Goal: Answer question/provide support: Share knowledge or assist other users

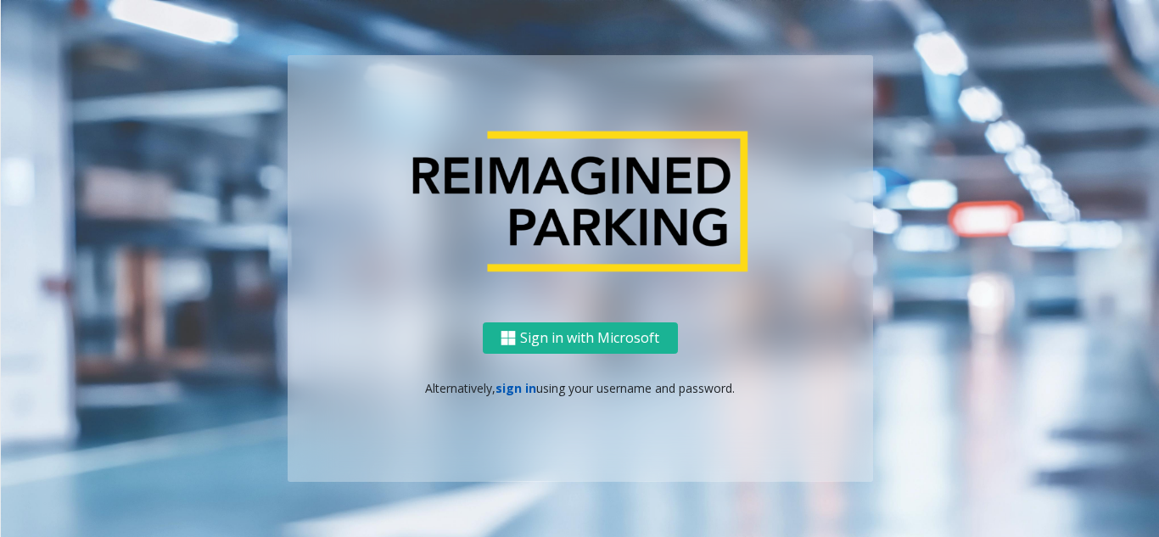
click at [523, 385] on link "sign in" at bounding box center [515, 388] width 41 height 16
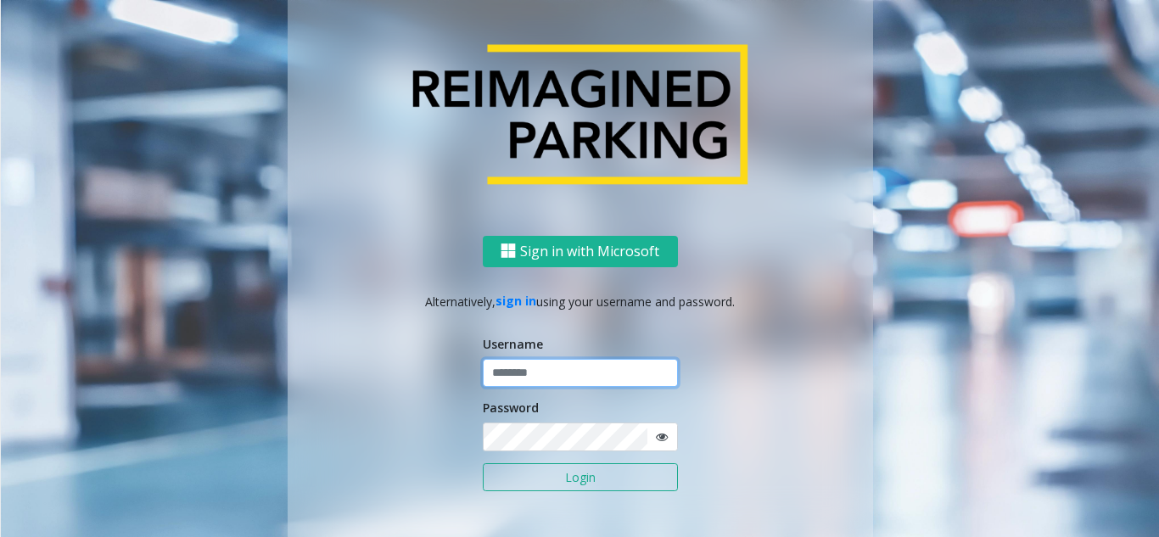
click at [535, 362] on input "text" at bounding box center [580, 373] width 195 height 29
type input "********"
click at [656, 438] on icon at bounding box center [662, 437] width 12 height 12
click at [596, 489] on button "Login" at bounding box center [580, 477] width 195 height 29
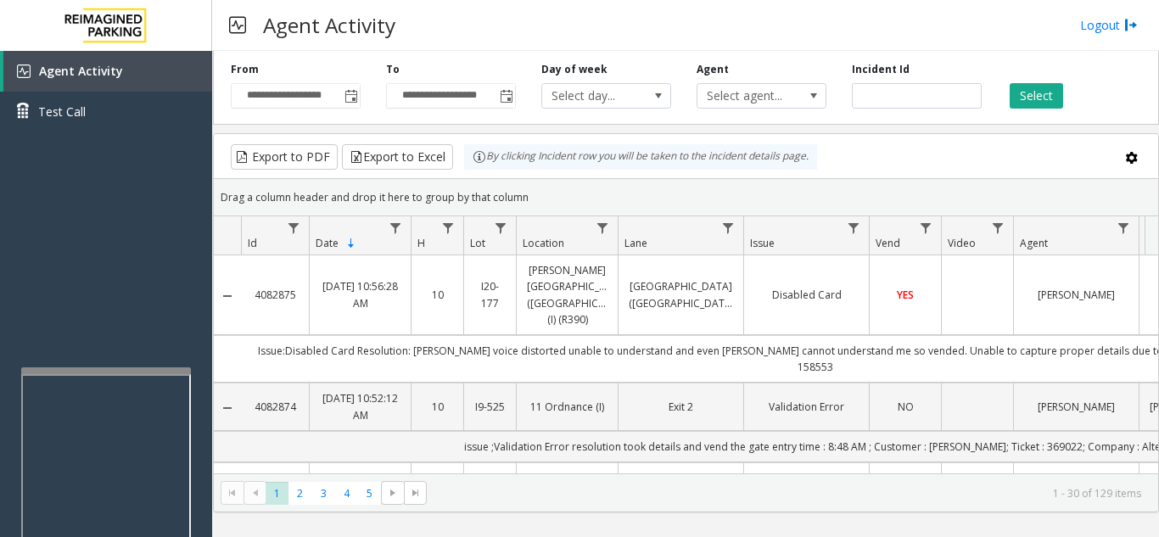
click at [103, 373] on div at bounding box center [106, 370] width 170 height 7
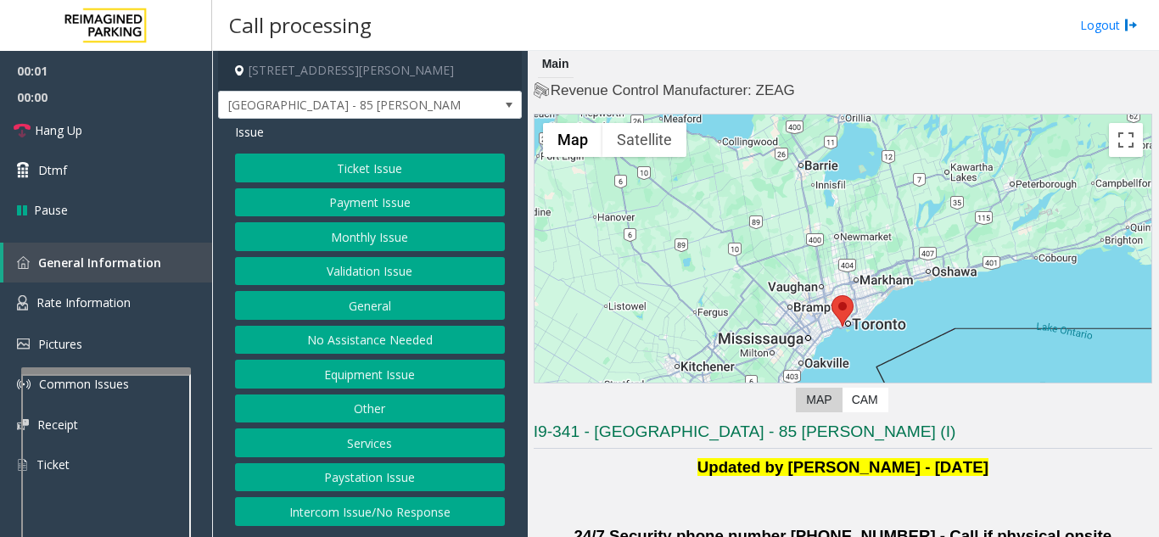
scroll to position [254, 0]
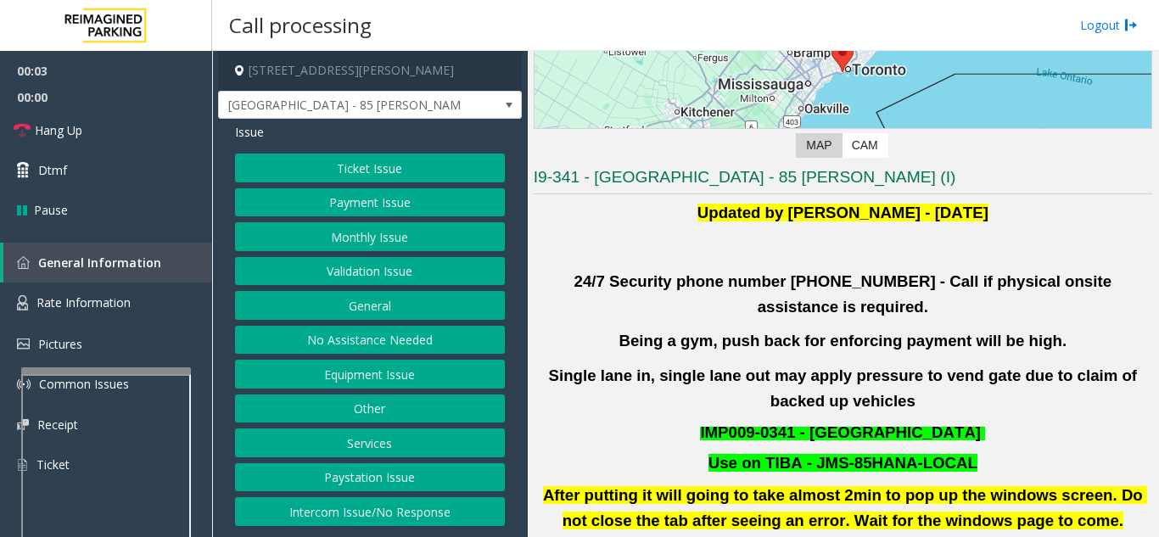
click at [377, 282] on button "Validation Issue" at bounding box center [370, 271] width 270 height 29
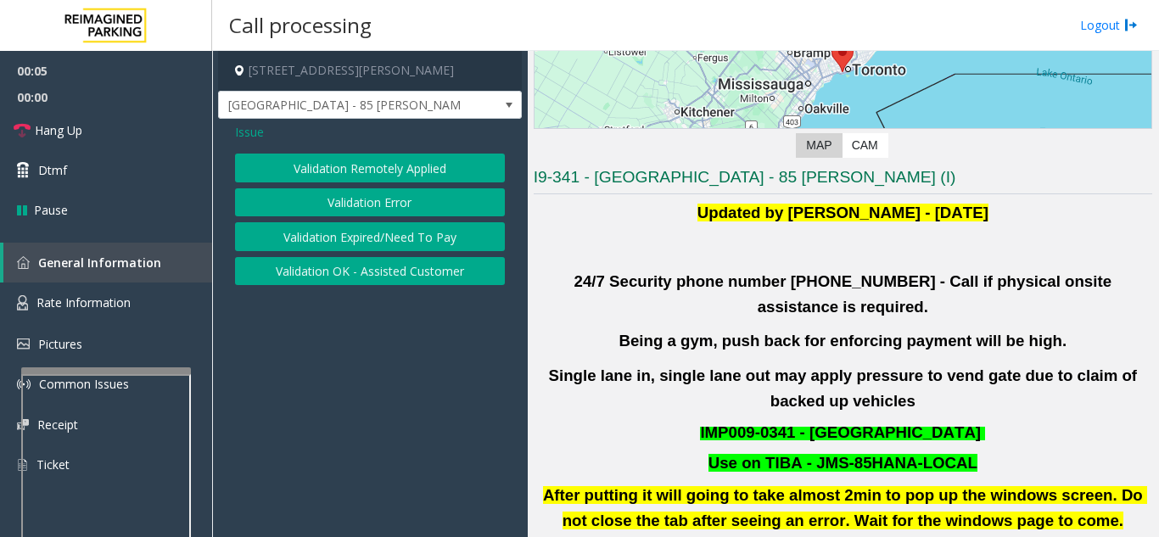
click at [395, 204] on button "Validation Error" at bounding box center [370, 202] width 270 height 29
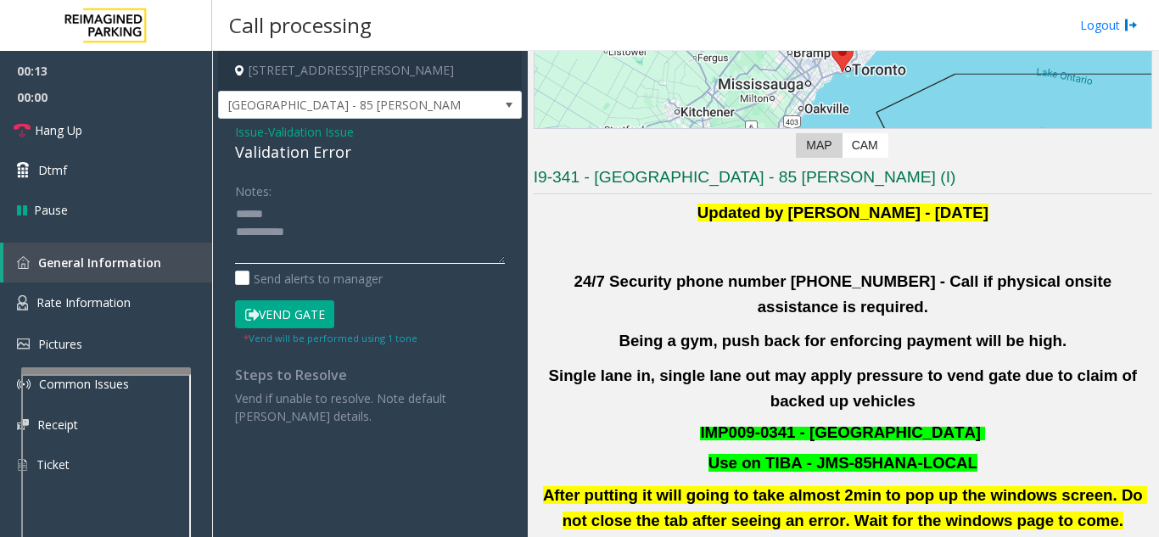
click at [312, 209] on textarea at bounding box center [370, 232] width 270 height 64
drag, startPoint x: 232, startPoint y: 154, endPoint x: 363, endPoint y: 153, distance: 130.6
click at [363, 153] on div "Issue - Validation Issue Validation Error Notes: Send alerts to manager Vend Ga…" at bounding box center [370, 280] width 304 height 323
click at [354, 222] on textarea at bounding box center [370, 232] width 270 height 64
click at [337, 231] on textarea at bounding box center [370, 232] width 270 height 64
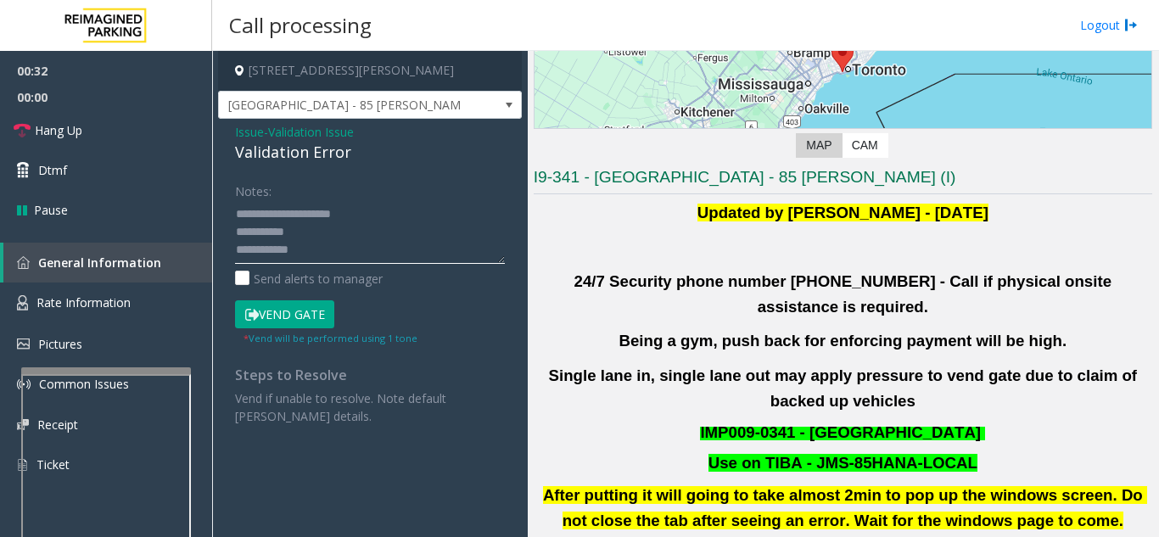
scroll to position [13, 0]
click at [312, 327] on button "Vend Gate" at bounding box center [284, 314] width 99 height 29
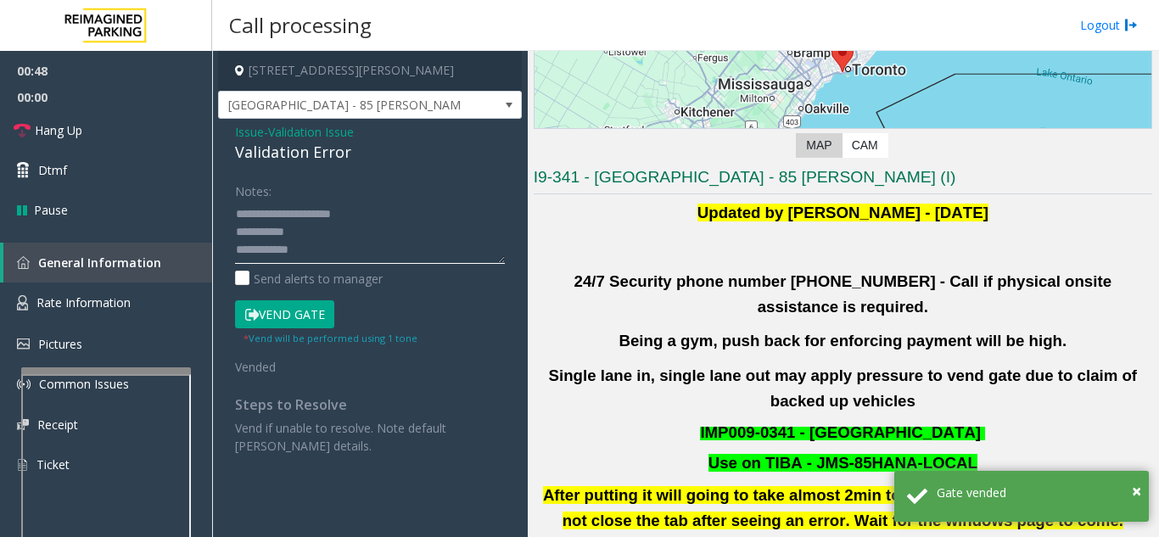
click at [360, 224] on textarea at bounding box center [370, 232] width 270 height 64
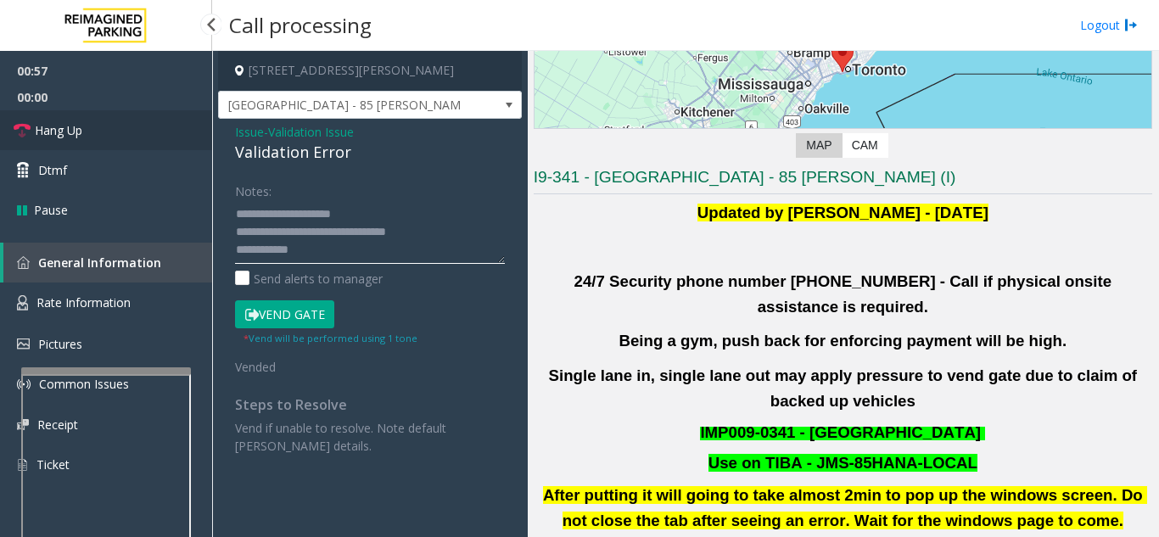
type textarea "**********"
click at [99, 125] on link "Hang Up" at bounding box center [106, 130] width 212 height 40
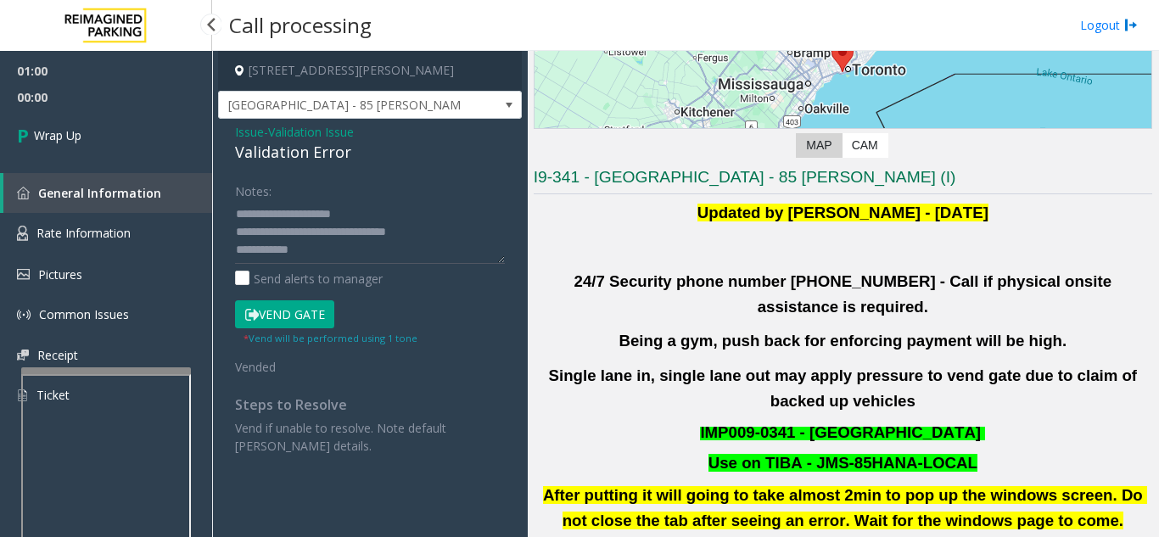
click at [126, 137] on link "Wrap Up" at bounding box center [106, 135] width 212 height 50
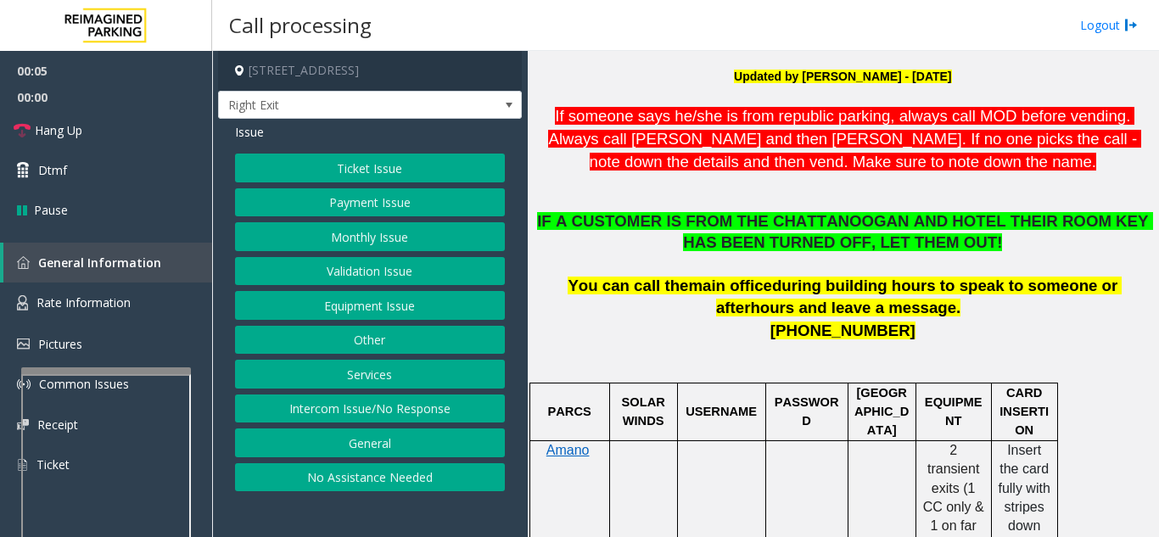
scroll to position [594, 0]
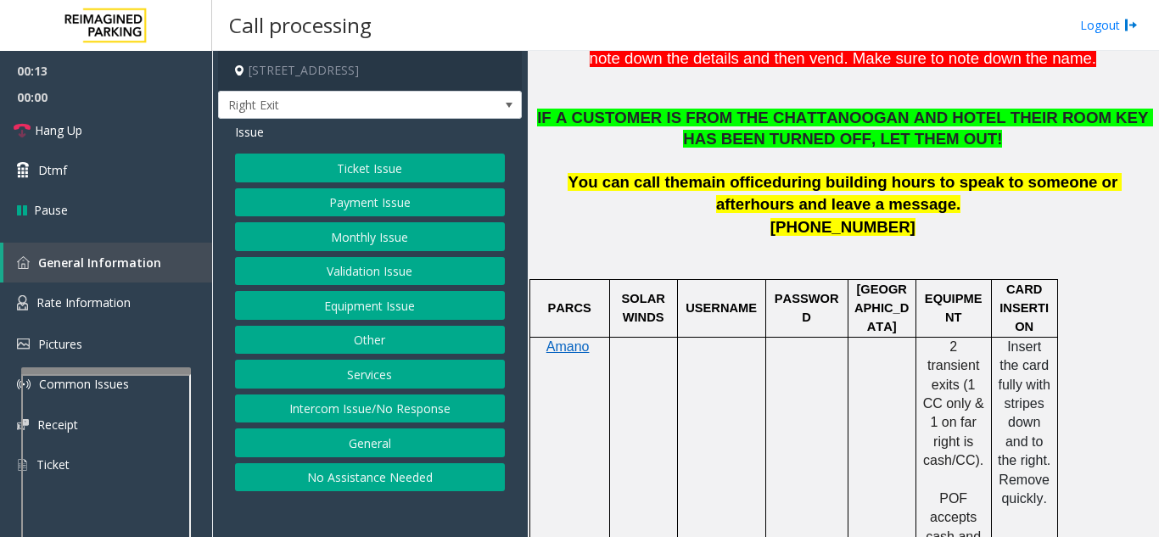
click at [436, 372] on button "Services" at bounding box center [370, 374] width 270 height 29
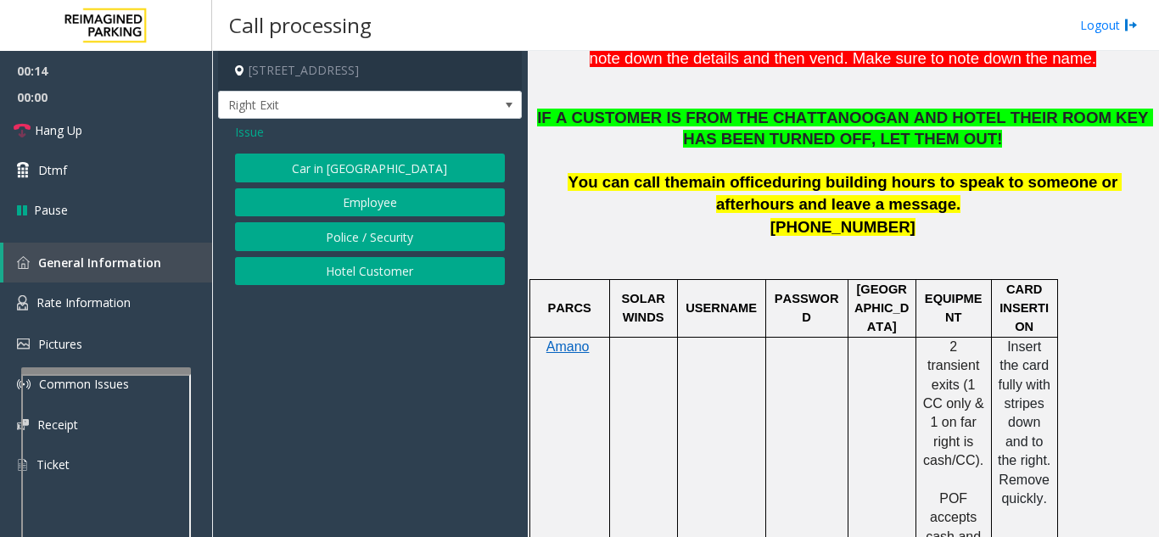
click at [397, 276] on button "Hotel Customer" at bounding box center [370, 271] width 270 height 29
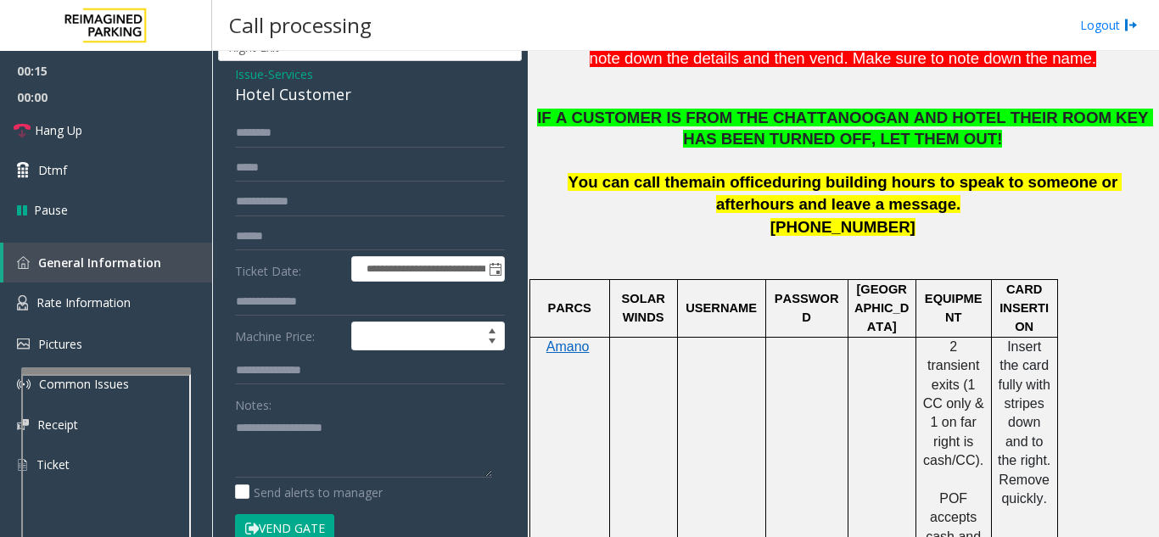
scroll to position [85, 0]
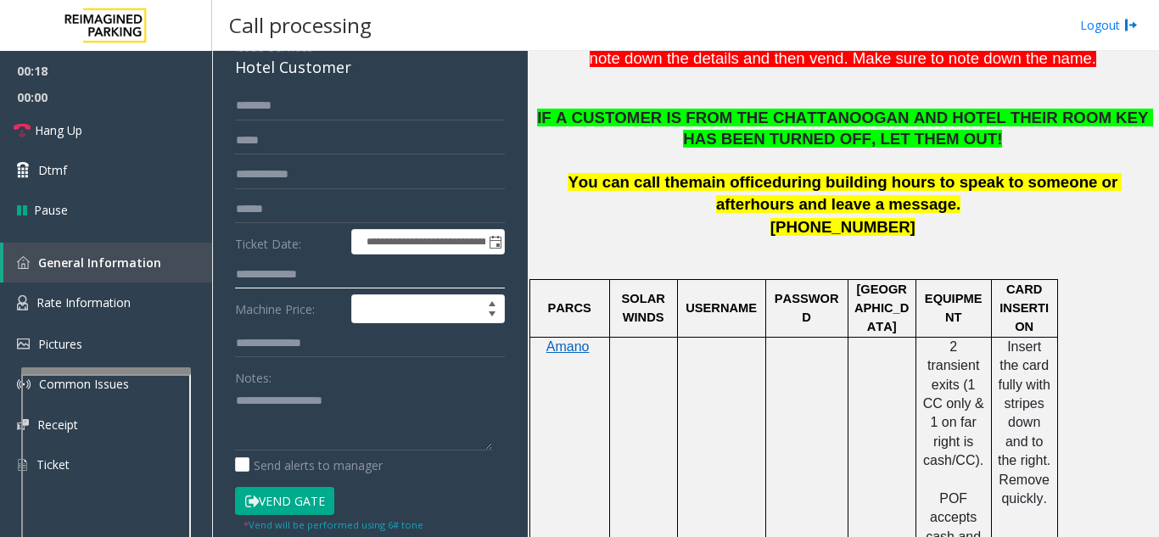
click at [291, 283] on input "text" at bounding box center [370, 274] width 270 height 29
type input "*"
type input "***"
click at [275, 508] on button "Vend Gate" at bounding box center [284, 501] width 99 height 29
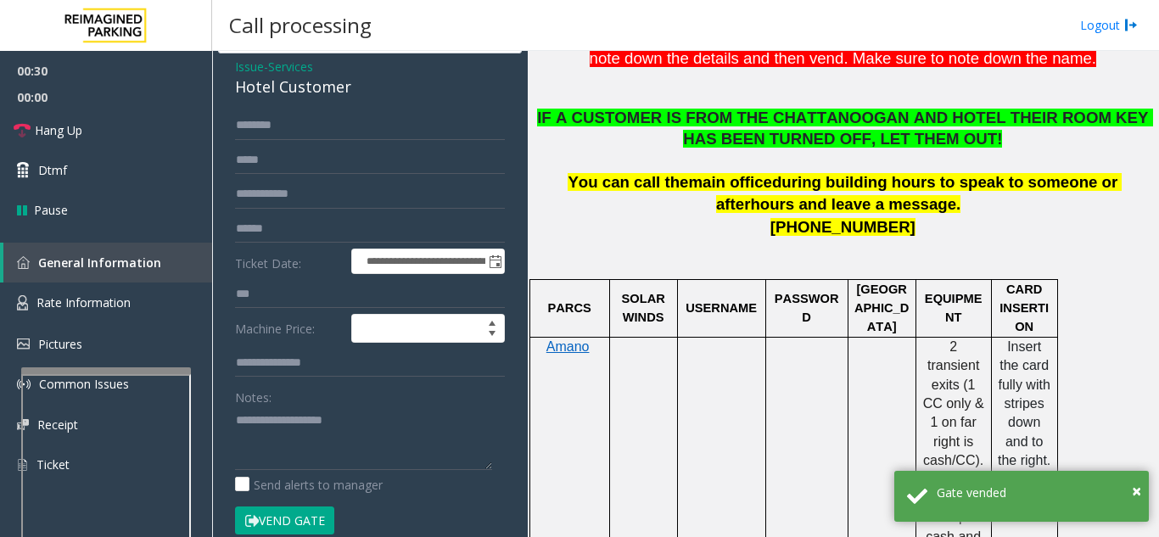
scroll to position [47, 0]
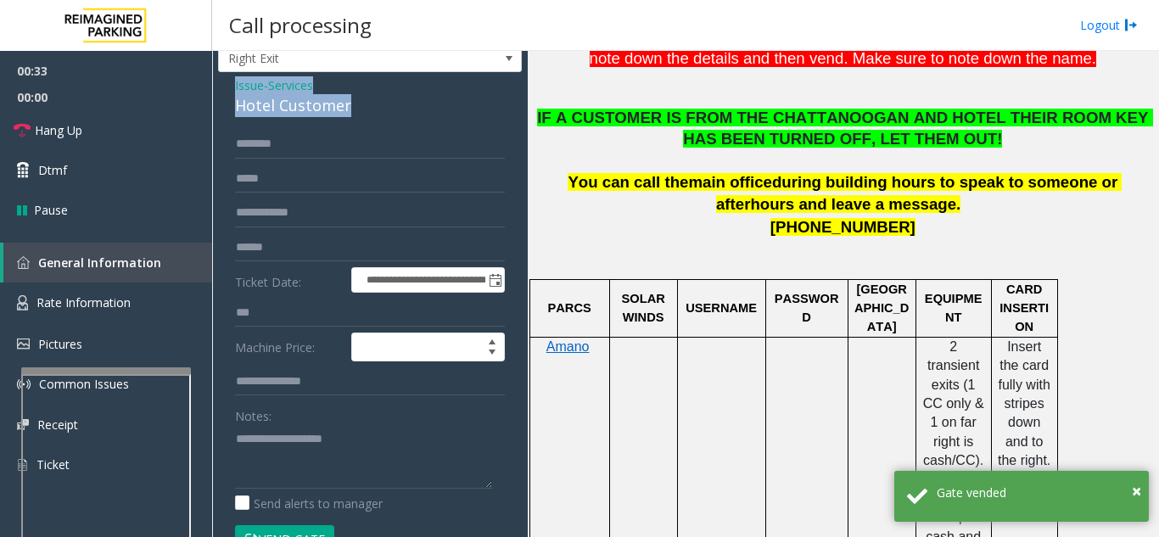
drag, startPoint x: 227, startPoint y: 87, endPoint x: 348, endPoint y: 109, distance: 122.4
click at [348, 109] on div "**********" at bounding box center [370, 464] width 304 height 785
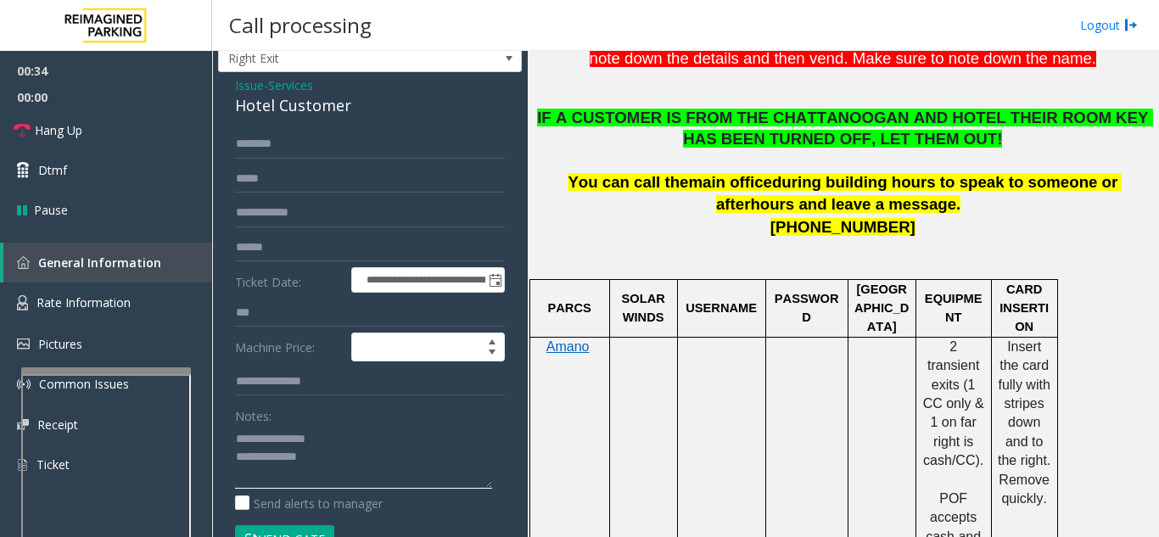
click at [349, 429] on textarea at bounding box center [363, 457] width 257 height 64
click at [137, 137] on link "Hang Up" at bounding box center [106, 130] width 212 height 40
click at [406, 423] on div "Notes:" at bounding box center [370, 444] width 270 height 87
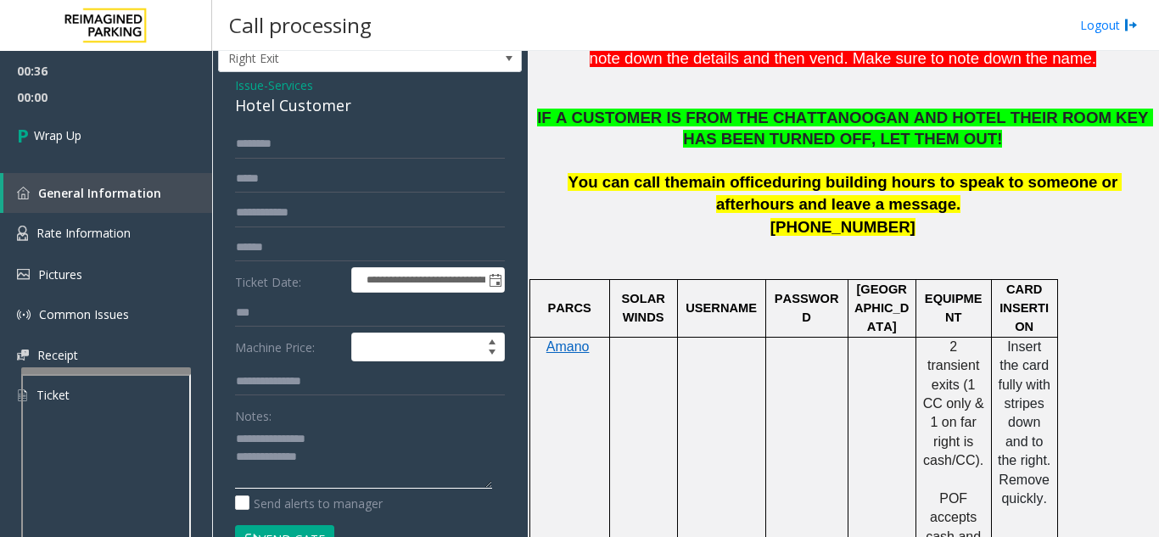
drag, startPoint x: 276, startPoint y: 433, endPoint x: 350, endPoint y: 440, distance: 74.9
click at [350, 440] on textarea at bounding box center [363, 457] width 257 height 64
click at [434, 465] on textarea at bounding box center [363, 457] width 257 height 64
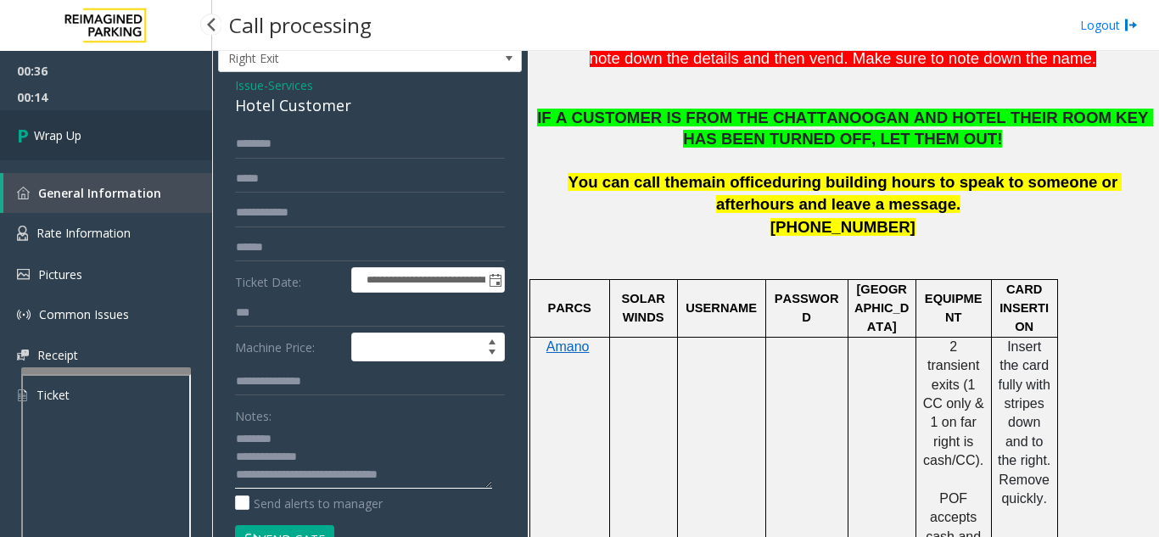
type textarea "**********"
click at [165, 146] on link "Wrap Up" at bounding box center [106, 135] width 212 height 50
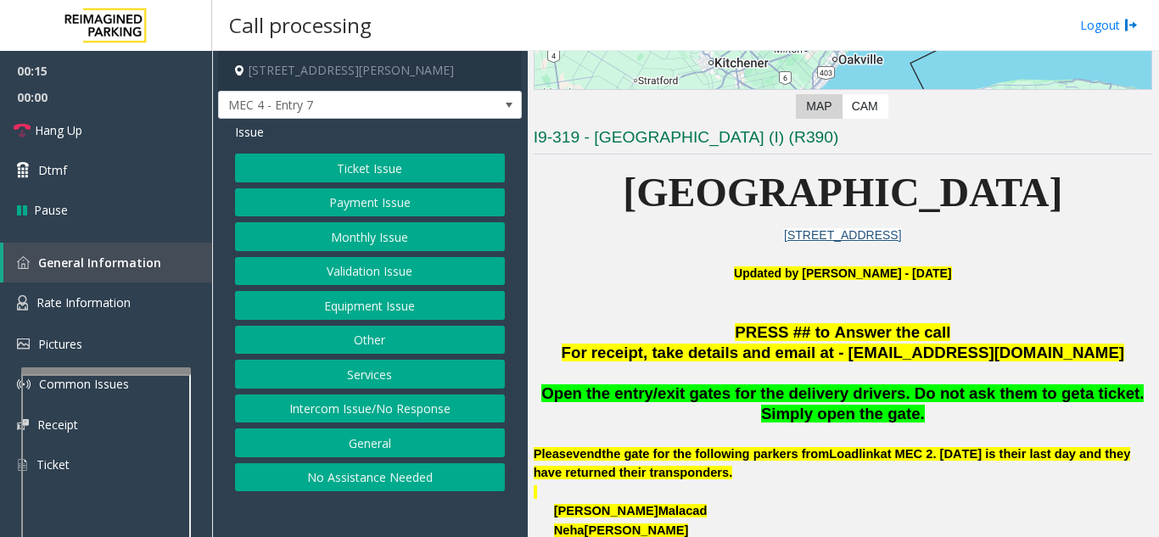
scroll to position [339, 0]
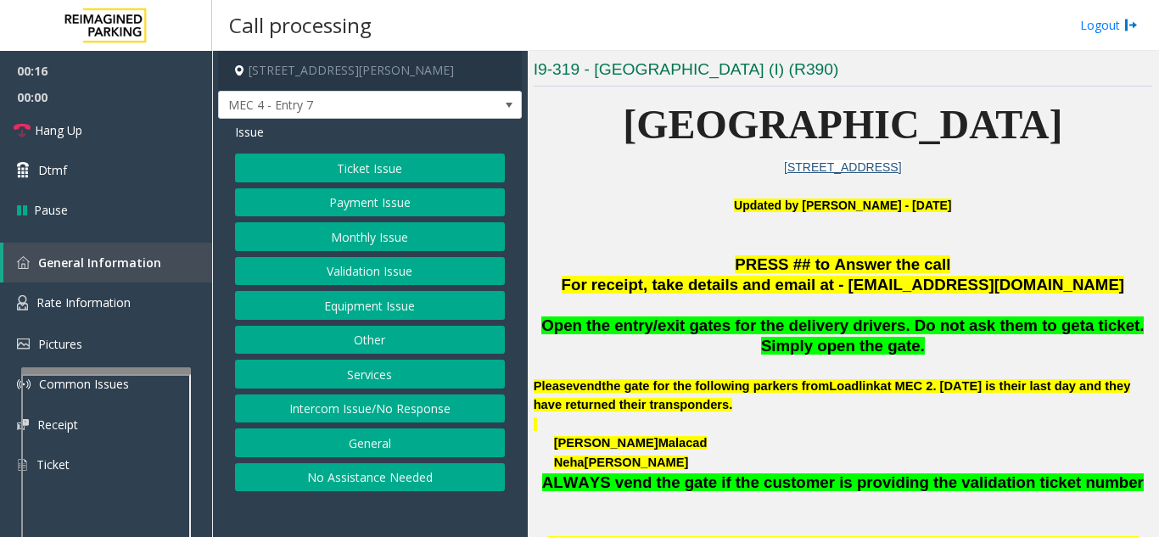
click at [468, 406] on button "Intercom Issue/No Response" at bounding box center [370, 408] width 270 height 29
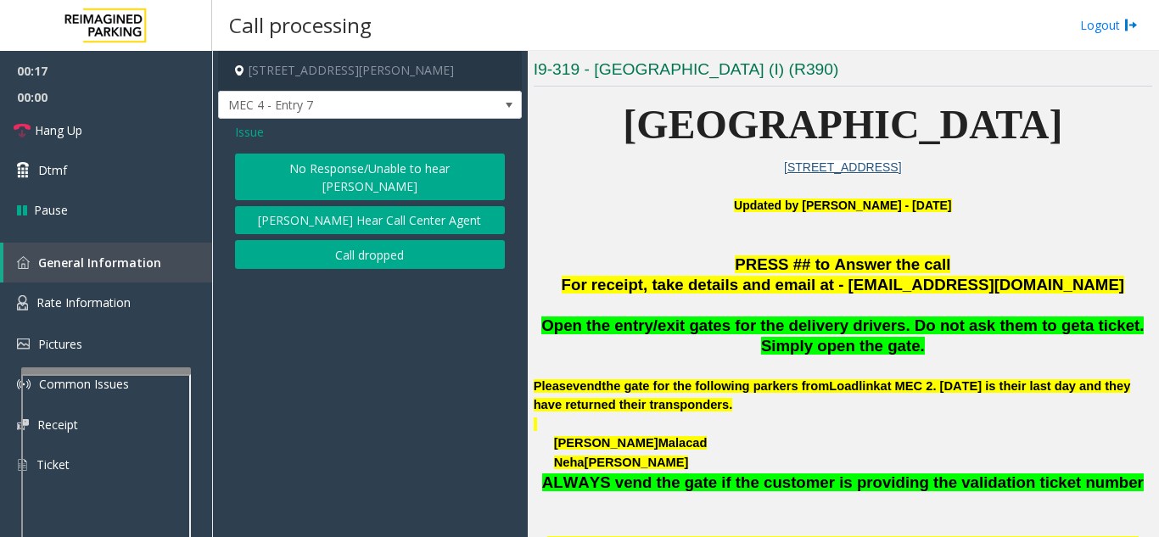
click at [411, 177] on button "No Response/Unable to hear [PERSON_NAME]" at bounding box center [370, 177] width 270 height 47
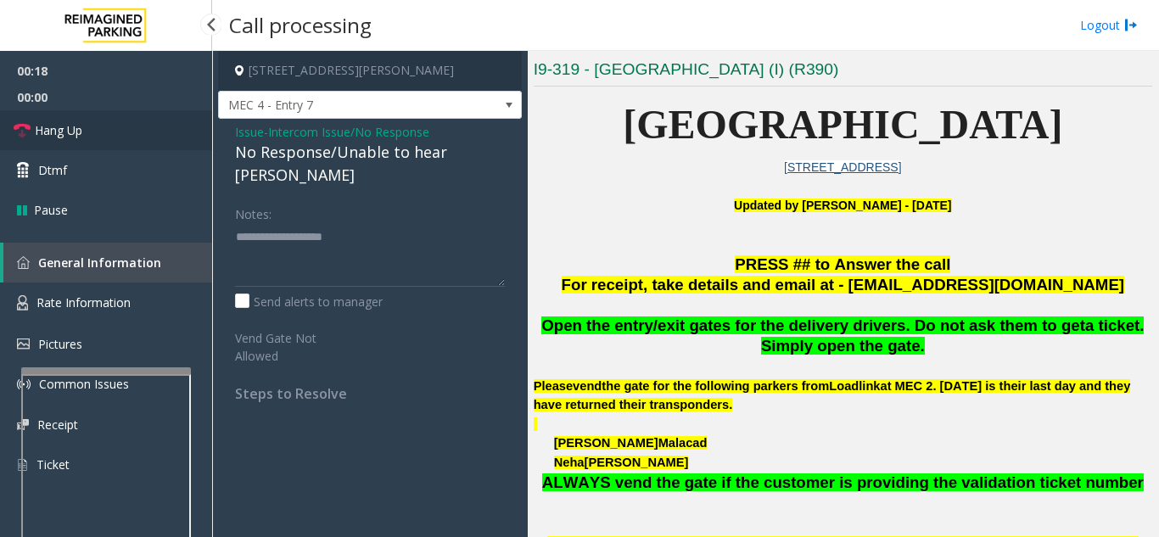
click at [97, 138] on link "Hang Up" at bounding box center [106, 130] width 212 height 40
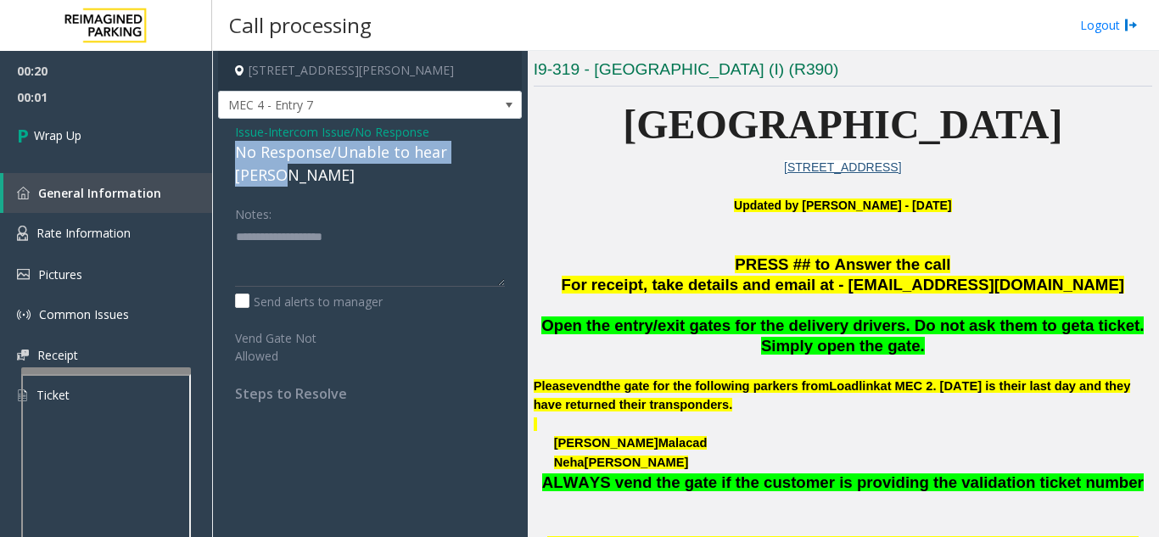
drag, startPoint x: 237, startPoint y: 154, endPoint x: 500, endPoint y: 151, distance: 262.9
click at [500, 151] on div "Issue - Intercom Issue/No Response No Response/Unable to hear parker Notes: Sen…" at bounding box center [370, 269] width 304 height 300
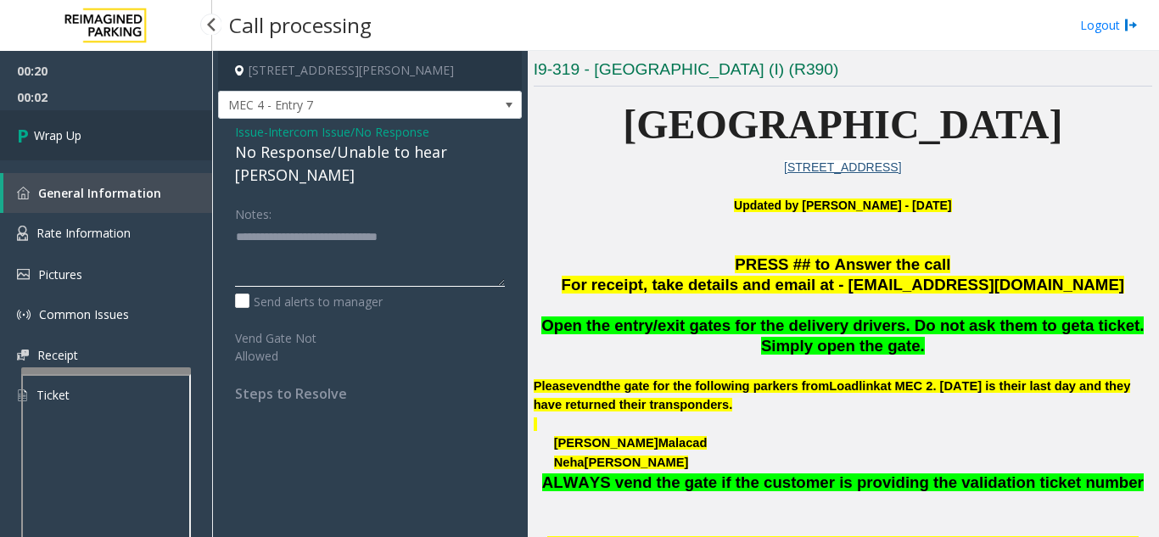
type textarea "**********"
click at [141, 132] on link "Wrap Up" at bounding box center [106, 135] width 212 height 50
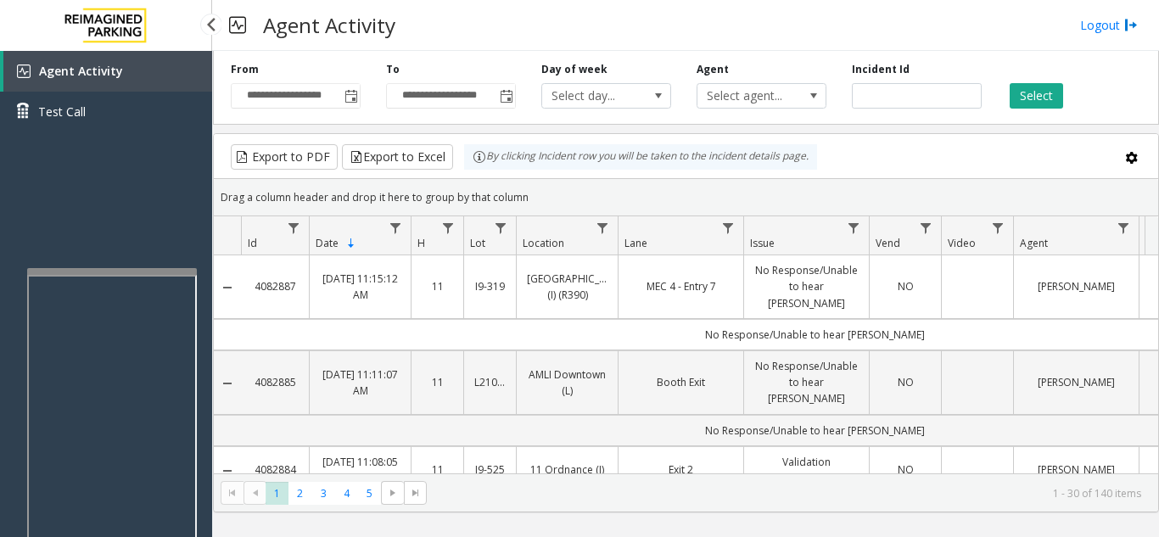
click at [116, 265] on app-root "**********" at bounding box center [579, 268] width 1159 height 537
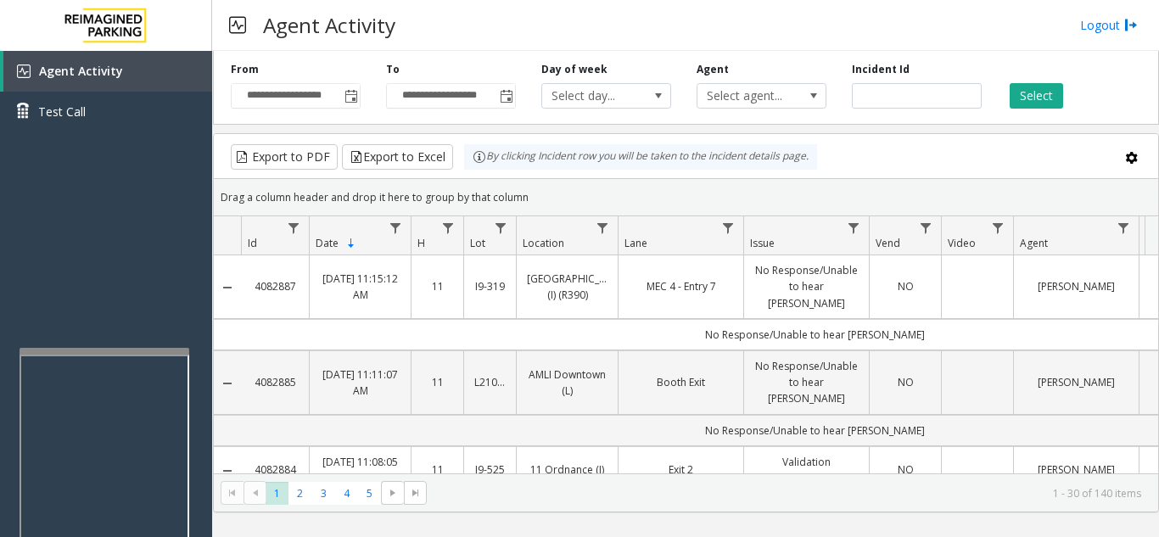
click at [112, 356] on div at bounding box center [105, 547] width 170 height 398
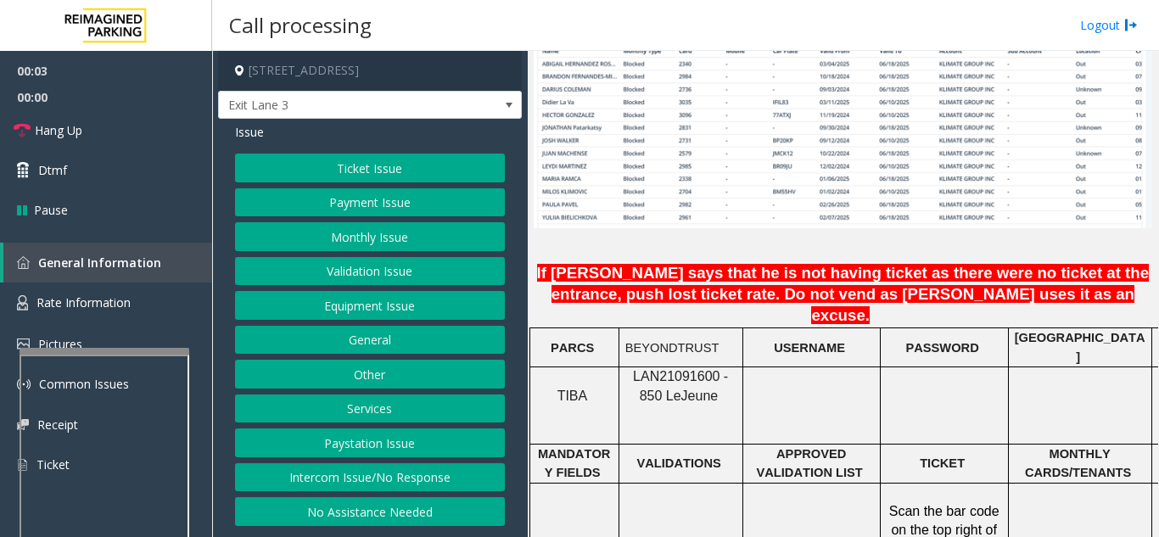
scroll to position [1272, 0]
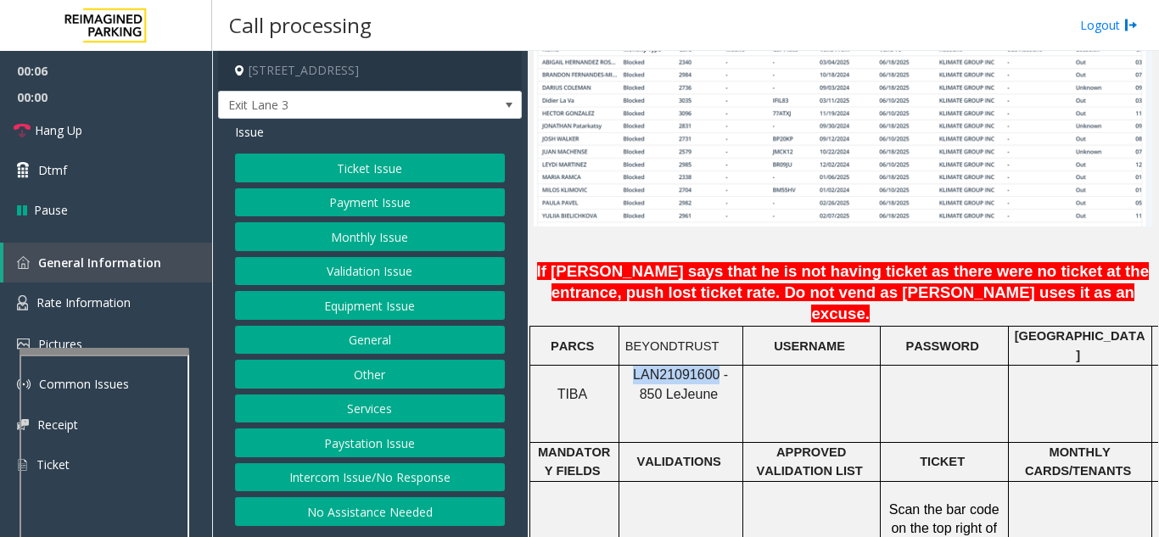
copy span "LAN21091600"
drag, startPoint x: 704, startPoint y: 319, endPoint x: 627, endPoint y: 324, distance: 77.3
click at [633, 367] on span "LAN21091600 - 850 Le" at bounding box center [680, 383] width 95 height 33
click at [338, 235] on button "Monthly Issue" at bounding box center [370, 236] width 270 height 29
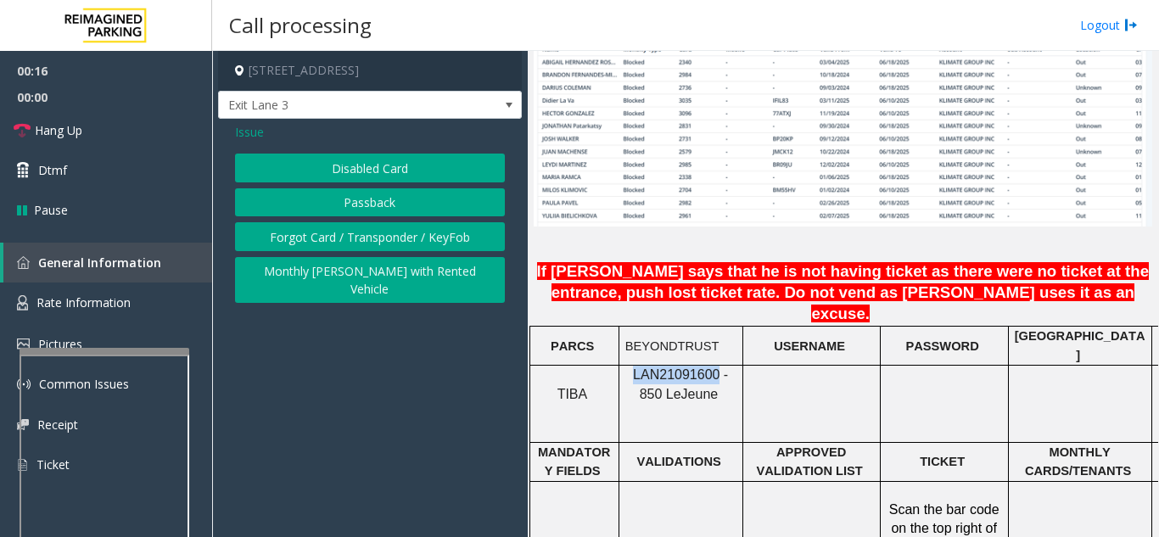
click at [351, 204] on button "Passback" at bounding box center [370, 202] width 270 height 29
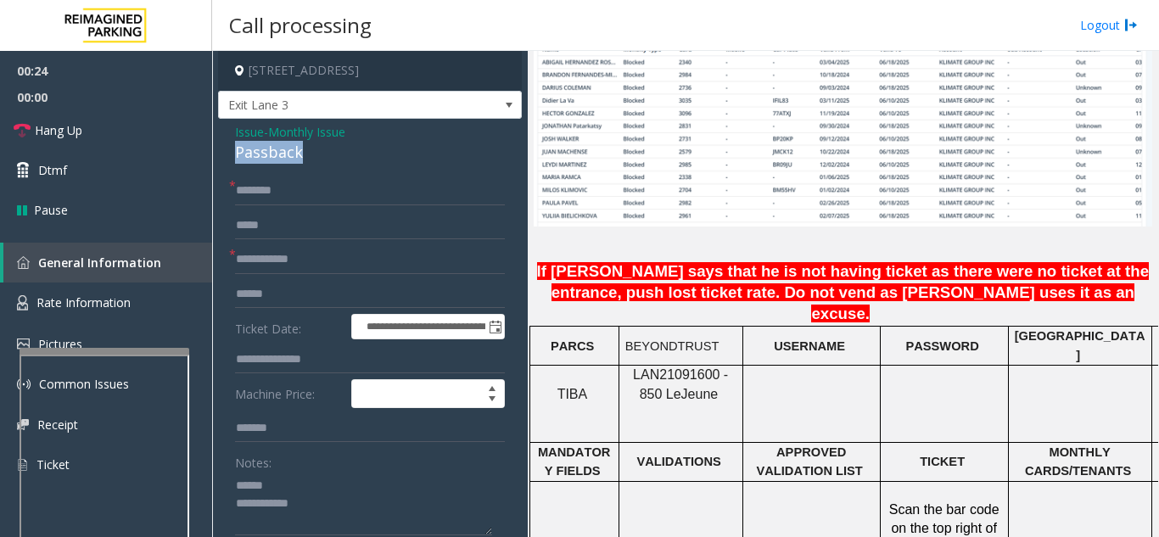
drag, startPoint x: 226, startPoint y: 151, endPoint x: 320, endPoint y: 149, distance: 94.2
click at [331, 514] on textarea at bounding box center [363, 504] width 257 height 64
click at [345, 501] on textarea at bounding box center [363, 504] width 257 height 64
type textarea "**********"
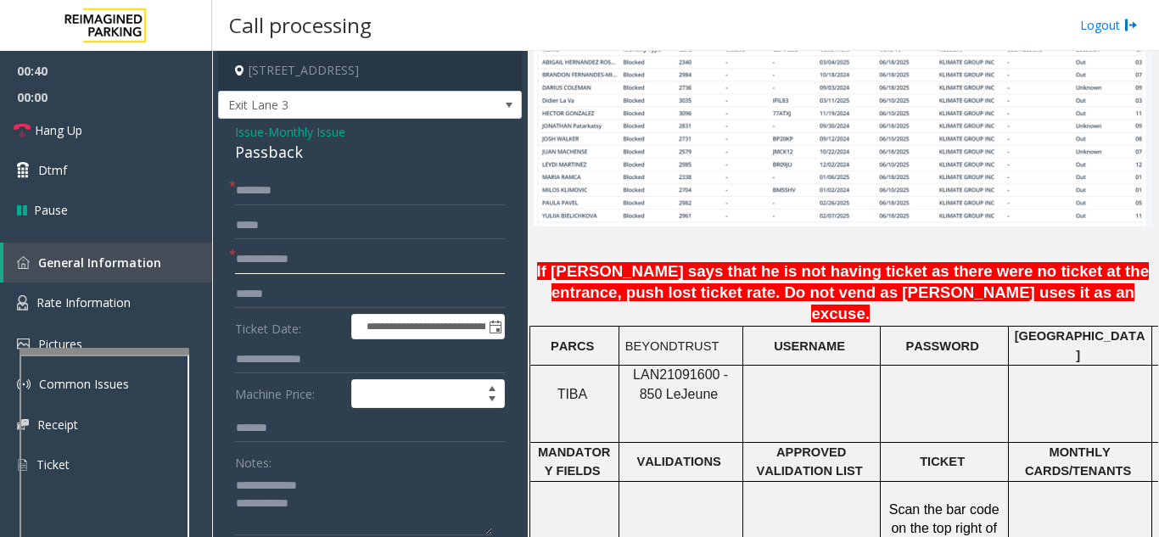
click at [315, 271] on input "text" at bounding box center [370, 259] width 270 height 29
type input "****"
click at [303, 191] on input "text" at bounding box center [370, 190] width 270 height 29
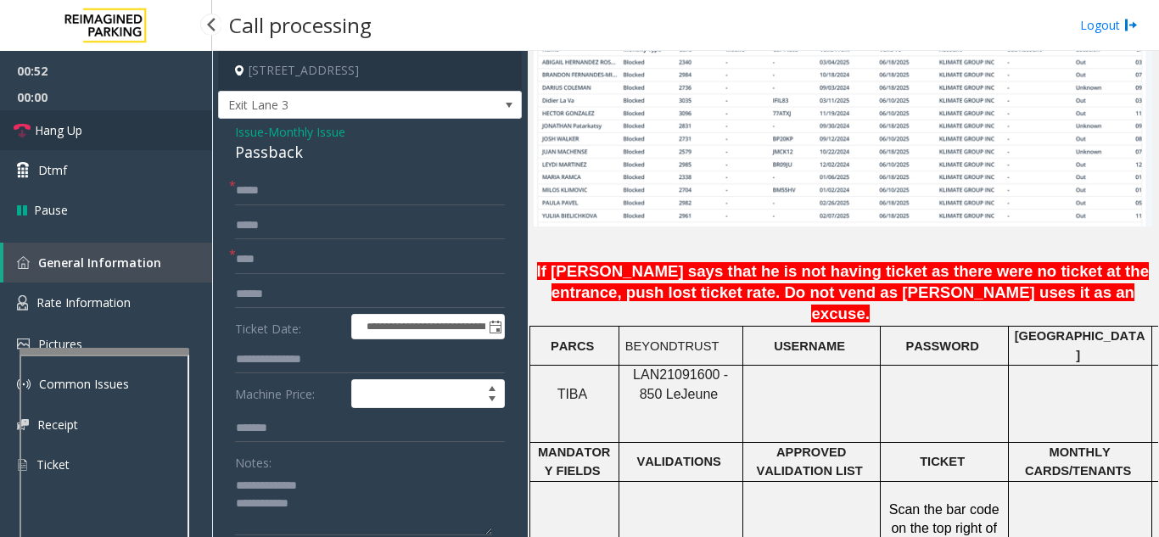
click at [145, 139] on link "Hang Up" at bounding box center [106, 130] width 212 height 40
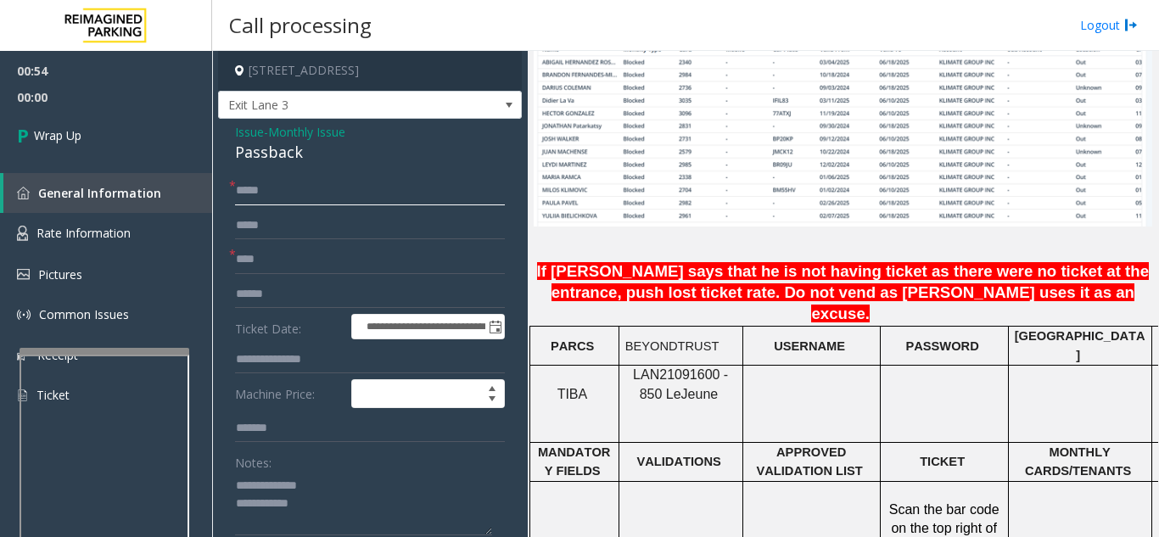
click at [388, 193] on input "****" at bounding box center [370, 190] width 270 height 29
type input "**********"
click at [392, 498] on textarea at bounding box center [363, 504] width 257 height 64
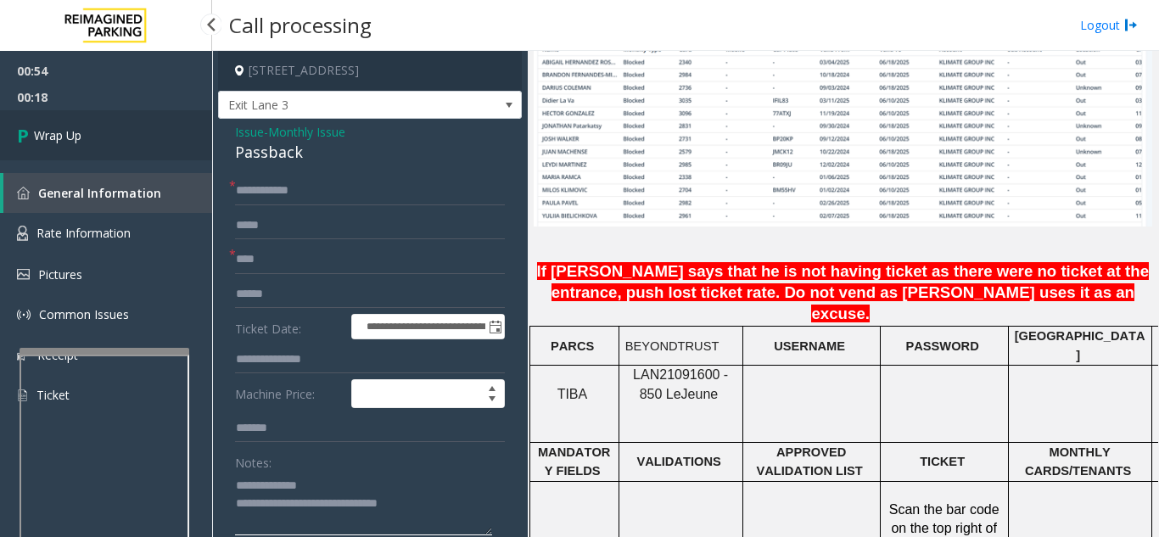
type textarea "**********"
click at [117, 140] on link "Wrap Up" at bounding box center [106, 135] width 212 height 50
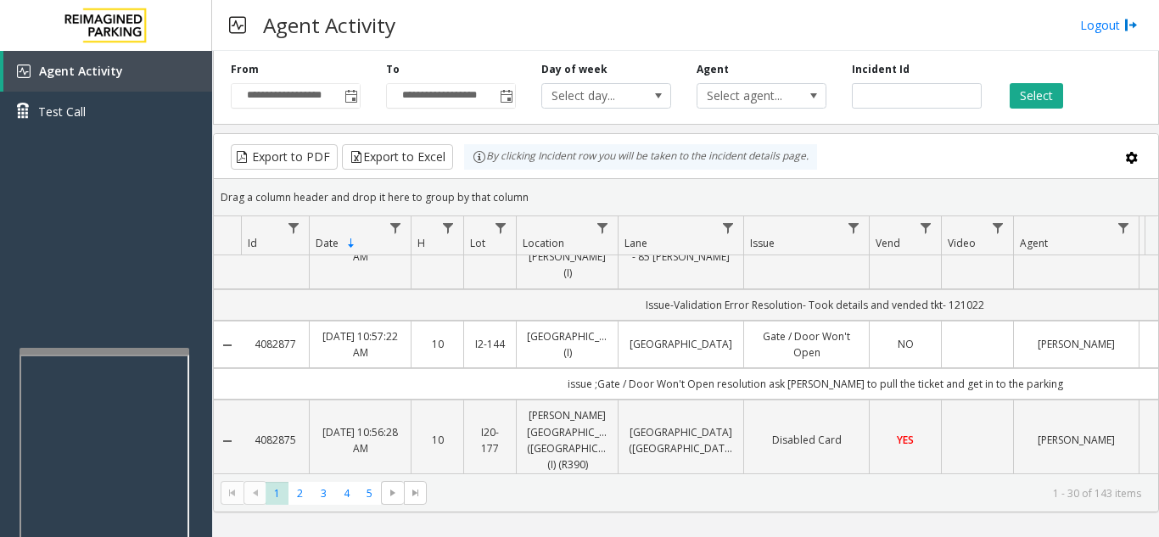
scroll to position [1091, 0]
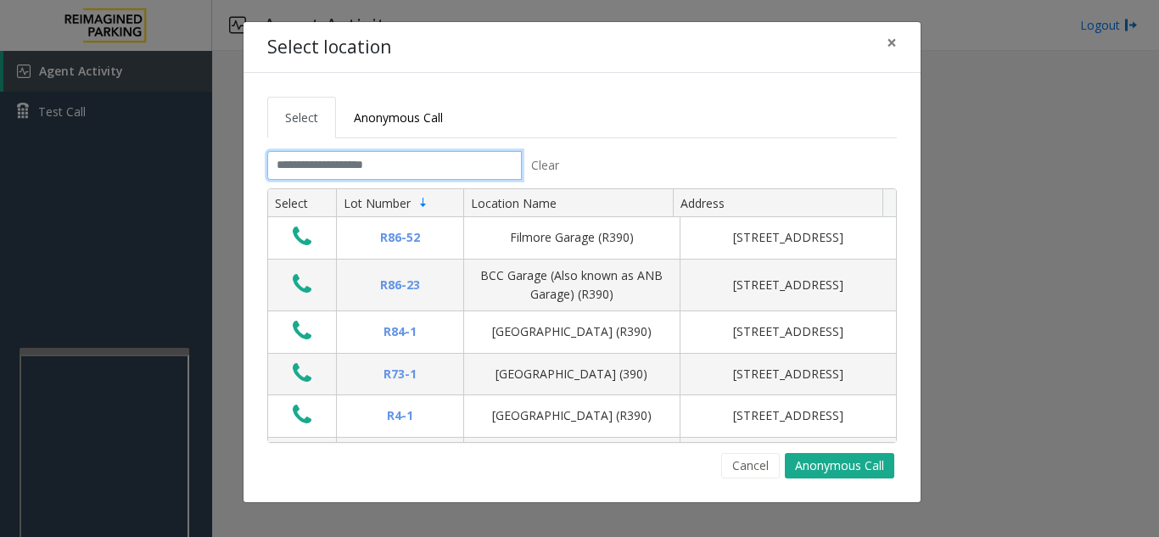
click at [313, 155] on input "text" at bounding box center [394, 165] width 254 height 29
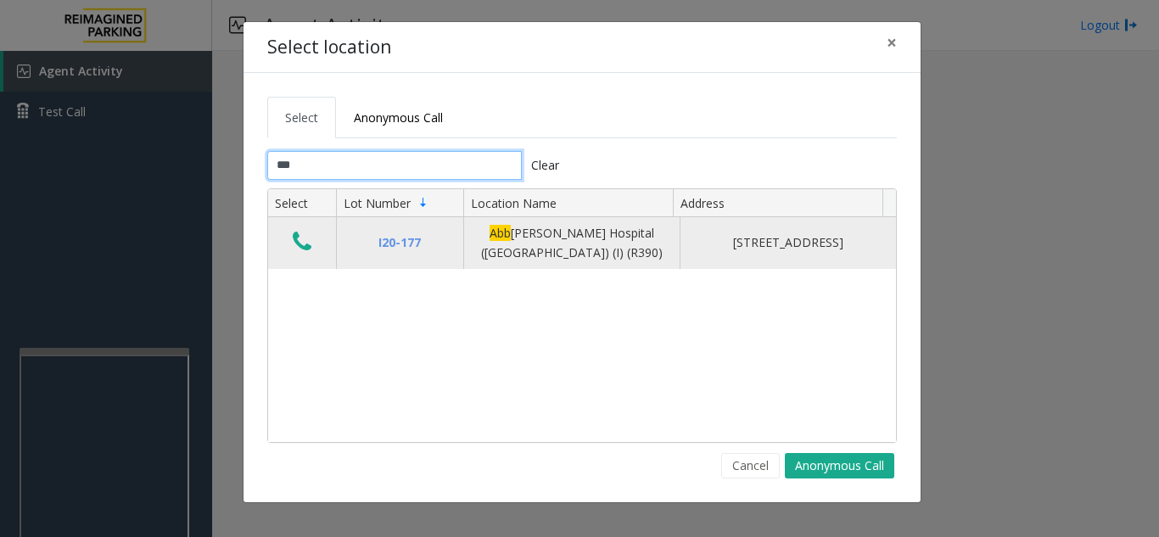
type input "***"
click at [299, 241] on icon "Data table" at bounding box center [302, 242] width 19 height 24
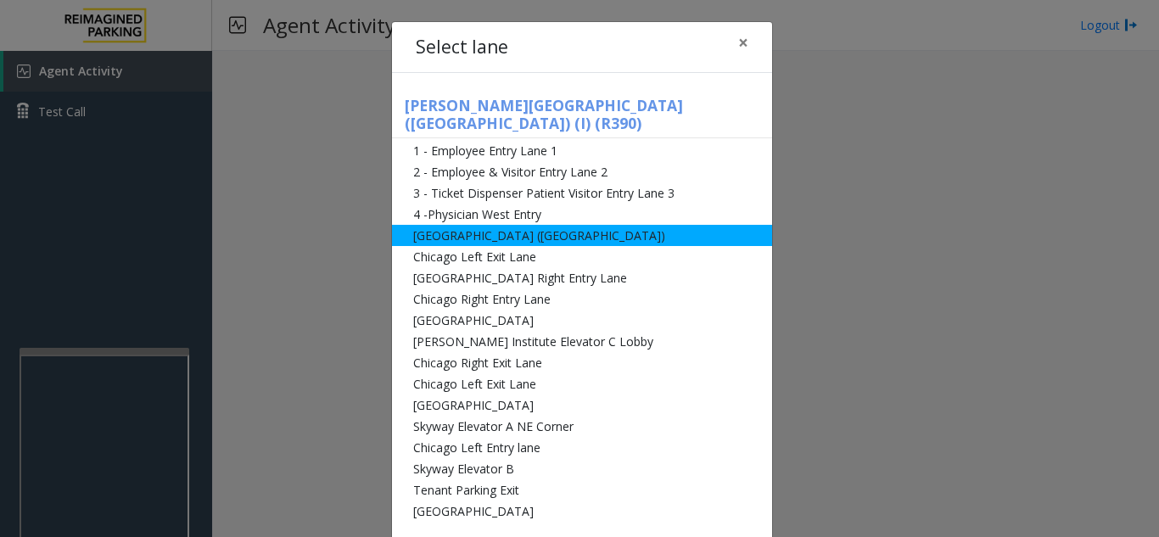
click at [573, 225] on li "[GEOGRAPHIC_DATA] ([GEOGRAPHIC_DATA])" at bounding box center [582, 235] width 380 height 21
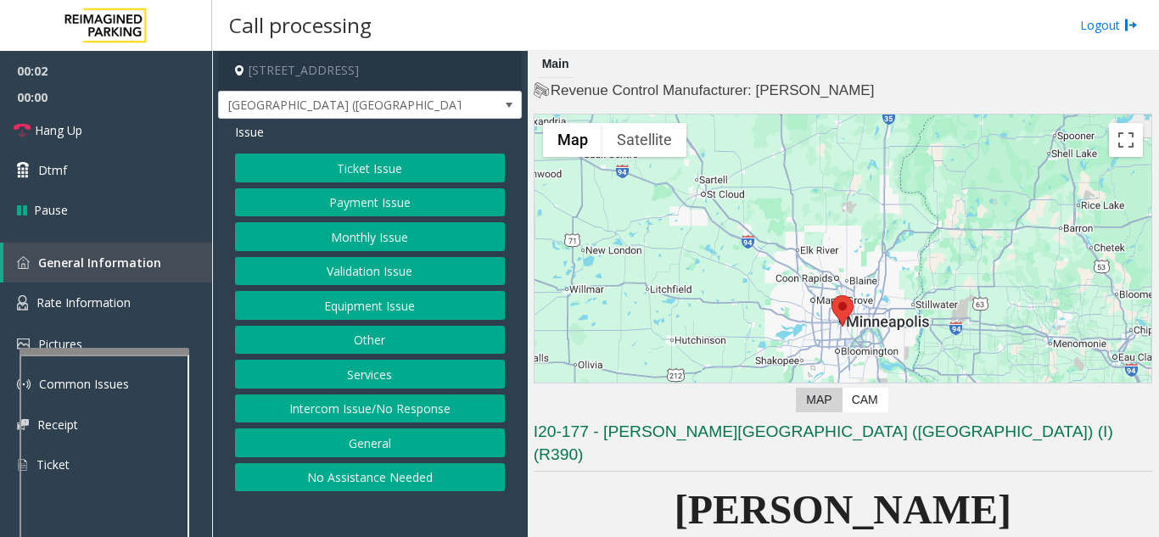
click at [365, 244] on button "Monthly Issue" at bounding box center [370, 236] width 270 height 29
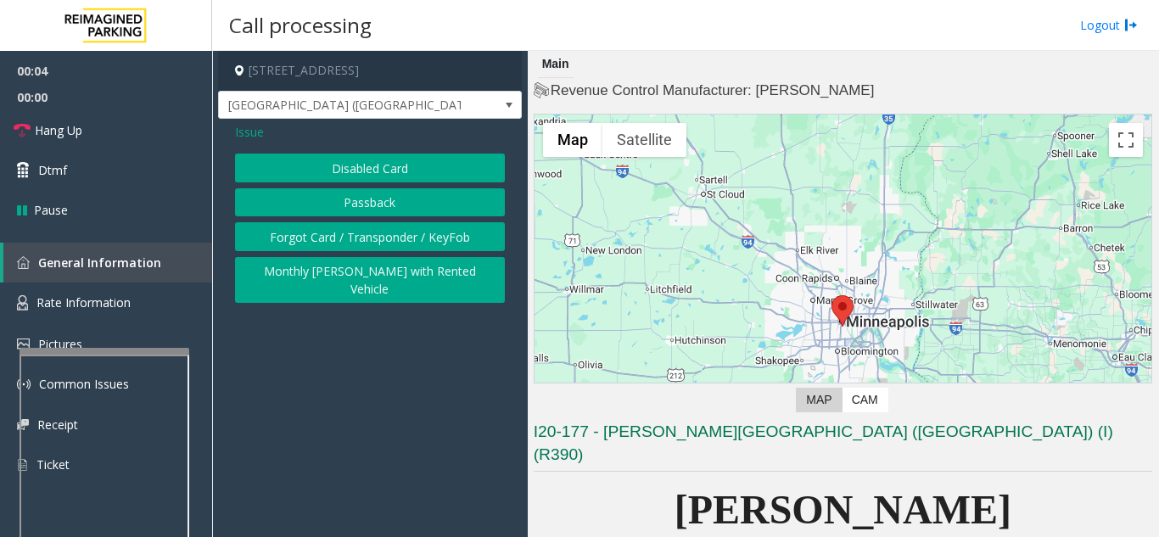
click at [359, 181] on button "Disabled Card" at bounding box center [370, 168] width 270 height 29
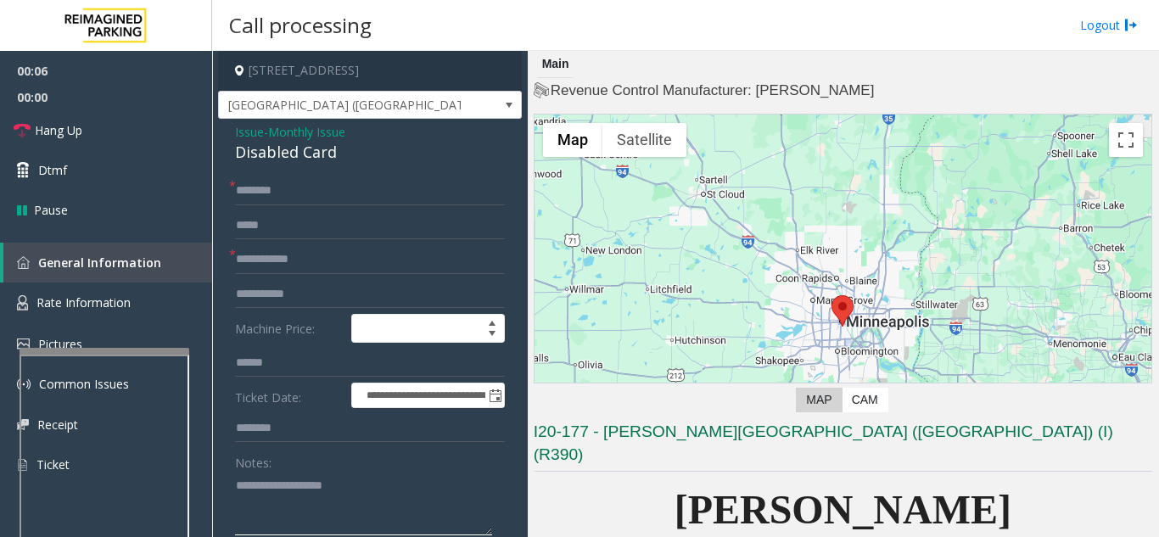
click at [312, 483] on textarea at bounding box center [363, 504] width 257 height 64
type textarea "**"
click at [291, 249] on input "text" at bounding box center [370, 259] width 270 height 29
type input "**"
click at [325, 187] on input "text" at bounding box center [370, 190] width 270 height 29
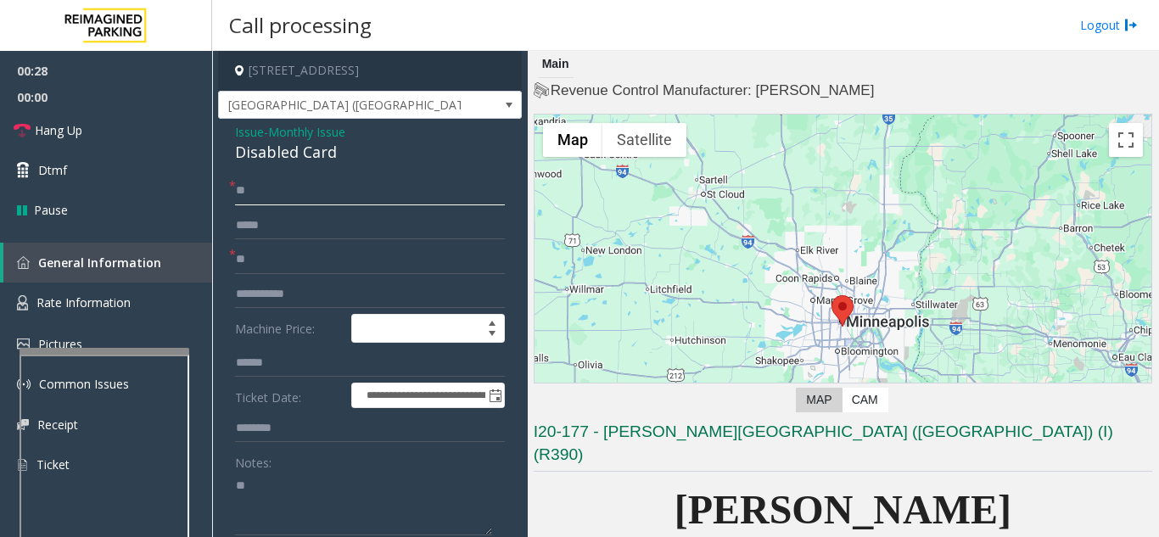
type input "**"
click at [293, 484] on textarea at bounding box center [363, 504] width 257 height 64
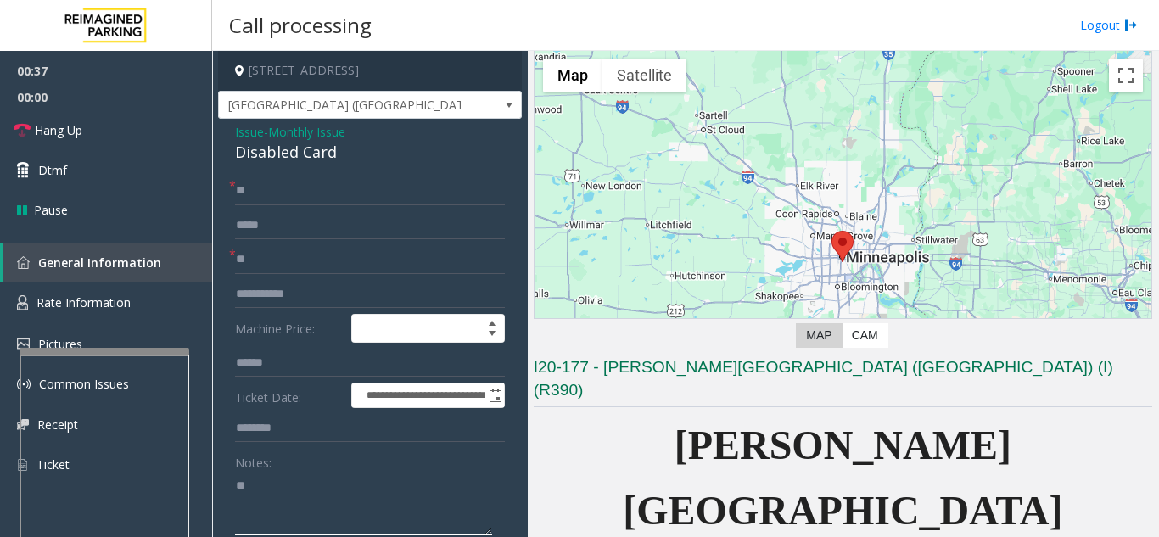
type textarea "*"
click at [237, 138] on span "Issue" at bounding box center [249, 132] width 29 height 18
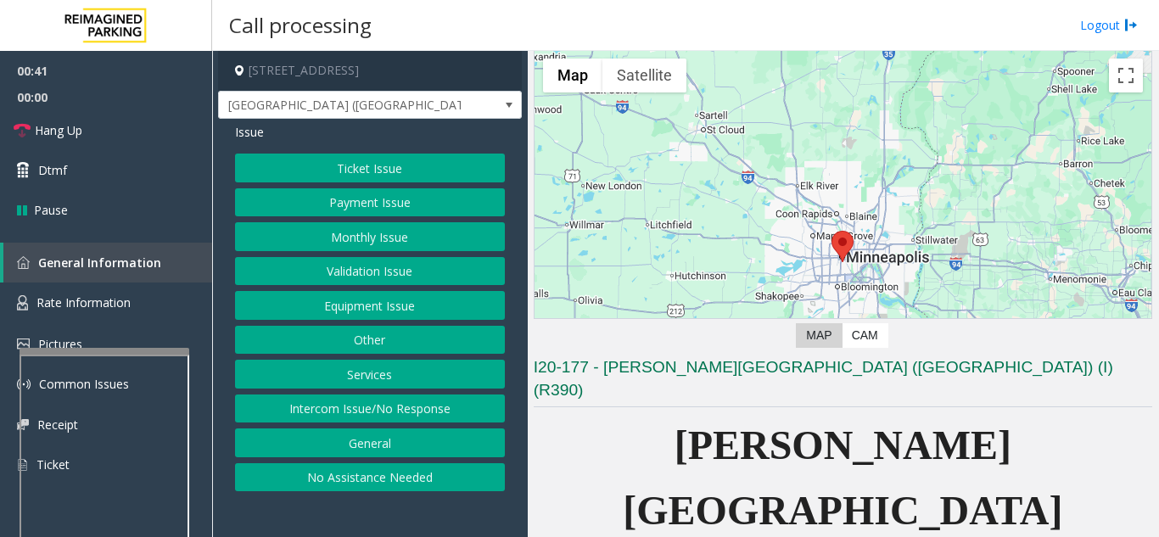
click at [355, 236] on button "Monthly Issue" at bounding box center [370, 236] width 270 height 29
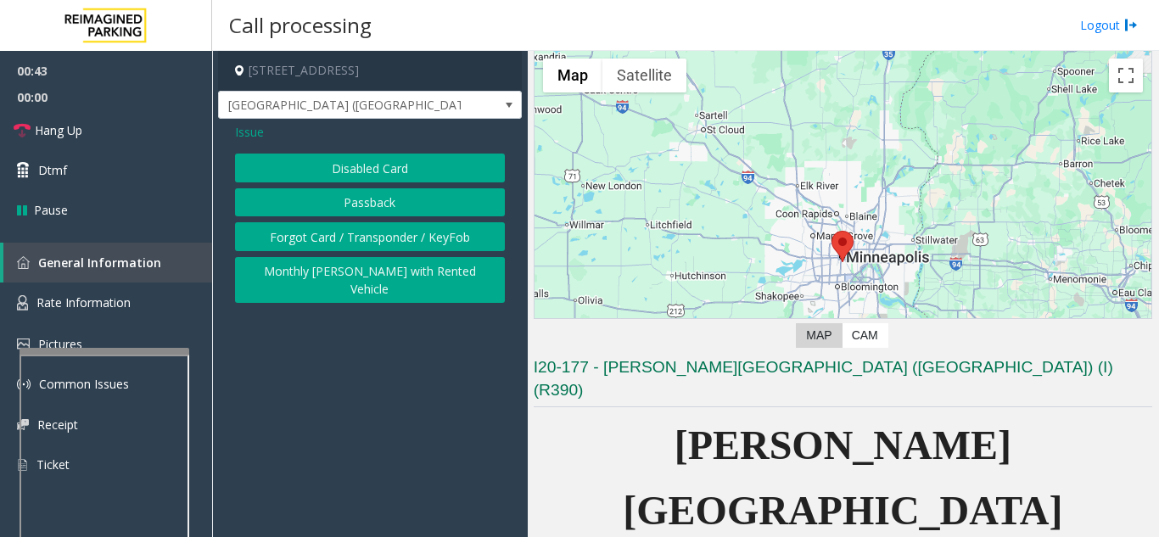
click at [316, 235] on button "Forgot Card / Transponder / KeyFob" at bounding box center [370, 236] width 270 height 29
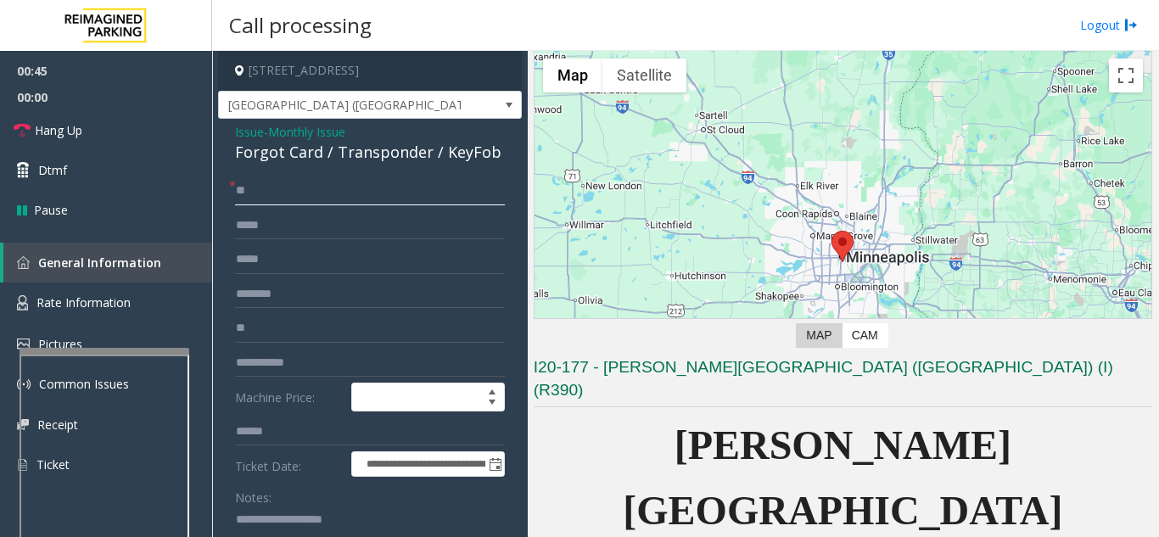
click at [288, 195] on input "**" at bounding box center [370, 190] width 270 height 29
type input "*"
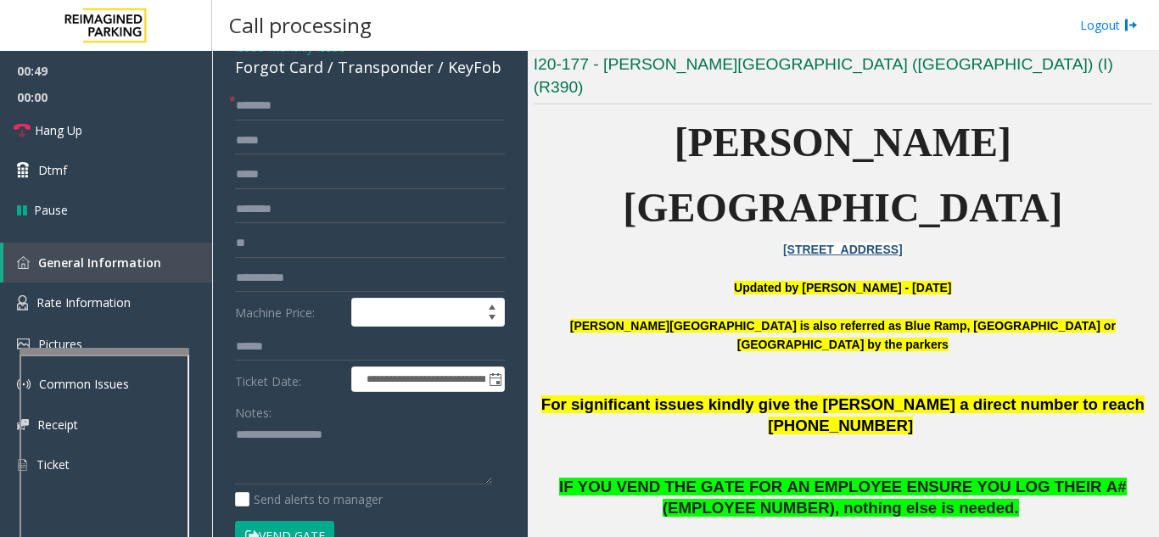
scroll to position [396, 0]
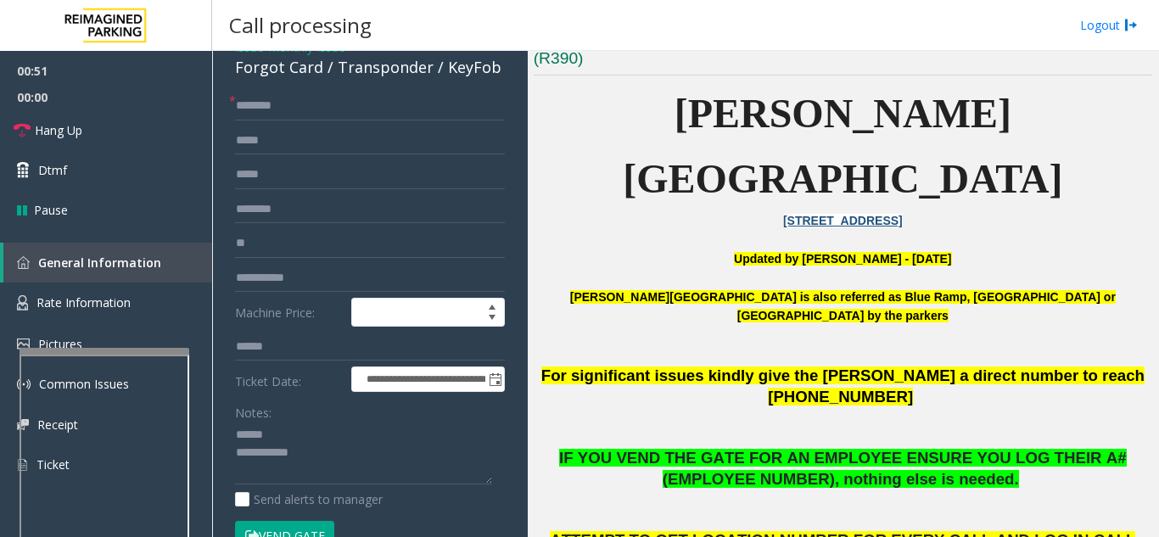
click at [305, 530] on button "Vend Gate" at bounding box center [284, 535] width 99 height 29
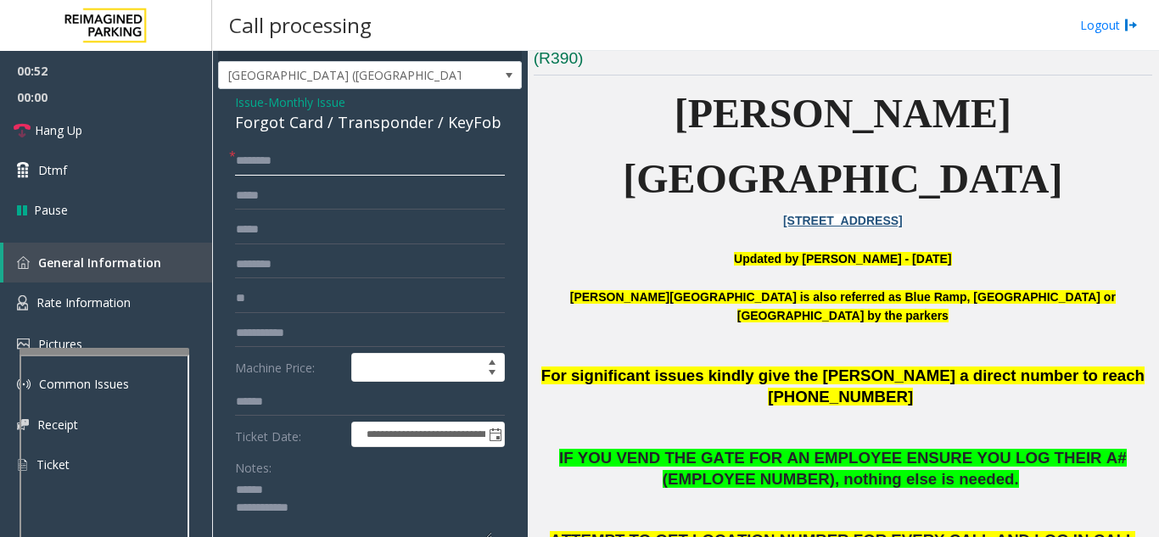
scroll to position [0, 0]
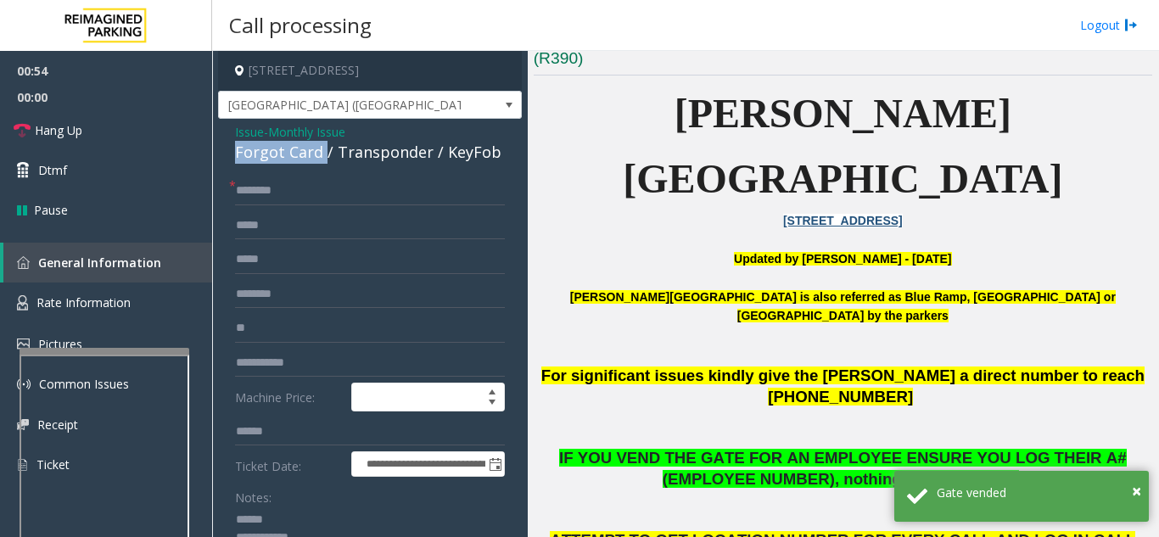
drag, startPoint x: 321, startPoint y: 148, endPoint x: 230, endPoint y: 154, distance: 91.8
type textarea "**********"
click at [305, 201] on input "text" at bounding box center [370, 190] width 270 height 29
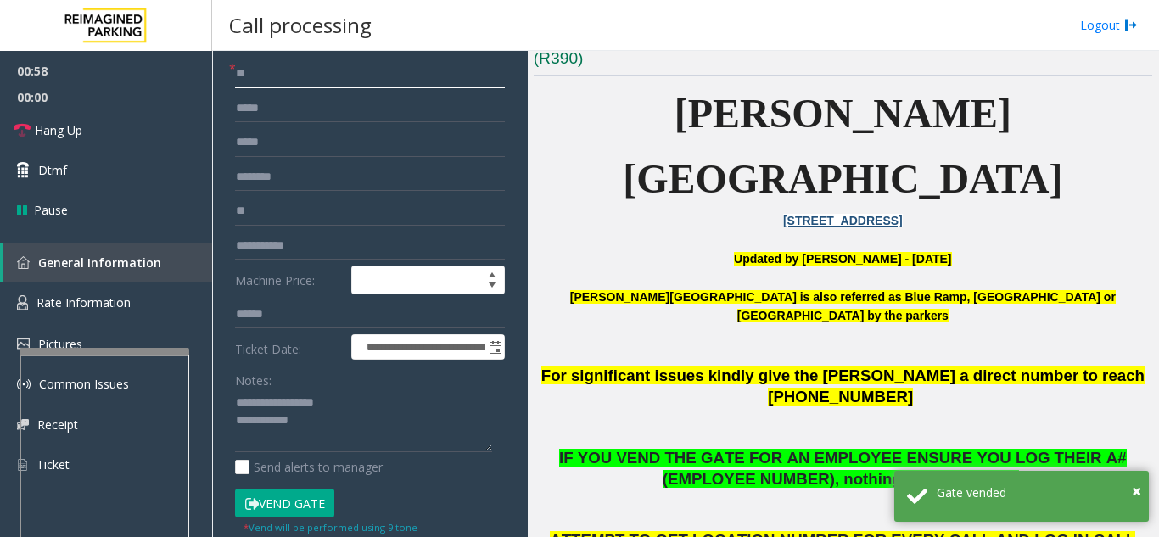
scroll to position [170, 0]
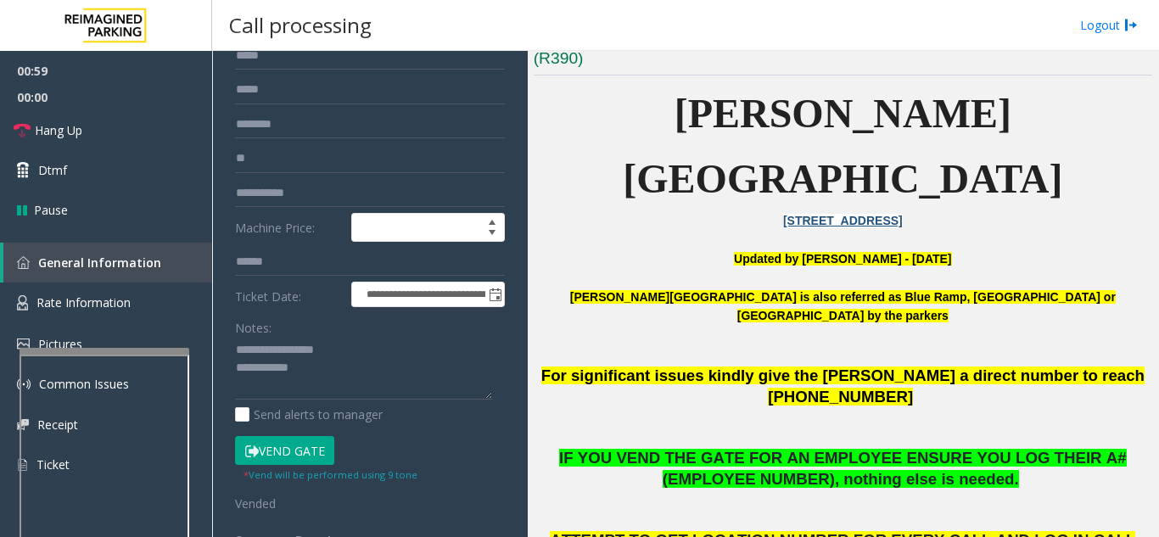
type input "**"
click at [350, 373] on textarea at bounding box center [363, 369] width 257 height 64
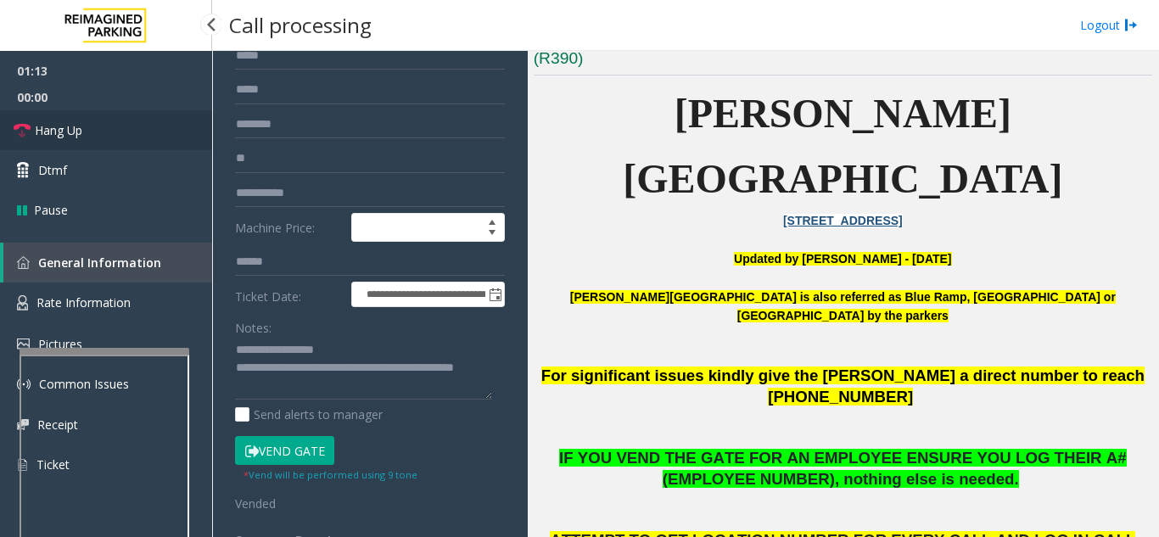
click at [84, 129] on link "Hang Up" at bounding box center [106, 130] width 212 height 40
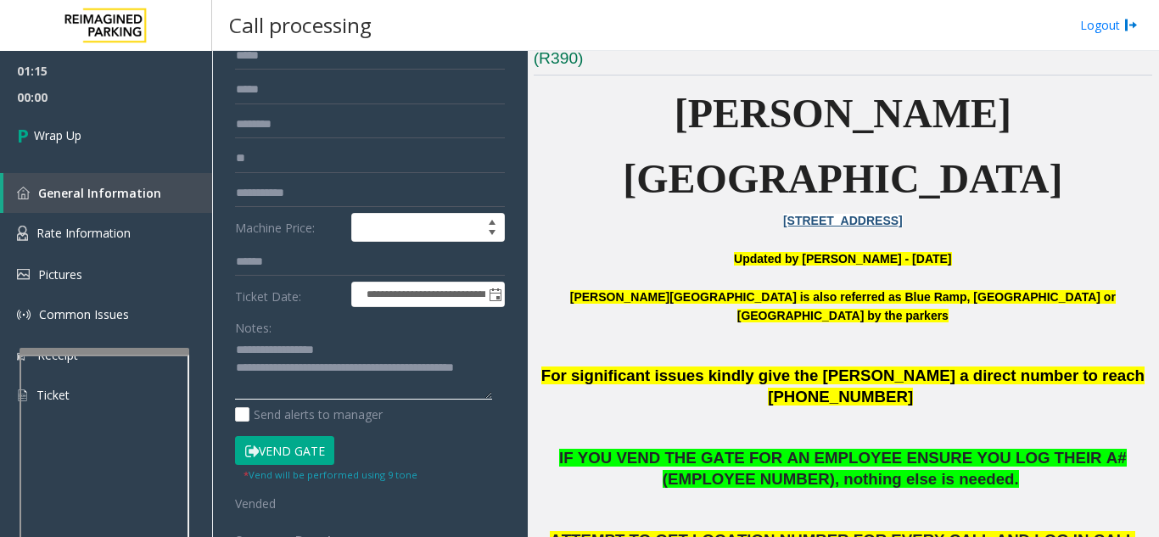
click at [320, 387] on textarea at bounding box center [363, 369] width 257 height 64
type textarea "**********"
click at [104, 106] on span "00:16" at bounding box center [106, 97] width 212 height 26
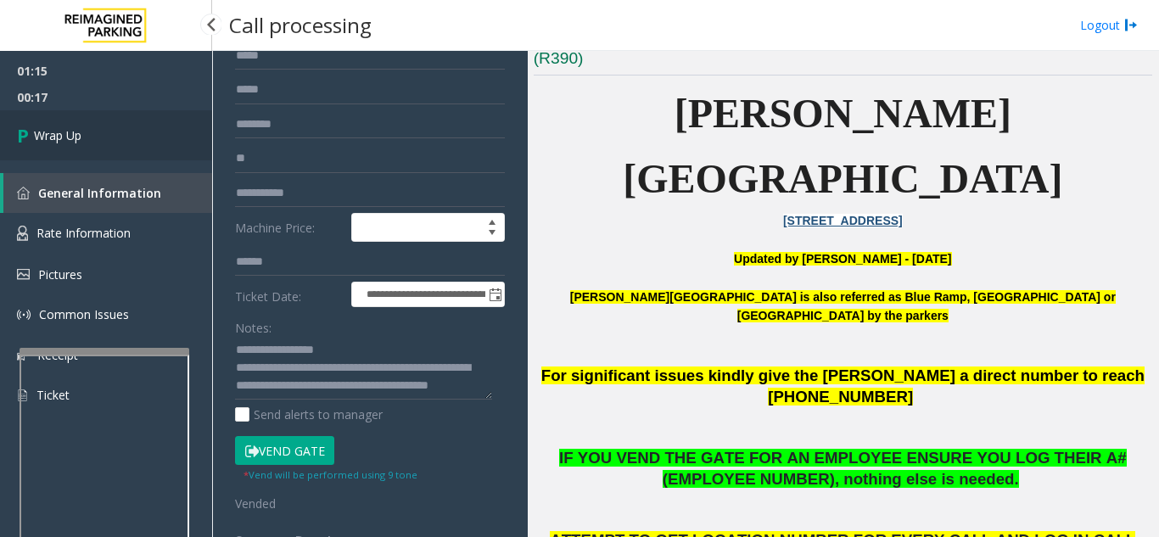
click at [95, 126] on link "Wrap Up" at bounding box center [106, 135] width 212 height 50
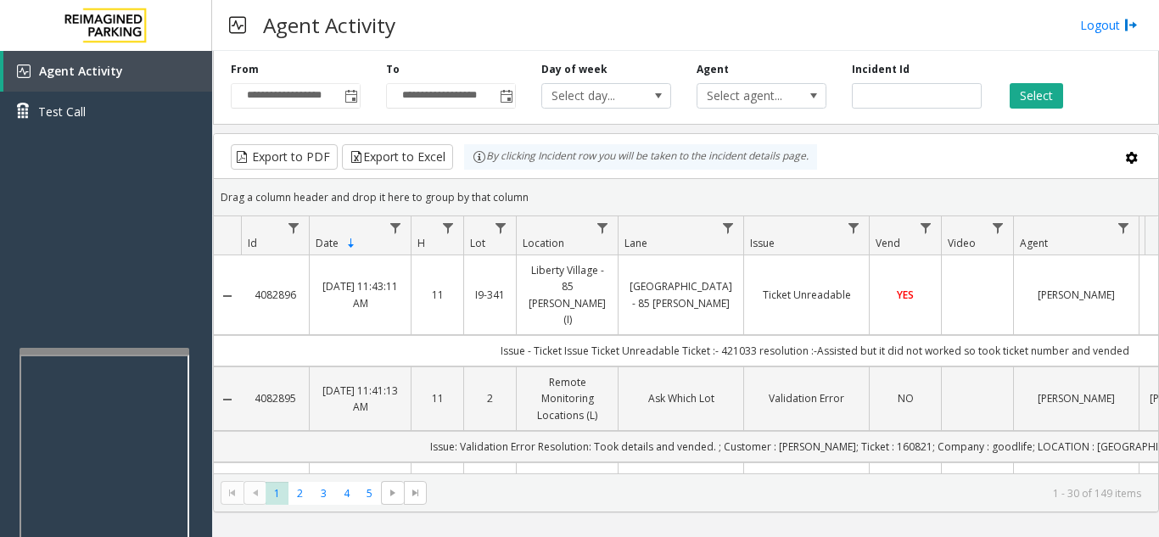
scroll to position [0, 48]
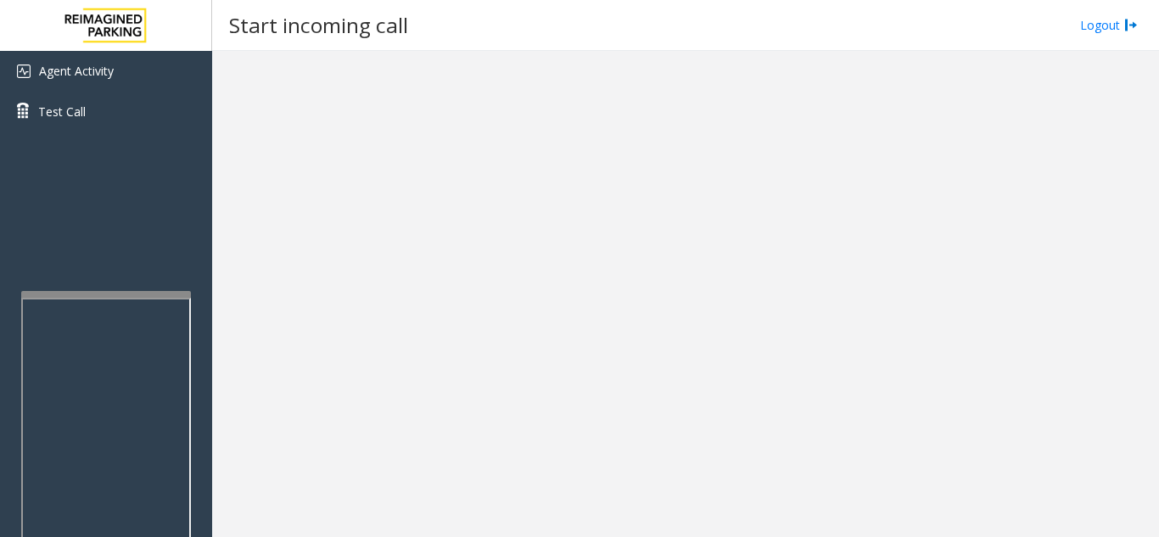
click at [103, 295] on div at bounding box center [106, 294] width 170 height 7
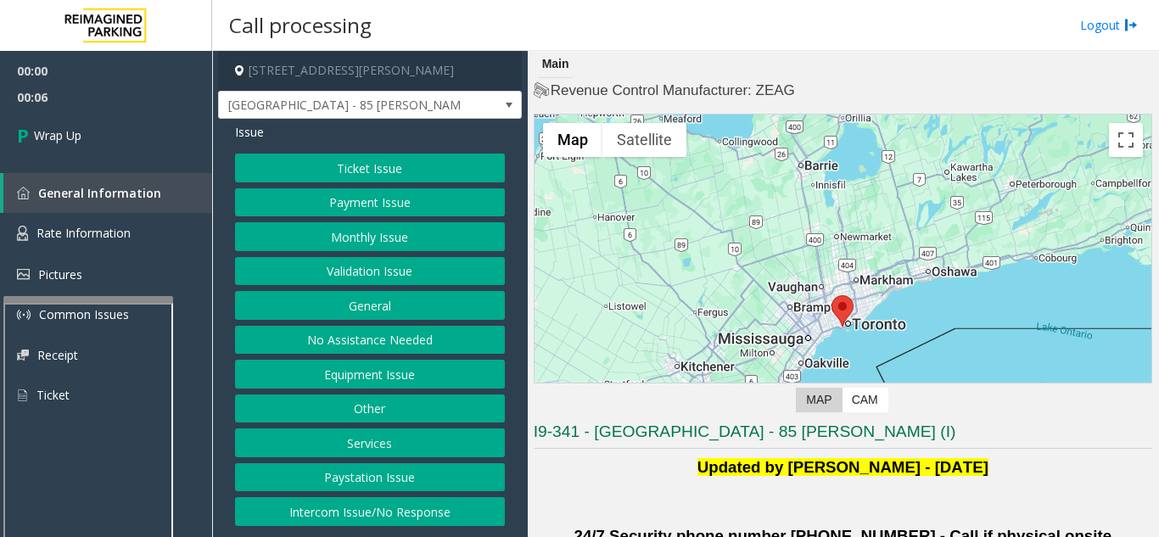
click at [86, 299] on div at bounding box center [88, 299] width 170 height 7
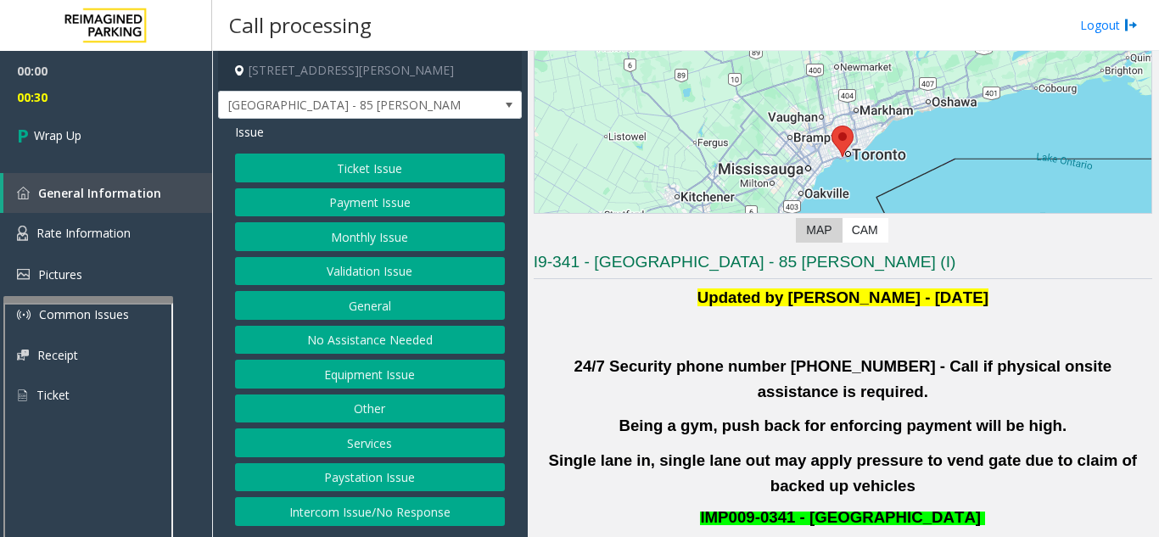
click at [416, 511] on button "Intercom Issue/No Response" at bounding box center [370, 511] width 270 height 29
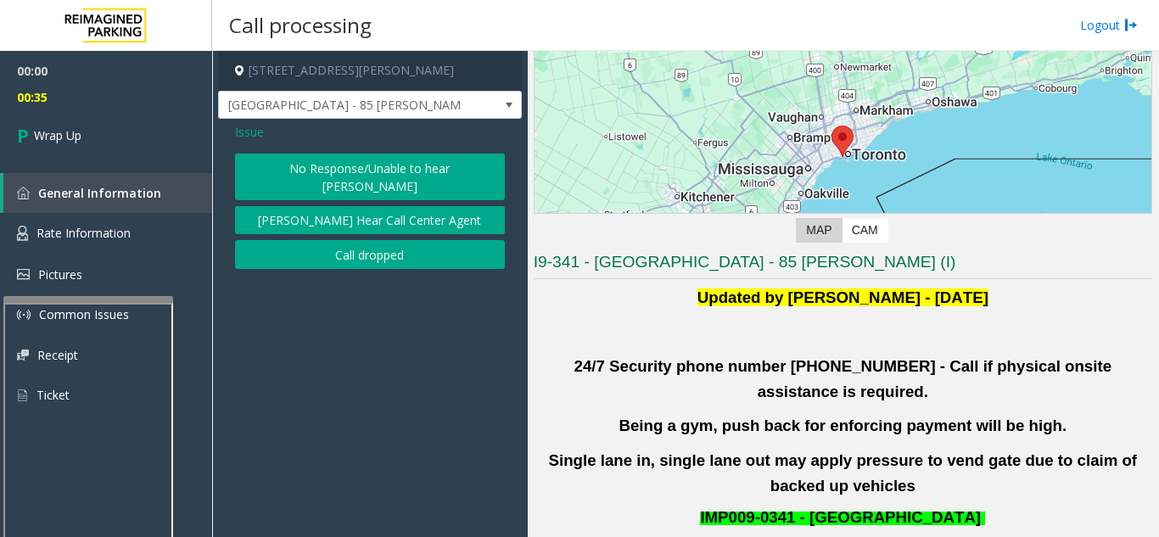
click at [406, 175] on button "No Response/Unable to hear [PERSON_NAME]" at bounding box center [370, 177] width 270 height 47
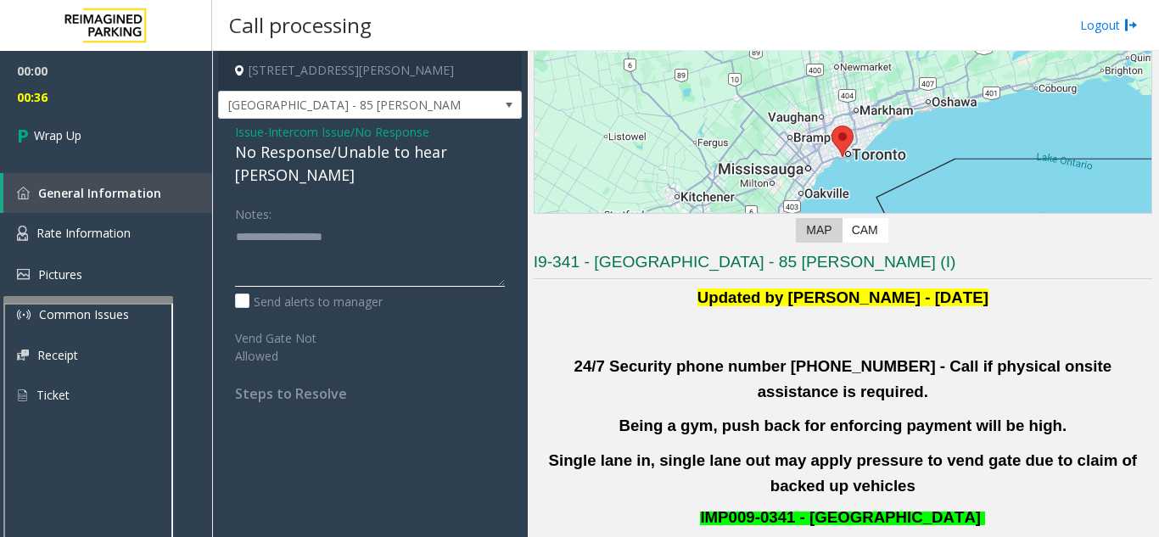
click at [368, 223] on textarea at bounding box center [370, 255] width 270 height 64
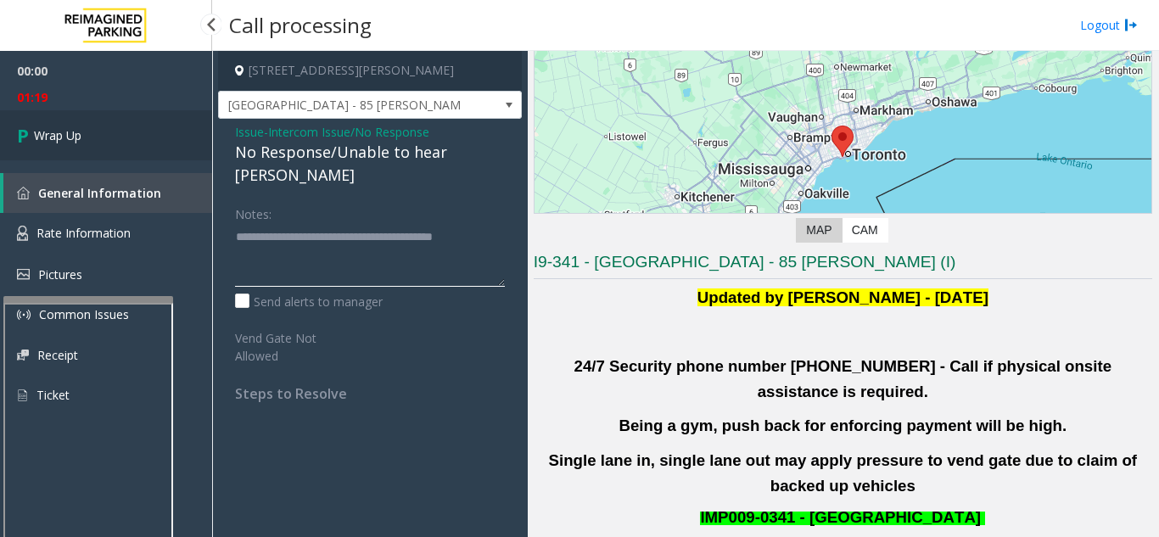
type textarea "**********"
click at [110, 134] on link "Wrap Up" at bounding box center [106, 135] width 212 height 50
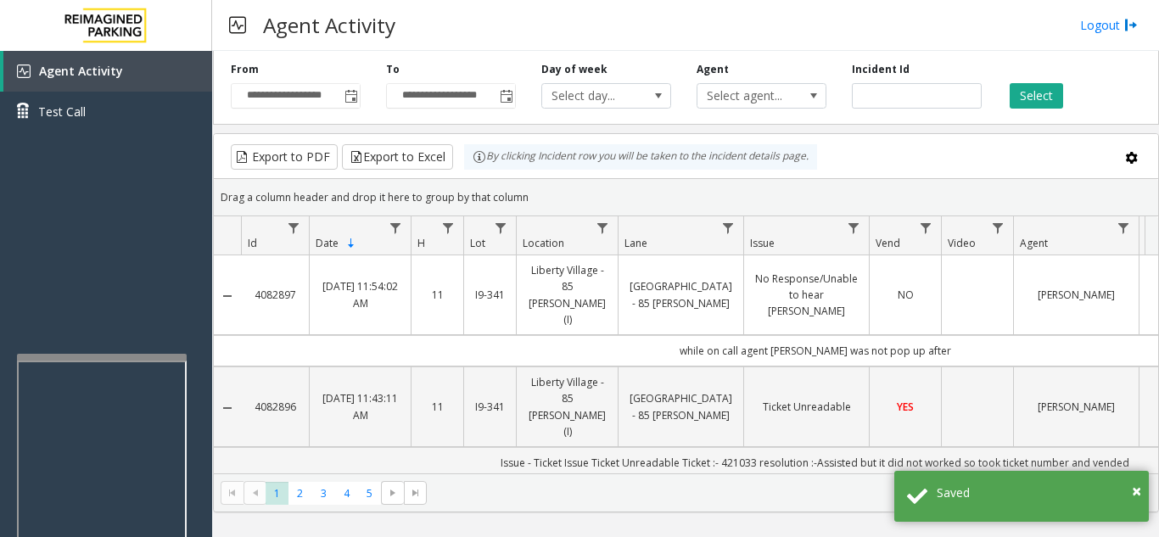
click at [97, 358] on div at bounding box center [102, 357] width 170 height 7
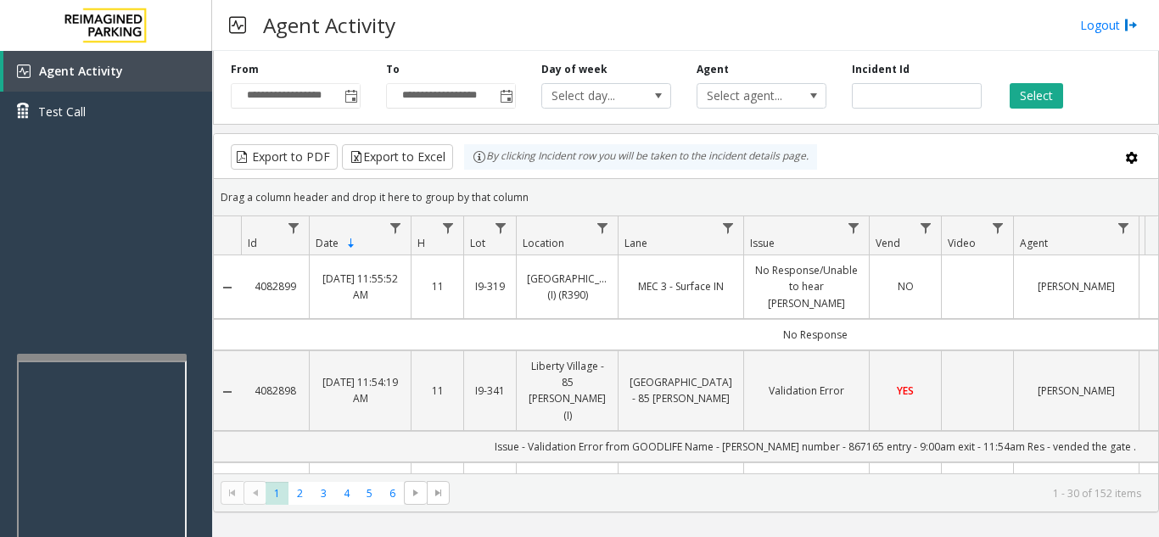
click at [739, 22] on div "Agent Activity Logout" at bounding box center [685, 25] width 947 height 51
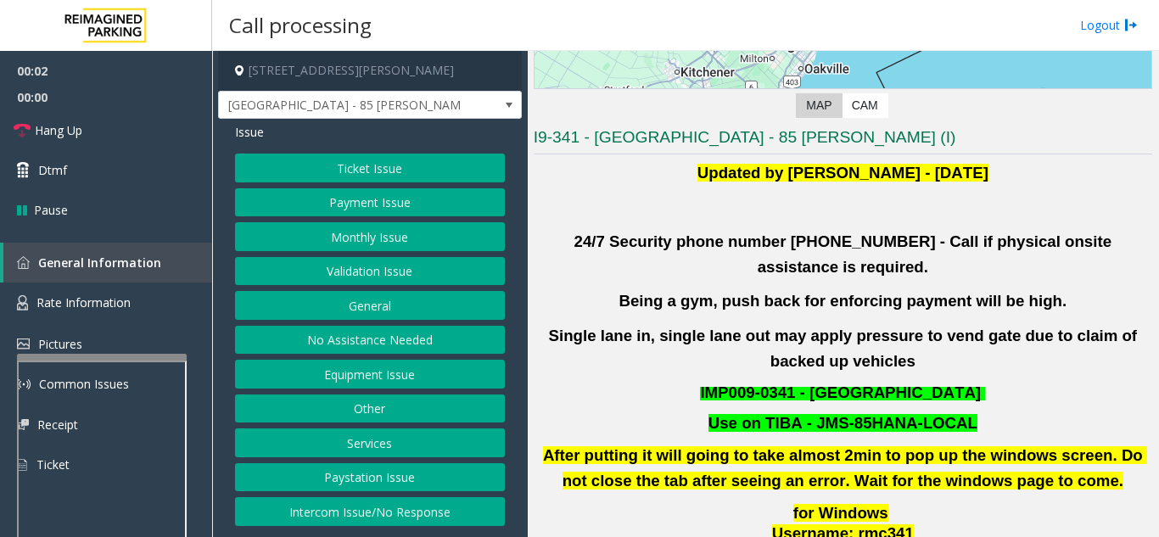
scroll to position [339, 0]
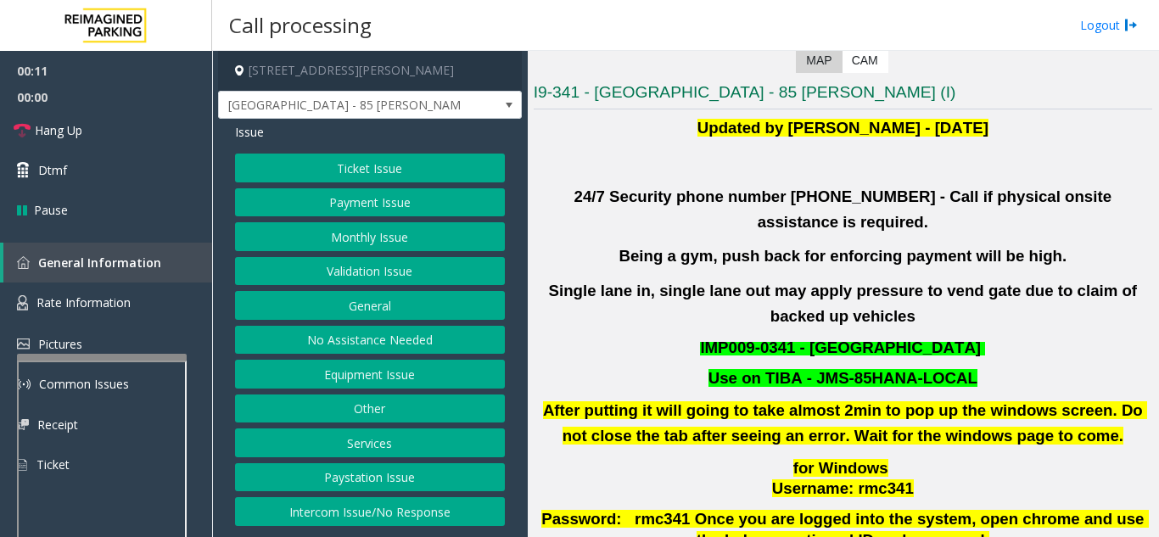
click at [358, 275] on button "Validation Issue" at bounding box center [370, 271] width 270 height 29
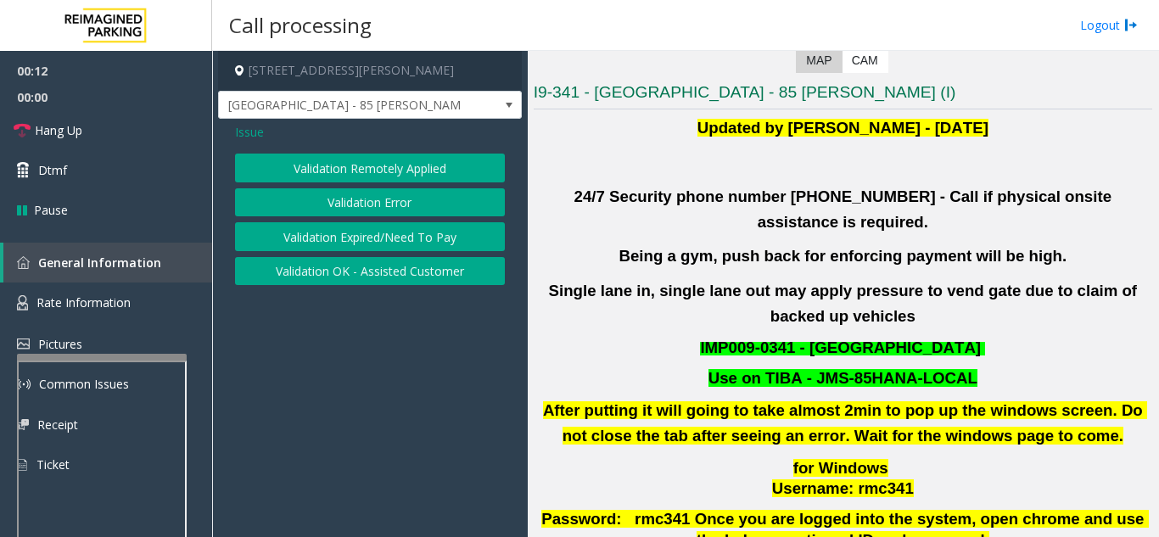
click at [354, 211] on button "Validation Error" at bounding box center [370, 202] width 270 height 29
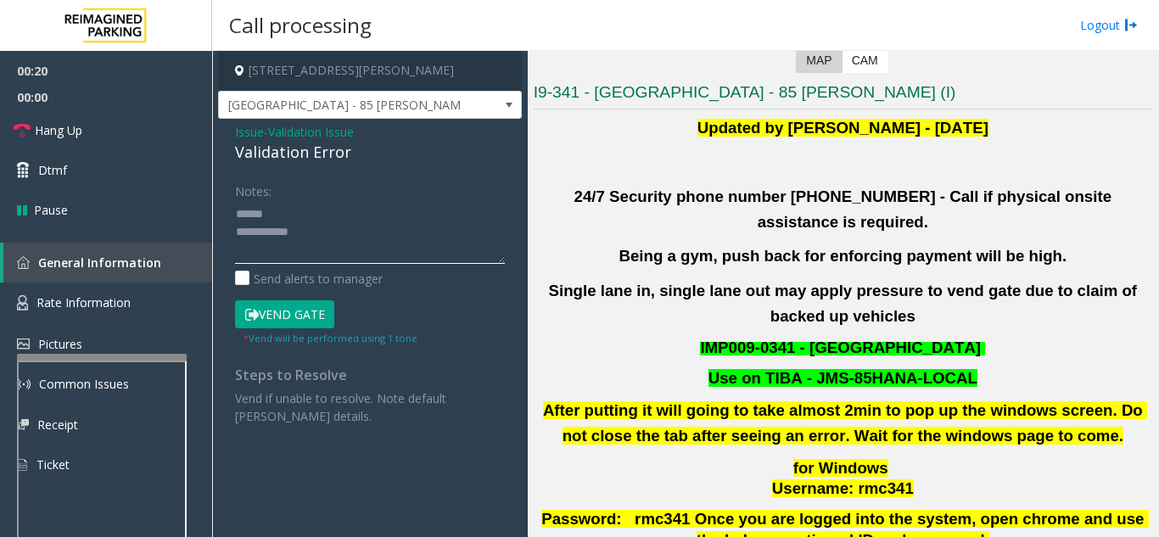
click at [352, 228] on textarea at bounding box center [370, 232] width 270 height 64
click at [290, 308] on button "Vend Gate" at bounding box center [284, 314] width 99 height 29
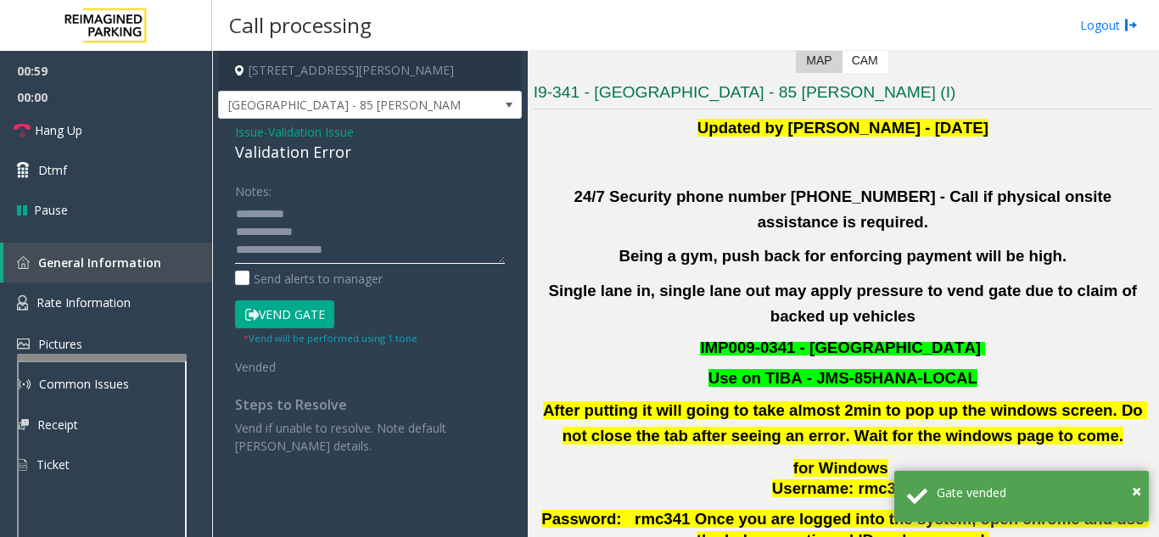
drag, startPoint x: 313, startPoint y: 257, endPoint x: 280, endPoint y: 237, distance: 38.4
click at [280, 237] on textarea at bounding box center [370, 232] width 270 height 64
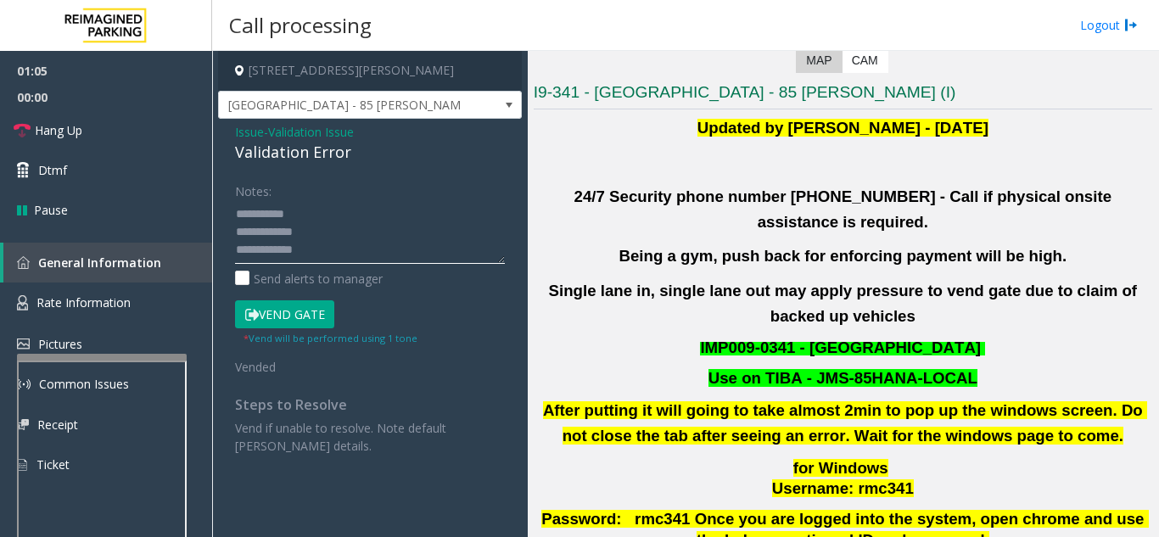
click at [366, 232] on textarea at bounding box center [370, 232] width 270 height 64
click at [147, 137] on link "Hang Up" at bounding box center [106, 130] width 212 height 40
click at [385, 237] on textarea at bounding box center [370, 232] width 270 height 64
click at [366, 198] on div "Notes:" at bounding box center [370, 219] width 270 height 87
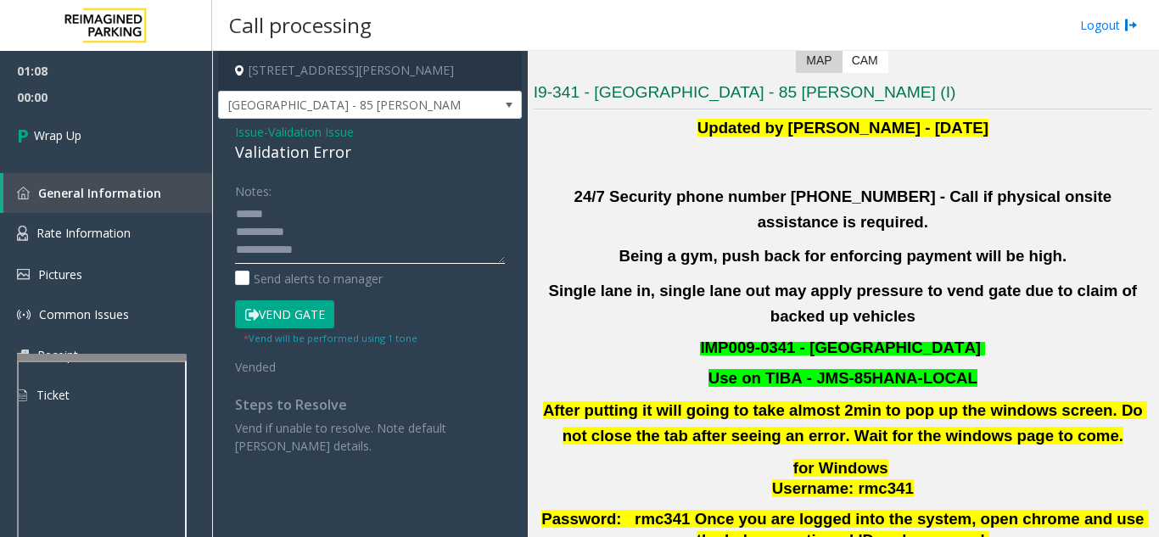
click at [354, 212] on textarea at bounding box center [370, 232] width 270 height 64
drag, startPoint x: 226, startPoint y: 152, endPoint x: 368, endPoint y: 152, distance: 142.5
click at [368, 152] on div "Issue - Validation Issue Validation Error Notes: Send alerts to manager Vend Ga…" at bounding box center [370, 295] width 304 height 353
click at [415, 198] on div "Notes:" at bounding box center [370, 219] width 270 height 87
click at [421, 213] on textarea at bounding box center [370, 232] width 270 height 64
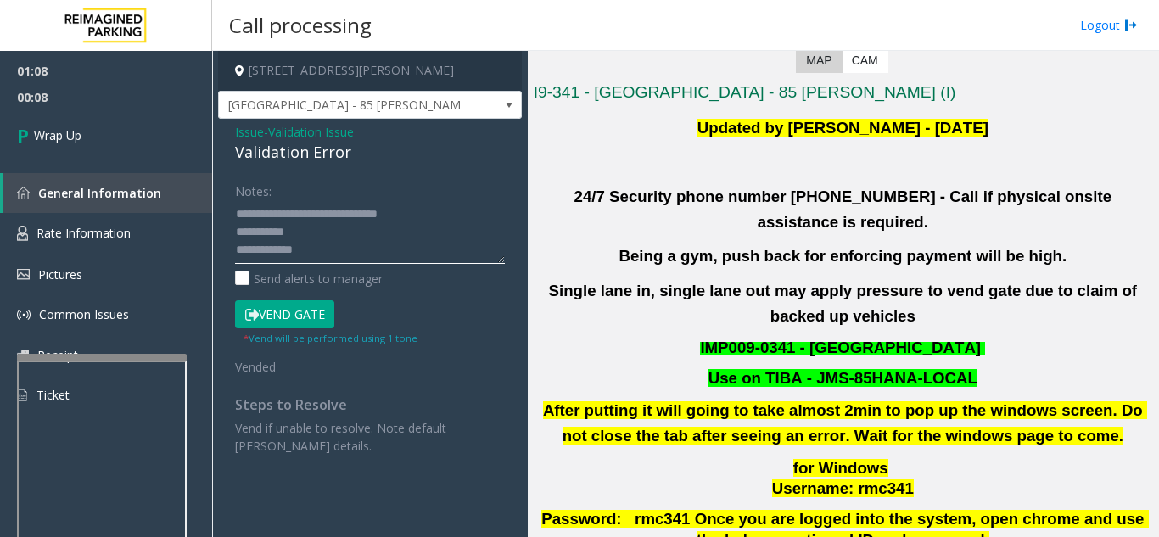
click at [325, 233] on textarea at bounding box center [370, 232] width 270 height 64
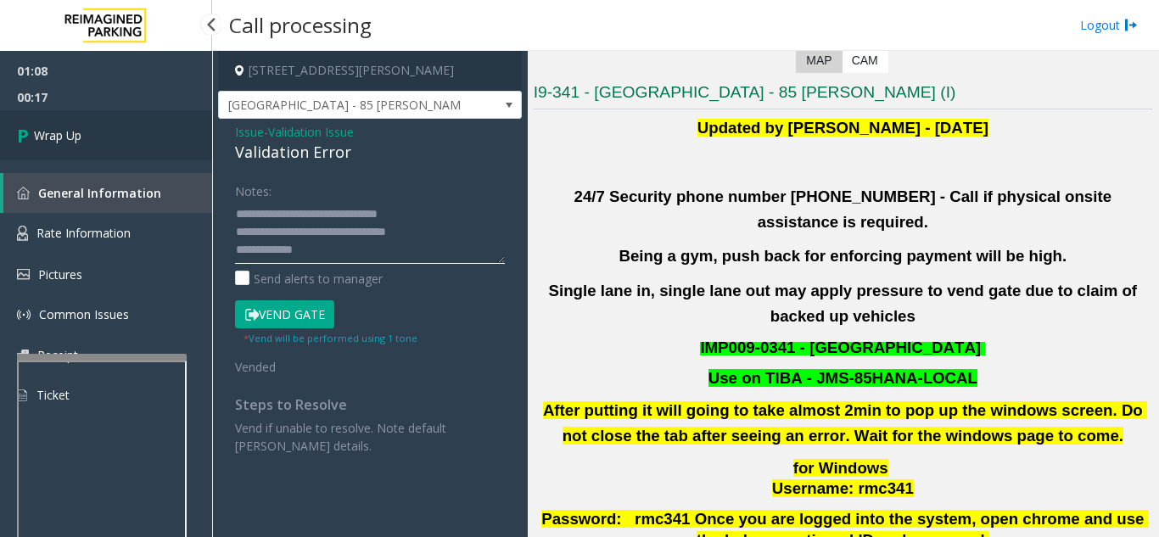
type textarea "**********"
click at [178, 143] on link "Wrap Up" at bounding box center [106, 135] width 212 height 50
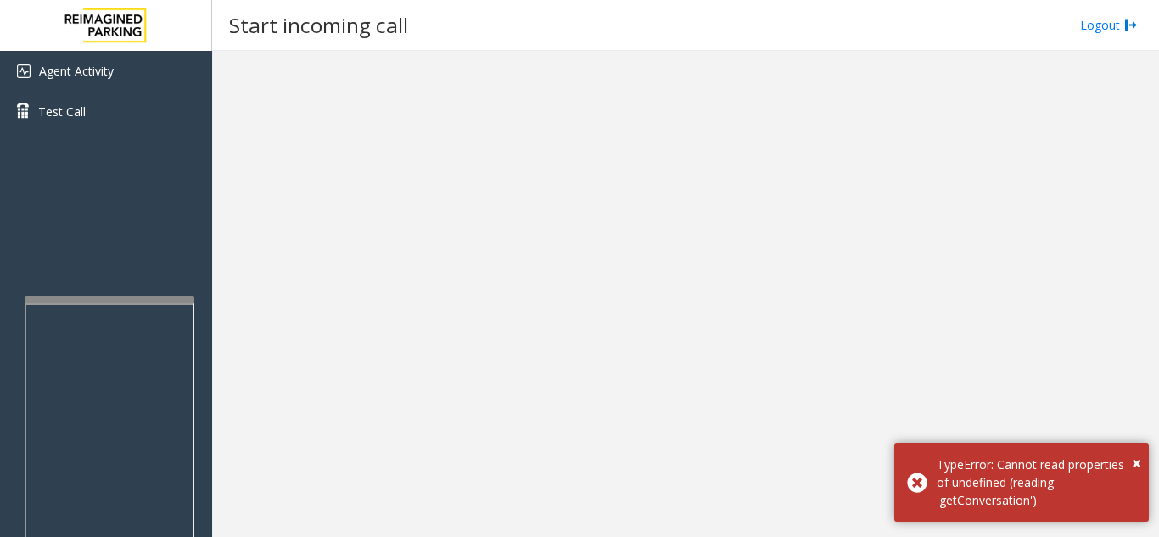
click at [108, 305] on div at bounding box center [110, 495] width 170 height 398
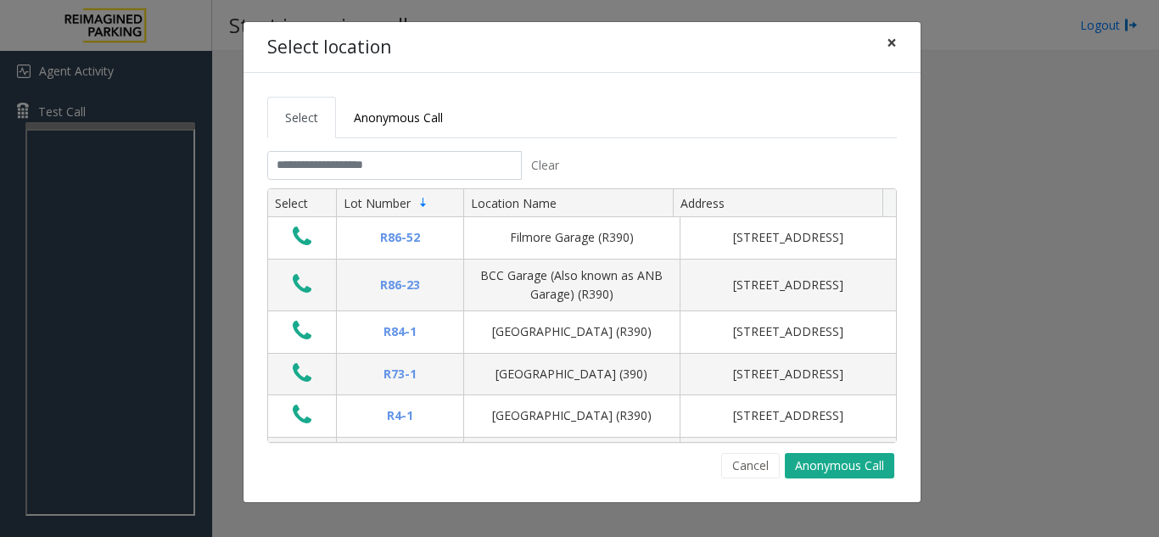
click at [891, 34] on span "×" at bounding box center [891, 43] width 10 height 24
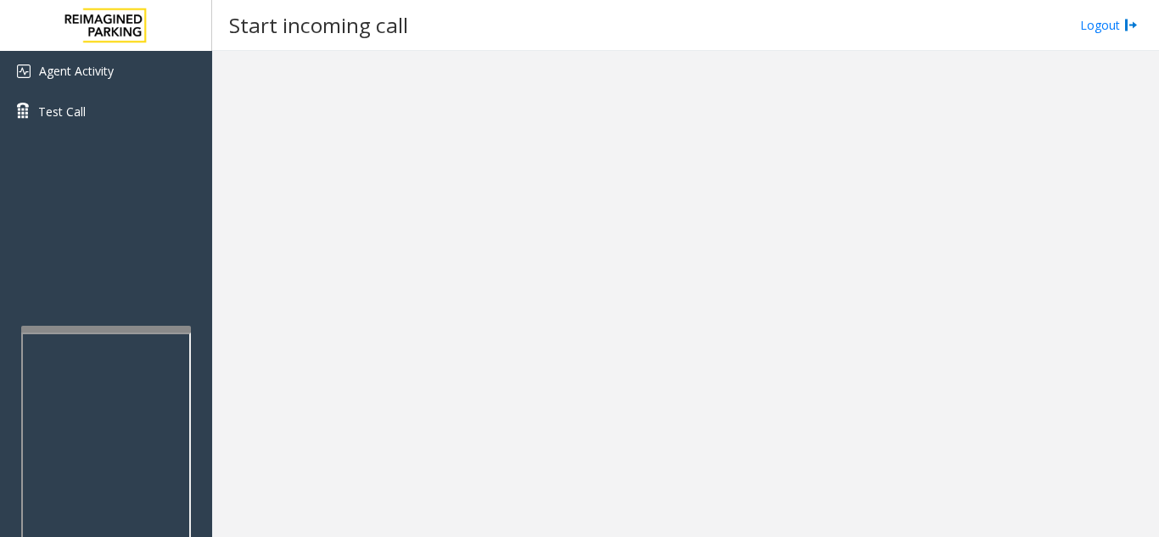
click at [109, 333] on div at bounding box center [106, 525] width 170 height 398
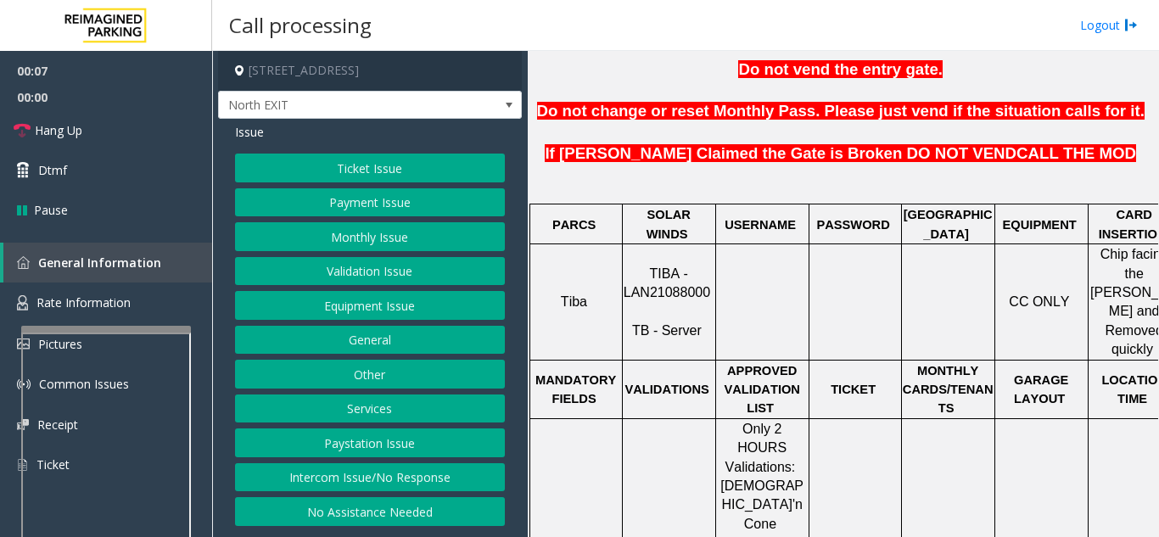
scroll to position [678, 0]
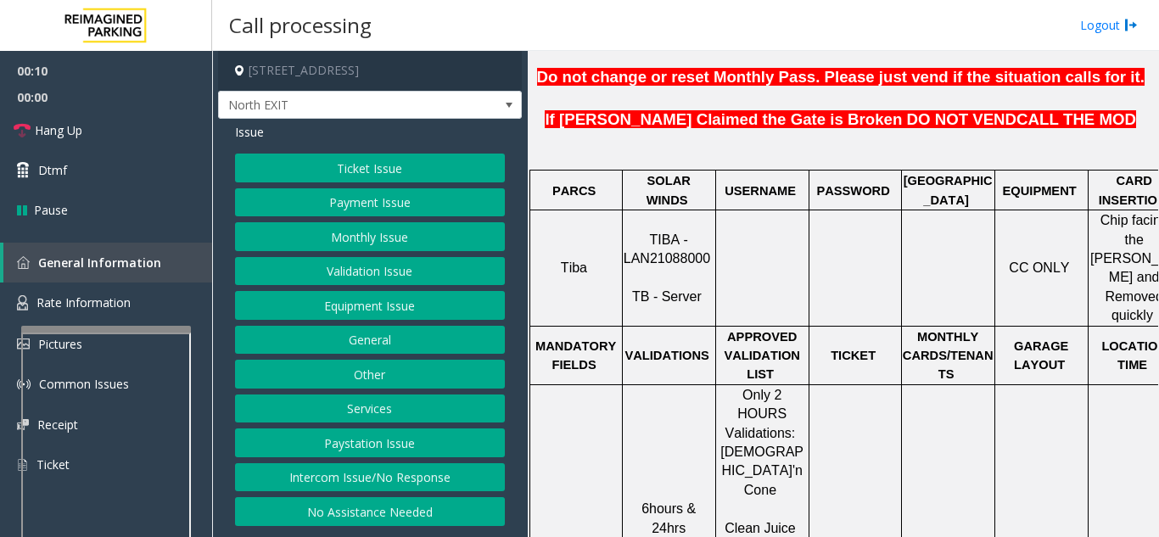
drag, startPoint x: 711, startPoint y: 193, endPoint x: 617, endPoint y: 199, distance: 93.5
click at [617, 210] on tr "Tiba TIBA - LAN21088000 TB - Server CC ONLY Chip facing the [PERSON_NAME] and R…" at bounding box center [854, 267] width 651 height 115
drag, startPoint x: 757, startPoint y: 214, endPoint x: 739, endPoint y: 215, distance: 18.7
click at [757, 214] on td at bounding box center [761, 267] width 93 height 115
drag, startPoint x: 710, startPoint y: 194, endPoint x: 631, endPoint y: 203, distance: 79.3
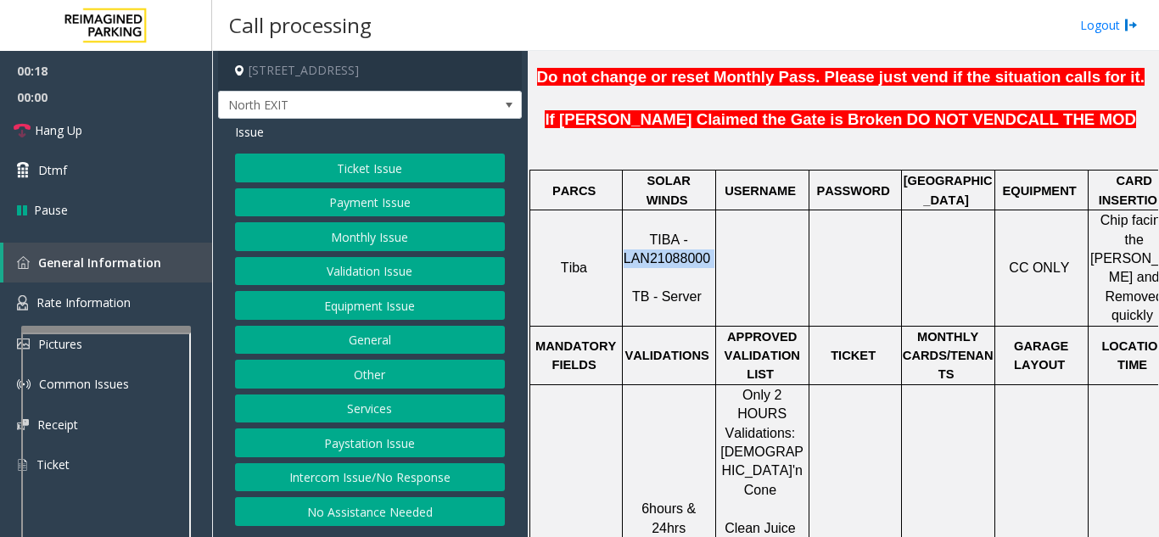
click at [631, 231] on p "TIBA - LAN21088000 TB - Server" at bounding box center [668, 269] width 91 height 76
copy p "LAN21088000"
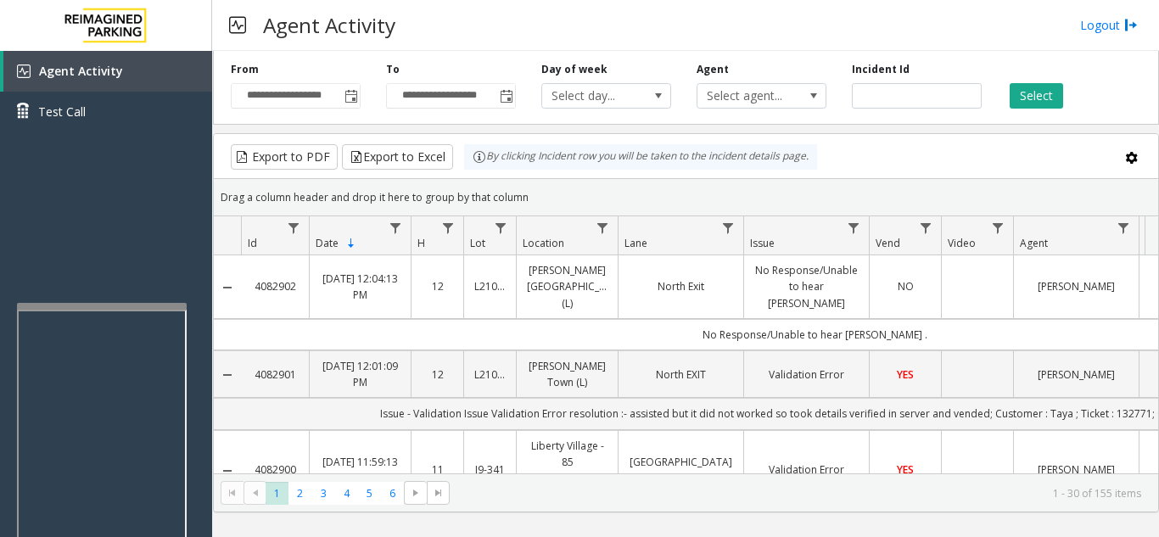
click at [117, 310] on div at bounding box center [102, 502] width 170 height 398
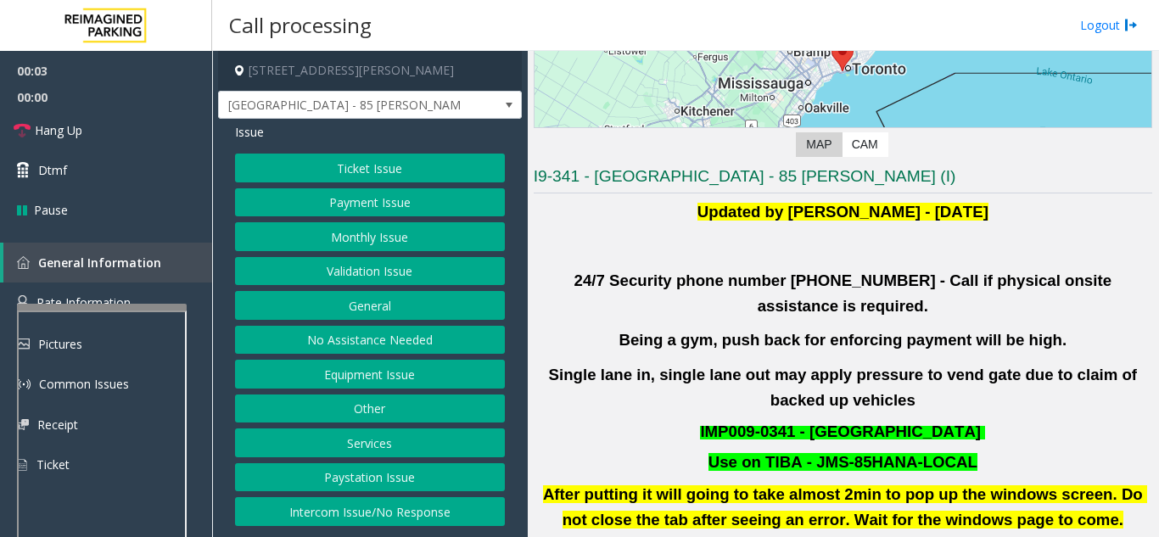
scroll to position [254, 0]
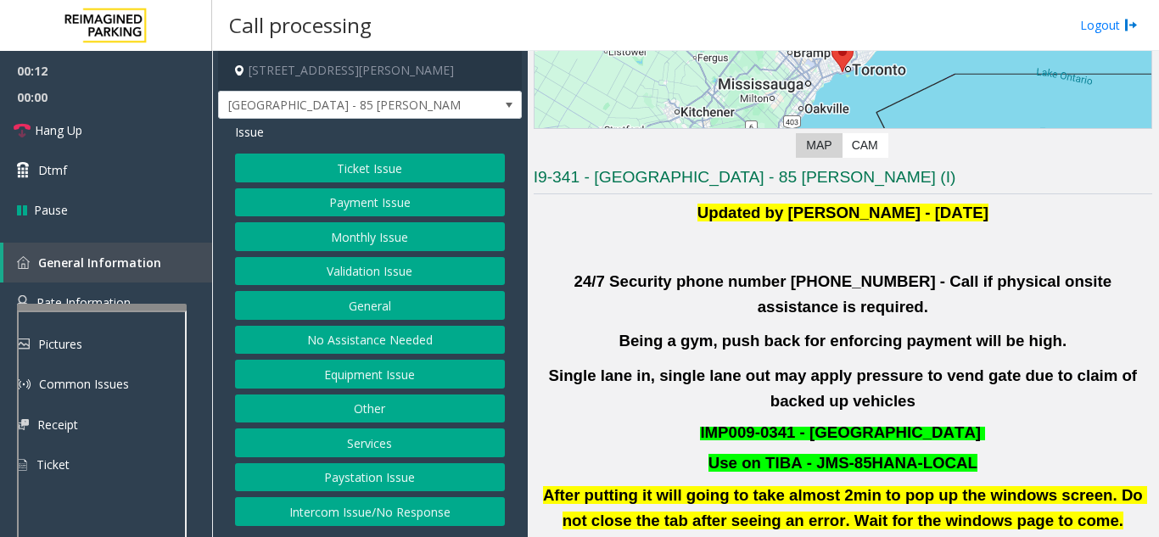
click at [426, 507] on button "Intercom Issue/No Response" at bounding box center [370, 511] width 270 height 29
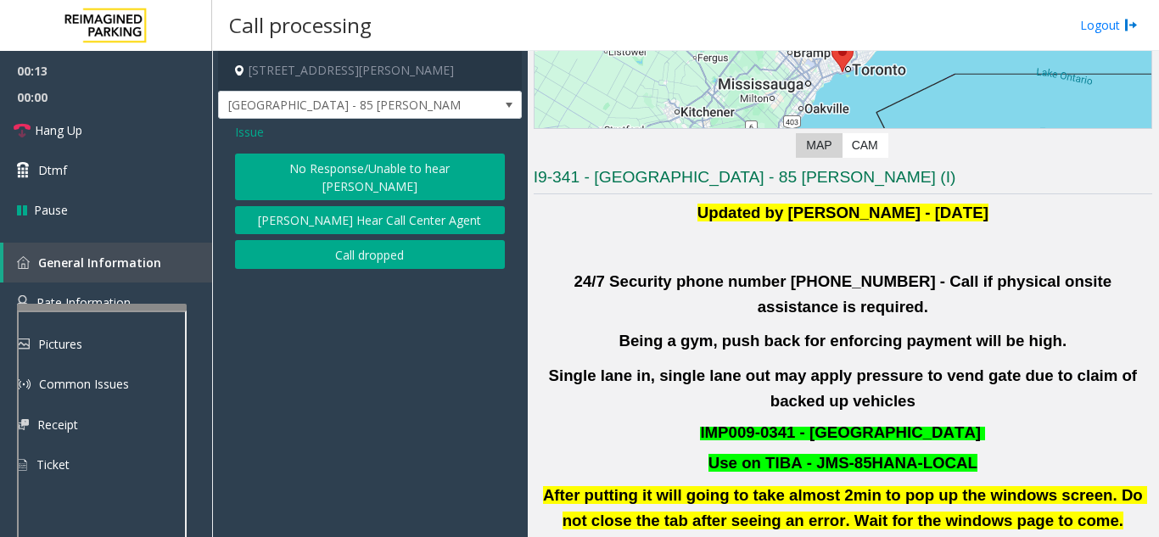
click at [351, 174] on button "No Response/Unable to hear [PERSON_NAME]" at bounding box center [370, 177] width 270 height 47
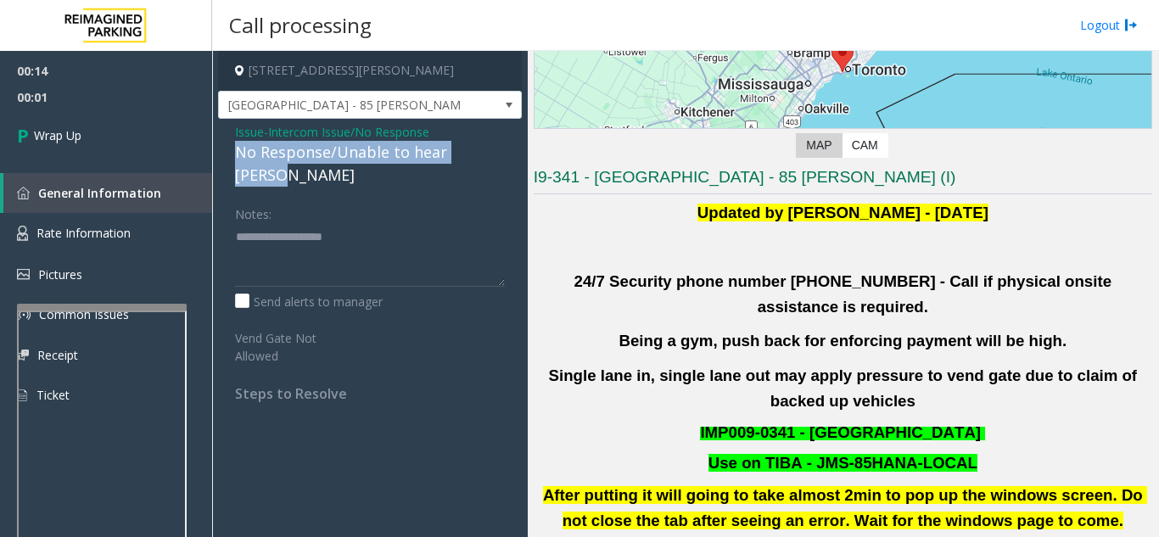
drag, startPoint x: 230, startPoint y: 153, endPoint x: 505, endPoint y: 149, distance: 274.8
click at [505, 149] on div "Issue - Intercom Issue/No Response No Response/Unable to hear [PERSON_NAME] Not…" at bounding box center [370, 269] width 304 height 300
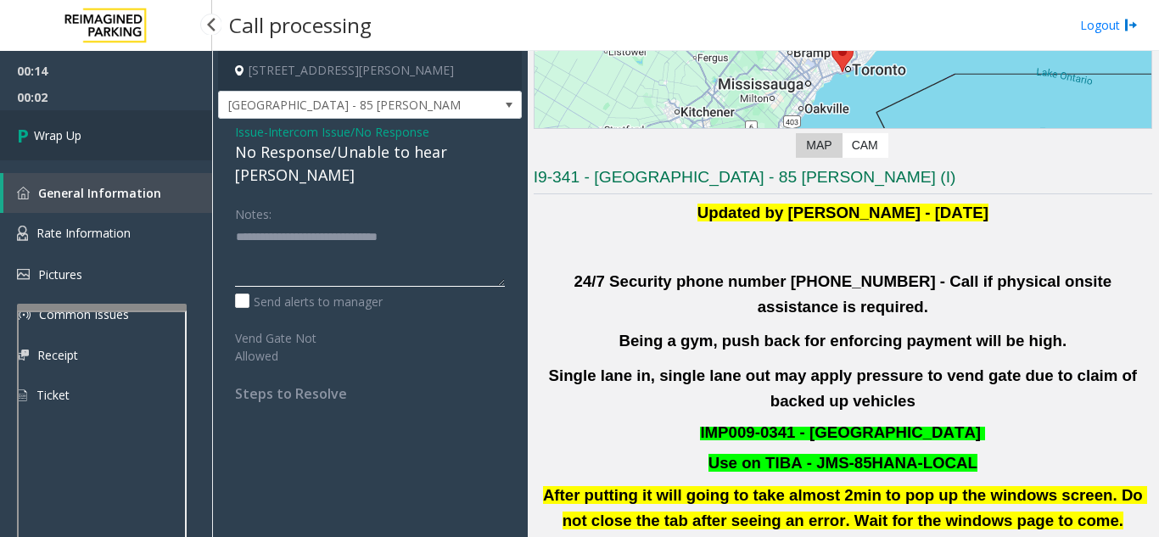
type textarea "**********"
click at [80, 130] on span "Wrap Up" at bounding box center [57, 135] width 47 height 18
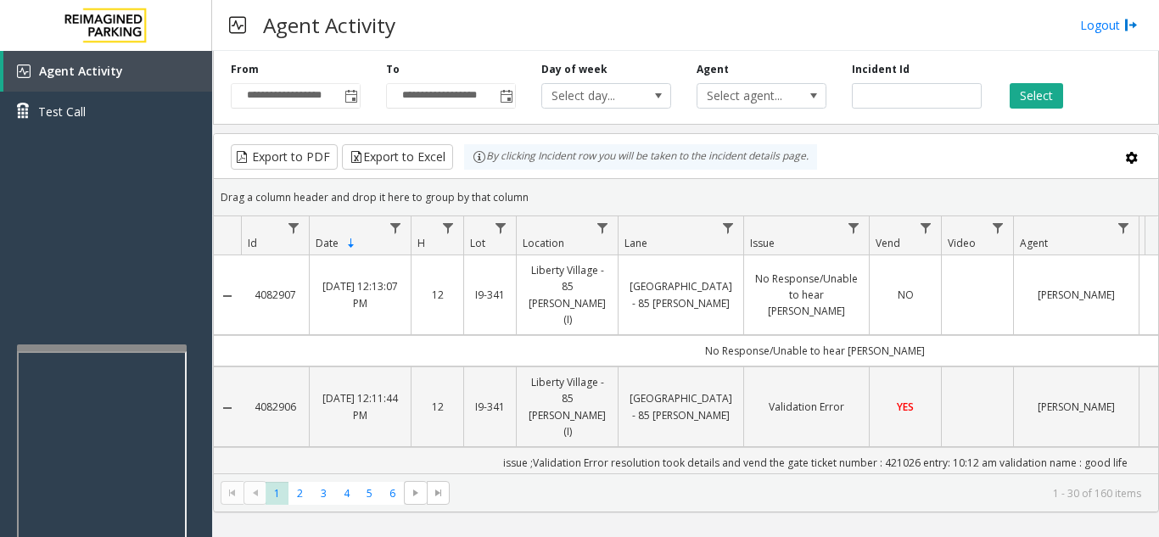
click at [103, 345] on div at bounding box center [102, 347] width 170 height 7
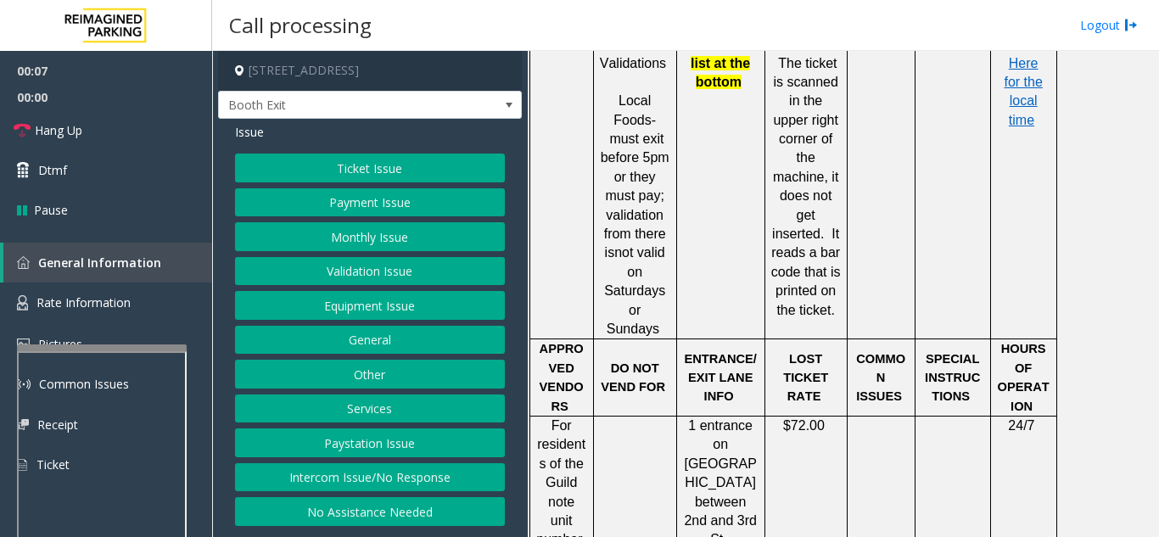
scroll to position [1696, 0]
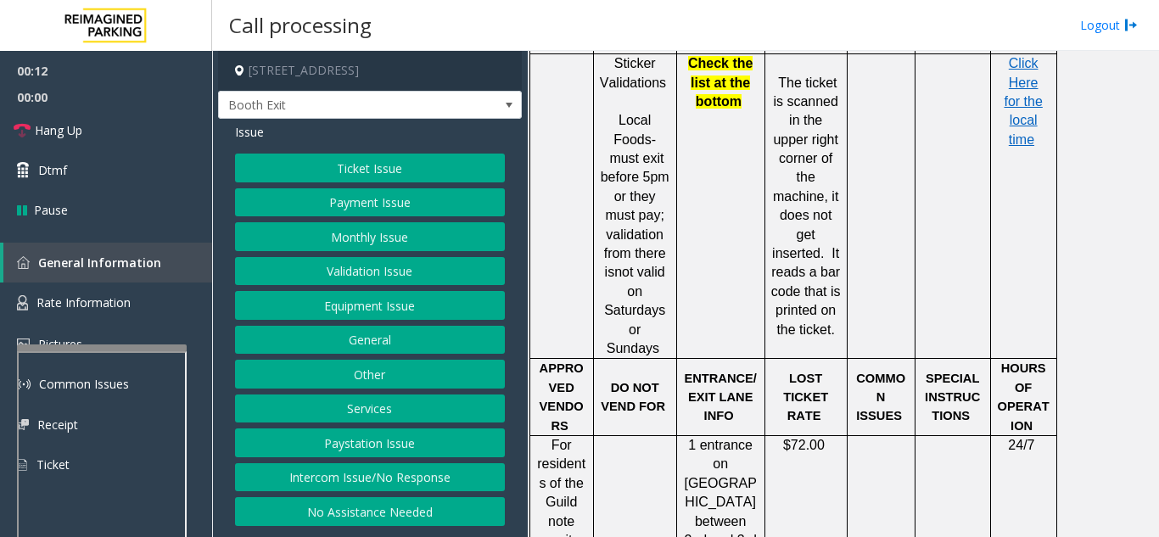
click at [368, 175] on button "Ticket Issue" at bounding box center [370, 168] width 270 height 29
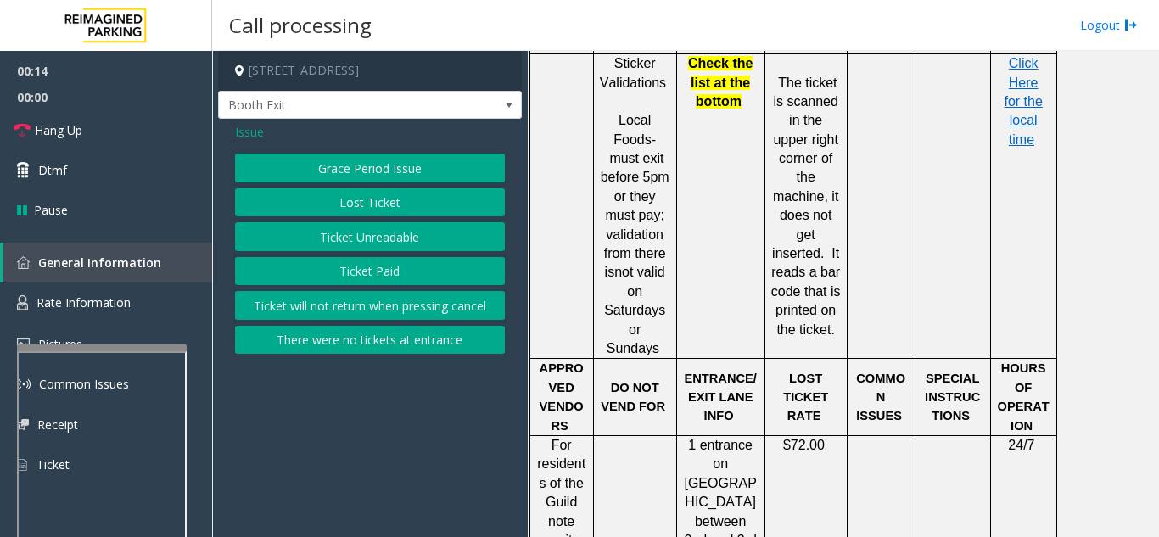
click at [371, 199] on button "Lost Ticket" at bounding box center [370, 202] width 270 height 29
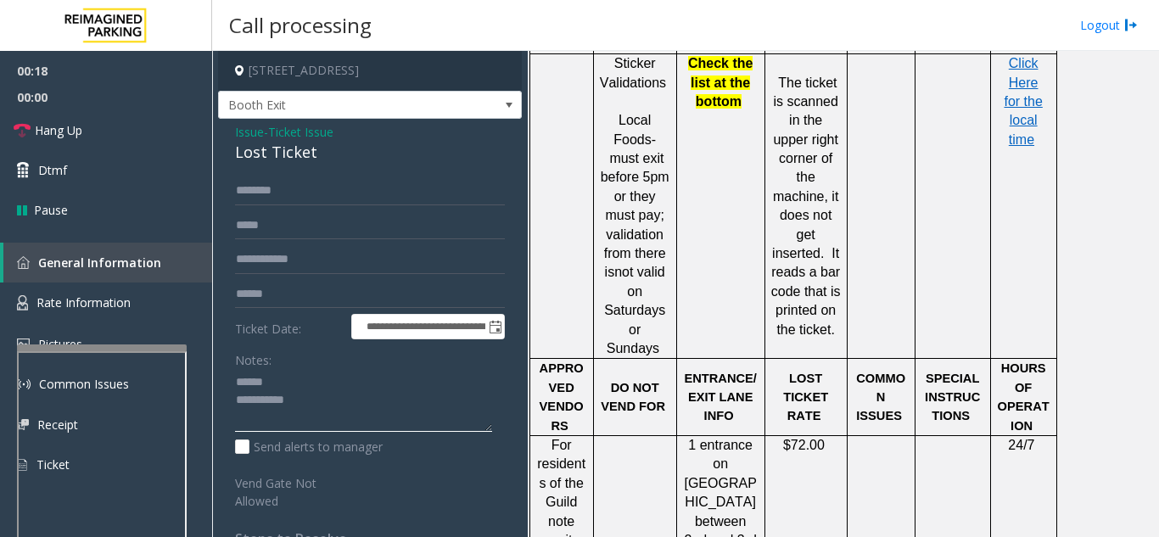
click at [282, 383] on textarea at bounding box center [363, 401] width 257 height 64
drag, startPoint x: 232, startPoint y: 152, endPoint x: 339, endPoint y: 151, distance: 106.9
click at [339, 151] on div "**********" at bounding box center [370, 425] width 304 height 612
click at [337, 405] on textarea at bounding box center [363, 401] width 257 height 64
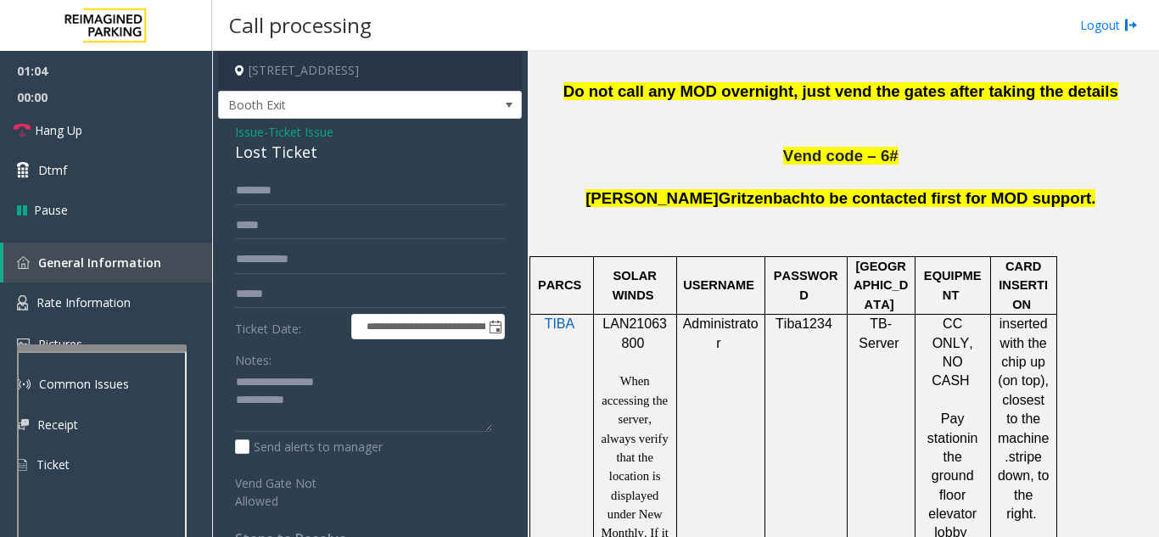
scroll to position [1018, 0]
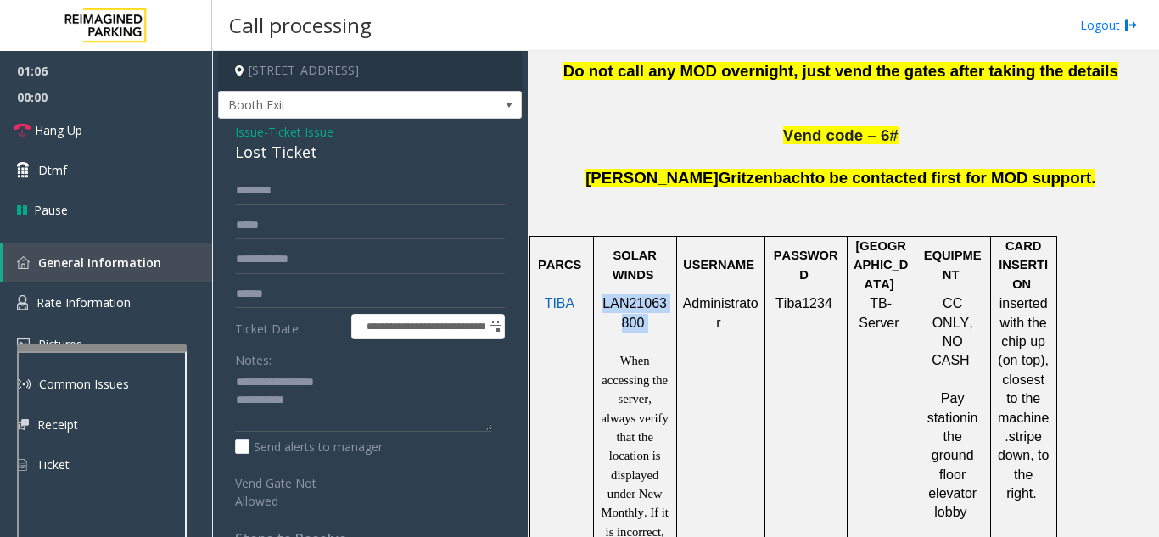
drag, startPoint x: 651, startPoint y: 237, endPoint x: 599, endPoint y: 218, distance: 55.3
click at [600, 294] on p "LAN21063800" at bounding box center [635, 313] width 70 height 38
click at [147, 133] on link "Hang Up" at bounding box center [106, 130] width 212 height 40
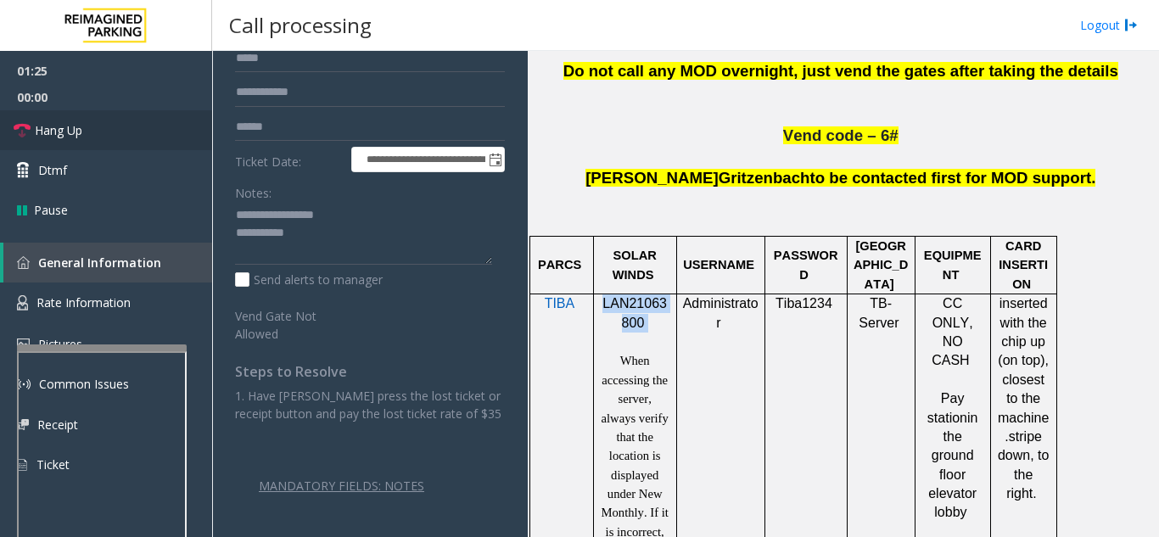
scroll to position [170, 0]
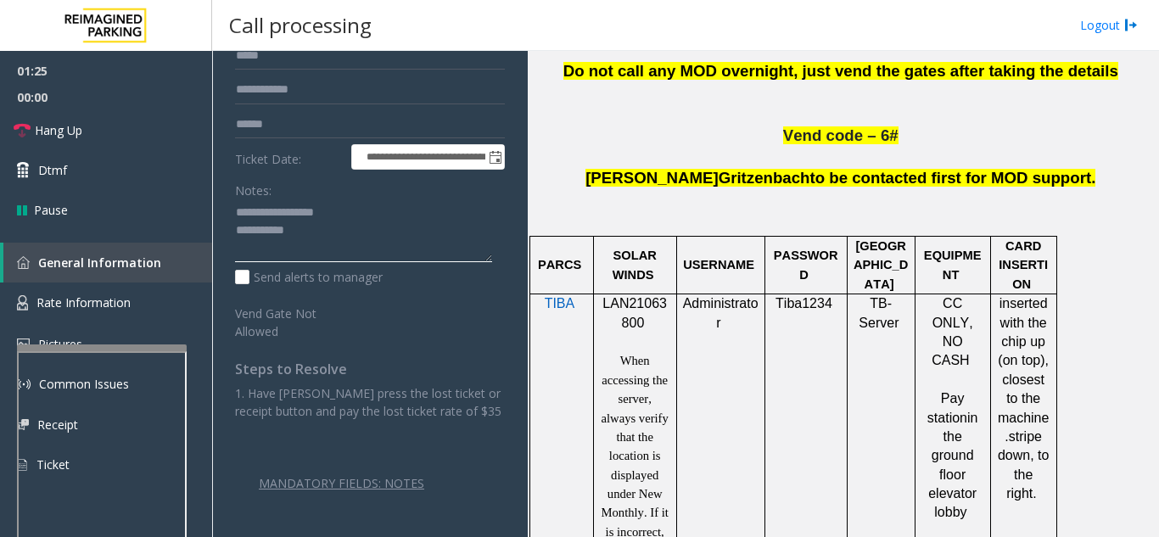
click at [366, 233] on textarea at bounding box center [363, 231] width 257 height 64
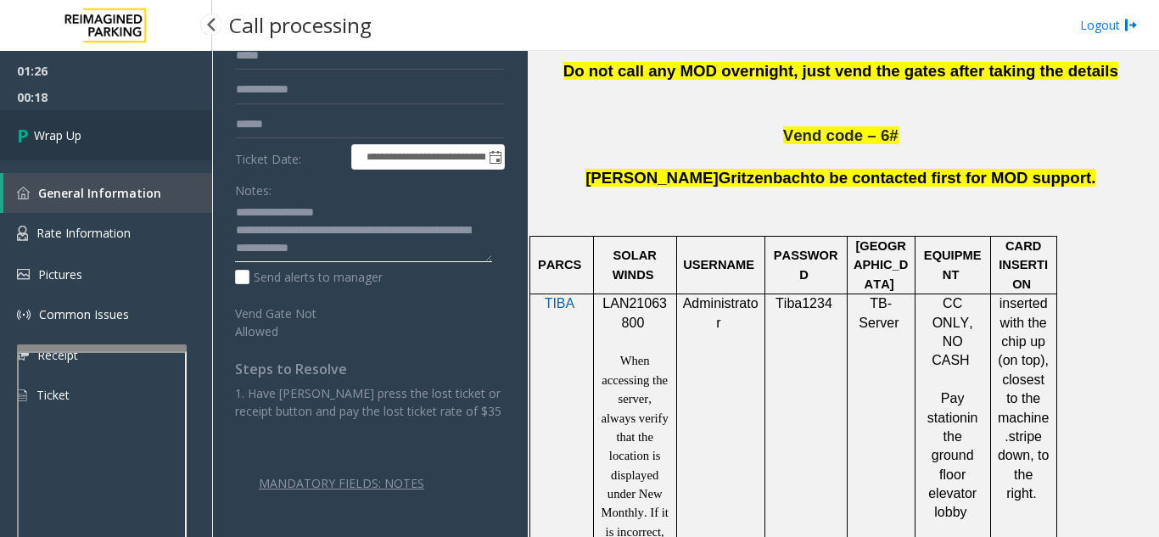
type textarea "**********"
click at [114, 131] on link "Wrap Up" at bounding box center [106, 135] width 212 height 50
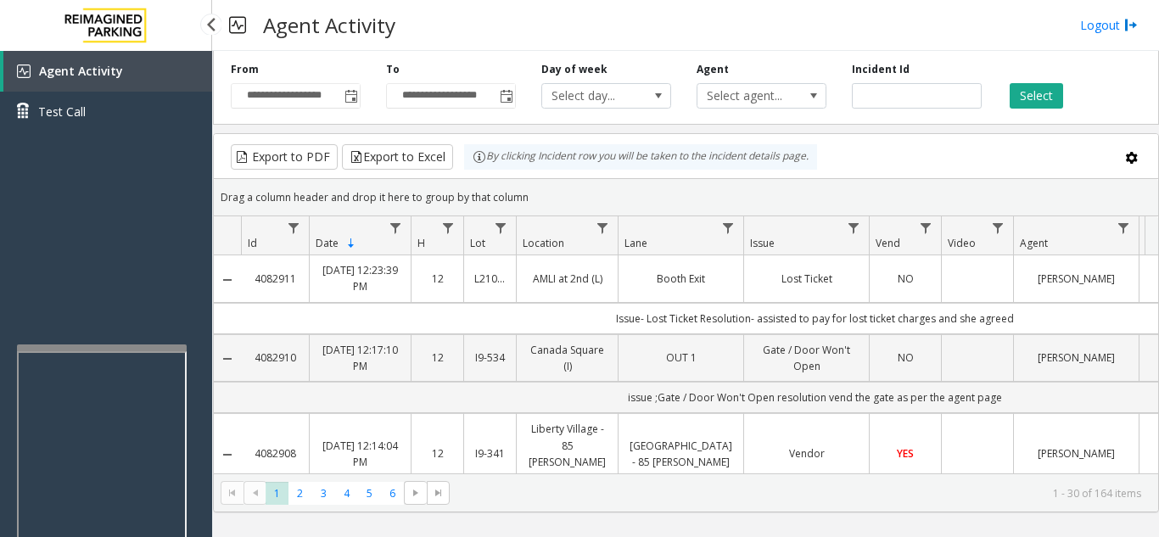
click at [116, 246] on div "Agent Activity Test Call" at bounding box center [106, 319] width 212 height 537
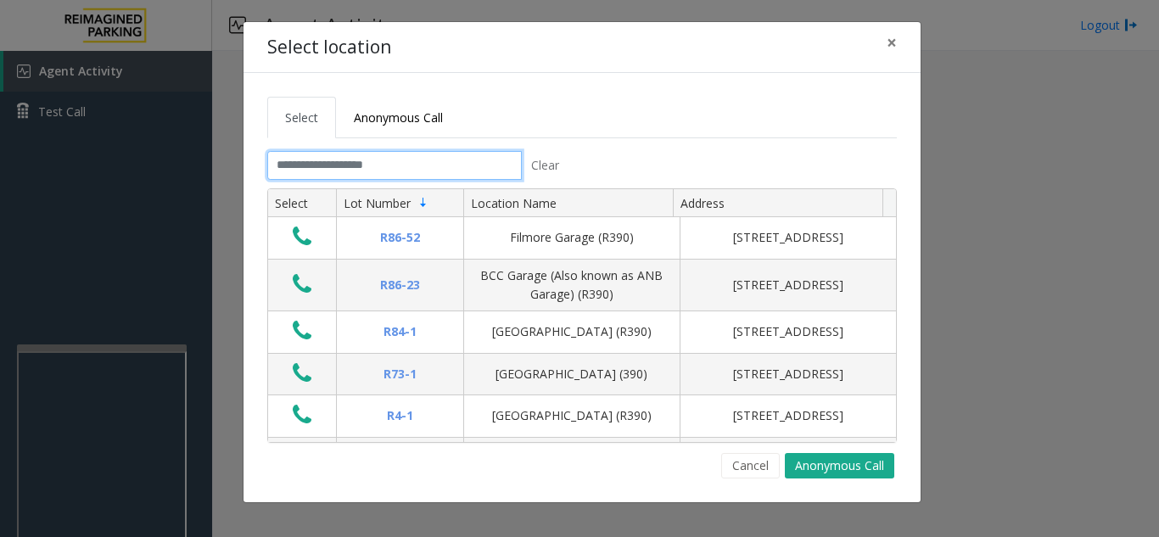
click at [342, 163] on input "text" at bounding box center [394, 165] width 254 height 29
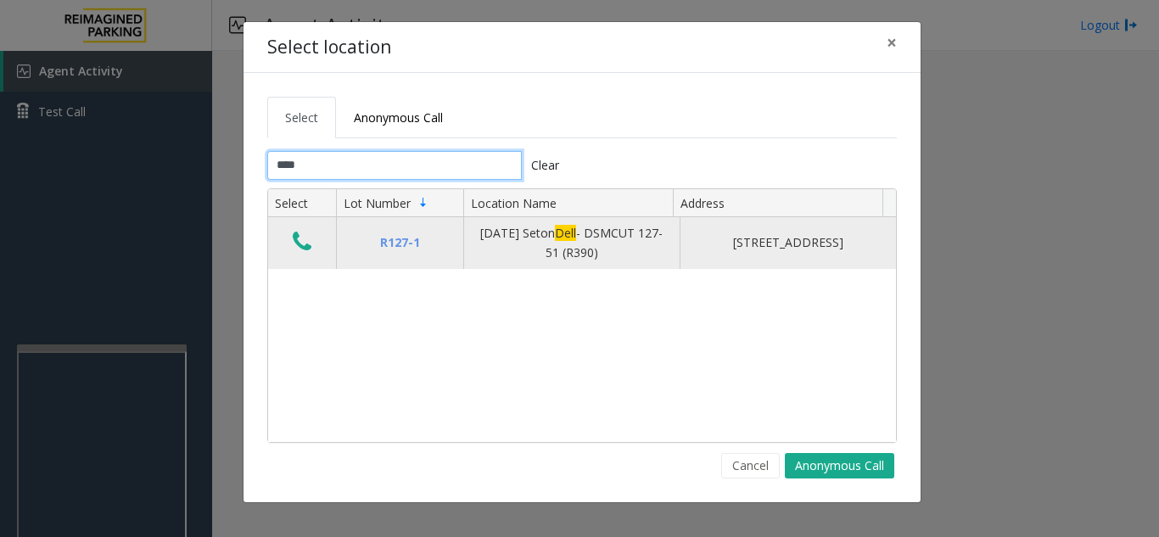
type input "****"
click at [303, 237] on icon "Data table" at bounding box center [302, 242] width 19 height 24
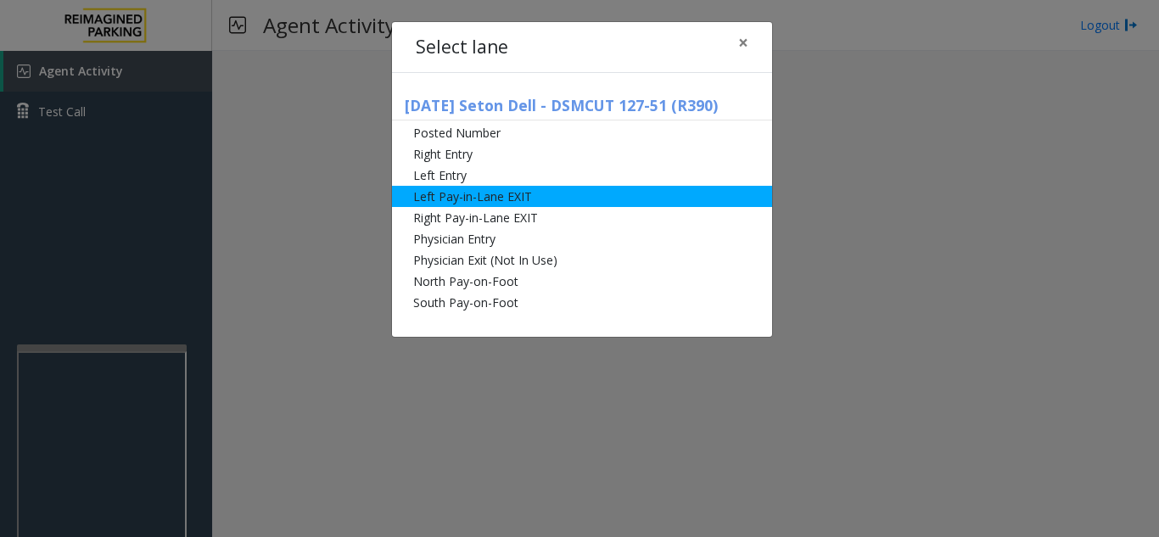
click at [474, 192] on li "Left Pay-in-Lane EXIT" at bounding box center [582, 196] width 380 height 21
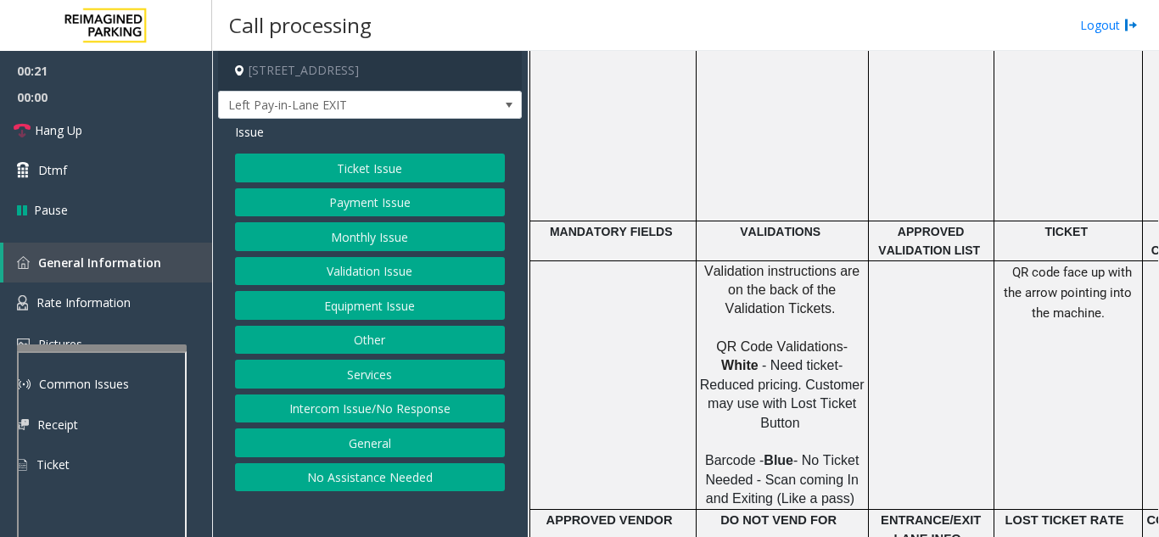
scroll to position [933, 0]
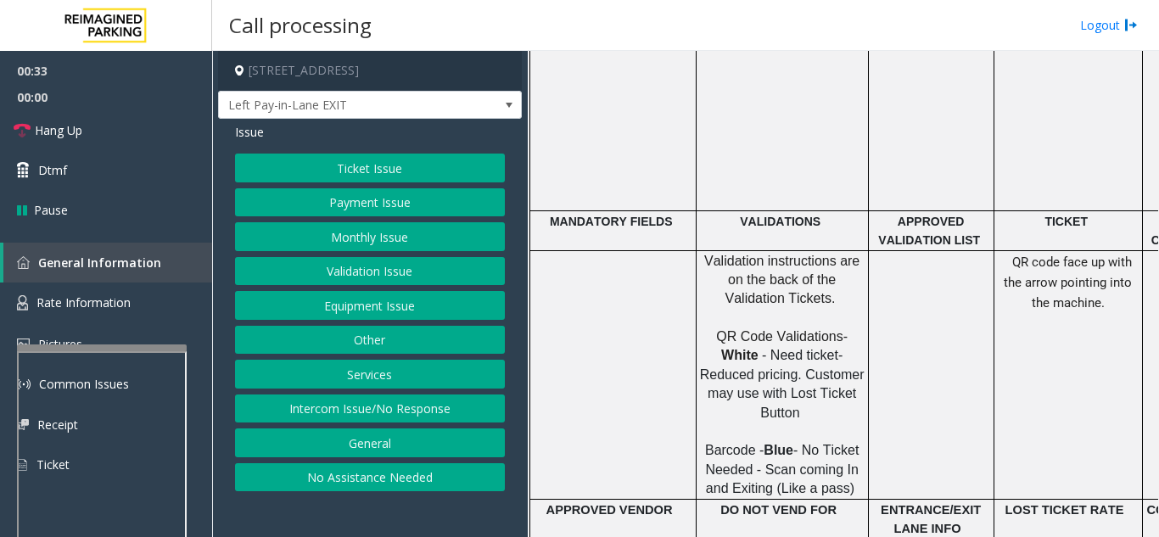
click at [320, 163] on button "Ticket Issue" at bounding box center [370, 168] width 270 height 29
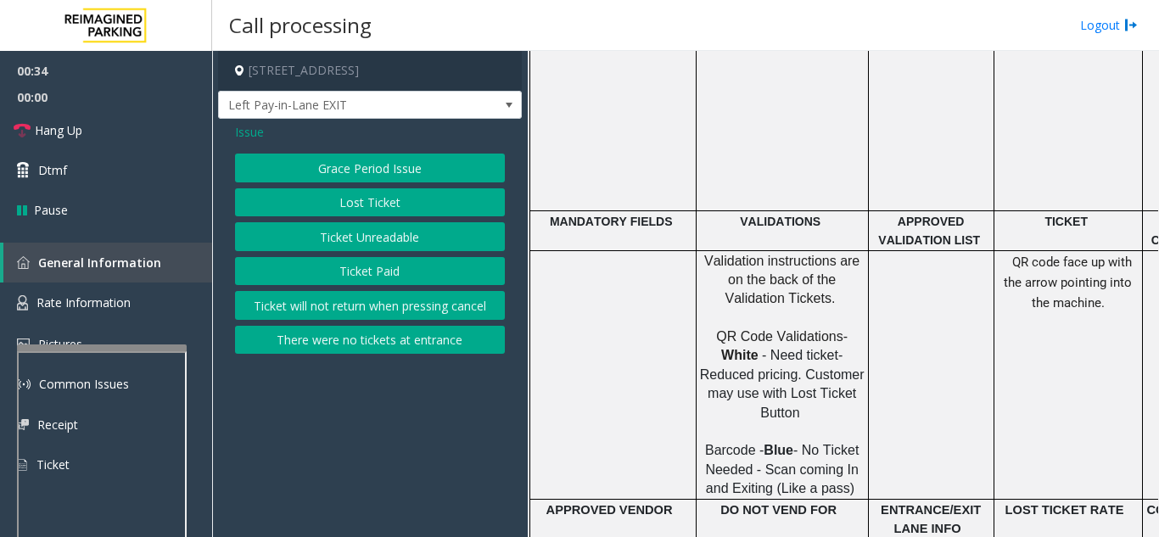
click at [349, 243] on button "Ticket Unreadable" at bounding box center [370, 236] width 270 height 29
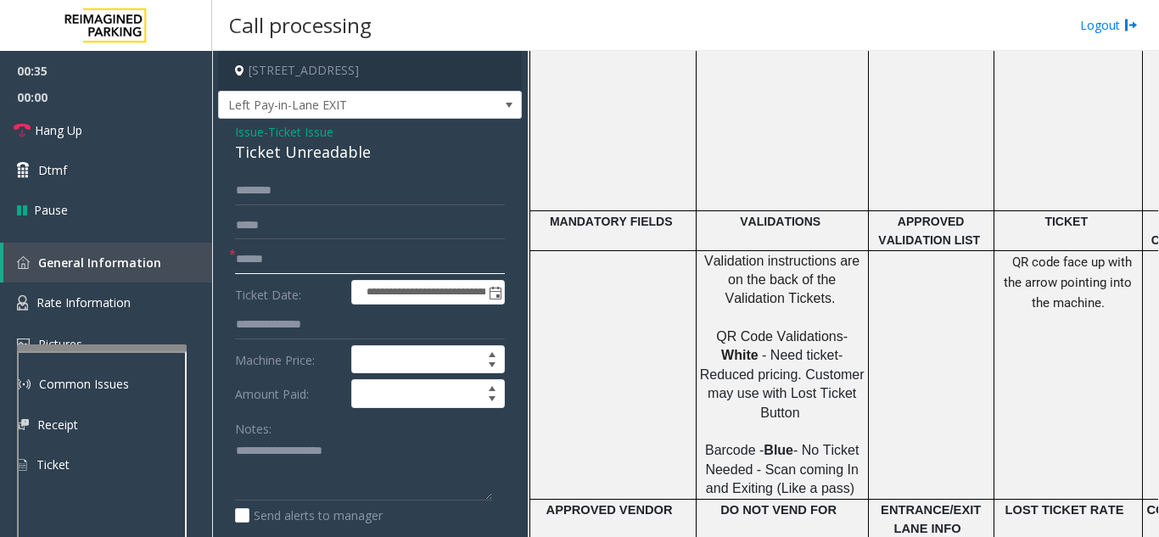
click at [347, 273] on input "text" at bounding box center [370, 259] width 270 height 29
click at [280, 446] on textarea at bounding box center [363, 470] width 257 height 64
type textarea "**********"
click at [325, 265] on input "text" at bounding box center [370, 259] width 270 height 29
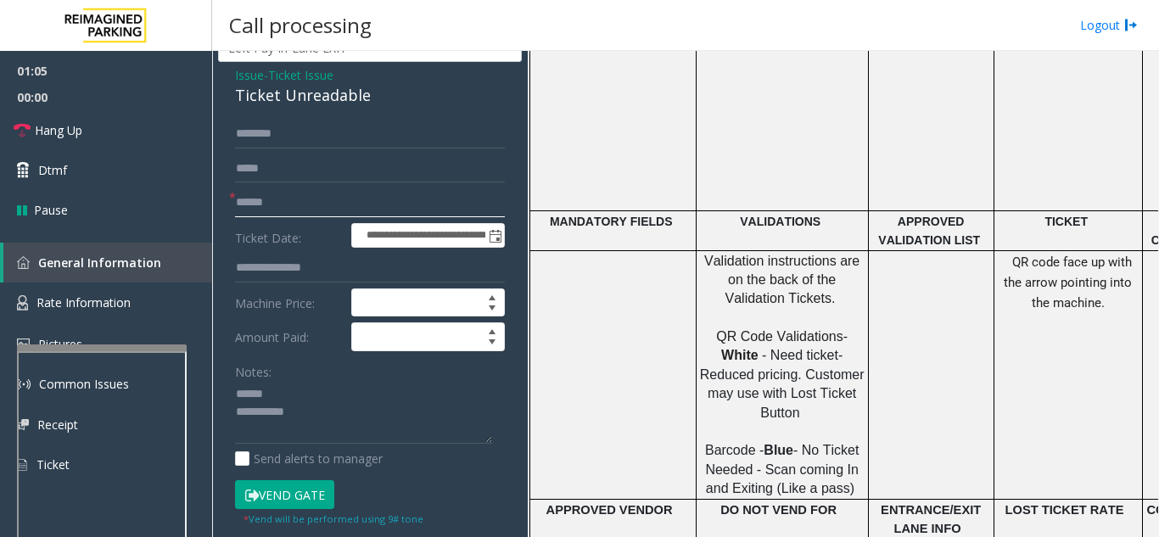
scroll to position [85, 0]
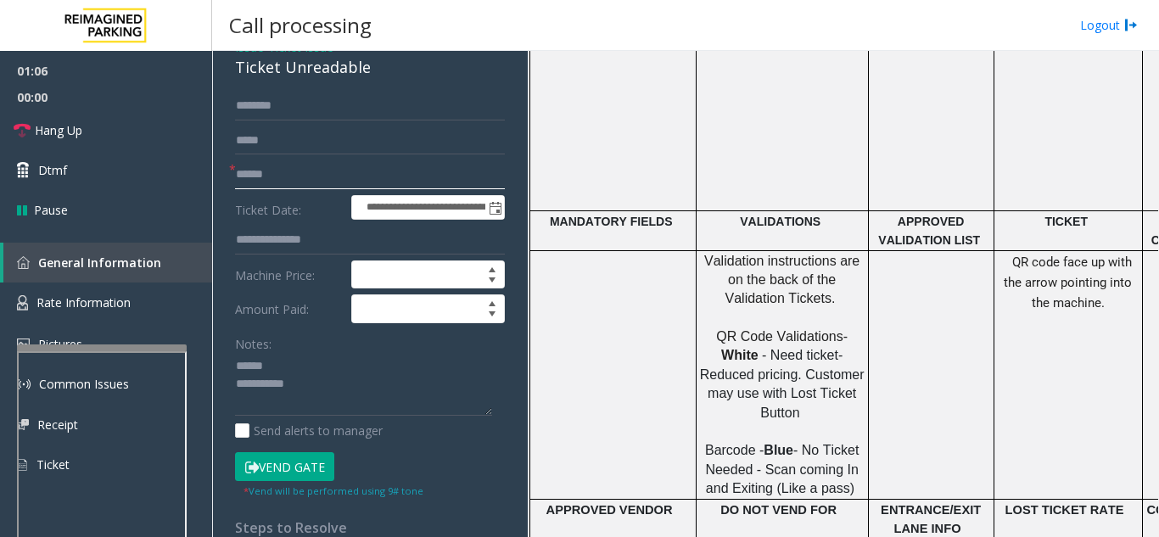
type input "******"
click at [289, 469] on button "Vend Gate" at bounding box center [284, 466] width 99 height 29
click at [297, 362] on textarea at bounding box center [363, 385] width 257 height 64
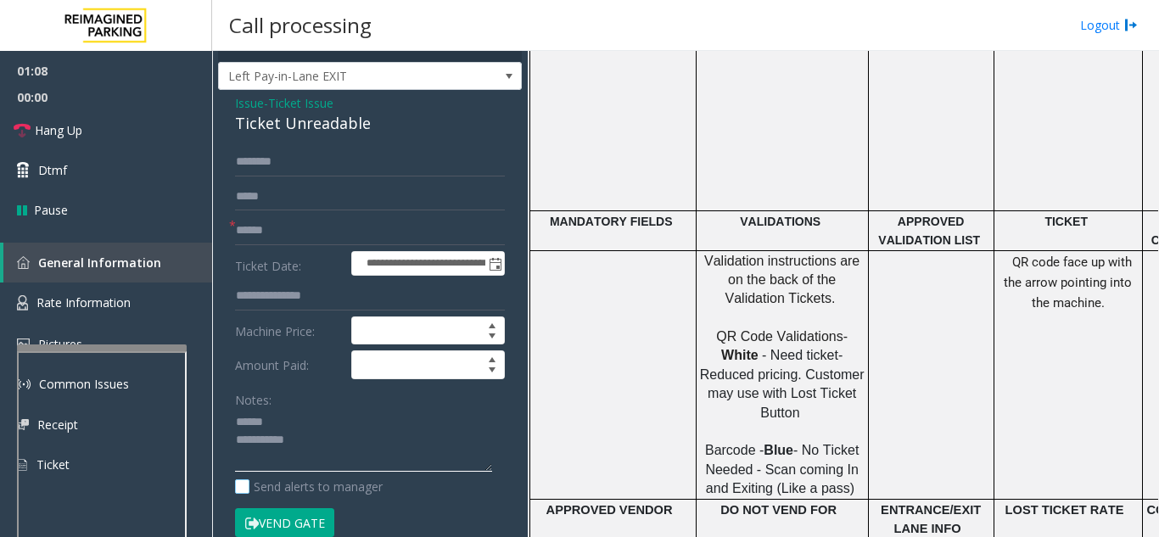
scroll to position [0, 0]
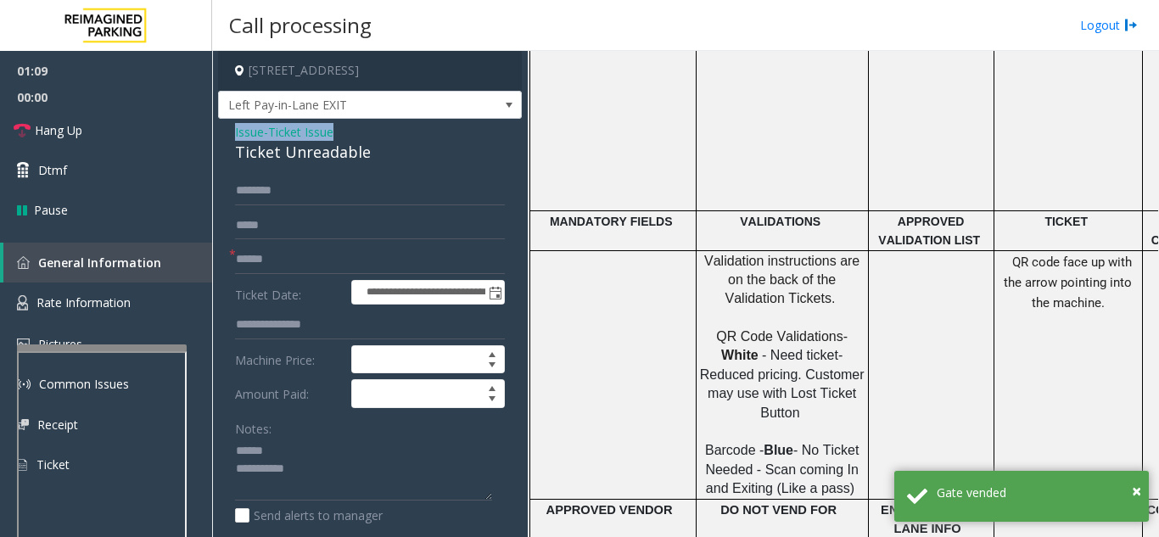
drag, startPoint x: 234, startPoint y: 140, endPoint x: 376, endPoint y: 140, distance: 141.6
click at [376, 140] on div "**********" at bounding box center [370, 547] width 304 height 857
click at [376, 140] on div "Issue - Ticket Issue Ticket Unreadable" at bounding box center [370, 143] width 270 height 41
drag, startPoint x: 397, startPoint y: 162, endPoint x: 228, endPoint y: 148, distance: 169.3
click at [228, 148] on div "**********" at bounding box center [370, 547] width 304 height 857
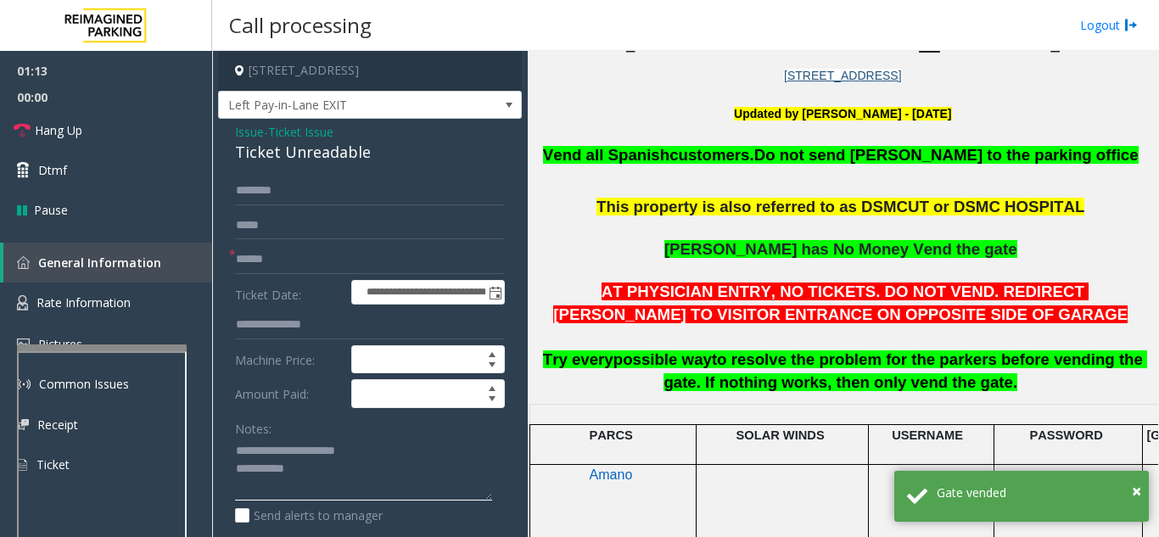
scroll to position [424, 0]
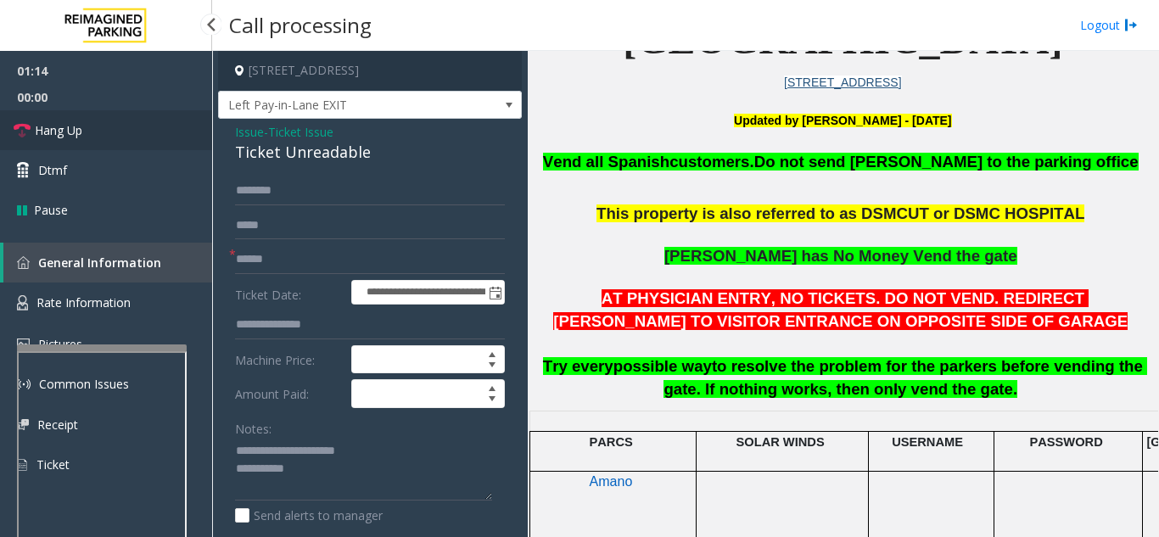
click at [108, 126] on link "Hang Up" at bounding box center [106, 130] width 212 height 40
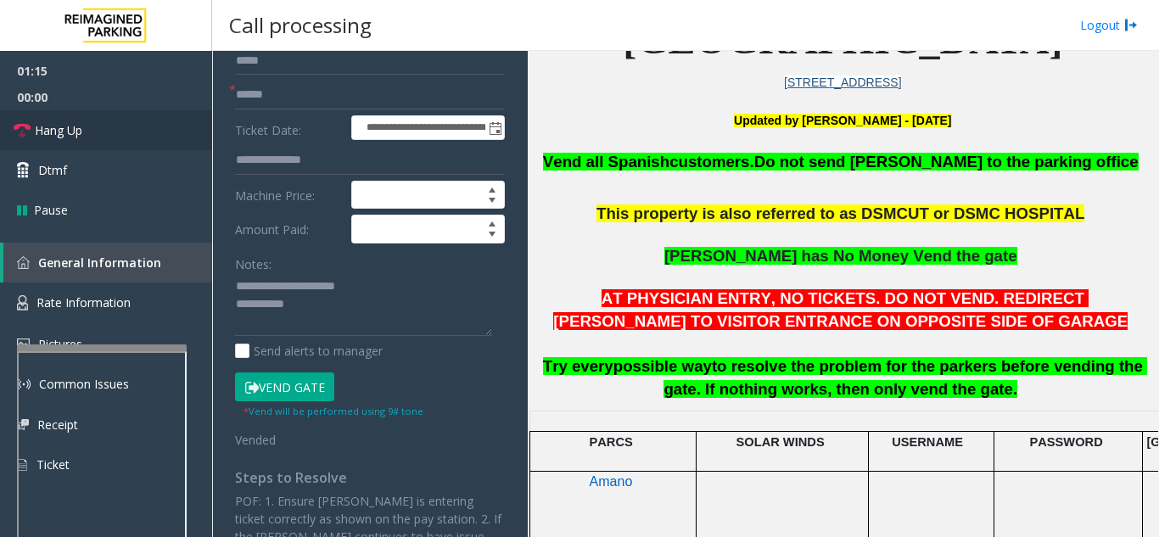
scroll to position [170, 0]
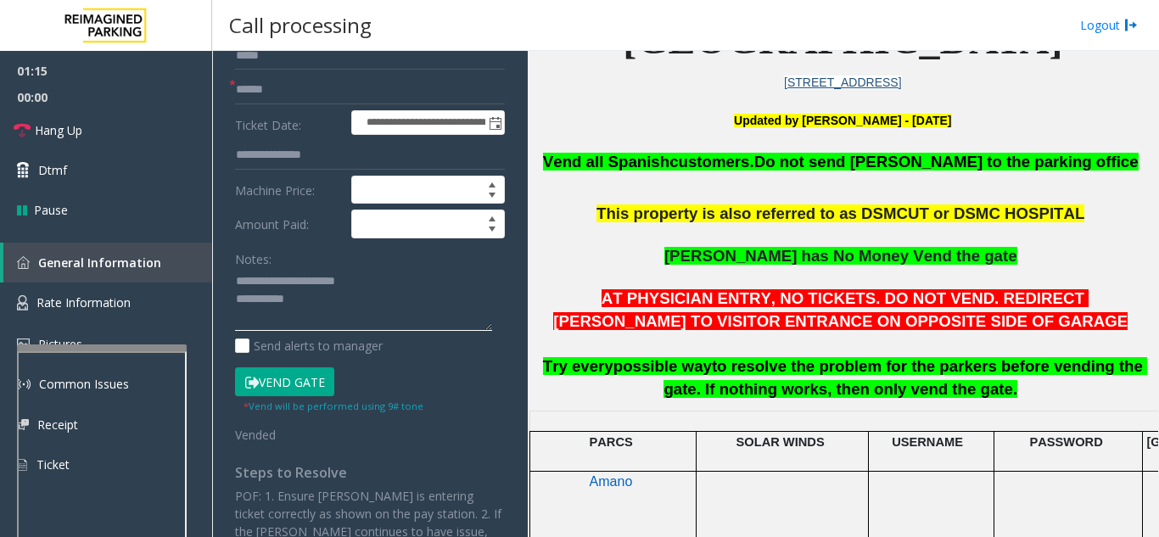
click at [350, 294] on textarea at bounding box center [363, 300] width 257 height 64
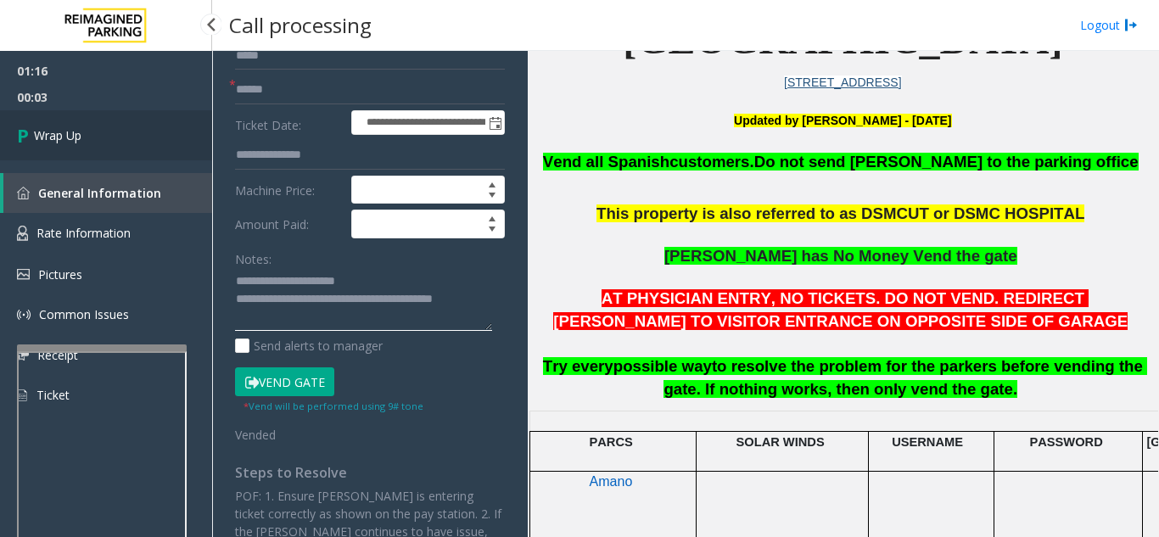
type textarea "**********"
click at [92, 154] on link "Wrap Up" at bounding box center [106, 135] width 212 height 50
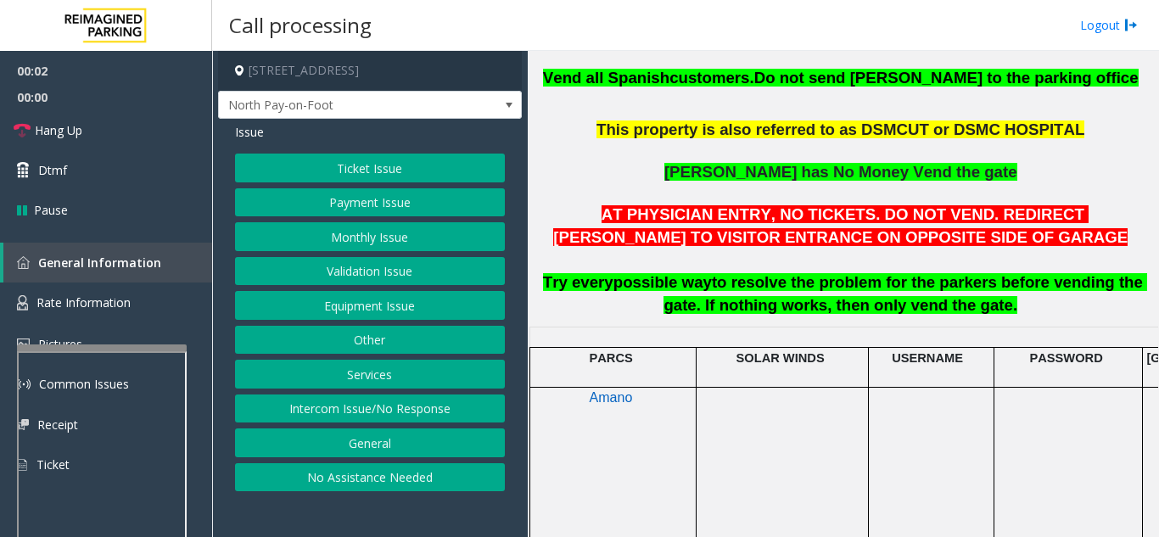
scroll to position [509, 0]
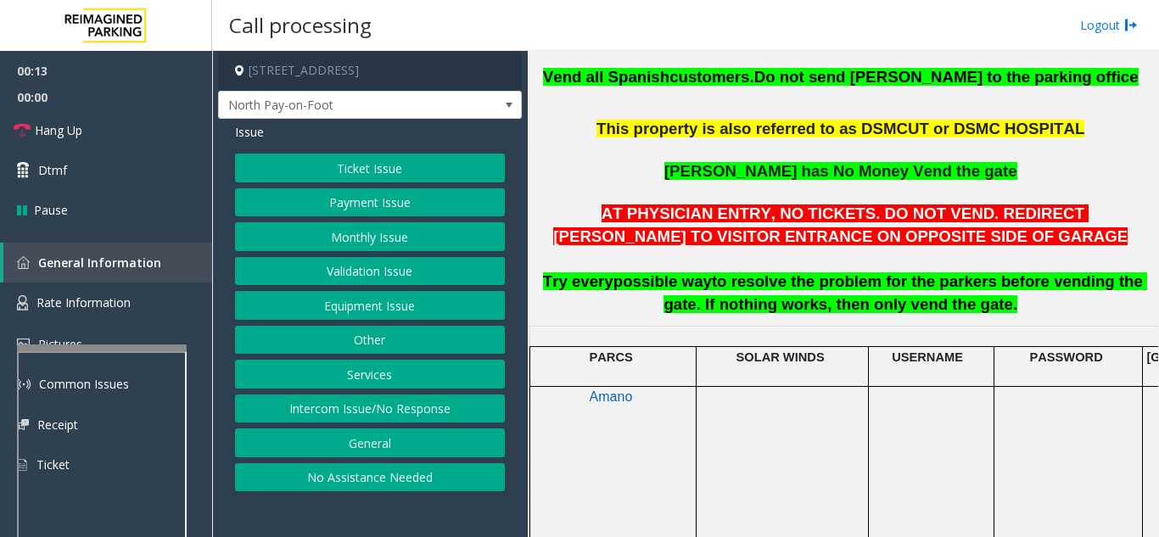
click at [310, 401] on button "Intercom Issue/No Response" at bounding box center [370, 408] width 270 height 29
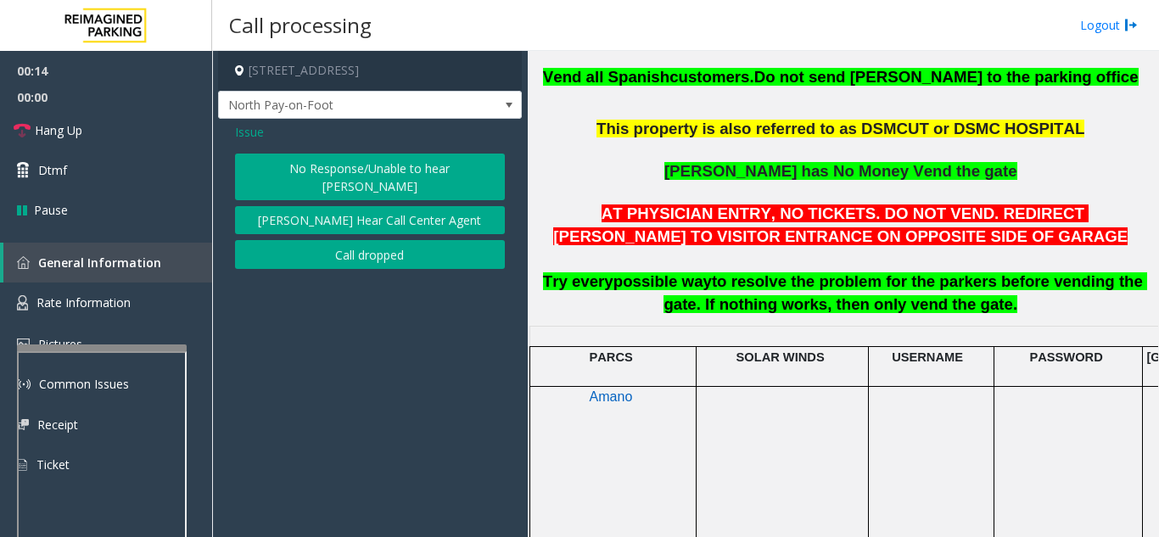
click at [283, 177] on button "No Response/Unable to hear [PERSON_NAME]" at bounding box center [370, 177] width 270 height 47
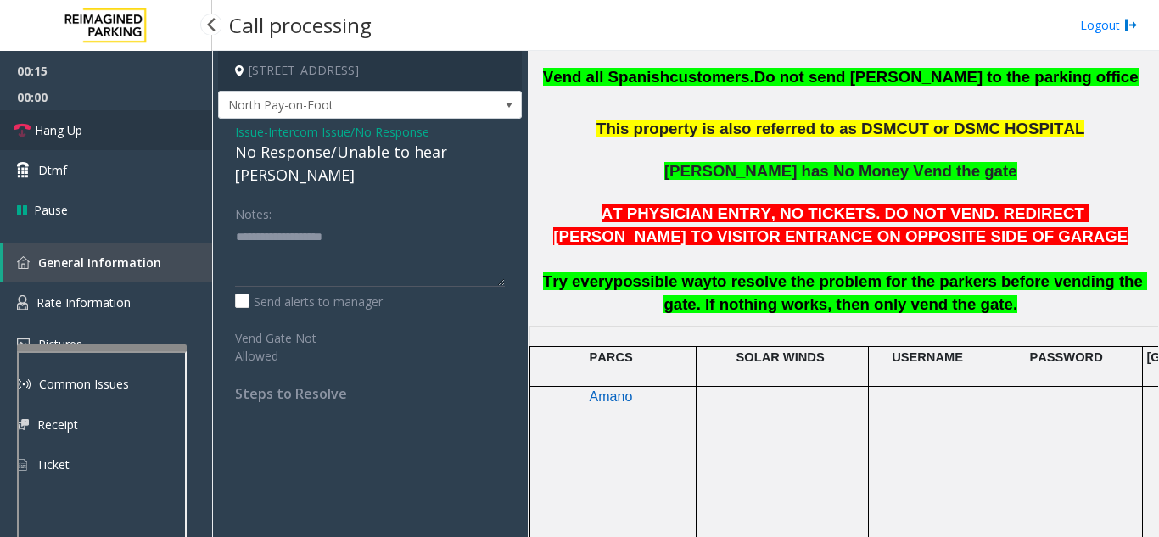
click at [142, 140] on link "Hang Up" at bounding box center [106, 130] width 212 height 40
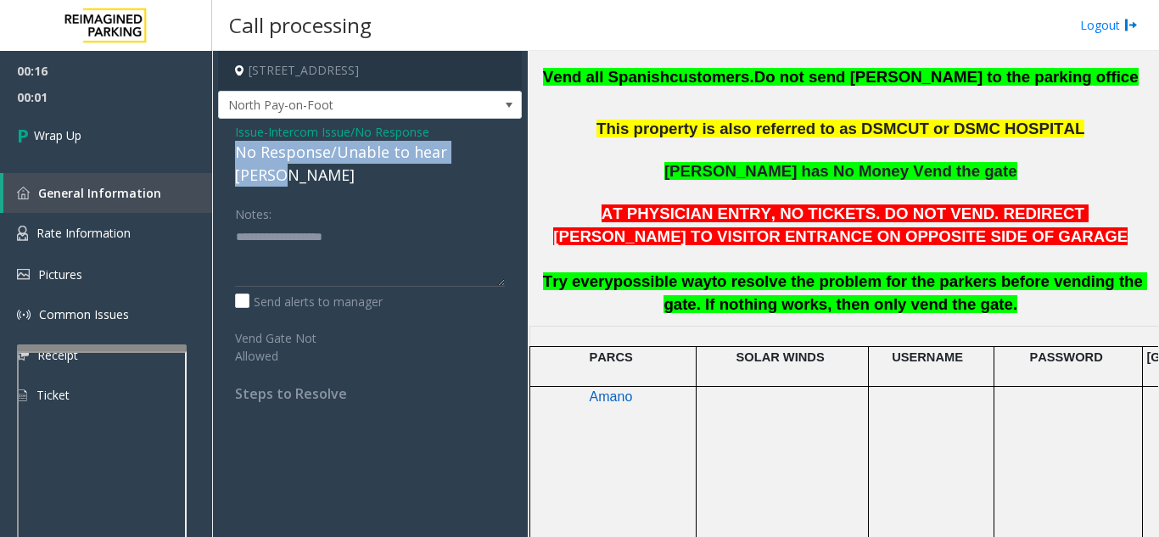
drag, startPoint x: 226, startPoint y: 154, endPoint x: 493, endPoint y: 144, distance: 267.3
click at [493, 144] on div "Issue - Intercom Issue/No Response No Response/Unable to hear parker Notes: Sen…" at bounding box center [370, 269] width 304 height 300
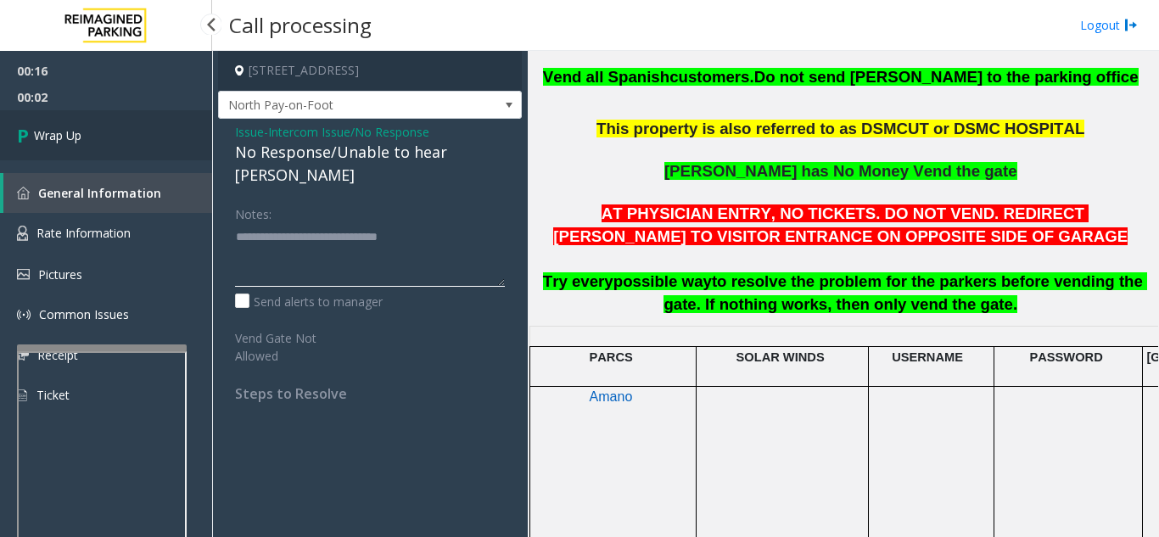
type textarea "**********"
click at [149, 147] on link "Wrap Up" at bounding box center [106, 135] width 212 height 50
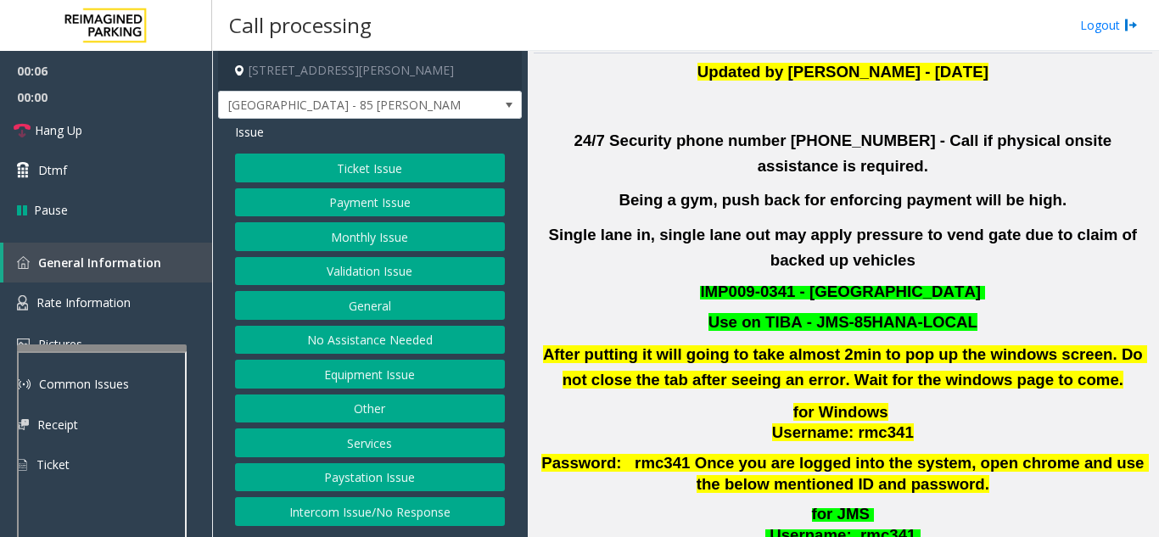
scroll to position [424, 0]
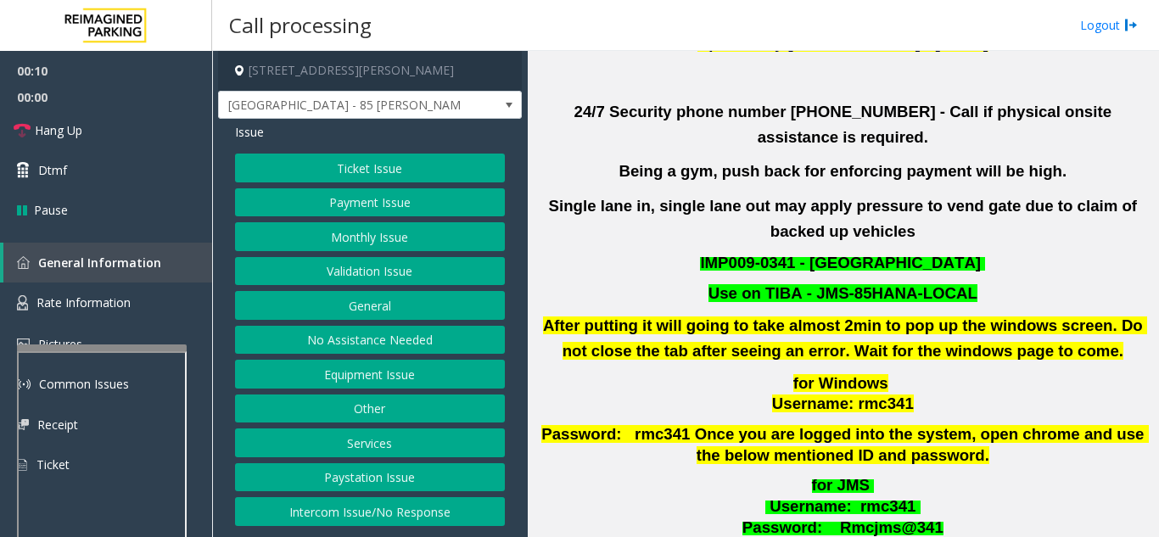
click at [361, 265] on button "Validation Issue" at bounding box center [370, 271] width 270 height 29
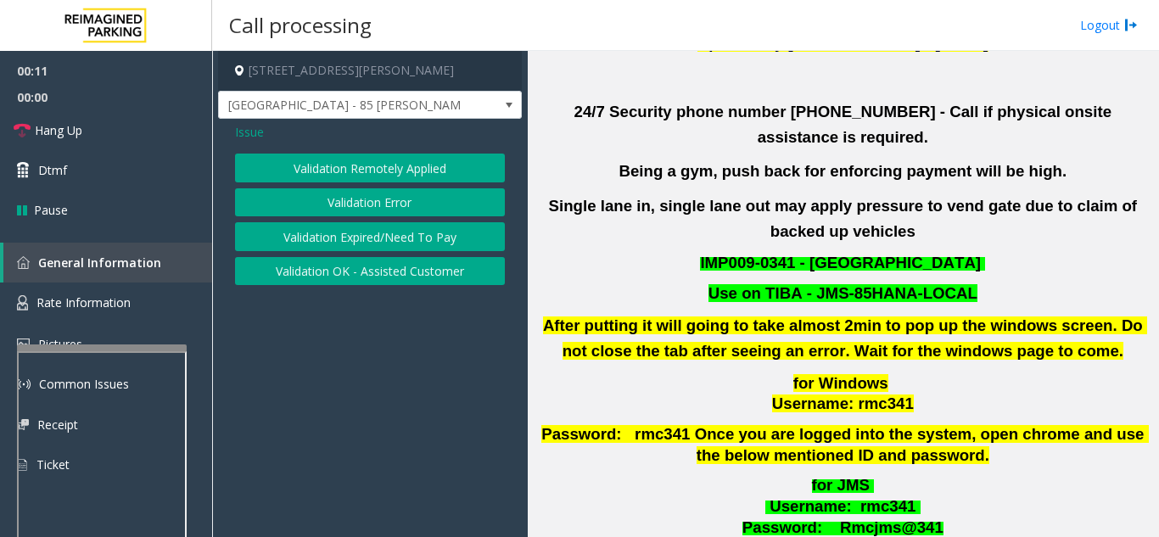
click at [350, 216] on button "Validation Error" at bounding box center [370, 202] width 270 height 29
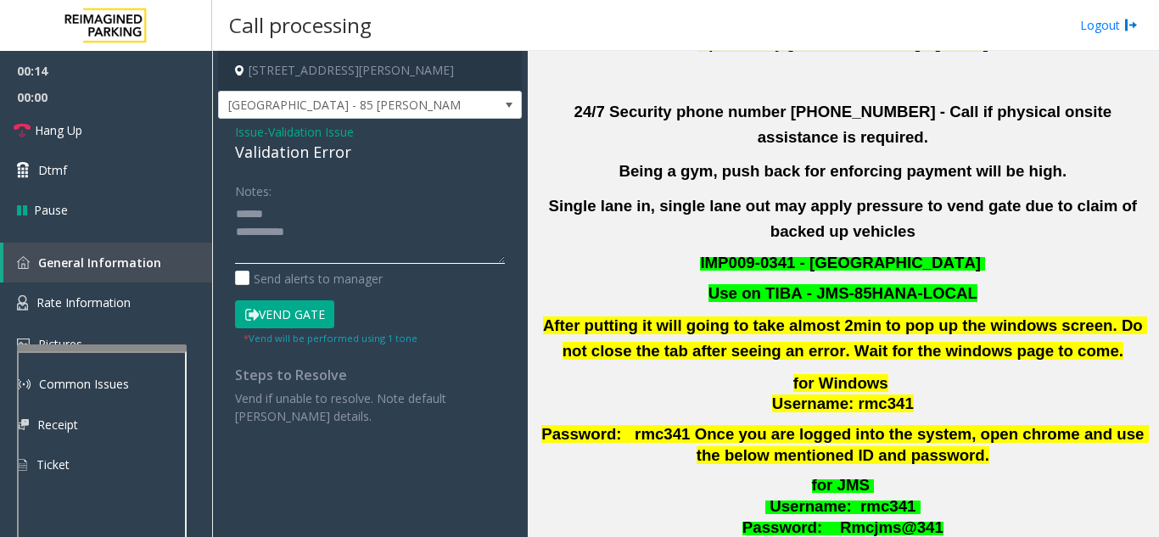
click at [326, 239] on textarea at bounding box center [370, 232] width 270 height 64
click at [299, 312] on button "Vend Gate" at bounding box center [284, 314] width 99 height 29
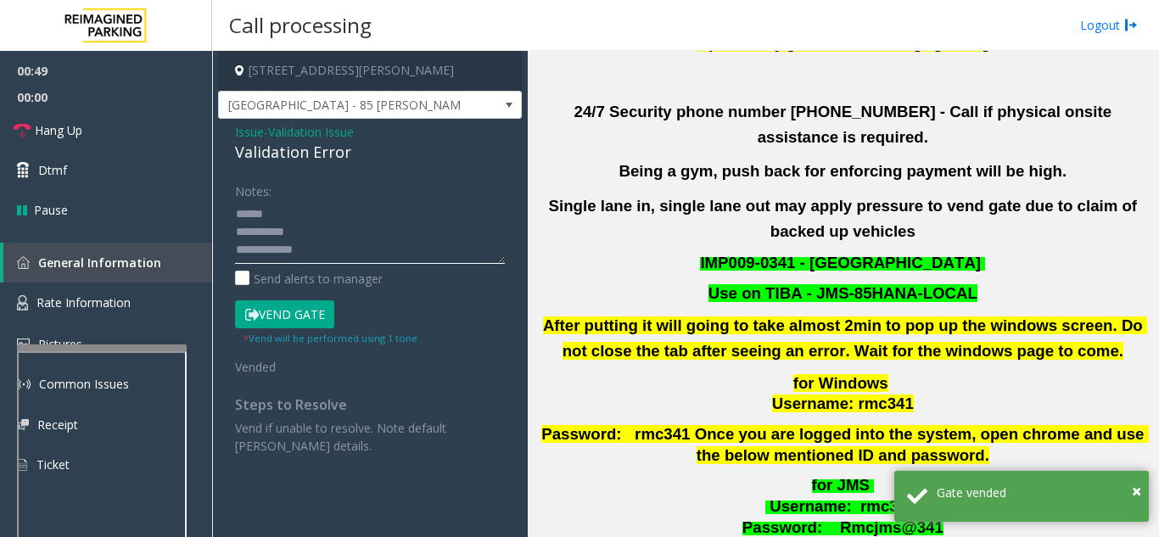
click at [349, 215] on textarea at bounding box center [370, 232] width 270 height 64
drag, startPoint x: 244, startPoint y: 148, endPoint x: 306, endPoint y: 148, distance: 61.9
click at [353, 152] on div "Issue - Validation Issue Validation Error Notes: Send alerts to manager Vend Ga…" at bounding box center [370, 295] width 304 height 353
click at [395, 220] on textarea at bounding box center [370, 232] width 270 height 64
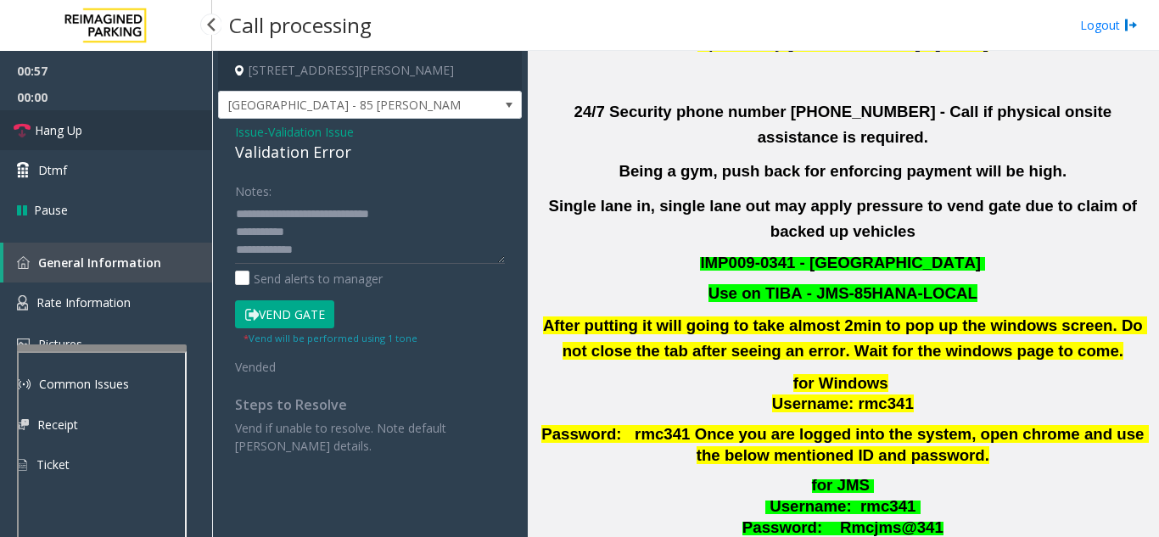
click at [110, 135] on link "Hang Up" at bounding box center [106, 130] width 212 height 40
click at [381, 237] on textarea at bounding box center [370, 232] width 270 height 64
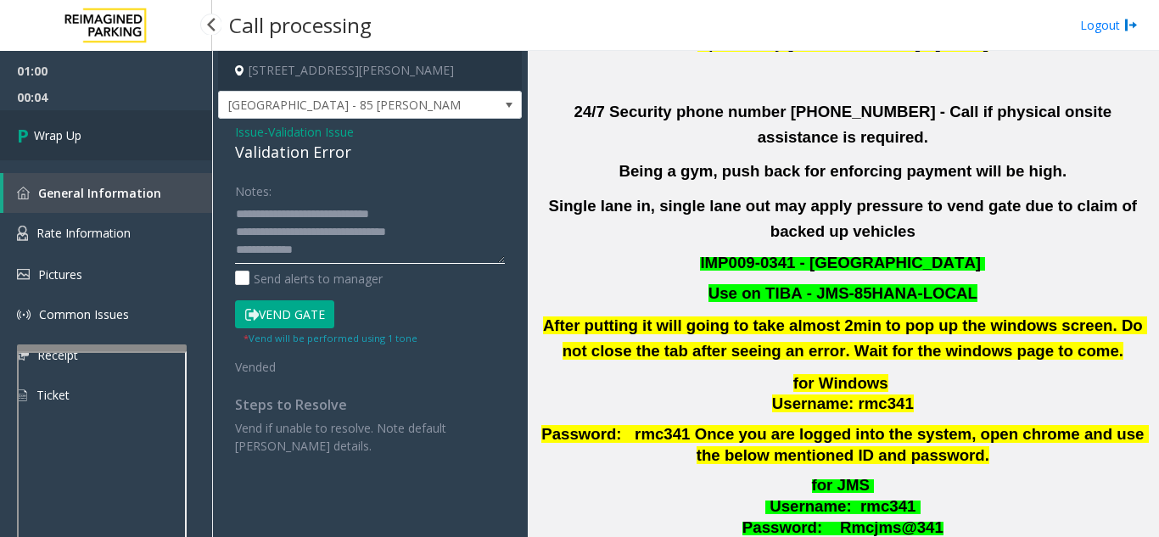
type textarea "**********"
click at [138, 158] on link "Wrap Up" at bounding box center [106, 135] width 212 height 50
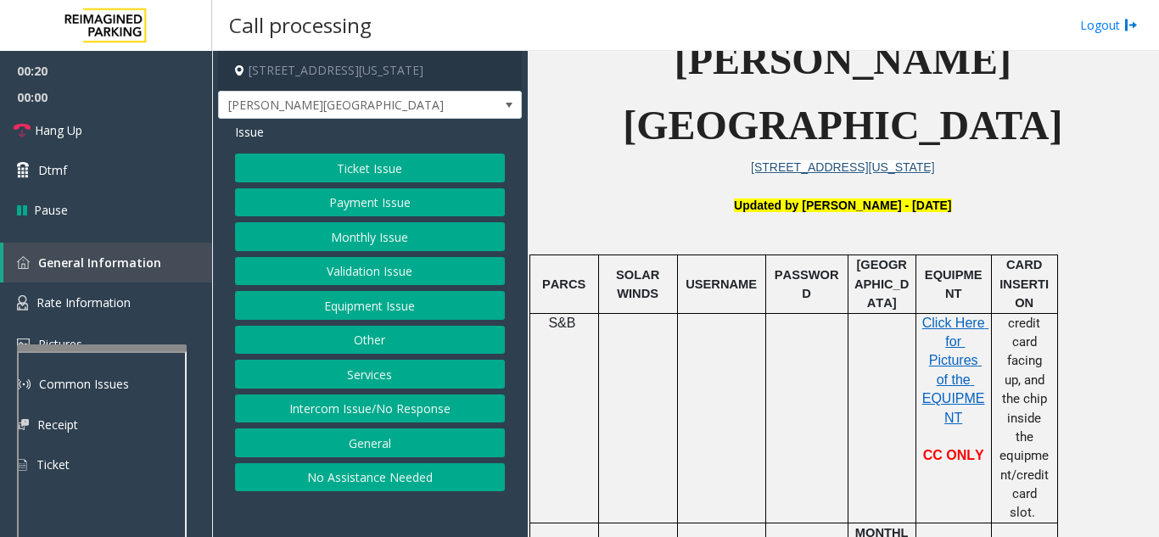
scroll to position [424, 0]
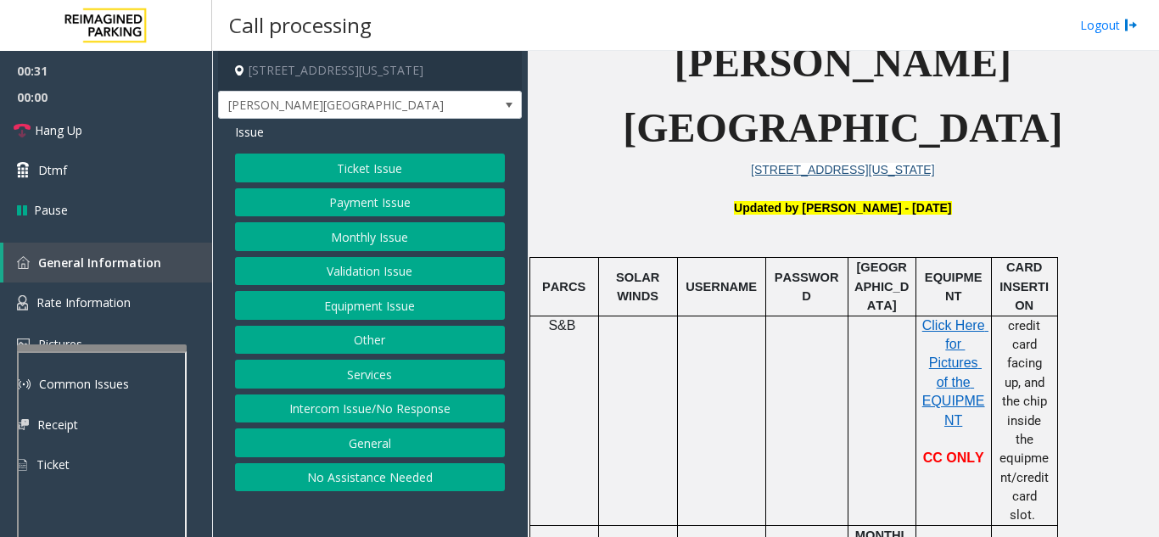
click at [388, 246] on button "Monthly Issue" at bounding box center [370, 236] width 270 height 29
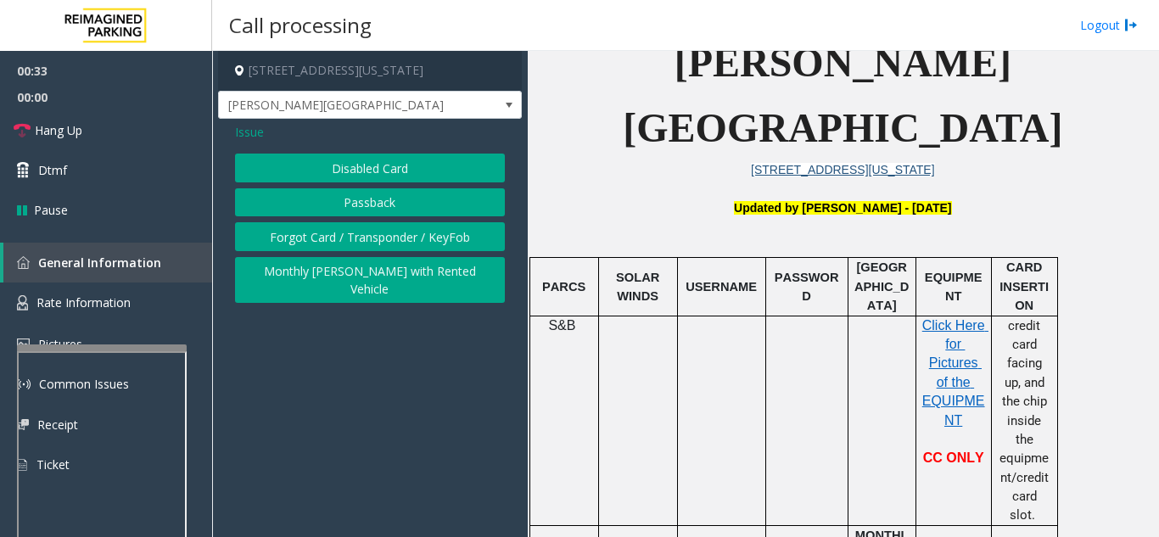
click at [391, 170] on button "Disabled Card" at bounding box center [370, 168] width 270 height 29
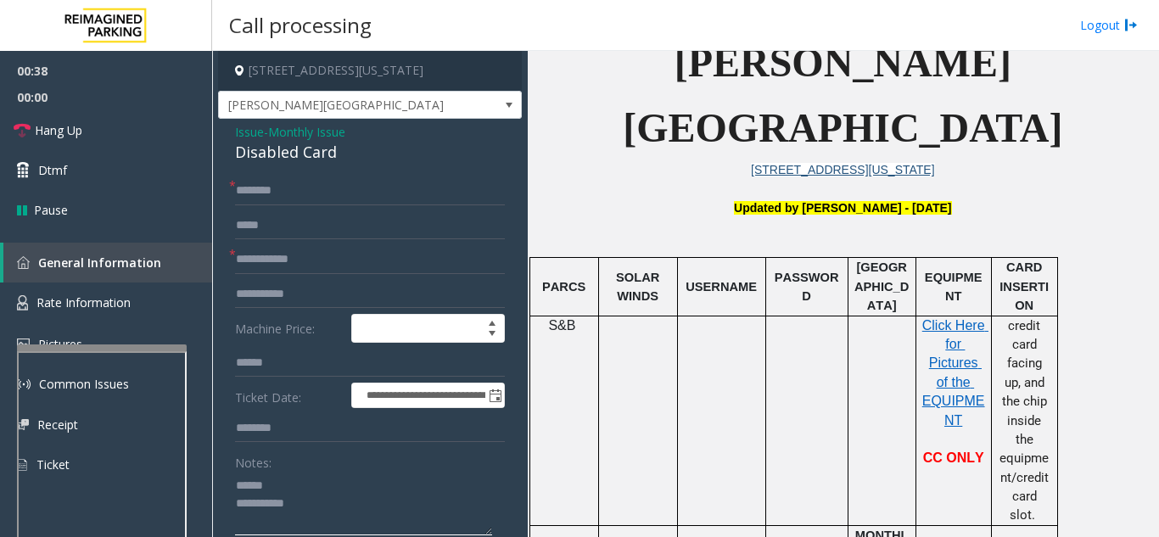
click at [291, 493] on textarea at bounding box center [363, 504] width 257 height 64
drag, startPoint x: 228, startPoint y: 154, endPoint x: 352, endPoint y: 154, distance: 123.8
click at [342, 494] on textarea at bounding box center [363, 504] width 257 height 64
type textarea "**********"
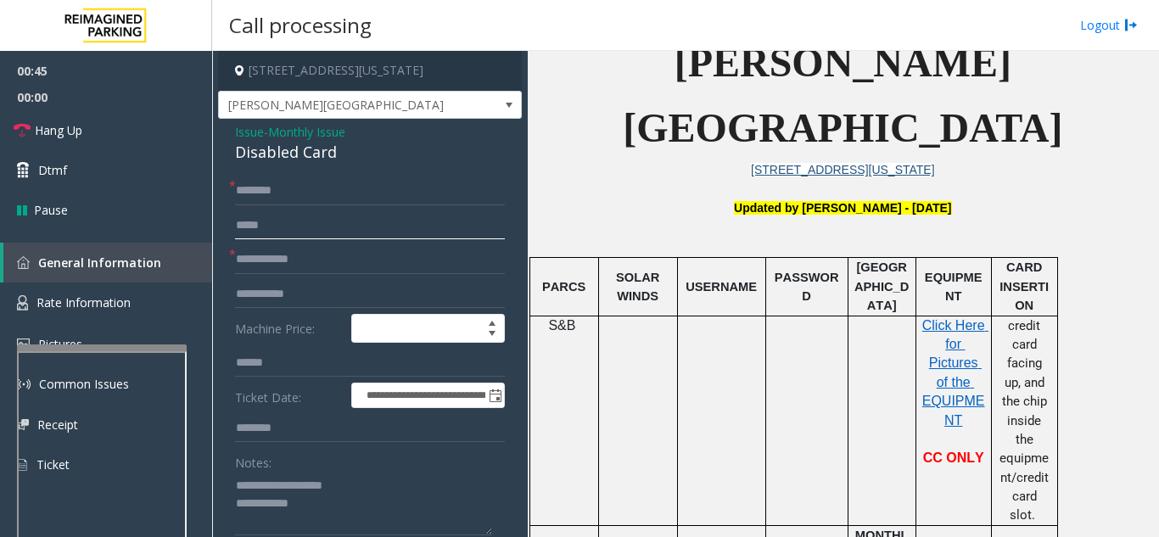
click at [348, 239] on input "text" at bounding box center [370, 225] width 270 height 29
click at [345, 263] on input "text" at bounding box center [370, 259] width 270 height 29
type input "*****"
click at [372, 193] on input "text" at bounding box center [370, 190] width 270 height 29
click at [271, 192] on input "text" at bounding box center [370, 190] width 270 height 29
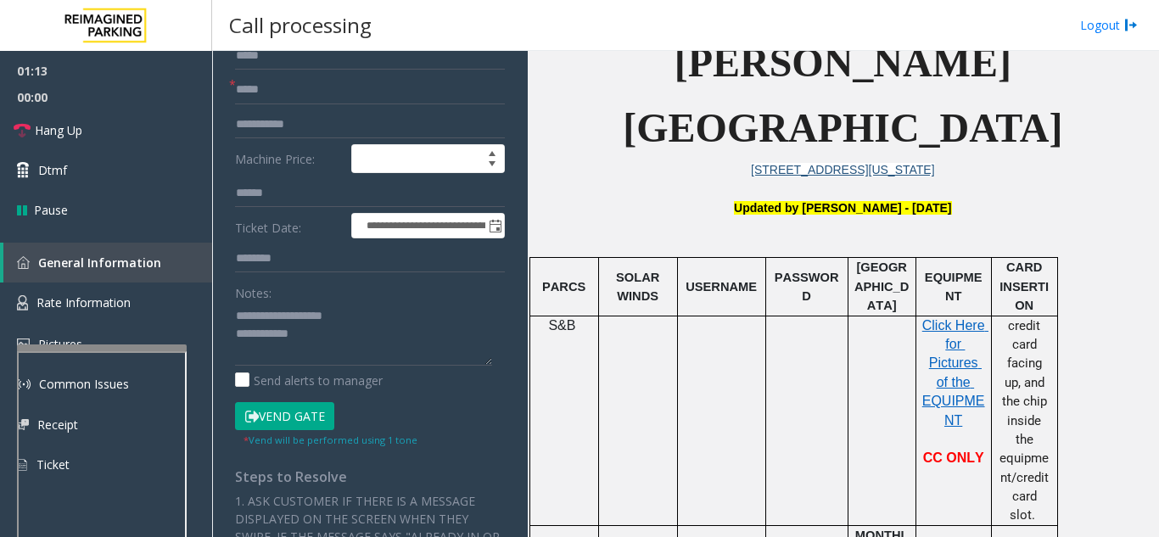
click at [293, 408] on button "Vend Gate" at bounding box center [284, 416] width 99 height 29
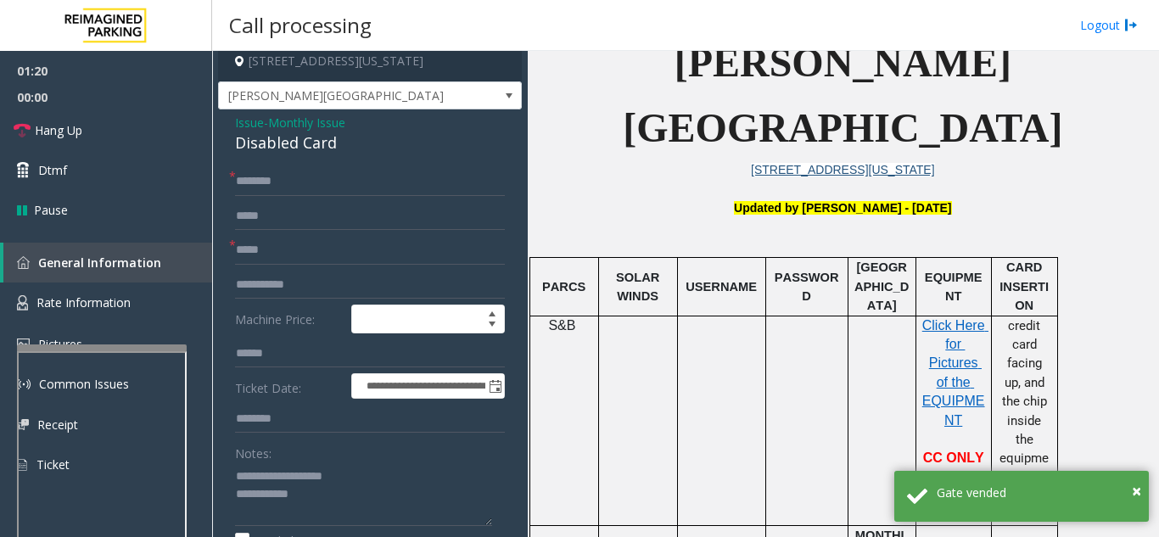
scroll to position [0, 0]
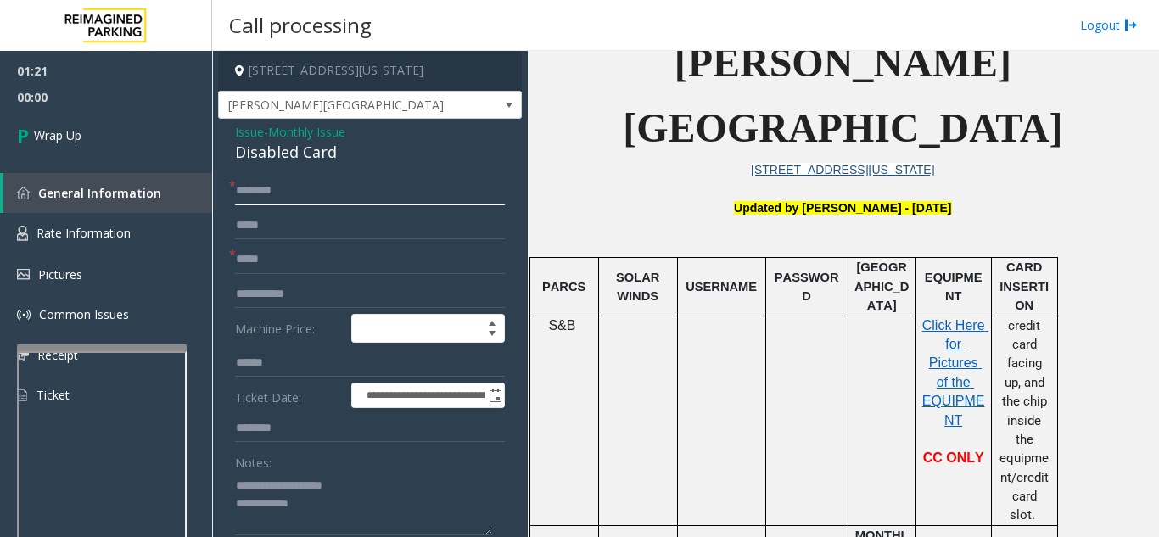
click at [289, 189] on input "text" at bounding box center [370, 190] width 270 height 29
type input "****"
click at [360, 505] on textarea at bounding box center [363, 504] width 257 height 64
type textarea "**********"
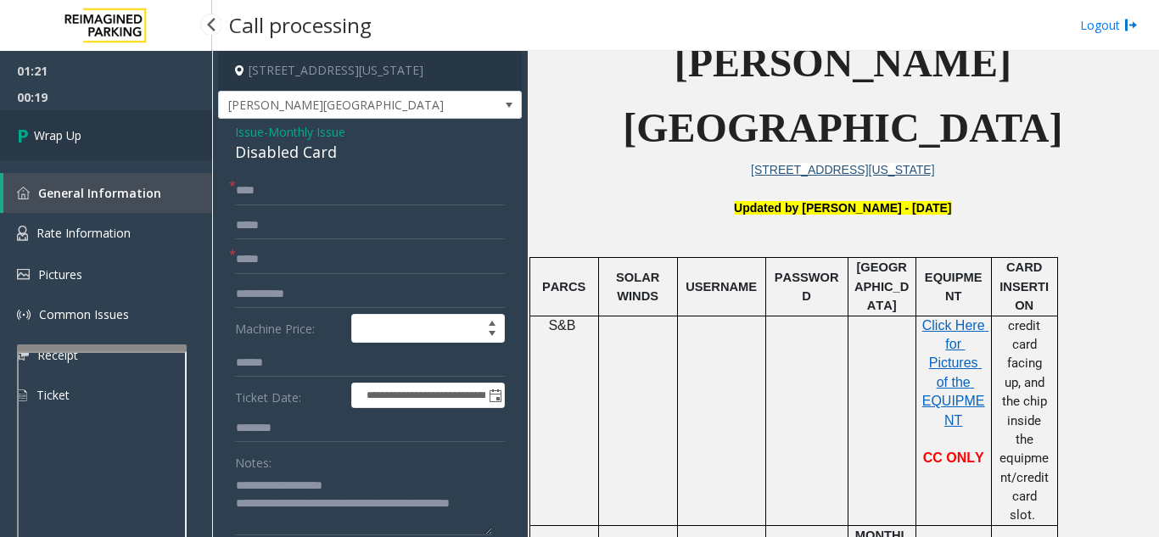
click at [138, 154] on link "Wrap Up" at bounding box center [106, 135] width 212 height 50
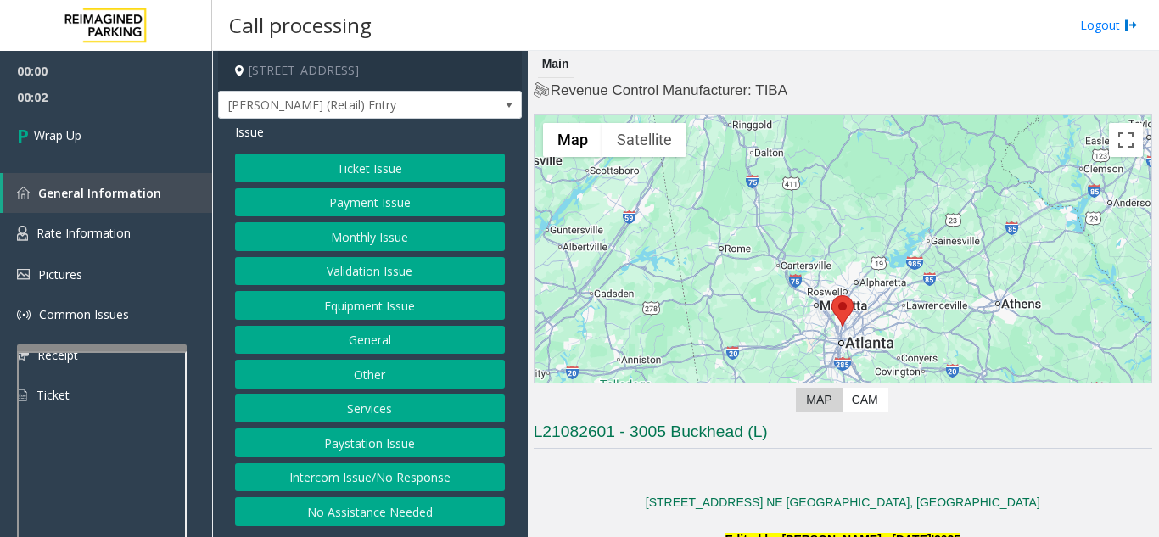
click at [361, 474] on button "Intercom Issue/No Response" at bounding box center [370, 477] width 270 height 29
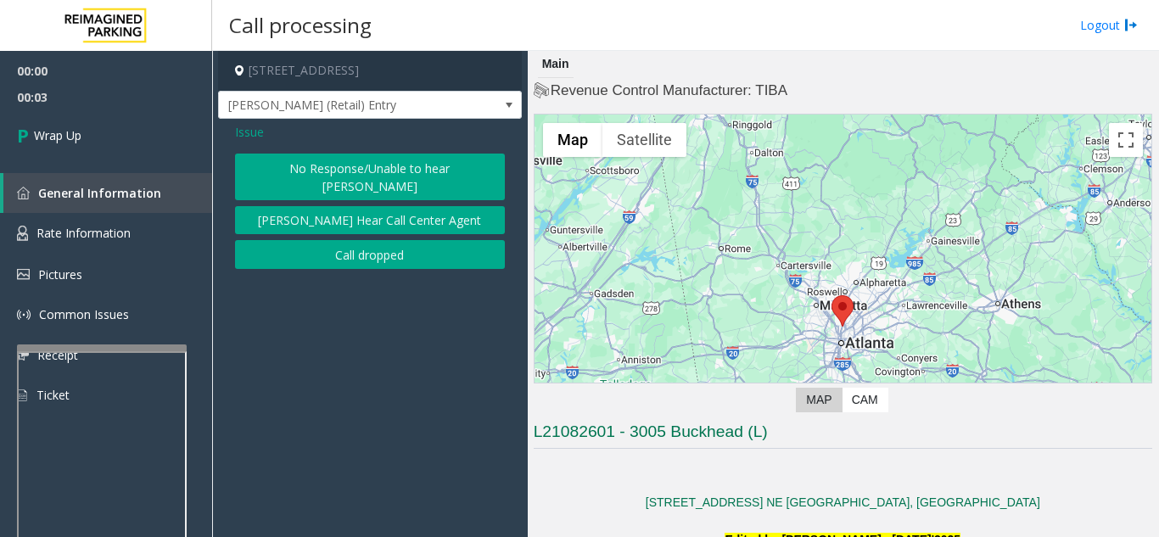
click at [347, 240] on button "Call dropped" at bounding box center [370, 254] width 270 height 29
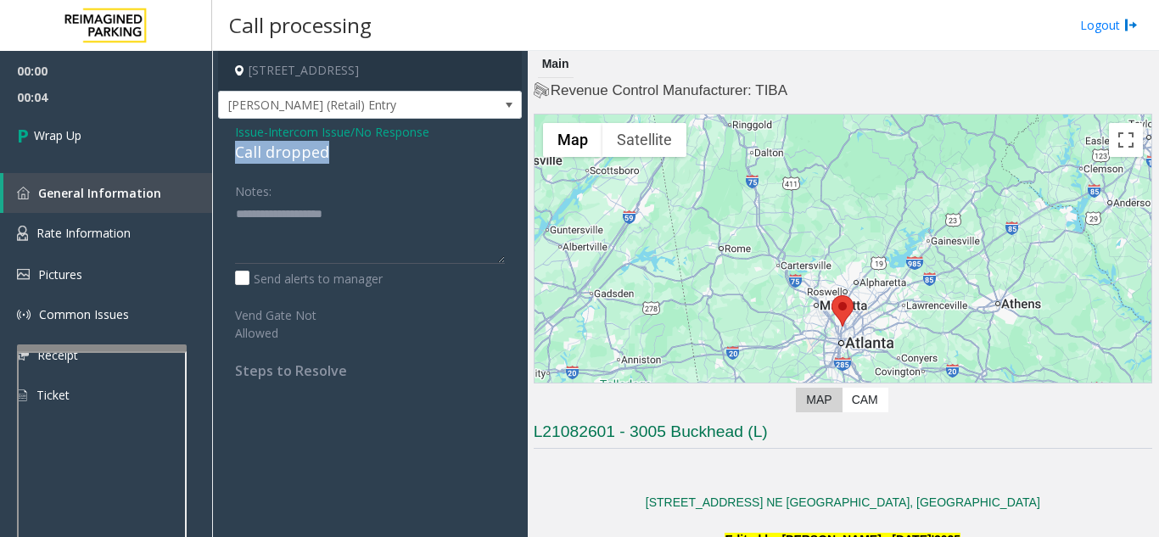
drag, startPoint x: 224, startPoint y: 148, endPoint x: 336, endPoint y: 154, distance: 112.1
click at [336, 154] on div "Issue - Intercom Issue/No Response Call dropped Notes: Send alerts to manager V…" at bounding box center [370, 257] width 304 height 277
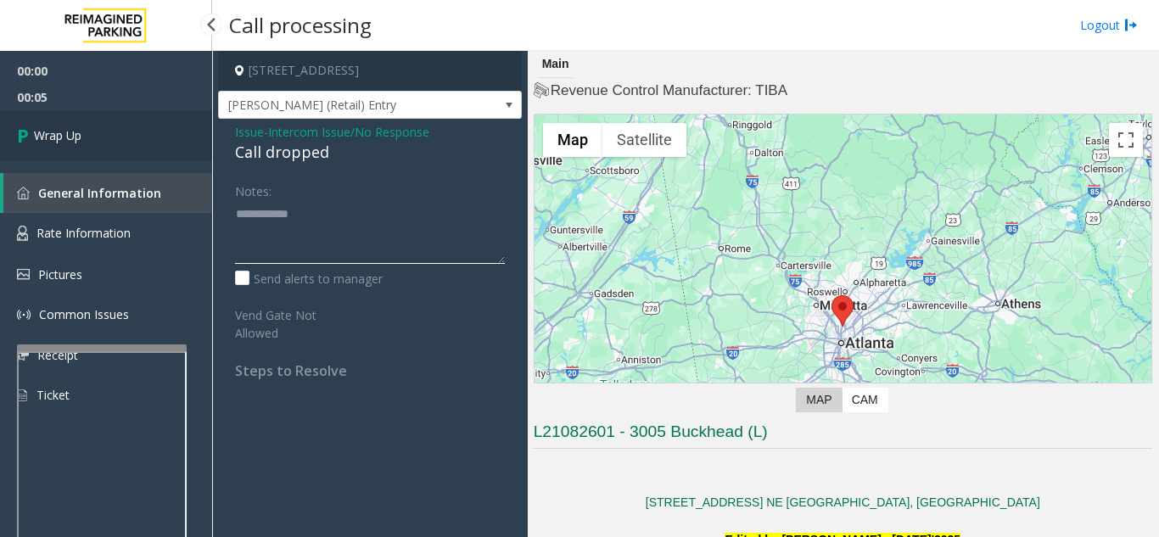
type textarea "**********"
click at [134, 137] on link "Wrap Up" at bounding box center [106, 135] width 212 height 50
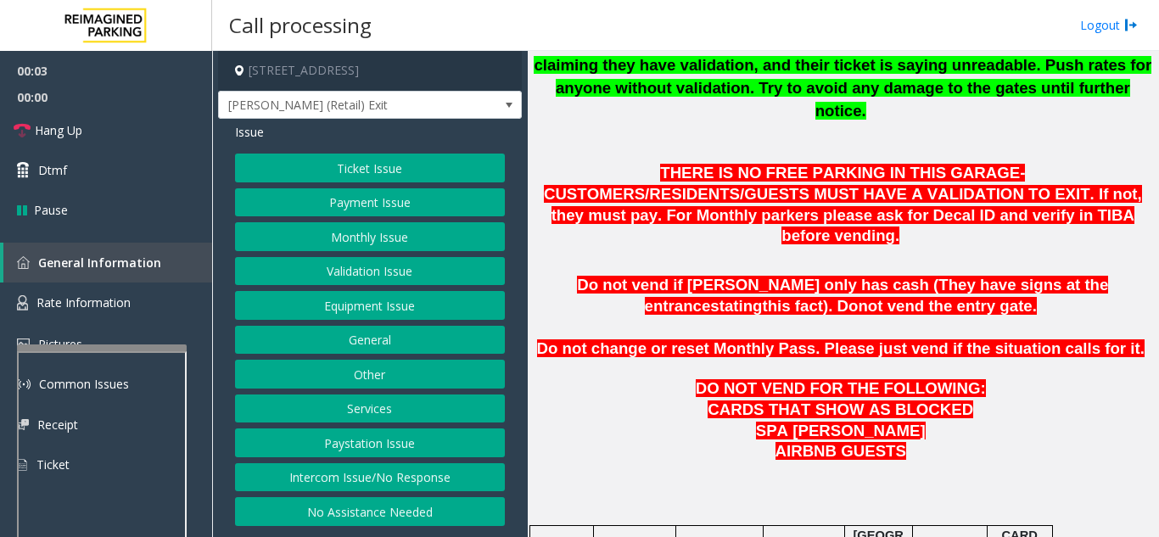
scroll to position [848, 0]
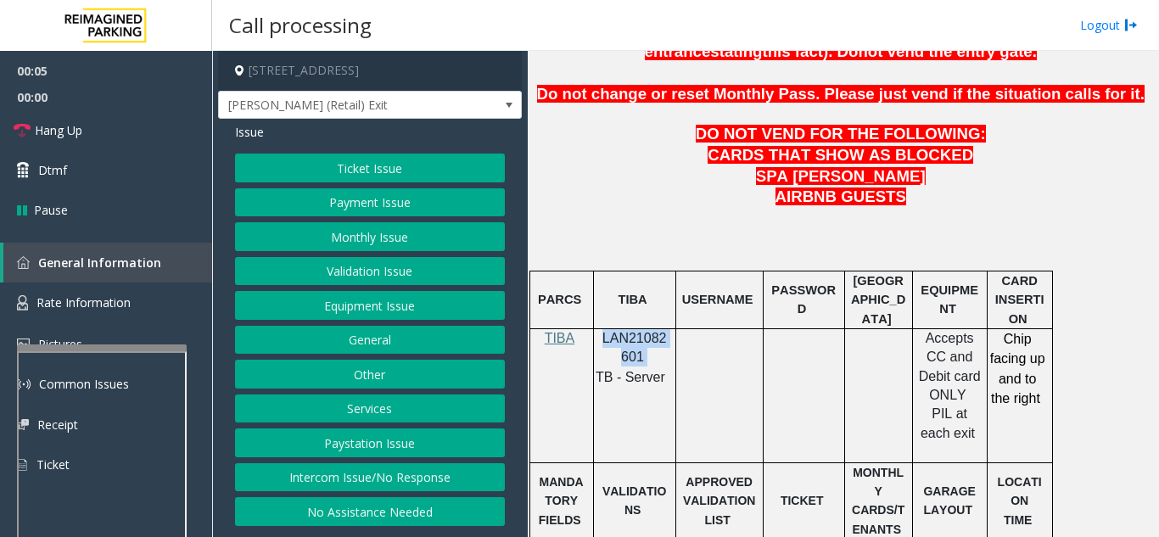
drag, startPoint x: 647, startPoint y: 311, endPoint x: 602, endPoint y: 299, distance: 46.7
click at [602, 329] on p "LAN21082601" at bounding box center [635, 348] width 70 height 38
copy p "LAN21082601"
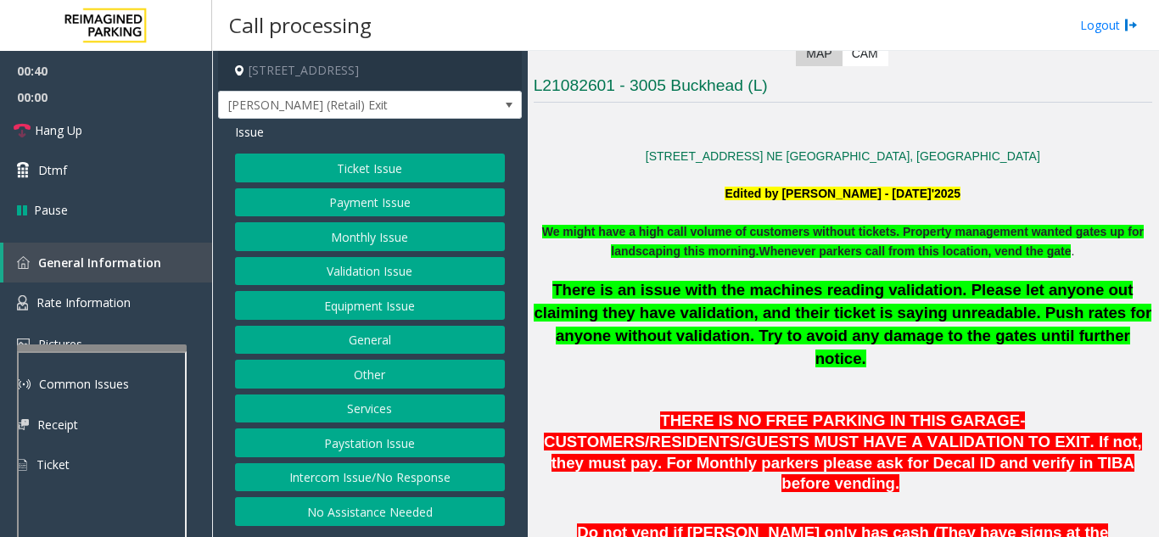
scroll to position [304, 0]
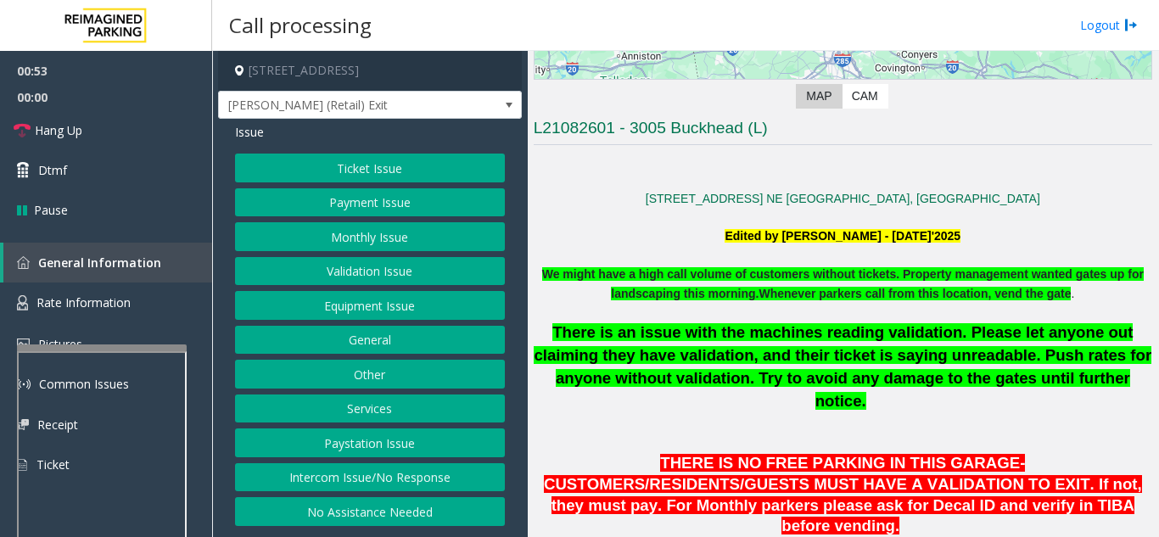
click at [399, 162] on button "Ticket Issue" at bounding box center [370, 168] width 270 height 29
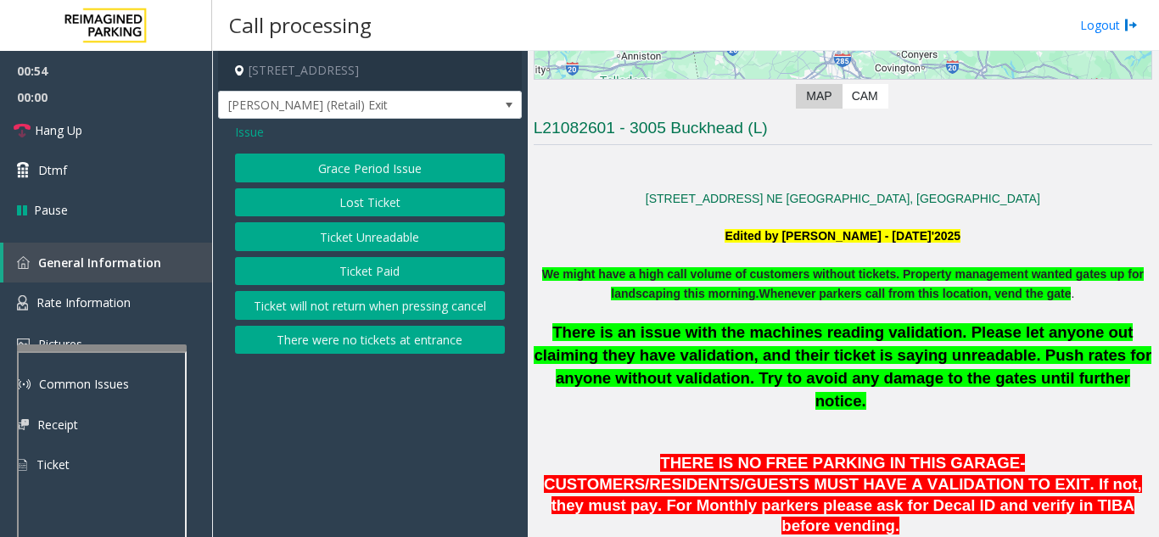
click at [397, 238] on button "Ticket Unreadable" at bounding box center [370, 236] width 270 height 29
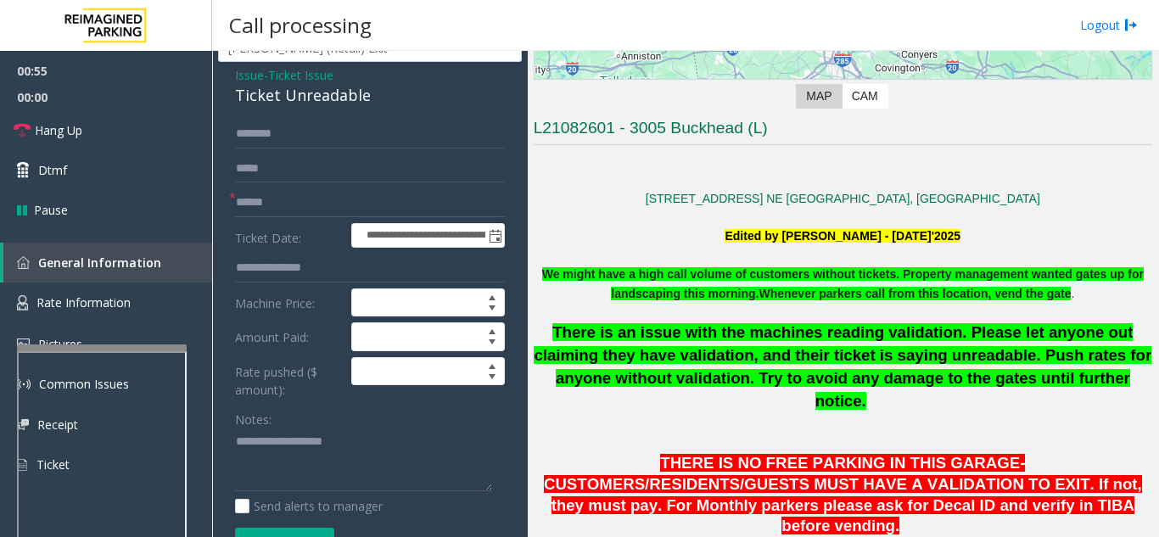
scroll to position [85, 0]
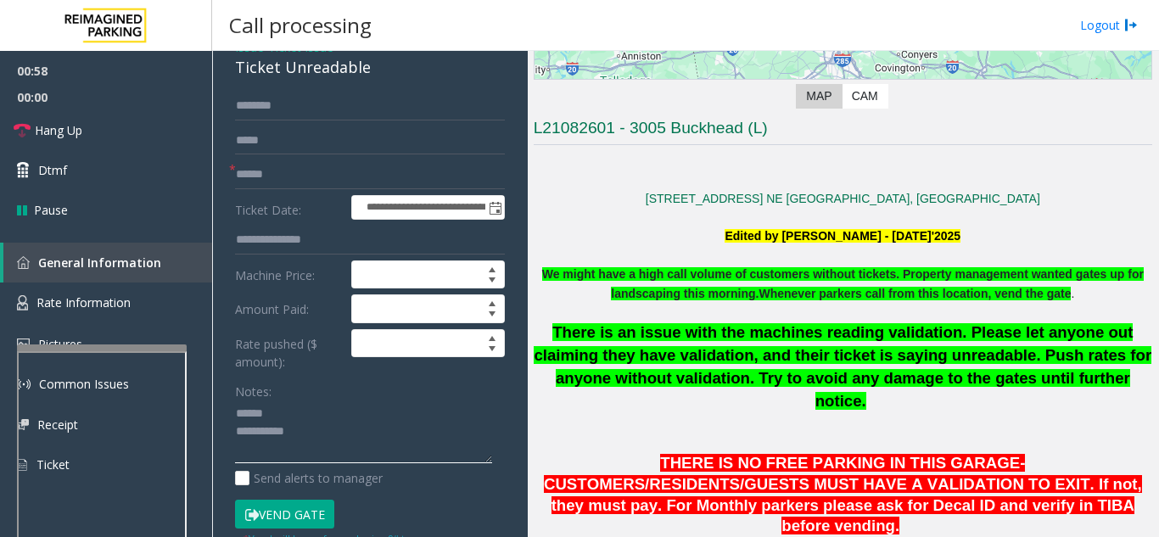
click at [294, 434] on textarea at bounding box center [363, 432] width 257 height 64
type textarea "**********"
click at [362, 189] on input "text" at bounding box center [370, 174] width 270 height 29
click at [607, 170] on p at bounding box center [842, 179] width 618 height 19
click at [327, 185] on input "****" at bounding box center [370, 174] width 270 height 29
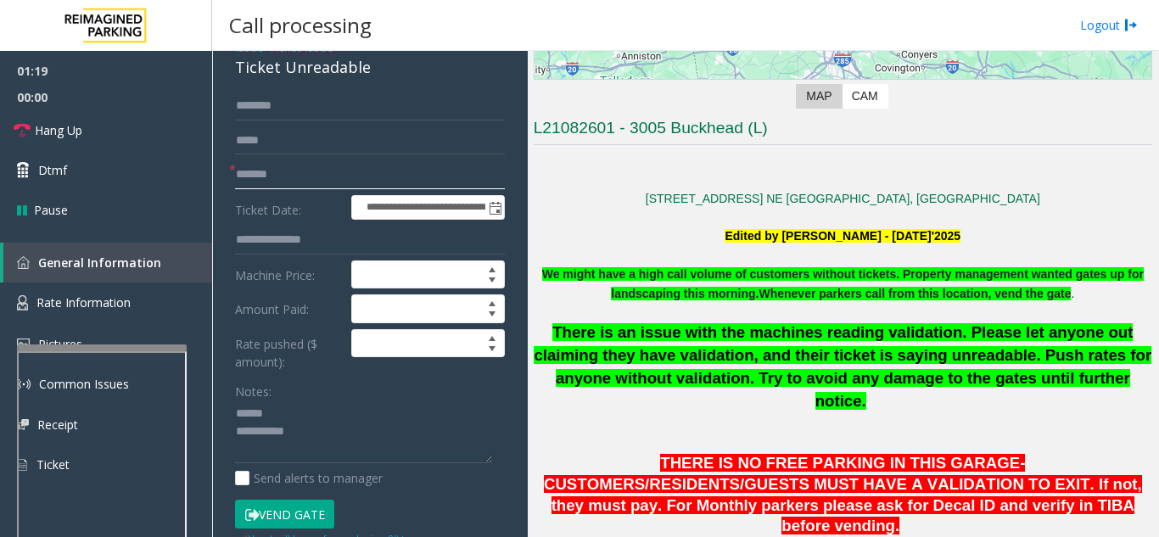
type input "*******"
click at [101, 315] on link "Rate Information" at bounding box center [106, 303] width 212 height 42
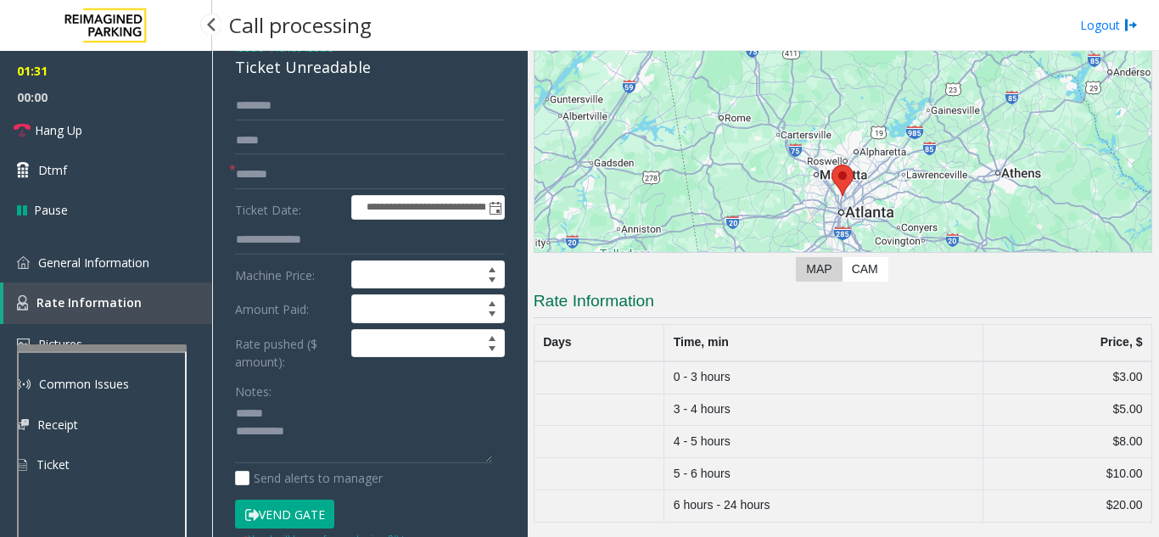
scroll to position [131, 0]
click at [116, 270] on span "General Information" at bounding box center [93, 262] width 111 height 16
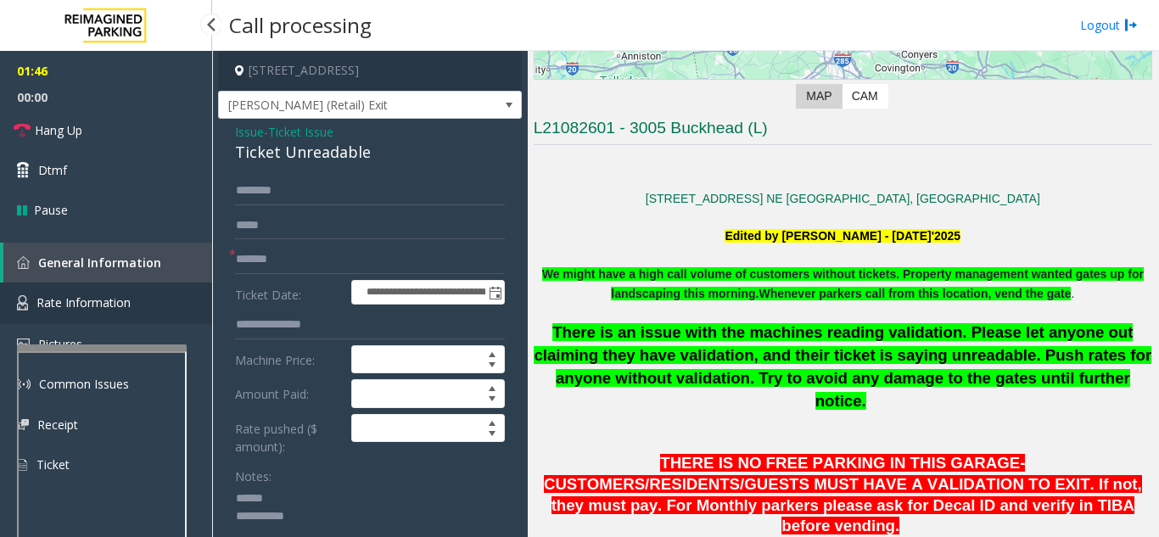
click at [65, 308] on span "Rate Information" at bounding box center [83, 302] width 94 height 16
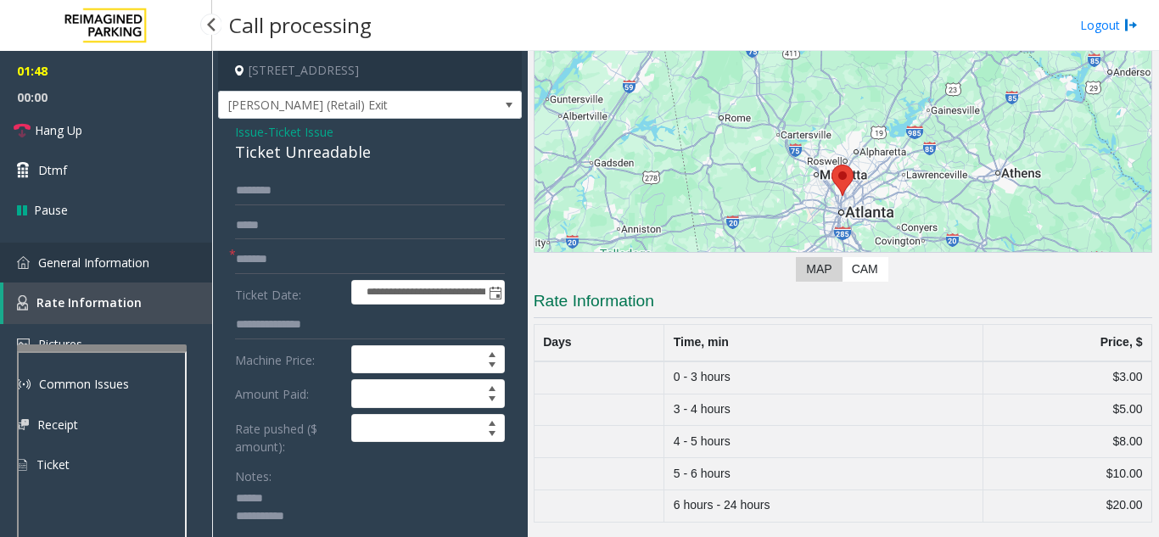
click at [92, 256] on span "General Information" at bounding box center [93, 262] width 111 height 16
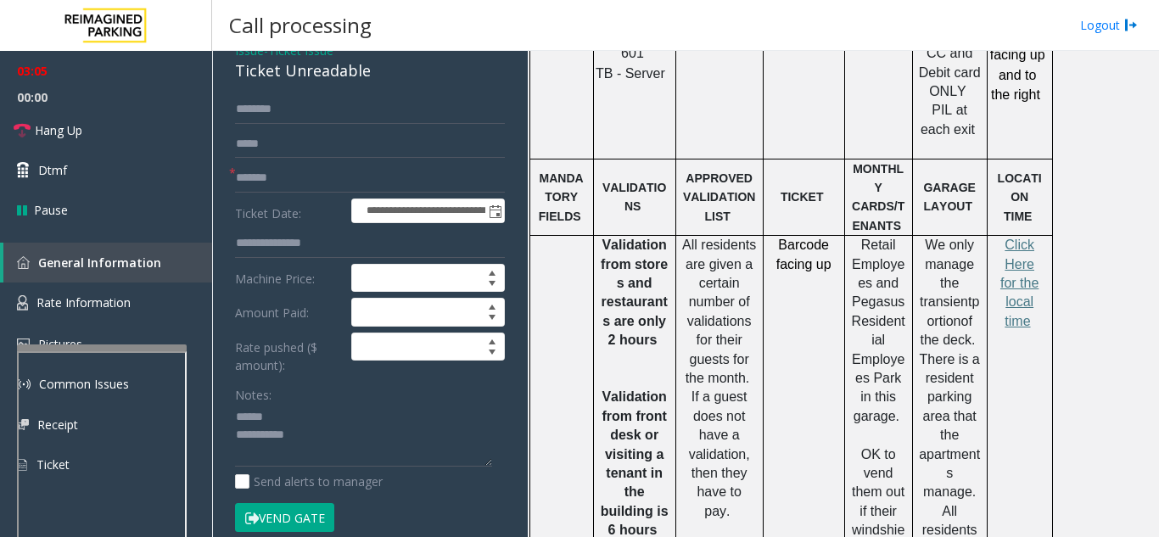
scroll to position [96, 0]
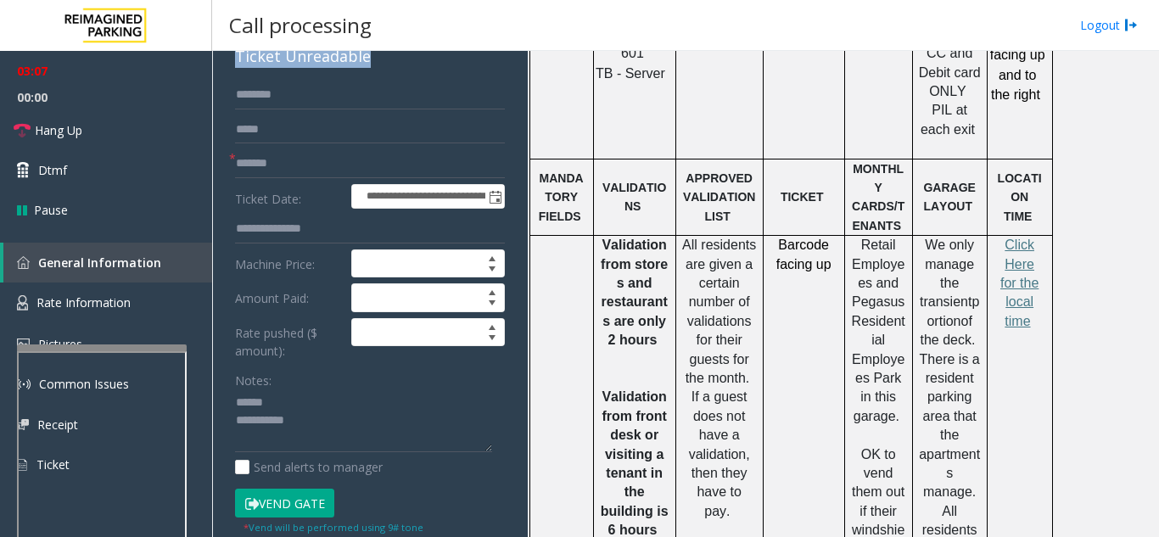
drag, startPoint x: 229, startPoint y: 74, endPoint x: 389, endPoint y: 85, distance: 160.7
click at [389, 85] on div "**********" at bounding box center [370, 478] width 304 height 911
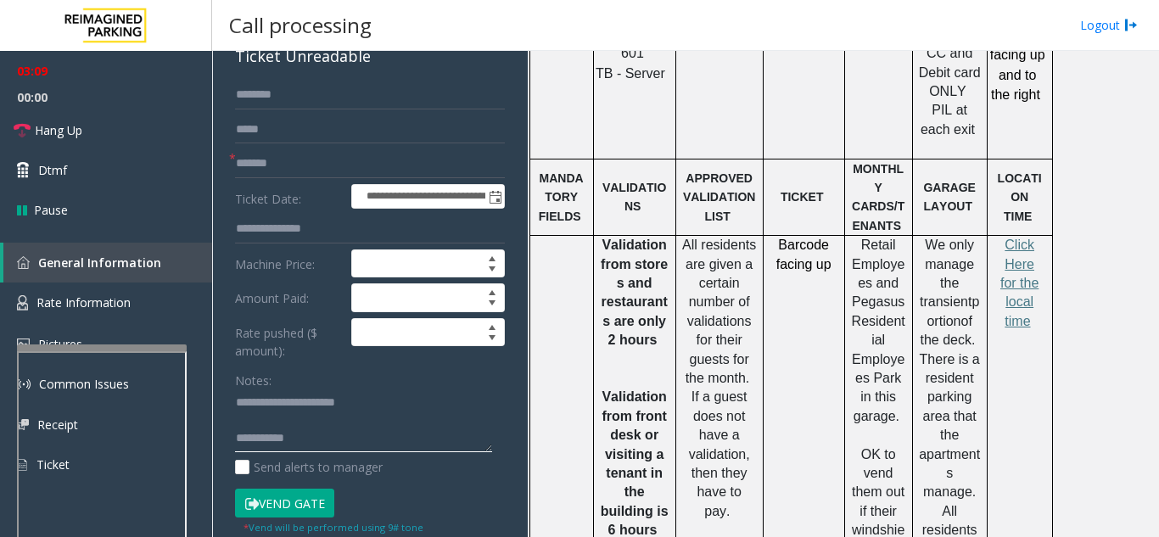
click at [365, 436] on textarea at bounding box center [363, 421] width 257 height 64
click at [355, 446] on textarea at bounding box center [363, 421] width 257 height 64
click at [85, 121] on link "Hang Up" at bounding box center [106, 130] width 212 height 40
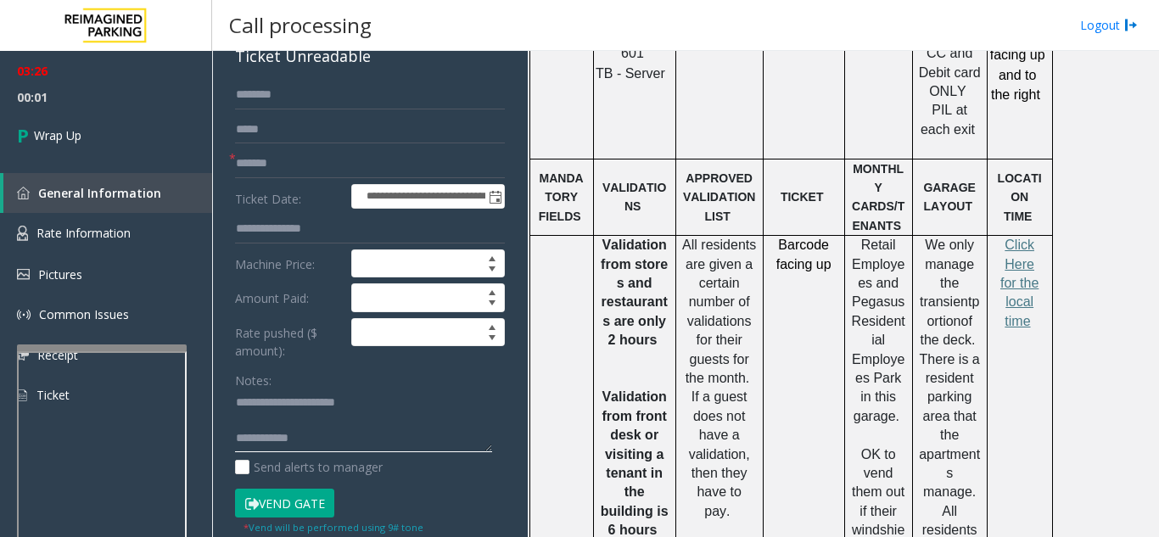
click at [412, 453] on textarea at bounding box center [363, 421] width 257 height 64
click at [393, 409] on textarea at bounding box center [363, 421] width 257 height 64
click at [471, 450] on textarea at bounding box center [363, 421] width 257 height 64
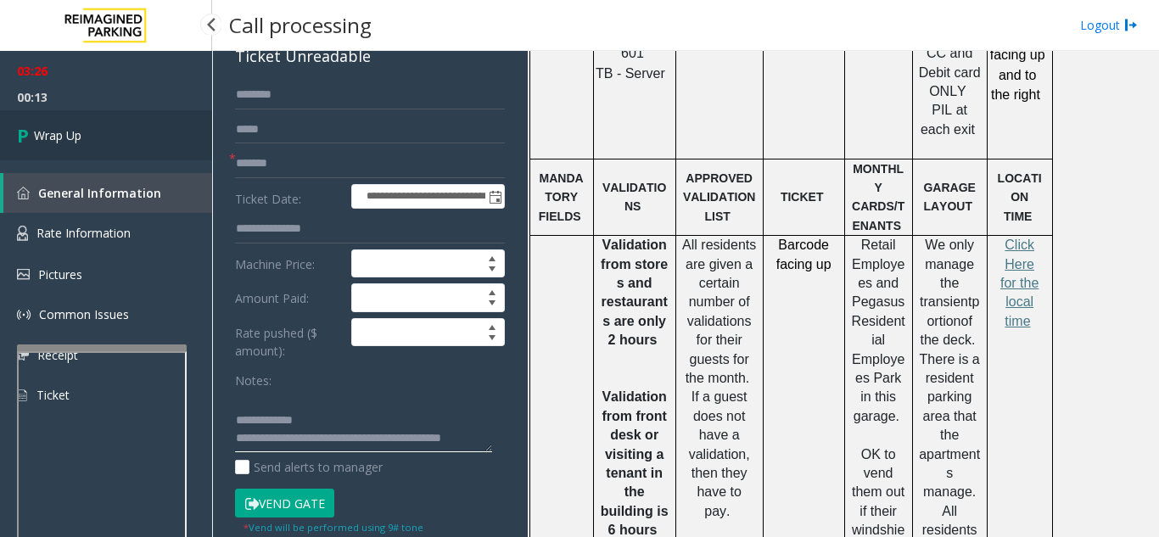
type textarea "**********"
click at [53, 126] on span "Wrap Up" at bounding box center [57, 135] width 47 height 18
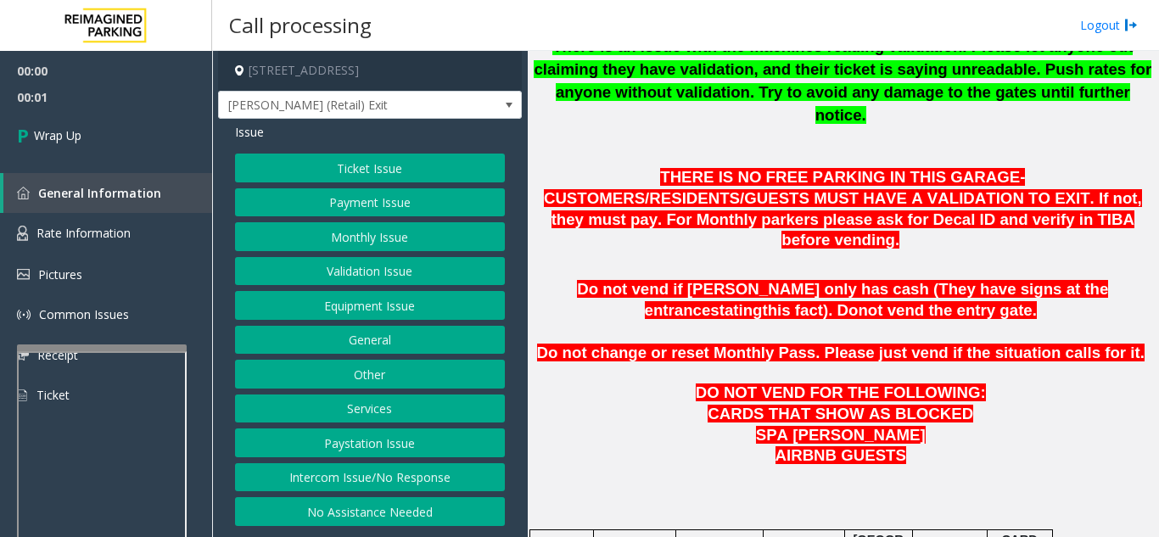
scroll to position [594, 0]
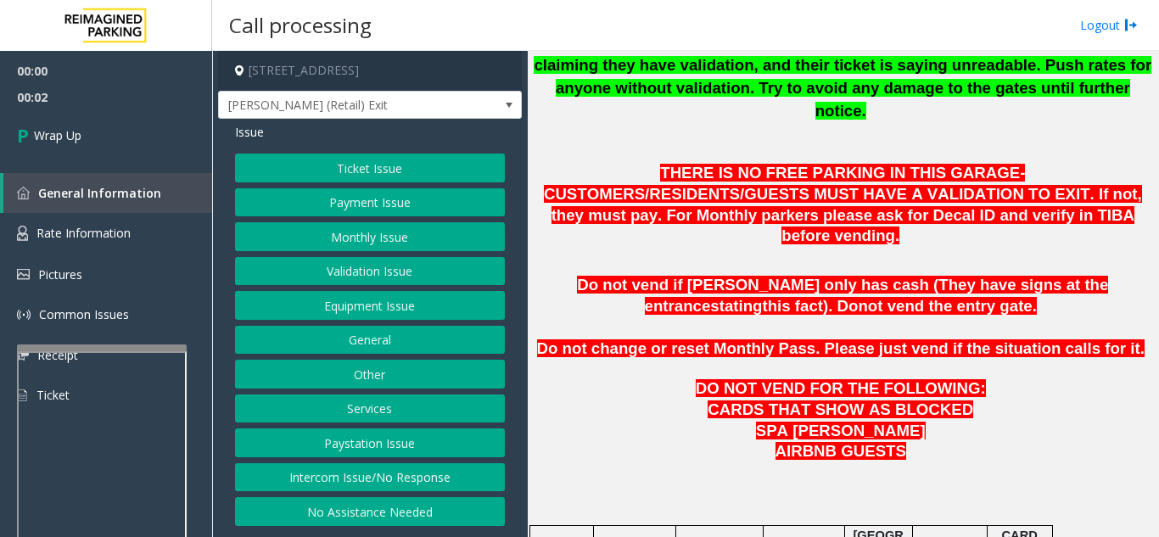
click at [395, 479] on button "Intercom Issue/No Response" at bounding box center [370, 477] width 270 height 29
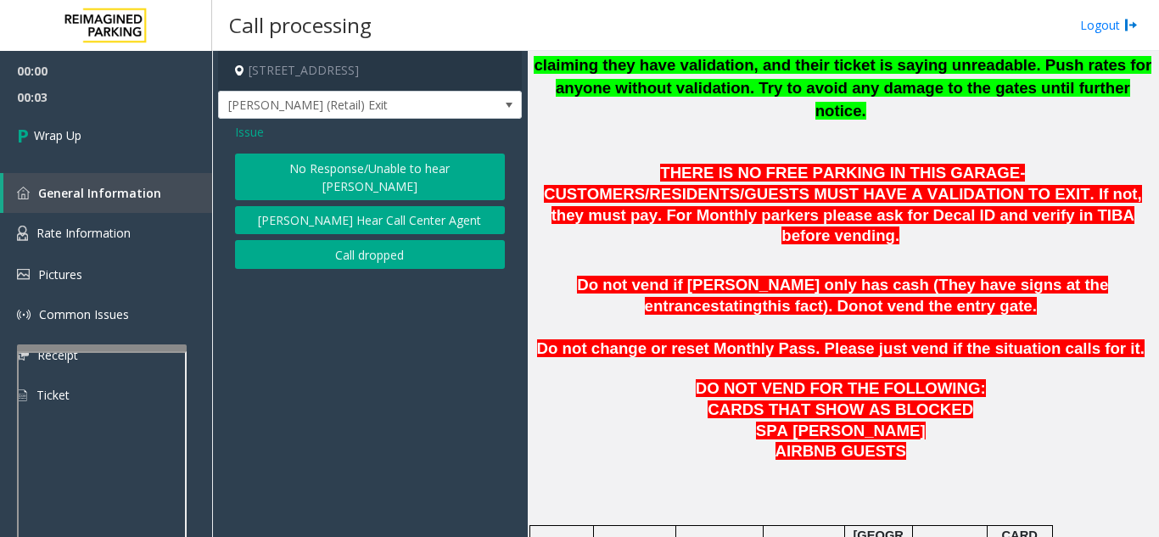
click at [395, 243] on button "Call dropped" at bounding box center [370, 254] width 270 height 29
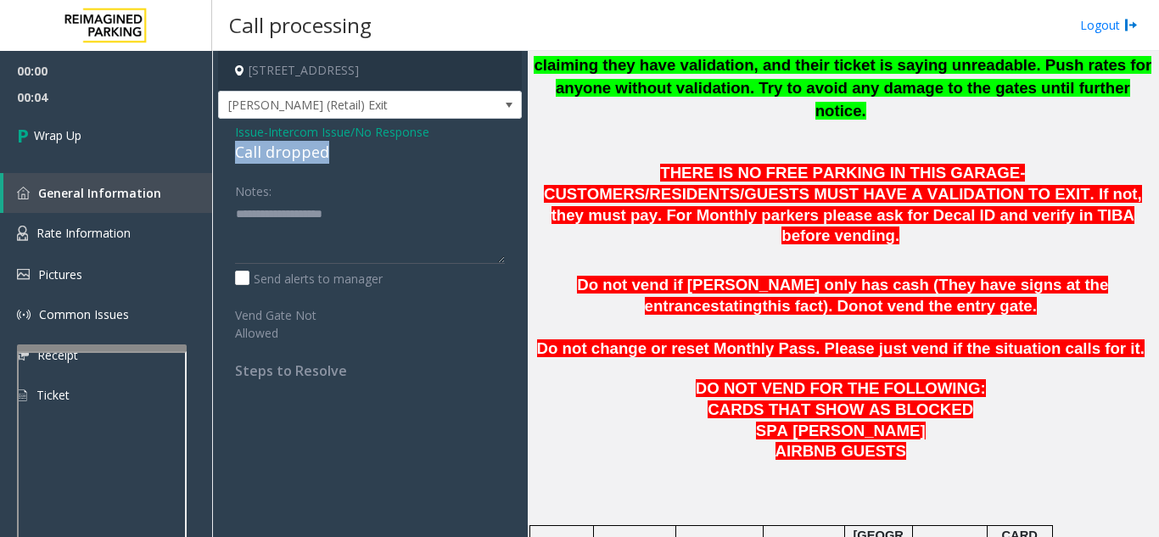
drag, startPoint x: 225, startPoint y: 148, endPoint x: 343, endPoint y: 150, distance: 117.9
click at [343, 150] on div "Issue - Intercom Issue/No Response Call dropped Notes: Send alerts to manager V…" at bounding box center [370, 257] width 304 height 277
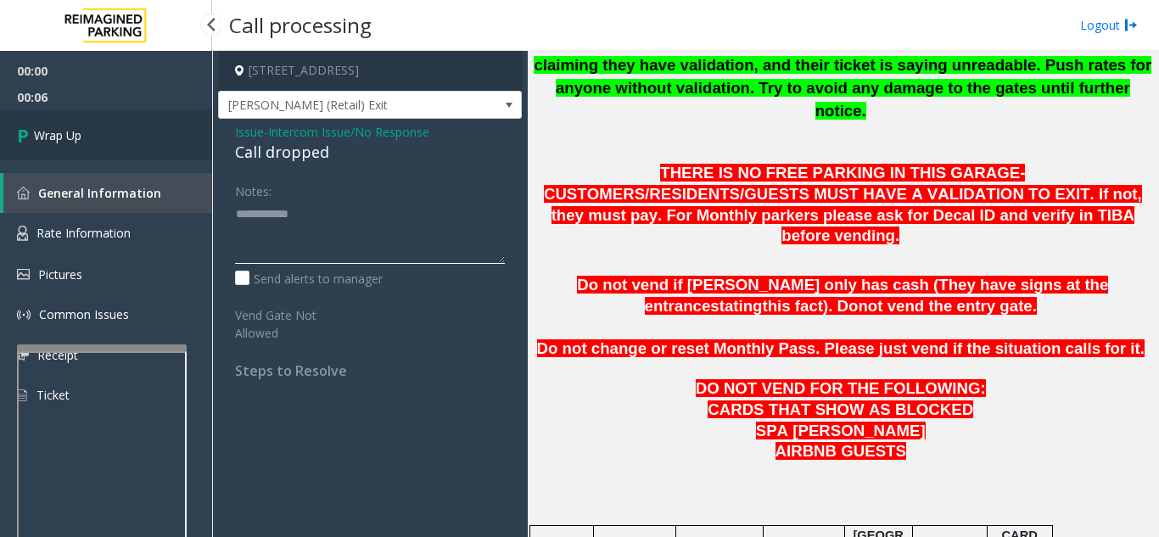
type textarea "**********"
click at [148, 142] on link "Wrap Up" at bounding box center [106, 135] width 212 height 50
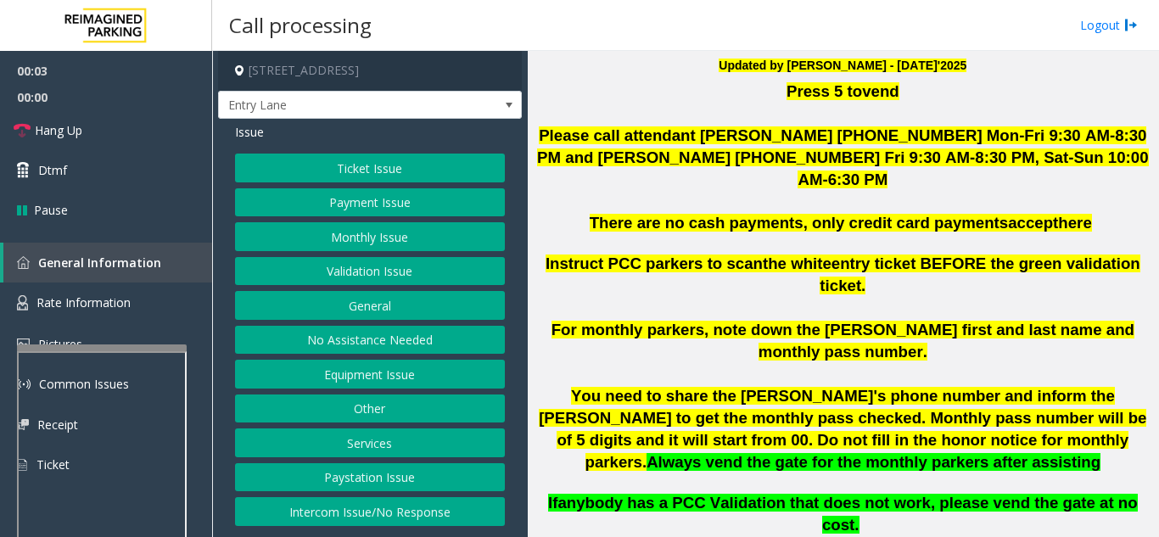
scroll to position [509, 0]
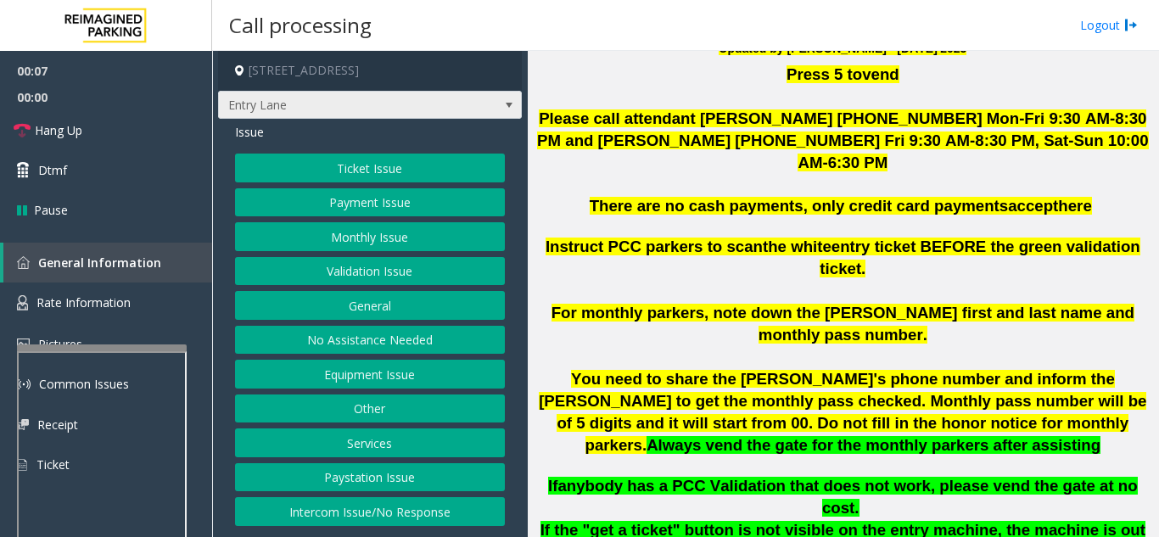
click at [436, 109] on span "Entry Lane" at bounding box center [340, 105] width 242 height 27
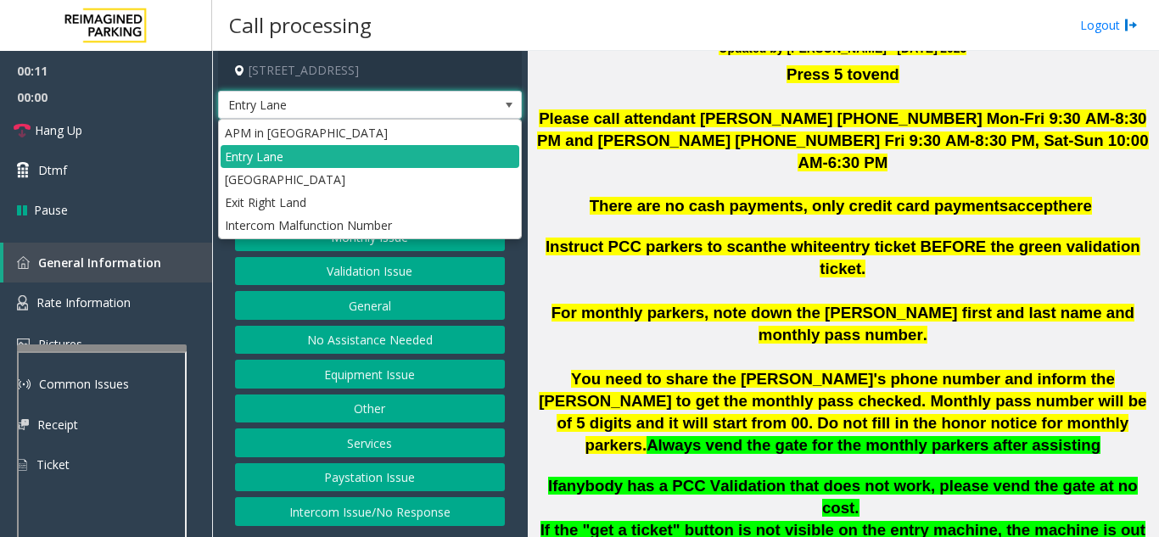
click at [766, 388] on p "You need to share the Aaron's phone number and inform the parker to get the mon…" at bounding box center [842, 421] width 618 height 107
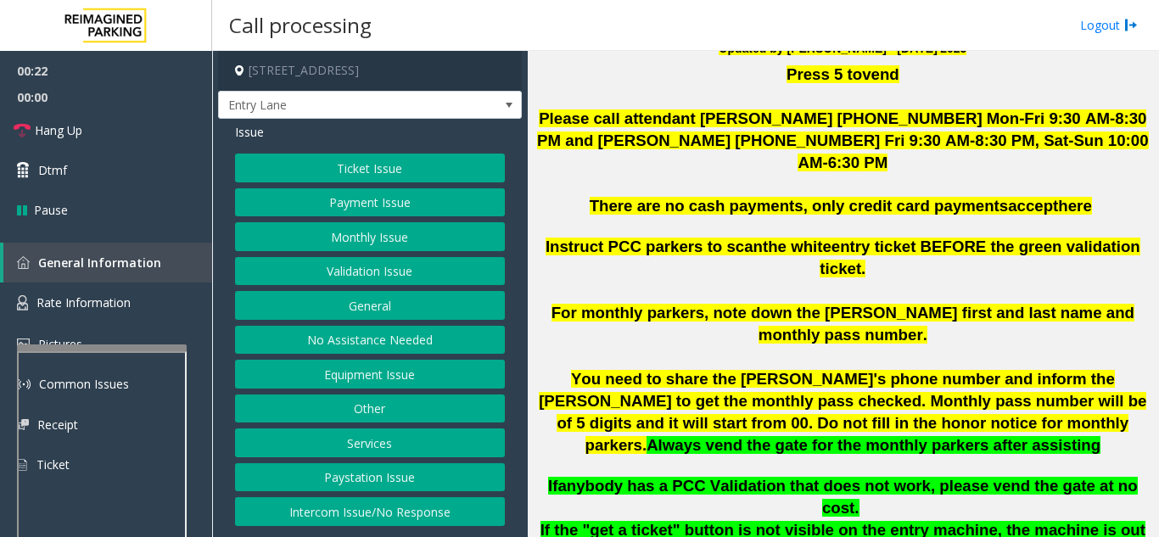
click at [388, 376] on button "Equipment Issue" at bounding box center [370, 374] width 270 height 29
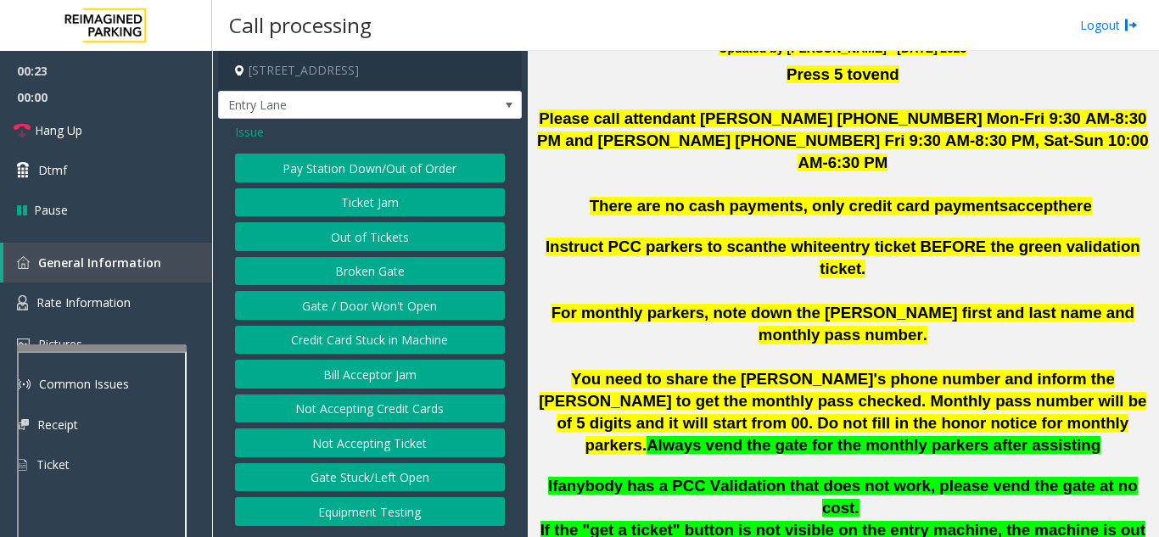
click at [373, 236] on button "Out of Tickets" at bounding box center [370, 236] width 270 height 29
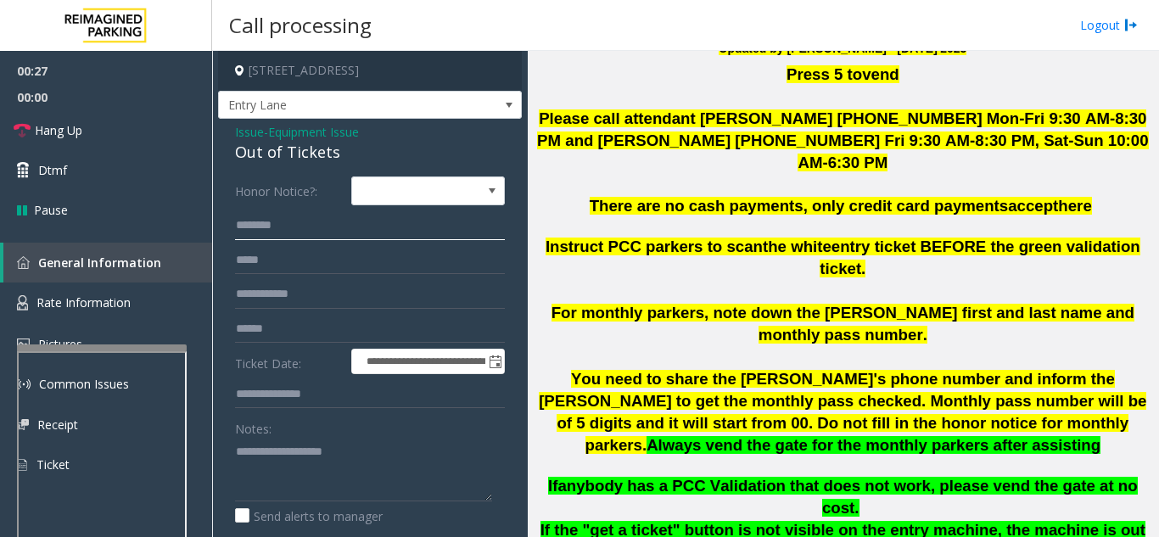
click at [319, 224] on input "text" at bounding box center [370, 225] width 270 height 29
click at [241, 225] on input "****" at bounding box center [370, 225] width 270 height 29
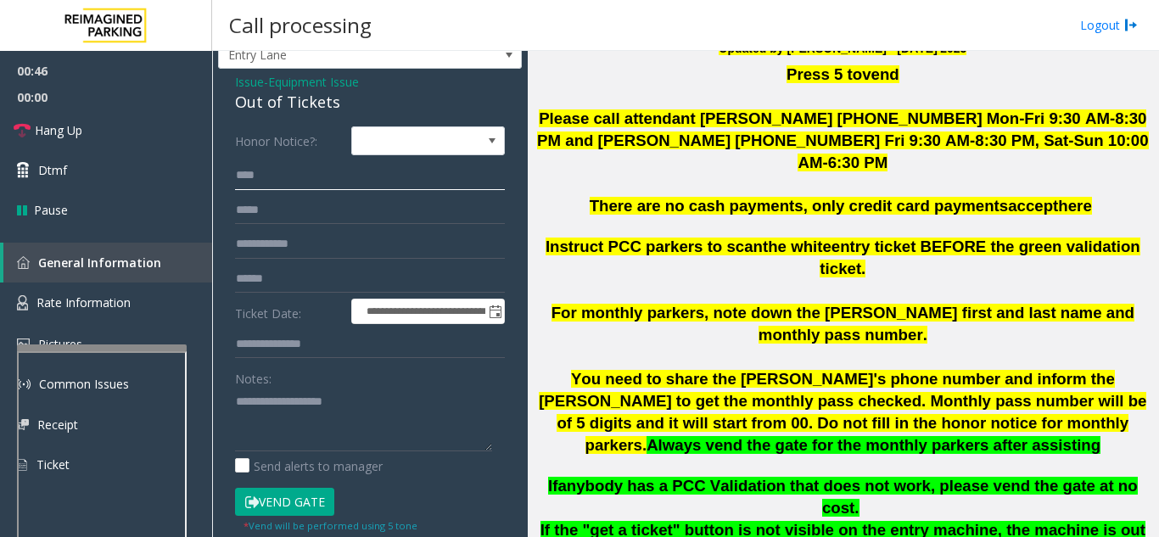
scroll to position [85, 0]
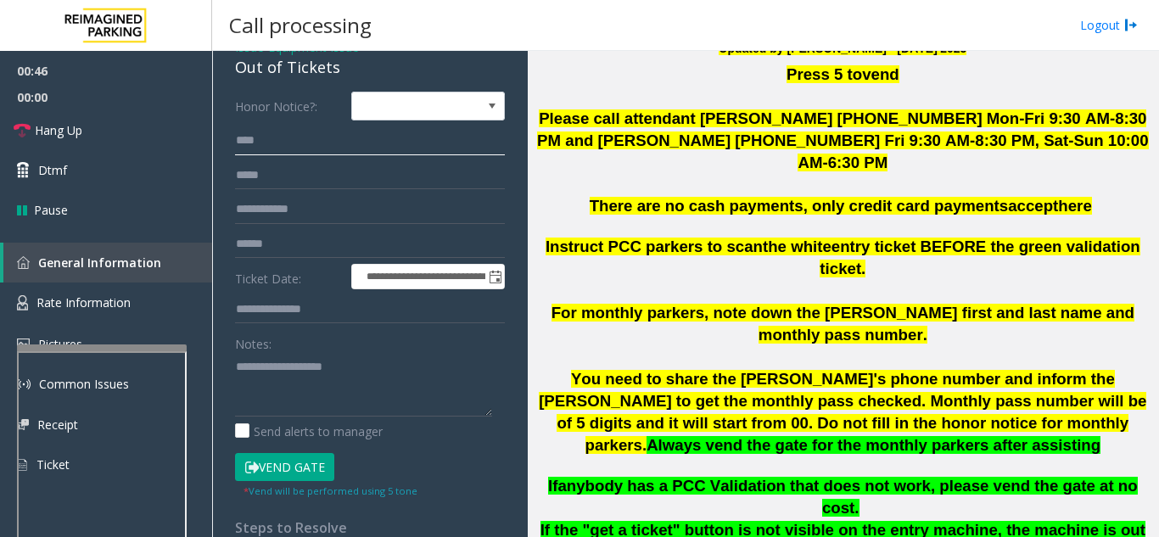
type input "****"
click at [299, 462] on button "Vend Gate" at bounding box center [284, 467] width 99 height 29
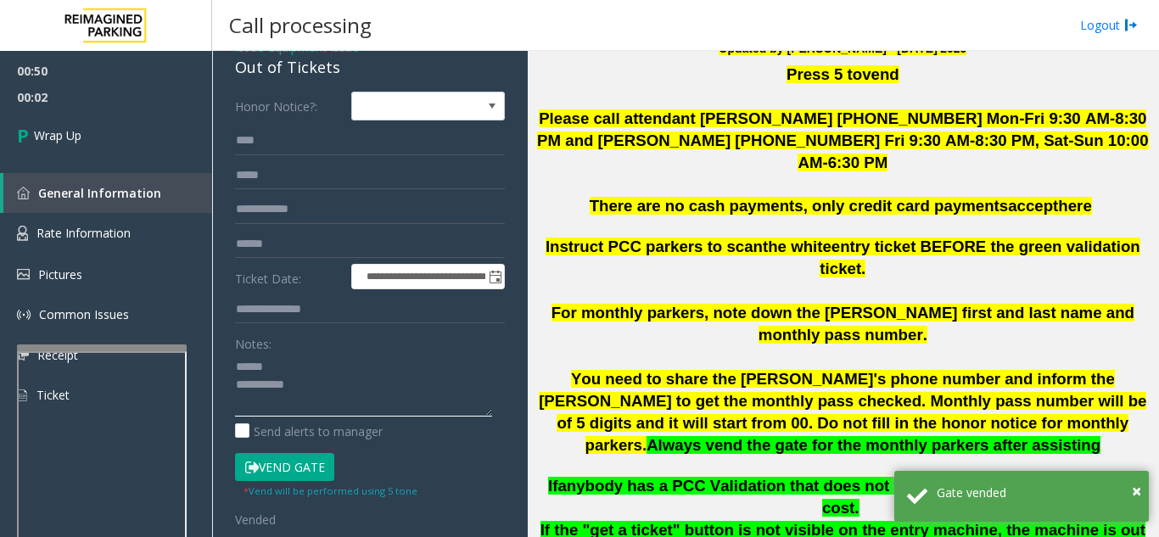
click at [283, 369] on textarea at bounding box center [363, 385] width 257 height 64
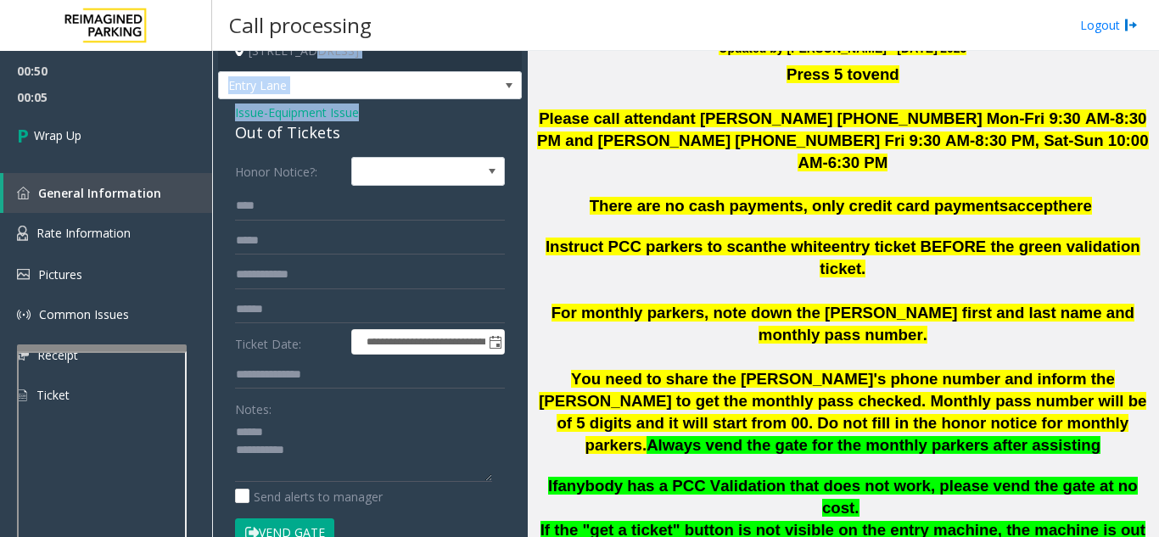
scroll to position [0, 0]
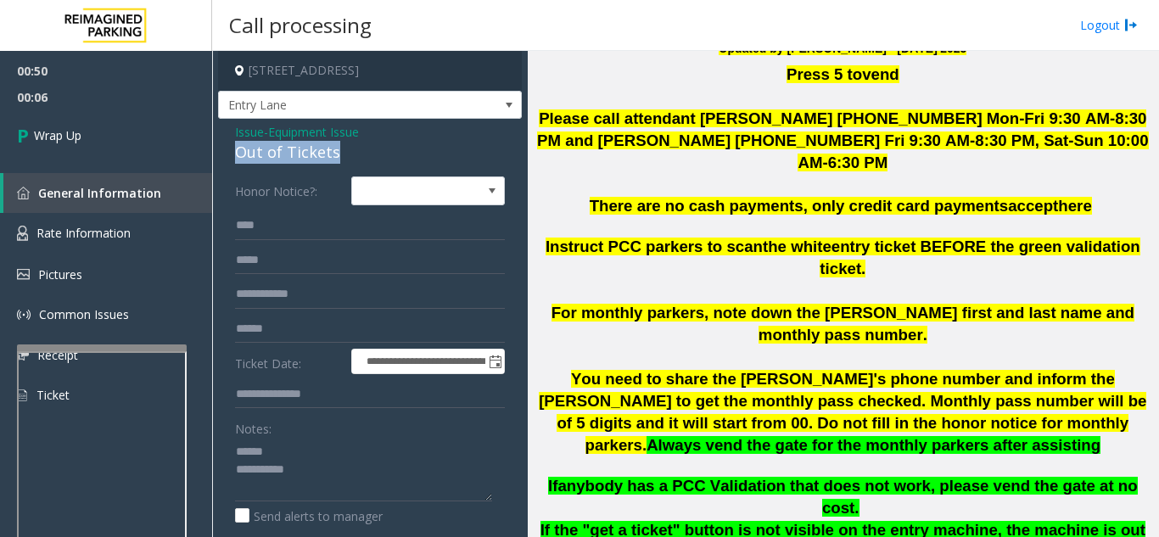
drag, startPoint x: 232, startPoint y: 62, endPoint x: 377, endPoint y: 150, distance: 169.7
click at [377, 150] on div "**********" at bounding box center [370, 503] width 304 height 768
click at [360, 484] on textarea at bounding box center [363, 470] width 257 height 64
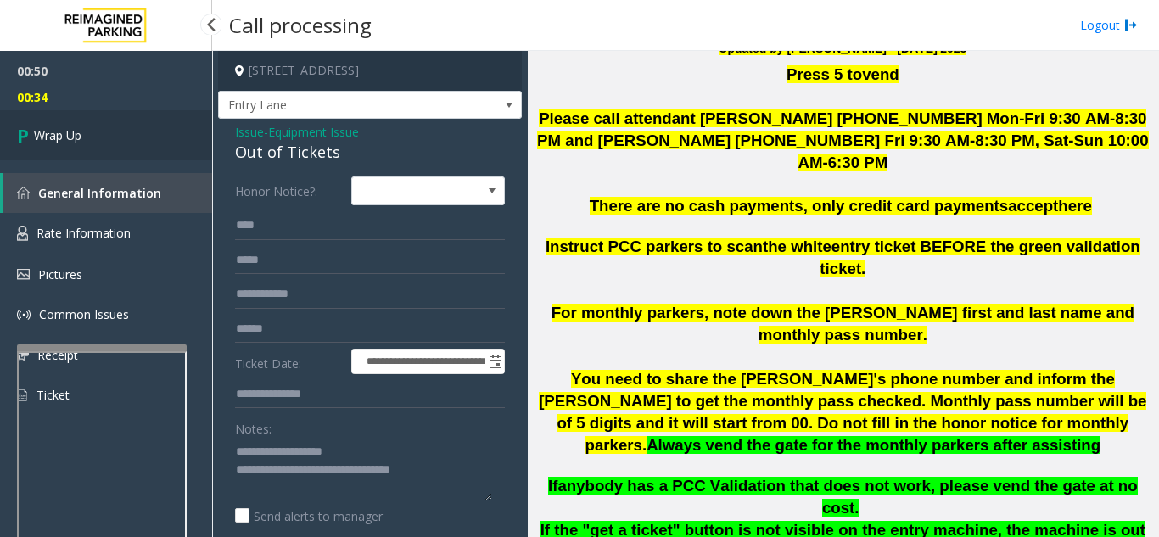
type textarea "**********"
click at [78, 144] on link "Wrap Up" at bounding box center [106, 135] width 212 height 50
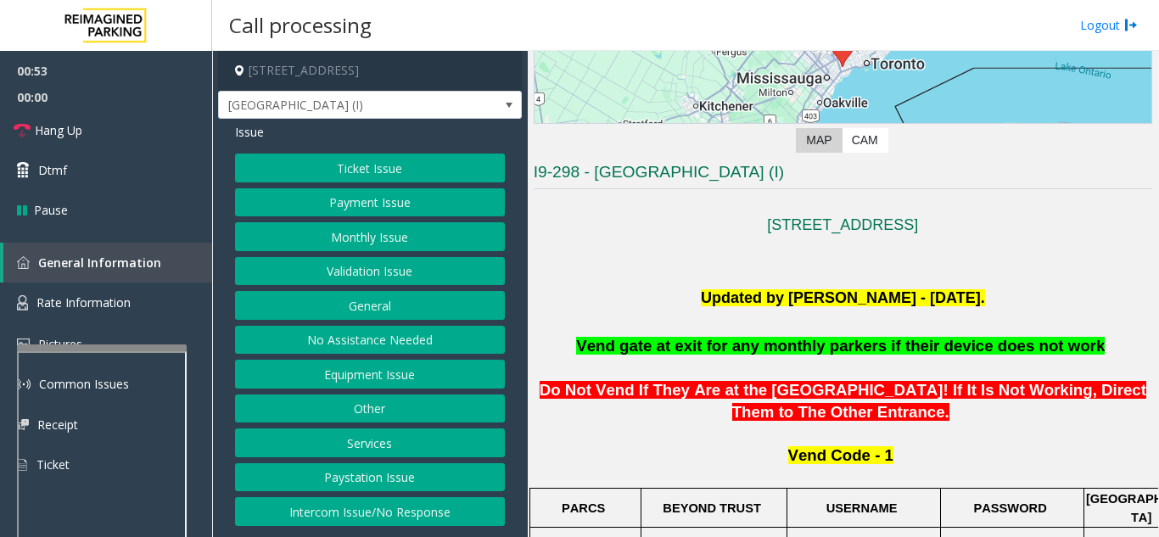
scroll to position [254, 0]
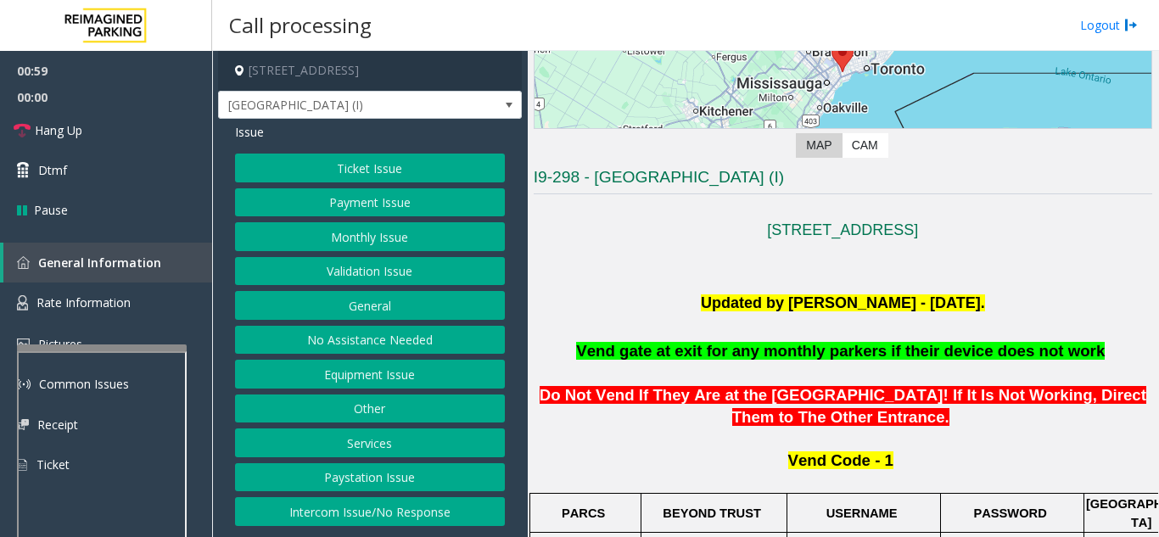
click at [356, 171] on button "Ticket Issue" at bounding box center [370, 168] width 270 height 29
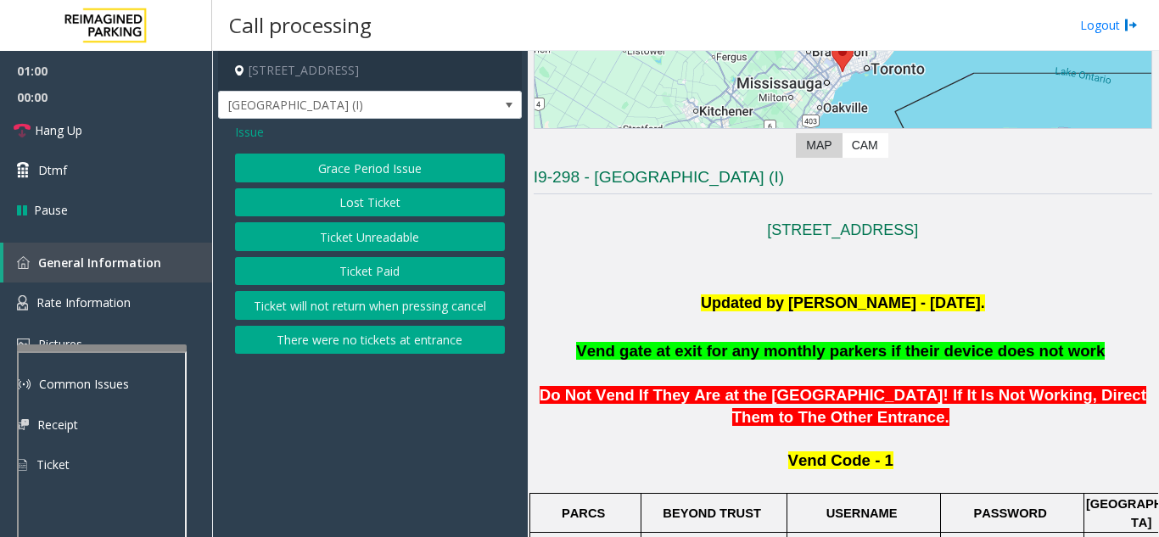
click at [366, 238] on button "Ticket Unreadable" at bounding box center [370, 236] width 270 height 29
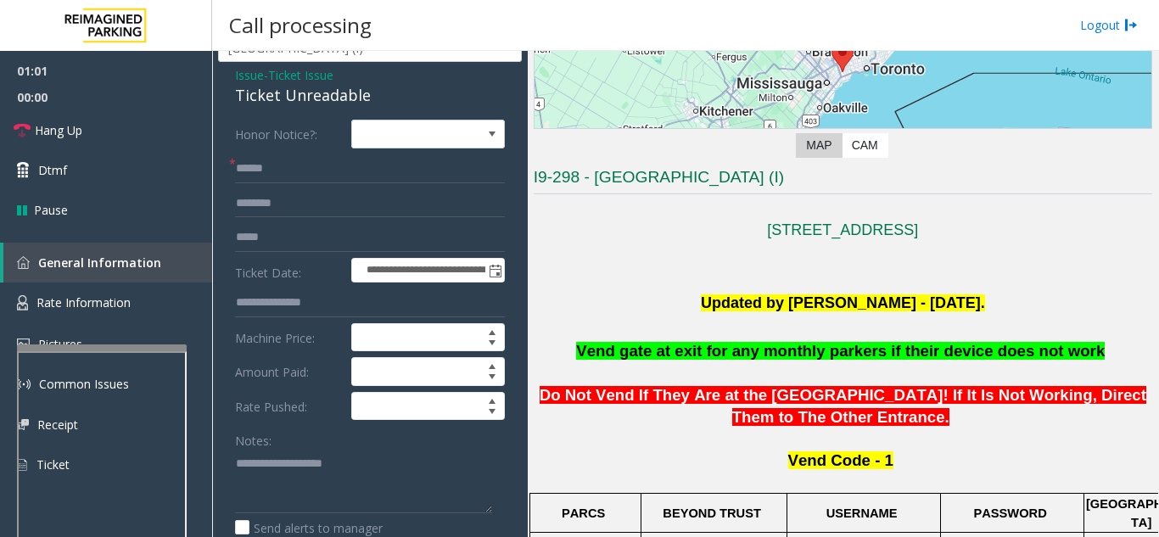
scroll to position [85, 0]
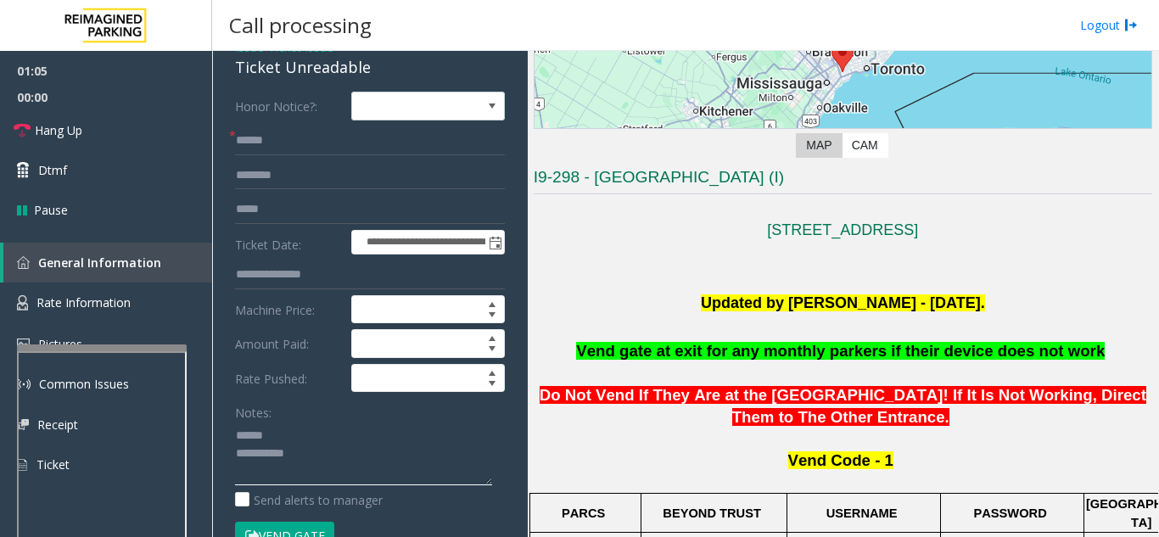
click at [301, 438] on textarea at bounding box center [363, 454] width 257 height 64
drag, startPoint x: 228, startPoint y: 73, endPoint x: 380, endPoint y: 71, distance: 151.8
click at [380, 71] on div "**********" at bounding box center [370, 518] width 304 height 968
type textarea "**********"
click at [352, 146] on input "text" at bounding box center [370, 140] width 270 height 29
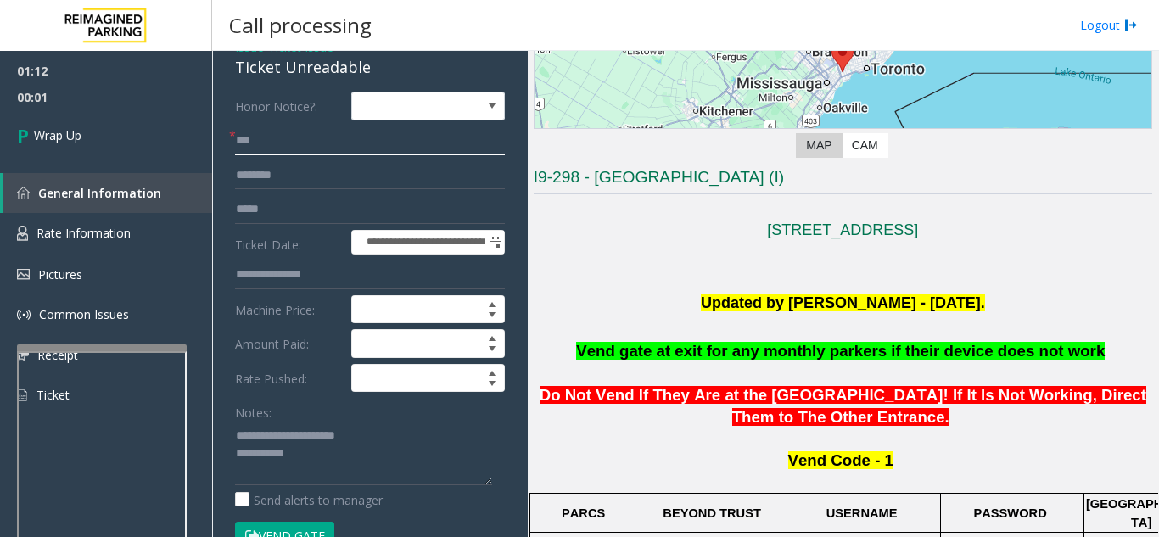
type input "**"
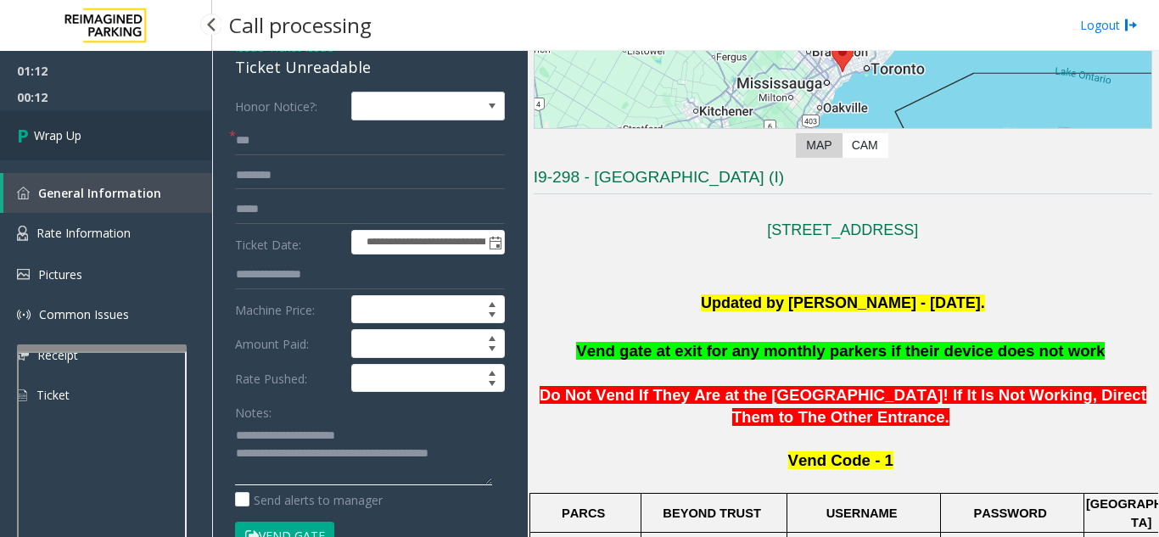
type textarea "**********"
click at [159, 129] on link "Wrap Up" at bounding box center [106, 135] width 212 height 50
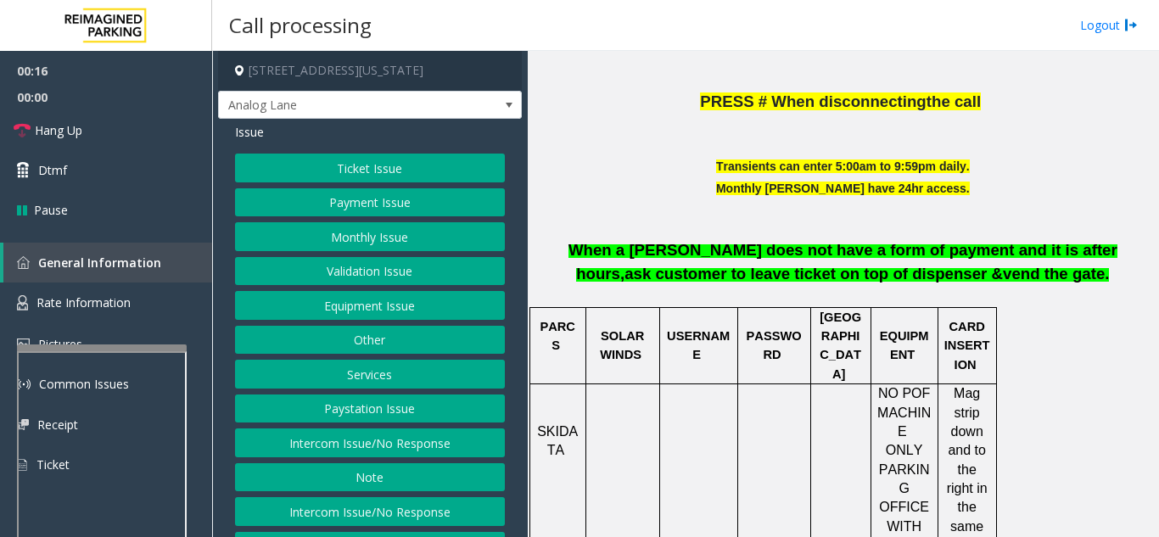
scroll to position [509, 0]
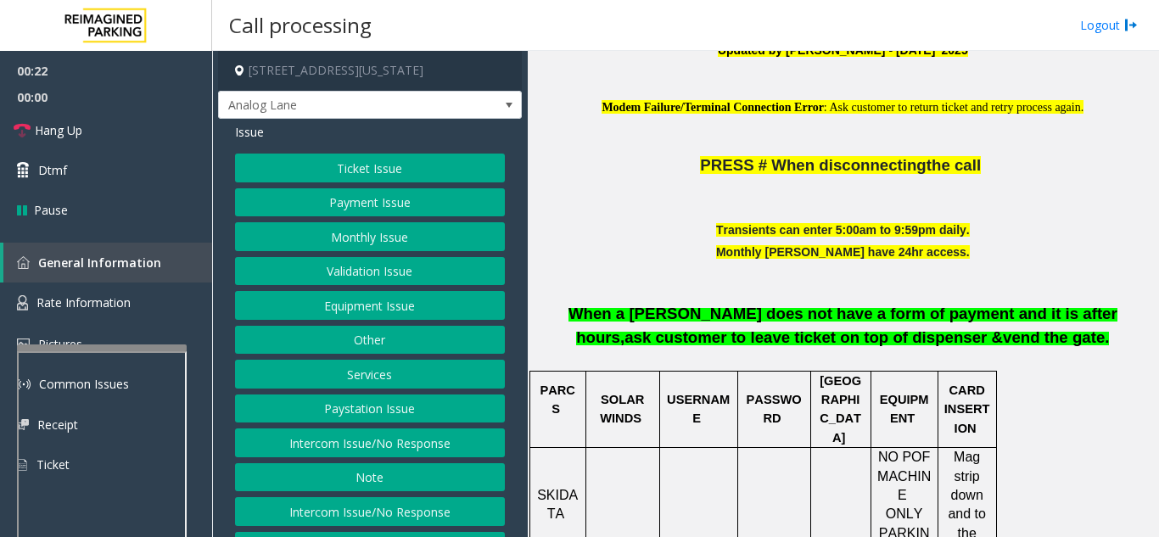
click at [360, 181] on button "Ticket Issue" at bounding box center [370, 168] width 270 height 29
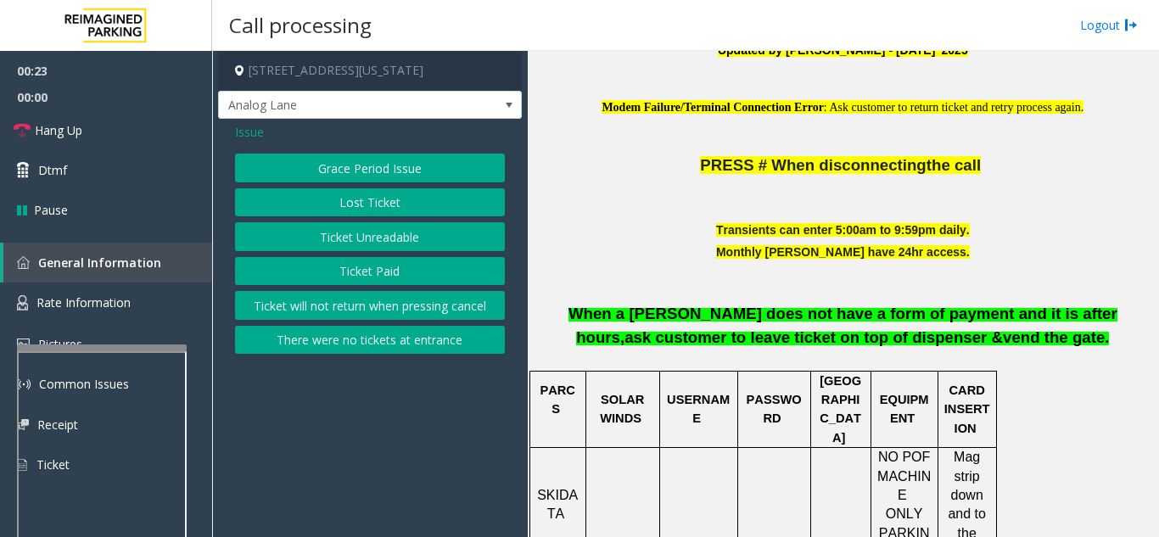
click at [375, 205] on button "Lost Ticket" at bounding box center [370, 202] width 270 height 29
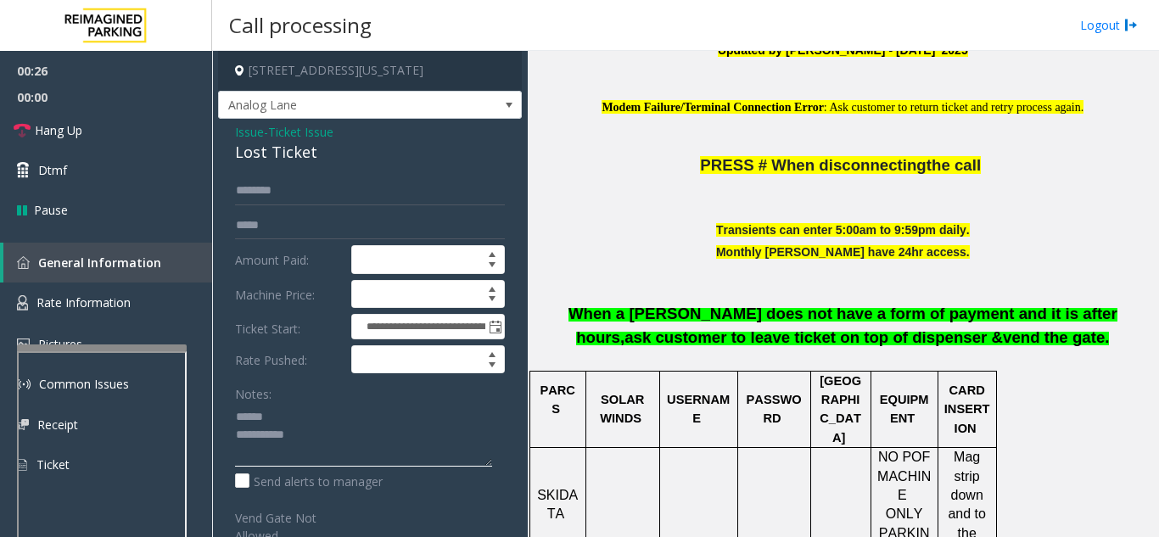
click at [316, 444] on textarea at bounding box center [363, 435] width 257 height 64
click at [318, 429] on textarea at bounding box center [363, 435] width 257 height 64
drag, startPoint x: 224, startPoint y: 165, endPoint x: 319, endPoint y: 162, distance: 95.0
click at [319, 162] on div "**********" at bounding box center [370, 415] width 304 height 593
click at [335, 450] on textarea at bounding box center [363, 435] width 257 height 64
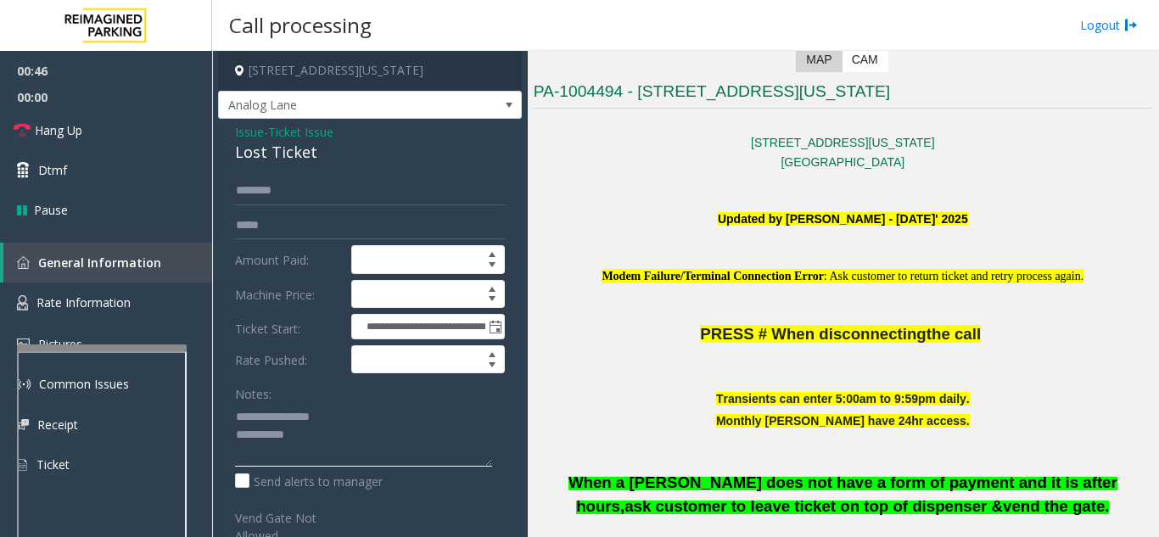
scroll to position [339, 0]
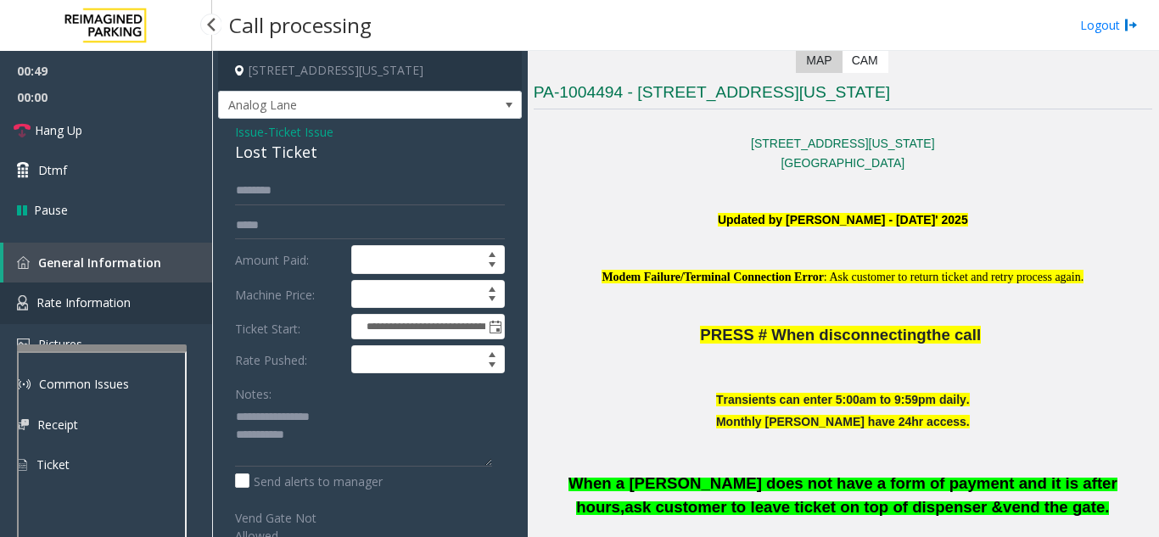
click at [124, 309] on span "Rate Information" at bounding box center [83, 302] width 94 height 16
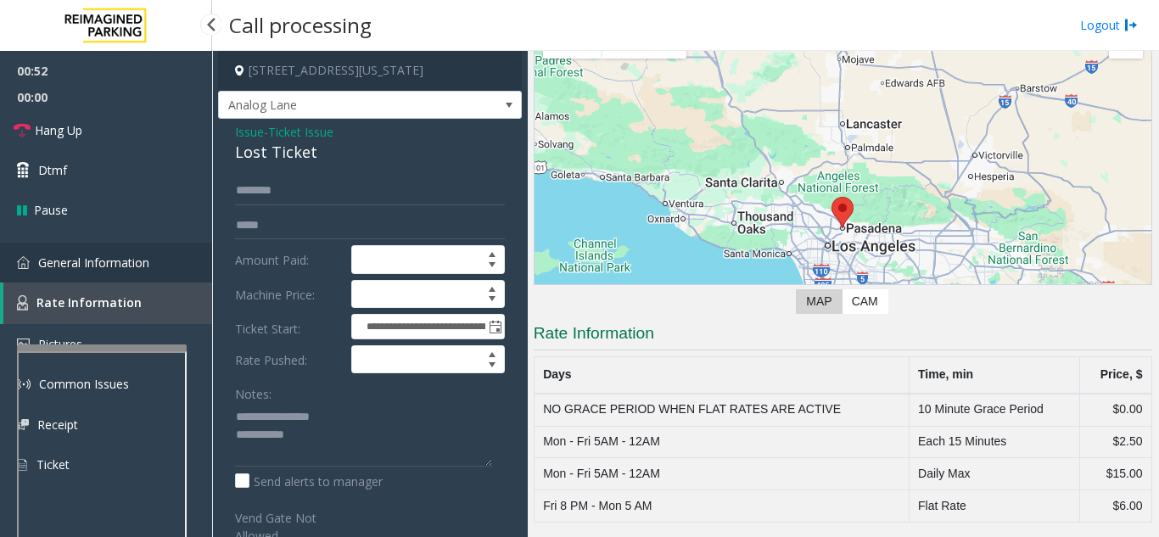
click at [103, 254] on span "General Information" at bounding box center [93, 262] width 111 height 16
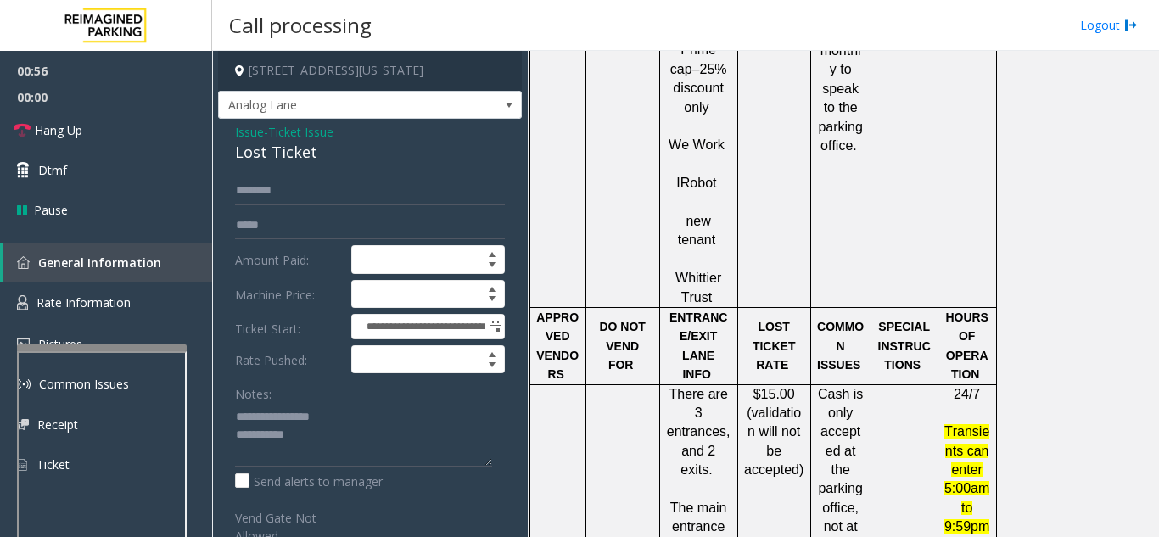
scroll to position [1781, 0]
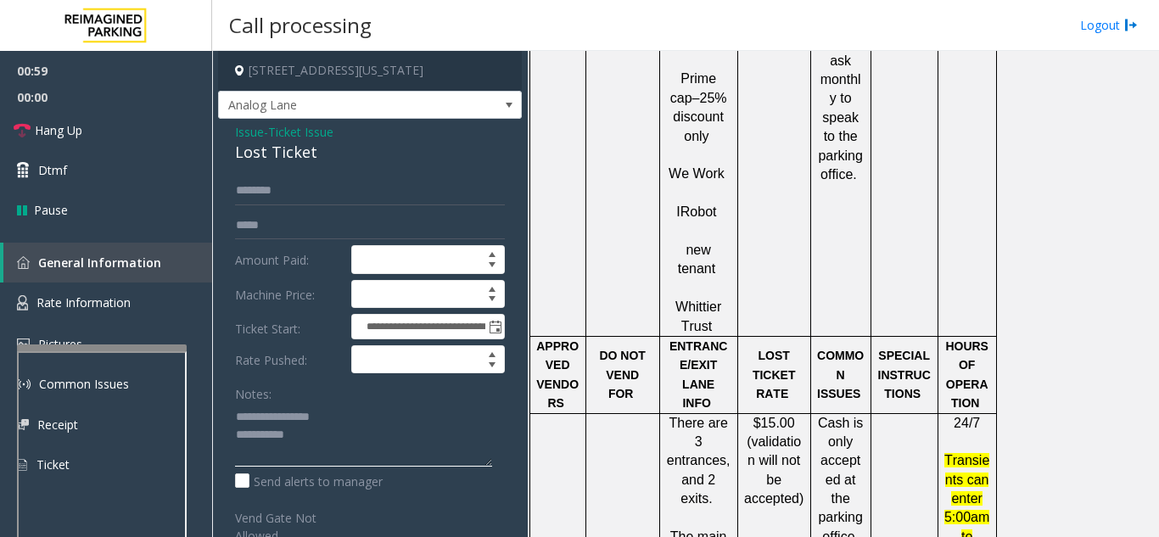
click at [350, 450] on textarea at bounding box center [363, 435] width 257 height 64
click at [53, 124] on span "Hang Up" at bounding box center [58, 130] width 47 height 18
click at [395, 452] on textarea at bounding box center [363, 435] width 257 height 64
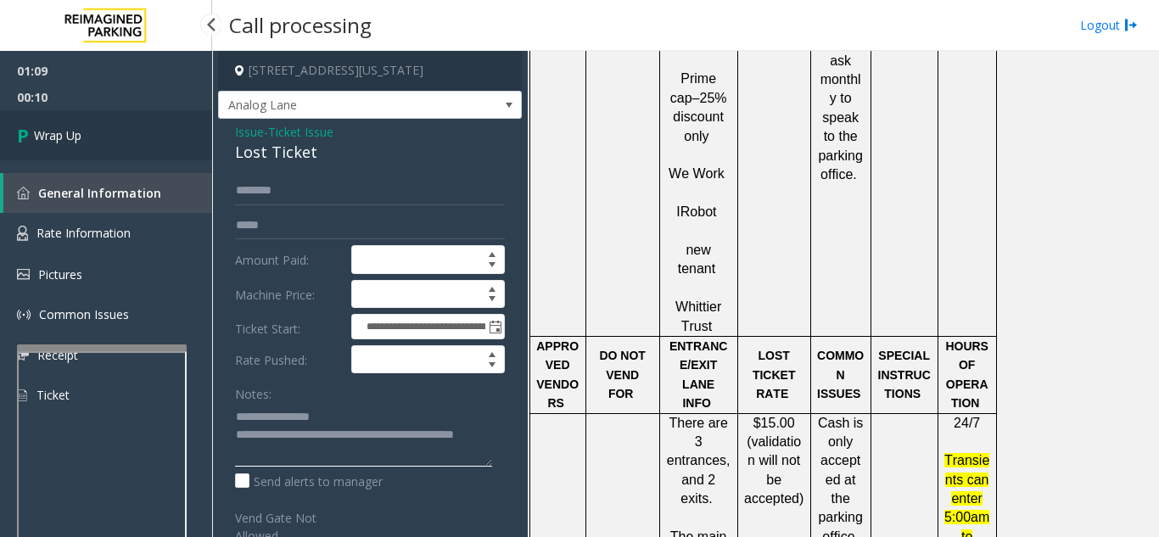
type textarea "**********"
click at [92, 128] on link "Wrap Up" at bounding box center [106, 135] width 212 height 50
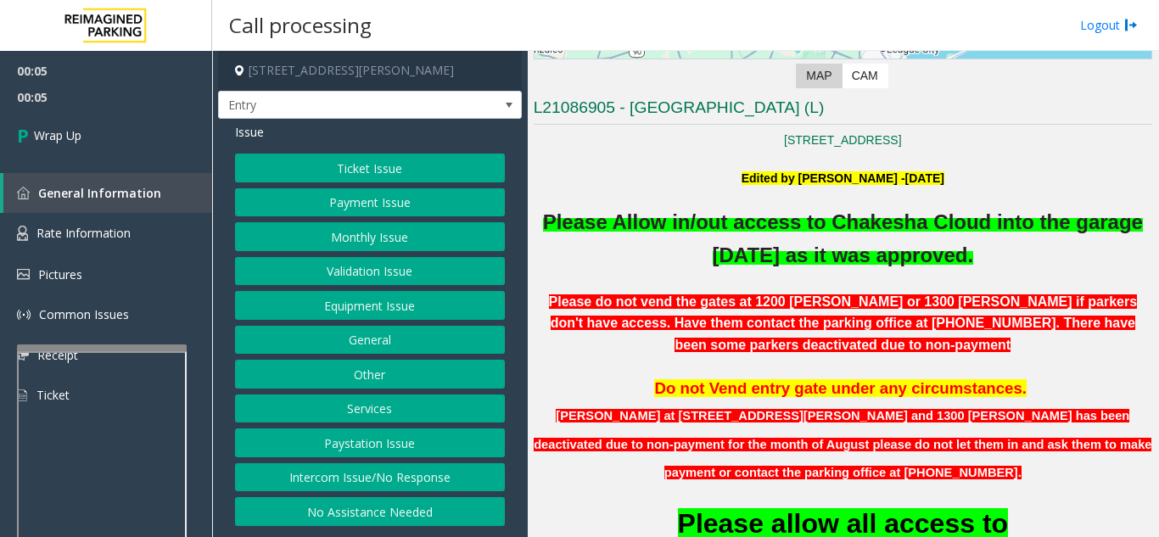
scroll to position [339, 0]
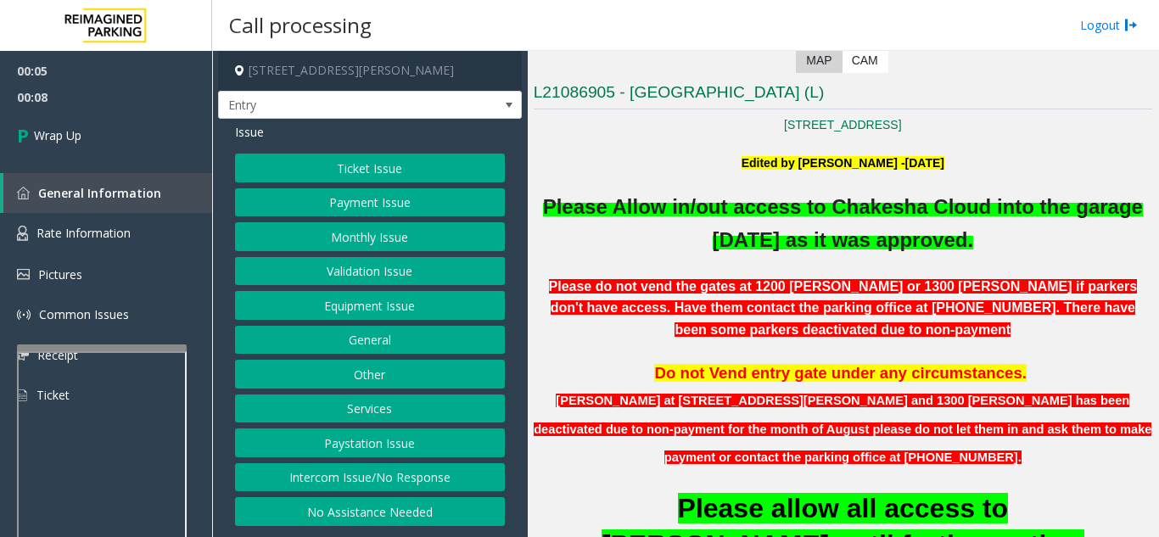
click at [373, 477] on button "Intercom Issue/No Response" at bounding box center [370, 477] width 270 height 29
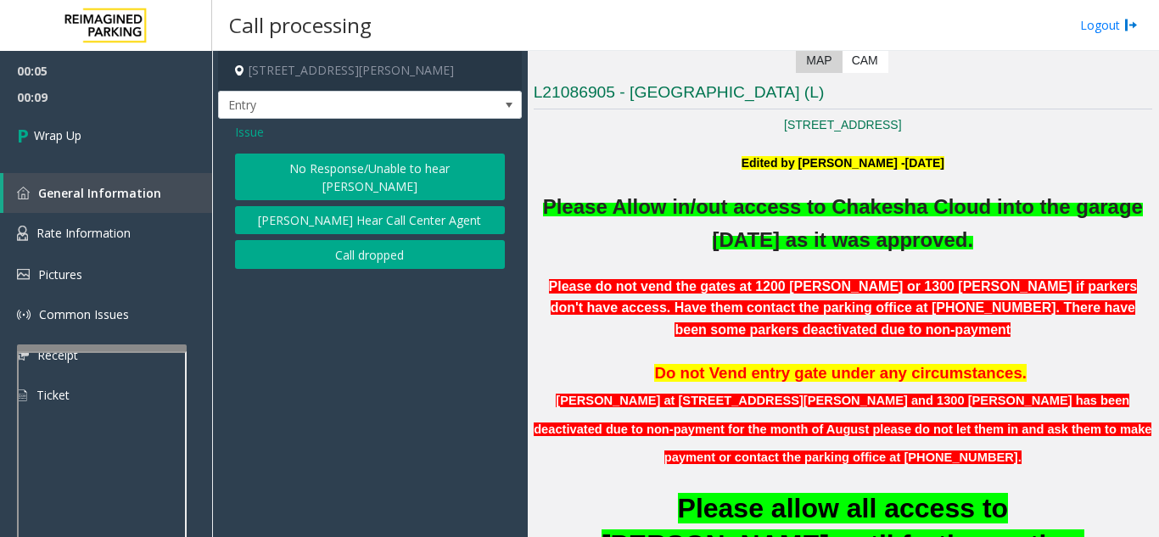
click at [394, 240] on button "Call dropped" at bounding box center [370, 254] width 270 height 29
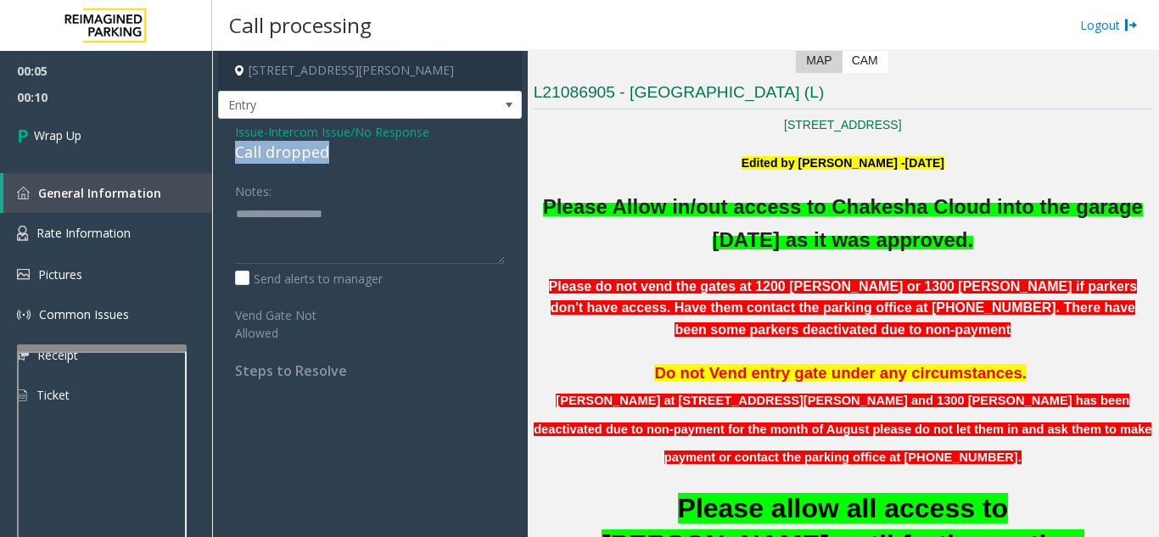
drag, startPoint x: 233, startPoint y: 153, endPoint x: 343, endPoint y: 149, distance: 110.3
click at [343, 149] on div "Issue - Intercom Issue/No Response Call dropped Notes: Send alerts to manager V…" at bounding box center [370, 257] width 304 height 277
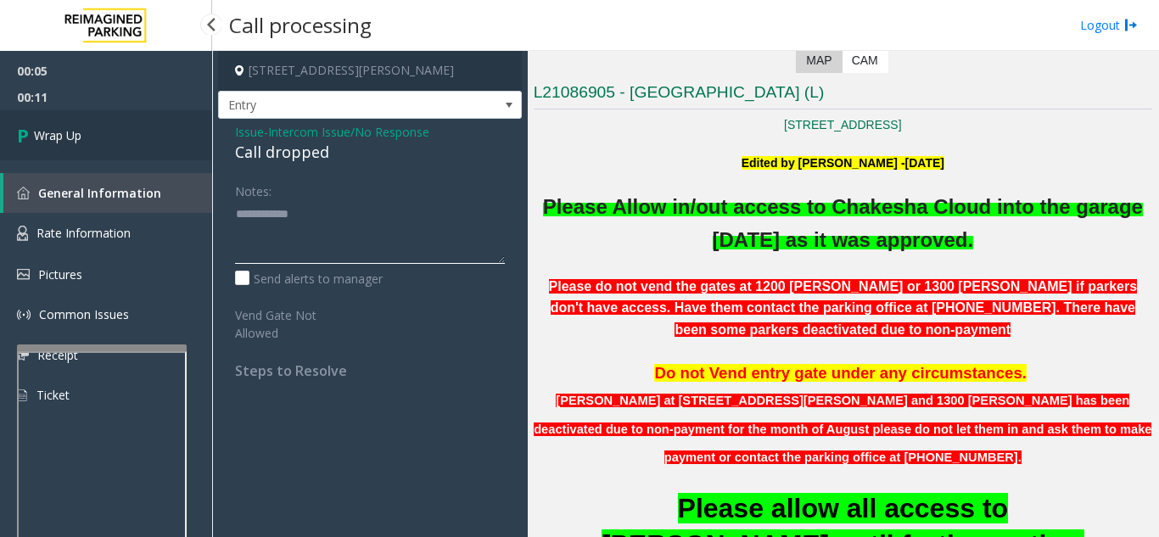
type textarea "**********"
click at [75, 133] on span "Wrap Up" at bounding box center [57, 135] width 47 height 18
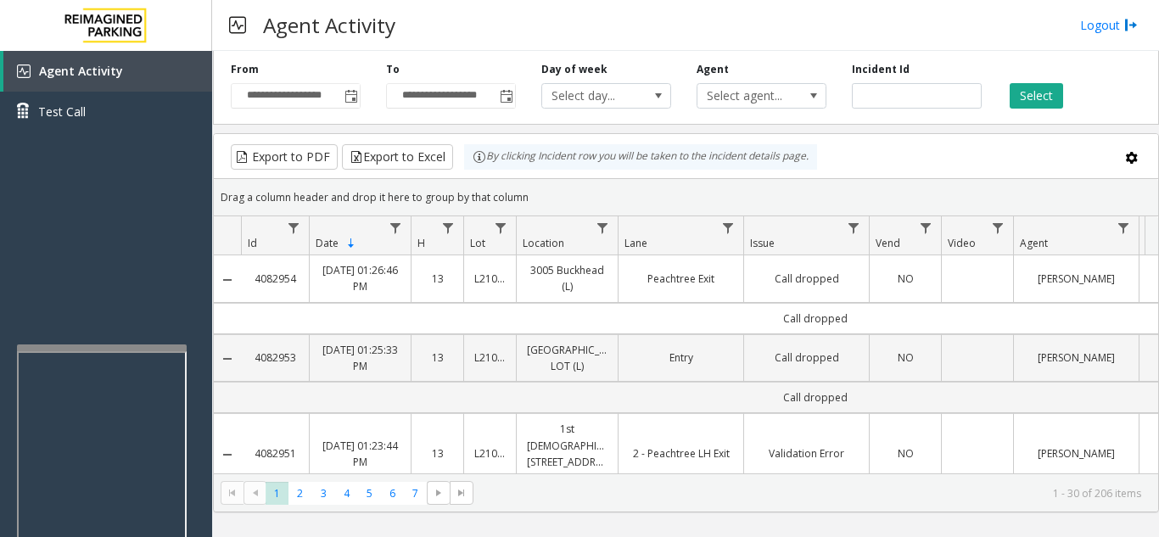
click at [1110, 59] on div "**********" at bounding box center [686, 84] width 946 height 81
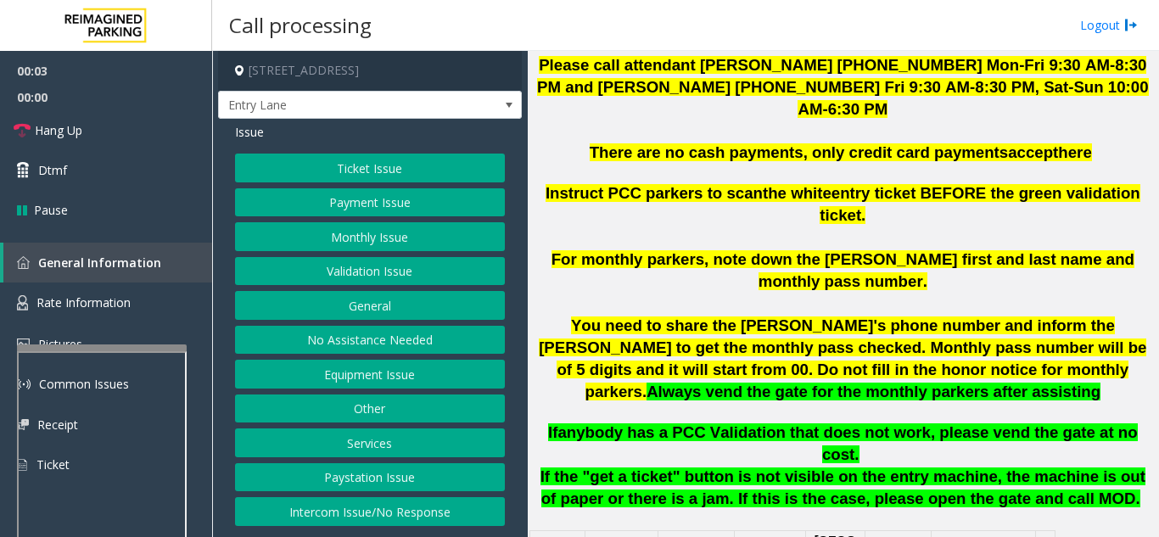
scroll to position [594, 0]
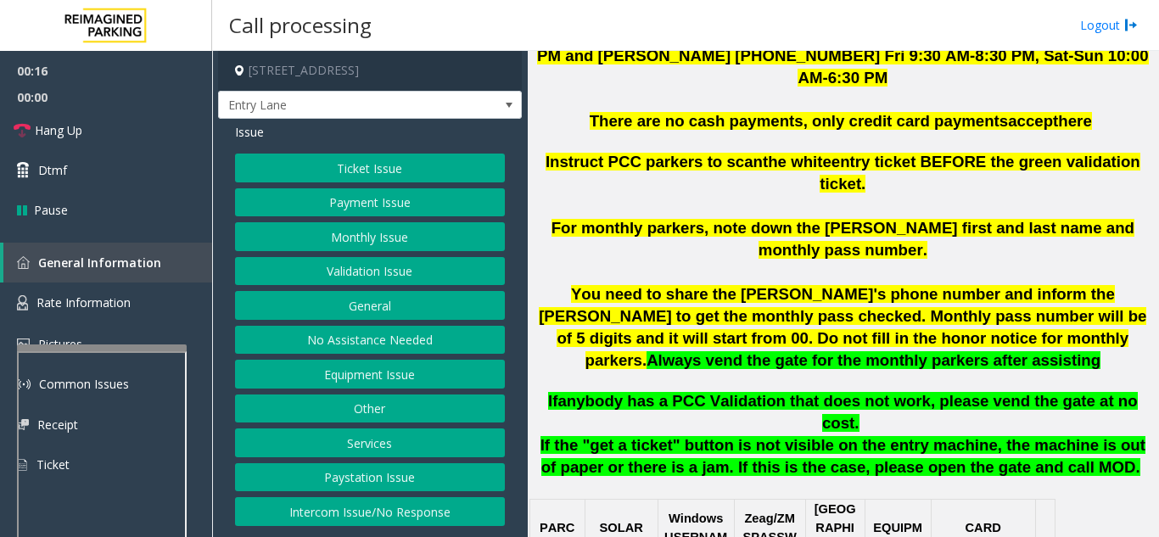
click at [348, 376] on button "Equipment Issue" at bounding box center [370, 374] width 270 height 29
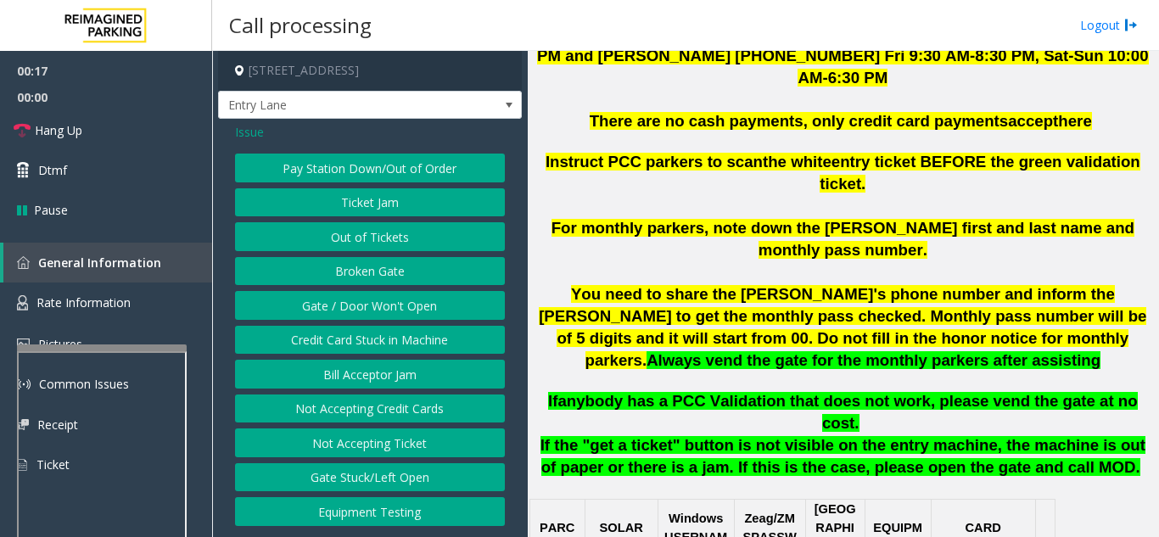
click at [341, 243] on button "Out of Tickets" at bounding box center [370, 236] width 270 height 29
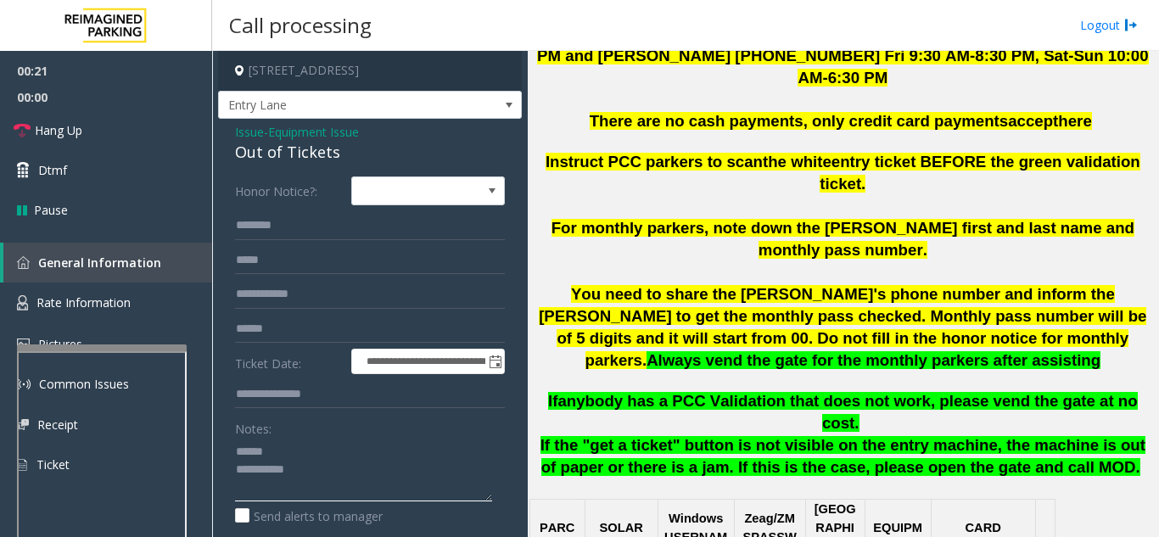
click at [288, 444] on textarea at bounding box center [363, 470] width 257 height 64
drag, startPoint x: 228, startPoint y: 149, endPoint x: 362, endPoint y: 159, distance: 134.3
click at [362, 159] on div "**********" at bounding box center [370, 488] width 304 height 739
type textarea "**********"
click at [351, 228] on input "text" at bounding box center [370, 225] width 270 height 29
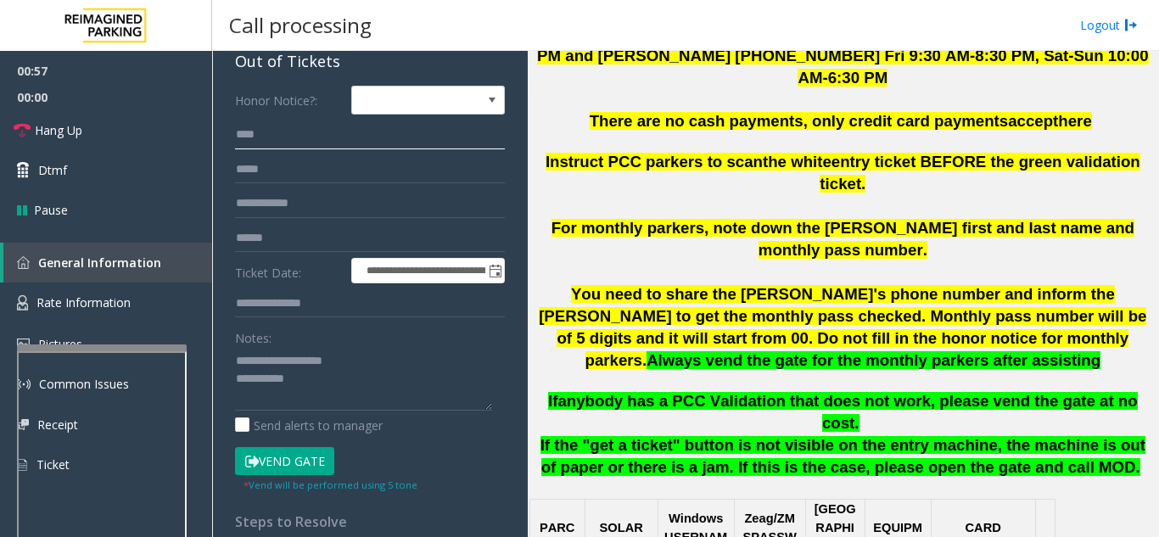
scroll to position [170, 0]
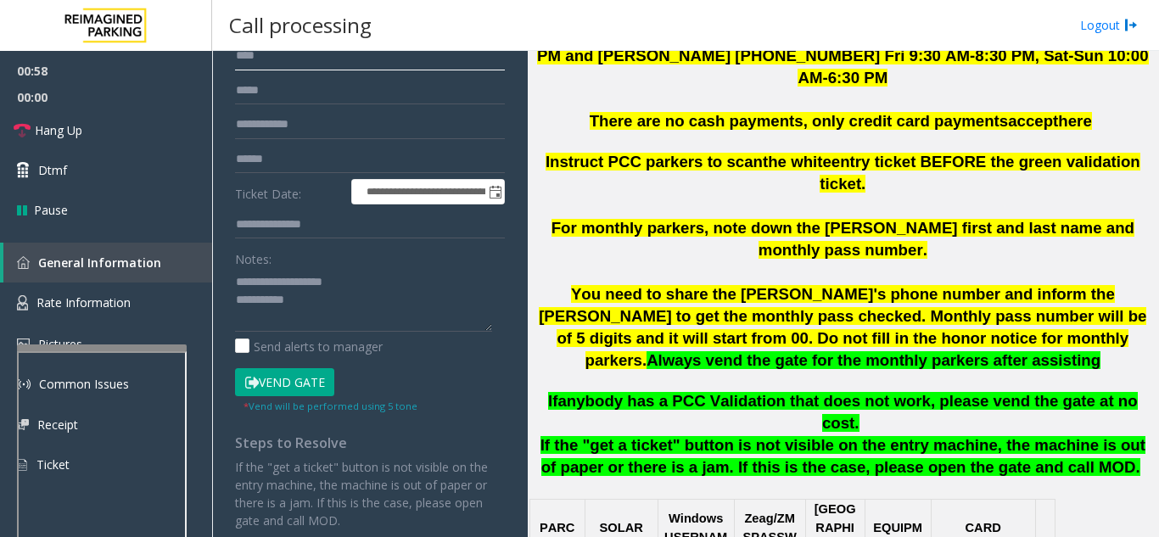
type input "****"
click at [303, 391] on button "Vend Gate" at bounding box center [284, 382] width 99 height 29
click at [356, 301] on textarea at bounding box center [363, 300] width 257 height 64
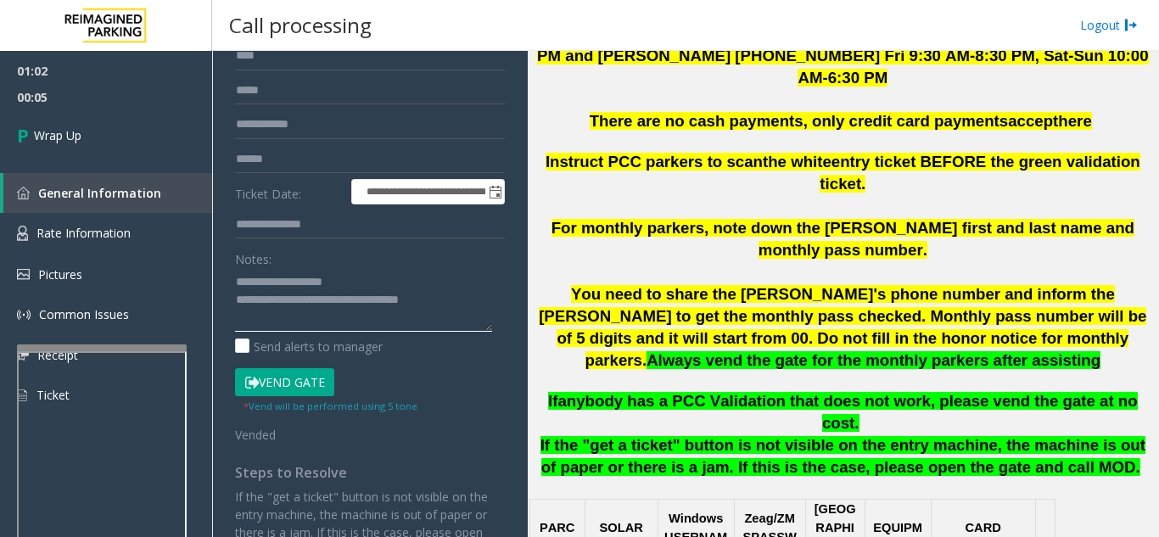
click at [371, 283] on textarea at bounding box center [363, 300] width 257 height 64
type textarea "**********"
click at [117, 148] on link "Wrap Up" at bounding box center [106, 135] width 212 height 50
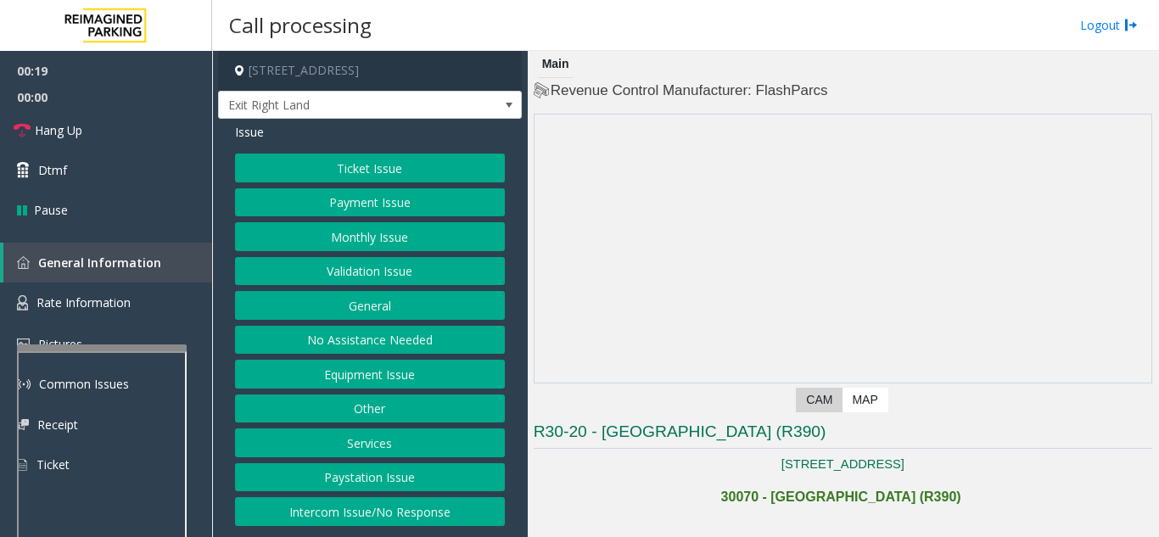
click at [464, 269] on button "Validation Issue" at bounding box center [370, 271] width 270 height 29
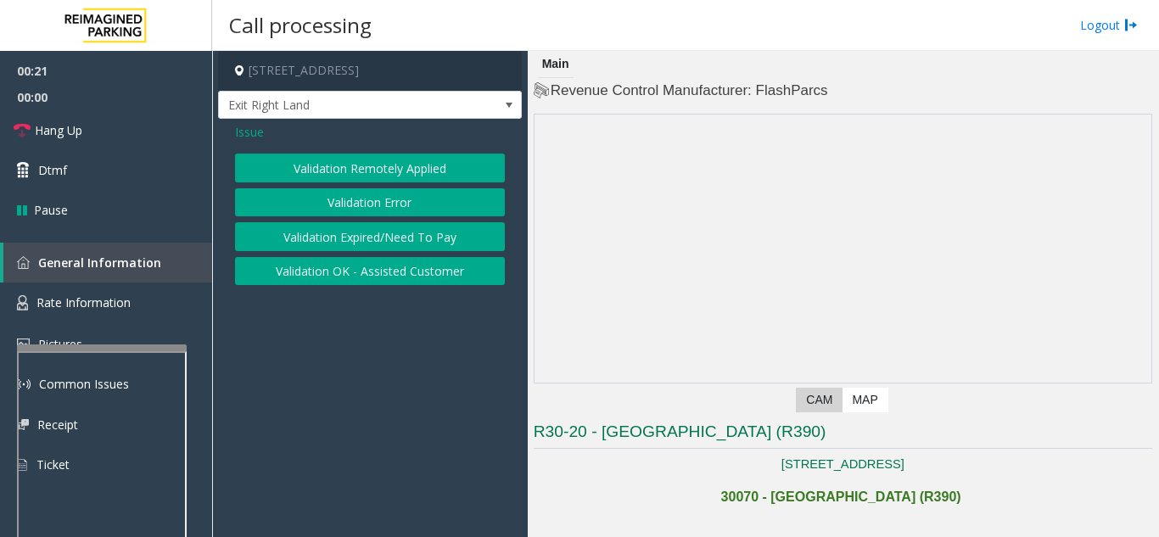
click at [396, 210] on button "Validation Error" at bounding box center [370, 202] width 270 height 29
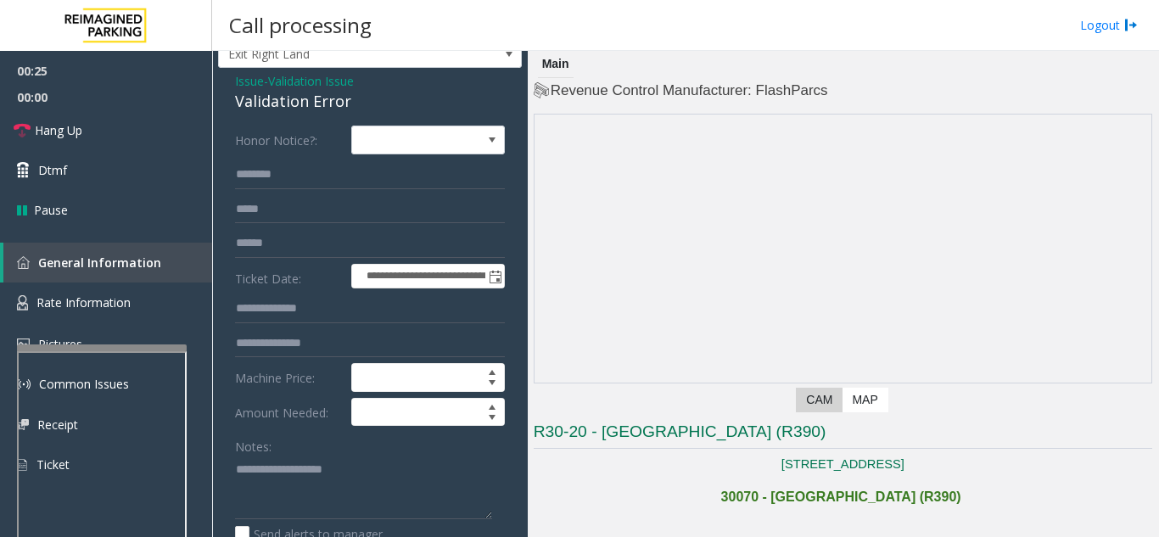
scroll to position [98, 0]
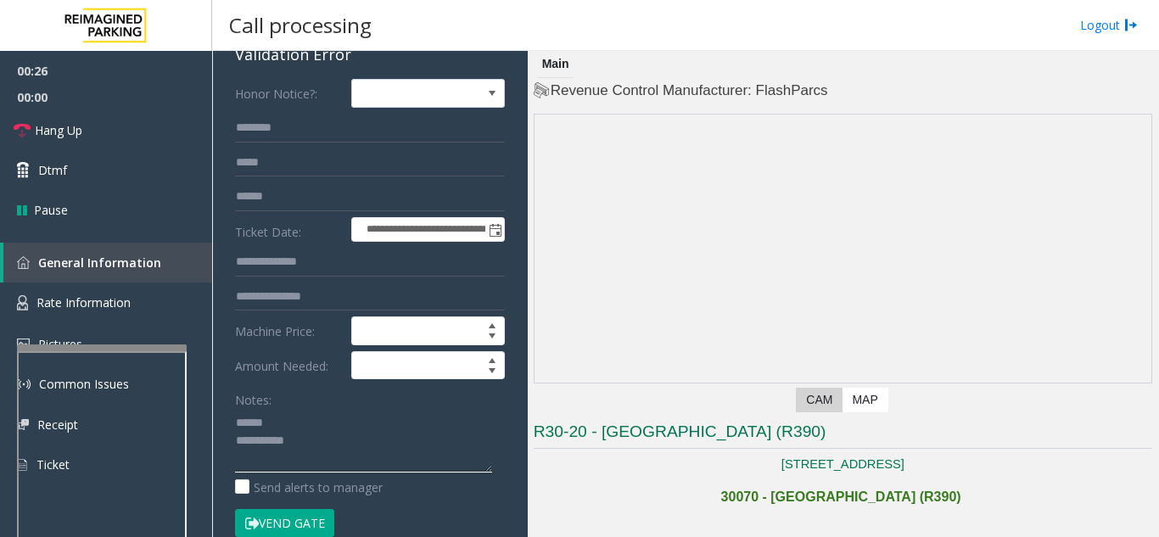
click at [293, 417] on textarea at bounding box center [363, 441] width 257 height 64
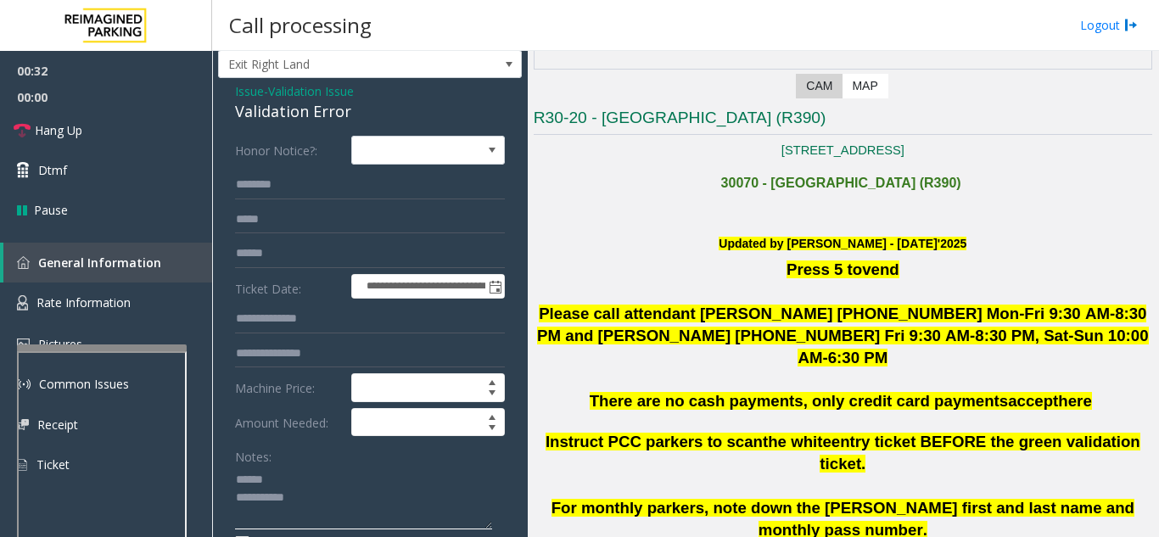
scroll to position [339, 0]
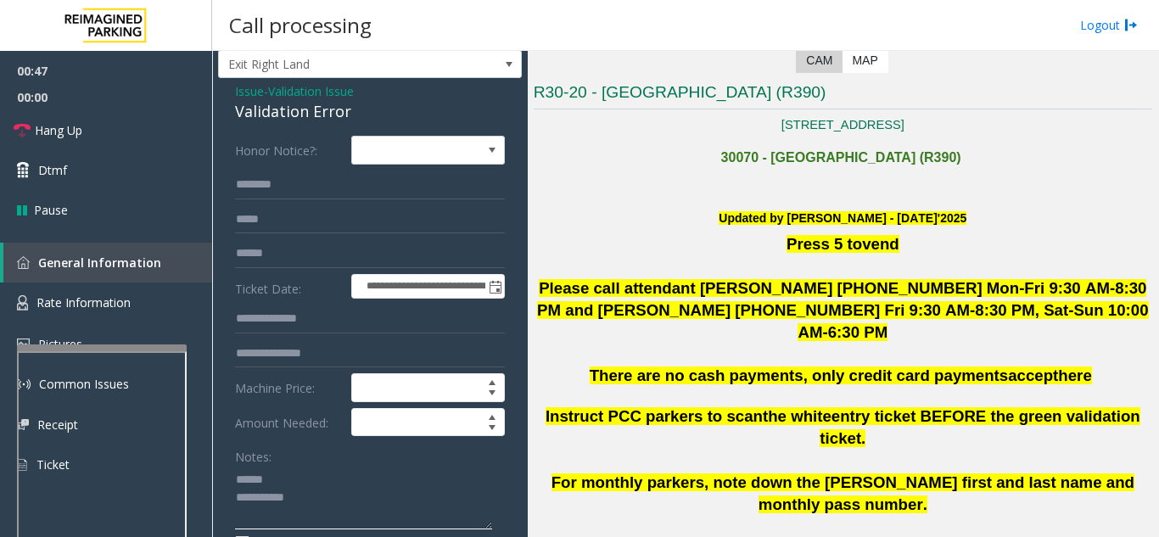
type textarea "**********"
click at [289, 310] on input "text" at bounding box center [370, 318] width 270 height 29
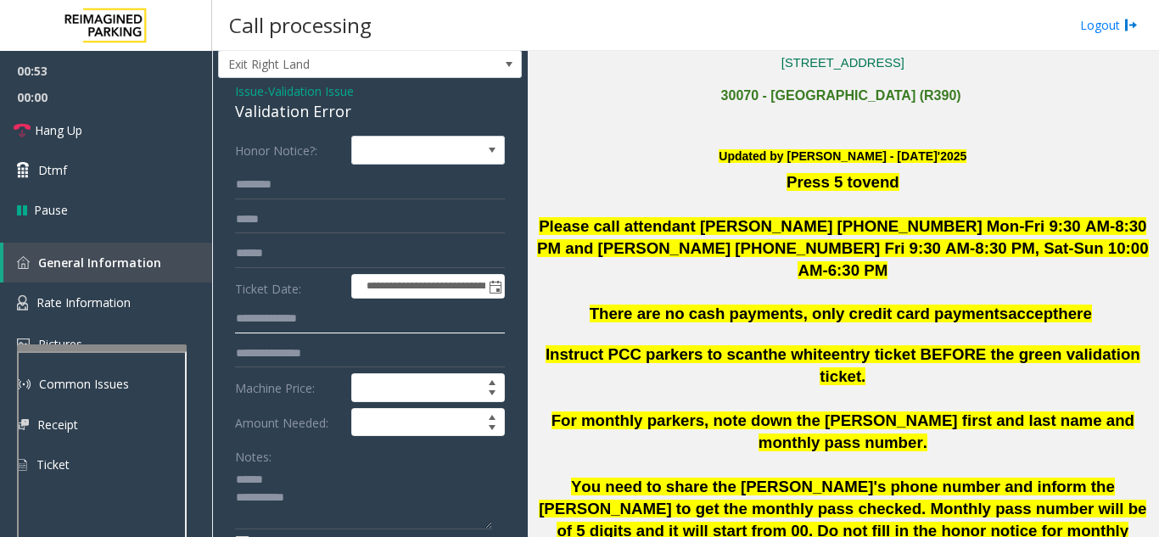
scroll to position [424, 0]
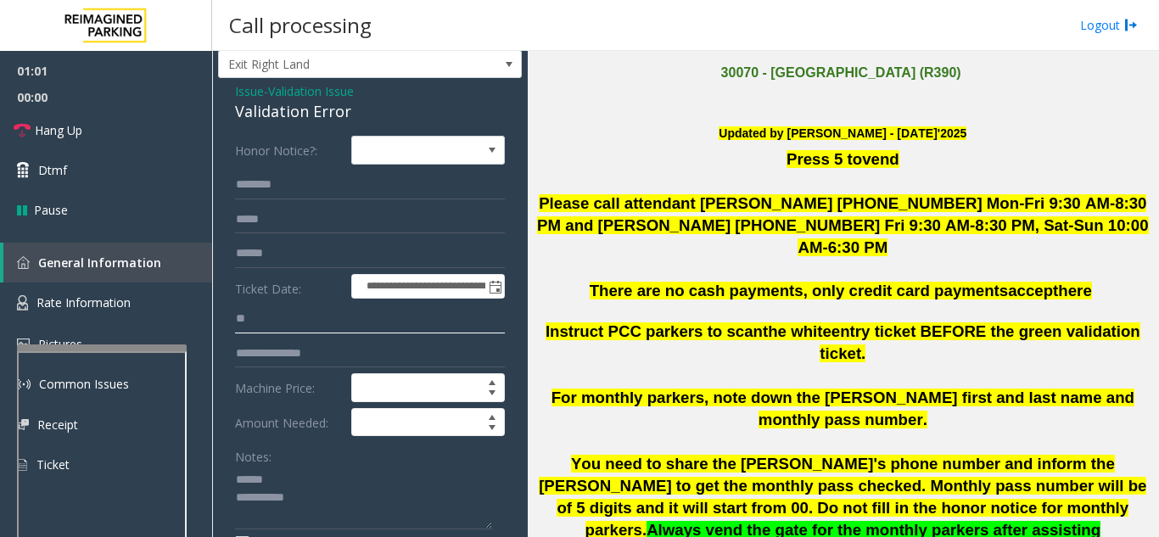
type input "*"
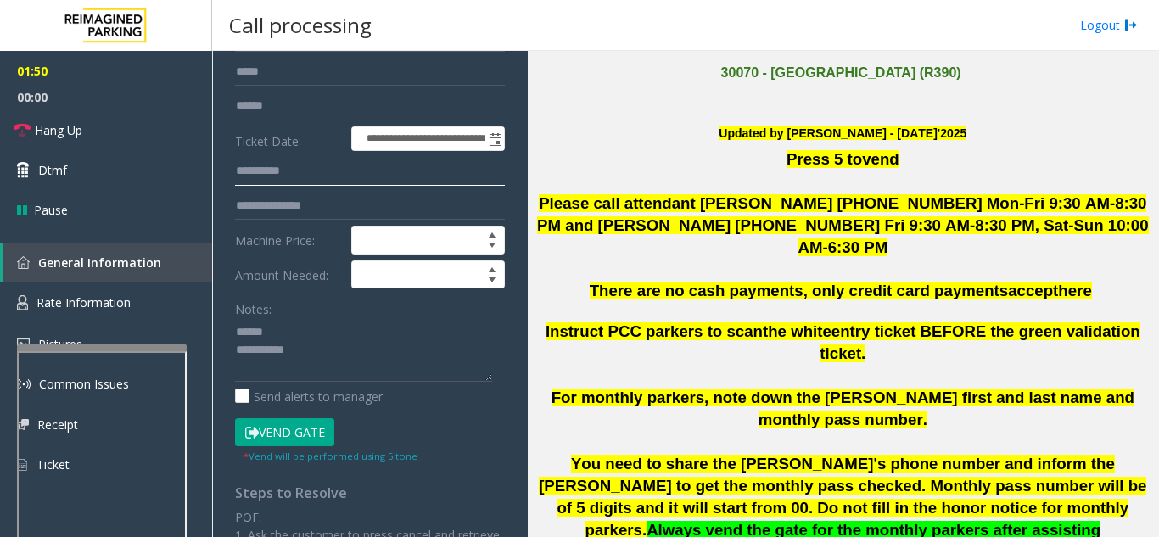
scroll to position [210, 0]
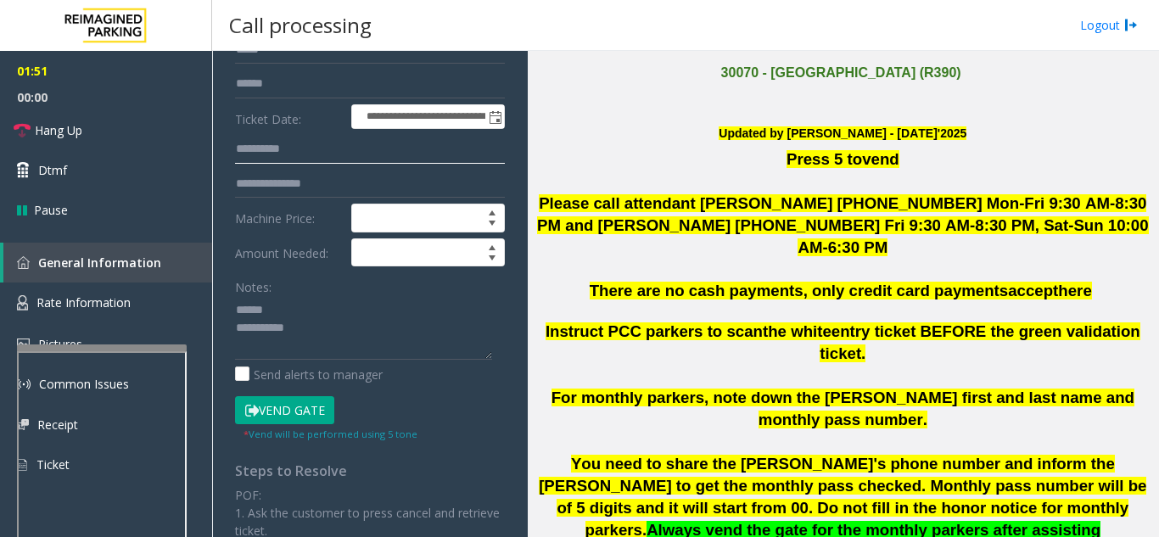
type input "**********"
click at [280, 413] on button "Vend Gate" at bounding box center [284, 410] width 99 height 29
click at [336, 308] on textarea at bounding box center [363, 328] width 257 height 64
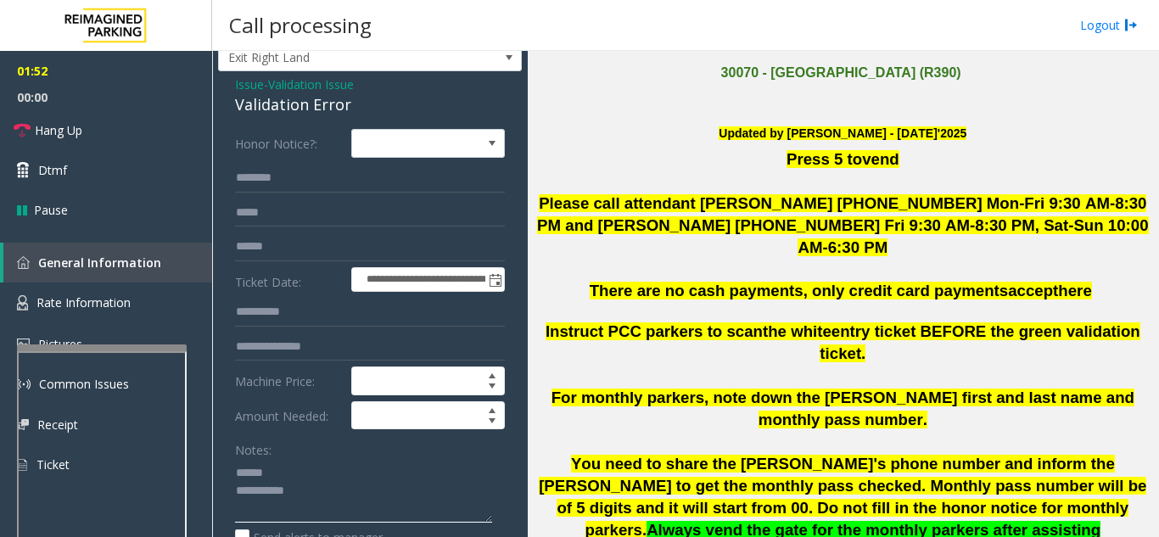
scroll to position [41, 0]
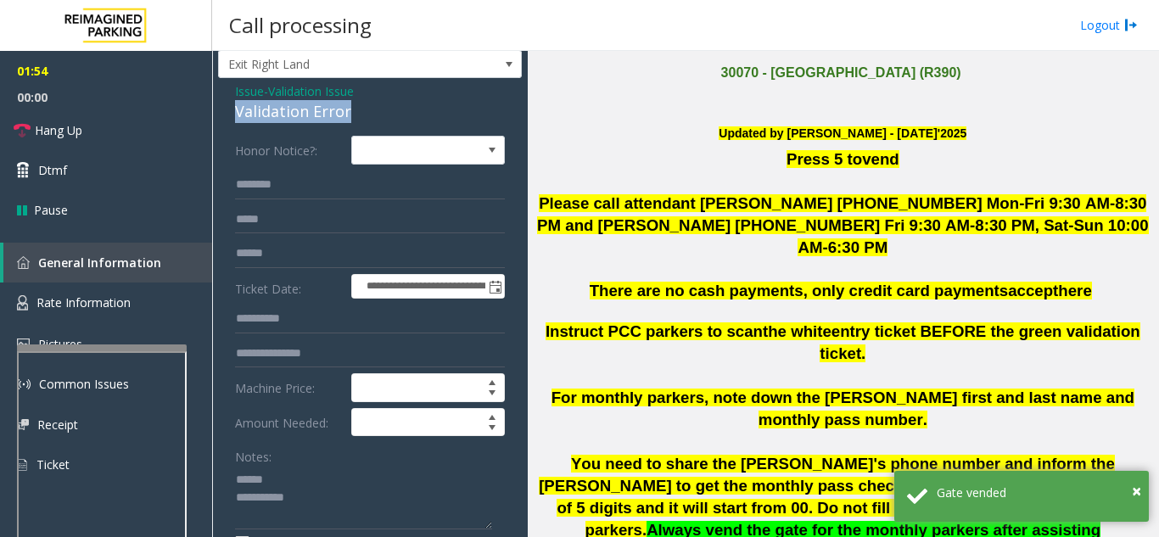
drag, startPoint x: 231, startPoint y: 114, endPoint x: 360, endPoint y: 118, distance: 129.8
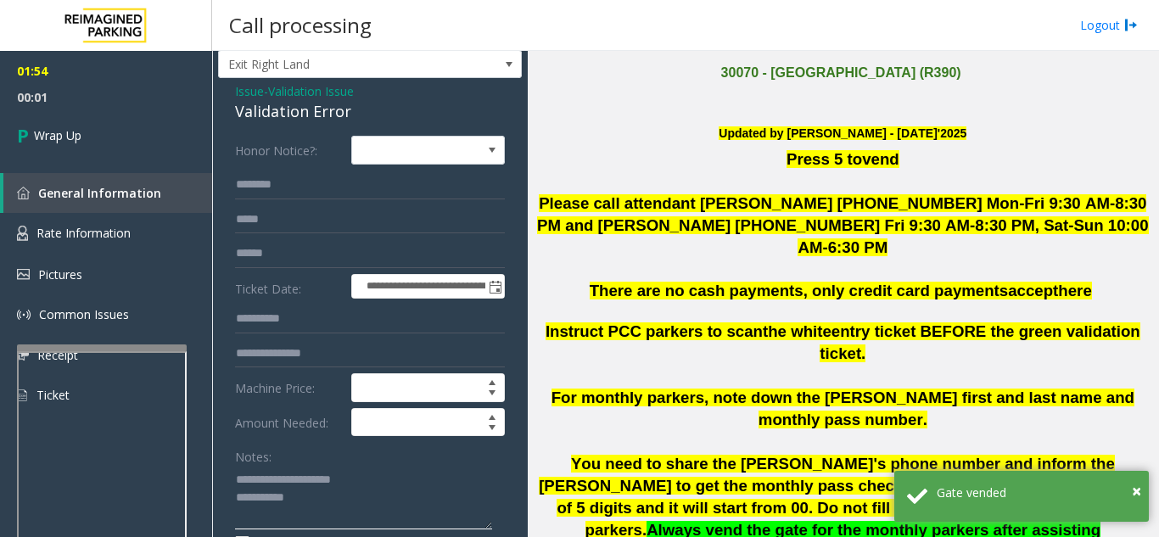
click at [440, 485] on textarea at bounding box center [363, 498] width 257 height 64
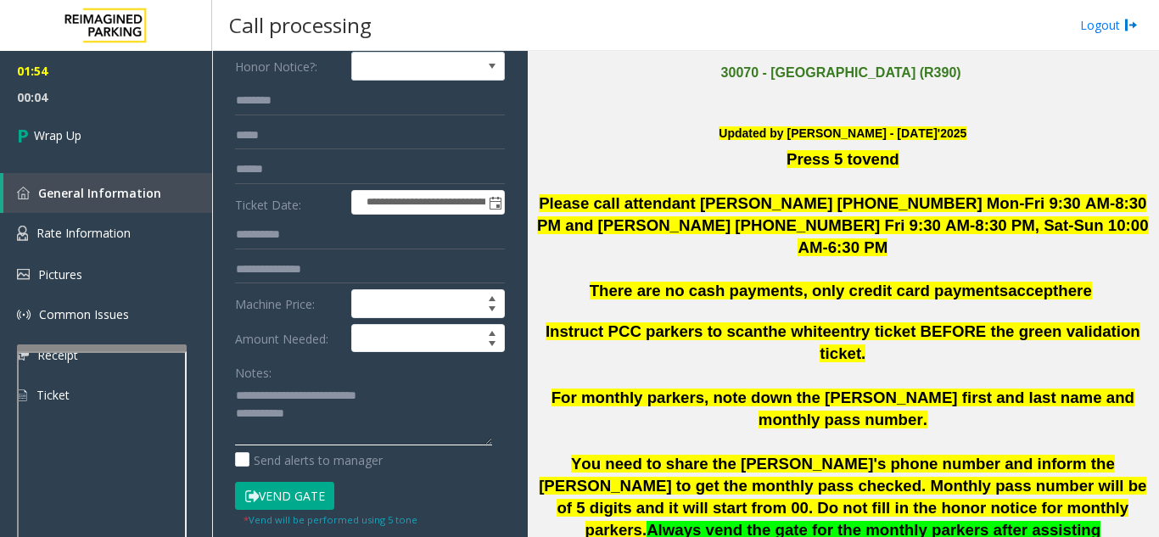
scroll to position [126, 0]
click at [345, 419] on textarea at bounding box center [363, 413] width 257 height 64
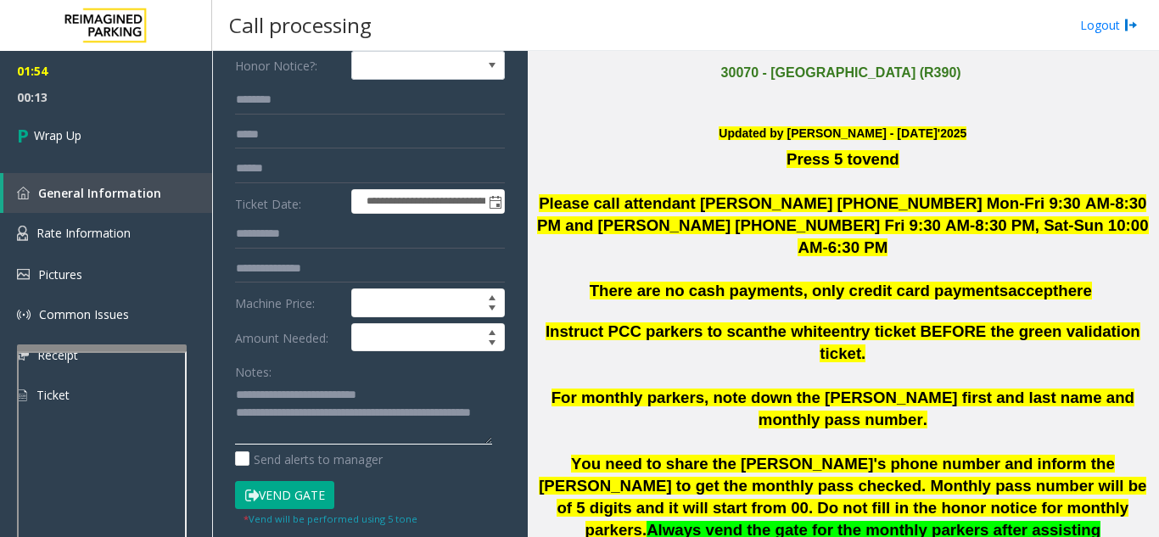
type textarea "**********"
click at [332, 370] on div "Notes:" at bounding box center [370, 400] width 270 height 87
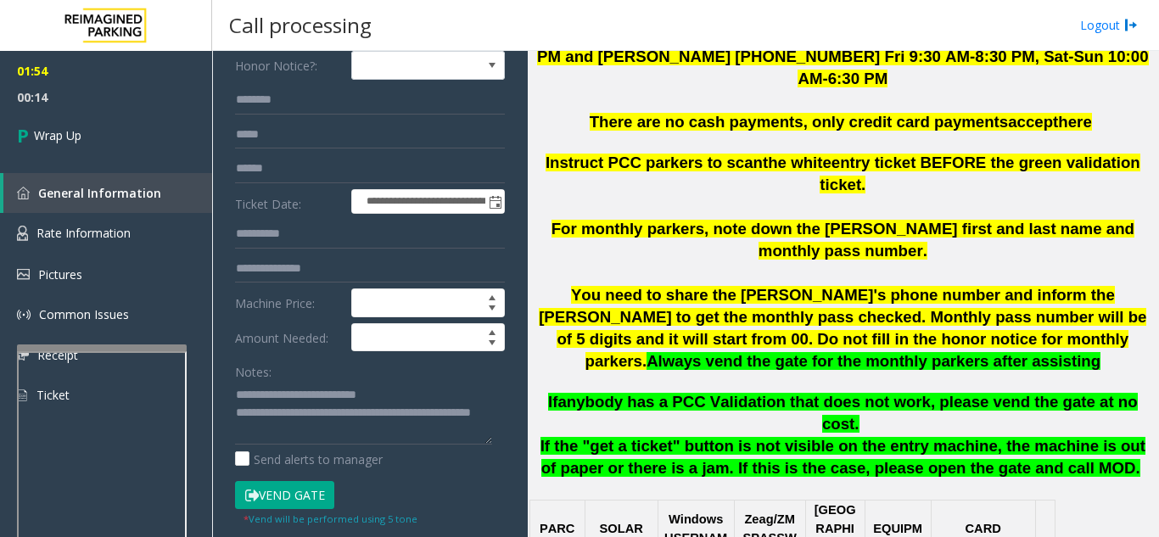
scroll to position [594, 0]
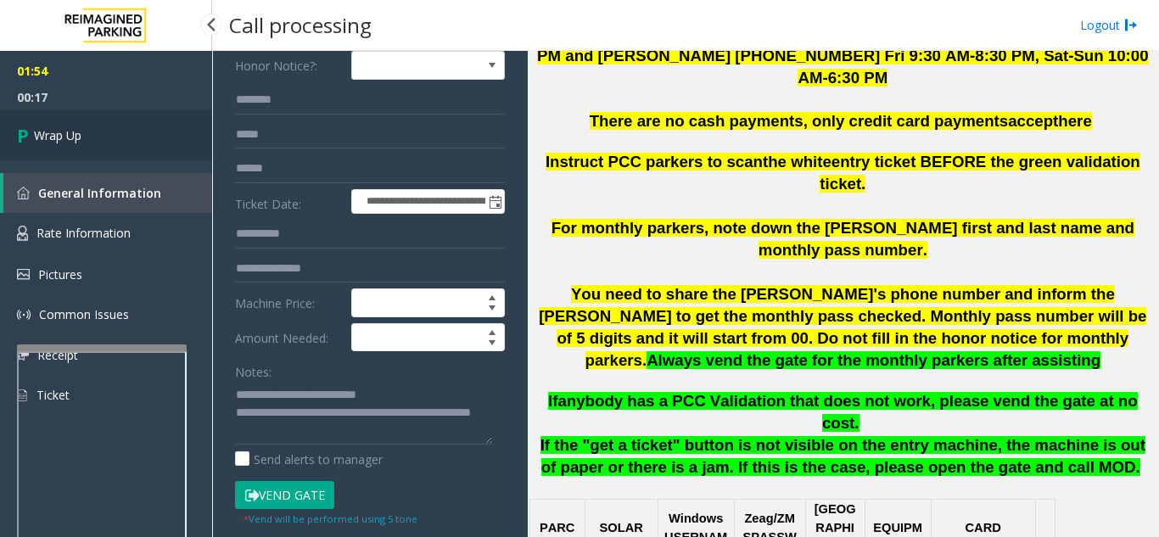
drag, startPoint x: 109, startPoint y: 137, endPoint x: 126, endPoint y: 145, distance: 19.7
click at [109, 137] on link "Wrap Up" at bounding box center [106, 135] width 212 height 50
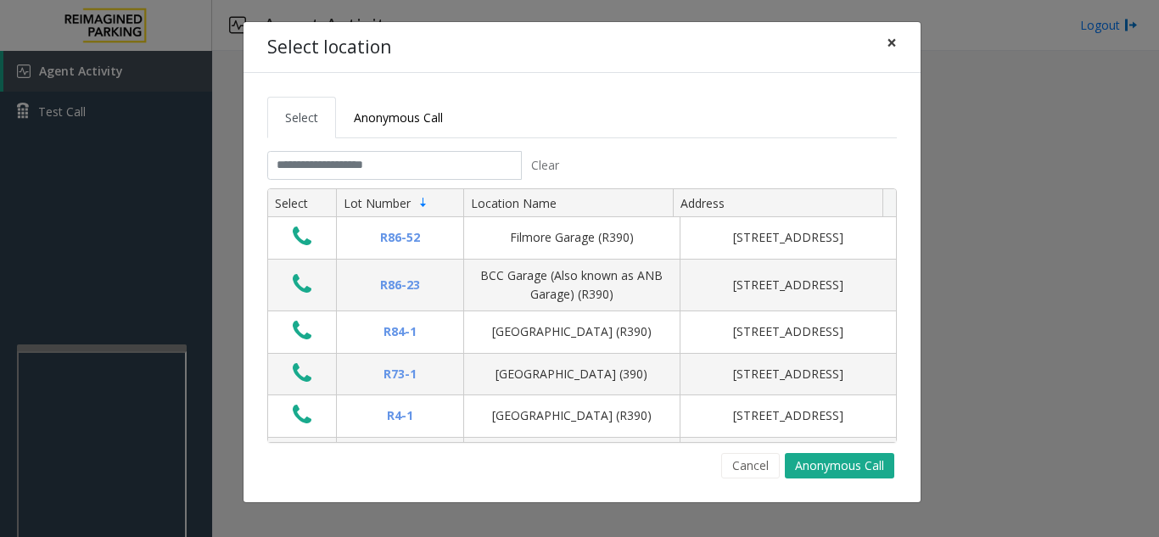
click at [891, 46] on span "×" at bounding box center [891, 43] width 10 height 24
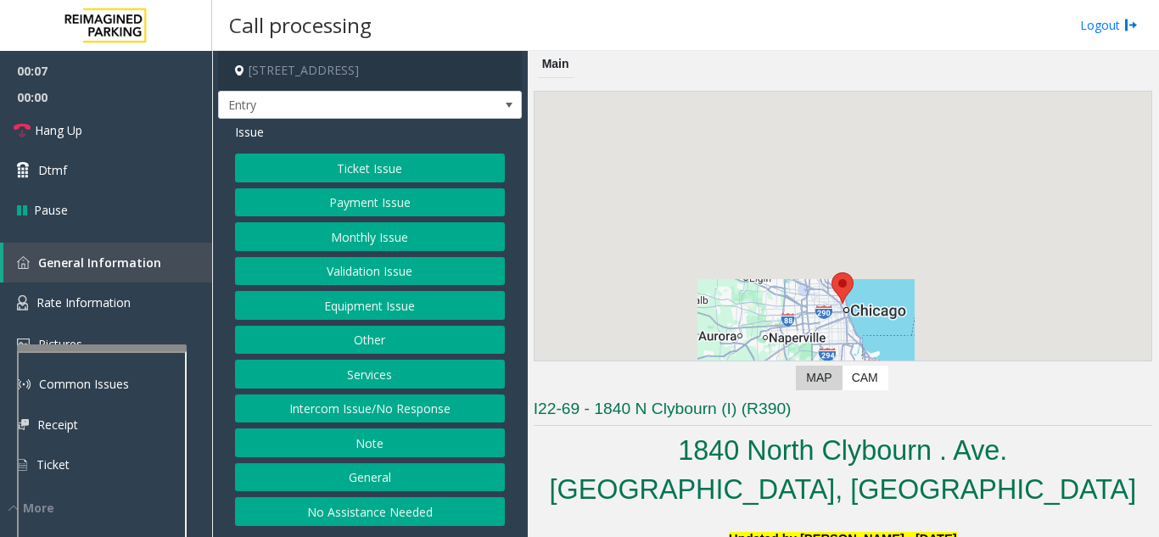
scroll to position [339, 0]
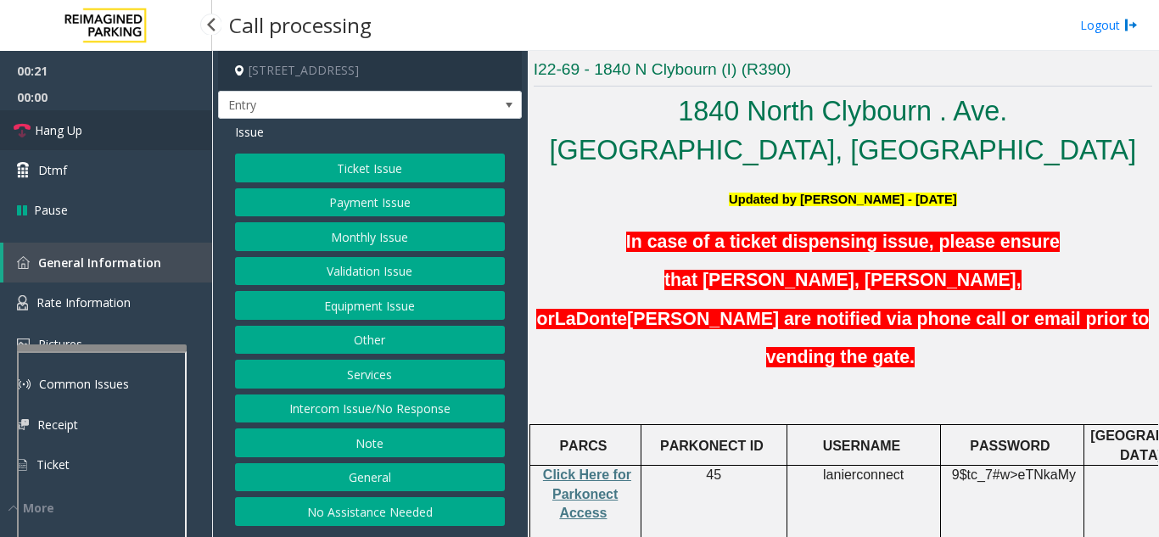
click at [110, 132] on link "Hang Up" at bounding box center [106, 130] width 212 height 40
click at [382, 415] on button "Intercom Issue/No Response" at bounding box center [370, 408] width 270 height 29
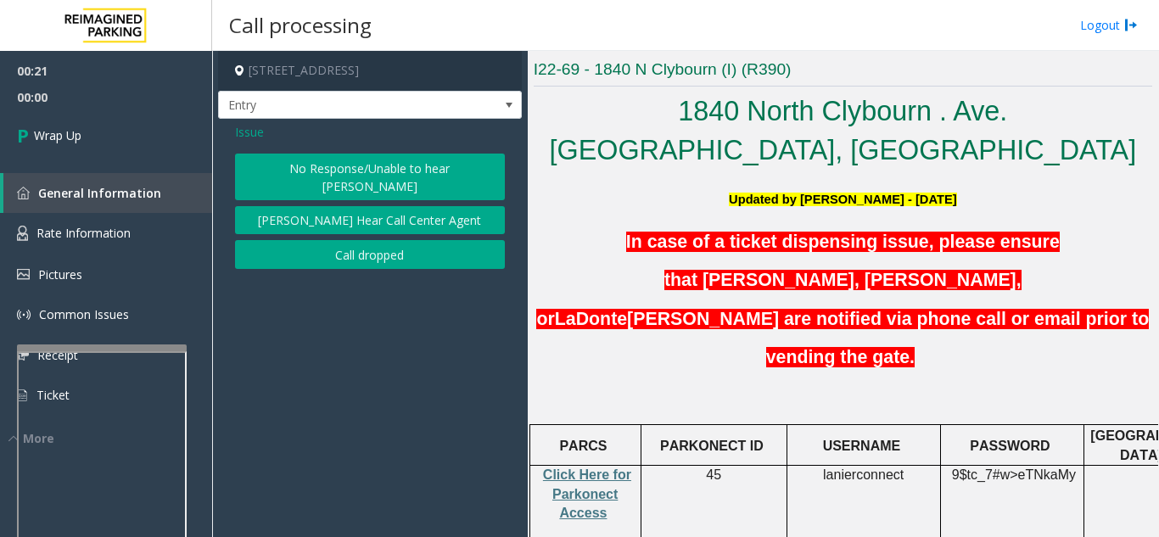
click at [402, 177] on button "No Response/Unable to hear [PERSON_NAME]" at bounding box center [370, 177] width 270 height 47
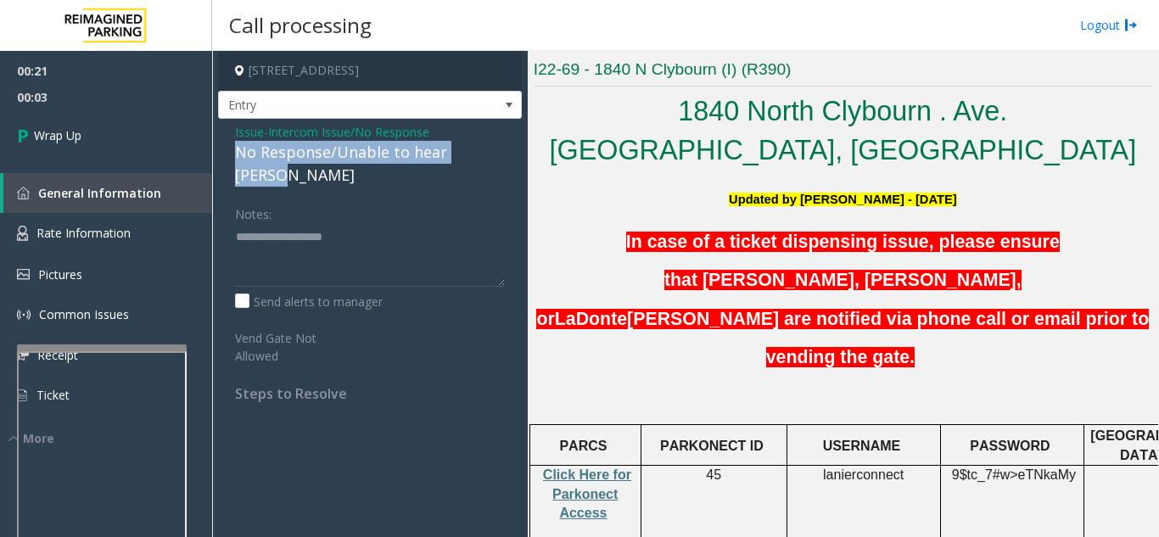
drag, startPoint x: 231, startPoint y: 151, endPoint x: 491, endPoint y: 148, distance: 260.4
click at [491, 148] on div "Issue - Intercom Issue/No Response No Response/Unable to hear parker Notes: Sen…" at bounding box center [370, 269] width 304 height 300
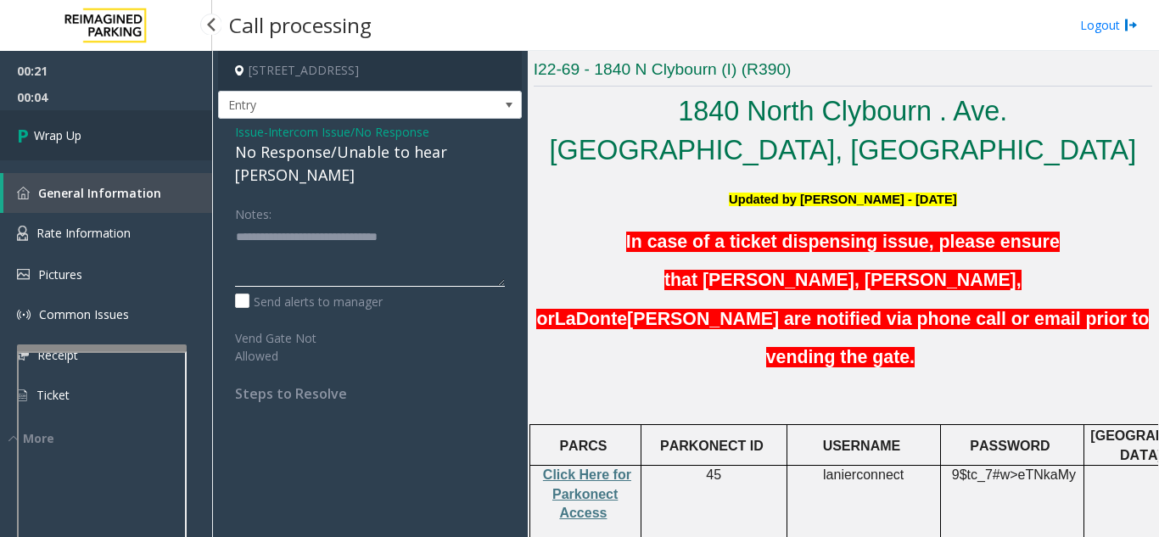
type textarea "**********"
click at [176, 149] on link "Wrap Up" at bounding box center [106, 135] width 212 height 50
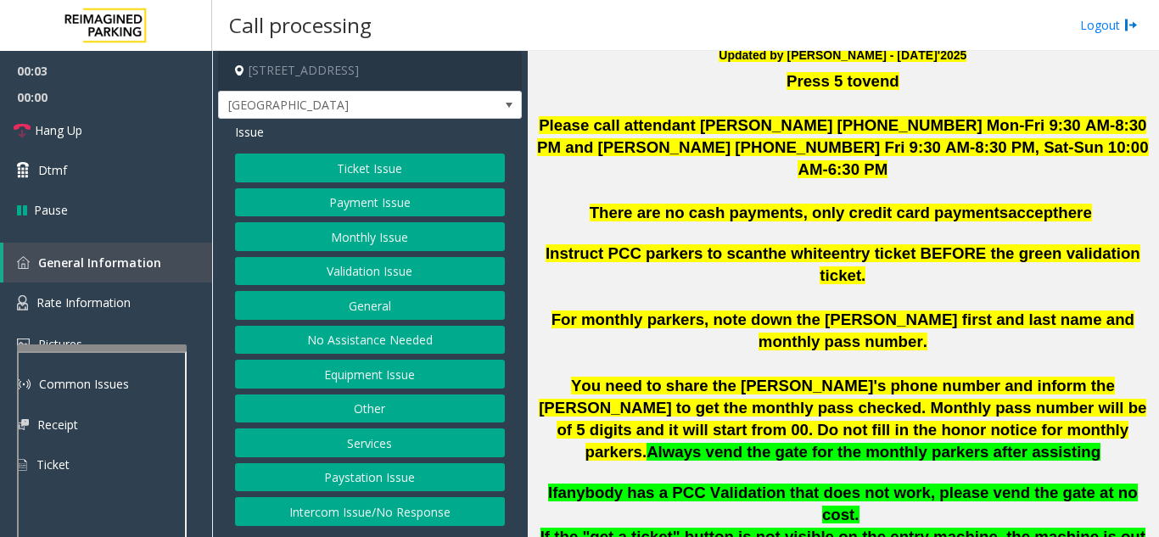
scroll to position [509, 0]
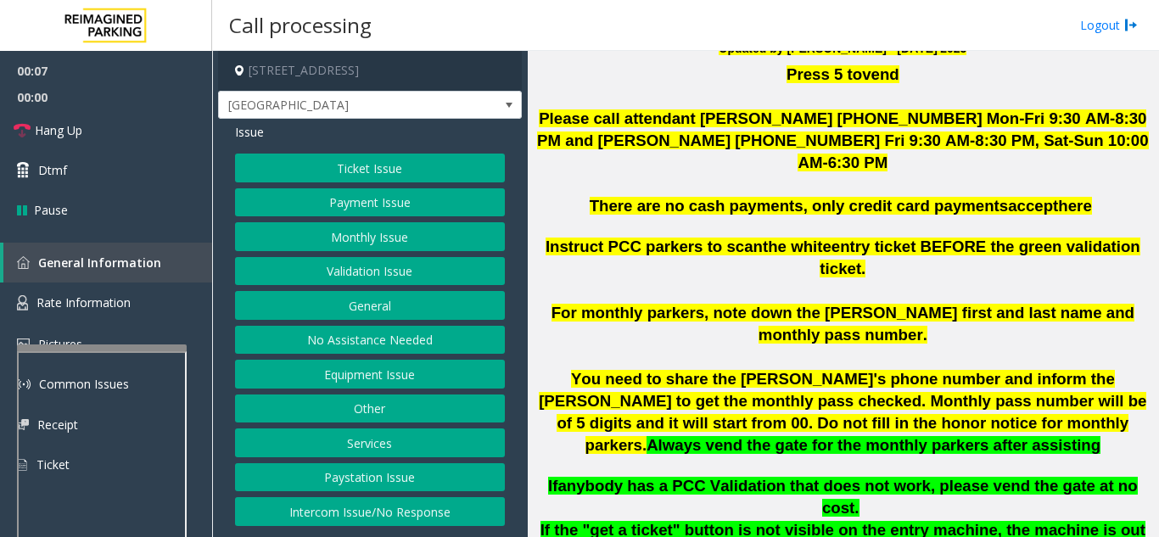
click at [381, 172] on button "Ticket Issue" at bounding box center [370, 168] width 270 height 29
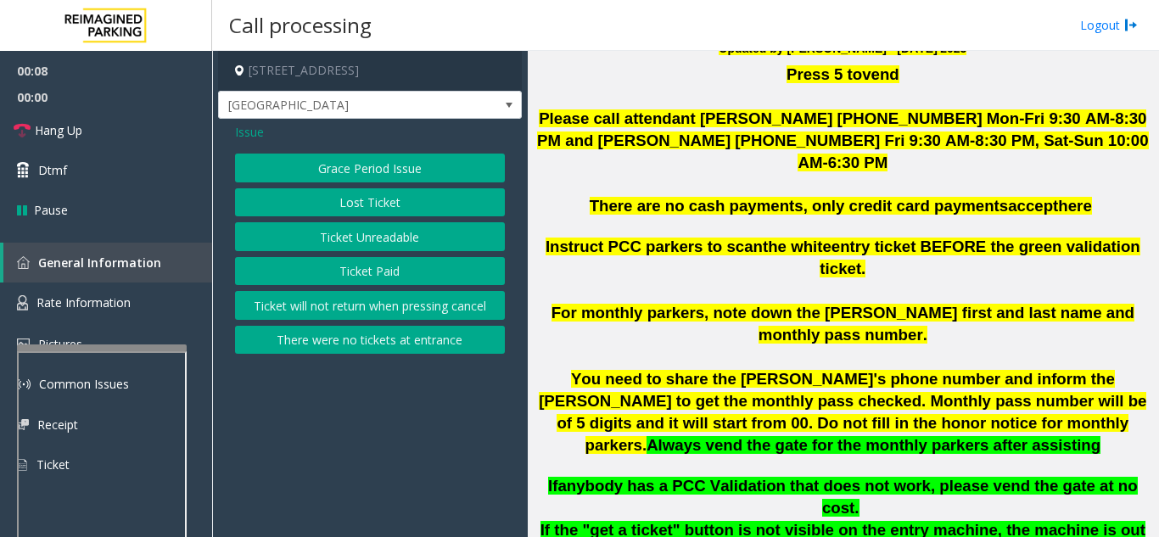
click at [439, 344] on button "There were no tickets at entrance" at bounding box center [370, 340] width 270 height 29
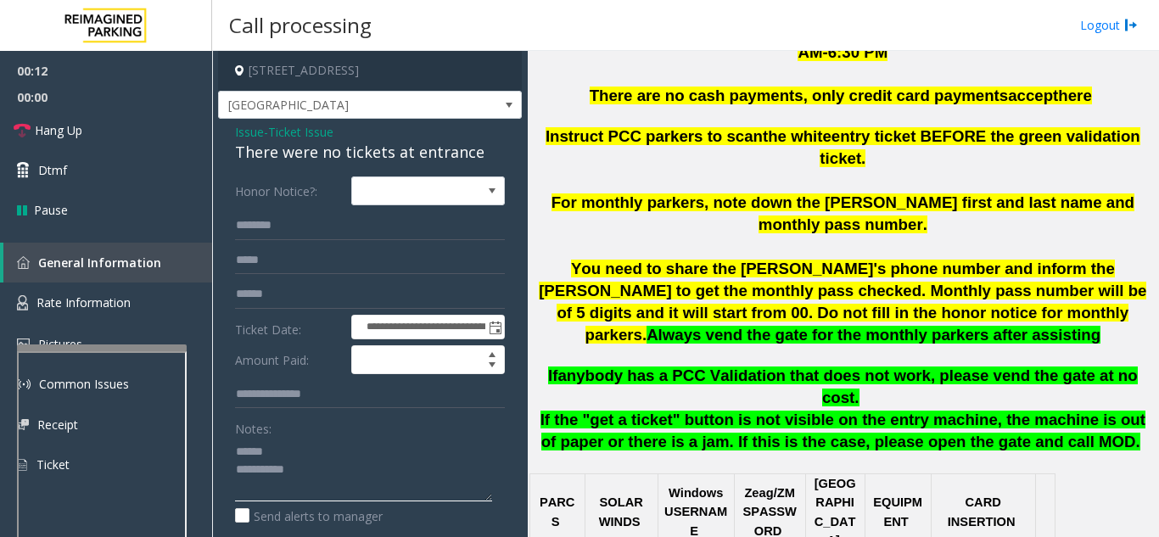
scroll to position [763, 0]
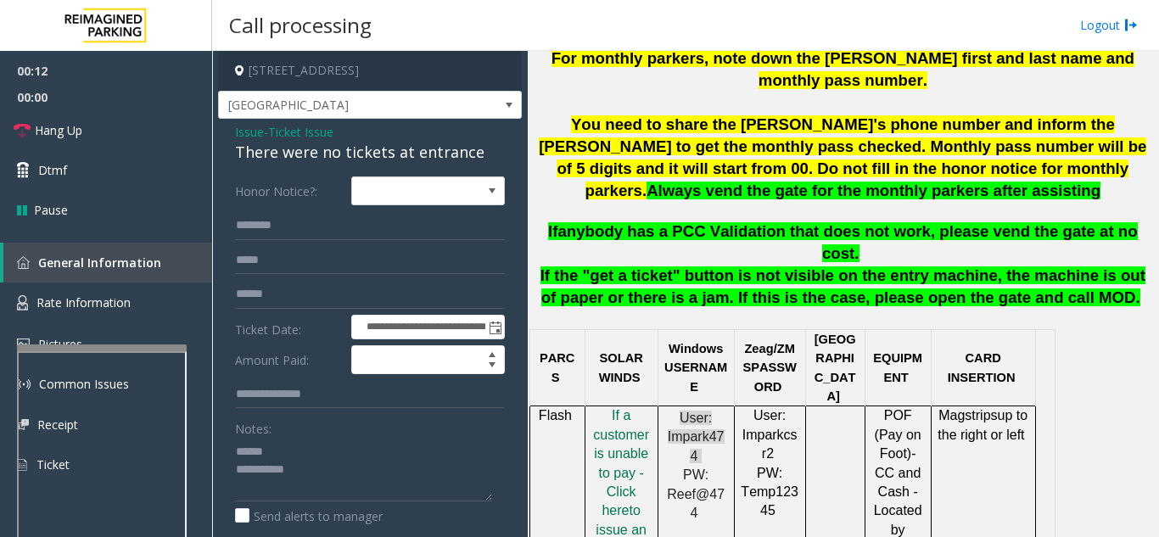
click at [629, 406] on p "I f a customer is unable to pay - Click her e to issue an honor notice" at bounding box center [621, 491] width 60 height 171
click at [629, 408] on span "f a customer is unable to pay - Click her" at bounding box center [621, 462] width 56 height 109
click at [337, 450] on textarea at bounding box center [363, 470] width 257 height 64
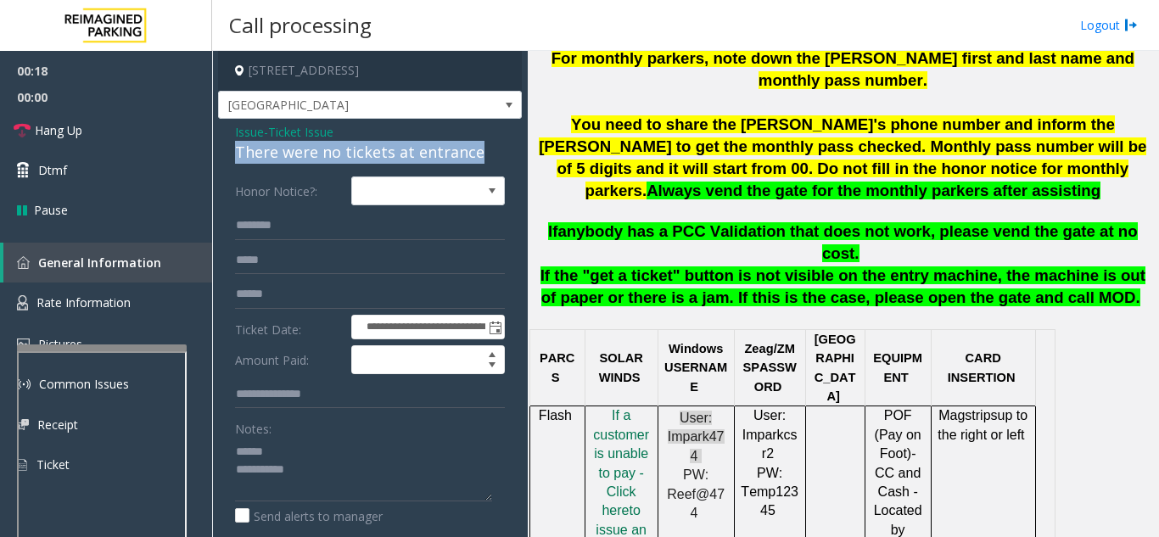
drag, startPoint x: 237, startPoint y: 147, endPoint x: 457, endPoint y: 159, distance: 220.0
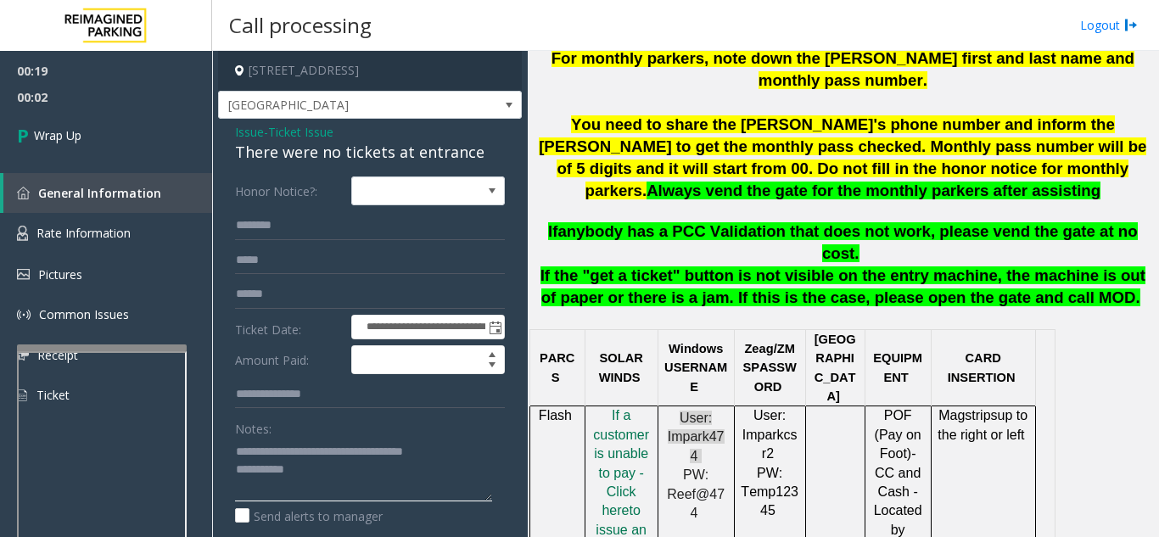
click at [321, 472] on textarea at bounding box center [363, 470] width 257 height 64
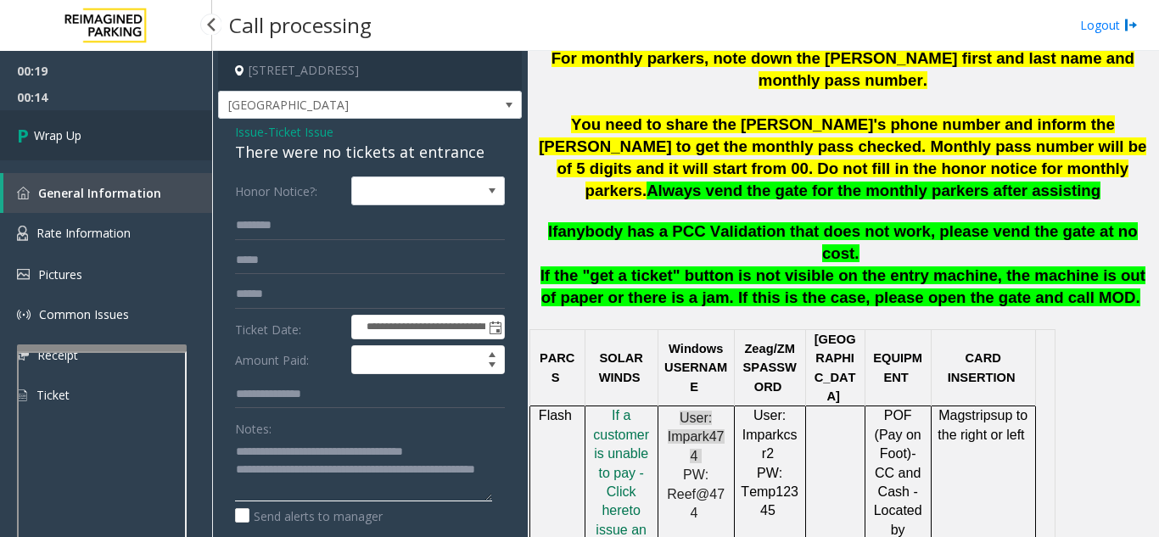
type textarea "**********"
click at [87, 126] on link "Wrap Up" at bounding box center [106, 135] width 212 height 50
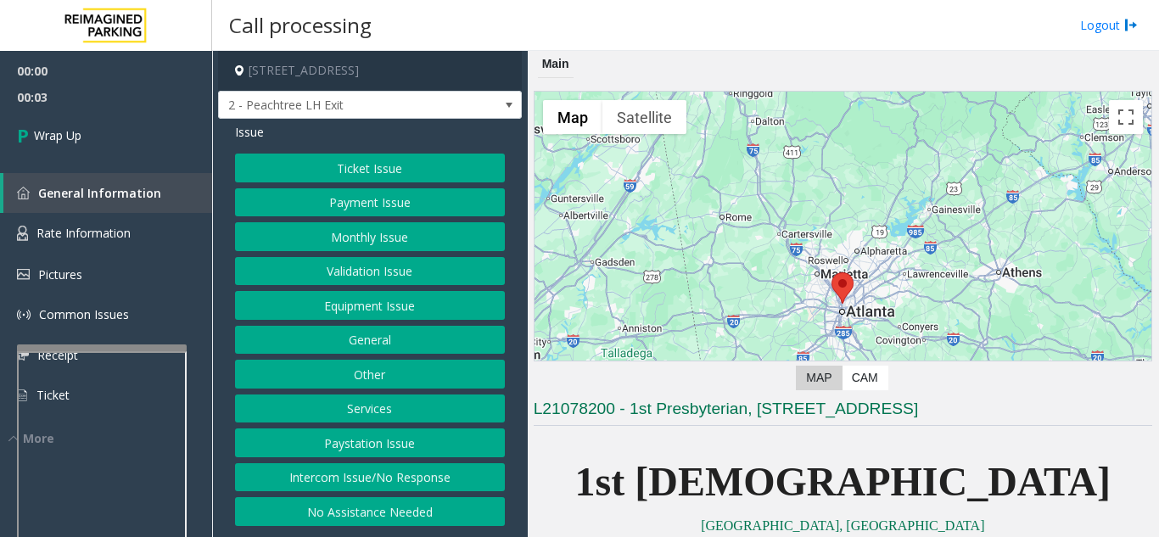
click at [387, 469] on button "Intercom Issue/No Response" at bounding box center [370, 477] width 270 height 29
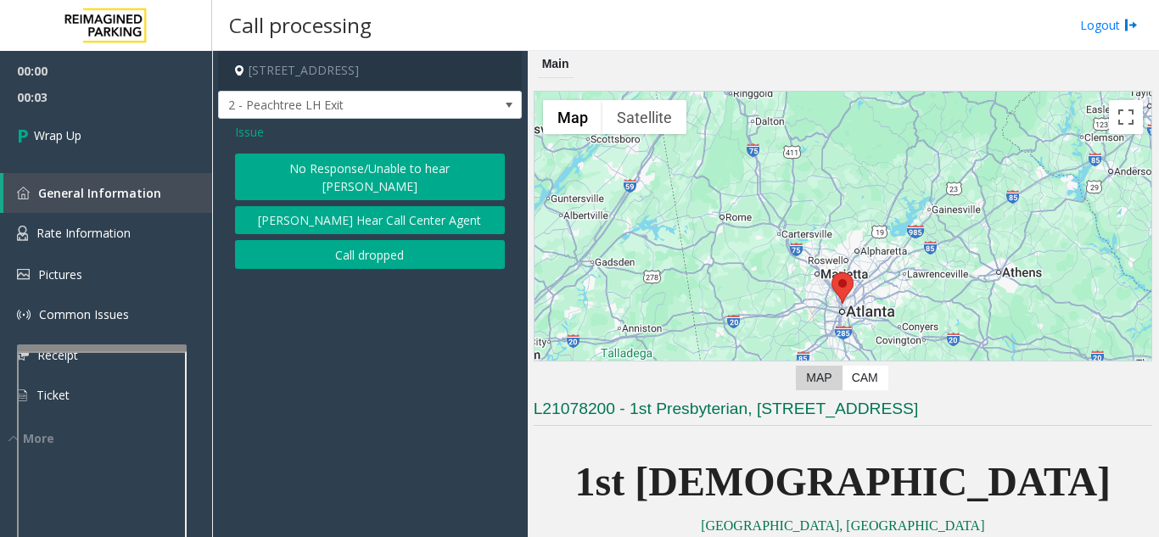
click at [383, 248] on button "Call dropped" at bounding box center [370, 254] width 270 height 29
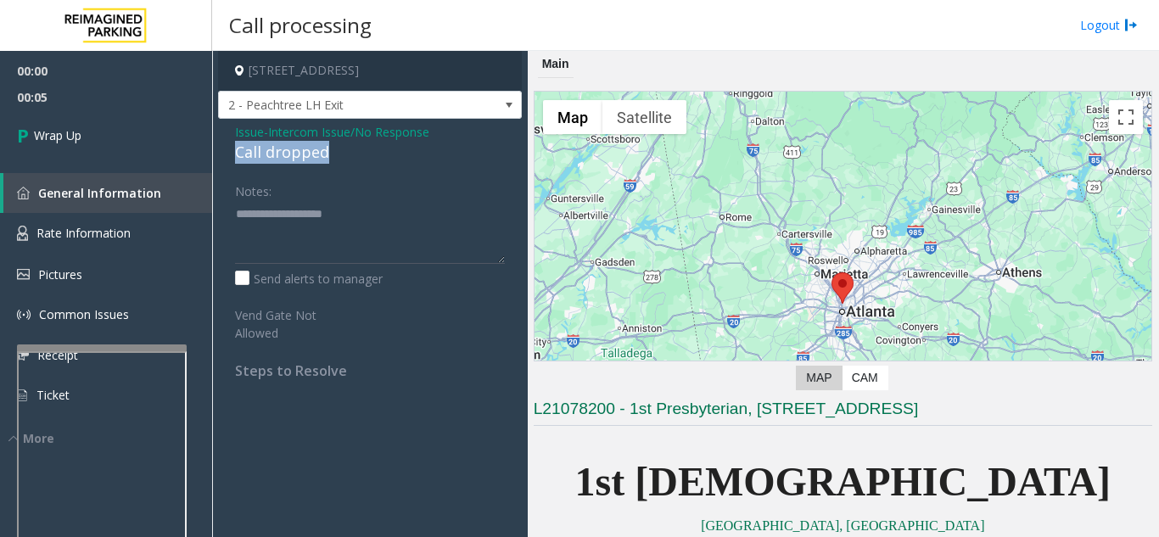
drag, startPoint x: 225, startPoint y: 149, endPoint x: 314, endPoint y: 151, distance: 89.1
click at [340, 152] on div "Issue - Intercom Issue/No Response Call dropped Notes: Send alerts to manager V…" at bounding box center [370, 257] width 304 height 277
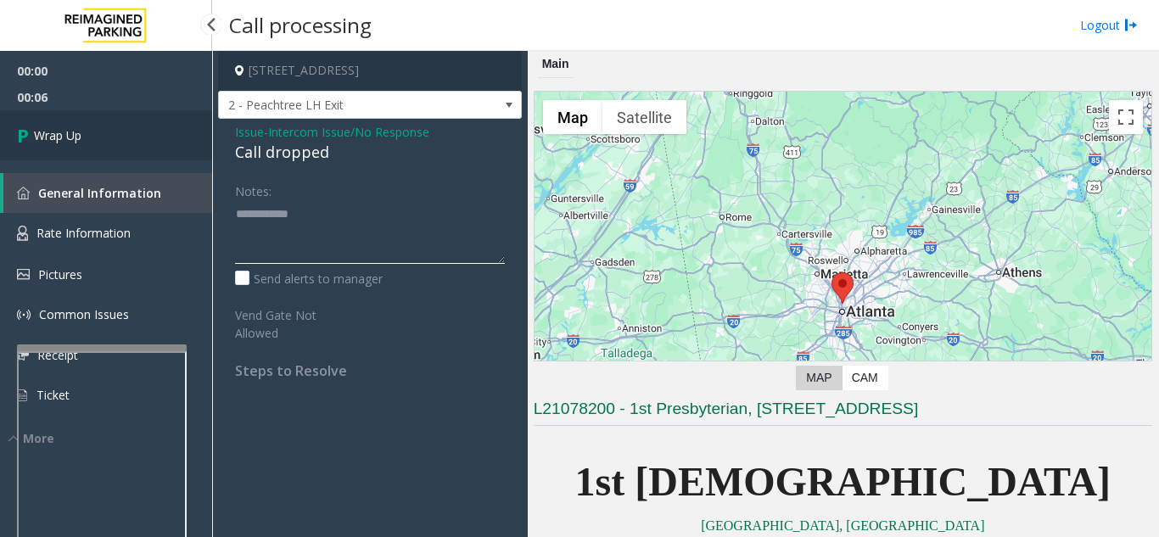
type textarea "**********"
click at [150, 148] on link "Wrap Up" at bounding box center [106, 135] width 212 height 50
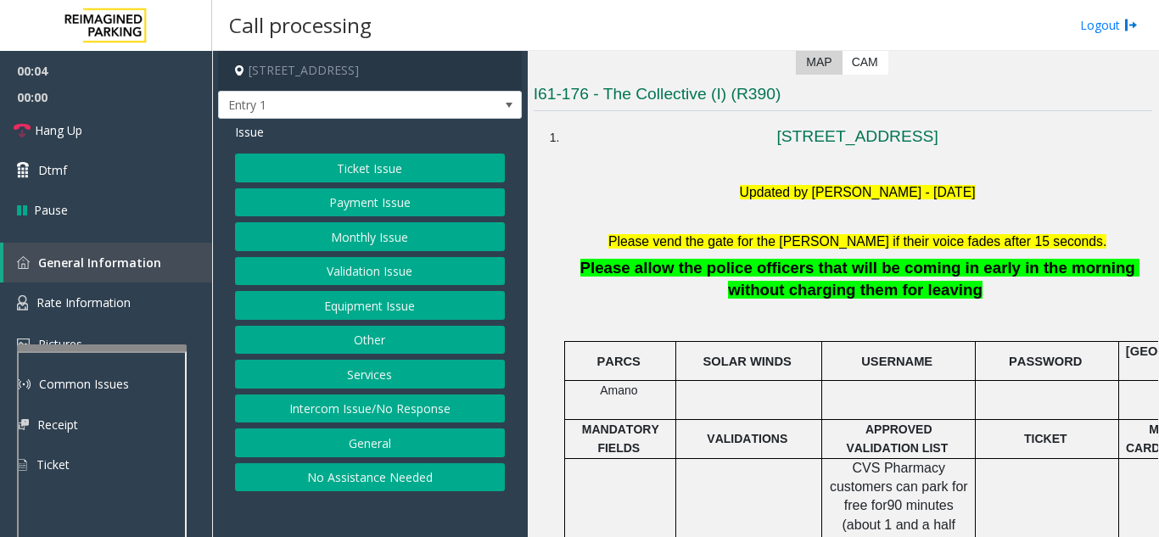
scroll to position [339, 0]
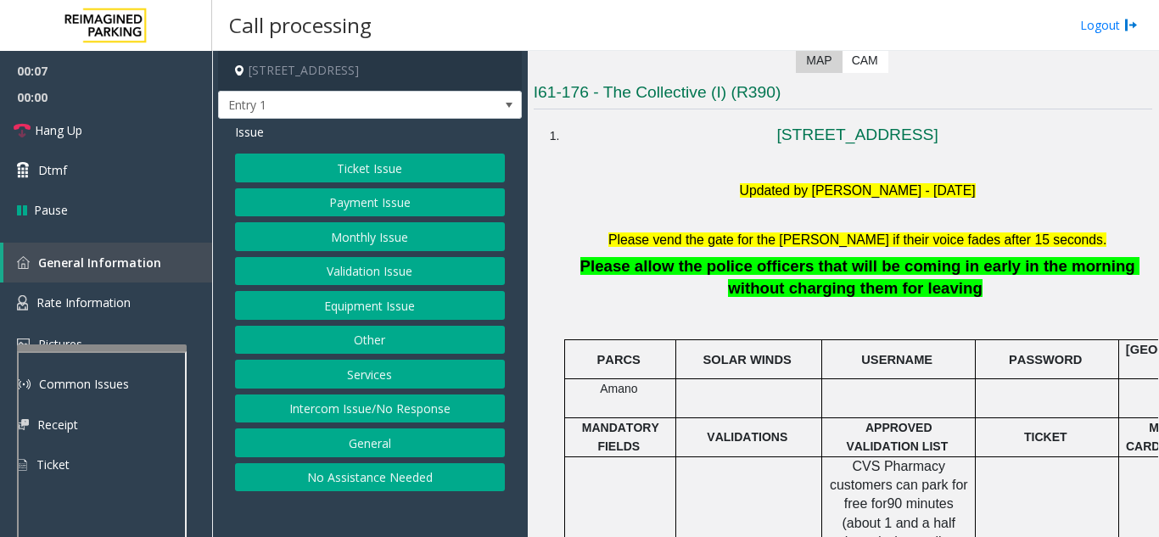
click at [382, 475] on button "No Assistance Needed" at bounding box center [370, 477] width 270 height 29
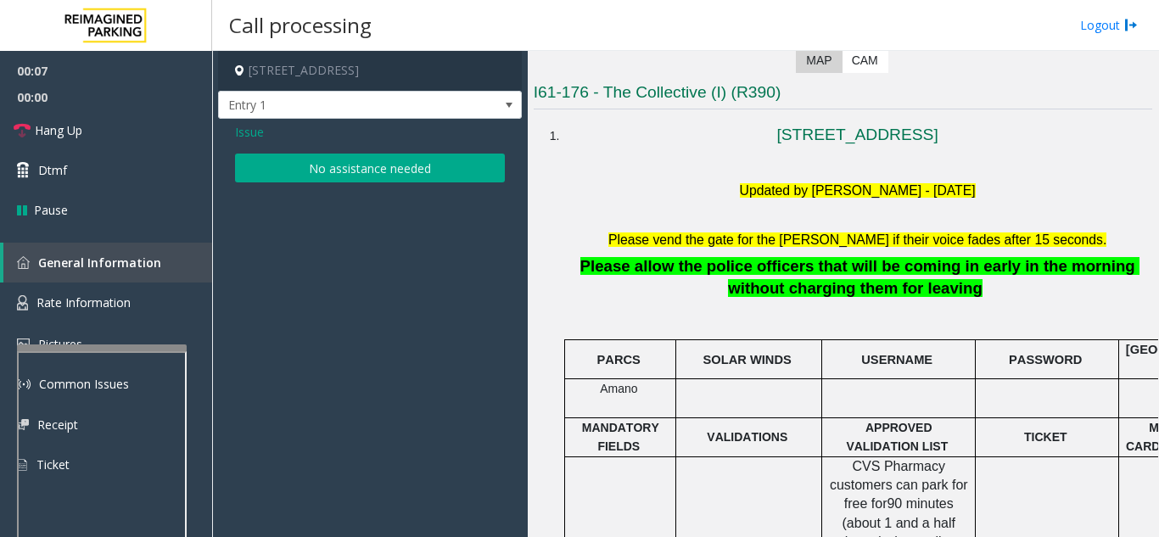
click at [368, 168] on button "No assistance needed" at bounding box center [370, 168] width 270 height 29
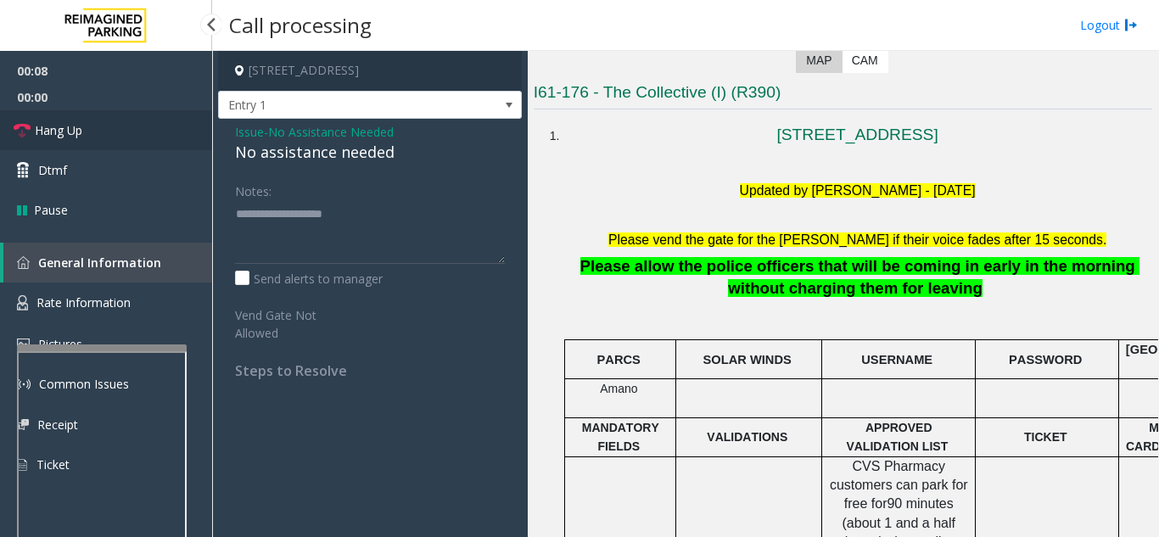
click at [149, 114] on link "Hang Up" at bounding box center [106, 130] width 212 height 40
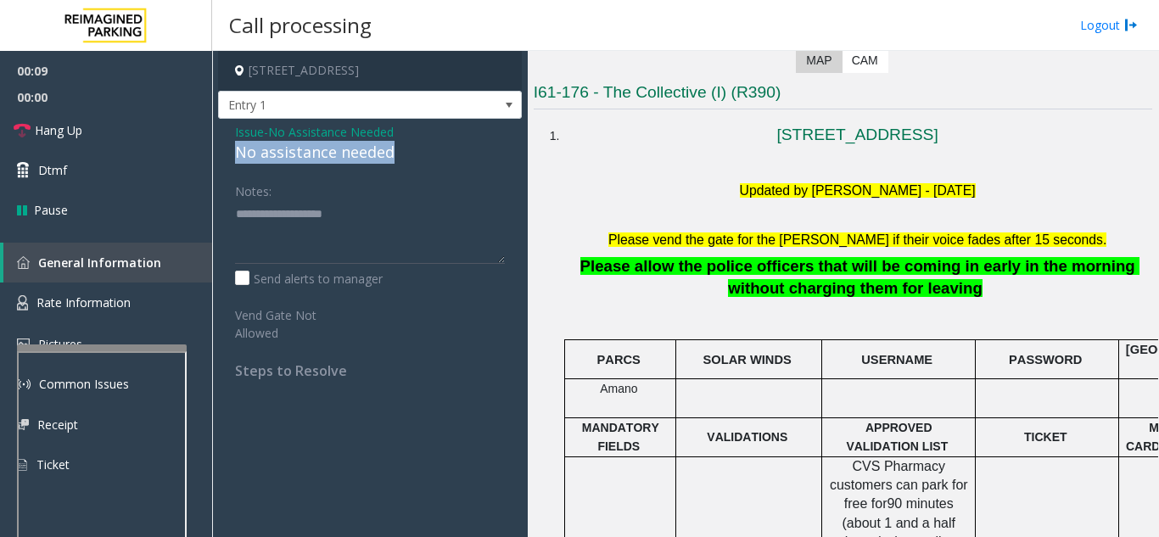
drag, startPoint x: 225, startPoint y: 154, endPoint x: 401, endPoint y: 164, distance: 176.7
click at [401, 164] on div "Issue - No Assistance Needed No assistance needed Notes: Send alerts to manager…" at bounding box center [370, 257] width 304 height 277
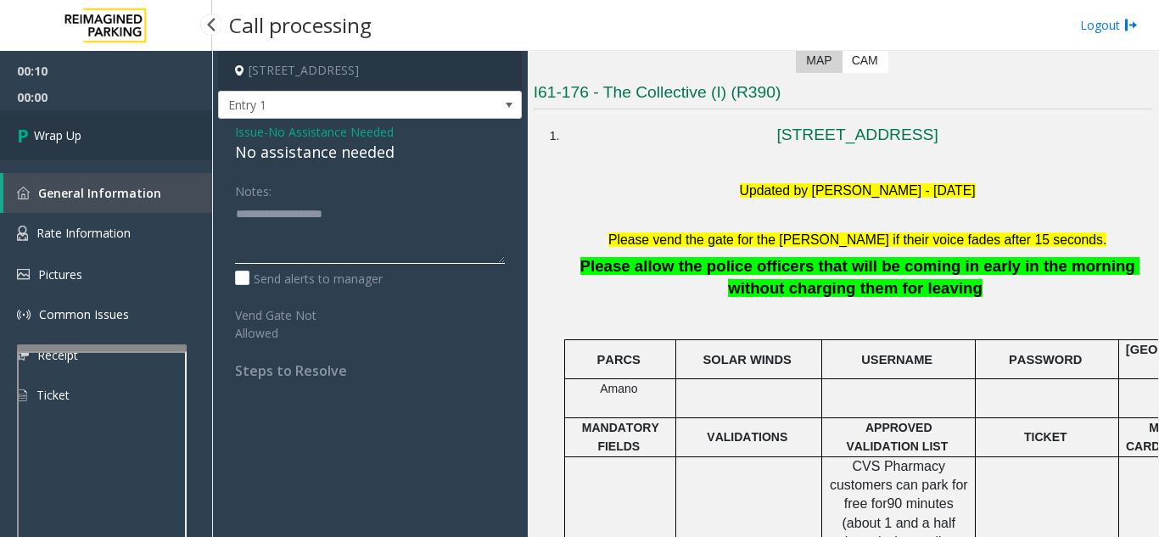
type textarea "**********"
click at [164, 152] on link "Wrap Up" at bounding box center [106, 135] width 212 height 50
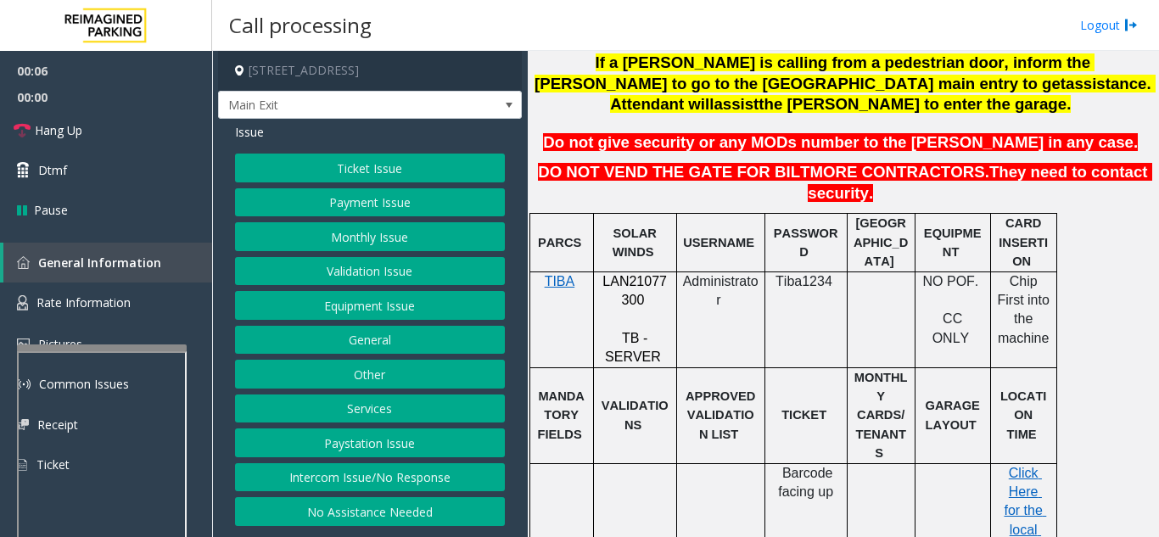
scroll to position [509, 0]
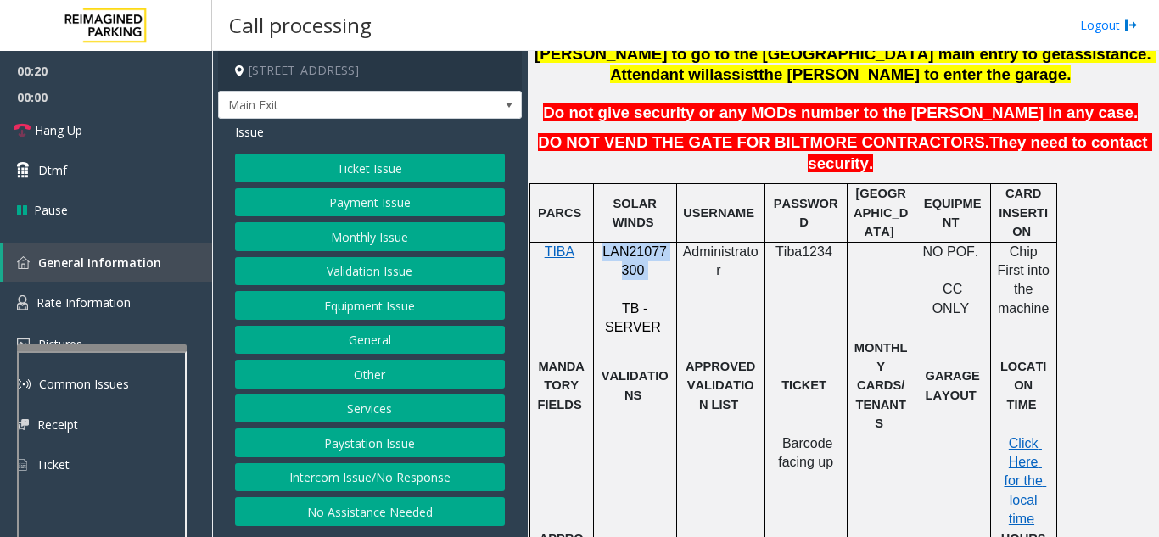
drag, startPoint x: 645, startPoint y: 232, endPoint x: 605, endPoint y: 209, distance: 46.7
click at [605, 243] on p "LAN21077300" at bounding box center [635, 262] width 70 height 38
click at [348, 251] on button "Monthly Issue" at bounding box center [370, 236] width 270 height 29
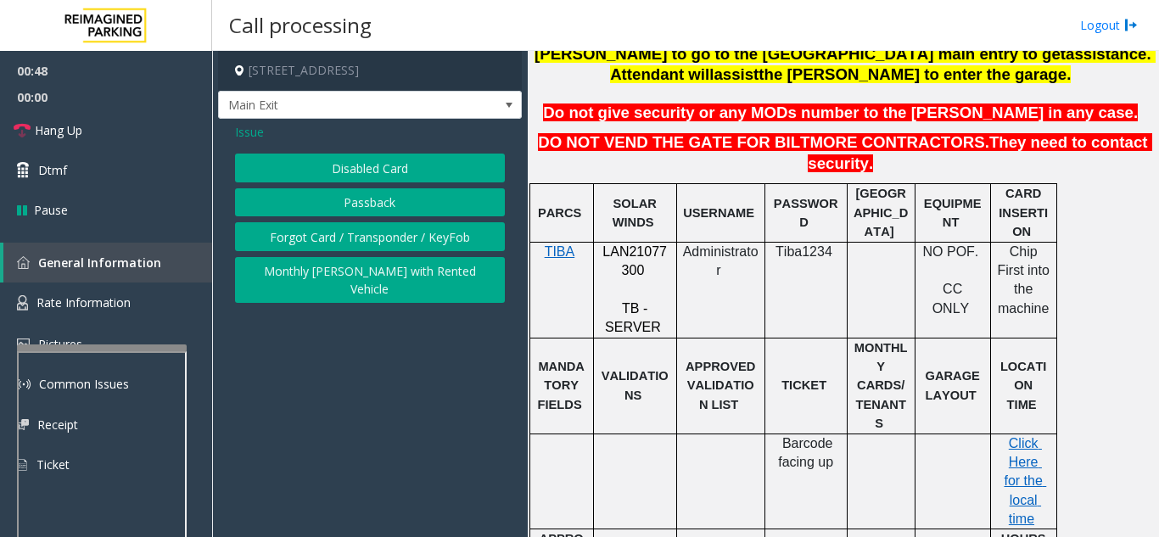
click at [248, 138] on span "Issue" at bounding box center [249, 132] width 29 height 18
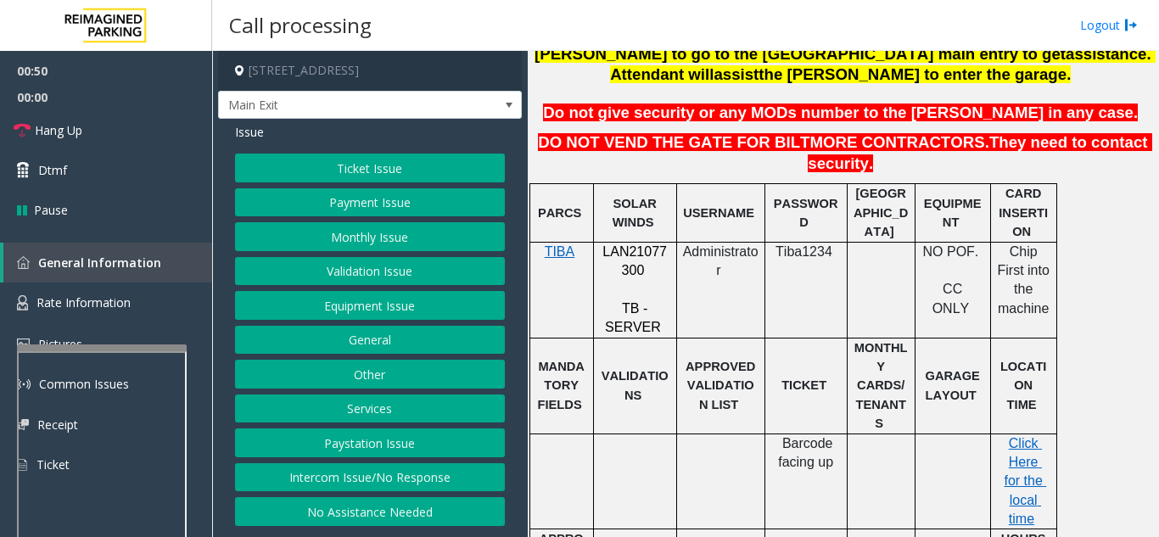
click at [355, 217] on button "Payment Issue" at bounding box center [370, 202] width 270 height 29
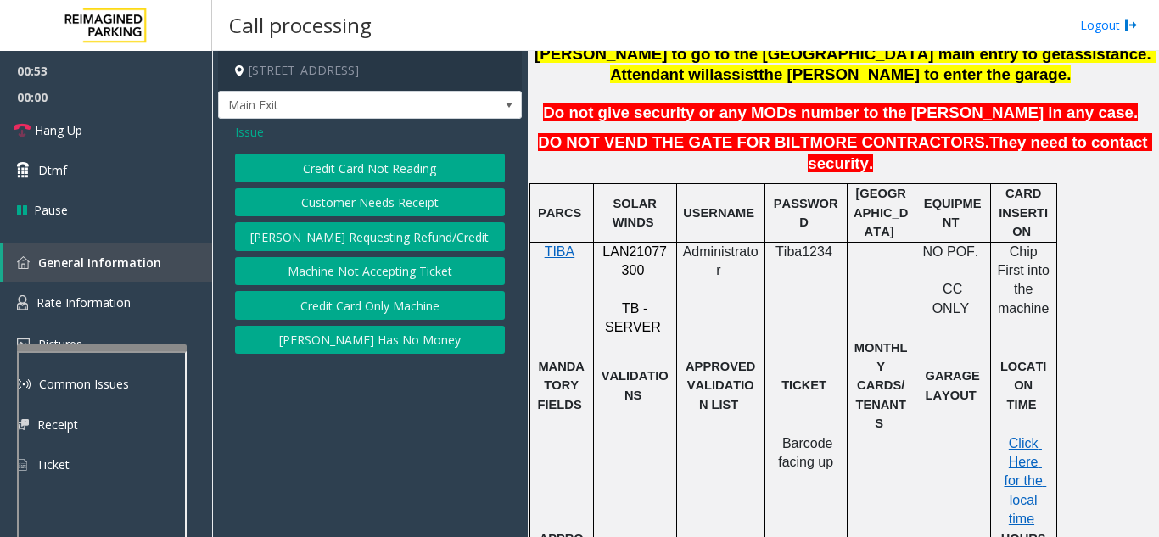
click at [378, 182] on button "Credit Card Not Reading" at bounding box center [370, 168] width 270 height 29
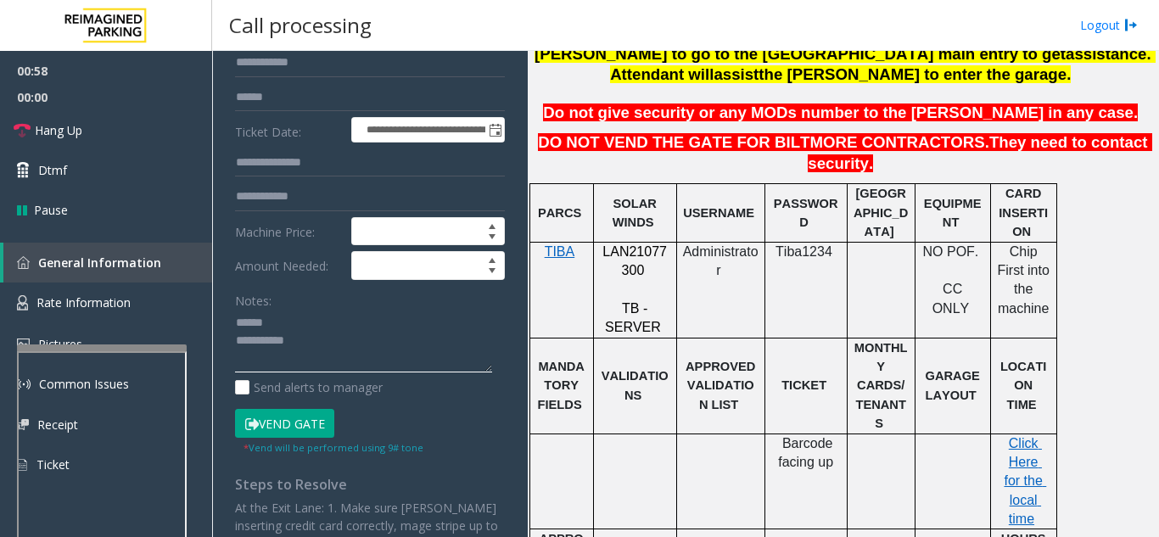
scroll to position [27, 0]
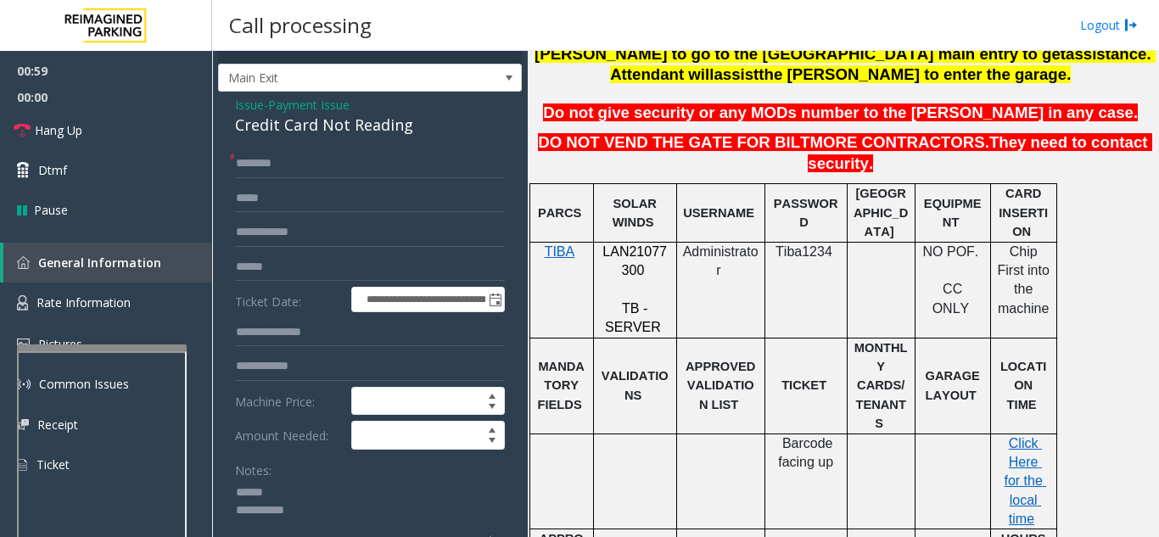
type textarea "**********"
click at [326, 178] on input "text" at bounding box center [370, 163] width 270 height 29
type input "********"
click at [304, 505] on textarea at bounding box center [363, 511] width 257 height 64
drag, startPoint x: 236, startPoint y: 141, endPoint x: 438, endPoint y: 142, distance: 202.7
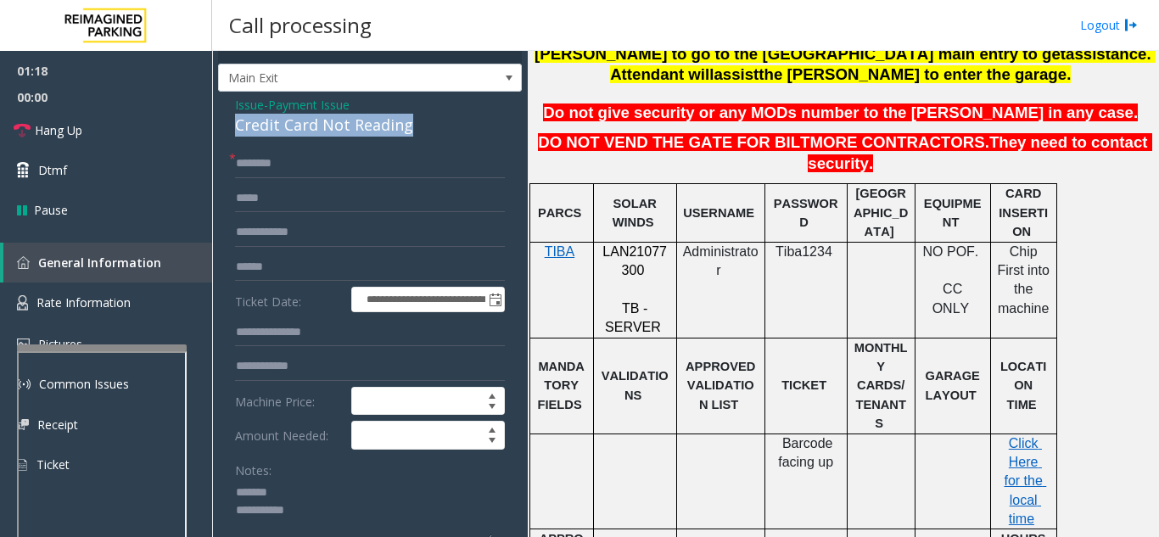
click at [438, 142] on div "**********" at bounding box center [370, 451] width 304 height 718
type textarea "**********"
click at [359, 282] on input "text" at bounding box center [370, 267] width 270 height 29
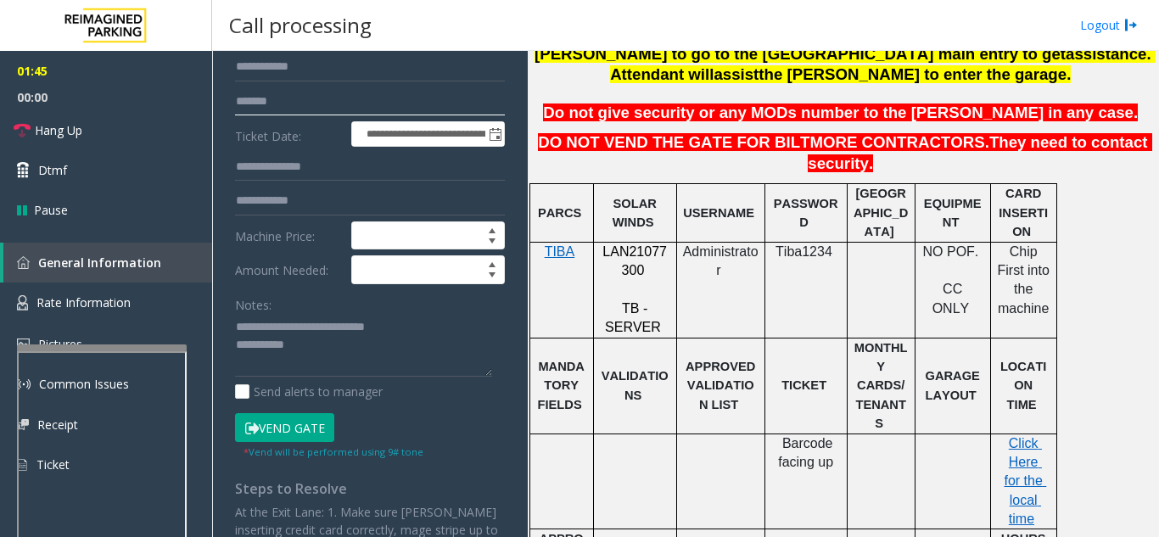
scroll to position [197, 0]
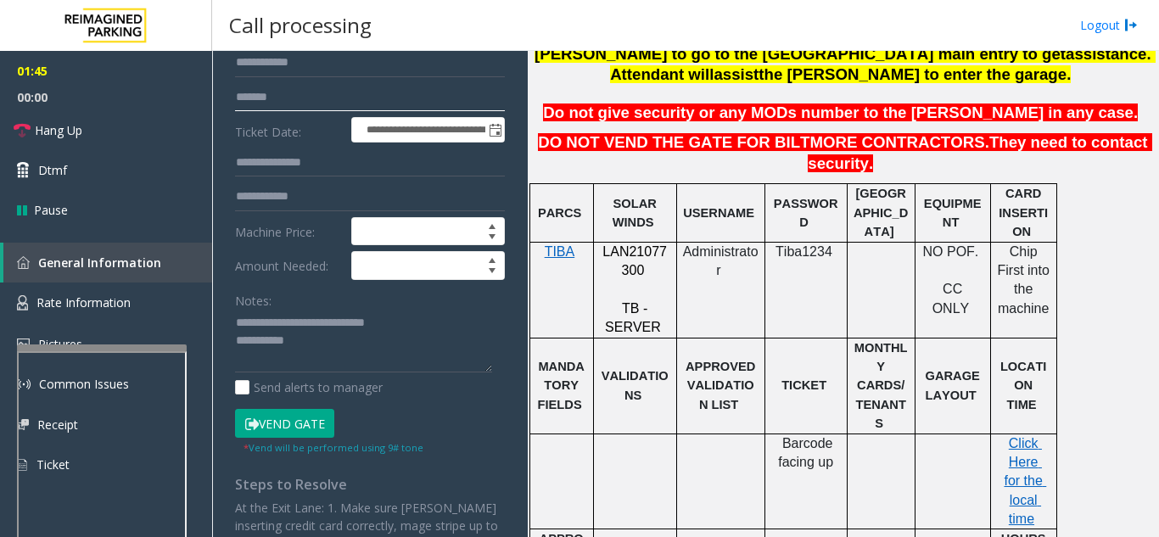
type input "*******"
click at [305, 438] on button "Vend Gate" at bounding box center [284, 423] width 99 height 29
click at [325, 359] on textarea at bounding box center [363, 342] width 257 height 64
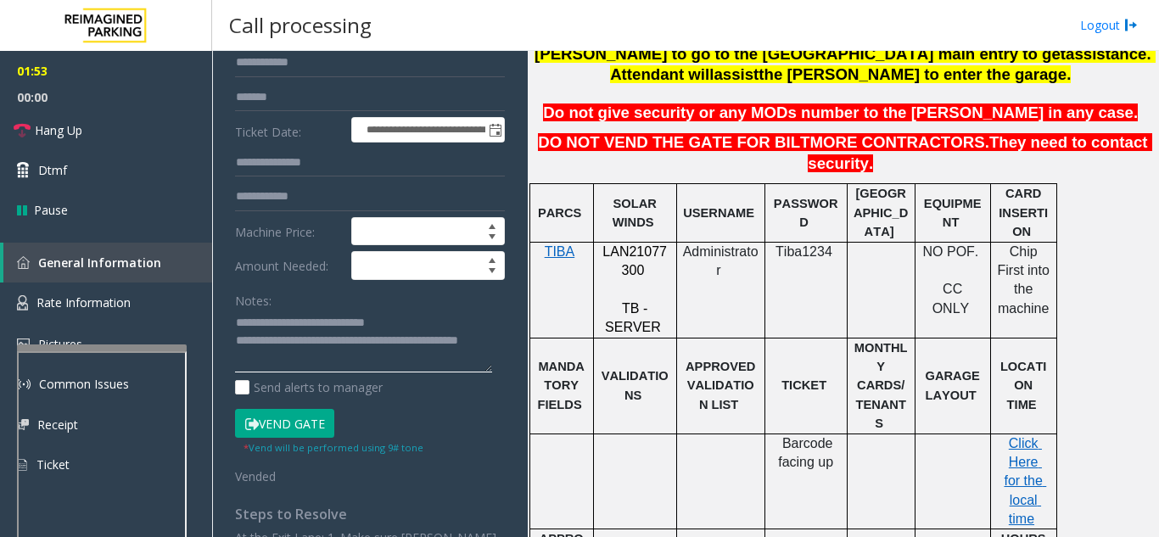
type textarea "**********"
click at [324, 308] on div "Notes:" at bounding box center [370, 329] width 270 height 87
click at [143, 149] on link "Hang Up" at bounding box center [106, 130] width 212 height 40
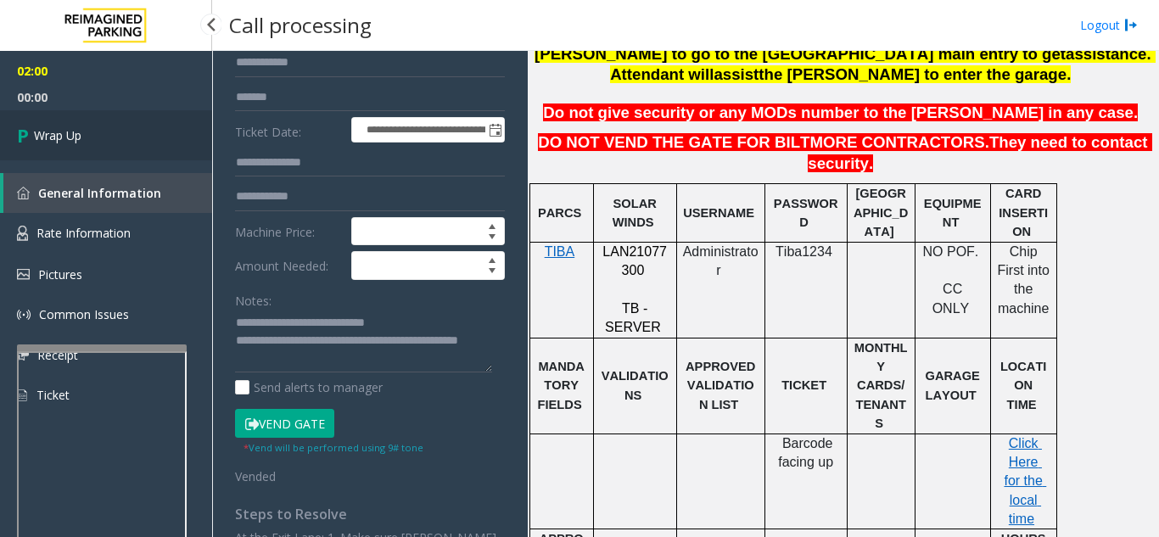
click at [143, 149] on link "Wrap Up" at bounding box center [106, 135] width 212 height 50
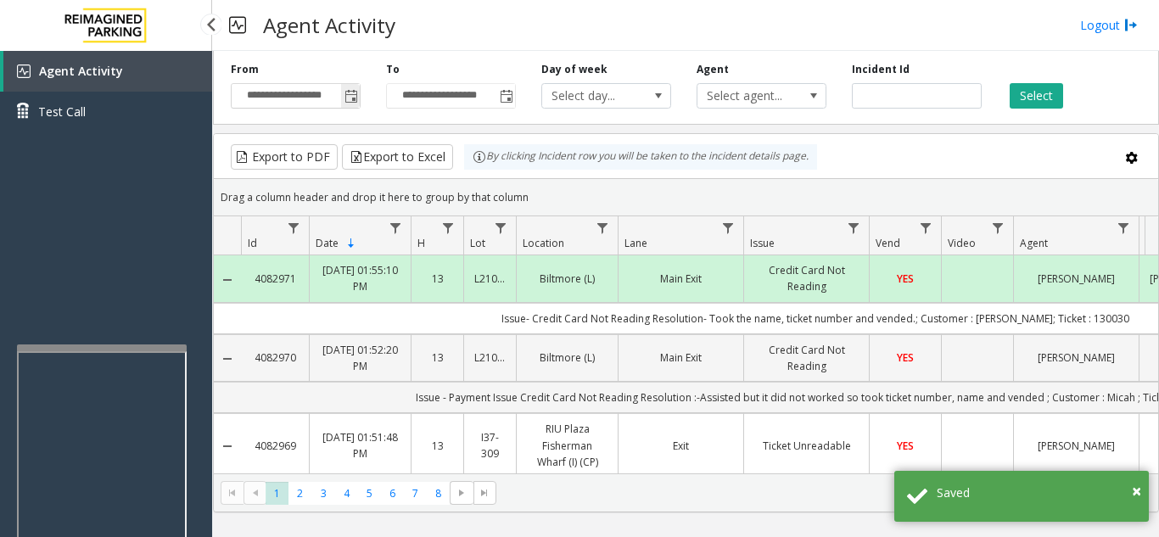
click at [355, 96] on span "Toggle popup" at bounding box center [351, 97] width 14 height 14
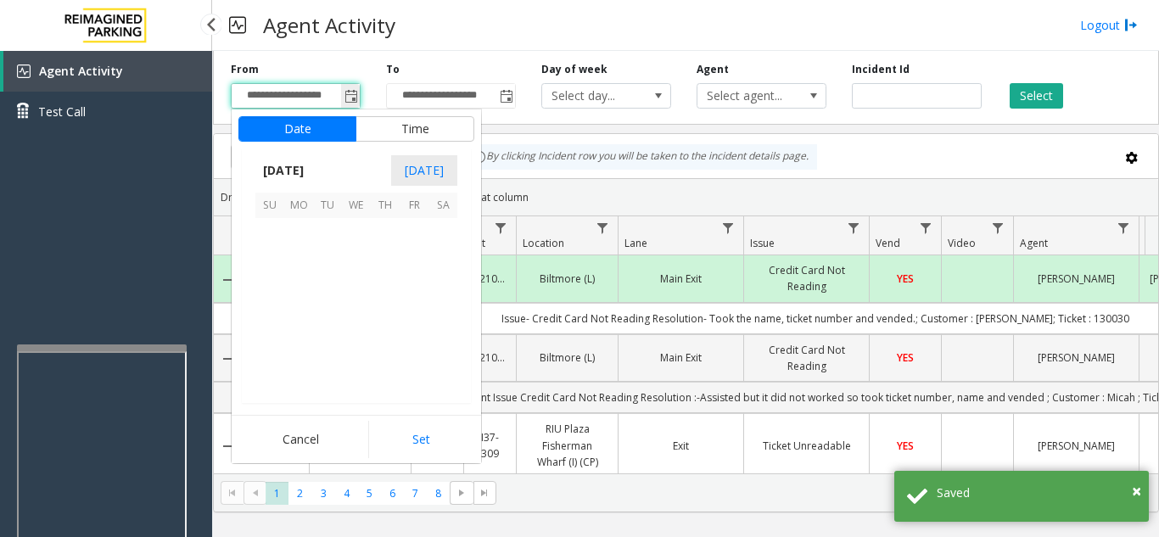
scroll to position [304394, 0]
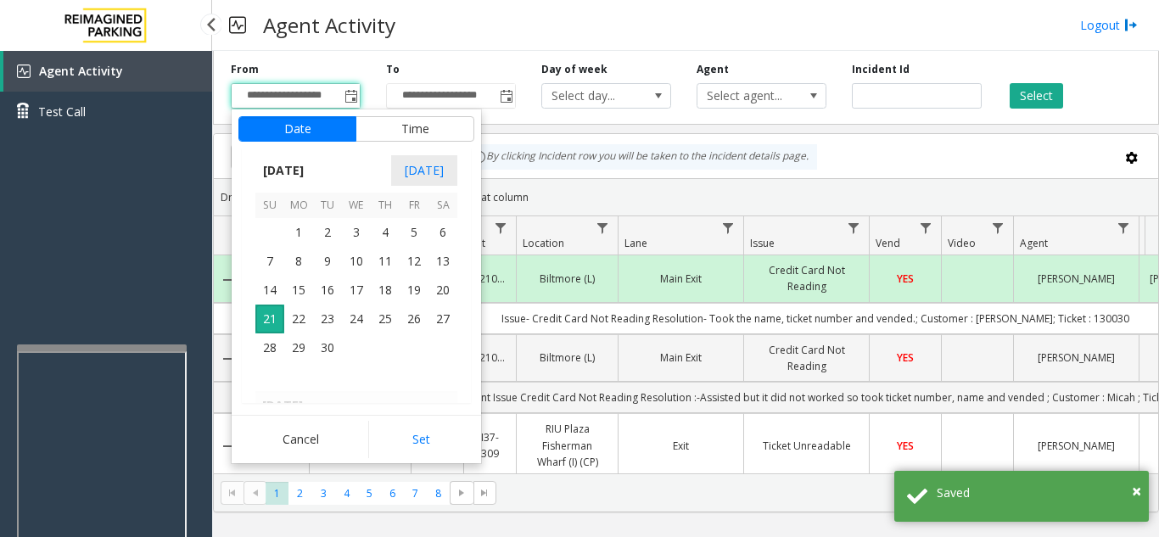
click at [901, 149] on div "Export to PDF Export to Excel By clicking Incident row you will be taken to the…" at bounding box center [685, 156] width 915 height 25
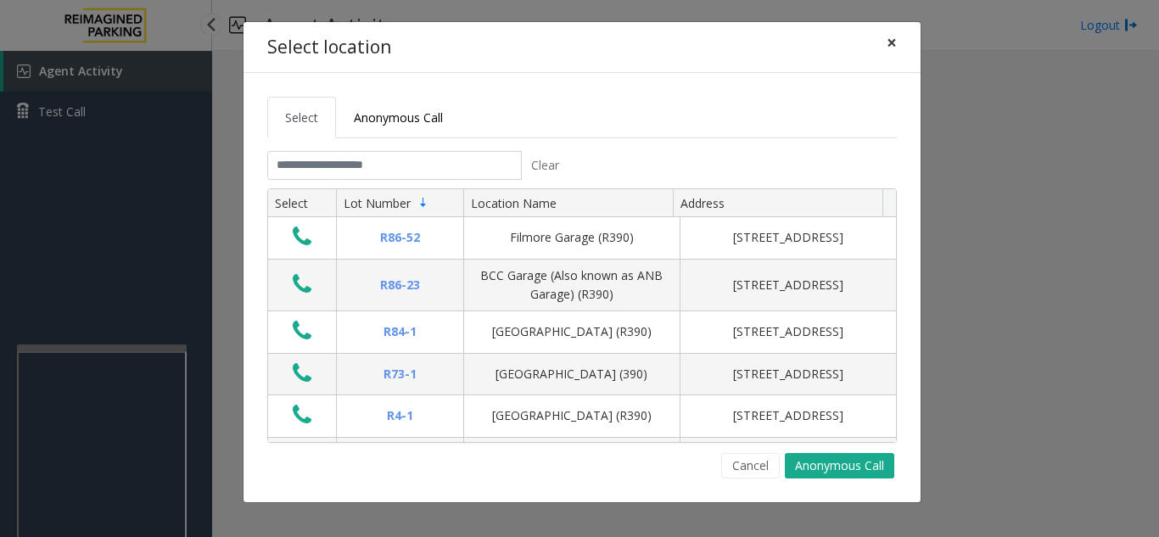
click at [894, 45] on span "×" at bounding box center [891, 43] width 10 height 24
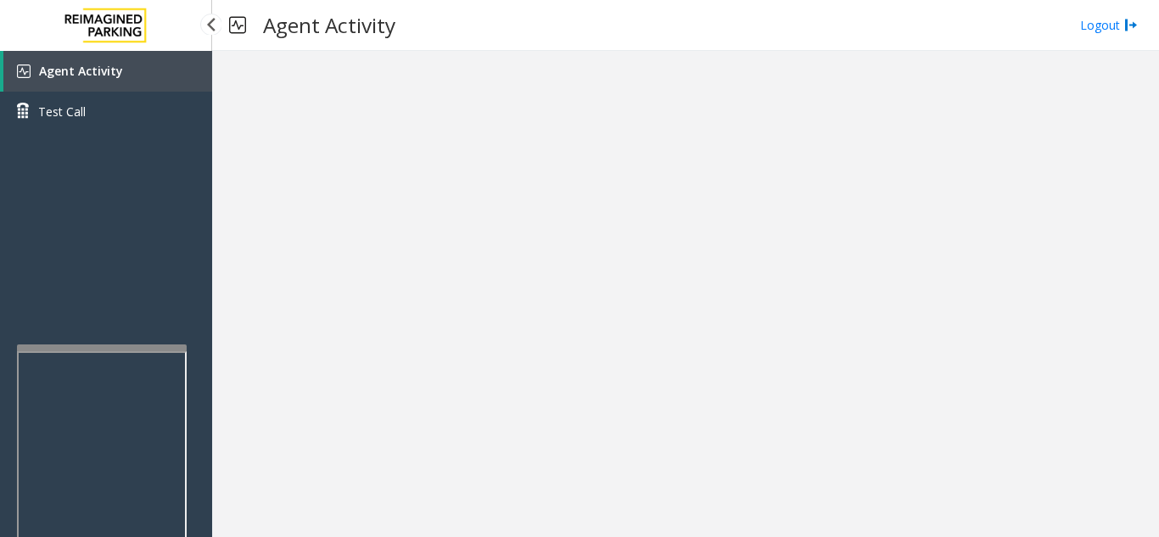
click at [130, 60] on link "Agent Activity" at bounding box center [107, 71] width 209 height 41
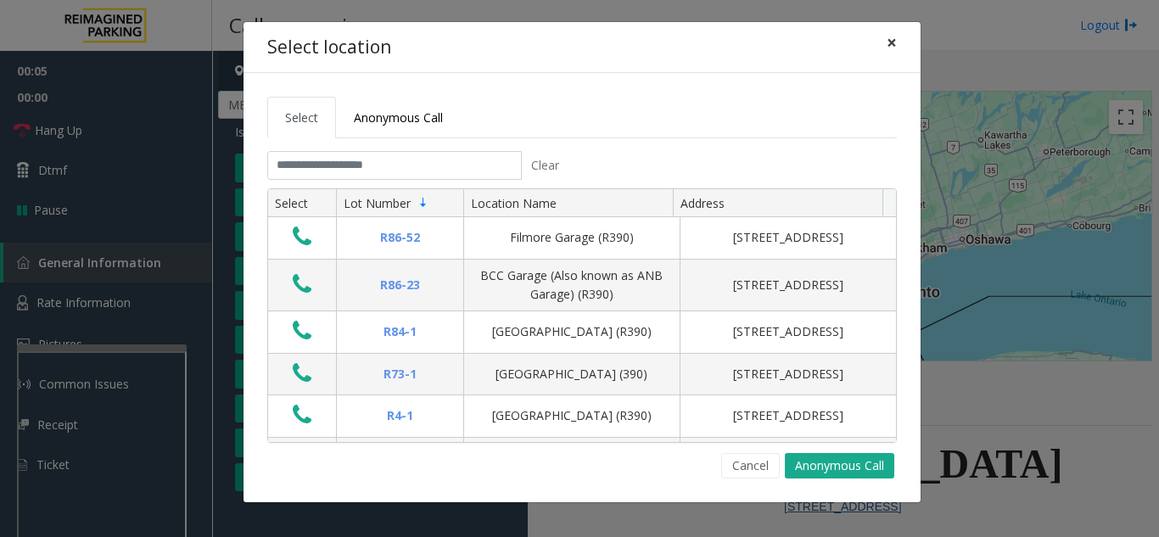
click at [896, 42] on button "×" at bounding box center [891, 43] width 34 height 42
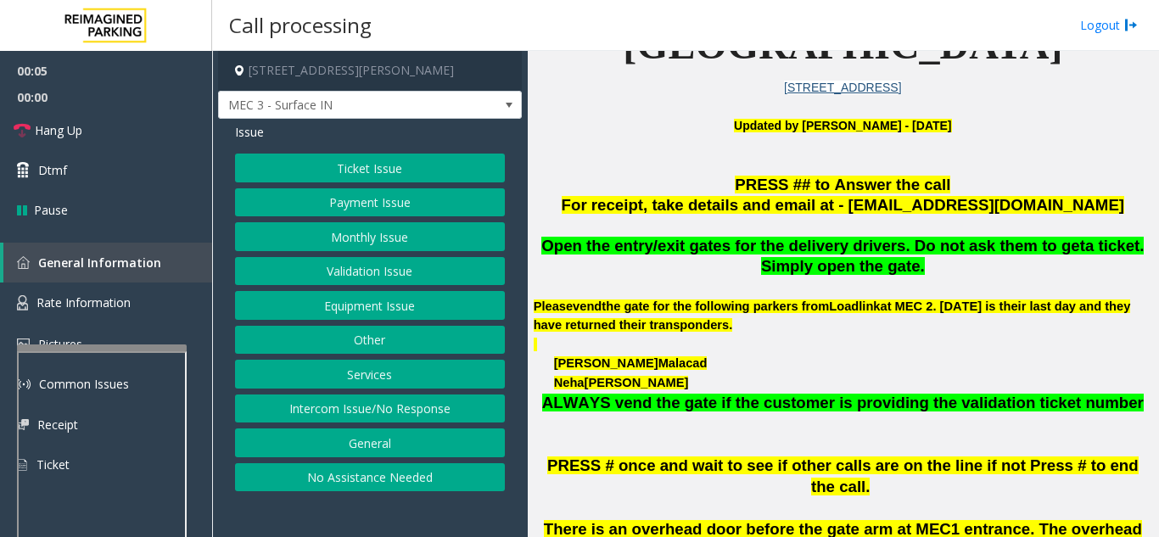
scroll to position [424, 0]
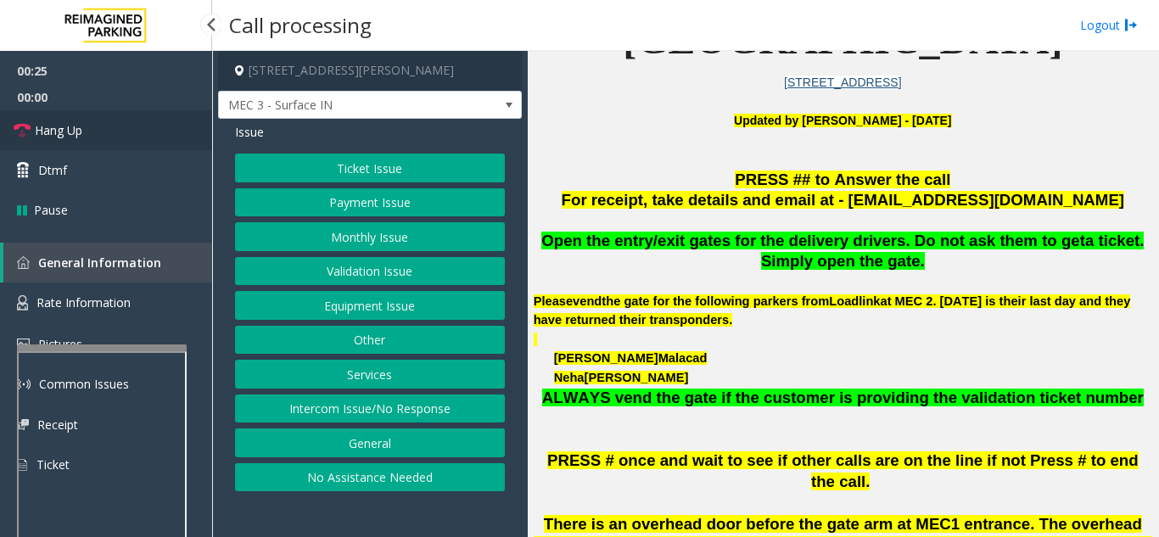
click at [172, 131] on link "Hang Up" at bounding box center [106, 130] width 212 height 40
click at [338, 470] on button "No Assistance Needed" at bounding box center [370, 477] width 270 height 29
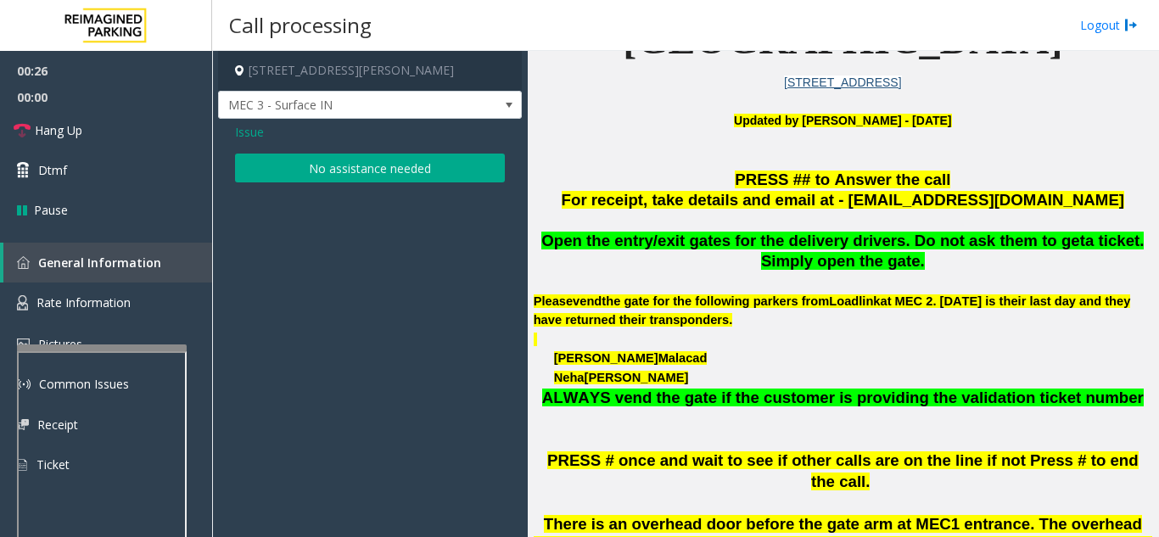
click at [302, 171] on button "No assistance needed" at bounding box center [370, 168] width 270 height 29
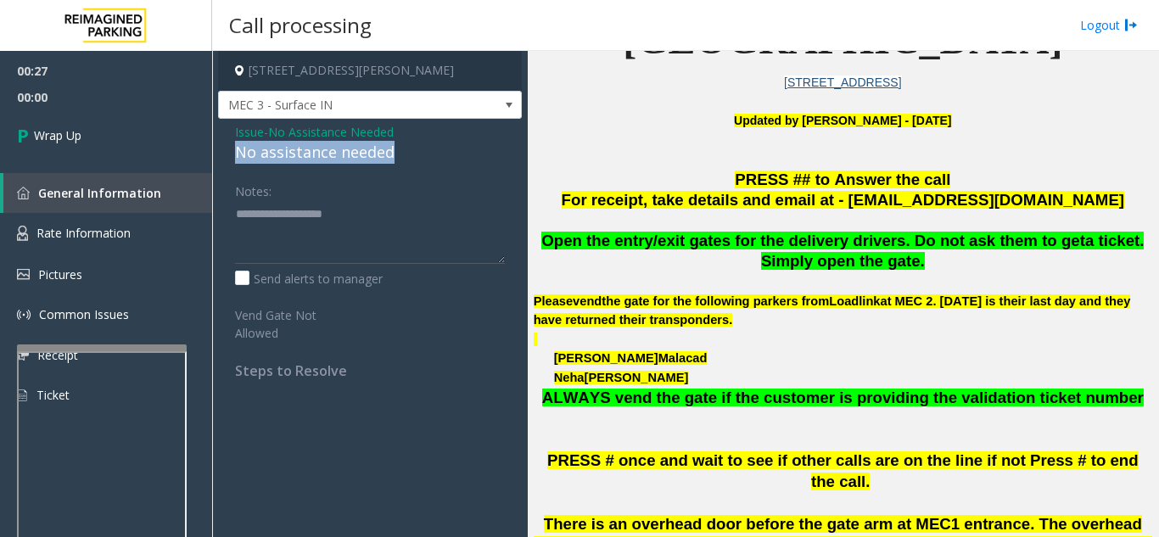
drag, startPoint x: 229, startPoint y: 158, endPoint x: 409, endPoint y: 157, distance: 179.8
click at [409, 157] on div "Issue - No Assistance Needed No assistance needed Notes: Send alerts to manager…" at bounding box center [370, 257] width 304 height 277
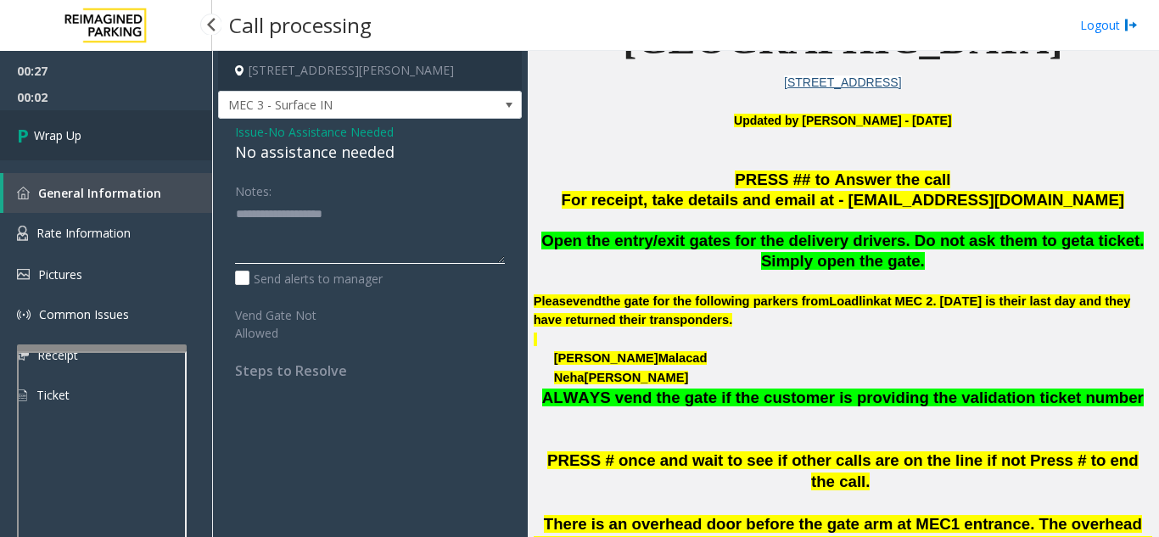
type textarea "**********"
click at [179, 133] on link "Wrap Up" at bounding box center [106, 135] width 212 height 50
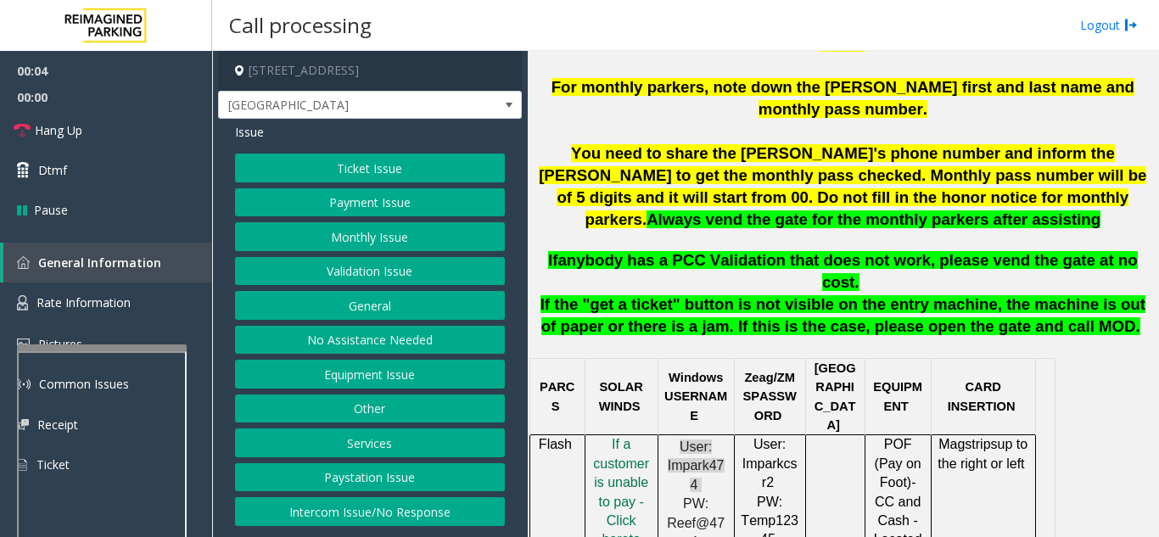
scroll to position [763, 0]
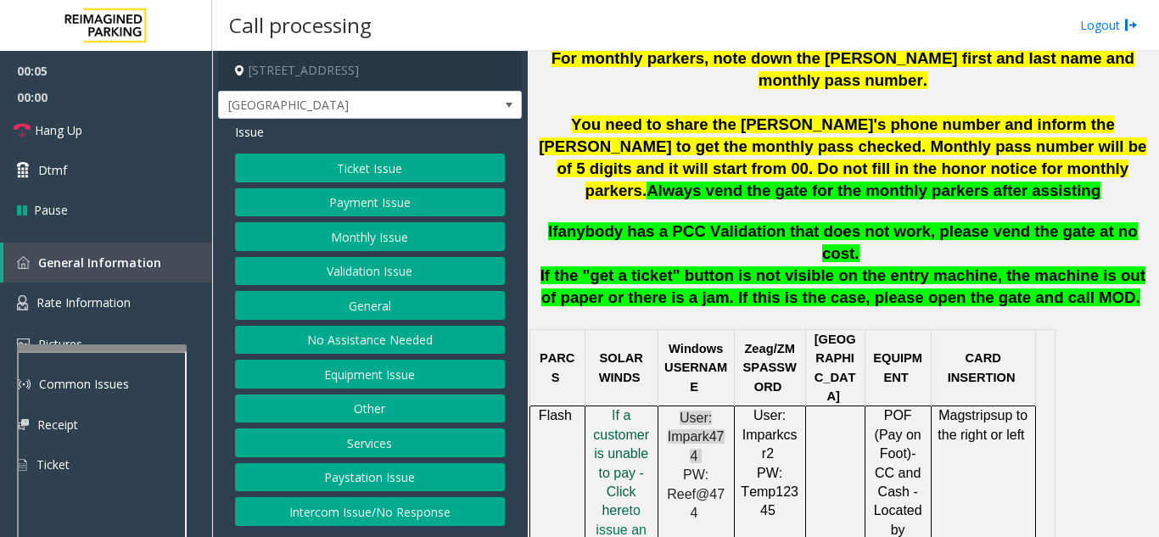
click at [617, 408] on span "f a customer is unable to pay - Click her" at bounding box center [621, 462] width 56 height 109
click at [391, 173] on button "Ticket Issue" at bounding box center [370, 168] width 270 height 29
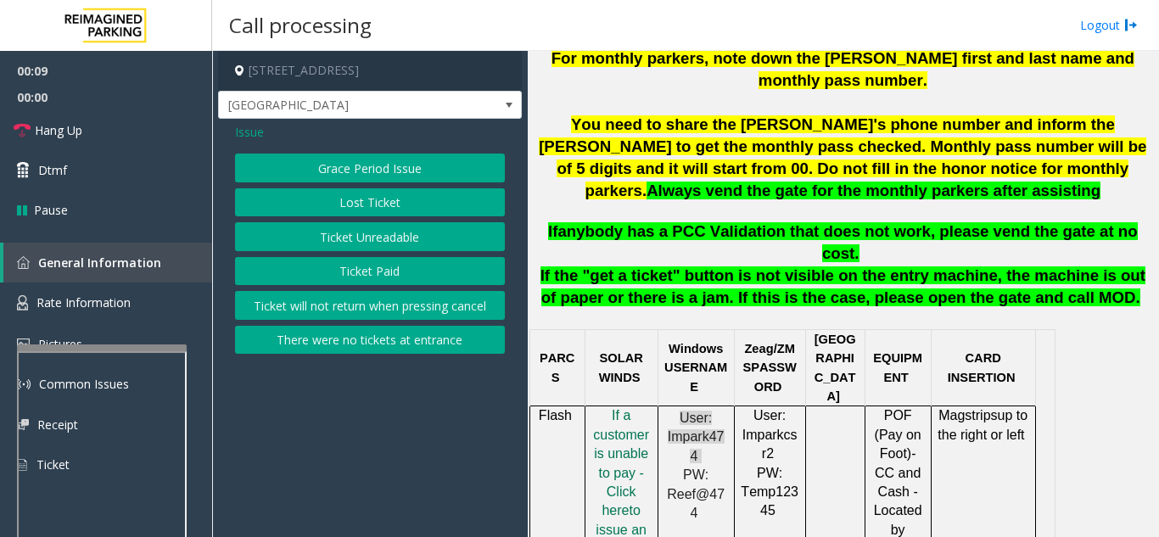
click at [367, 335] on button "There were no tickets at entrance" at bounding box center [370, 340] width 270 height 29
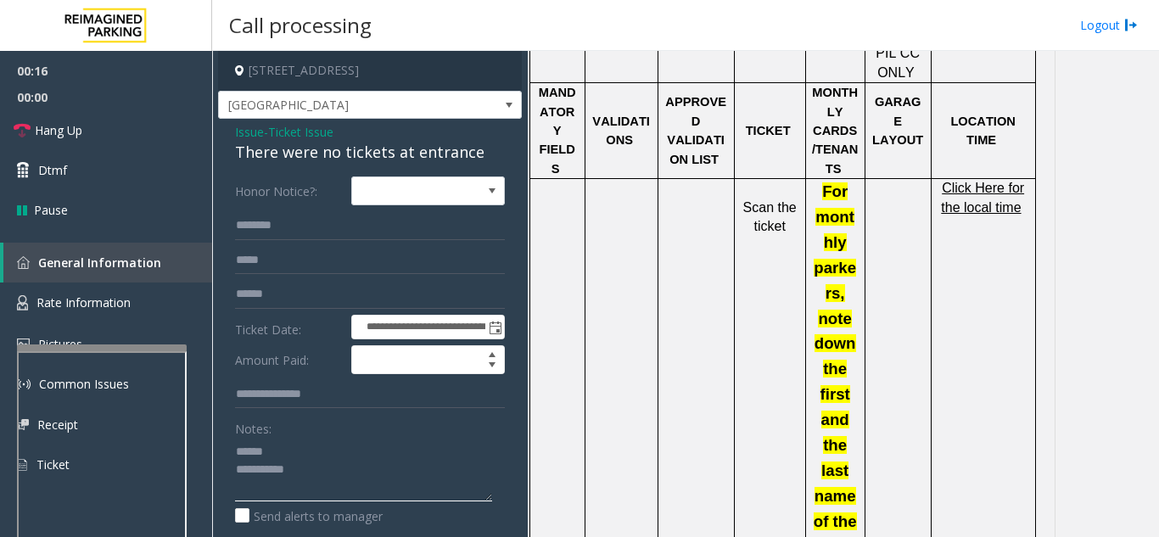
scroll to position [1272, 0]
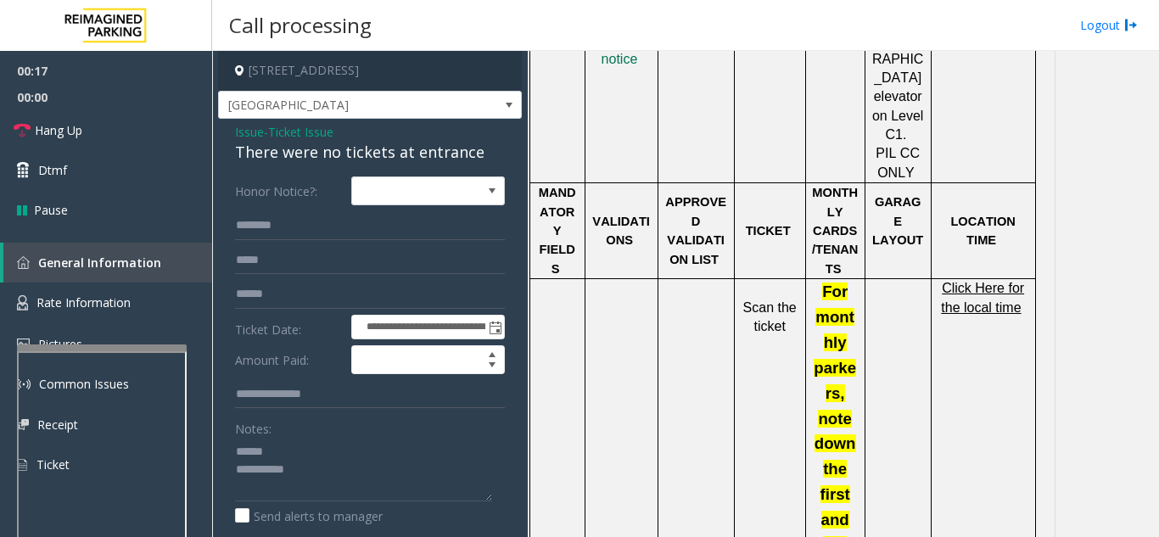
click at [988, 281] on span "Click Here for the local time" at bounding box center [982, 297] width 83 height 33
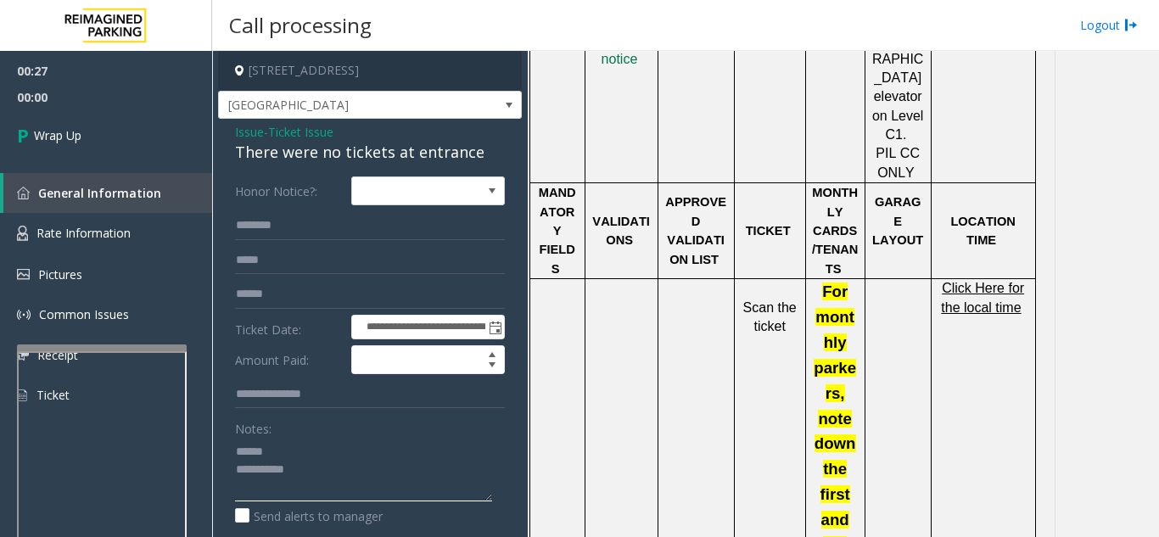
click at [333, 457] on textarea at bounding box center [363, 470] width 257 height 64
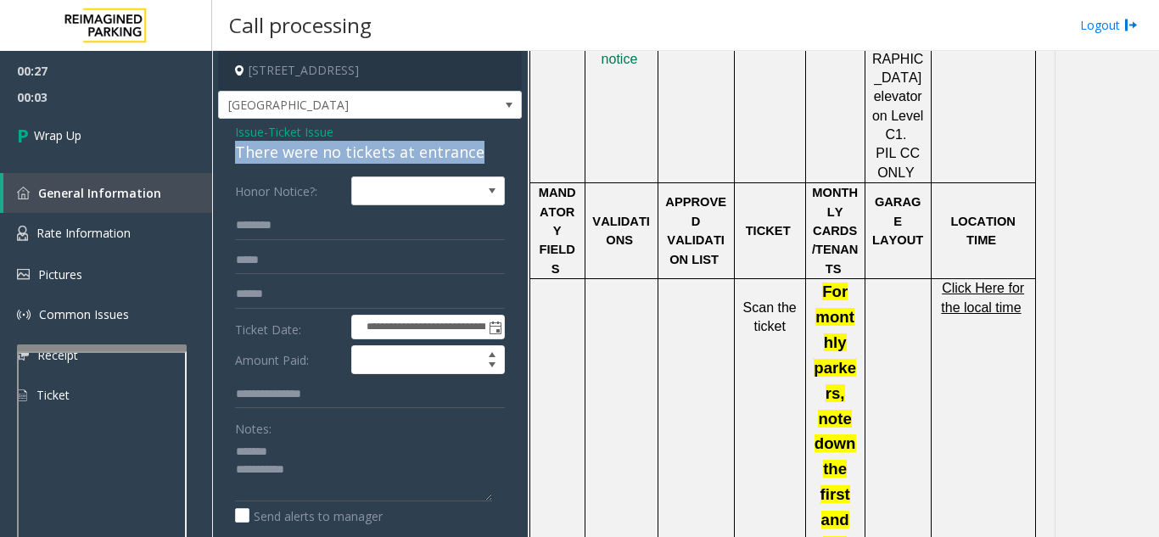
drag, startPoint x: 234, startPoint y: 145, endPoint x: 476, endPoint y: 157, distance: 242.0
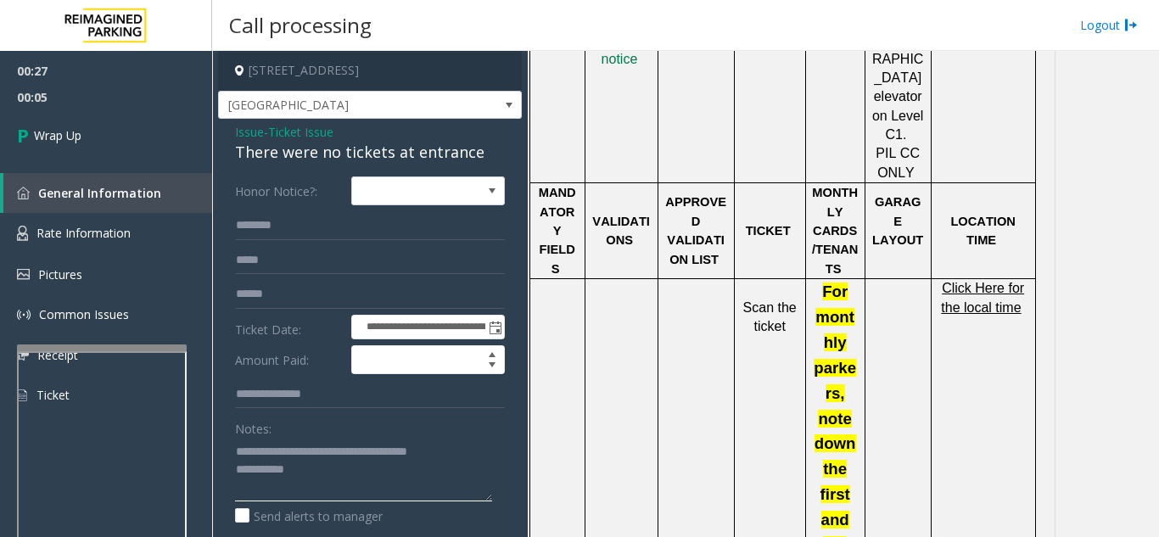
click at [408, 482] on textarea at bounding box center [363, 470] width 257 height 64
type textarea "**********"
click at [98, 142] on link "Wrap Up" at bounding box center [106, 135] width 212 height 50
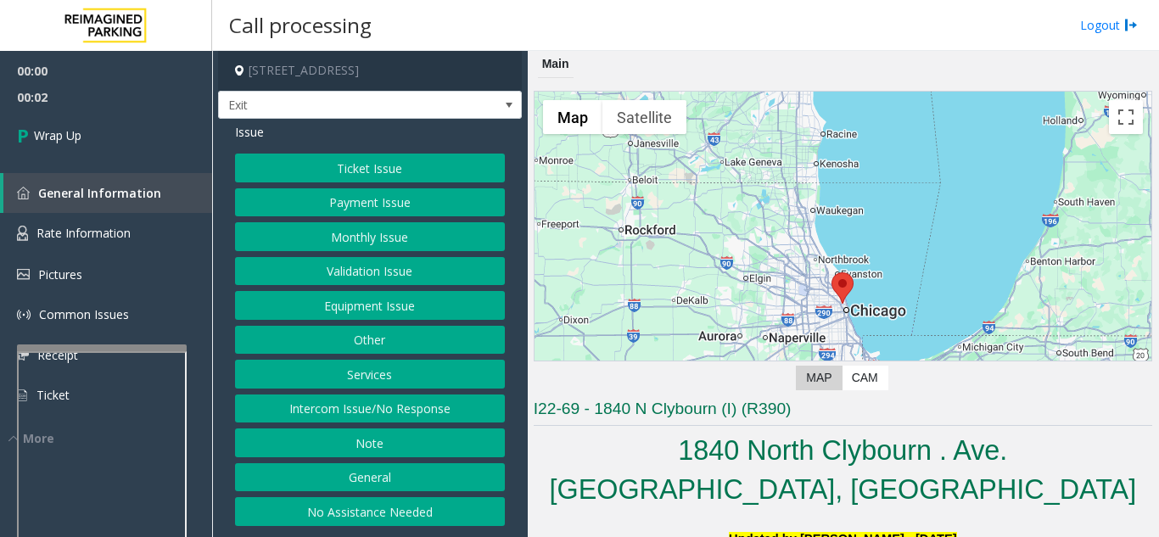
click at [433, 420] on button "Intercom Issue/No Response" at bounding box center [370, 408] width 270 height 29
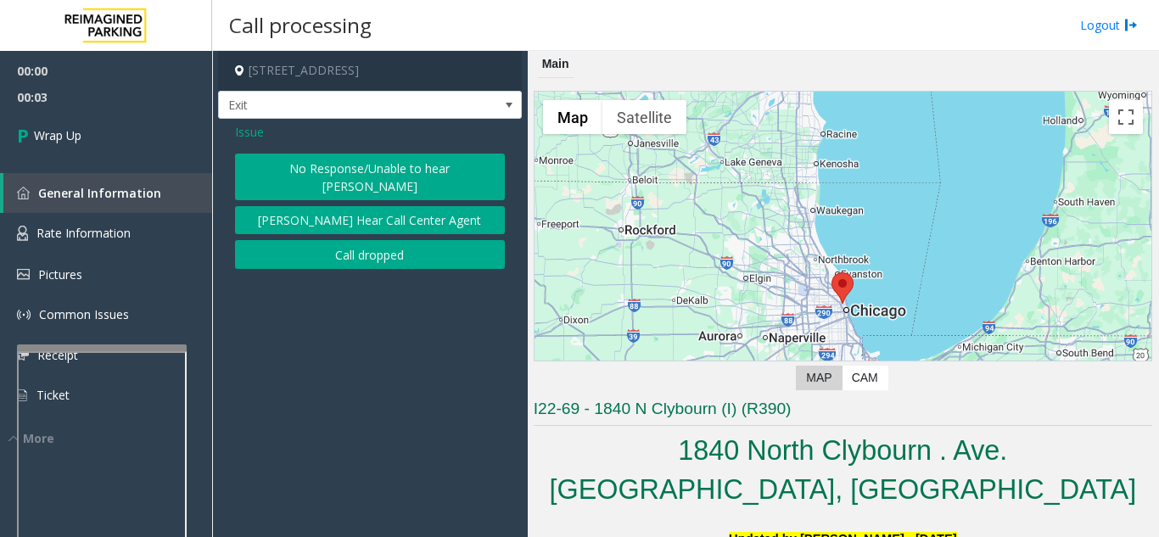
drag, startPoint x: 388, startPoint y: 235, endPoint x: 376, endPoint y: 234, distance: 12.8
click at [376, 240] on button "Call dropped" at bounding box center [370, 254] width 270 height 29
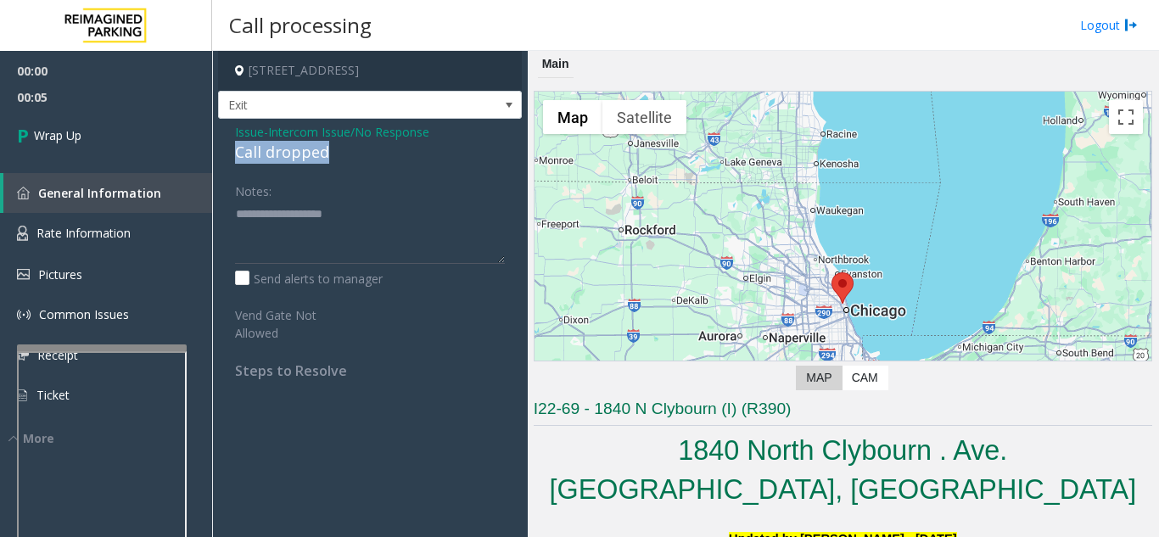
drag, startPoint x: 226, startPoint y: 147, endPoint x: 339, endPoint y: 148, distance: 112.8
click at [339, 148] on div "Issue - Intercom Issue/No Response Call dropped Notes: Send alerts to manager V…" at bounding box center [370, 257] width 304 height 277
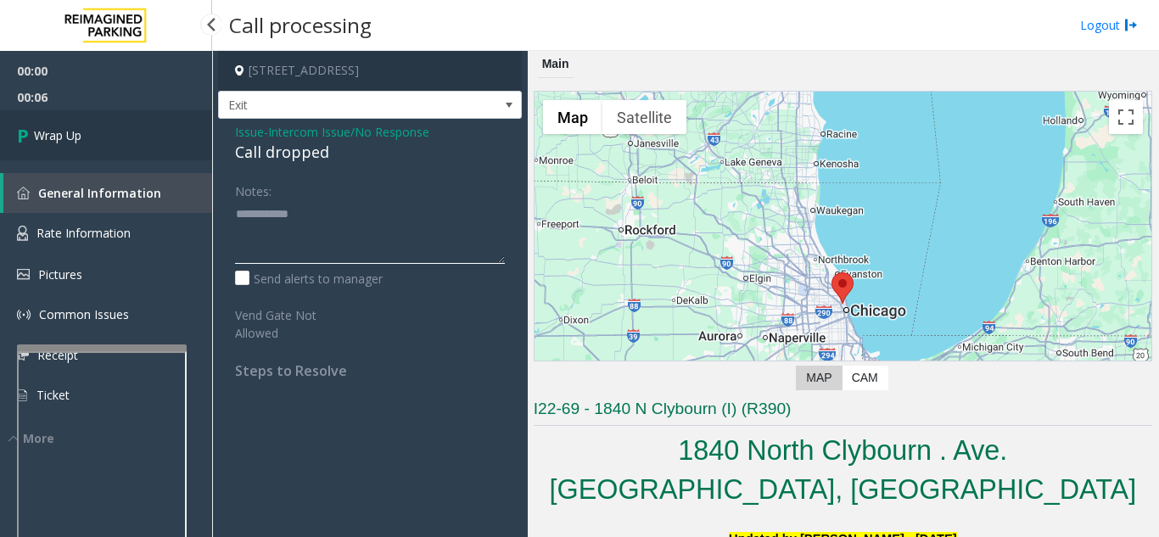
type textarea "**********"
click at [172, 142] on link "Wrap Up" at bounding box center [106, 135] width 212 height 50
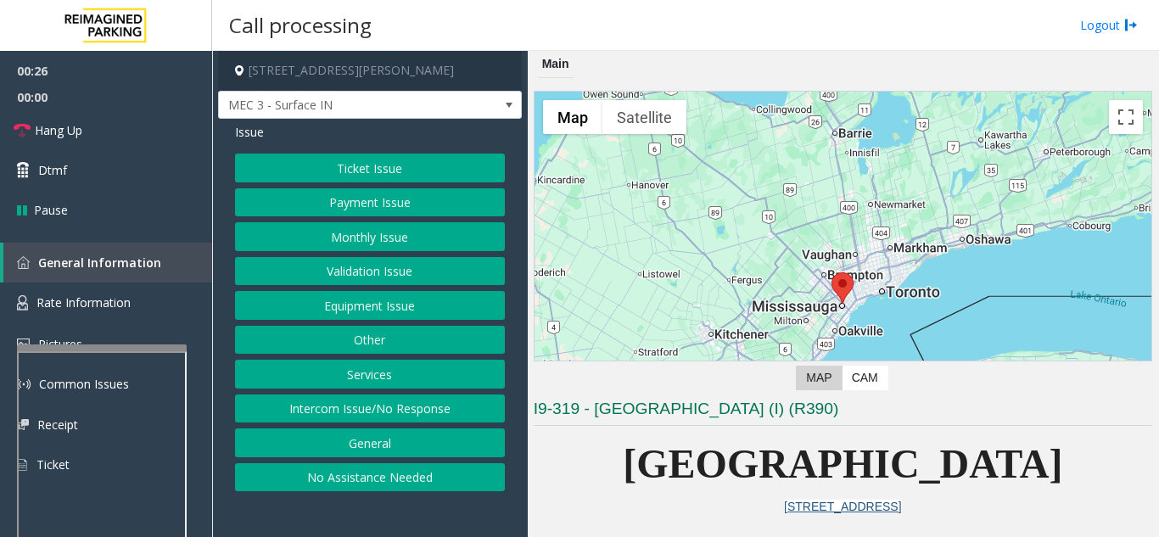
click at [341, 299] on button "Equipment Issue" at bounding box center [370, 305] width 270 height 29
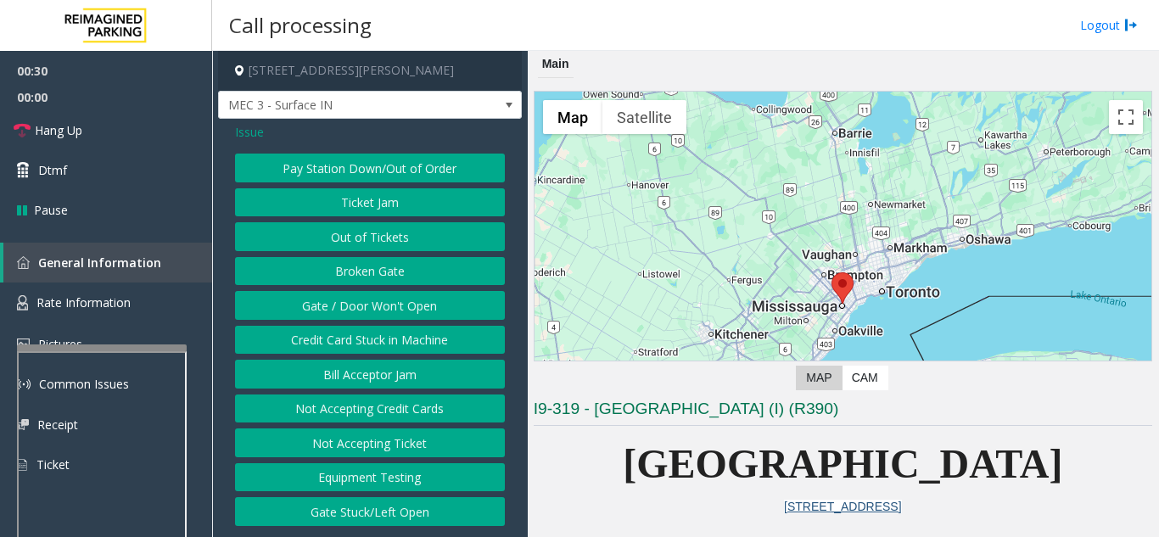
click at [403, 317] on button "Gate / Door Won't Open" at bounding box center [370, 305] width 270 height 29
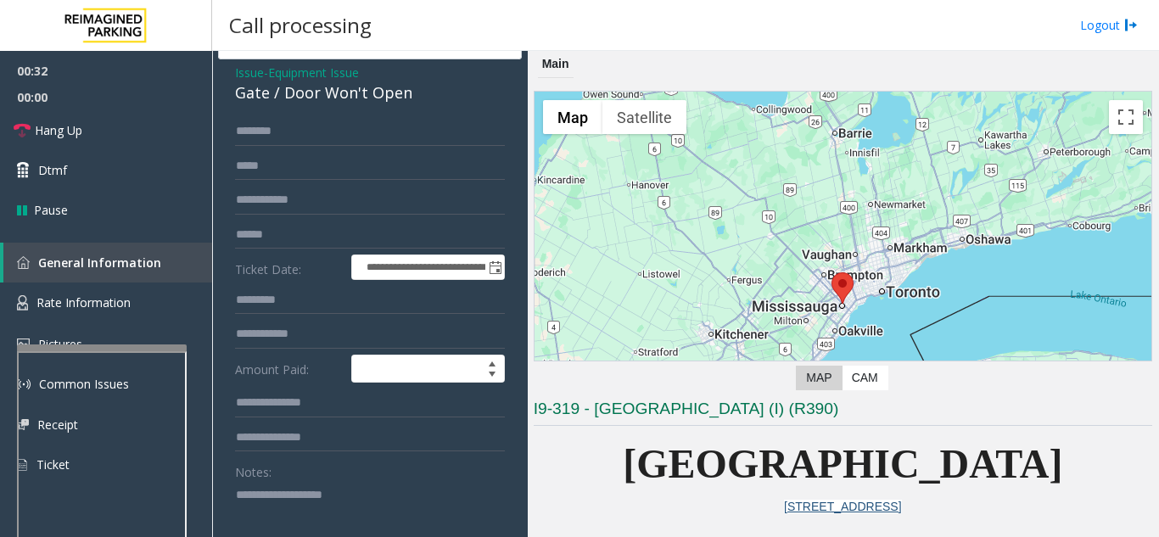
scroll to position [85, 0]
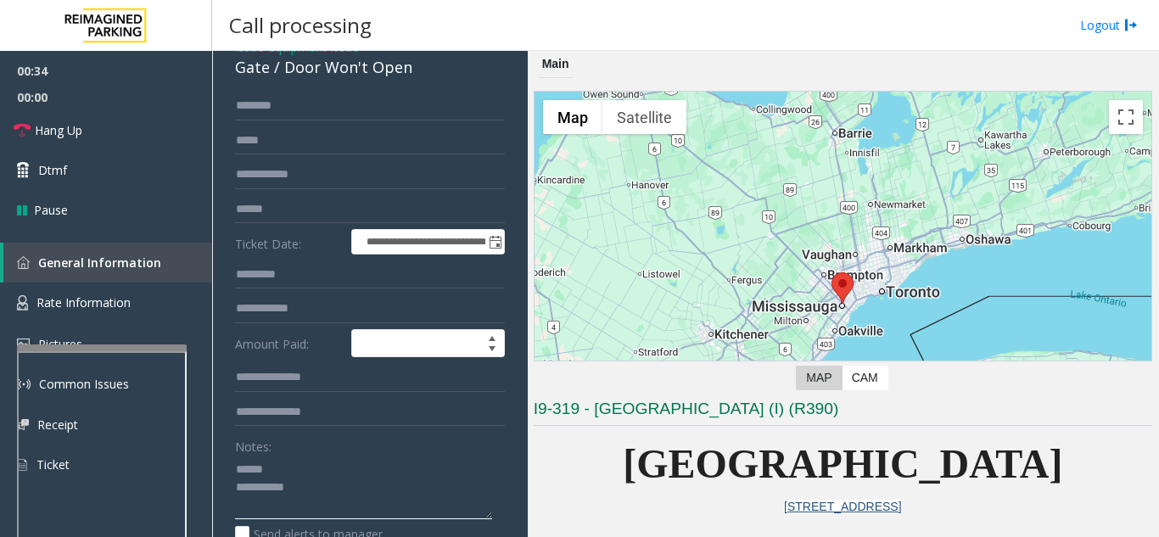
click at [293, 477] on textarea at bounding box center [363, 487] width 257 height 64
drag, startPoint x: 286, startPoint y: 72, endPoint x: 349, endPoint y: 68, distance: 62.9
click at [430, 77] on div "Gate / Door Won't Open" at bounding box center [370, 67] width 270 height 23
click at [340, 486] on textarea at bounding box center [363, 487] width 257 height 64
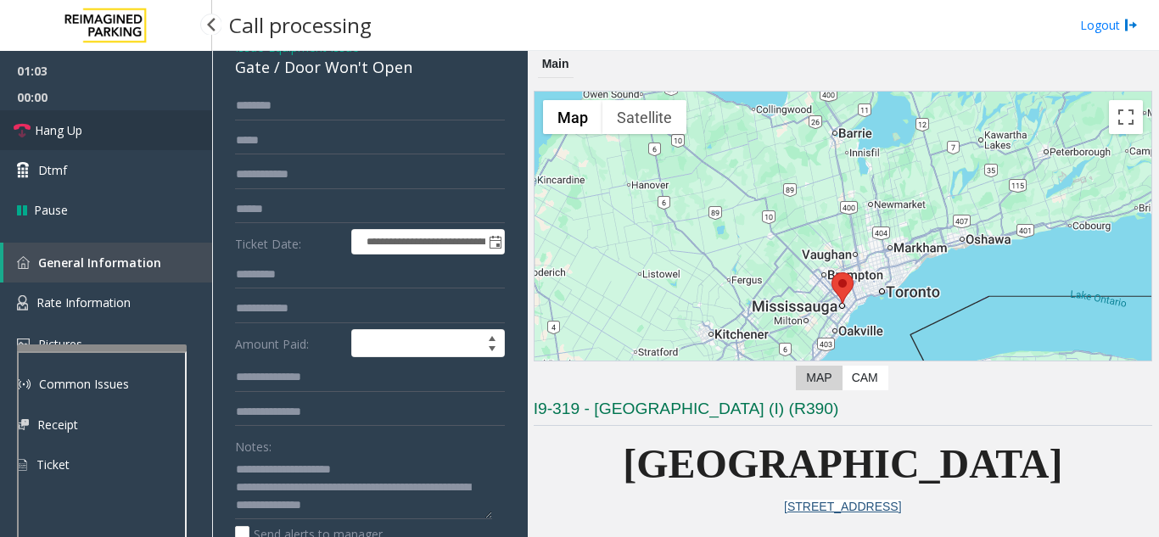
click at [76, 139] on link "Hang Up" at bounding box center [106, 130] width 212 height 40
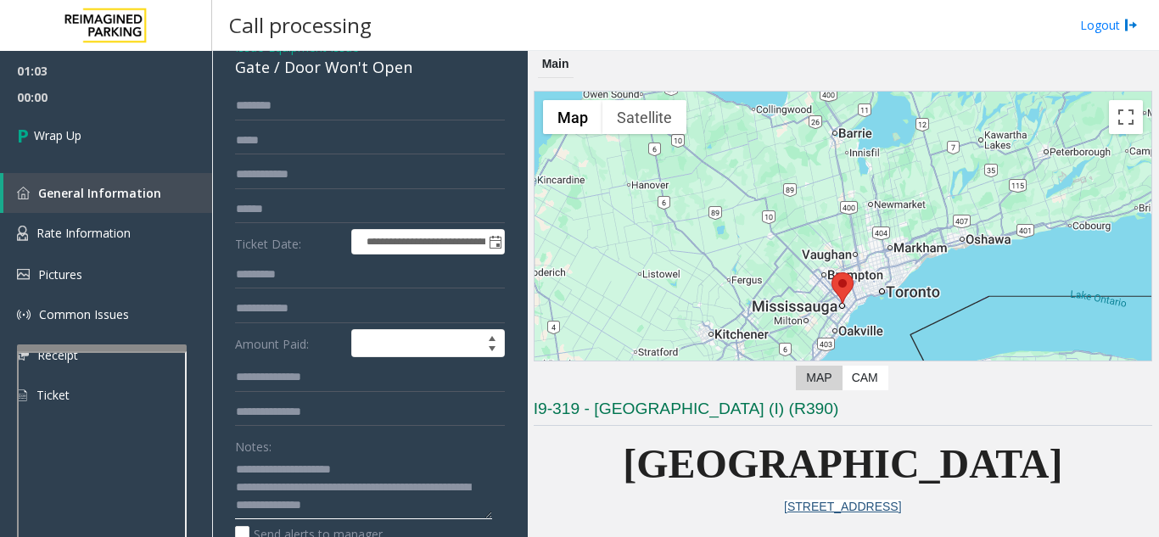
click at [406, 509] on textarea at bounding box center [363, 487] width 257 height 64
type textarea "**********"
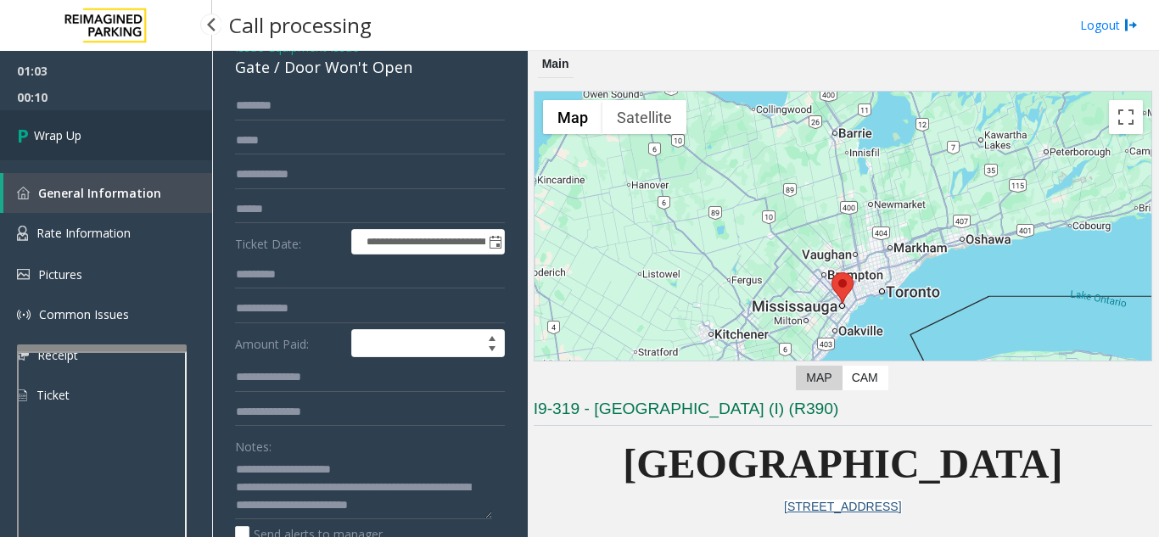
click at [125, 135] on link "Wrap Up" at bounding box center [106, 135] width 212 height 50
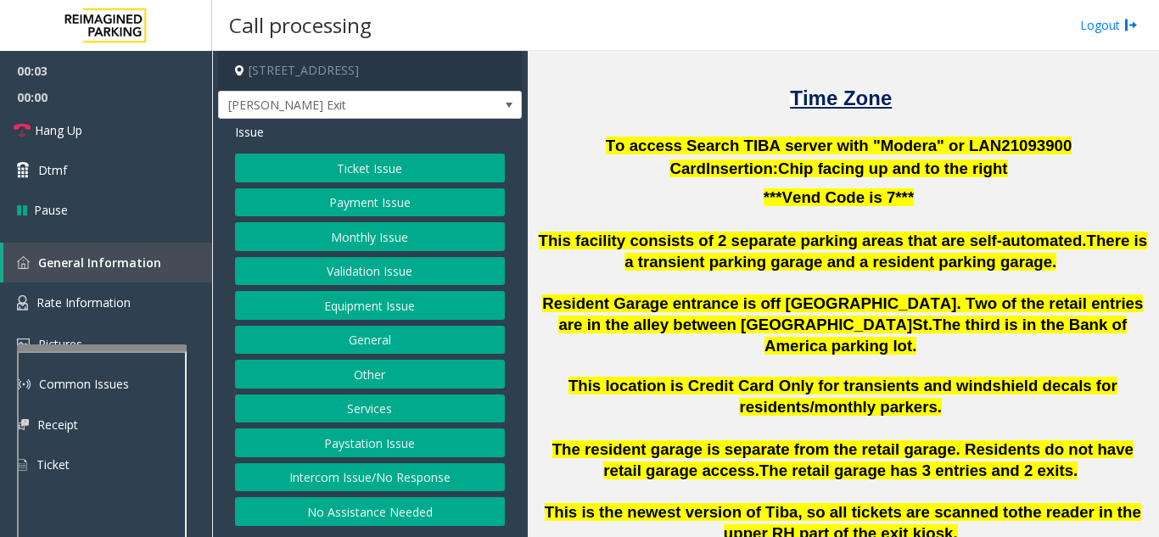
scroll to position [509, 0]
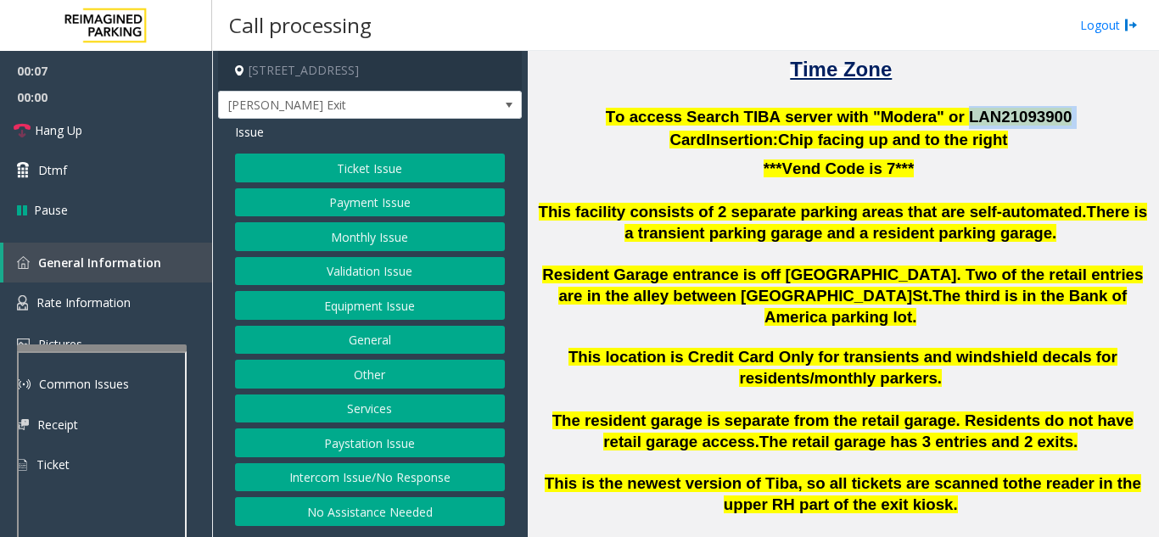
drag, startPoint x: 941, startPoint y: 114, endPoint x: 1037, endPoint y: 116, distance: 95.9
click at [1037, 116] on p "To access Search TIBA server with "Modera" or LAN21093 900" at bounding box center [842, 117] width 618 height 23
copy p "LAN21093 900"
click at [383, 277] on button "Validation Issue" at bounding box center [370, 271] width 270 height 29
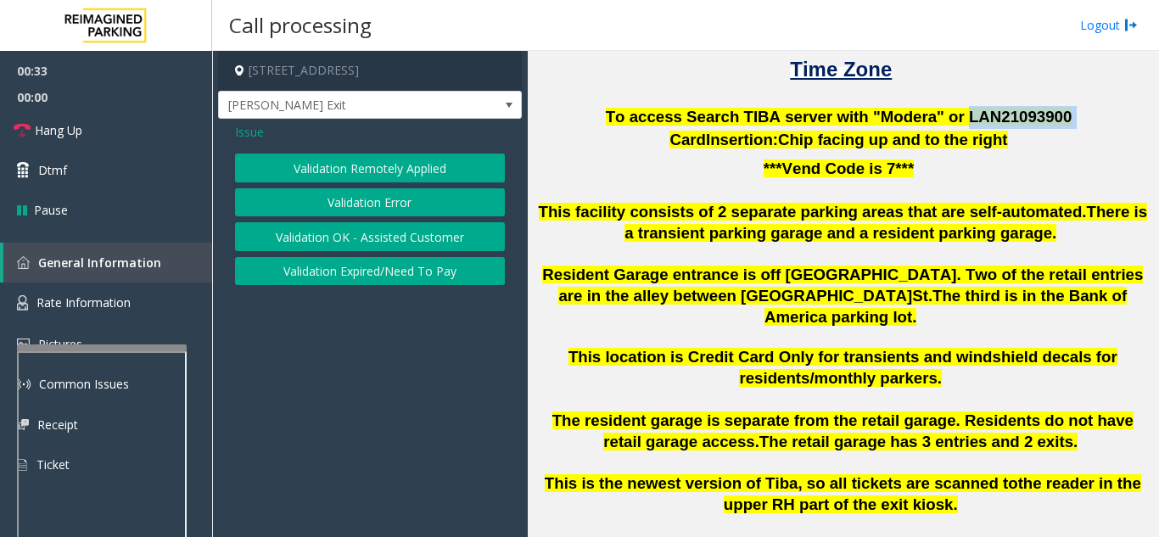
click at [351, 213] on button "Validation Error" at bounding box center [370, 202] width 270 height 29
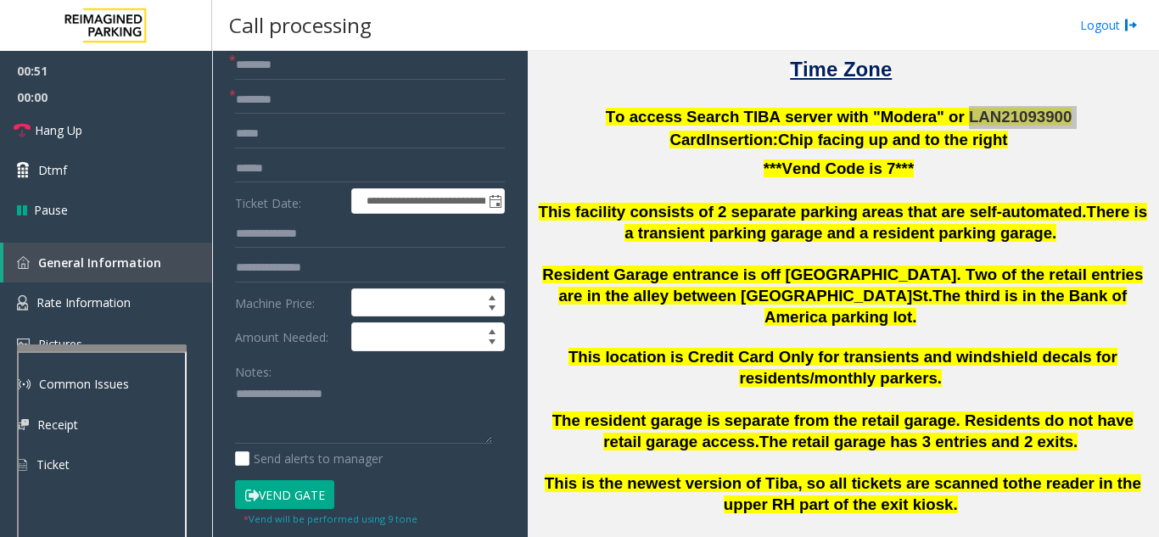
scroll to position [157, 0]
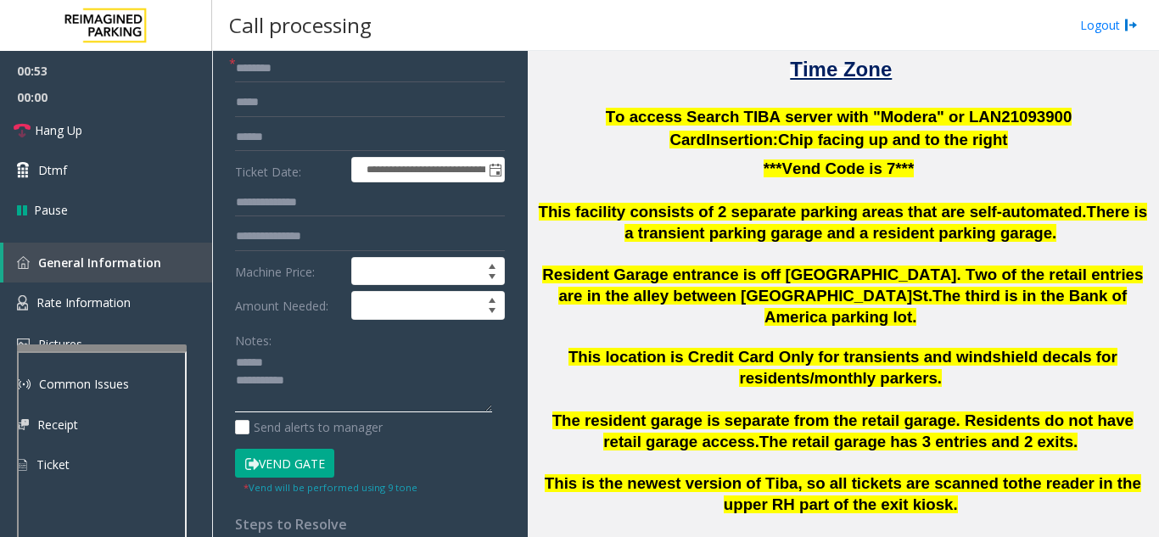
click at [317, 369] on textarea at bounding box center [363, 381] width 257 height 64
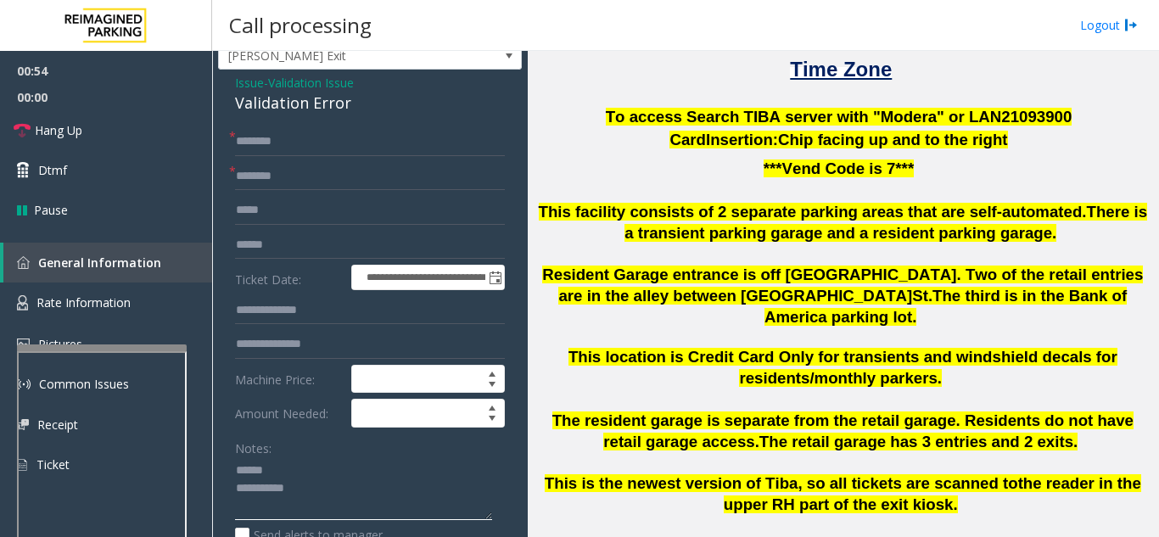
scroll to position [0, 0]
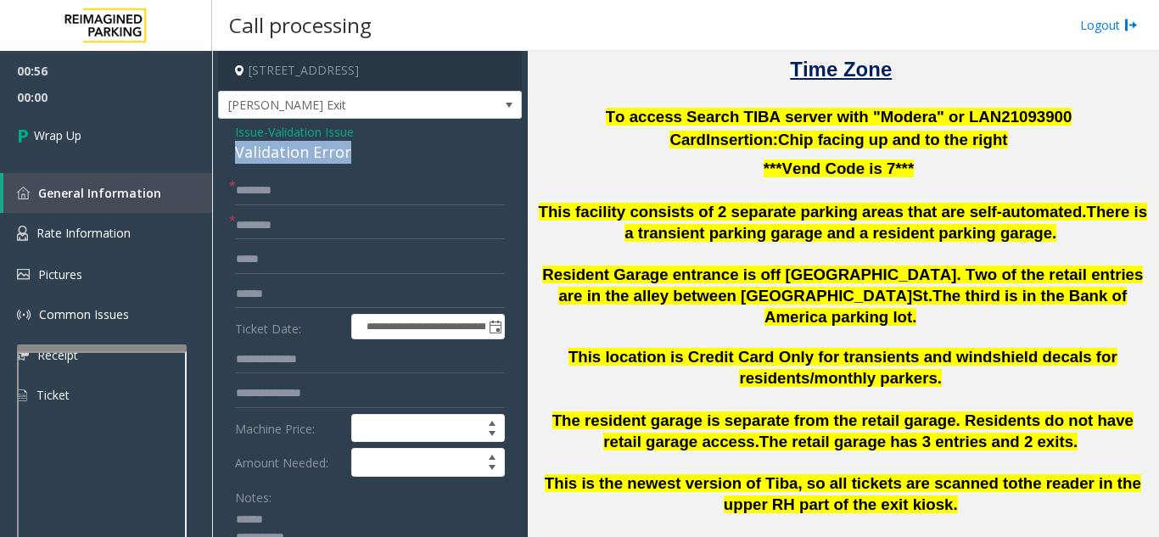
drag, startPoint x: 222, startPoint y: 152, endPoint x: 357, endPoint y: 148, distance: 134.9
click at [357, 148] on app-call-processing-form "**********" at bounding box center [370, 294] width 316 height 486
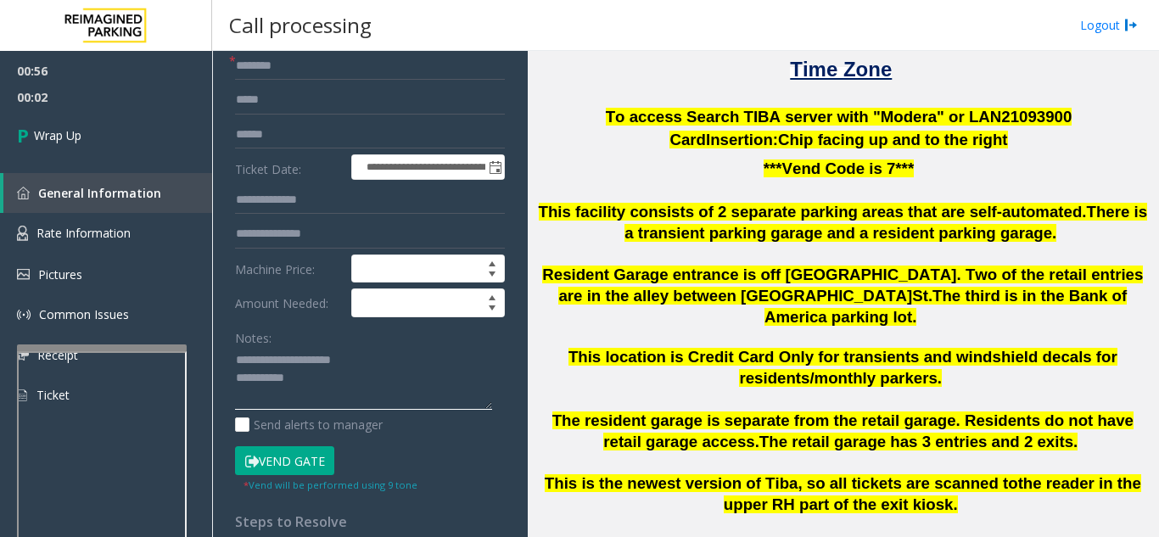
scroll to position [170, 0]
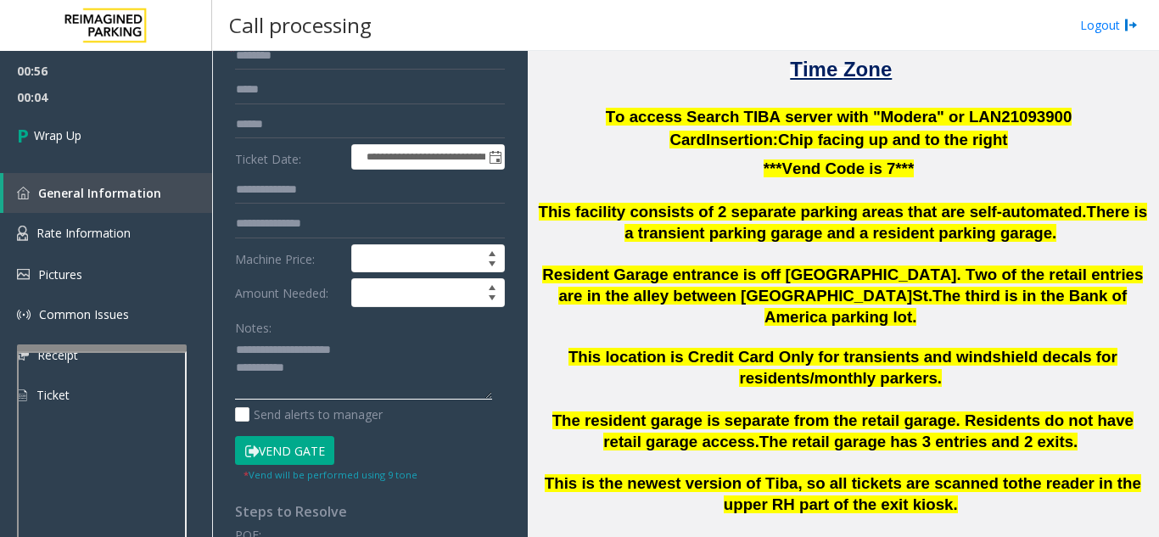
click at [388, 353] on textarea at bounding box center [363, 369] width 257 height 64
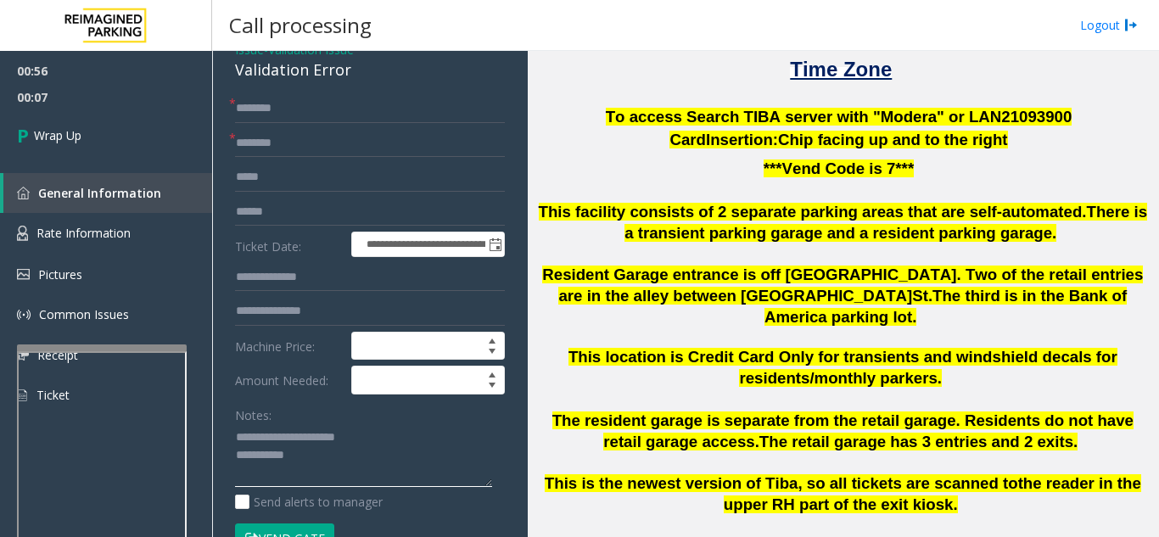
scroll to position [0, 0]
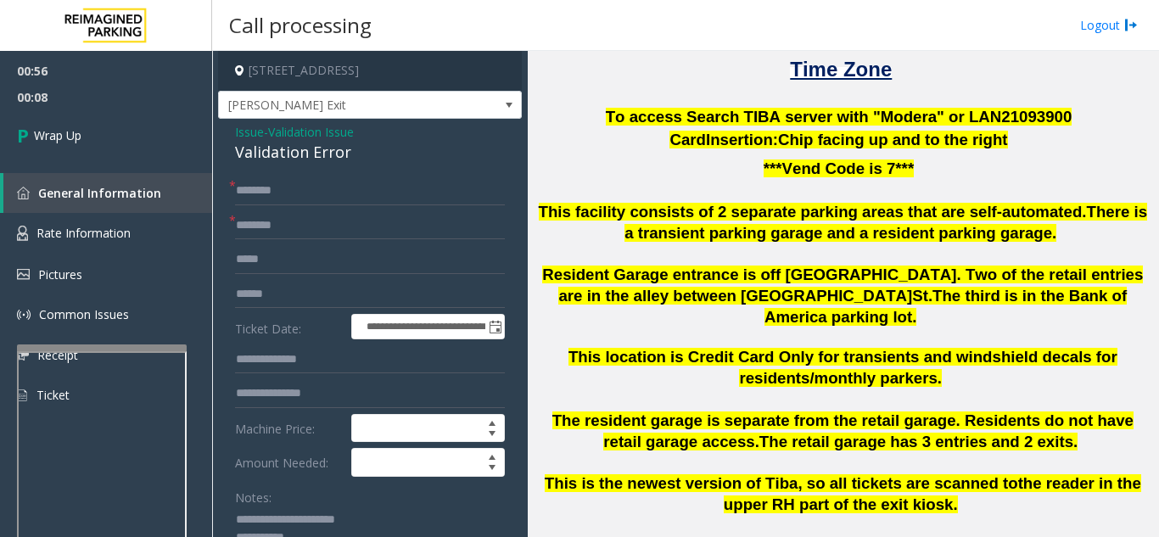
type textarea "**********"
click at [330, 187] on input "text" at bounding box center [370, 190] width 270 height 29
type input "****"
click at [297, 233] on input "text" at bounding box center [370, 225] width 270 height 29
type input "**"
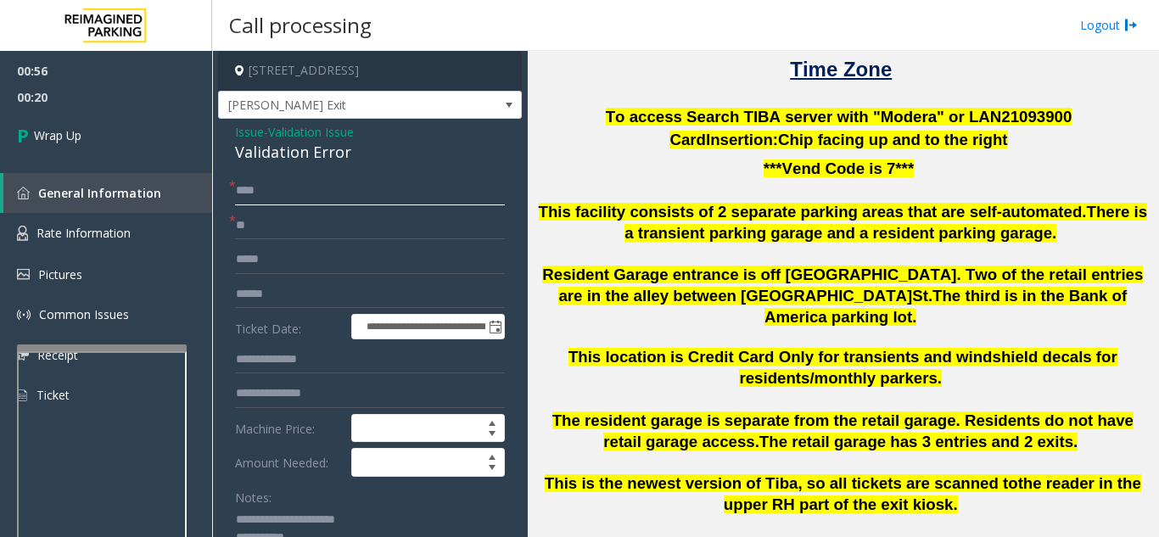
drag, startPoint x: 270, startPoint y: 189, endPoint x: 232, endPoint y: 192, distance: 37.4
click at [235, 192] on div "* ****" at bounding box center [370, 190] width 270 height 29
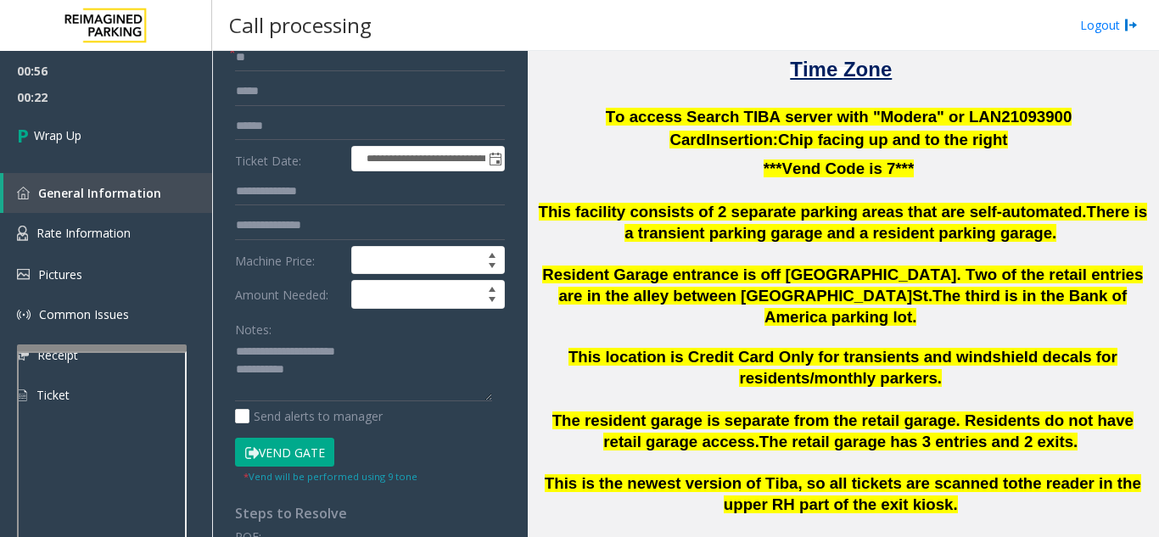
scroll to position [170, 0]
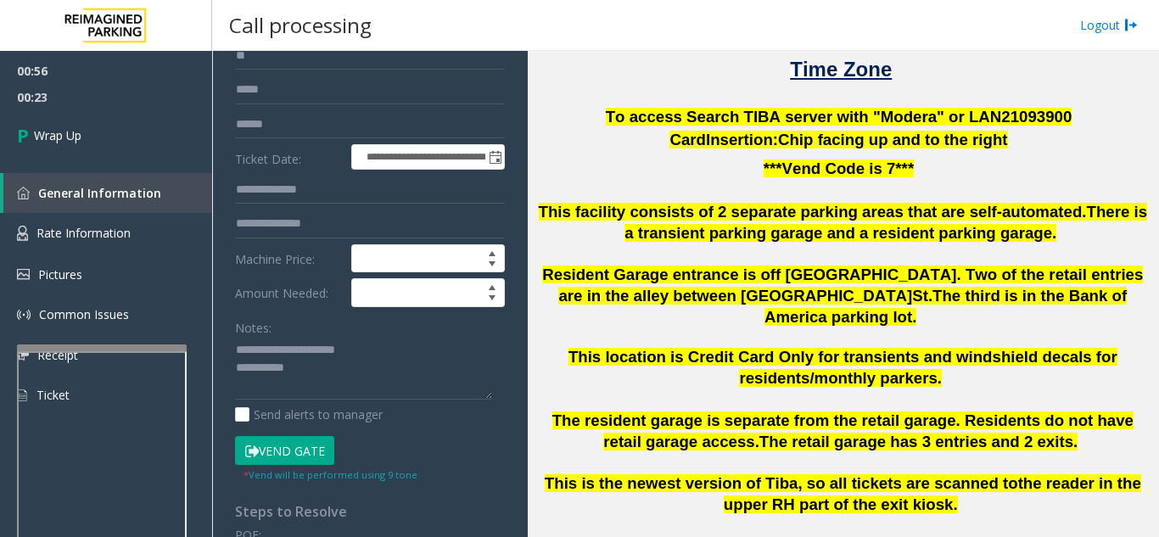
type input "**"
click at [332, 374] on textarea at bounding box center [363, 369] width 257 height 64
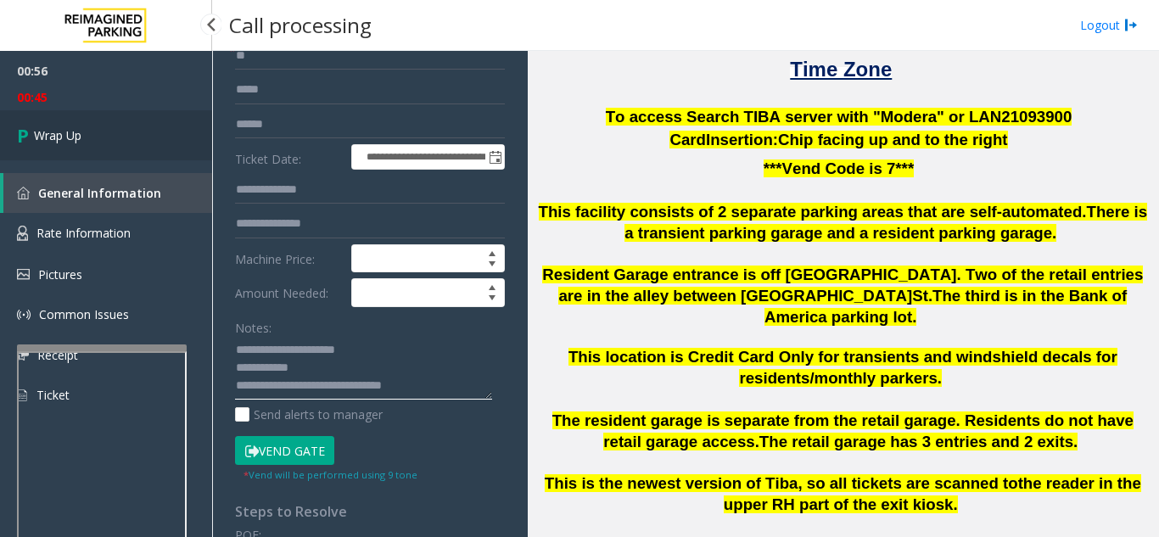
type textarea "**********"
click at [109, 120] on link "Wrap Up" at bounding box center [106, 135] width 212 height 50
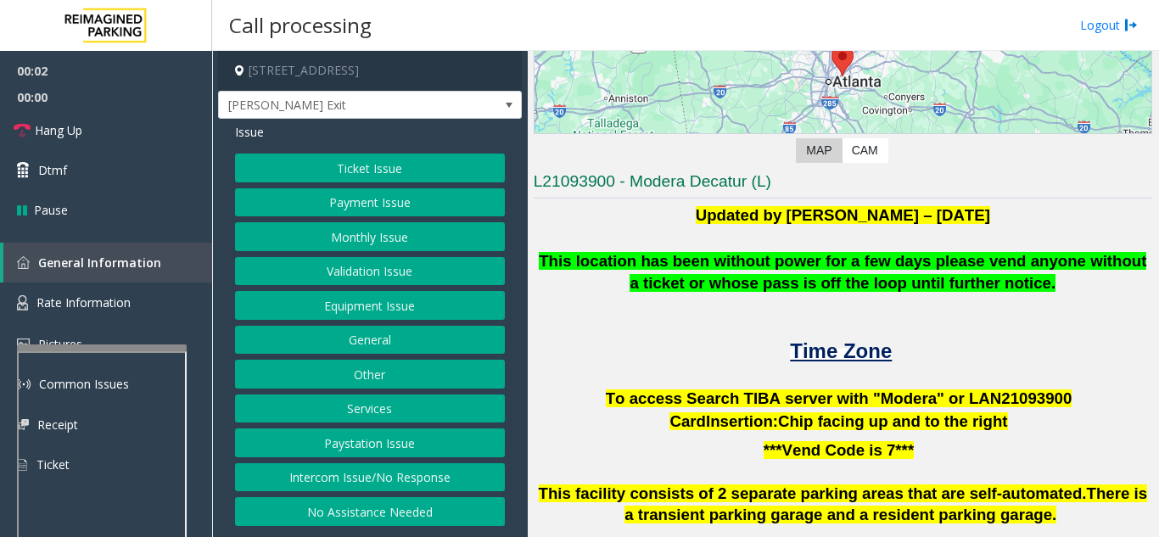
scroll to position [254, 0]
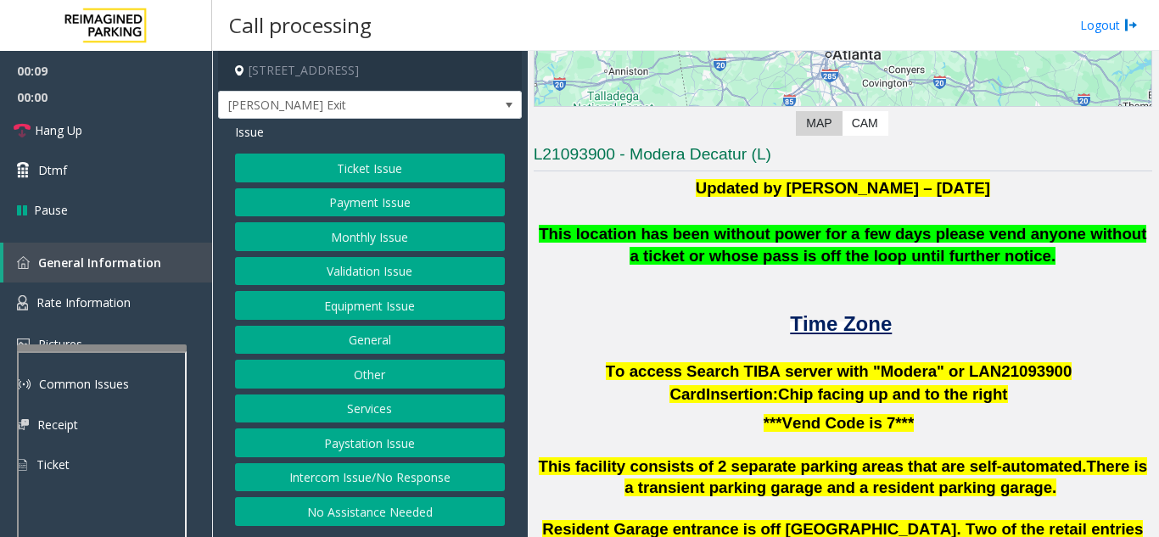
click at [413, 479] on button "Intercom Issue/No Response" at bounding box center [370, 477] width 270 height 29
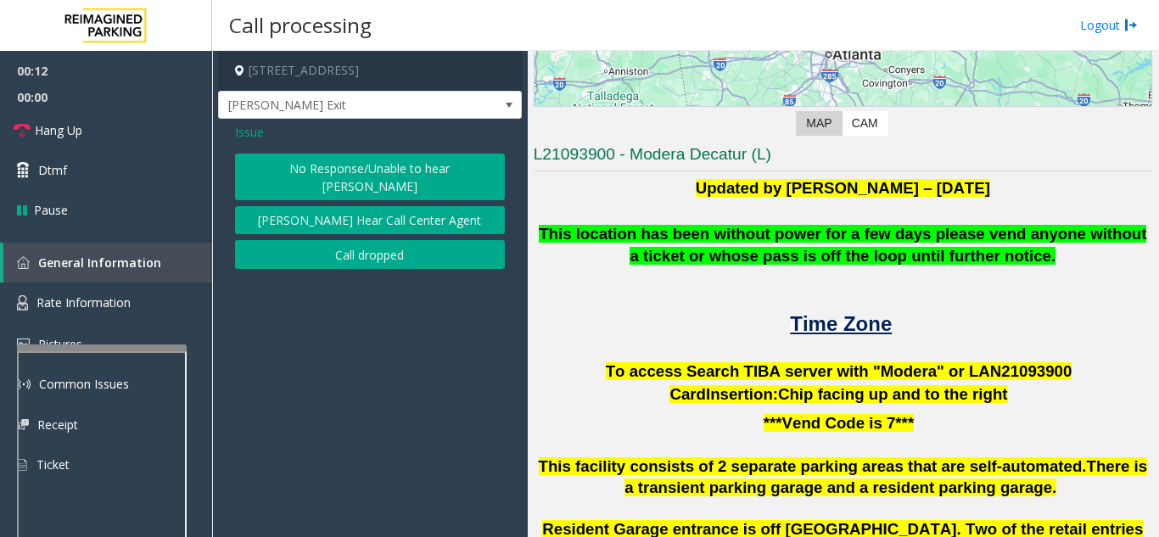
drag, startPoint x: 428, startPoint y: 161, endPoint x: 422, endPoint y: 173, distance: 13.3
click at [428, 165] on button "No Response/Unable to hear [PERSON_NAME]" at bounding box center [370, 177] width 270 height 47
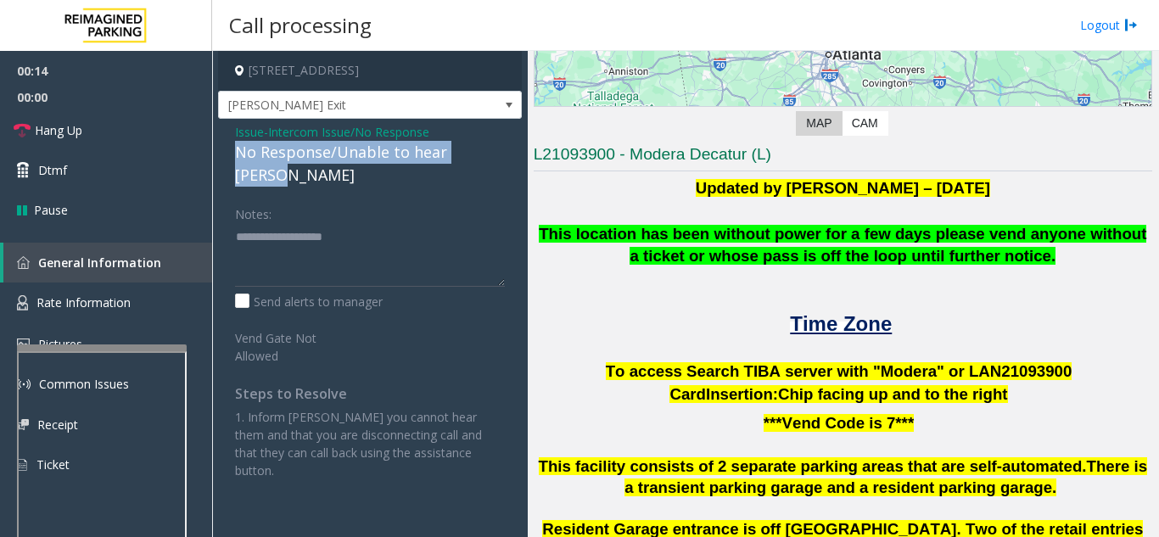
drag, startPoint x: 223, startPoint y: 147, endPoint x: 526, endPoint y: 145, distance: 302.8
click at [526, 145] on app-call-processing-form "155 Clairemont Avenue, Decatur, GA Clairmont Exit Issue - Intercom Issue/No Res…" at bounding box center [370, 294] width 316 height 486
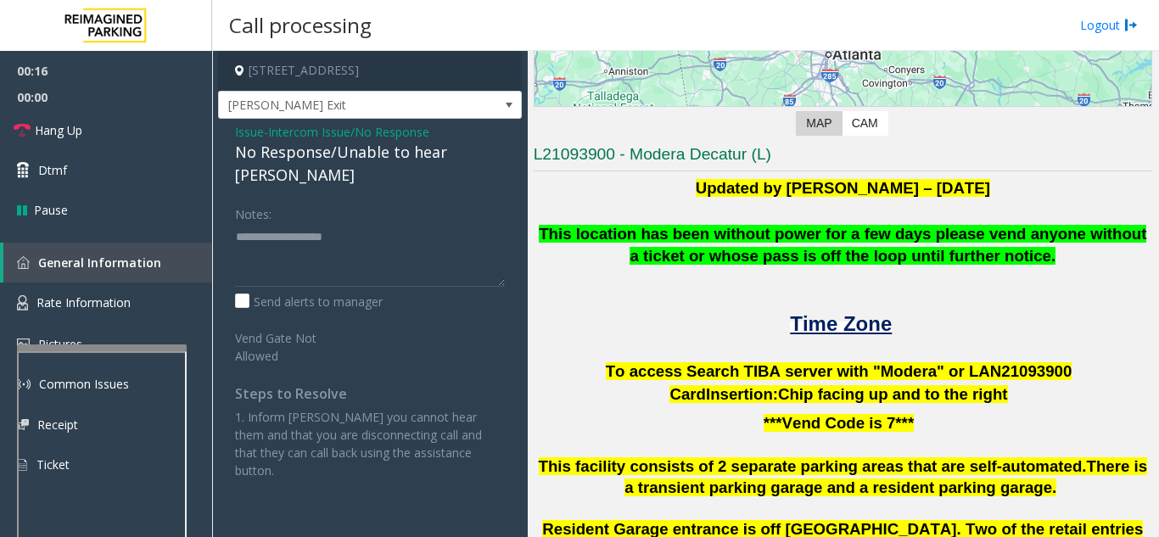
click at [505, 220] on div "Notes: Send alerts to manager Vend Gate Not Allowed Steps to Resolve 1. Inform …" at bounding box center [369, 339] width 295 height 280
click at [110, 140] on link "Hang Up" at bounding box center [106, 130] width 212 height 40
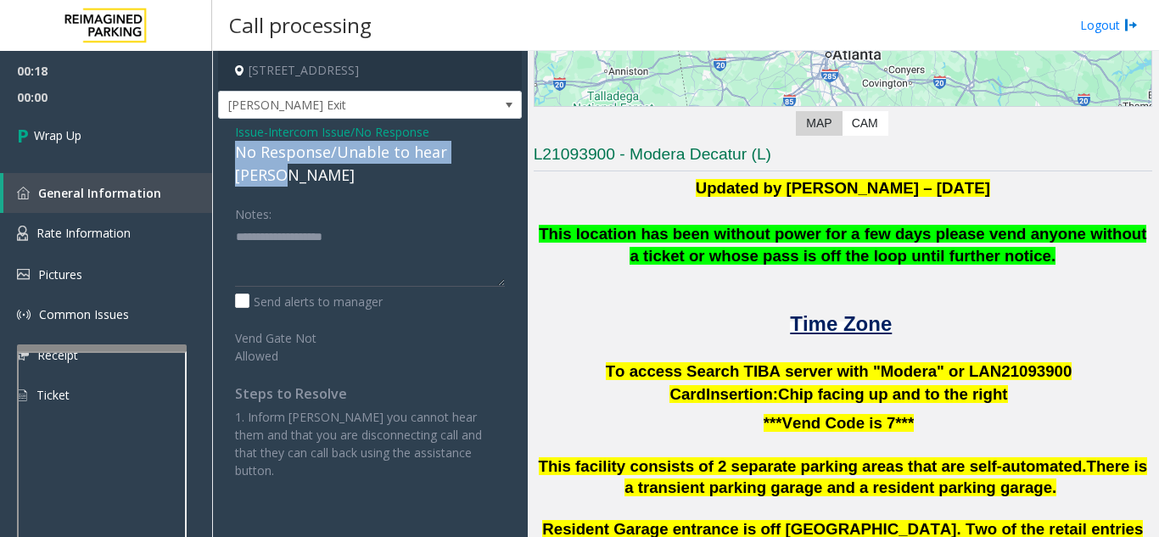
drag, startPoint x: 228, startPoint y: 159, endPoint x: 516, endPoint y: 148, distance: 287.7
click at [516, 148] on div "Issue - Intercom Issue/No Response No Response/Unable to hear [PERSON_NAME] Not…" at bounding box center [370, 307] width 304 height 377
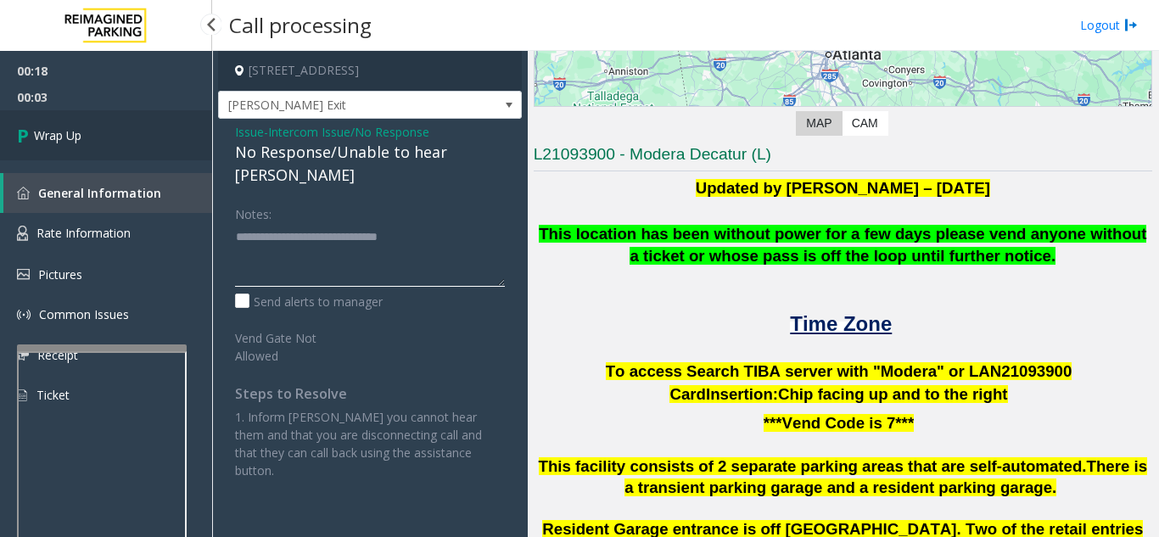
type textarea "**********"
click at [92, 149] on link "Wrap Up" at bounding box center [106, 135] width 212 height 50
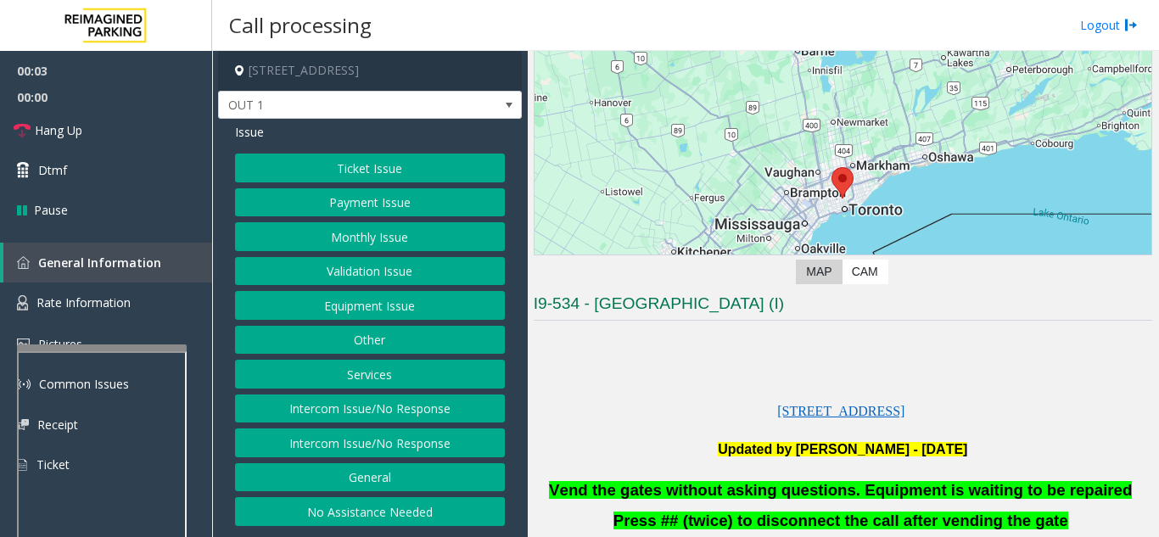
scroll to position [254, 0]
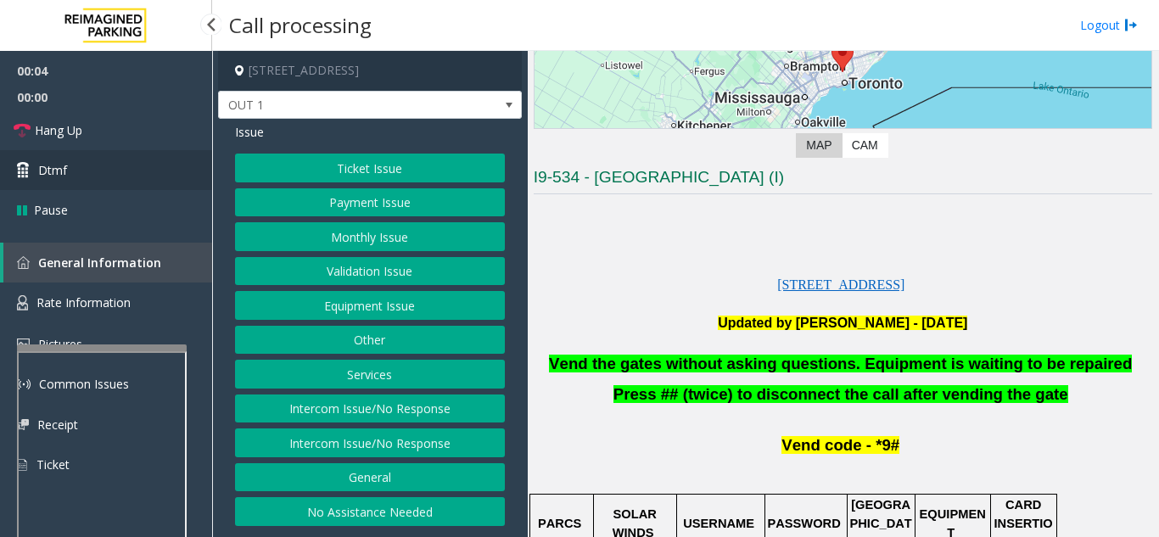
click at [73, 180] on link "Dtmf" at bounding box center [106, 170] width 212 height 40
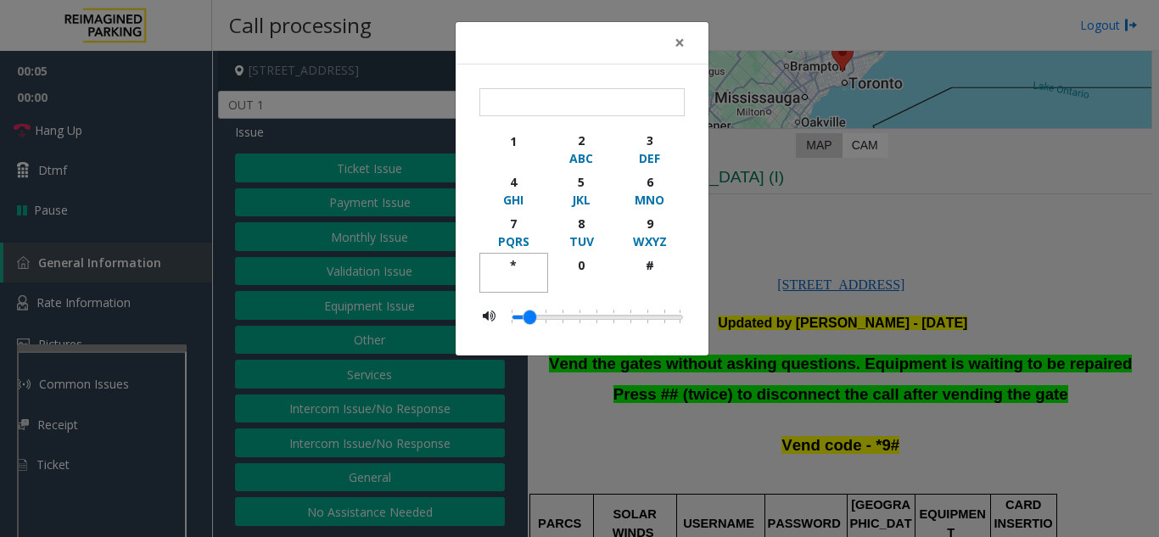
click at [513, 272] on div "*" at bounding box center [513, 265] width 47 height 18
click at [641, 224] on div "9" at bounding box center [649, 224] width 47 height 18
click at [631, 269] on div "#" at bounding box center [649, 265] width 47 height 18
type input "***"
click at [671, 47] on button "×" at bounding box center [679, 43] width 34 height 42
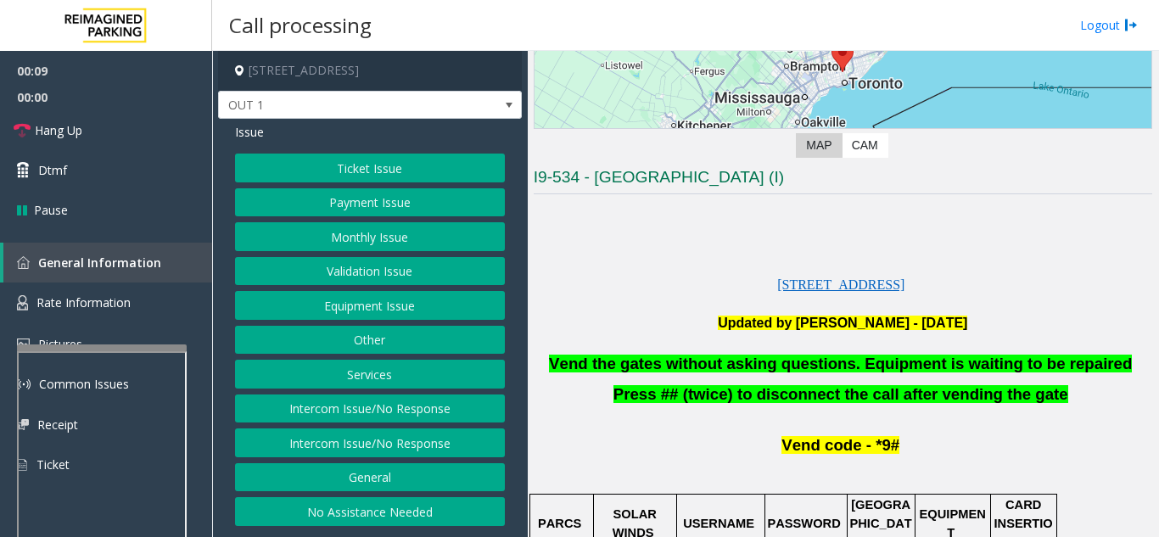
click at [352, 304] on button "Equipment Issue" at bounding box center [370, 305] width 270 height 29
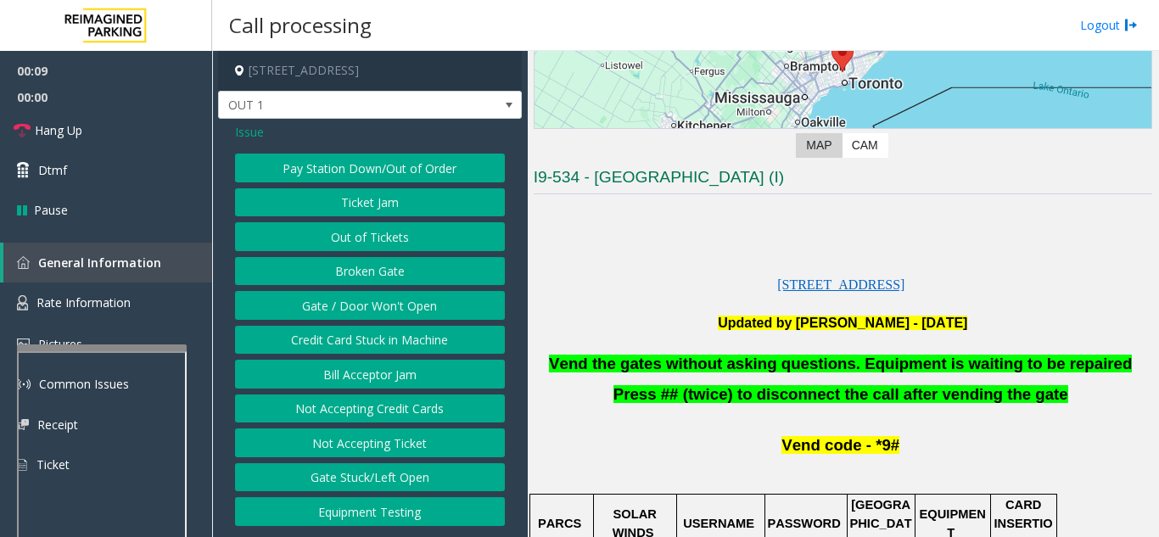
click at [352, 304] on button "Gate / Door Won't Open" at bounding box center [370, 305] width 270 height 29
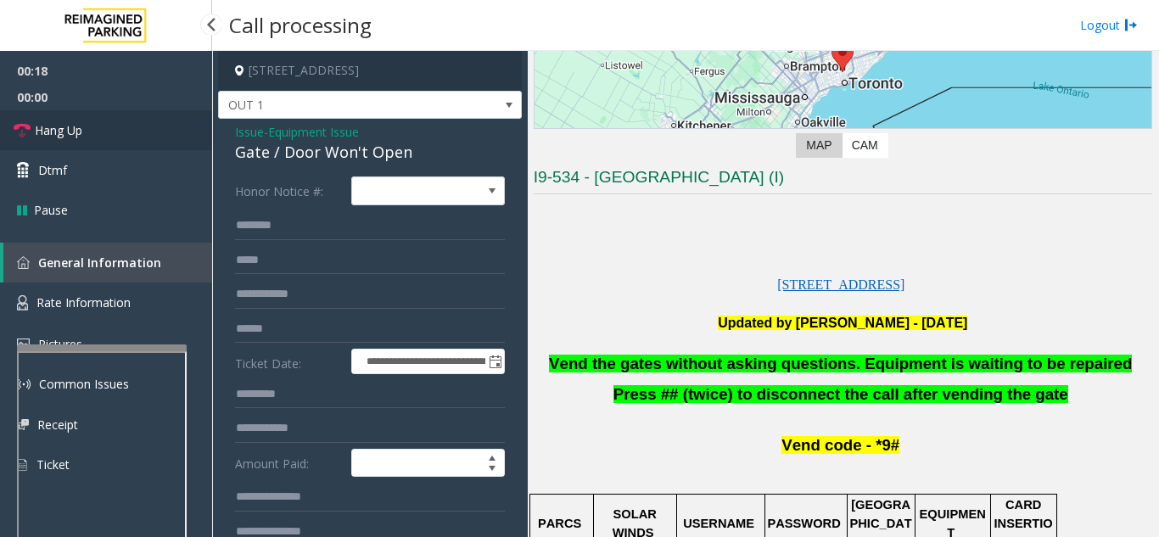
click at [108, 126] on link "Hang Up" at bounding box center [106, 130] width 212 height 40
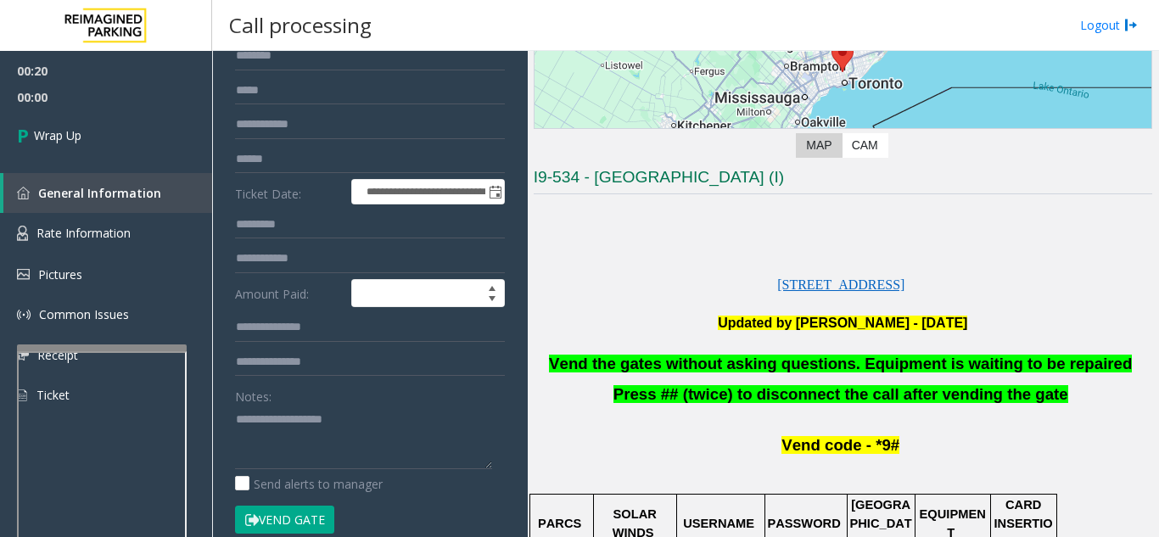
click at [378, 405] on div "Notes:" at bounding box center [370, 425] width 270 height 87
type textarea "**********"
click at [77, 133] on span "Wrap Up" at bounding box center [57, 135] width 47 height 18
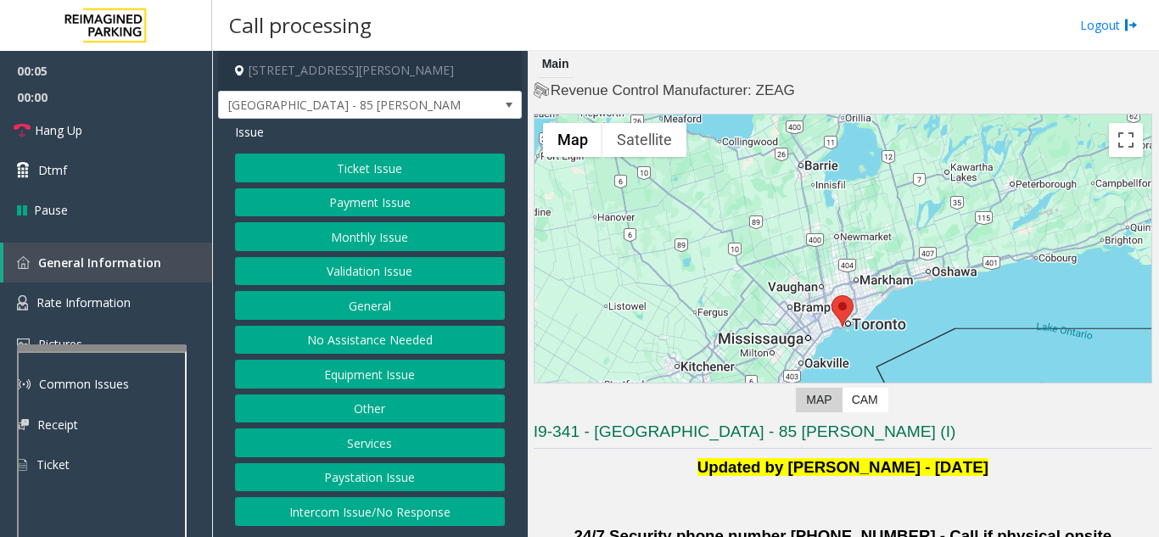
click at [407, 274] on button "Validation Issue" at bounding box center [370, 271] width 270 height 29
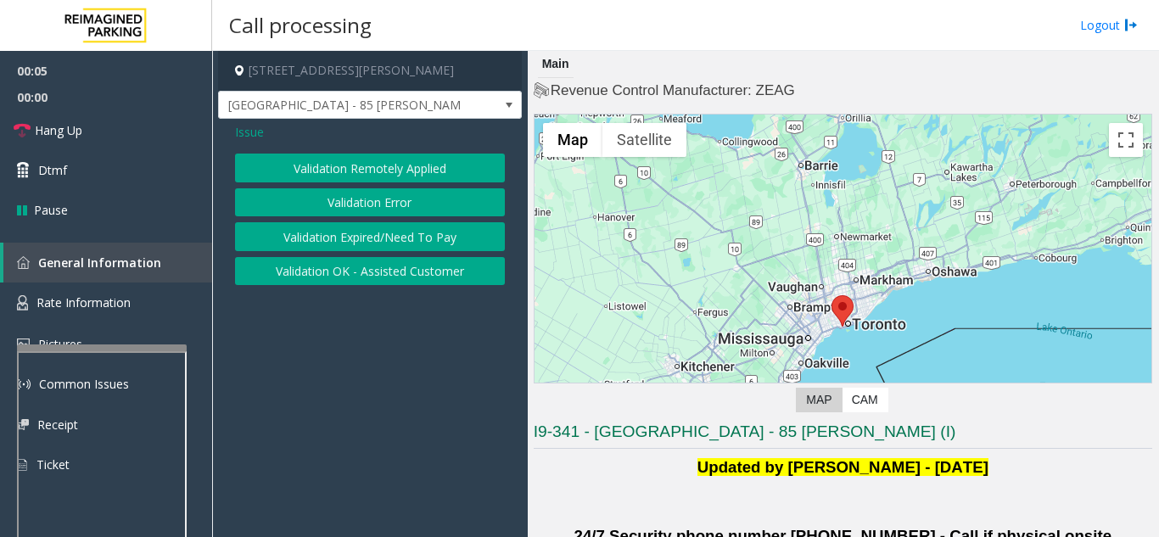
click at [395, 207] on button "Validation Error" at bounding box center [370, 202] width 270 height 29
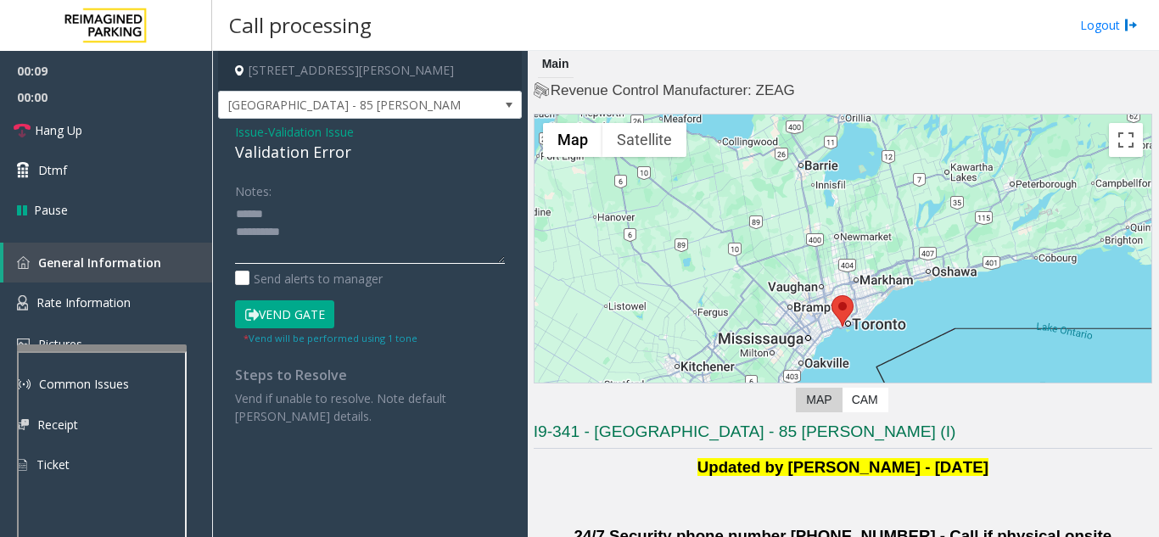
click at [340, 230] on textarea at bounding box center [370, 232] width 270 height 64
click at [322, 189] on div "Notes:" at bounding box center [370, 219] width 270 height 87
click at [309, 217] on textarea at bounding box center [370, 232] width 270 height 64
drag, startPoint x: 232, startPoint y: 157, endPoint x: 385, endPoint y: 160, distance: 153.5
click at [385, 160] on div "Issue - Validation Issue Validation Error Notes: Send alerts to manager Vend Ga…" at bounding box center [370, 280] width 304 height 323
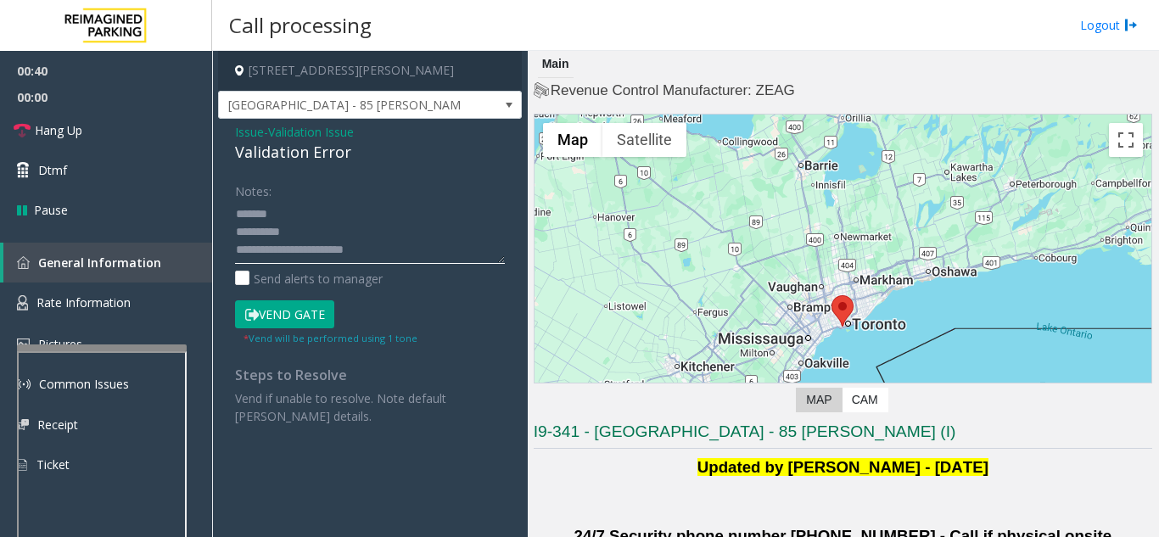
click at [287, 246] on textarea at bounding box center [370, 232] width 270 height 64
drag, startPoint x: 309, startPoint y: 247, endPoint x: 397, endPoint y: 246, distance: 88.2
click at [397, 246] on textarea at bounding box center [370, 232] width 270 height 64
click at [362, 276] on label "Send alerts to manager" at bounding box center [309, 279] width 148 height 18
click at [367, 255] on textarea at bounding box center [370, 232] width 270 height 64
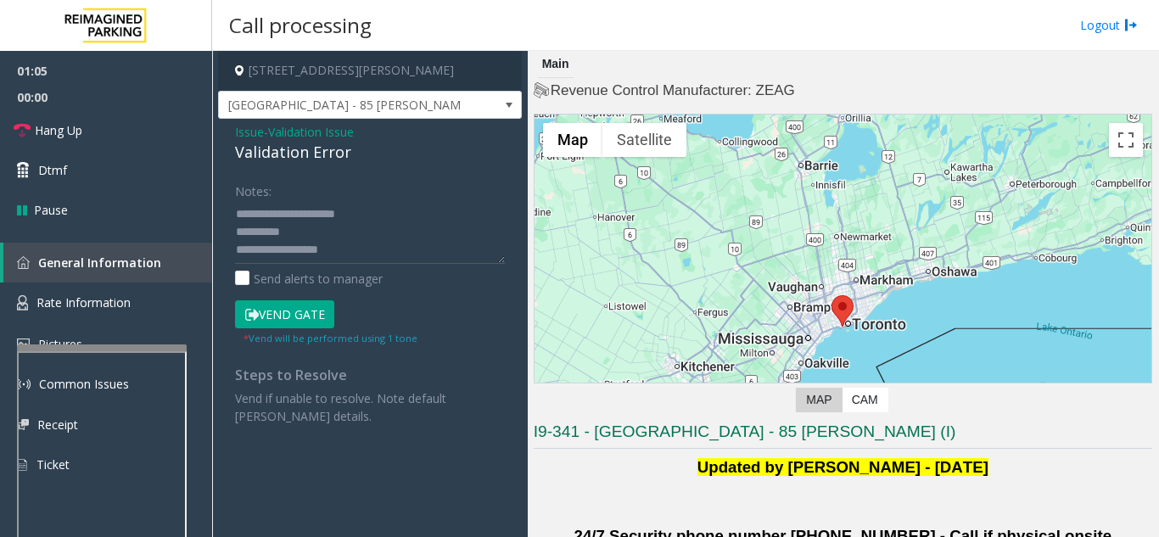
click at [312, 324] on button "Vend Gate" at bounding box center [284, 314] width 99 height 29
click at [343, 275] on label "Send alerts to manager" at bounding box center [309, 279] width 148 height 18
click at [392, 248] on textarea at bounding box center [370, 232] width 270 height 64
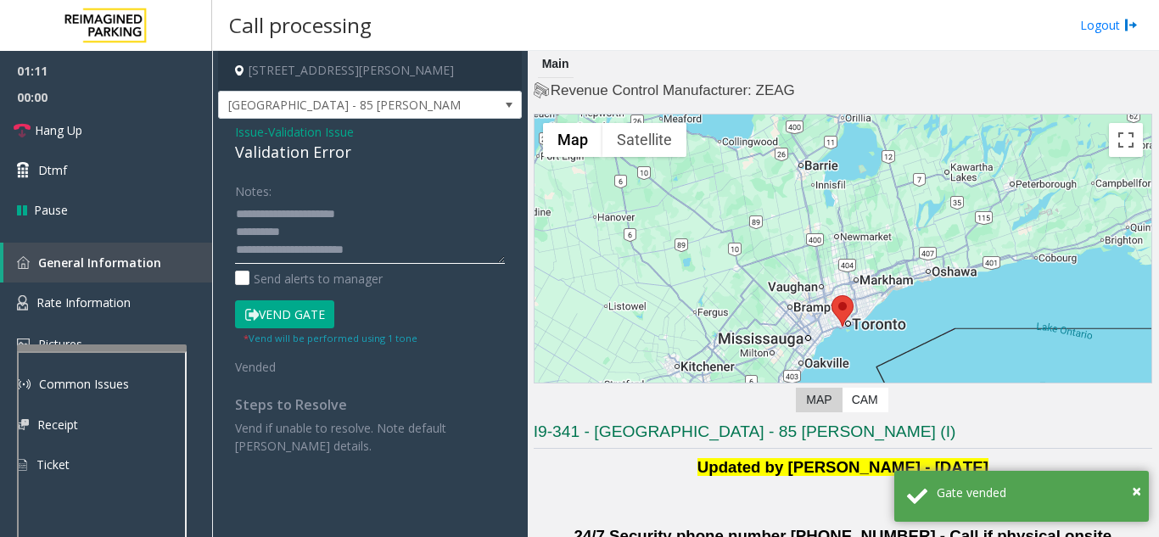
click at [373, 231] on textarea at bounding box center [370, 232] width 270 height 64
click at [126, 129] on link "Hang Up" at bounding box center [106, 130] width 212 height 40
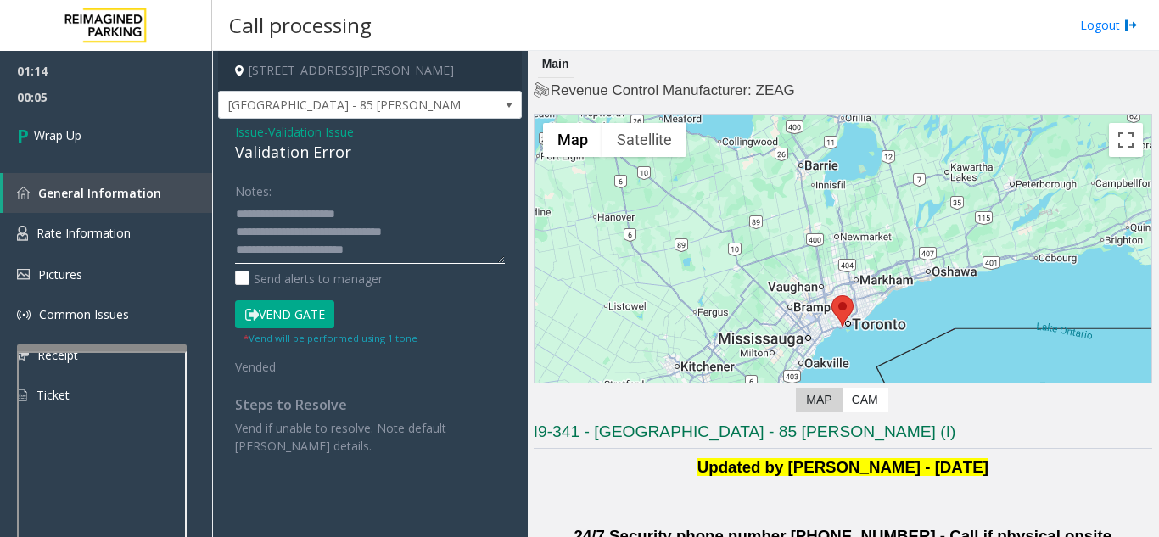
click at [413, 225] on textarea at bounding box center [370, 232] width 270 height 64
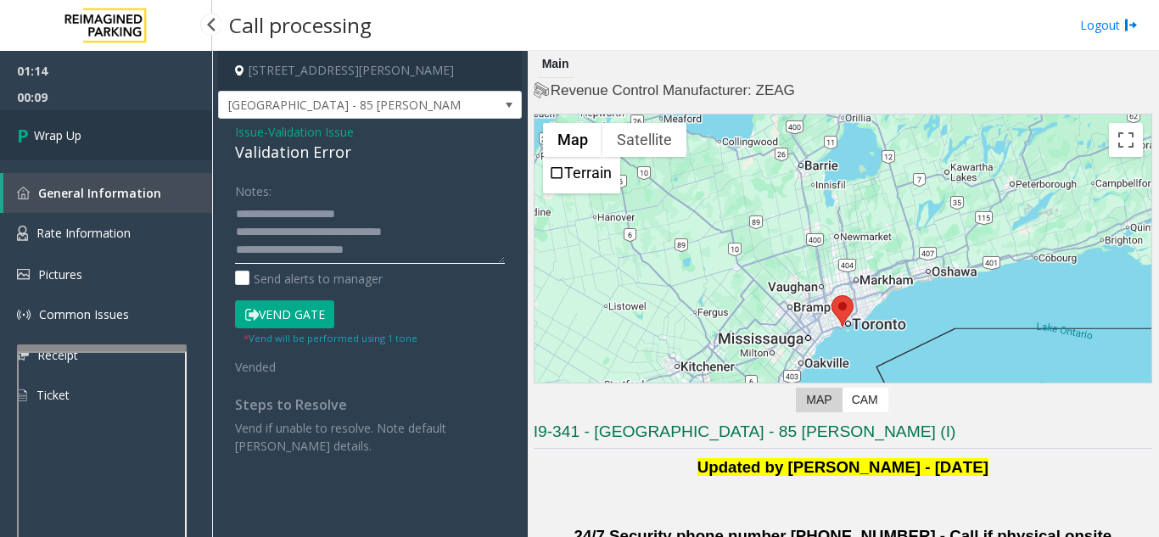
type textarea "**********"
click at [73, 139] on span "Wrap Up" at bounding box center [57, 135] width 47 height 18
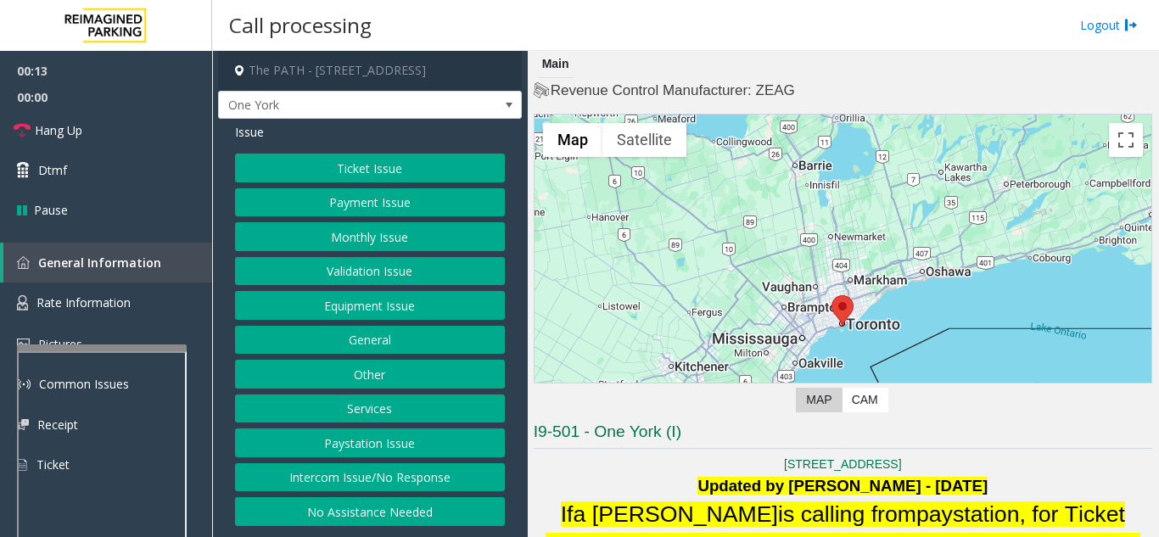
click at [366, 483] on button "Intercom Issue/No Response" at bounding box center [370, 477] width 270 height 29
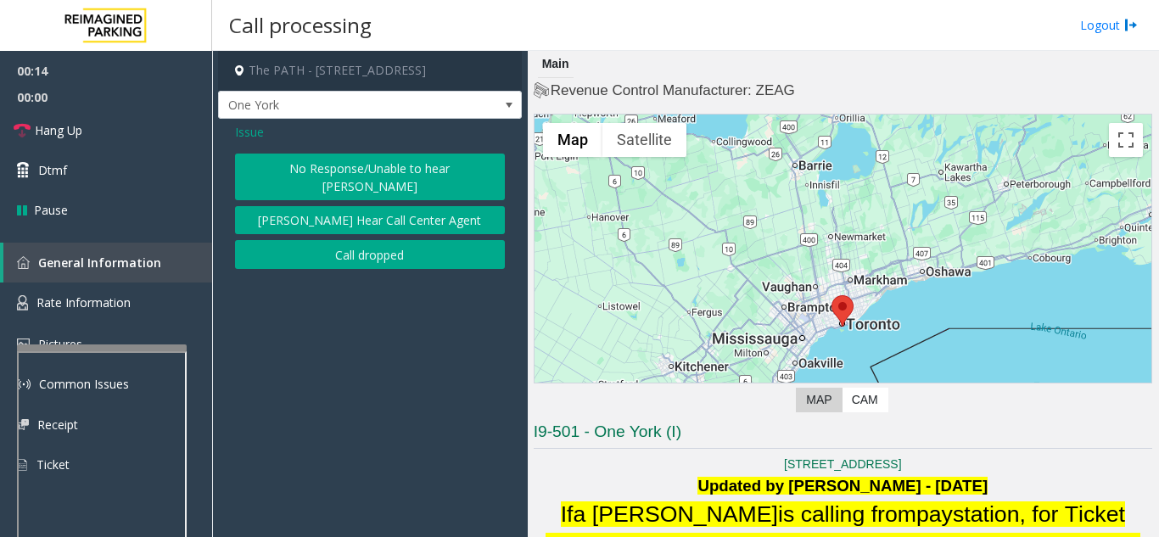
click at [247, 182] on div "No Response/Unable to hear parker Parker Cannot Hear Call Center Agent Call dro…" at bounding box center [370, 211] width 270 height 115
click at [264, 174] on button "No Response/Unable to hear [PERSON_NAME]" at bounding box center [370, 177] width 270 height 47
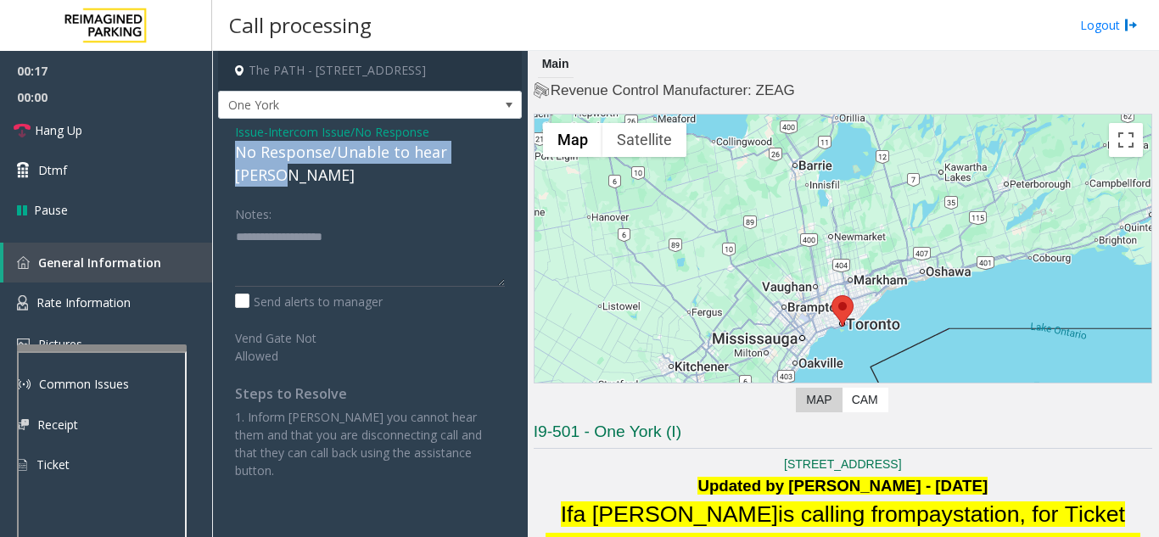
drag, startPoint x: 232, startPoint y: 159, endPoint x: 501, endPoint y: 161, distance: 269.7
click at [501, 161] on div "Issue - Intercom Issue/No Response No Response/Unable to hear [PERSON_NAME] Not…" at bounding box center [370, 307] width 304 height 377
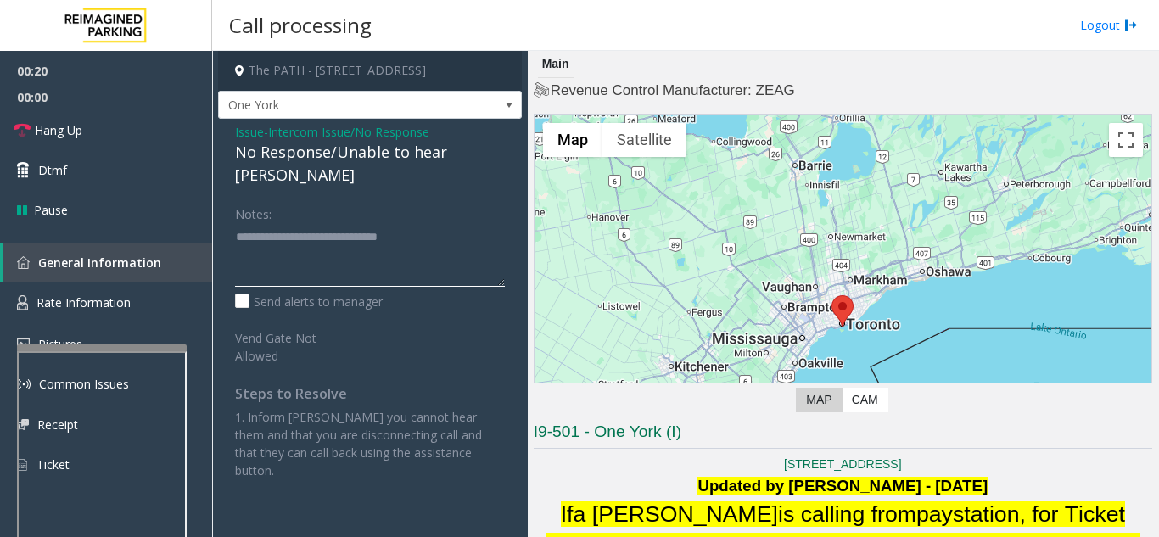
type textarea "**********"
click at [269, 152] on div "No Response/Unable to hear [PERSON_NAME]" at bounding box center [370, 164] width 270 height 46
click at [36, 131] on span "Hang Up" at bounding box center [58, 130] width 47 height 18
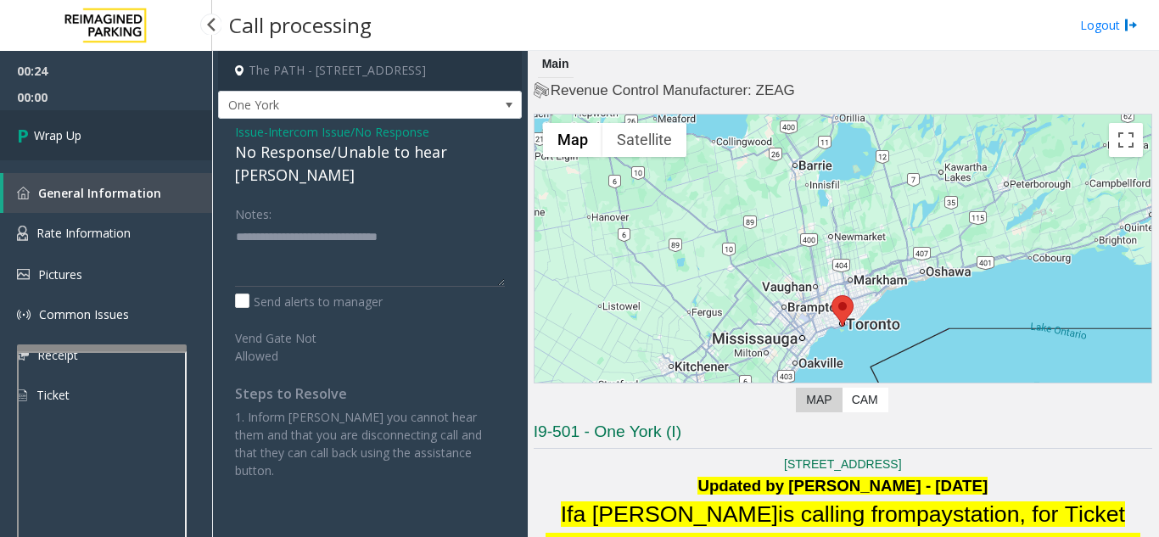
click at [130, 144] on link "Wrap Up" at bounding box center [106, 135] width 212 height 50
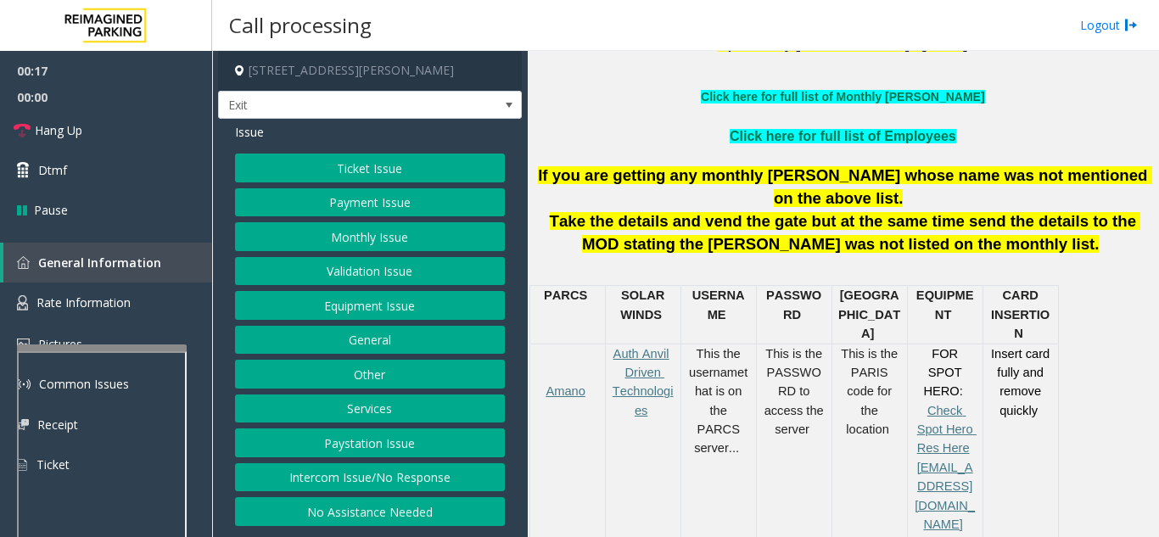
scroll to position [594, 0]
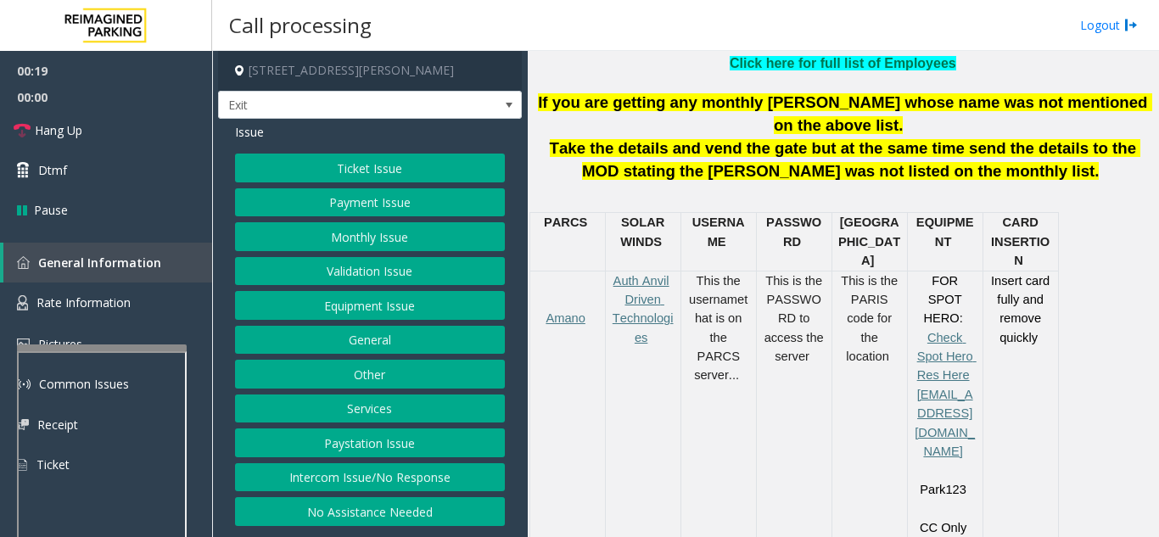
click at [406, 413] on button "Services" at bounding box center [370, 408] width 270 height 29
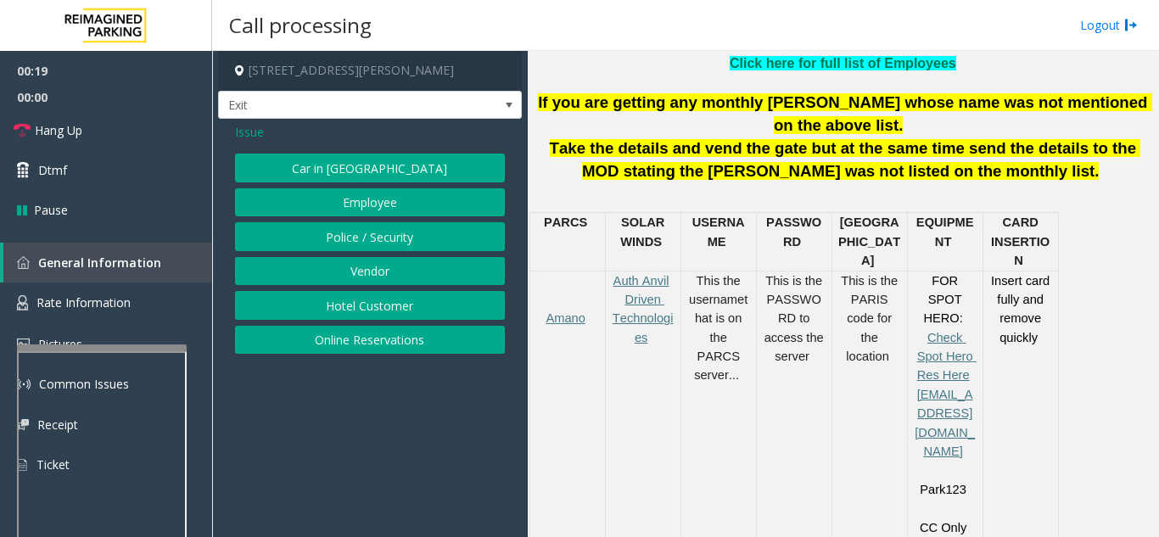
click at [394, 353] on button "Online Reservations" at bounding box center [370, 340] width 270 height 29
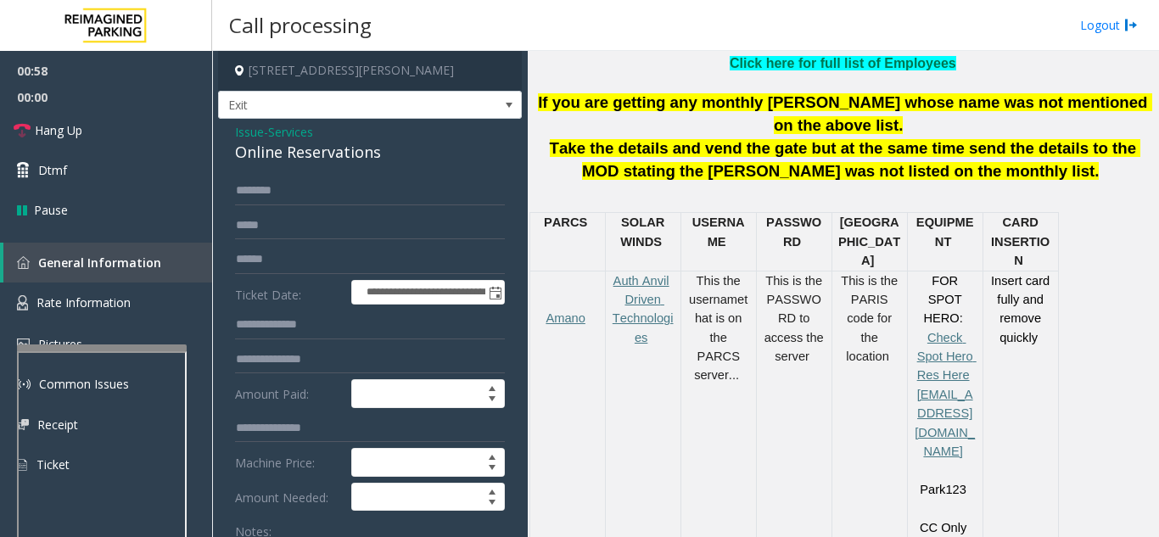
click at [248, 130] on span "Issue" at bounding box center [249, 132] width 29 height 18
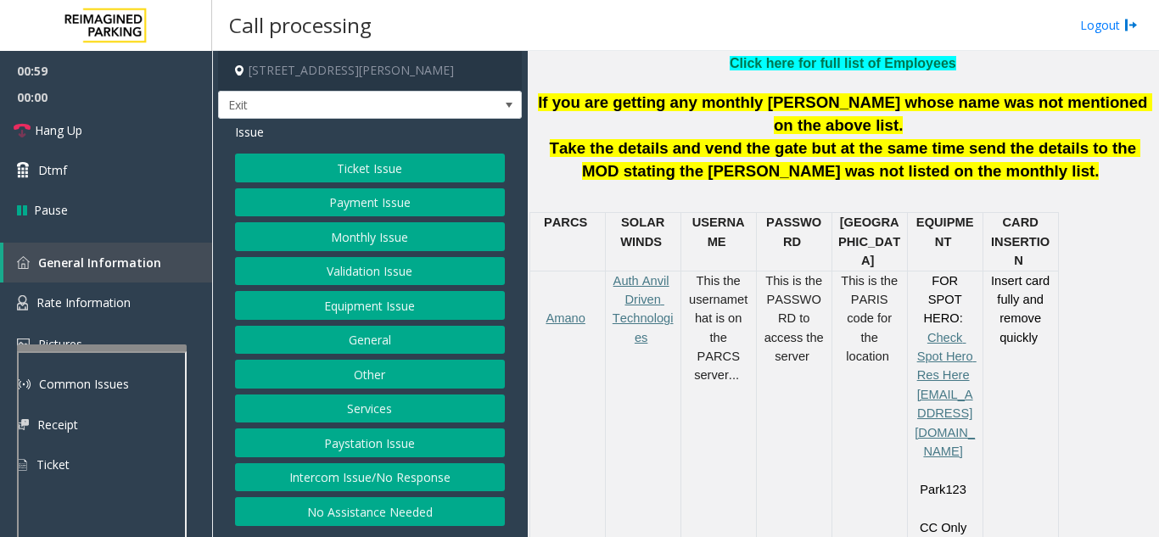
click at [395, 414] on button "Services" at bounding box center [370, 408] width 270 height 29
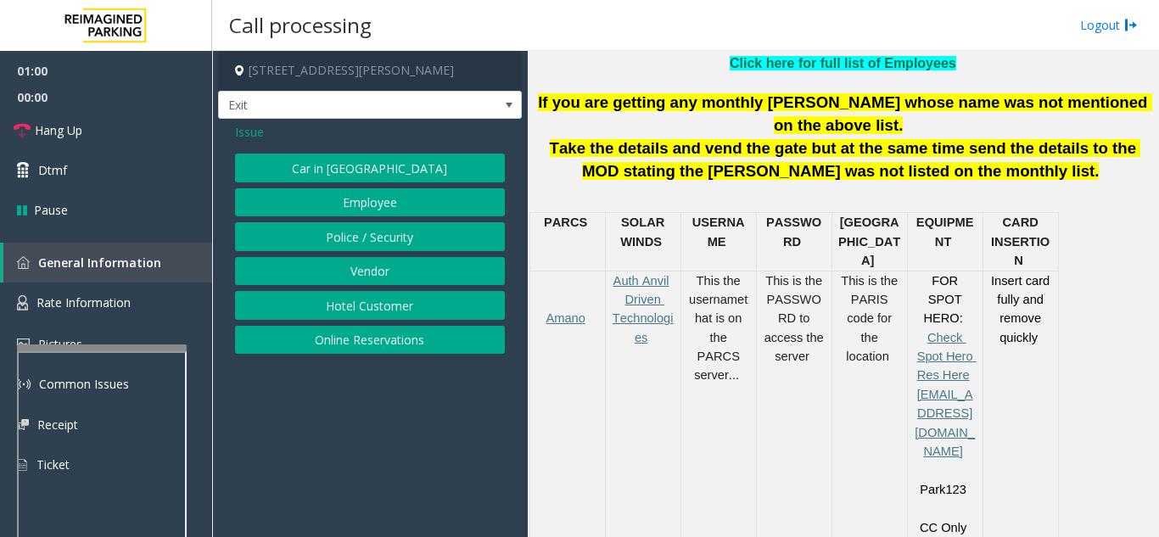
click at [386, 308] on button "Hotel Customer" at bounding box center [370, 305] width 270 height 29
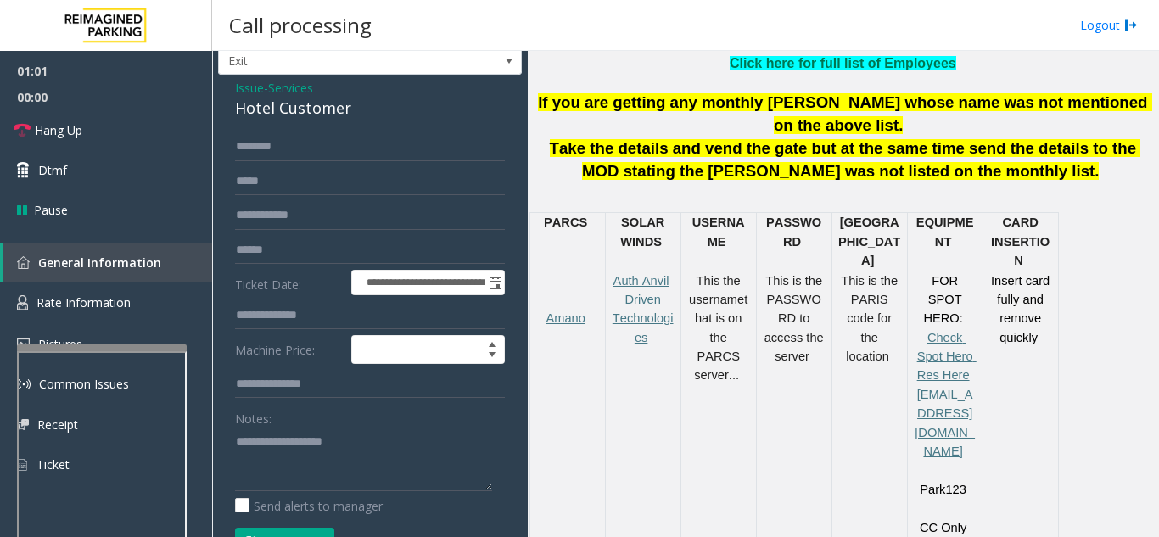
scroll to position [85, 0]
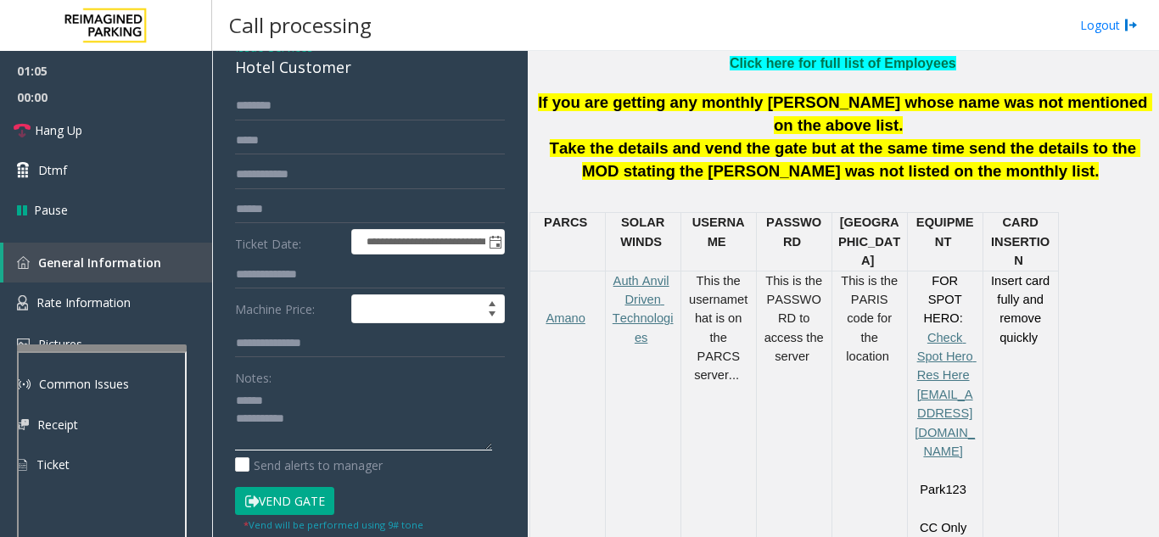
click at [328, 395] on textarea at bounding box center [363, 419] width 257 height 64
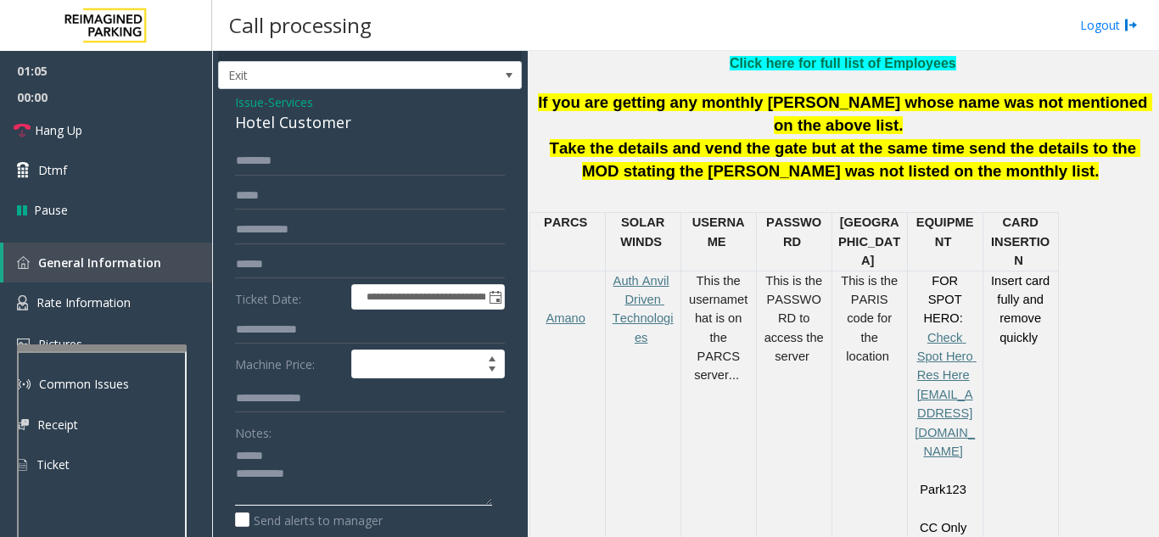
scroll to position [0, 0]
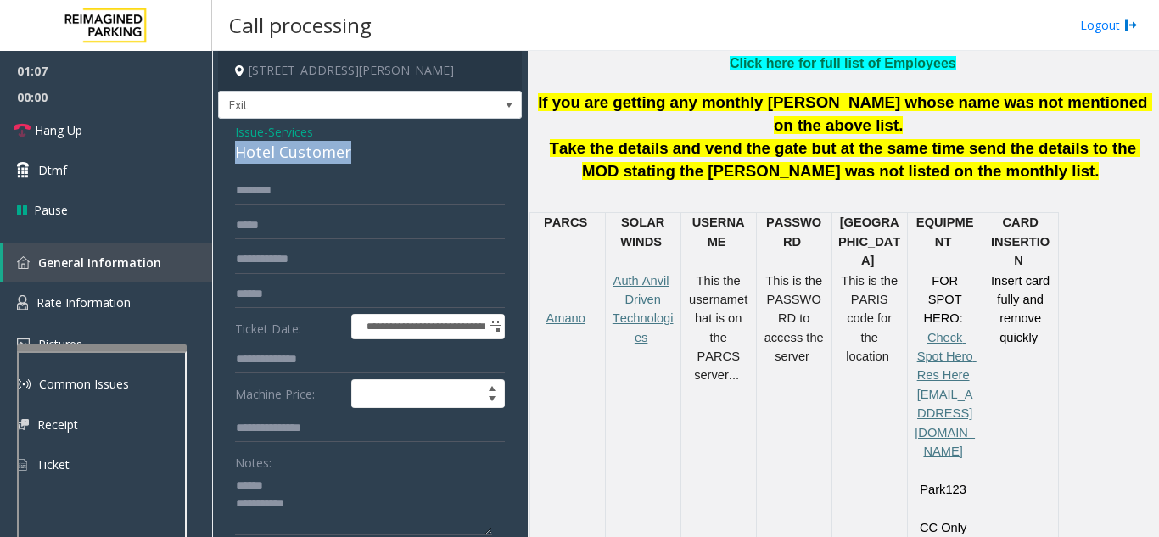
drag, startPoint x: 229, startPoint y: 158, endPoint x: 360, endPoint y: 154, distance: 130.7
click at [360, 154] on div "**********" at bounding box center [370, 434] width 304 height 630
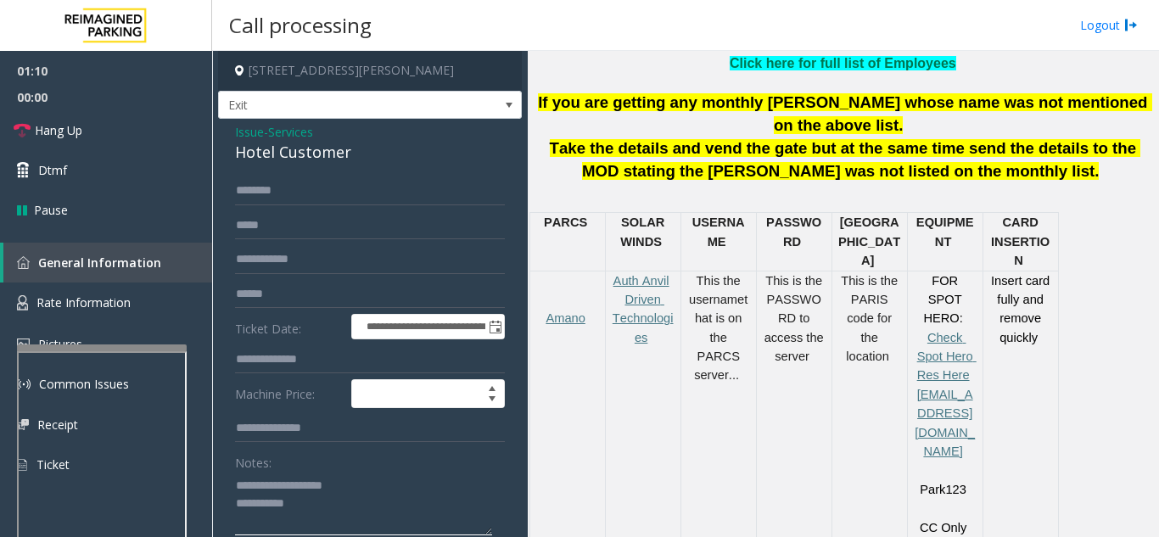
type textarea "**********"
click at [330, 358] on input "text" at bounding box center [370, 359] width 270 height 29
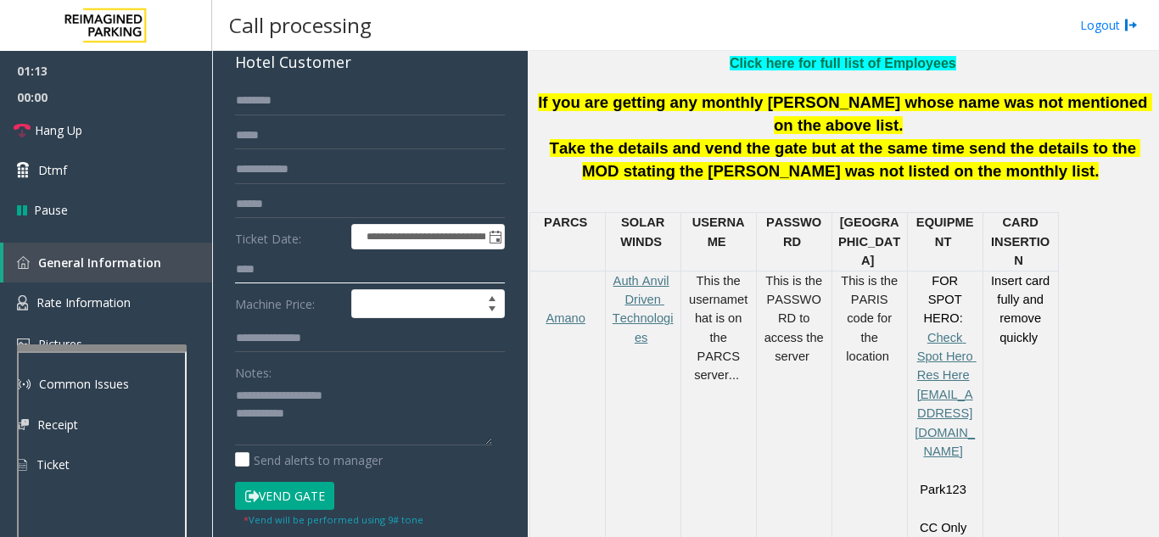
scroll to position [170, 0]
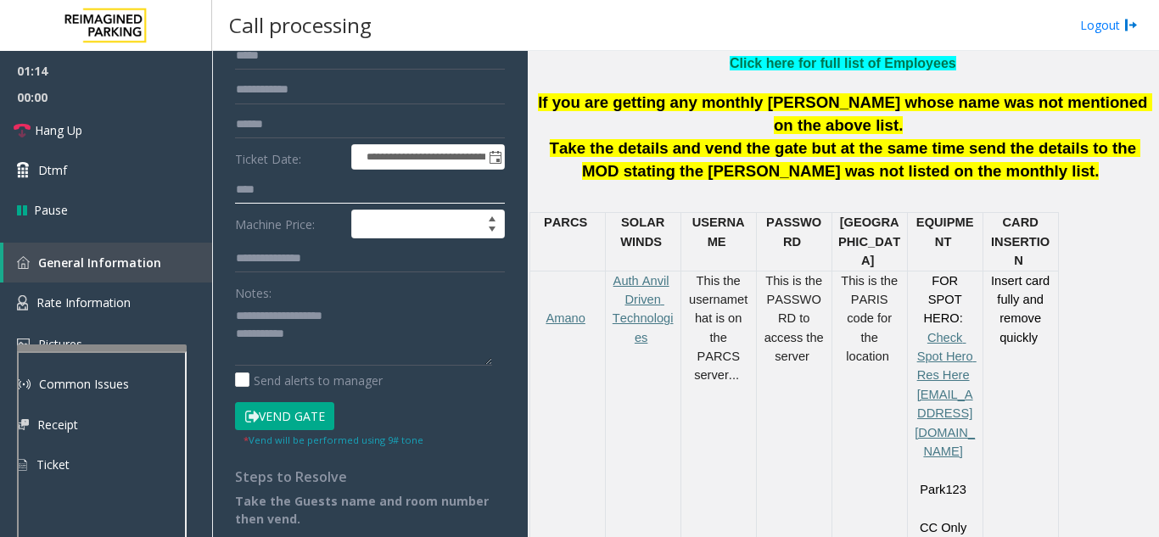
type input "****"
click at [299, 410] on button "Vend Gate" at bounding box center [284, 416] width 99 height 29
click at [327, 344] on textarea at bounding box center [363, 334] width 257 height 64
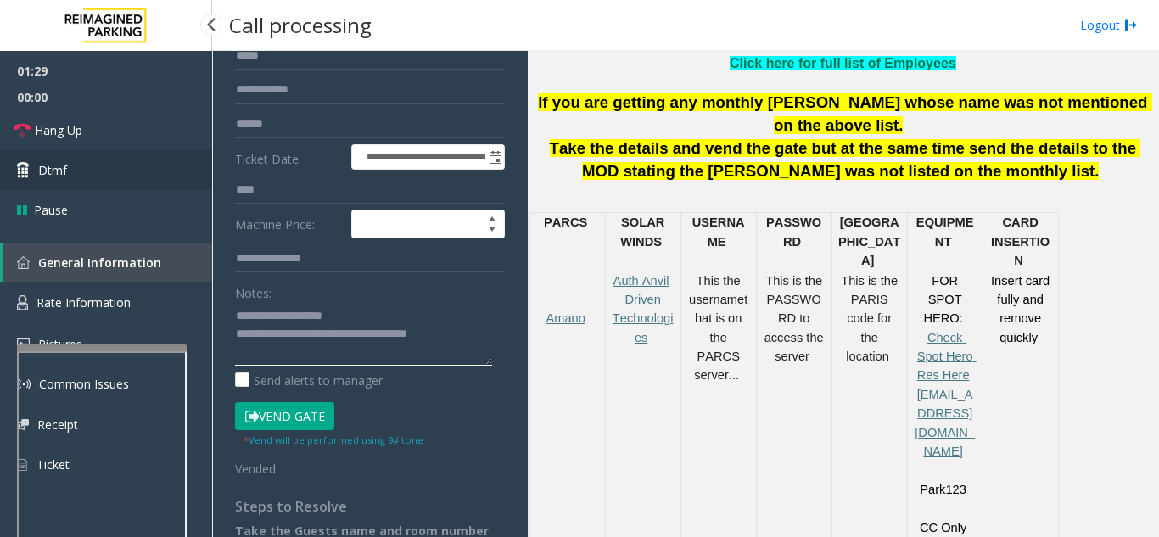
type textarea "**********"
click at [157, 154] on link "Dtmf" at bounding box center [106, 170] width 212 height 40
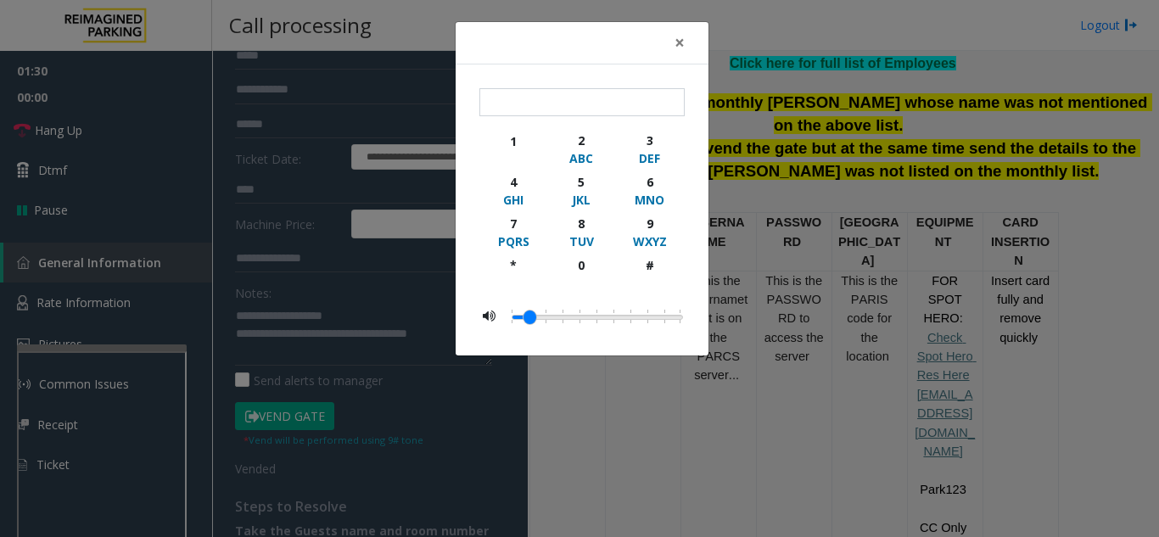
click at [164, 139] on div "× 1 2 ABC 3 DEF 4 GHI 5 JKL 6 MNO 7 PQRS 8 TUV 9 WXYZ * 0 #" at bounding box center [579, 268] width 1159 height 537
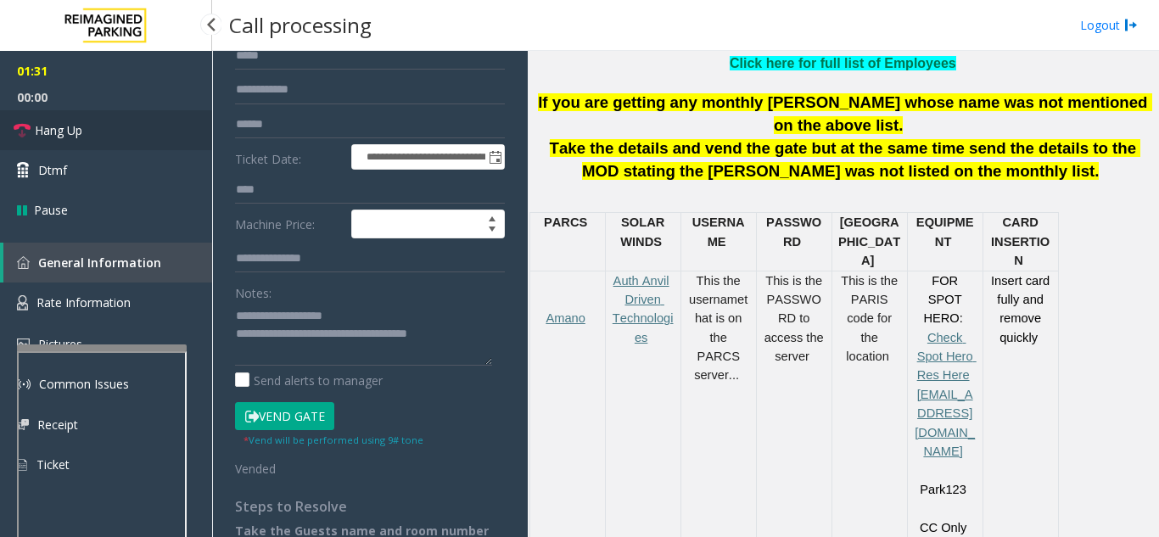
click at [165, 132] on link "Hang Up" at bounding box center [106, 130] width 212 height 40
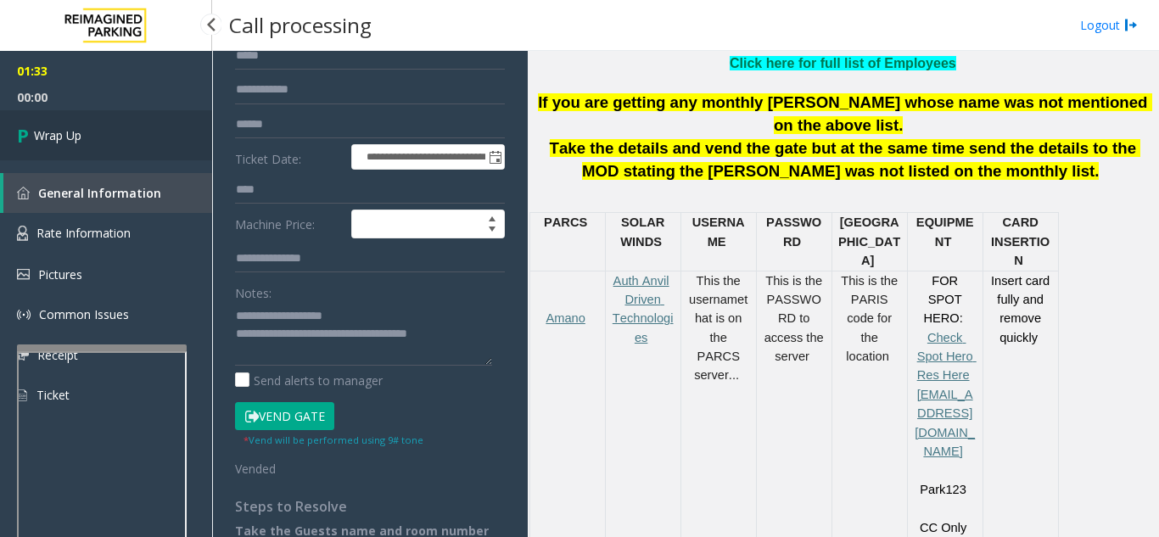
click at [168, 143] on link "Wrap Up" at bounding box center [106, 135] width 212 height 50
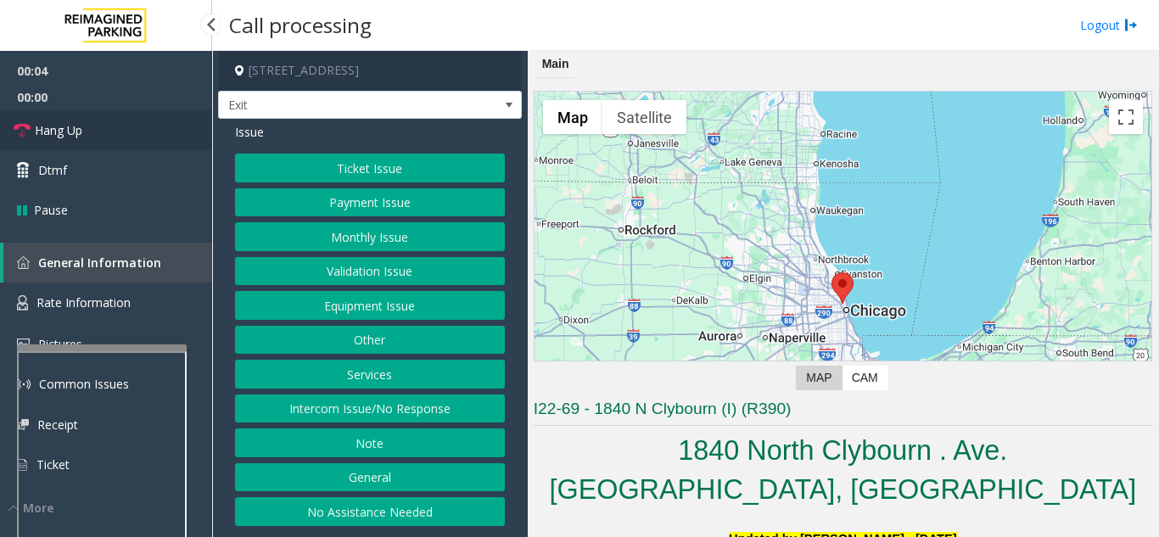
click at [93, 131] on link "Hang Up" at bounding box center [106, 130] width 212 height 40
click at [328, 511] on button "No Assistance Needed" at bounding box center [370, 511] width 270 height 29
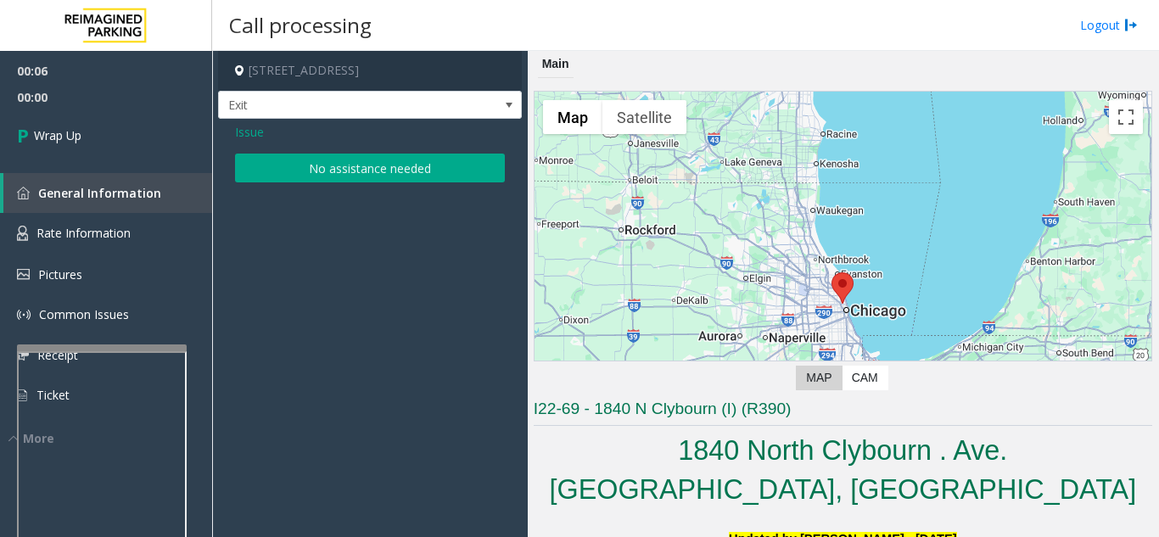
click at [330, 180] on button "No assistance needed" at bounding box center [370, 168] width 270 height 29
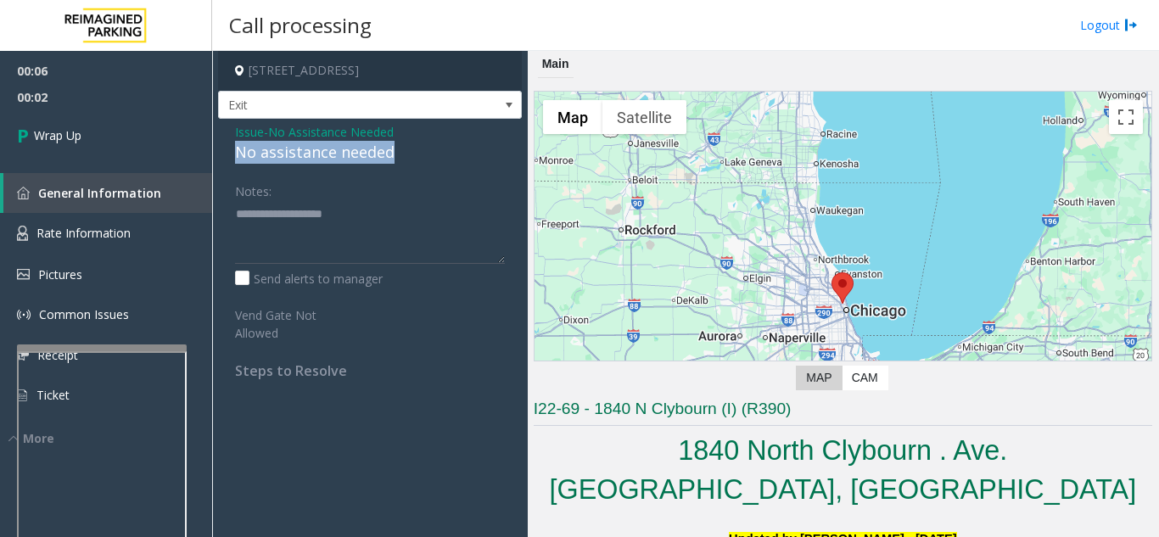
drag, startPoint x: 233, startPoint y: 151, endPoint x: 404, endPoint y: 159, distance: 170.6
click at [409, 157] on div "Issue - No Assistance Needed No assistance needed Notes: Send alerts to manager…" at bounding box center [370, 257] width 304 height 277
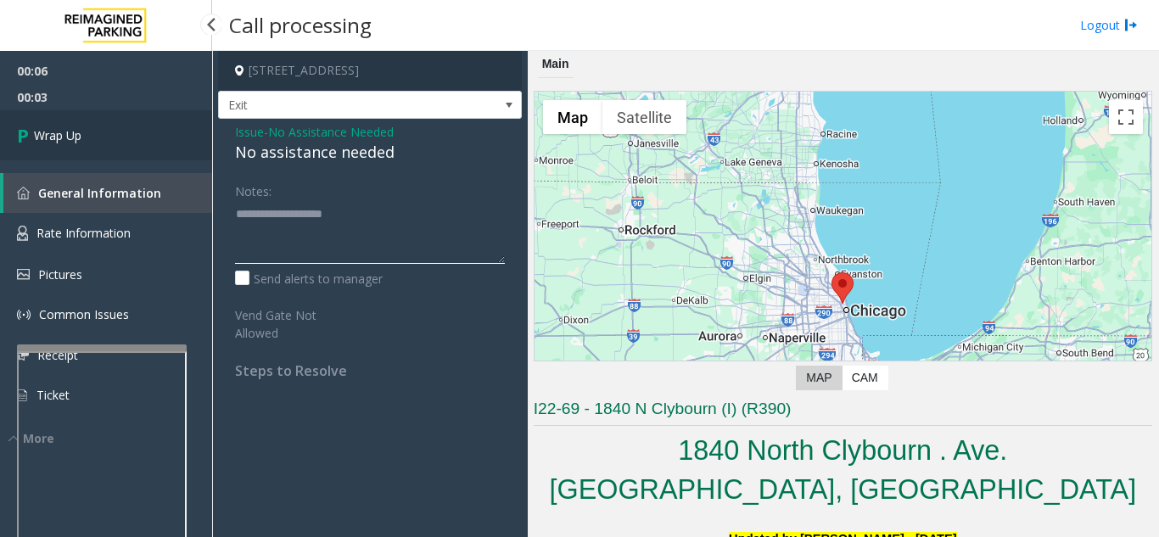
type textarea "**********"
click at [175, 157] on link "Wrap Up" at bounding box center [106, 135] width 212 height 50
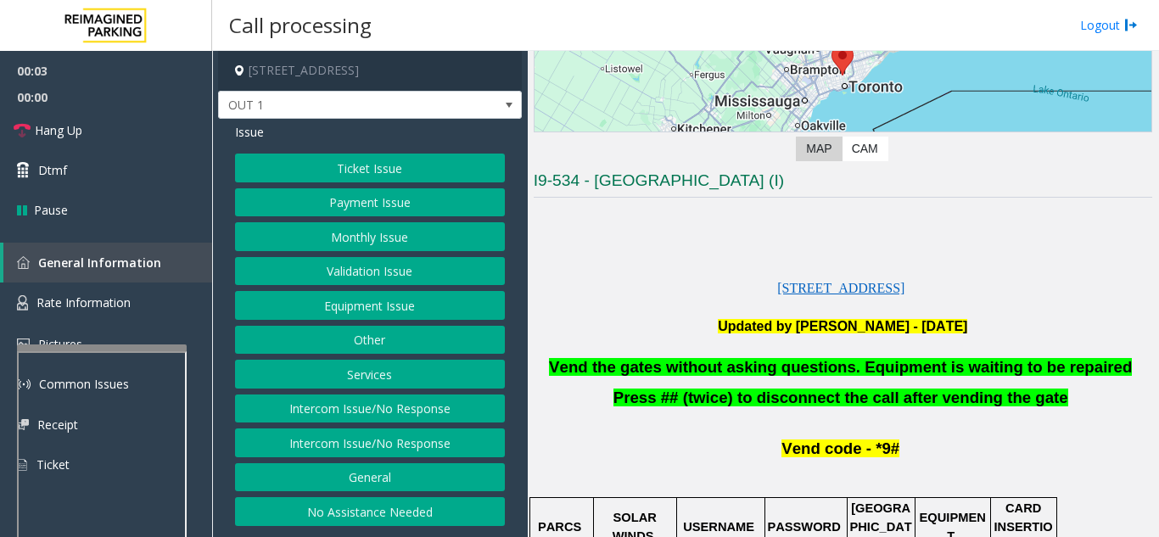
scroll to position [254, 0]
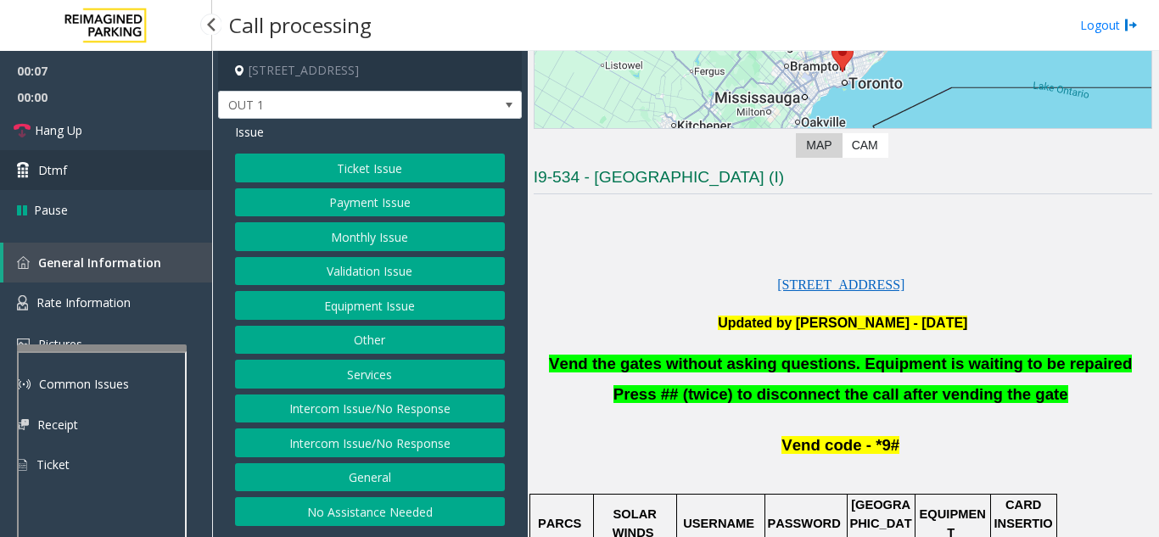
click at [159, 161] on link "Dtmf" at bounding box center [106, 170] width 212 height 40
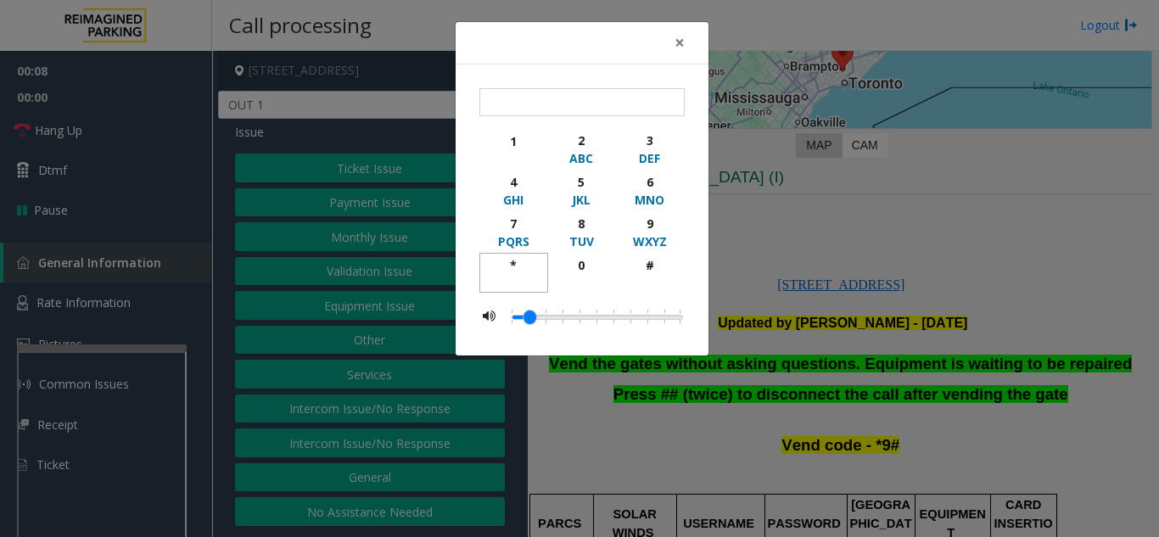
click at [510, 263] on div "*" at bounding box center [513, 265] width 47 height 18
click at [651, 229] on div "9" at bounding box center [649, 224] width 47 height 18
click at [636, 255] on button "#" at bounding box center [649, 273] width 69 height 40
type input "***"
click at [678, 46] on span "×" at bounding box center [679, 43] width 10 height 24
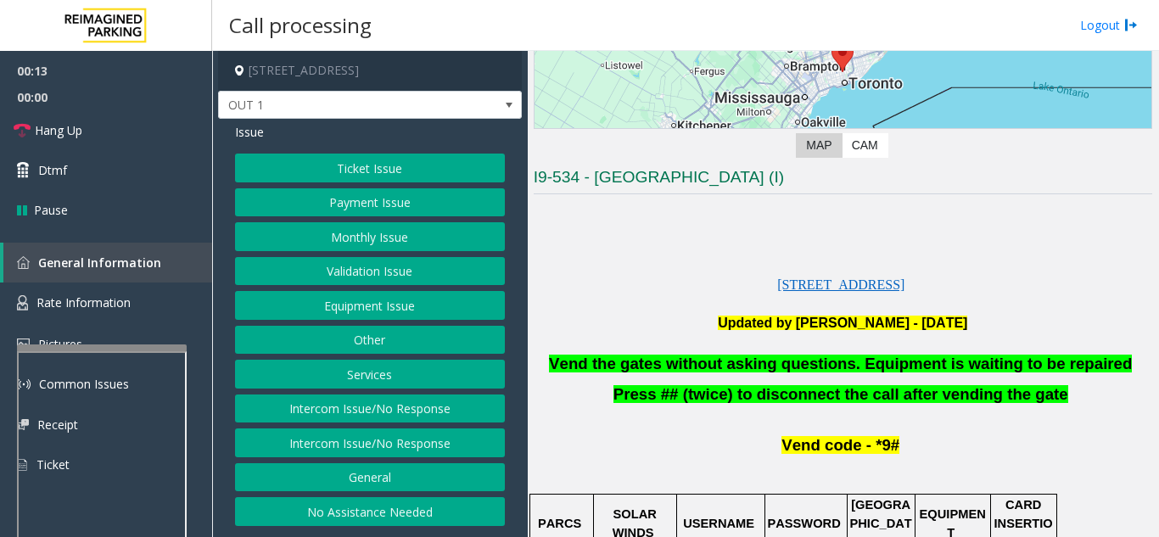
click at [383, 310] on button "Equipment Issue" at bounding box center [370, 305] width 270 height 29
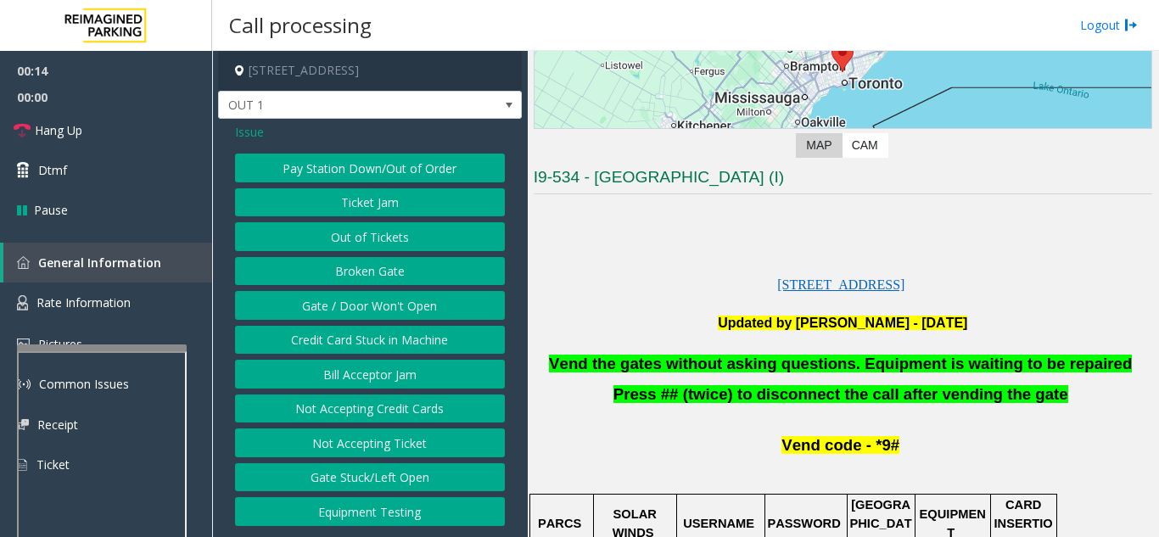
click at [383, 310] on button "Gate / Door Won't Open" at bounding box center [370, 305] width 270 height 29
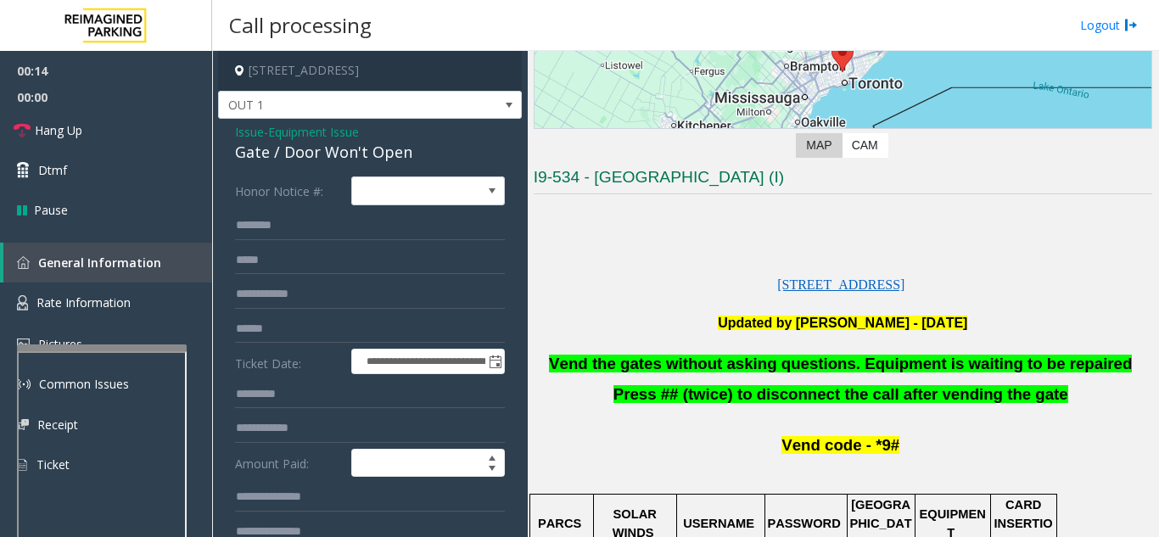
scroll to position [85, 0]
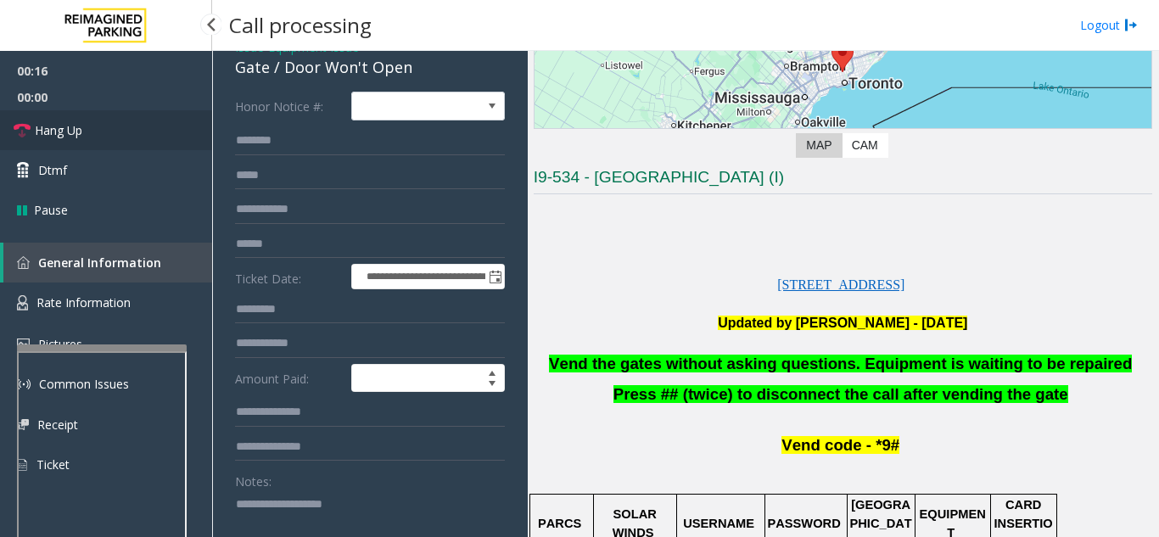
click at [121, 126] on link "Hang Up" at bounding box center [106, 130] width 212 height 40
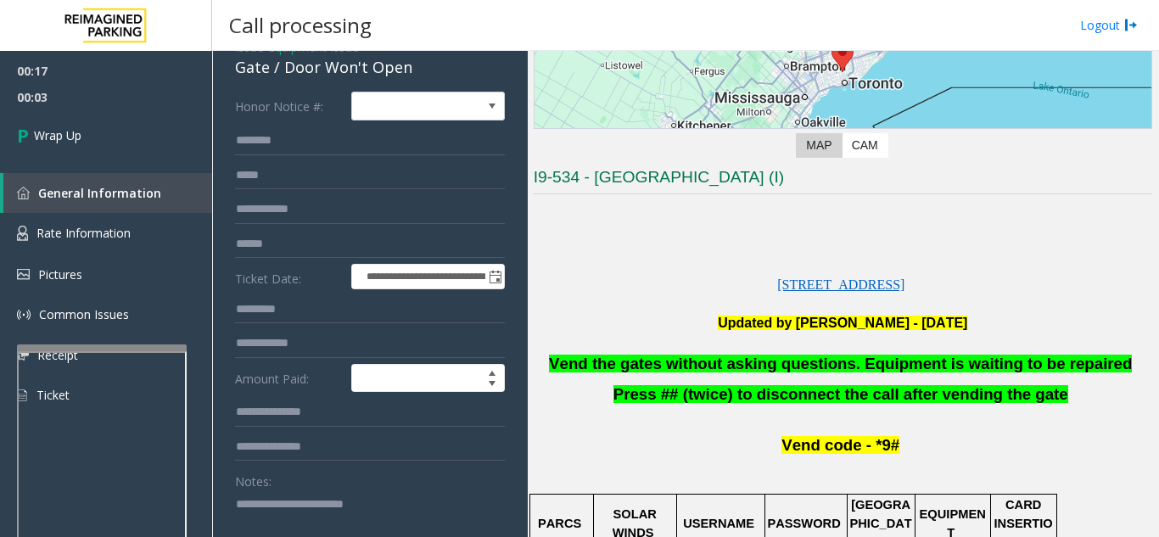
scroll to position [102, 0]
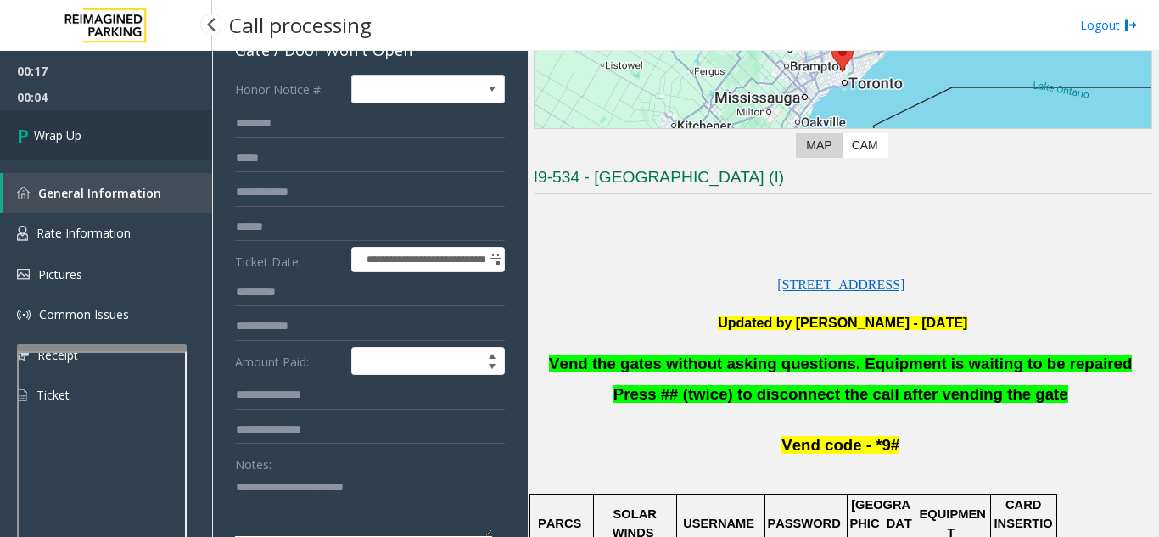
type textarea "**********"
click at [138, 148] on link "Wrap Up" at bounding box center [106, 135] width 212 height 50
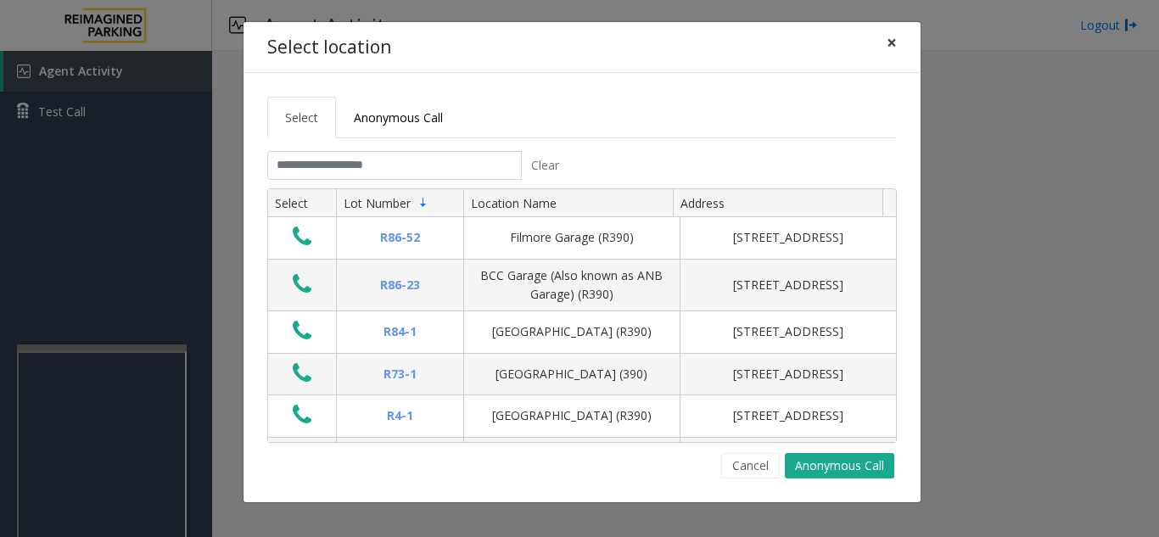
click at [896, 40] on button "×" at bounding box center [891, 43] width 34 height 42
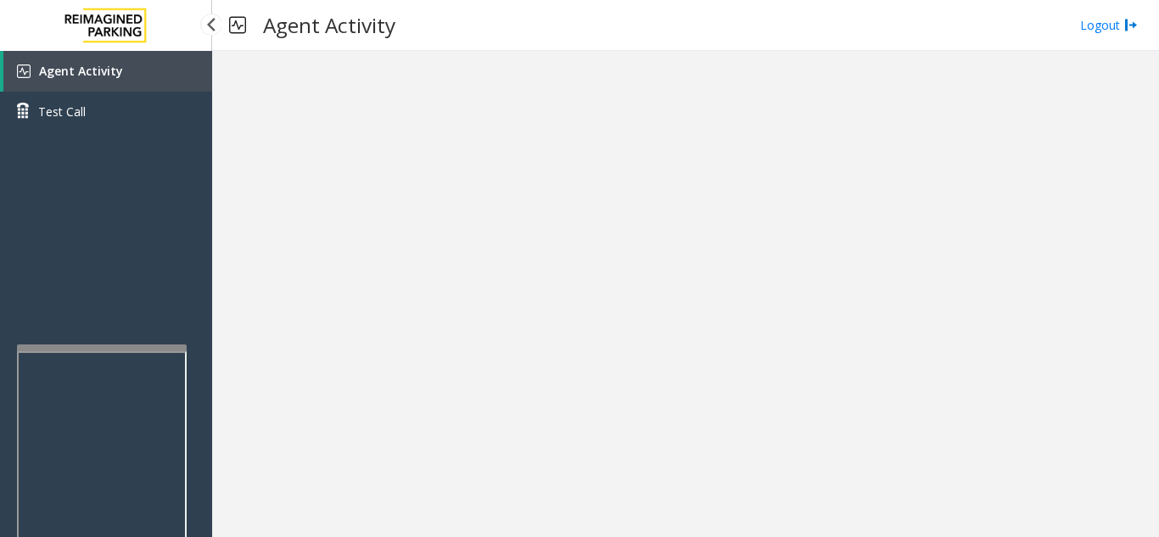
click at [138, 72] on link "Agent Activity" at bounding box center [107, 71] width 209 height 41
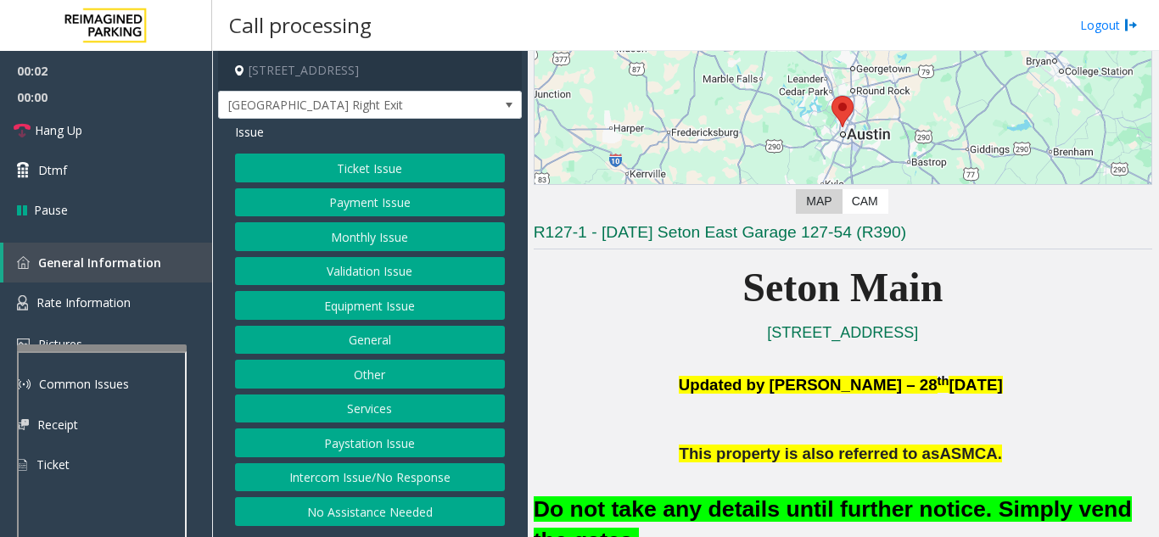
scroll to position [424, 0]
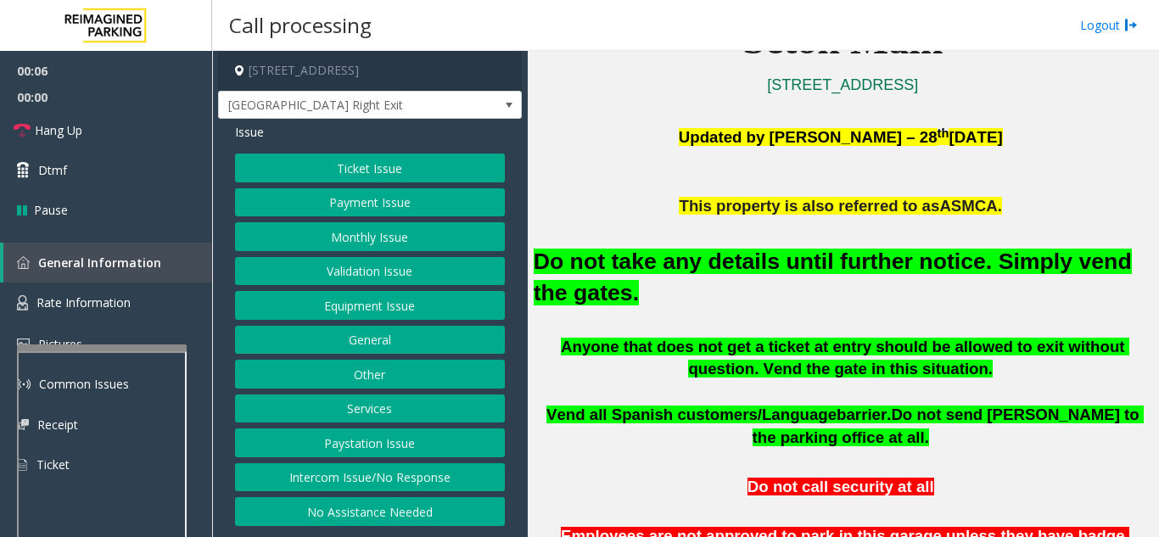
click at [387, 274] on button "Validation Issue" at bounding box center [370, 271] width 270 height 29
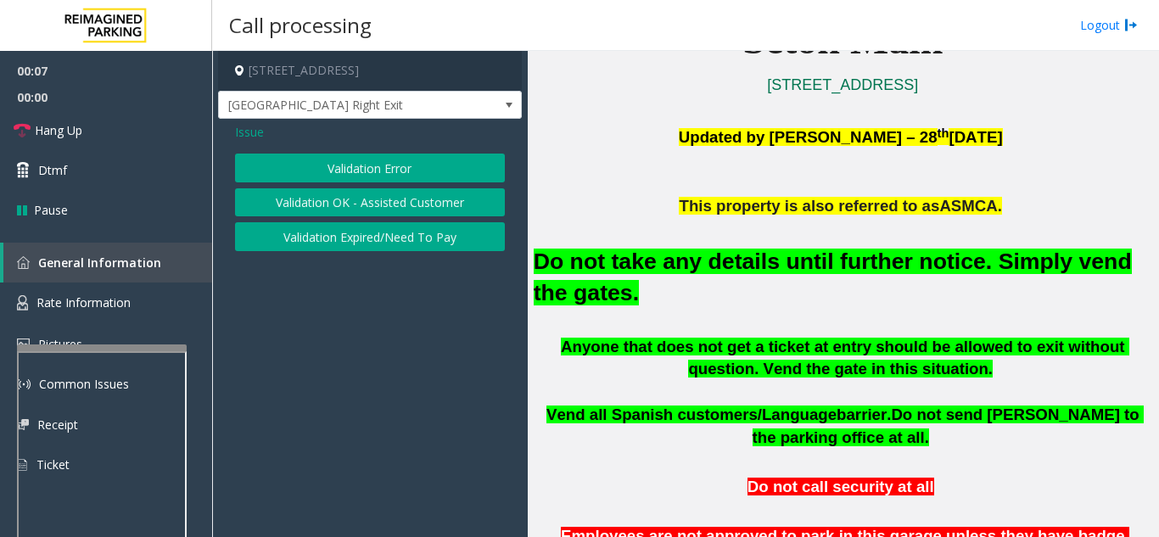
click at [333, 175] on button "Validation Error" at bounding box center [370, 168] width 270 height 29
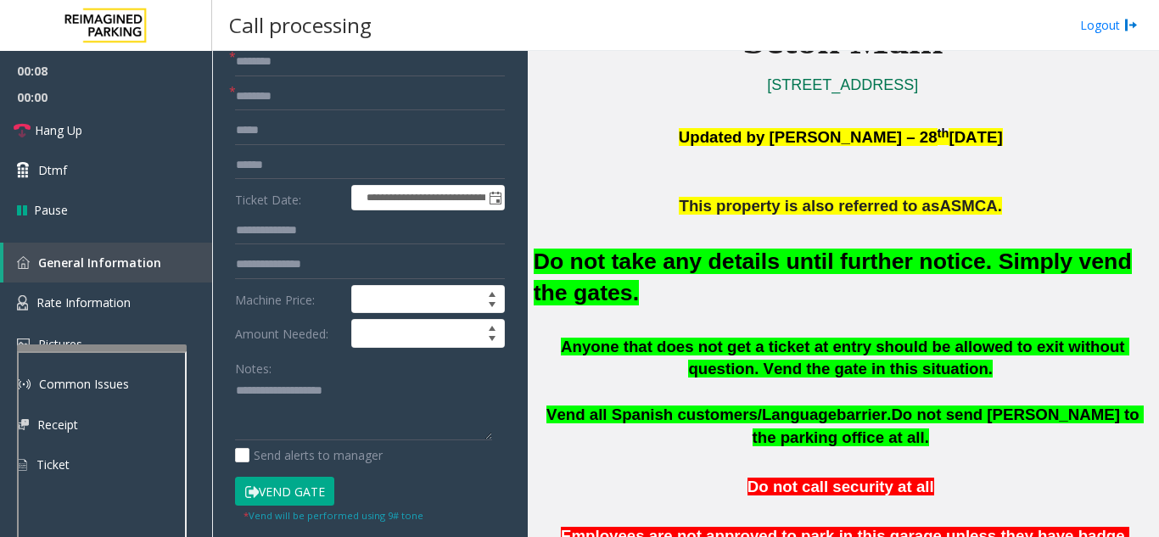
scroll to position [170, 0]
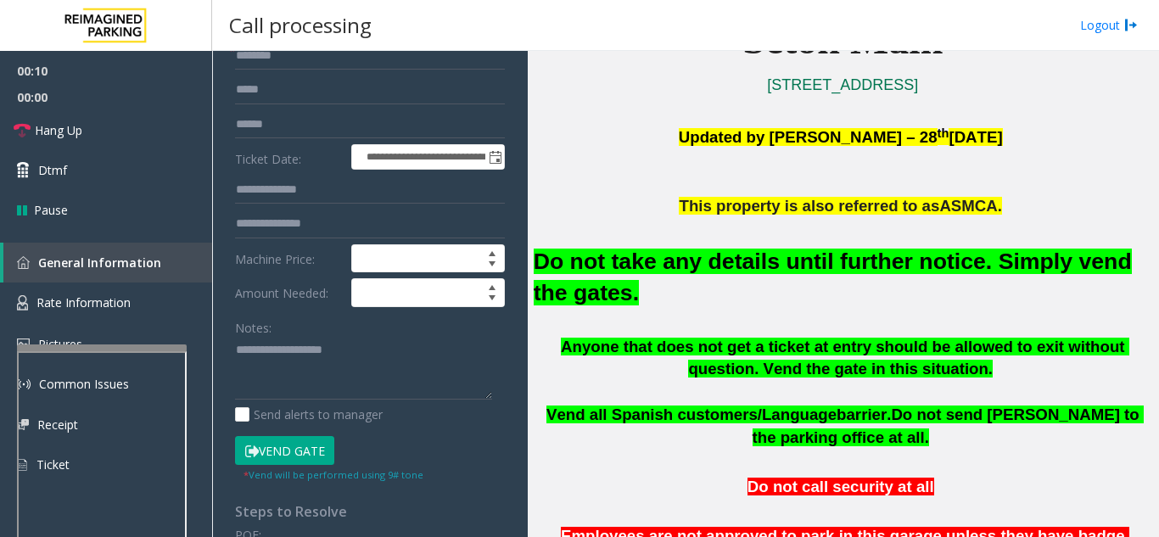
click at [290, 458] on button "Vend Gate" at bounding box center [284, 450] width 99 height 29
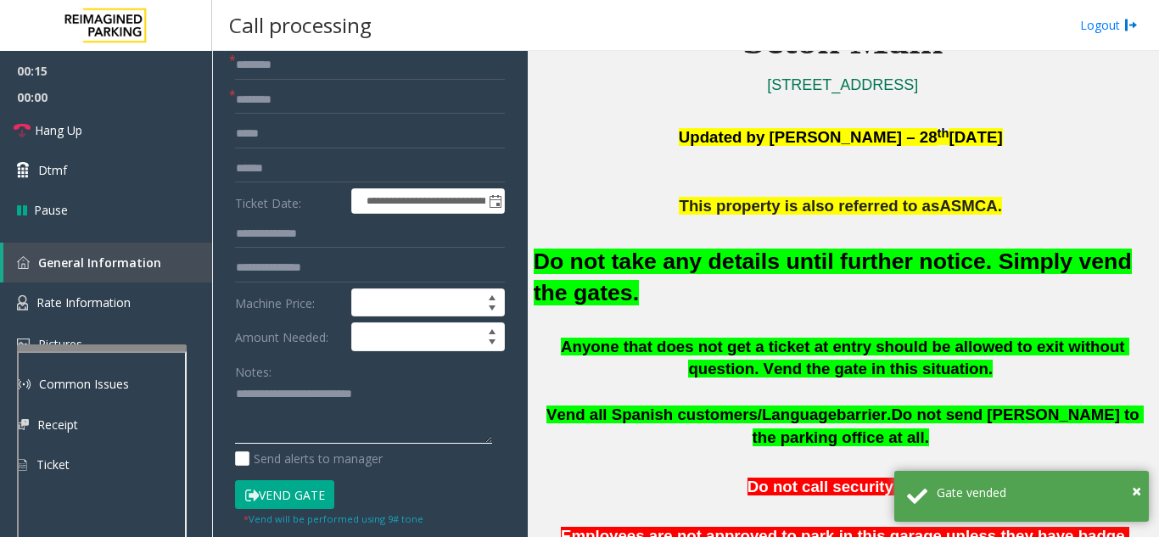
click at [403, 404] on textarea at bounding box center [363, 413] width 257 height 64
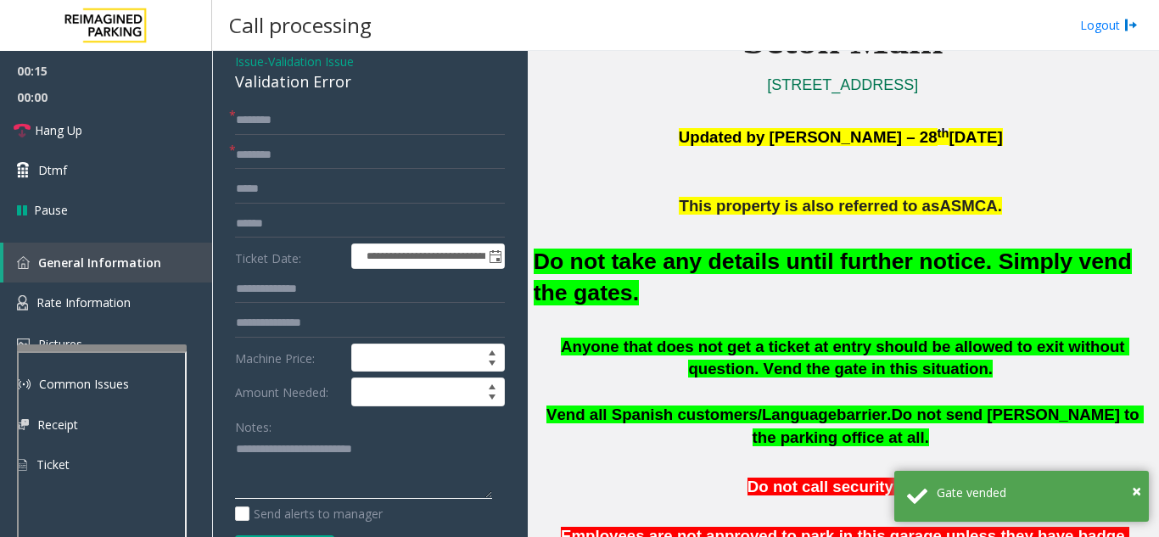
scroll to position [41, 0]
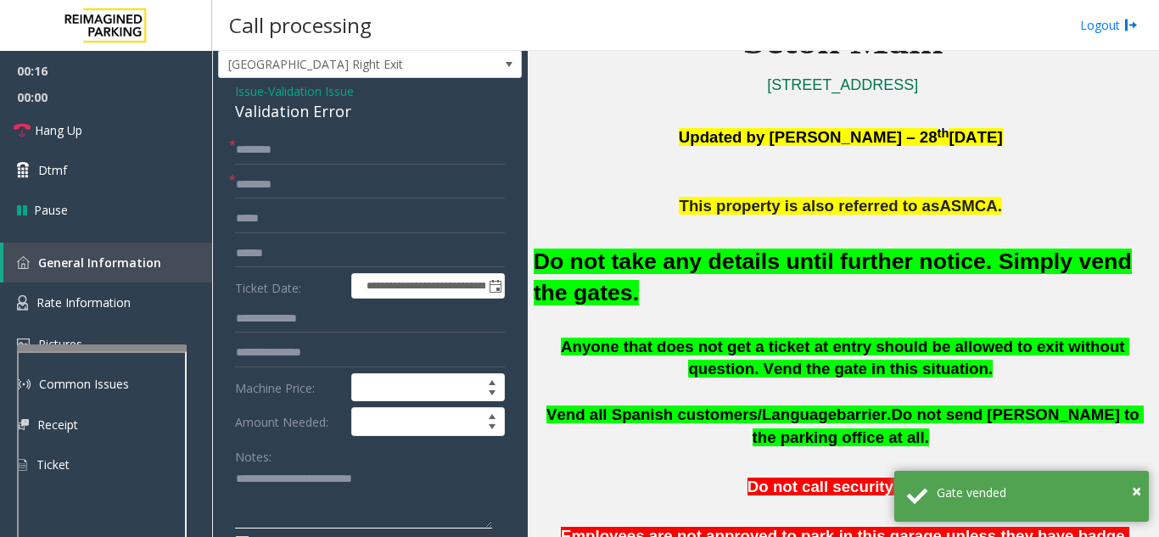
type textarea "**********"
click at [353, 181] on input "text" at bounding box center [370, 184] width 270 height 29
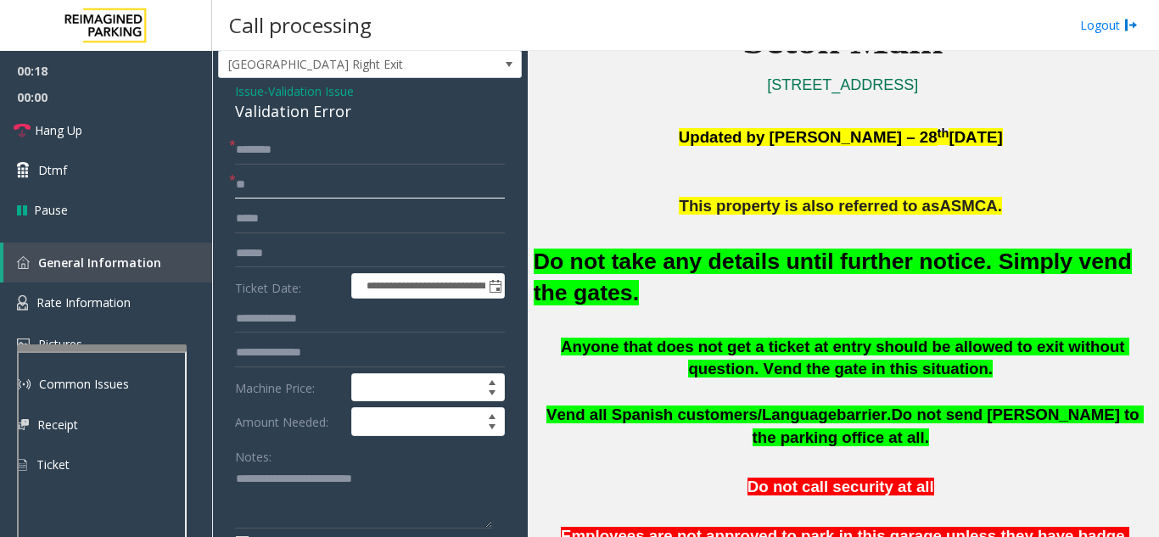
type input "**"
click at [352, 149] on input "text" at bounding box center [370, 150] width 270 height 29
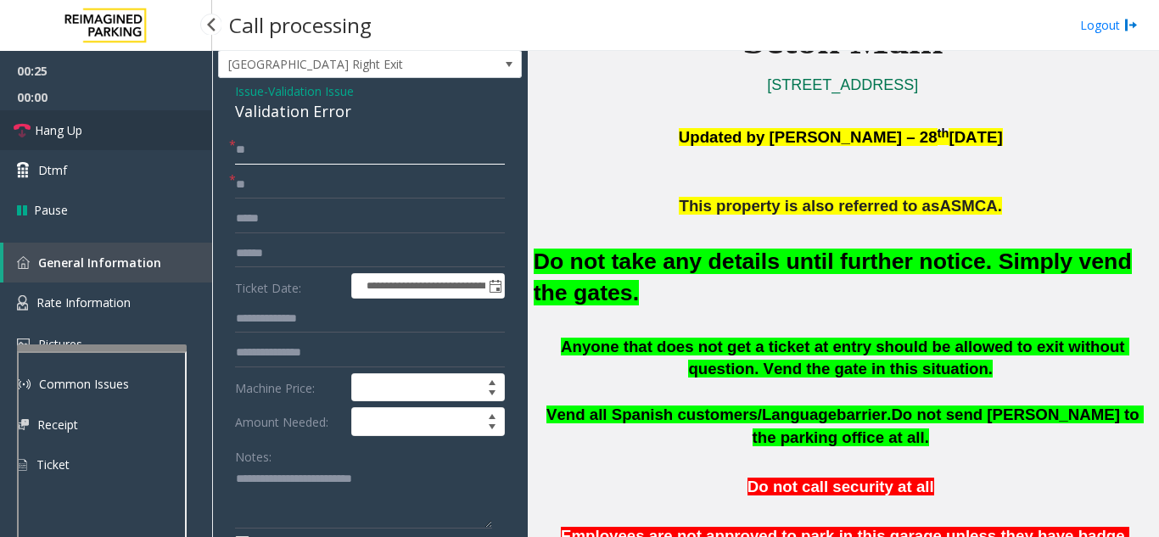
type input "**"
click at [109, 147] on link "Hang Up" at bounding box center [106, 130] width 212 height 40
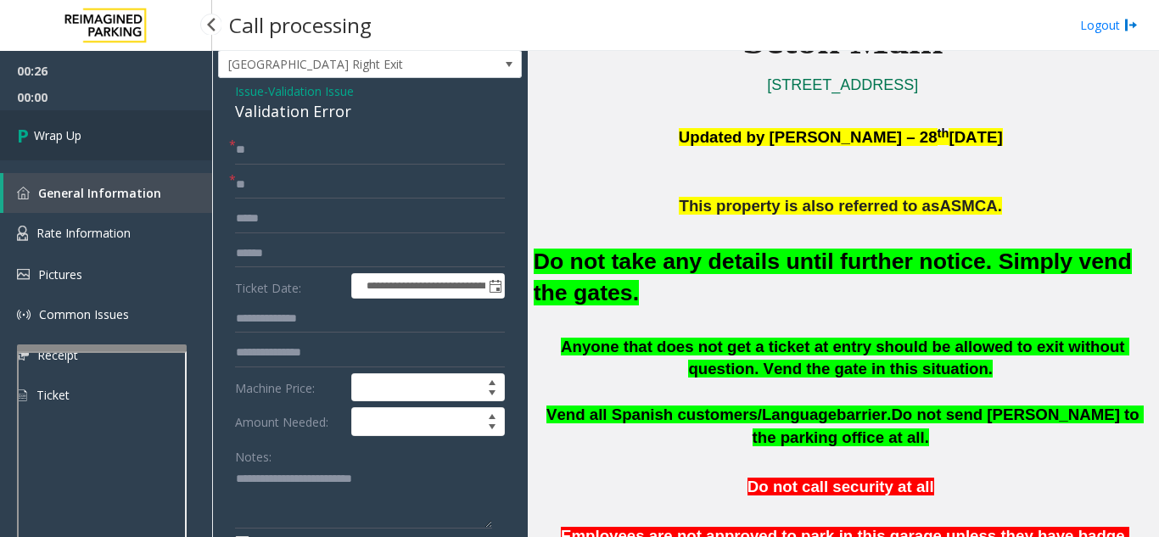
click at [109, 147] on link "Wrap Up" at bounding box center [106, 135] width 212 height 50
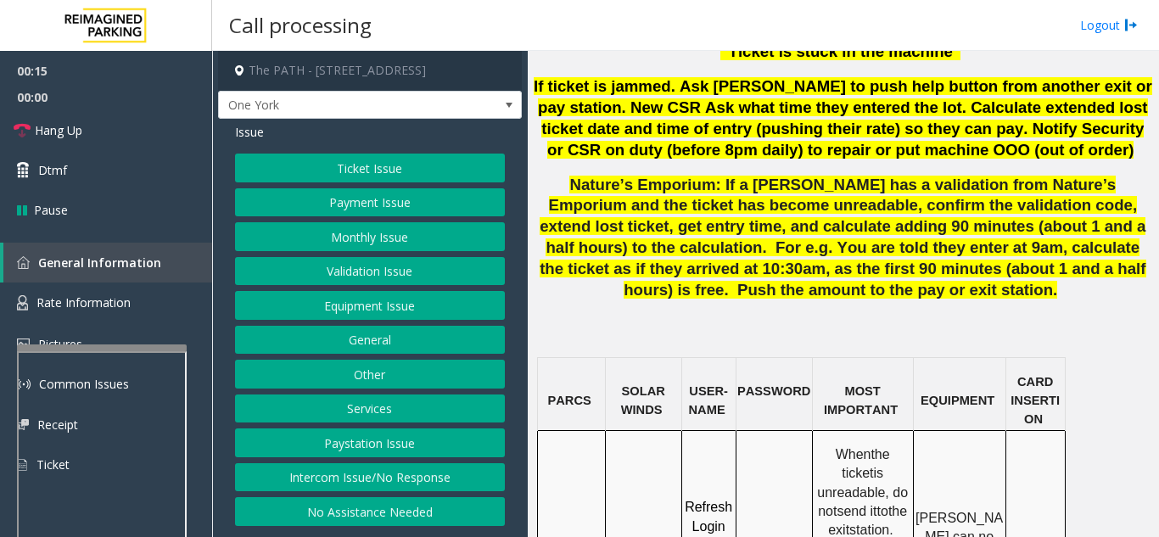
scroll to position [1272, 0]
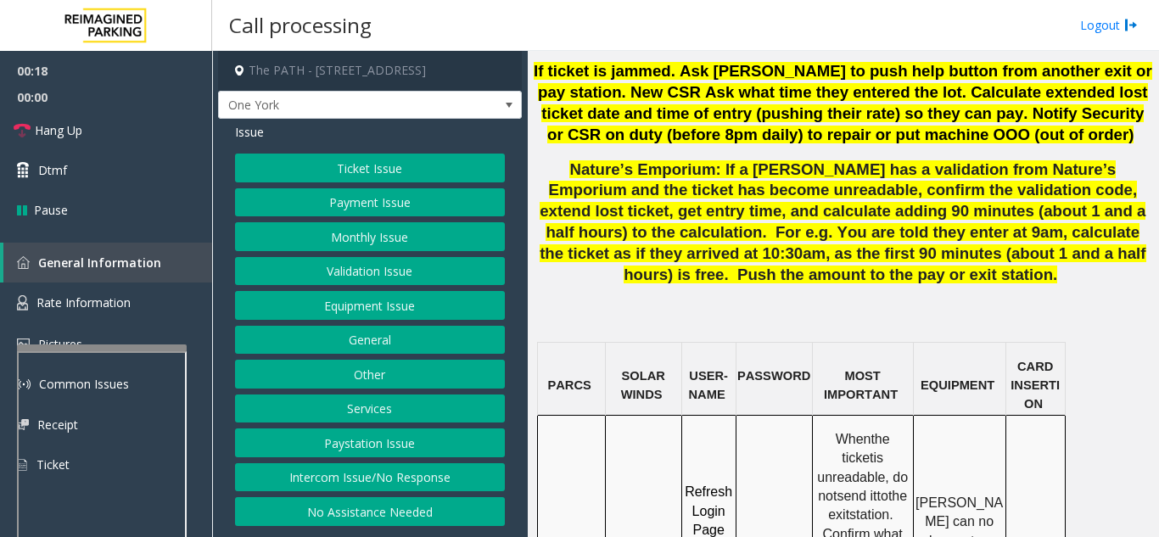
drag, startPoint x: 639, startPoint y: 418, endPoint x: 609, endPoint y: 402, distance: 34.5
copy span "IMP009-0501"
click at [360, 165] on button "Ticket Issue" at bounding box center [370, 168] width 270 height 29
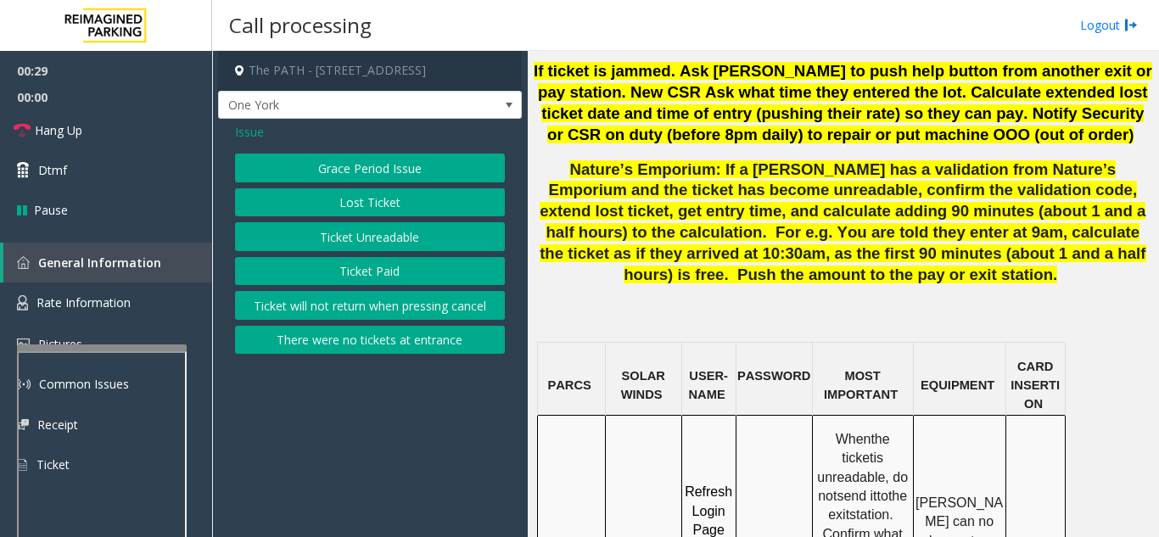
click at [362, 234] on button "Ticket Unreadable" at bounding box center [370, 236] width 270 height 29
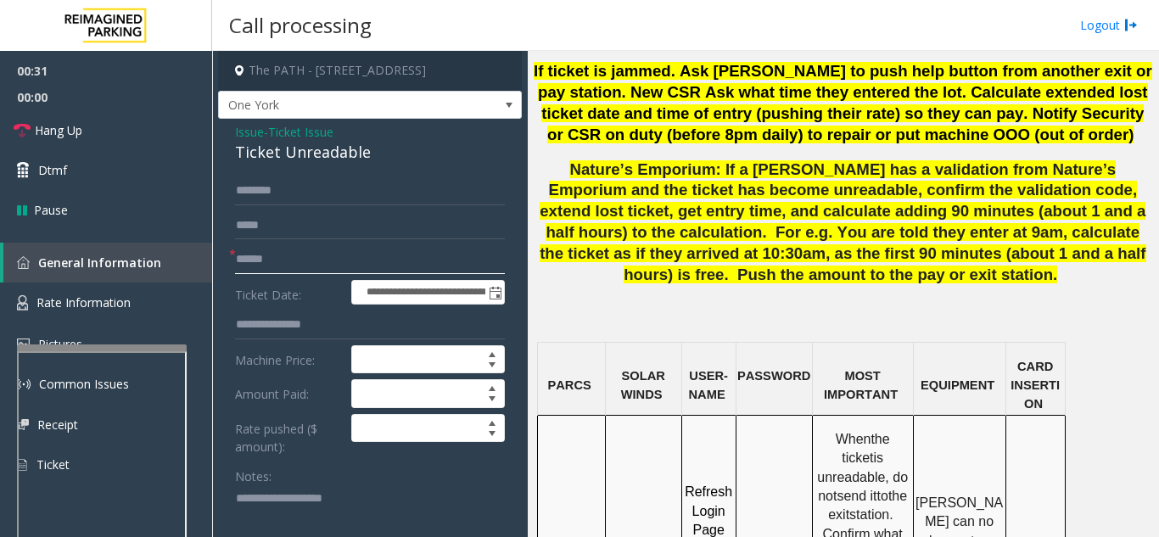
click at [342, 259] on input "text" at bounding box center [370, 259] width 270 height 29
drag, startPoint x: 260, startPoint y: 264, endPoint x: 223, endPoint y: 265, distance: 37.4
type input "********"
click at [289, 492] on textarea at bounding box center [363, 517] width 257 height 64
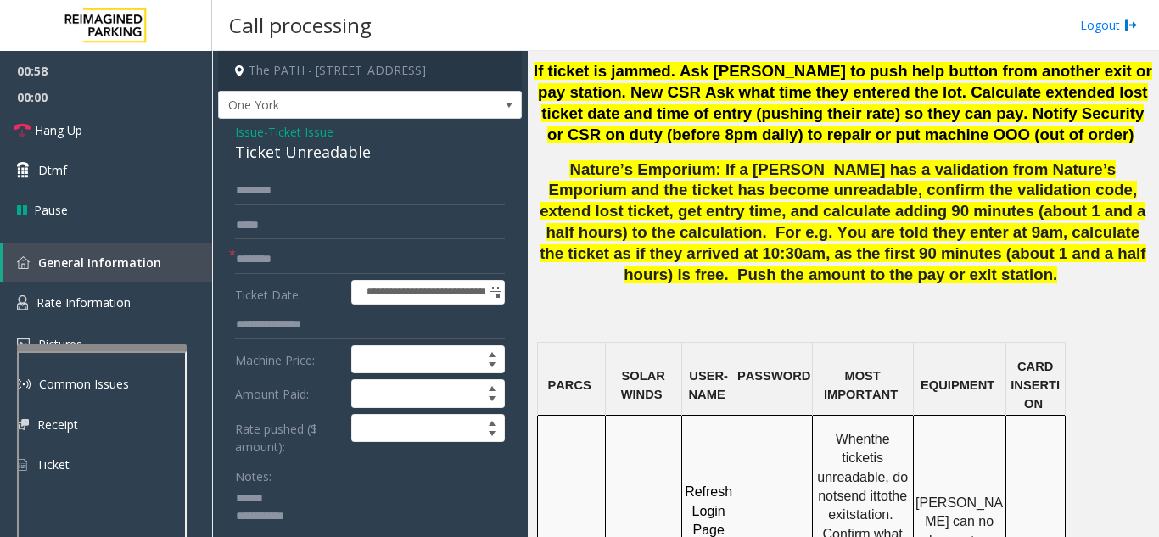
click at [301, 486] on textarea at bounding box center [363, 517] width 257 height 64
drag, startPoint x: 236, startPoint y: 155, endPoint x: 392, endPoint y: 161, distance: 156.2
click at [392, 161] on div "Ticket Unreadable" at bounding box center [370, 152] width 270 height 23
drag, startPoint x: 226, startPoint y: 147, endPoint x: 351, endPoint y: 154, distance: 124.9
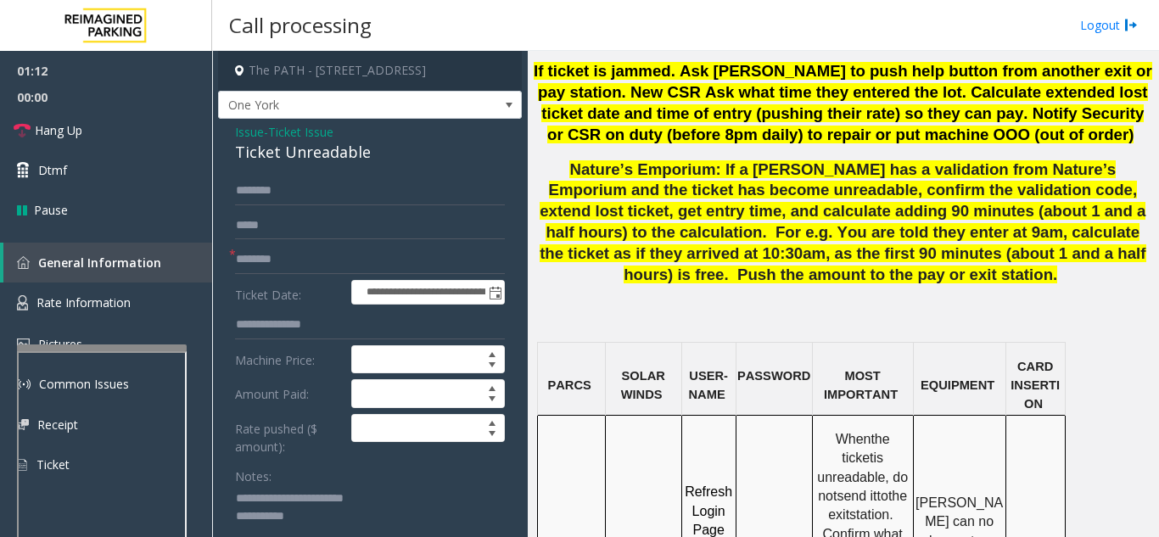
click at [486, 494] on textarea at bounding box center [363, 517] width 257 height 64
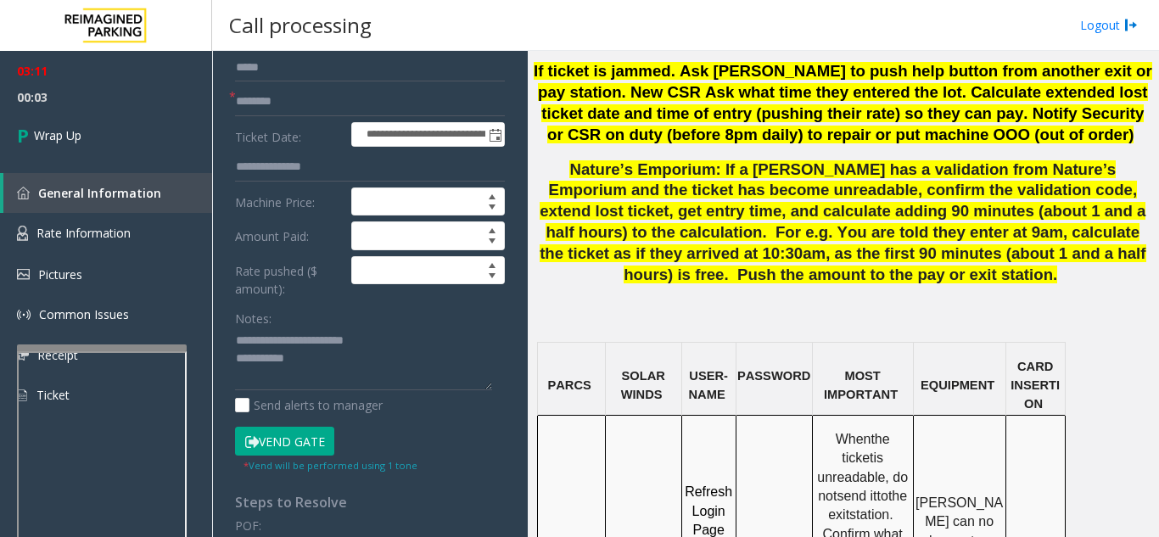
scroll to position [170, 0]
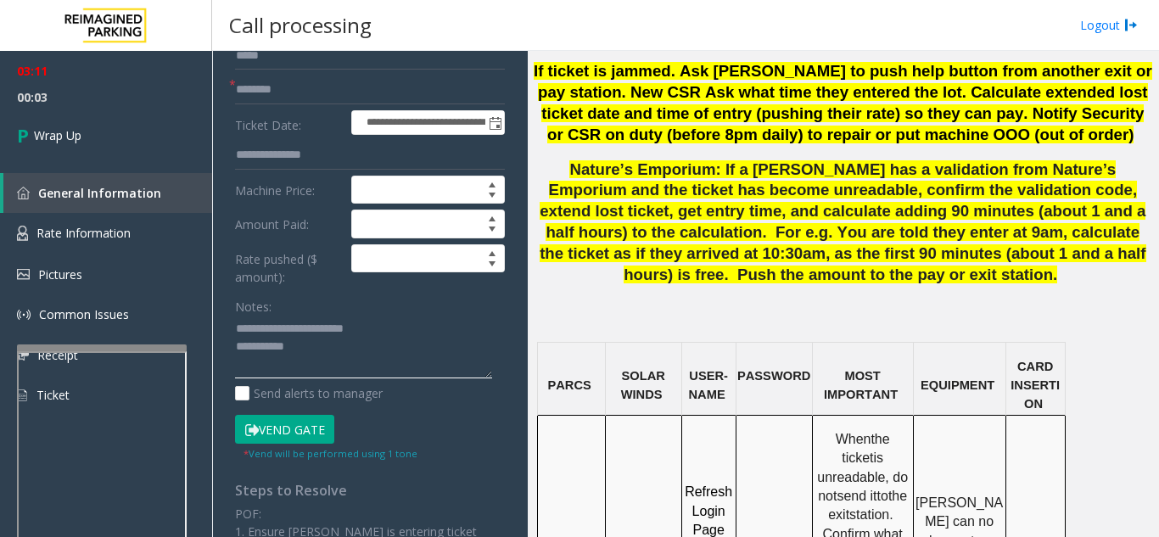
click at [354, 338] on textarea at bounding box center [363, 348] width 257 height 64
click at [304, 343] on textarea at bounding box center [363, 348] width 257 height 64
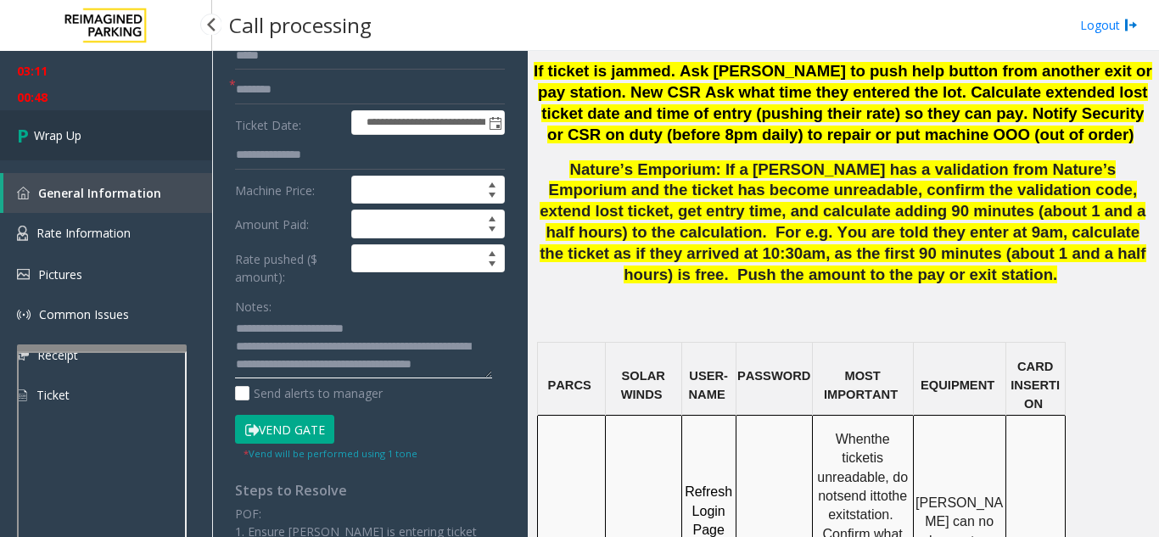
type textarea "**********"
click at [146, 142] on link "Wrap Up" at bounding box center [106, 135] width 212 height 50
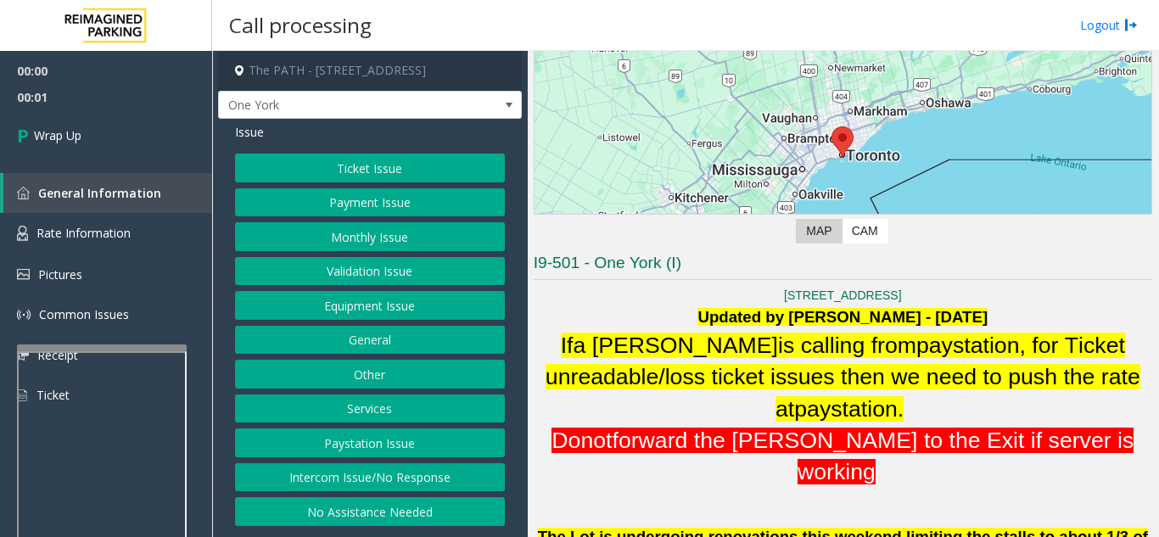
scroll to position [170, 0]
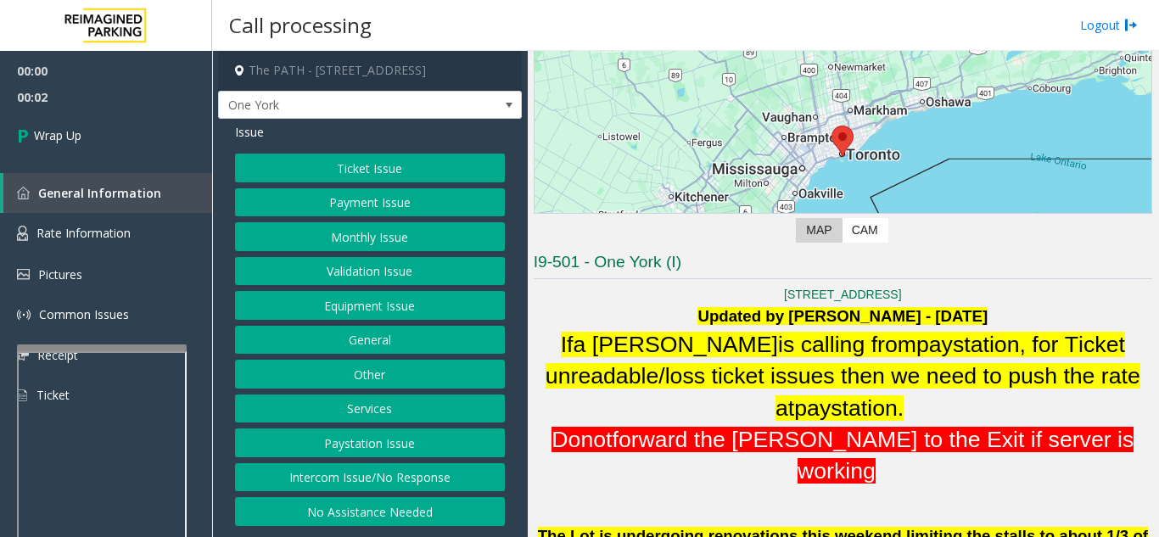
click at [419, 465] on button "Intercom Issue/No Response" at bounding box center [370, 477] width 270 height 29
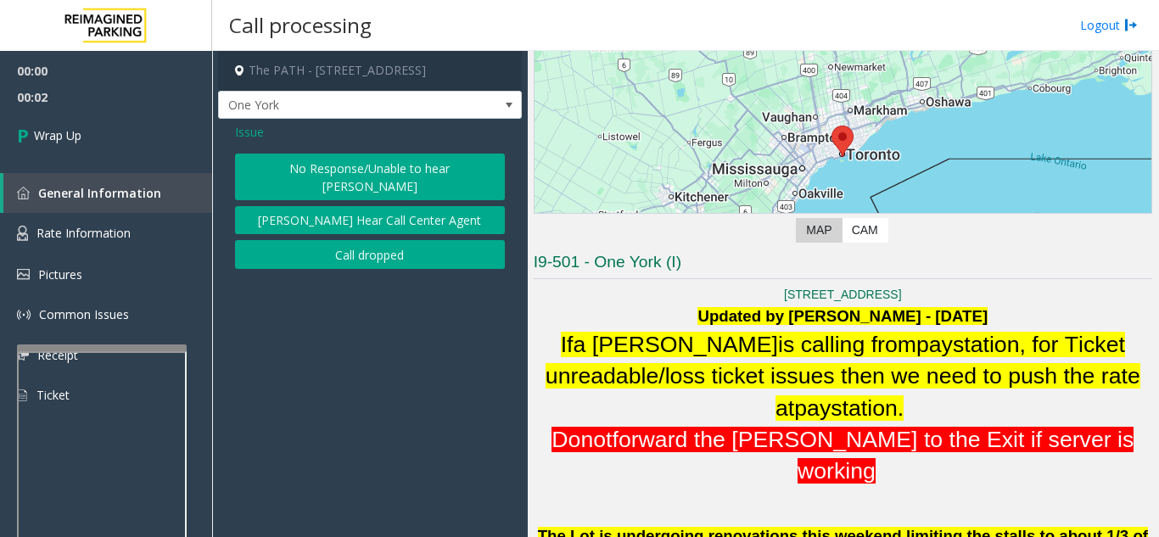
click at [395, 243] on button "Call dropped" at bounding box center [370, 254] width 270 height 29
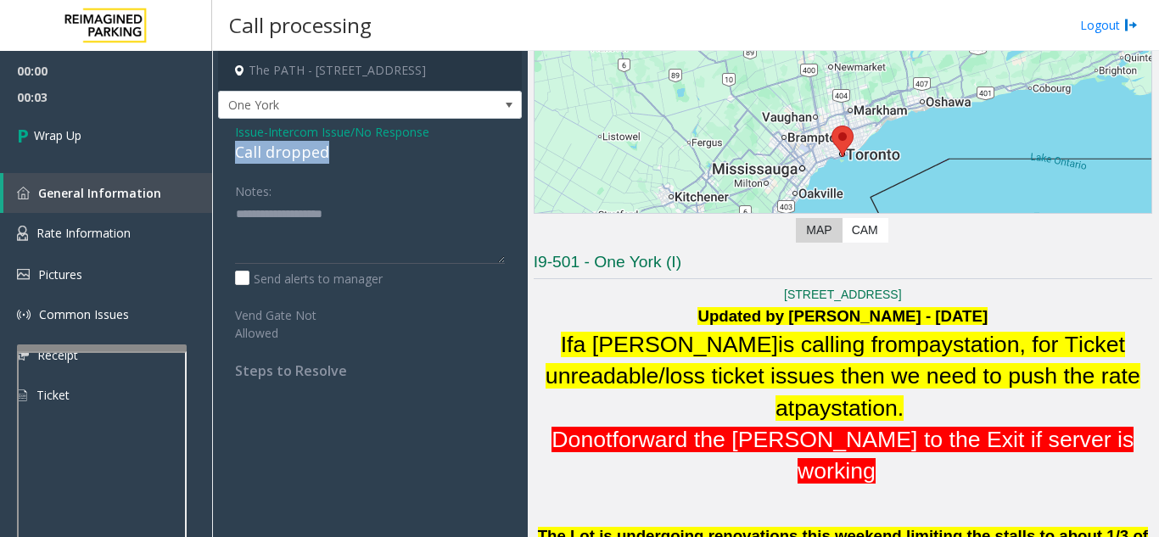
drag, startPoint x: 228, startPoint y: 153, endPoint x: 336, endPoint y: 154, distance: 107.7
click at [336, 154] on div "Issue - Intercom Issue/No Response Call dropped Notes: Send alerts to manager V…" at bounding box center [370, 257] width 304 height 277
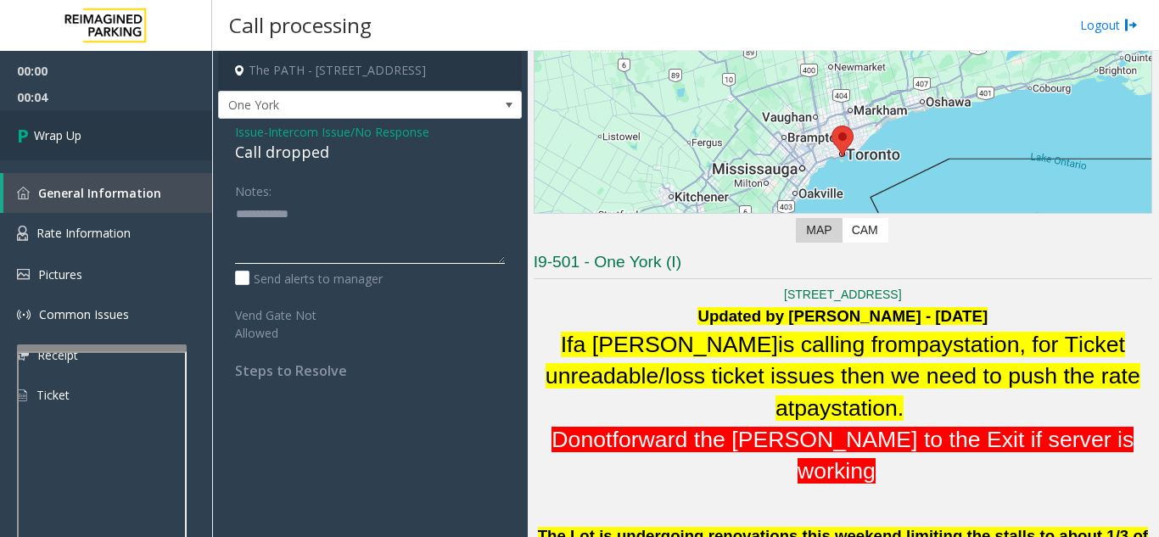
type textarea "**********"
click at [59, 118] on link "Wrap Up" at bounding box center [106, 135] width 212 height 50
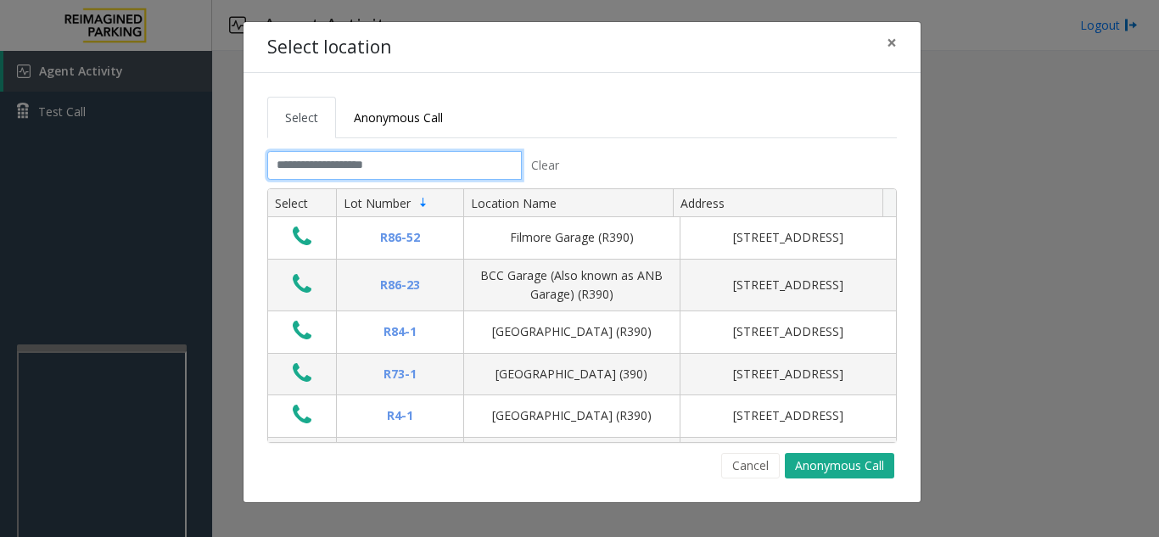
click at [396, 167] on input "text" at bounding box center [394, 165] width 254 height 29
click at [893, 46] on span "×" at bounding box center [891, 43] width 10 height 24
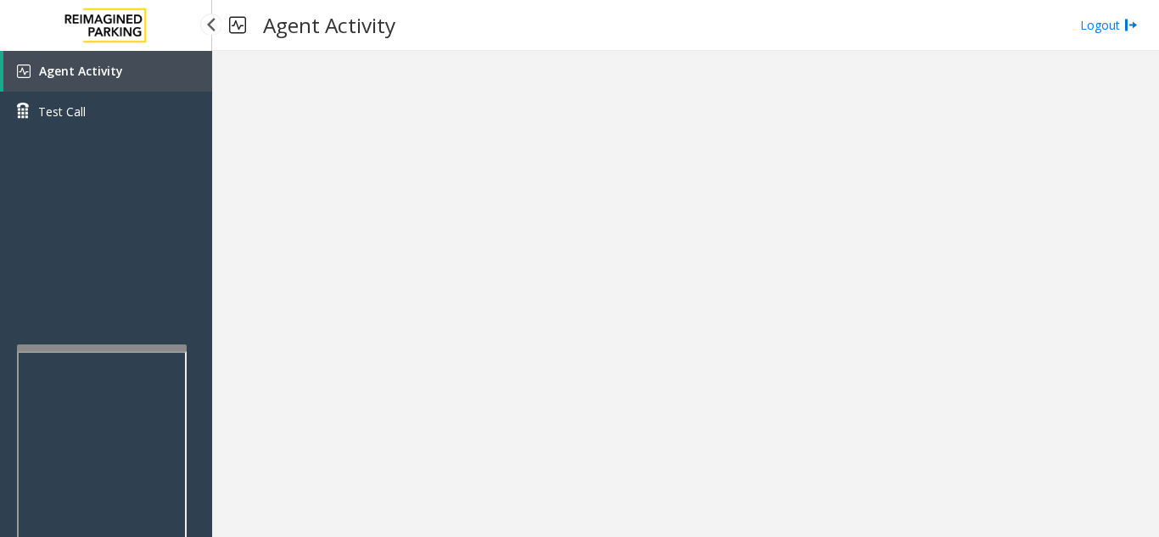
click at [166, 71] on link "Agent Activity" at bounding box center [107, 71] width 209 height 41
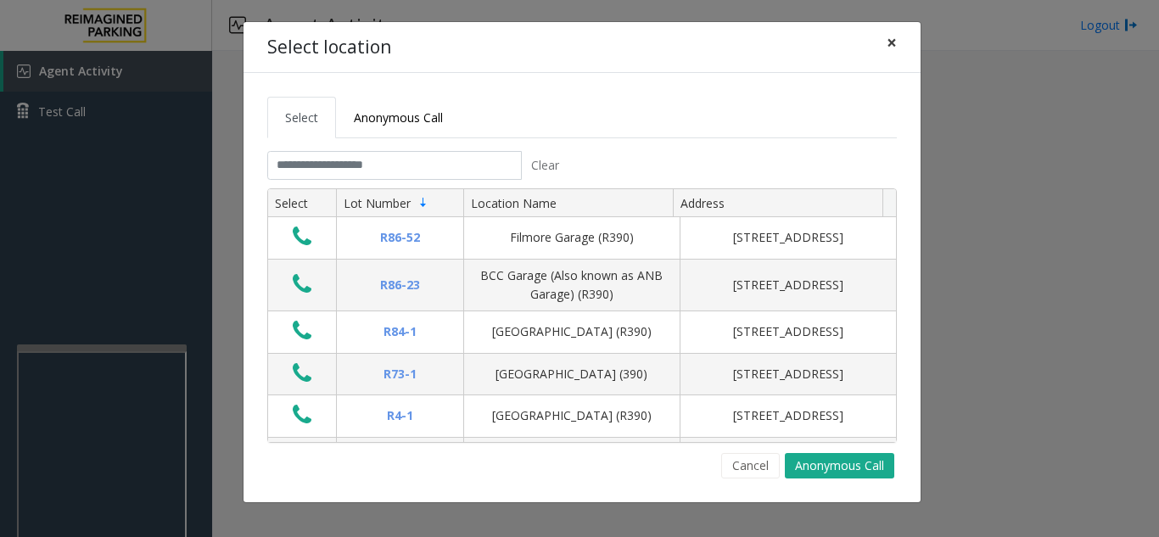
click at [901, 42] on button "×" at bounding box center [891, 43] width 34 height 42
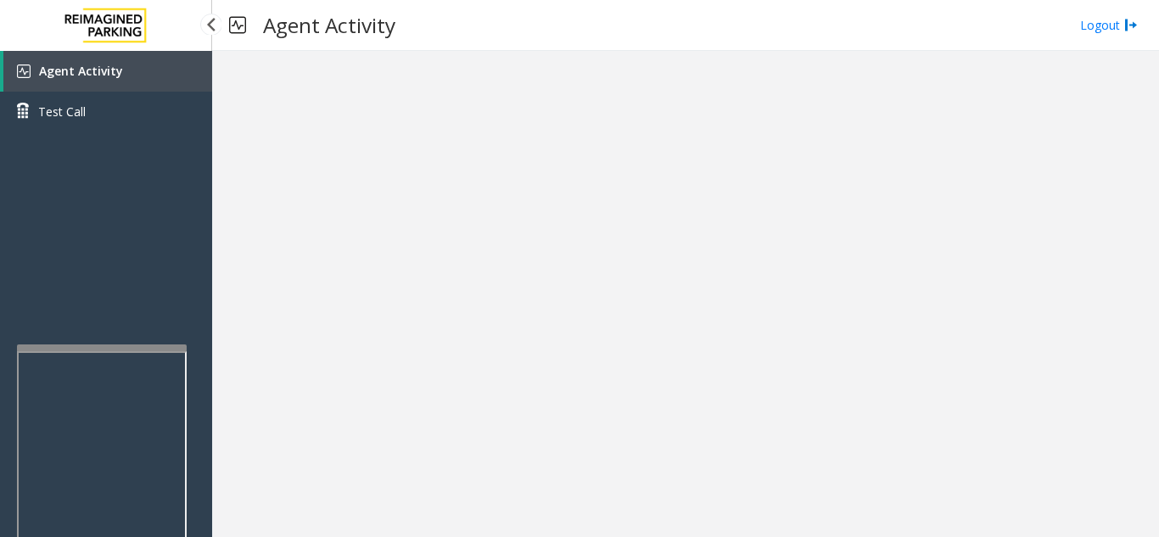
click at [103, 64] on span "Agent Activity" at bounding box center [81, 71] width 84 height 16
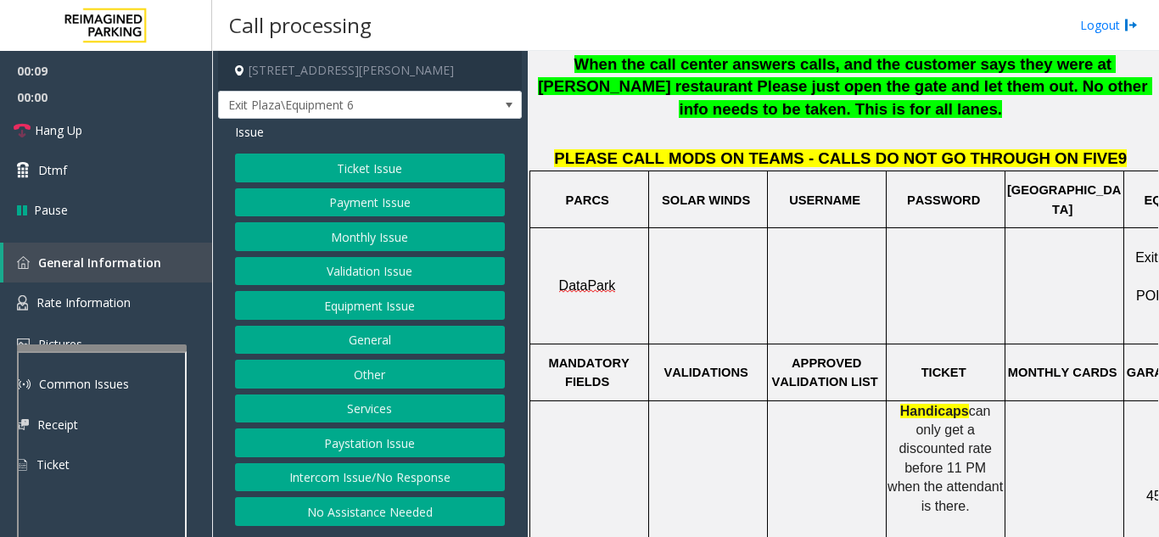
scroll to position [594, 0]
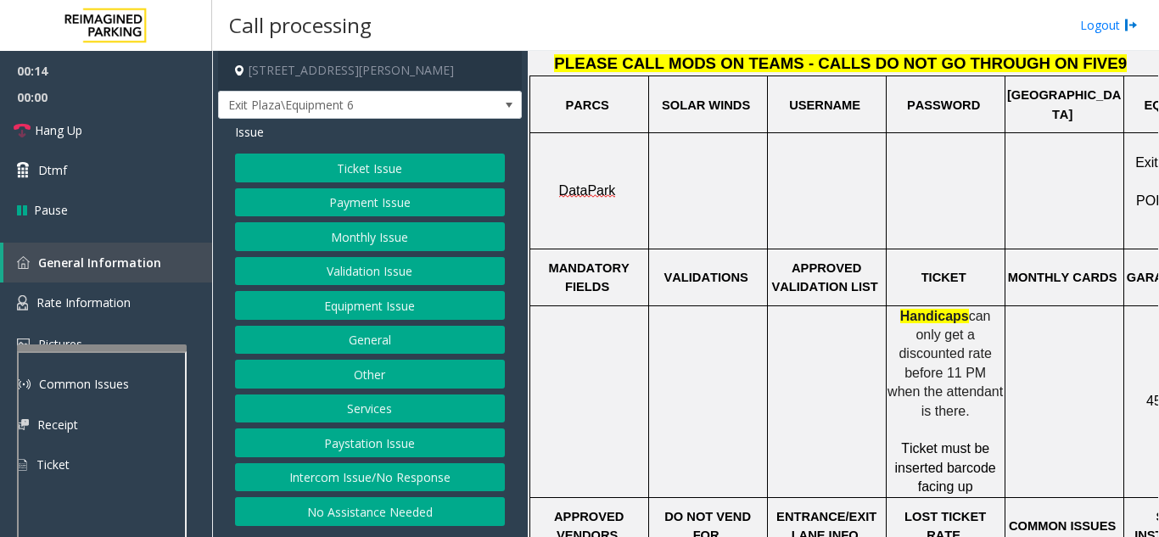
click at [327, 165] on button "Ticket Issue" at bounding box center [370, 168] width 270 height 29
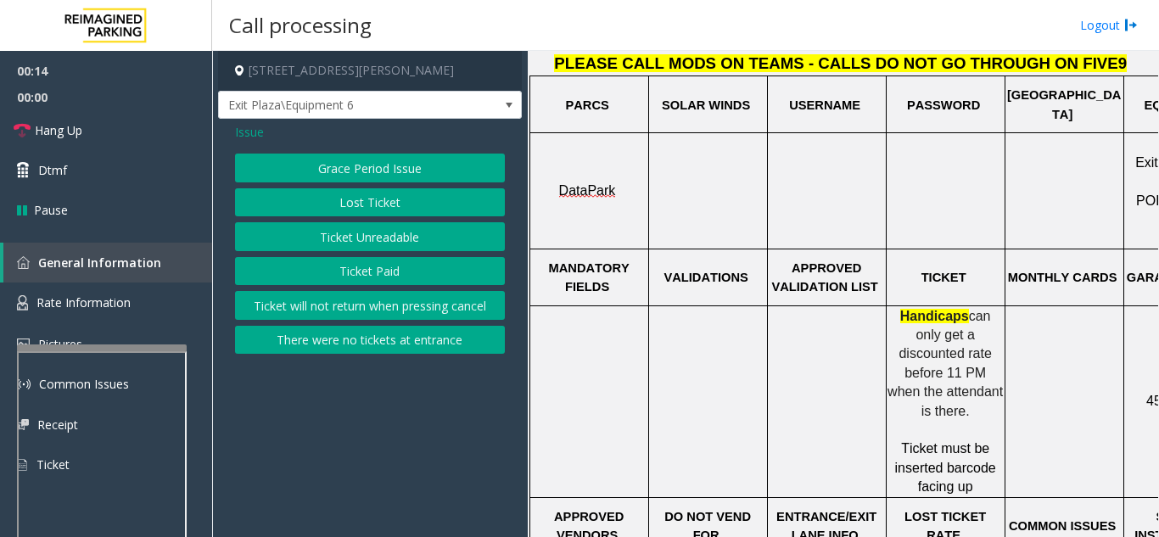
click at [343, 235] on button "Ticket Unreadable" at bounding box center [370, 236] width 270 height 29
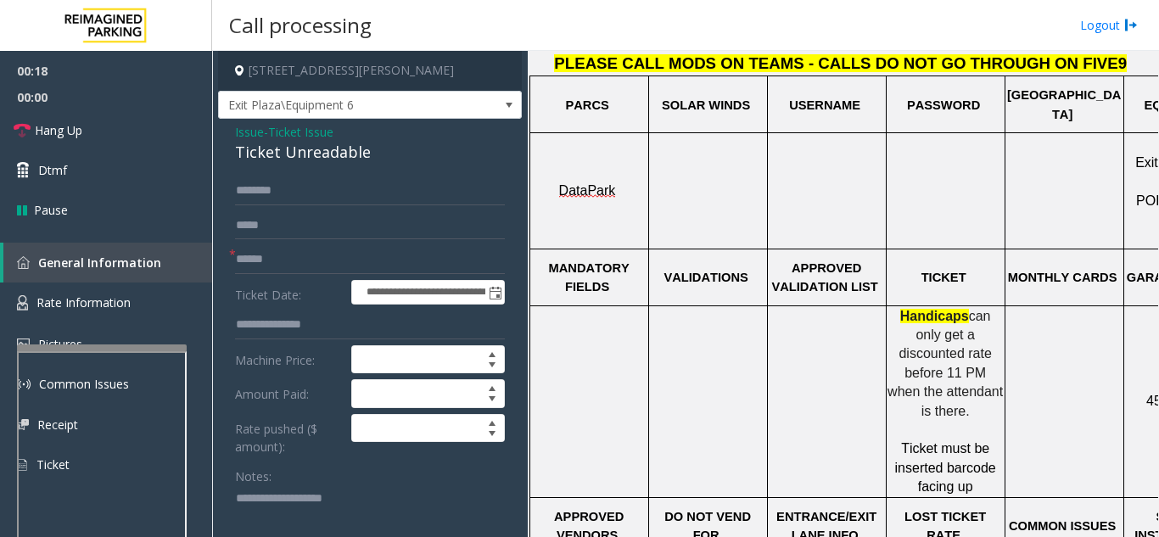
scroll to position [20, 0]
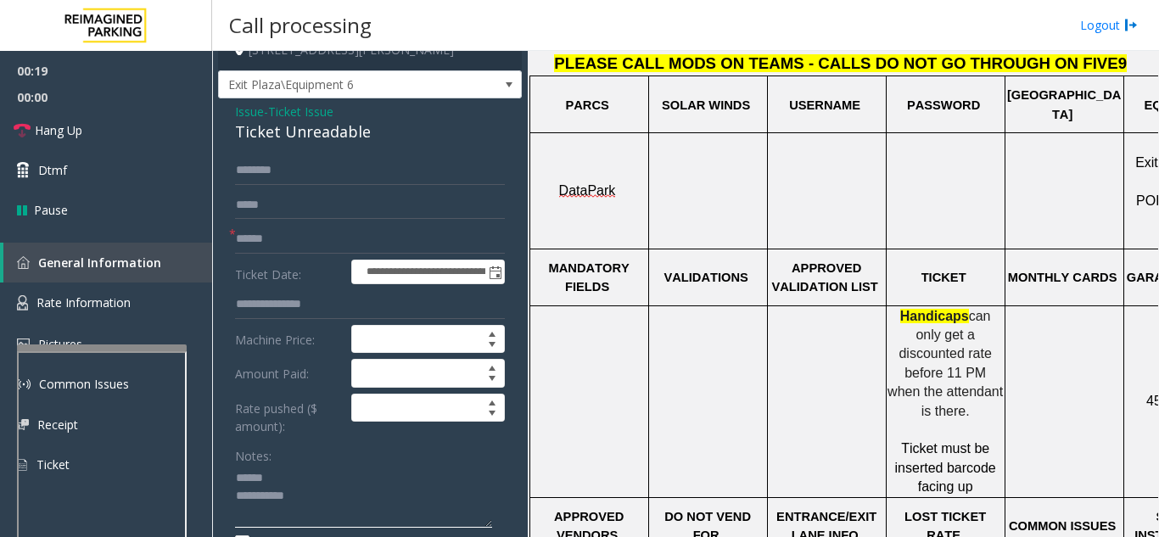
click at [297, 488] on textarea at bounding box center [363, 497] width 257 height 64
click at [296, 462] on div "Notes:" at bounding box center [370, 484] width 270 height 87
click at [293, 476] on textarea at bounding box center [363, 497] width 257 height 64
drag, startPoint x: 236, startPoint y: 133, endPoint x: 387, endPoint y: 134, distance: 151.0
click at [387, 134] on div "Ticket Unreadable" at bounding box center [370, 131] width 270 height 23
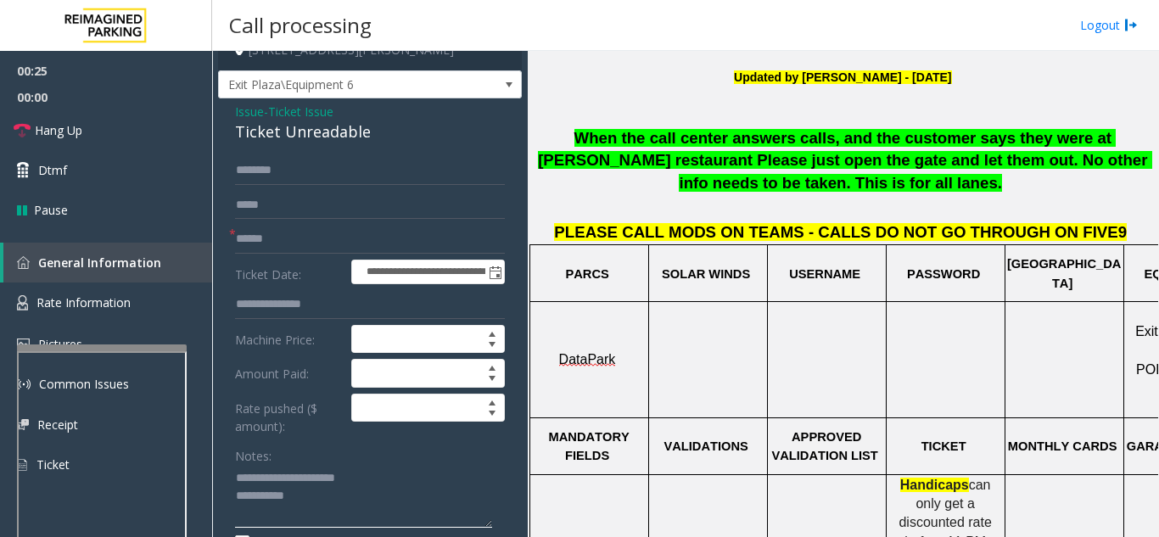
scroll to position [424, 0]
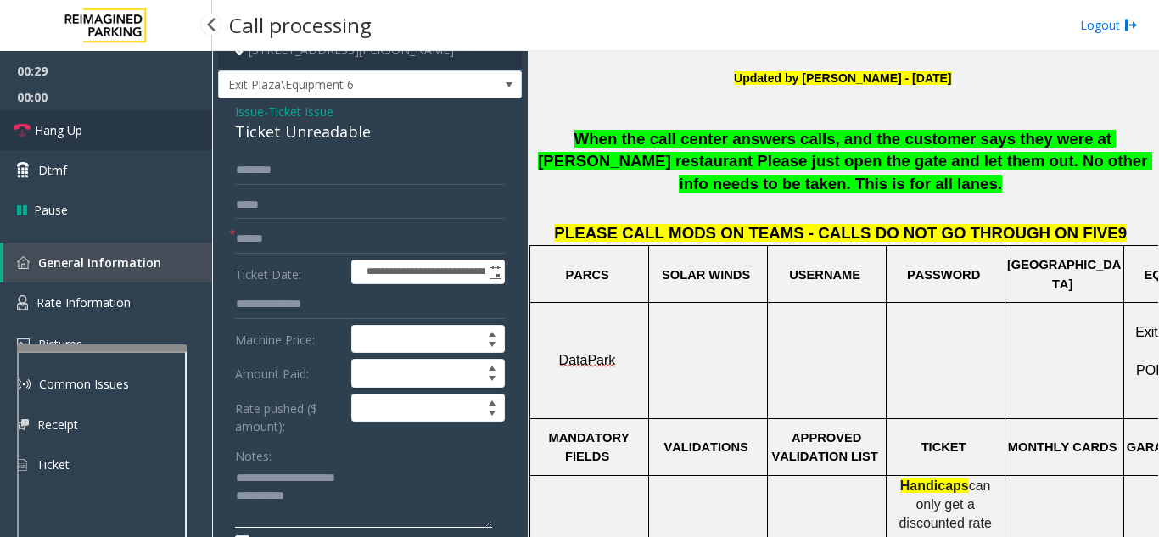
type textarea "**********"
click at [106, 136] on link "Hang Up" at bounding box center [106, 130] width 212 height 40
click at [320, 240] on input "text" at bounding box center [370, 239] width 270 height 29
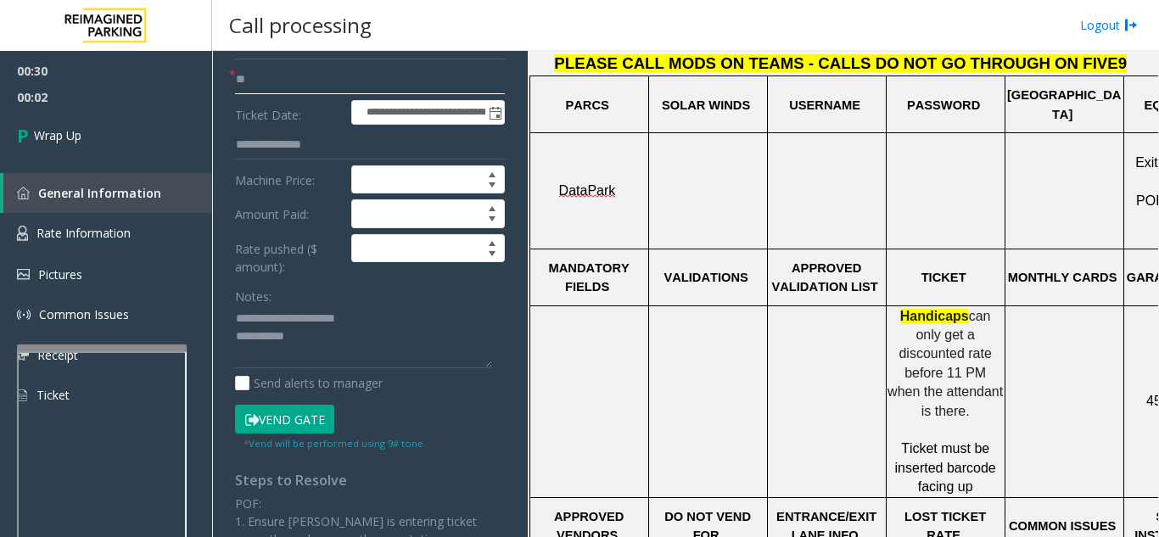
scroll to position [190, 0]
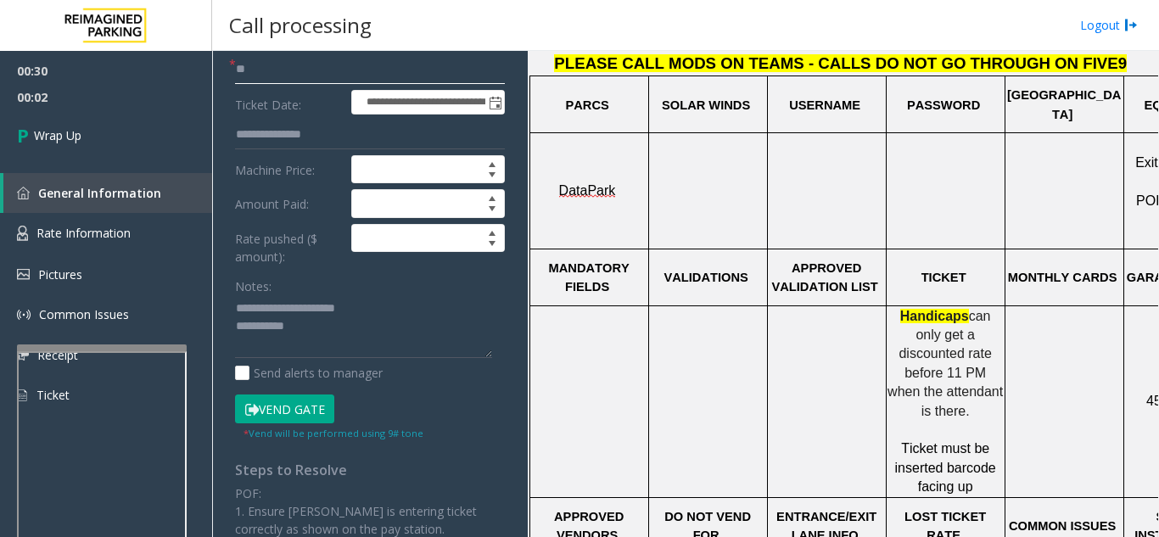
type input "**"
click at [406, 322] on textarea at bounding box center [363, 327] width 257 height 64
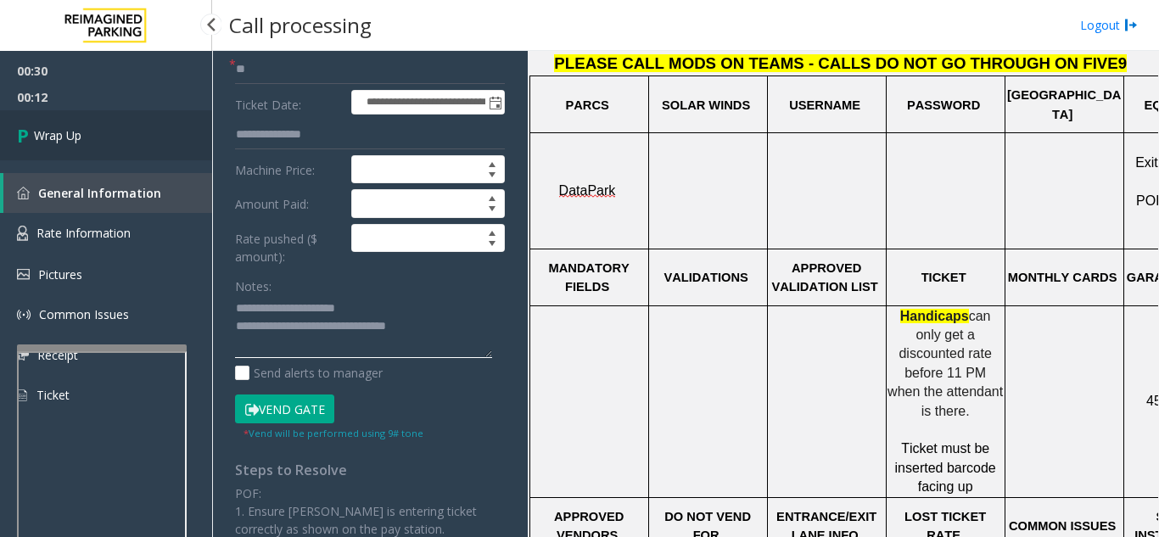
type textarea "**********"
click at [92, 126] on link "Wrap Up" at bounding box center [106, 135] width 212 height 50
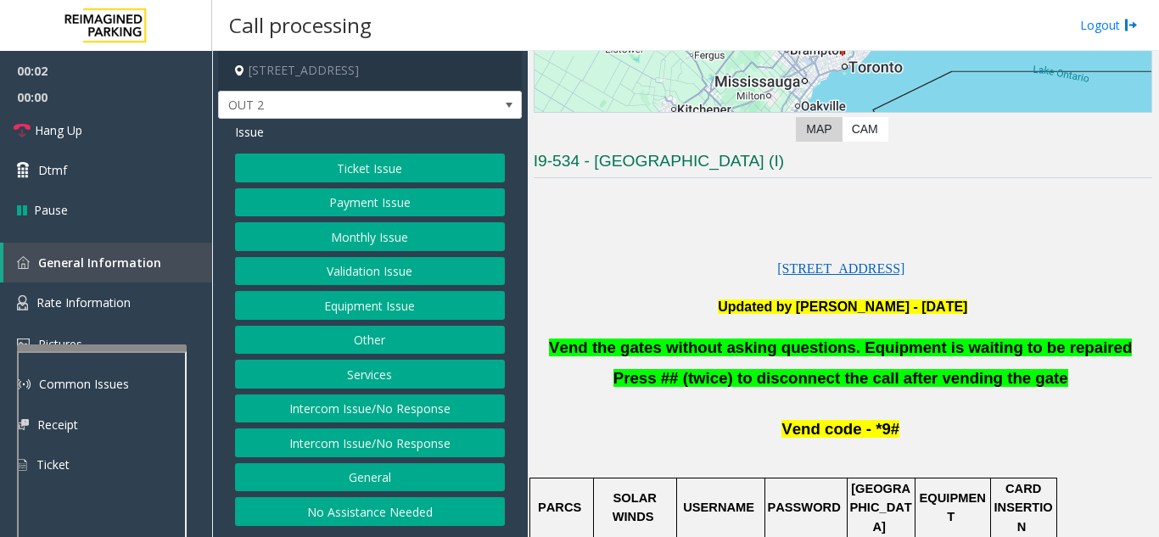
scroll to position [424, 0]
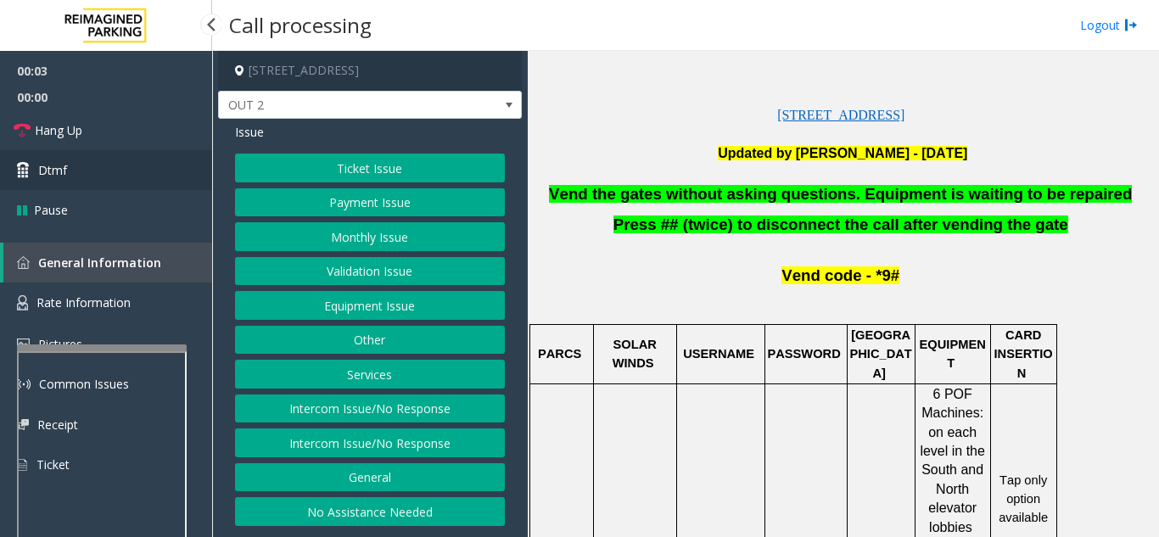
click at [114, 167] on link "Dtmf" at bounding box center [106, 170] width 212 height 40
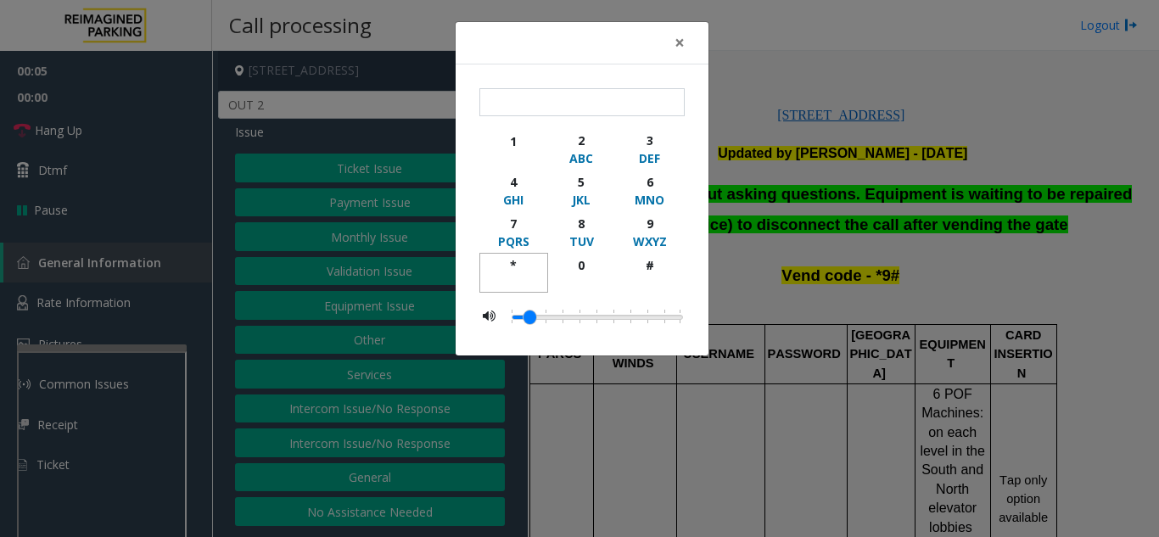
click at [516, 269] on div "*" at bounding box center [513, 265] width 47 height 18
click at [653, 221] on div "9" at bounding box center [649, 224] width 47 height 18
click at [650, 261] on div "#" at bounding box center [649, 265] width 47 height 18
type input "***"
click at [683, 47] on span "×" at bounding box center [679, 43] width 10 height 24
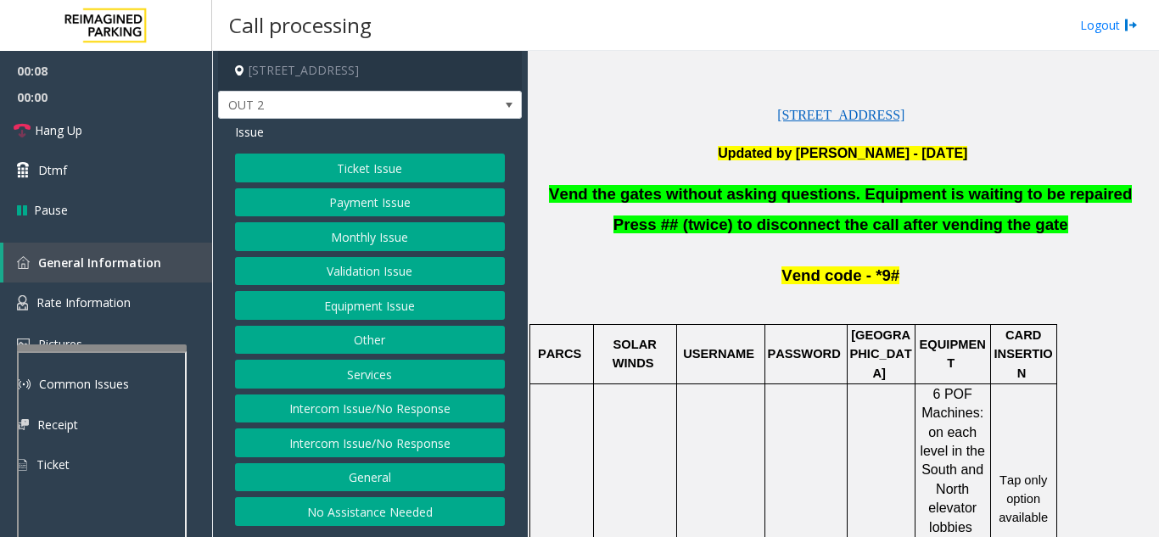
click at [410, 153] on div "Issue Ticket Issue Payment Issue Monthly Issue Validation Issue Equipment Issue…" at bounding box center [370, 327] width 304 height 416
click at [400, 174] on button "Ticket Issue" at bounding box center [370, 168] width 270 height 29
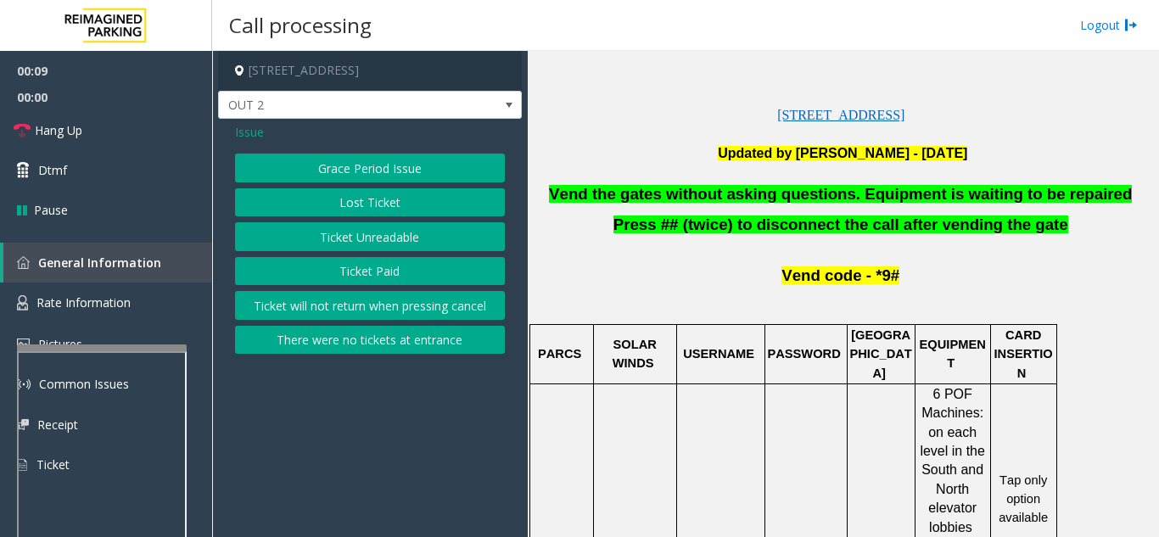
click at [393, 237] on button "Ticket Unreadable" at bounding box center [370, 236] width 270 height 29
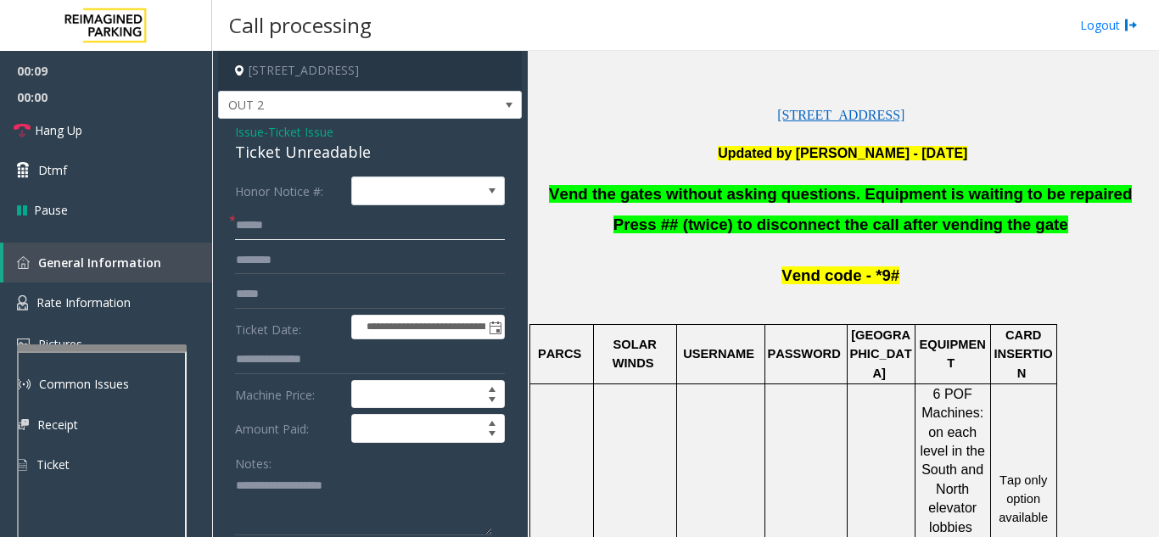
click at [344, 232] on input "text" at bounding box center [370, 225] width 270 height 29
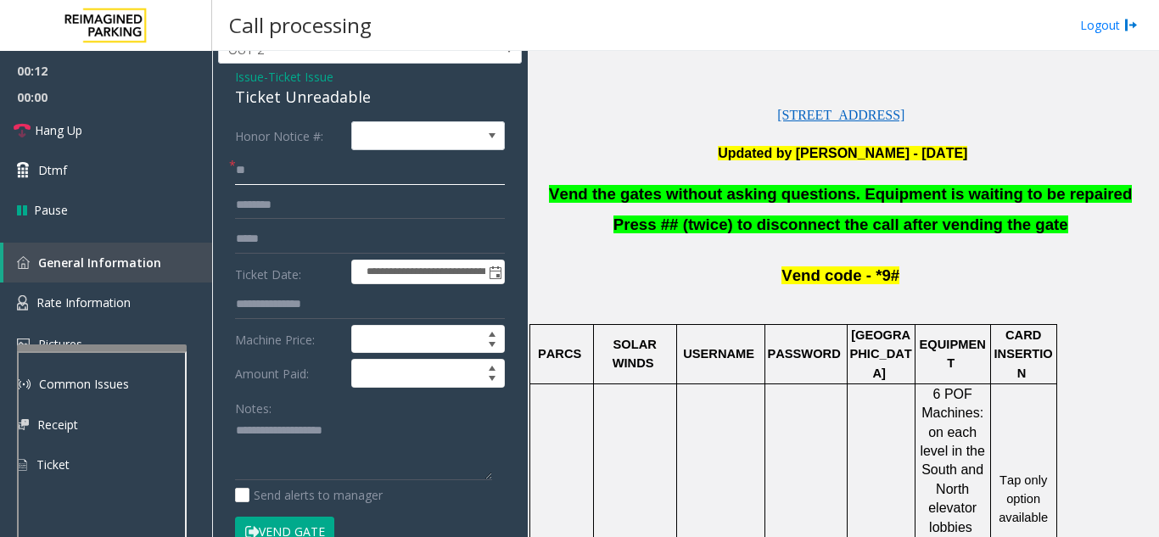
scroll to position [85, 0]
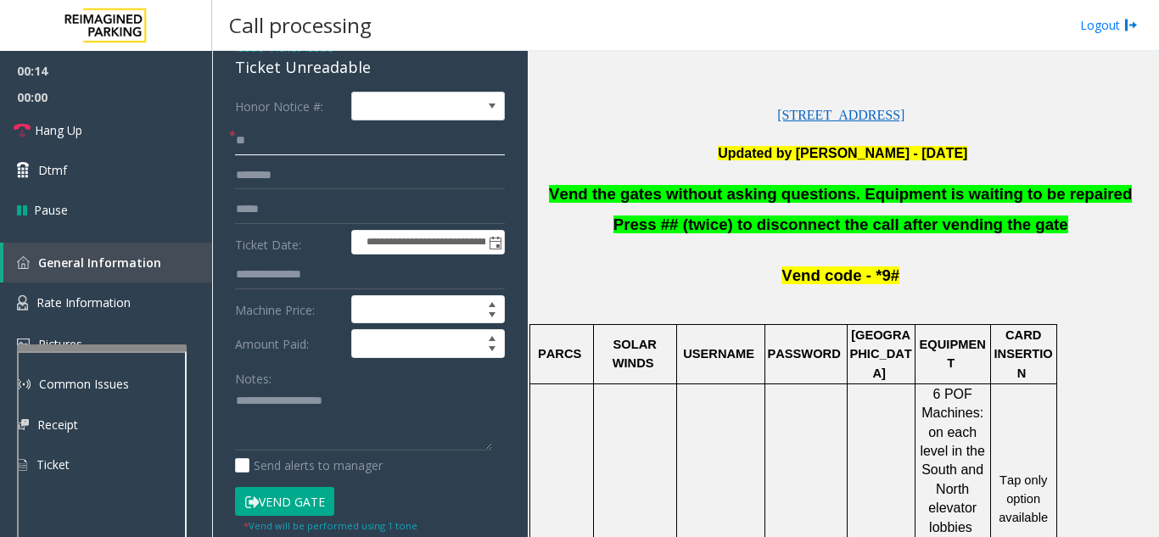
type input "**"
click at [411, 394] on textarea at bounding box center [363, 420] width 257 height 64
type textarea "**********"
click at [121, 121] on link "Hang Up" at bounding box center [106, 130] width 212 height 40
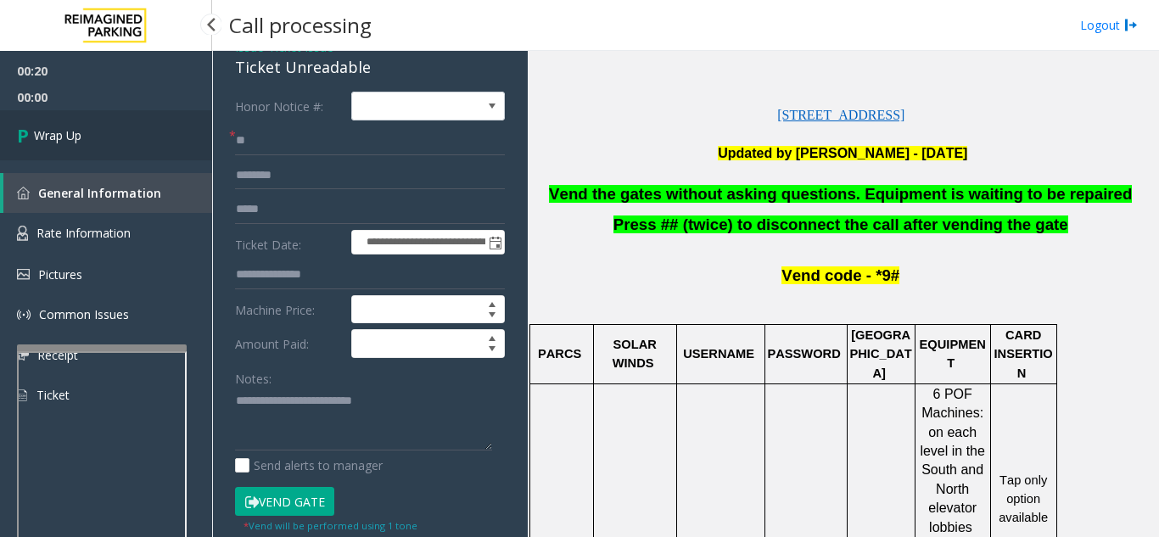
click at [141, 143] on link "Wrap Up" at bounding box center [106, 135] width 212 height 50
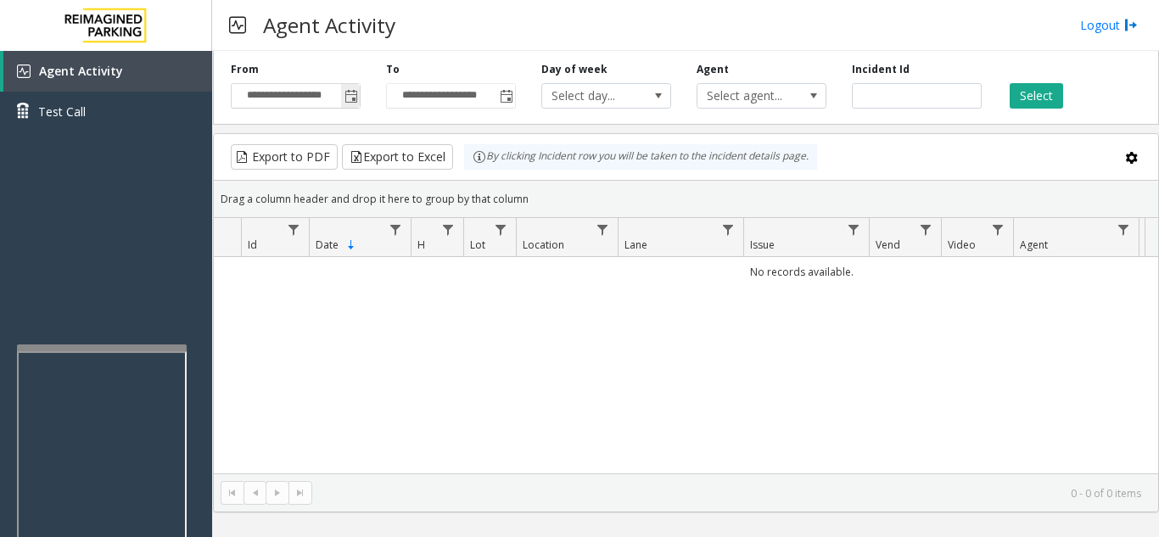
click at [355, 103] on span "Toggle popup" at bounding box center [351, 97] width 14 height 14
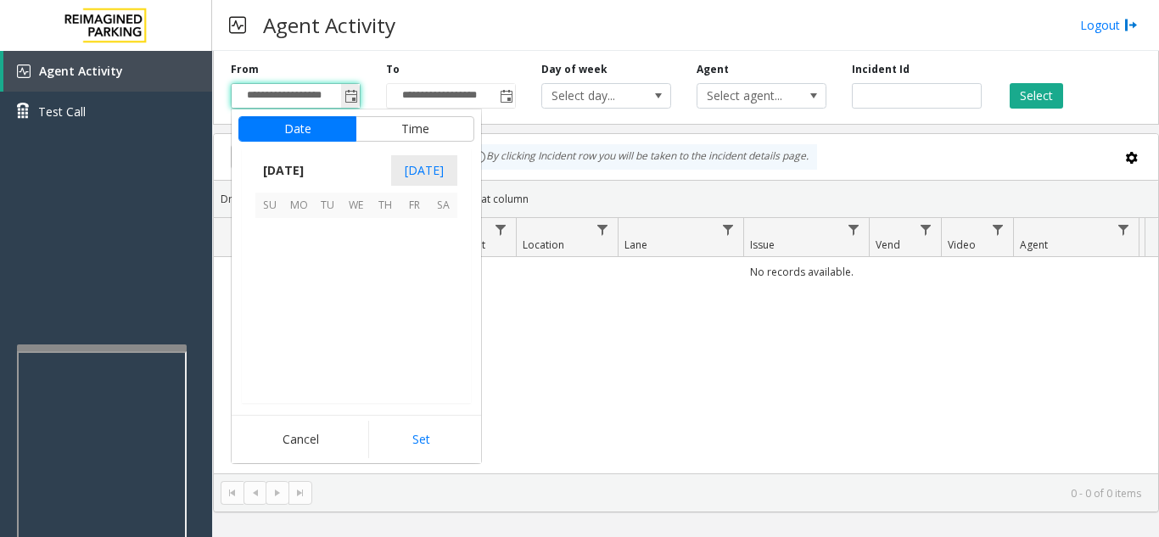
scroll to position [304394, 0]
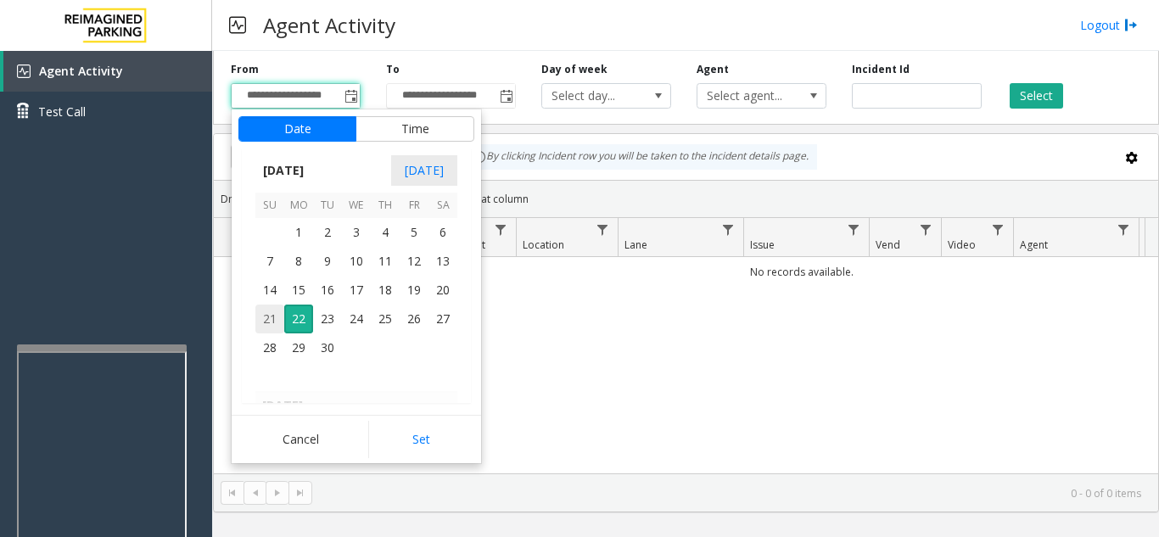
click at [273, 325] on span "21" at bounding box center [269, 318] width 29 height 29
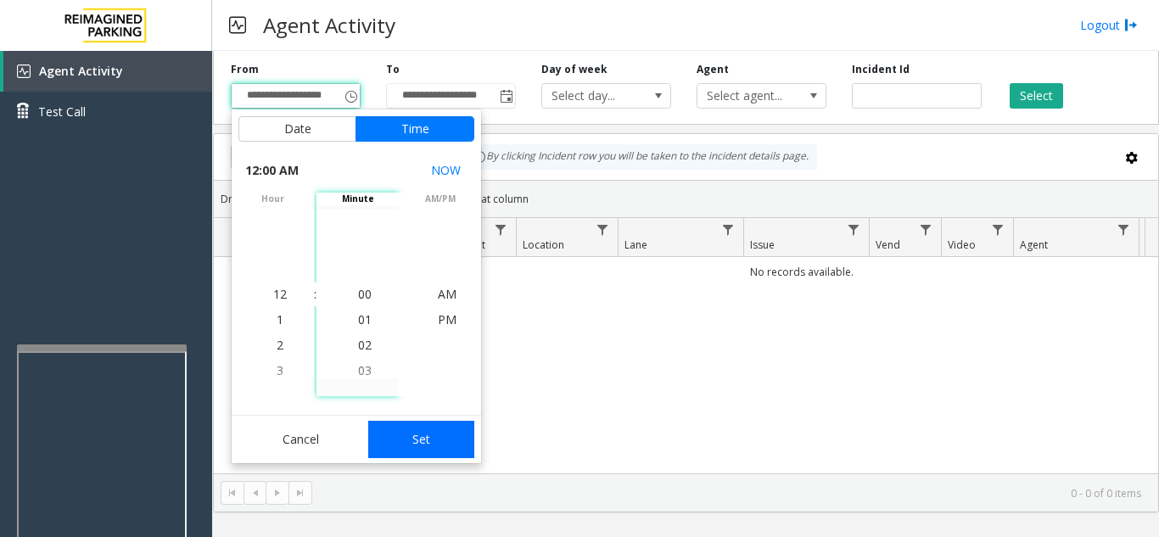
click at [447, 447] on button "Set" at bounding box center [421, 439] width 107 height 37
type input "**********"
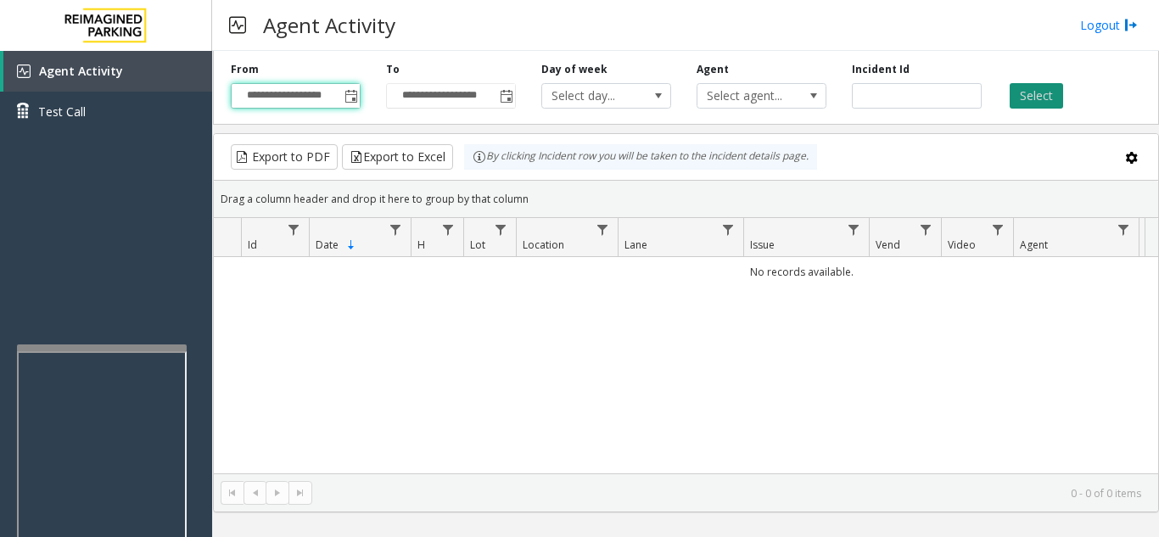
click at [1050, 95] on button "Select" at bounding box center [1035, 95] width 53 height 25
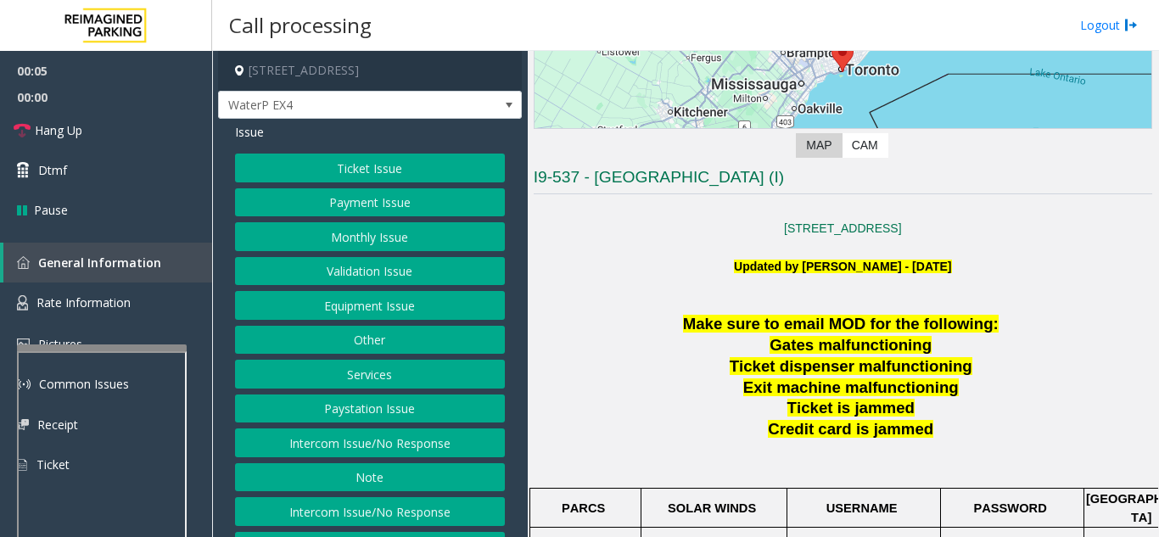
scroll to position [66, 0]
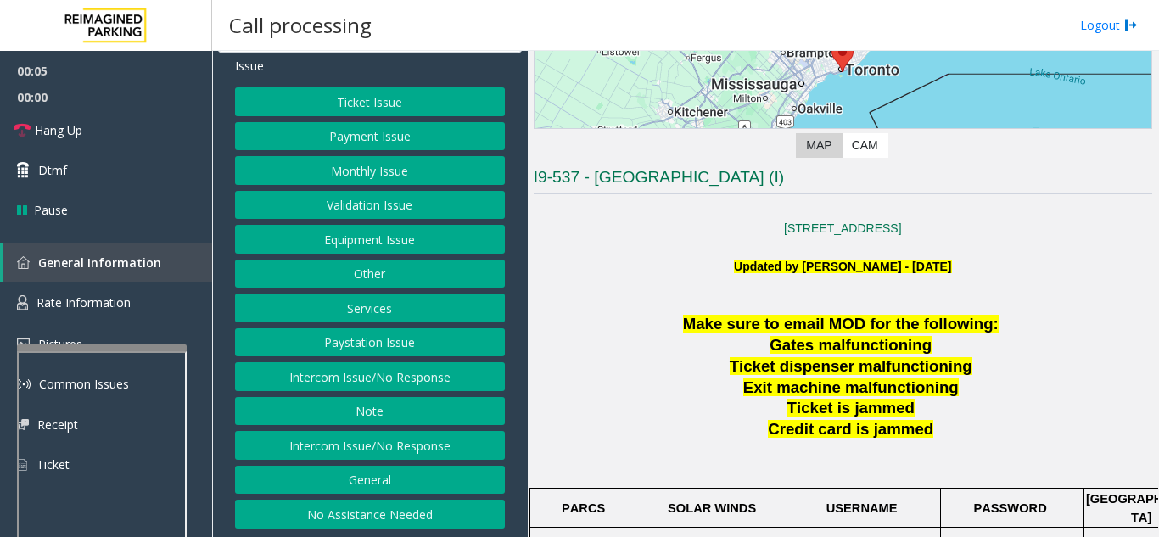
click at [369, 512] on button "No Assistance Needed" at bounding box center [370, 514] width 270 height 29
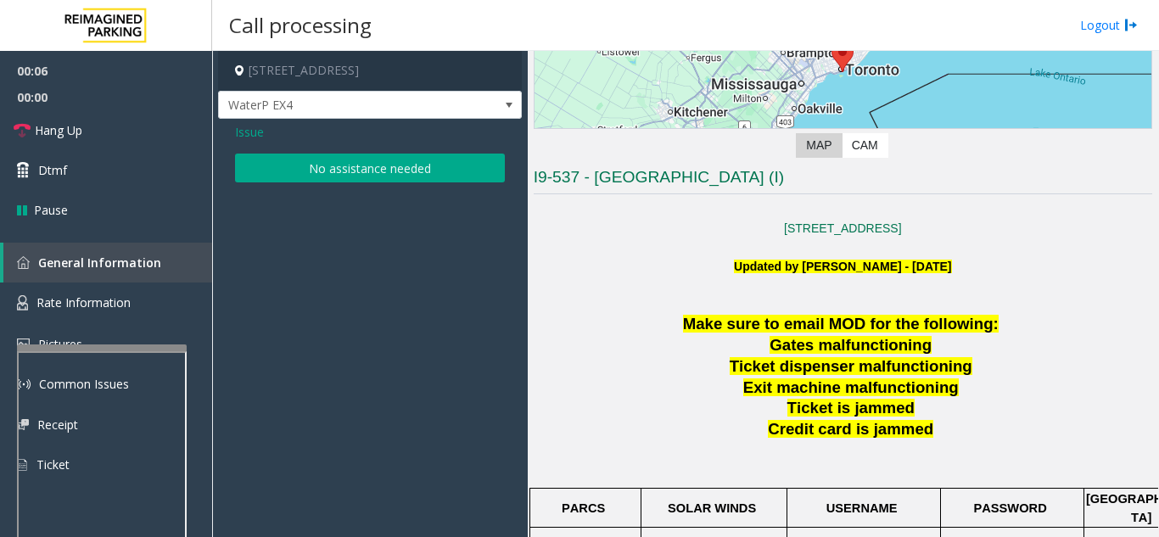
scroll to position [0, 0]
click at [315, 168] on button "No assistance needed" at bounding box center [370, 168] width 270 height 29
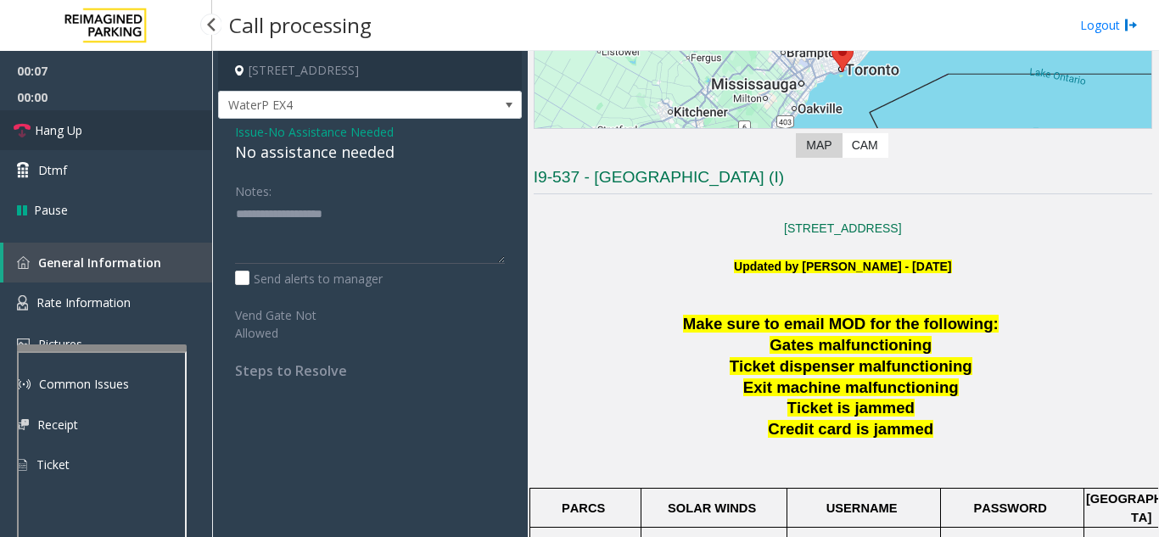
click at [126, 137] on link "Hang Up" at bounding box center [106, 130] width 212 height 40
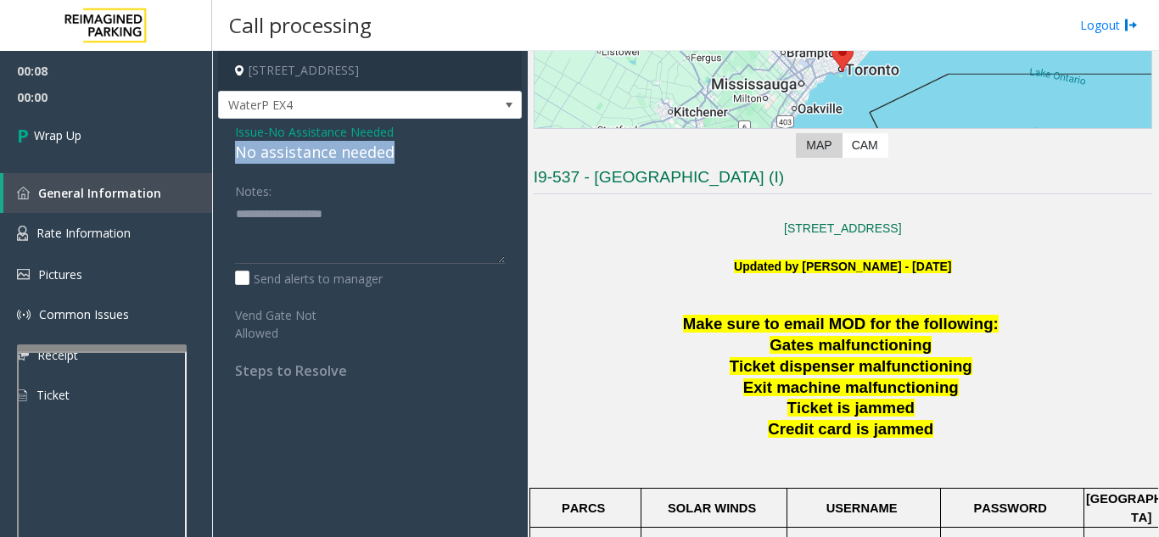
drag, startPoint x: 228, startPoint y: 148, endPoint x: 404, endPoint y: 149, distance: 175.6
click at [404, 149] on div "Issue - No Assistance Needed No assistance needed Notes: Send alerts to manager…" at bounding box center [370, 257] width 304 height 277
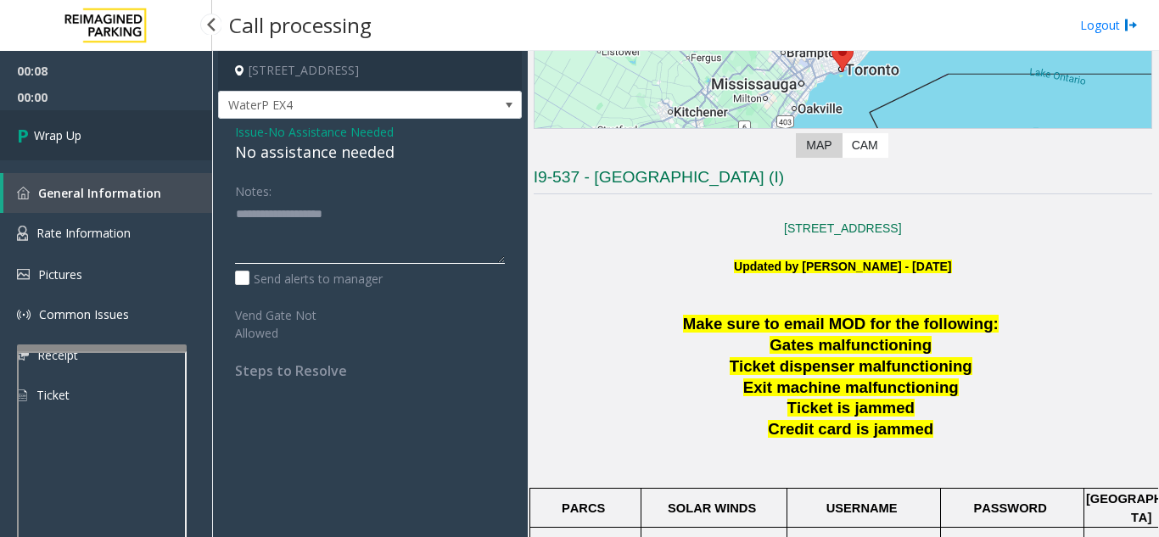
type textarea "**********"
click at [157, 148] on link "Wrap Up" at bounding box center [106, 135] width 212 height 50
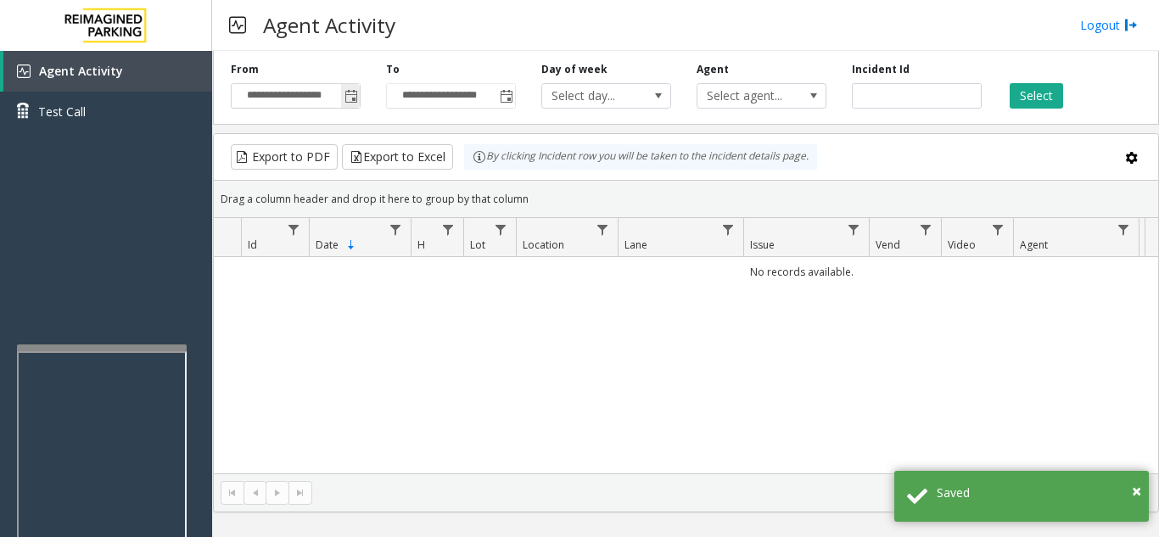
click at [346, 97] on span "Toggle popup" at bounding box center [351, 97] width 14 height 14
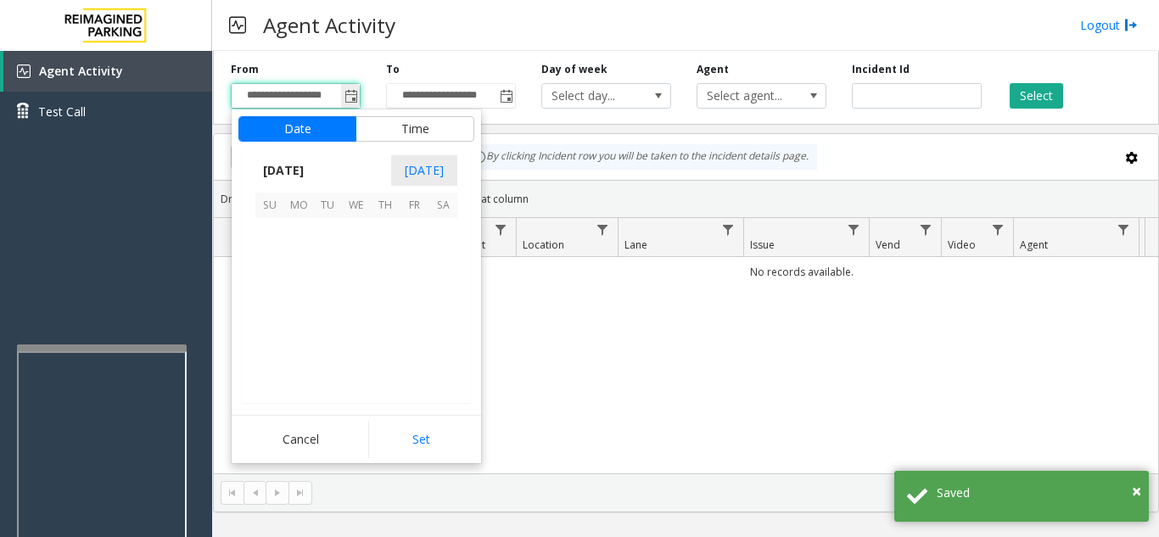
scroll to position [304394, 0]
click at [265, 324] on span "21" at bounding box center [269, 318] width 29 height 29
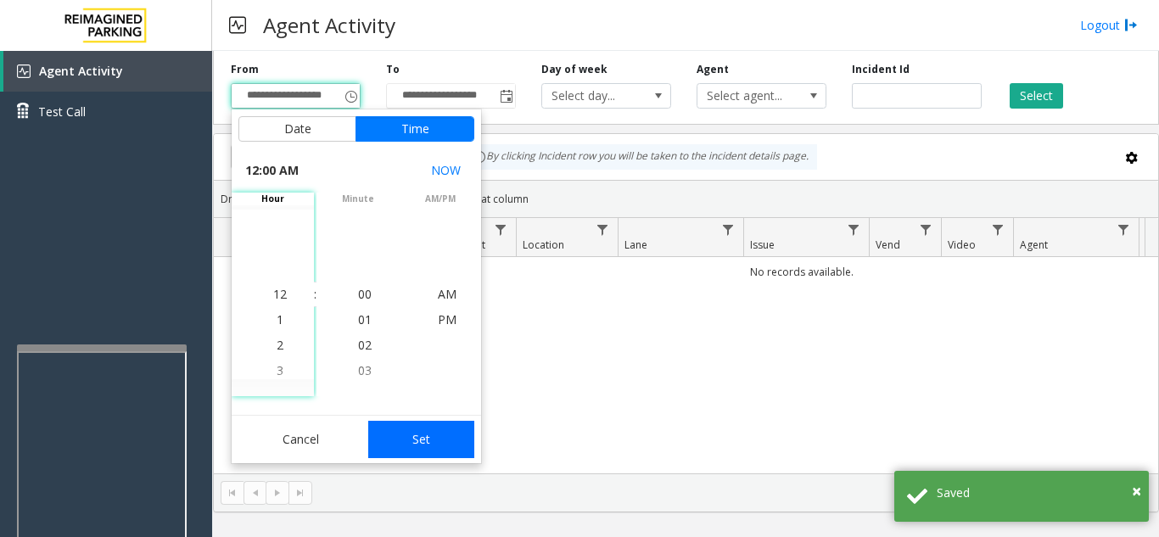
click at [399, 435] on button "Set" at bounding box center [421, 439] width 107 height 37
type input "**********"
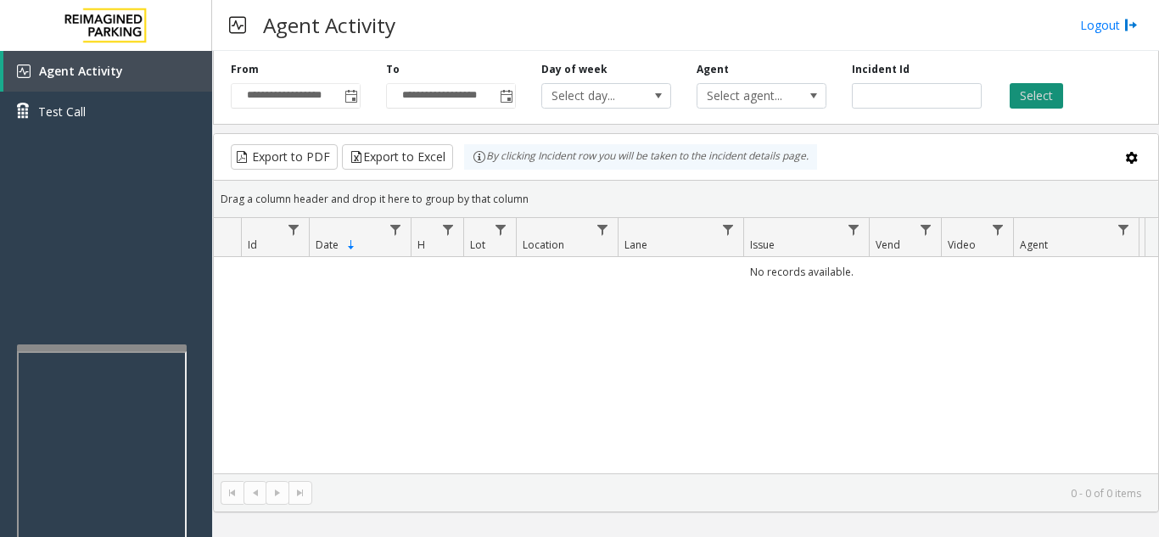
click at [1029, 96] on button "Select" at bounding box center [1035, 95] width 53 height 25
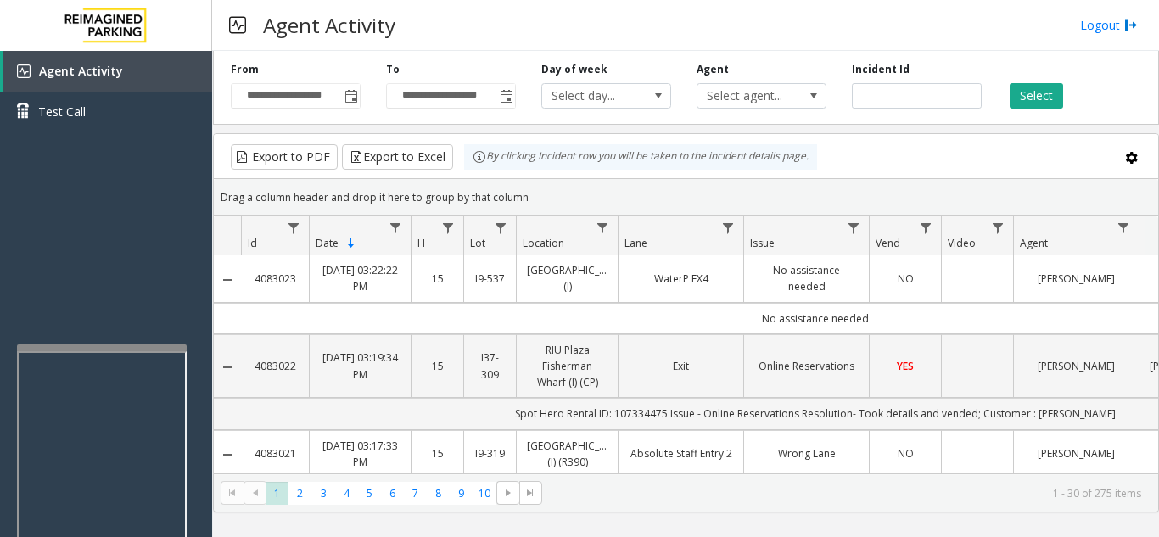
click at [1009, 83] on button "Select" at bounding box center [1035, 95] width 53 height 25
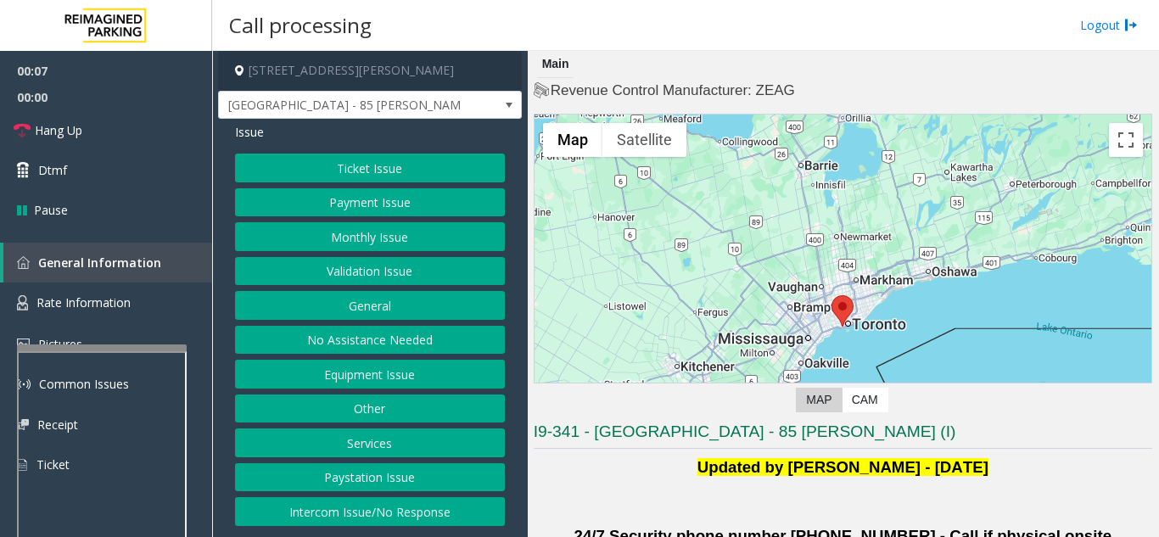
click at [345, 285] on button "Validation Issue" at bounding box center [370, 271] width 270 height 29
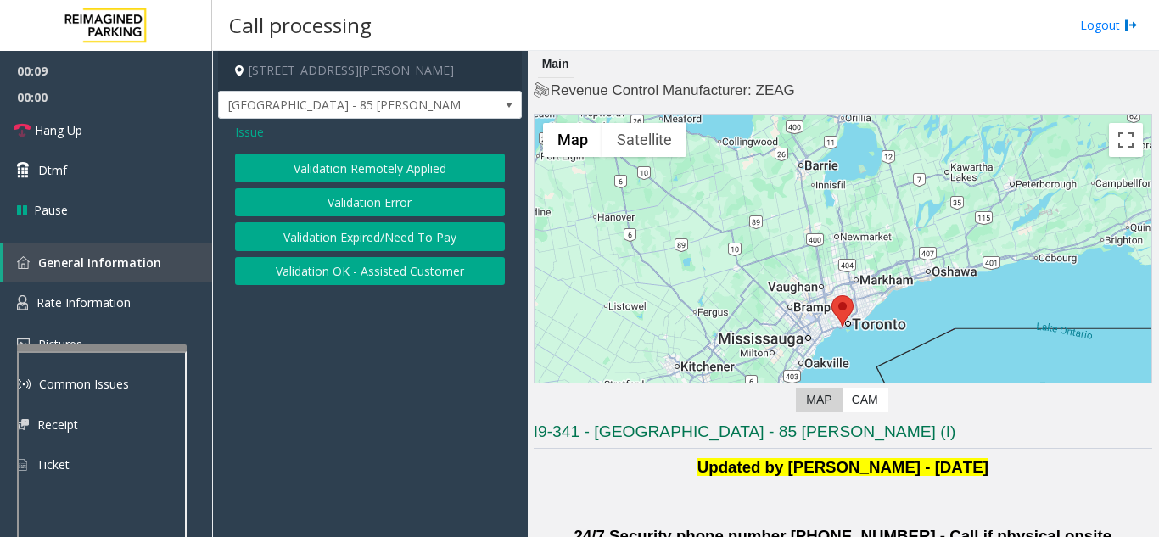
click at [379, 204] on button "Validation Error" at bounding box center [370, 202] width 270 height 29
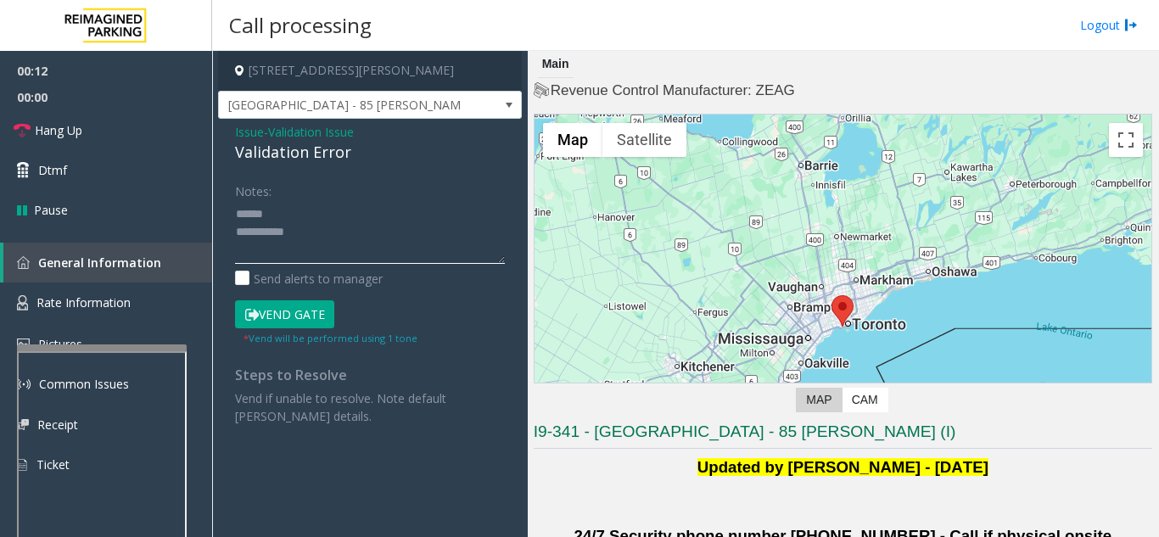
click at [338, 226] on textarea at bounding box center [370, 232] width 270 height 64
click at [355, 215] on textarea at bounding box center [370, 232] width 270 height 64
drag, startPoint x: 233, startPoint y: 151, endPoint x: 360, endPoint y: 152, distance: 127.2
click at [360, 152] on div "Issue - Validation Issue Validation Error Notes: Send alerts to manager Vend Ga…" at bounding box center [370, 280] width 304 height 323
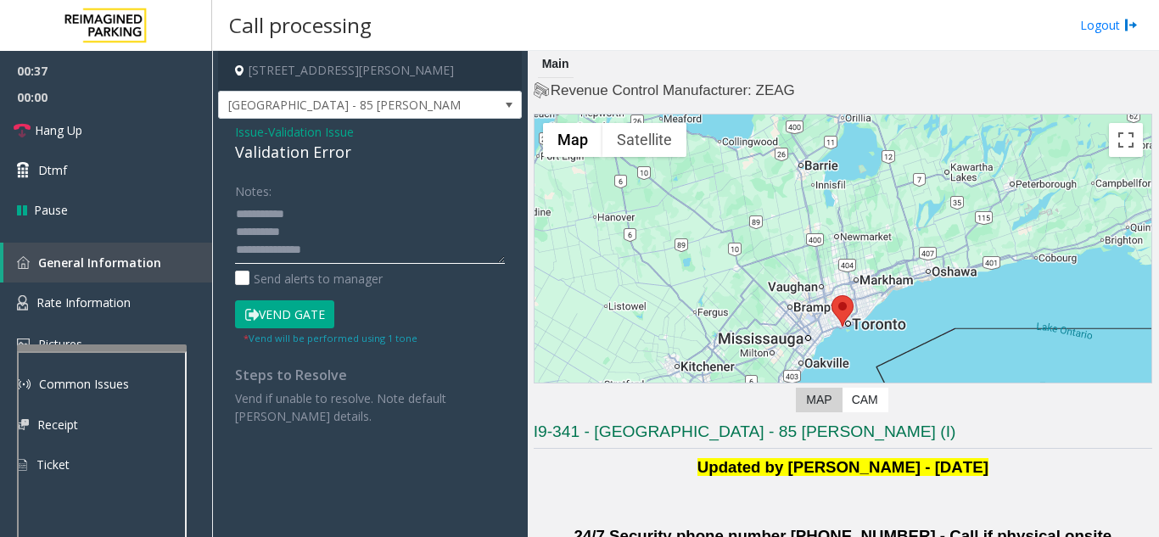
click at [400, 248] on textarea at bounding box center [370, 232] width 270 height 64
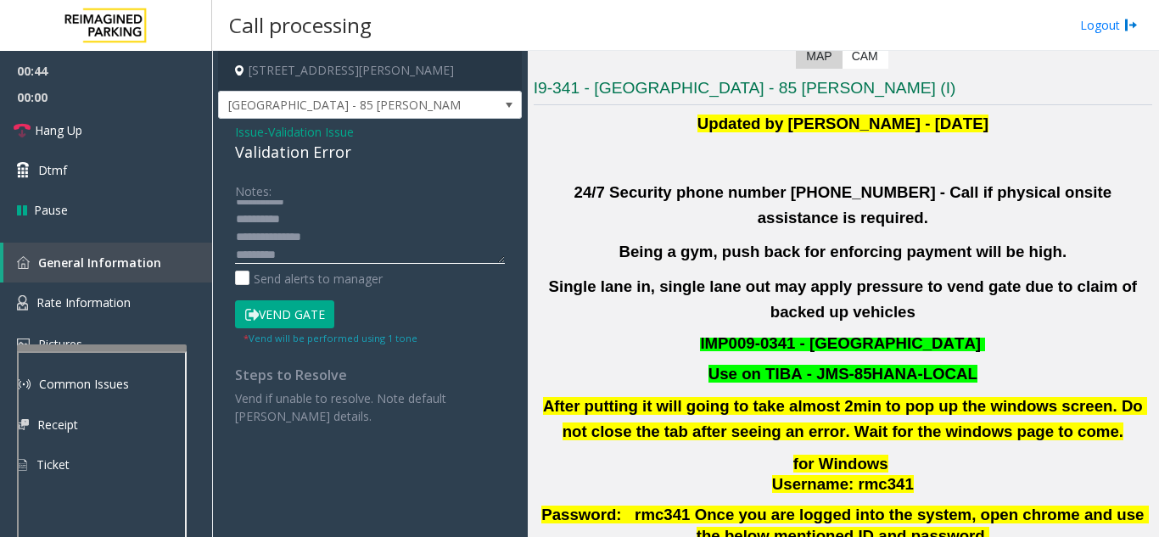
scroll to position [509, 0]
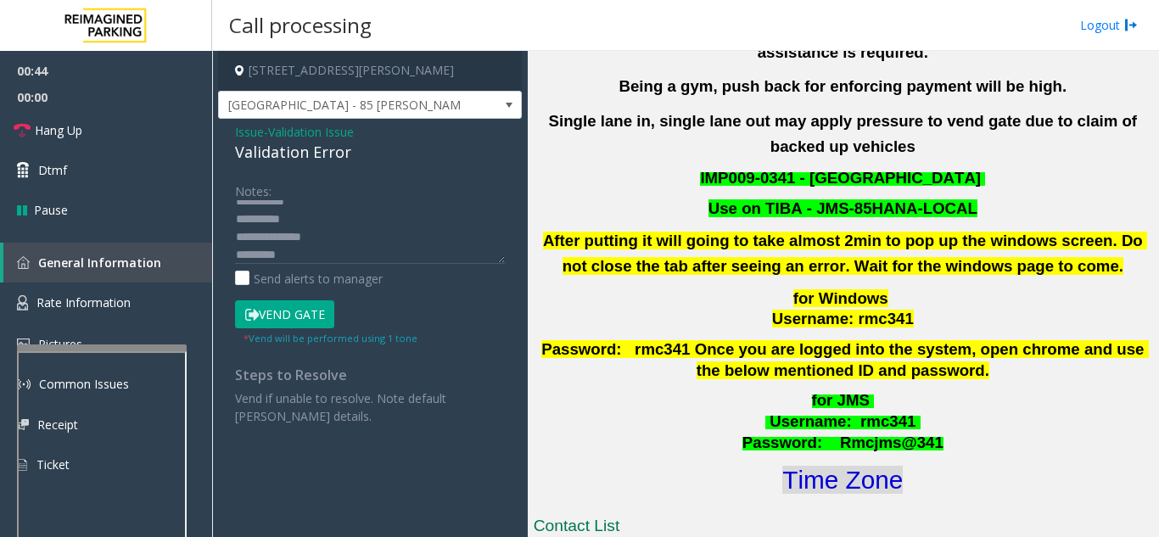
click at [881, 466] on font "Time Zone" at bounding box center [842, 480] width 120 height 28
click at [315, 306] on button "Vend Gate" at bounding box center [284, 314] width 99 height 29
click at [436, 218] on textarea at bounding box center [370, 232] width 270 height 64
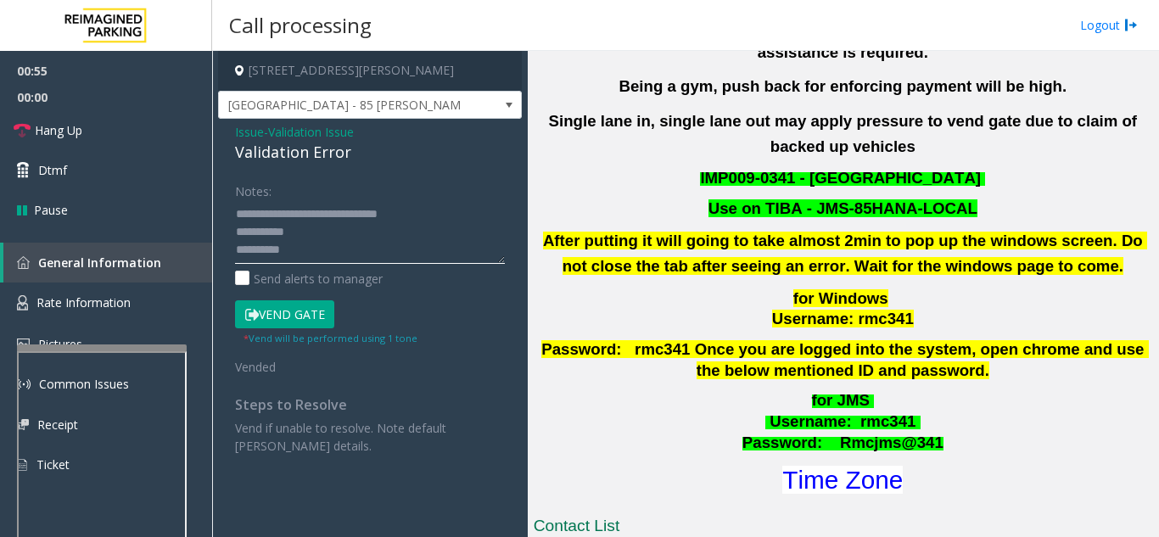
click at [351, 228] on textarea at bounding box center [370, 232] width 270 height 64
click at [150, 131] on link "Hang Up" at bounding box center [106, 130] width 212 height 40
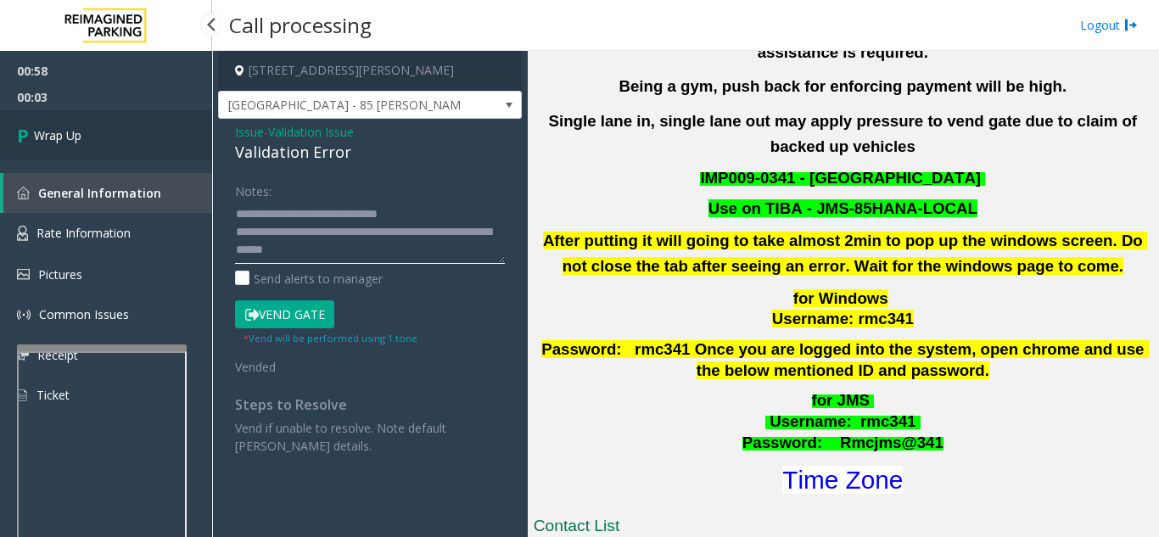
type textarea "**********"
click at [95, 133] on link "Wrap Up" at bounding box center [106, 135] width 212 height 50
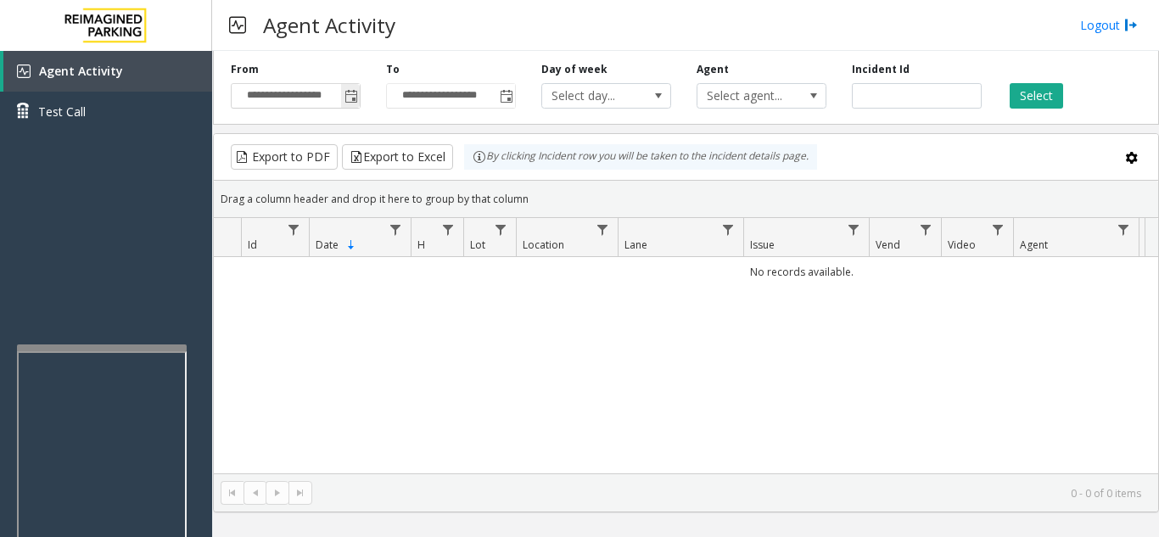
click at [349, 98] on span "Toggle popup" at bounding box center [351, 97] width 14 height 14
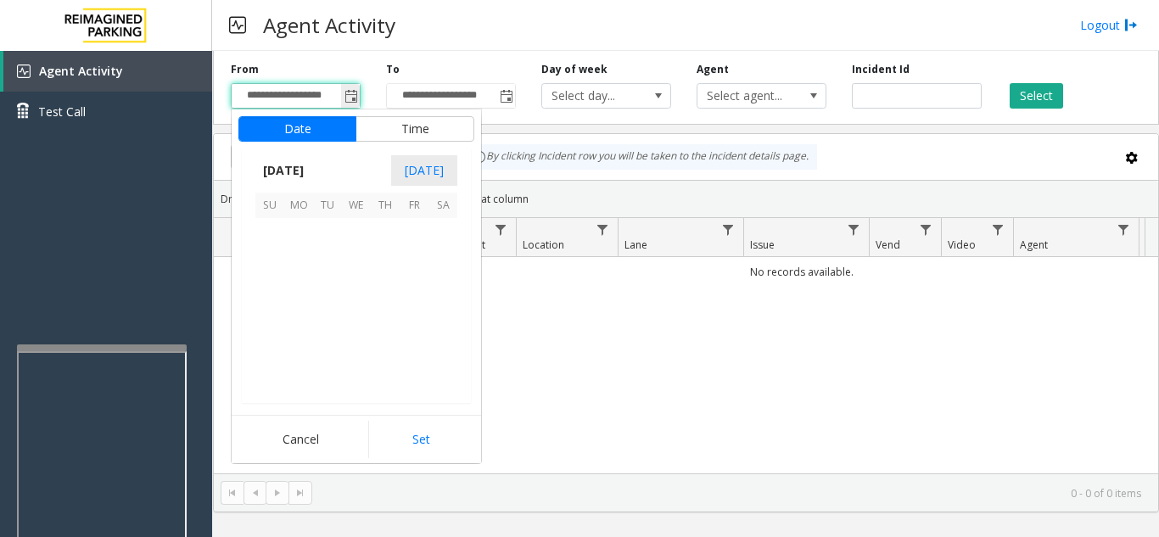
scroll to position [304394, 0]
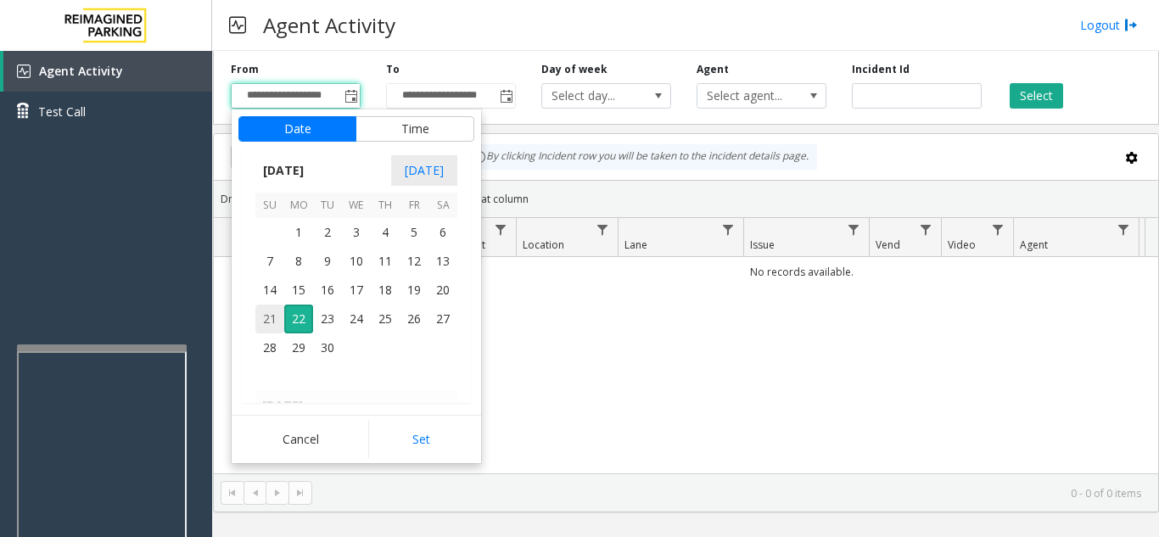
click at [265, 321] on span "21" at bounding box center [269, 318] width 29 height 29
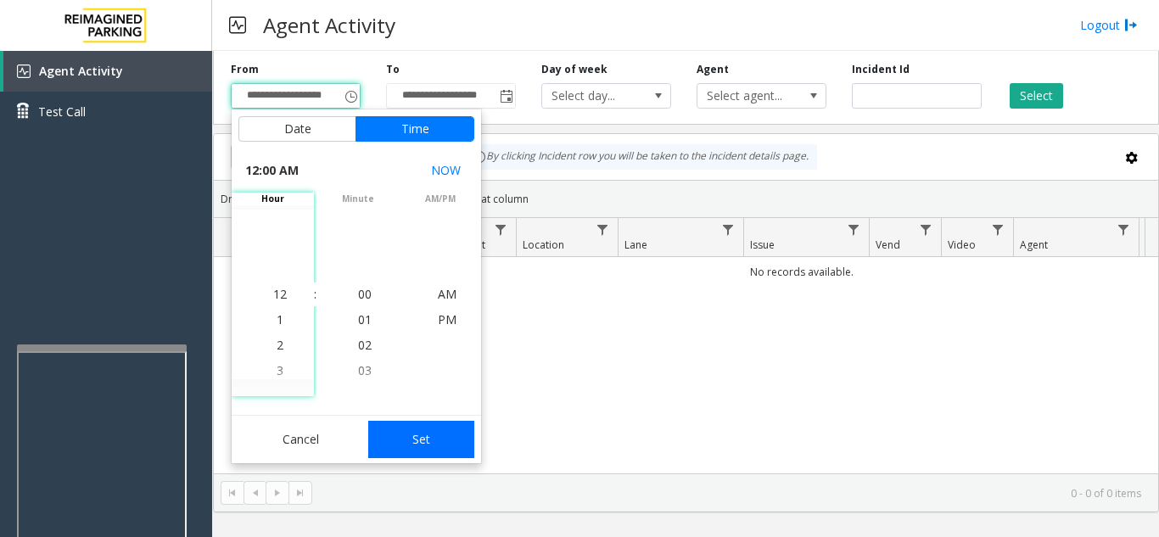
click at [416, 439] on button "Set" at bounding box center [421, 439] width 107 height 37
type input "**********"
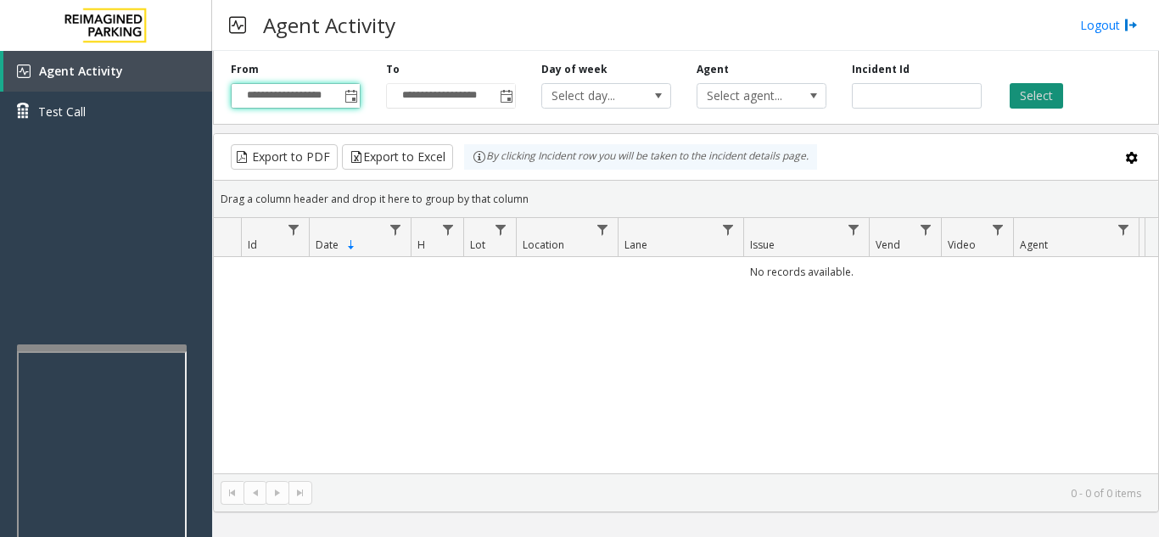
click at [1030, 100] on button "Select" at bounding box center [1035, 95] width 53 height 25
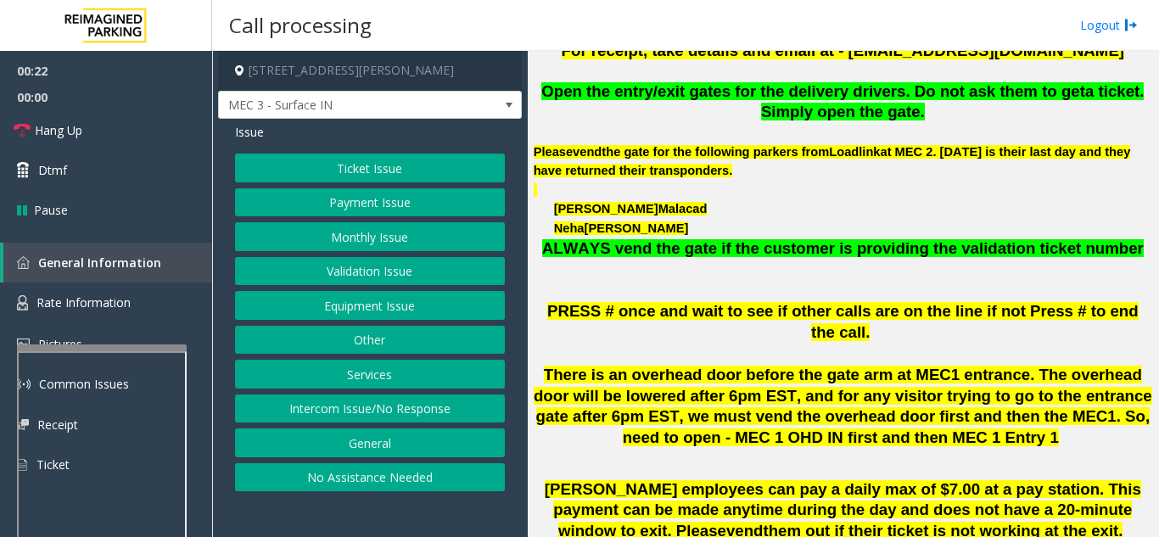
scroll to position [594, 0]
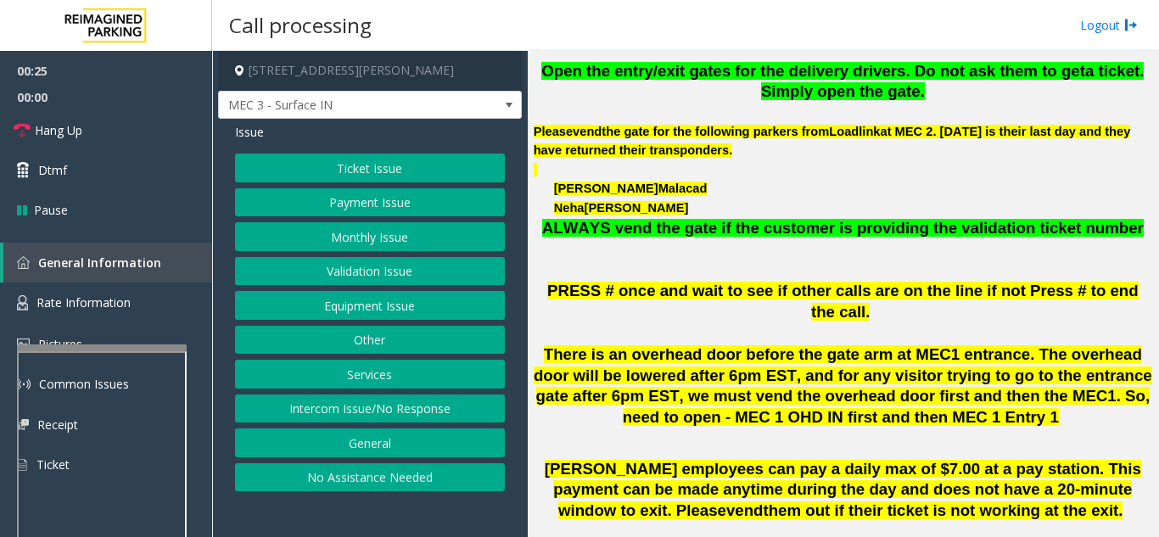
click at [357, 301] on button "Equipment Issue" at bounding box center [370, 305] width 270 height 29
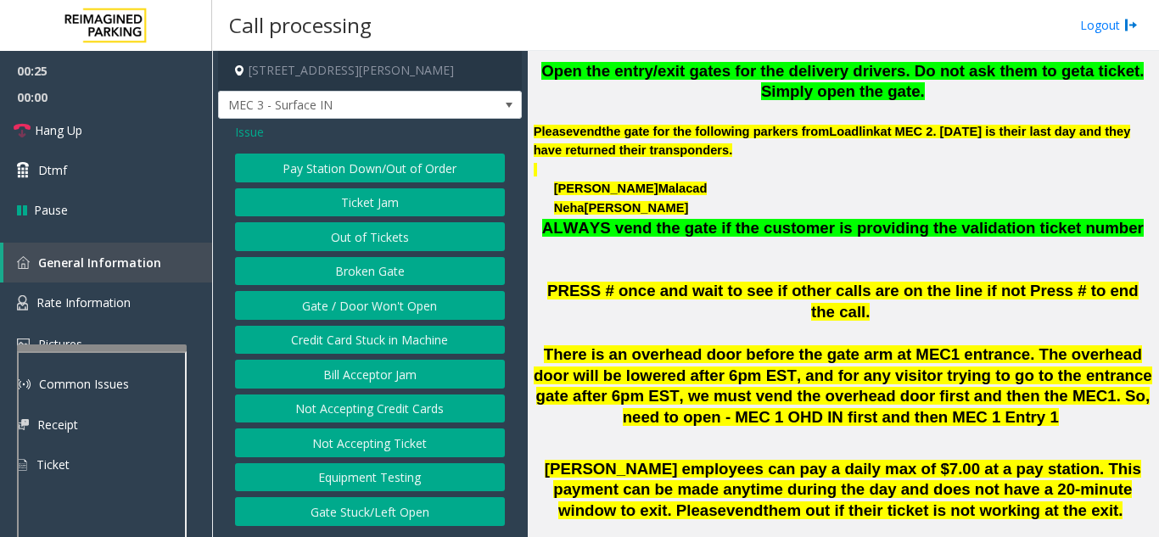
click at [357, 301] on button "Gate / Door Won't Open" at bounding box center [370, 305] width 270 height 29
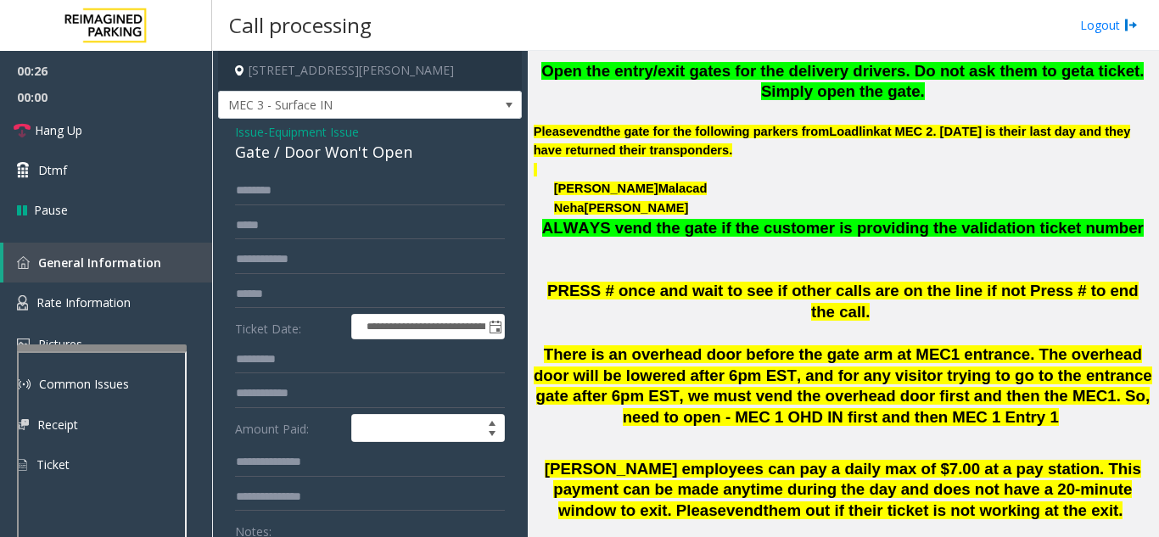
scroll to position [85, 0]
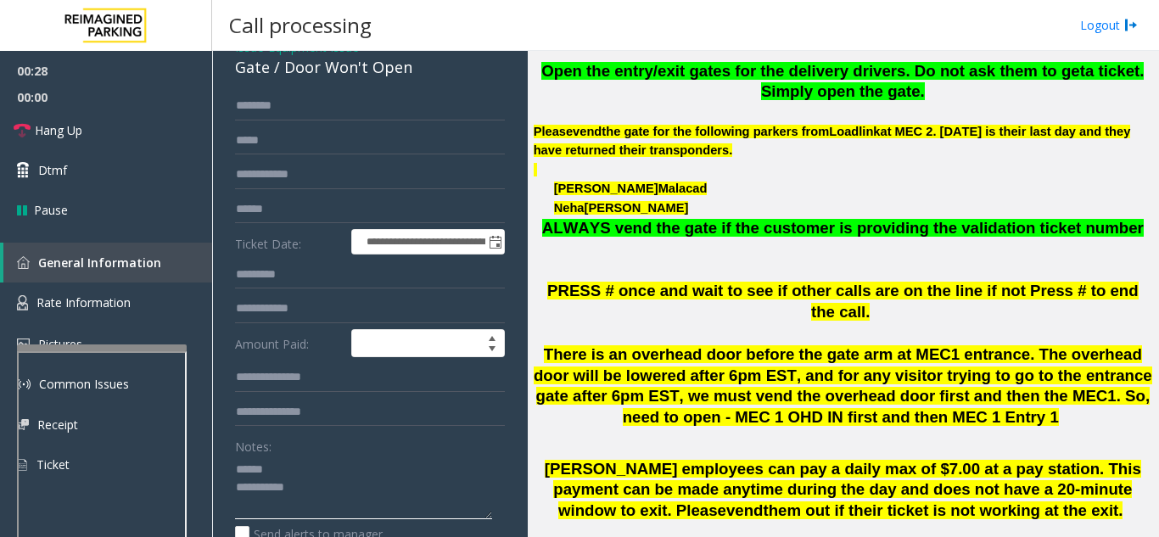
click at [305, 461] on textarea at bounding box center [363, 487] width 257 height 64
click at [55, 127] on span "Hang Up" at bounding box center [58, 130] width 47 height 18
drag, startPoint x: 282, startPoint y: 68, endPoint x: 415, endPoint y: 70, distance: 132.3
click at [415, 70] on div "Gate / Door Won't Open" at bounding box center [370, 67] width 270 height 23
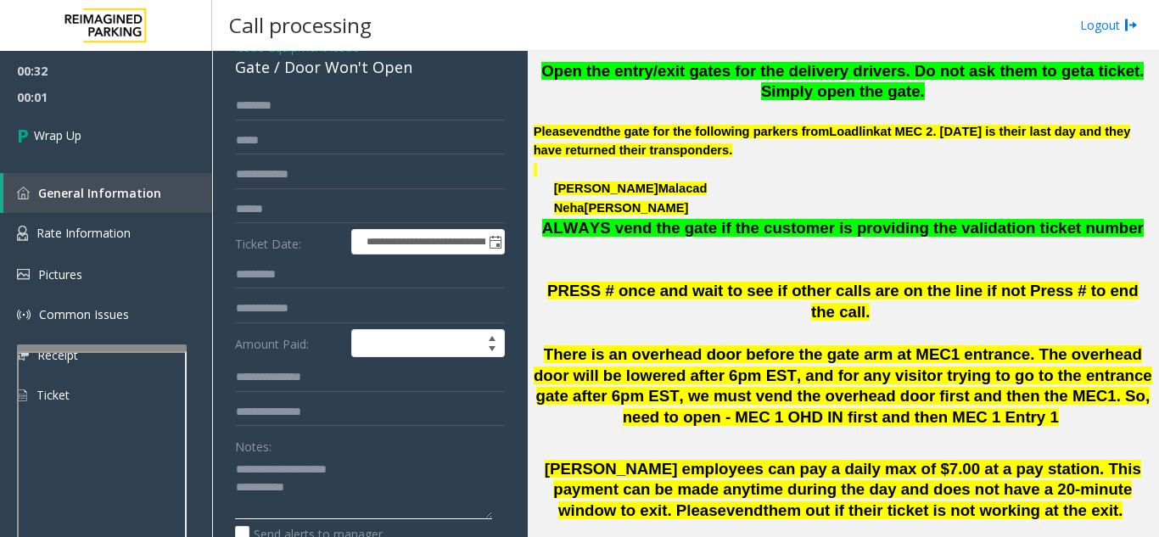
click at [361, 494] on textarea at bounding box center [363, 487] width 257 height 64
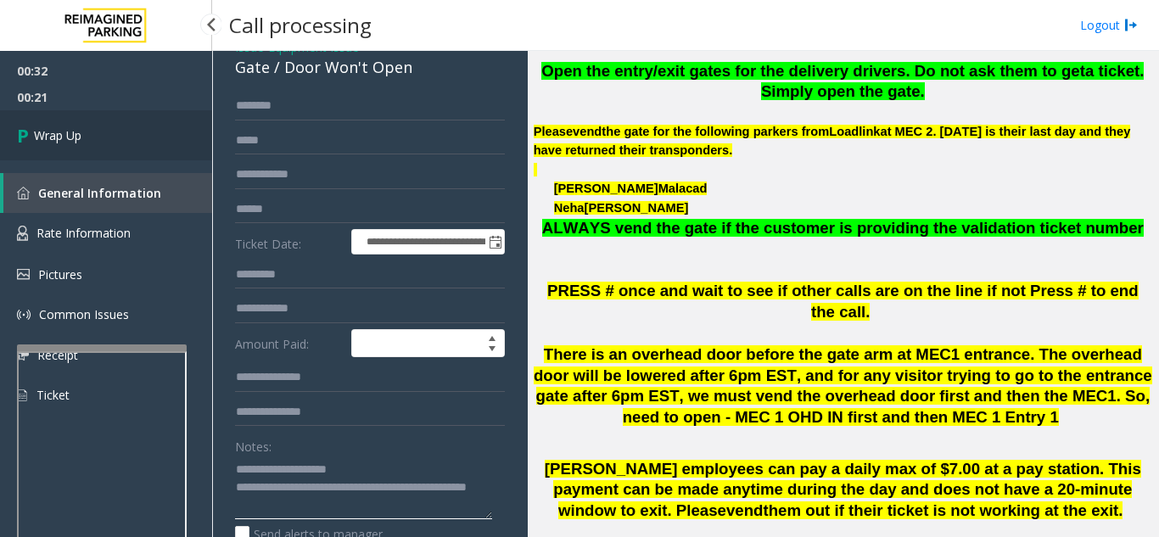
type textarea "**********"
click at [122, 121] on link "Wrap Up" at bounding box center [106, 135] width 212 height 50
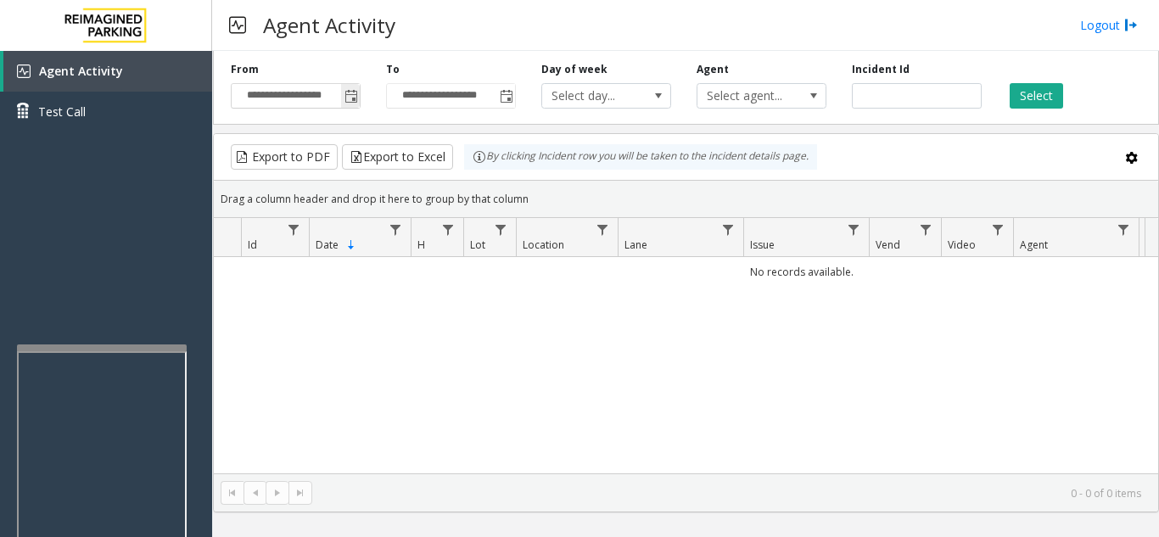
click at [352, 93] on span "Toggle popup" at bounding box center [351, 97] width 14 height 14
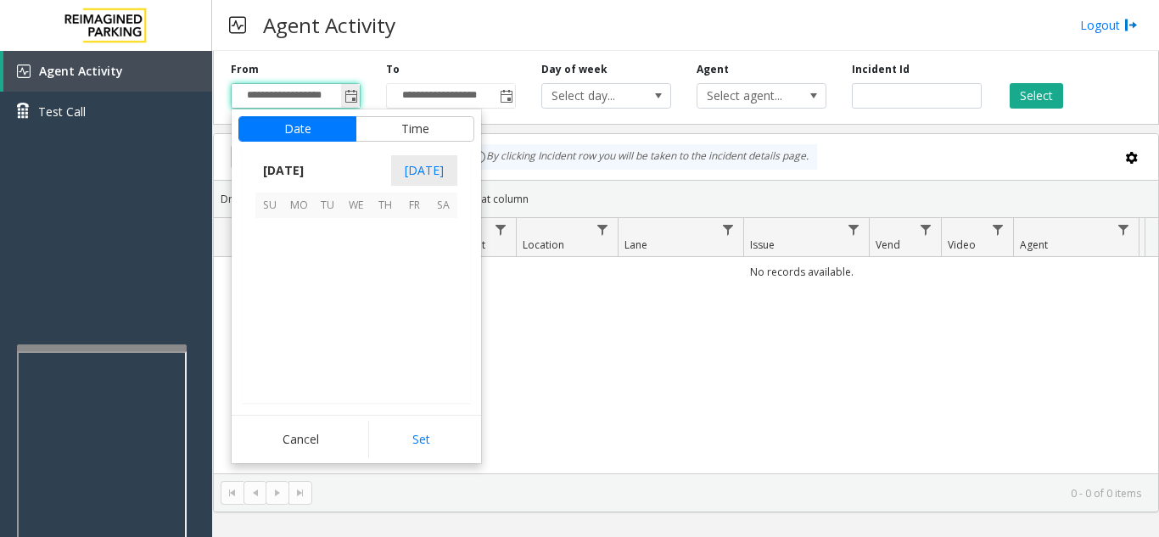
scroll to position [304394, 0]
click at [268, 320] on span "21" at bounding box center [269, 318] width 29 height 29
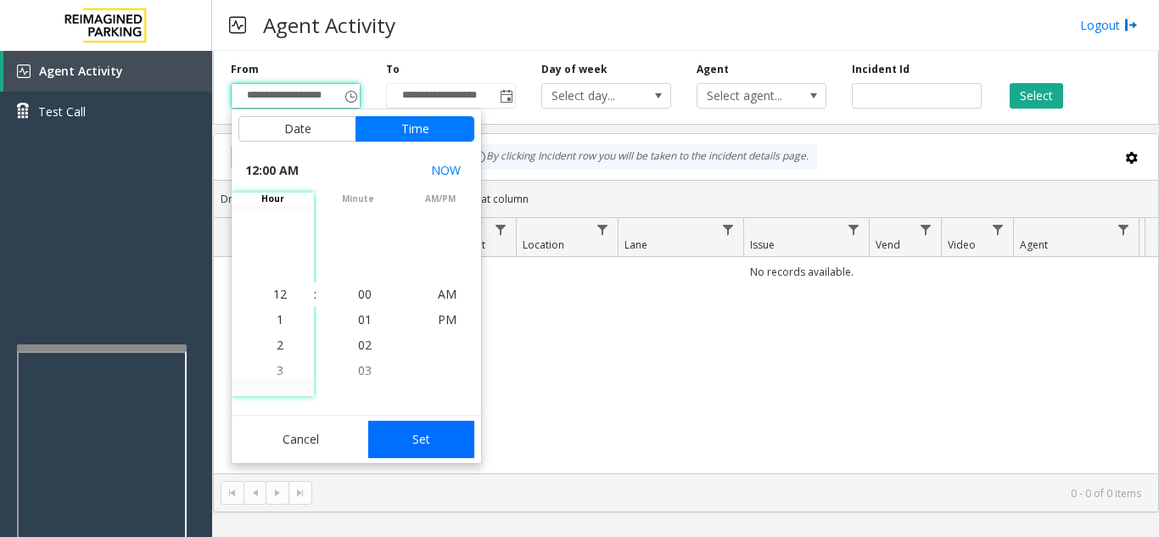
click at [394, 433] on button "Set" at bounding box center [421, 439] width 107 height 37
type input "**********"
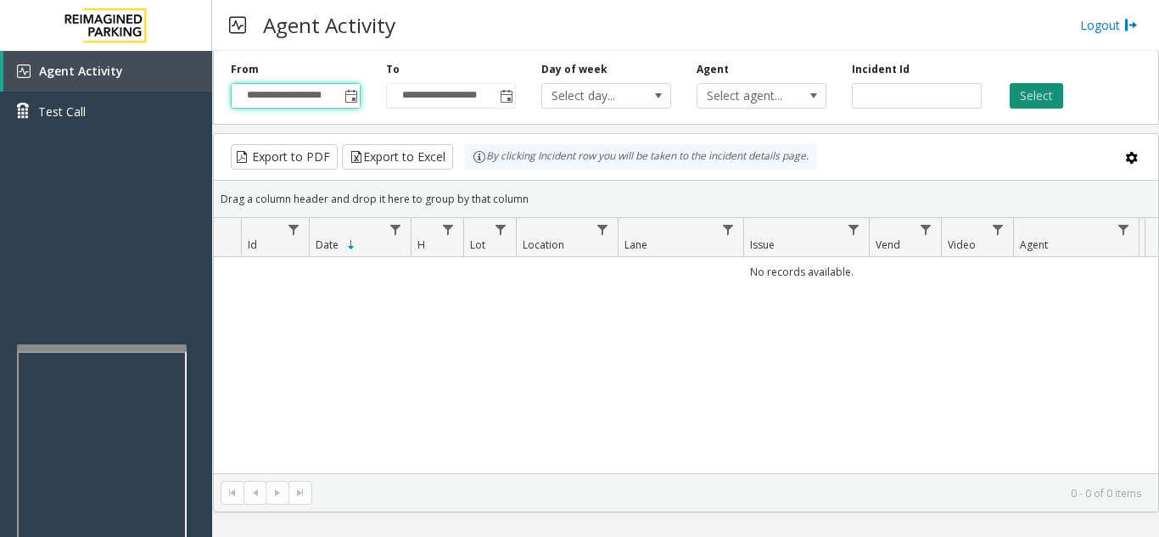
click at [1053, 103] on button "Select" at bounding box center [1035, 95] width 53 height 25
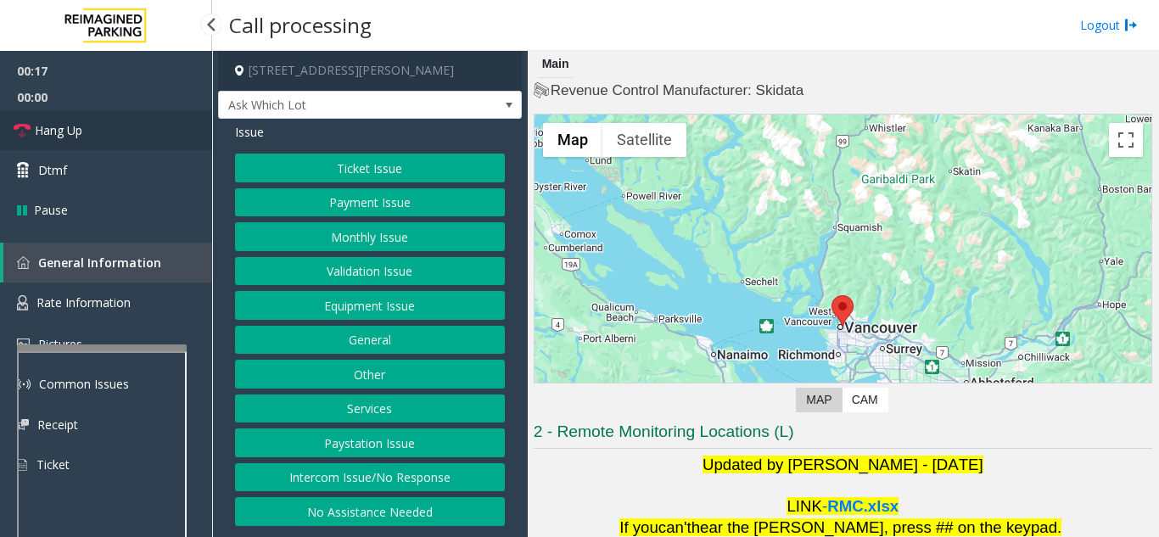
click at [137, 127] on link "Hang Up" at bounding box center [106, 130] width 212 height 40
click at [371, 474] on button "Intercom Issue/No Response" at bounding box center [370, 477] width 270 height 29
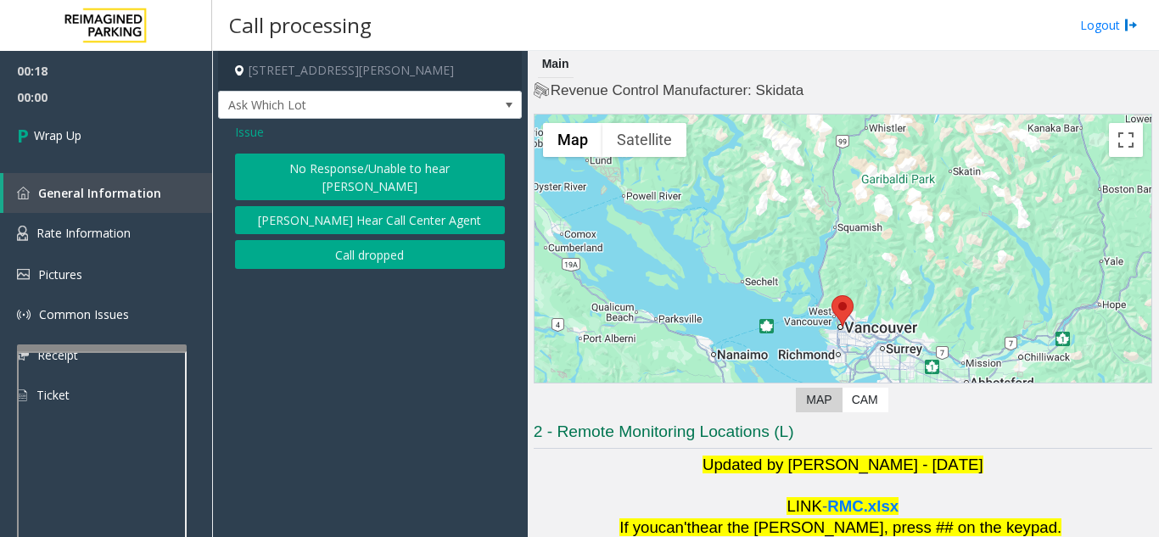
click at [382, 160] on button "No Response/Unable to hear [PERSON_NAME]" at bounding box center [370, 177] width 270 height 47
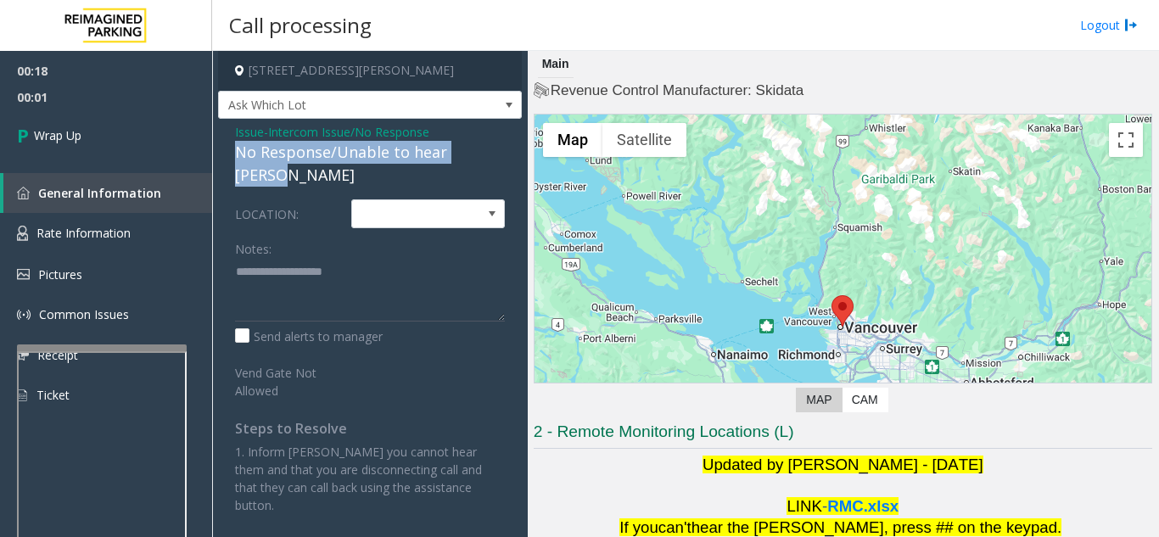
drag, startPoint x: 223, startPoint y: 148, endPoint x: 500, endPoint y: 152, distance: 276.5
click at [500, 152] on div "Issue - Intercom Issue/No Response No Response/Unable to hear parker LOCATION: …" at bounding box center [370, 325] width 304 height 412
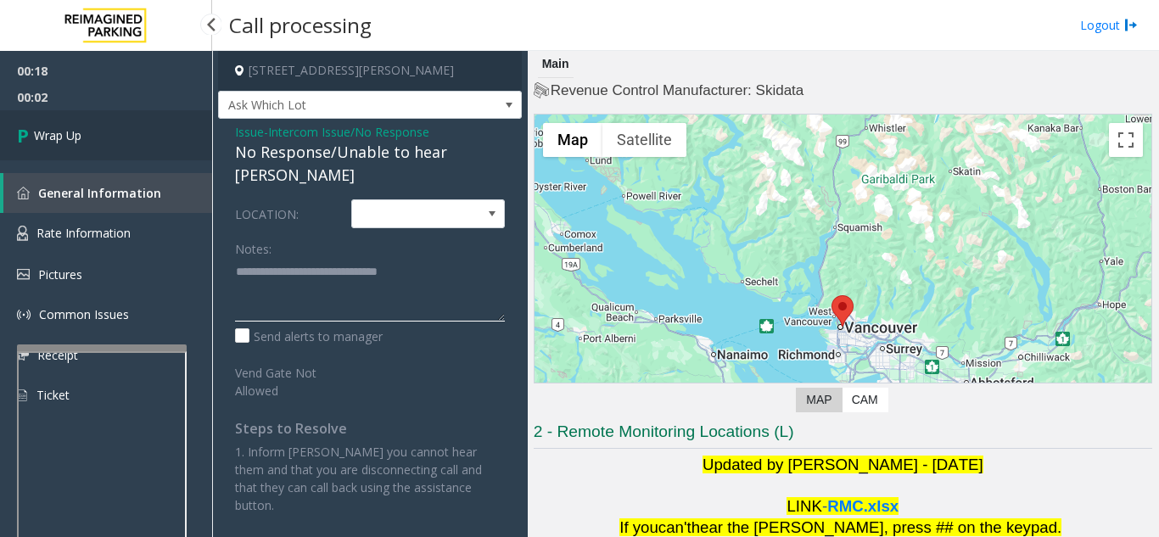
type textarea "**********"
click at [170, 134] on link "Wrap Up" at bounding box center [106, 135] width 212 height 50
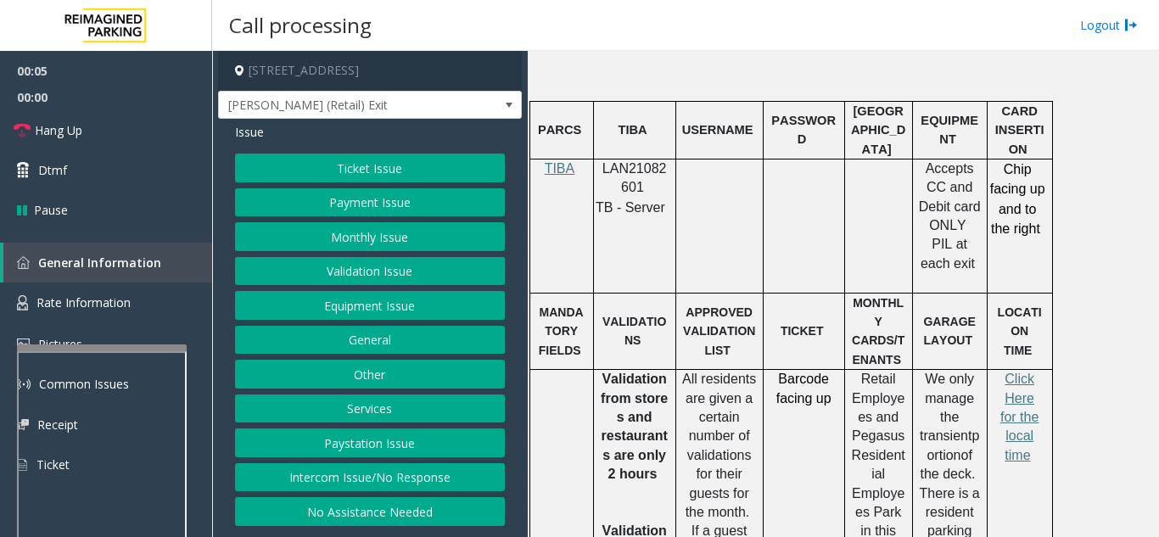
scroll to position [933, 0]
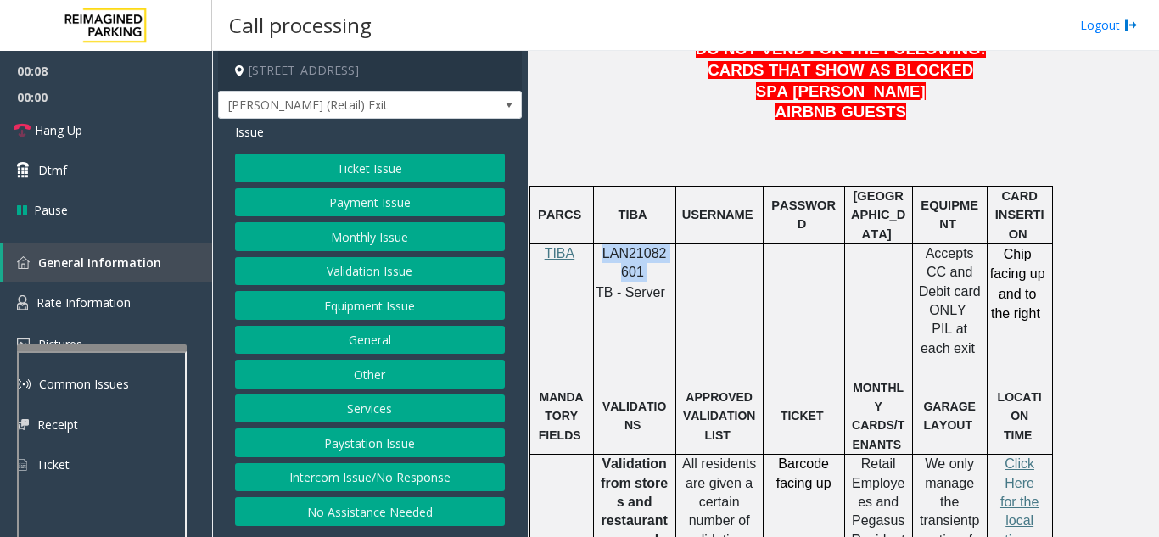
drag, startPoint x: 653, startPoint y: 236, endPoint x: 602, endPoint y: 218, distance: 53.9
click at [602, 244] on p "LAN21082601" at bounding box center [635, 263] width 70 height 38
copy p "LAN21082601"
click at [388, 265] on button "Validation Issue" at bounding box center [370, 271] width 270 height 29
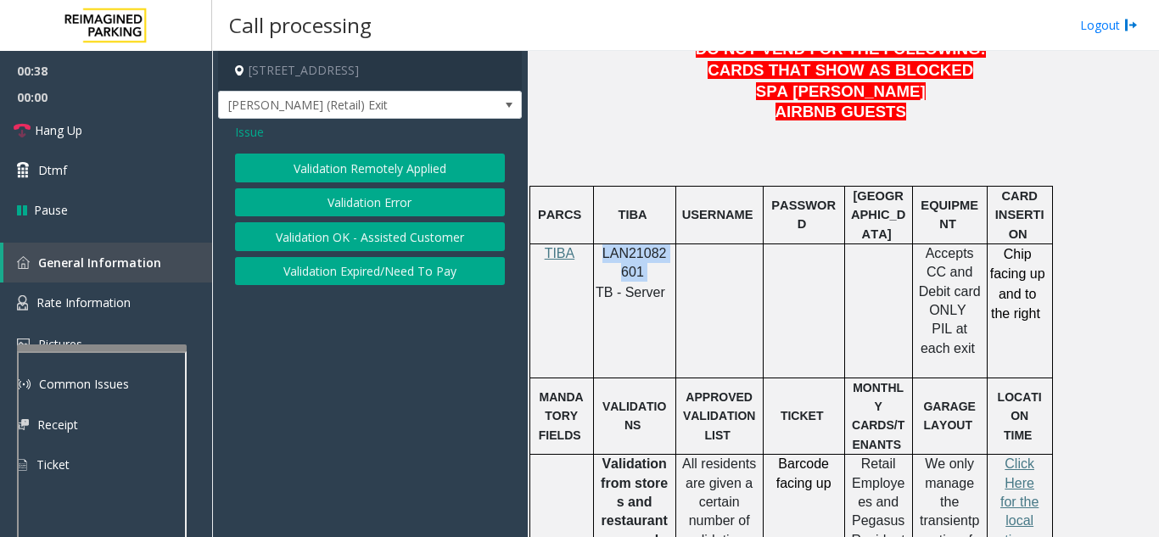
click at [371, 202] on button "Validation Error" at bounding box center [370, 202] width 270 height 29
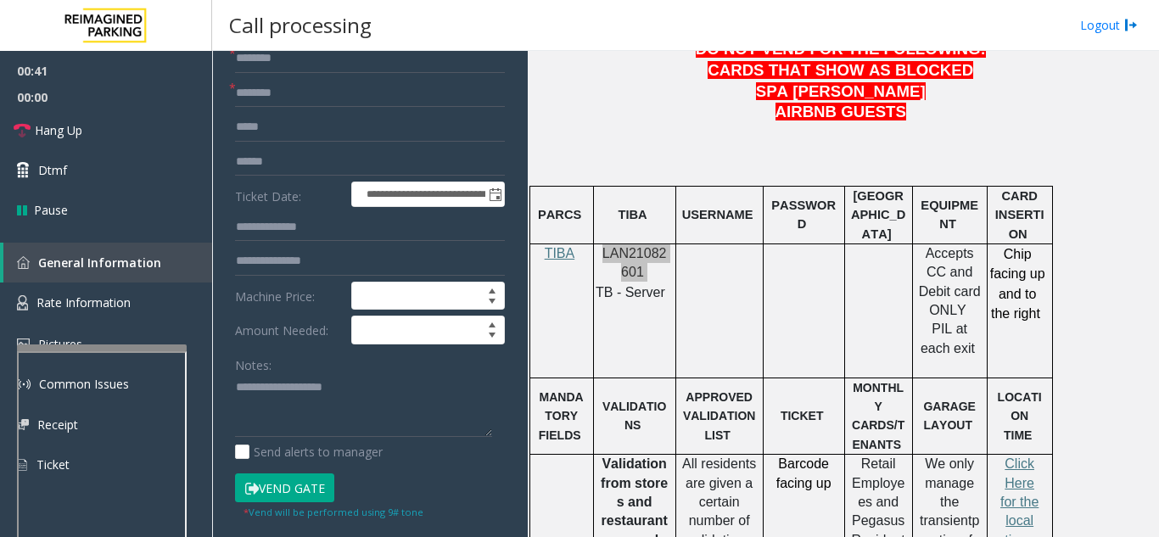
scroll to position [147, 0]
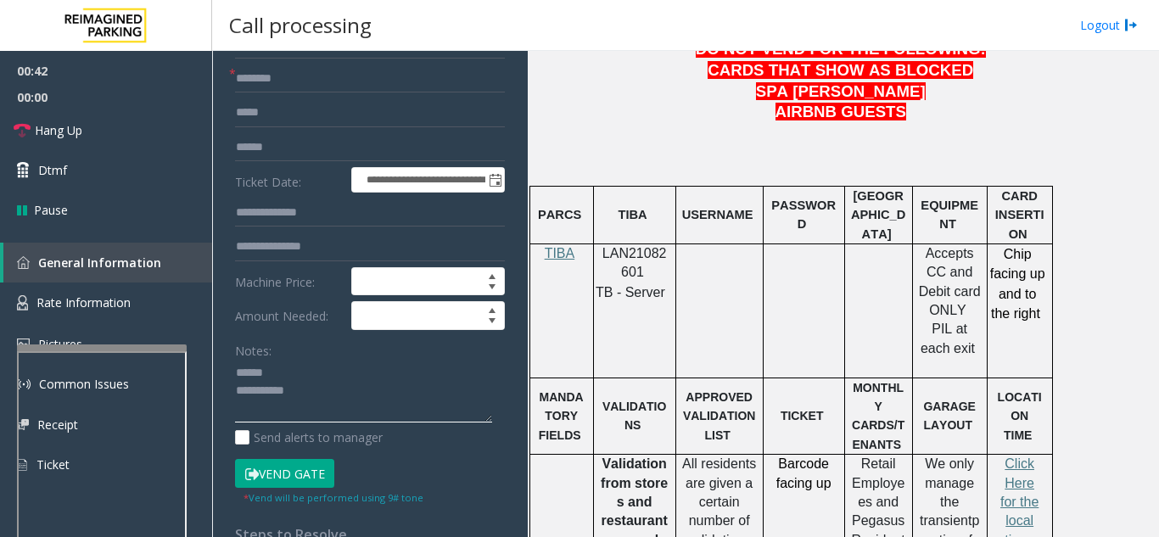
click at [276, 398] on textarea at bounding box center [363, 392] width 257 height 64
click at [289, 389] on textarea at bounding box center [363, 392] width 257 height 64
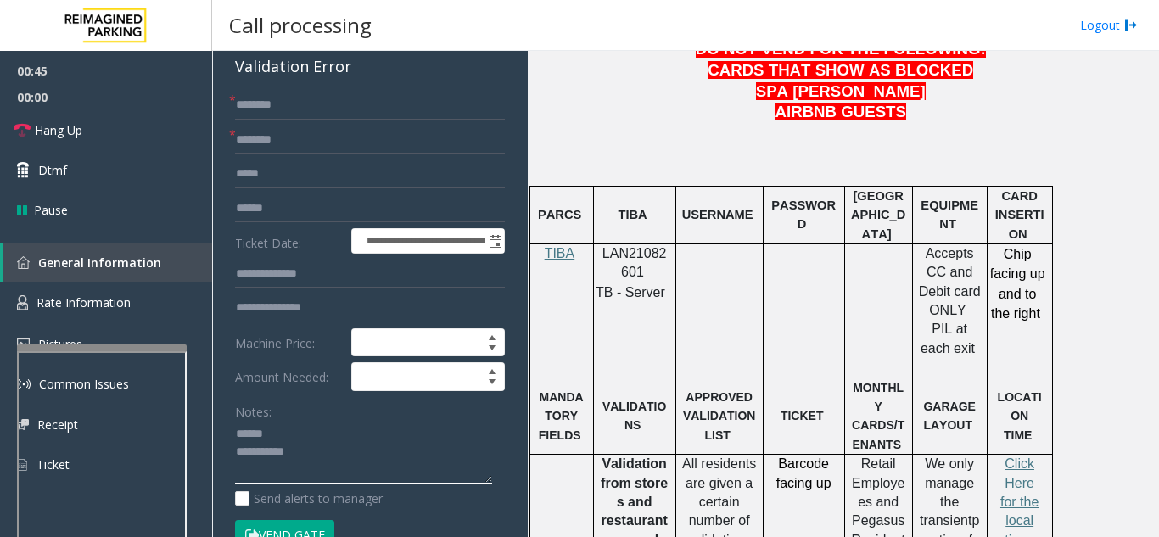
scroll to position [94, 0]
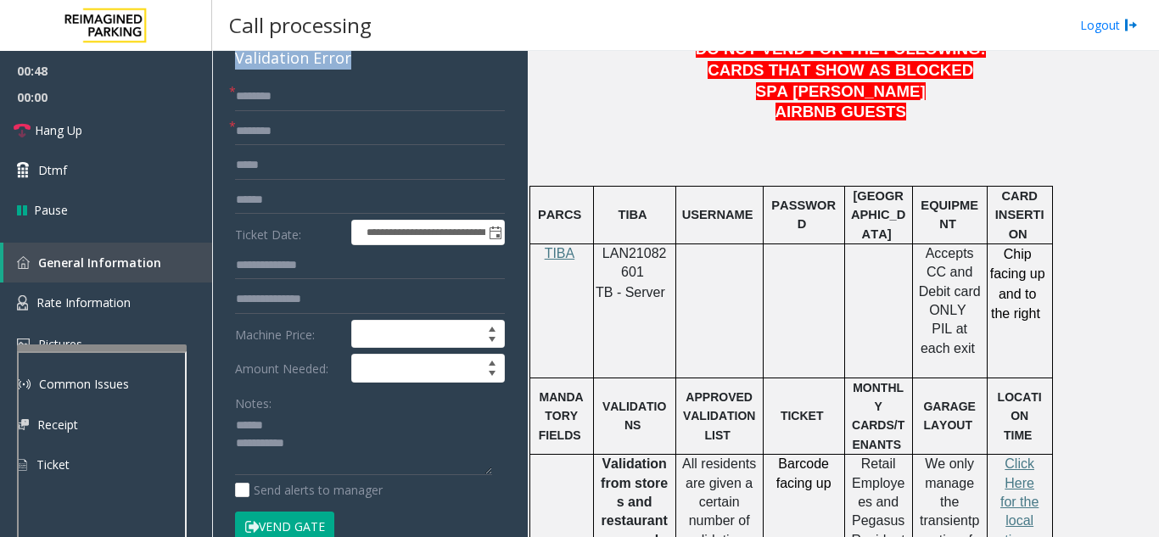
drag, startPoint x: 230, startPoint y: 77, endPoint x: 282, endPoint y: 71, distance: 52.9
click at [327, 455] on textarea at bounding box center [363, 444] width 257 height 64
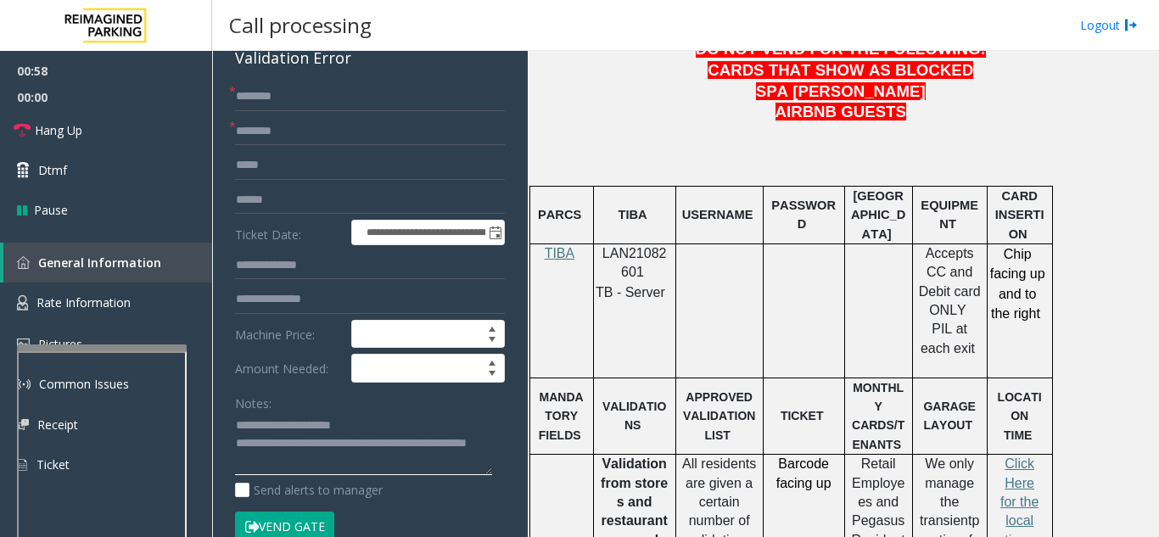
type textarea "**********"
click at [397, 424] on div "Notes:" at bounding box center [370, 431] width 270 height 87
click at [85, 130] on link "Hang Up" at bounding box center [106, 130] width 212 height 40
click at [273, 146] on input "text" at bounding box center [370, 131] width 270 height 29
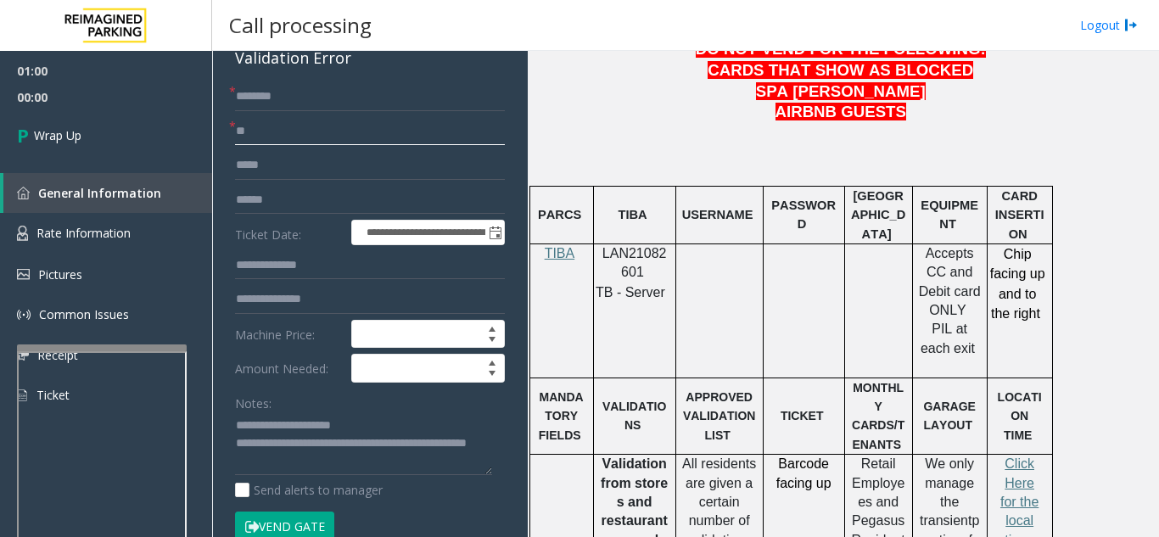
type input "**"
click at [277, 106] on input "text" at bounding box center [370, 96] width 270 height 29
type input "**"
click at [150, 140] on link "Wrap Up" at bounding box center [106, 135] width 212 height 50
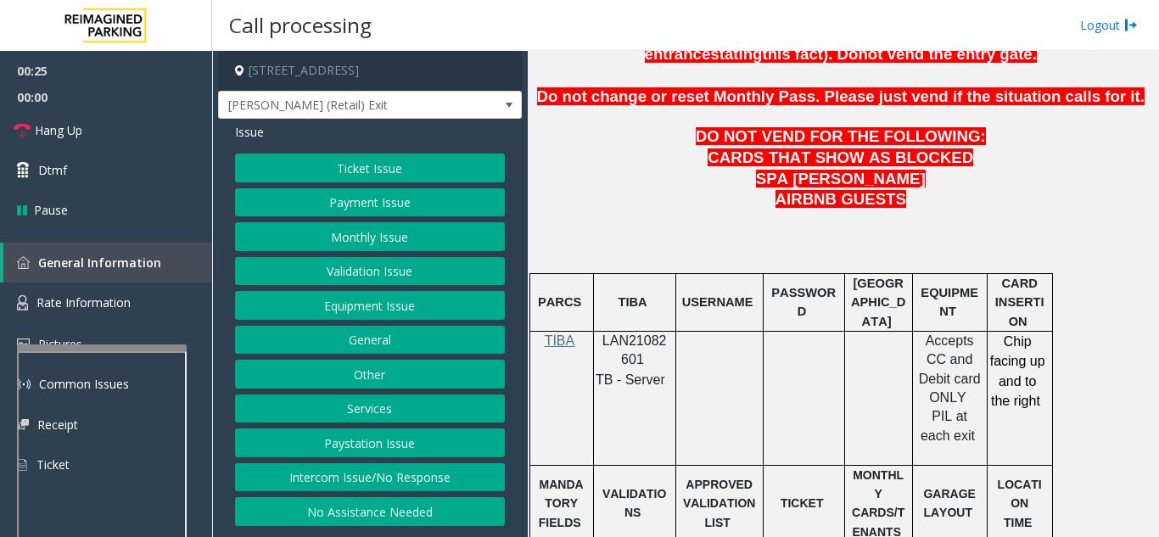
scroll to position [848, 0]
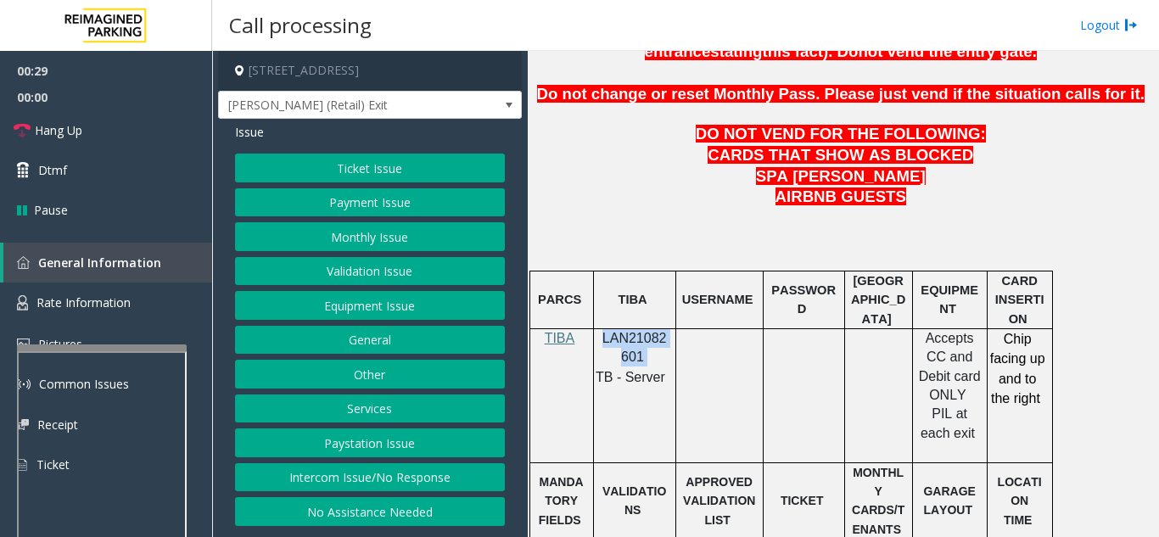
click at [608, 329] on p "LAN21082601" at bounding box center [635, 348] width 70 height 38
click at [730, 331] on td at bounding box center [718, 395] width 87 height 134
drag, startPoint x: 655, startPoint y: 313, endPoint x: 605, endPoint y: 297, distance: 52.6
click at [605, 329] on p "LAN21082601" at bounding box center [635, 348] width 70 height 38
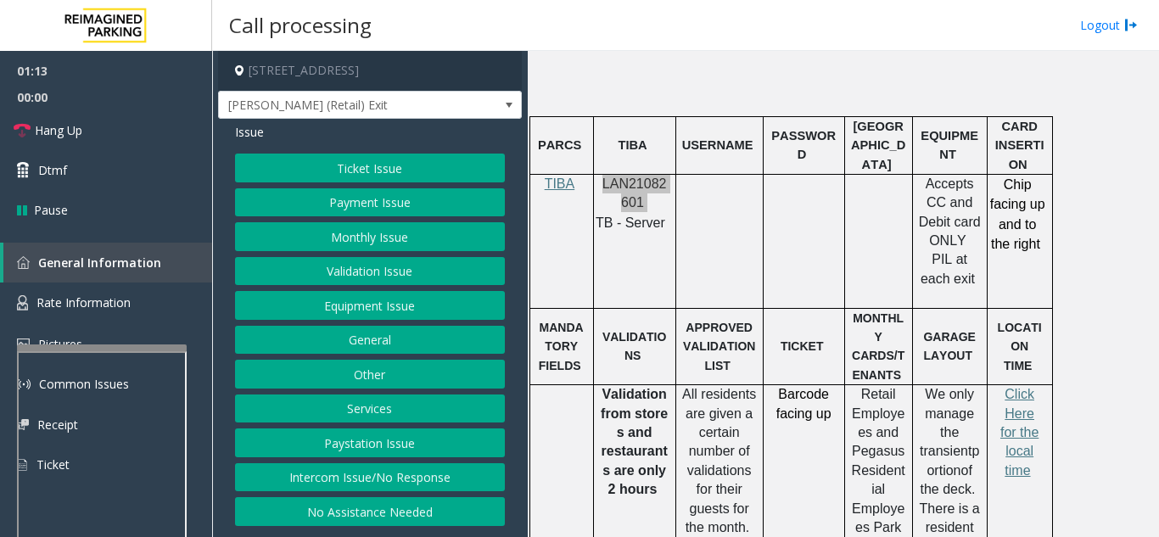
scroll to position [1018, 0]
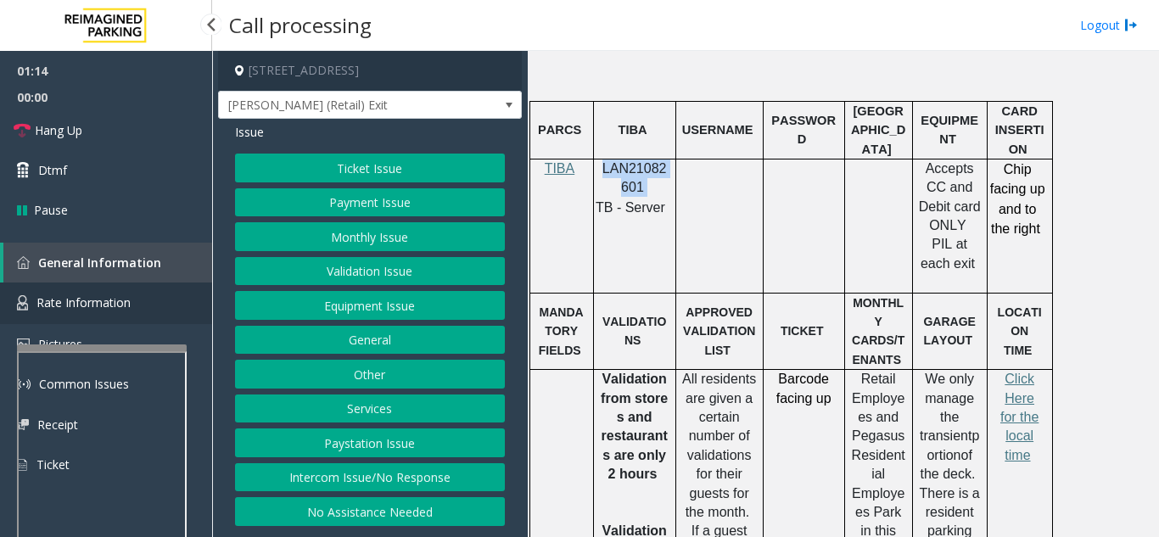
click at [135, 296] on link "Rate Information" at bounding box center [106, 303] width 212 height 42
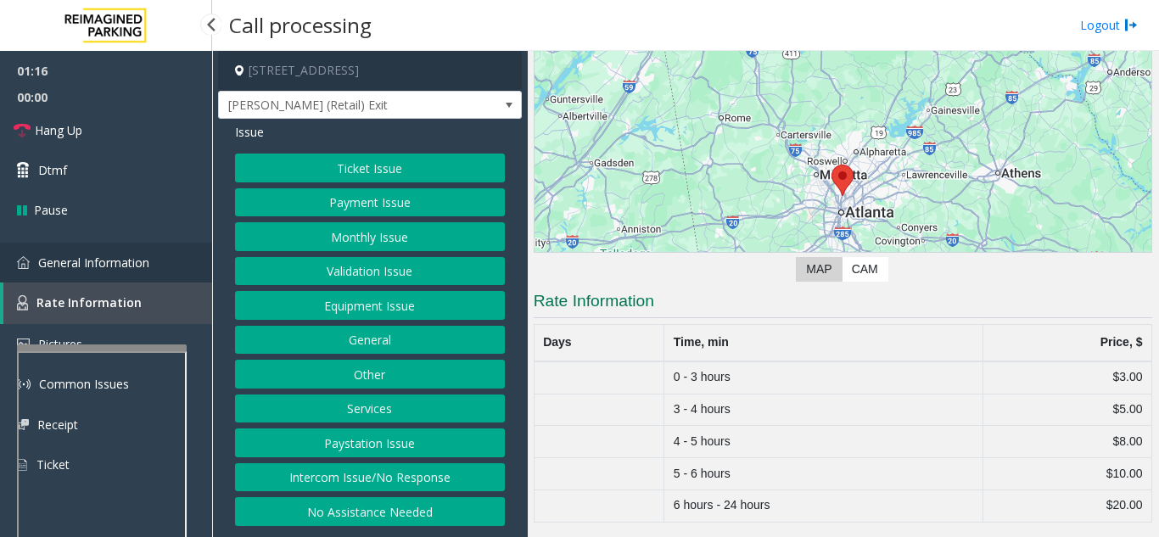
click at [120, 263] on span "General Information" at bounding box center [93, 262] width 111 height 16
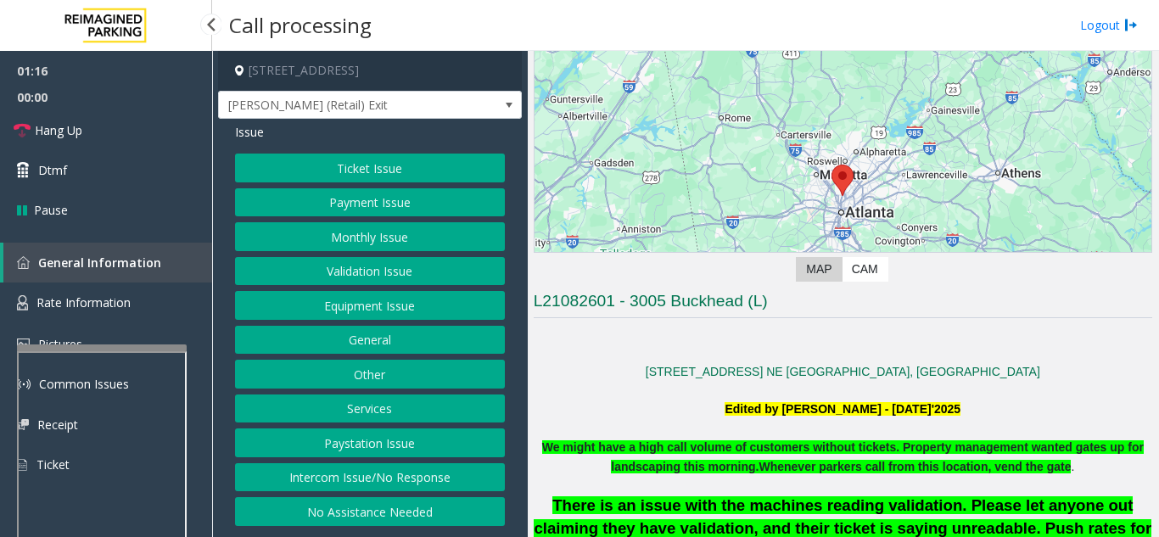
scroll to position [1018, 0]
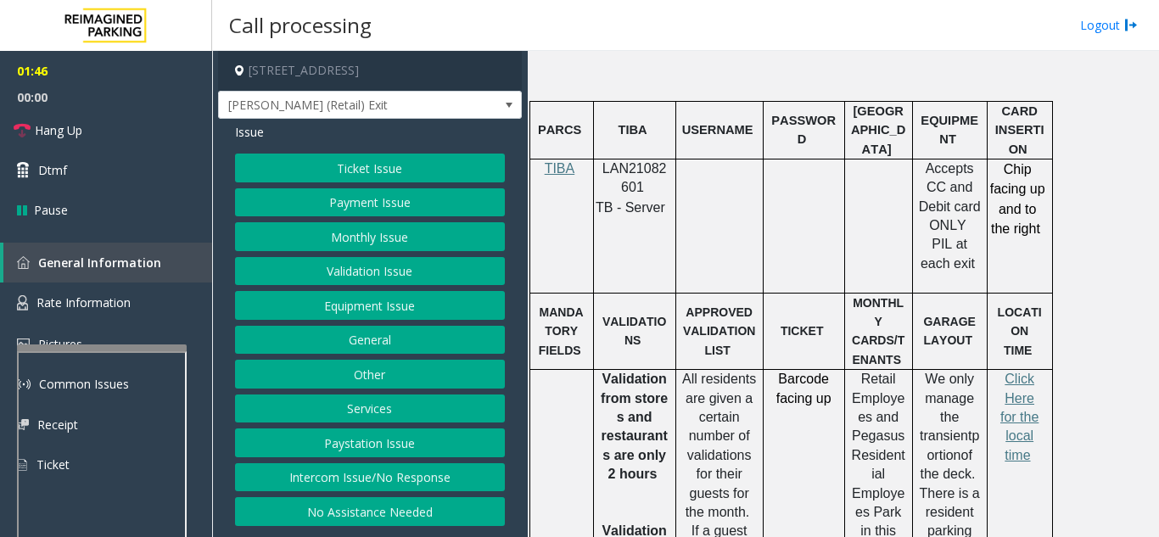
click at [321, 273] on button "Validation Issue" at bounding box center [370, 271] width 270 height 29
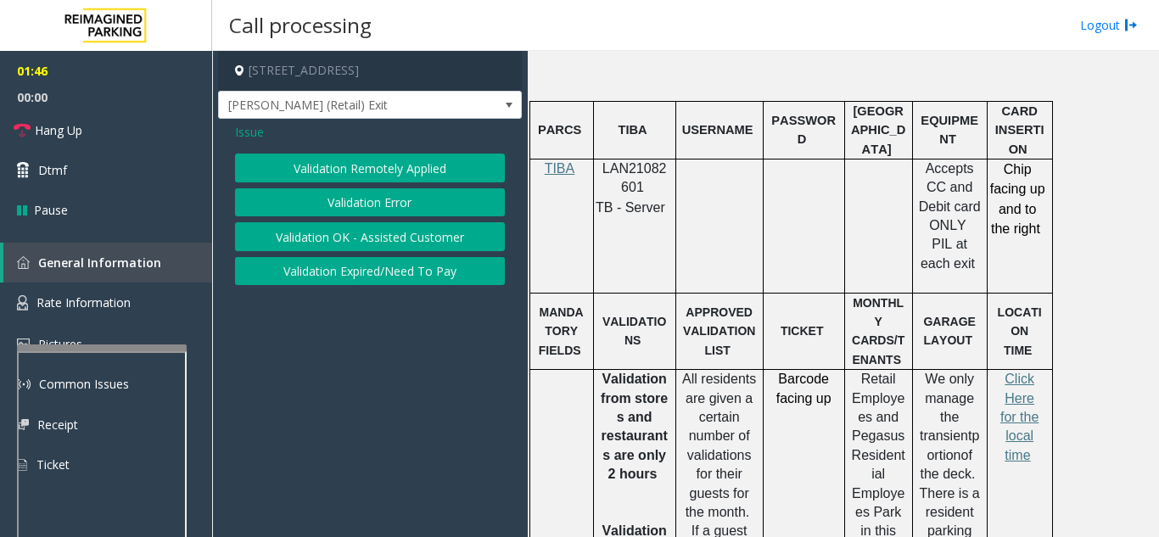
click at [341, 198] on button "Validation Error" at bounding box center [370, 202] width 270 height 29
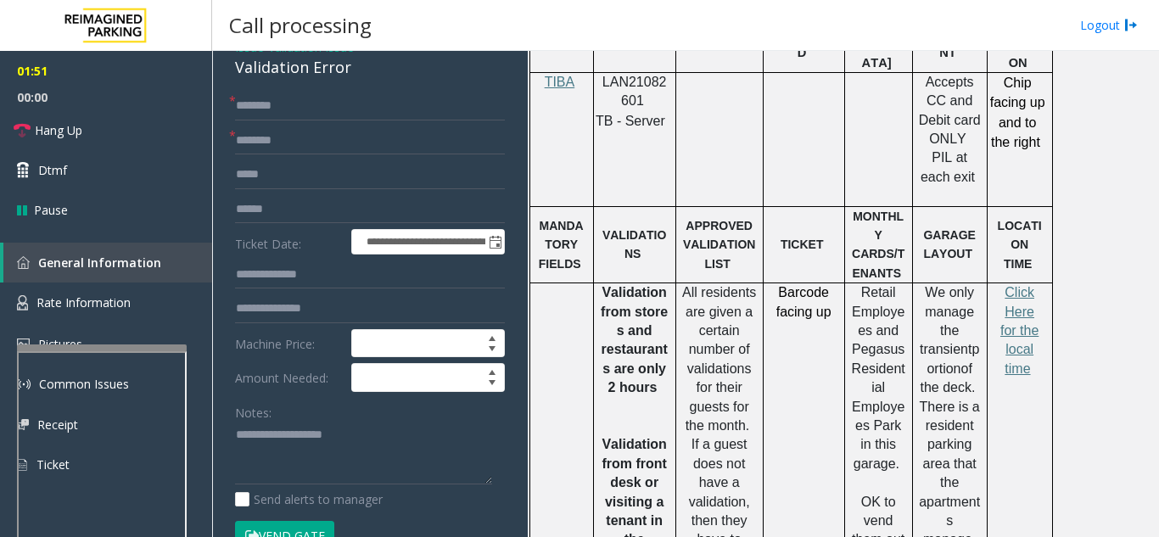
scroll to position [1103, 0]
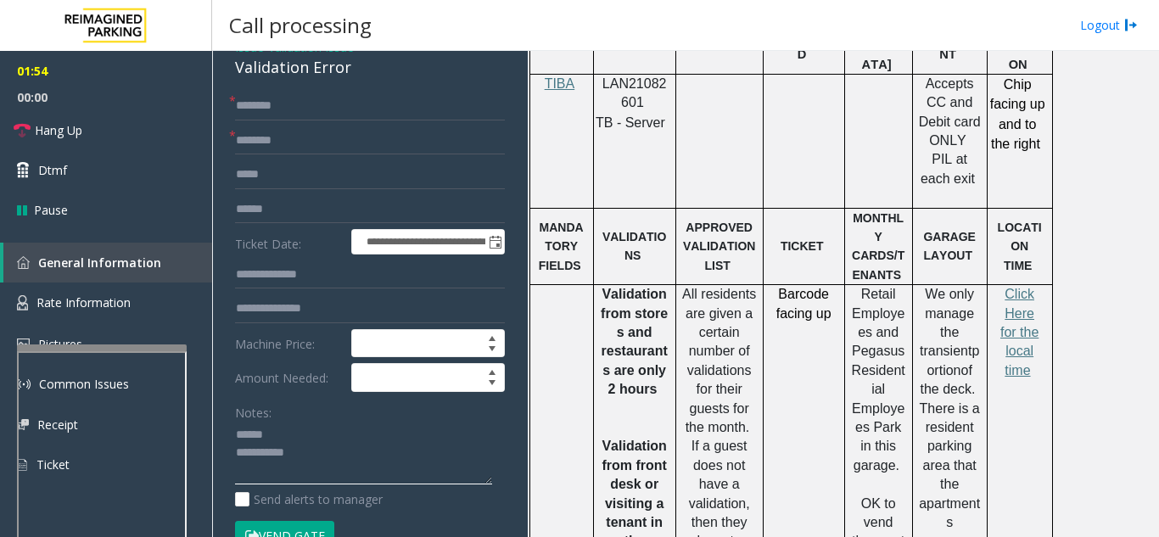
click at [346, 442] on textarea at bounding box center [363, 454] width 257 height 64
drag, startPoint x: 230, startPoint y: 81, endPoint x: 370, endPoint y: 88, distance: 140.1
click at [358, 468] on textarea at bounding box center [363, 454] width 257 height 64
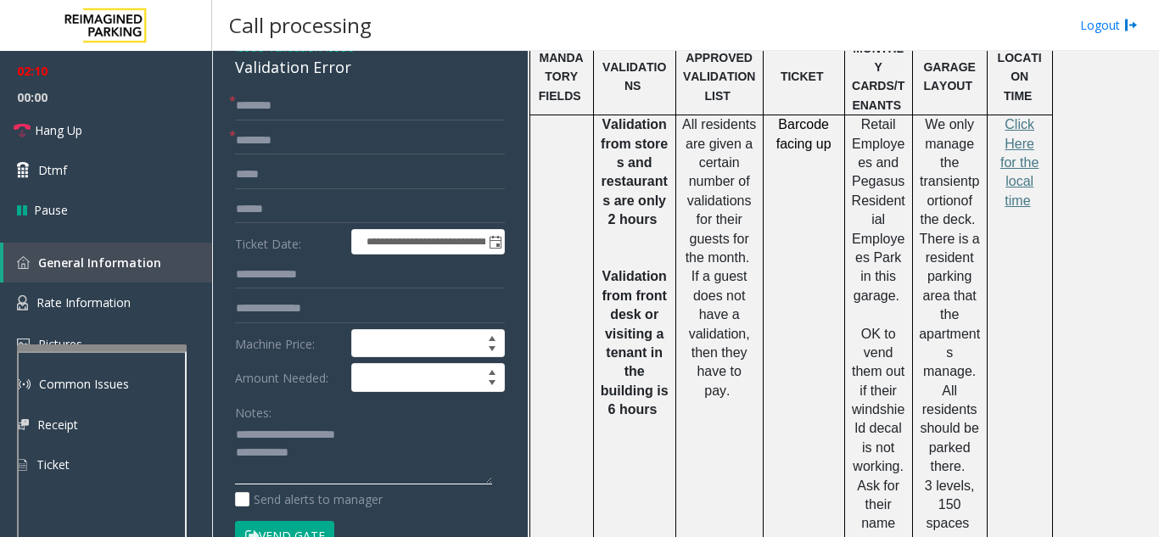
scroll to position [1187, 0]
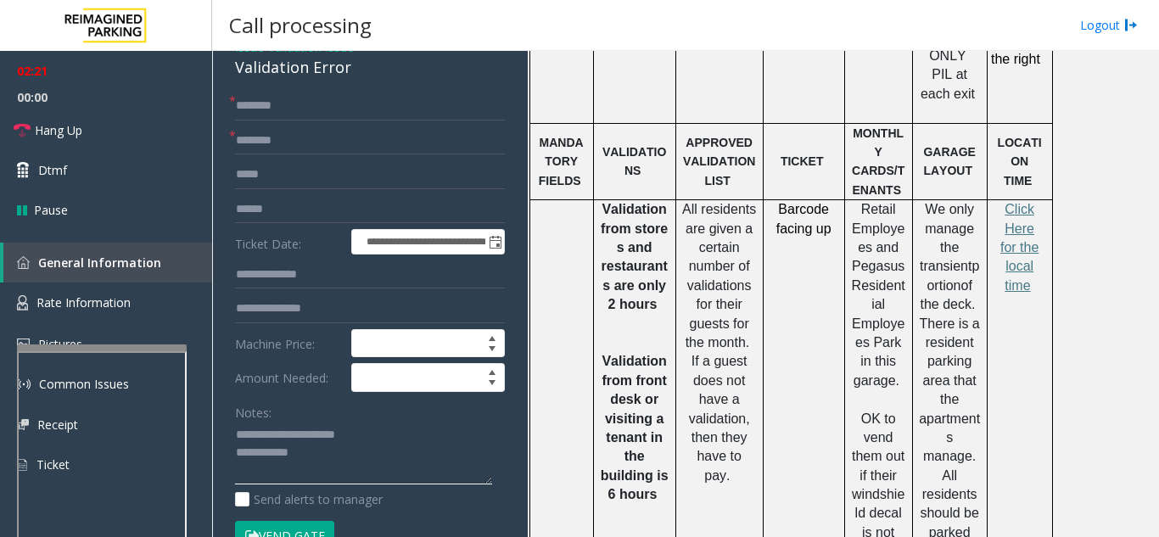
type textarea "**********"
click at [338, 154] on input "text" at bounding box center [370, 140] width 270 height 29
type input "**"
click at [331, 120] on input "text" at bounding box center [370, 106] width 270 height 29
type input "**"
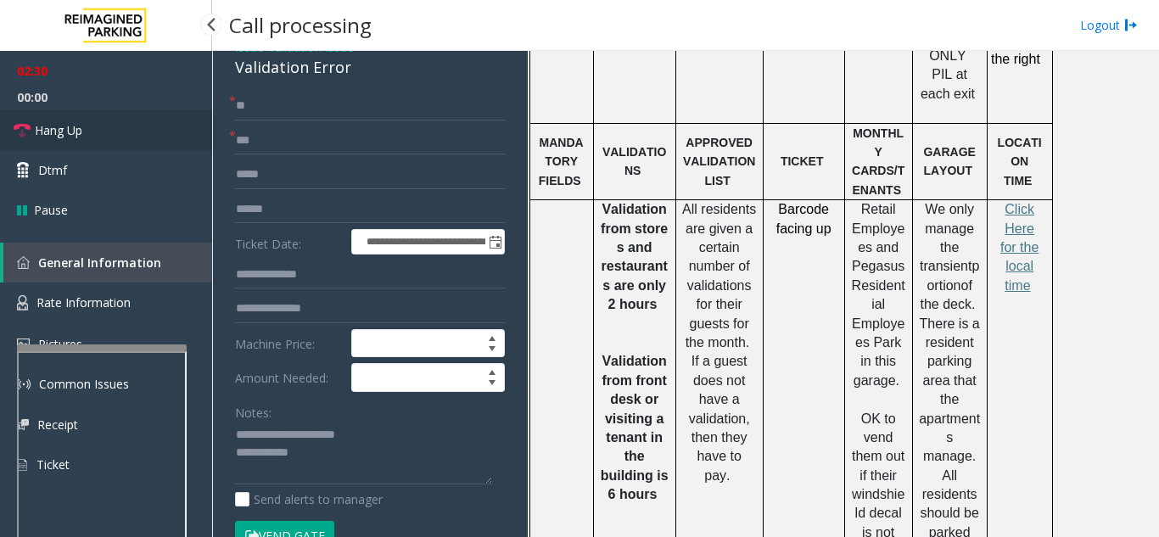
click at [147, 132] on link "Hang Up" at bounding box center [106, 130] width 212 height 40
click at [349, 472] on textarea at bounding box center [363, 454] width 257 height 64
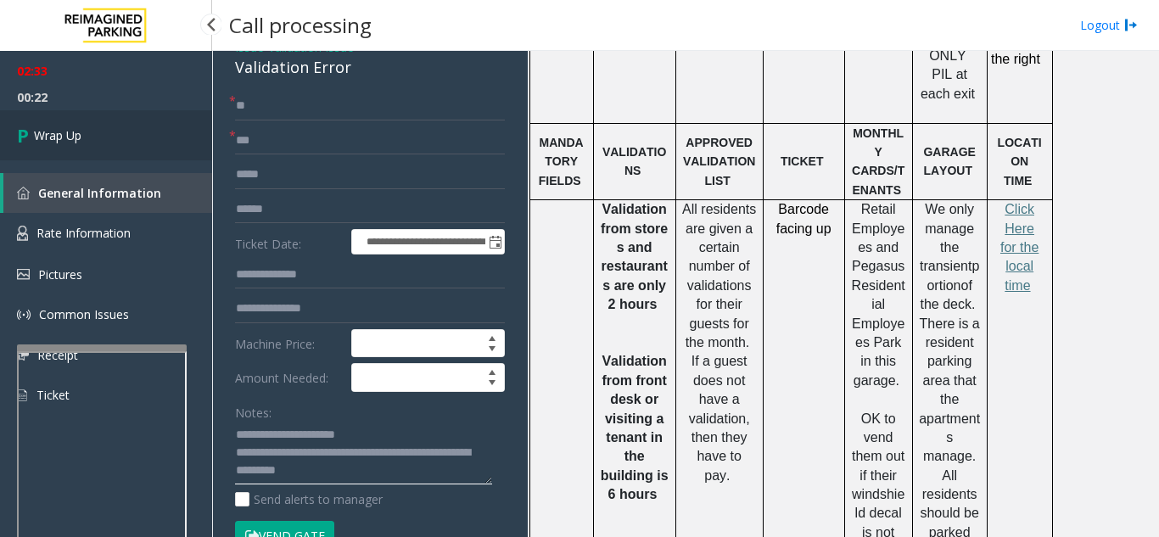
type textarea "**********"
click at [120, 159] on link "Wrap Up" at bounding box center [106, 135] width 212 height 50
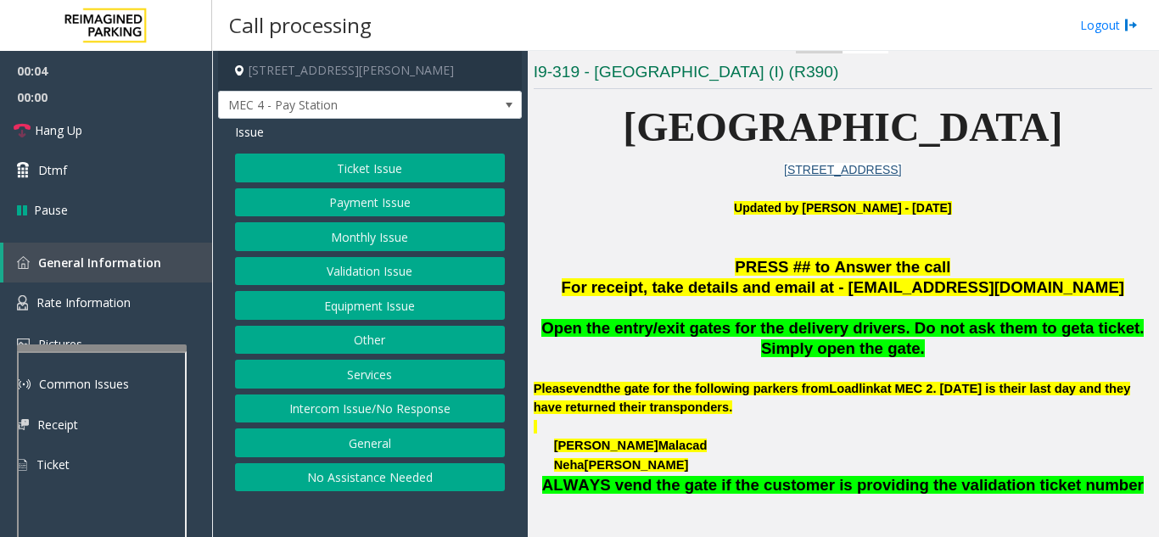
scroll to position [339, 0]
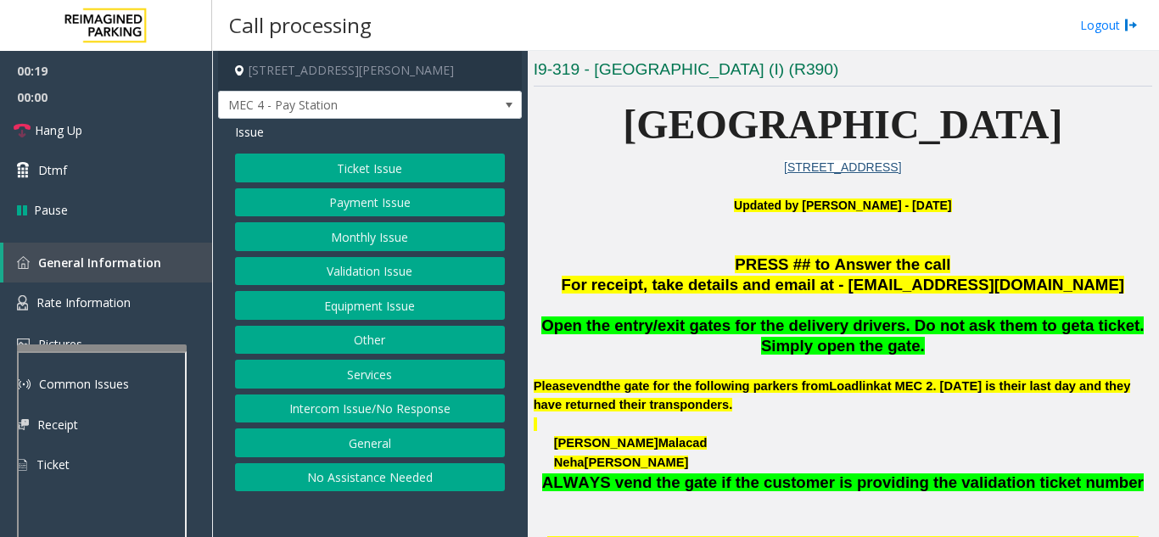
click at [400, 321] on div "Ticket Issue Payment Issue Monthly Issue Validation Issue Equipment Issue Other…" at bounding box center [370, 323] width 270 height 338
click at [402, 317] on button "Equipment Issue" at bounding box center [370, 305] width 270 height 29
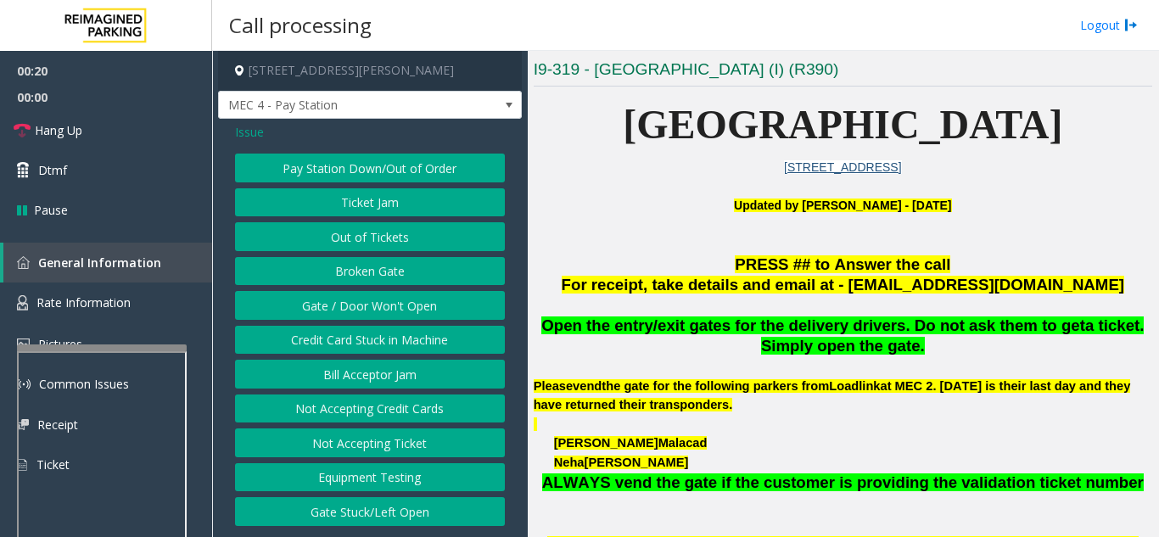
click at [401, 311] on button "Gate / Door Won't Open" at bounding box center [370, 305] width 270 height 29
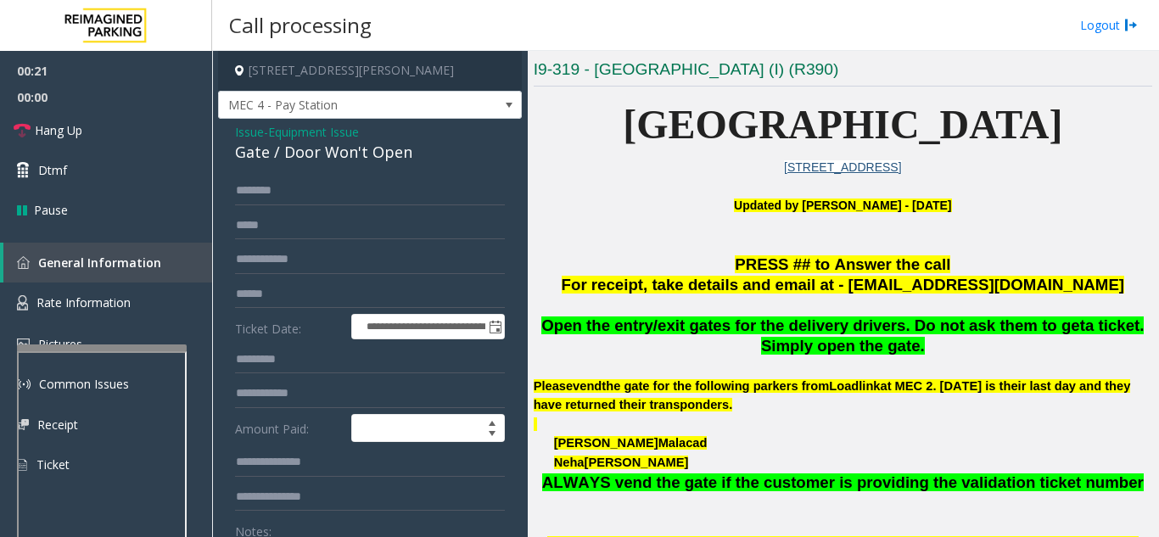
scroll to position [85, 0]
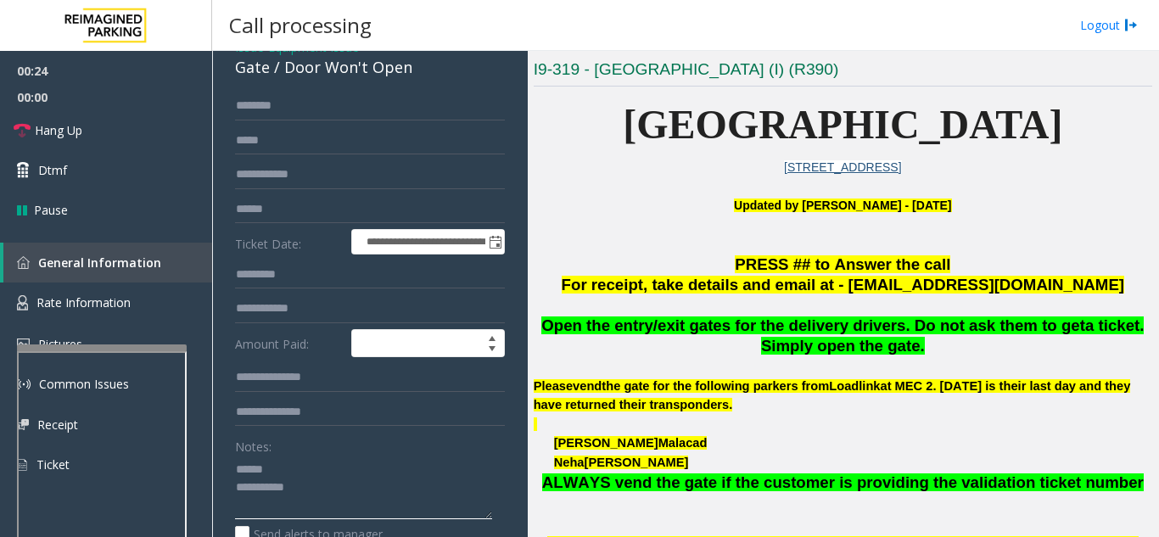
click at [302, 461] on textarea at bounding box center [363, 487] width 257 height 64
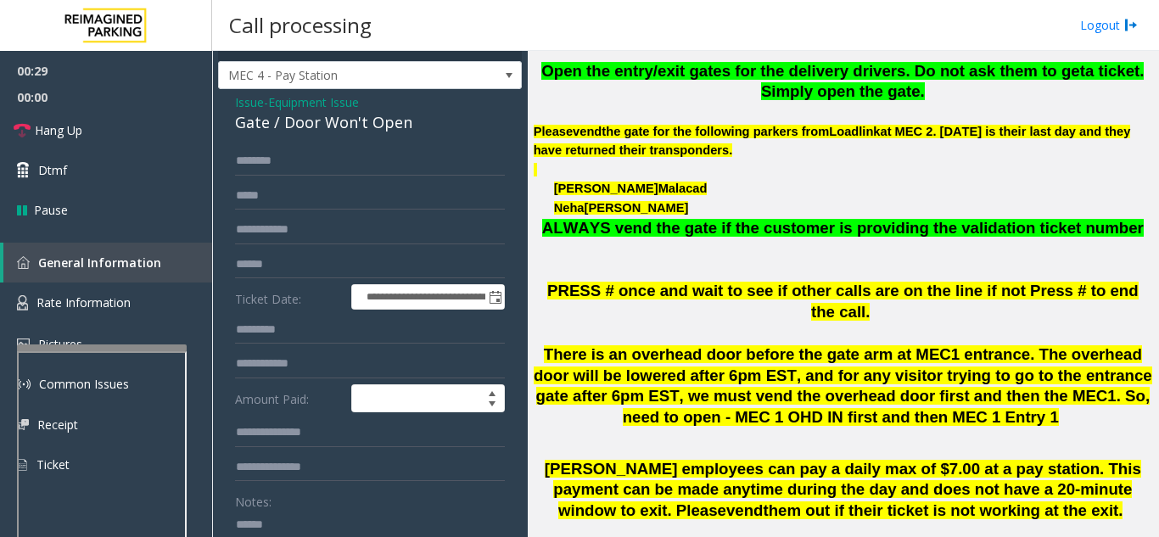
scroll to position [0, 0]
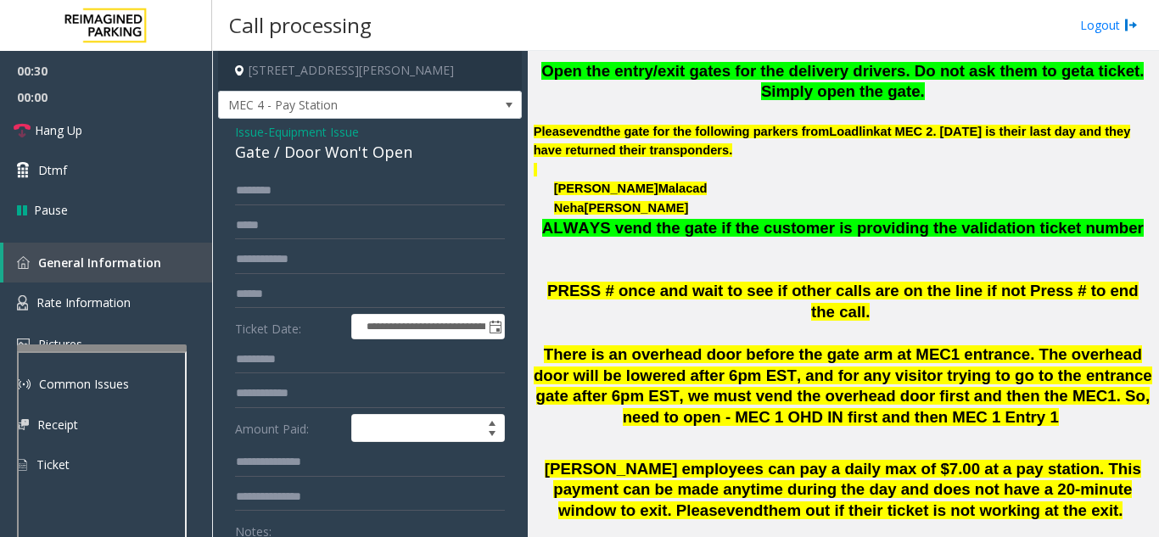
type textarea "**********"
click at [250, 130] on span "Issue" at bounding box center [249, 132] width 29 height 18
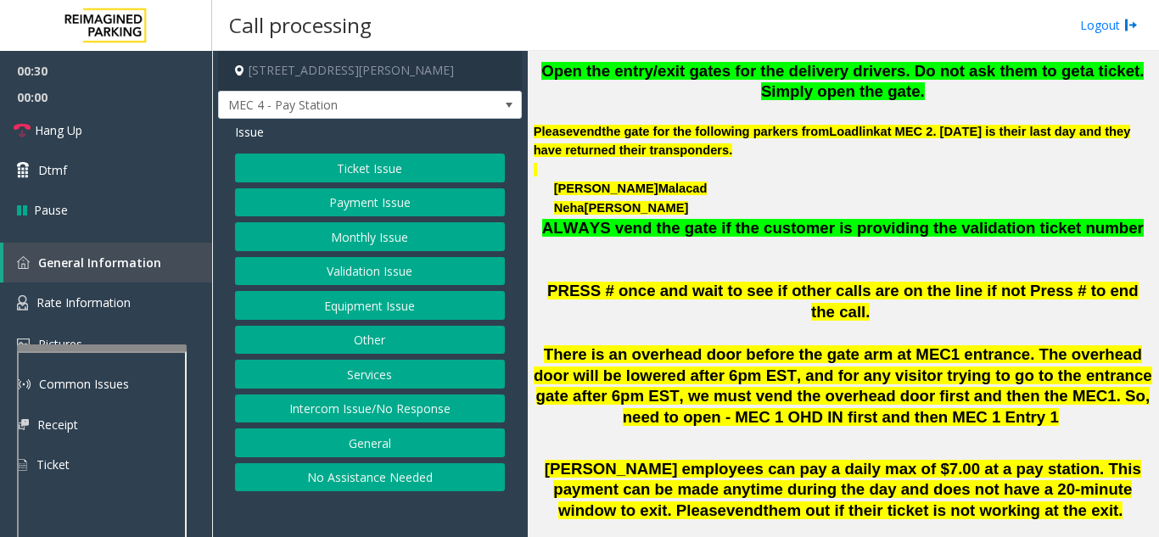
click at [388, 176] on button "Ticket Issue" at bounding box center [370, 168] width 270 height 29
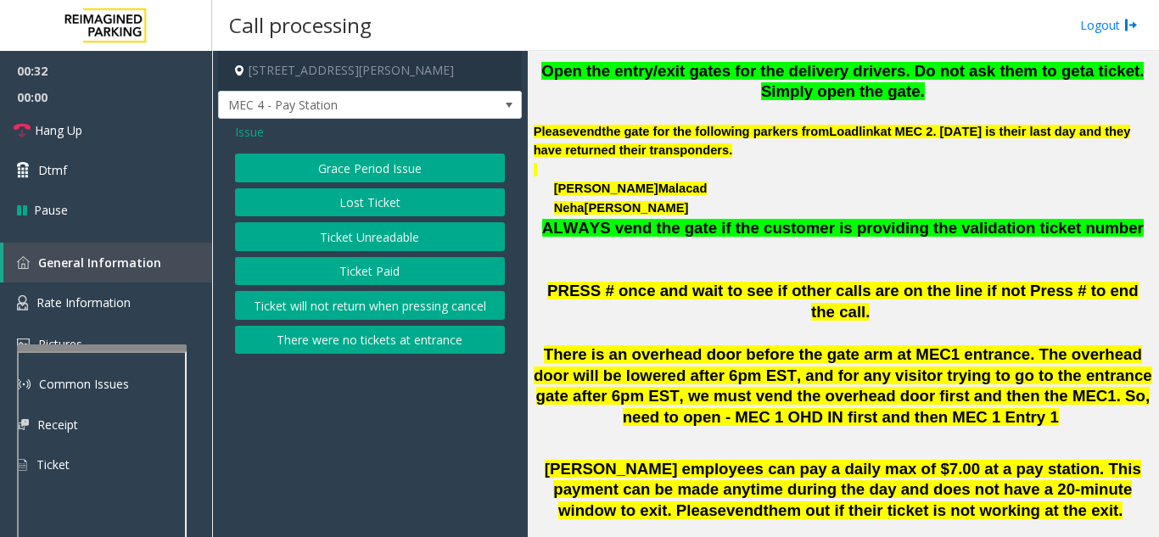
click at [391, 338] on button "There were no tickets at entrance" at bounding box center [370, 340] width 270 height 29
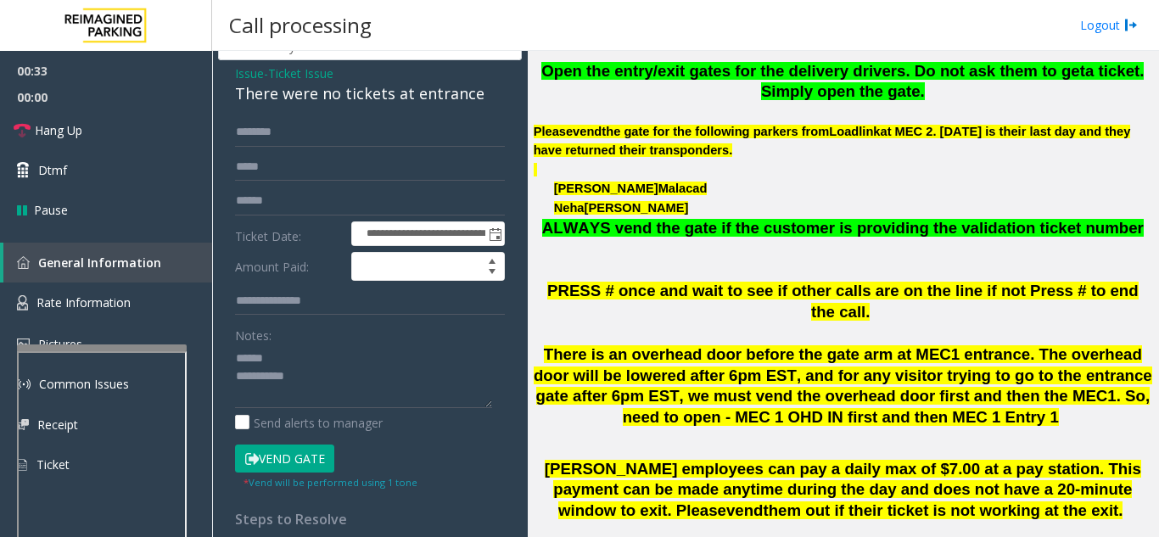
scroll to position [85, 0]
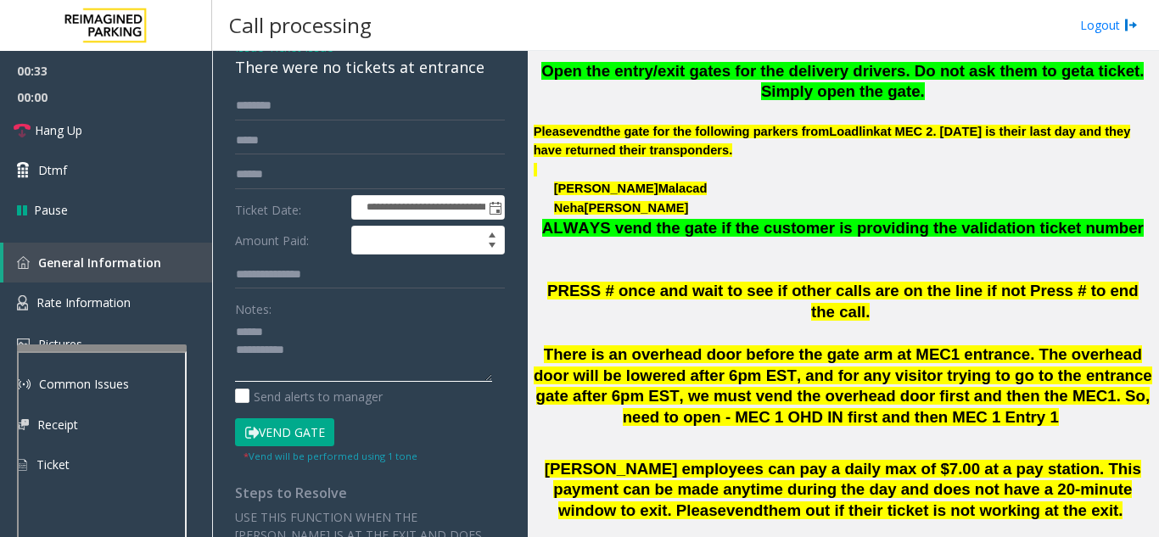
click at [345, 331] on textarea at bounding box center [363, 350] width 257 height 64
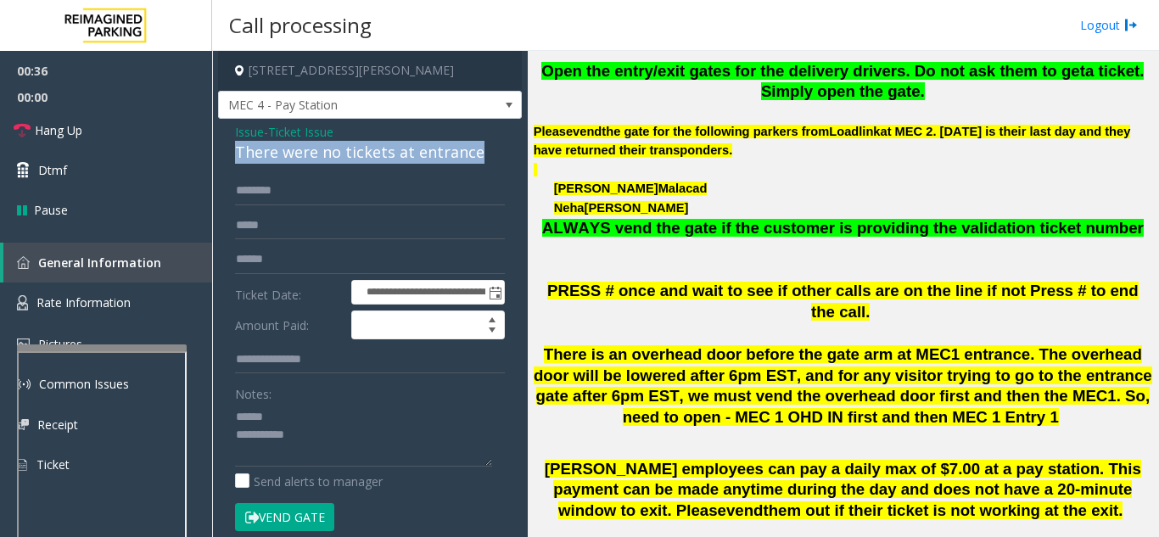
drag, startPoint x: 226, startPoint y: 149, endPoint x: 484, endPoint y: 156, distance: 258.8
click at [484, 156] on div "**********" at bounding box center [370, 533] width 304 height 829
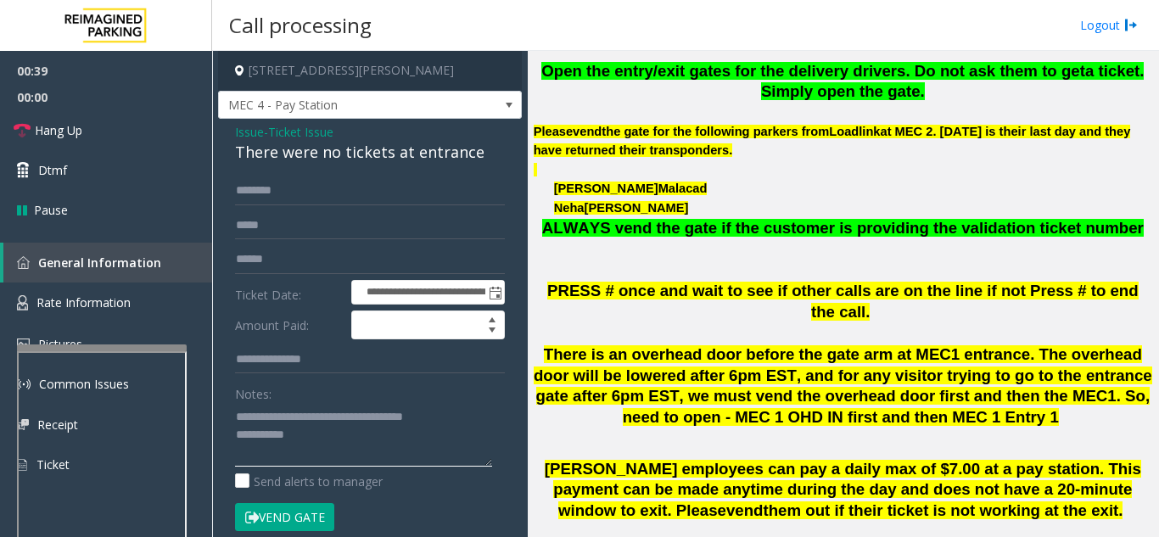
click at [382, 431] on textarea at bounding box center [363, 435] width 257 height 64
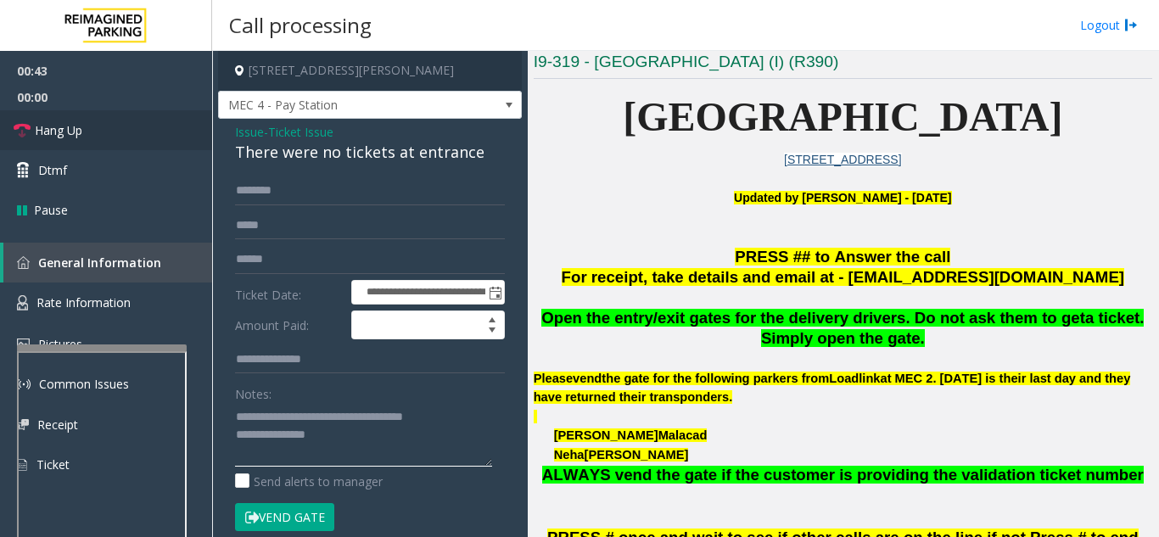
scroll to position [339, 0]
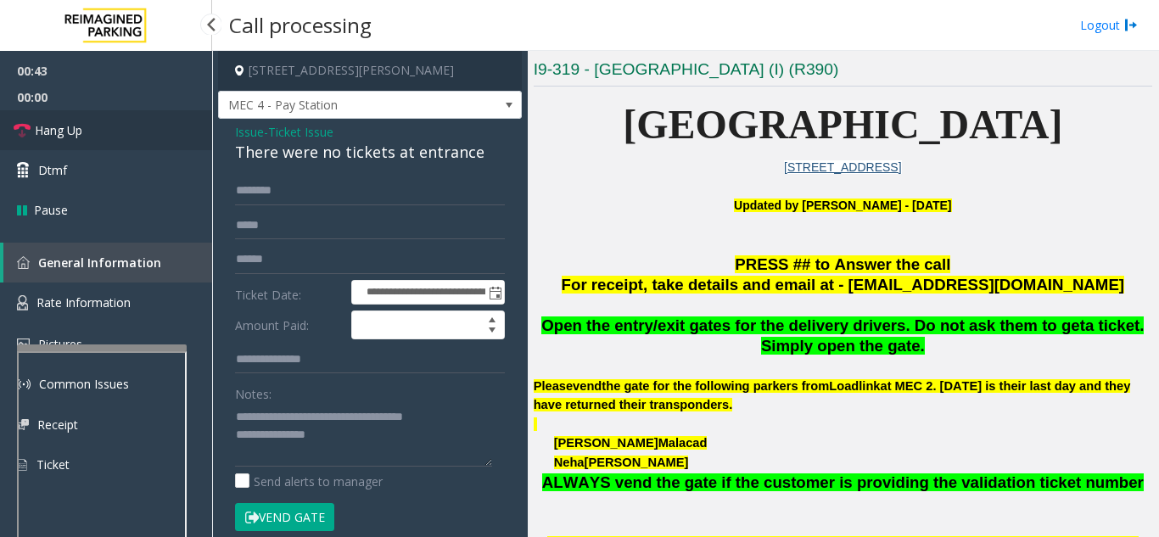
click at [83, 131] on link "Hang Up" at bounding box center [106, 130] width 212 height 40
click at [381, 439] on textarea at bounding box center [363, 435] width 257 height 64
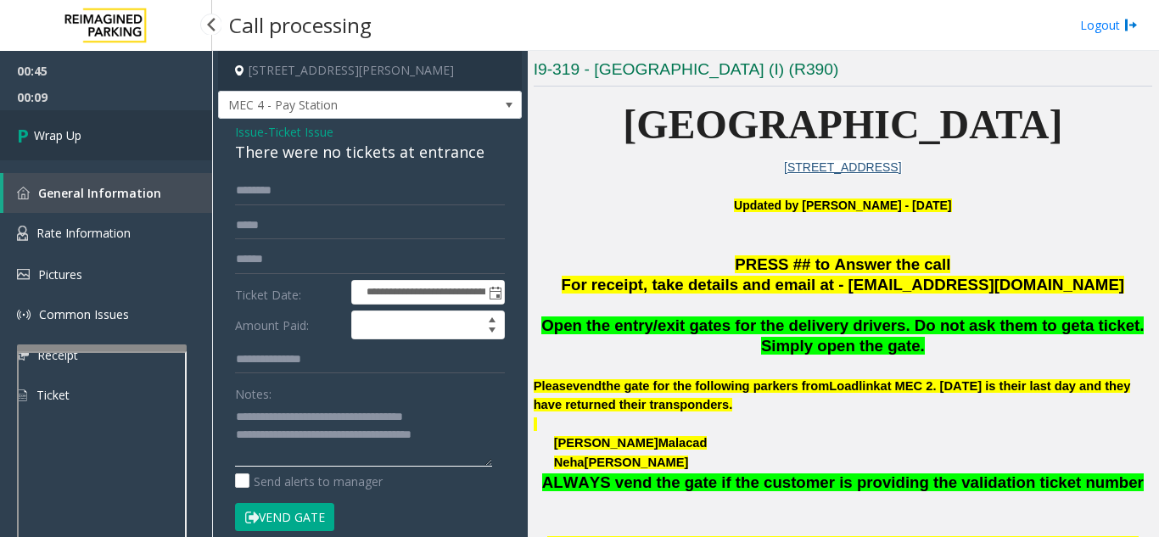
type textarea "**********"
click at [64, 122] on link "Wrap Up" at bounding box center [106, 135] width 212 height 50
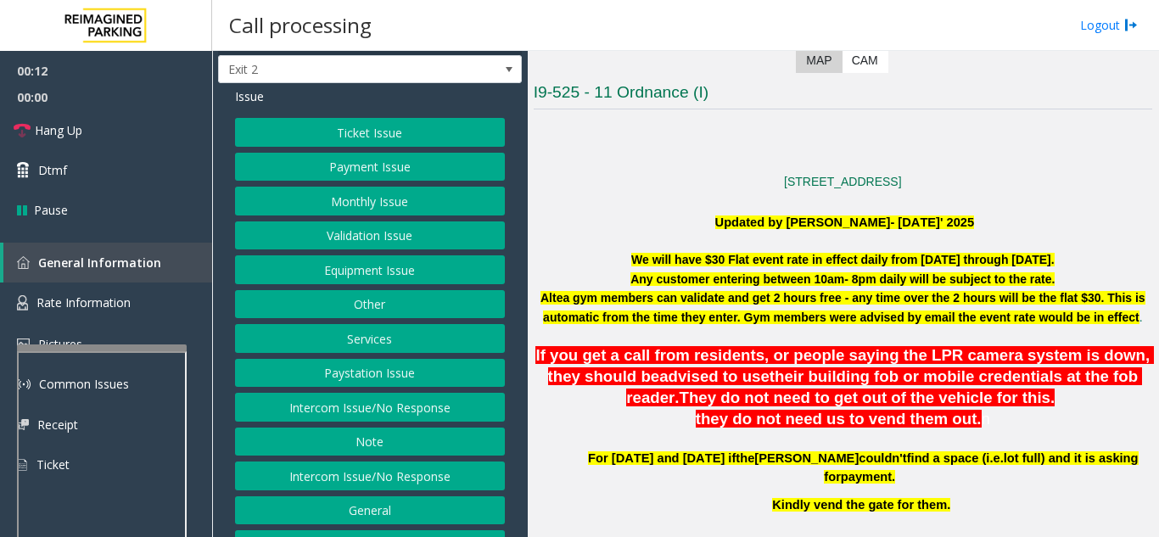
scroll to position [66, 0]
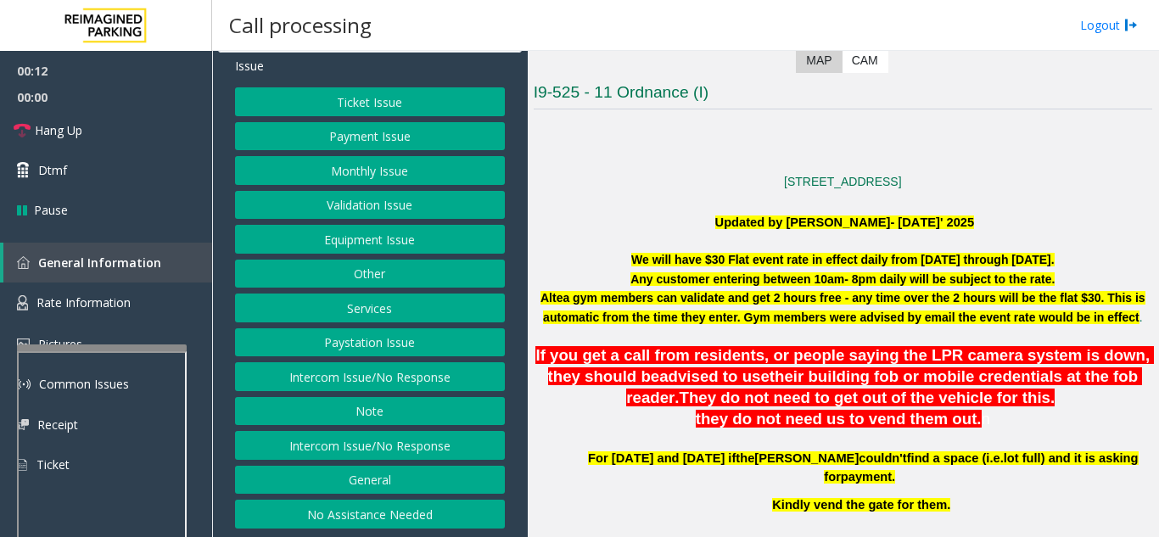
click at [432, 369] on button "Intercom Issue/No Response" at bounding box center [370, 376] width 270 height 29
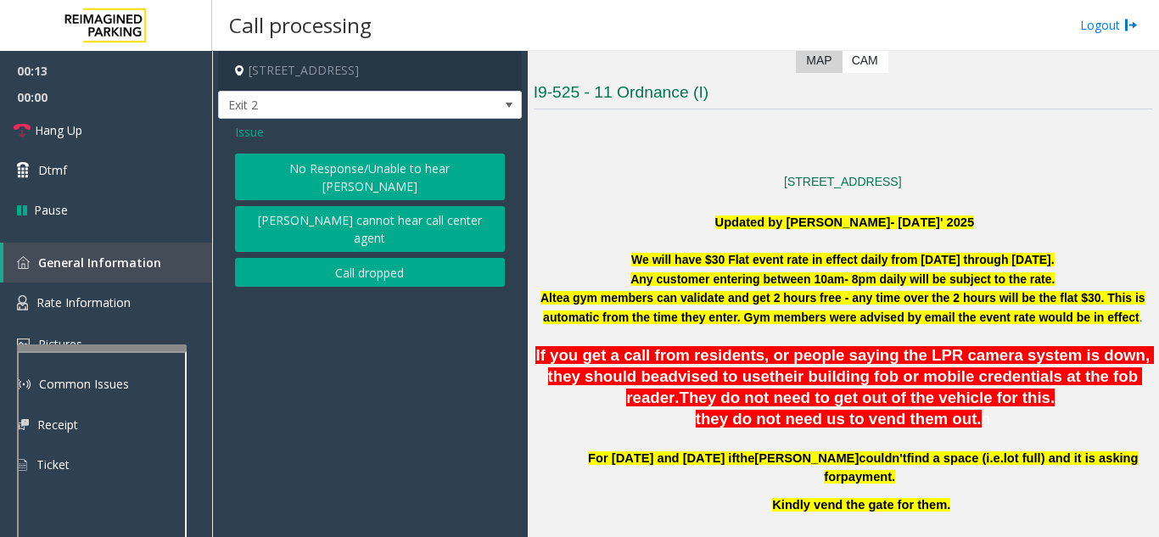
click at [349, 169] on button "No Response/Unable to hear [PERSON_NAME]" at bounding box center [370, 177] width 270 height 47
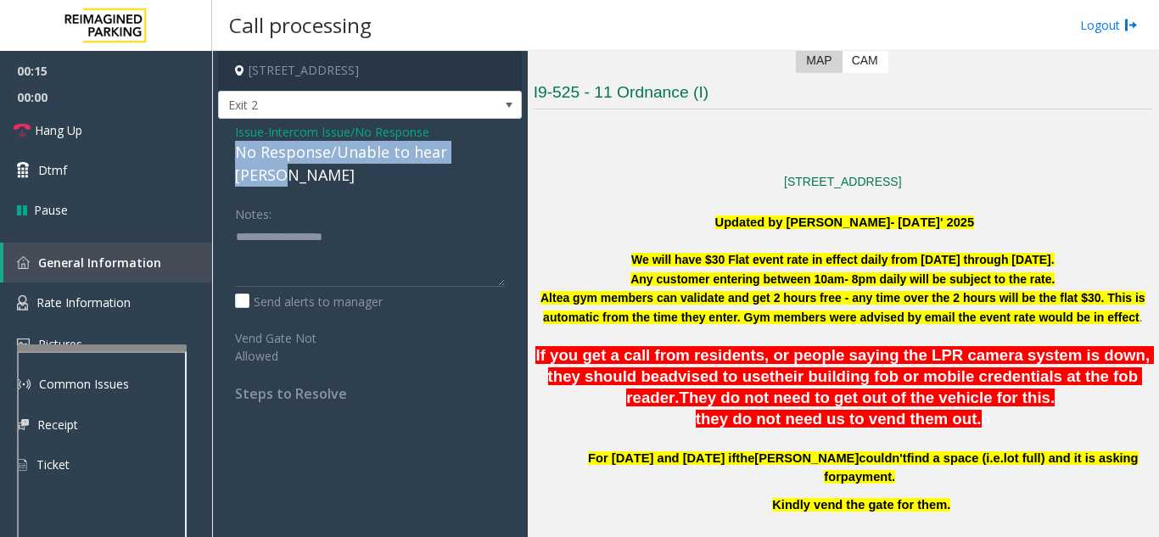
drag, startPoint x: 230, startPoint y: 149, endPoint x: 494, endPoint y: 151, distance: 264.6
click at [494, 151] on div "Issue - Intercom Issue/No Response No Response/Unable to hear parker Notes: Sen…" at bounding box center [370, 269] width 304 height 300
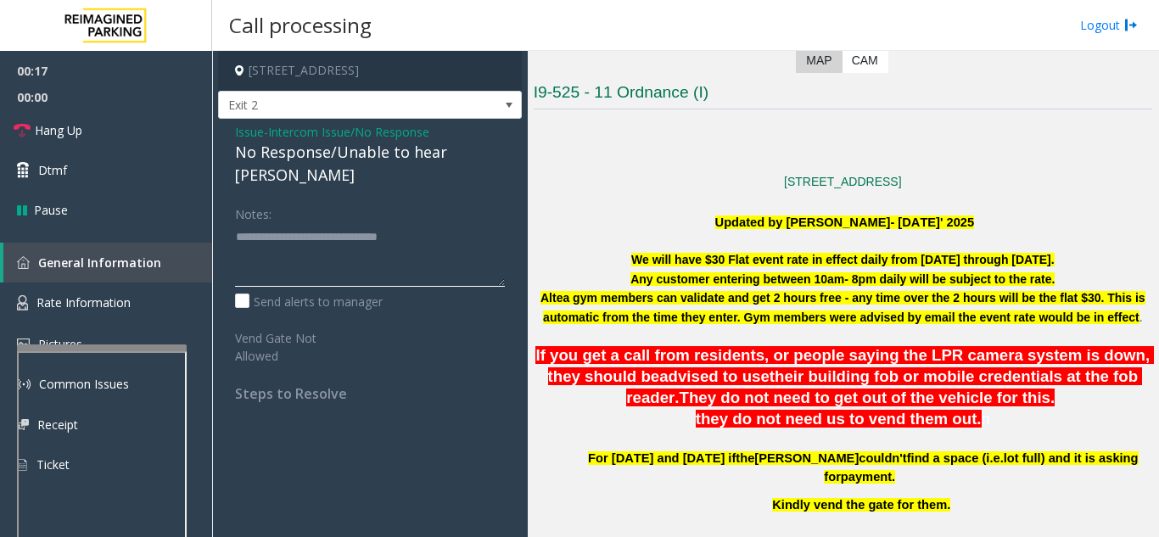
click at [480, 223] on textarea at bounding box center [370, 255] width 270 height 64
type textarea "**********"
click at [89, 121] on link "Hang Up" at bounding box center [106, 130] width 212 height 40
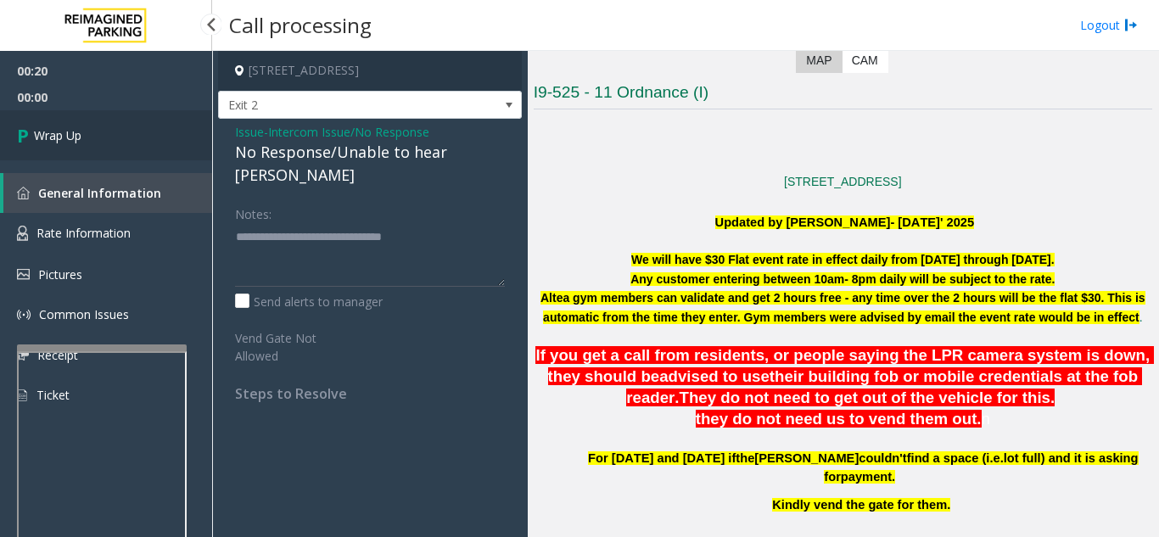
click at [122, 126] on link "Wrap Up" at bounding box center [106, 135] width 212 height 50
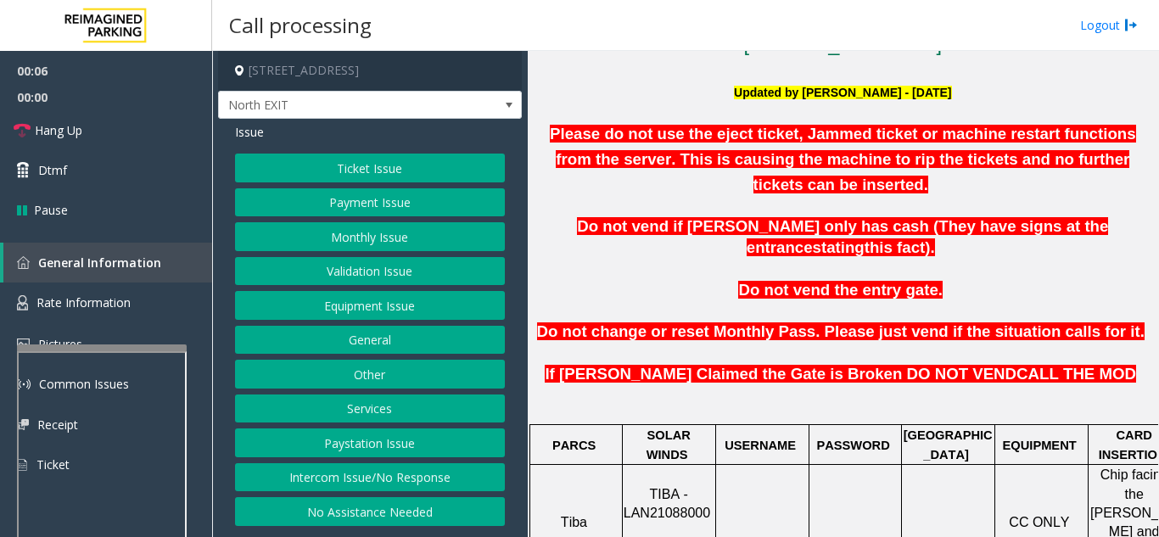
scroll to position [509, 0]
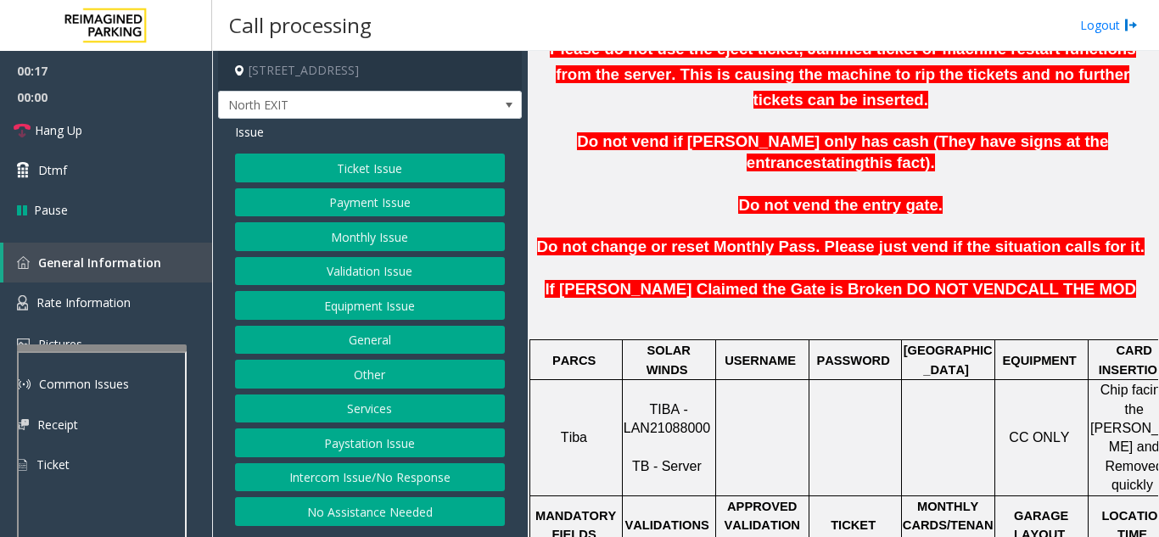
click at [411, 471] on button "Intercom Issue/No Response" at bounding box center [370, 477] width 270 height 29
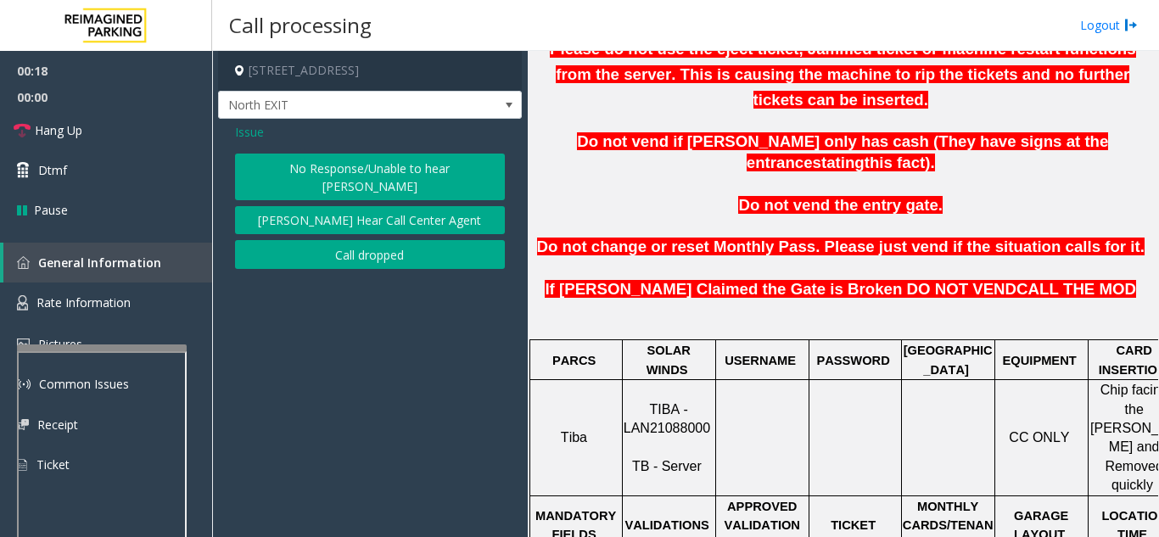
click at [389, 180] on button "No Response/Unable to hear [PERSON_NAME]" at bounding box center [370, 177] width 270 height 47
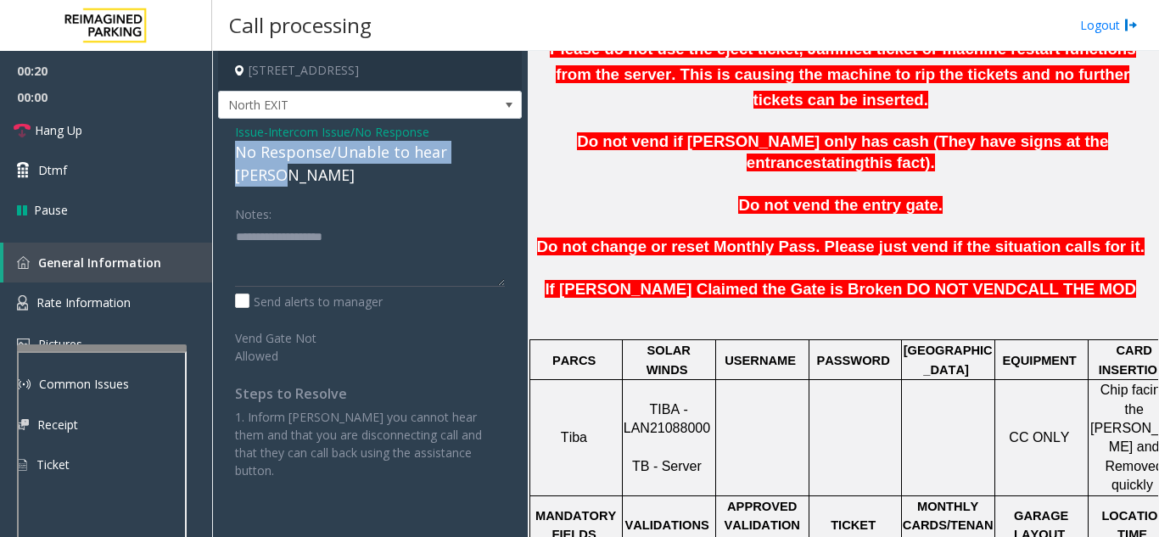
drag, startPoint x: 229, startPoint y: 154, endPoint x: 498, endPoint y: 154, distance: 268.9
click at [498, 154] on div "Issue - Intercom Issue/No Response No Response/Unable to hear parker Notes: Sen…" at bounding box center [370, 307] width 304 height 377
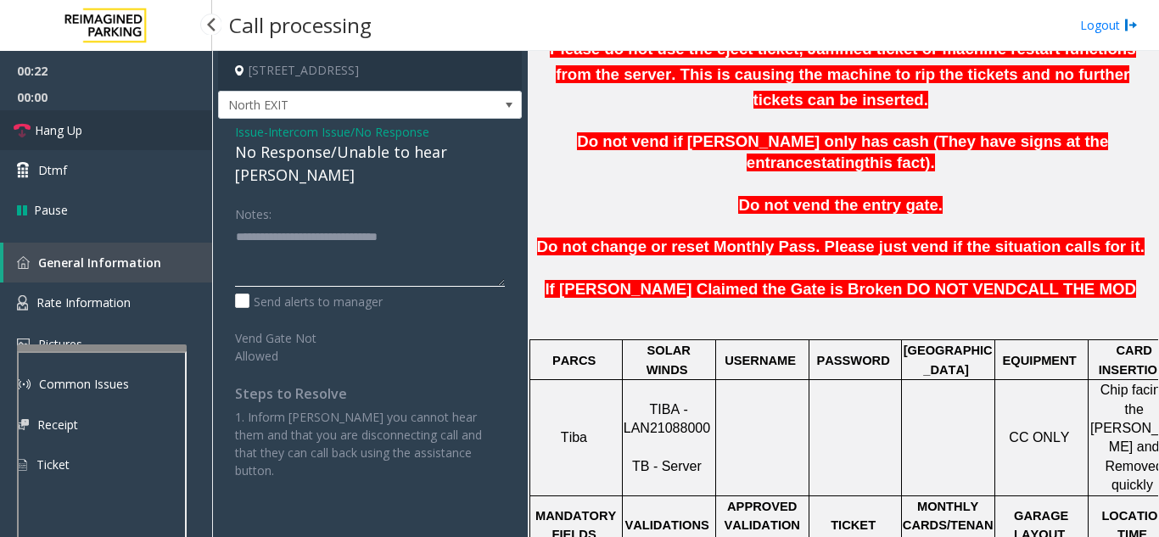
type textarea "**********"
click at [110, 134] on link "Hang Up" at bounding box center [106, 130] width 212 height 40
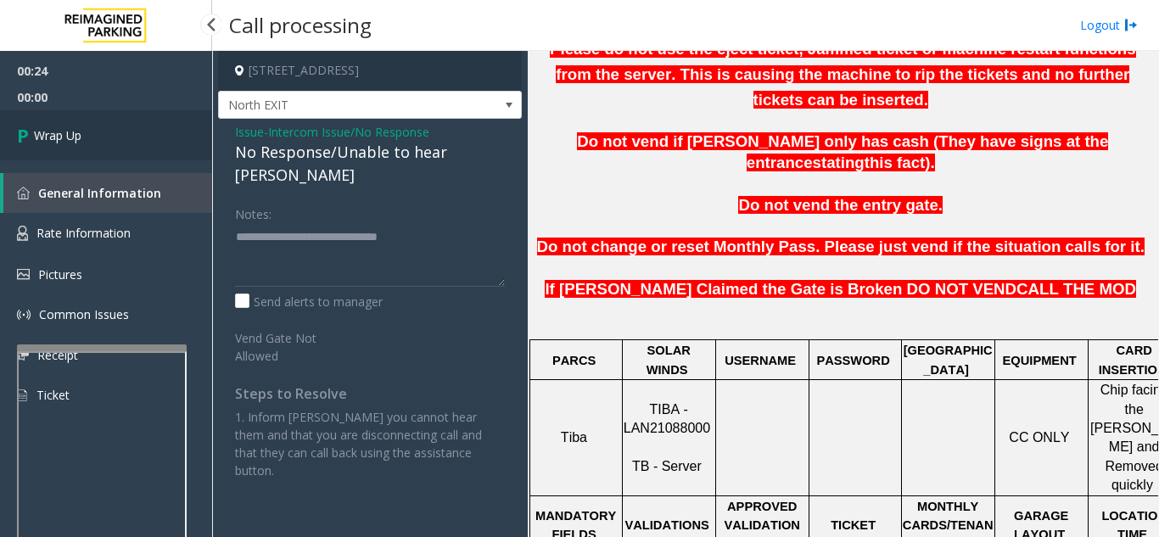
click at [110, 134] on link "Wrap Up" at bounding box center [106, 135] width 212 height 50
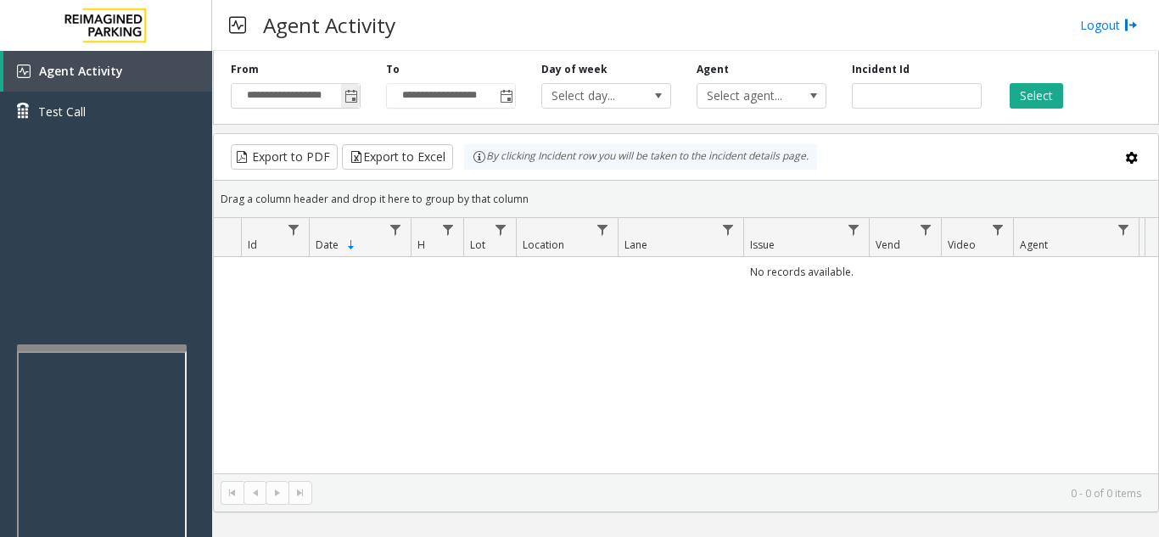
click at [354, 100] on span "Toggle popup" at bounding box center [351, 97] width 14 height 14
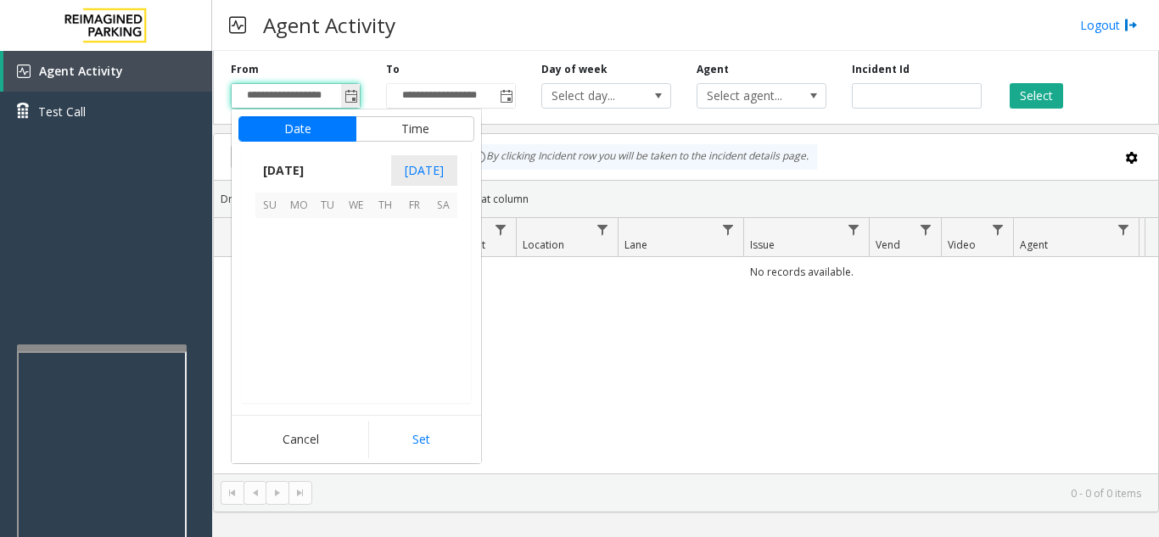
scroll to position [304394, 0]
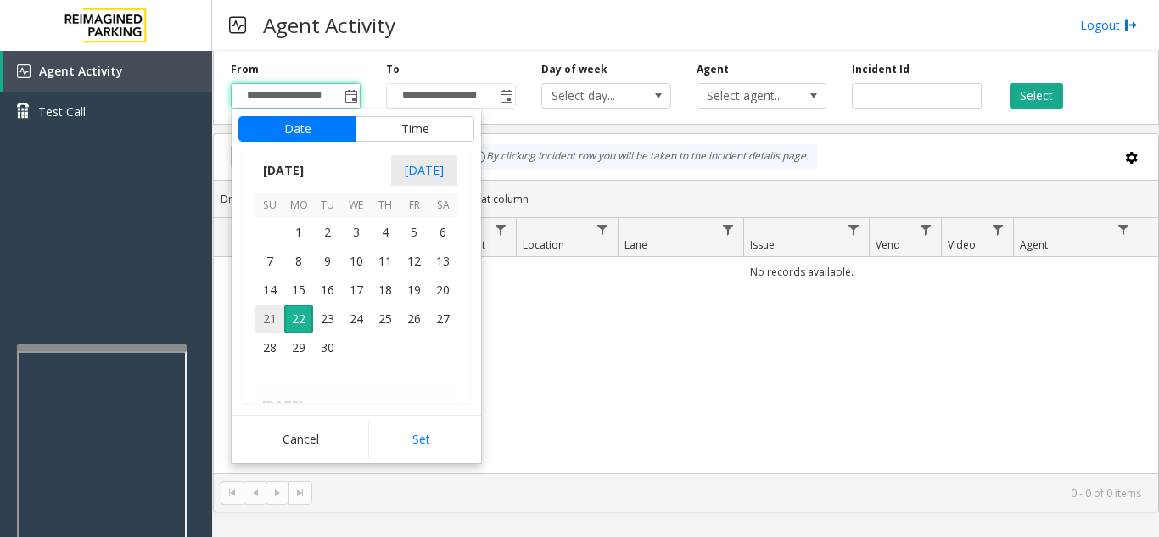
click at [273, 318] on span "21" at bounding box center [269, 318] width 29 height 29
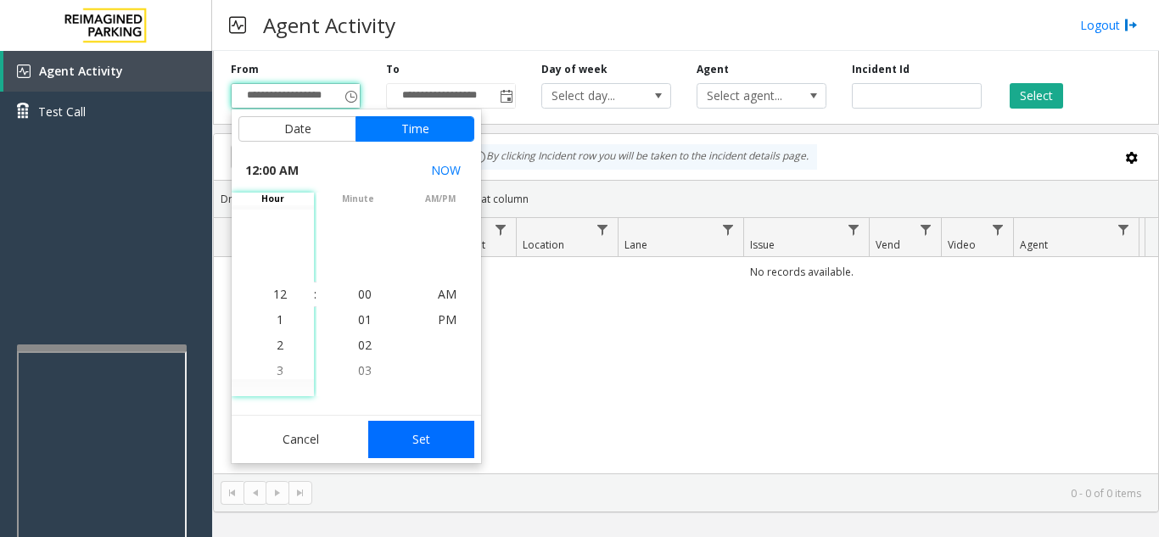
click at [447, 429] on button "Set" at bounding box center [421, 439] width 107 height 37
type input "**********"
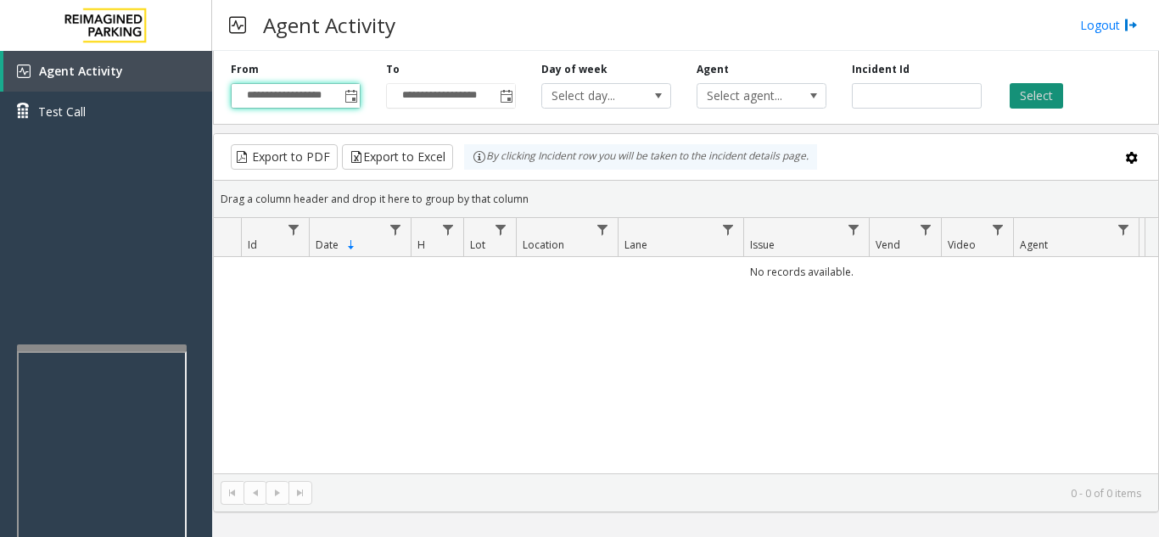
click at [1044, 101] on button "Select" at bounding box center [1035, 95] width 53 height 25
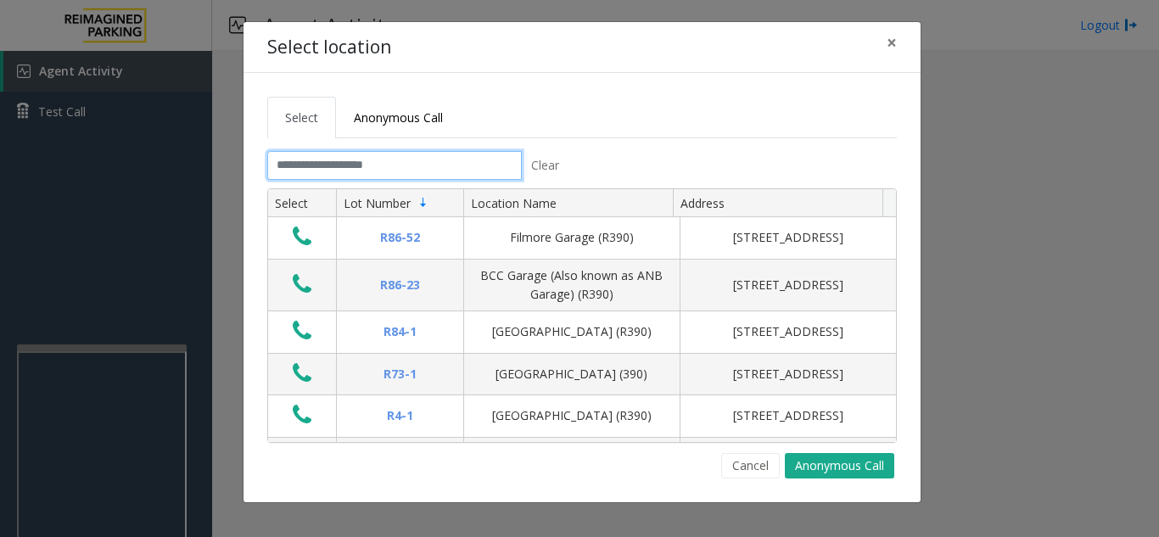
click at [352, 168] on input "text" at bounding box center [394, 165] width 254 height 29
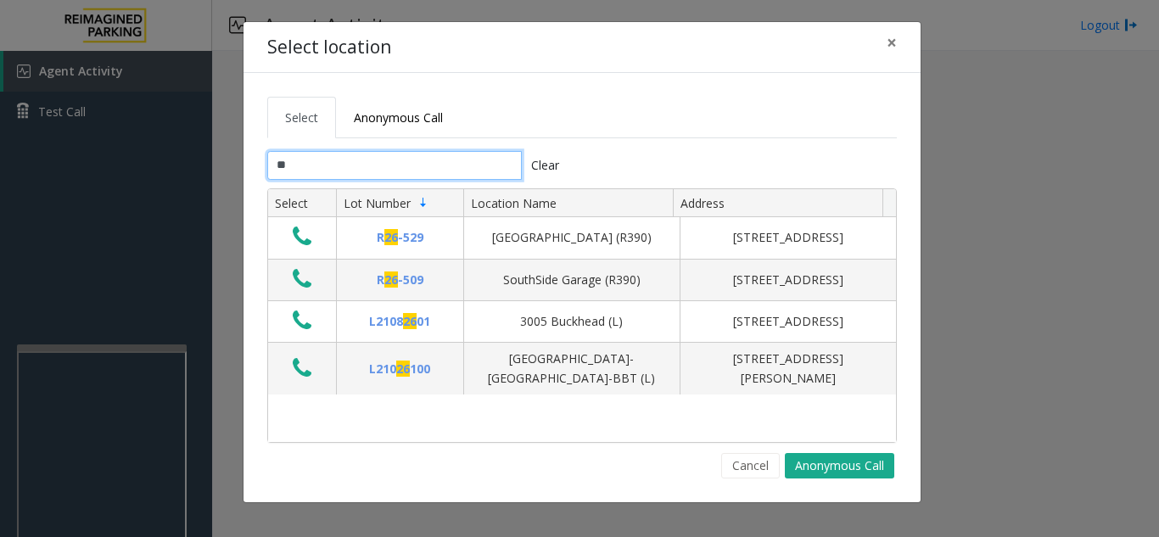
type input "*"
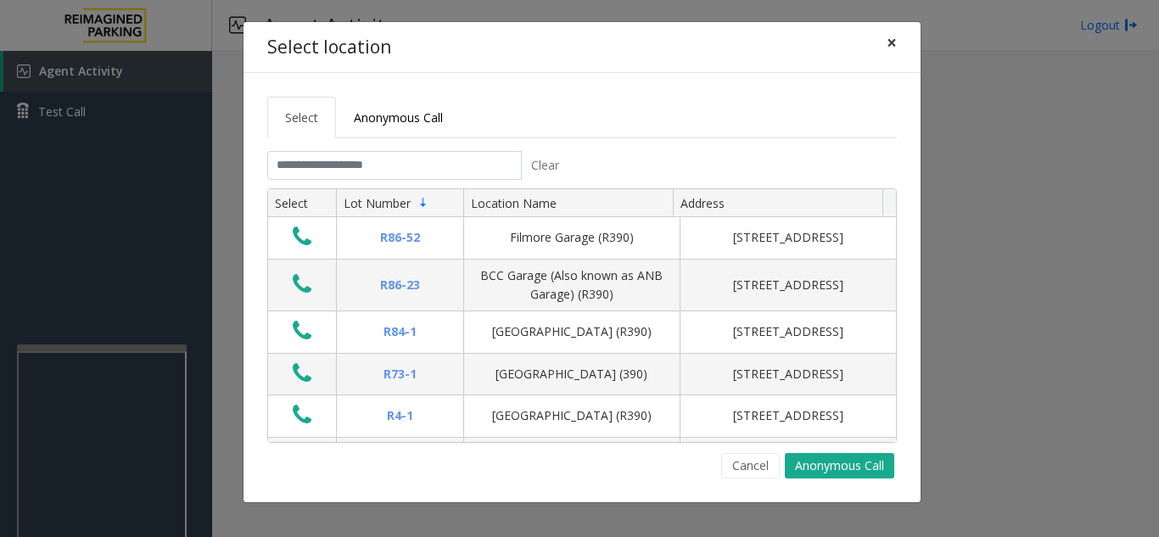
click at [895, 41] on span "×" at bounding box center [891, 43] width 10 height 24
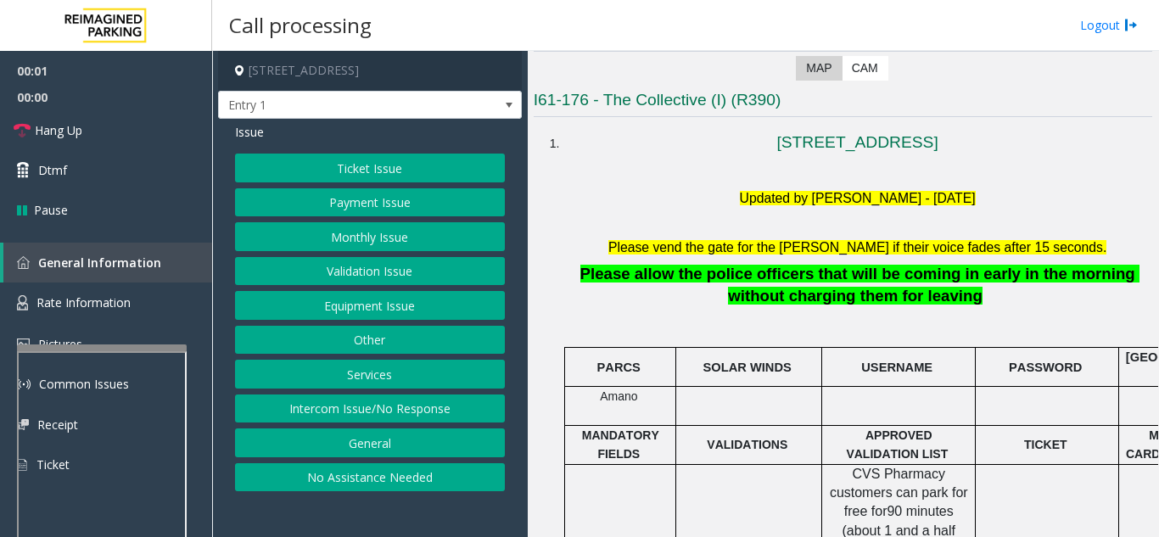
scroll to position [339, 0]
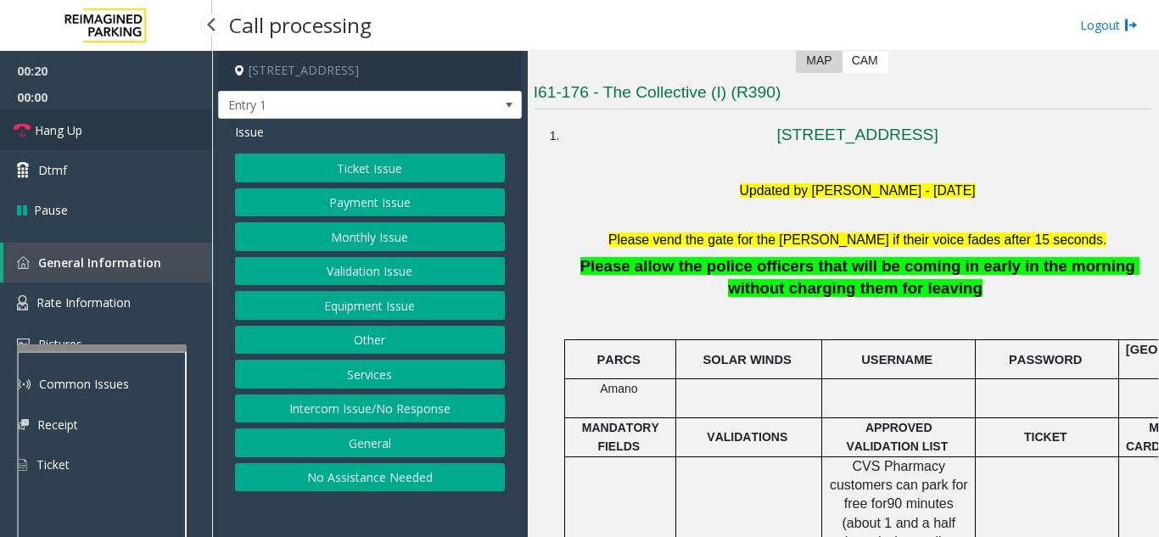
click at [116, 131] on link "Hang Up" at bounding box center [106, 130] width 212 height 40
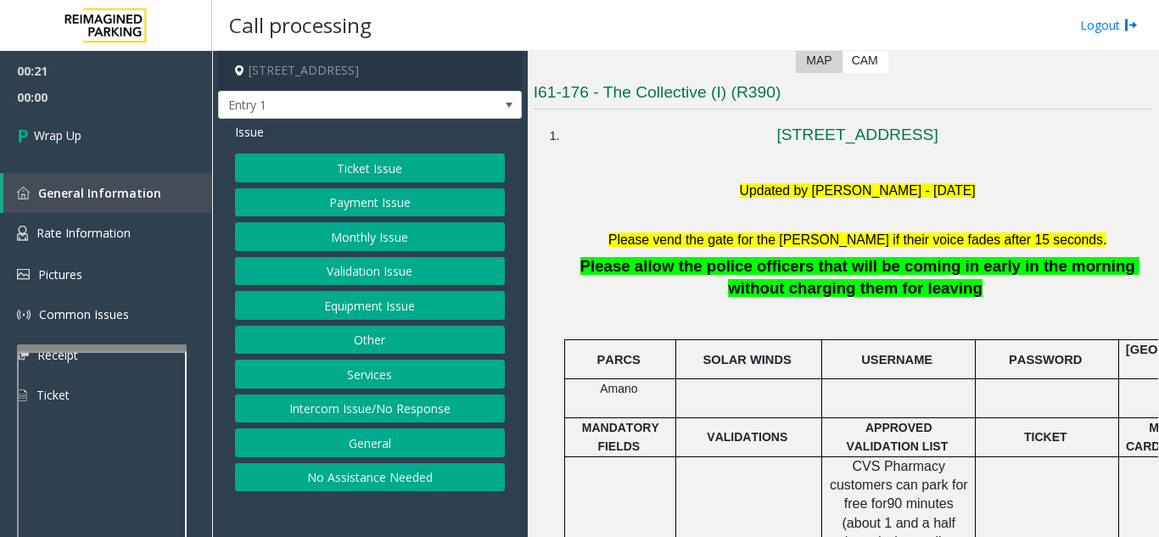
click at [442, 410] on button "Intercom Issue/No Response" at bounding box center [370, 408] width 270 height 29
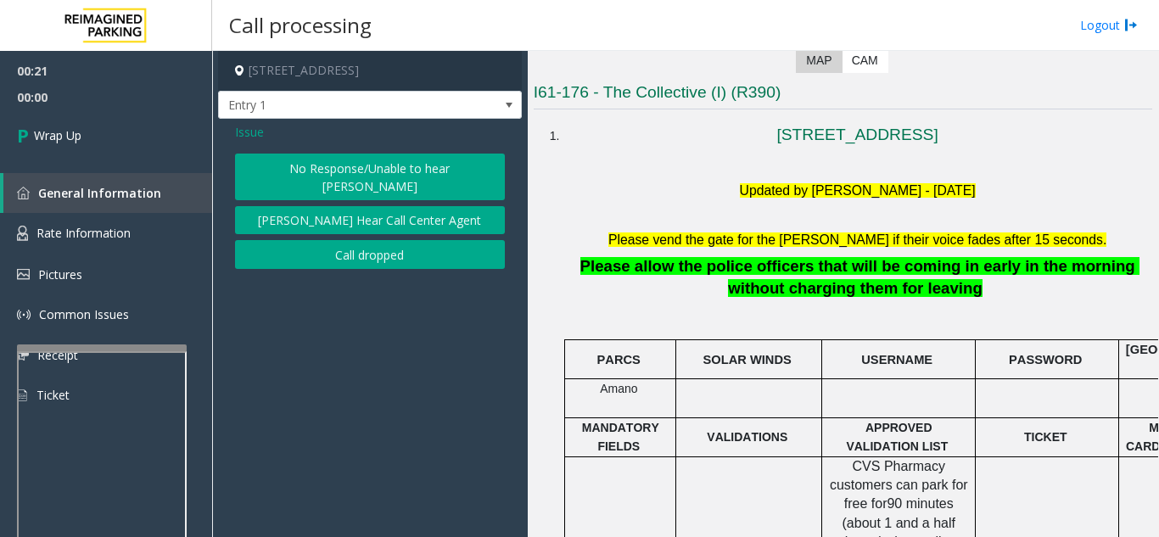
click at [386, 165] on button "No Response/Unable to hear [PERSON_NAME]" at bounding box center [370, 177] width 270 height 47
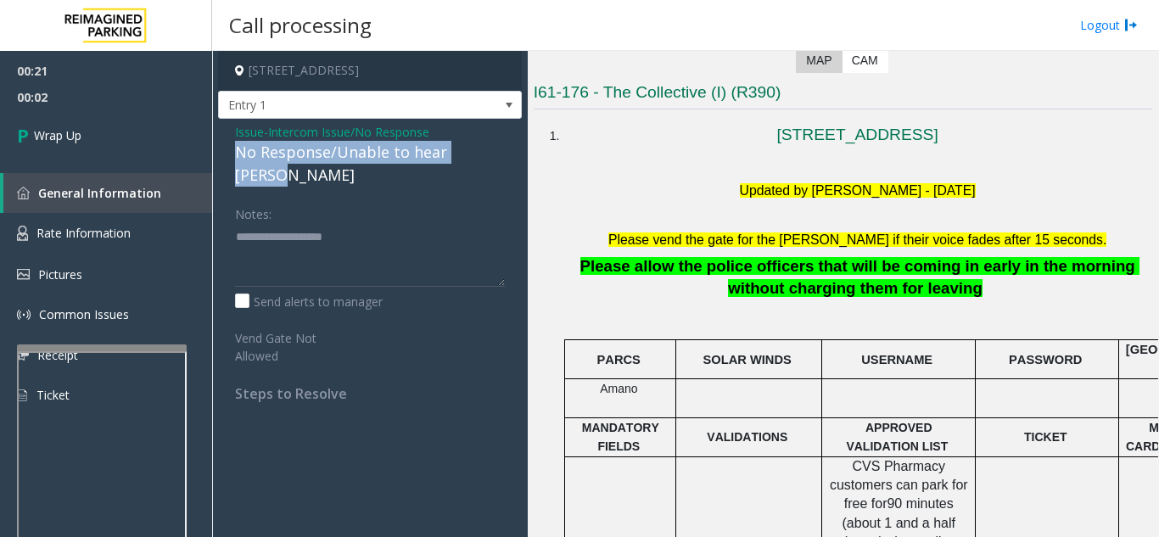
drag, startPoint x: 231, startPoint y: 154, endPoint x: 492, endPoint y: 155, distance: 261.2
click at [492, 155] on div "Issue - Intercom Issue/No Response No Response/Unable to hear parker Notes: Sen…" at bounding box center [370, 269] width 304 height 300
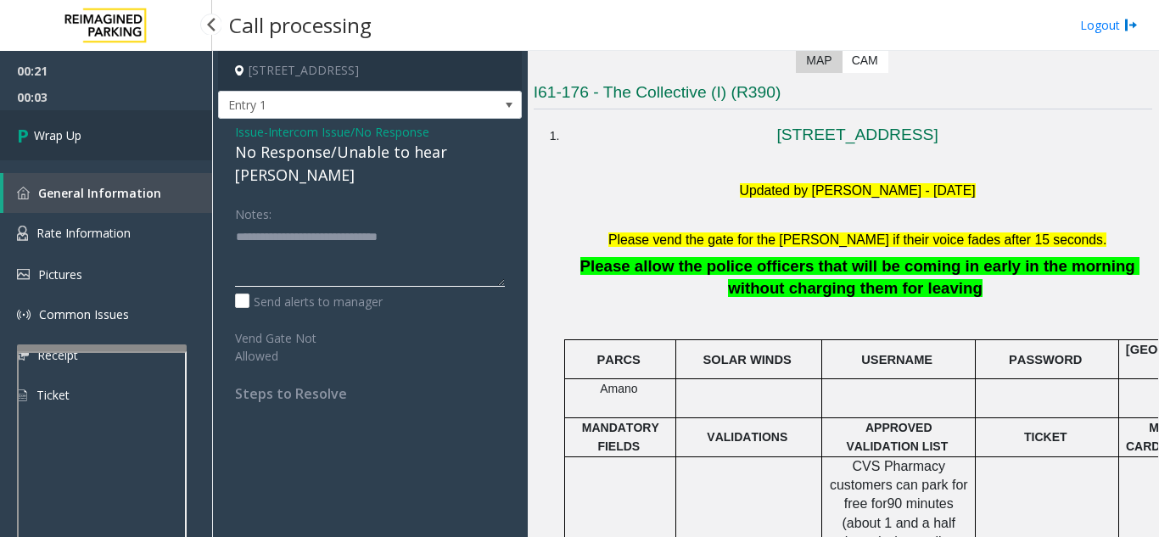
type textarea "**********"
click at [115, 151] on link "Wrap Up" at bounding box center [106, 135] width 212 height 50
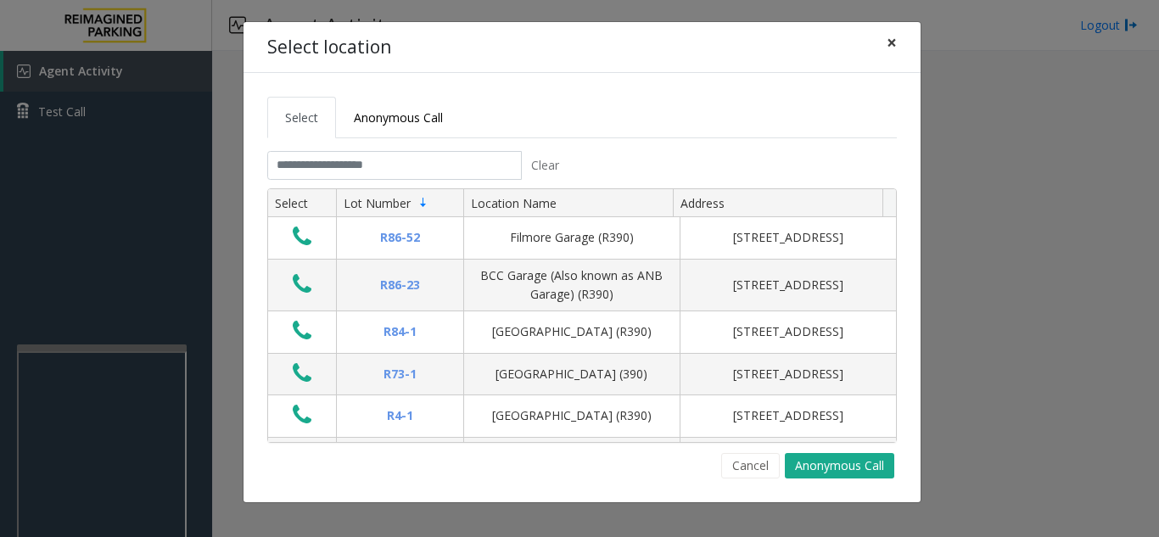
click at [886, 47] on span "×" at bounding box center [891, 43] width 10 height 24
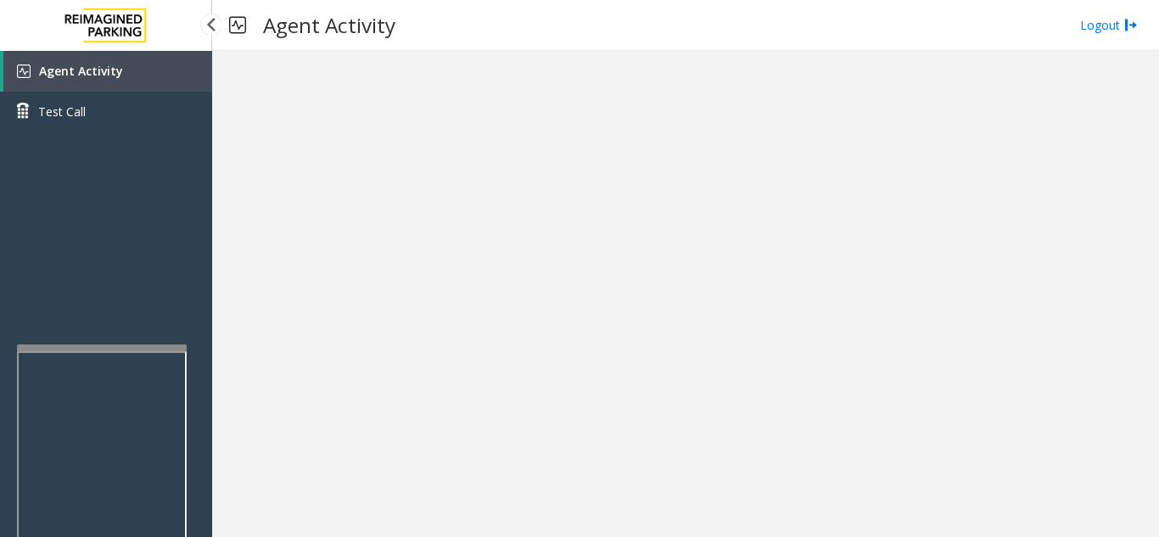
click at [123, 74] on link "Agent Activity" at bounding box center [107, 71] width 209 height 41
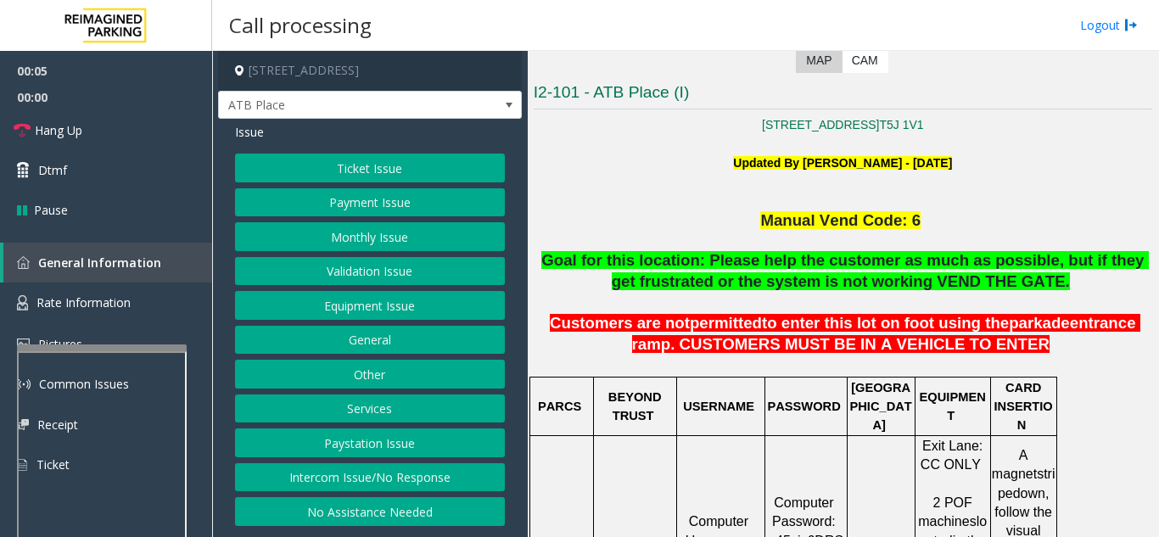
scroll to position [424, 0]
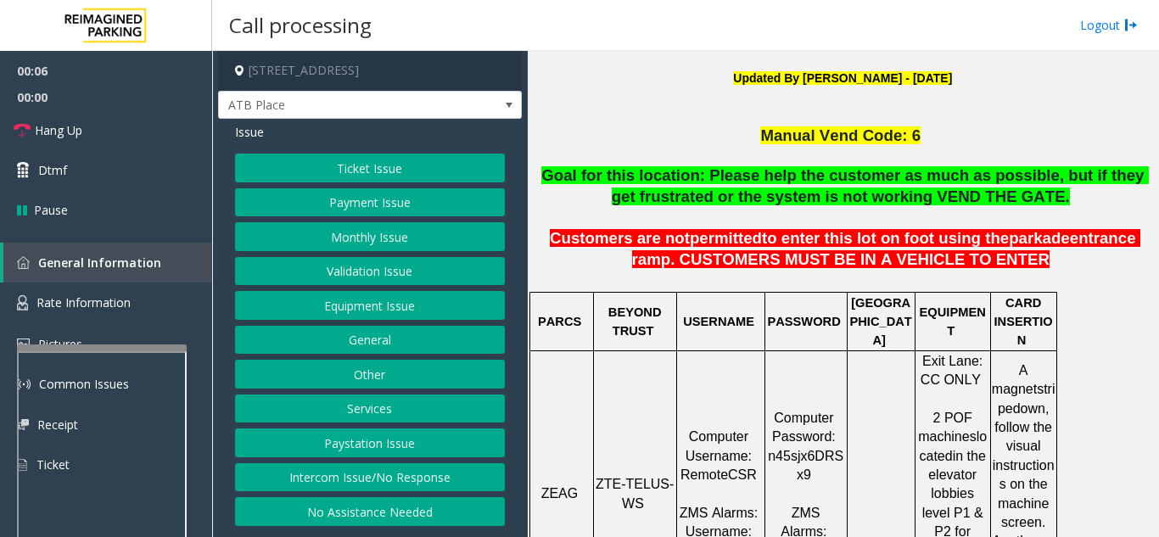
click at [366, 161] on button "Ticket Issue" at bounding box center [370, 168] width 270 height 29
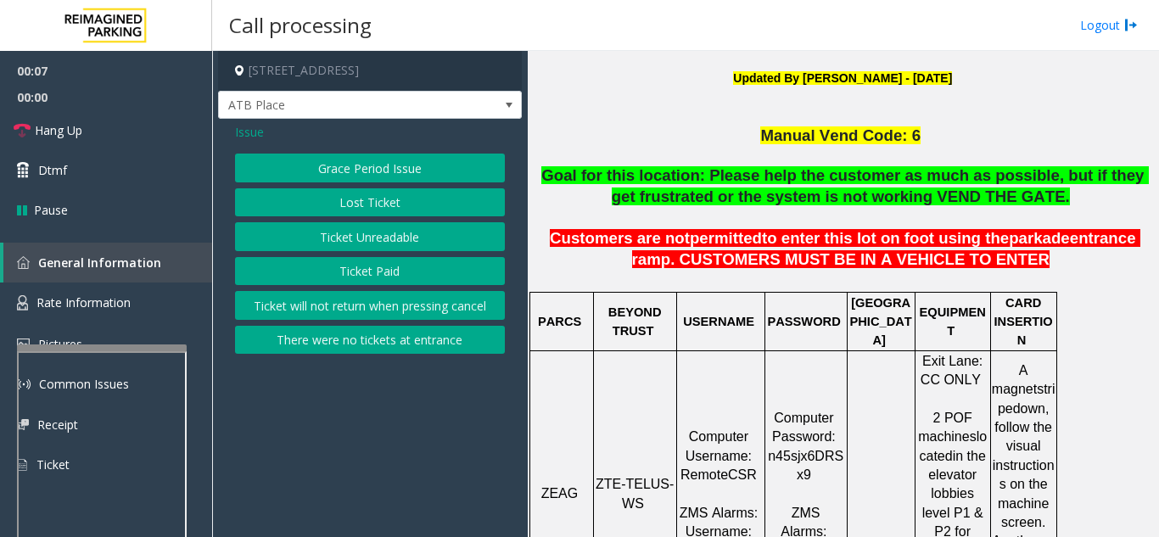
click at [393, 276] on button "Ticket Paid" at bounding box center [370, 271] width 270 height 29
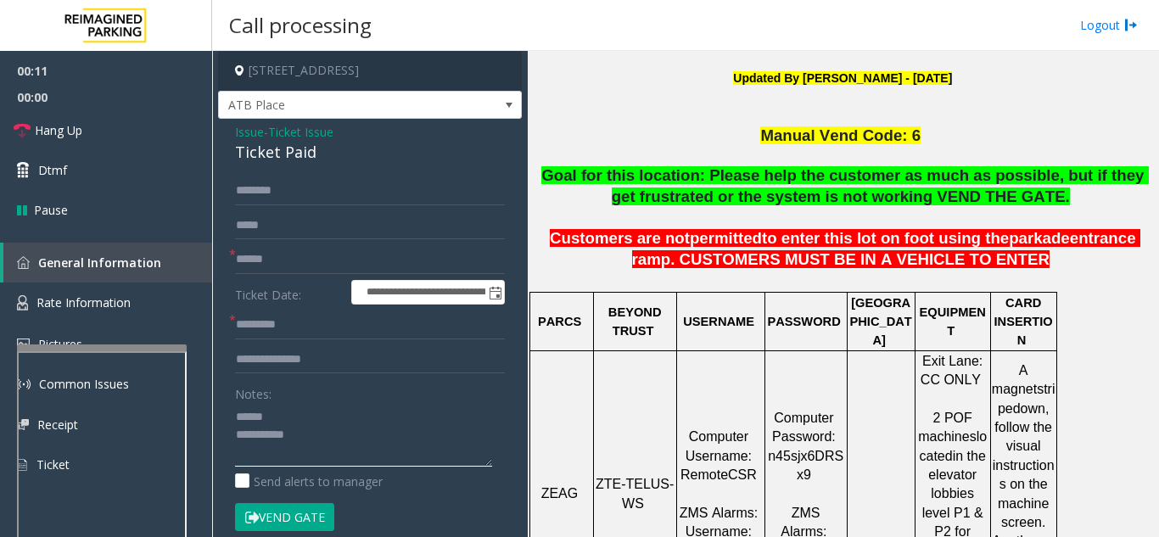
click at [326, 422] on textarea at bounding box center [363, 435] width 257 height 64
drag, startPoint x: 281, startPoint y: 154, endPoint x: 337, endPoint y: 149, distance: 56.1
click at [337, 149] on div "**********" at bounding box center [370, 524] width 304 height 811
type textarea "**********"
click at [327, 350] on input "text" at bounding box center [370, 359] width 270 height 29
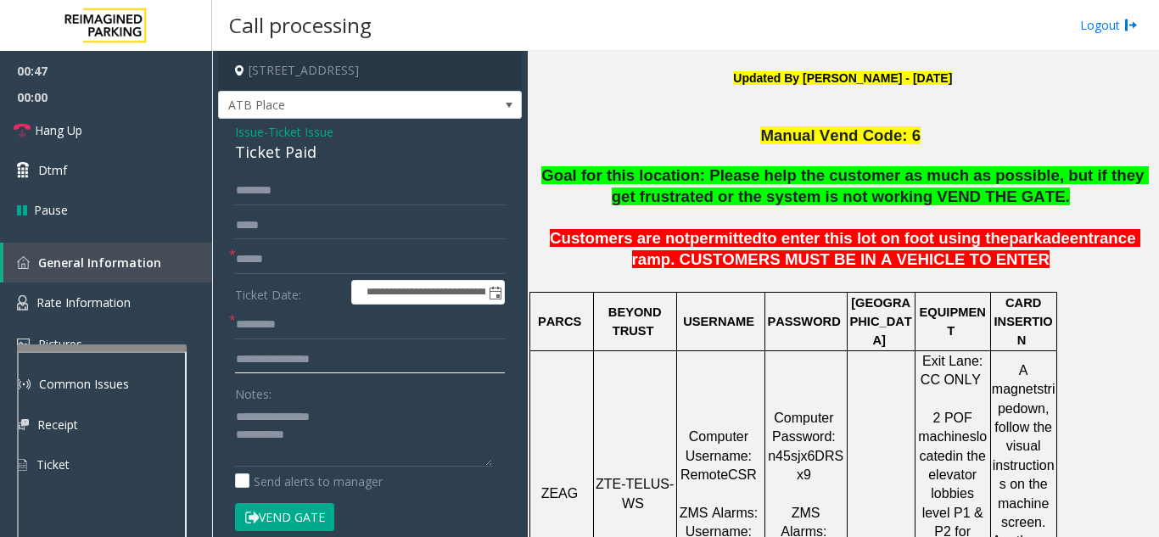
click at [317, 354] on input "**********" at bounding box center [370, 359] width 270 height 29
type input "**********"
click at [289, 256] on input "text" at bounding box center [370, 259] width 270 height 29
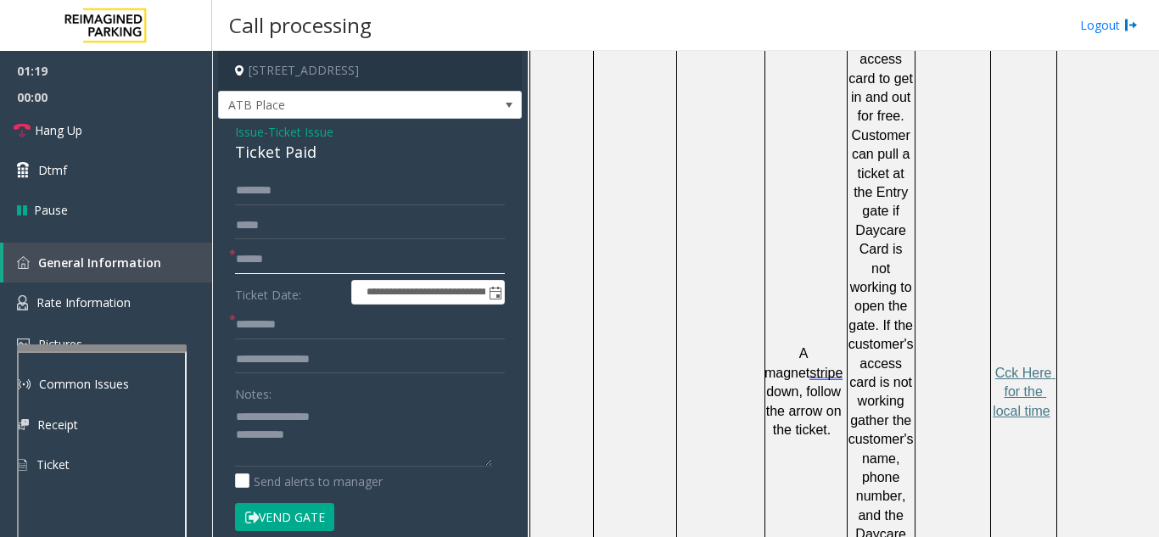
scroll to position [1187, 0]
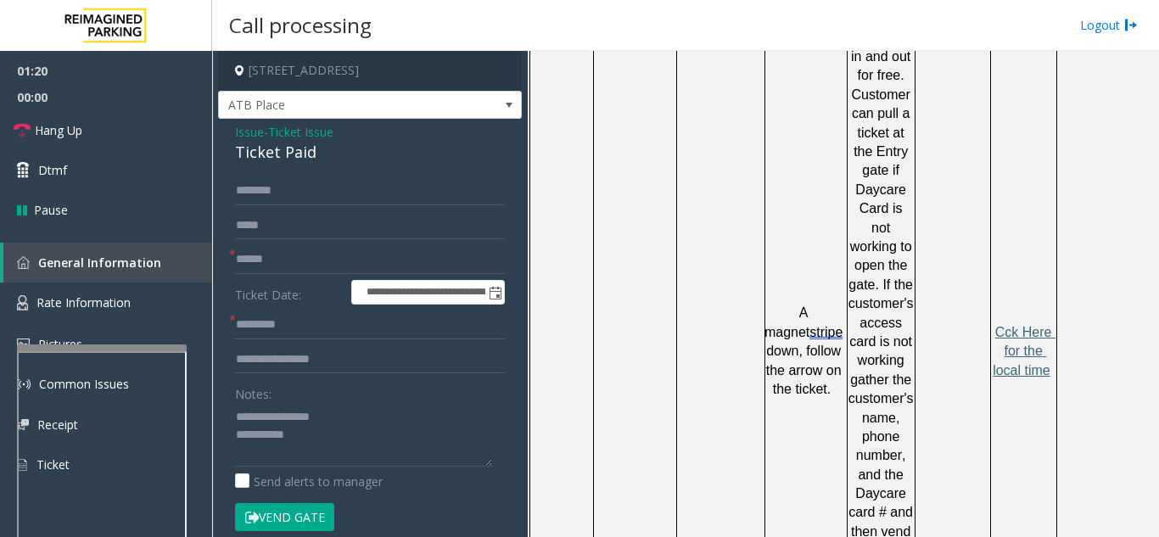
click at [1020, 325] on span "Cck Here for the local time" at bounding box center [1023, 351] width 63 height 53
click at [318, 324] on input "text" at bounding box center [370, 324] width 270 height 29
click at [307, 257] on input "text" at bounding box center [370, 259] width 270 height 29
type input "****"
click at [306, 517] on button "Vend Gate" at bounding box center [284, 517] width 99 height 29
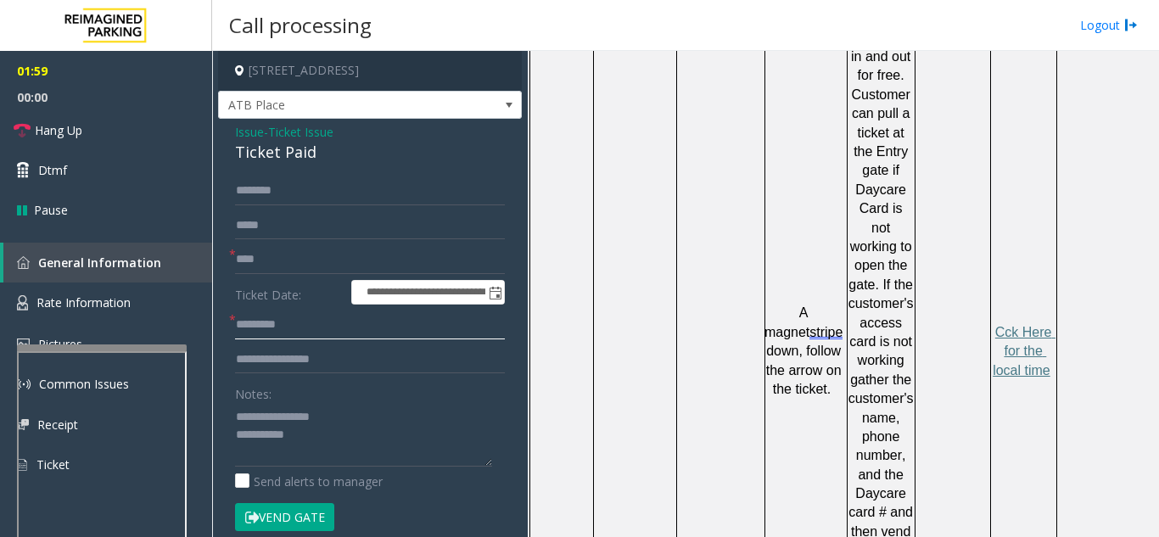
click at [293, 321] on input "text" at bounding box center [370, 324] width 270 height 29
type input "*****"
drag, startPoint x: 282, startPoint y: 265, endPoint x: 198, endPoint y: 261, distance: 84.9
click at [198, 261] on app-root "**********" at bounding box center [579, 268] width 1159 height 537
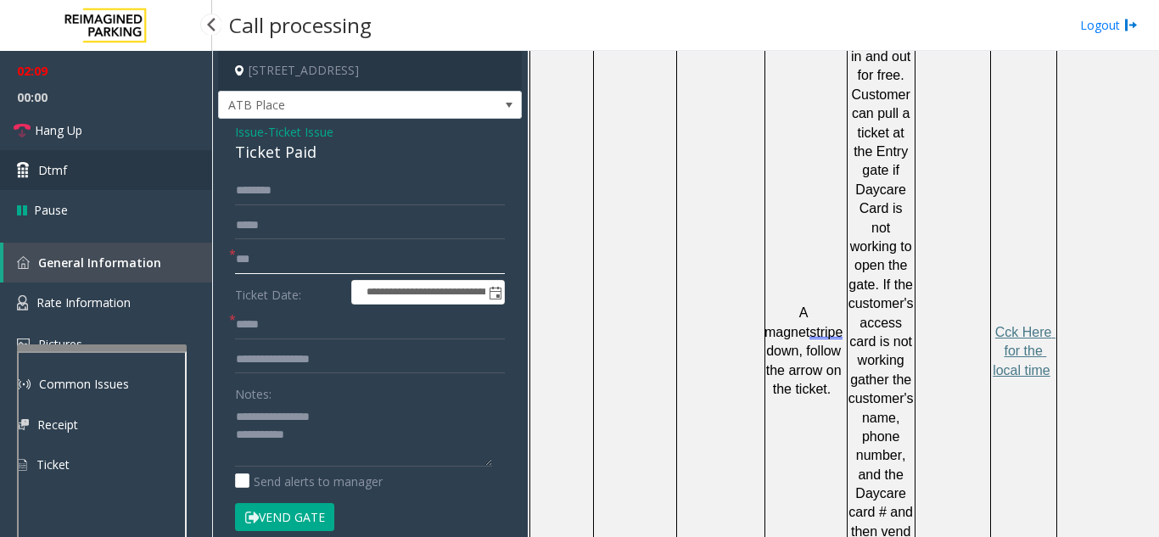
type input "**"
click at [87, 170] on link "Dtmf" at bounding box center [106, 170] width 212 height 40
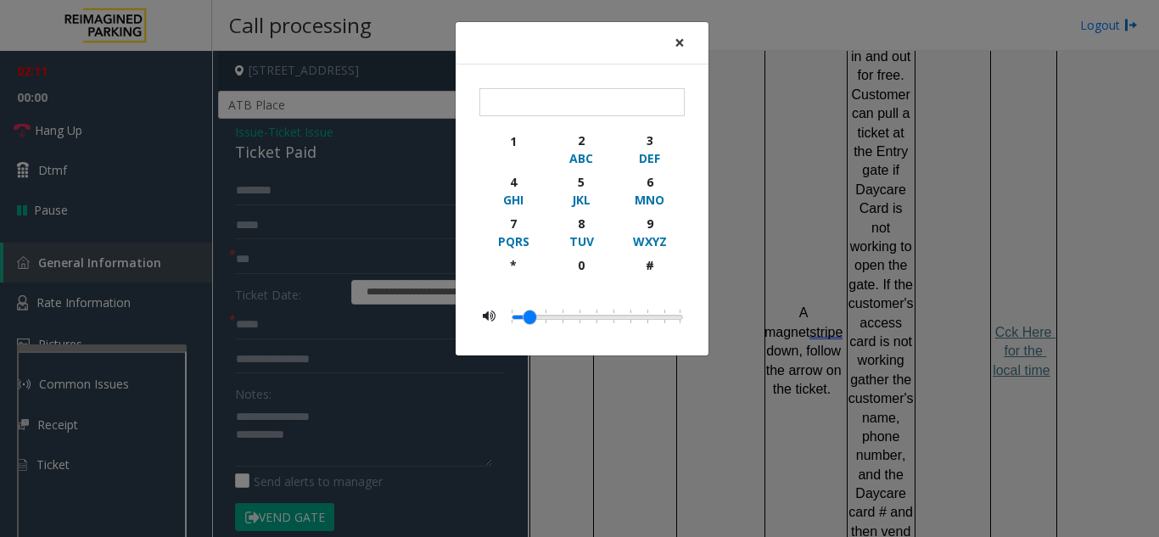
click at [681, 40] on span "×" at bounding box center [679, 43] width 10 height 24
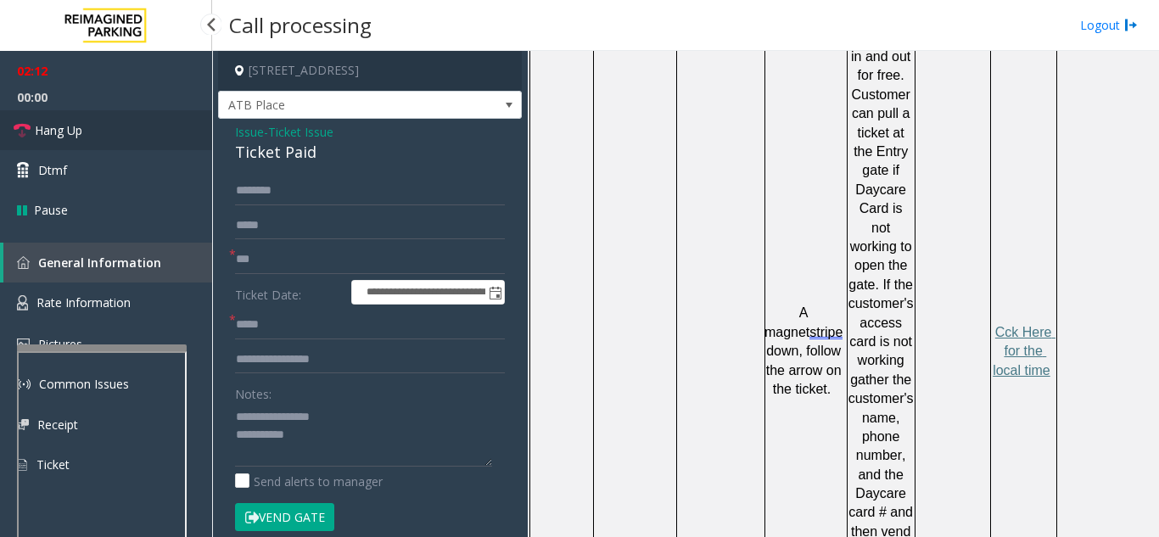
click at [117, 136] on link "Hang Up" at bounding box center [106, 130] width 212 height 40
click at [349, 444] on textarea at bounding box center [363, 435] width 257 height 64
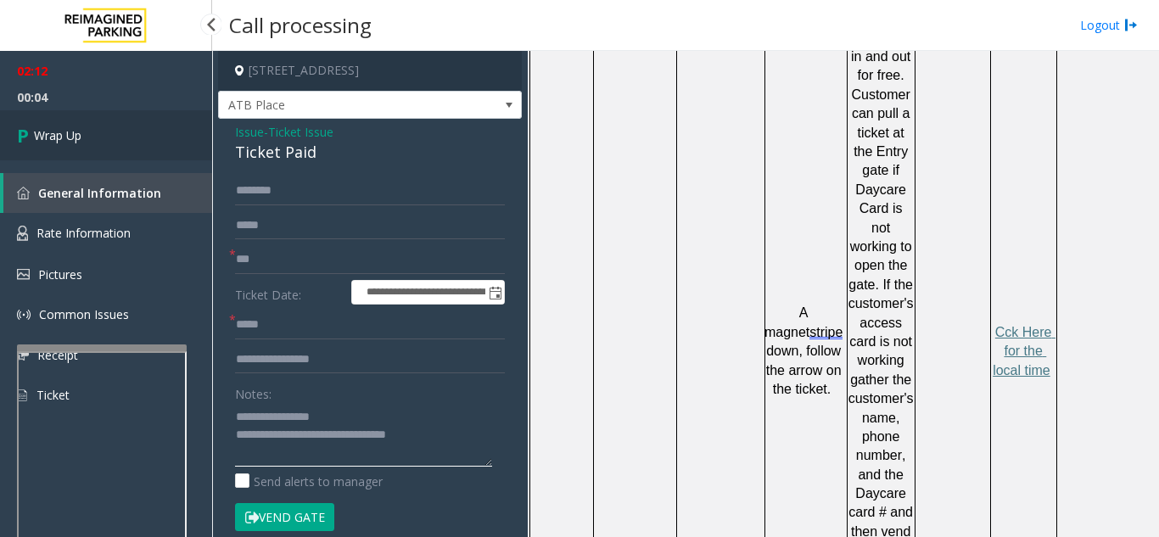
type textarea "**********"
click at [109, 131] on link "Wrap Up" at bounding box center [106, 135] width 212 height 50
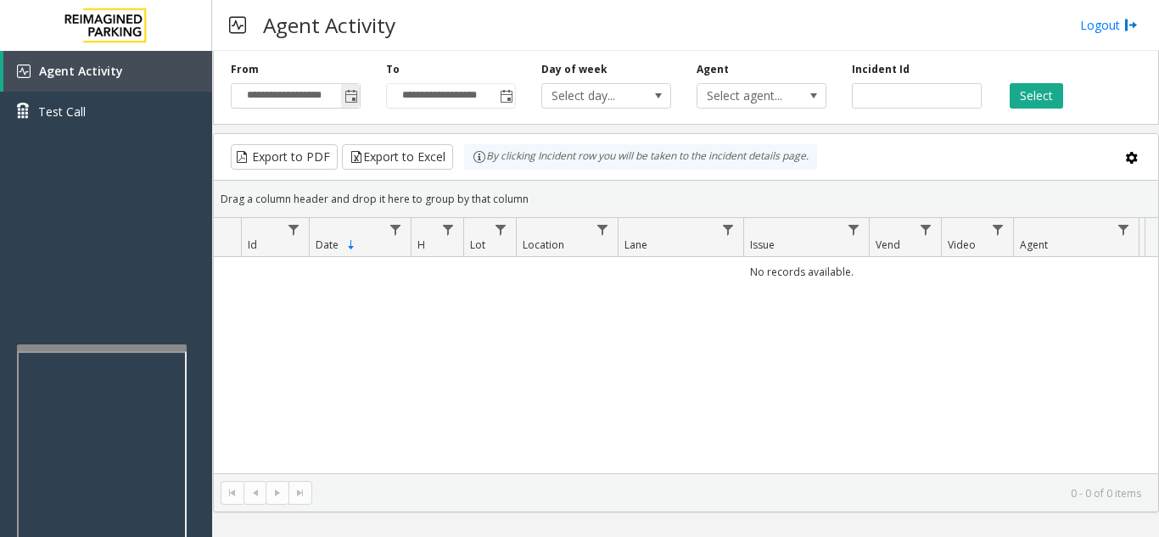
click at [356, 97] on span "Toggle popup" at bounding box center [351, 97] width 14 height 14
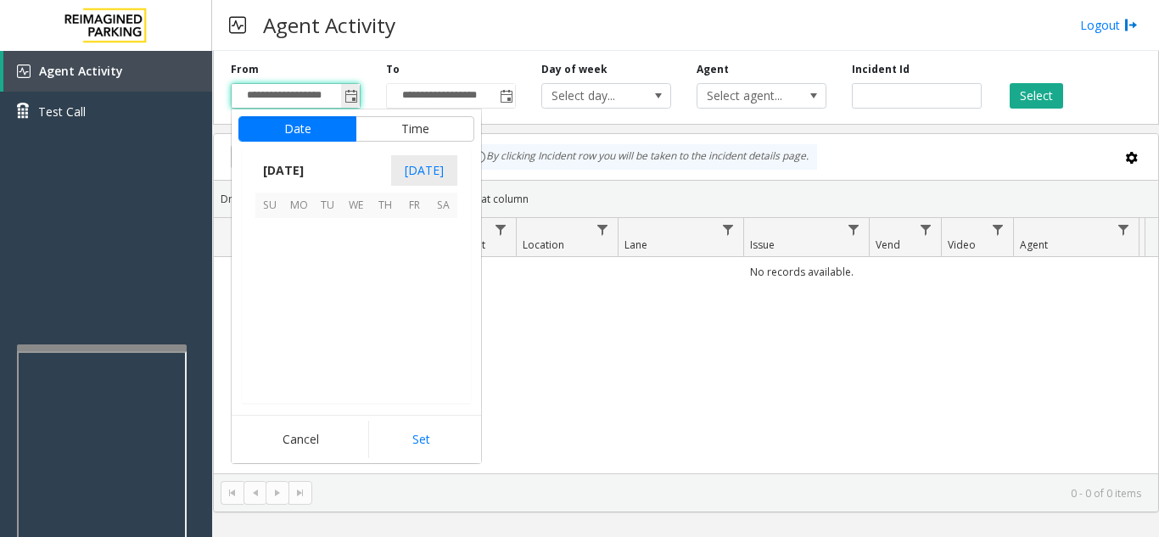
scroll to position [304394, 0]
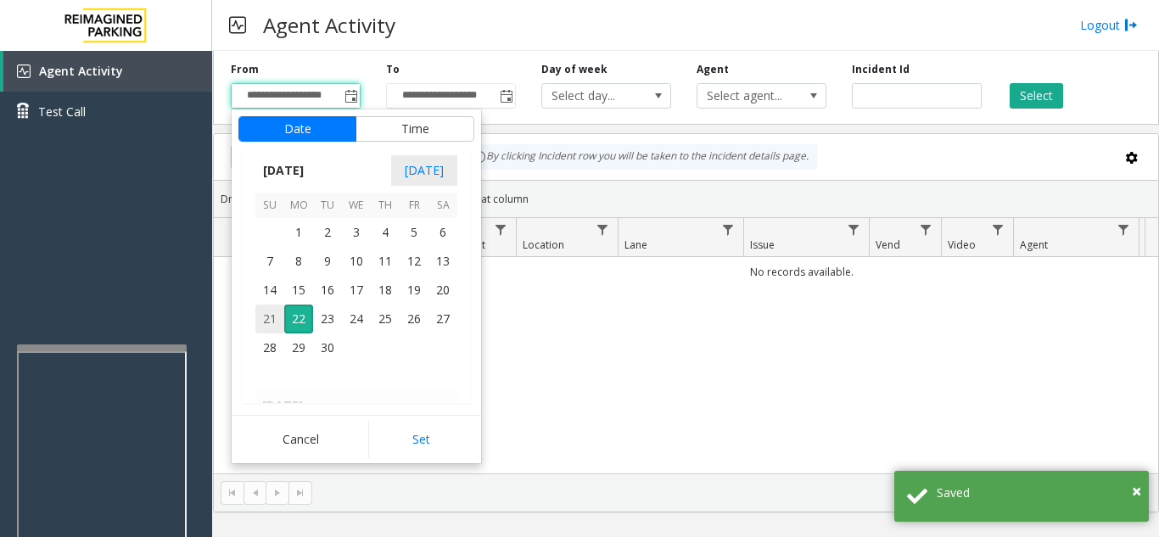
click at [270, 327] on span "21" at bounding box center [269, 318] width 29 height 29
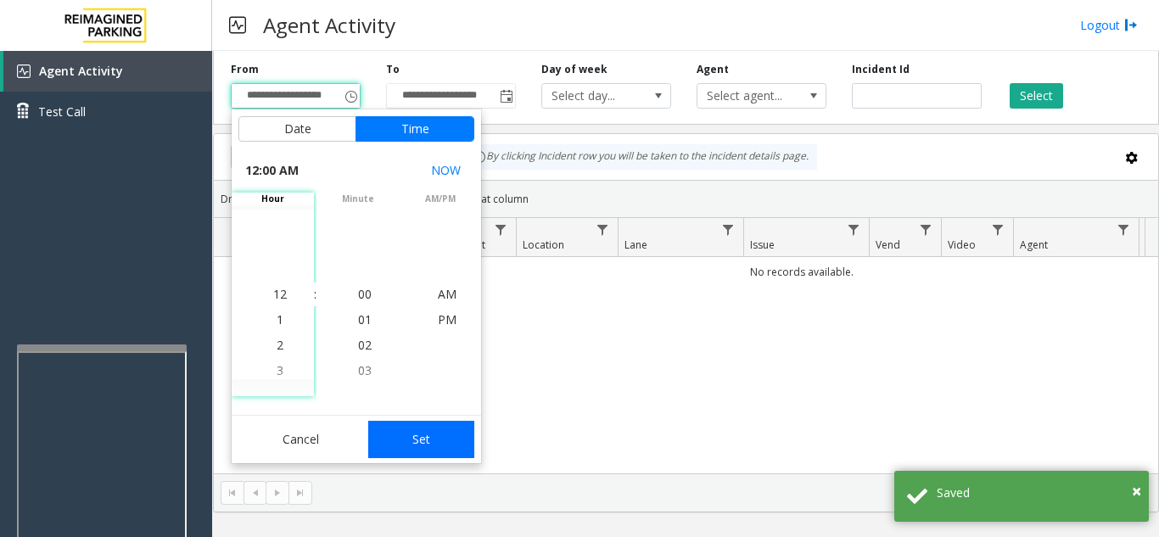
click at [445, 446] on button "Set" at bounding box center [421, 439] width 107 height 37
type input "**********"
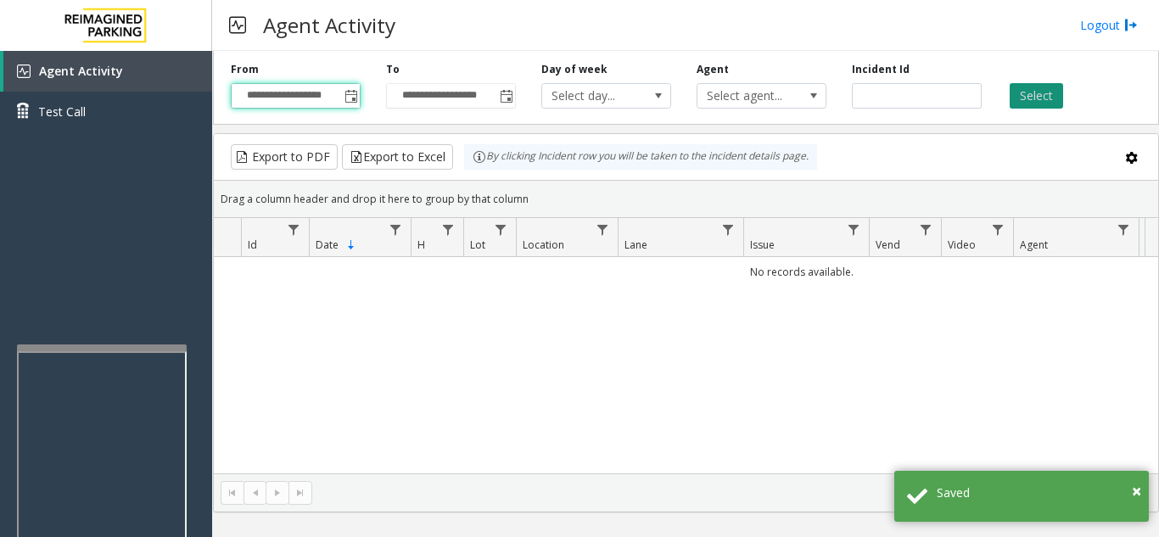
click at [1049, 98] on button "Select" at bounding box center [1035, 95] width 53 height 25
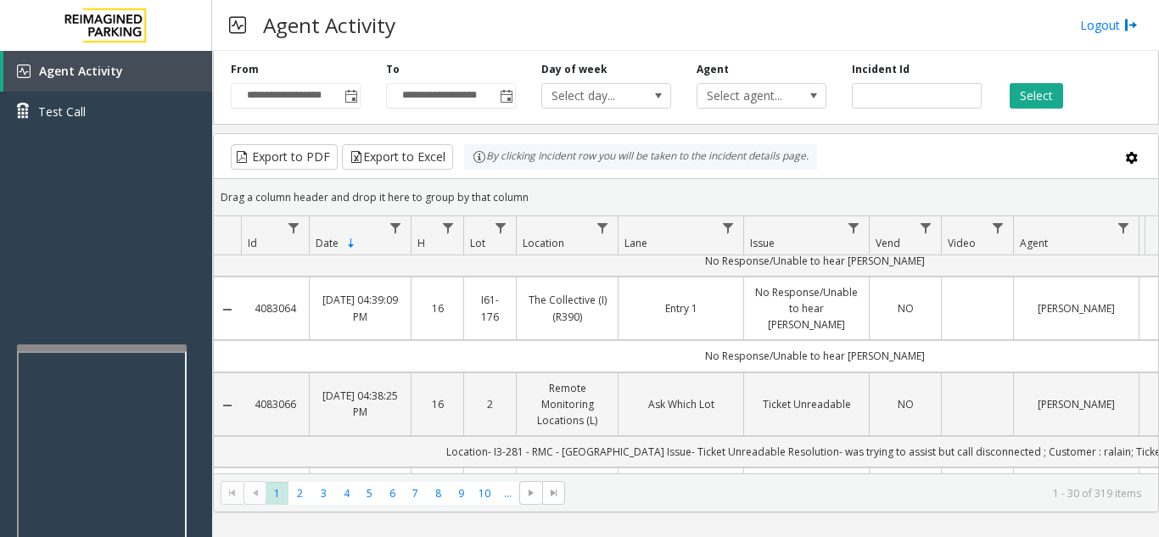
scroll to position [0, 0]
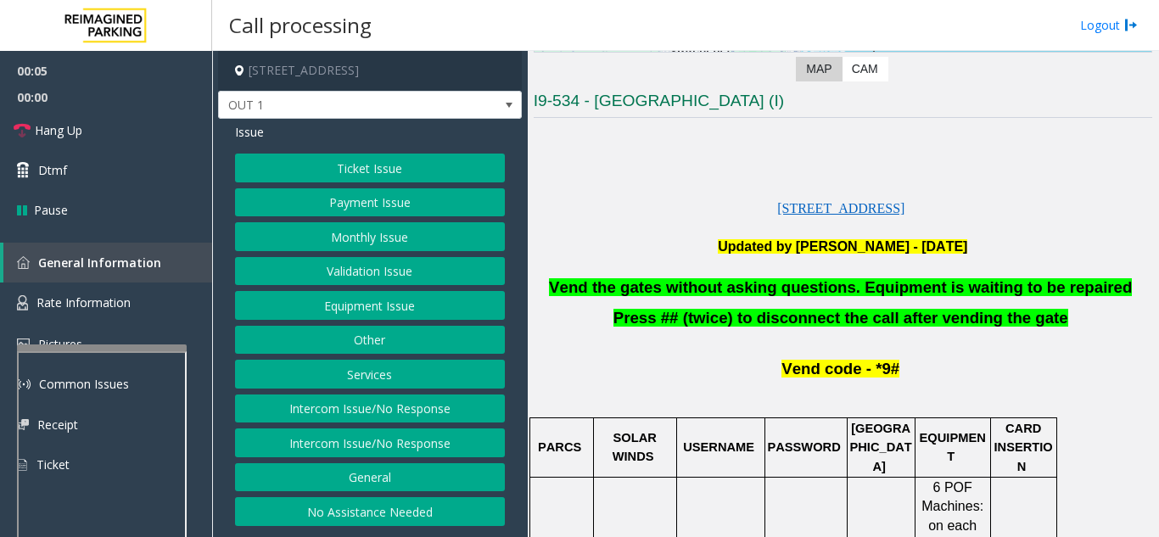
scroll to position [339, 0]
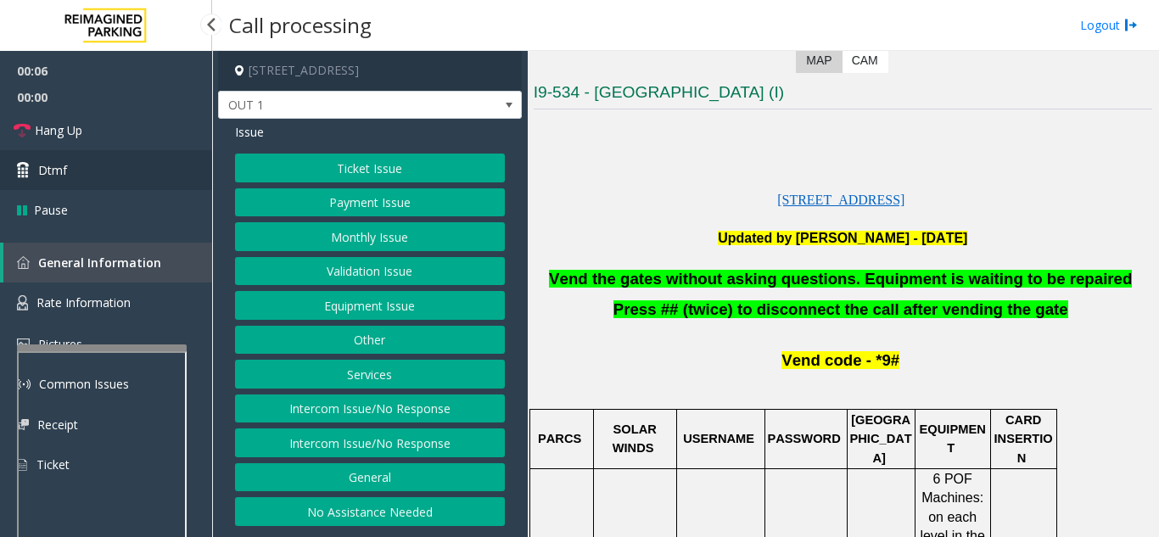
click at [123, 153] on link "Dtmf" at bounding box center [106, 170] width 212 height 40
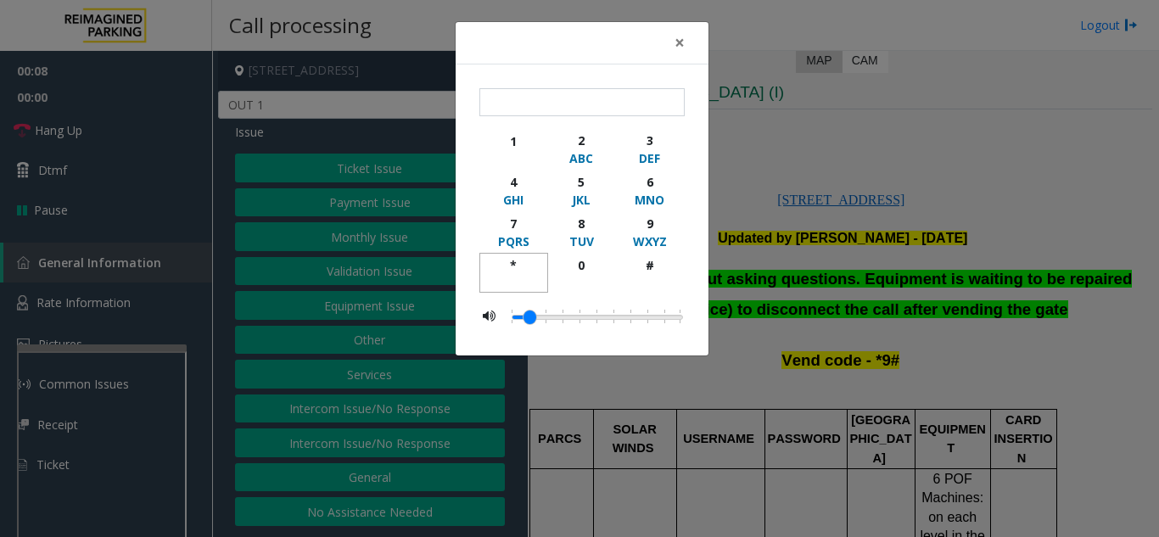
click at [523, 260] on div "*" at bounding box center [513, 265] width 47 height 18
click at [645, 223] on div "9" at bounding box center [649, 224] width 47 height 18
click at [651, 272] on div "#" at bounding box center [649, 265] width 47 height 18
type input "***"
click at [678, 42] on span "×" at bounding box center [679, 43] width 10 height 24
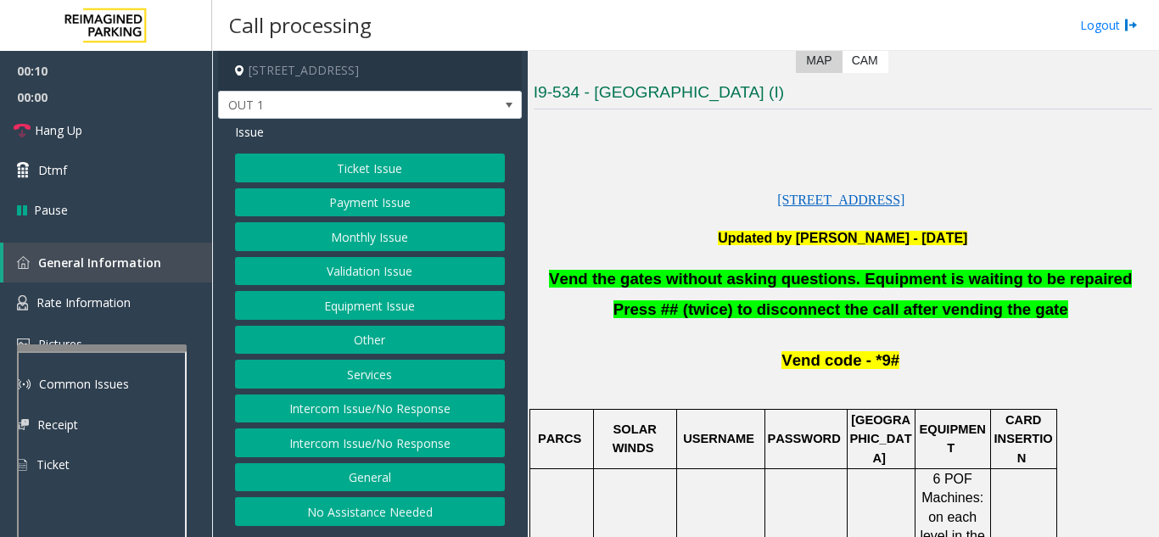
click at [378, 303] on button "Equipment Issue" at bounding box center [370, 305] width 270 height 29
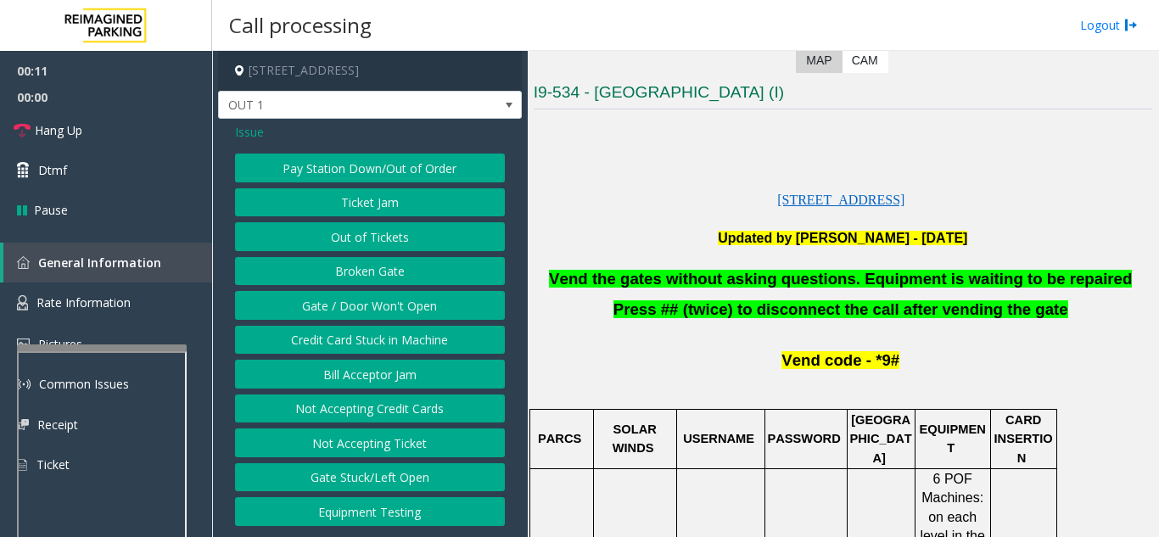
click at [378, 303] on button "Gate / Door Won't Open" at bounding box center [370, 305] width 270 height 29
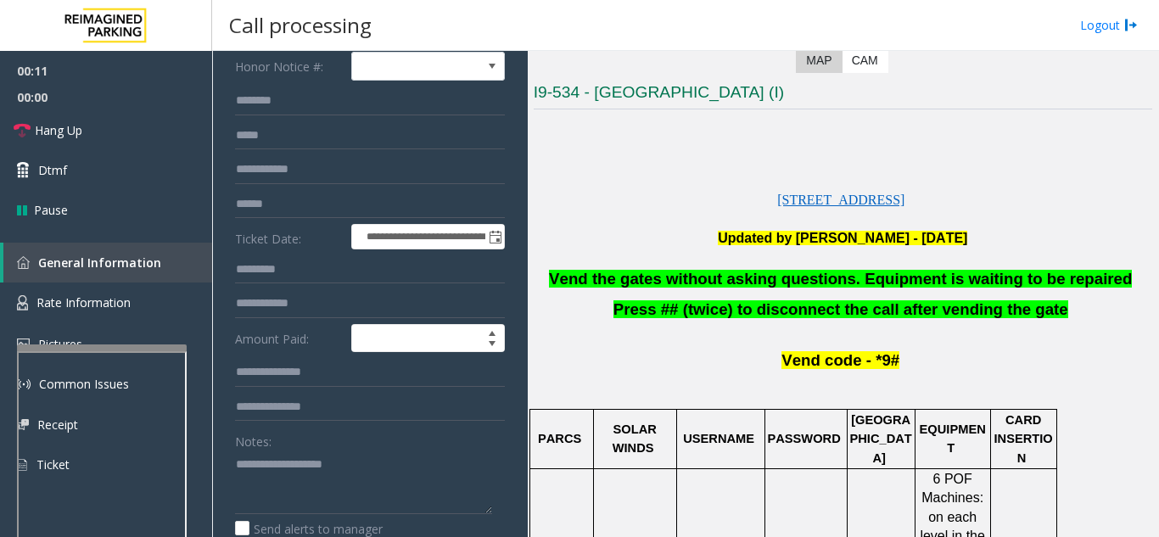
scroll to position [170, 0]
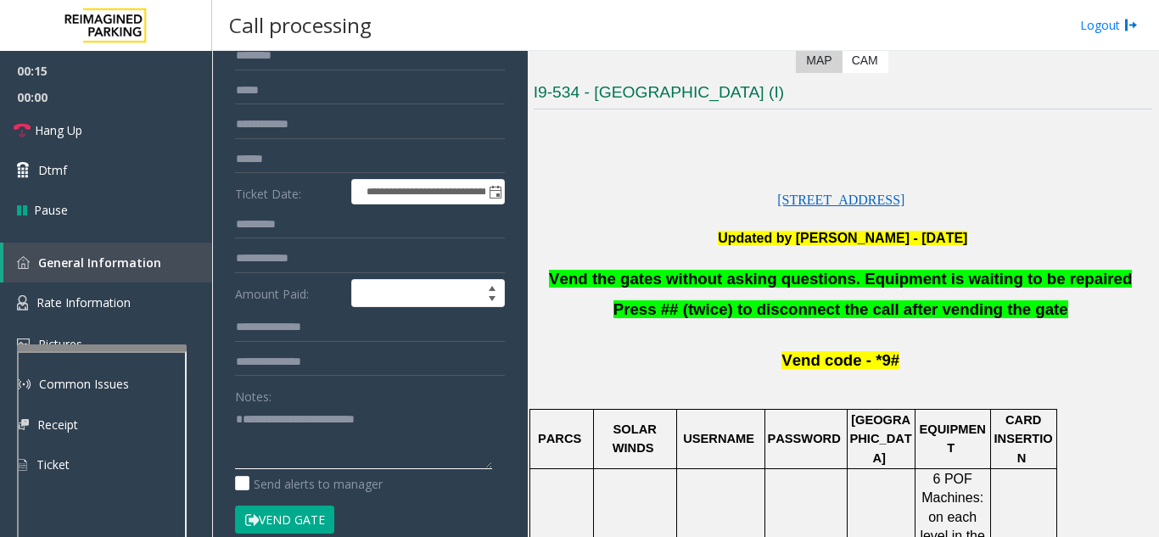
click at [442, 420] on textarea at bounding box center [363, 437] width 257 height 64
type textarea "**********"
click at [89, 130] on link "Hang Up" at bounding box center [106, 130] width 212 height 40
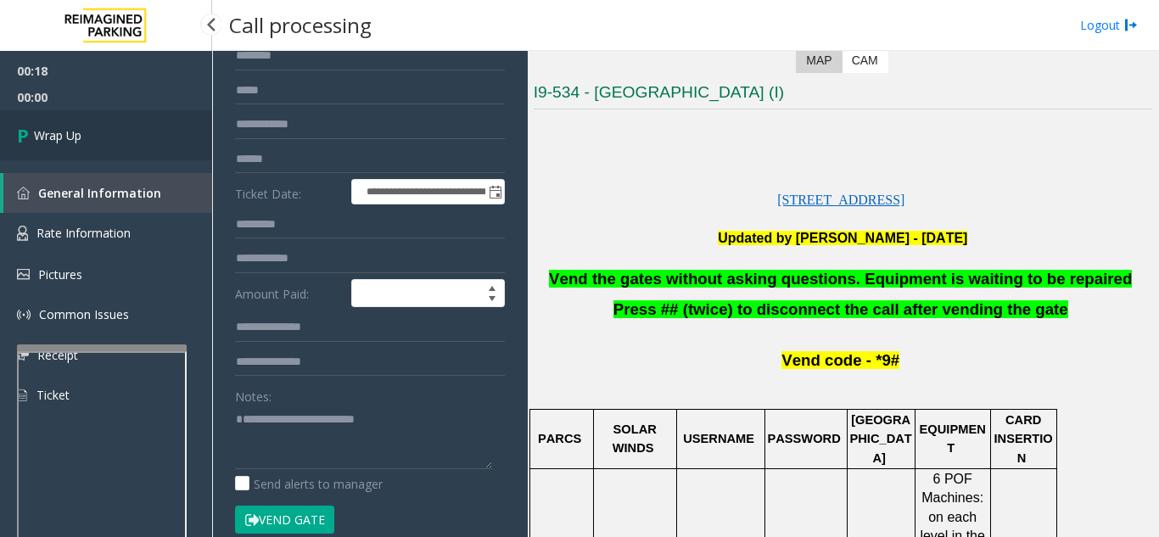
click at [89, 130] on link "Wrap Up" at bounding box center [106, 135] width 212 height 50
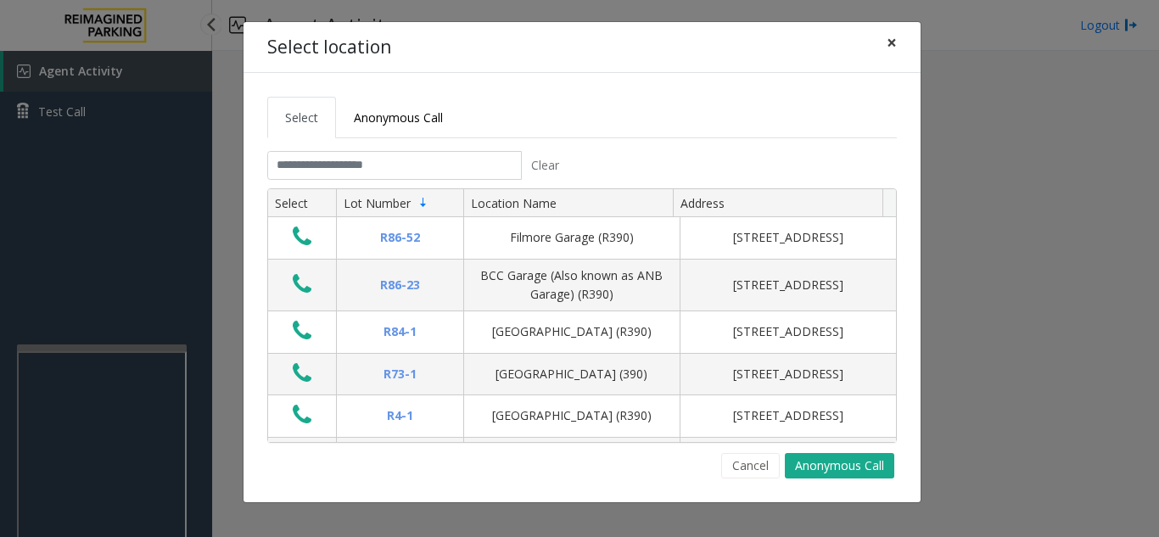
click at [889, 47] on span "×" at bounding box center [891, 43] width 10 height 24
click at [316, 160] on input "text" at bounding box center [394, 165] width 254 height 29
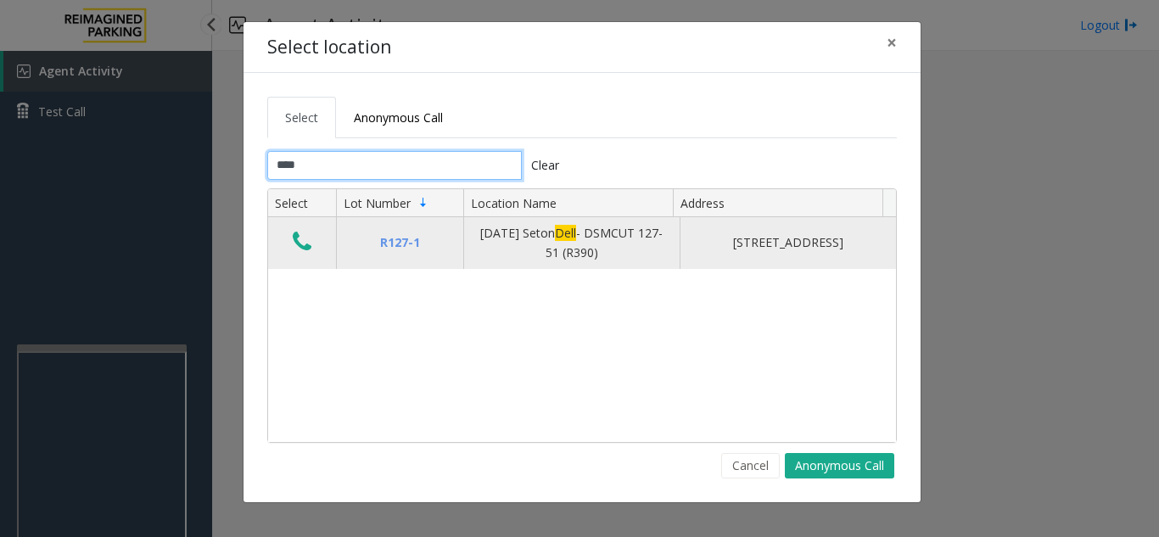
type input "****"
click at [297, 238] on icon "Data table" at bounding box center [302, 242] width 19 height 24
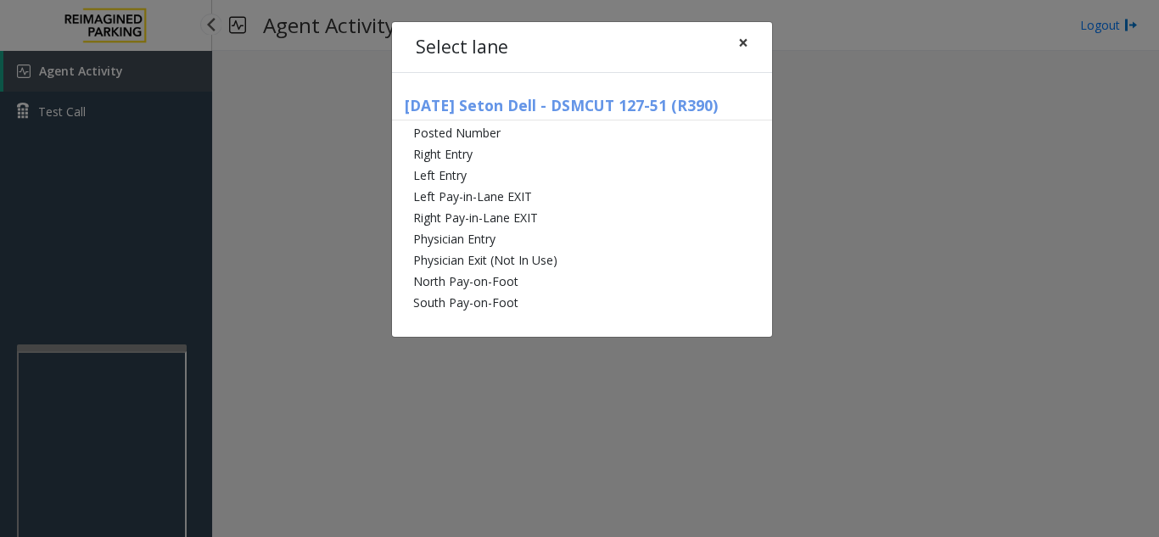
click at [740, 43] on span "×" at bounding box center [743, 43] width 10 height 24
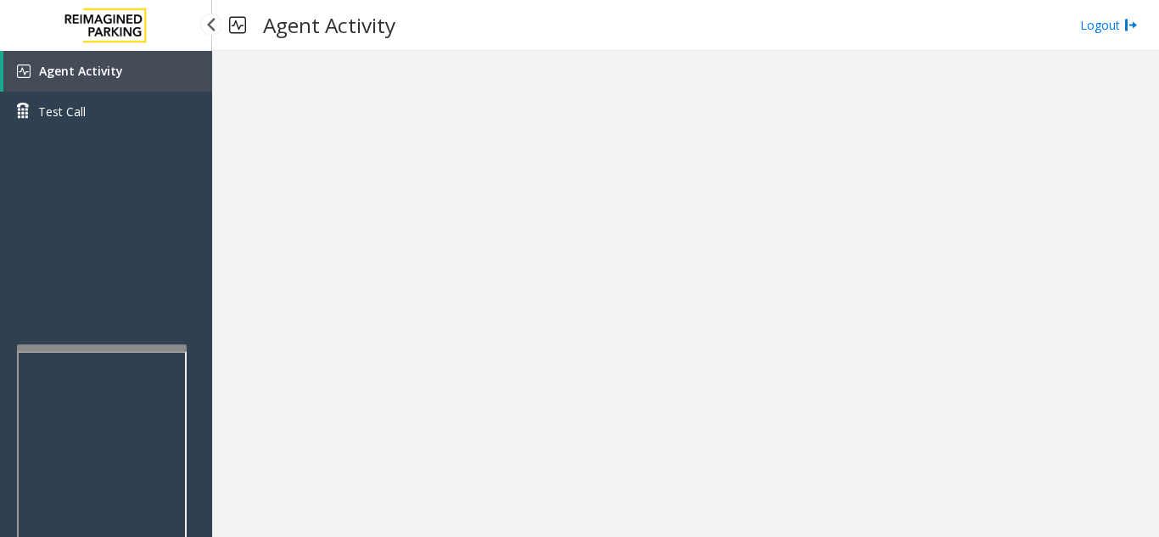
click at [135, 80] on link "Agent Activity" at bounding box center [107, 71] width 209 height 41
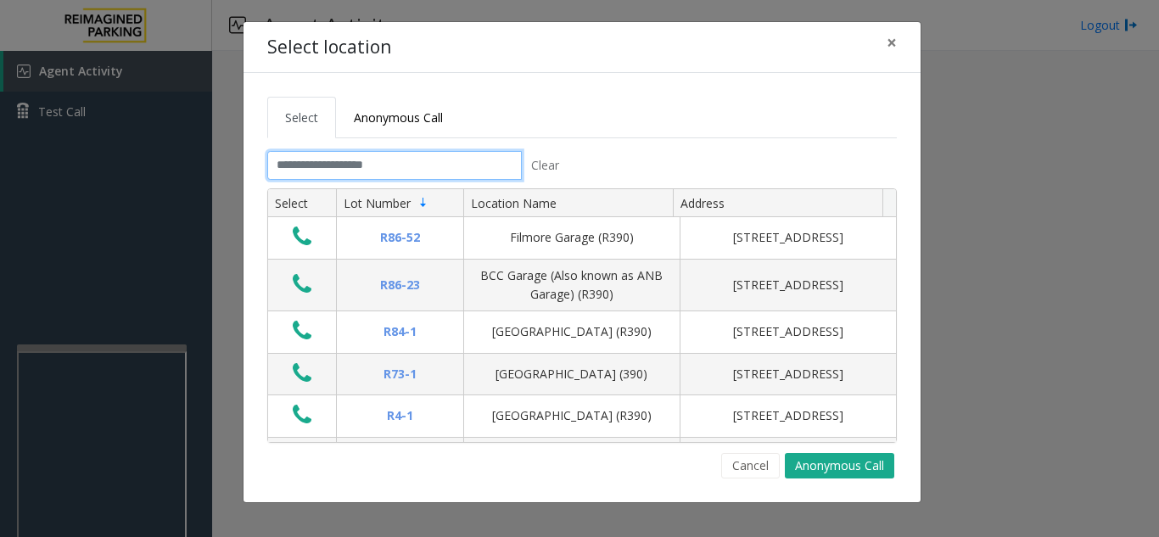
click at [342, 157] on input "text" at bounding box center [394, 165] width 254 height 29
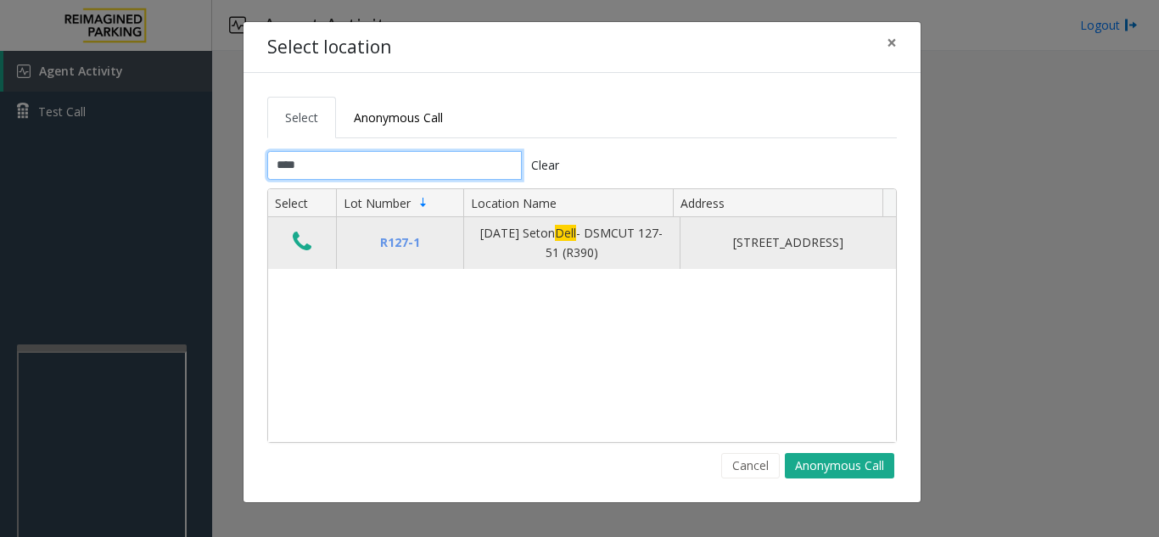
type input "****"
click at [302, 242] on icon "Data table" at bounding box center [302, 242] width 19 height 24
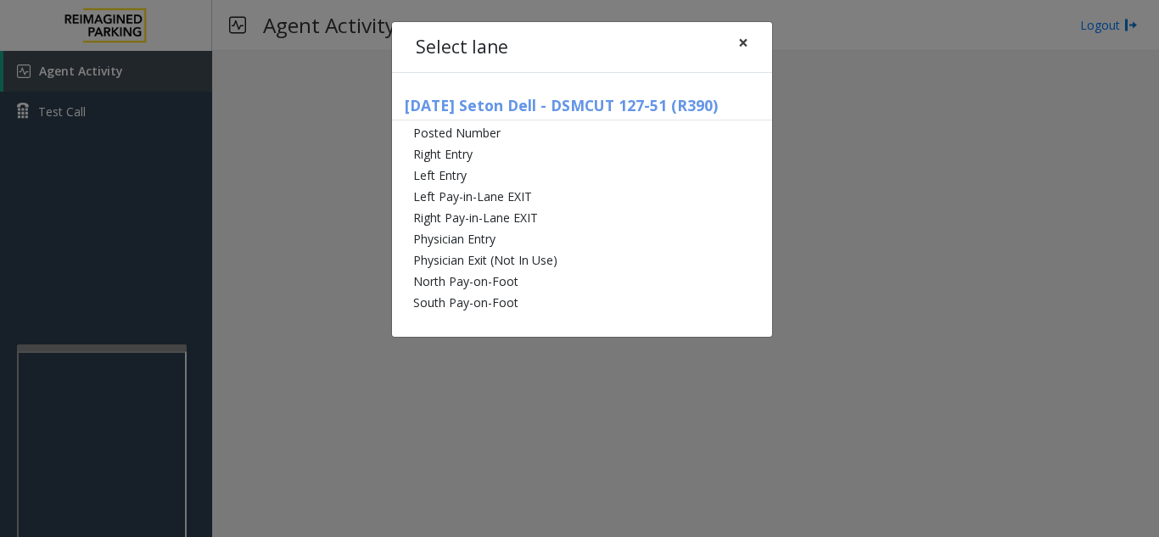
click at [739, 39] on span "×" at bounding box center [743, 43] width 10 height 24
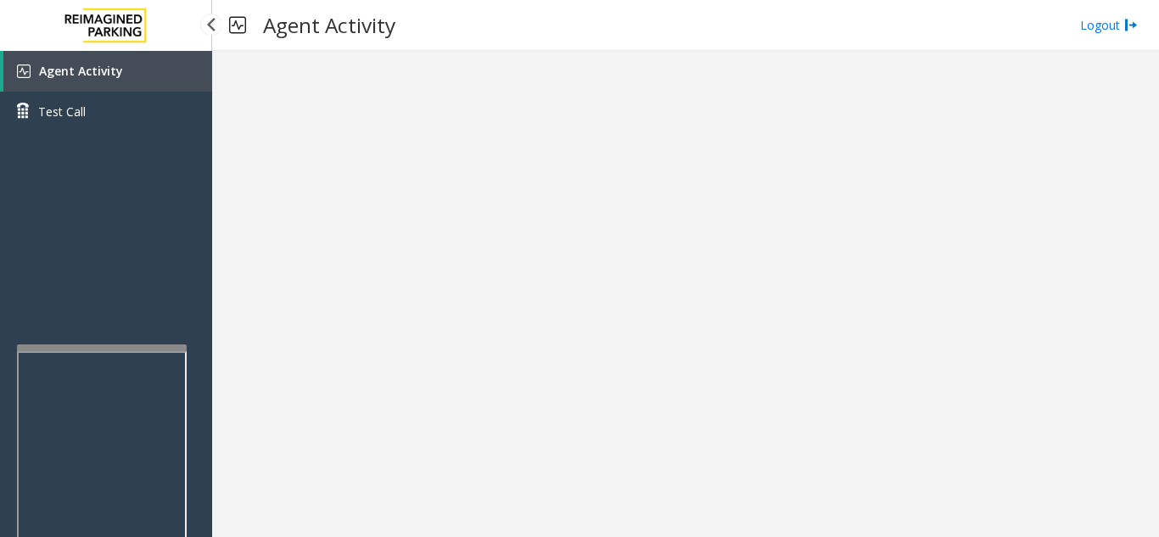
click at [79, 81] on link "Agent Activity" at bounding box center [107, 71] width 209 height 41
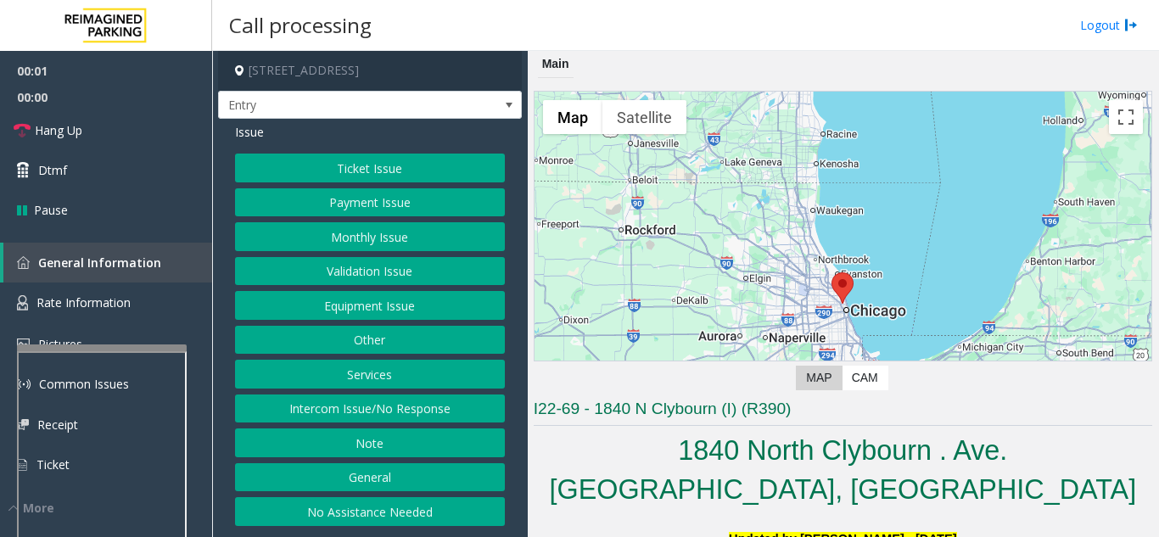
scroll to position [254, 0]
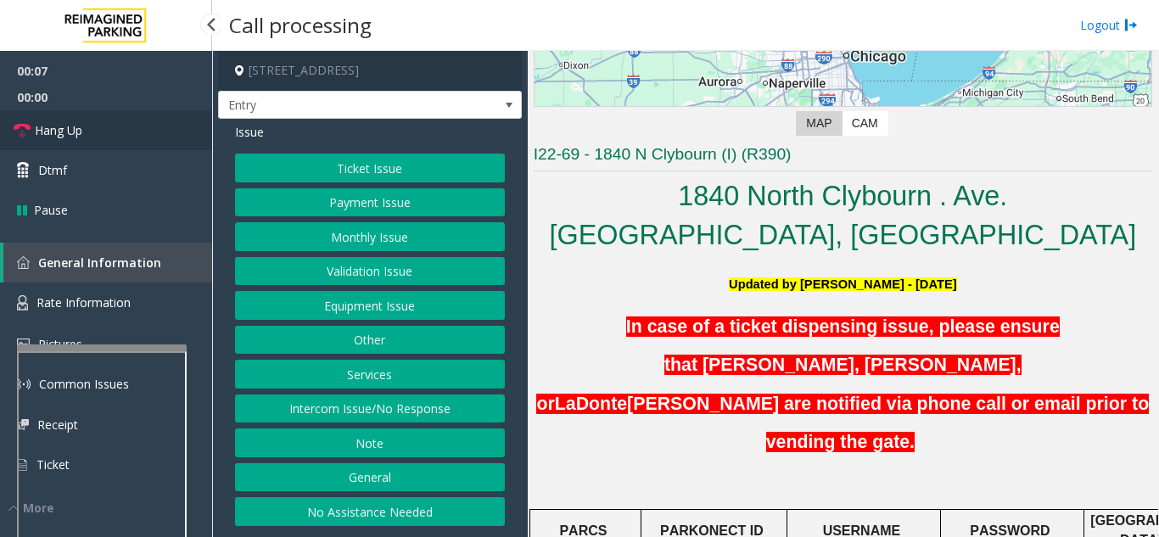
click at [98, 121] on link "Hang Up" at bounding box center [106, 130] width 212 height 40
click at [353, 511] on button "No Assistance Needed" at bounding box center [370, 511] width 270 height 29
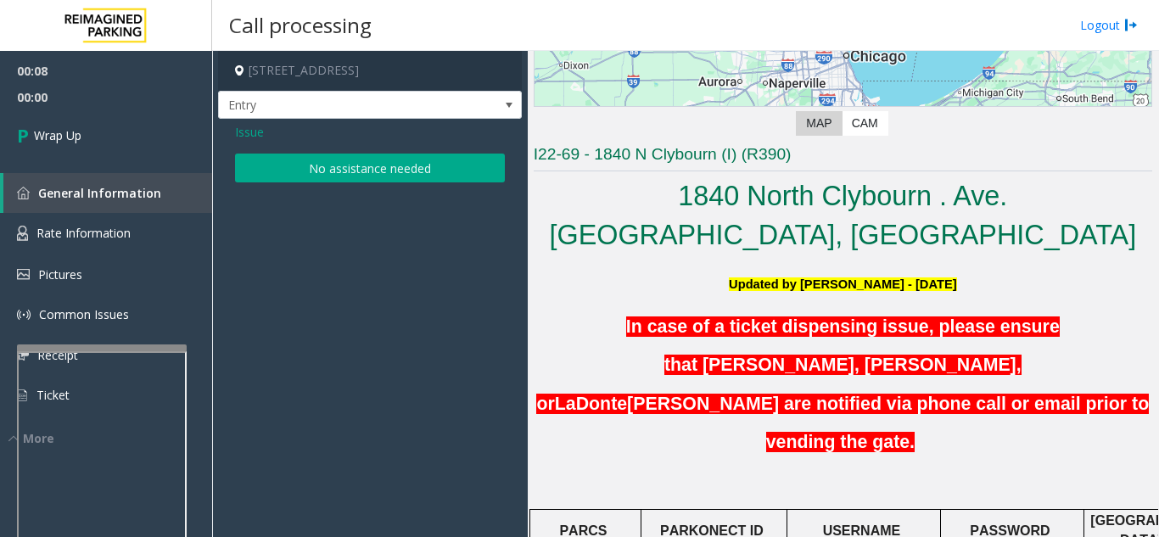
click at [316, 165] on button "No assistance needed" at bounding box center [370, 168] width 270 height 29
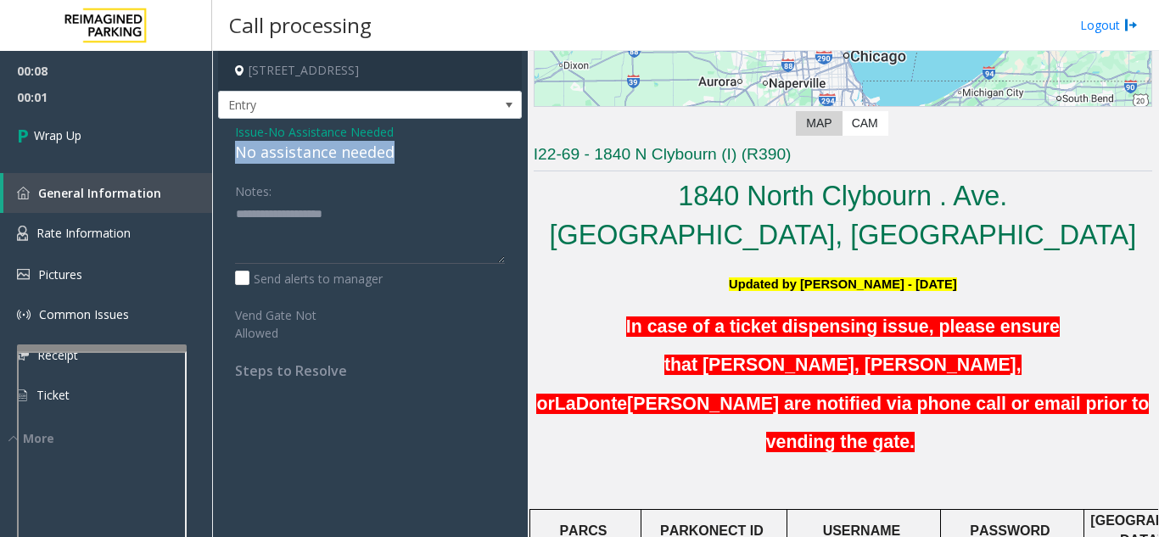
drag, startPoint x: 221, startPoint y: 148, endPoint x: 413, endPoint y: 151, distance: 191.7
click at [413, 151] on div "Issue - No Assistance Needed No assistance needed Notes: Send alerts to manager…" at bounding box center [370, 257] width 304 height 277
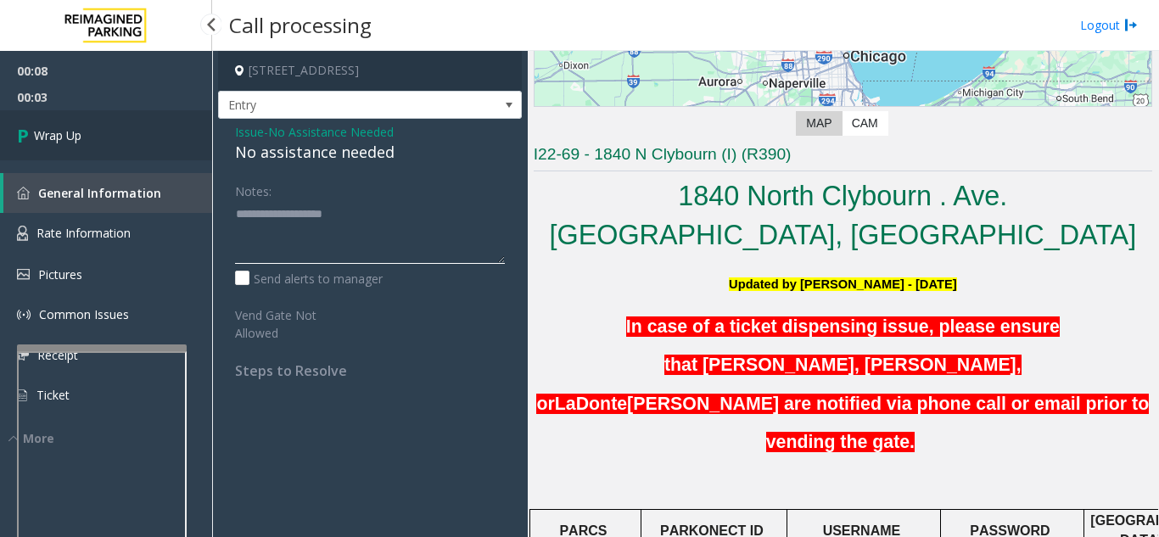
type textarea "**********"
click at [137, 136] on link "Wrap Up" at bounding box center [106, 135] width 212 height 50
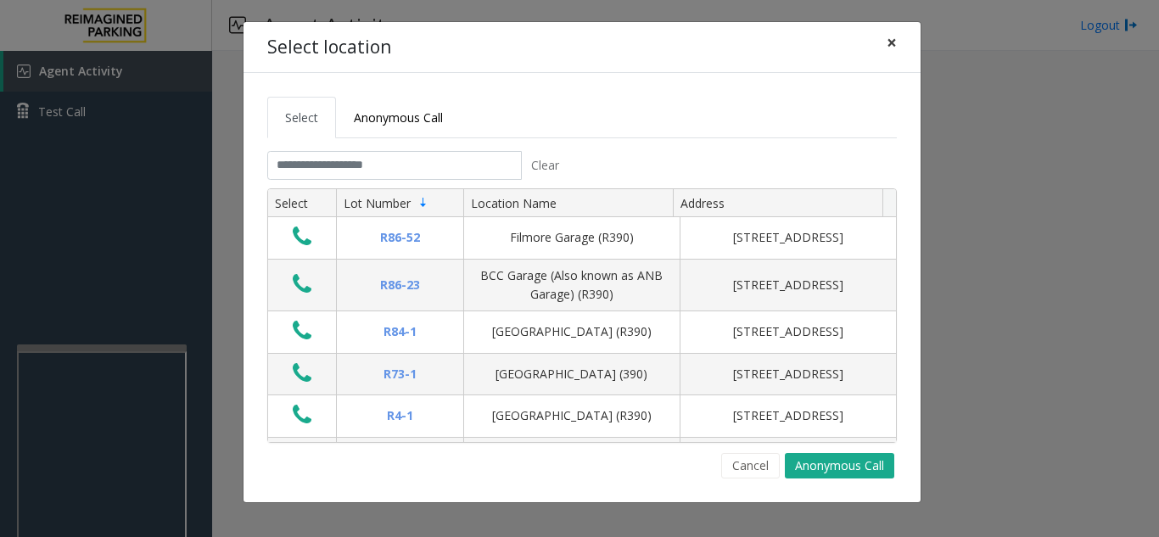
click at [891, 33] on span "×" at bounding box center [891, 43] width 10 height 24
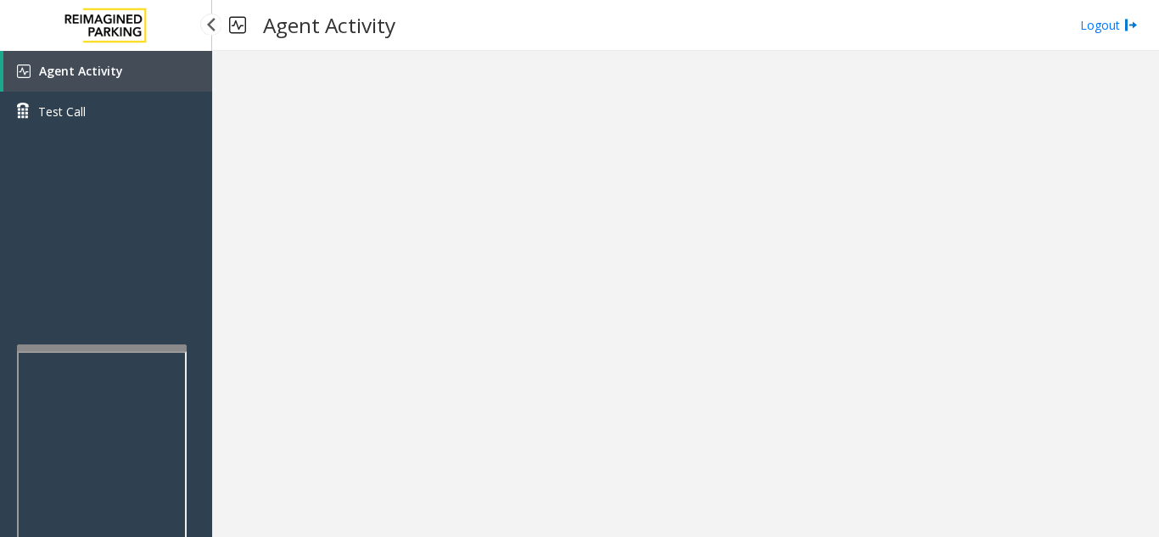
click at [135, 75] on link "Agent Activity" at bounding box center [107, 71] width 209 height 41
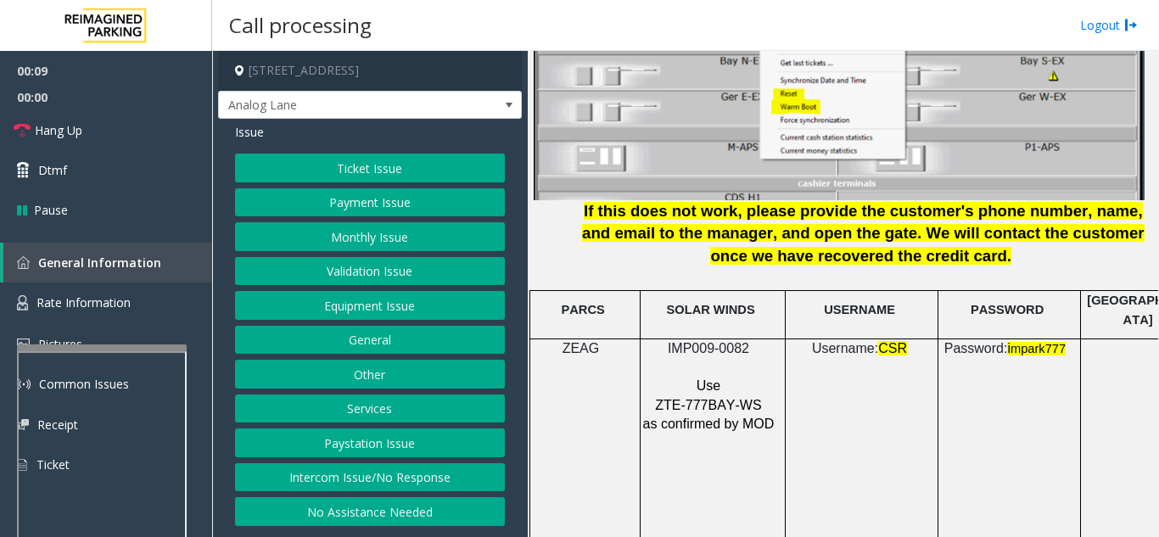
scroll to position [2205, 0]
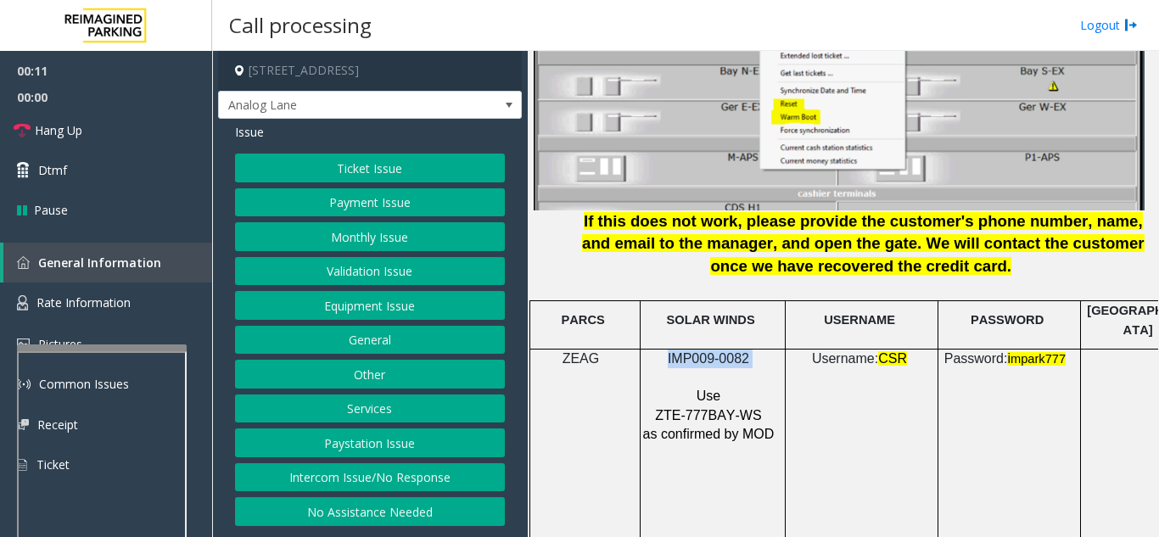
drag, startPoint x: 752, startPoint y: 342, endPoint x: 672, endPoint y: 343, distance: 80.6
click at [672, 349] on p "IMP009-0082" at bounding box center [710, 358] width 137 height 19
copy p "IMP009-0082"
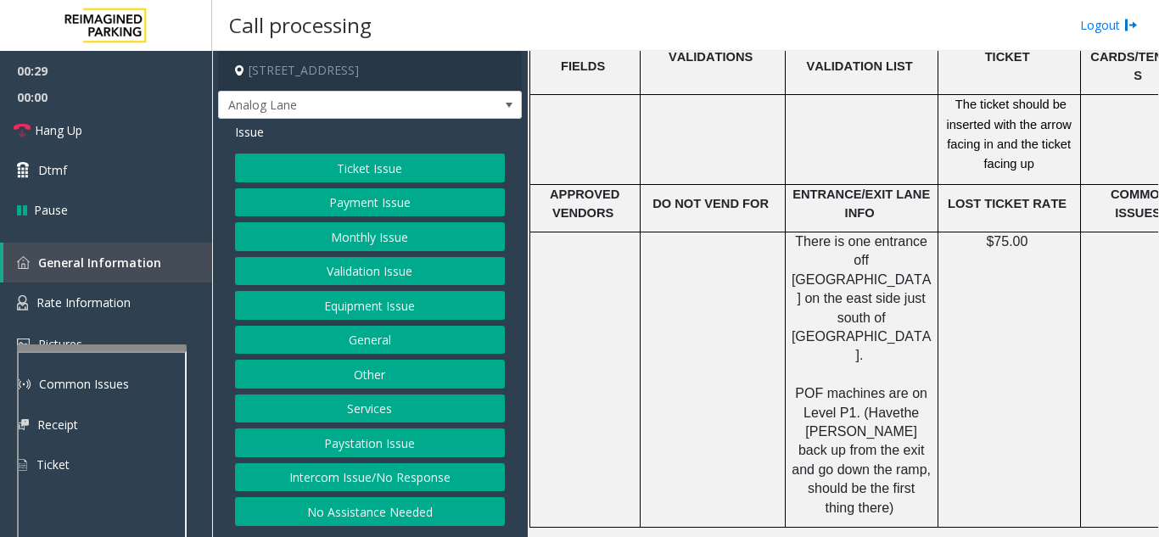
scroll to position [2968, 0]
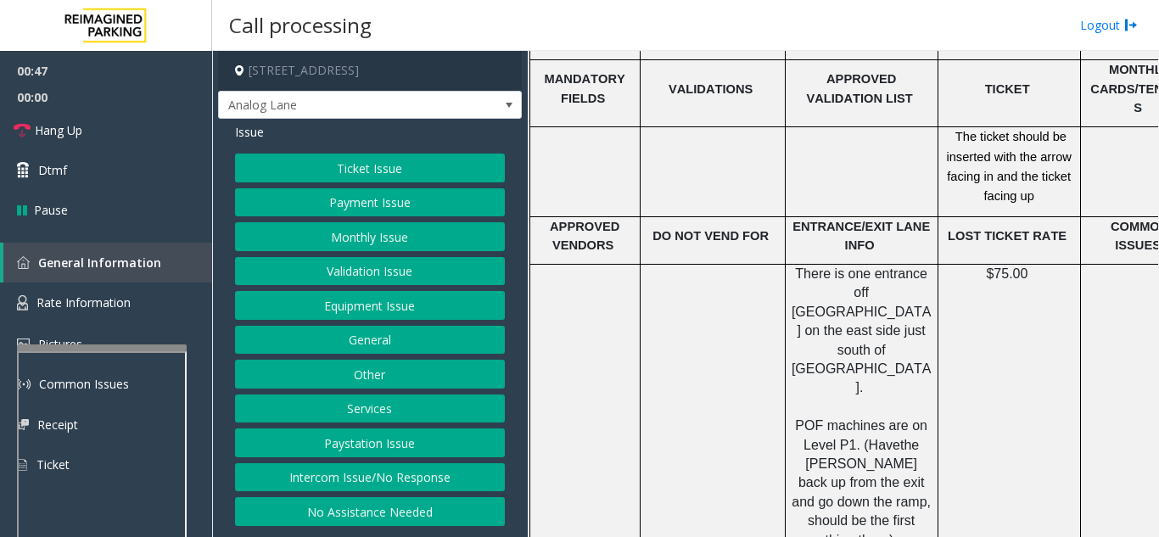
click at [383, 176] on button "Ticket Issue" at bounding box center [370, 168] width 270 height 29
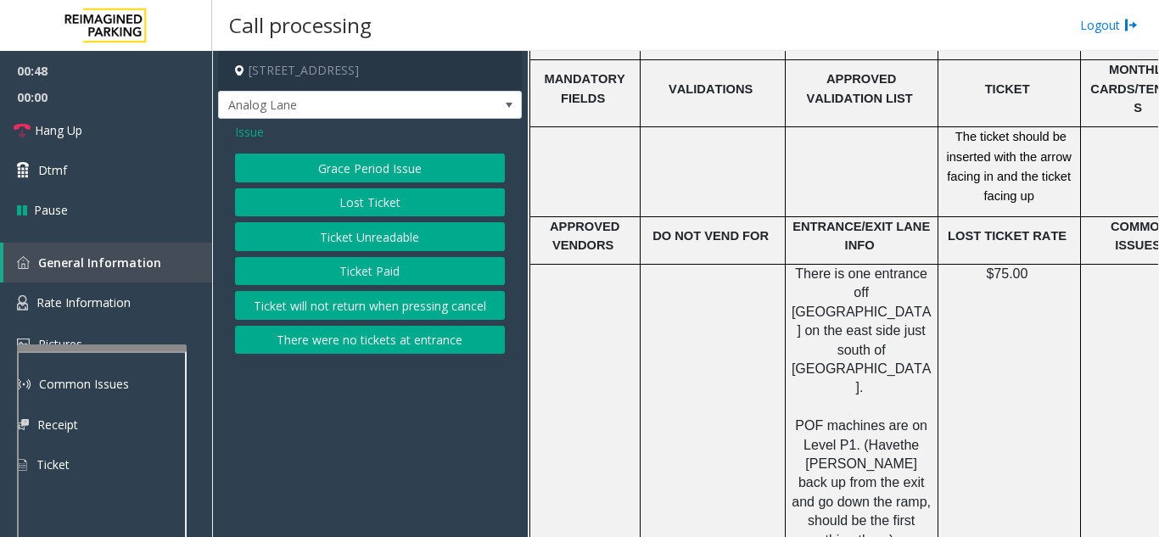
click at [360, 273] on button "Ticket Paid" at bounding box center [370, 271] width 270 height 29
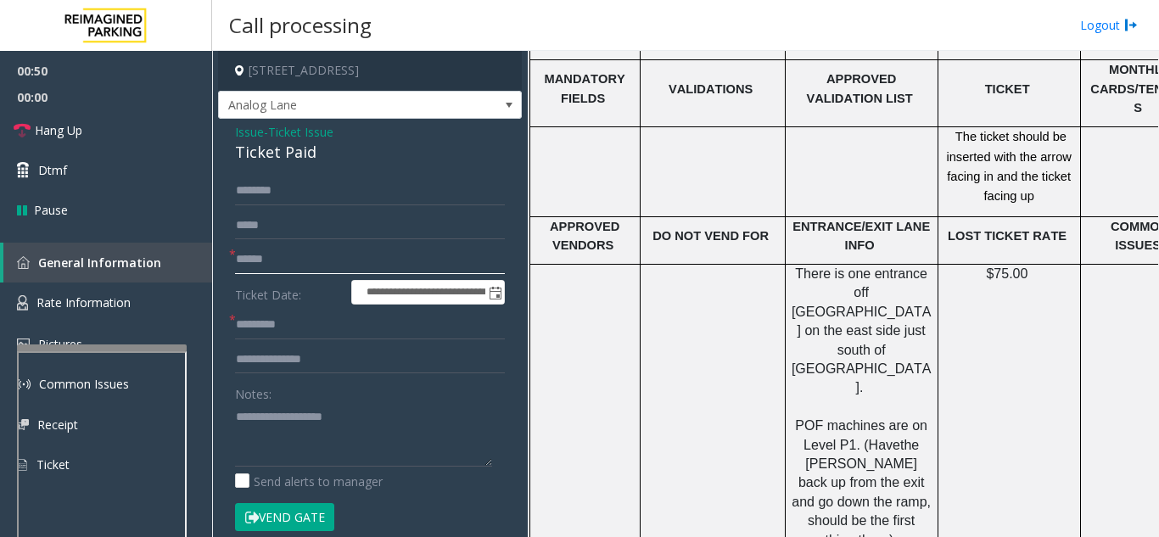
click at [366, 261] on input "text" at bounding box center [370, 259] width 270 height 29
click at [312, 420] on textarea at bounding box center [363, 435] width 257 height 64
drag, startPoint x: 251, startPoint y: 150, endPoint x: 331, endPoint y: 154, distance: 79.8
click at [331, 154] on div "**********" at bounding box center [370, 524] width 304 height 811
type textarea "**********"
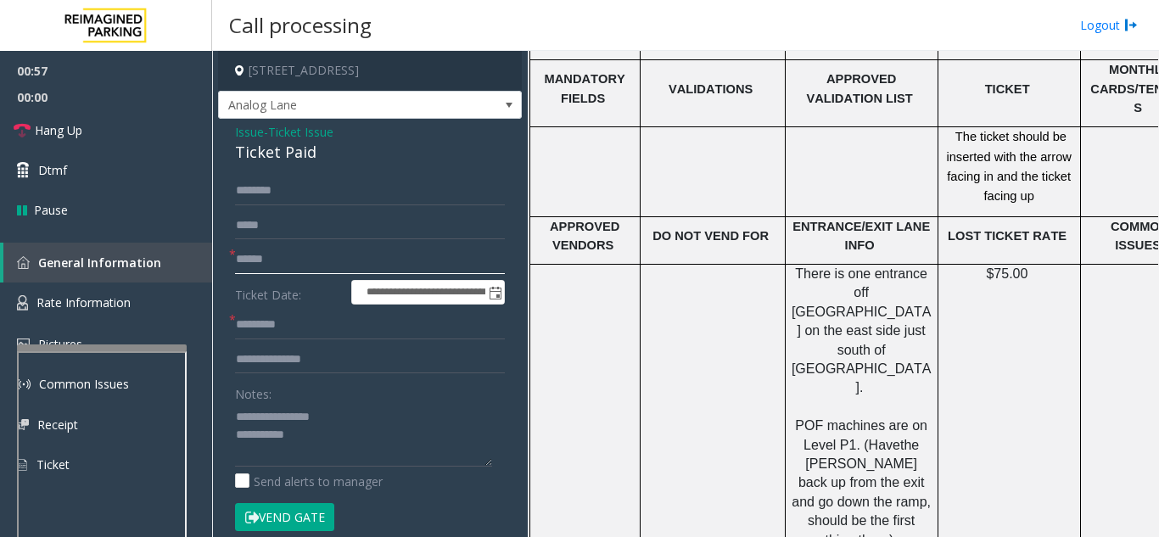
click at [341, 263] on input "text" at bounding box center [370, 259] width 270 height 29
type input "*****"
drag, startPoint x: 341, startPoint y: 263, endPoint x: 556, endPoint y: 289, distance: 216.2
click at [556, 289] on td at bounding box center [584, 412] width 110 height 295
click at [322, 363] on input "text" at bounding box center [370, 359] width 270 height 29
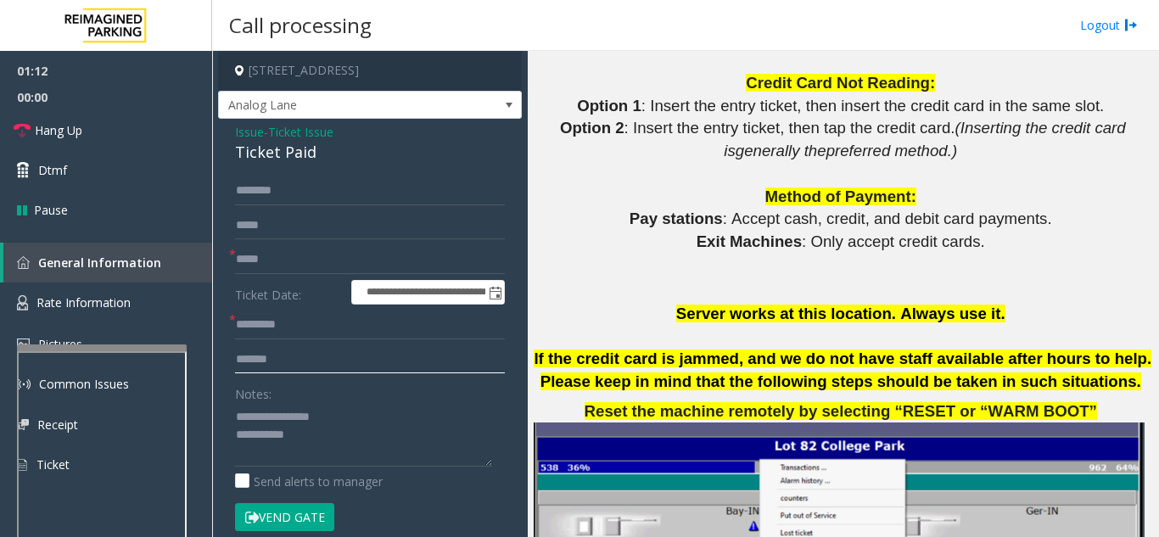
scroll to position [1696, 0]
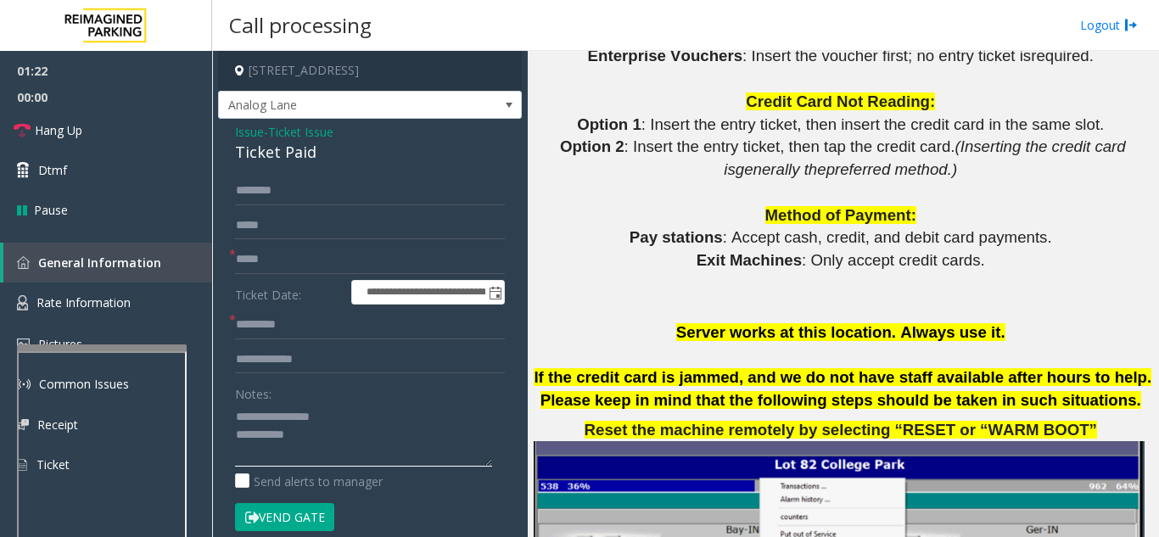
click at [369, 441] on textarea at bounding box center [363, 435] width 257 height 64
click at [322, 349] on input "**********" at bounding box center [370, 359] width 270 height 29
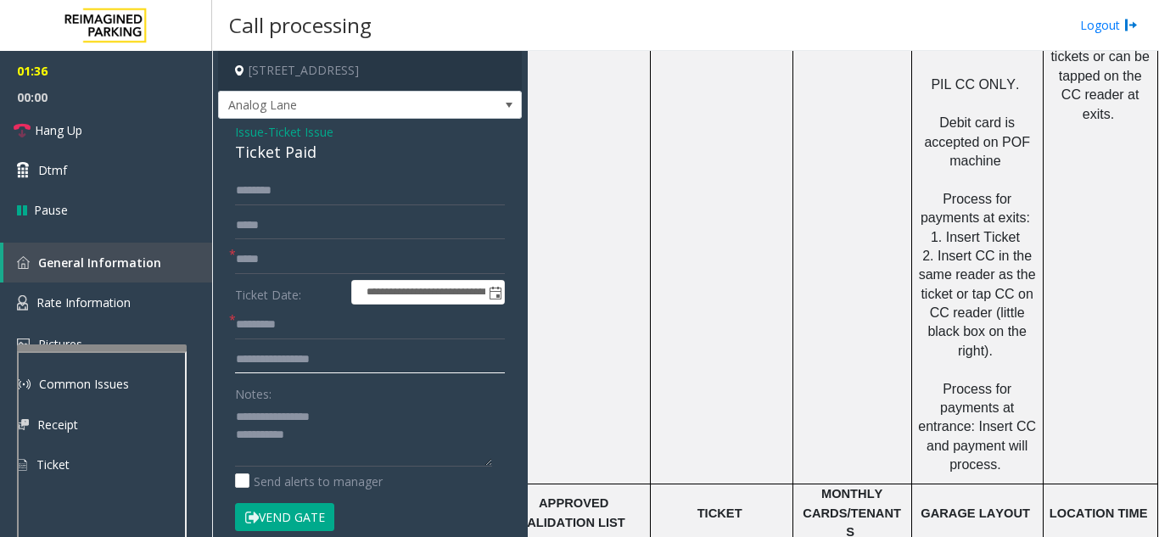
scroll to position [2799, 300]
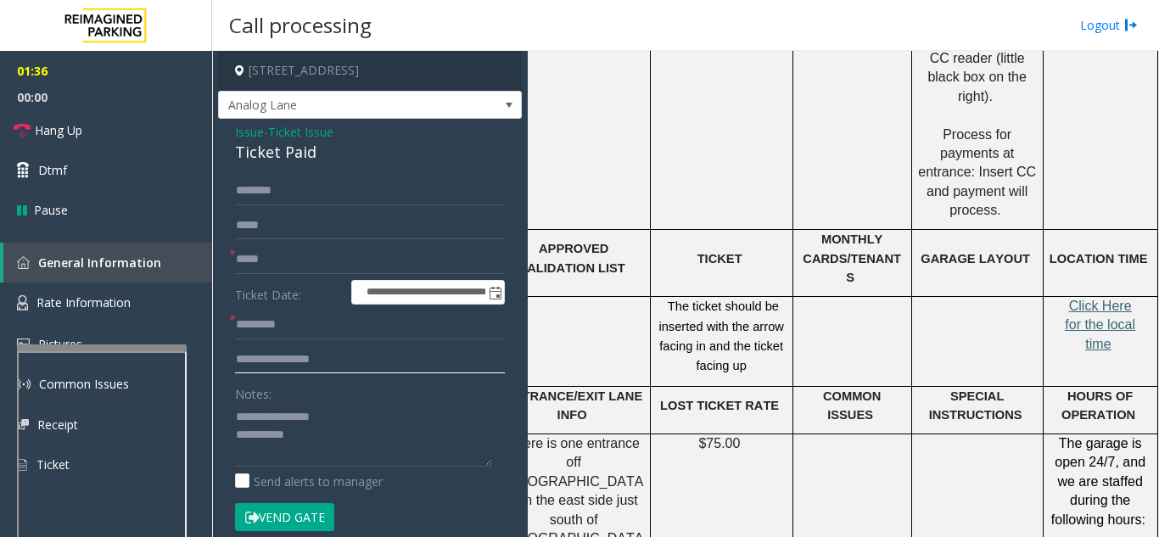
type input "**********"
click at [1074, 299] on span "Click Here for the local time" at bounding box center [1099, 325] width 70 height 53
click at [304, 320] on input "text" at bounding box center [370, 324] width 270 height 29
paste input "****"
type input "****"
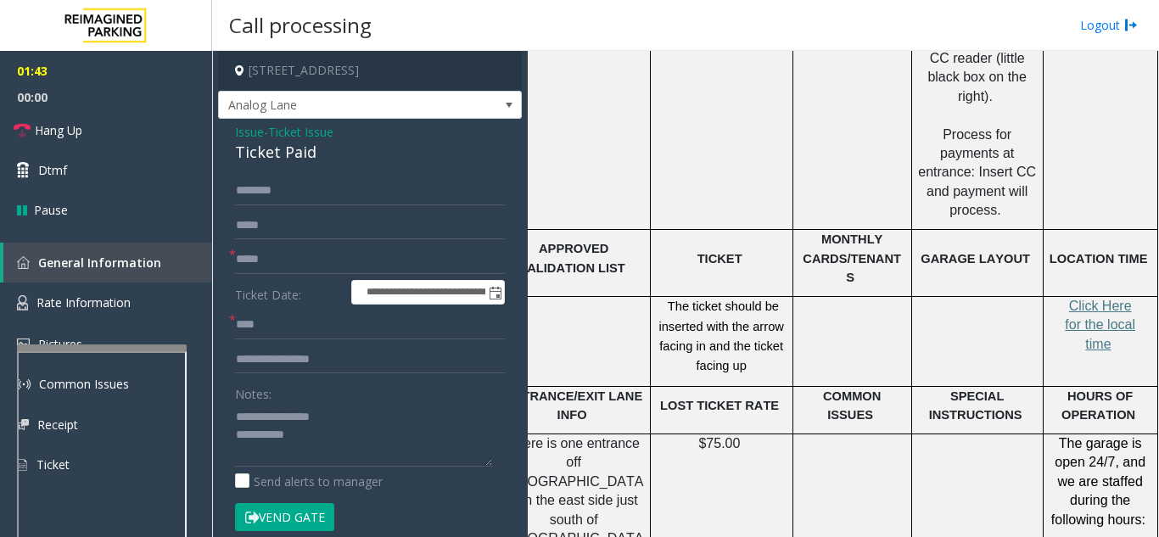
click at [291, 520] on button "Vend Gate" at bounding box center [284, 517] width 99 height 29
click at [284, 516] on button "Vend Gate" at bounding box center [284, 517] width 99 height 29
click at [339, 433] on textarea at bounding box center [363, 435] width 257 height 64
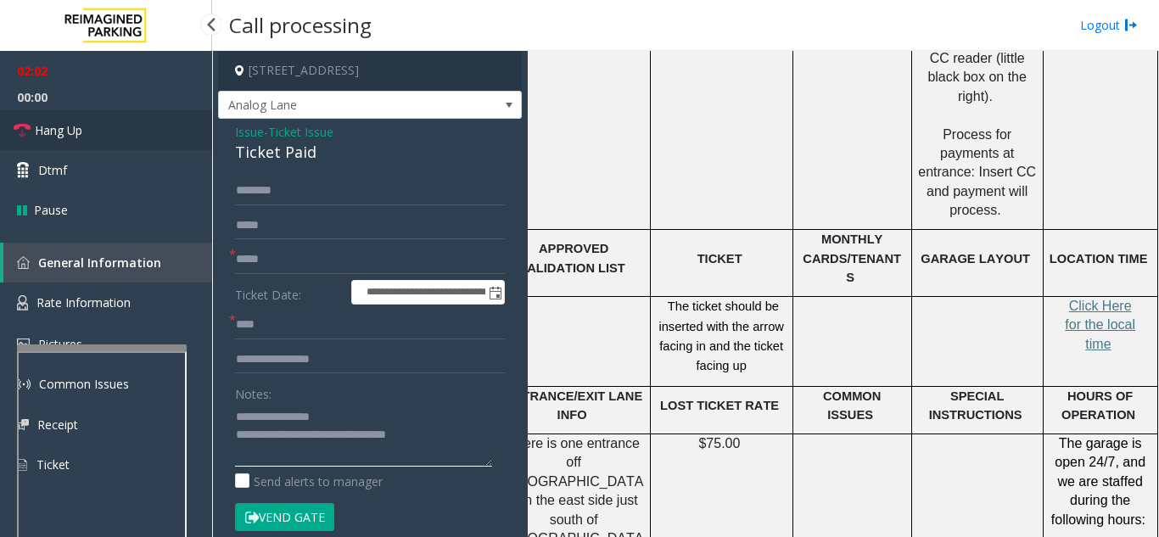
type textarea "**********"
click at [111, 121] on link "Hang Up" at bounding box center [106, 130] width 212 height 40
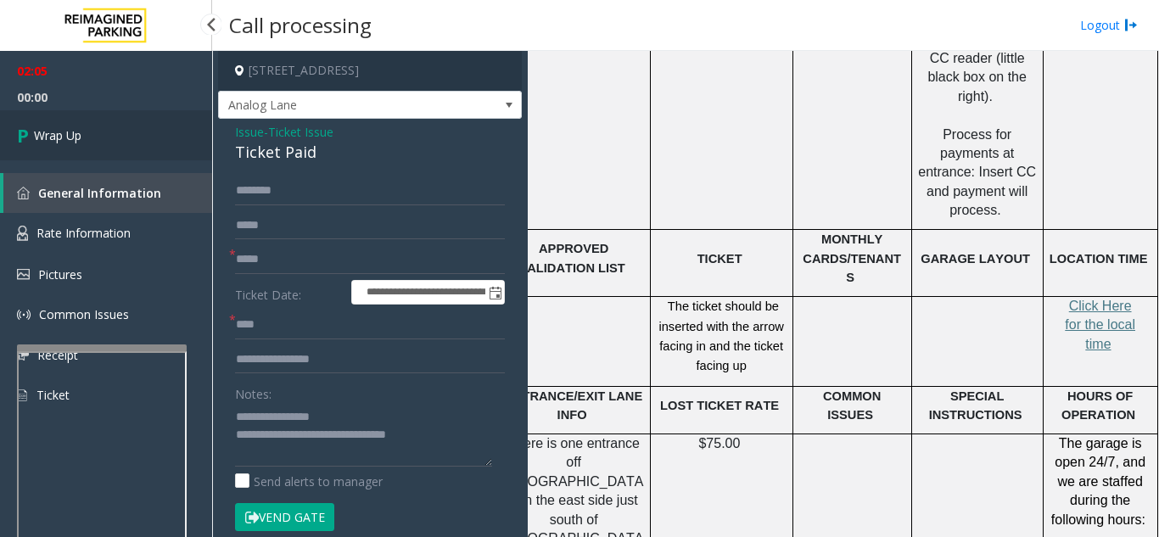
click at [125, 148] on link "Wrap Up" at bounding box center [106, 135] width 212 height 50
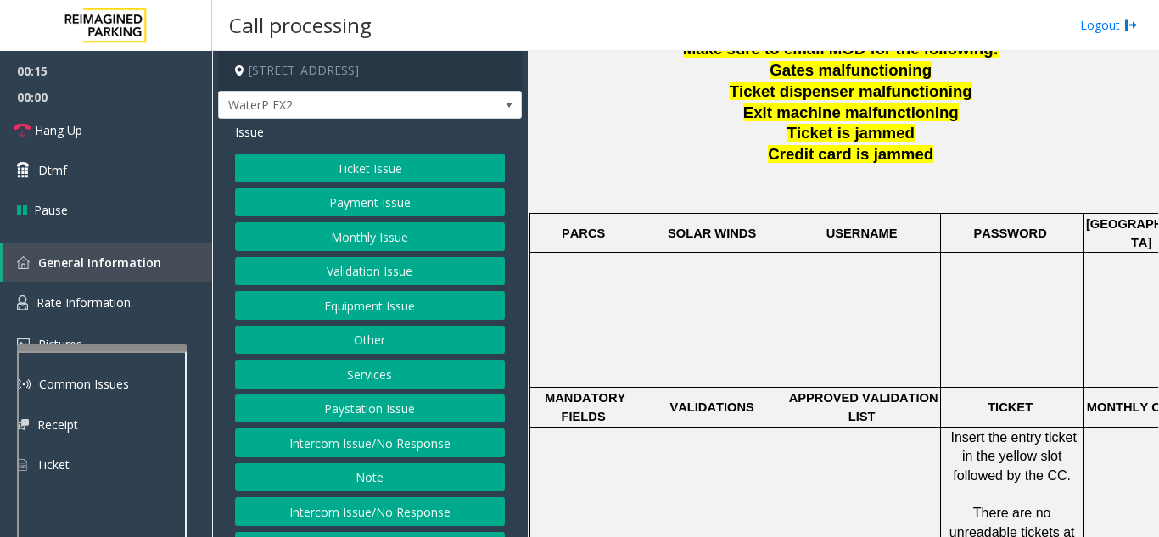
scroll to position [763, 0]
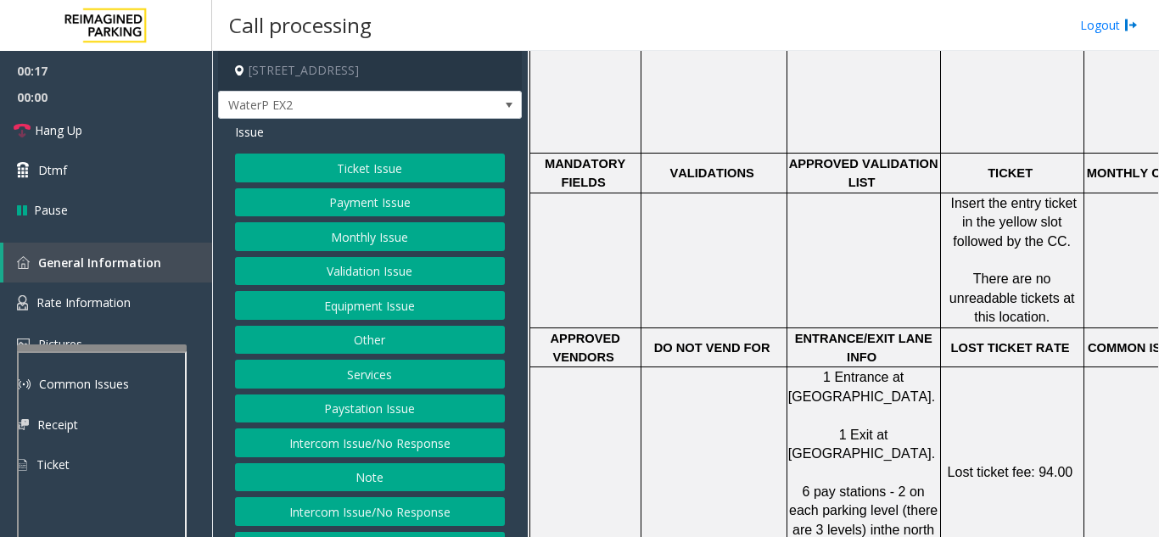
click at [355, 171] on button "Ticket Issue" at bounding box center [370, 168] width 270 height 29
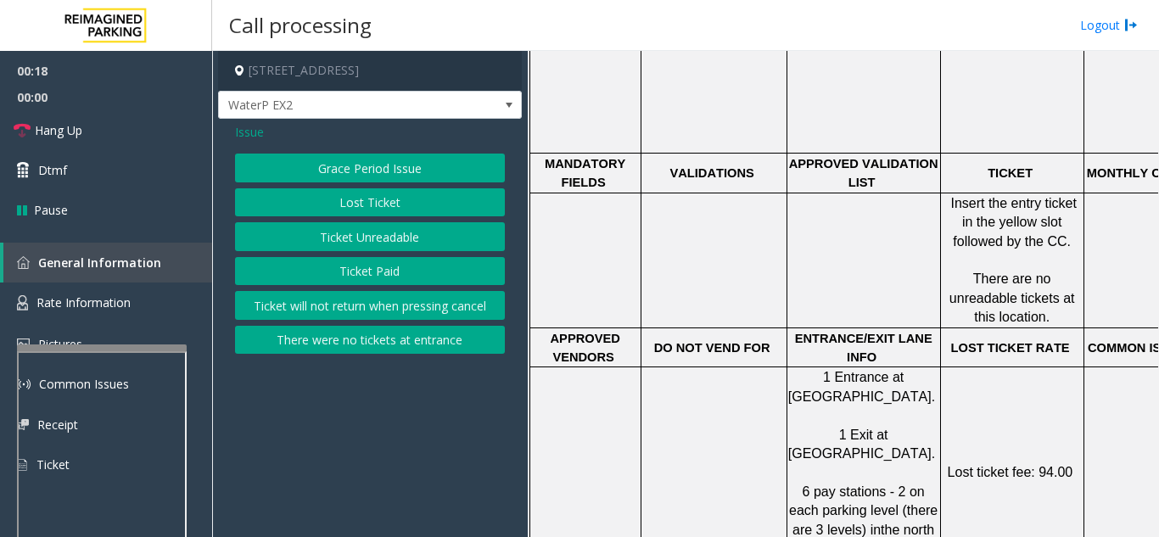
click at [372, 231] on button "Ticket Unreadable" at bounding box center [370, 236] width 270 height 29
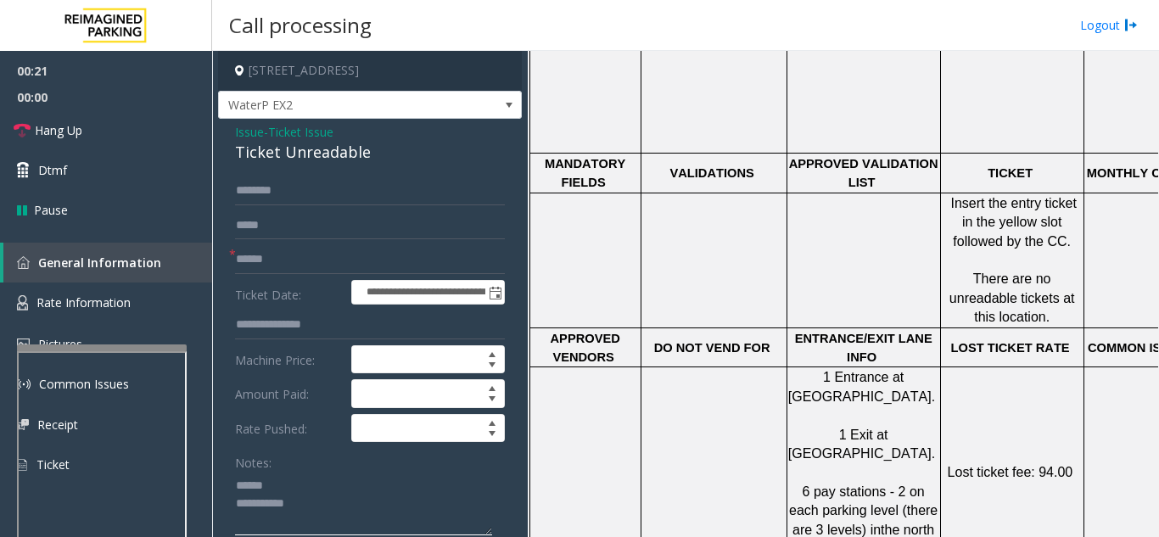
click at [297, 488] on textarea at bounding box center [363, 504] width 257 height 64
click at [299, 483] on textarea at bounding box center [363, 504] width 257 height 64
drag, startPoint x: 230, startPoint y: 158, endPoint x: 387, endPoint y: 158, distance: 156.9
click at [366, 505] on textarea at bounding box center [363, 504] width 257 height 64
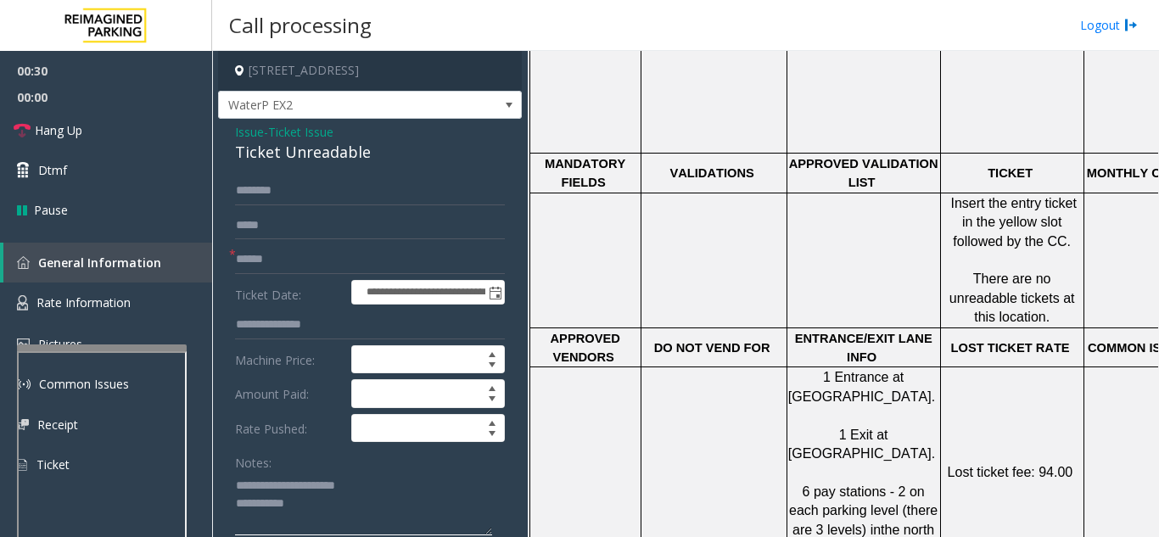
type textarea "**********"
click at [382, 265] on input "text" at bounding box center [370, 259] width 270 height 29
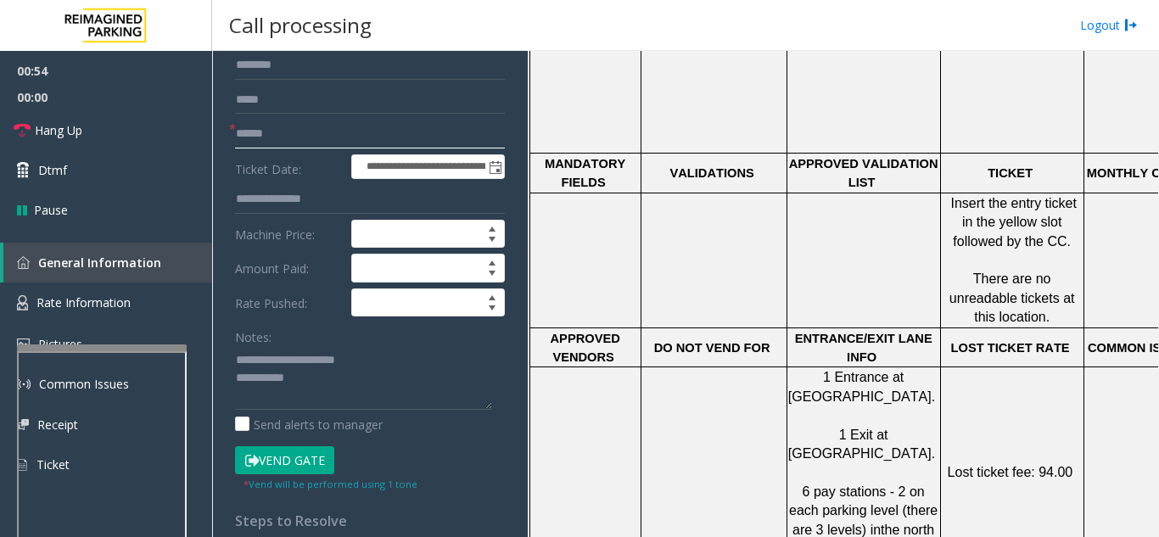
scroll to position [85, 0]
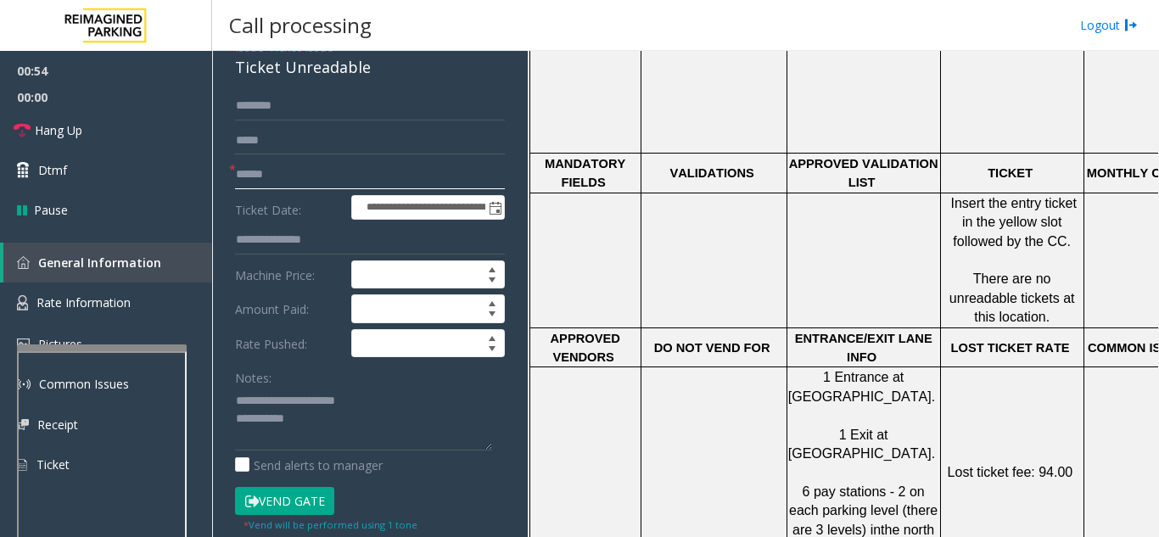
click at [361, 170] on input "text" at bounding box center [370, 174] width 270 height 29
type input "*"
type input "********"
click at [255, 502] on icon at bounding box center [252, 501] width 14 height 12
click at [330, 421] on textarea at bounding box center [363, 419] width 257 height 64
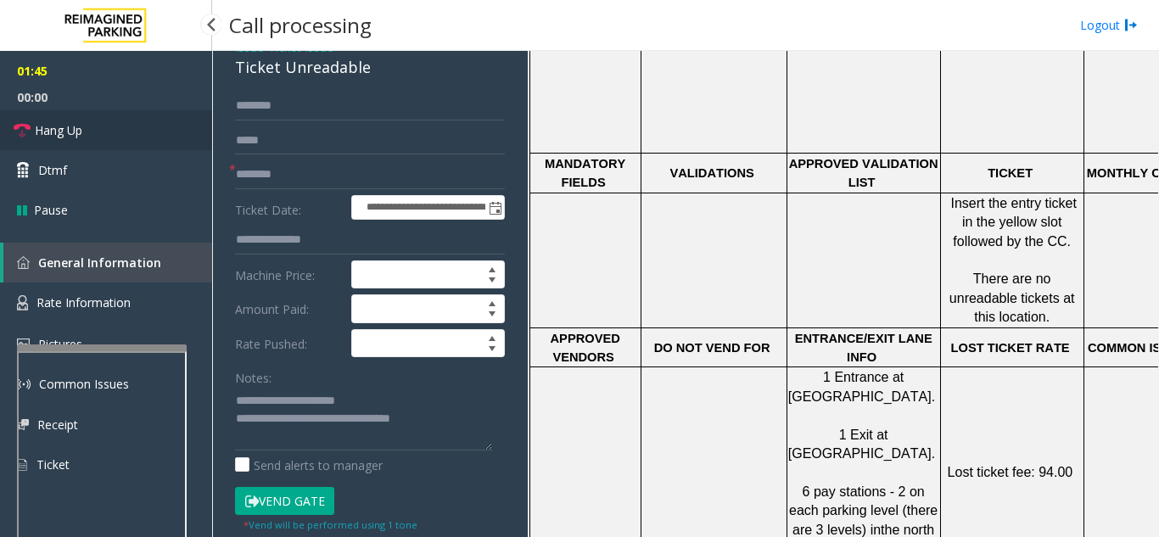
click at [123, 123] on link "Hang Up" at bounding box center [106, 130] width 212 height 40
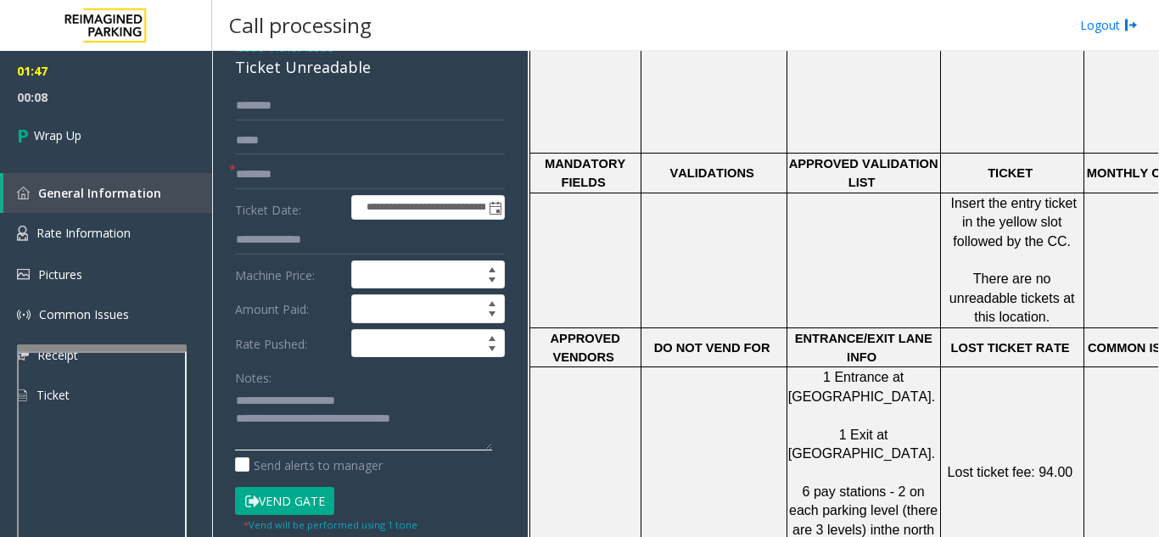
click at [483, 418] on textarea at bounding box center [363, 419] width 257 height 64
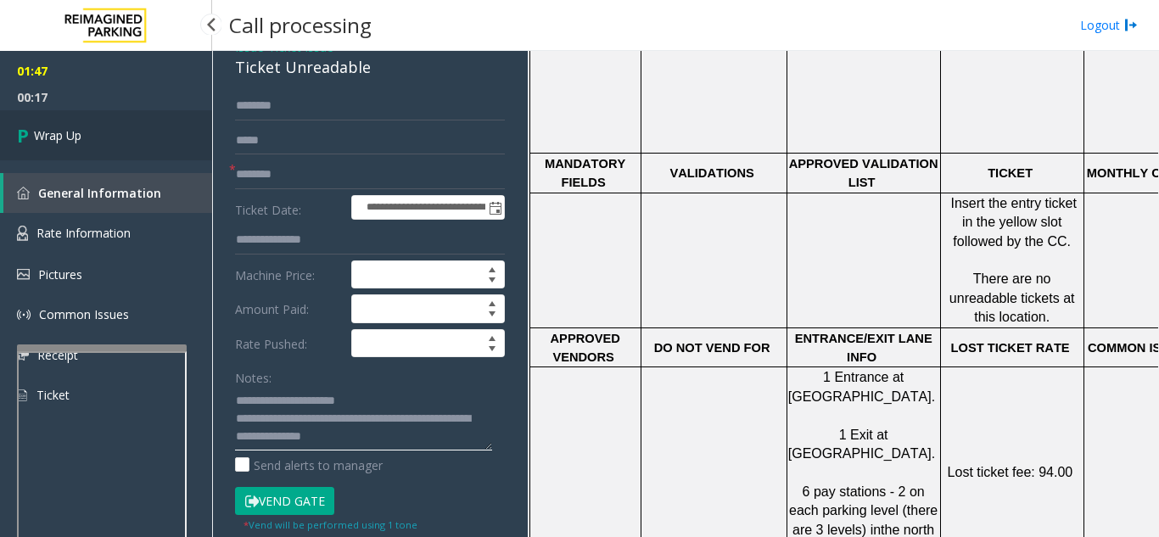
type textarea "**********"
click at [103, 134] on link "Wrap Up" at bounding box center [106, 135] width 212 height 50
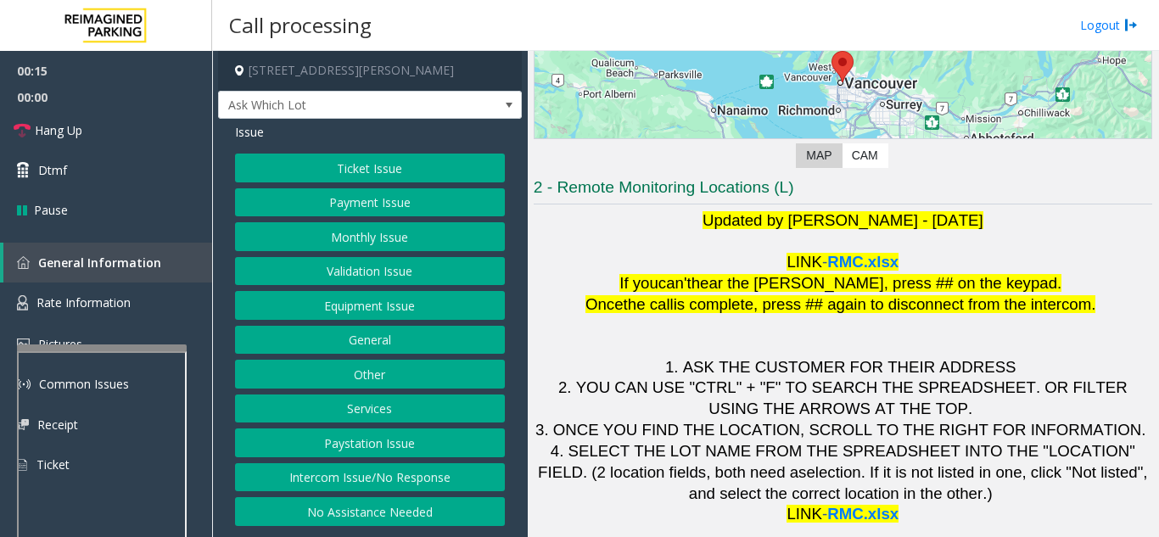
scroll to position [249, 0]
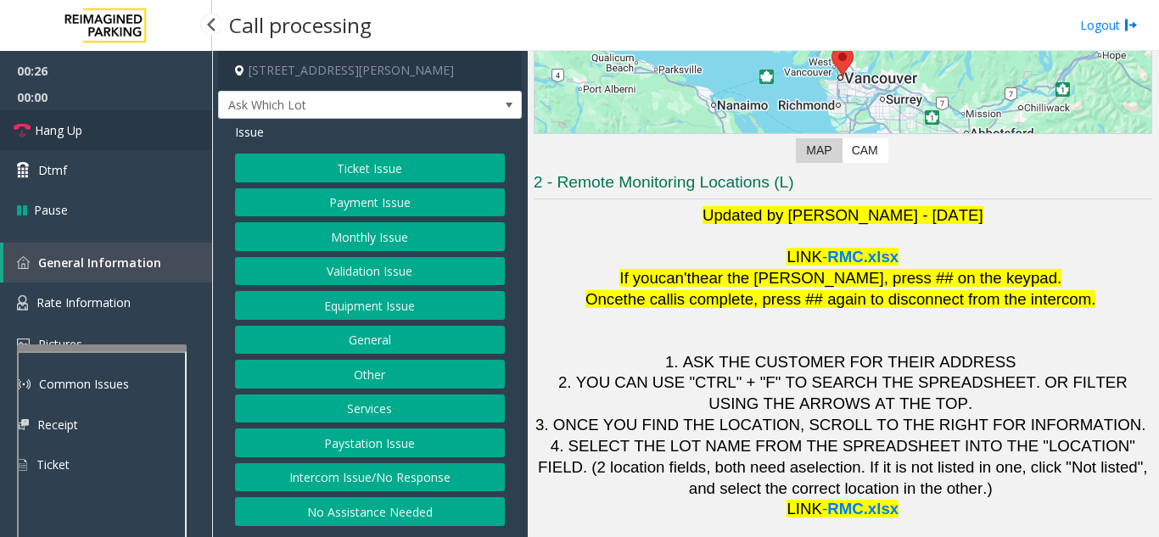
click at [145, 137] on link "Hang Up" at bounding box center [106, 130] width 212 height 40
click at [412, 503] on button "No Assistance Needed" at bounding box center [370, 511] width 270 height 29
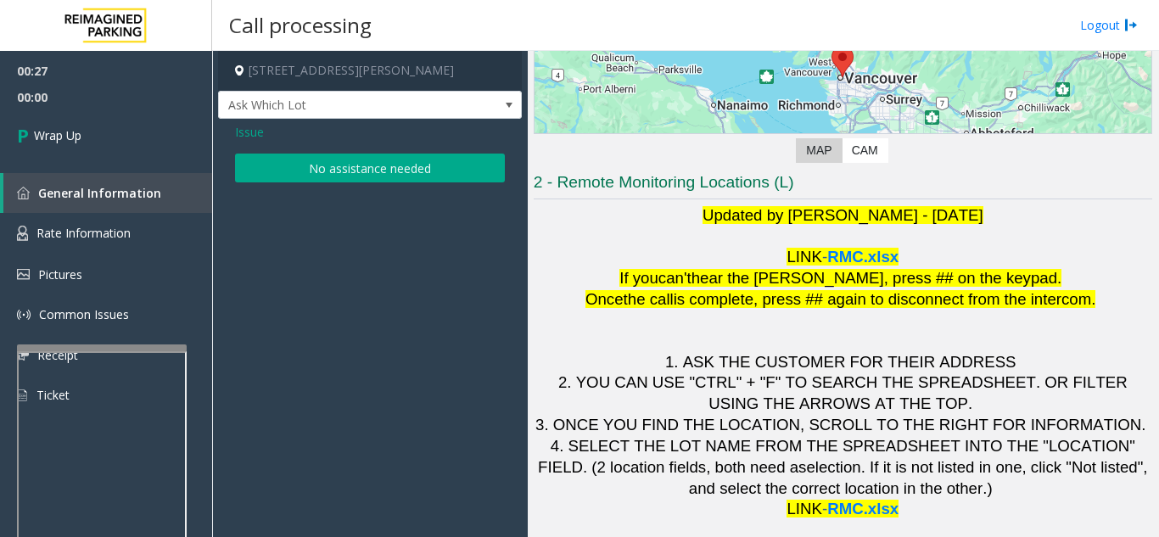
click at [330, 156] on button "No assistance needed" at bounding box center [370, 168] width 270 height 29
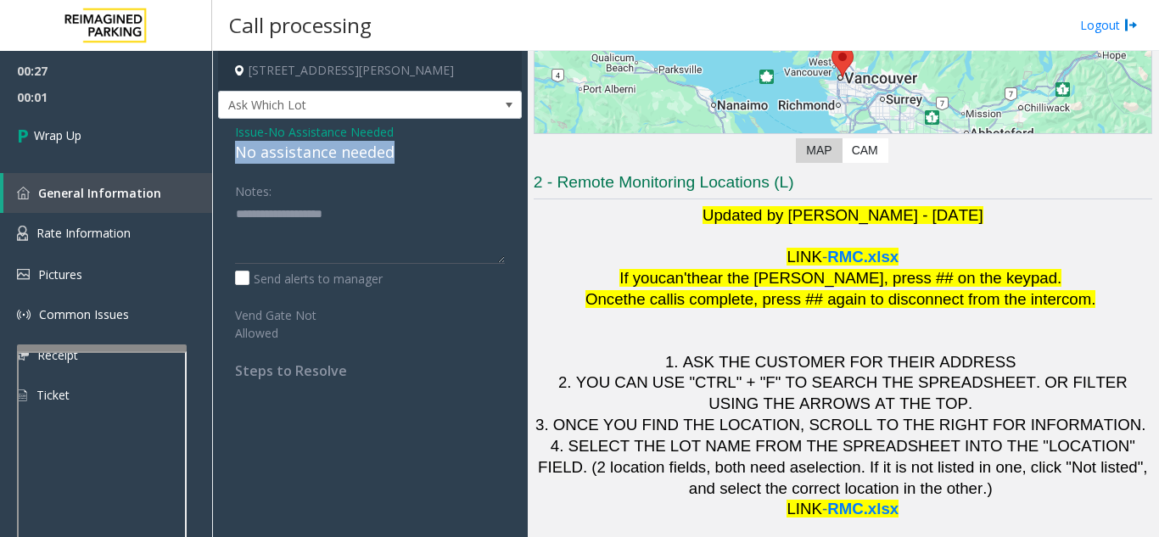
drag, startPoint x: 232, startPoint y: 149, endPoint x: 383, endPoint y: 156, distance: 152.0
click at [399, 152] on div "Issue - No Assistance Needed No assistance needed Notes: Send alerts to manager…" at bounding box center [370, 257] width 304 height 277
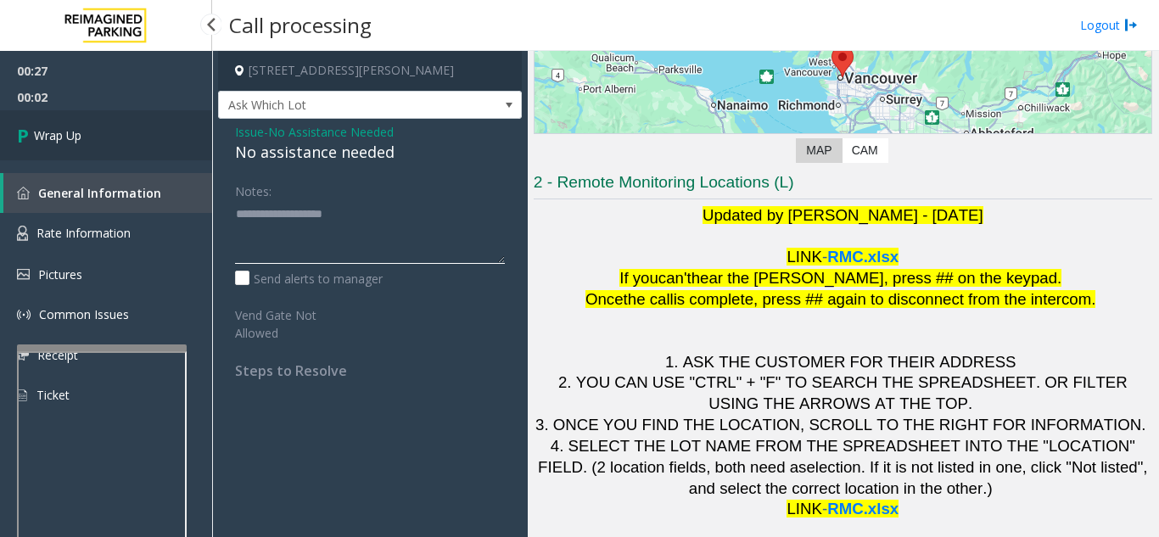
type textarea "**********"
click at [123, 122] on link "Wrap Up" at bounding box center [106, 135] width 212 height 50
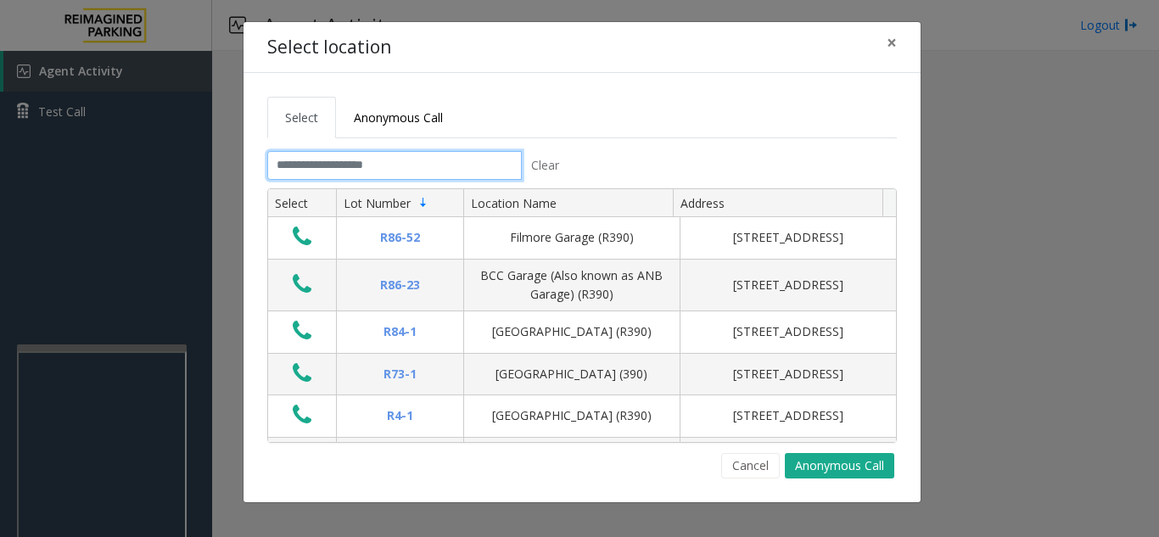
click at [409, 165] on input "text" at bounding box center [394, 165] width 254 height 29
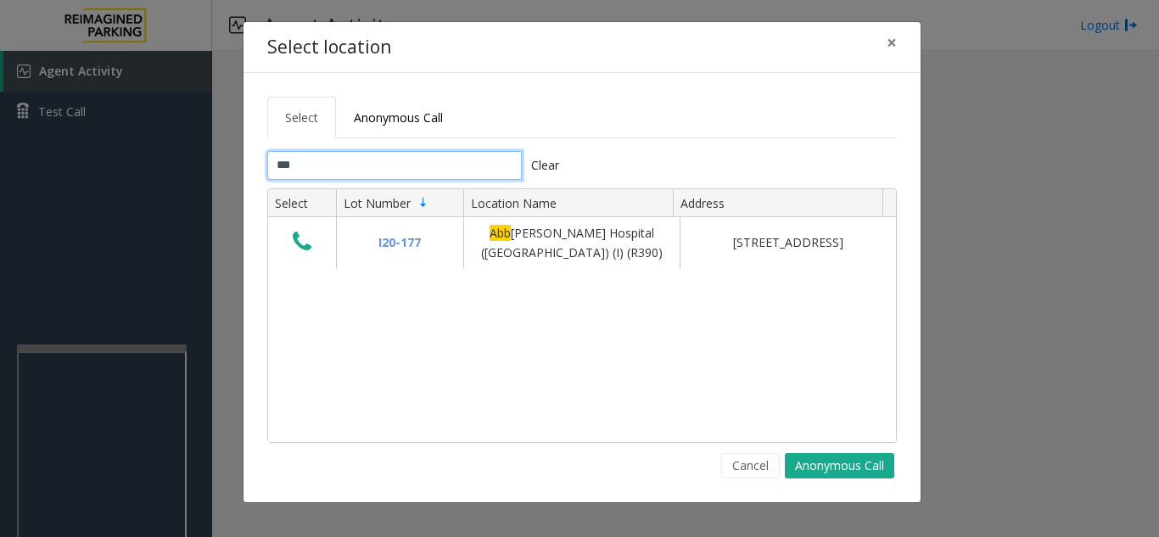
type input "***"
click at [893, 43] on span "×" at bounding box center [891, 43] width 10 height 24
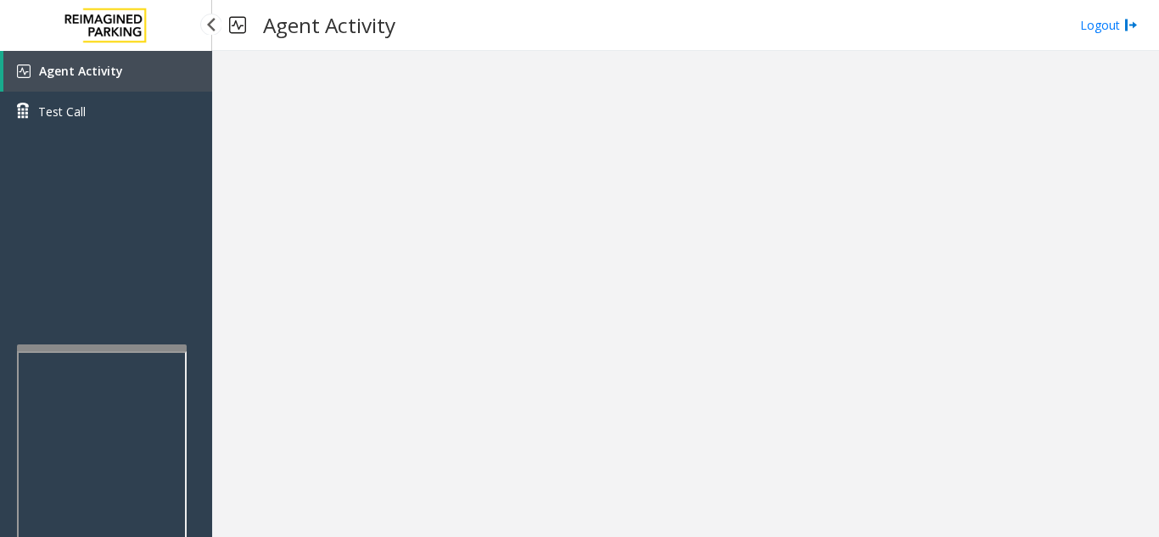
click at [138, 79] on link "Agent Activity" at bounding box center [107, 71] width 209 height 41
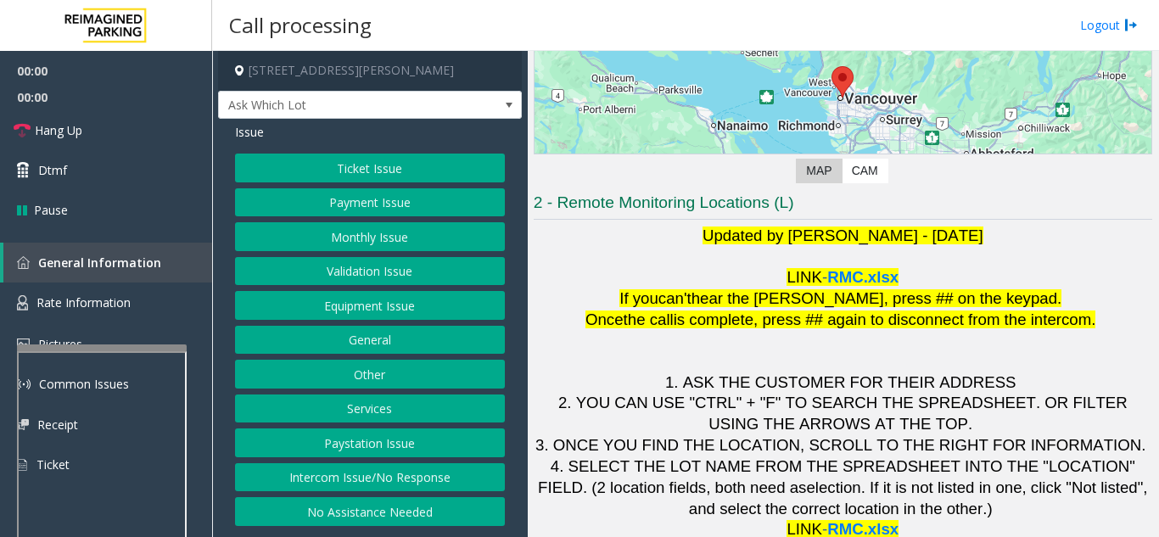
scroll to position [249, 0]
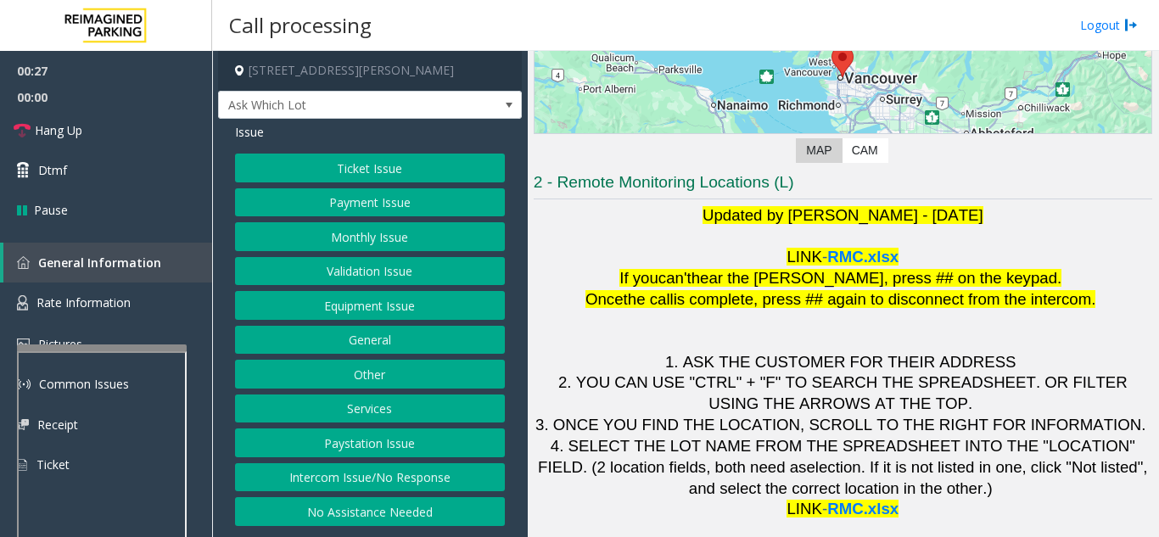
click at [362, 303] on button "Equipment Issue" at bounding box center [370, 305] width 270 height 29
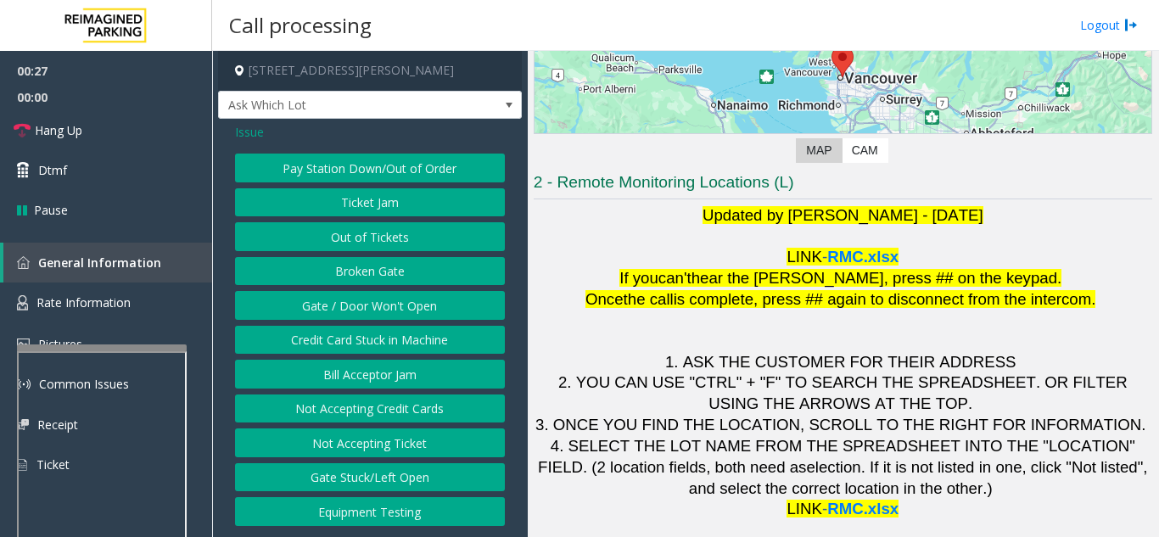
click at [369, 208] on button "Ticket Jam" at bounding box center [370, 202] width 270 height 29
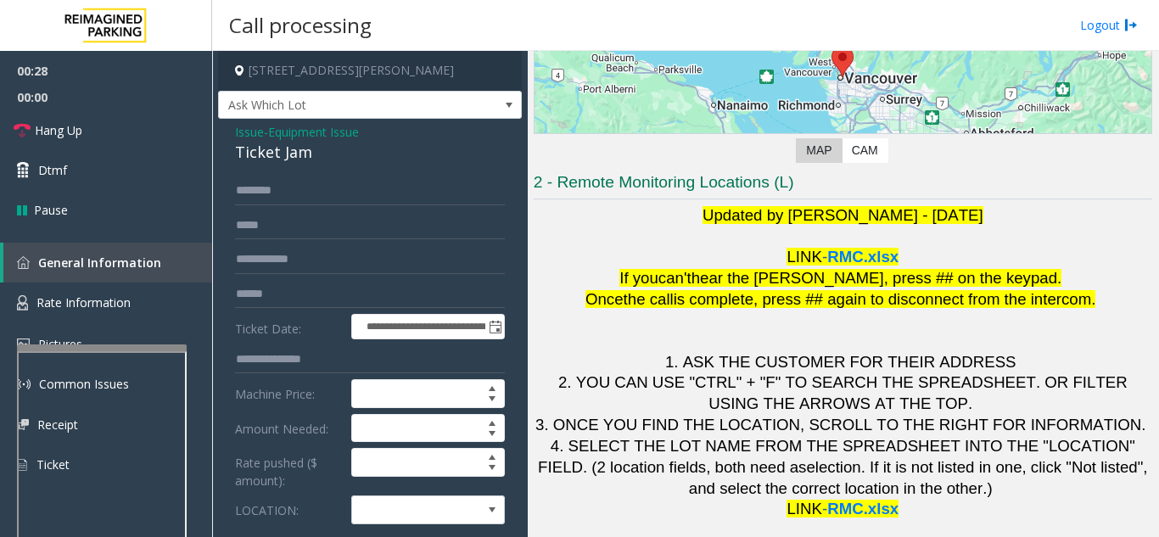
scroll to position [85, 0]
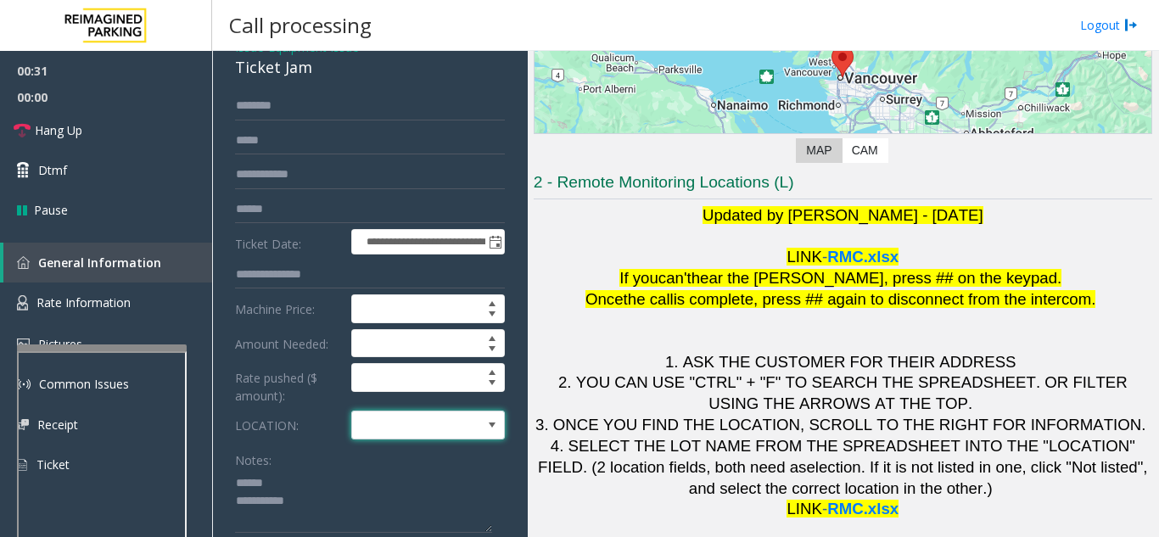
click at [433, 429] on span at bounding box center [412, 424] width 121 height 27
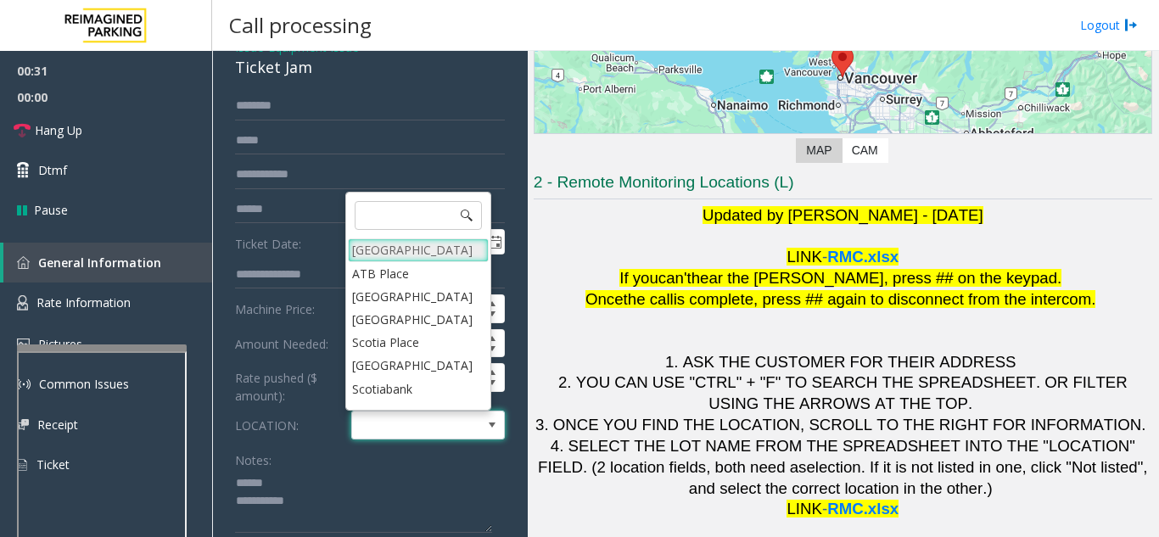
click at [423, 248] on Village "Mount Royal Village" at bounding box center [418, 249] width 141 height 23
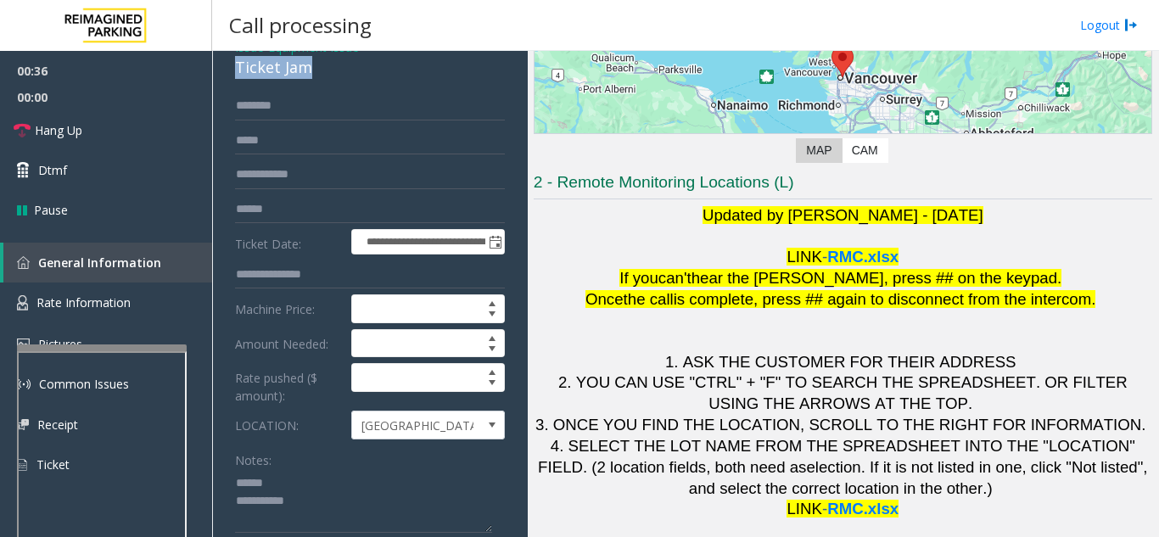
drag, startPoint x: 234, startPoint y: 68, endPoint x: 332, endPoint y: 73, distance: 97.7
click at [332, 73] on div "**********" at bounding box center [370, 461] width 304 height 855
type textarea "**********"
click at [308, 117] on input "text" at bounding box center [370, 106] width 270 height 29
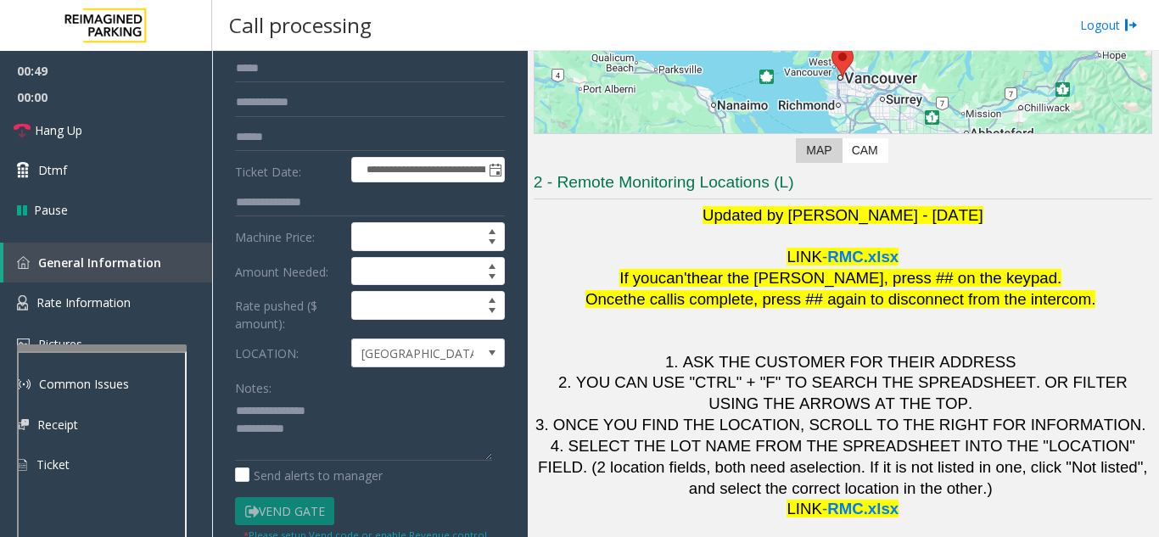
scroll to position [254, 0]
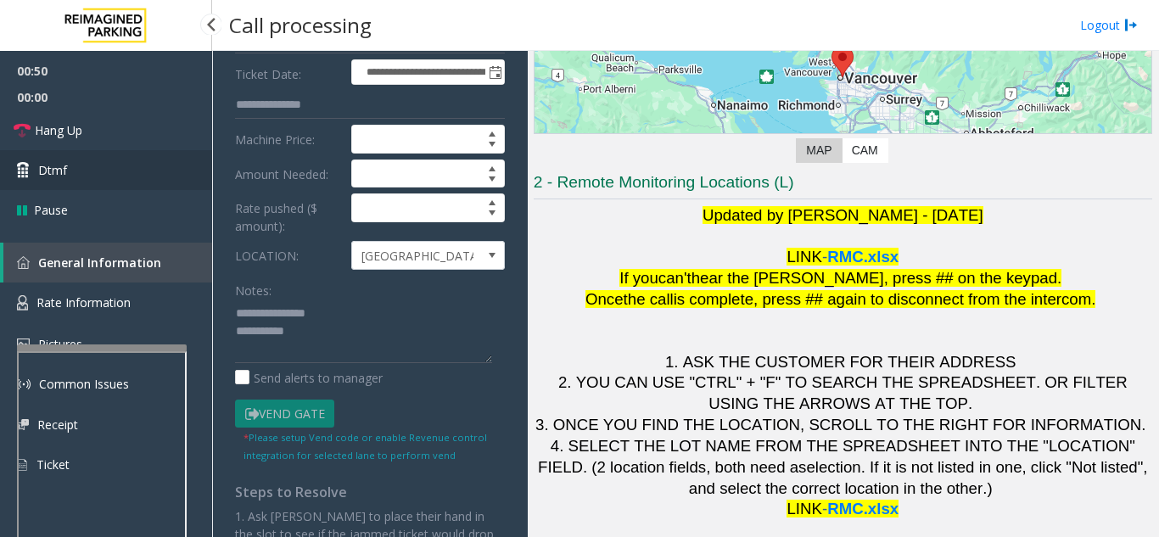
type input "******"
click at [83, 165] on link "Dtmf" at bounding box center [106, 170] width 212 height 40
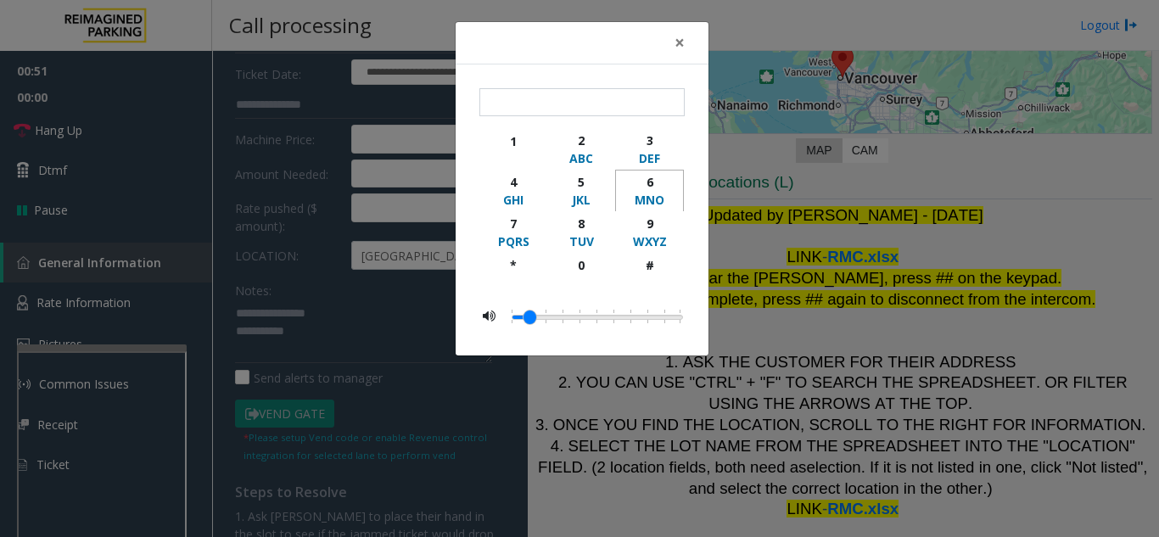
click at [660, 191] on div "MNO" at bounding box center [649, 200] width 47 height 18
type input "*"
click at [685, 47] on button "×" at bounding box center [679, 43] width 34 height 42
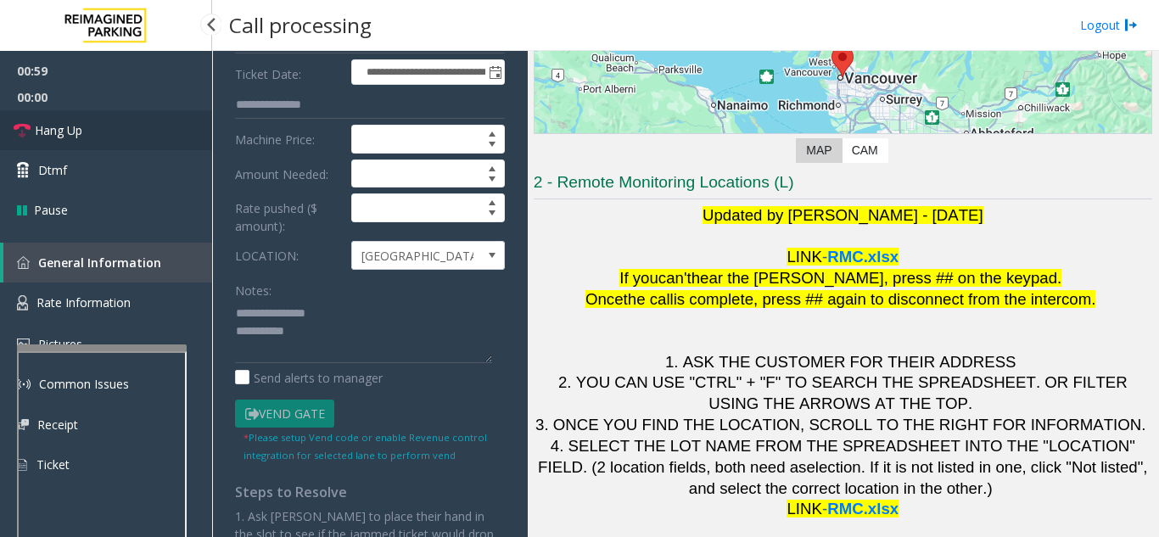
click at [105, 142] on link "Hang Up" at bounding box center [106, 130] width 212 height 40
click at [399, 343] on textarea at bounding box center [363, 331] width 257 height 64
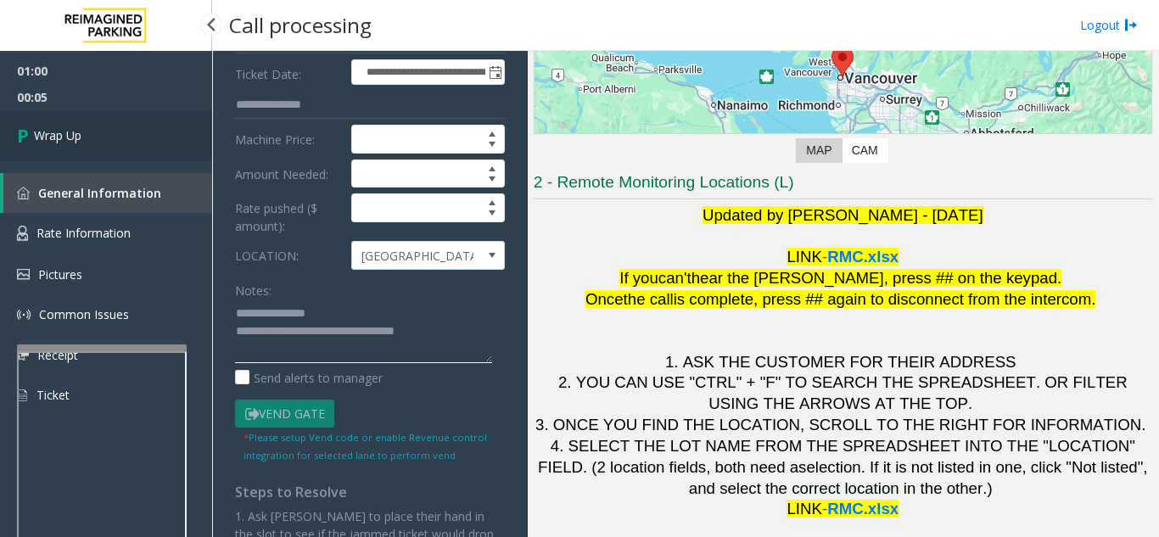
type textarea "**********"
click at [57, 141] on span "Wrap Up" at bounding box center [57, 135] width 47 height 18
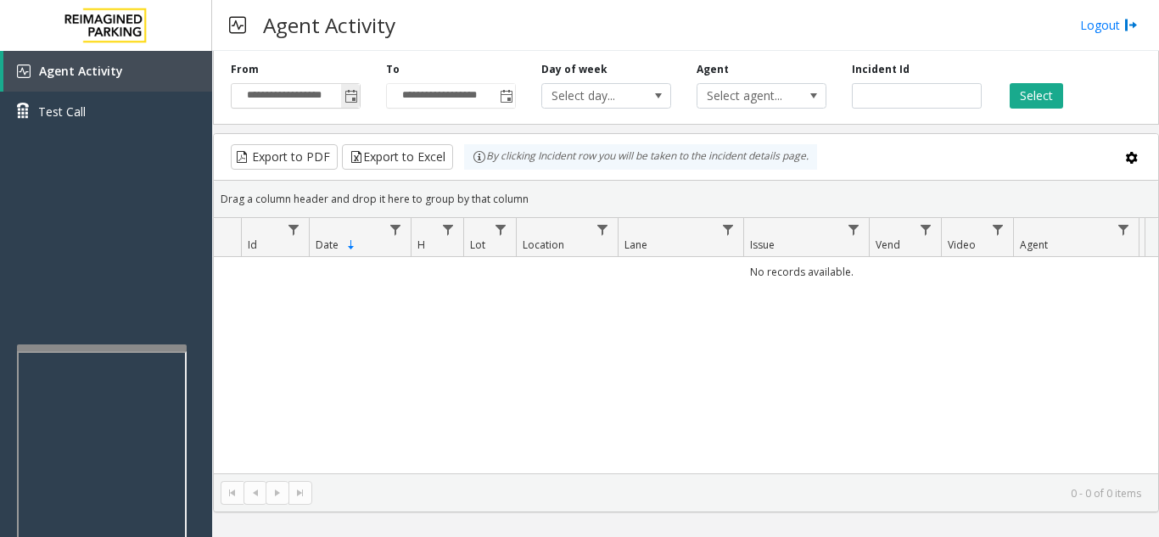
click at [352, 96] on span "Toggle popup" at bounding box center [351, 97] width 14 height 14
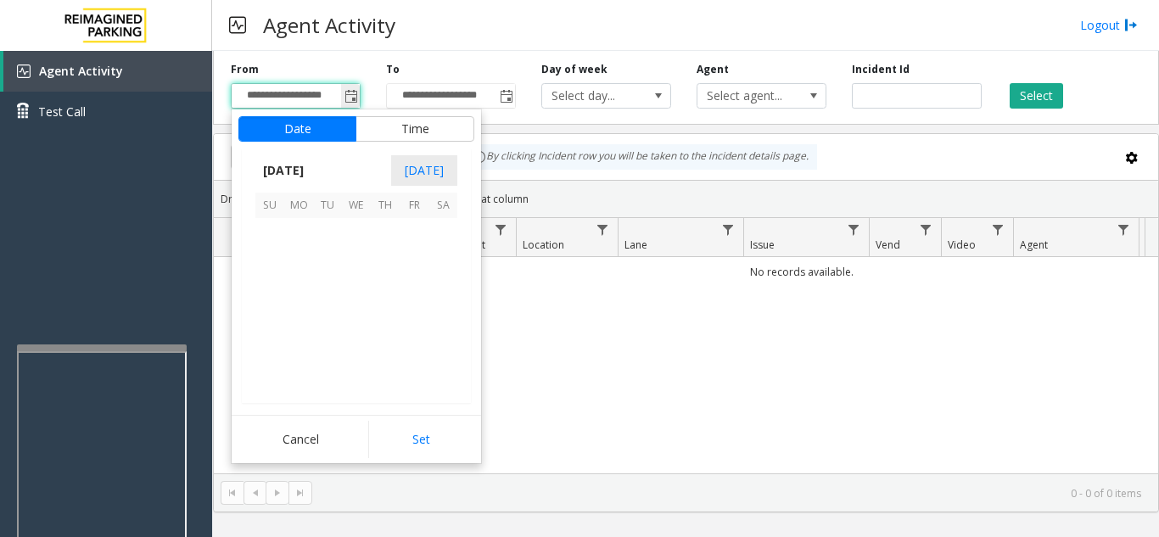
scroll to position [304394, 0]
click at [268, 316] on span "21" at bounding box center [269, 318] width 29 height 29
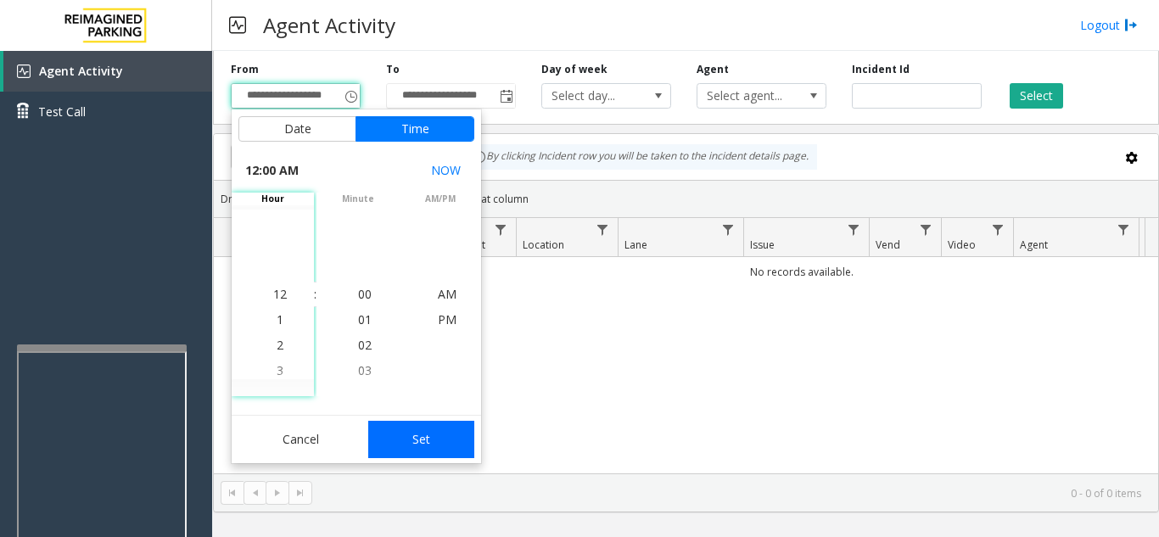
click at [410, 437] on button "Set" at bounding box center [421, 439] width 107 height 37
type input "**********"
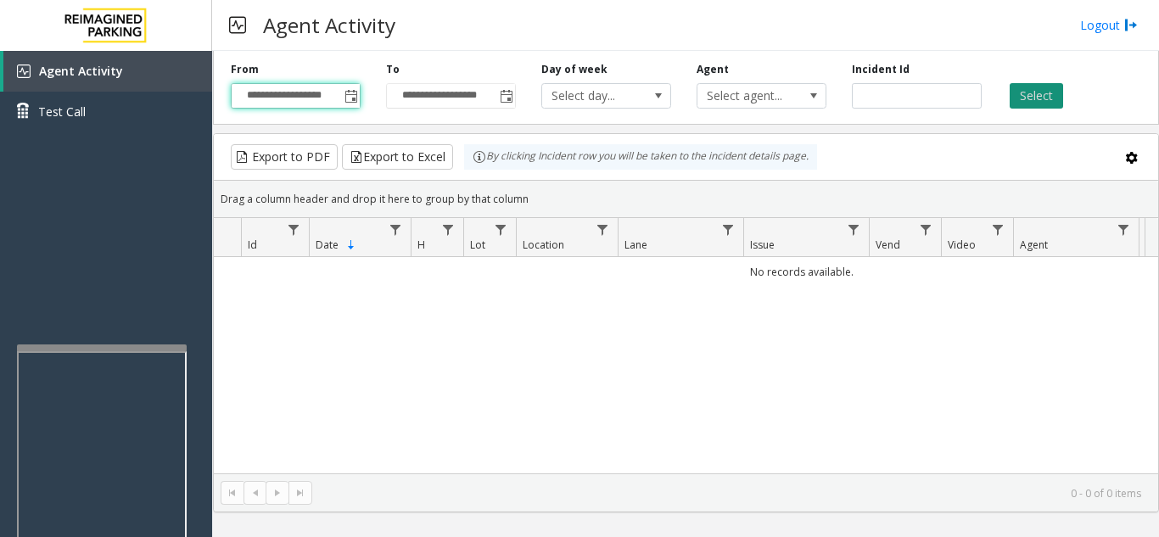
click at [1014, 98] on button "Select" at bounding box center [1035, 95] width 53 height 25
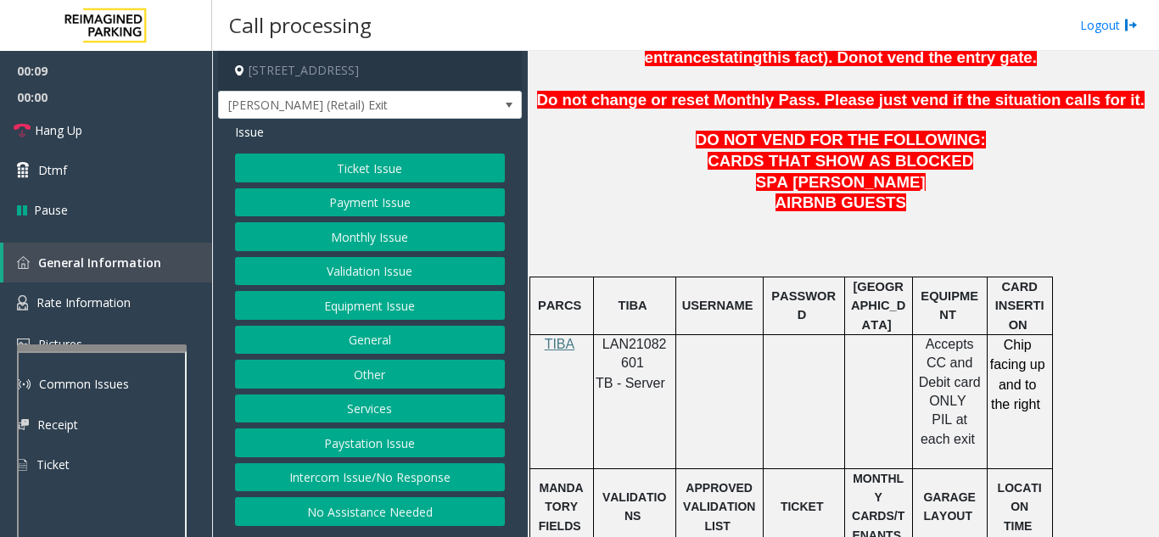
scroll to position [848, 0]
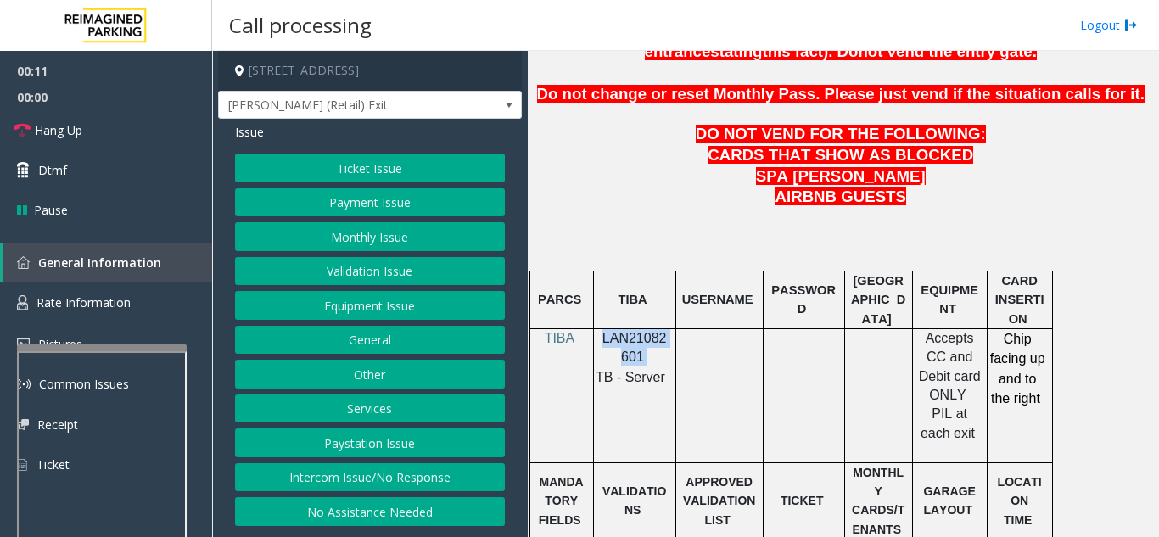
drag, startPoint x: 661, startPoint y: 315, endPoint x: 599, endPoint y: 299, distance: 64.0
click at [600, 329] on p "LAN21082601" at bounding box center [635, 348] width 70 height 38
copy p "LAN21082601"
click at [347, 266] on button "Validation Issue" at bounding box center [370, 271] width 270 height 29
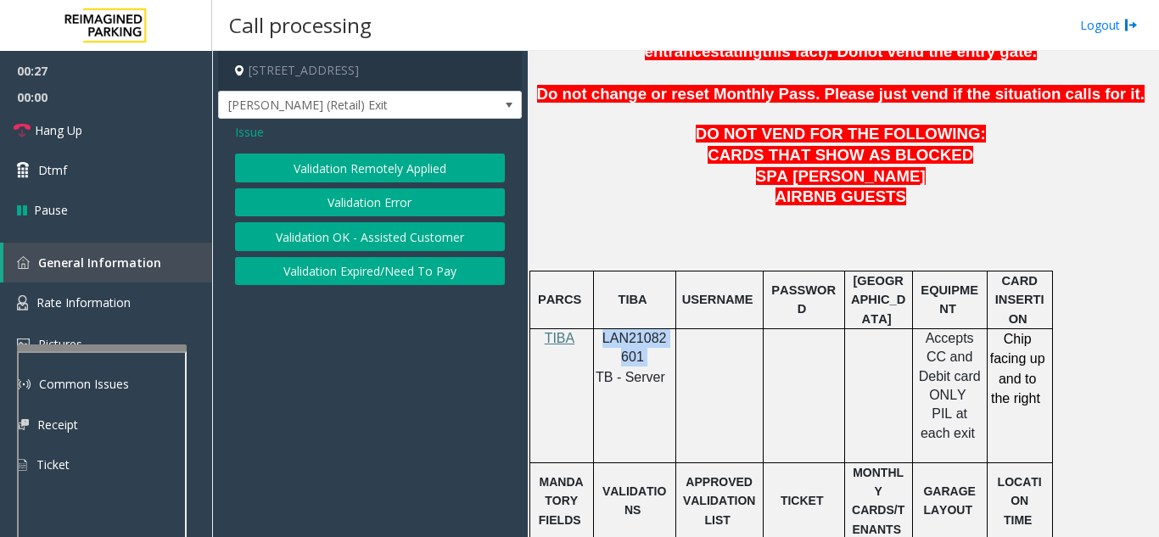
click at [352, 199] on button "Validation Error" at bounding box center [370, 202] width 270 height 29
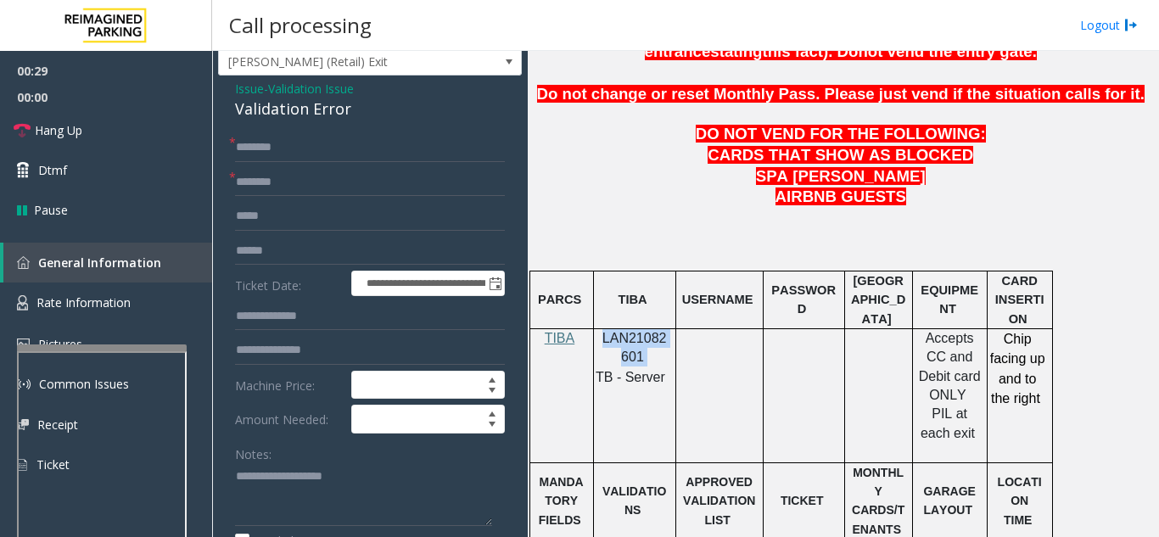
scroll to position [85, 0]
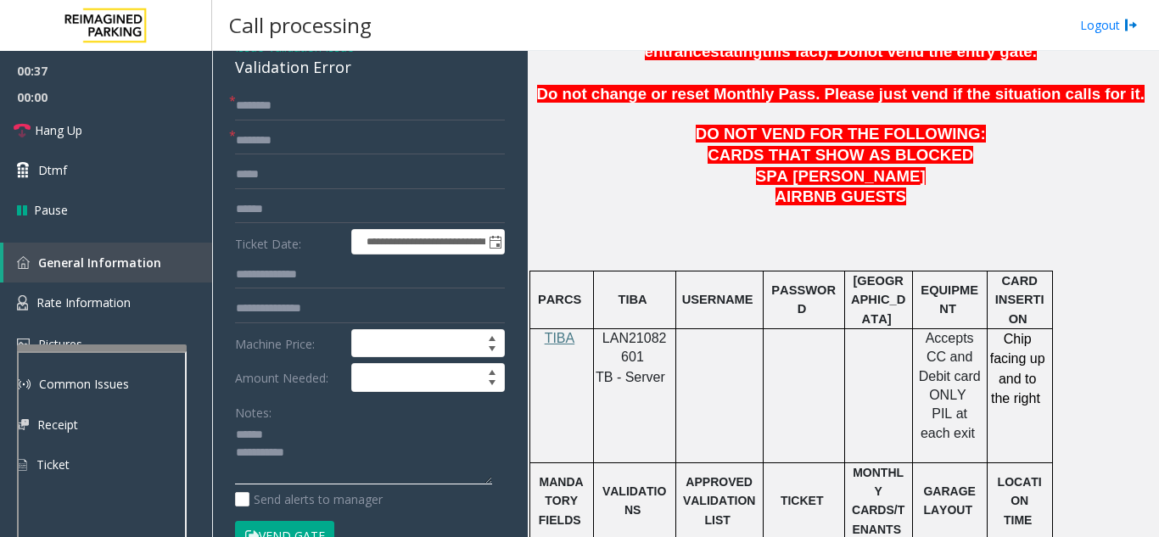
click at [317, 438] on textarea at bounding box center [363, 454] width 257 height 64
drag, startPoint x: 228, startPoint y: 81, endPoint x: 364, endPoint y: 79, distance: 135.7
click at [355, 478] on textarea at bounding box center [363, 454] width 257 height 64
drag, startPoint x: 271, startPoint y: 448, endPoint x: 387, endPoint y: 451, distance: 116.2
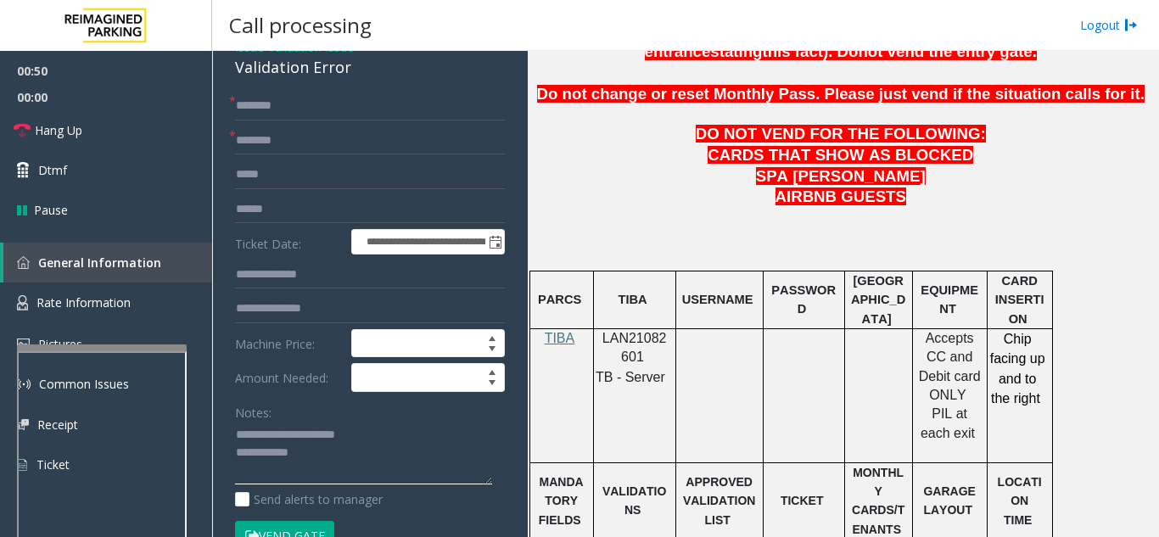
click at [387, 451] on textarea at bounding box center [363, 454] width 257 height 64
type textarea "**********"
click at [243, 56] on span "Issue" at bounding box center [249, 47] width 29 height 18
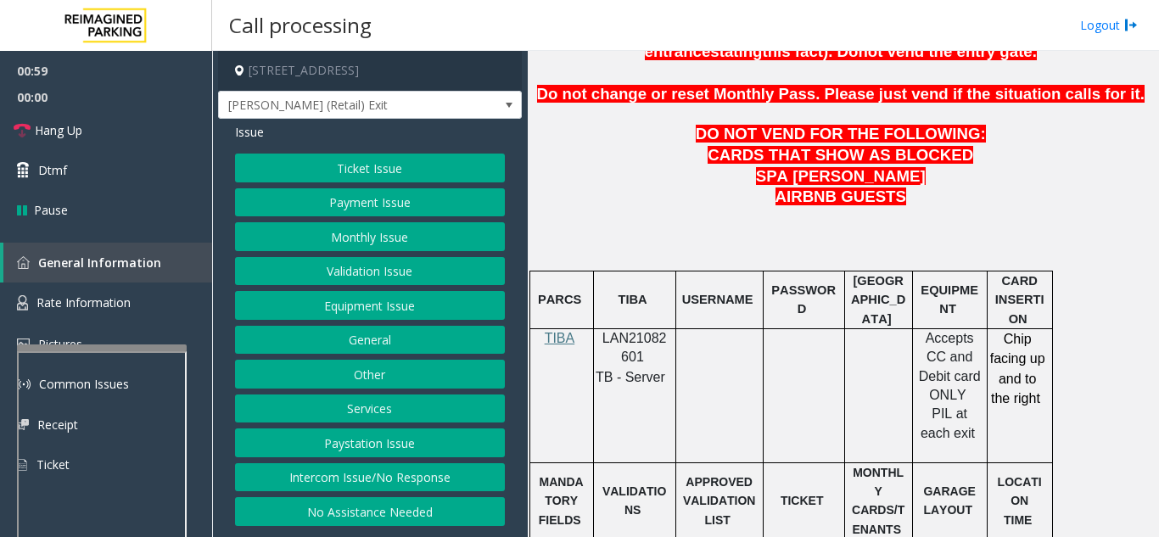
scroll to position [0, 0]
click at [376, 171] on button "Ticket Issue" at bounding box center [370, 168] width 270 height 29
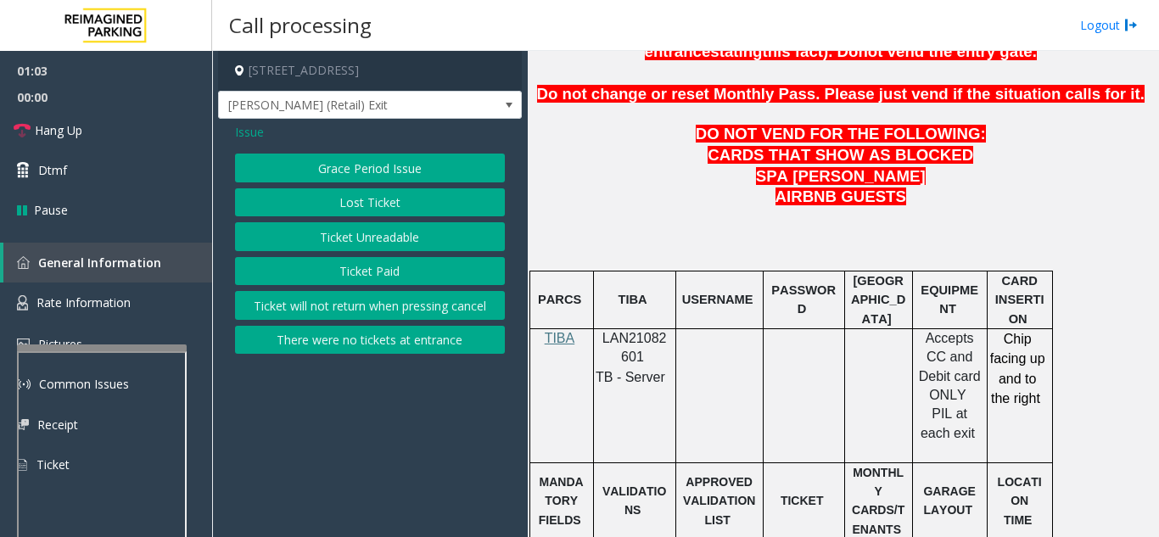
click at [366, 236] on button "Ticket Unreadable" at bounding box center [370, 236] width 270 height 29
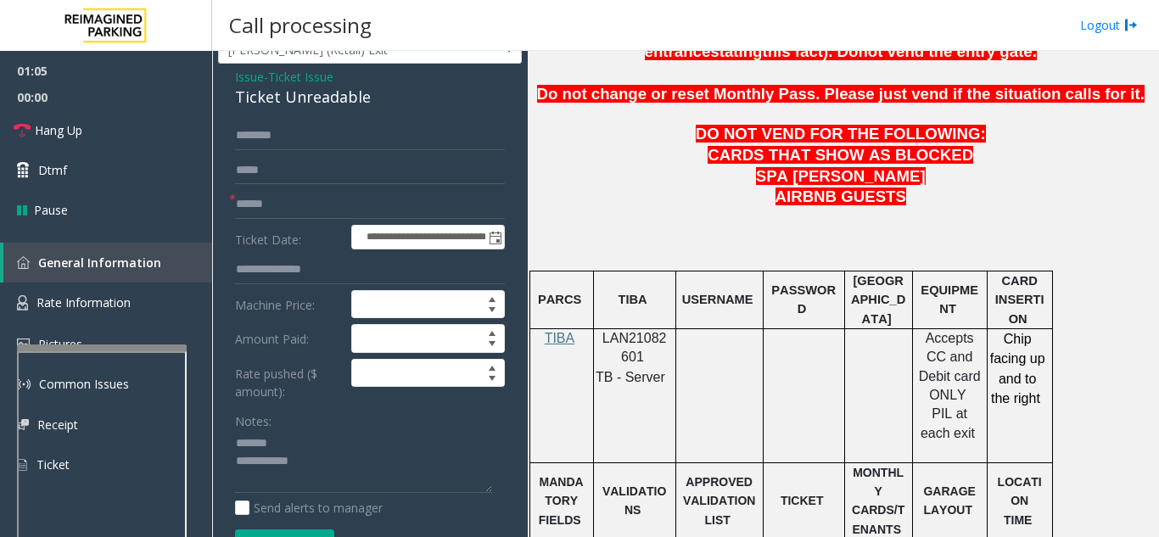
scroll to position [85, 0]
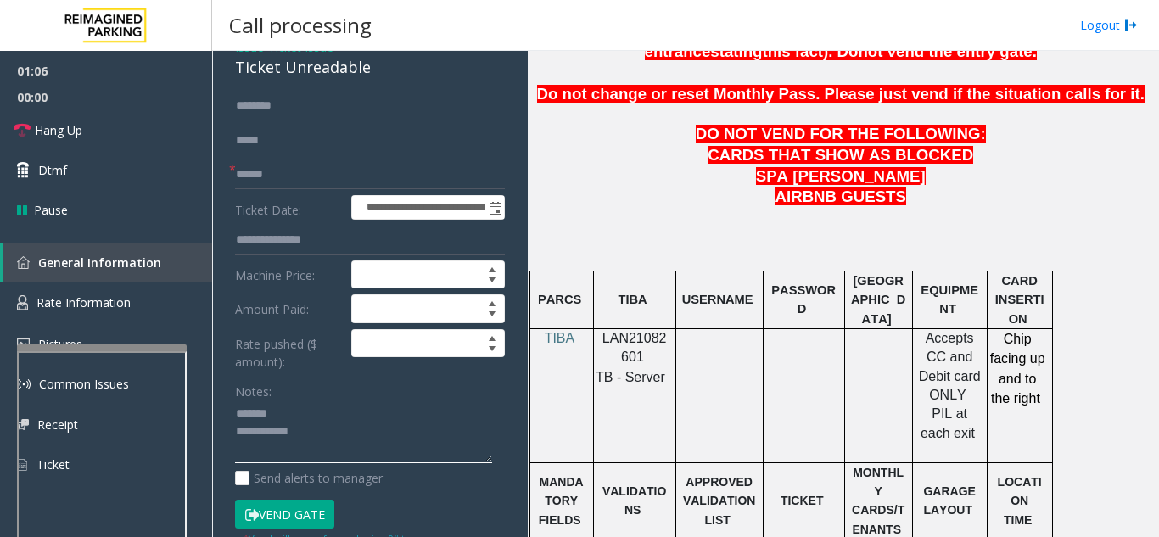
click at [316, 419] on textarea at bounding box center [363, 432] width 257 height 64
click at [326, 189] on input "text" at bounding box center [370, 174] width 270 height 29
type input "*******"
click at [355, 417] on textarea at bounding box center [363, 432] width 257 height 64
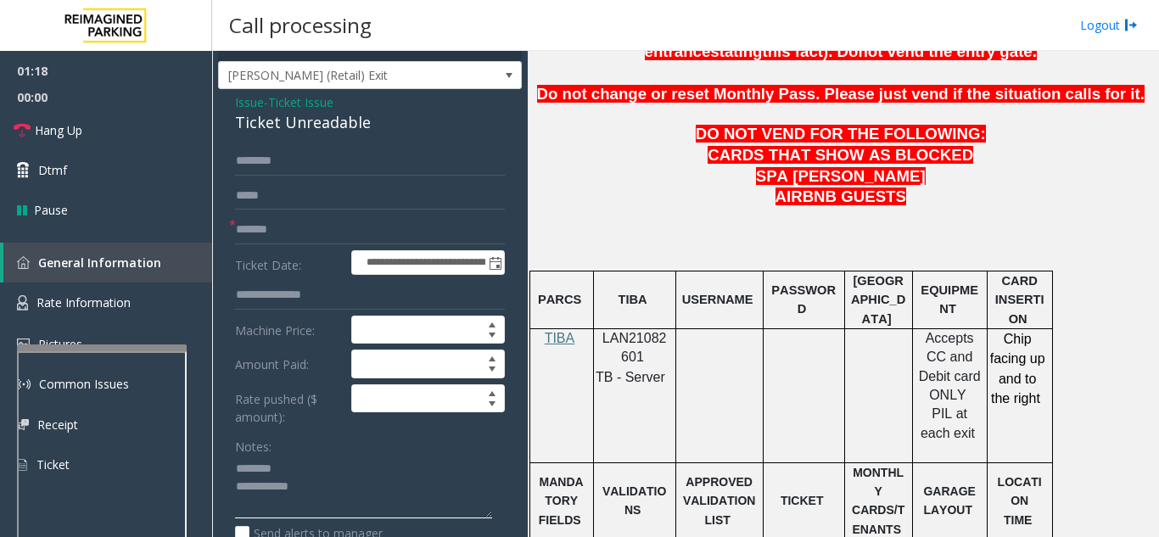
scroll to position [0, 0]
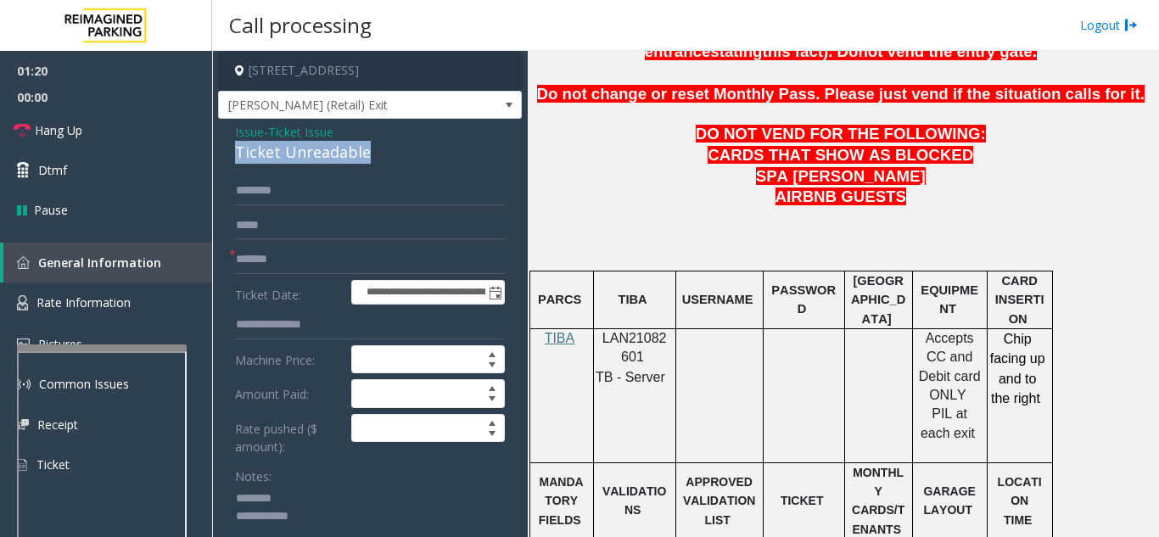
drag, startPoint x: 224, startPoint y: 166, endPoint x: 377, endPoint y: 169, distance: 152.7
click at [393, 202] on input "text" at bounding box center [370, 190] width 270 height 29
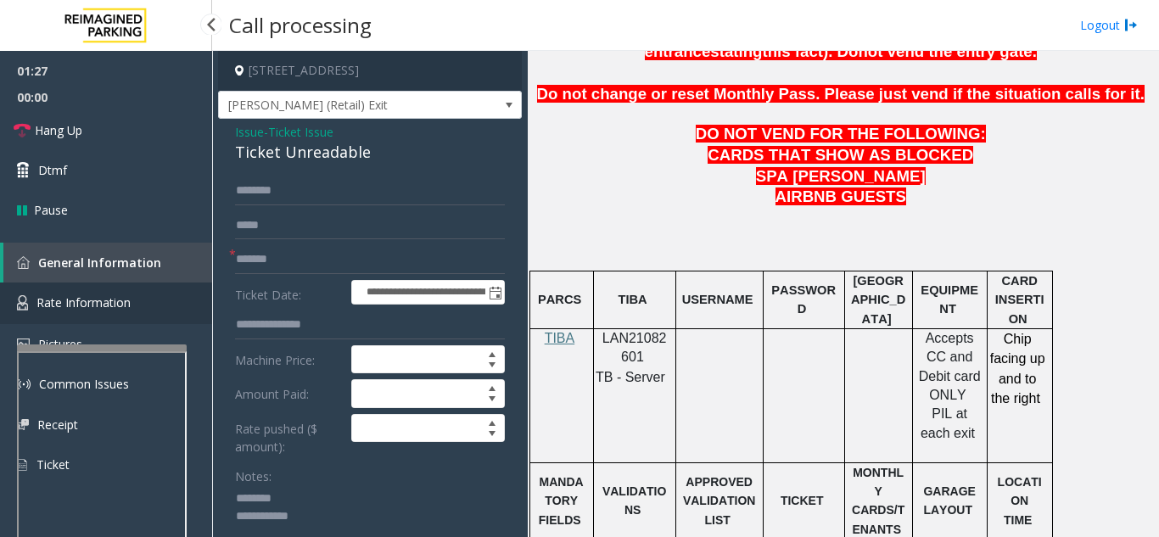
click at [152, 299] on link "Rate Information" at bounding box center [106, 303] width 212 height 42
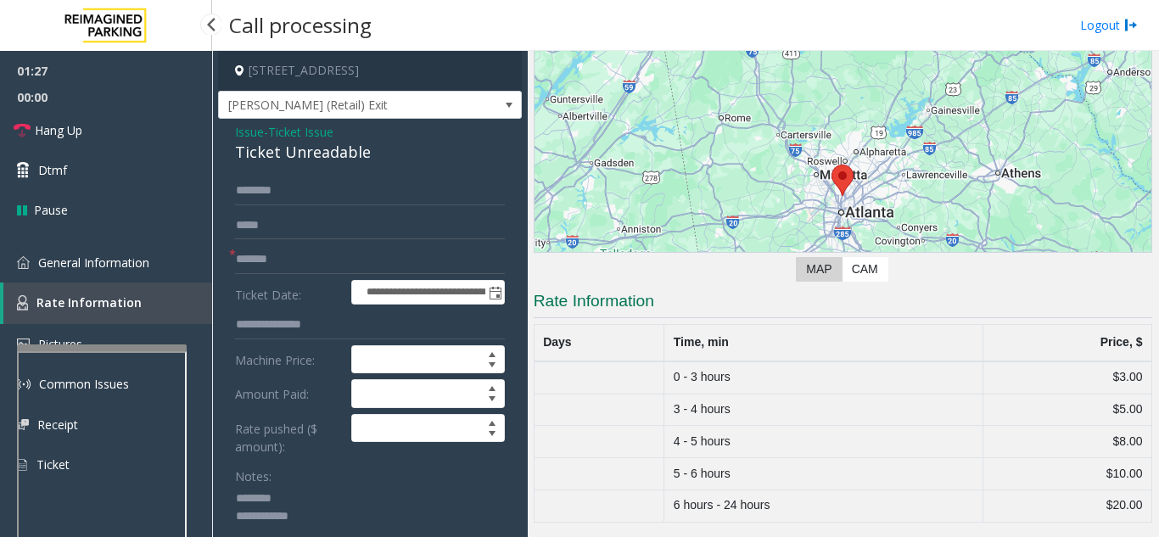
scroll to position [131, 0]
click at [120, 268] on span "General Information" at bounding box center [93, 262] width 111 height 16
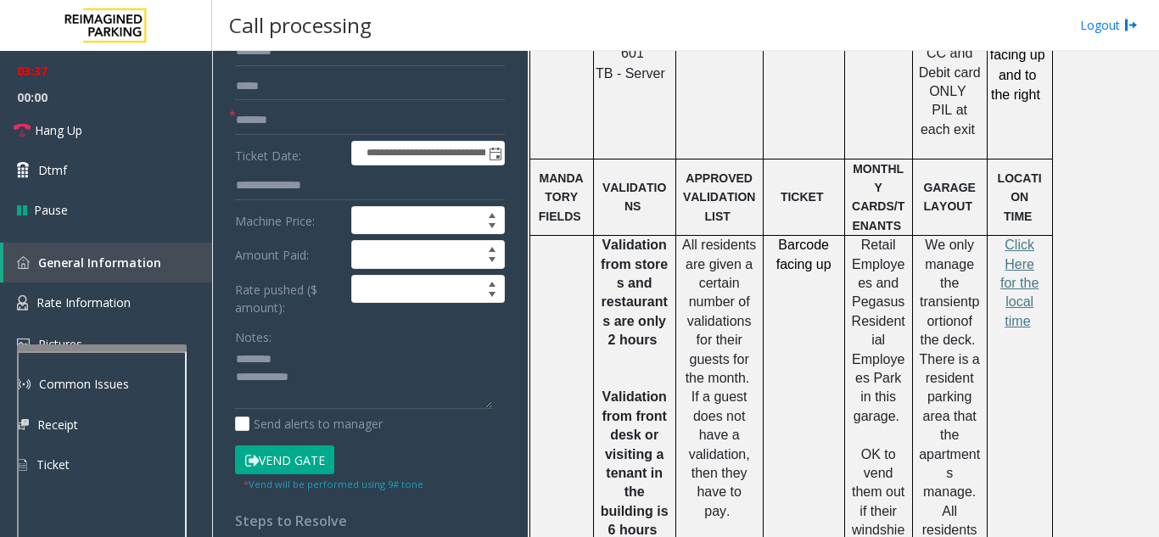
scroll to position [170, 0]
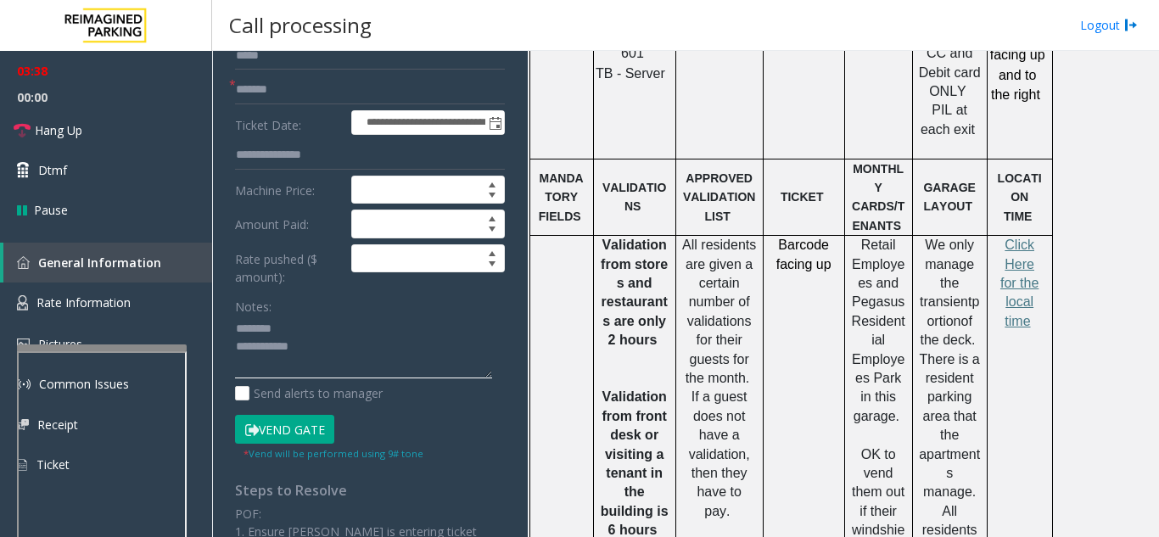
click at [315, 344] on textarea at bounding box center [363, 348] width 257 height 64
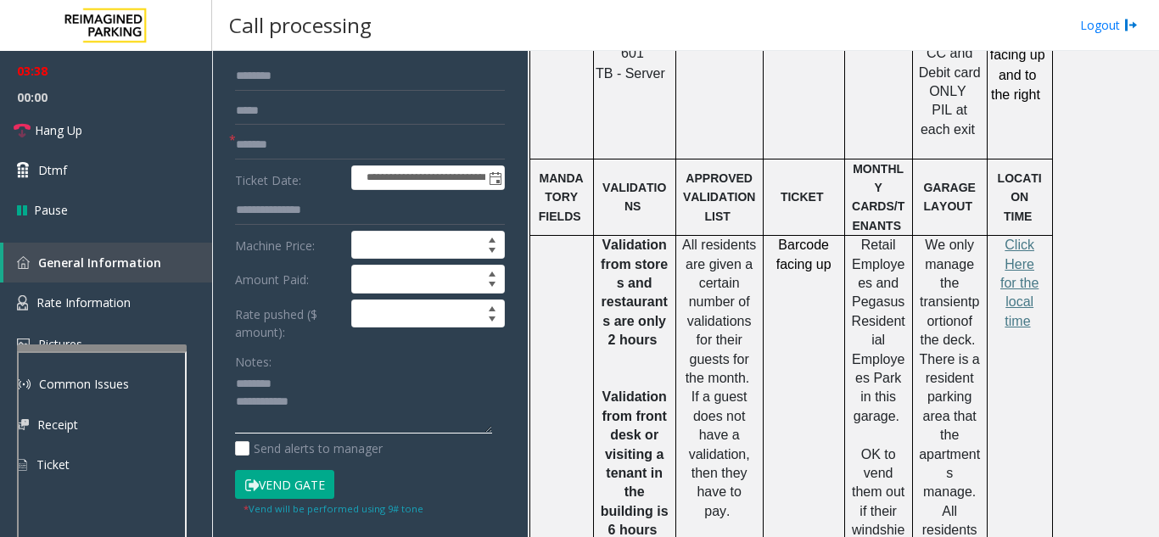
scroll to position [85, 0]
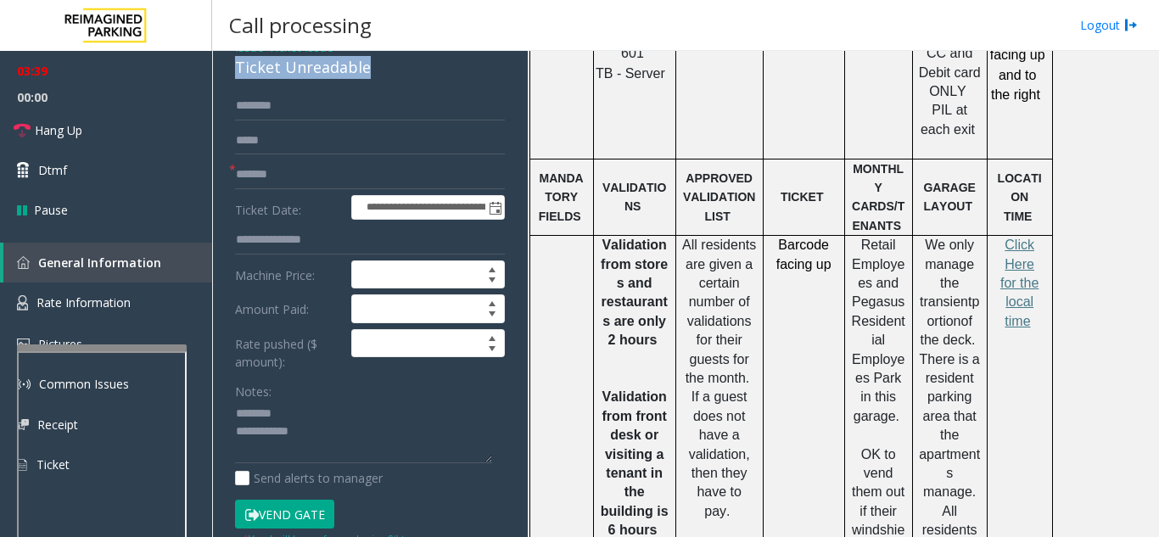
drag, startPoint x: 238, startPoint y: 81, endPoint x: 383, endPoint y: 81, distance: 145.0
click at [383, 81] on div "**********" at bounding box center [370, 489] width 304 height 911
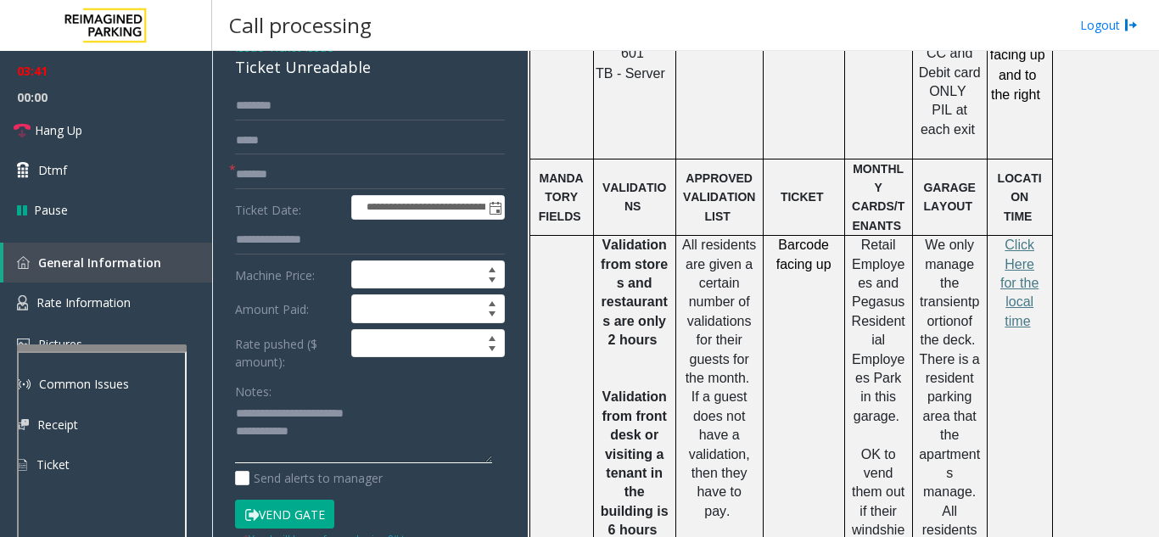
click at [384, 448] on textarea at bounding box center [363, 432] width 257 height 64
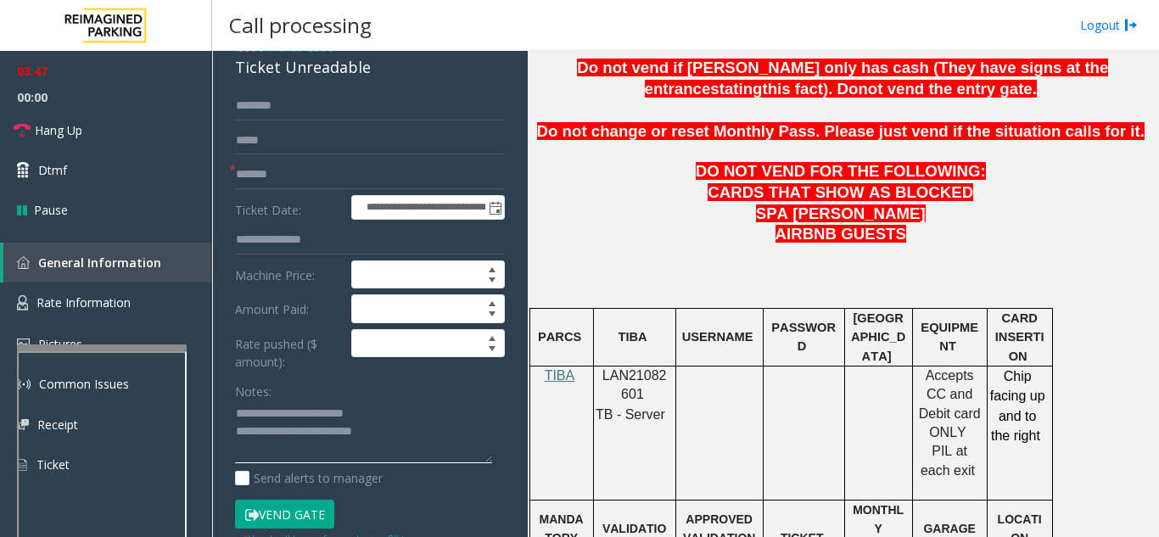
scroll to position [813, 0]
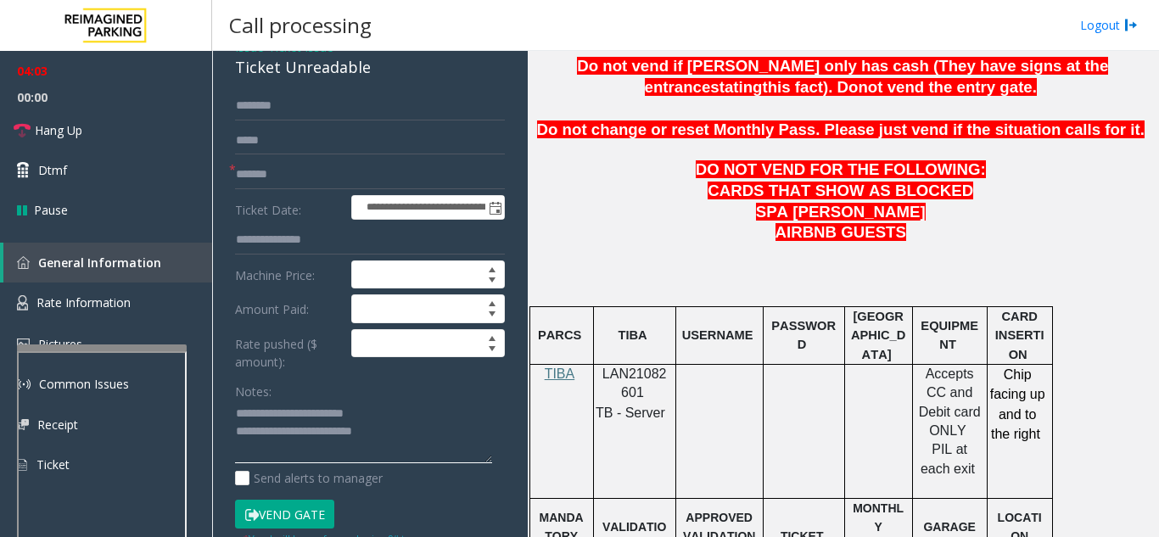
type textarea "**********"
click at [292, 523] on button "Vend Gate" at bounding box center [284, 514] width 99 height 29
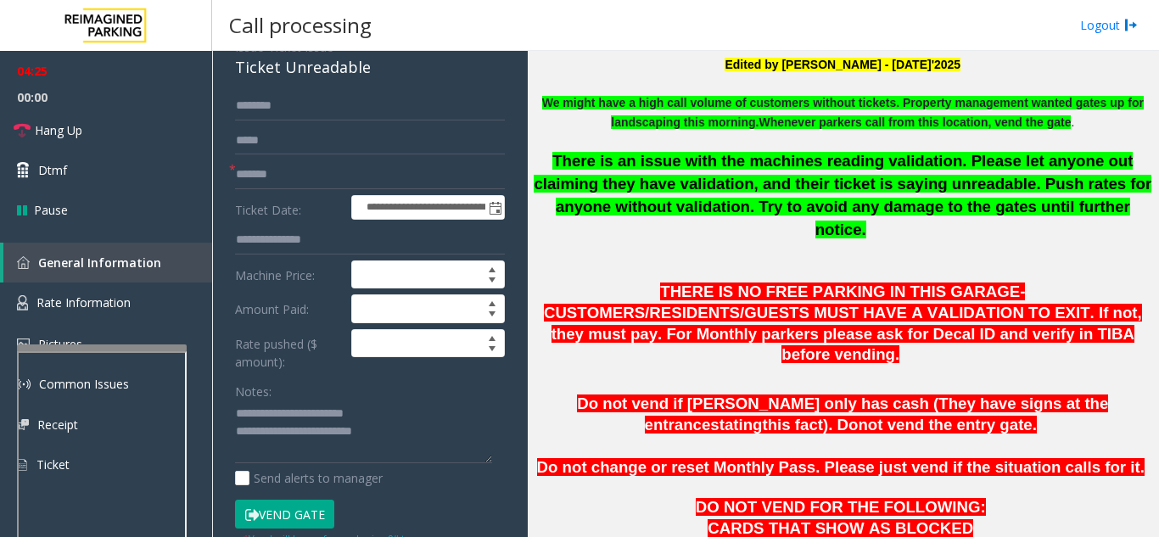
scroll to position [473, 0]
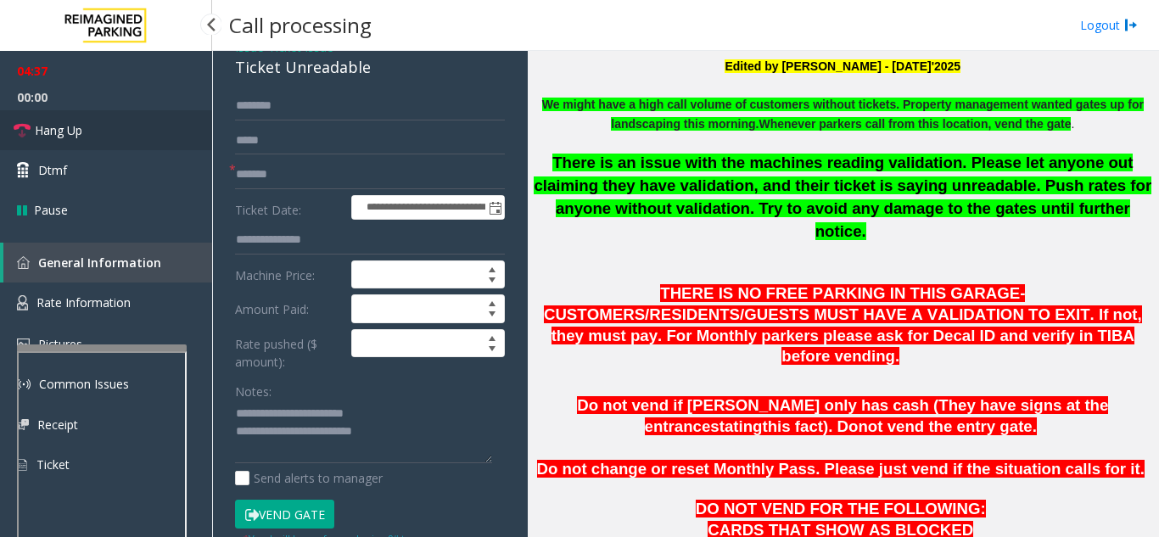
click at [80, 131] on span "Hang Up" at bounding box center [58, 130] width 47 height 18
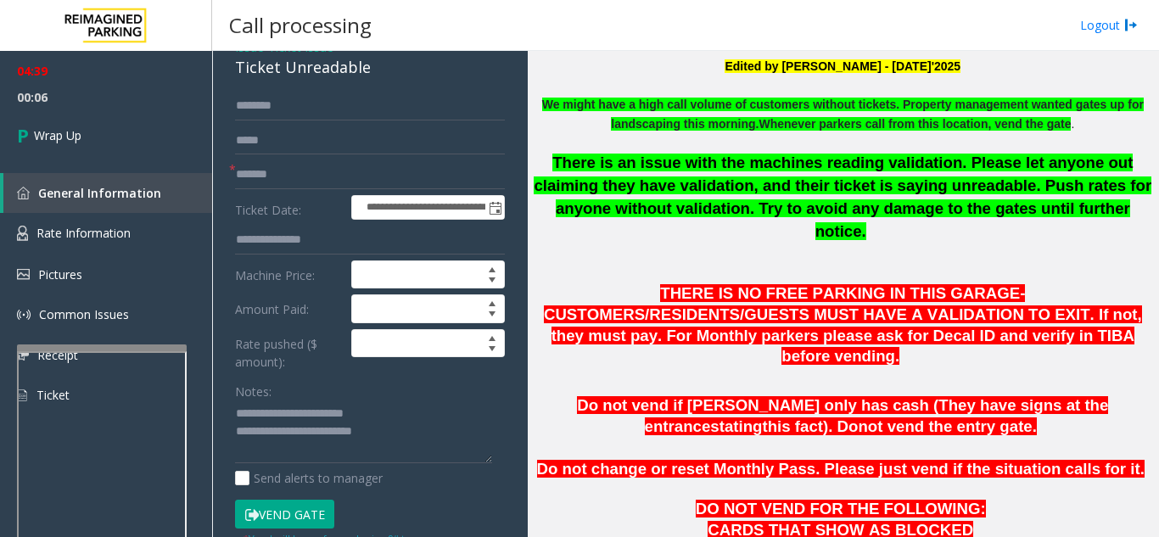
scroll to position [0, 0]
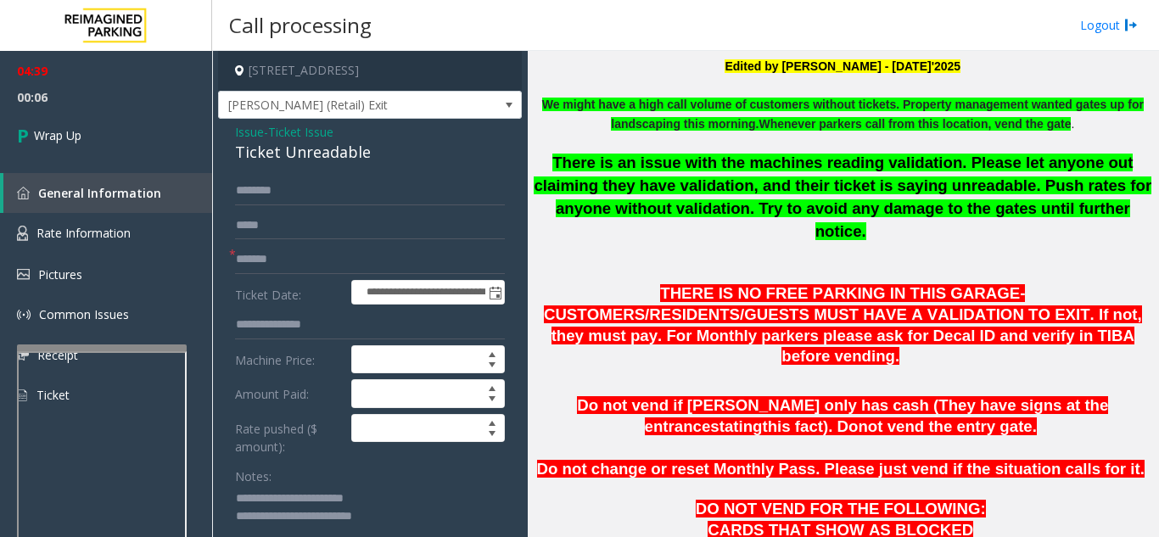
click at [248, 141] on span "Issue" at bounding box center [249, 132] width 29 height 18
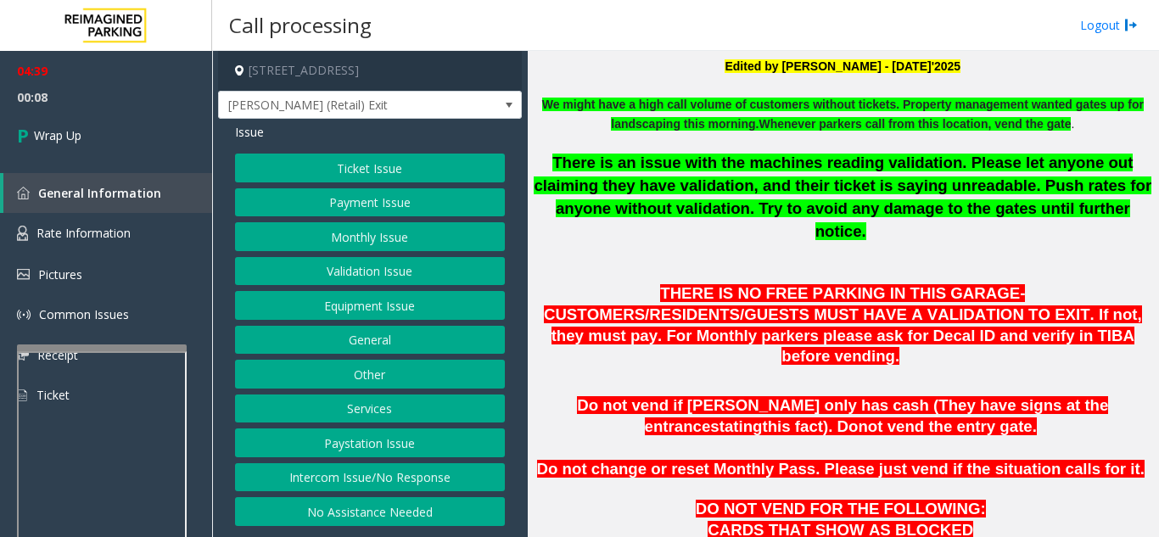
click at [392, 200] on button "Payment Issue" at bounding box center [370, 202] width 270 height 29
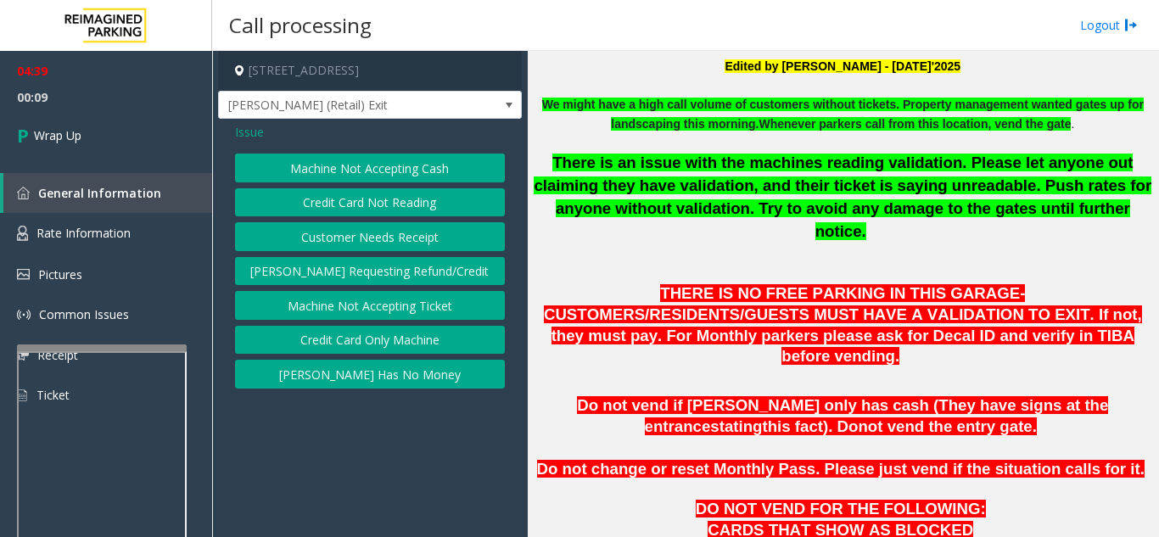
click at [392, 200] on button "Credit Card Not Reading" at bounding box center [370, 202] width 270 height 29
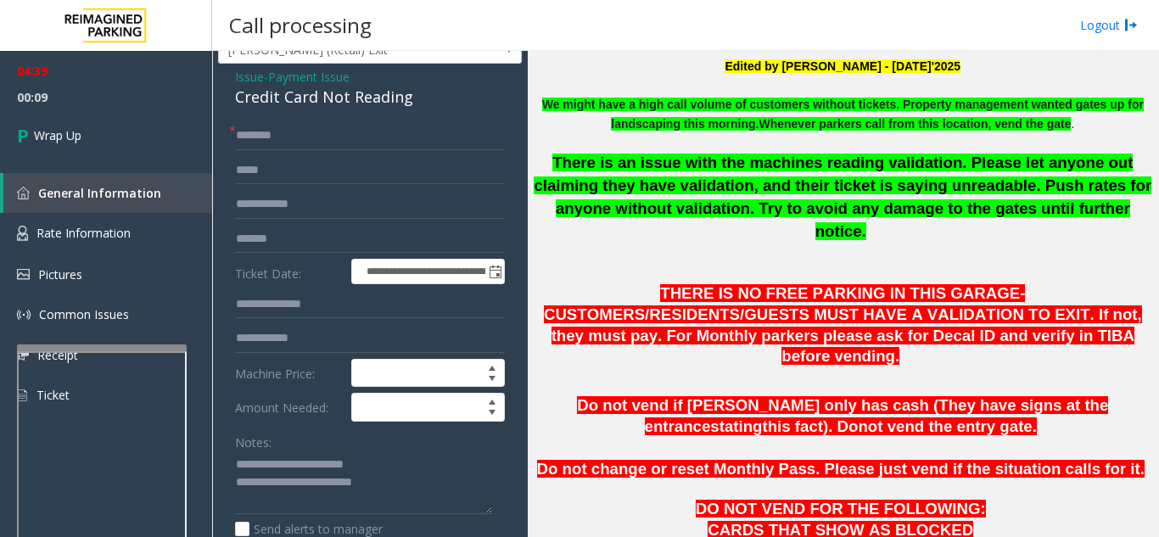
scroll to position [85, 0]
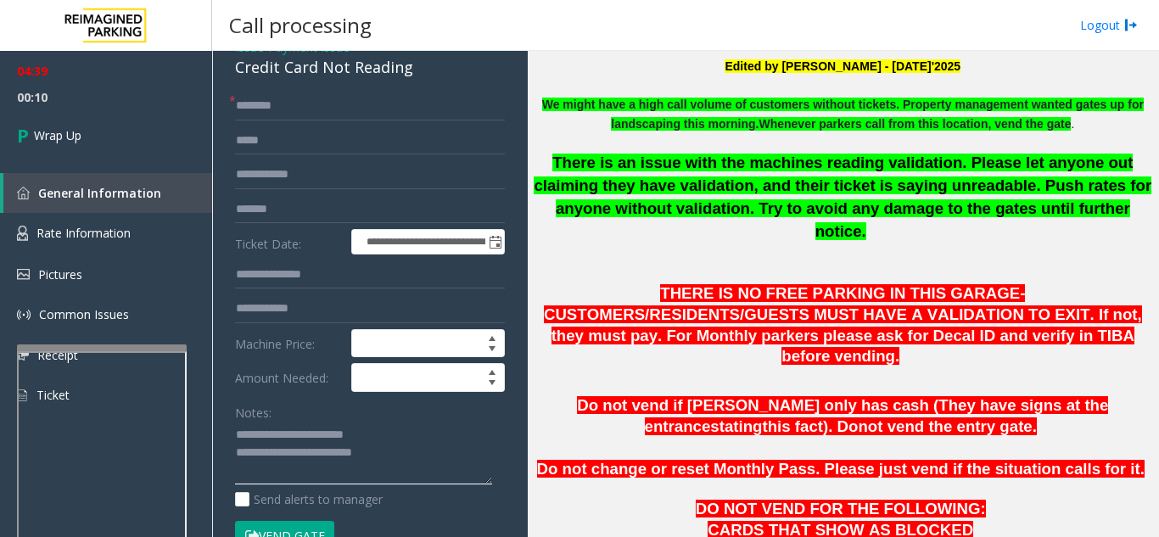
click at [384, 448] on textarea at bounding box center [363, 454] width 257 height 64
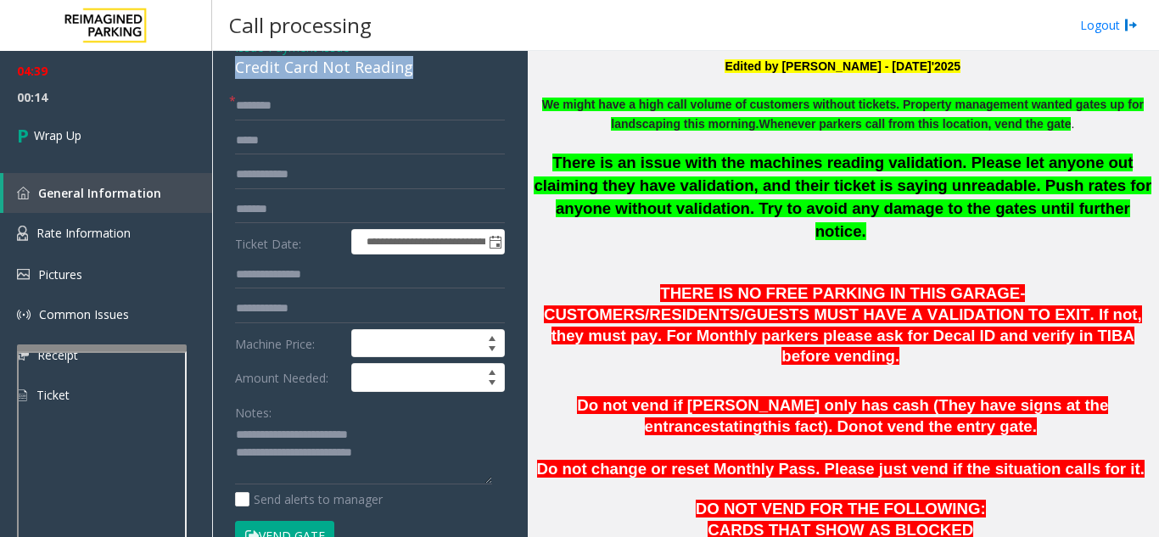
drag, startPoint x: 235, startPoint y: 81, endPoint x: 422, endPoint y: 84, distance: 187.5
click at [422, 84] on div "**********" at bounding box center [370, 420] width 304 height 772
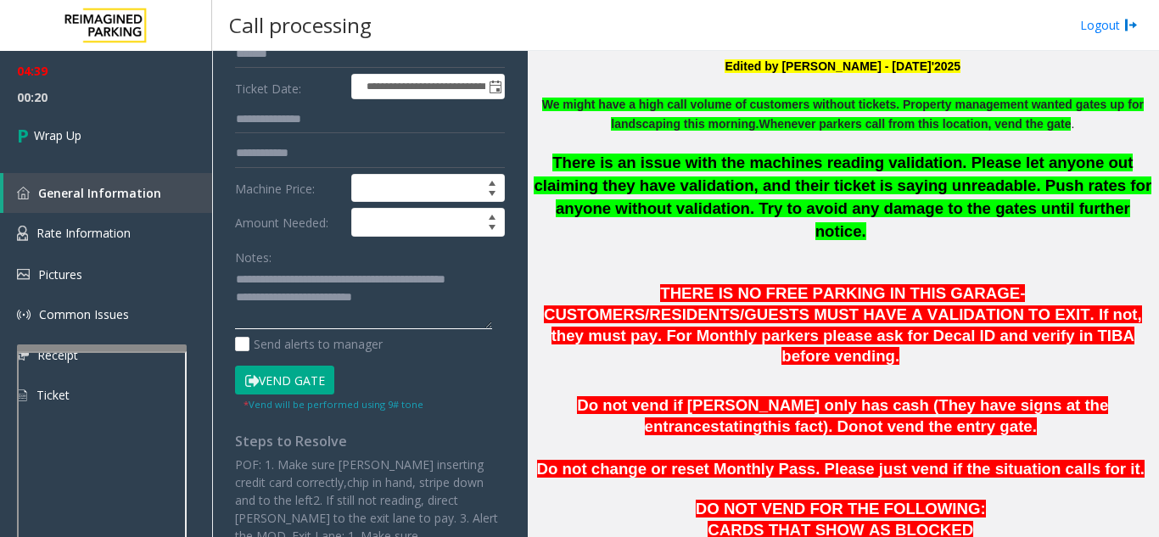
scroll to position [254, 0]
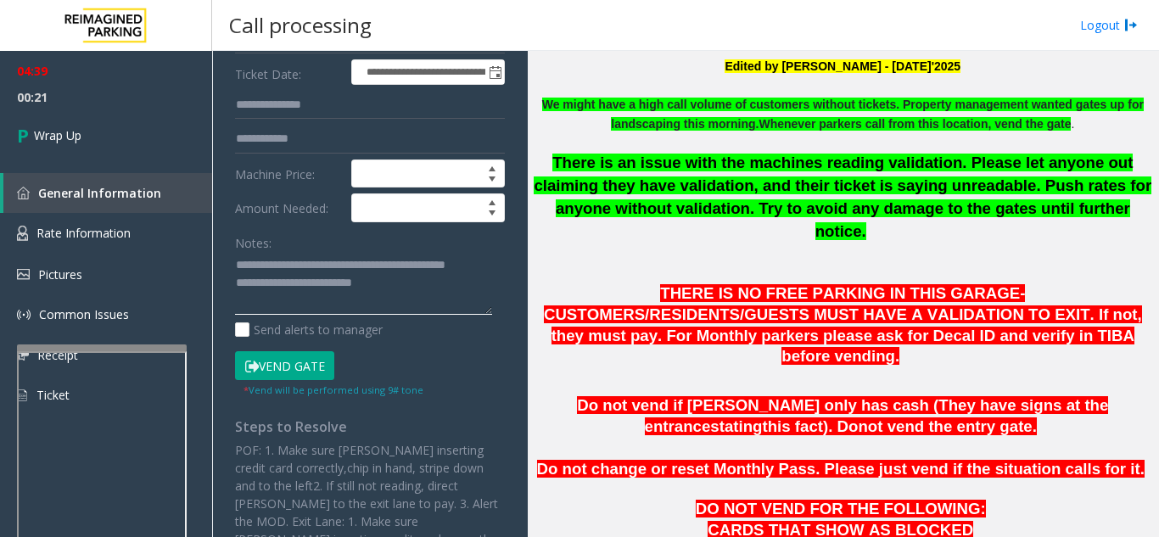
click at [426, 313] on textarea at bounding box center [363, 284] width 257 height 64
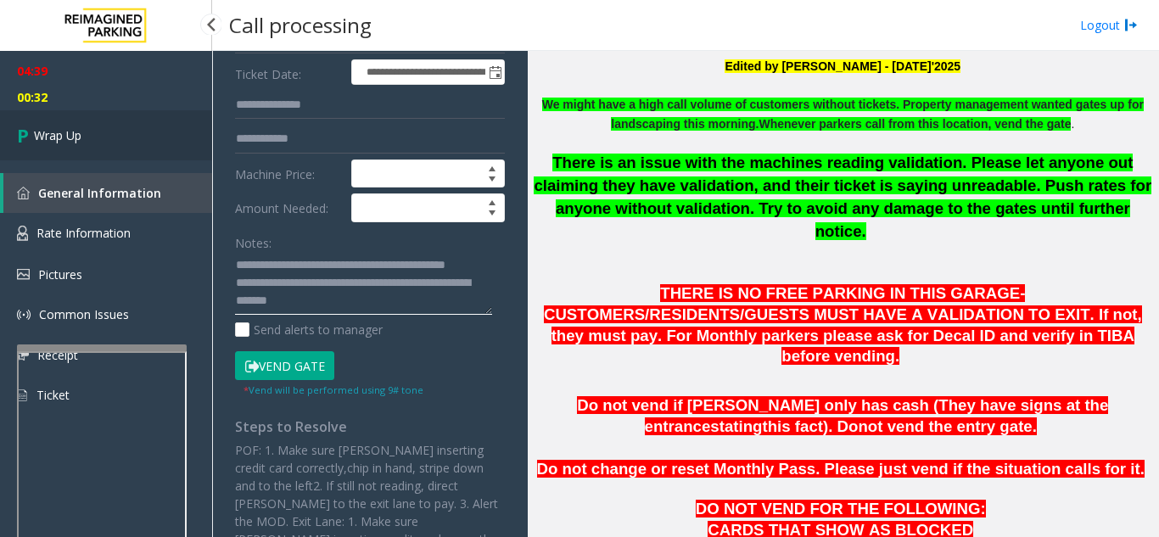
type textarea "**********"
click at [172, 133] on link "Wrap Up" at bounding box center [106, 135] width 212 height 50
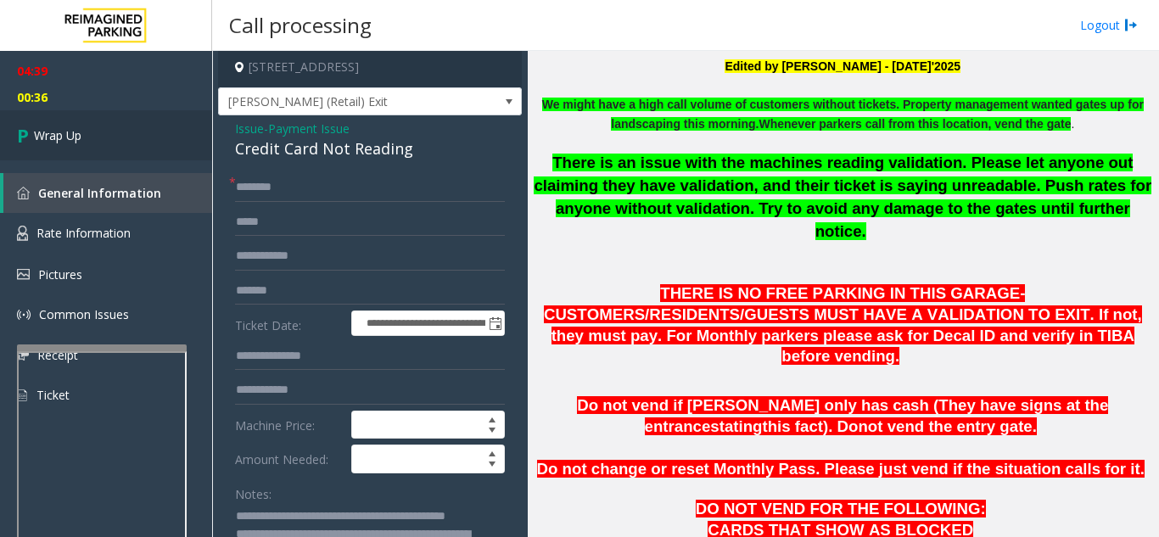
scroll to position [0, 0]
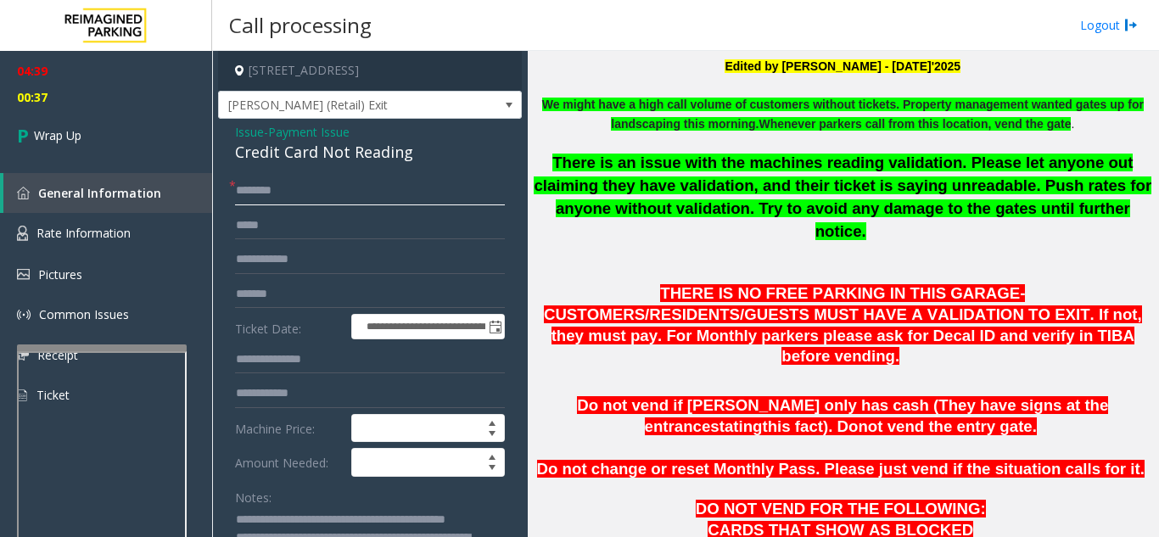
click at [309, 205] on input "text" at bounding box center [370, 190] width 270 height 29
type input "**"
click at [95, 143] on link "Wrap Up" at bounding box center [106, 135] width 212 height 50
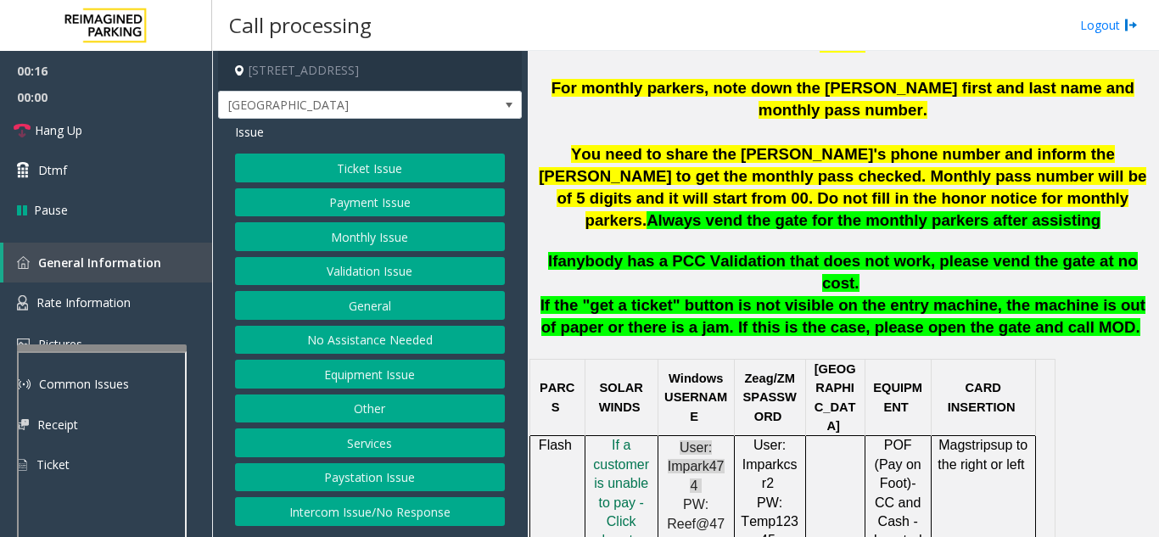
scroll to position [763, 0]
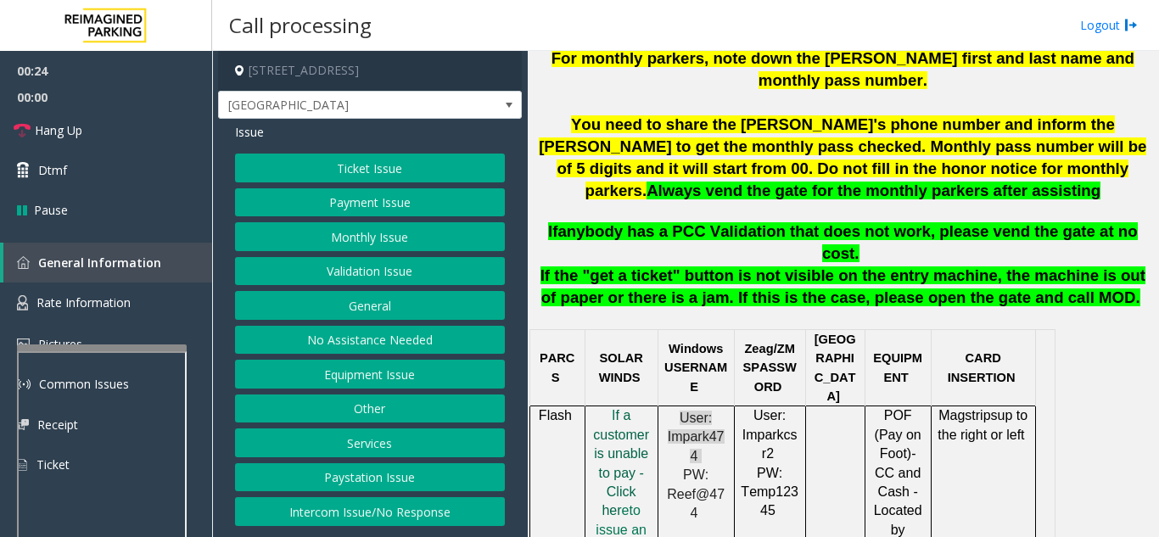
click at [633, 408] on span "f a customer is unable to pay - Click her" at bounding box center [621, 462] width 56 height 109
click at [372, 379] on button "Equipment Issue" at bounding box center [370, 374] width 270 height 29
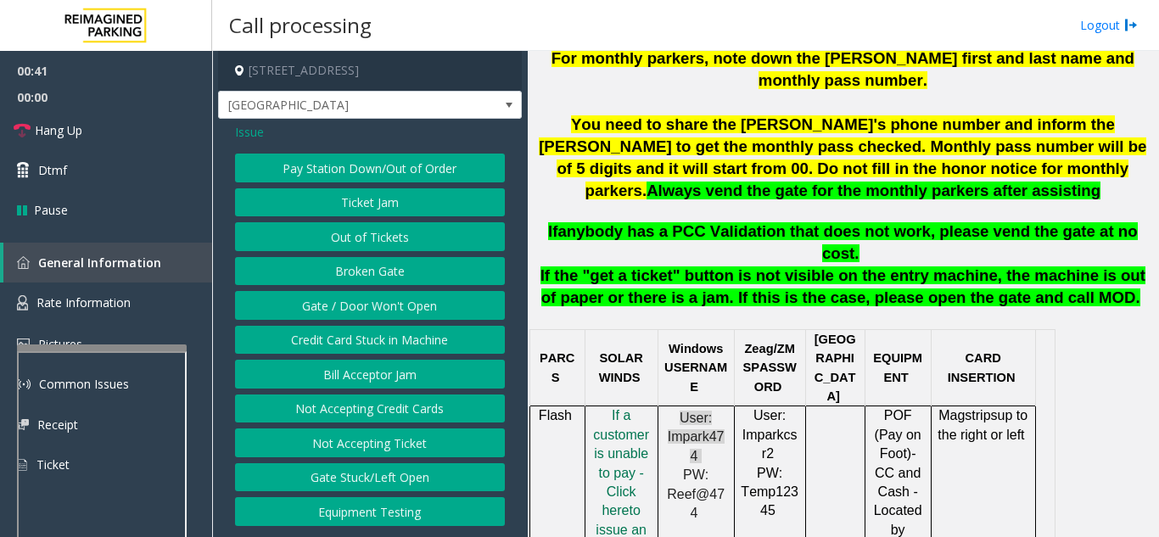
click at [383, 307] on button "Gate / Door Won't Open" at bounding box center [370, 305] width 270 height 29
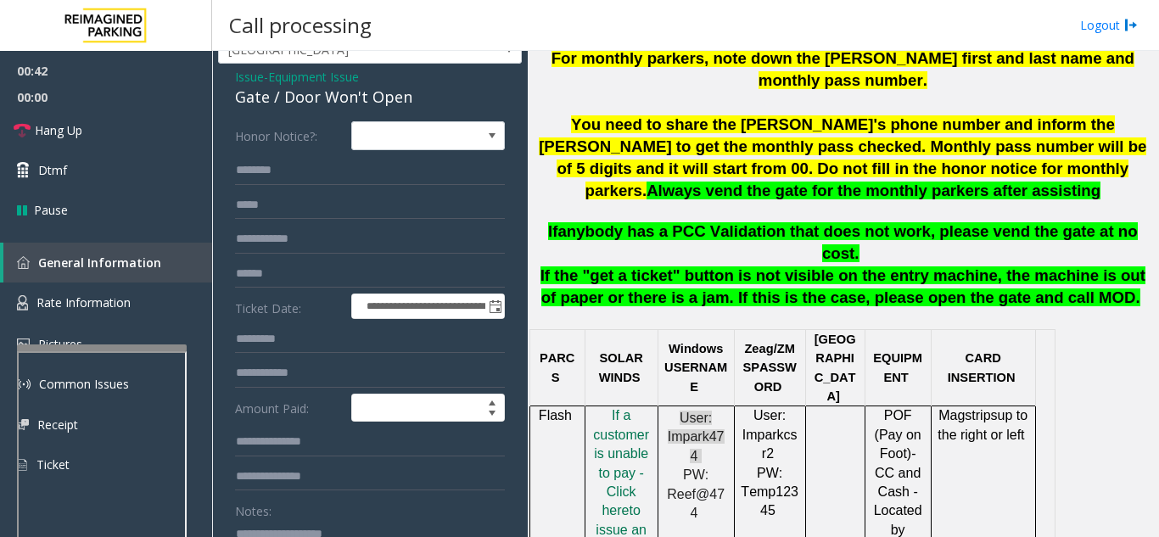
scroll to position [85, 0]
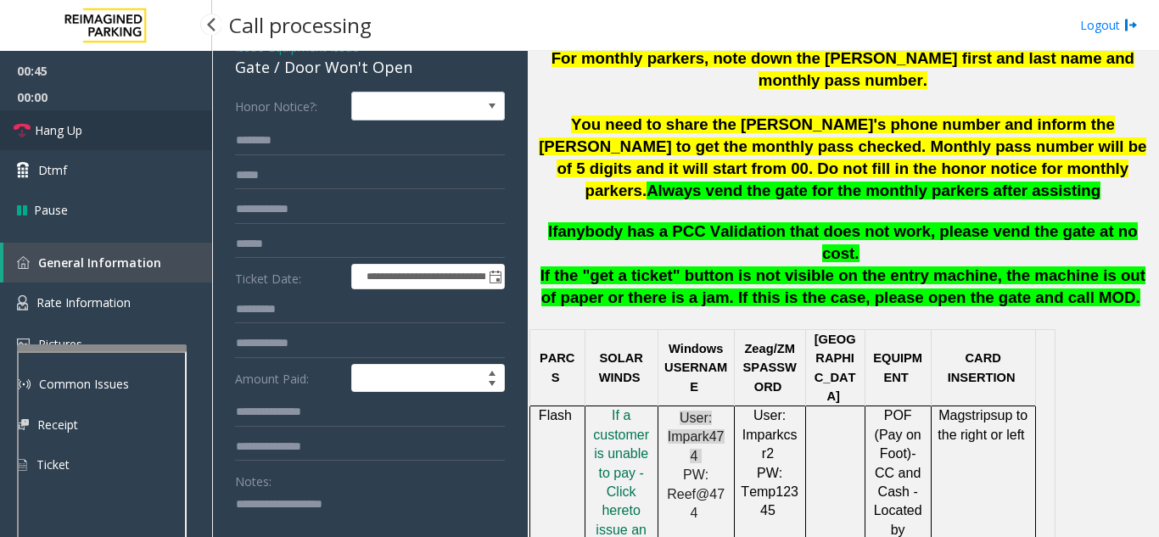
click at [52, 126] on span "Hang Up" at bounding box center [58, 130] width 47 height 18
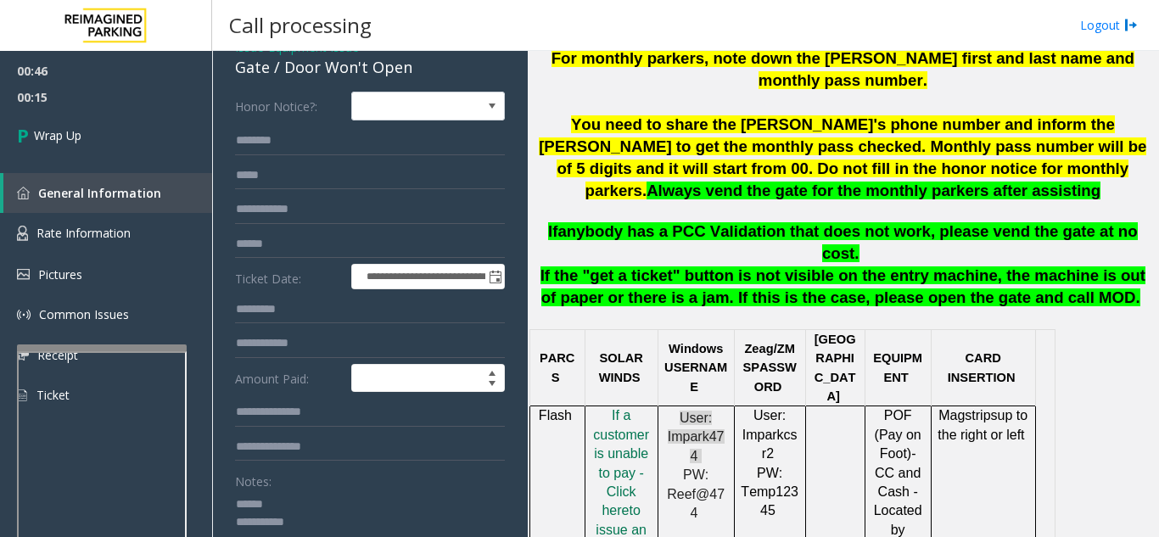
click at [349, 498] on textarea at bounding box center [363, 522] width 257 height 64
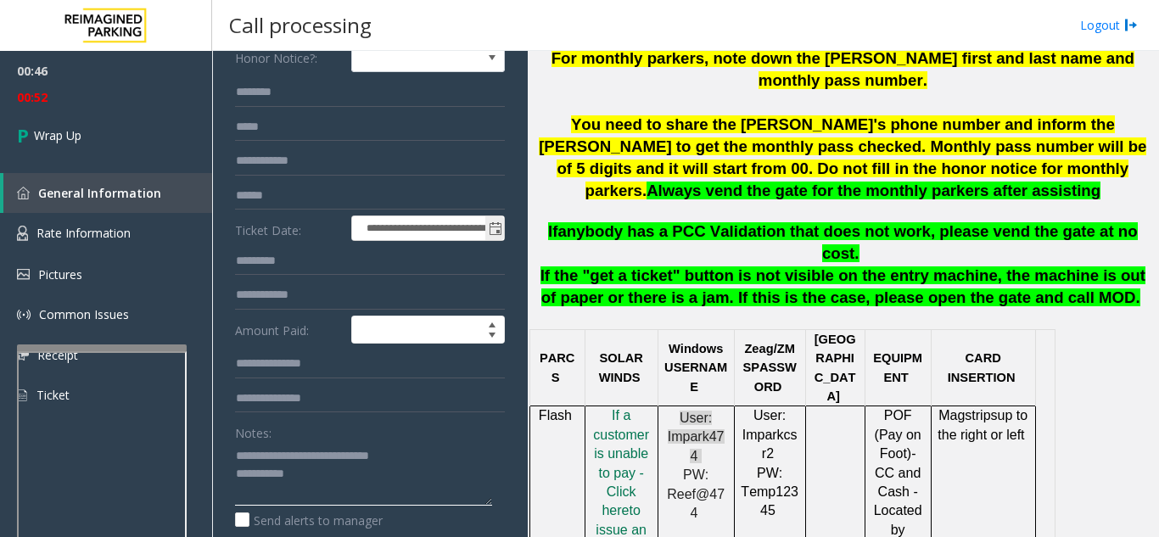
scroll to position [170, 0]
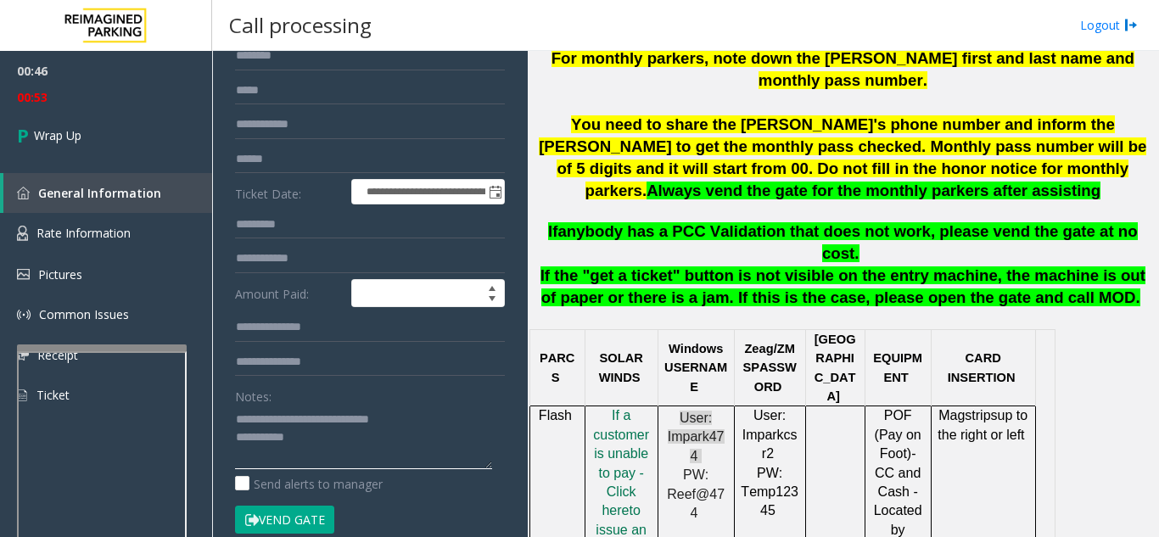
click at [362, 432] on textarea at bounding box center [363, 437] width 257 height 64
click at [415, 409] on textarea at bounding box center [363, 437] width 257 height 64
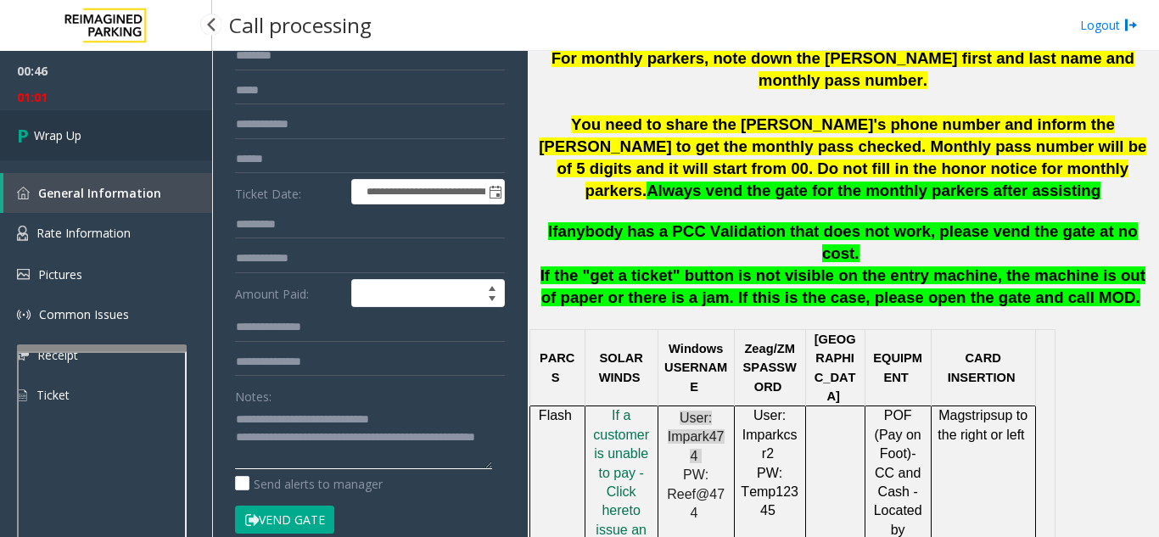
type textarea "**********"
click at [158, 118] on link "Wrap Up" at bounding box center [106, 135] width 212 height 50
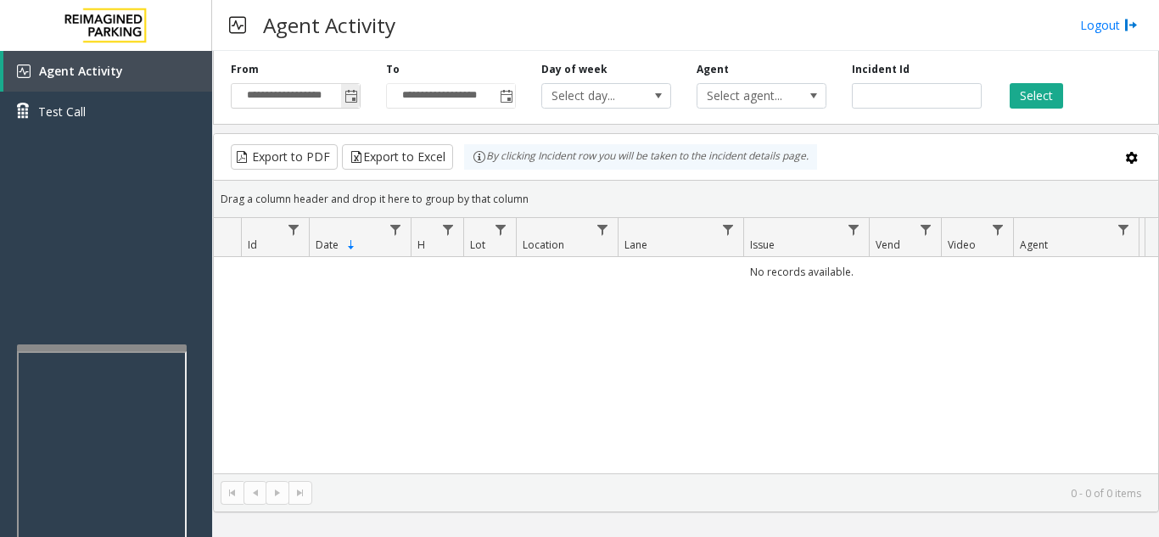
click at [348, 103] on span "Toggle popup" at bounding box center [351, 97] width 14 height 14
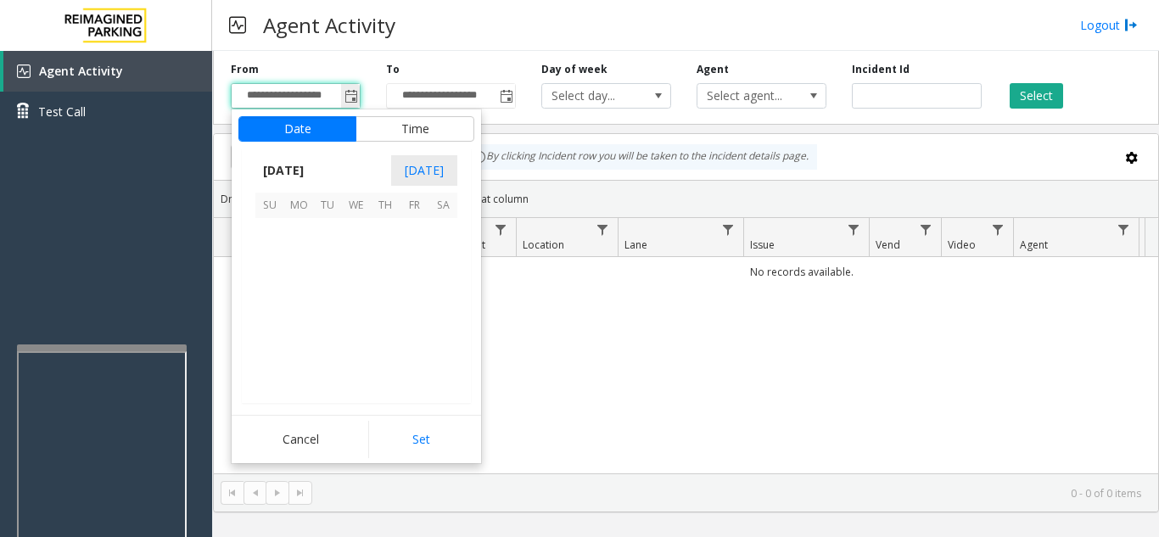
scroll to position [304394, 0]
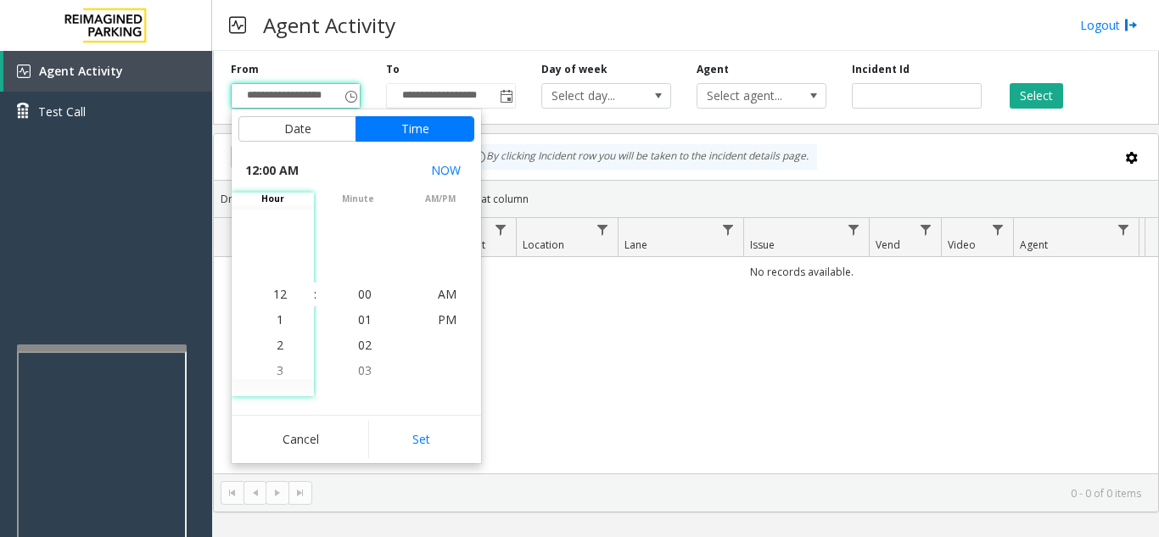
scroll to position [304394, 0]
click at [410, 439] on button "Set" at bounding box center [421, 439] width 107 height 37
type input "**********"
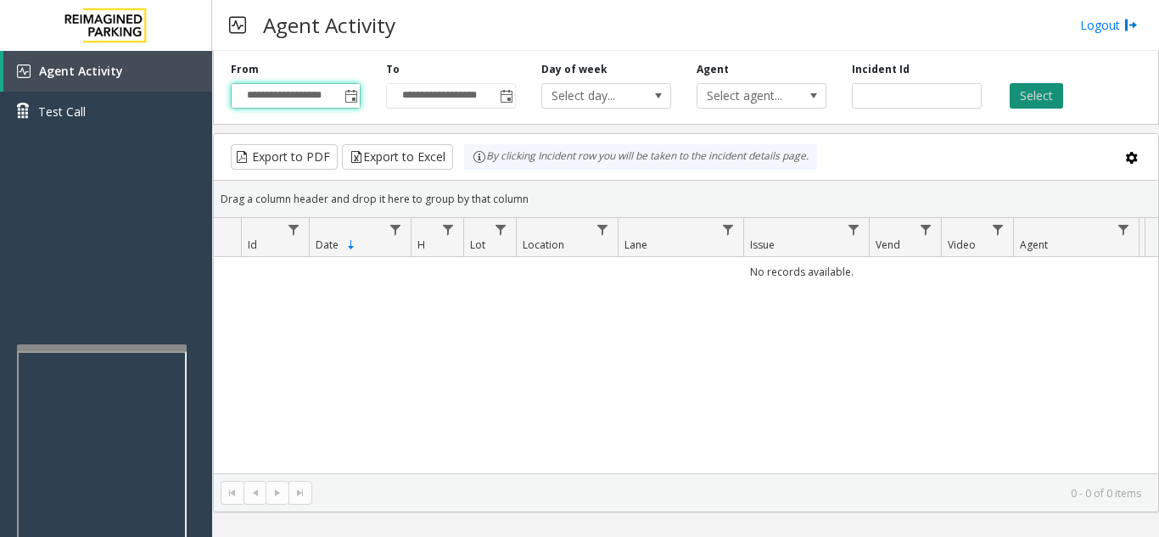
click at [1027, 94] on button "Select" at bounding box center [1035, 95] width 53 height 25
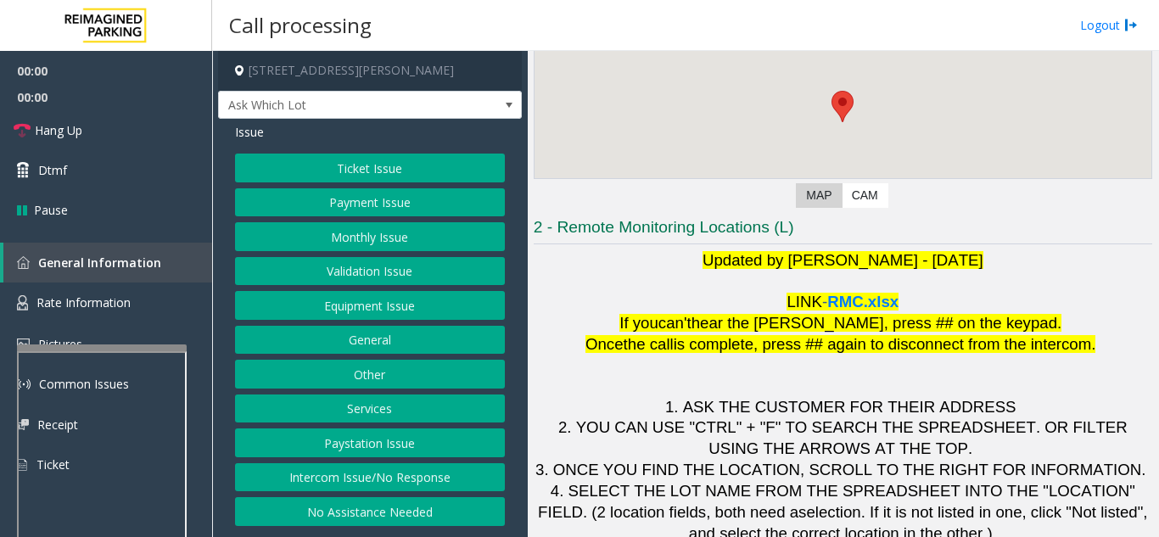
scroll to position [249, 0]
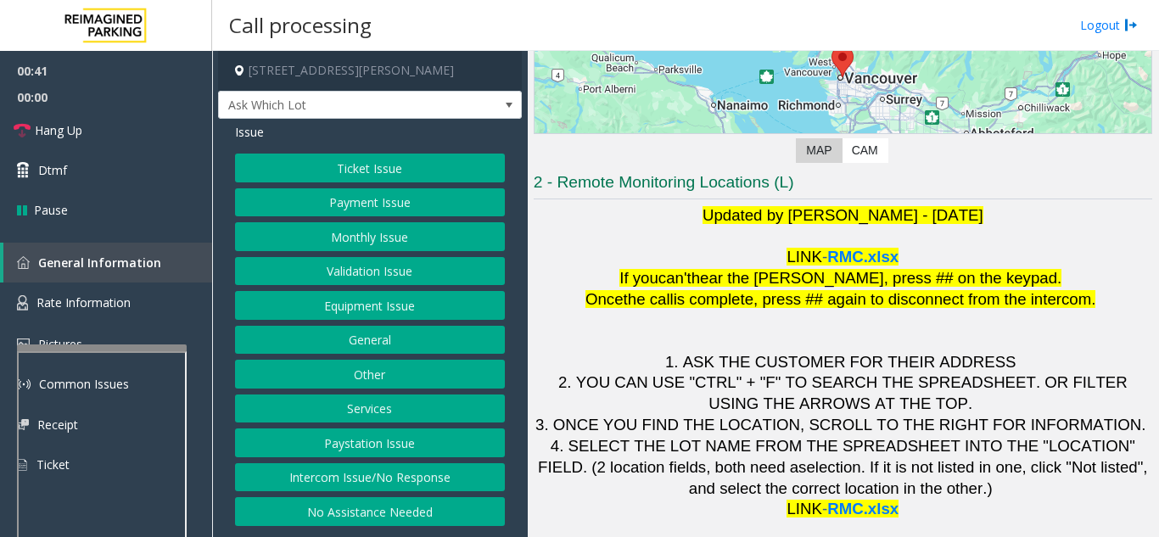
click at [379, 321] on div "Ticket Issue Payment Issue Monthly Issue Validation Issue Equipment Issue Gener…" at bounding box center [370, 340] width 270 height 372
click at [379, 309] on button "Equipment Issue" at bounding box center [370, 305] width 270 height 29
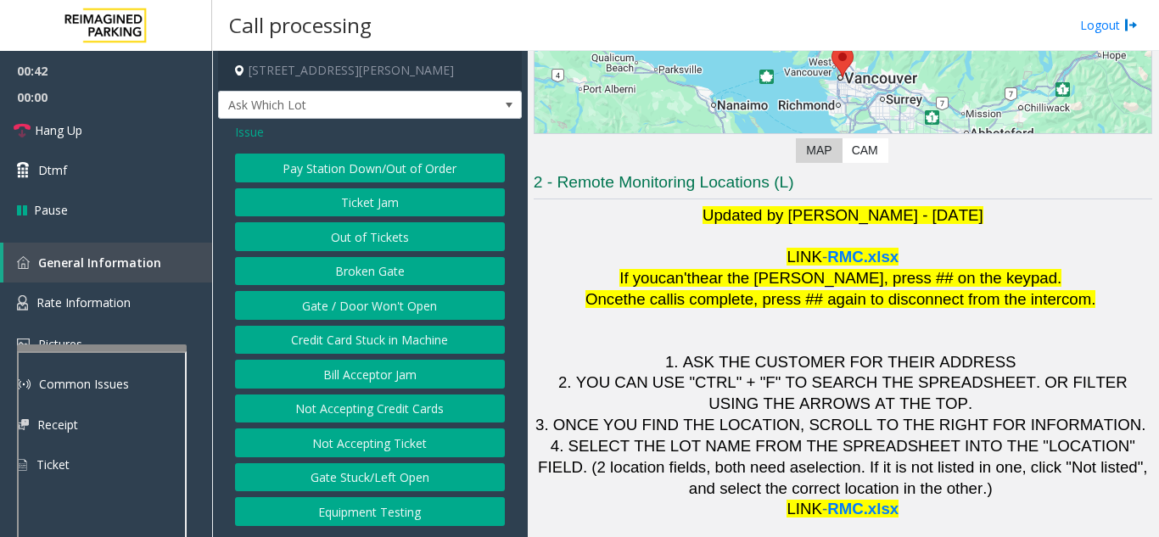
click at [367, 208] on button "Ticket Jam" at bounding box center [370, 202] width 270 height 29
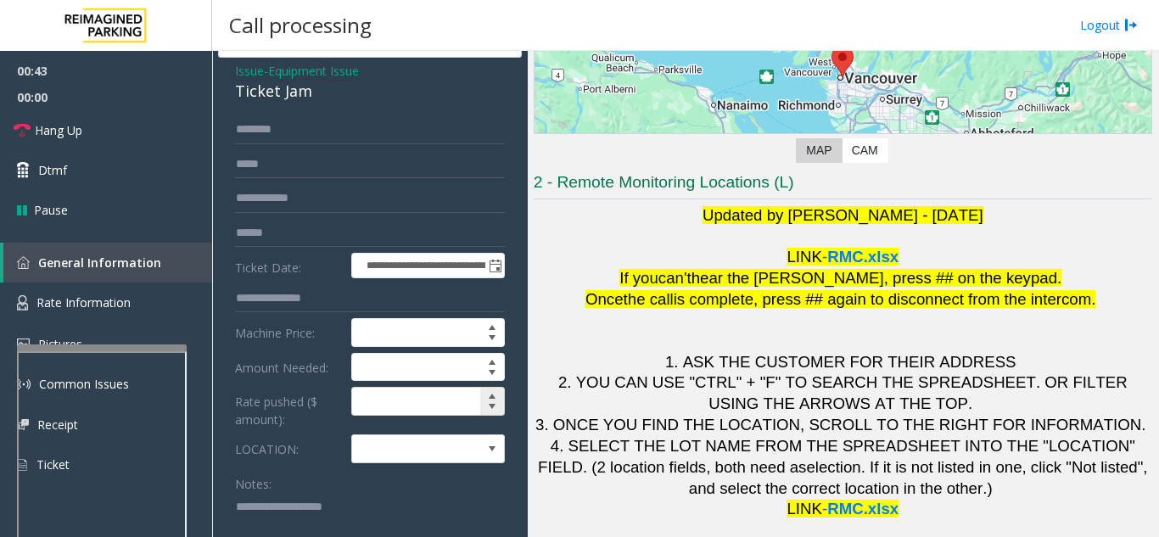
scroll to position [85, 0]
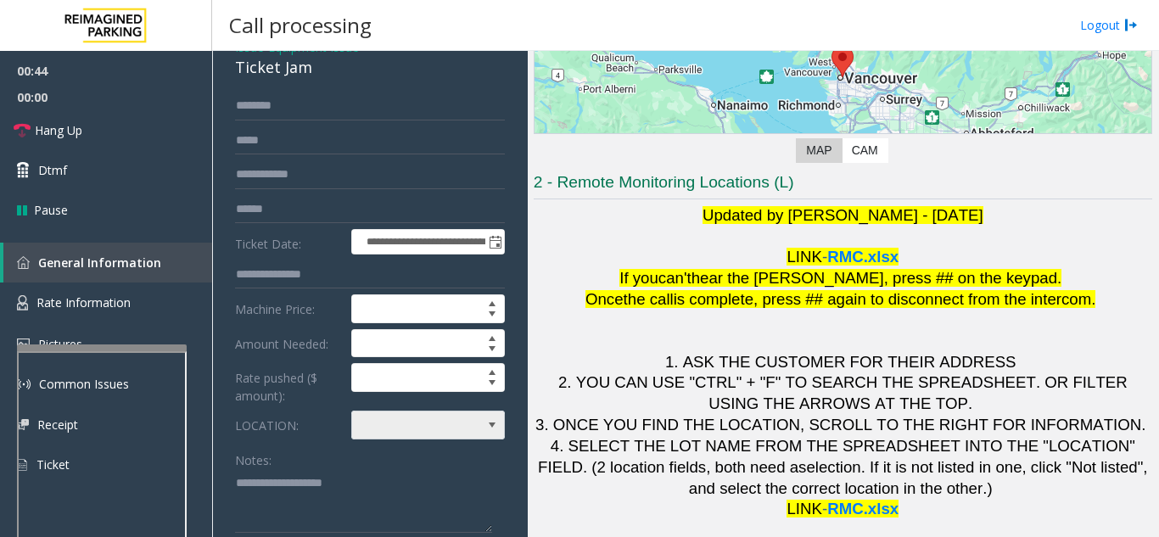
click at [415, 435] on span at bounding box center [412, 424] width 121 height 27
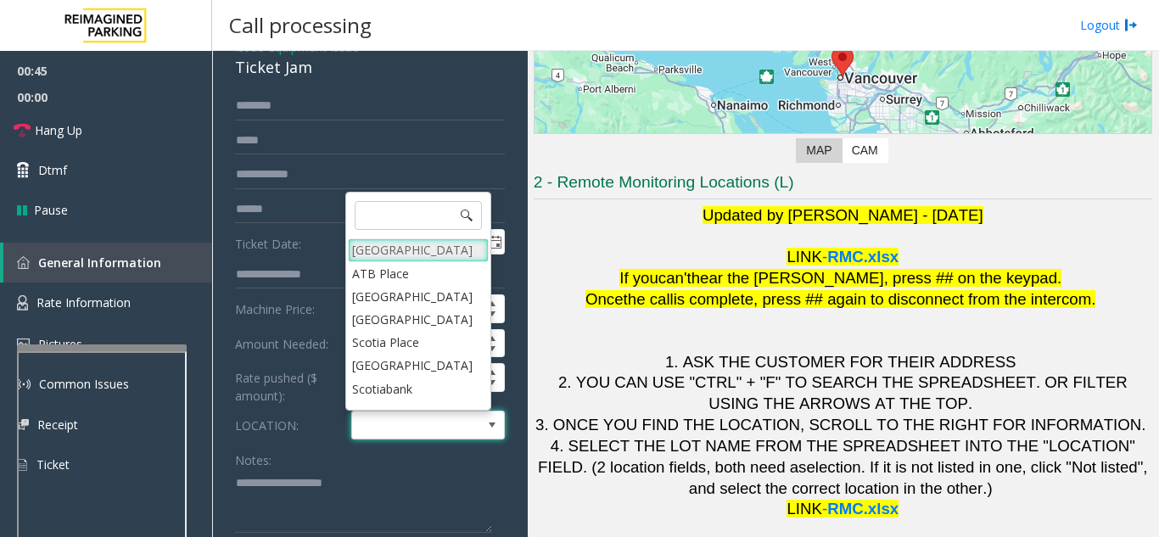
click at [416, 247] on Village "[GEOGRAPHIC_DATA]" at bounding box center [418, 249] width 141 height 23
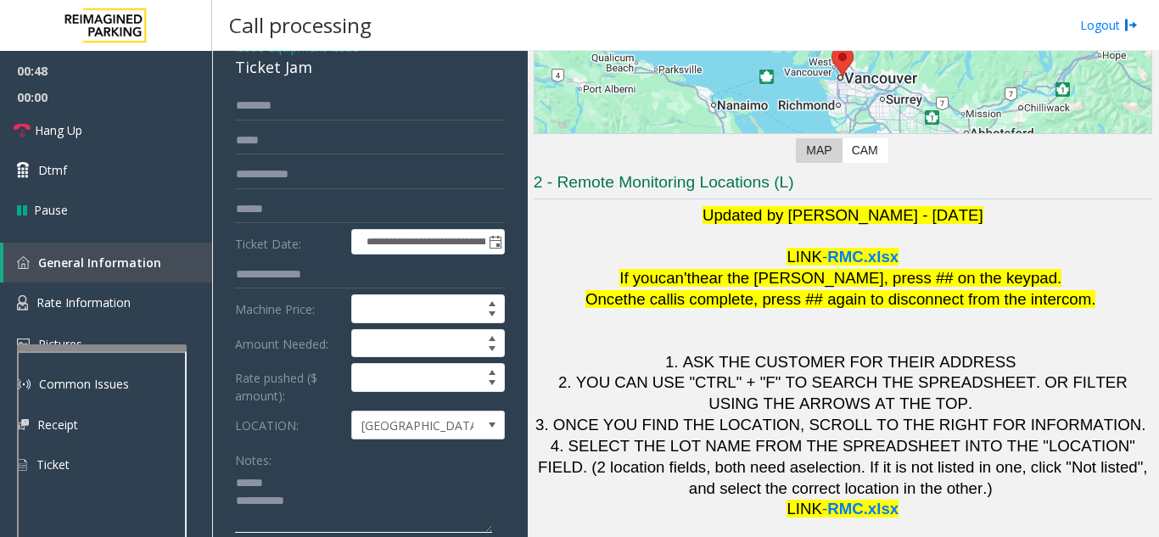
click at [310, 479] on textarea at bounding box center [363, 501] width 257 height 64
drag, startPoint x: 248, startPoint y: 72, endPoint x: 308, endPoint y: 68, distance: 59.5
click at [308, 68] on div "**********" at bounding box center [370, 461] width 304 height 855
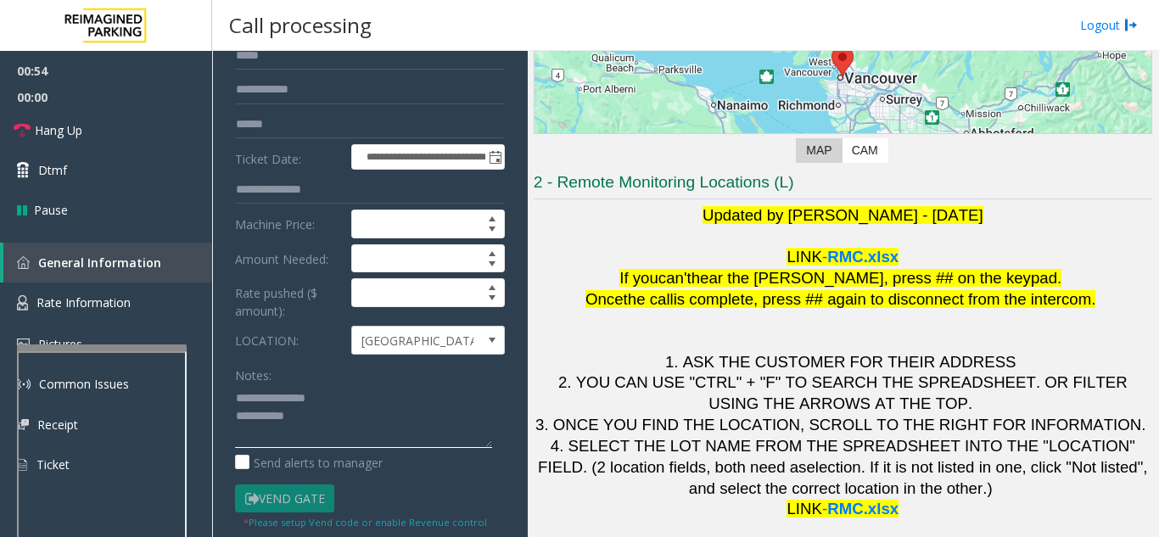
click at [360, 410] on textarea at bounding box center [363, 416] width 257 height 64
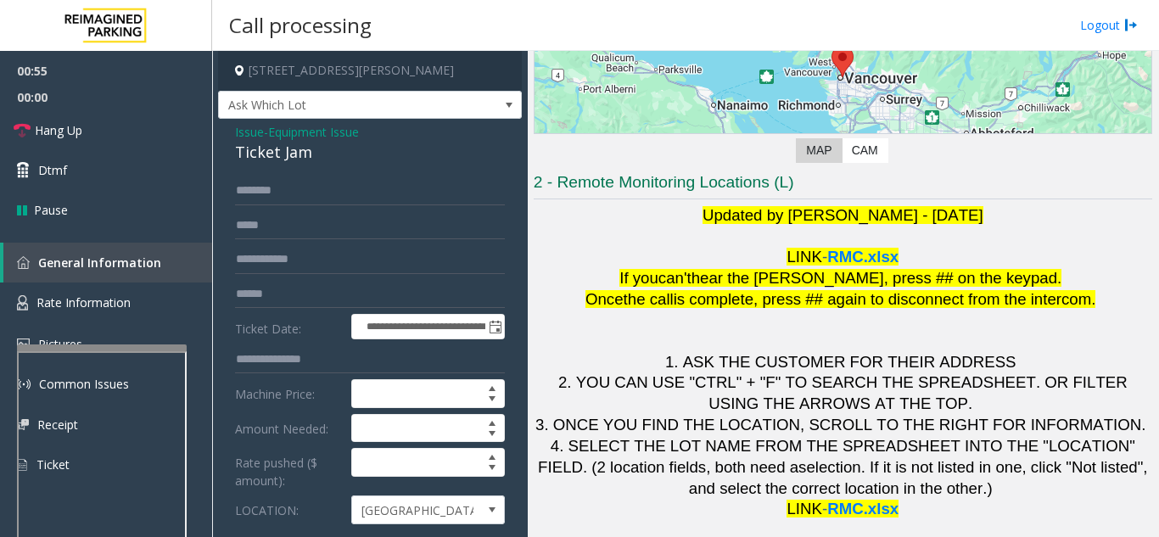
type textarea "**********"
click at [372, 198] on input "text" at bounding box center [370, 190] width 270 height 29
type input "*"
click at [42, 165] on span "Dtmf" at bounding box center [52, 170] width 29 height 18
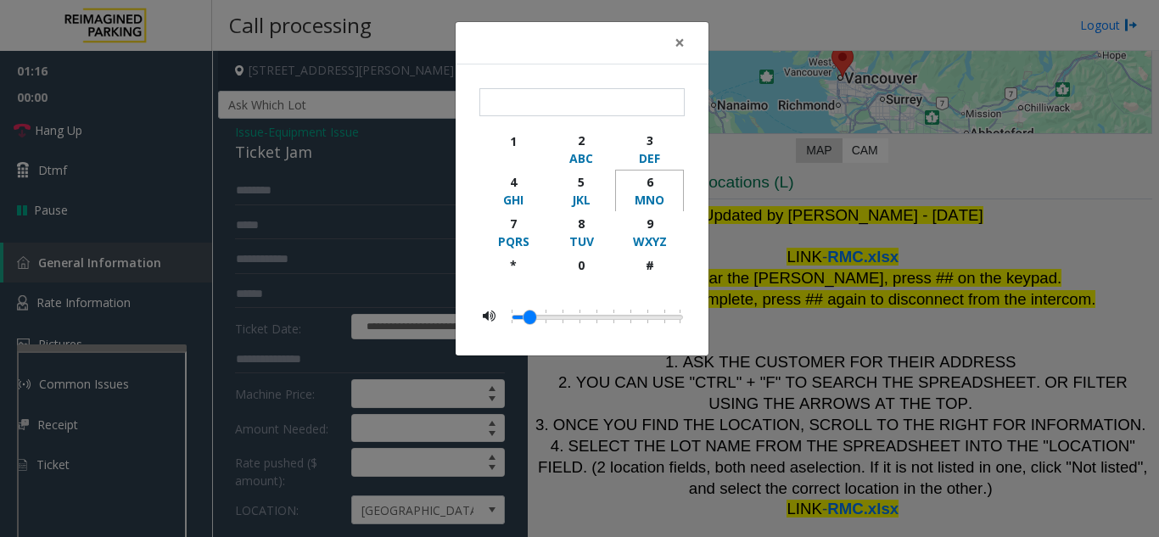
click at [651, 181] on div "6" at bounding box center [649, 182] width 47 height 18
type input "*"
click at [678, 42] on span "×" at bounding box center [679, 43] width 10 height 24
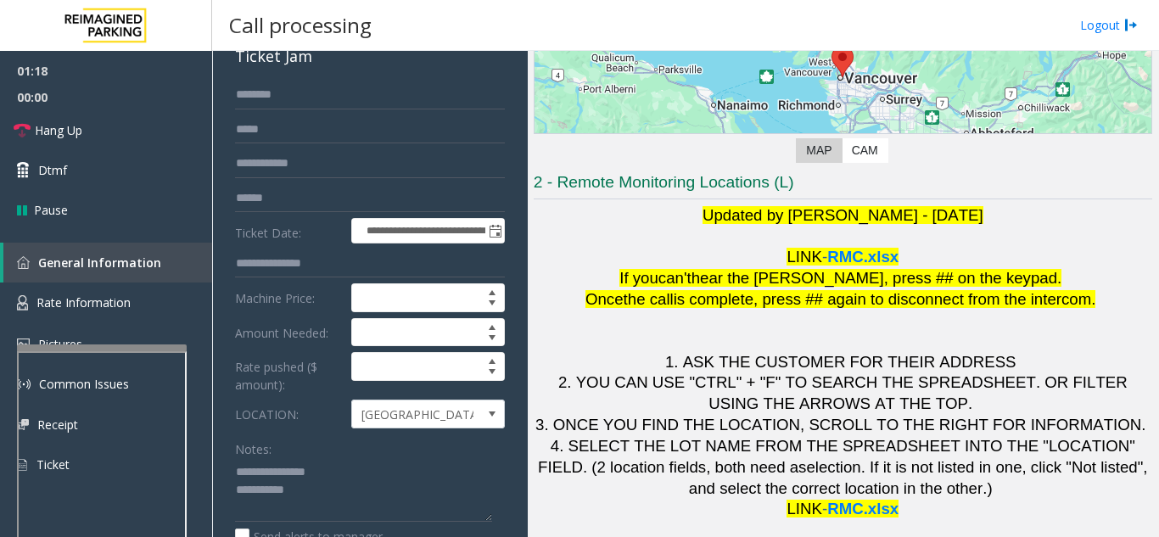
scroll to position [254, 0]
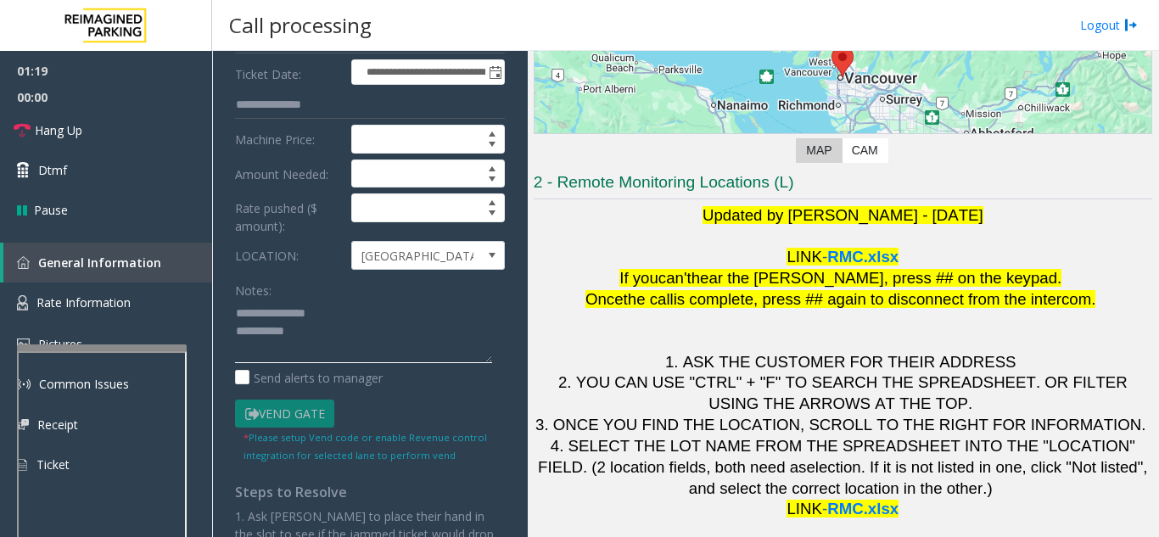
click at [355, 321] on textarea at bounding box center [363, 331] width 257 height 64
click at [355, 332] on textarea at bounding box center [363, 331] width 257 height 64
click at [383, 300] on textarea at bounding box center [363, 331] width 257 height 64
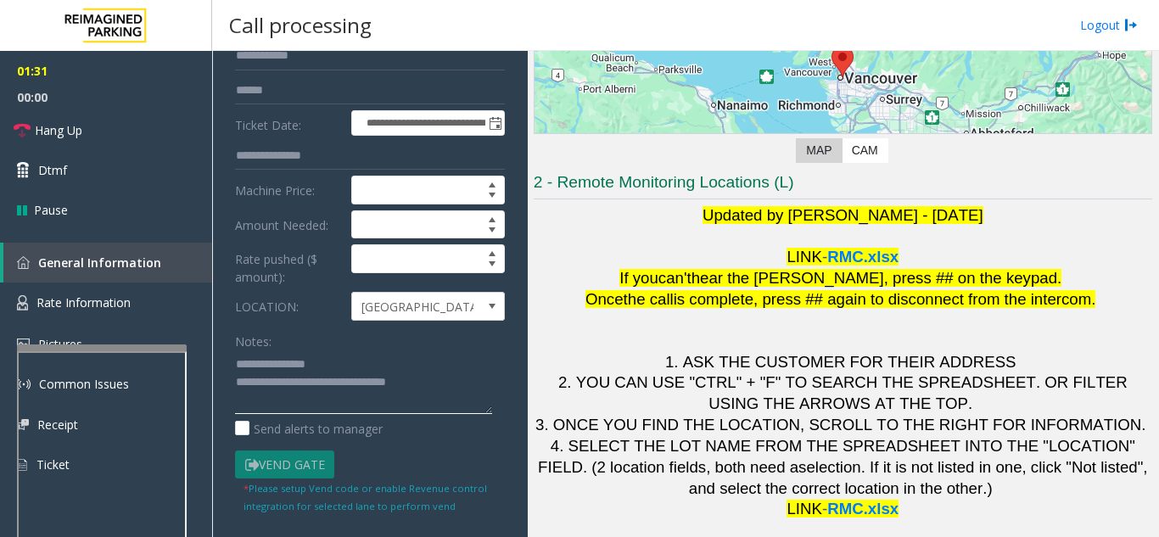
scroll to position [85, 0]
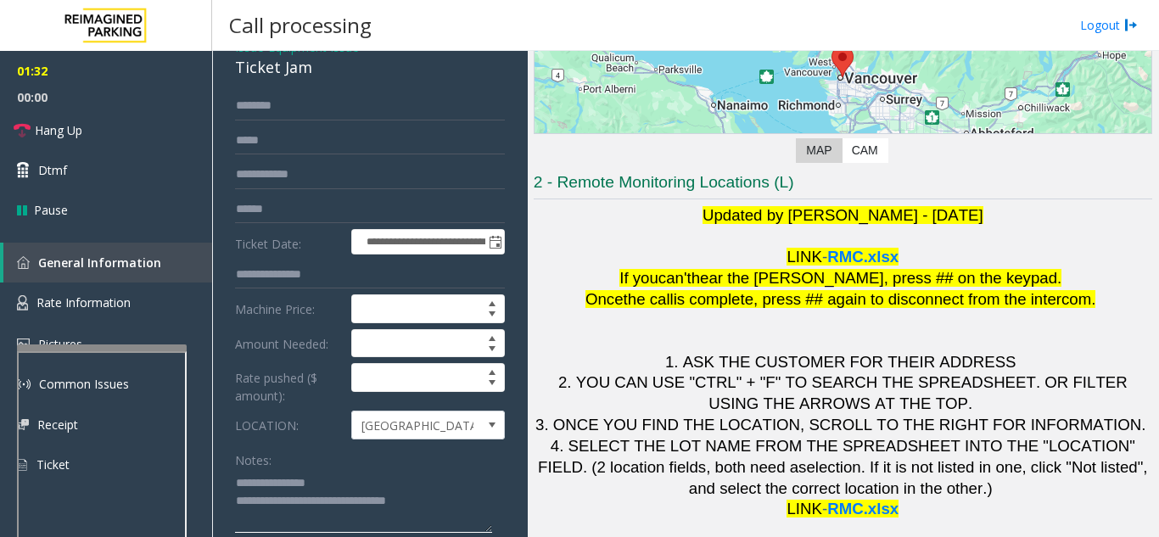
type textarea "**********"
click at [258, 109] on input "text" at bounding box center [370, 106] width 270 height 29
type input "*****"
click at [131, 136] on link "Hang Up" at bounding box center [106, 130] width 212 height 40
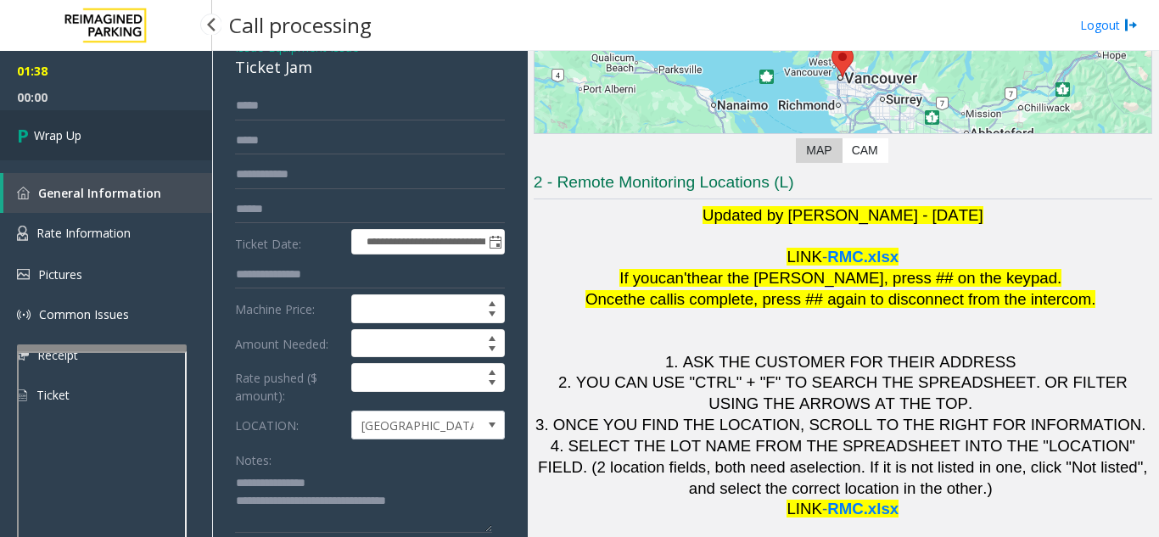
click at [131, 136] on link "Wrap Up" at bounding box center [106, 135] width 212 height 50
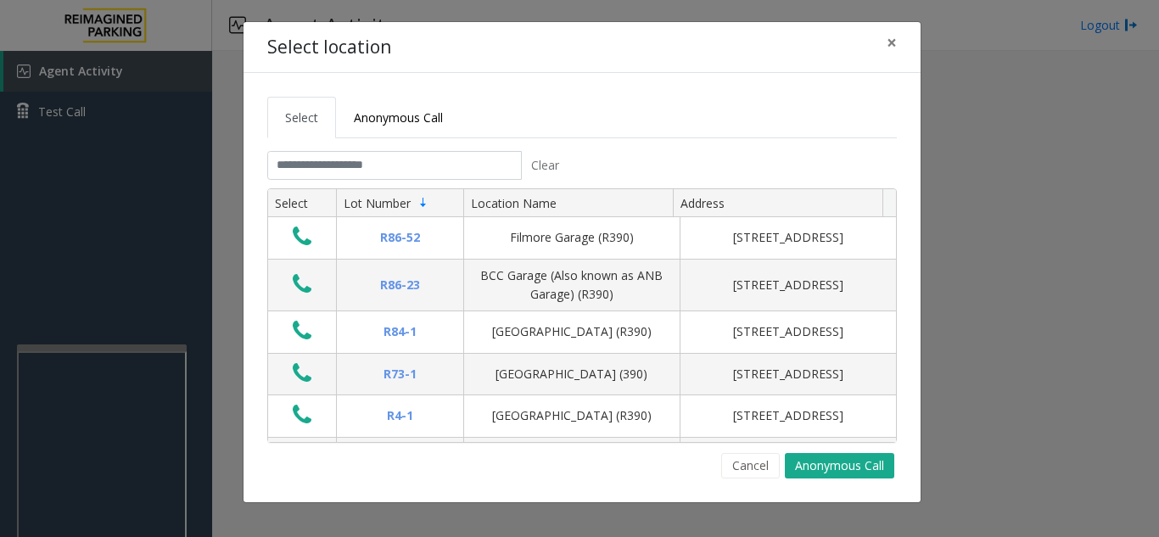
click at [318, 184] on tab "Clear Select Lot Number Location Name Address R86-[GEOGRAPHIC_DATA][STREET_ADDR…" at bounding box center [581, 314] width 629 height 327
click at [327, 171] on input "text" at bounding box center [394, 165] width 254 height 29
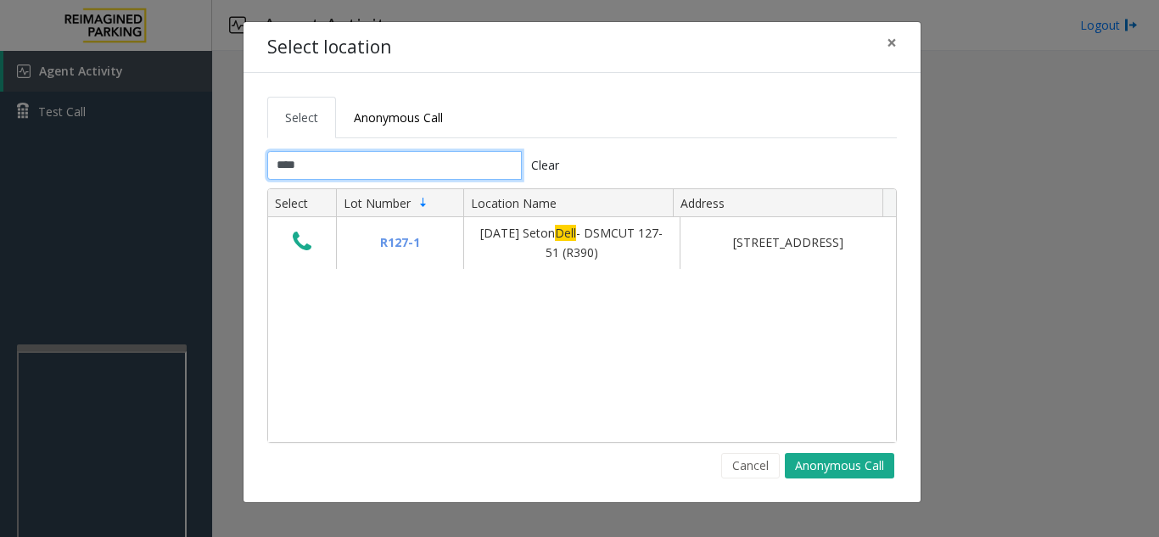
type input "****"
click at [883, 44] on button "×" at bounding box center [891, 43] width 34 height 42
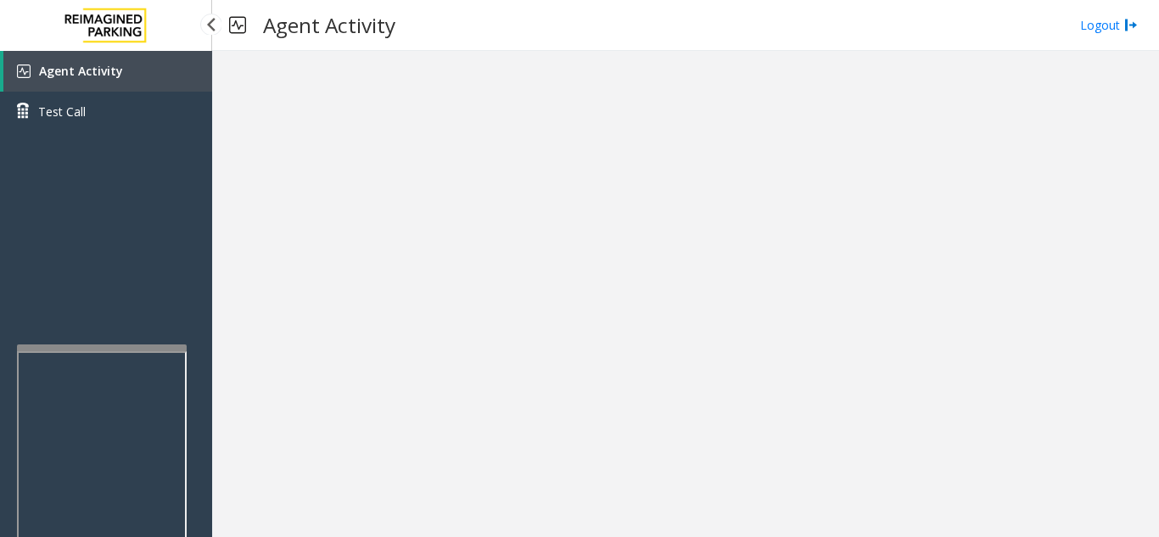
click at [160, 62] on link "Agent Activity" at bounding box center [107, 71] width 209 height 41
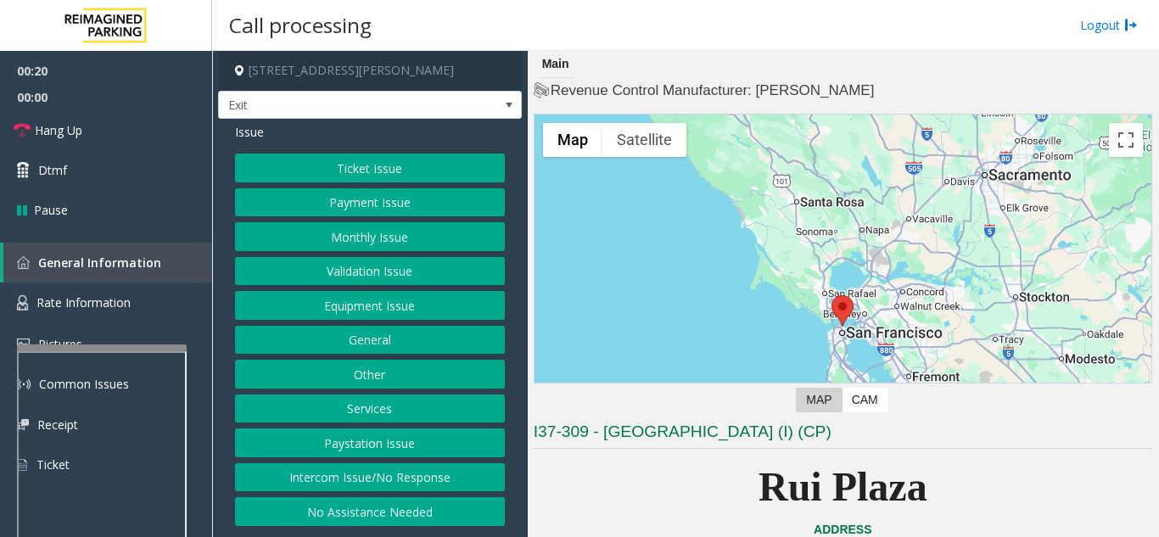
click at [361, 394] on button "Services" at bounding box center [370, 408] width 270 height 29
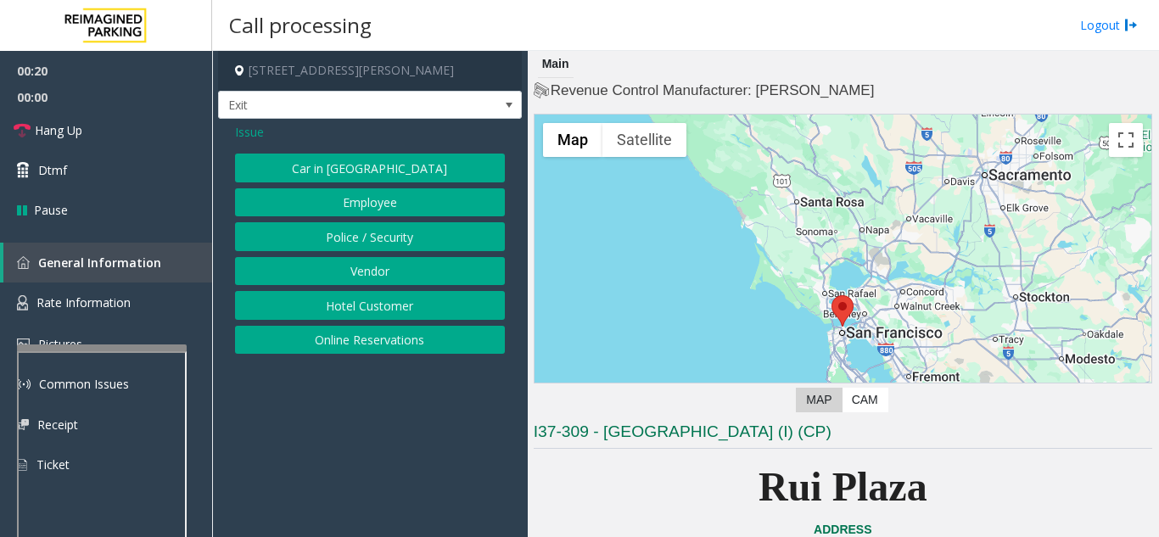
click at [376, 318] on button "Hotel Customer" at bounding box center [370, 305] width 270 height 29
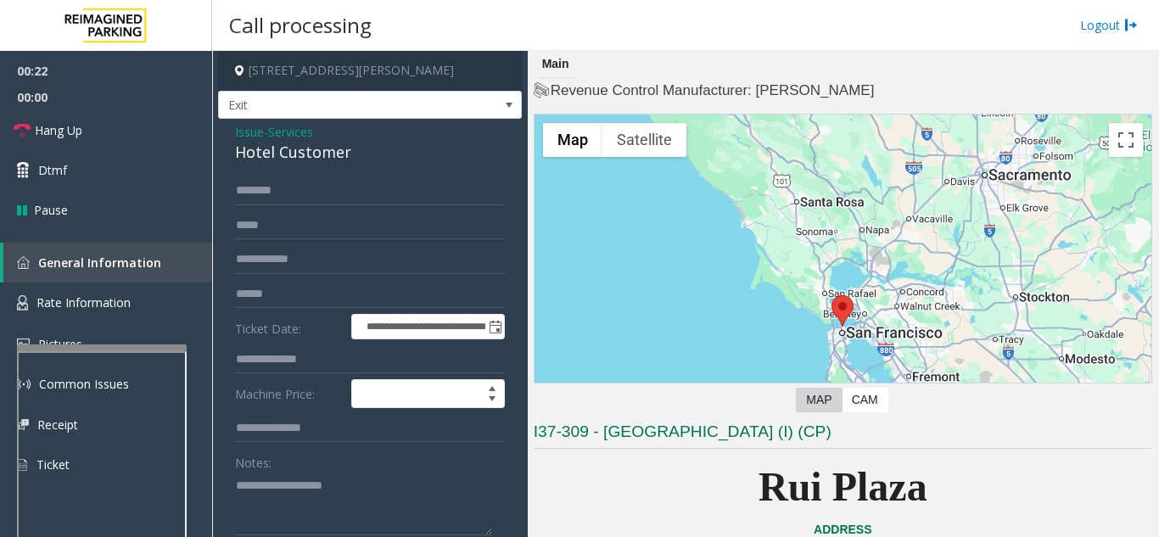
click at [254, 131] on span "Issue" at bounding box center [249, 132] width 29 height 18
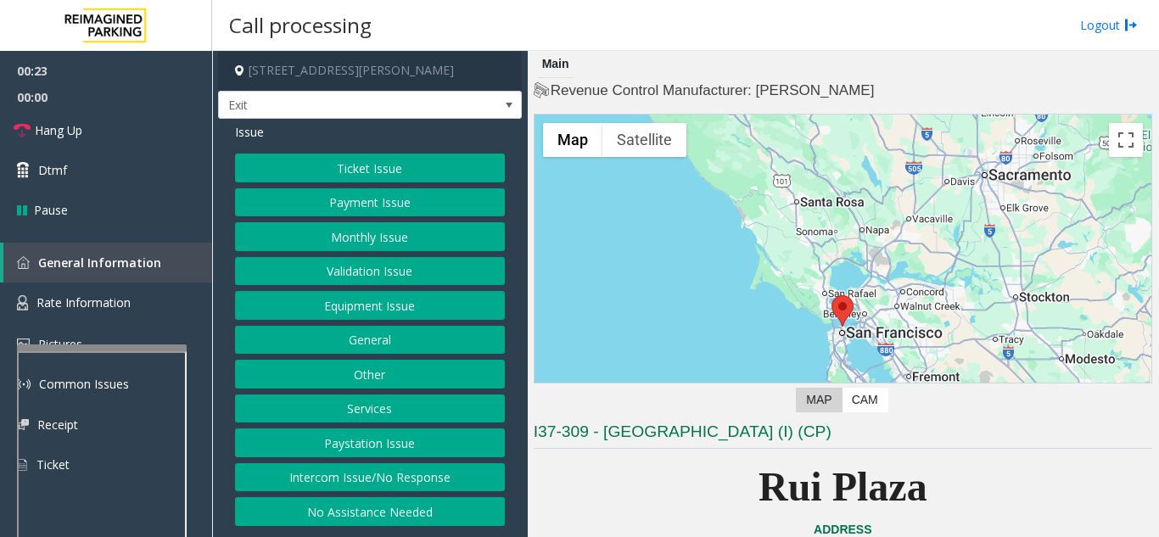
click at [388, 406] on button "Services" at bounding box center [370, 408] width 270 height 29
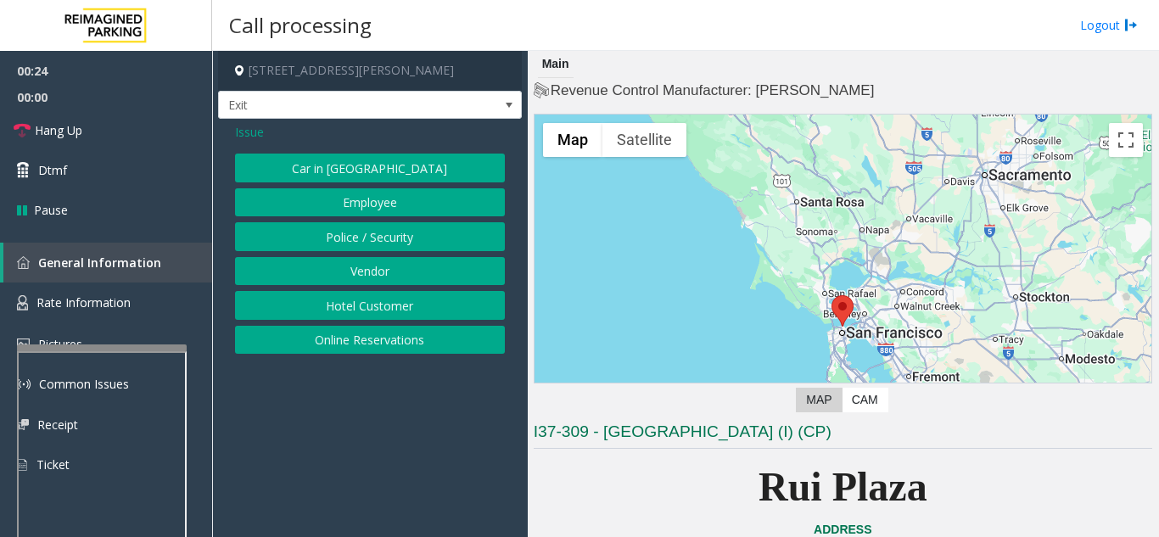
click at [374, 338] on button "Online Reservations" at bounding box center [370, 340] width 270 height 29
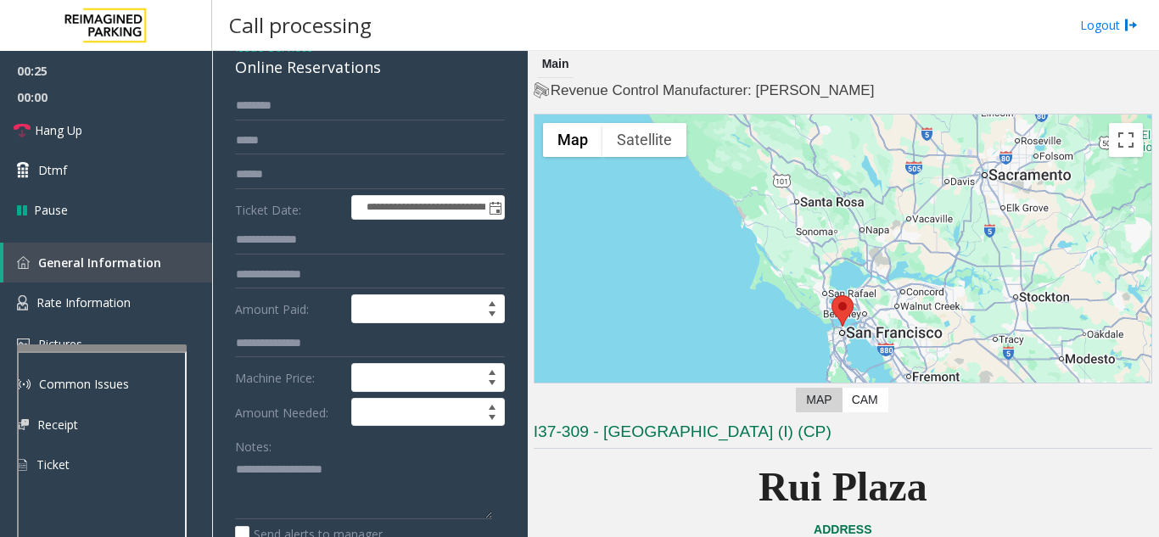
scroll to position [339, 0]
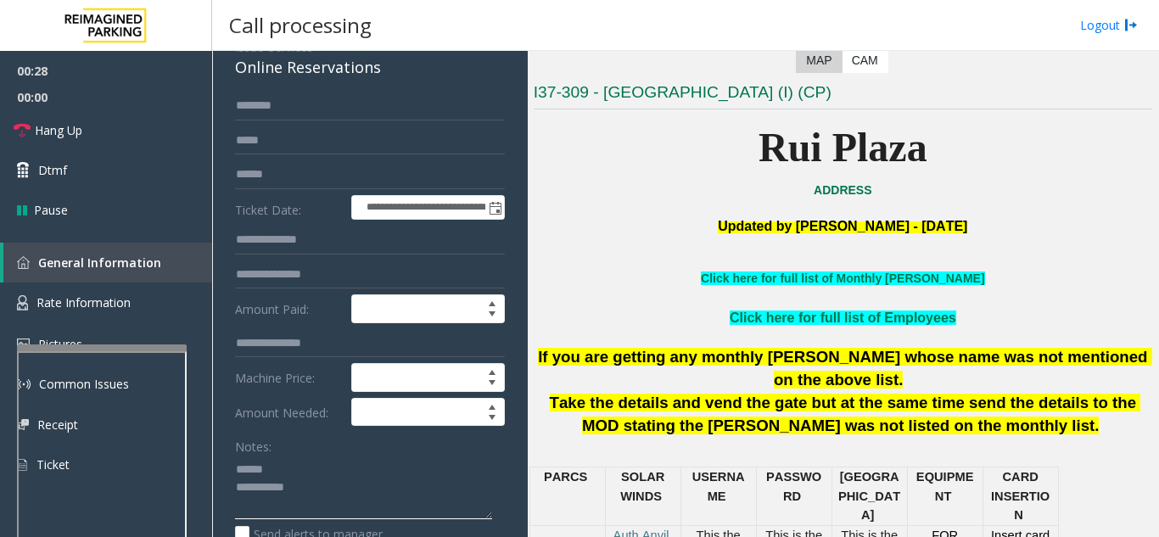
type textarea "**********"
click at [329, 176] on input "text" at bounding box center [370, 174] width 270 height 29
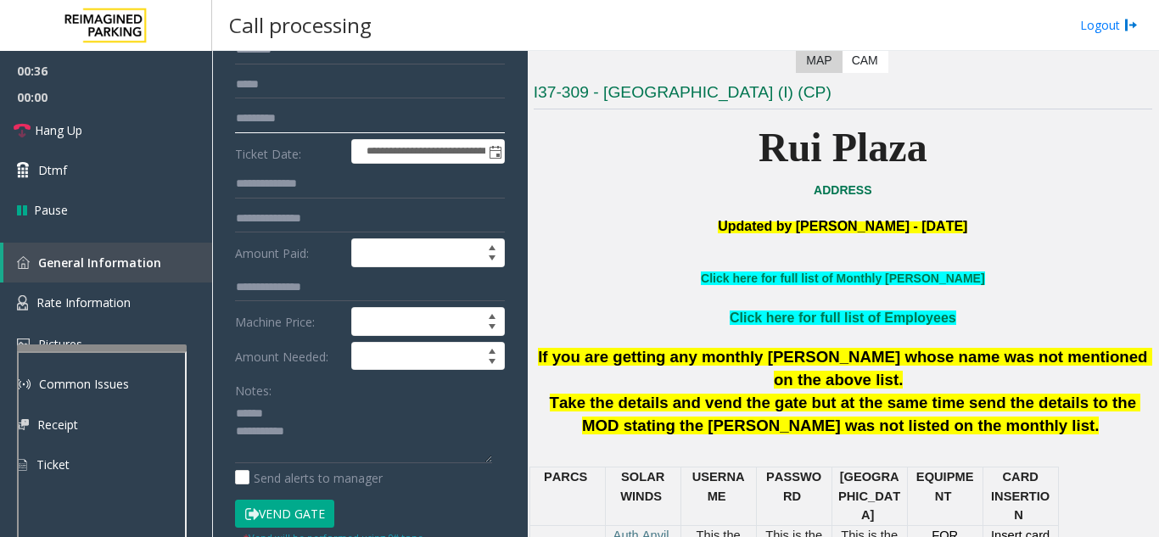
scroll to position [170, 0]
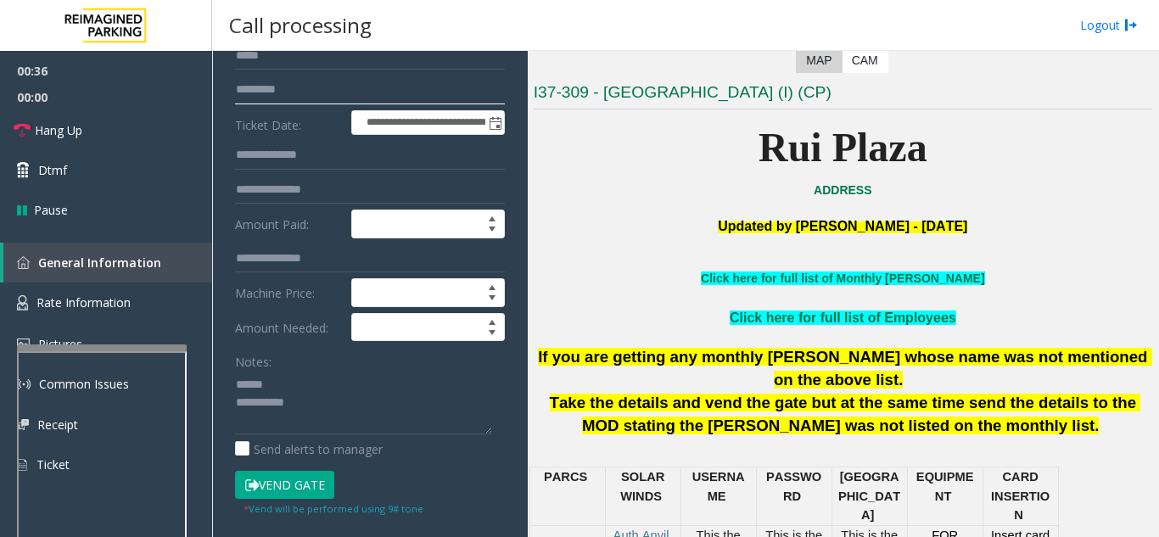
type input "*********"
click at [301, 485] on button "Vend Gate" at bounding box center [284, 485] width 99 height 29
click at [338, 369] on div "Notes:" at bounding box center [370, 390] width 270 height 87
click at [320, 388] on textarea at bounding box center [363, 403] width 257 height 64
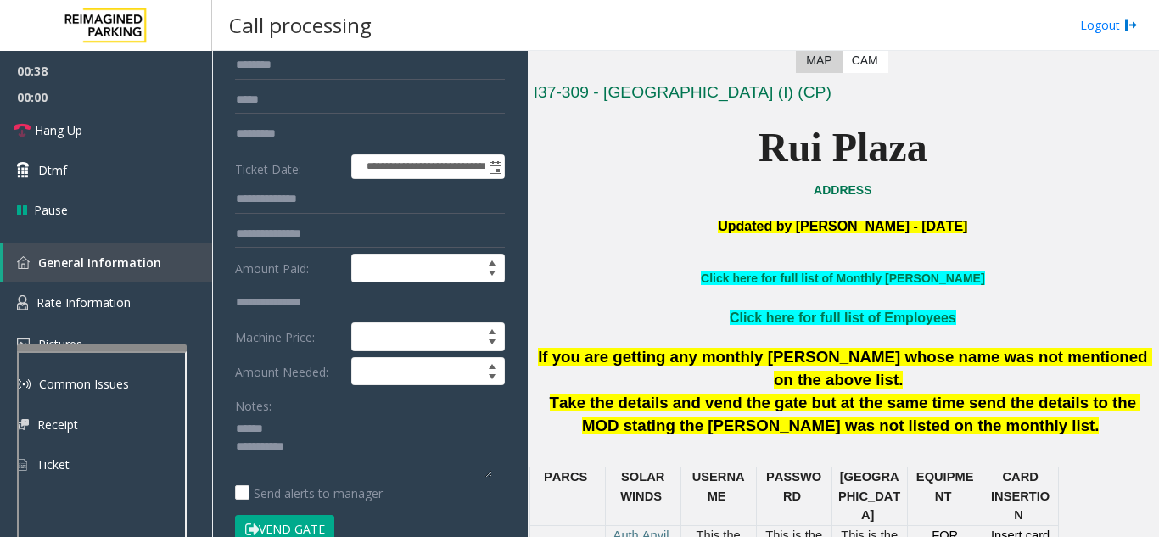
scroll to position [85, 0]
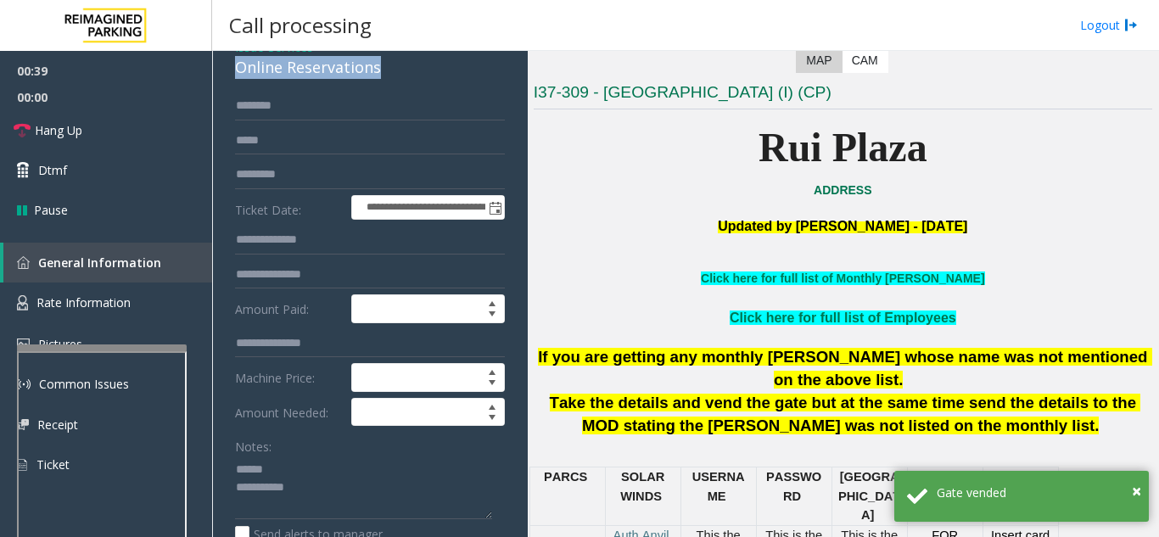
drag, startPoint x: 234, startPoint y: 70, endPoint x: 386, endPoint y: 79, distance: 152.1
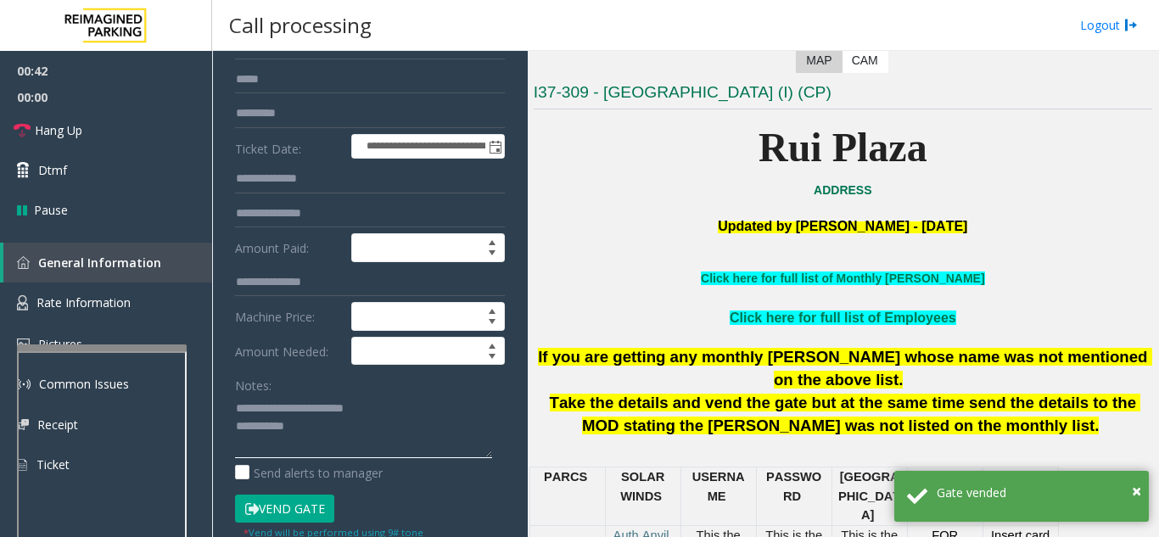
scroll to position [170, 0]
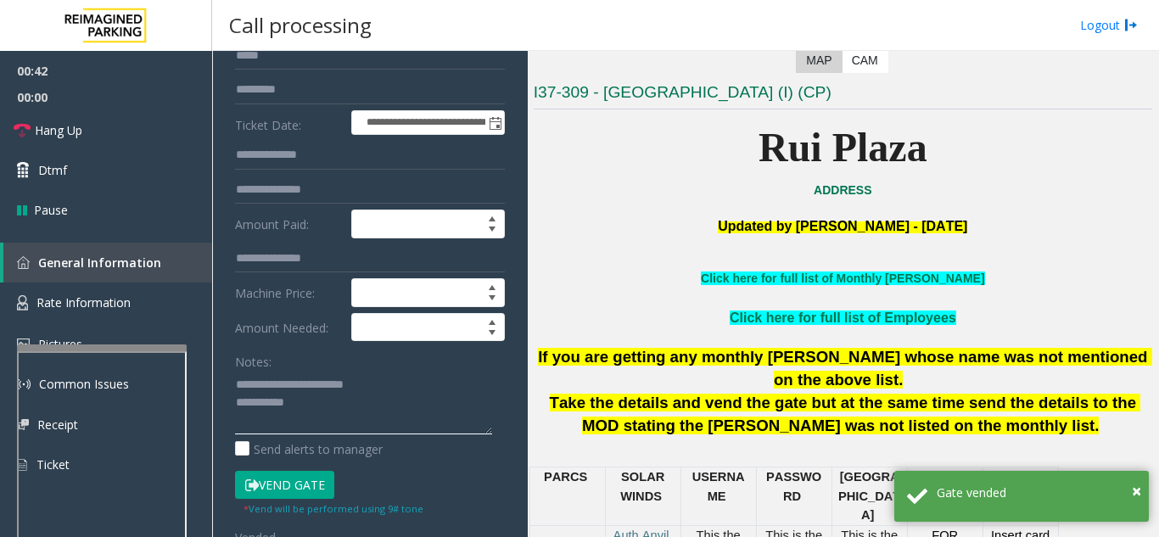
click at [450, 391] on textarea at bounding box center [363, 403] width 257 height 64
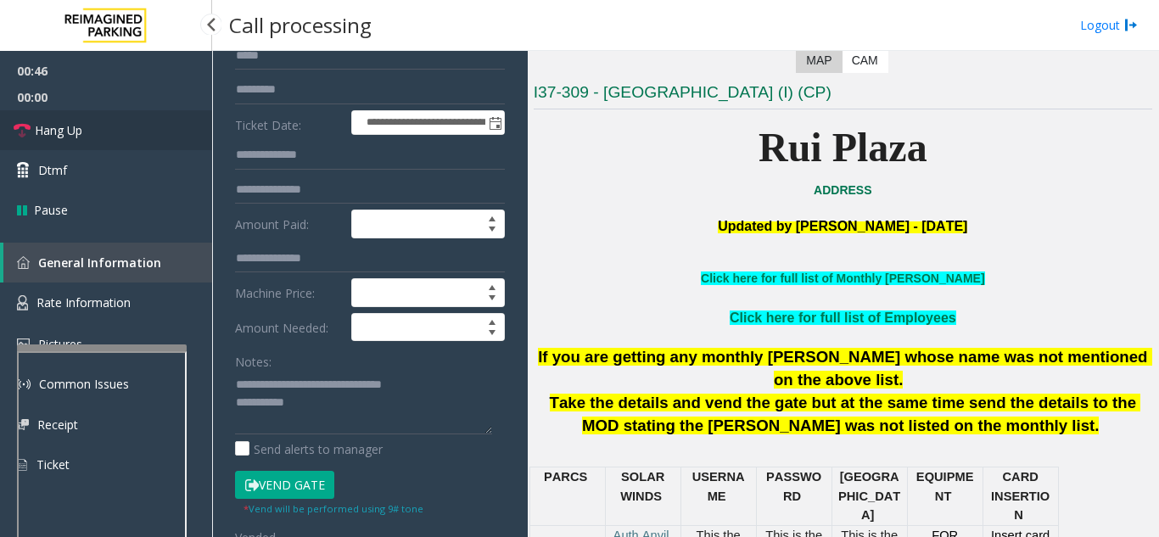
click at [170, 139] on link "Hang Up" at bounding box center [106, 130] width 212 height 40
click at [335, 387] on textarea at bounding box center [363, 403] width 257 height 64
click at [339, 415] on textarea at bounding box center [363, 403] width 257 height 64
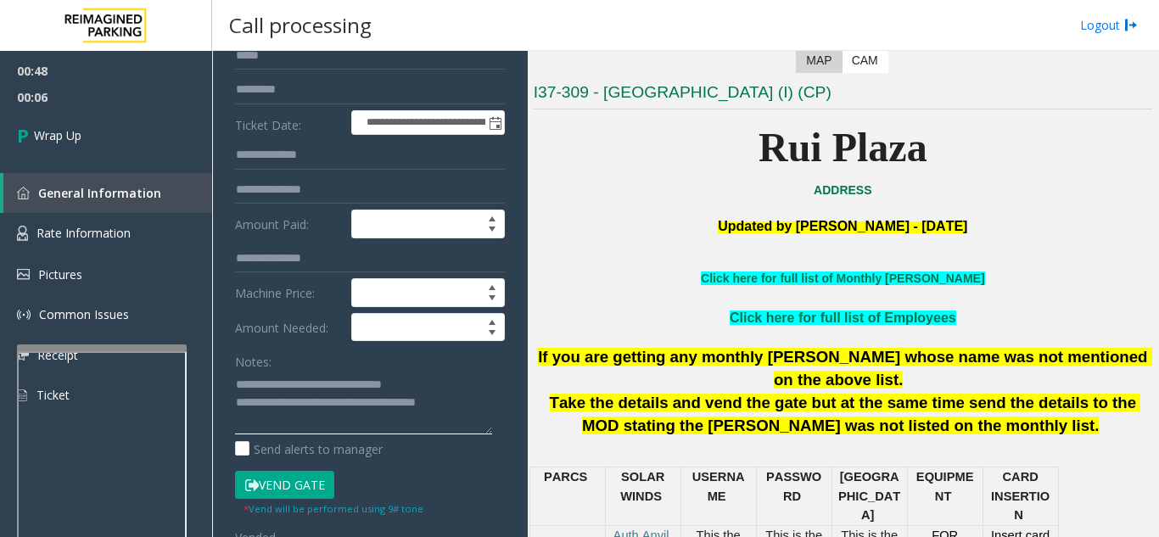
type textarea "**********"
click at [330, 350] on div "Notes:" at bounding box center [370, 390] width 270 height 87
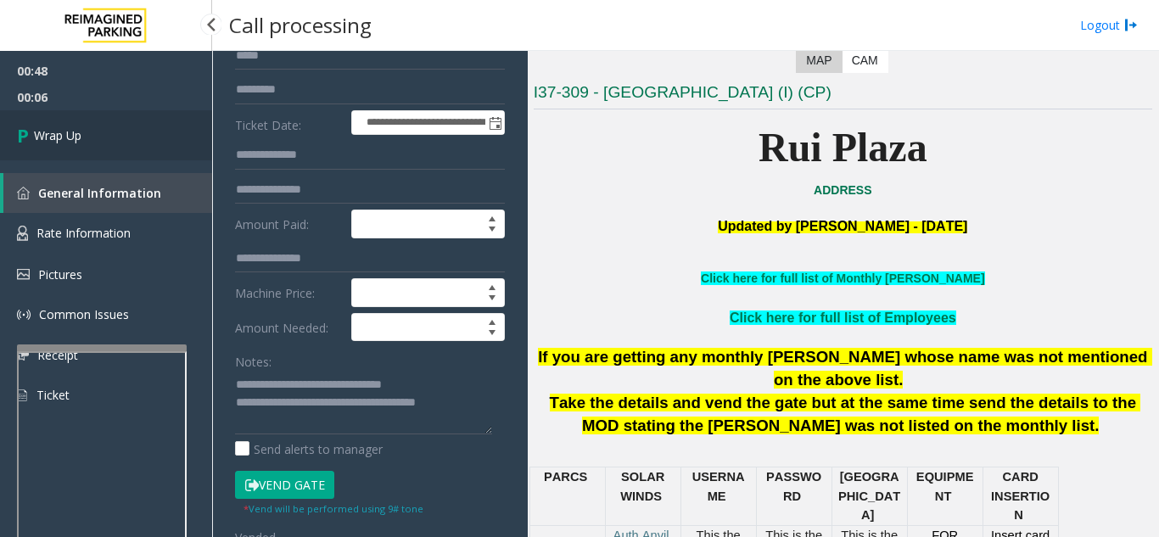
click at [81, 134] on span "Wrap Up" at bounding box center [57, 135] width 47 height 18
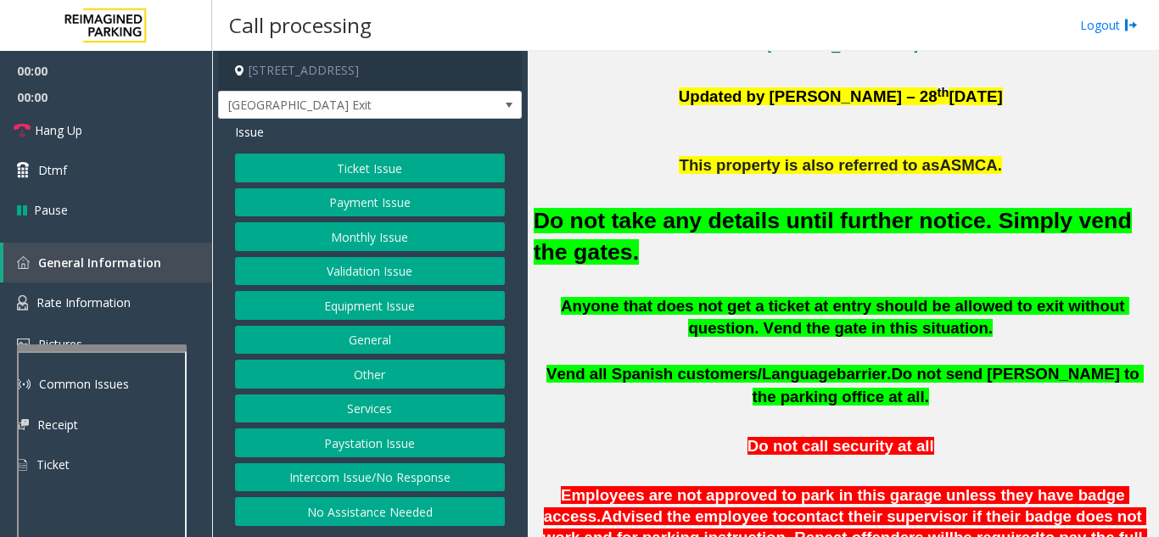
scroll to position [509, 0]
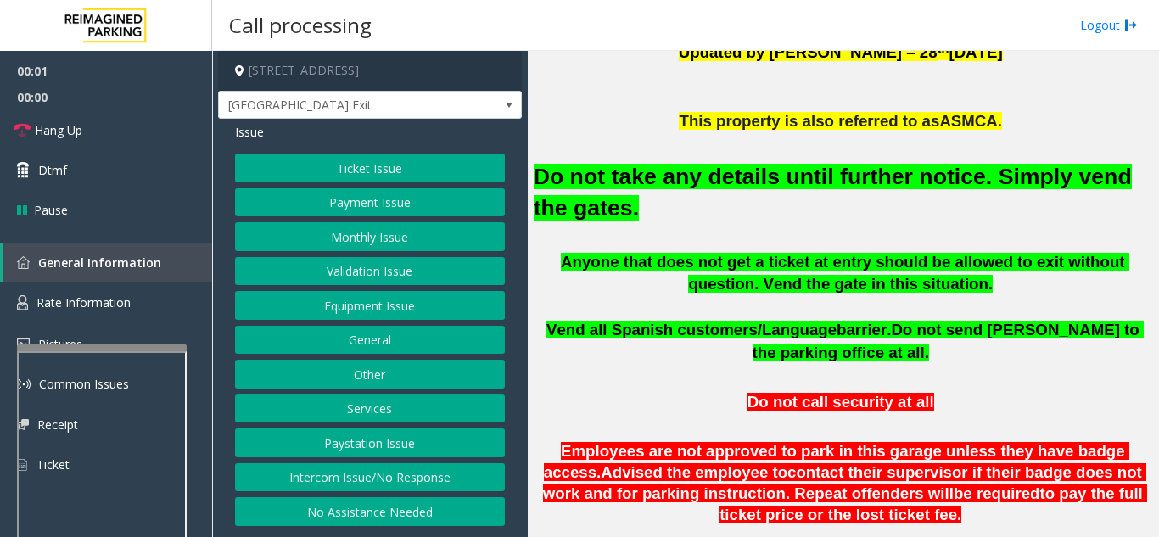
click at [431, 302] on button "Equipment Issue" at bounding box center [370, 305] width 270 height 29
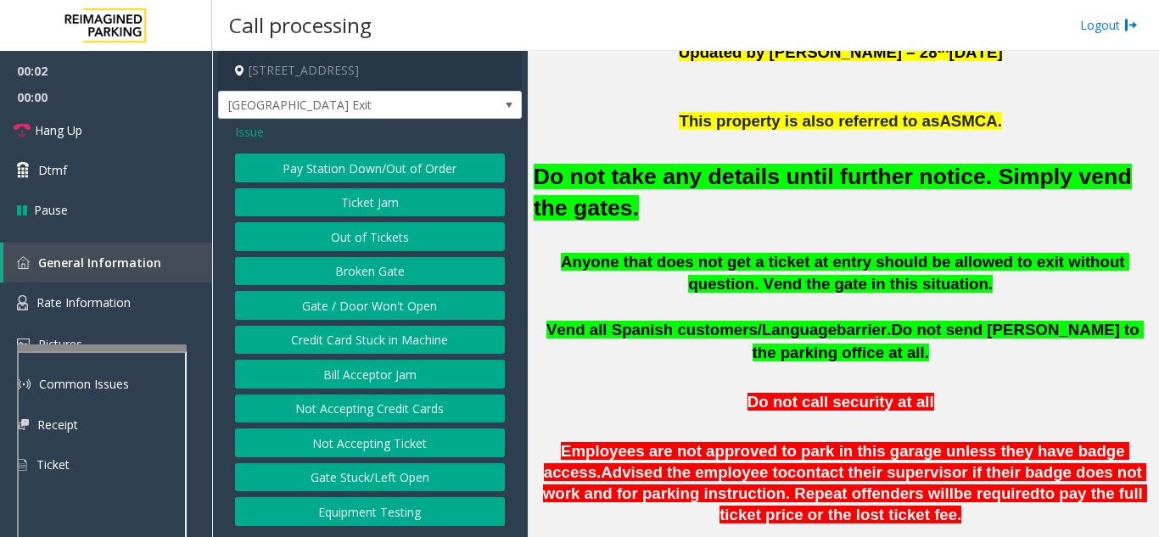
click at [431, 302] on button "Gate / Door Won't Open" at bounding box center [370, 305] width 270 height 29
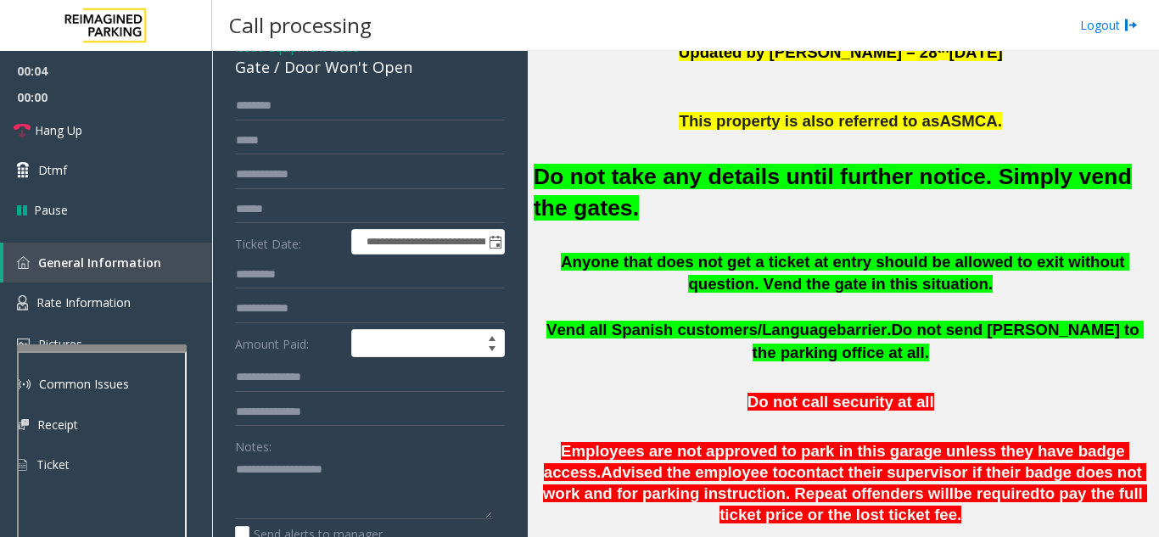
scroll to position [170, 0]
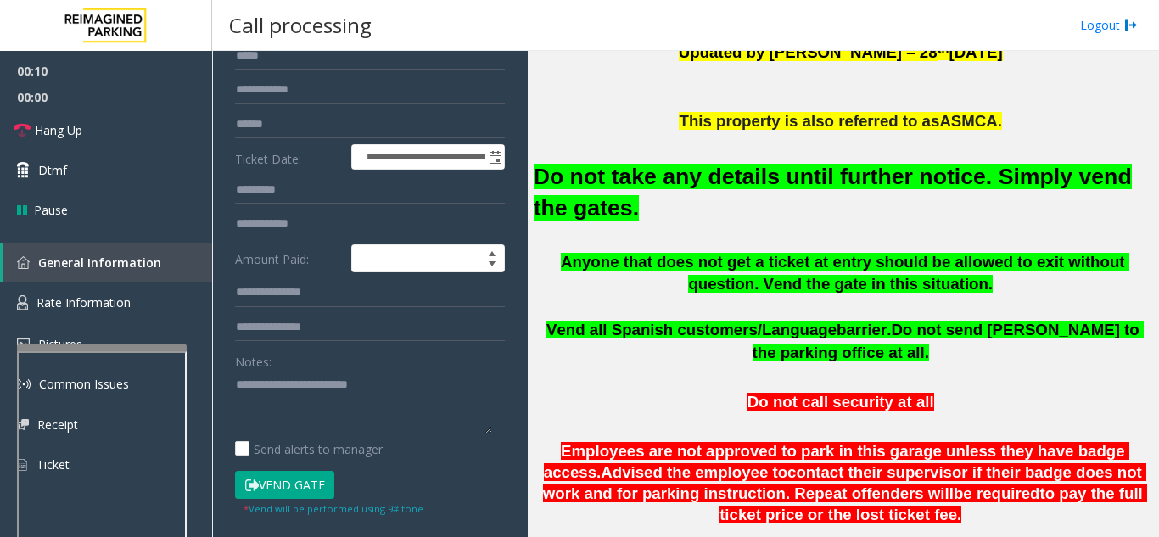
click at [417, 383] on textarea at bounding box center [363, 403] width 257 height 64
click at [422, 376] on textarea at bounding box center [363, 403] width 257 height 64
type textarea "**********"
click at [296, 485] on button "Vend Gate" at bounding box center [284, 485] width 99 height 29
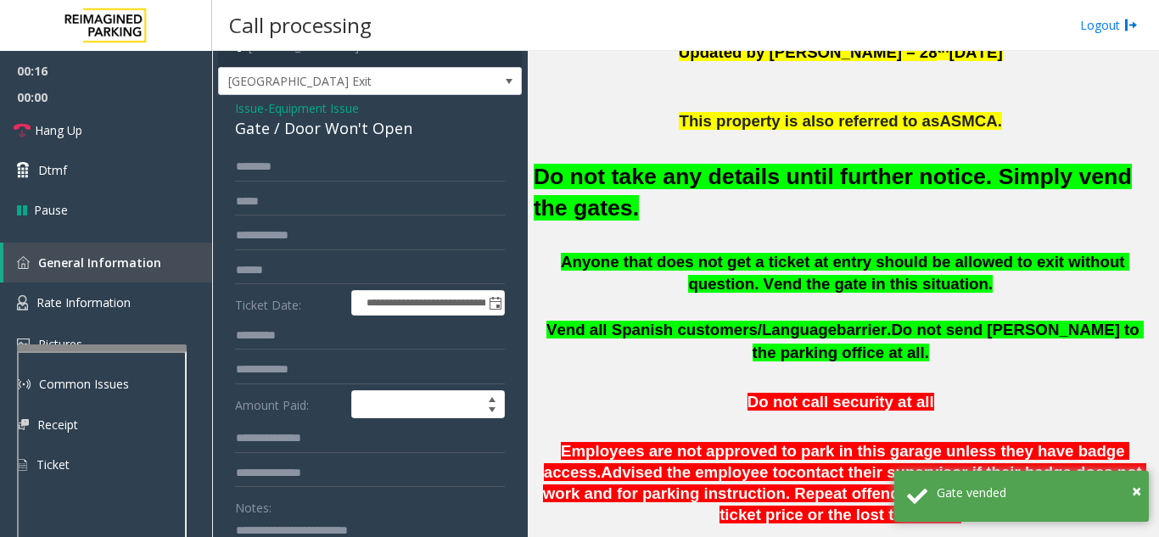
scroll to position [0, 0]
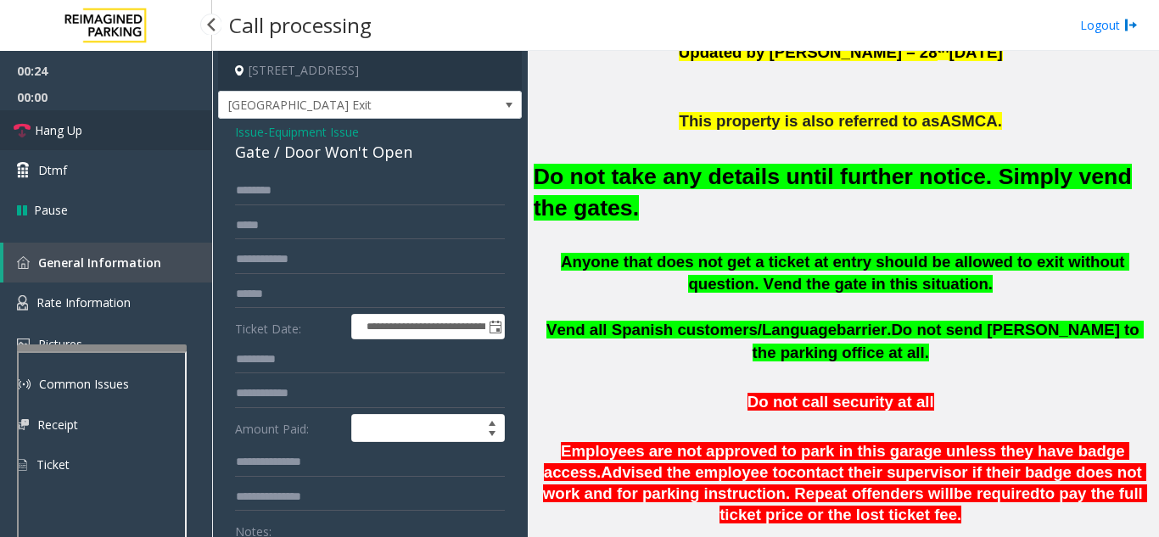
click at [159, 142] on link "Hang Up" at bounding box center [106, 130] width 212 height 40
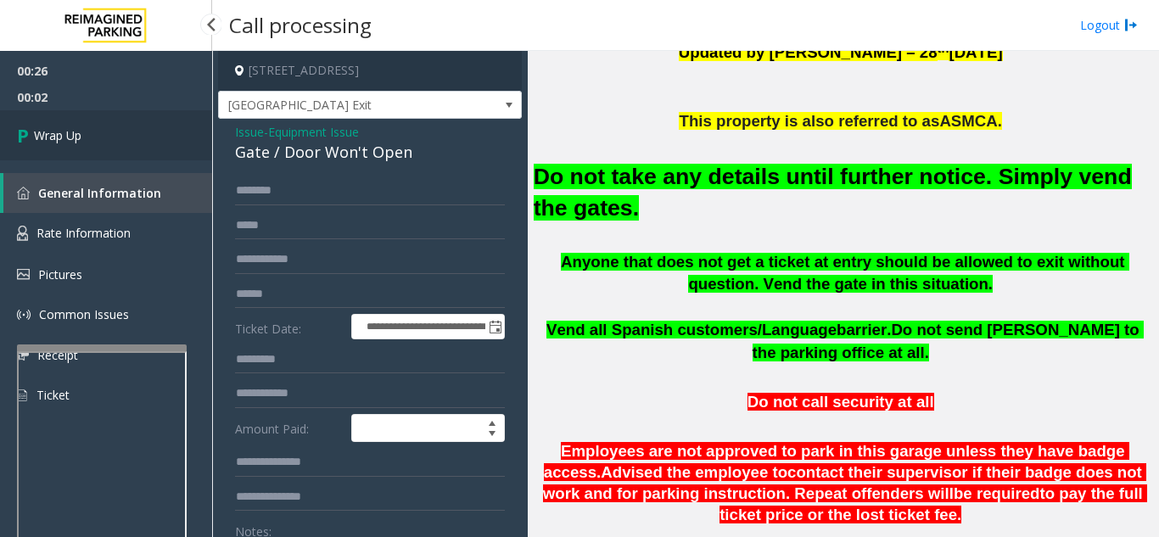
click at [163, 148] on link "Wrap Up" at bounding box center [106, 135] width 212 height 50
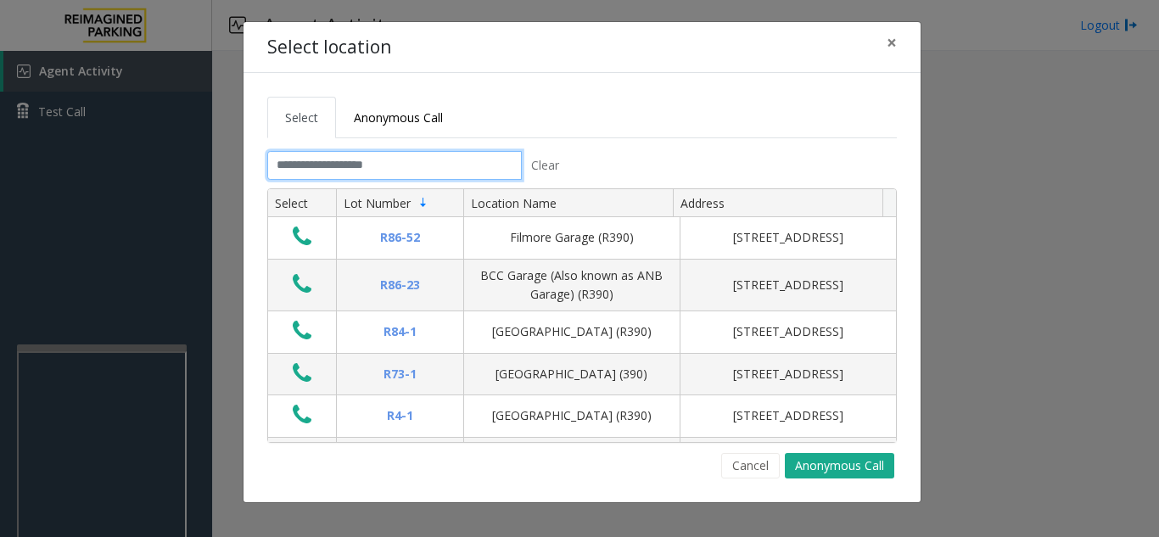
click at [383, 169] on input "text" at bounding box center [394, 165] width 254 height 29
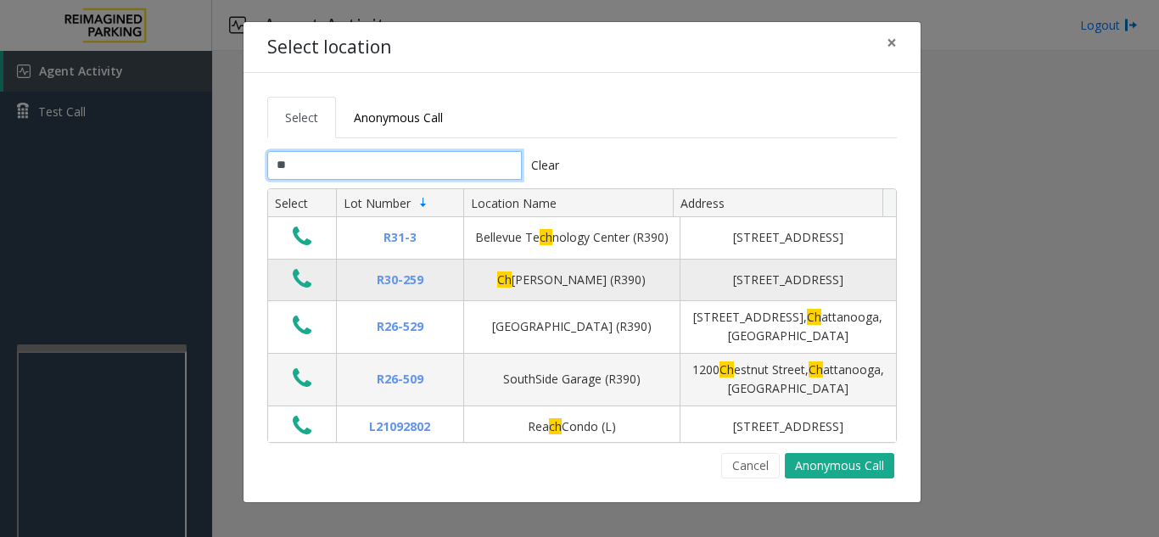
type input "**"
click at [295, 287] on icon "Data table" at bounding box center [302, 279] width 19 height 24
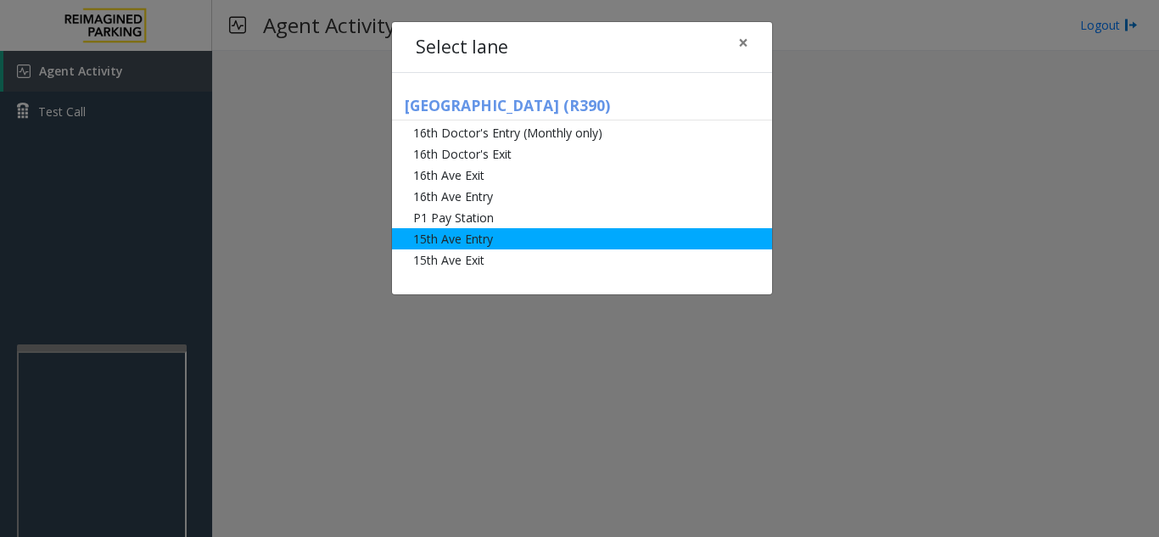
click at [474, 240] on li "15th Ave Entry" at bounding box center [582, 238] width 380 height 21
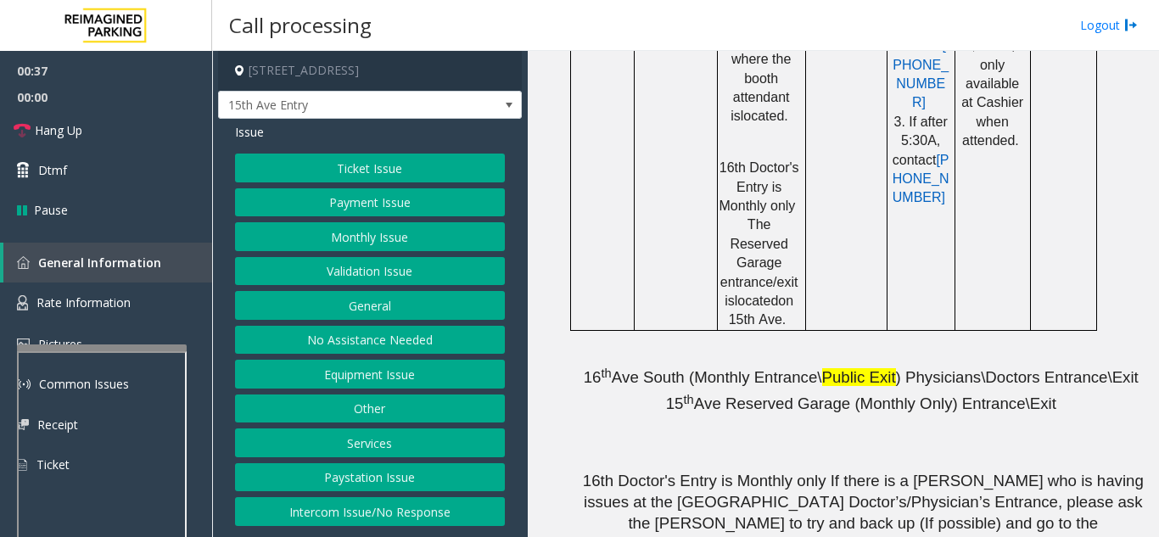
scroll to position [2205, 0]
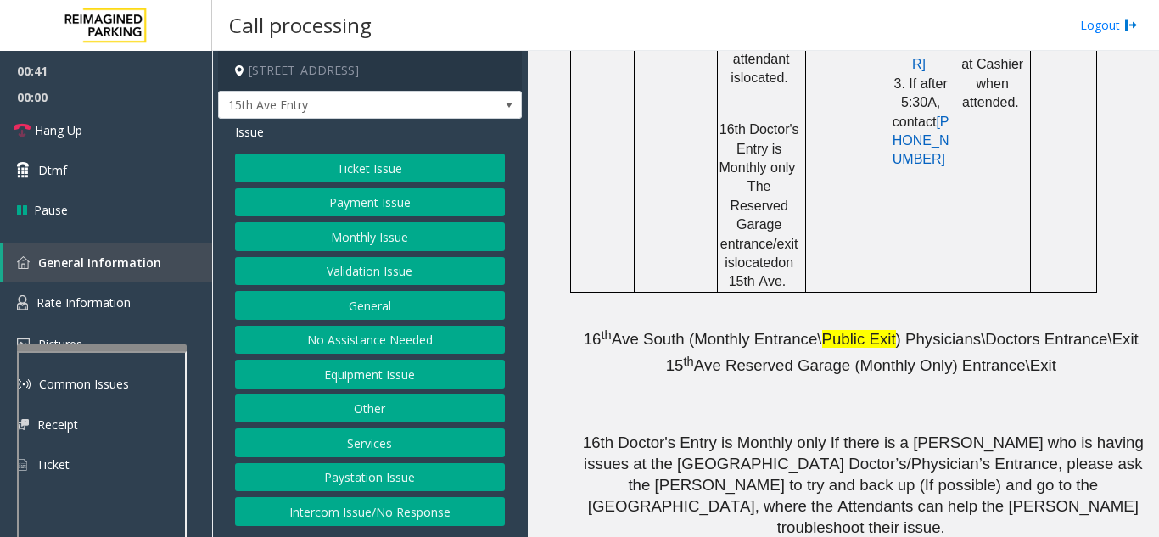
click at [342, 228] on button "Monthly Issue" at bounding box center [370, 236] width 270 height 29
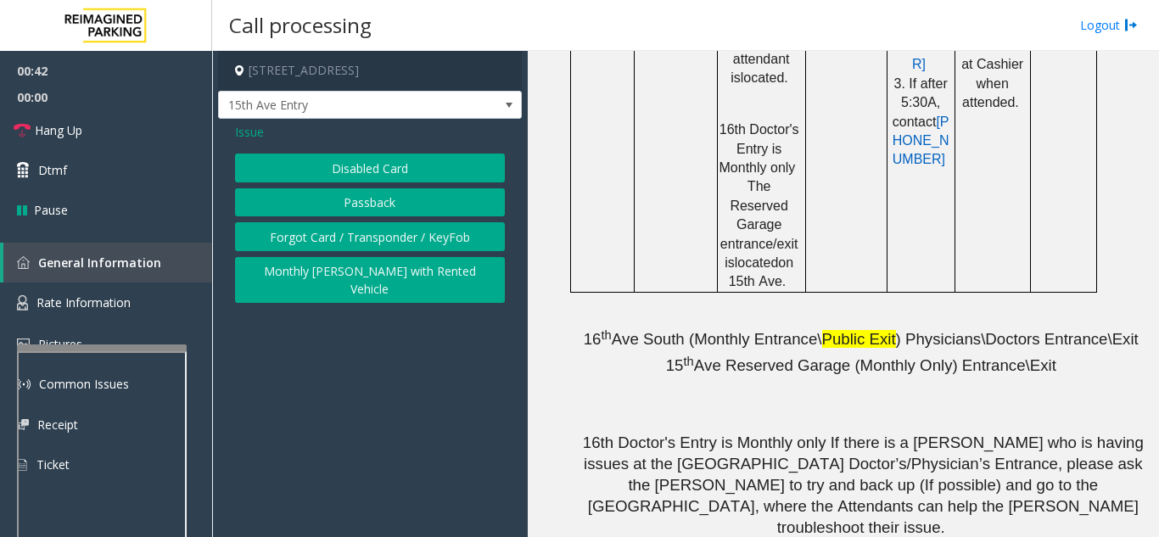
click at [338, 164] on button "Disabled Card" at bounding box center [370, 168] width 270 height 29
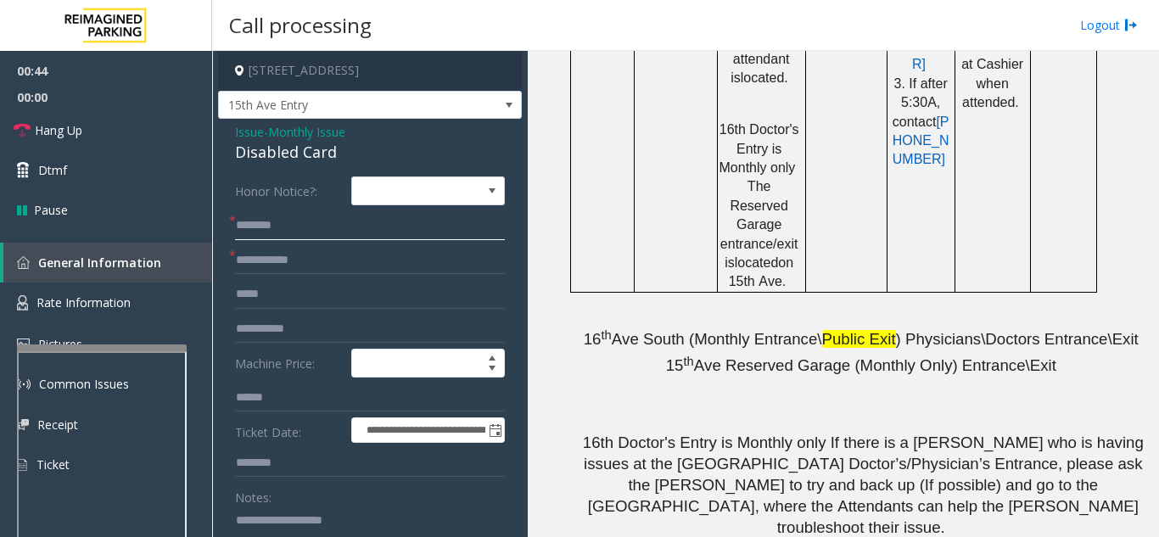
click at [311, 228] on input "text" at bounding box center [370, 225] width 270 height 29
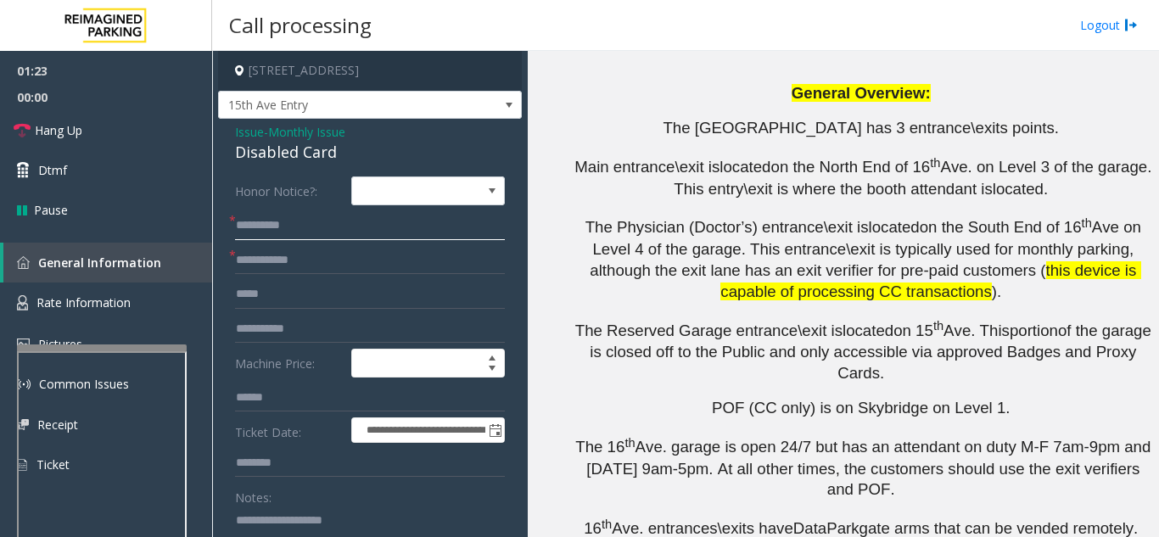
scroll to position [2714, 0]
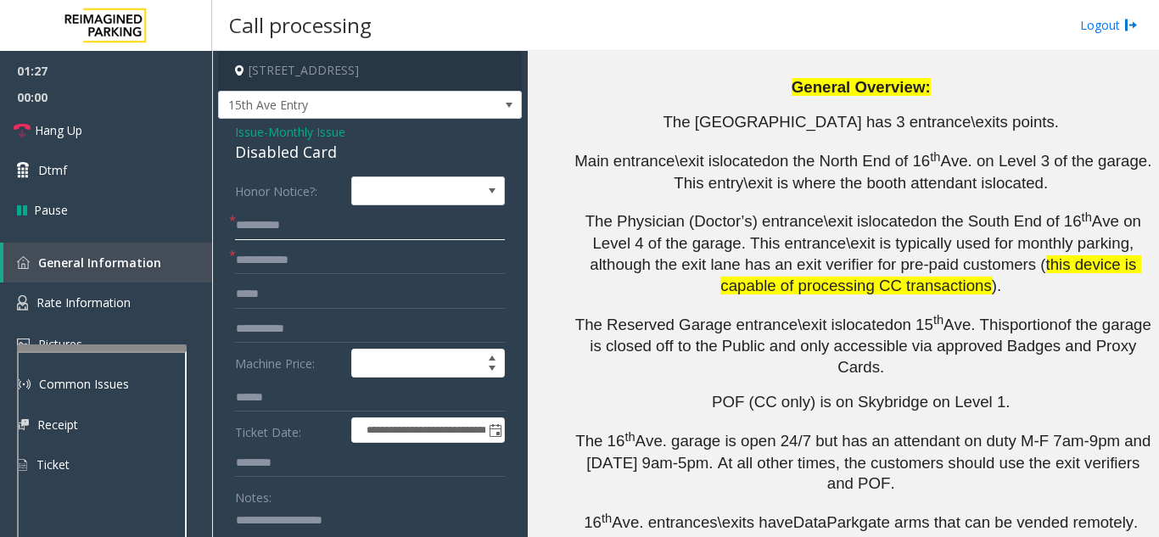
type input "**********"
click at [391, 263] on input "text" at bounding box center [370, 260] width 270 height 29
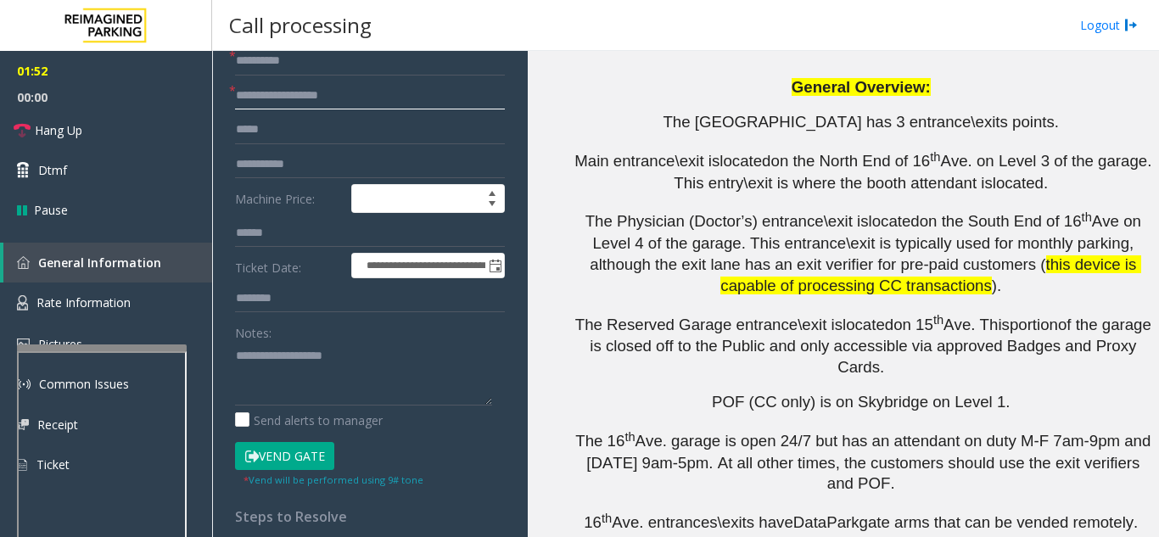
scroll to position [170, 0]
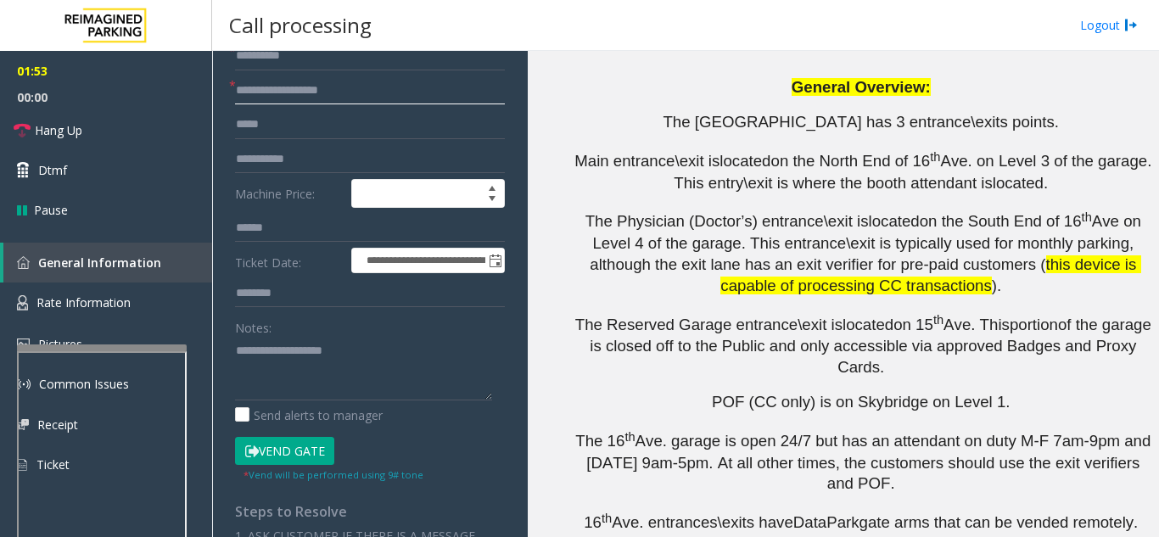
type input "**********"
click at [308, 459] on button "Vend Gate" at bounding box center [284, 451] width 99 height 29
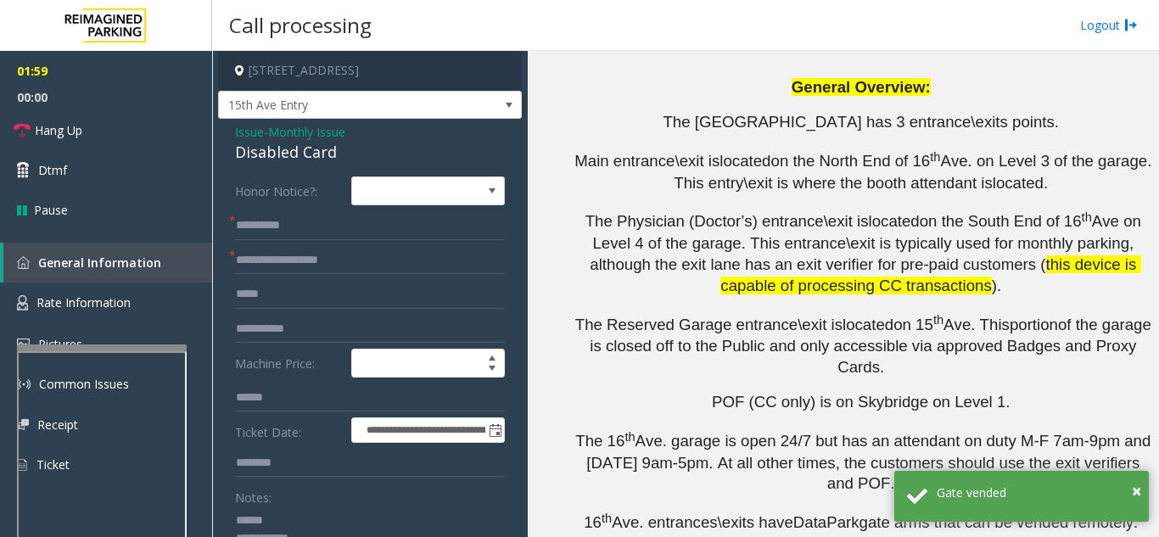
scroll to position [34, 0]
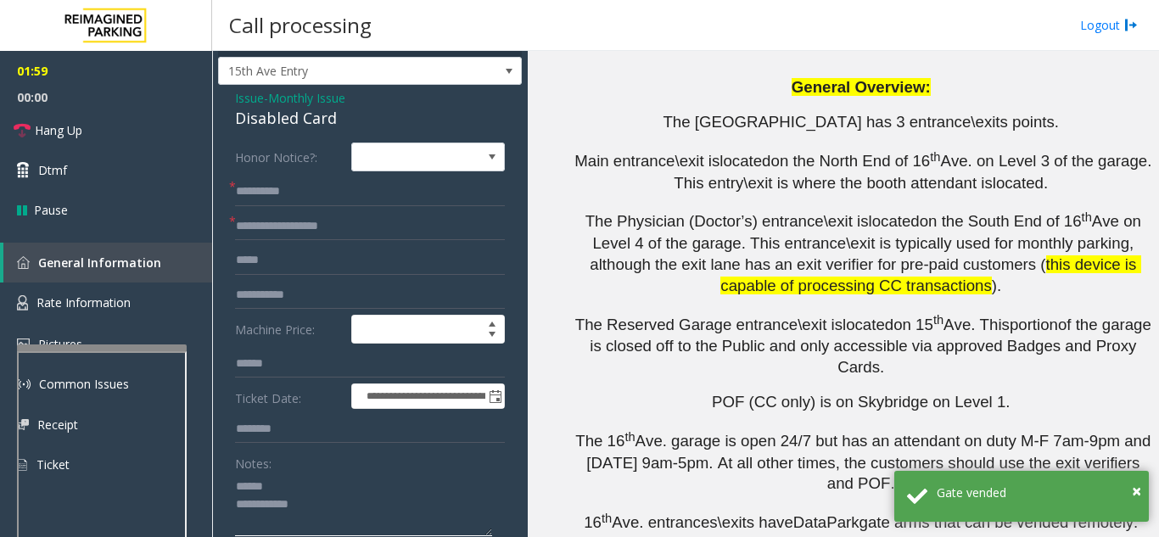
click at [313, 488] on textarea at bounding box center [363, 504] width 257 height 64
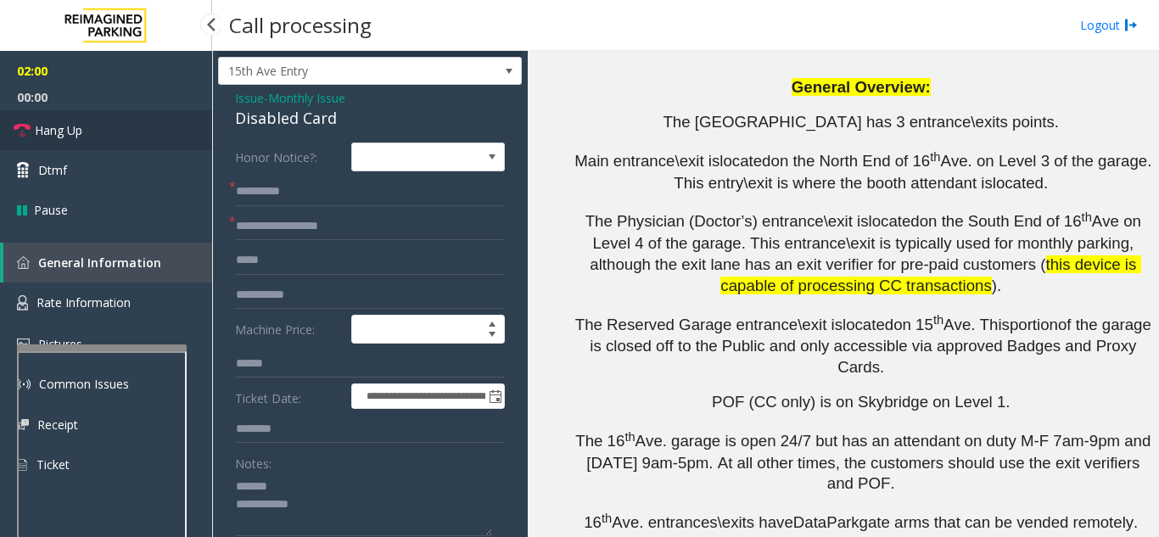
click at [137, 142] on link "Hang Up" at bounding box center [106, 130] width 212 height 40
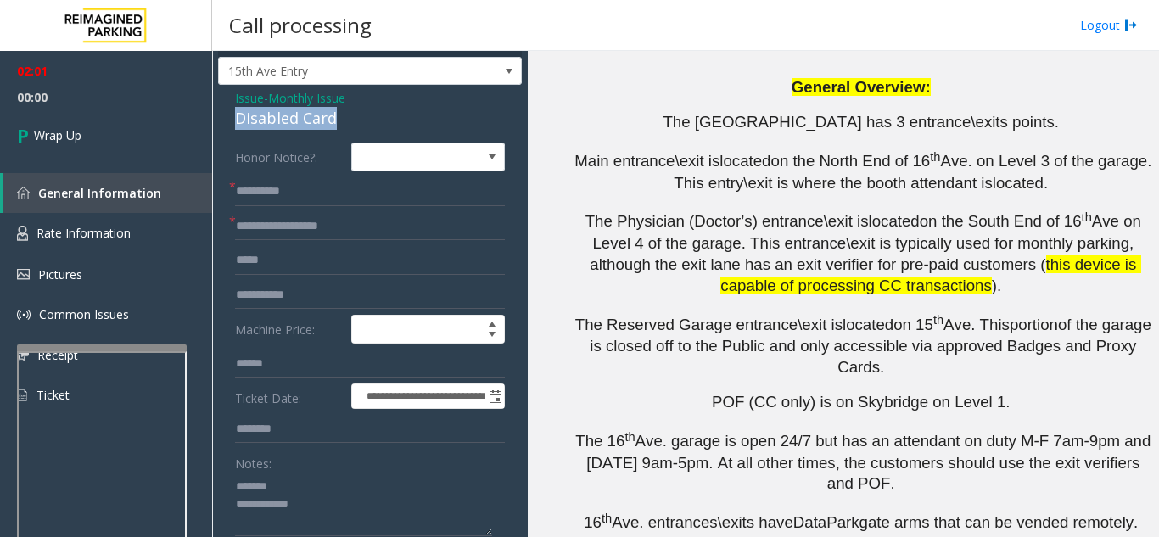
drag, startPoint x: 350, startPoint y: 120, endPoint x: 233, endPoint y: 116, distance: 117.1
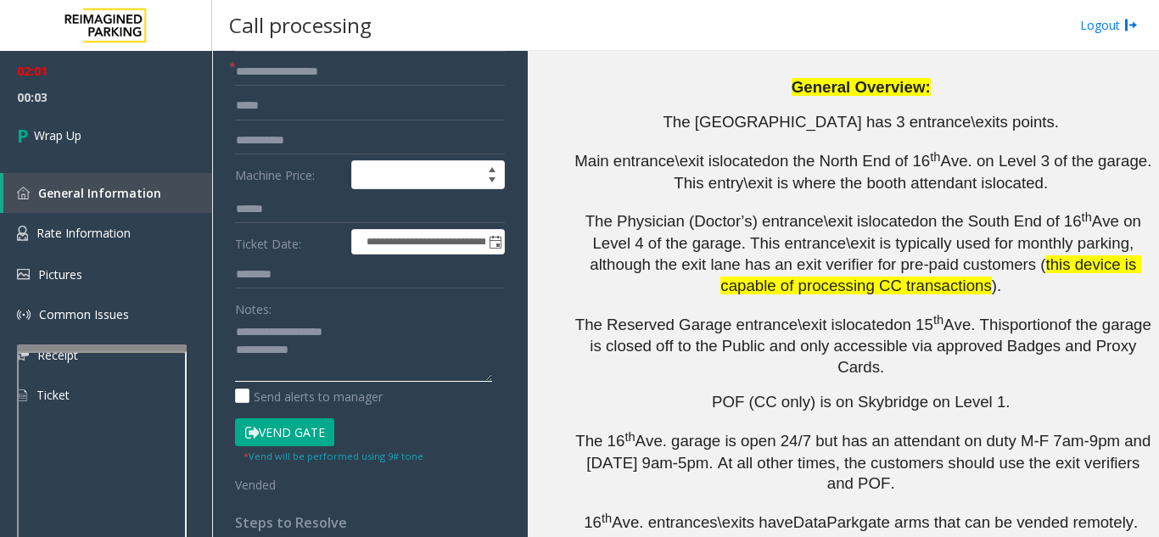
scroll to position [204, 0]
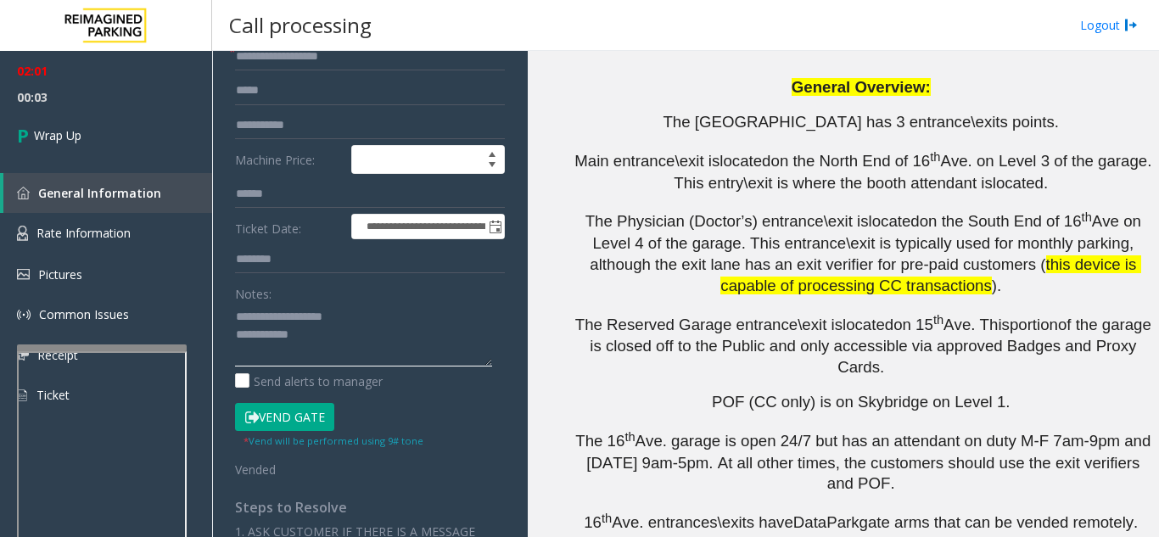
click at [356, 341] on textarea at bounding box center [363, 335] width 257 height 64
type textarea "**********"
click at [388, 285] on div "Notes:" at bounding box center [370, 322] width 270 height 87
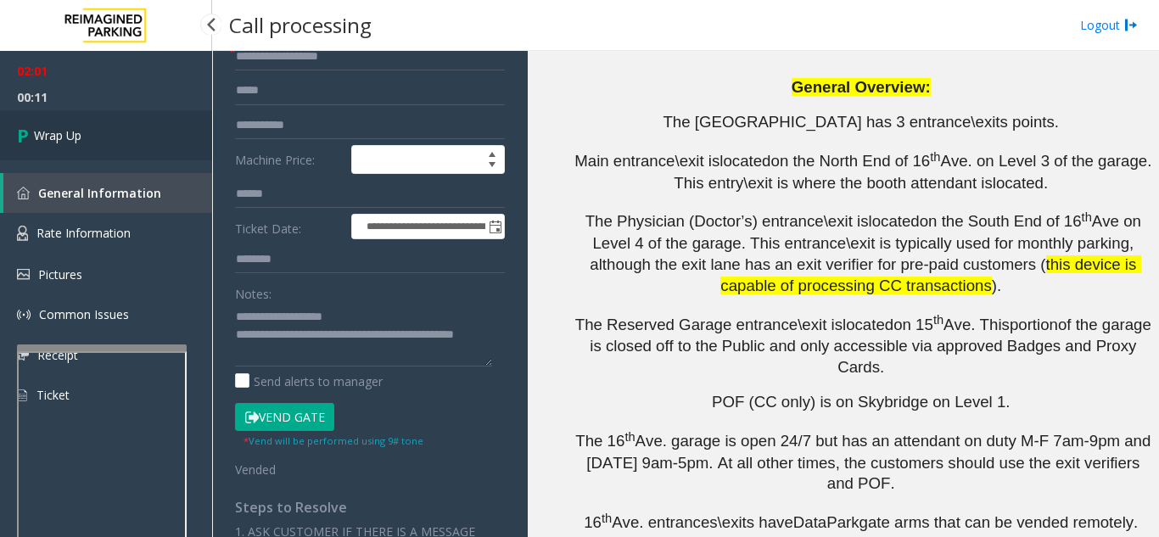
click at [131, 158] on link "Wrap Up" at bounding box center [106, 135] width 212 height 50
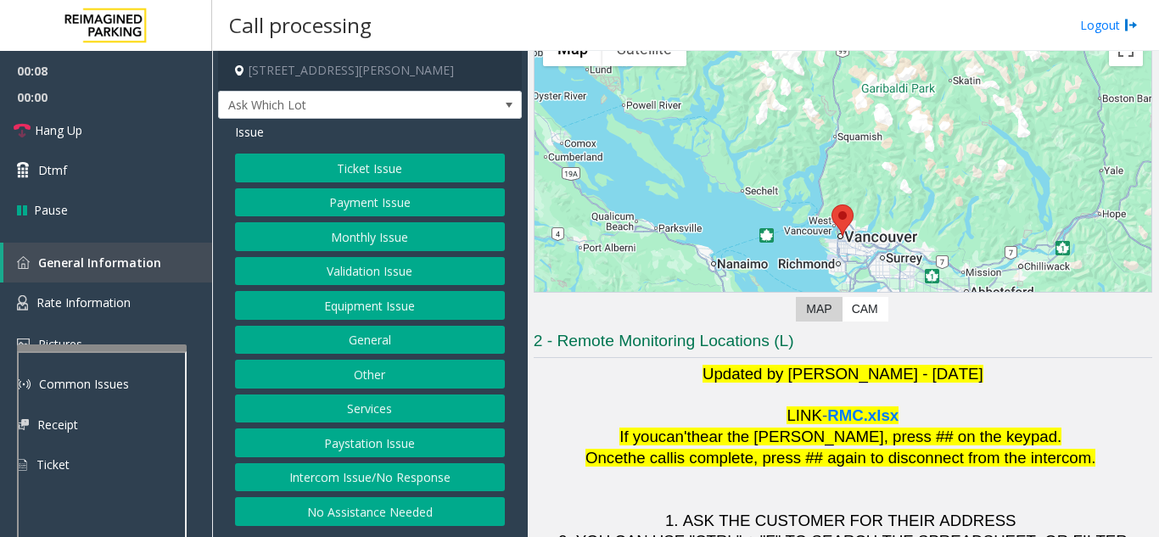
scroll to position [249, 0]
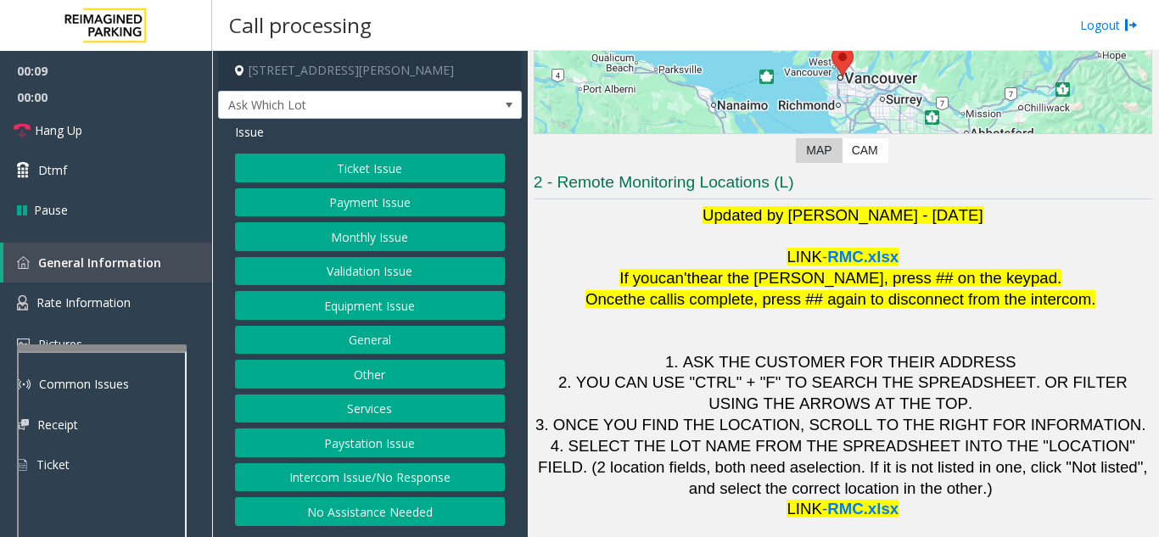
click at [383, 162] on button "Ticket Issue" at bounding box center [370, 168] width 270 height 29
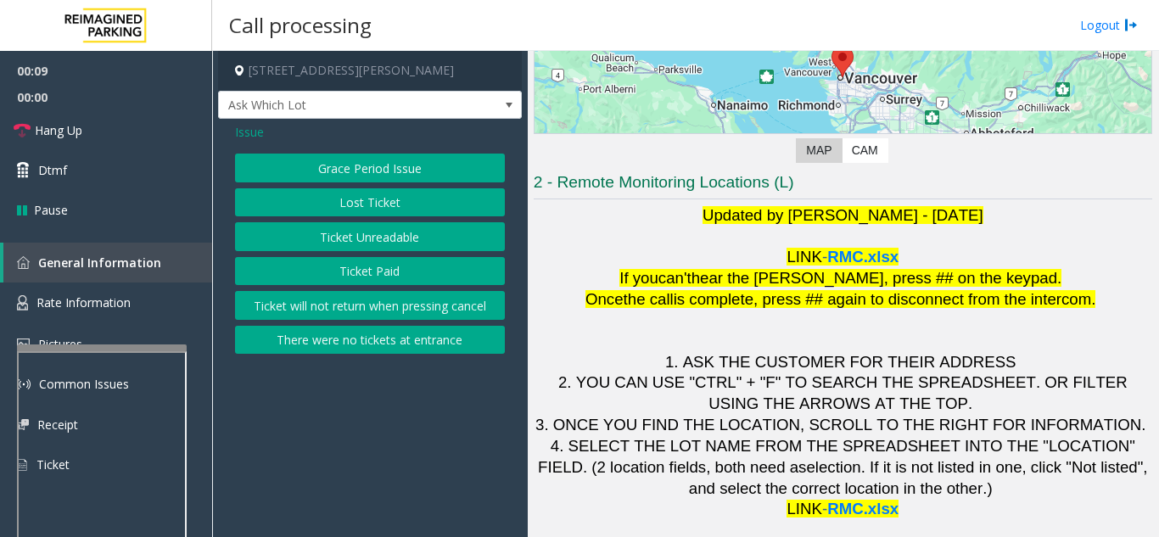
click at [370, 243] on button "Ticket Unreadable" at bounding box center [370, 236] width 270 height 29
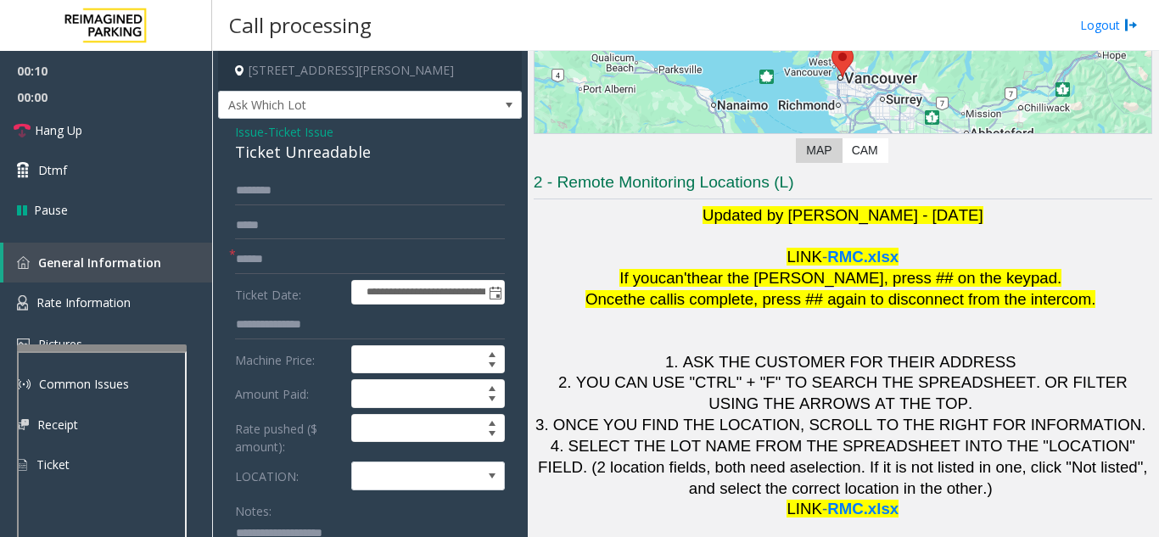
scroll to position [85, 0]
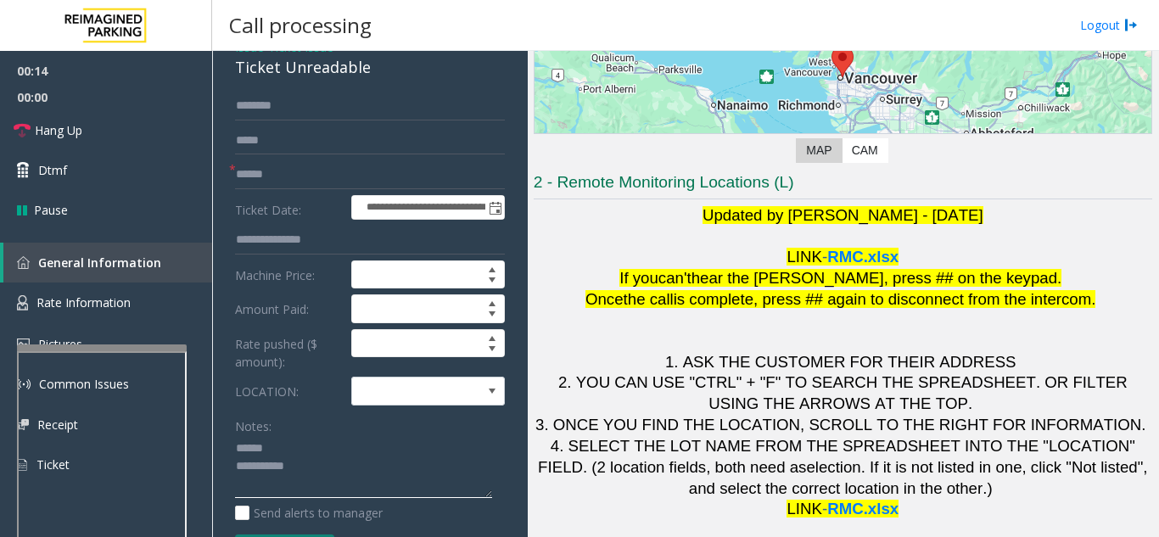
click at [292, 452] on textarea at bounding box center [363, 467] width 257 height 64
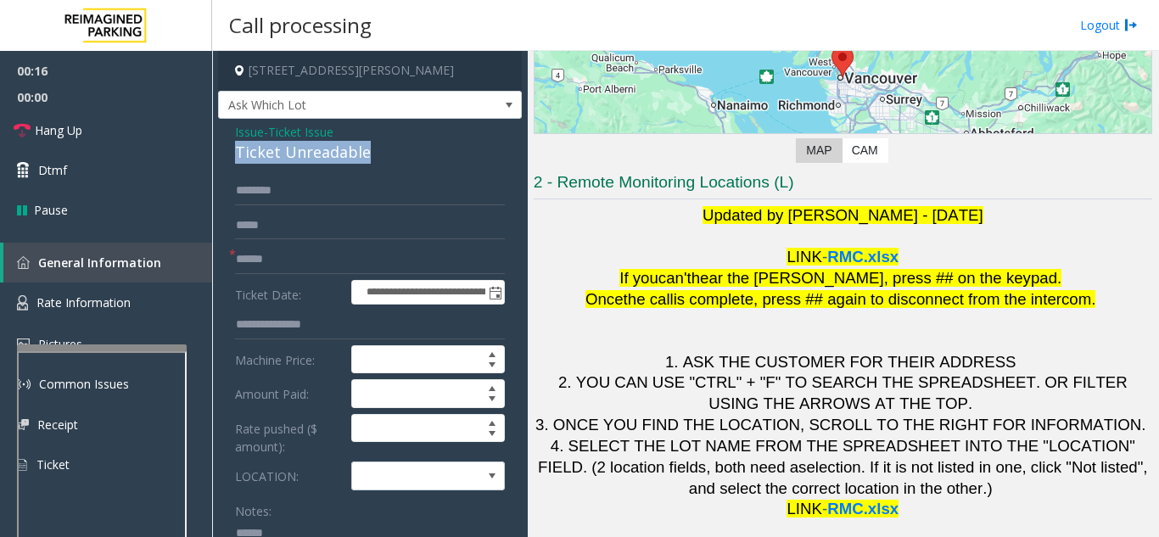
drag, startPoint x: 229, startPoint y: 156, endPoint x: 416, endPoint y: 150, distance: 186.7
type textarea "**********"
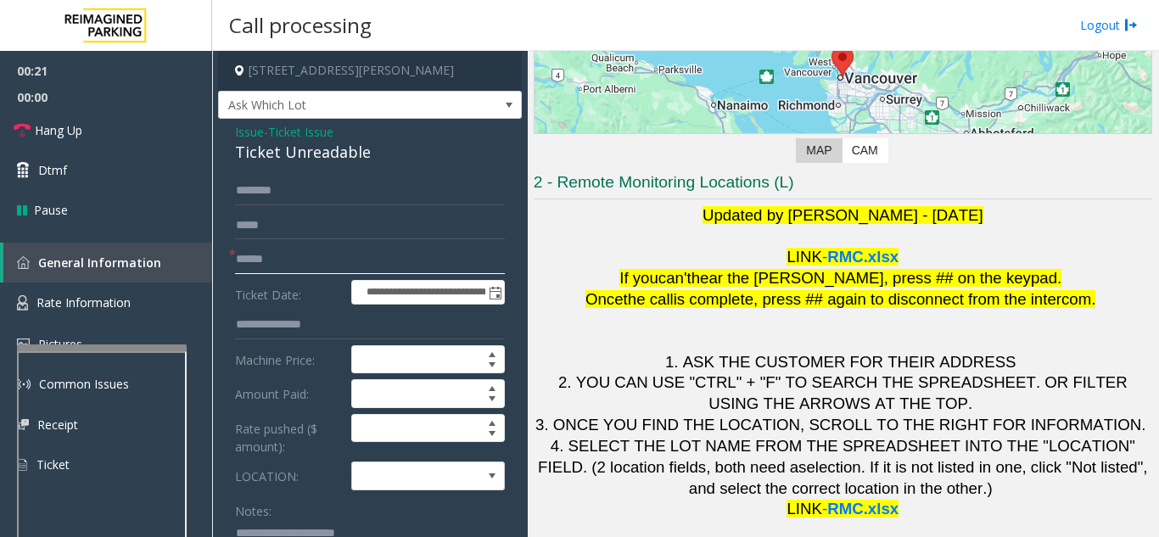
click at [316, 259] on input "text" at bounding box center [370, 259] width 270 height 29
click at [376, 248] on input "text" at bounding box center [370, 259] width 270 height 29
click at [249, 128] on span "Issue" at bounding box center [249, 132] width 29 height 18
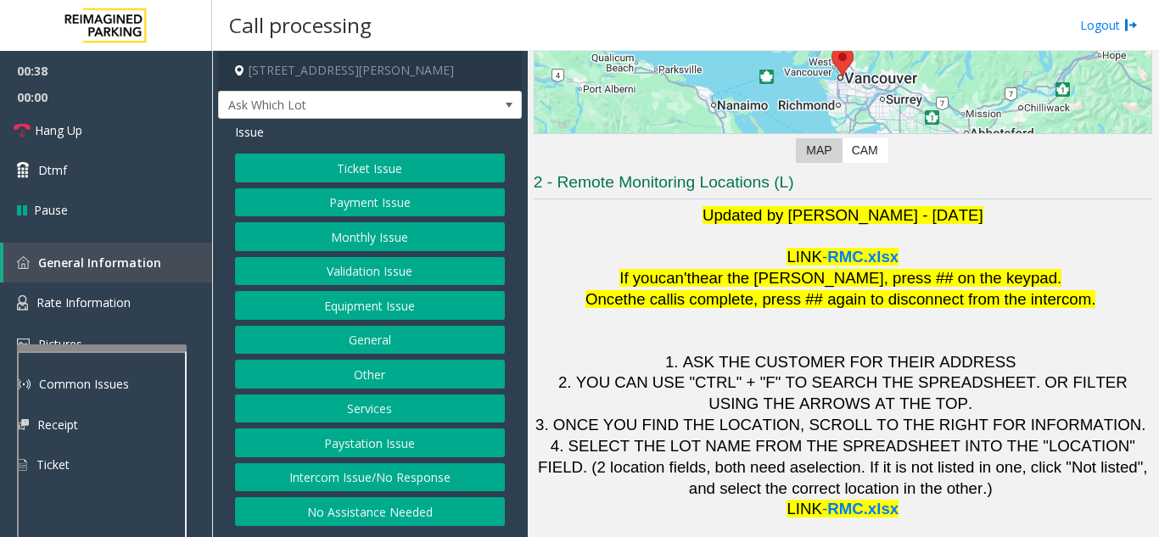
click at [371, 313] on button "Equipment Issue" at bounding box center [370, 305] width 270 height 29
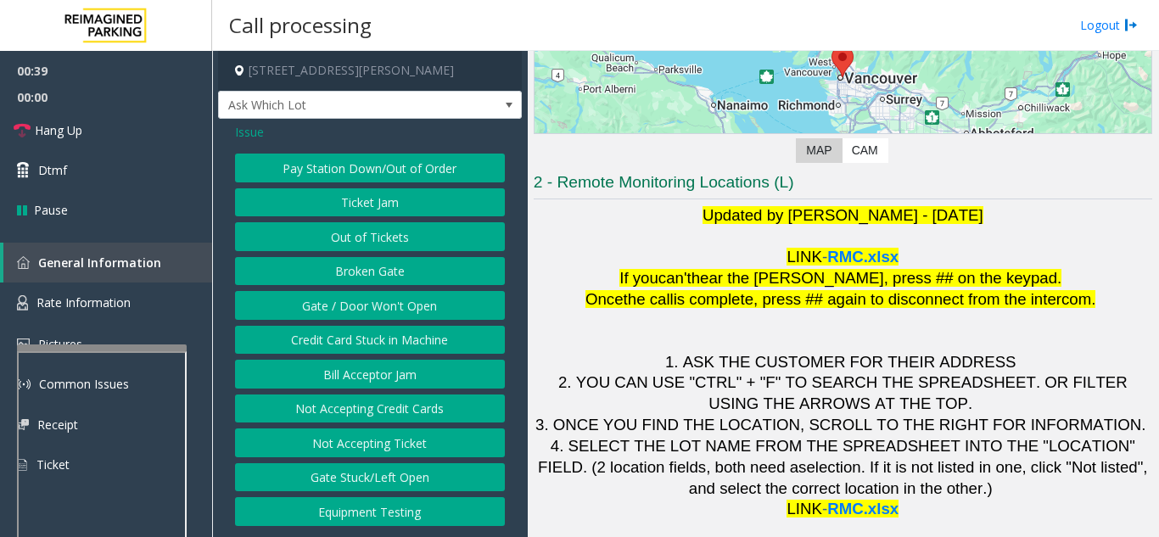
click at [382, 208] on button "Ticket Jam" at bounding box center [370, 202] width 270 height 29
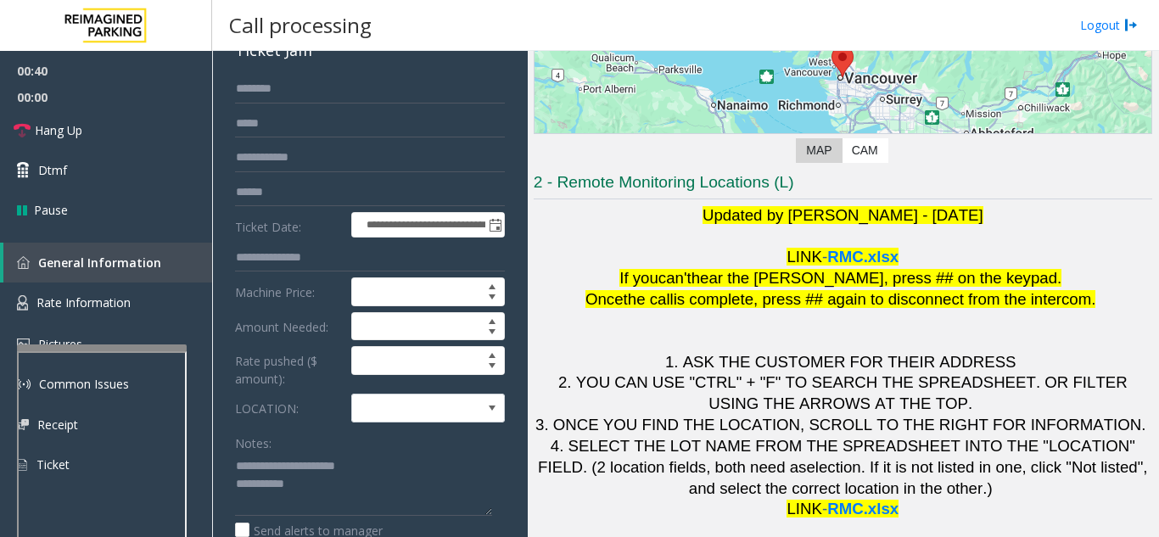
scroll to position [170, 0]
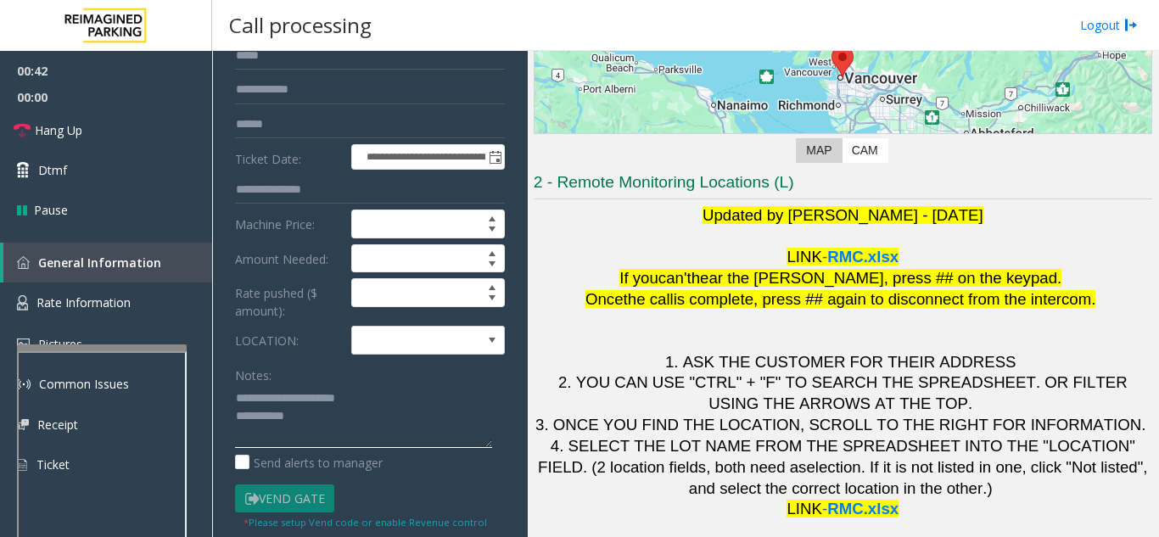
drag, startPoint x: 301, startPoint y: 399, endPoint x: 385, endPoint y: 391, distance: 84.3
click at [385, 391] on textarea at bounding box center [363, 416] width 257 height 64
click at [301, 395] on textarea at bounding box center [363, 416] width 257 height 64
click at [343, 417] on textarea at bounding box center [363, 416] width 257 height 64
type textarea "**********"
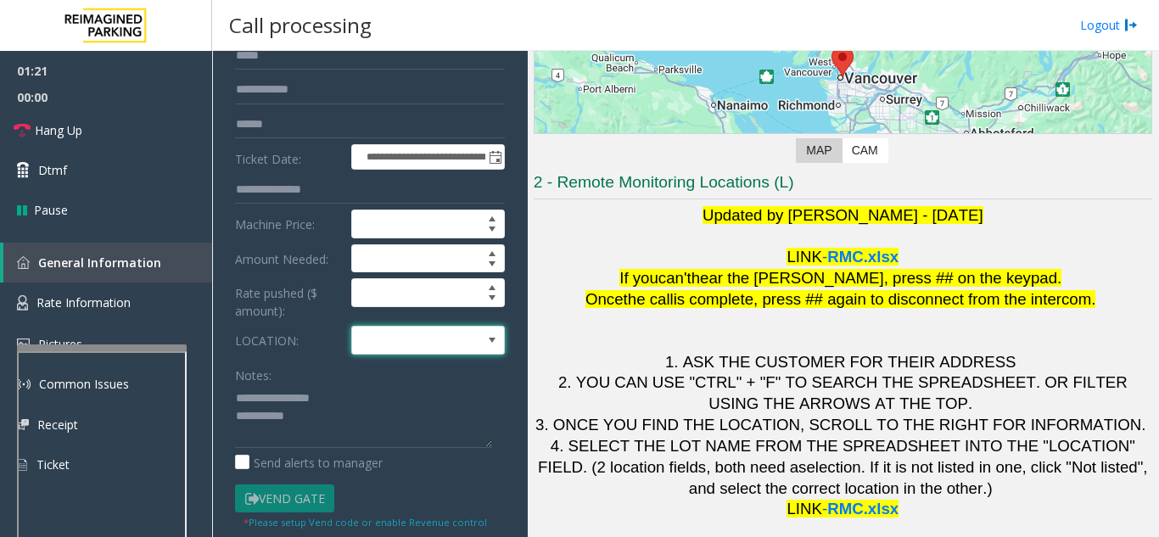
click at [424, 346] on span at bounding box center [412, 340] width 121 height 27
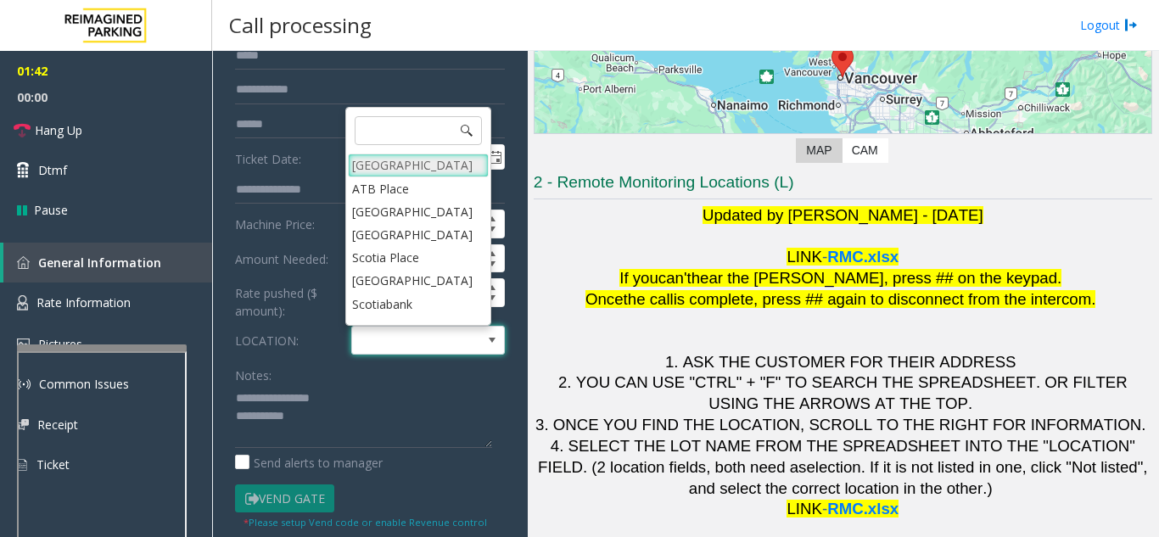
click at [406, 161] on Village "[GEOGRAPHIC_DATA]" at bounding box center [418, 165] width 141 height 23
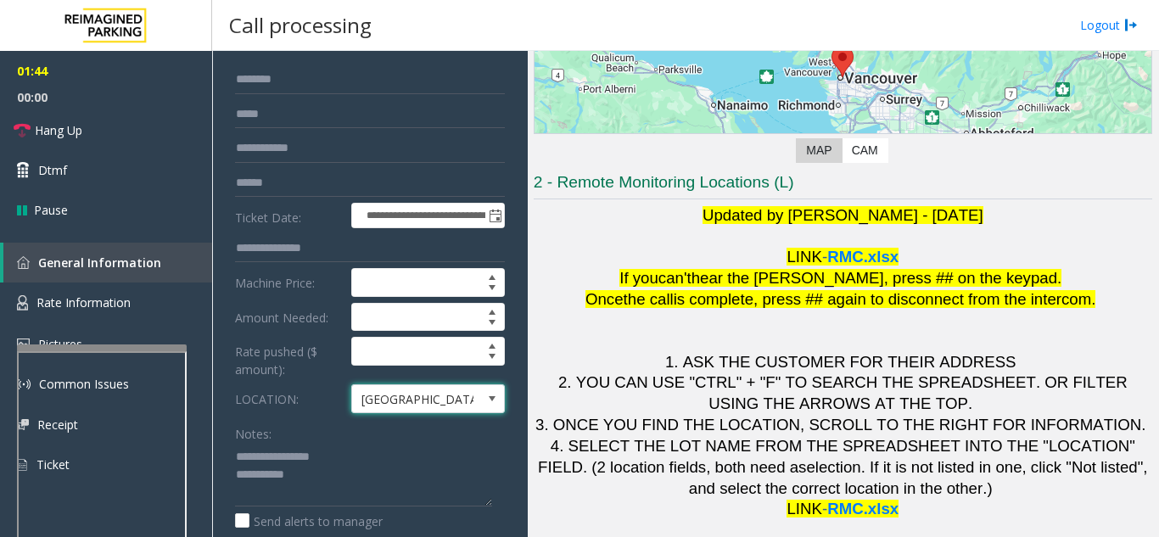
scroll to position [0, 0]
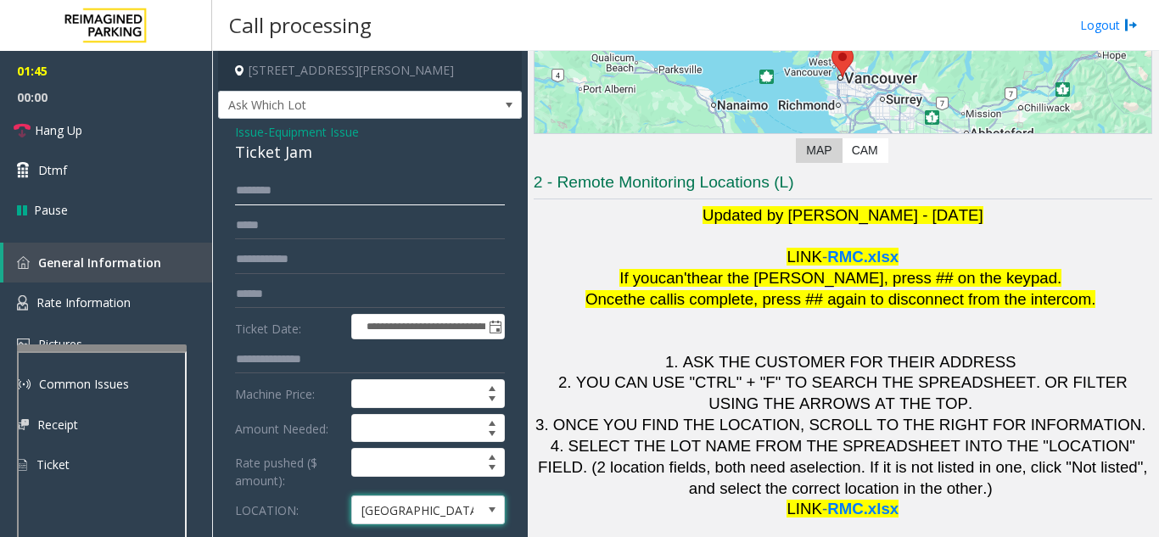
click at [366, 200] on input "text" at bounding box center [370, 190] width 270 height 29
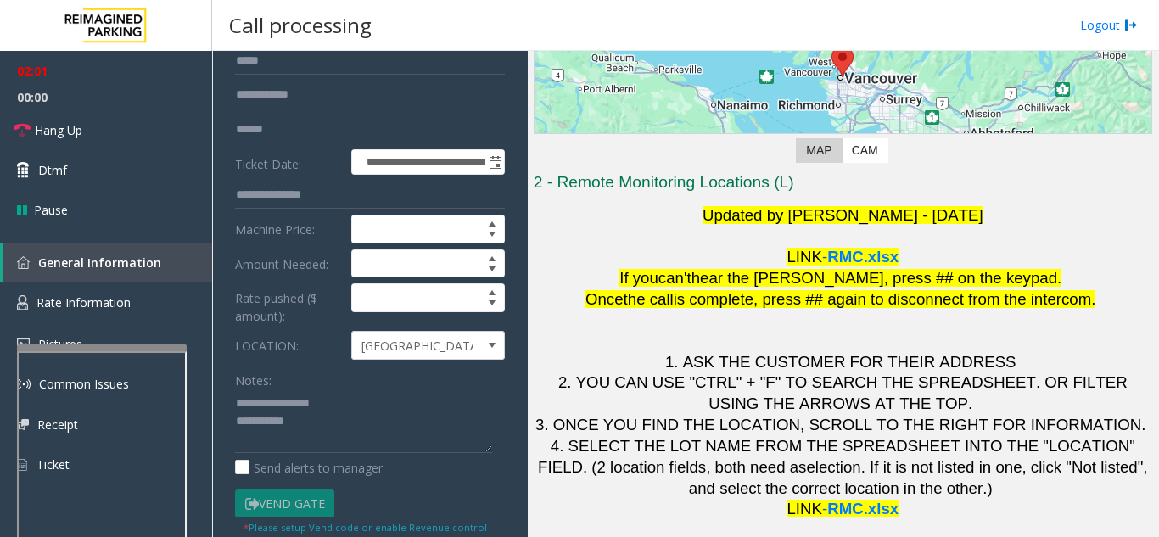
scroll to position [170, 0]
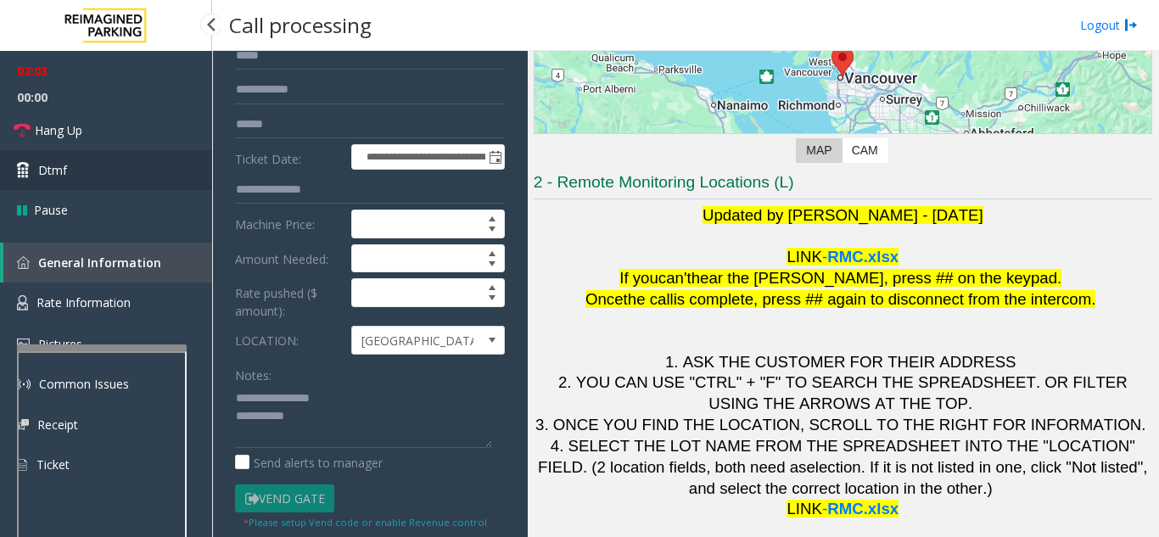
type input "**********"
click at [85, 171] on link "Dtmf" at bounding box center [106, 170] width 212 height 40
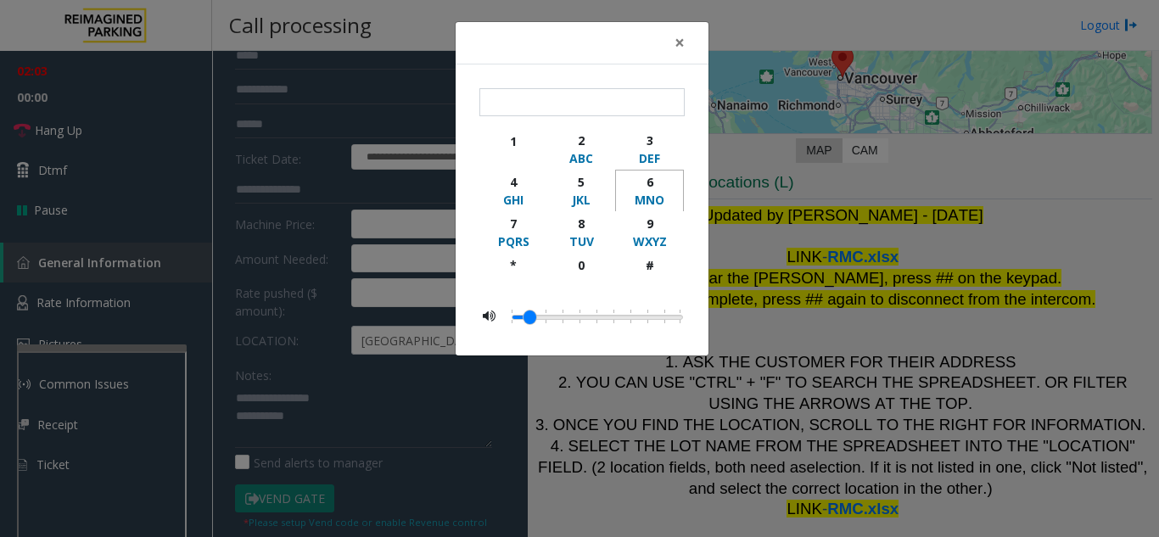
click at [646, 186] on div "6" at bounding box center [649, 182] width 47 height 18
type input "*"
click at [685, 36] on button "×" at bounding box center [679, 43] width 34 height 42
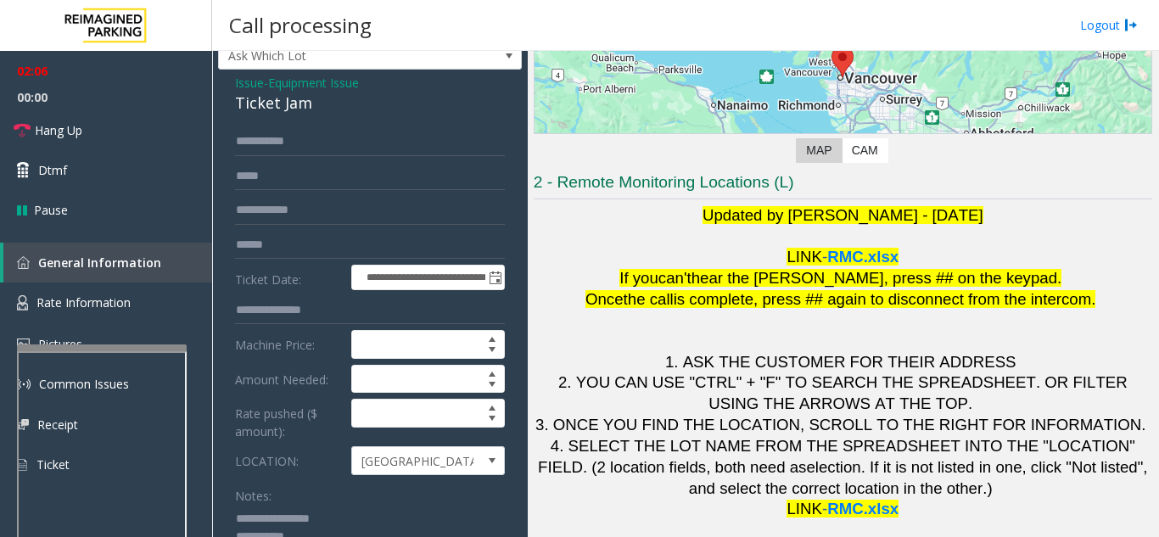
scroll to position [0, 0]
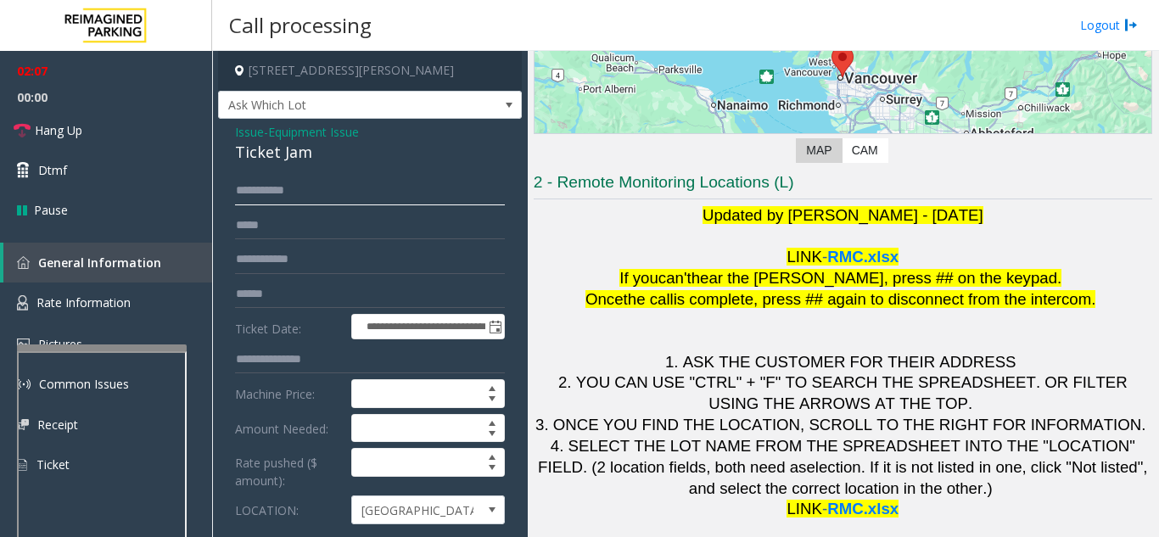
drag, startPoint x: 309, startPoint y: 191, endPoint x: 234, endPoint y: 203, distance: 75.6
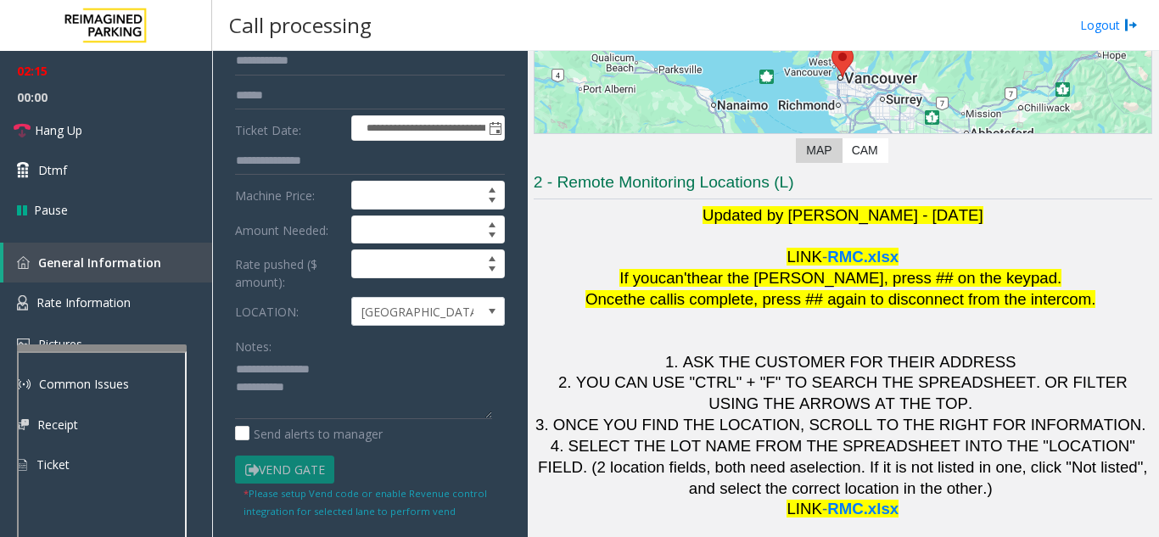
scroll to position [254, 0]
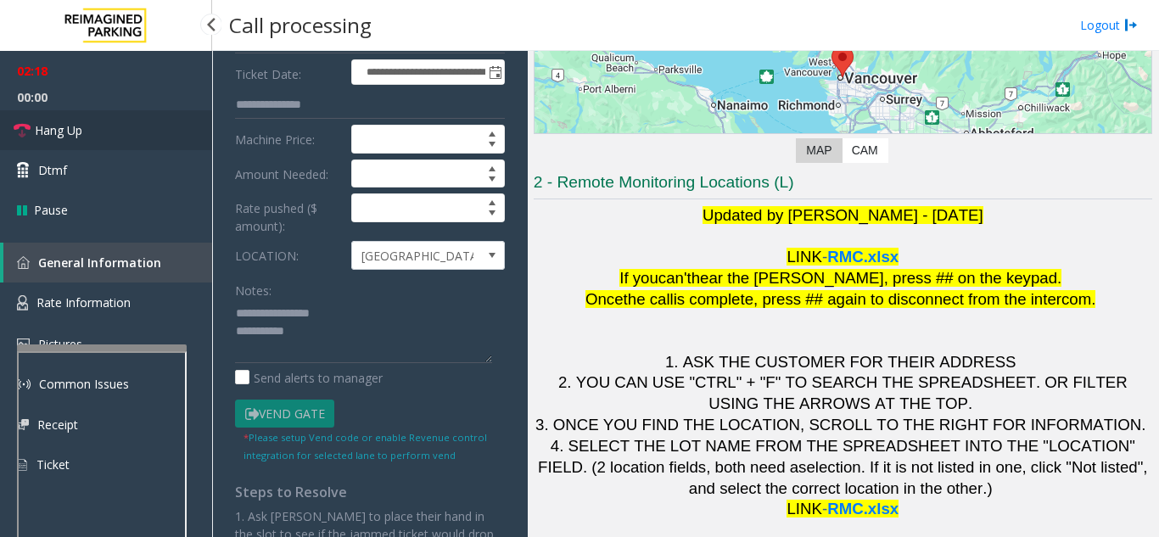
type input "*********"
click at [85, 144] on link "Hang Up" at bounding box center [106, 130] width 212 height 40
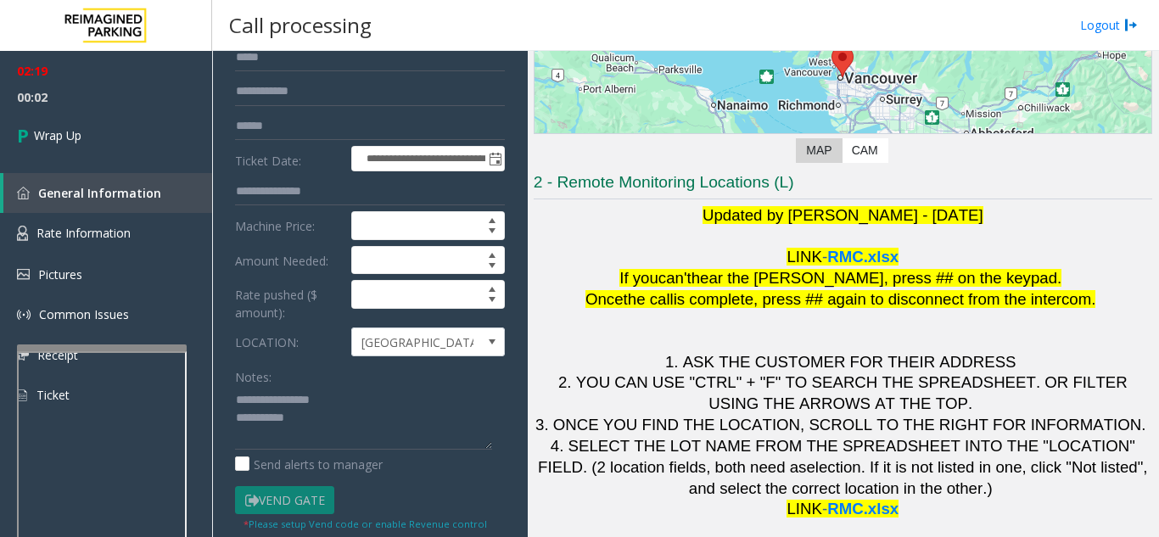
scroll to position [170, 0]
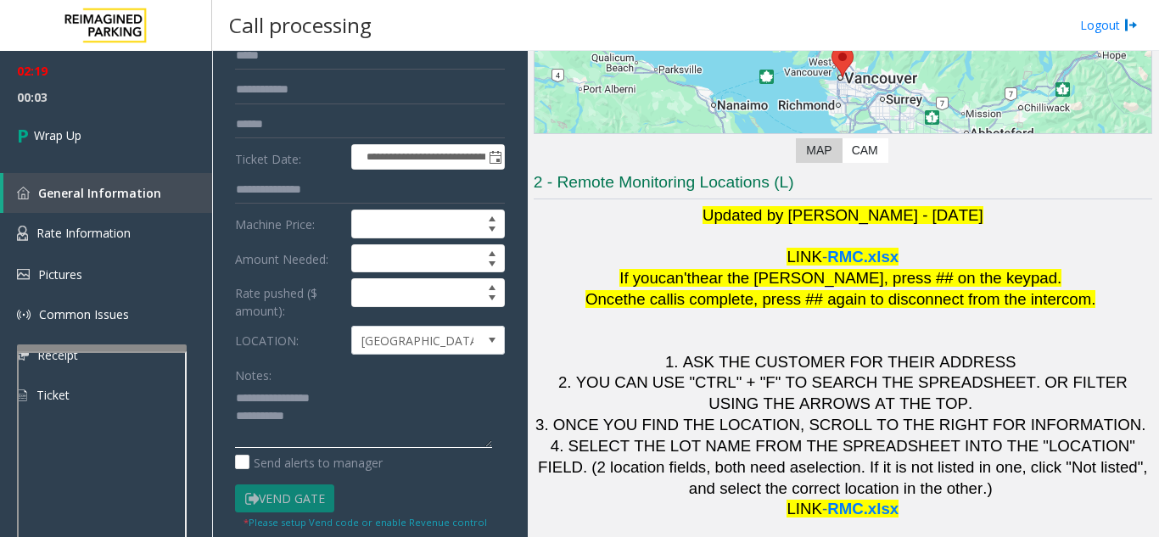
click at [343, 424] on textarea at bounding box center [363, 416] width 257 height 64
click at [392, 390] on textarea at bounding box center [363, 416] width 257 height 64
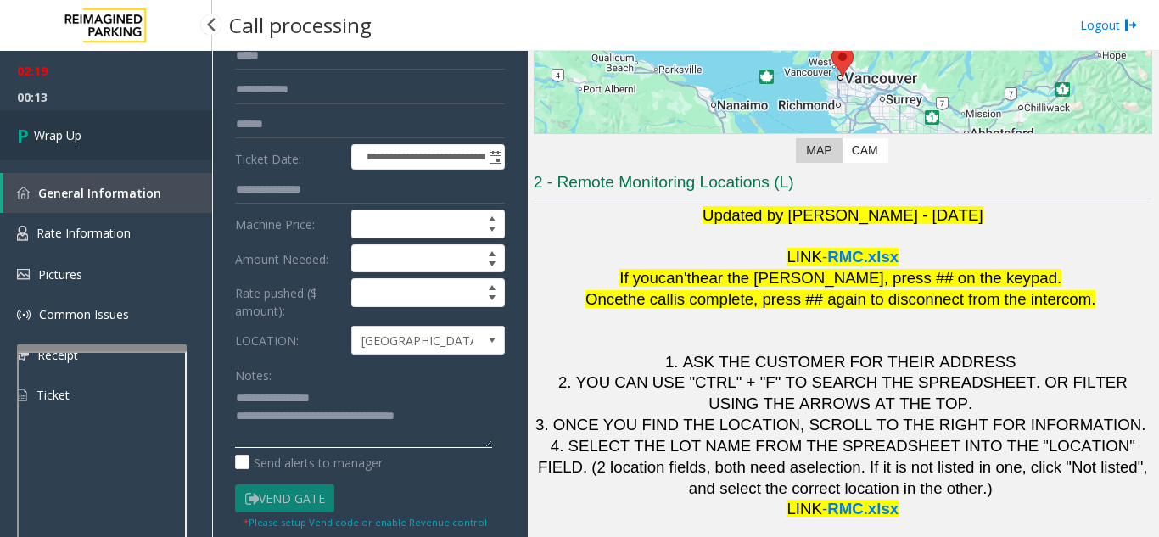
type textarea "**********"
click at [126, 154] on link "Wrap Up" at bounding box center [106, 135] width 212 height 50
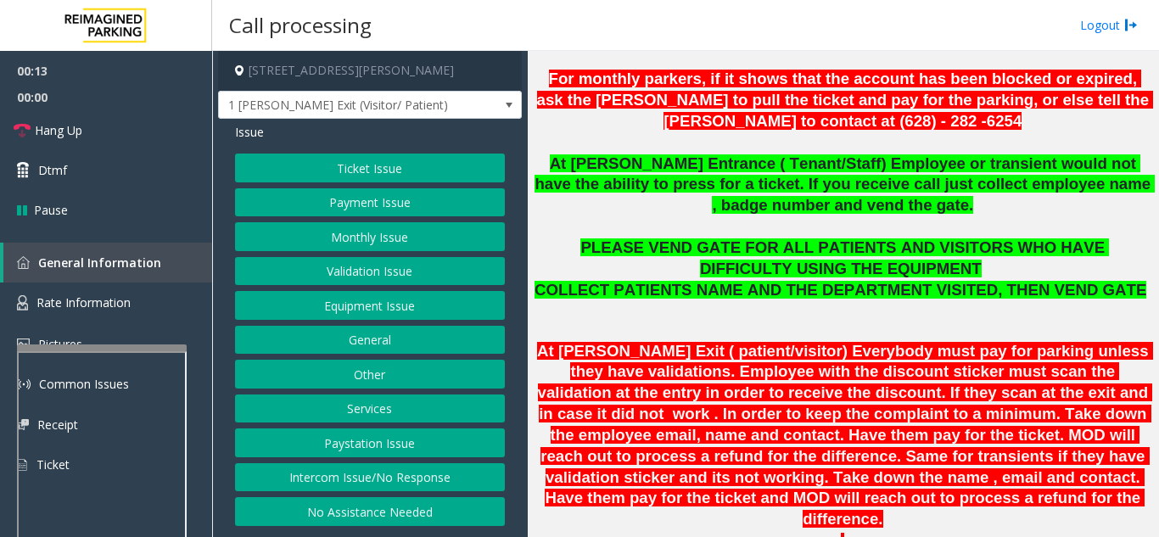
scroll to position [509, 0]
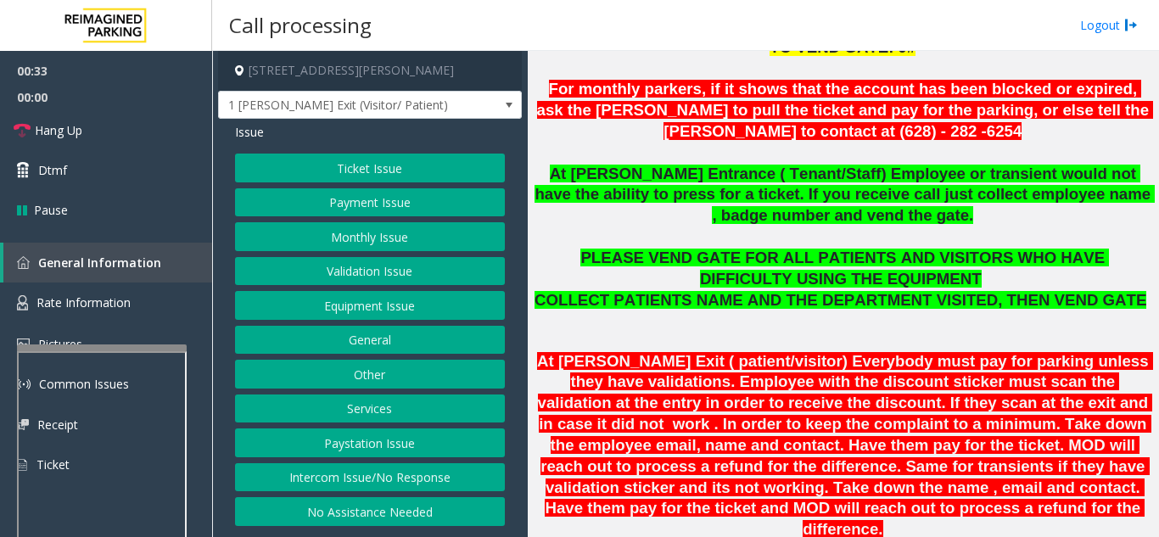
click at [358, 279] on button "Validation Issue" at bounding box center [370, 271] width 270 height 29
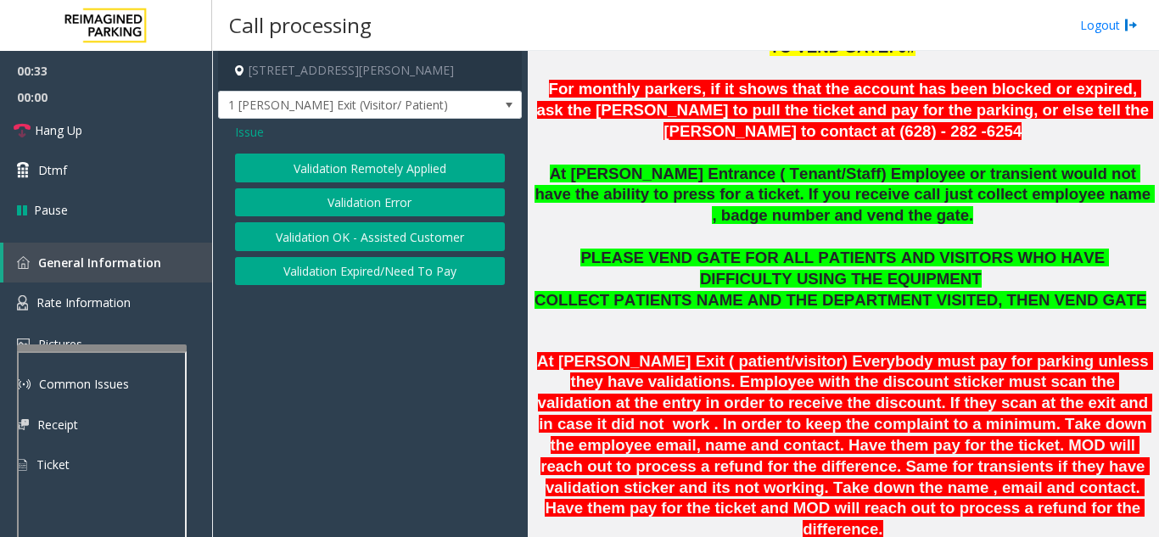
click at [379, 201] on button "Validation Error" at bounding box center [370, 202] width 270 height 29
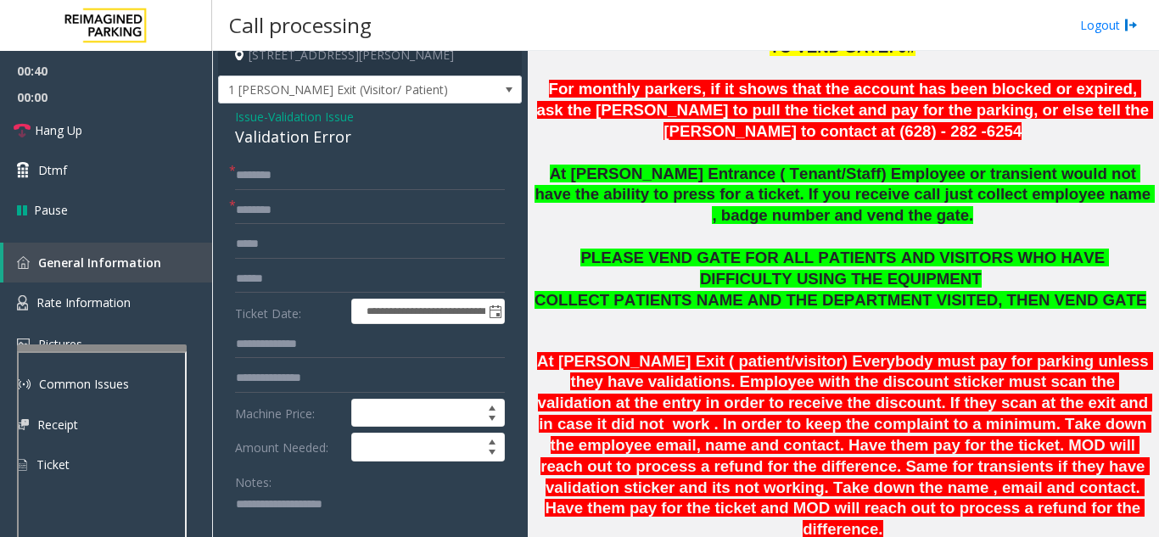
scroll to position [23, 0]
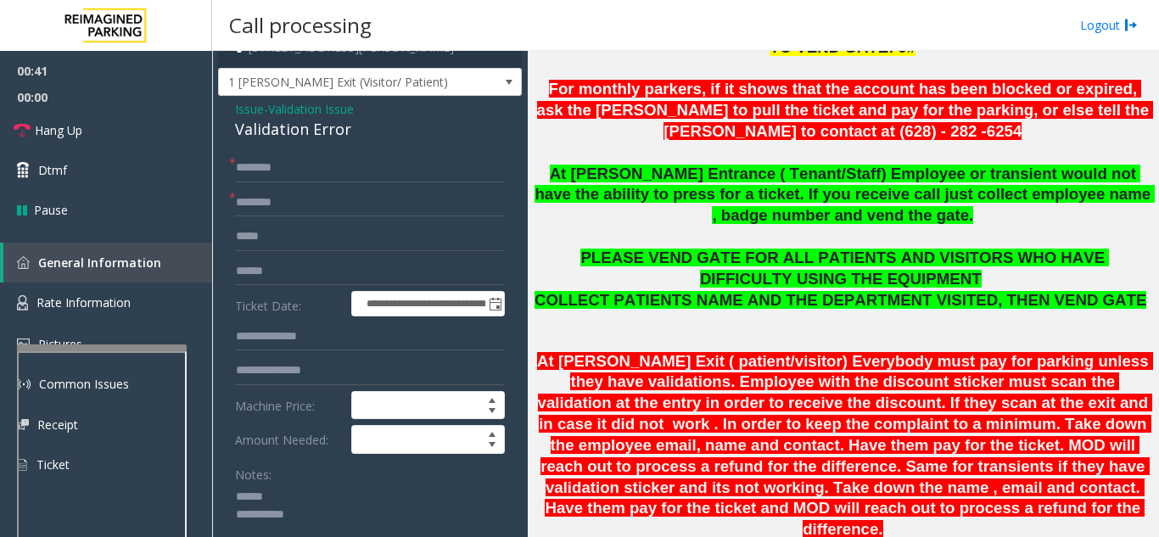
click at [281, 496] on textarea at bounding box center [363, 515] width 257 height 64
drag, startPoint x: 231, startPoint y: 131, endPoint x: 351, endPoint y: 137, distance: 120.6
type textarea "**********"
click at [321, 265] on input "text" at bounding box center [370, 271] width 270 height 29
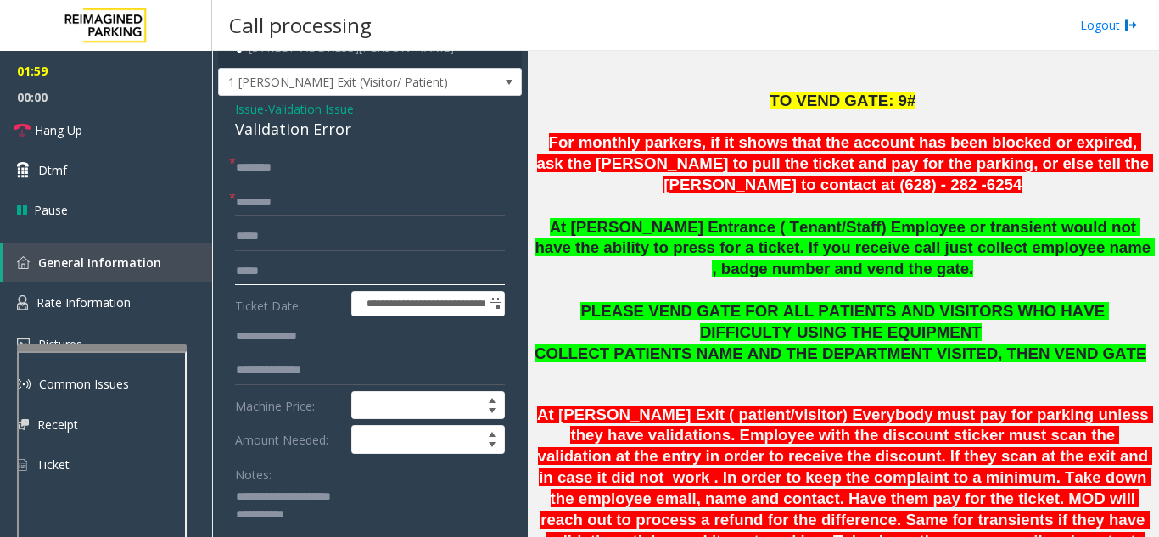
scroll to position [509, 0]
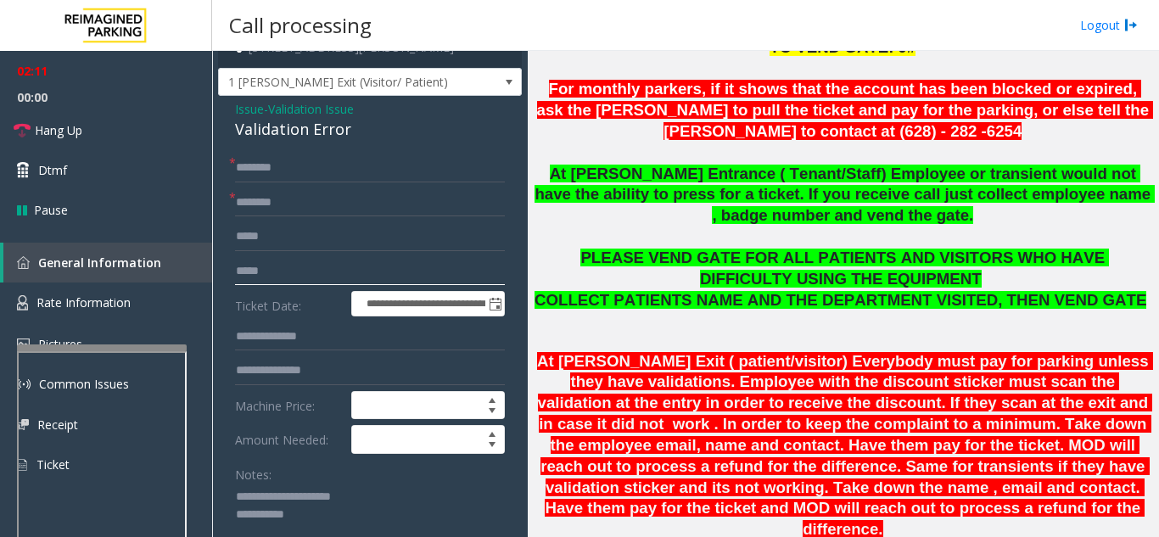
type input "*****"
click at [276, 209] on input "text" at bounding box center [370, 202] width 270 height 29
type input "**"
click at [361, 181] on input "text" at bounding box center [370, 168] width 270 height 29
type input "**"
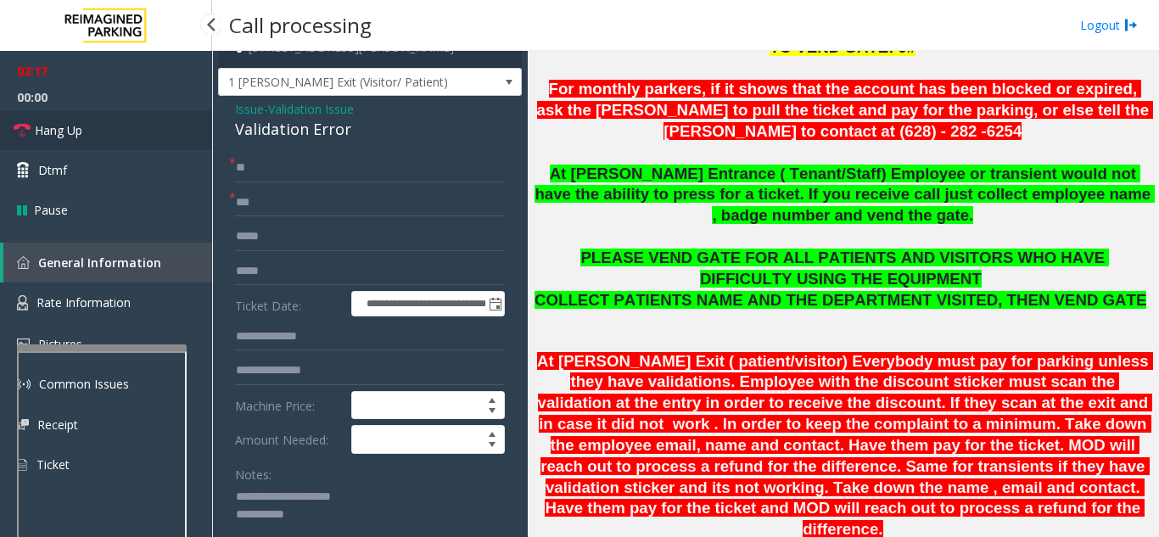
click at [121, 136] on link "Hang Up" at bounding box center [106, 130] width 212 height 40
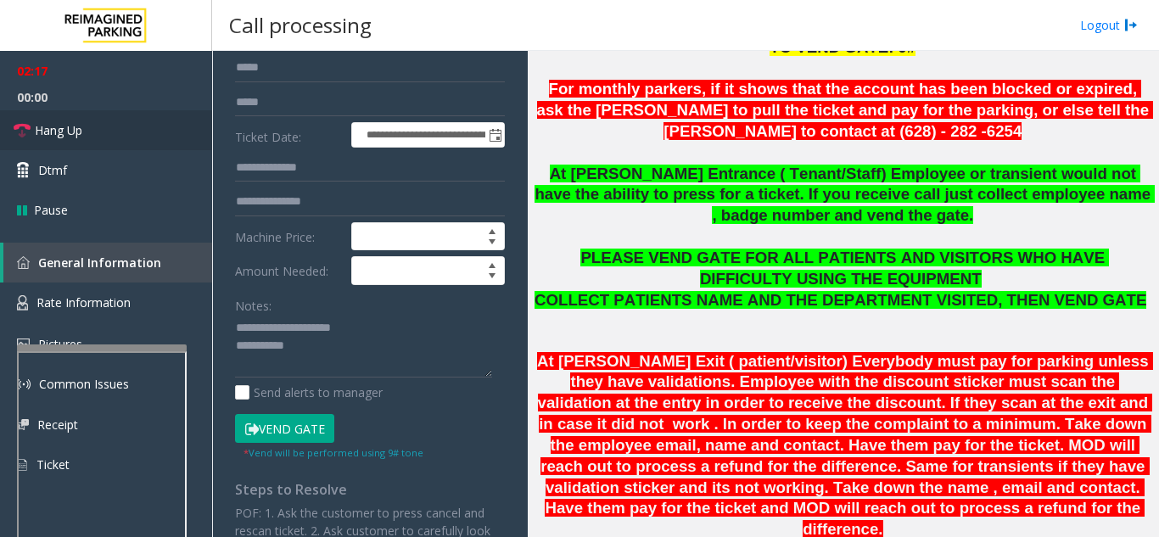
scroll to position [193, 0]
click at [332, 352] on textarea at bounding box center [363, 346] width 257 height 64
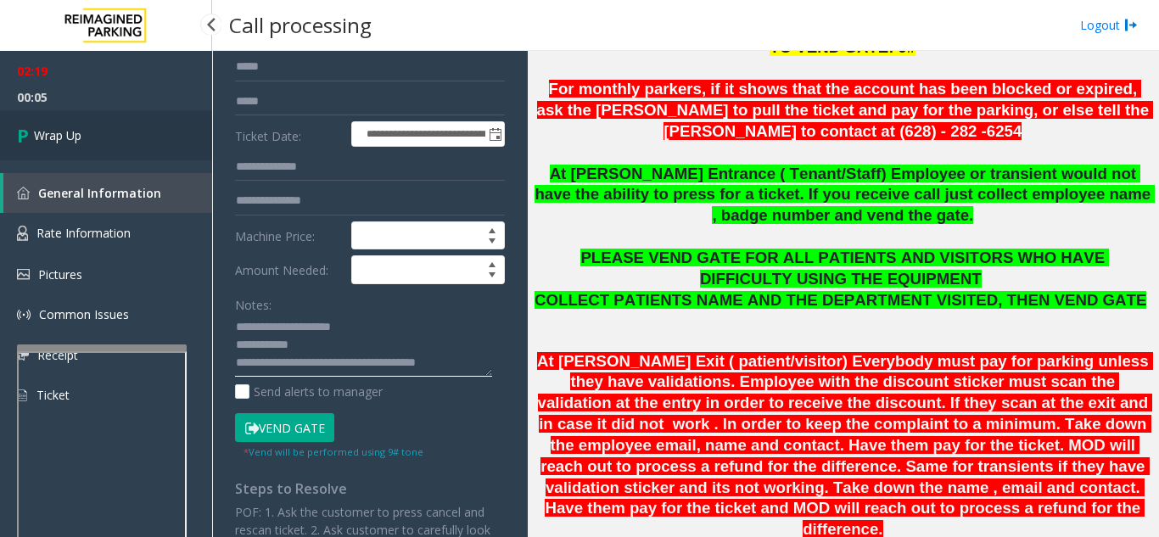
type textarea "**********"
click at [145, 136] on link "Wrap Up" at bounding box center [106, 135] width 212 height 50
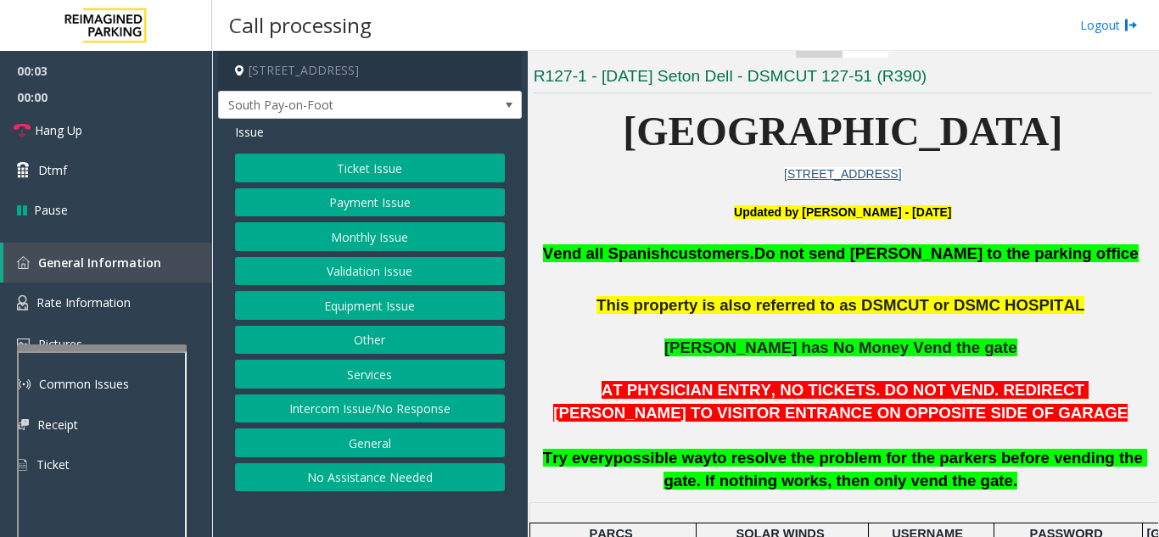
scroll to position [339, 0]
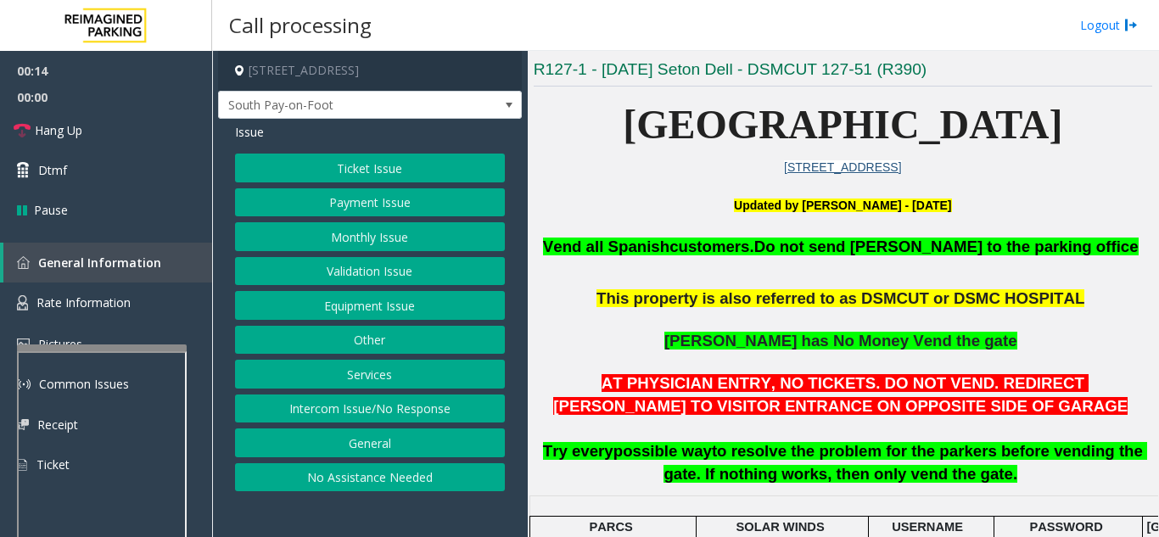
click at [666, 170] on p "[STREET_ADDRESS]" at bounding box center [842, 167] width 618 height 19
click at [128, 121] on link "Hang Up" at bounding box center [106, 130] width 212 height 40
click at [327, 487] on button "No Assistance Needed" at bounding box center [370, 477] width 270 height 29
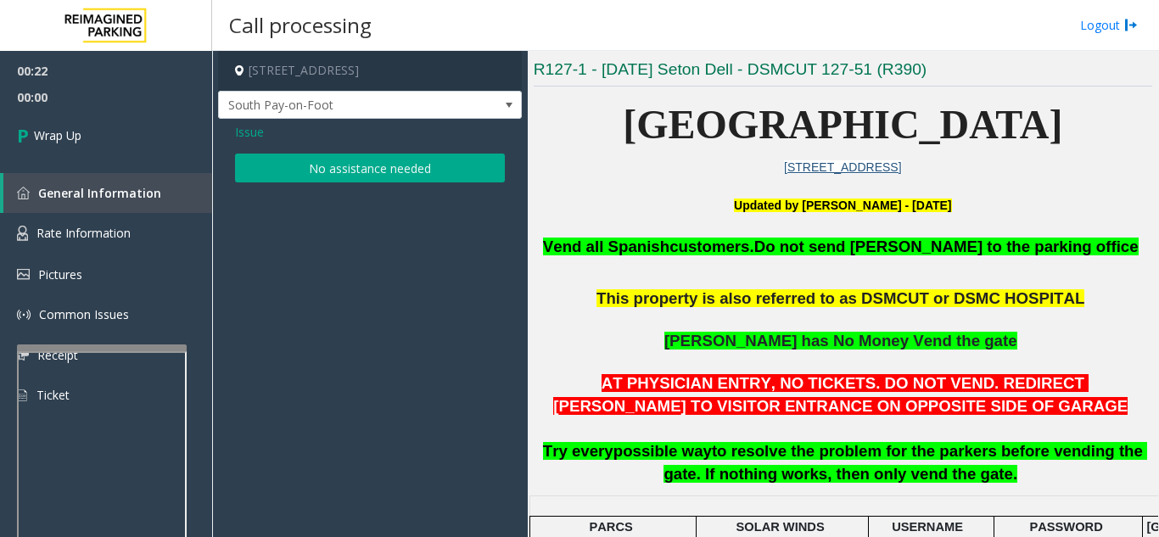
click at [332, 161] on button "No assistance needed" at bounding box center [370, 168] width 270 height 29
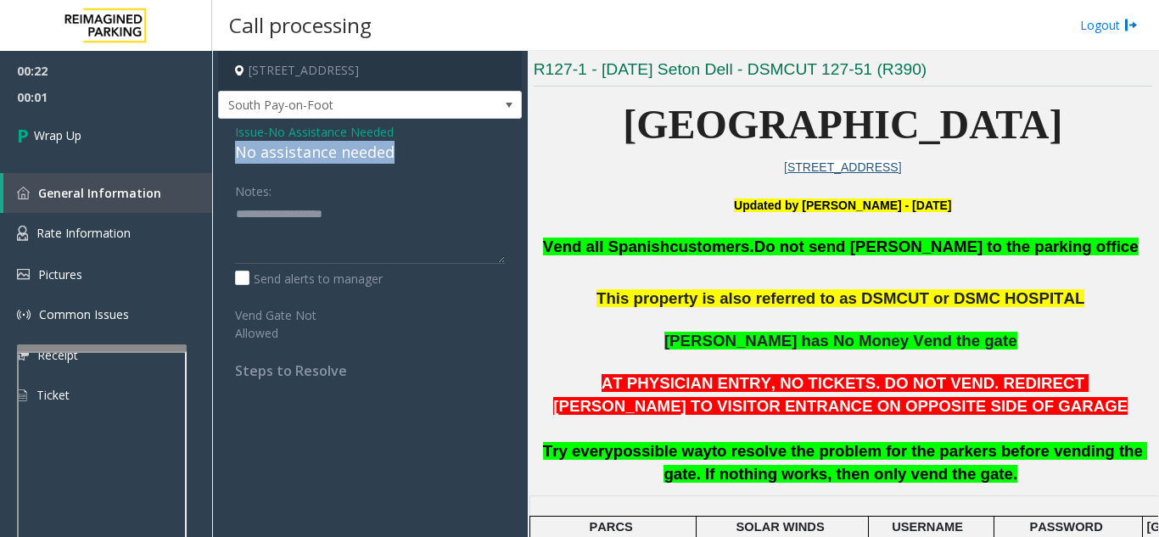
drag, startPoint x: 231, startPoint y: 151, endPoint x: 423, endPoint y: 158, distance: 192.6
click at [423, 158] on div "Issue - No Assistance Needed No assistance needed Notes: Send alerts to manager…" at bounding box center [370, 257] width 304 height 277
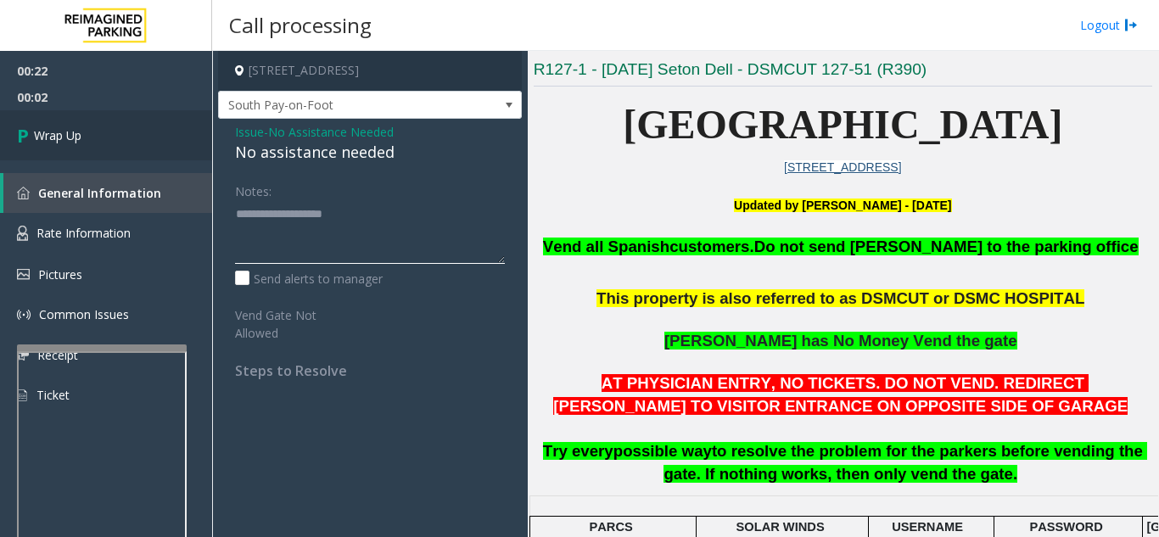
type textarea "**********"
click at [99, 129] on link "Wrap Up" at bounding box center [106, 135] width 212 height 50
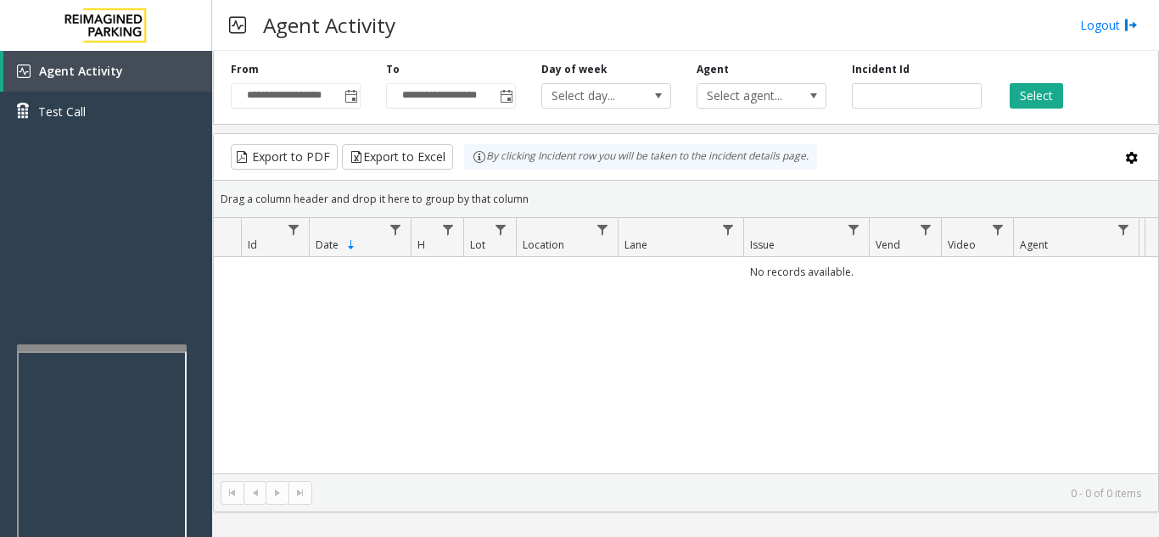
click at [819, 361] on div "No records available." at bounding box center [686, 365] width 944 height 216
click at [136, 79] on link "Agent Activity" at bounding box center [107, 71] width 209 height 41
click at [355, 93] on span "Toggle popup" at bounding box center [351, 97] width 14 height 14
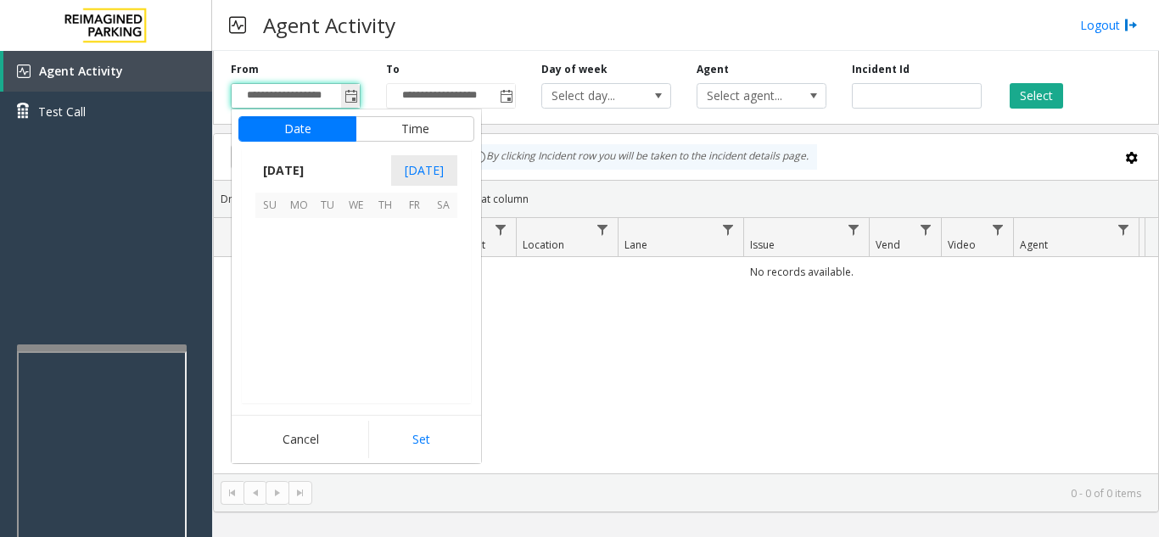
scroll to position [304394, 0]
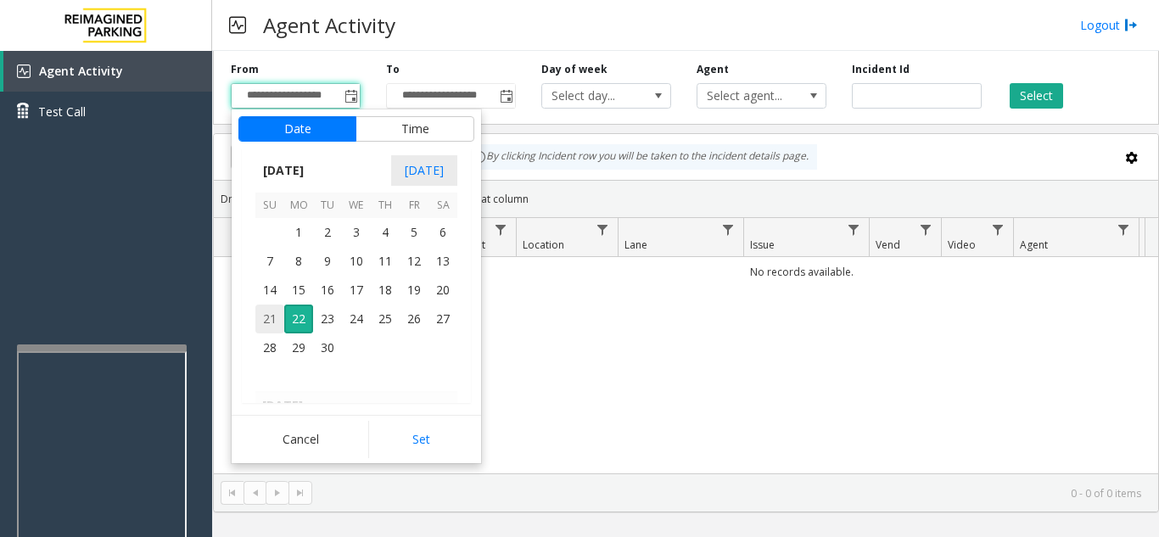
click at [265, 327] on span "21" at bounding box center [269, 318] width 29 height 29
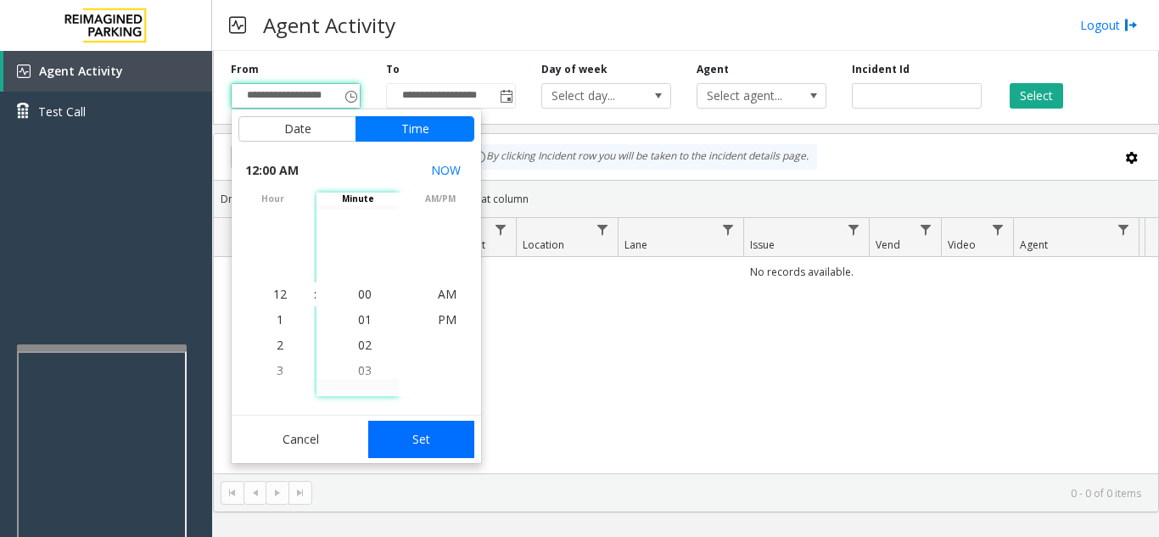
click at [435, 452] on button "Set" at bounding box center [421, 439] width 107 height 37
type input "**********"
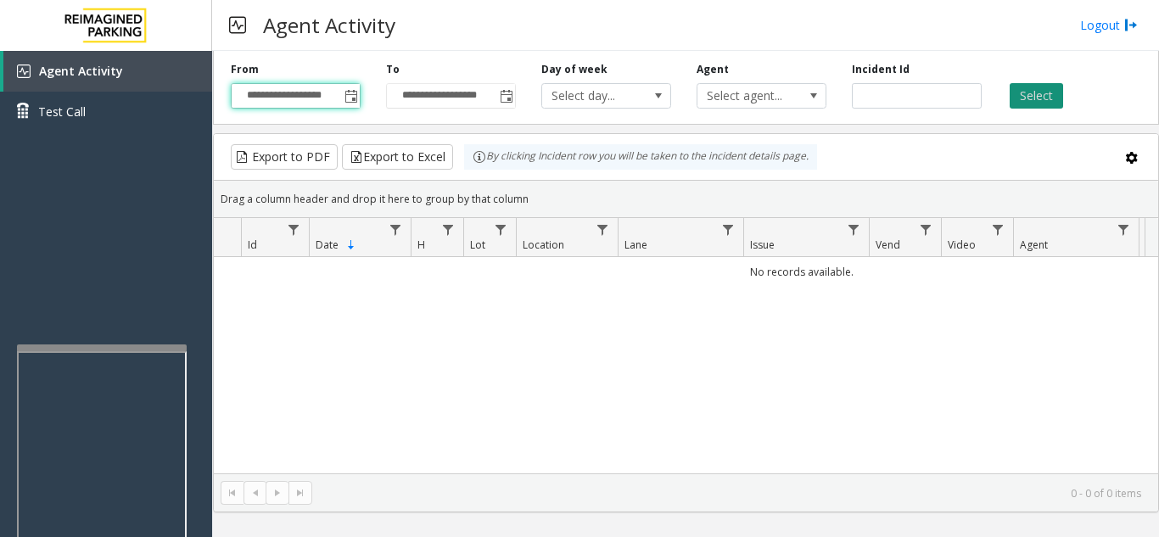
click at [1046, 91] on button "Select" at bounding box center [1035, 95] width 53 height 25
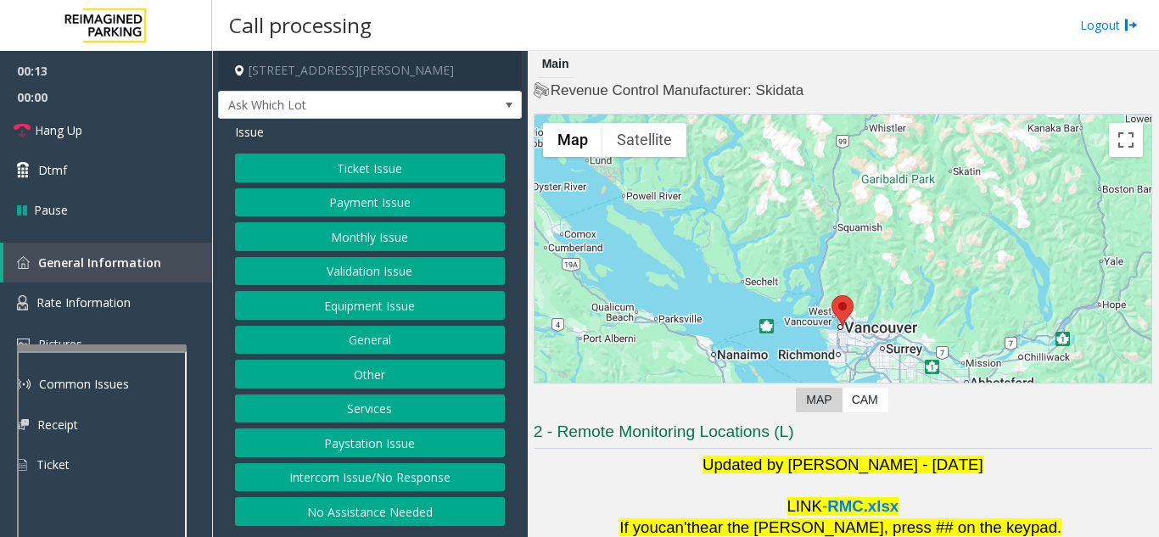
click at [332, 310] on button "Equipment Issue" at bounding box center [370, 305] width 270 height 29
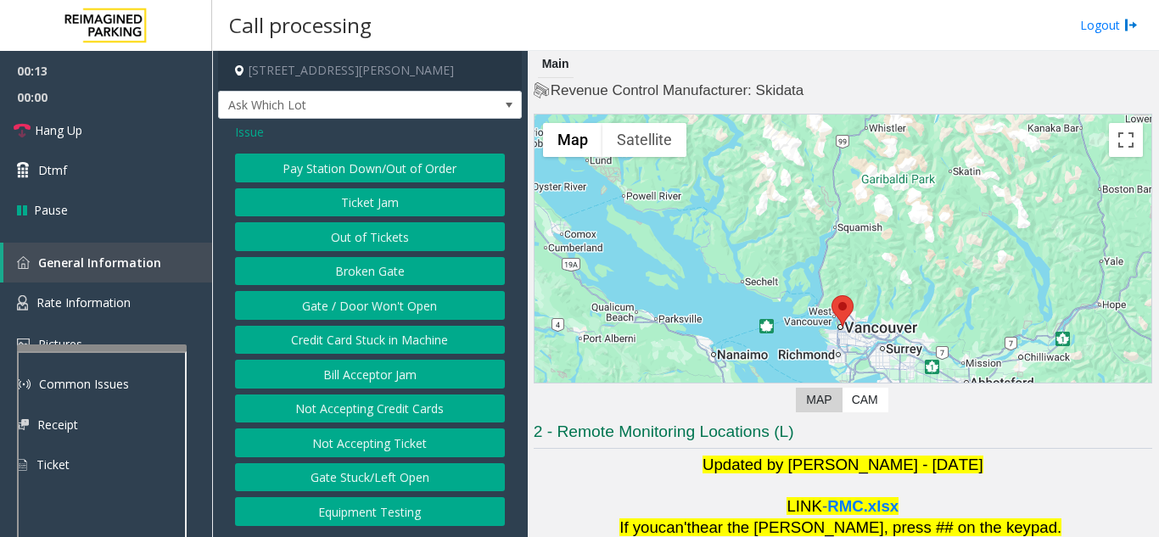
click at [332, 310] on button "Gate / Door Won't Open" at bounding box center [370, 305] width 270 height 29
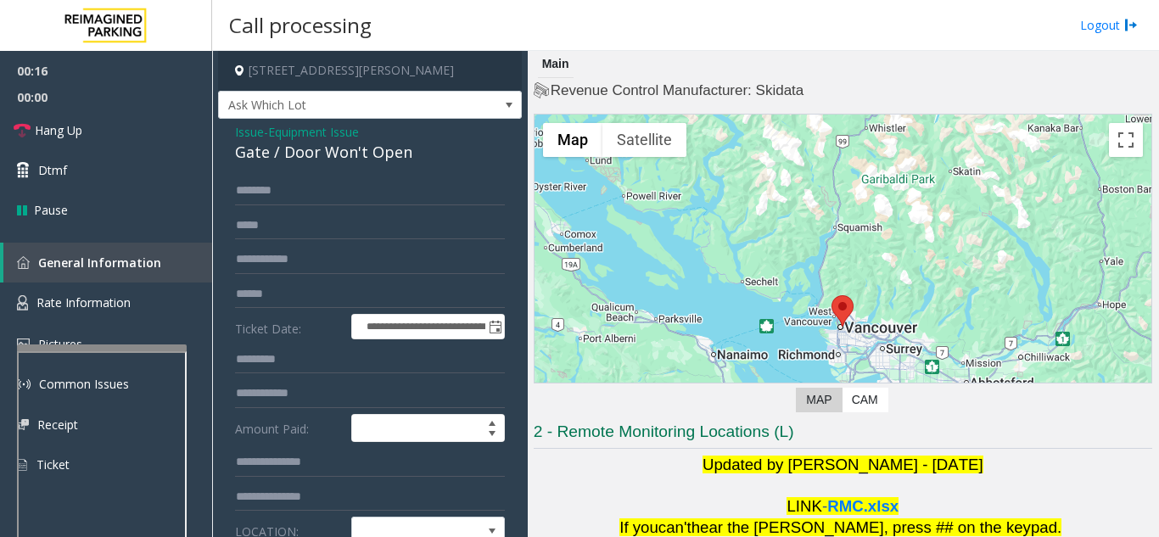
click at [257, 140] on span "Issue" at bounding box center [249, 132] width 29 height 18
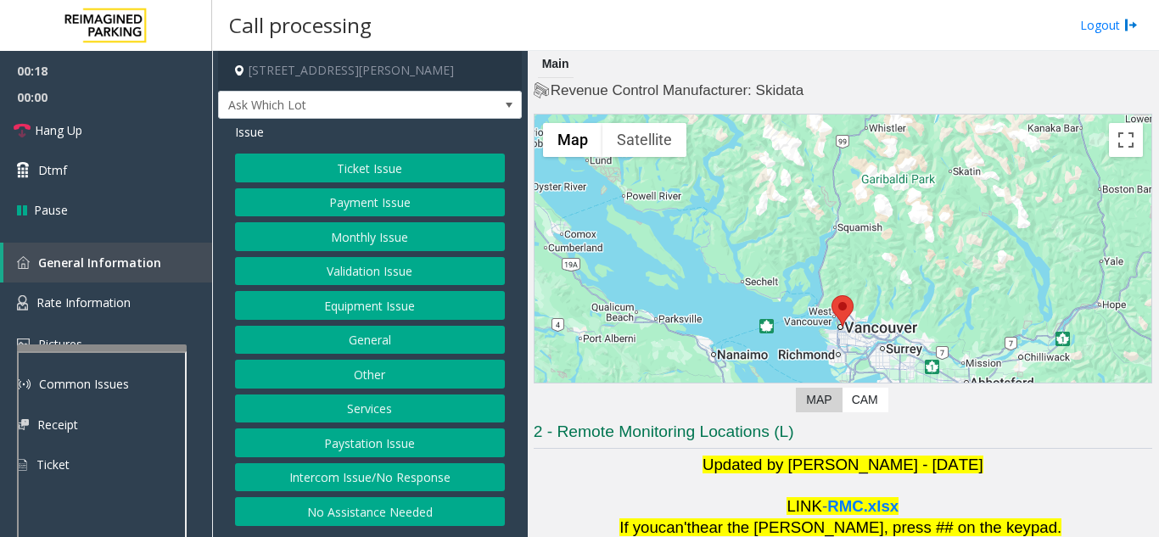
click at [375, 310] on button "Equipment Issue" at bounding box center [370, 305] width 270 height 29
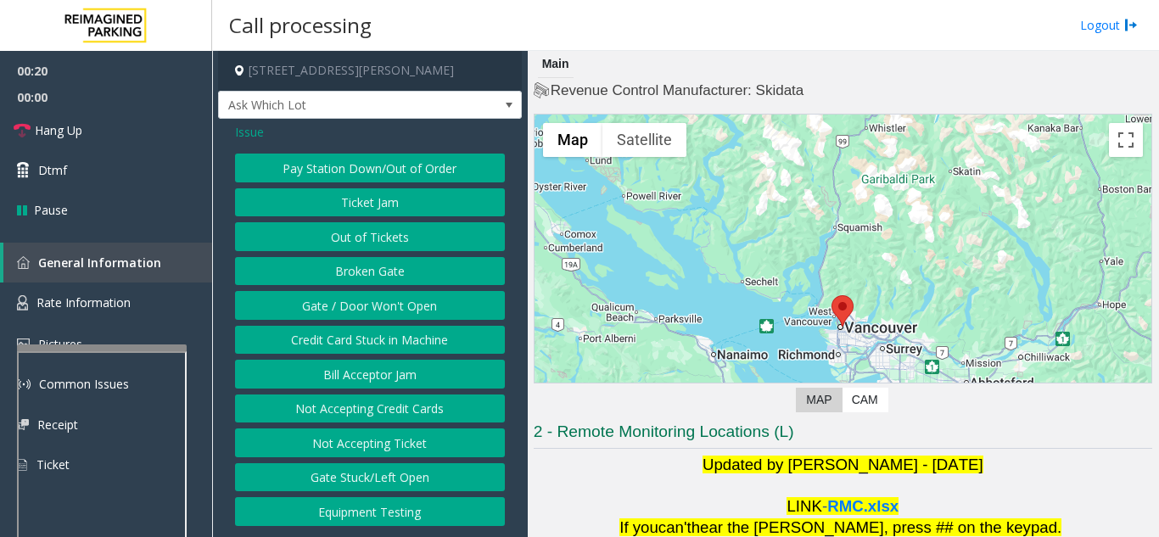
click at [346, 203] on button "Ticket Jam" at bounding box center [370, 202] width 270 height 29
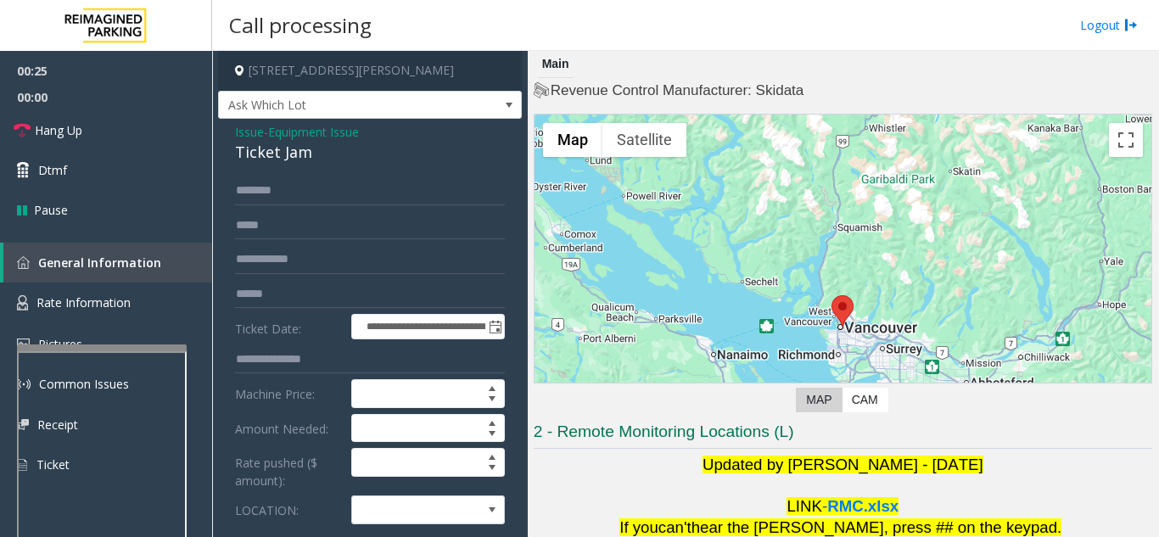
scroll to position [85, 0]
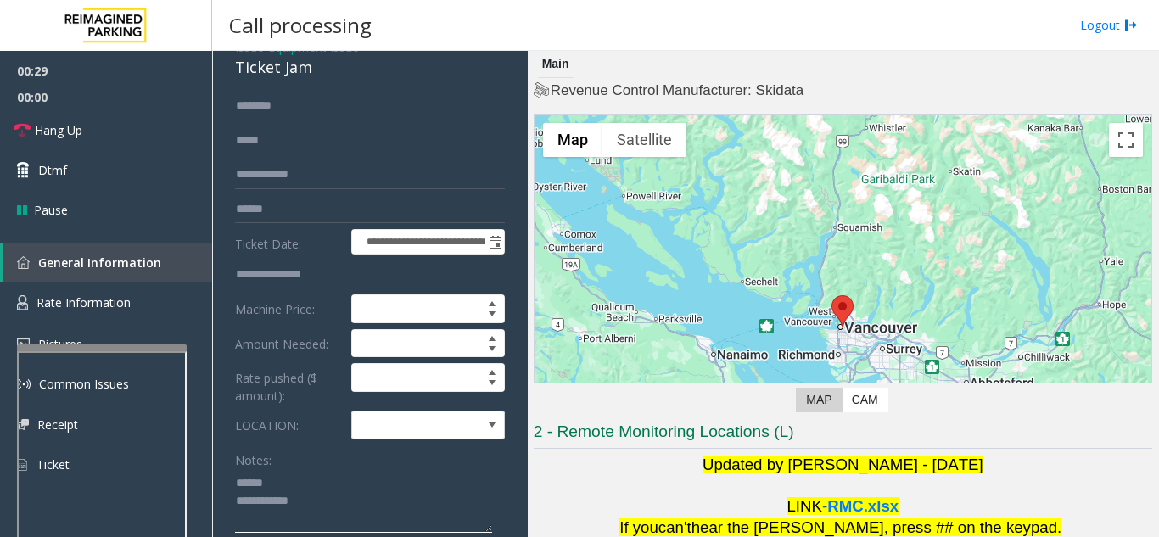
click at [291, 479] on textarea at bounding box center [363, 501] width 257 height 64
type textarea "**********"
click at [400, 436] on span at bounding box center [412, 424] width 121 height 27
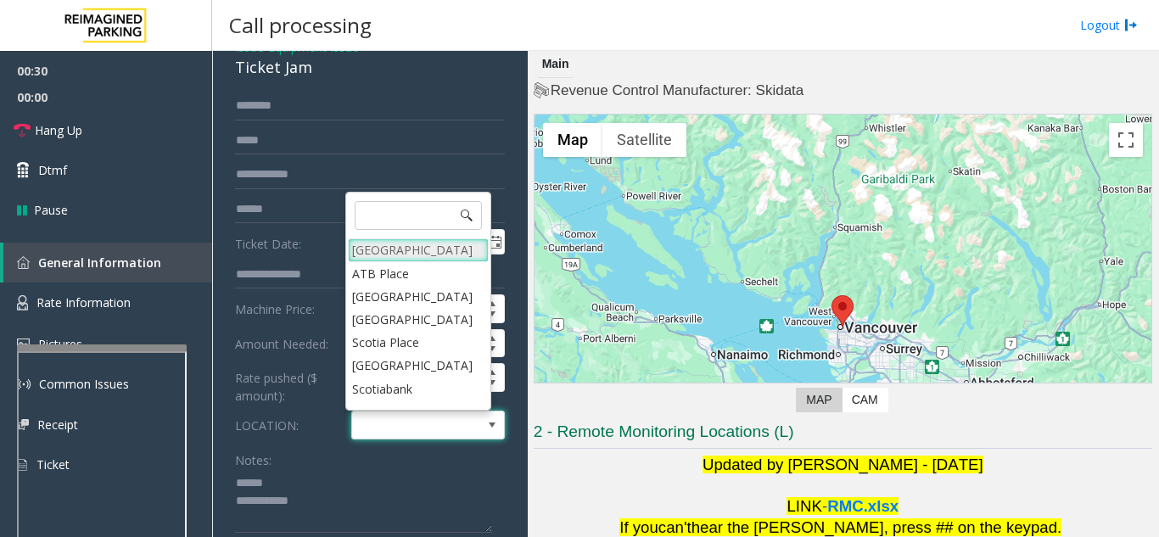
click at [441, 249] on Village "[GEOGRAPHIC_DATA]" at bounding box center [418, 249] width 141 height 23
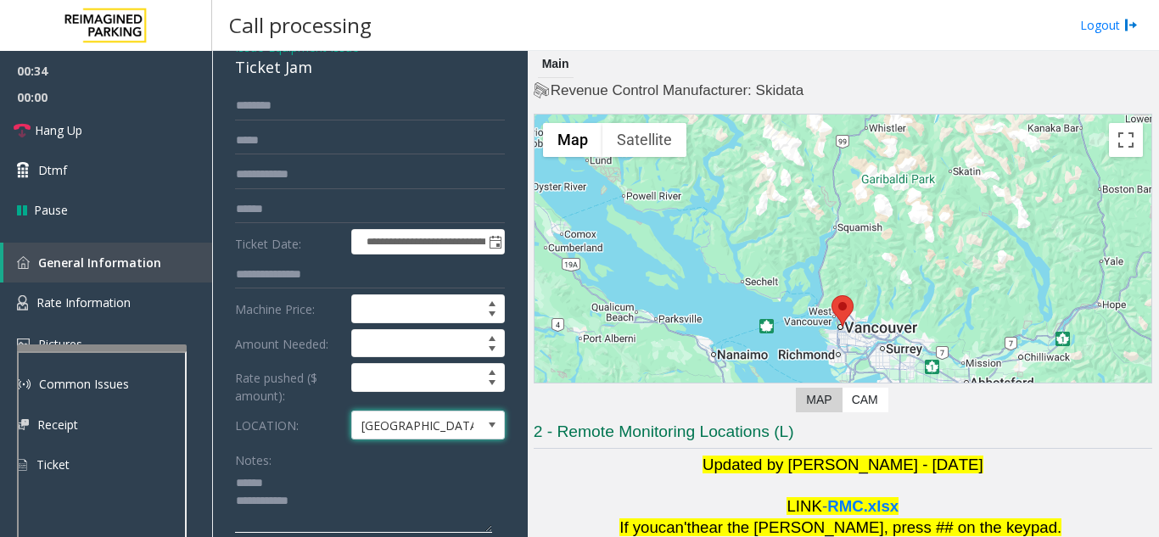
click at [322, 481] on textarea at bounding box center [363, 501] width 257 height 64
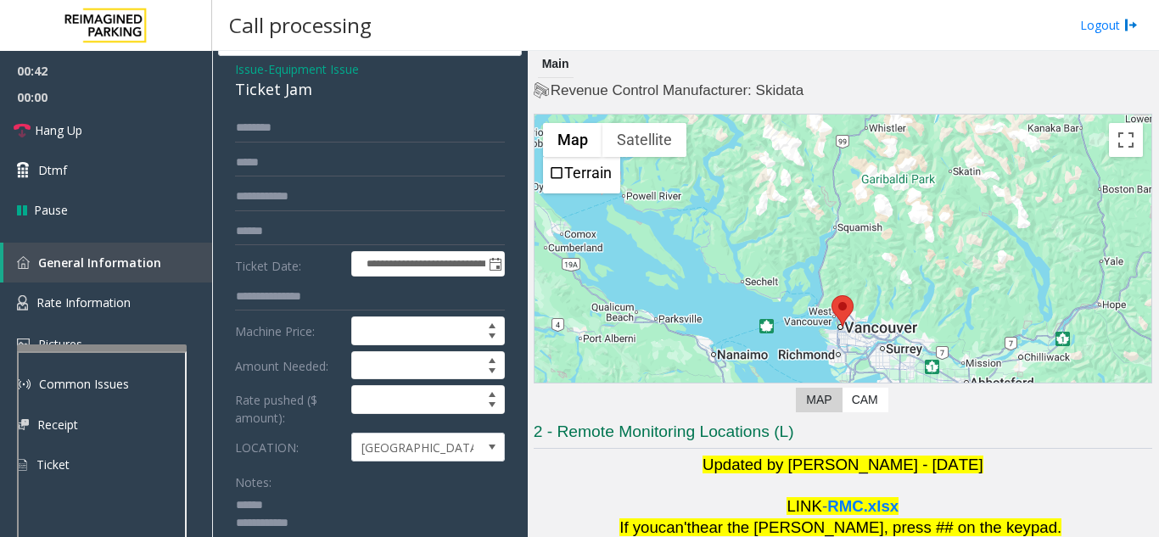
scroll to position [0, 0]
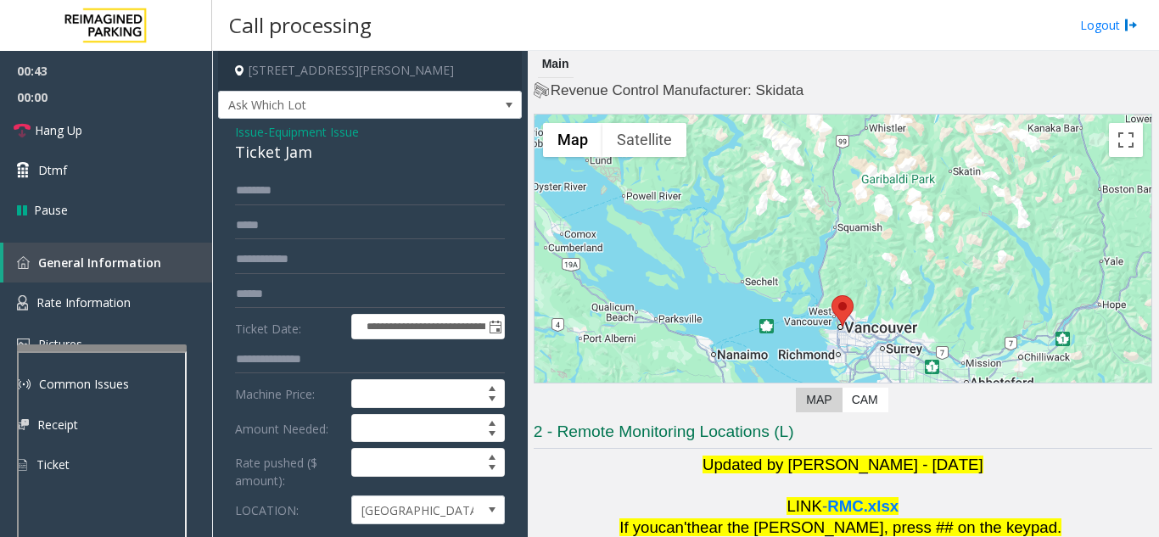
click at [244, 131] on span "Issue" at bounding box center [249, 132] width 29 height 18
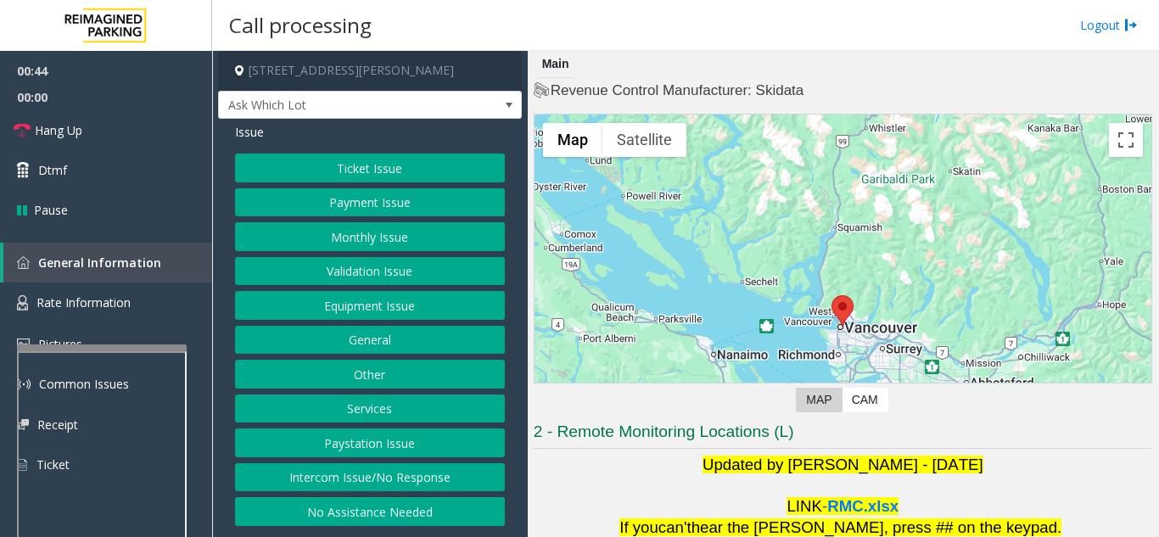
click at [355, 168] on button "Ticket Issue" at bounding box center [370, 168] width 270 height 29
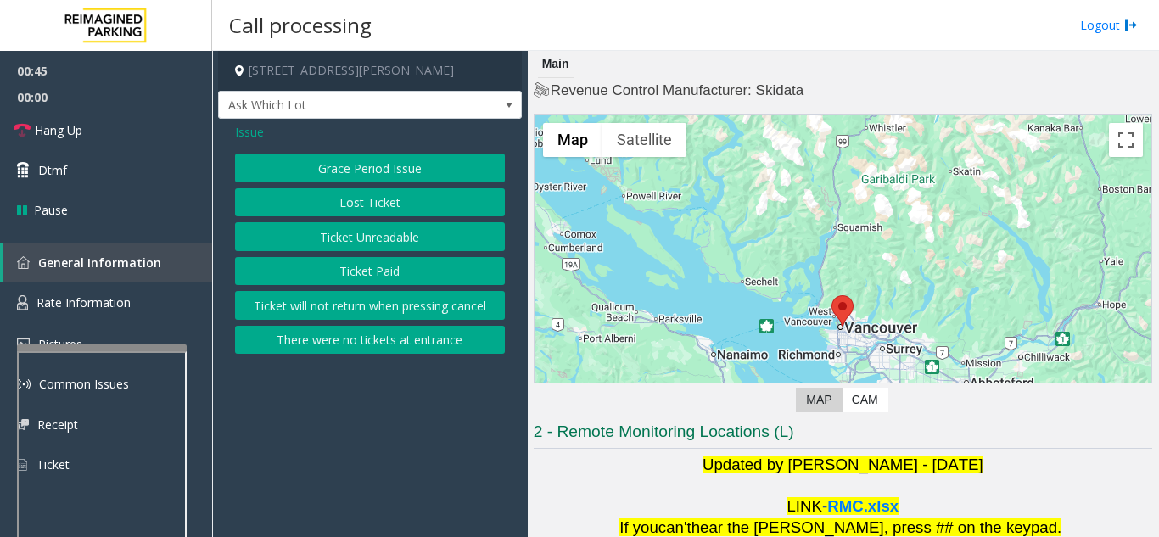
click at [369, 241] on button "Ticket Unreadable" at bounding box center [370, 236] width 270 height 29
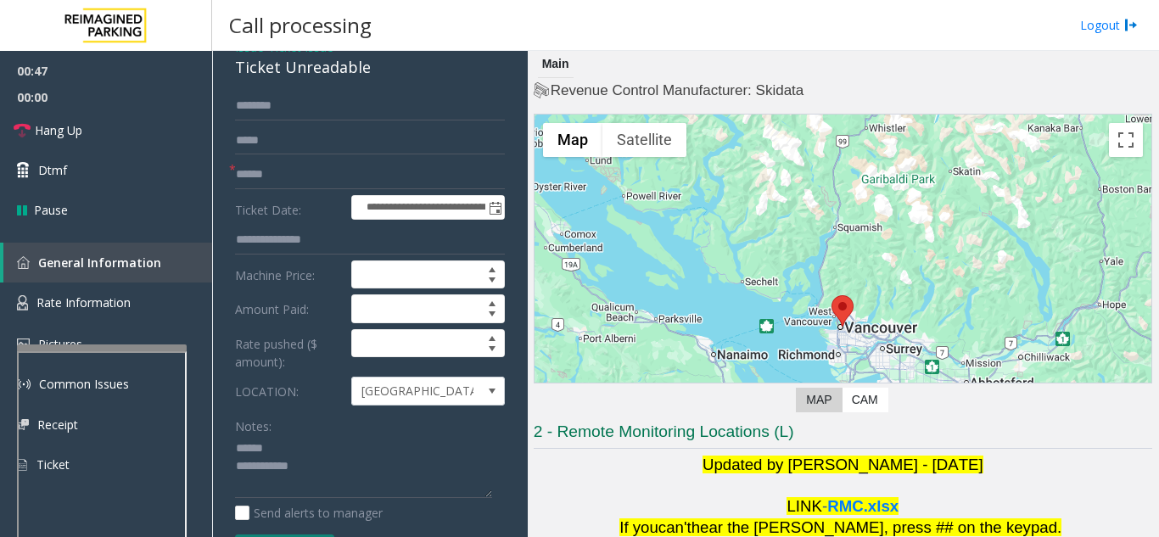
scroll to position [82, 0]
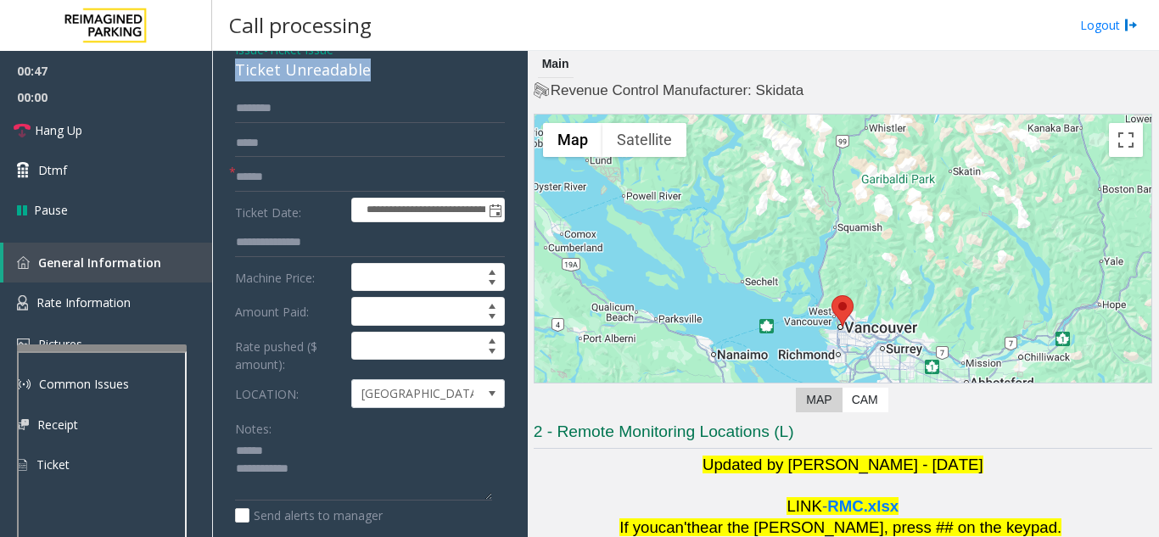
drag, startPoint x: 232, startPoint y: 64, endPoint x: 389, endPoint y: 72, distance: 157.1
click at [389, 72] on div "**********" at bounding box center [370, 473] width 304 height 874
click at [366, 473] on textarea at bounding box center [363, 470] width 257 height 64
type textarea "**********"
click at [338, 177] on input "text" at bounding box center [370, 177] width 270 height 29
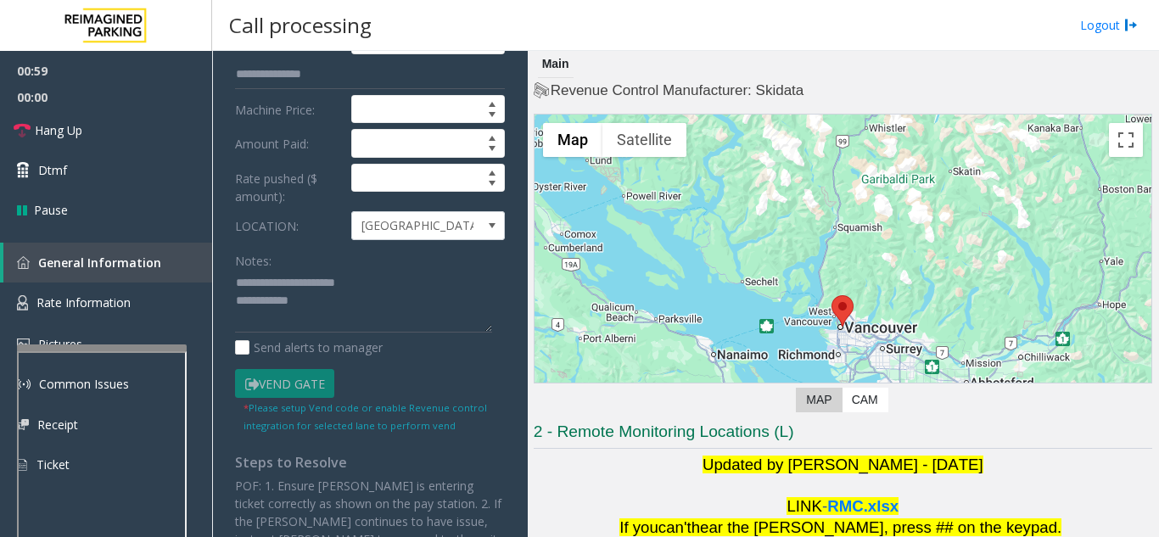
scroll to position [252, 0]
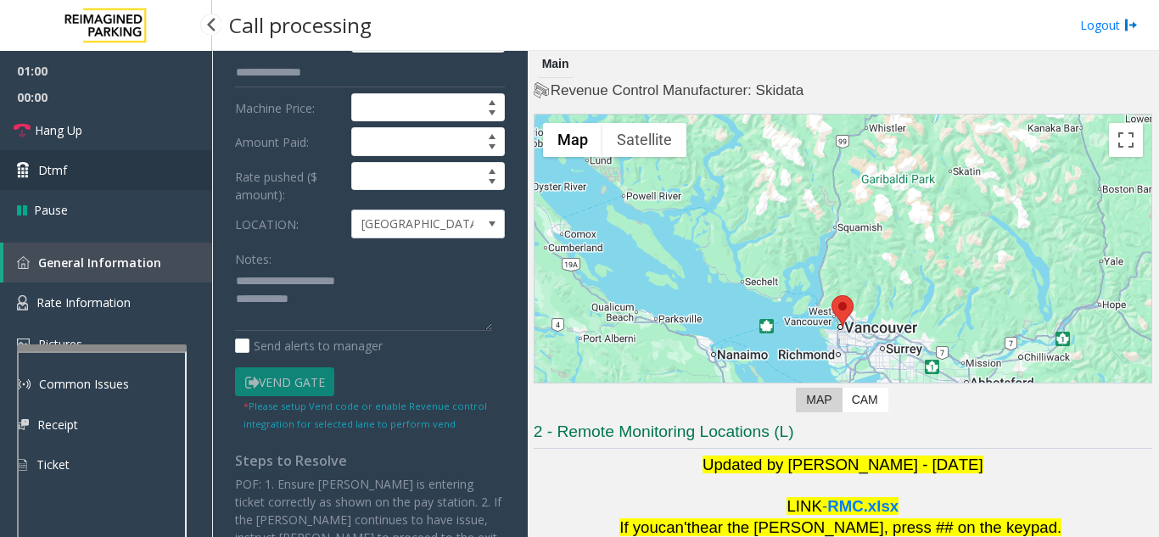
type input "*******"
click at [103, 164] on link "Dtmf" at bounding box center [106, 170] width 212 height 40
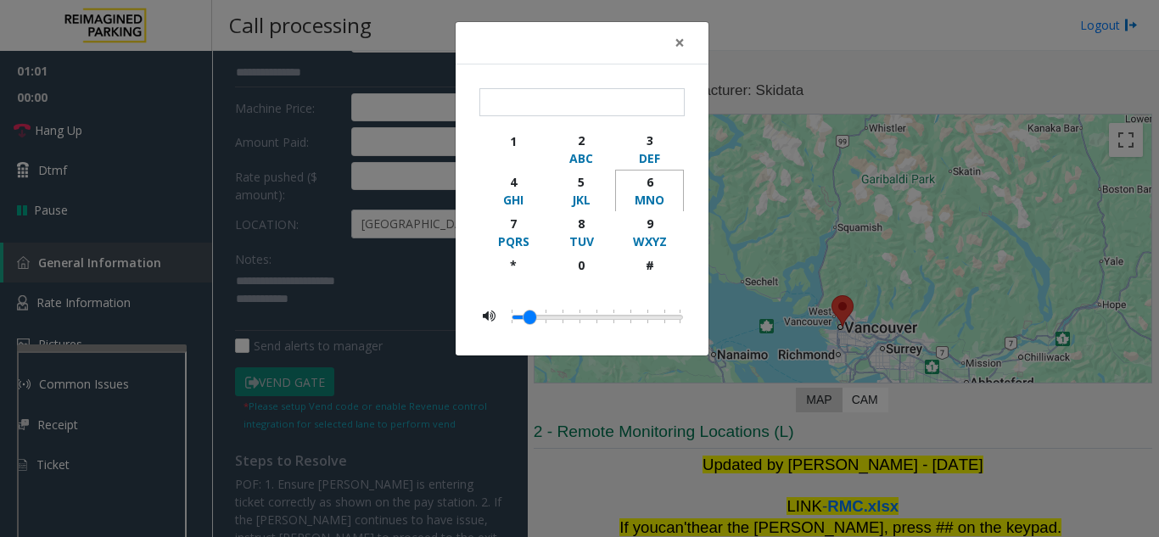
click at [647, 182] on div "6" at bounding box center [649, 182] width 47 height 18
type input "*"
click at [679, 36] on span "×" at bounding box center [679, 43] width 10 height 24
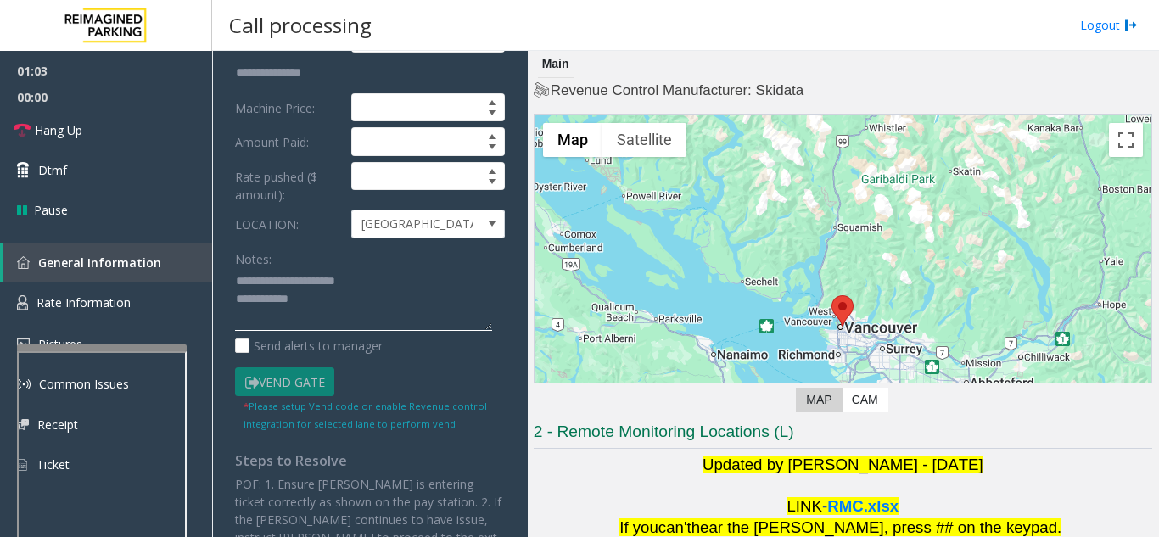
click at [390, 289] on textarea at bounding box center [363, 300] width 257 height 64
click at [376, 293] on textarea at bounding box center [363, 300] width 257 height 64
click at [394, 270] on textarea at bounding box center [363, 300] width 257 height 64
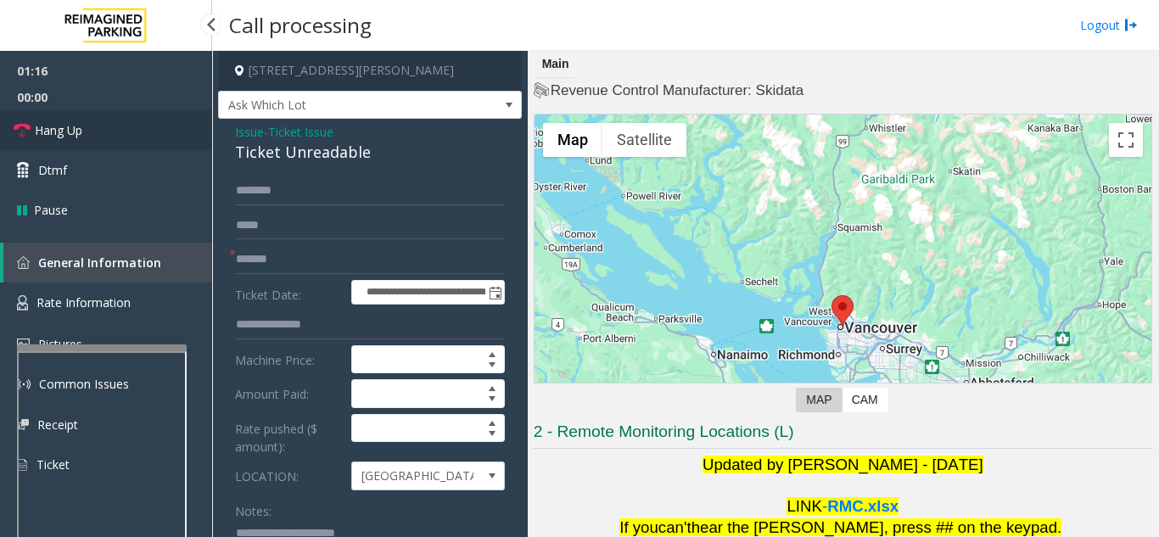
type textarea "**********"
click at [87, 133] on link "Hang Up" at bounding box center [106, 130] width 212 height 40
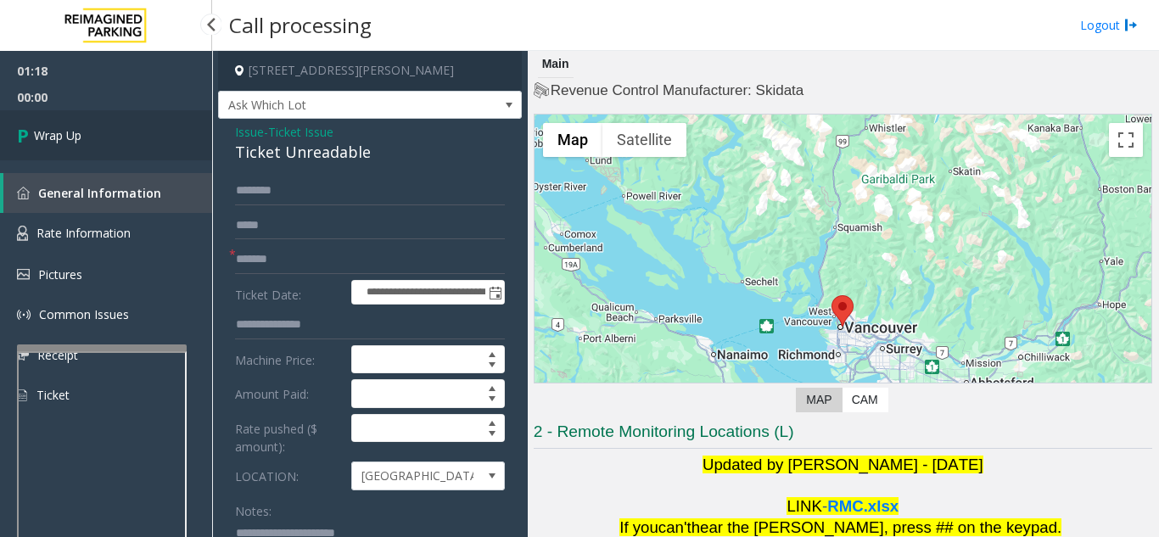
click at [117, 138] on link "Wrap Up" at bounding box center [106, 135] width 212 height 50
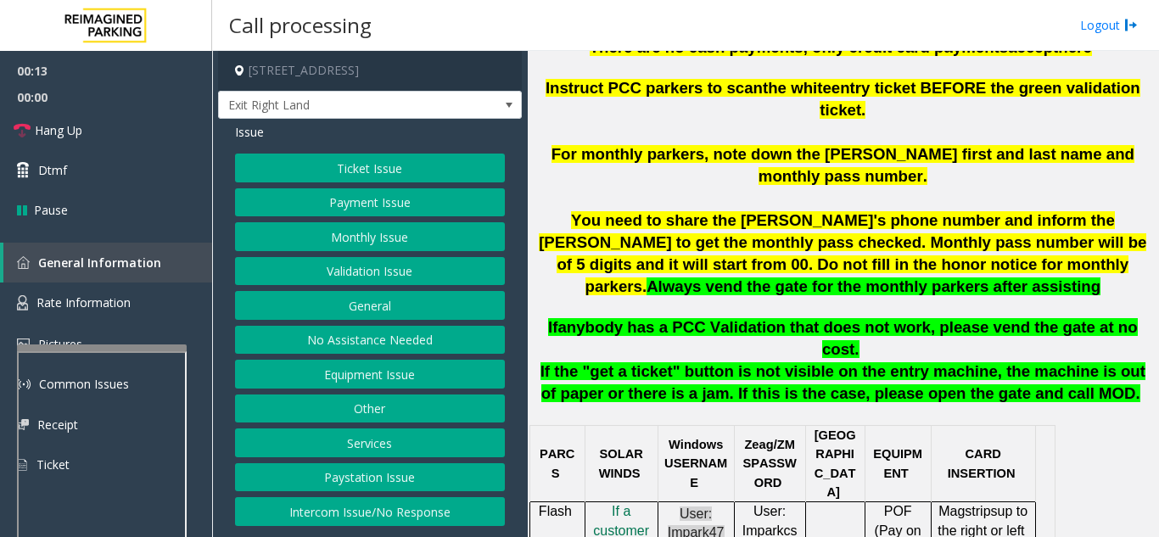
scroll to position [678, 0]
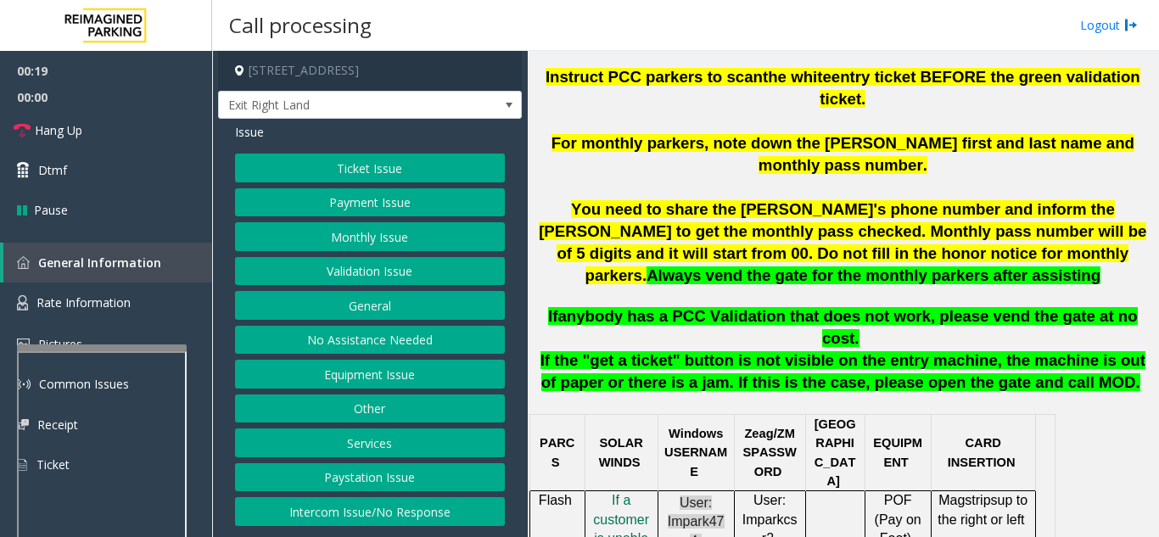
click at [340, 171] on button "Ticket Issue" at bounding box center [370, 168] width 270 height 29
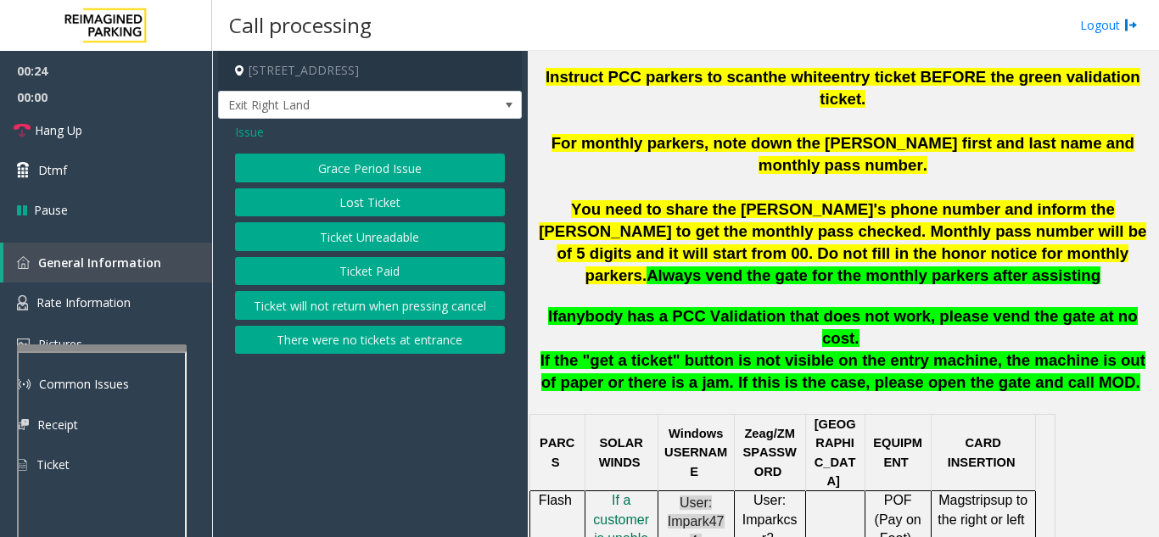
click at [328, 201] on button "Lost Ticket" at bounding box center [370, 202] width 270 height 29
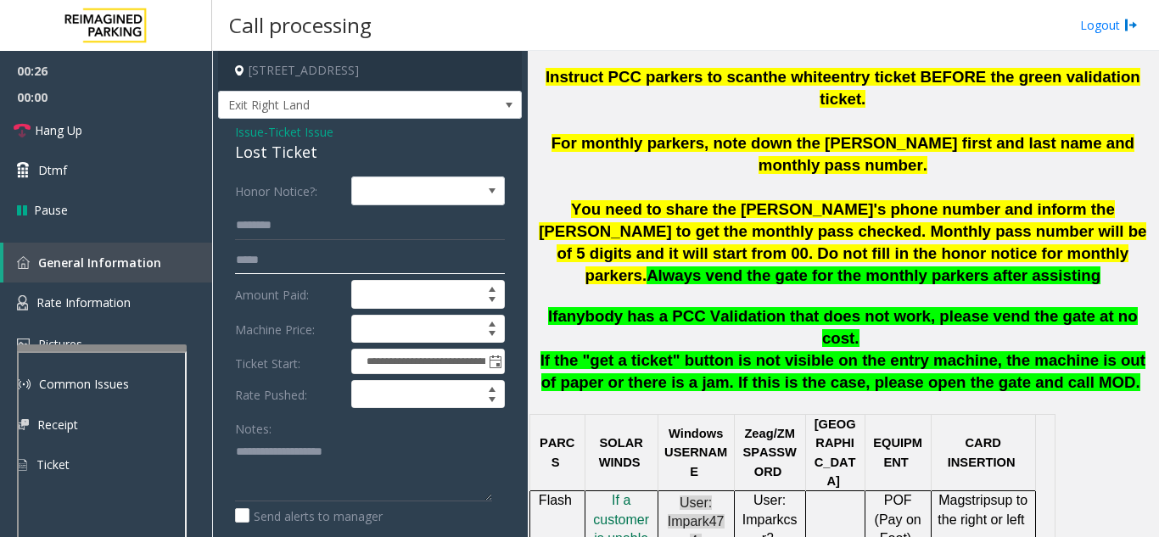
click at [317, 265] on input "text" at bounding box center [370, 260] width 270 height 29
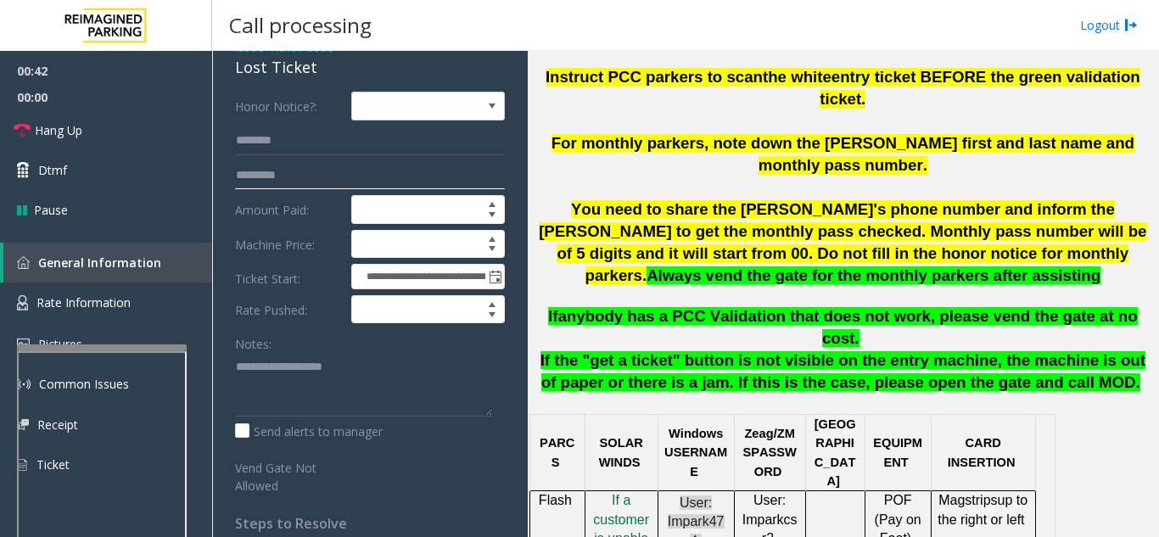
scroll to position [0, 0]
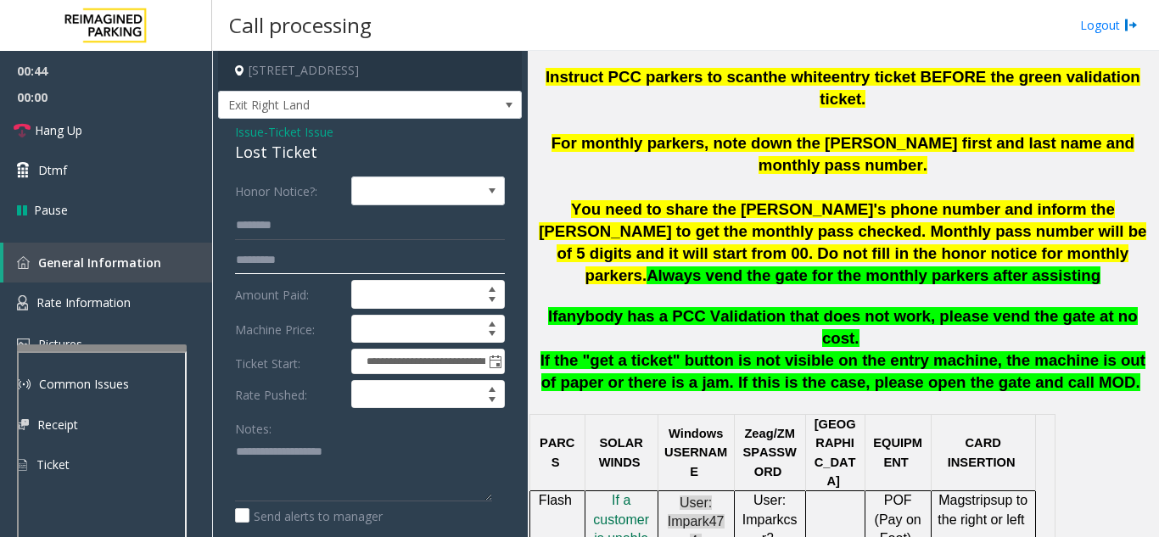
type input "*********"
click at [246, 136] on span "Issue" at bounding box center [249, 132] width 29 height 18
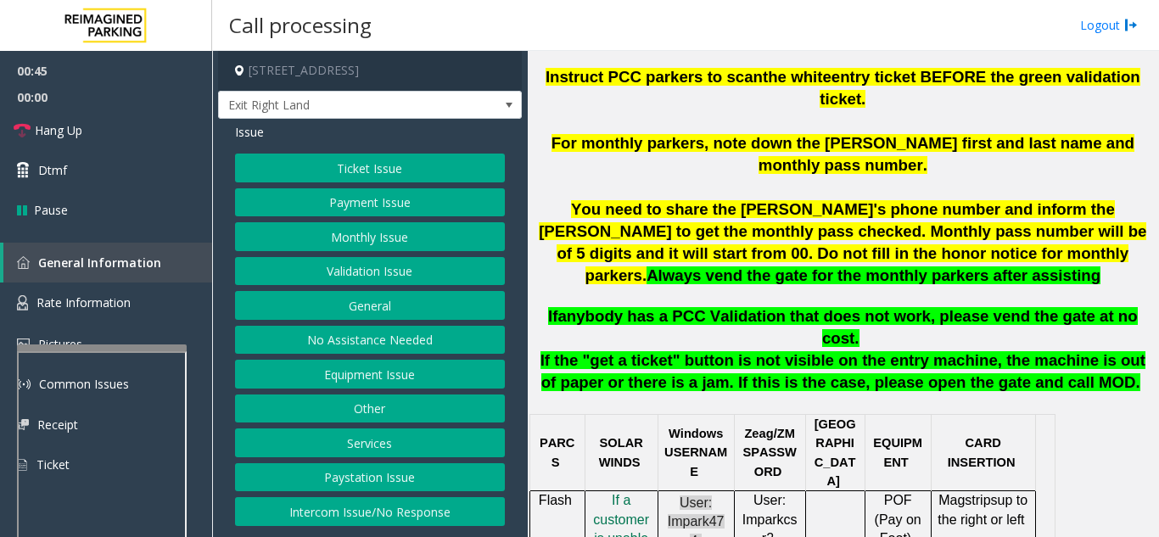
click at [346, 270] on button "Validation Issue" at bounding box center [370, 271] width 270 height 29
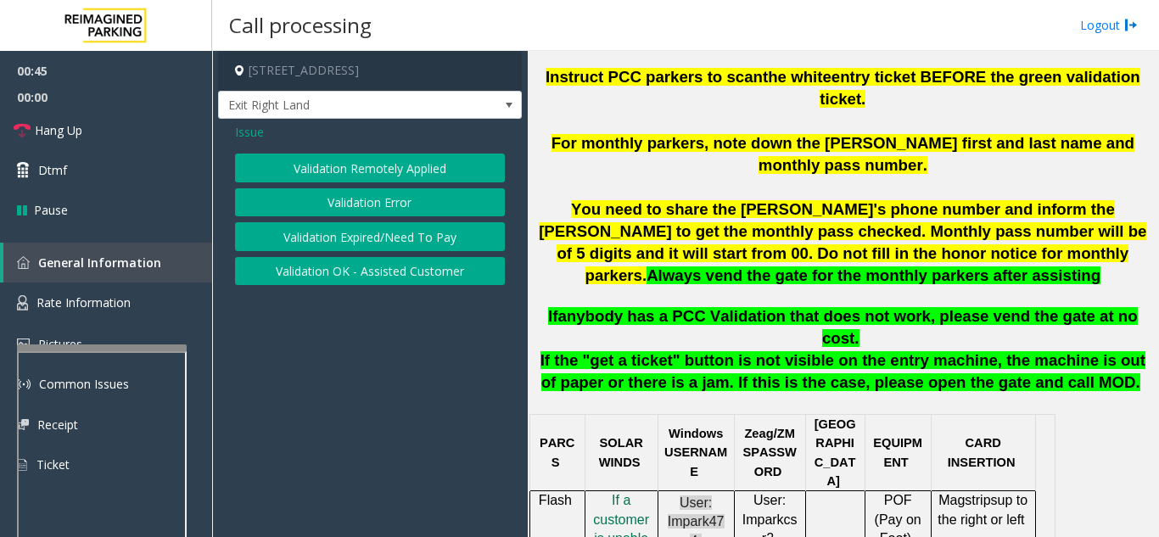
click at [370, 199] on button "Validation Error" at bounding box center [370, 202] width 270 height 29
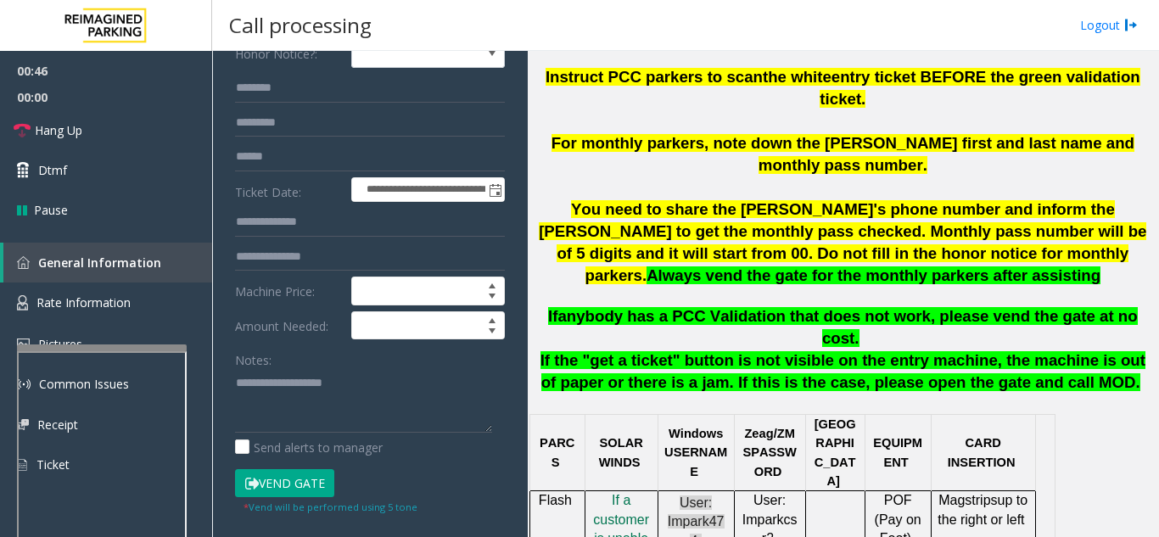
scroll to position [170, 0]
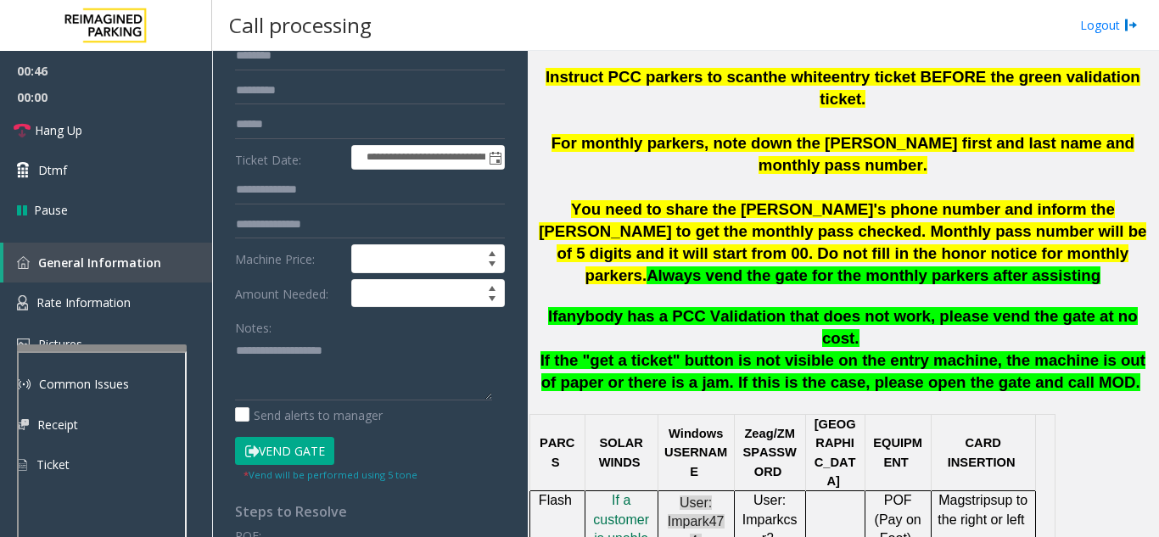
click at [278, 461] on button "Vend Gate" at bounding box center [284, 451] width 99 height 29
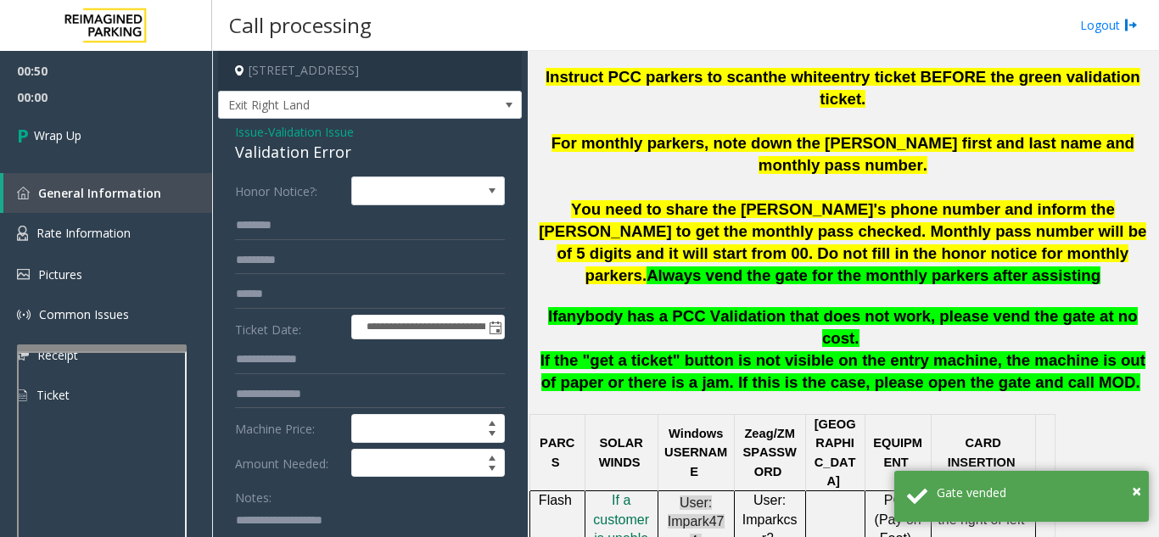
scroll to position [12, 0]
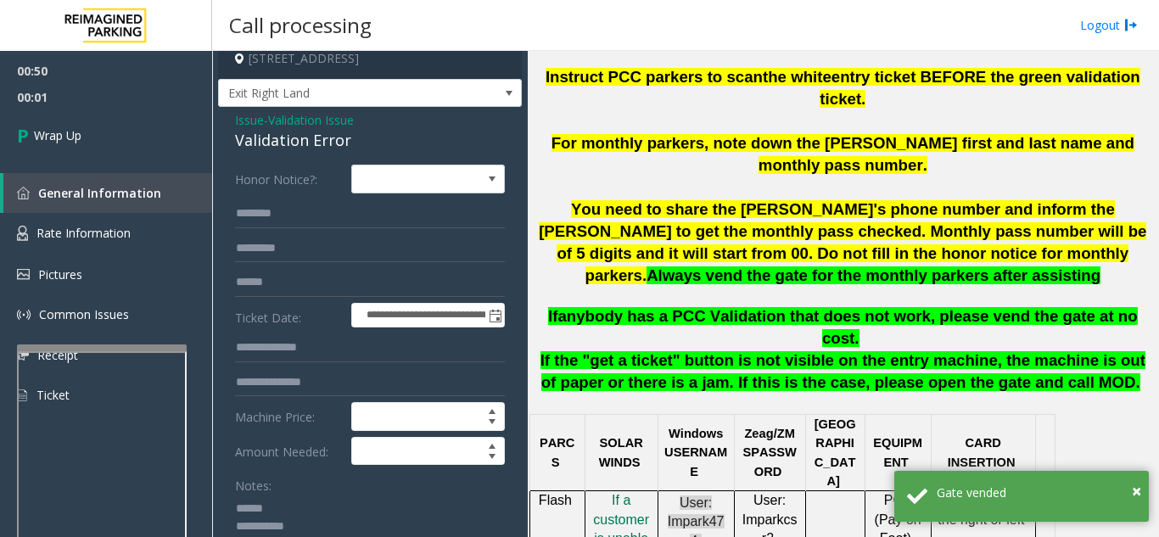
click at [301, 499] on textarea at bounding box center [363, 526] width 257 height 64
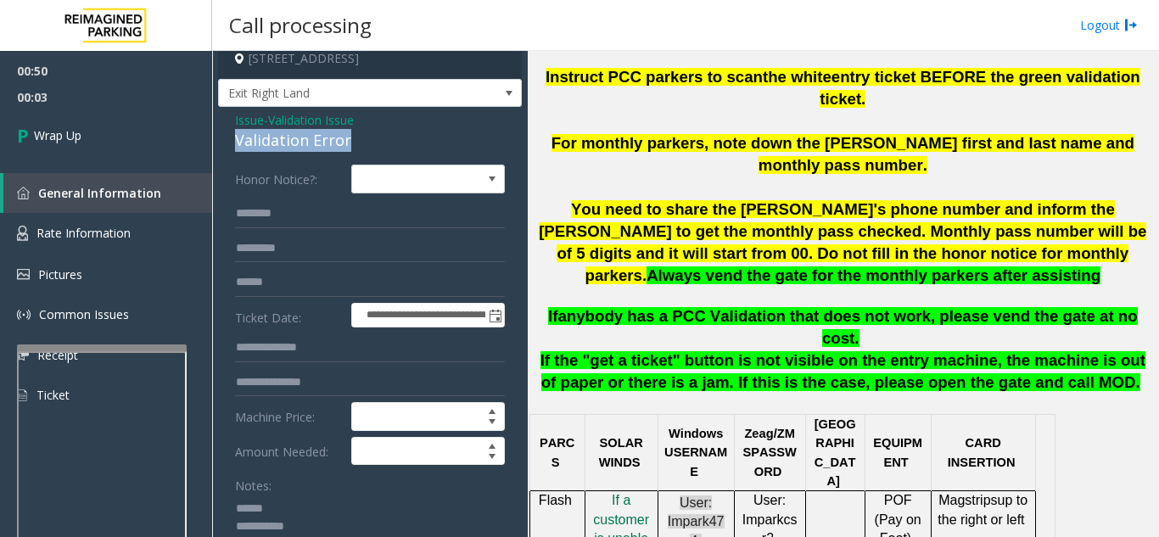
drag, startPoint x: 234, startPoint y: 142, endPoint x: 360, endPoint y: 140, distance: 125.5
click at [386, 508] on textarea at bounding box center [363, 526] width 257 height 64
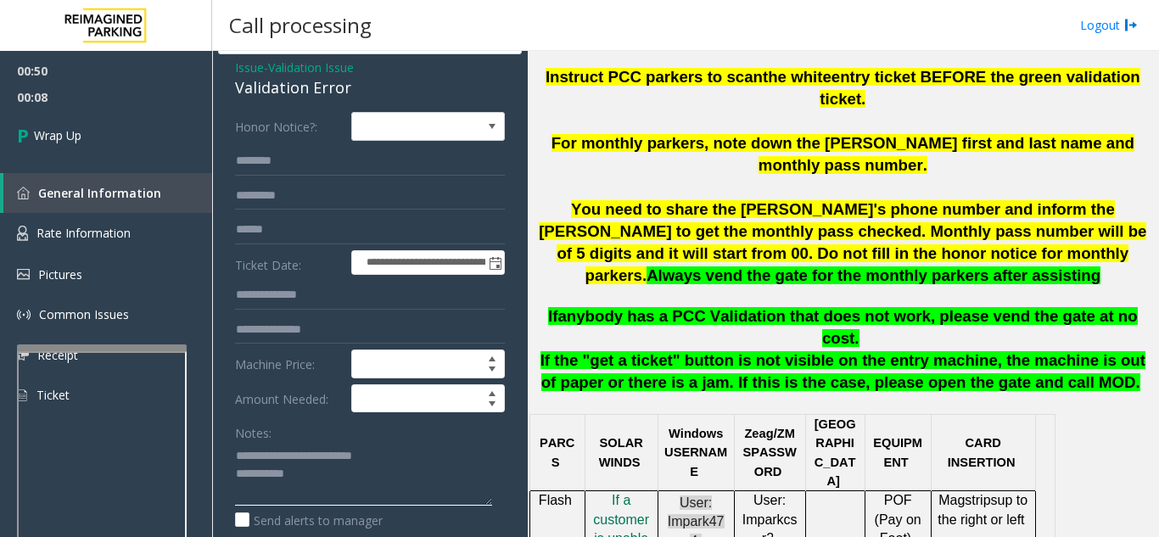
scroll to position [97, 0]
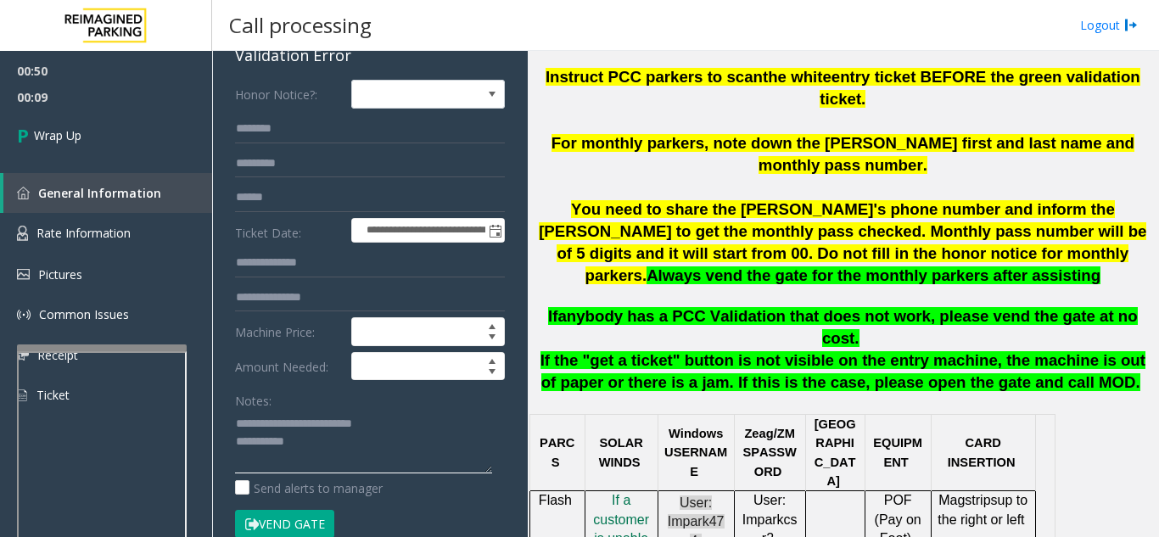
click at [352, 450] on textarea at bounding box center [363, 442] width 257 height 64
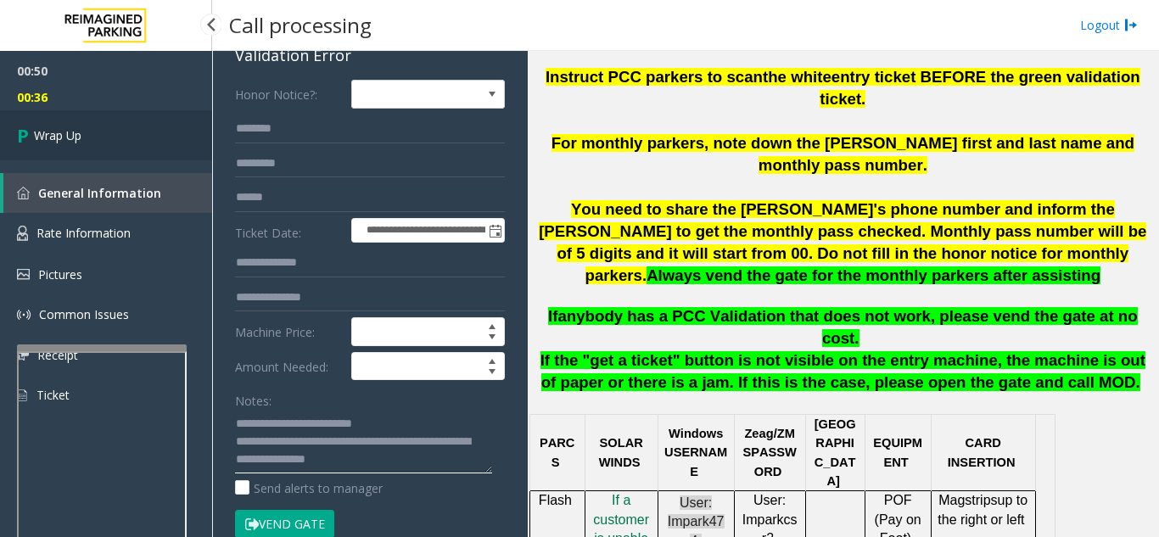
type textarea "**********"
click at [126, 149] on link "Wrap Up" at bounding box center [106, 135] width 212 height 50
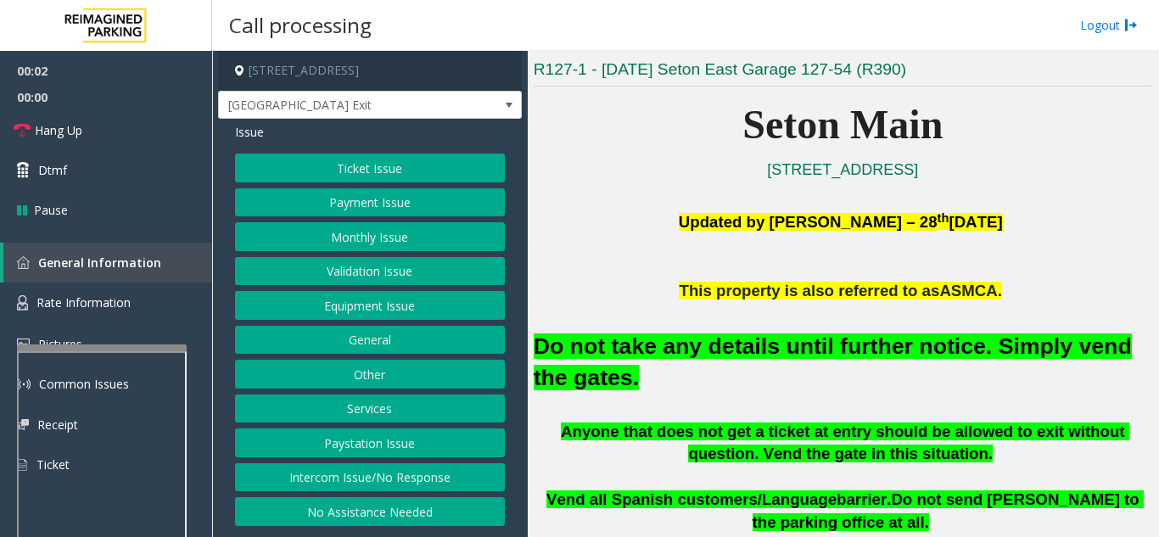
scroll to position [424, 0]
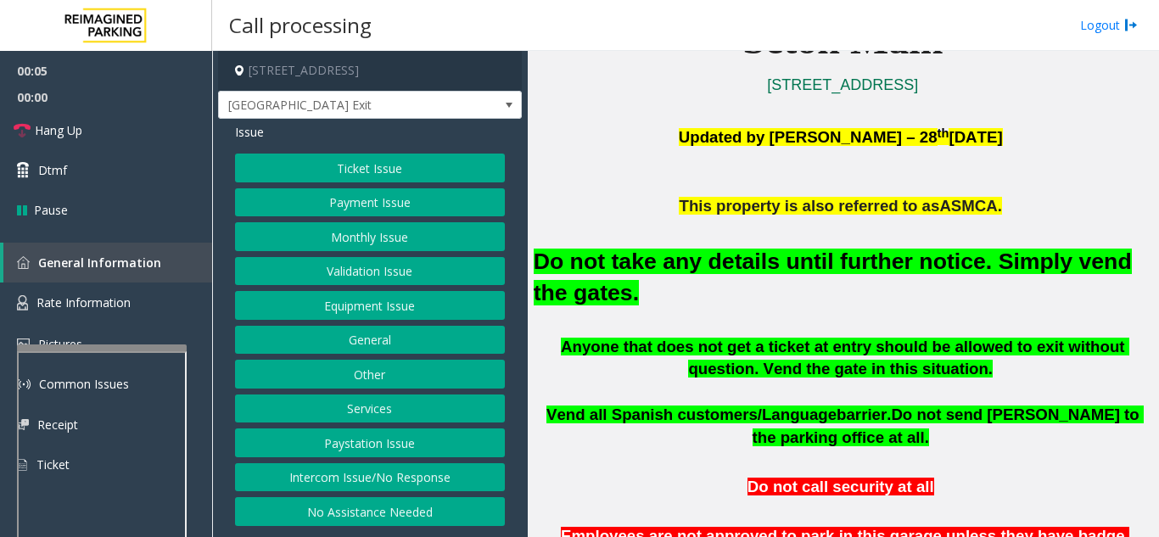
click at [404, 311] on button "Equipment Issue" at bounding box center [370, 305] width 270 height 29
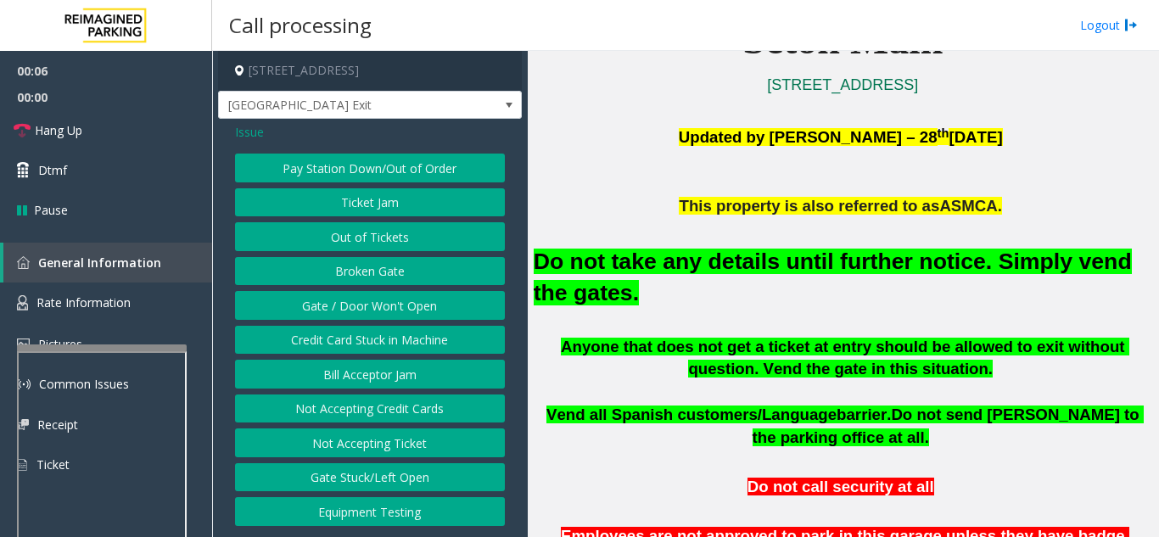
click at [404, 311] on button "Gate / Door Won't Open" at bounding box center [370, 305] width 270 height 29
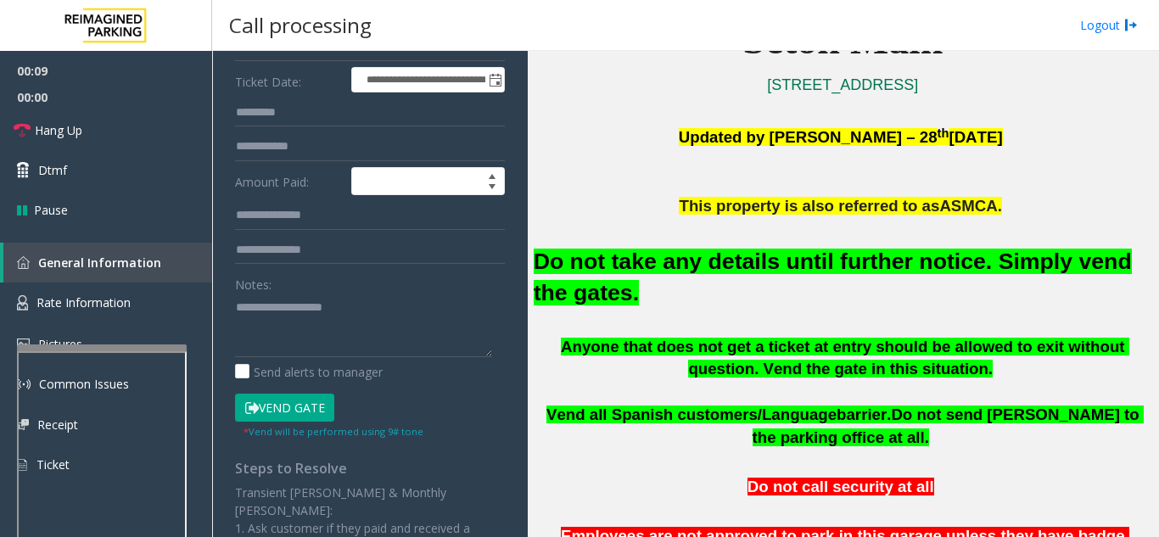
scroll to position [254, 0]
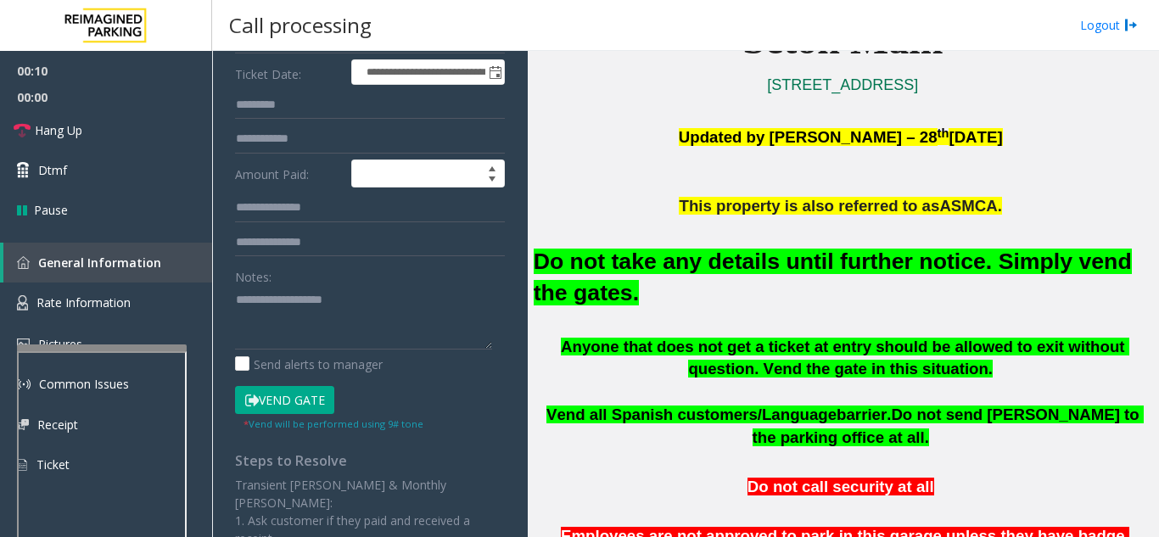
click at [293, 397] on button "Vend Gate" at bounding box center [284, 400] width 99 height 29
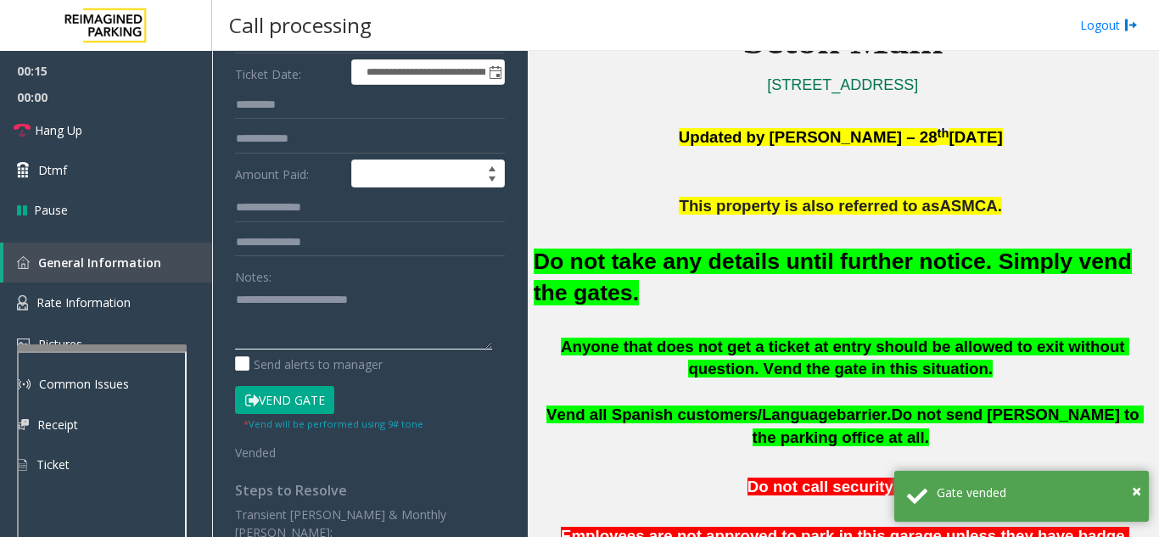
click at [415, 298] on textarea at bounding box center [363, 318] width 257 height 64
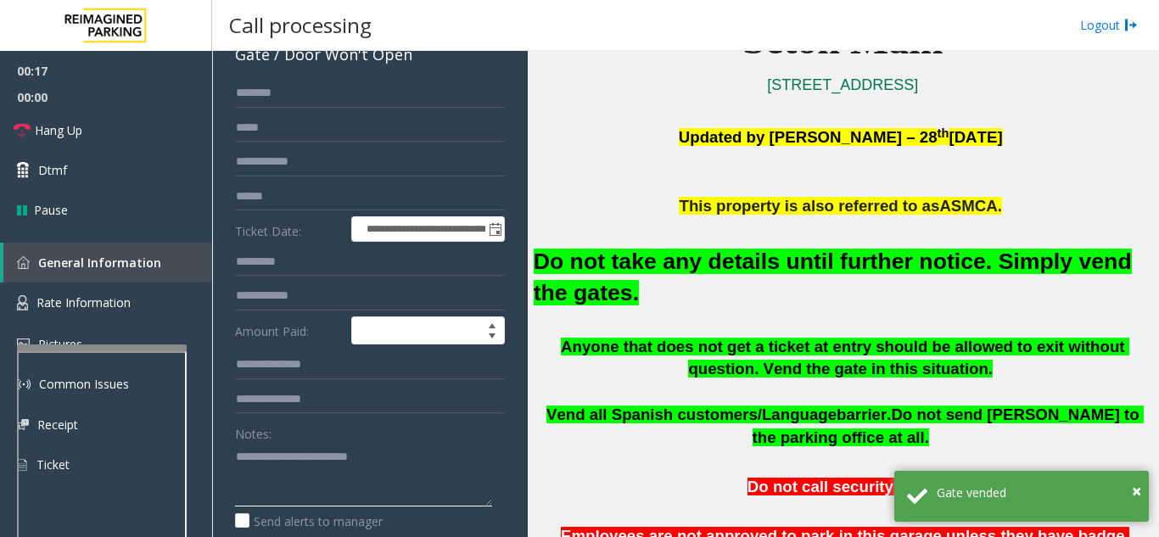
scroll to position [85, 0]
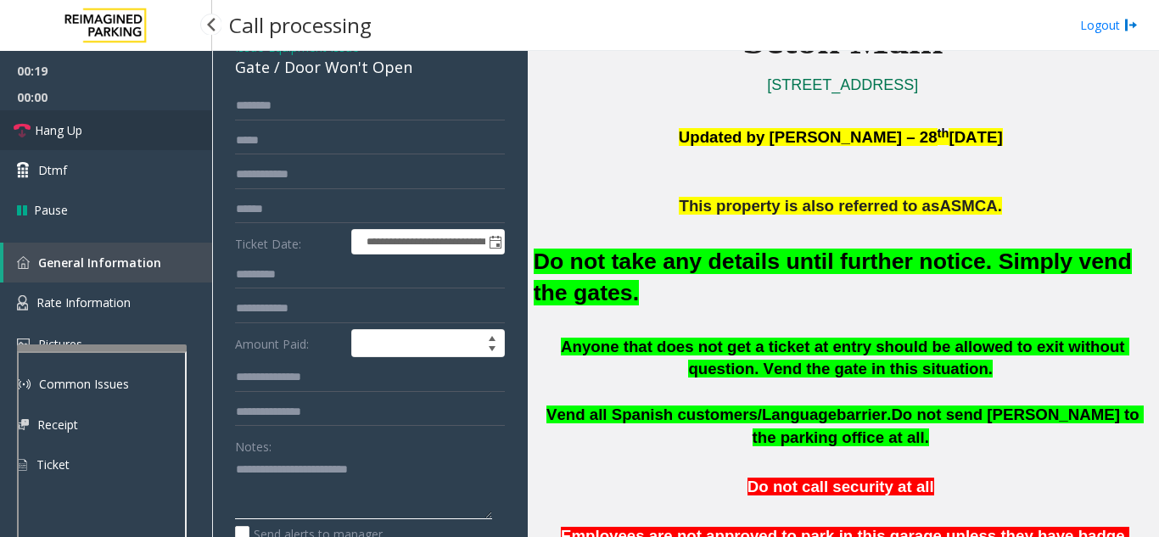
type textarea "**********"
click at [84, 146] on link "Hang Up" at bounding box center [106, 130] width 212 height 40
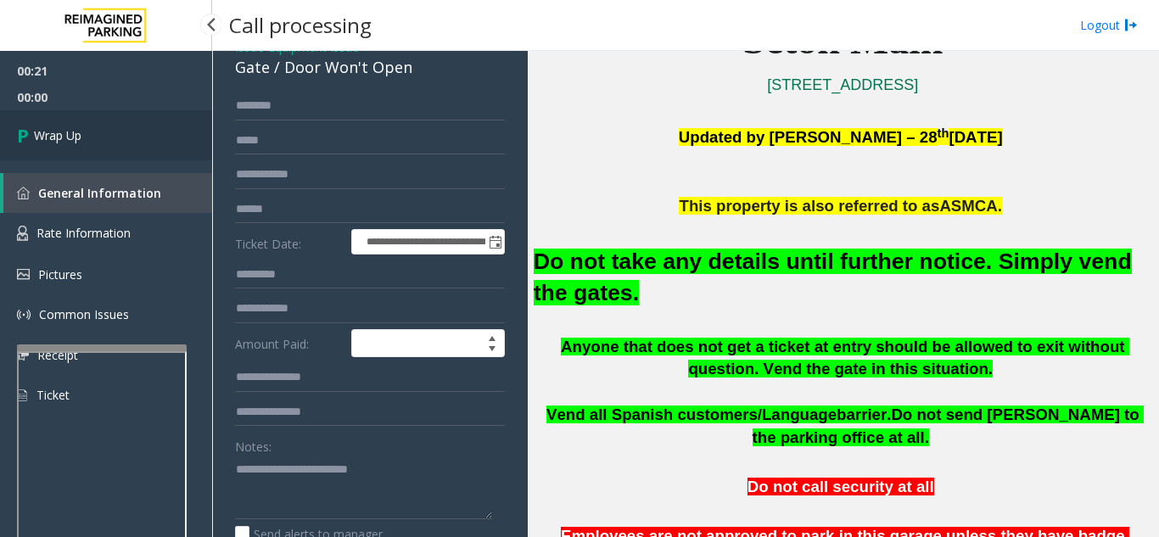
click at [137, 142] on link "Wrap Up" at bounding box center [106, 135] width 212 height 50
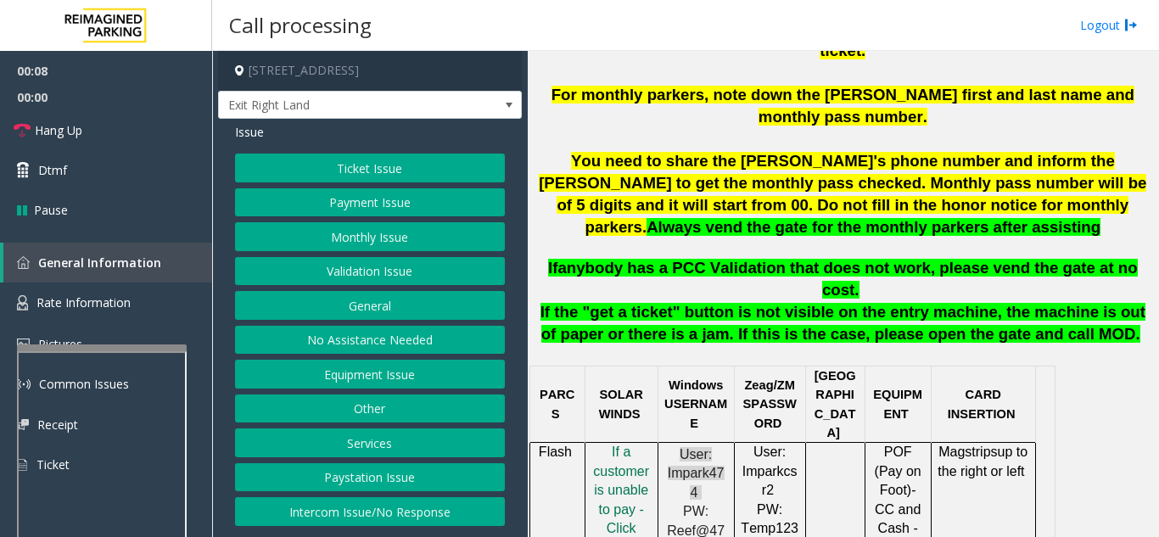
scroll to position [763, 0]
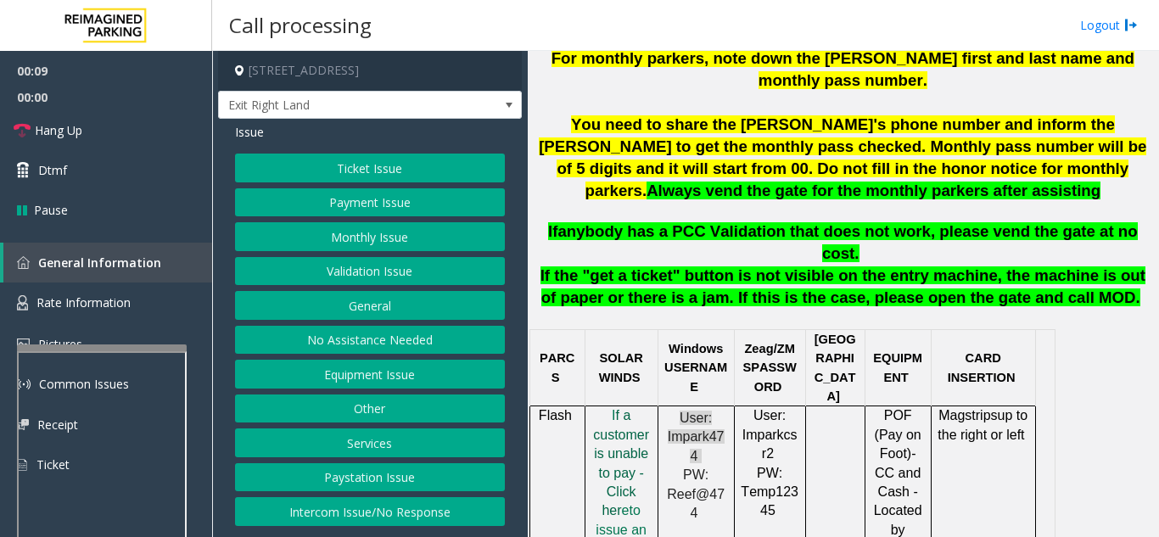
click at [628, 408] on span "f a customer is unable to pay - Click her" at bounding box center [621, 462] width 56 height 109
click at [395, 170] on button "Ticket Issue" at bounding box center [370, 168] width 270 height 29
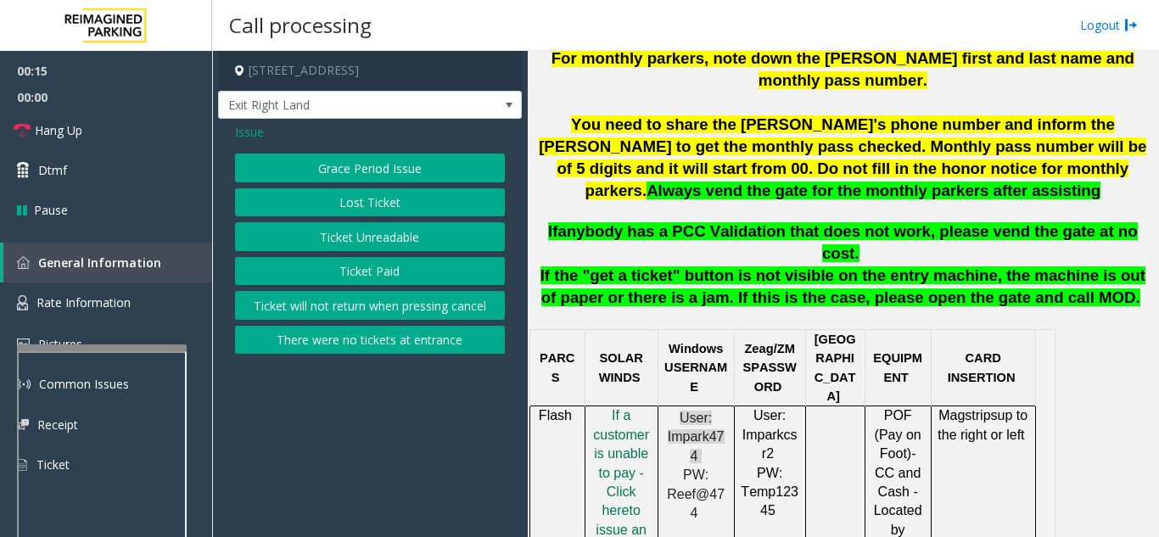
click at [385, 246] on button "Ticket Unreadable" at bounding box center [370, 236] width 270 height 29
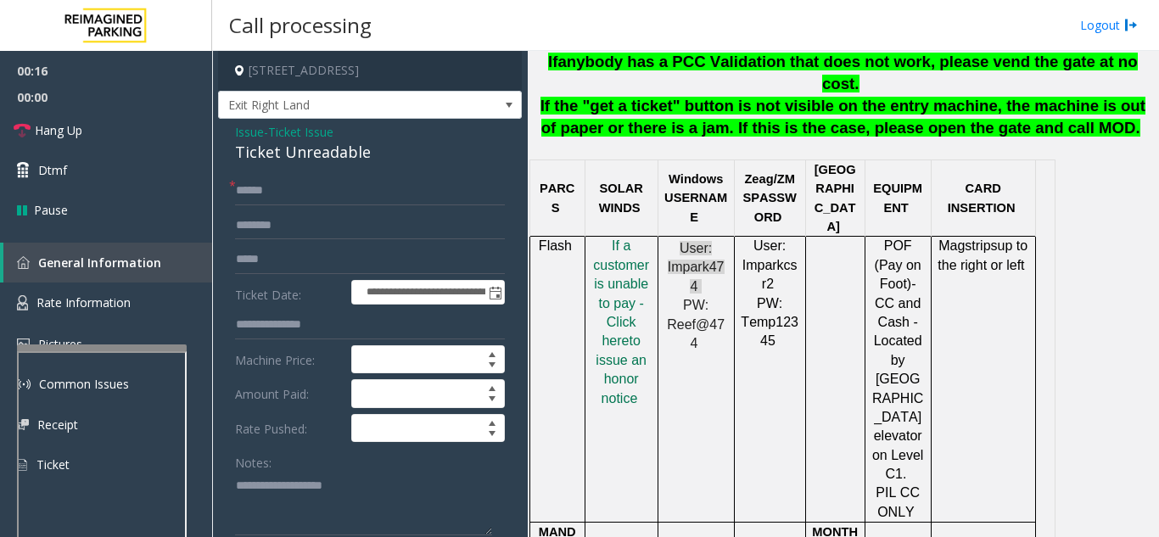
scroll to position [1018, 0]
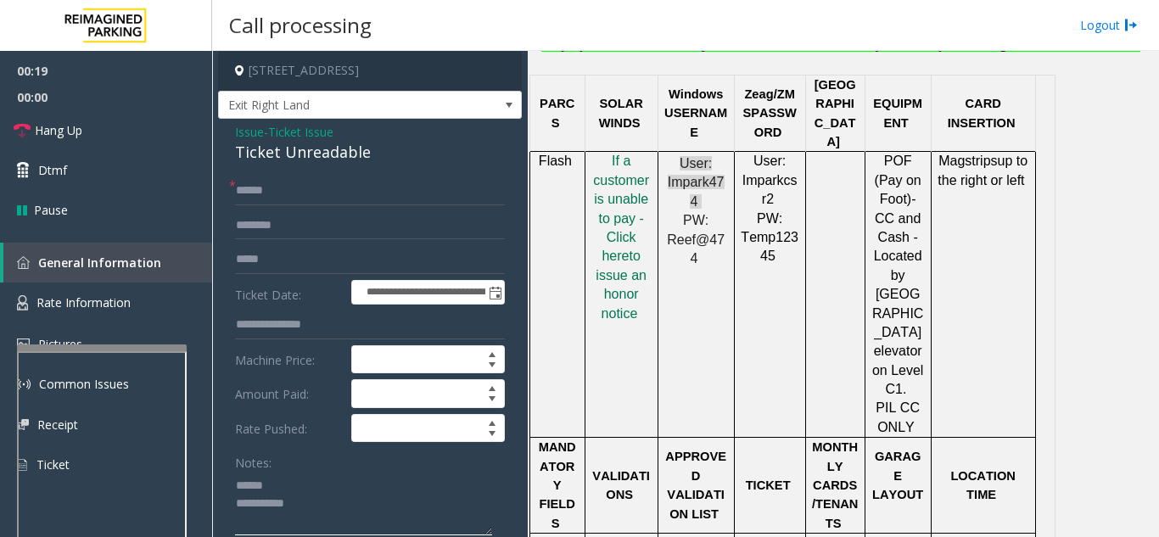
click at [306, 492] on textarea at bounding box center [363, 504] width 257 height 64
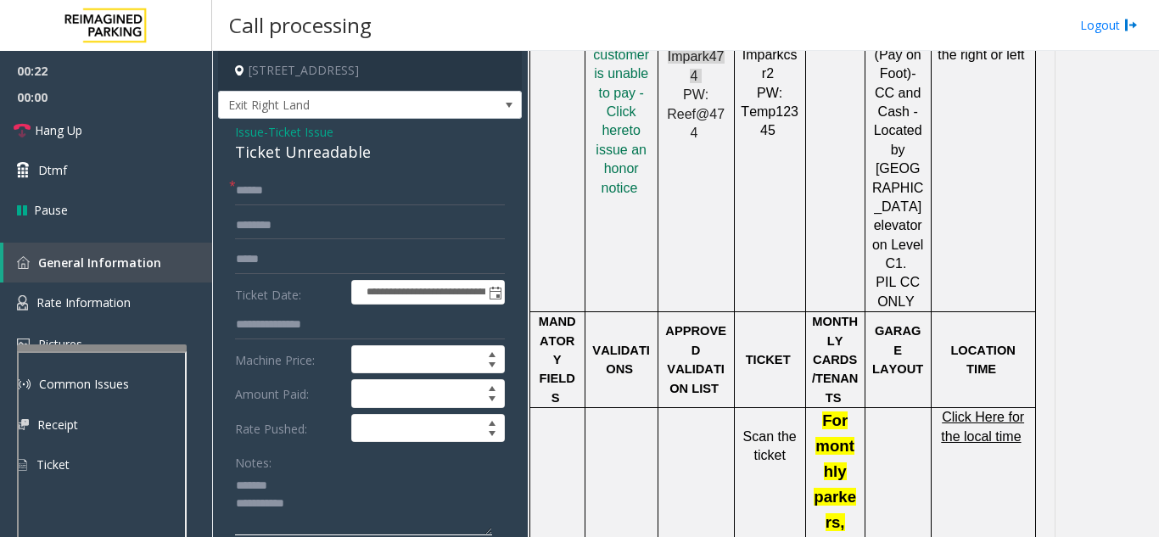
scroll to position [1103, 0]
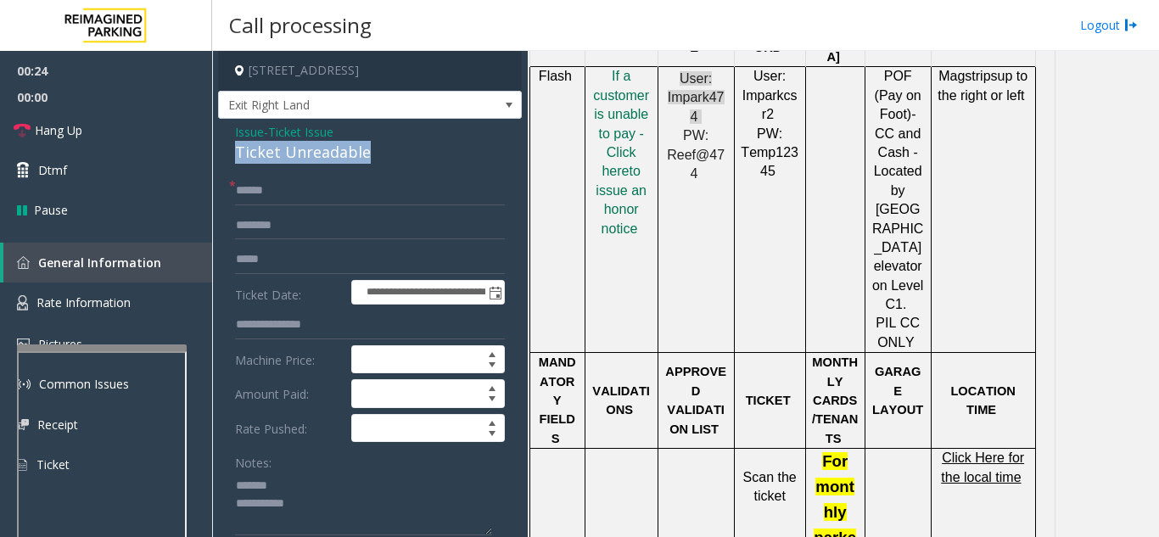
drag, startPoint x: 228, startPoint y: 154, endPoint x: 399, endPoint y: 155, distance: 171.3
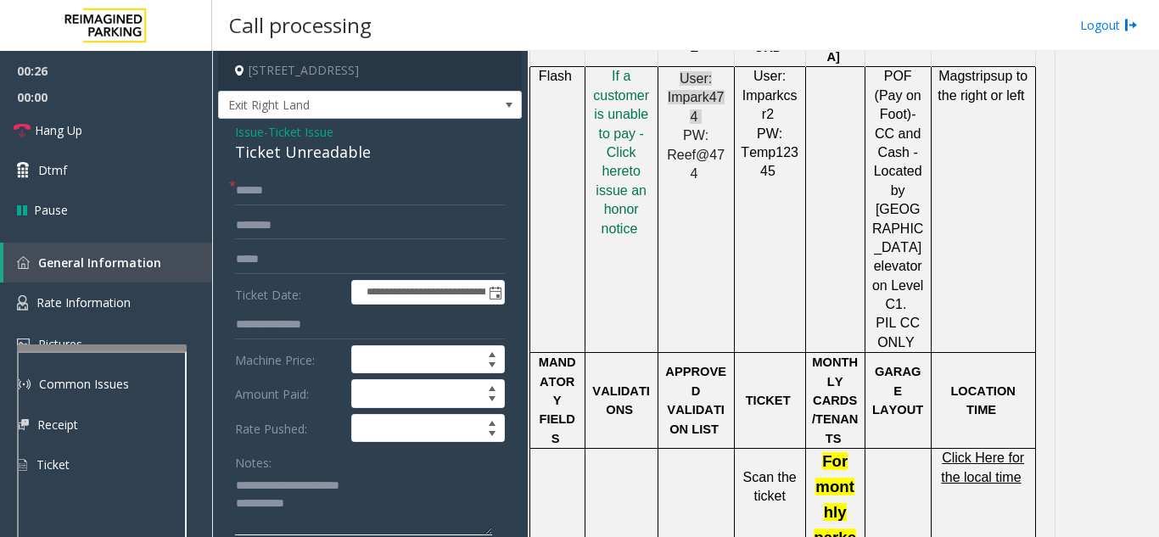
click at [387, 499] on textarea at bounding box center [363, 504] width 257 height 64
type textarea "**********"
click at [132, 310] on link "Rate Information" at bounding box center [106, 303] width 212 height 42
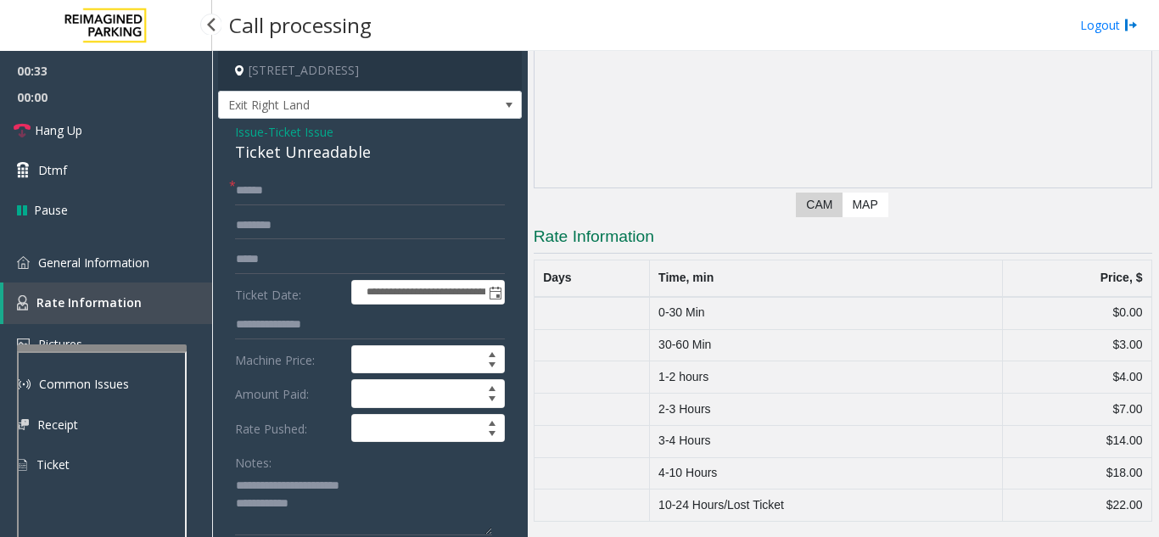
scroll to position [195, 0]
click at [113, 265] on span "General Information" at bounding box center [93, 262] width 111 height 16
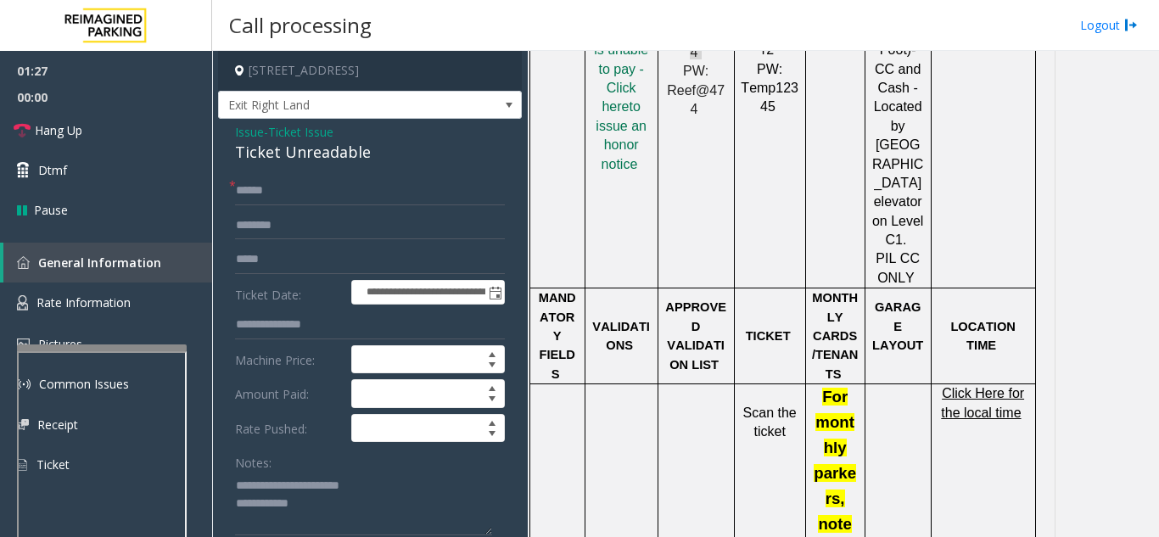
scroll to position [1272, 0]
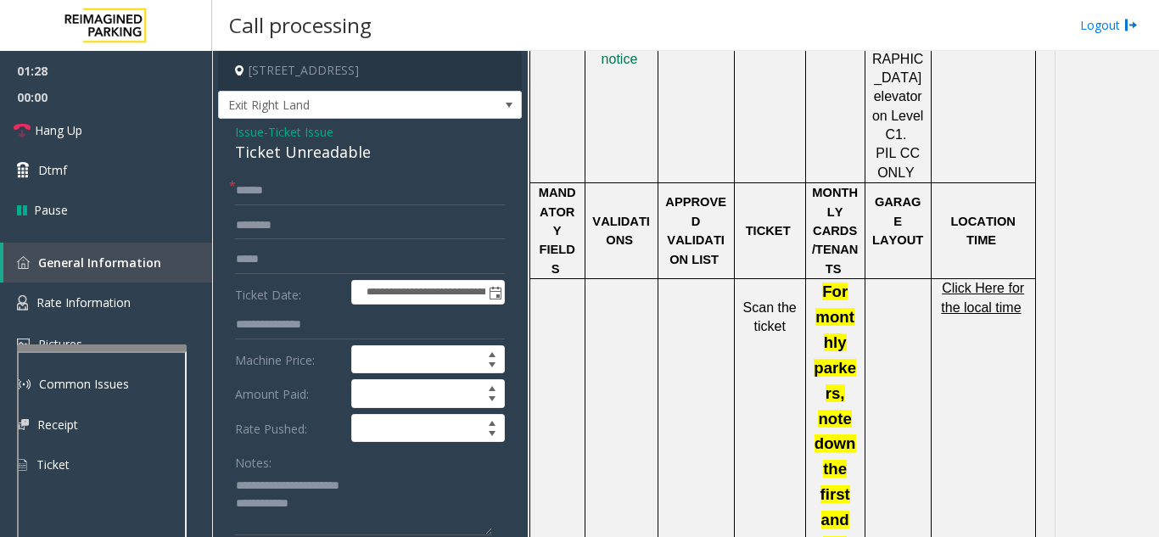
click at [1003, 281] on span "Click Here for the local time" at bounding box center [982, 297] width 83 height 33
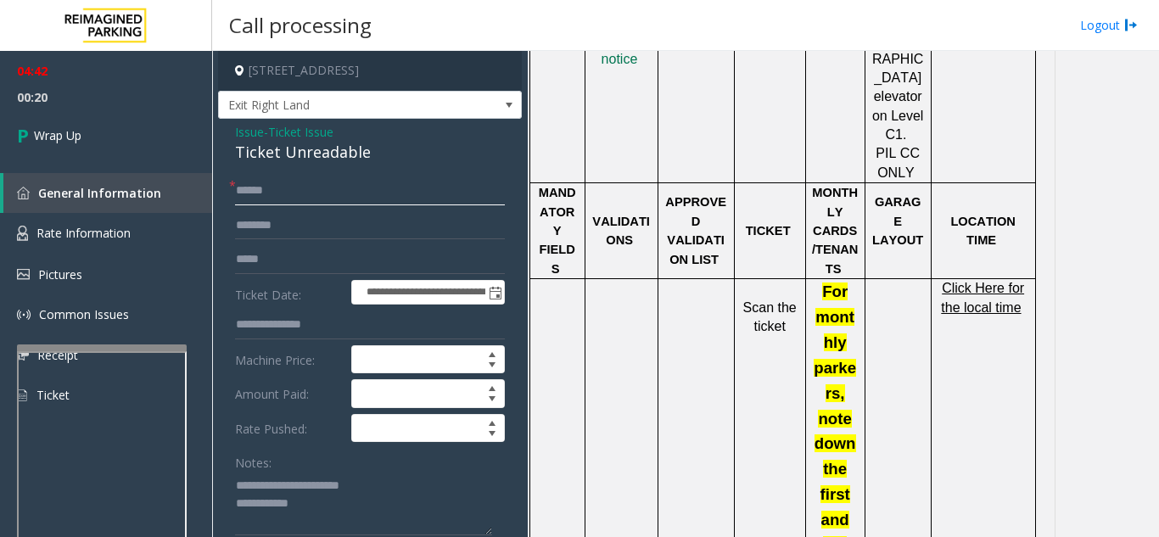
click at [294, 196] on input "text" at bounding box center [370, 190] width 270 height 29
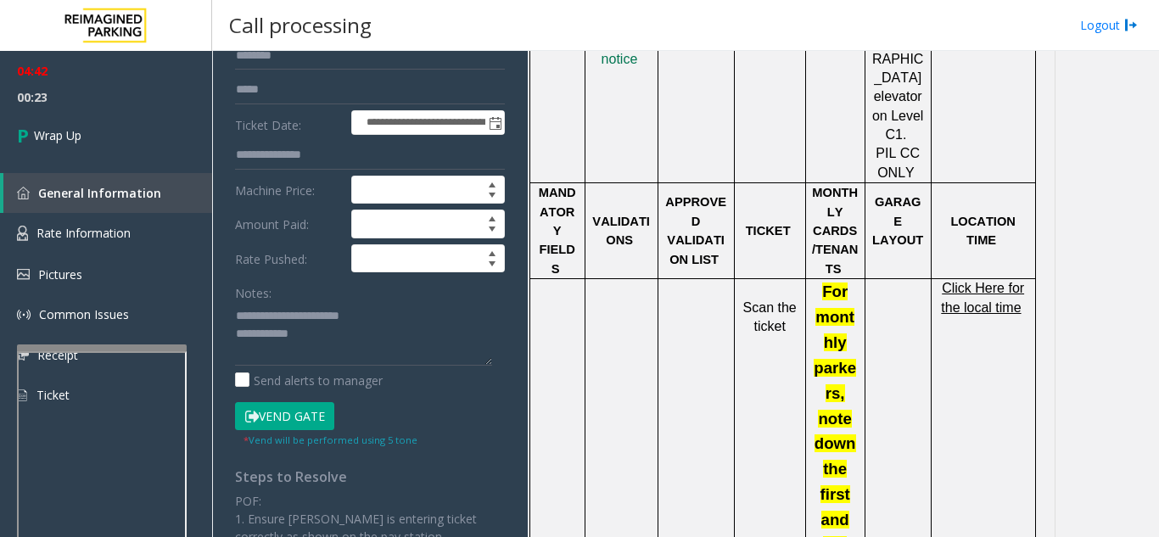
type input "**"
click at [337, 339] on textarea at bounding box center [363, 334] width 257 height 64
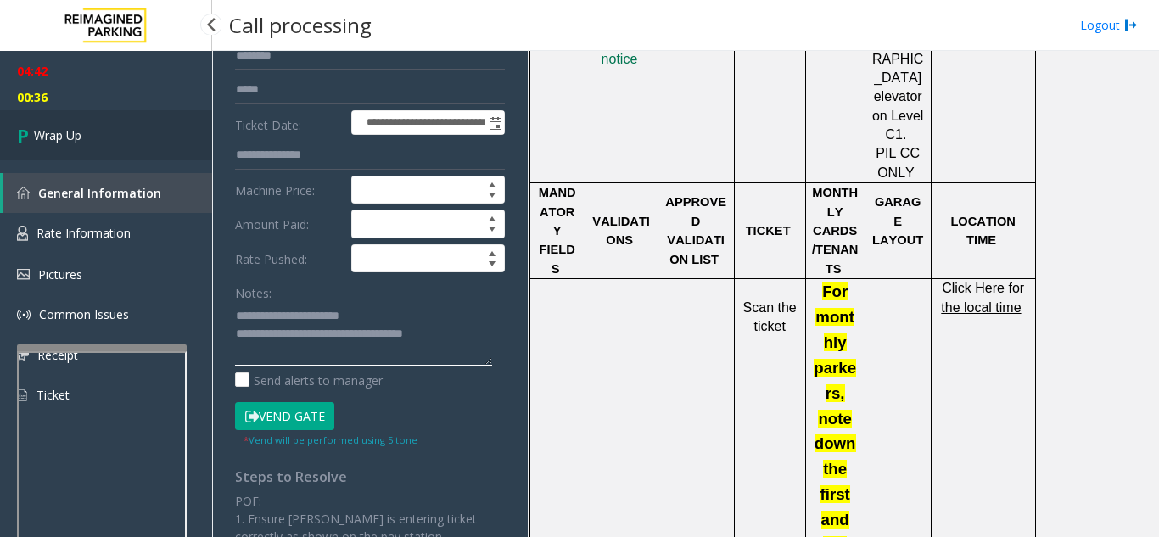
type textarea "**********"
click at [95, 126] on link "Wrap Up" at bounding box center [106, 135] width 212 height 50
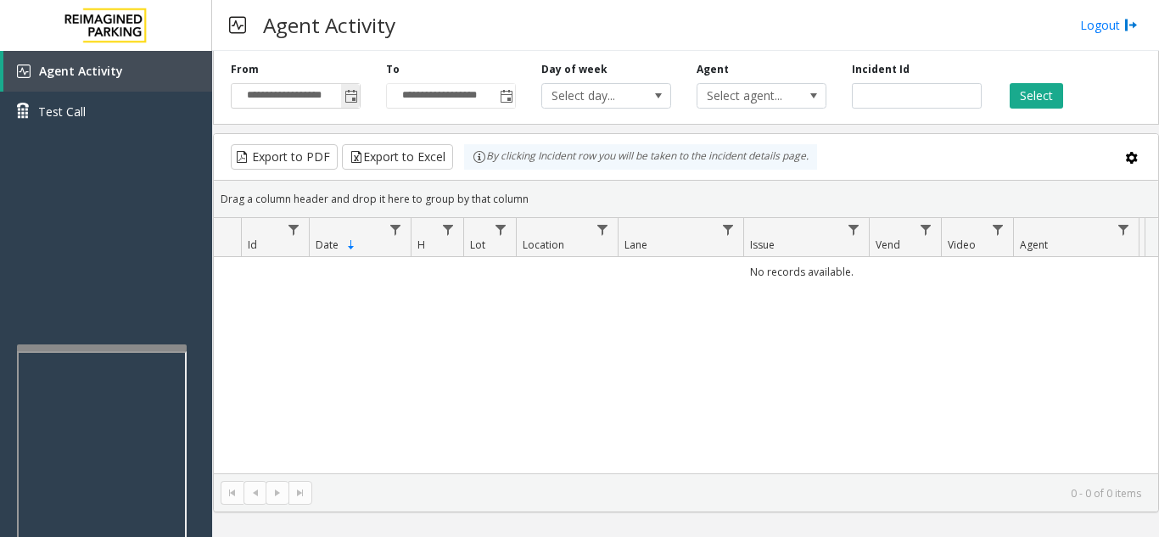
click at [354, 98] on span "Toggle popup" at bounding box center [351, 97] width 14 height 14
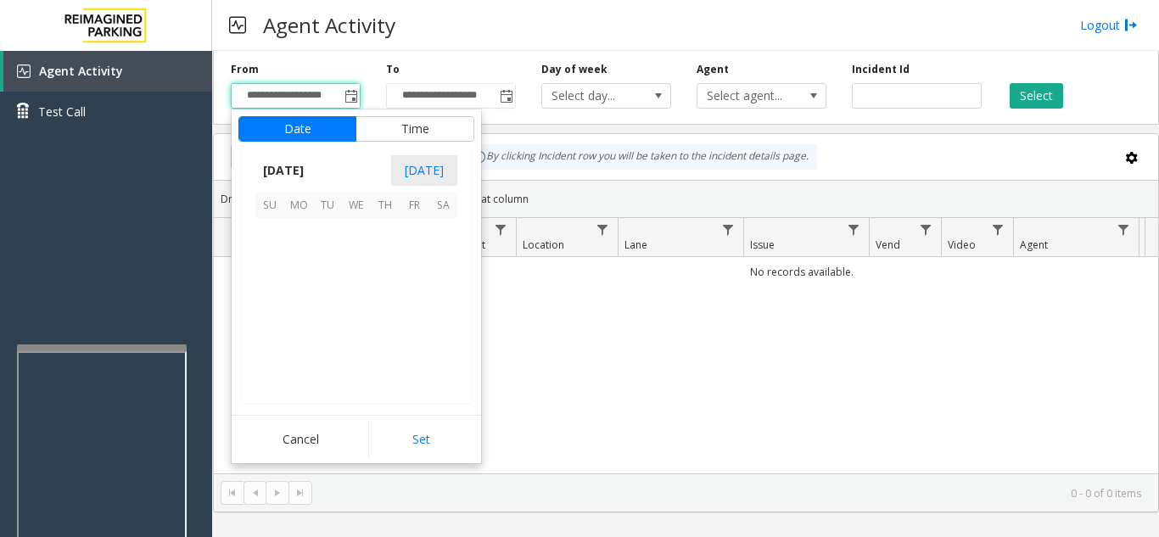
scroll to position [304394, 0]
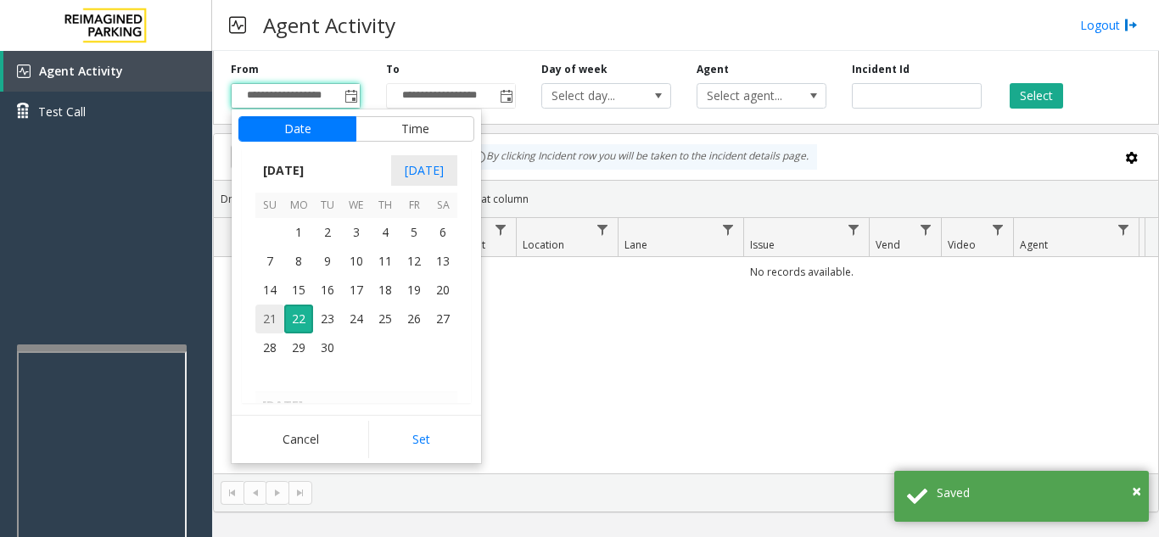
click at [266, 319] on span "21" at bounding box center [269, 318] width 29 height 29
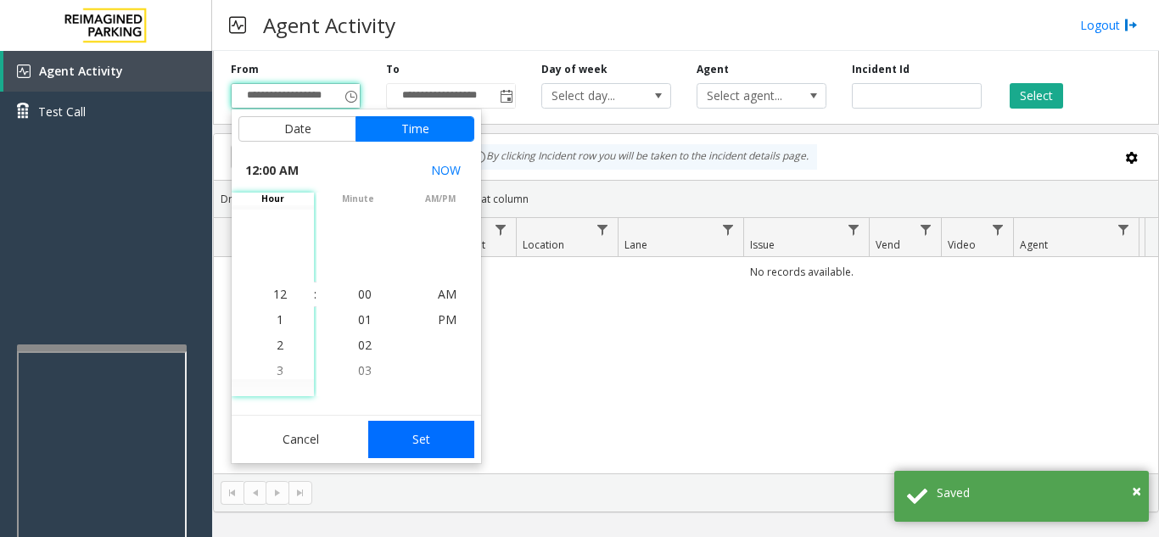
click at [448, 455] on button "Set" at bounding box center [421, 439] width 107 height 37
type input "**********"
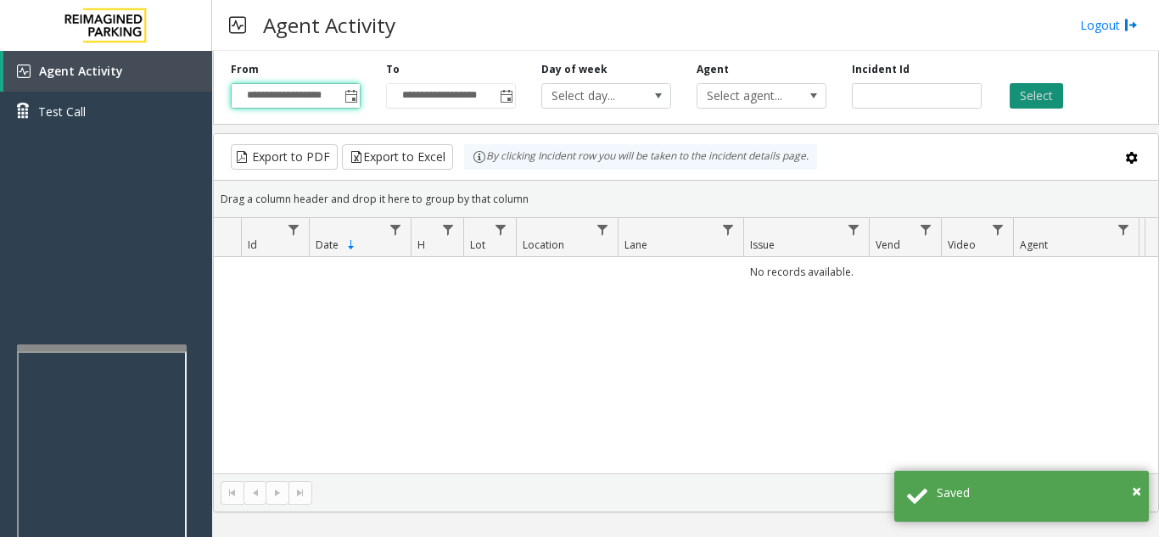
click at [1025, 83] on button "Select" at bounding box center [1035, 95] width 53 height 25
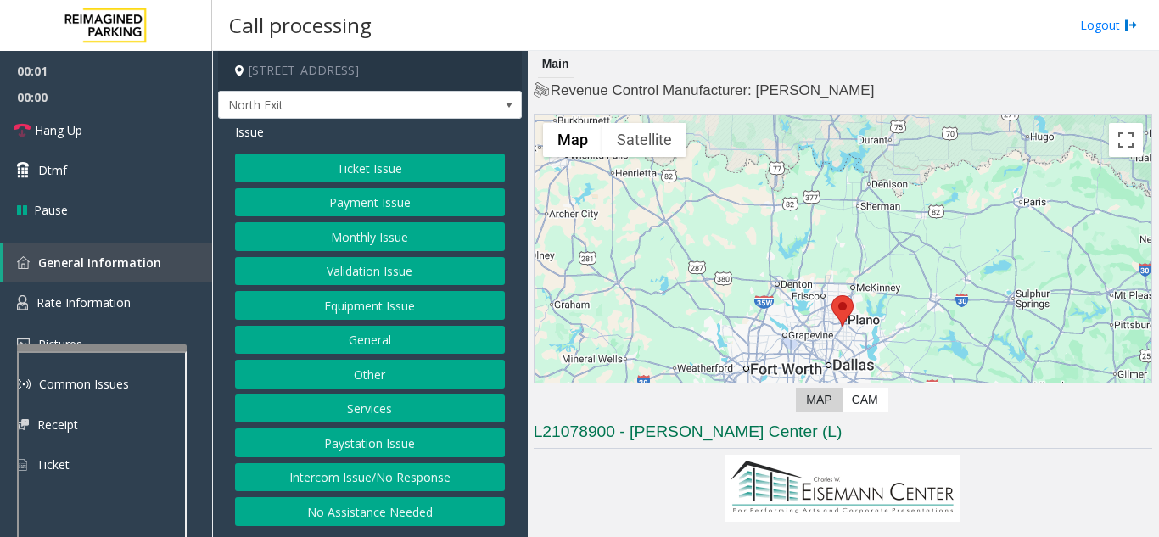
scroll to position [339, 0]
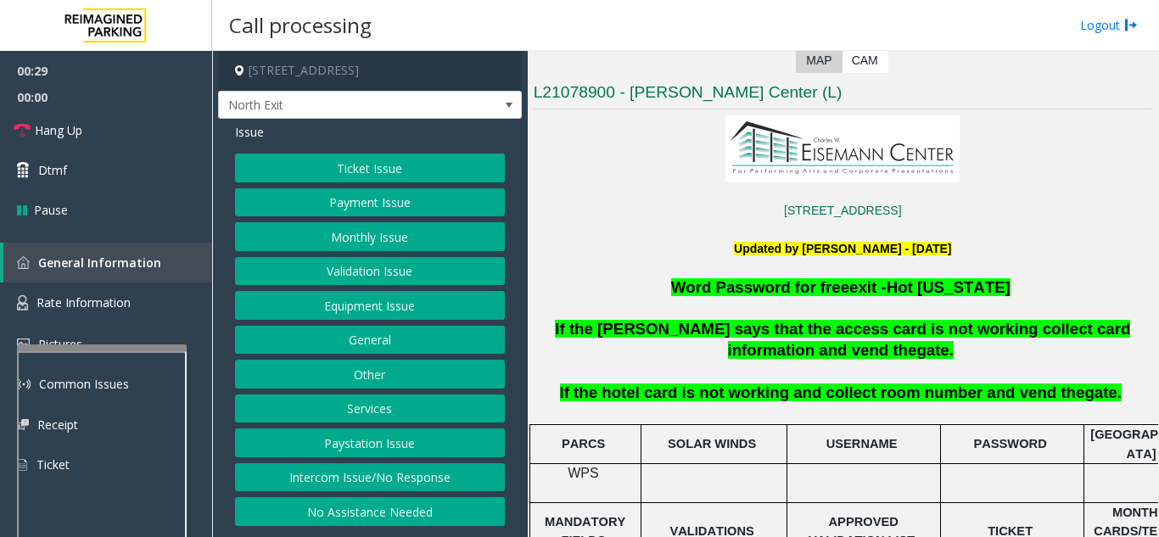
click at [377, 404] on button "Services" at bounding box center [370, 408] width 270 height 29
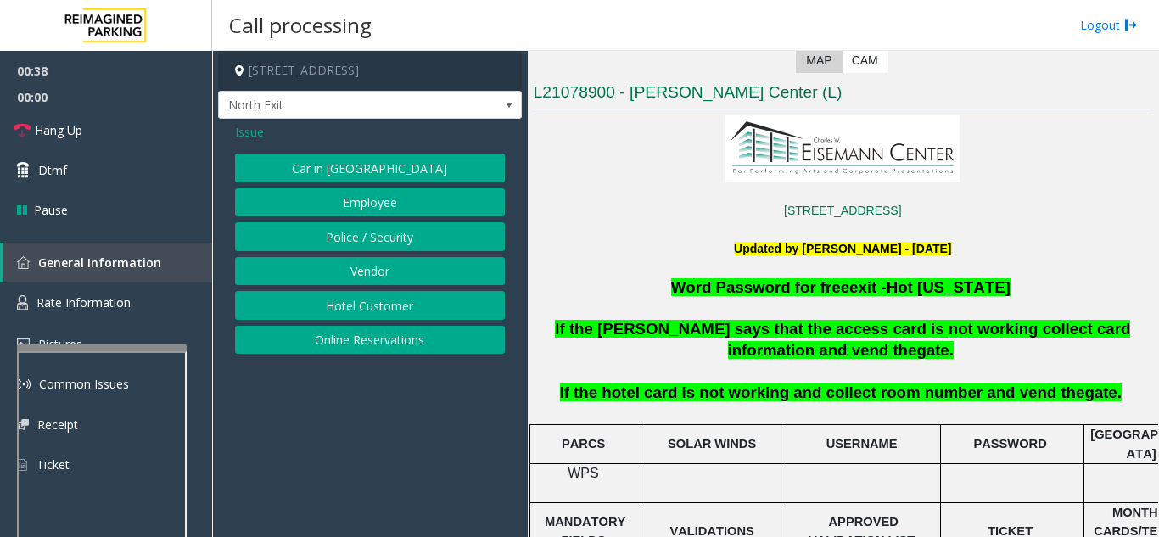
click at [248, 130] on span "Issue" at bounding box center [249, 132] width 29 height 18
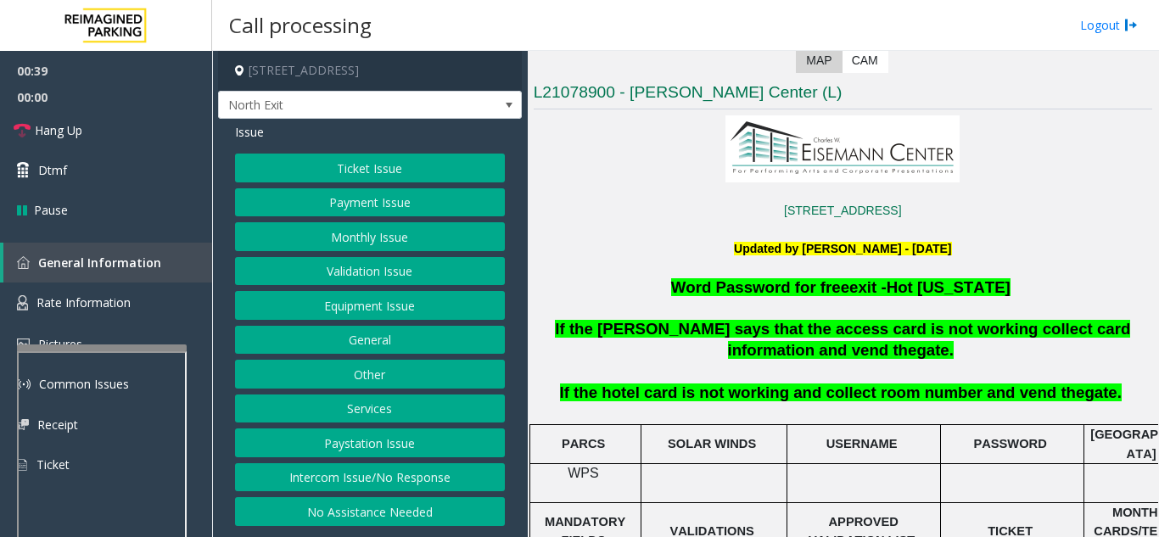
click at [416, 514] on button "No Assistance Needed" at bounding box center [370, 511] width 270 height 29
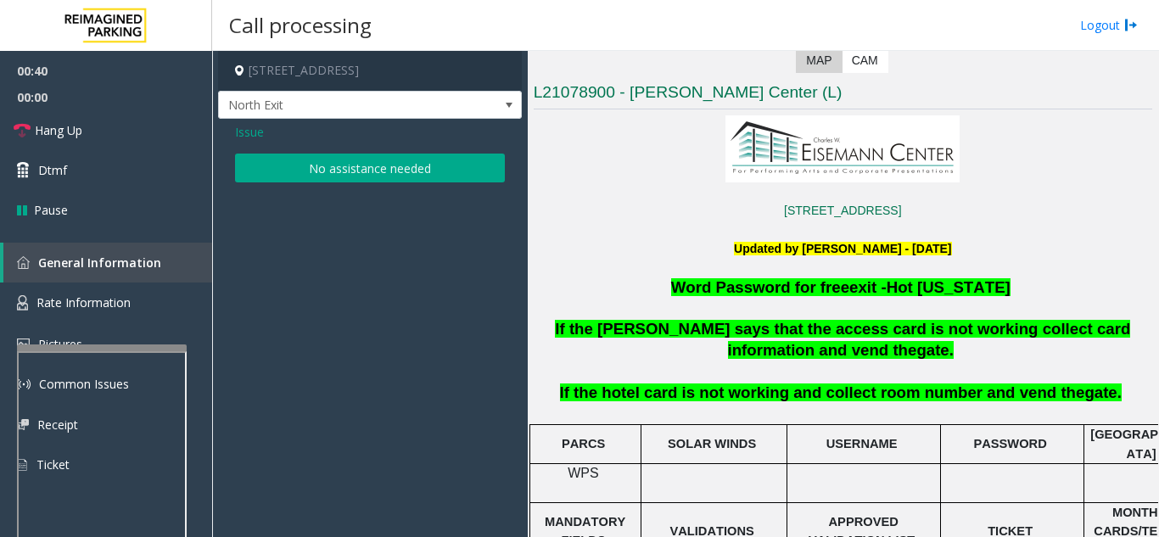
click at [376, 174] on button "No assistance needed" at bounding box center [370, 168] width 270 height 29
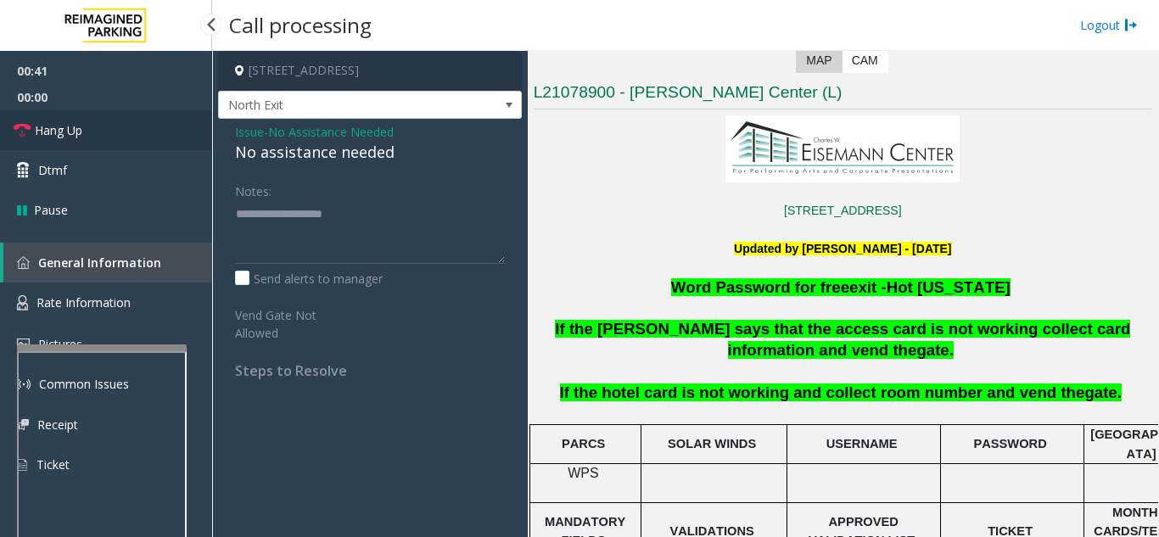
click at [126, 128] on link "Hang Up" at bounding box center [106, 130] width 212 height 40
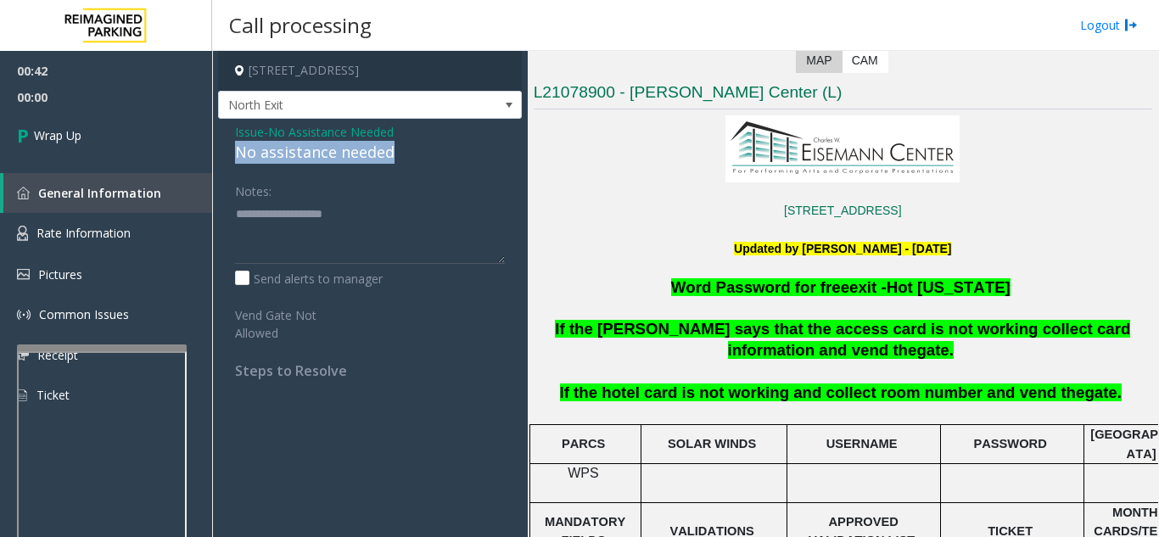
drag, startPoint x: 232, startPoint y: 154, endPoint x: 422, endPoint y: 156, distance: 190.0
click at [422, 156] on div "Issue - No Assistance Needed No assistance needed Notes: Send alerts to manager…" at bounding box center [370, 257] width 304 height 277
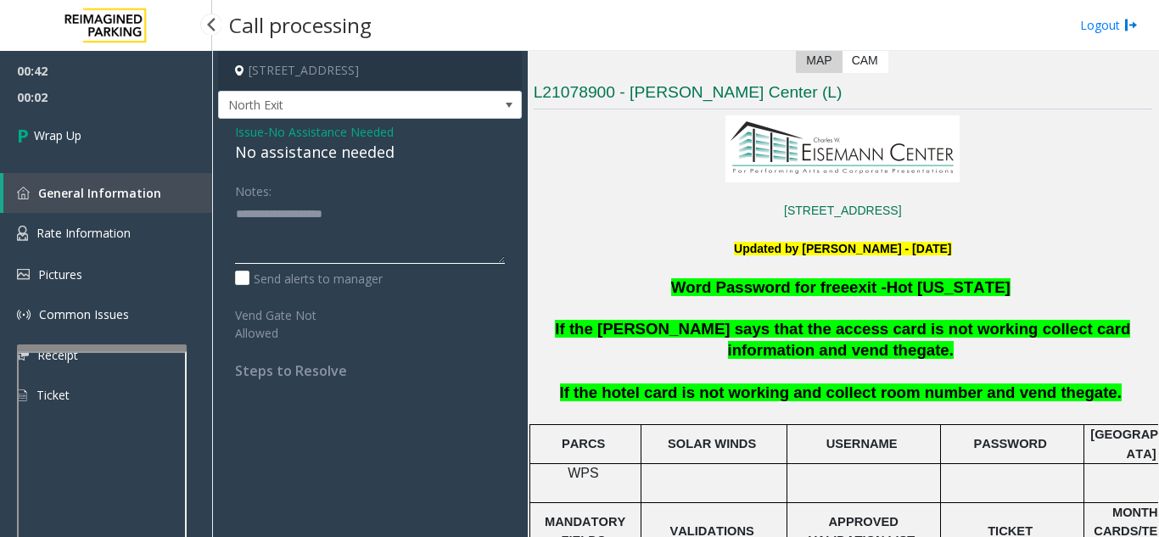
type textarea "**********"
click at [89, 104] on span "00:03" at bounding box center [106, 97] width 212 height 26
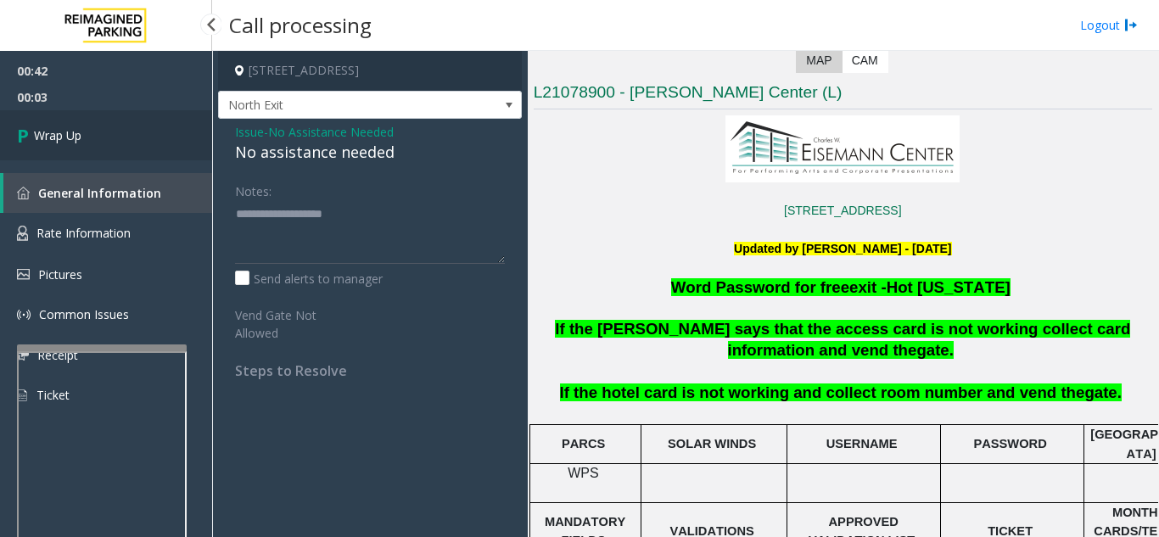
click at [91, 133] on link "Wrap Up" at bounding box center [106, 135] width 212 height 50
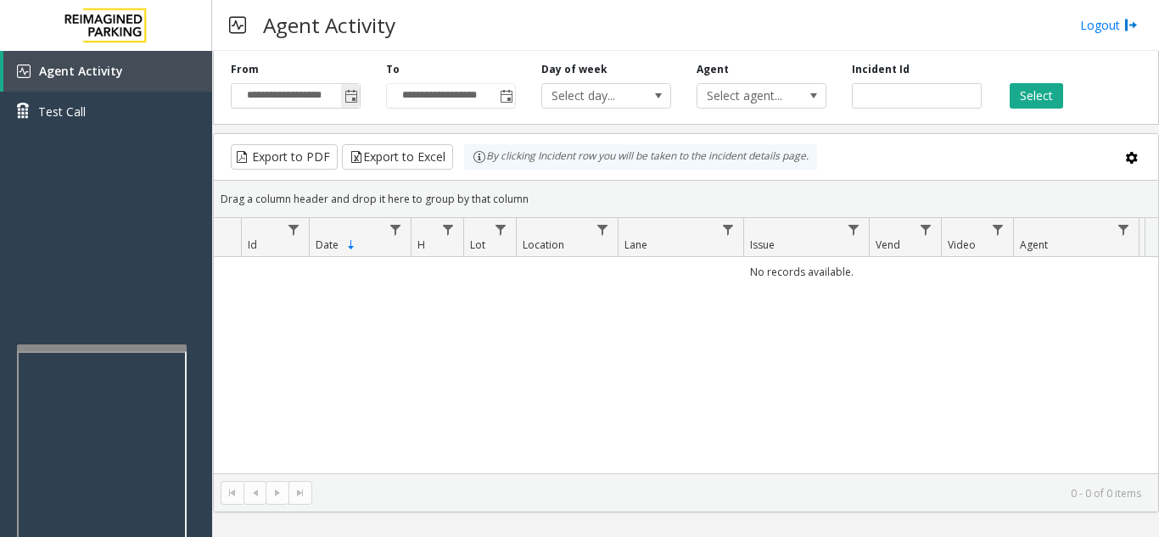
click at [354, 96] on span "Toggle popup" at bounding box center [351, 97] width 14 height 14
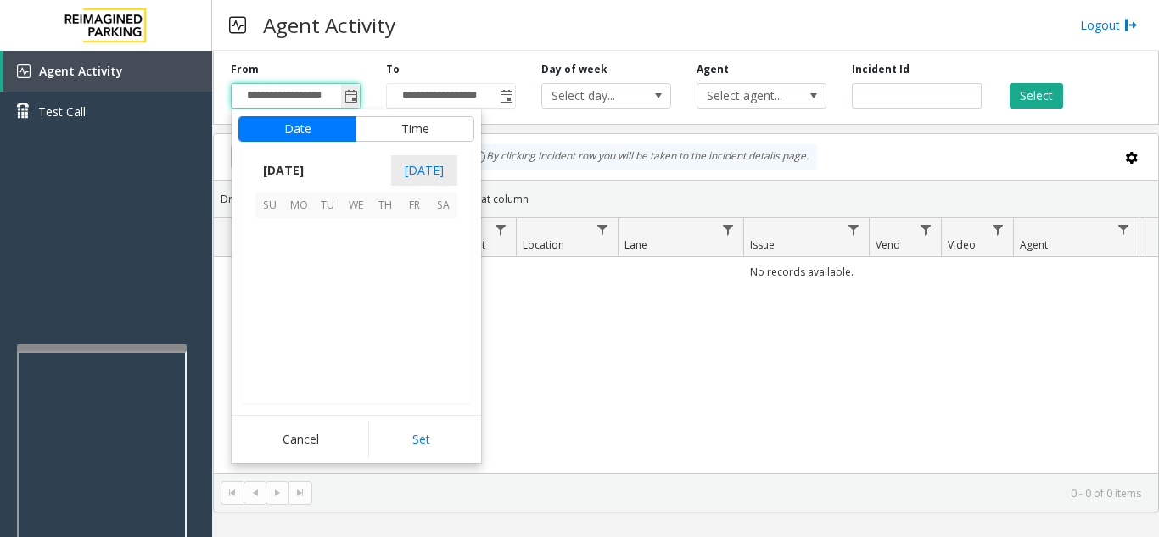
scroll to position [304394, 0]
click at [269, 324] on span "21" at bounding box center [269, 318] width 29 height 29
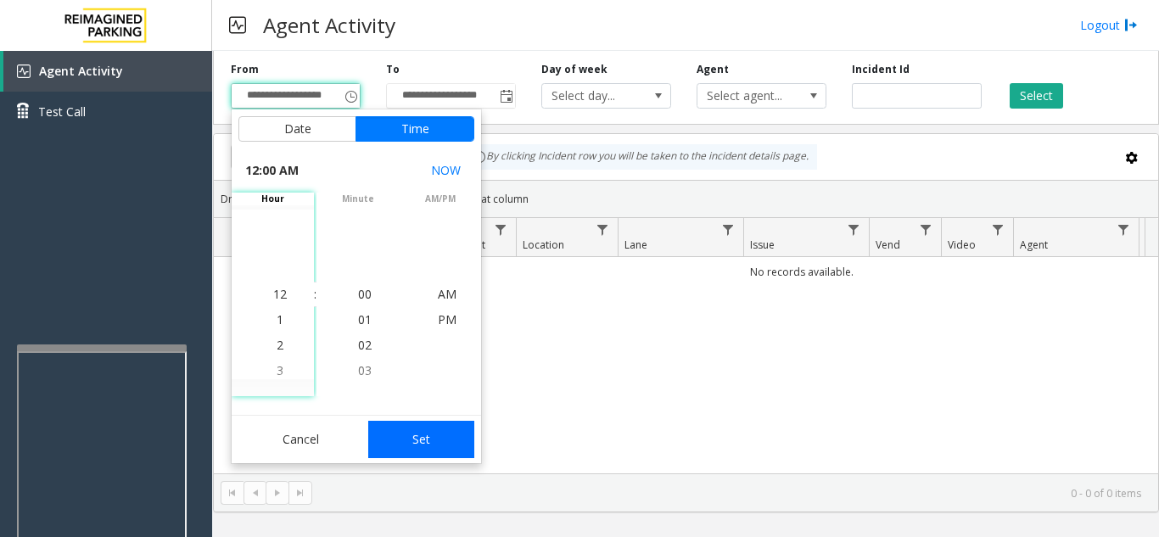
click at [402, 437] on button "Set" at bounding box center [421, 439] width 107 height 37
type input "**********"
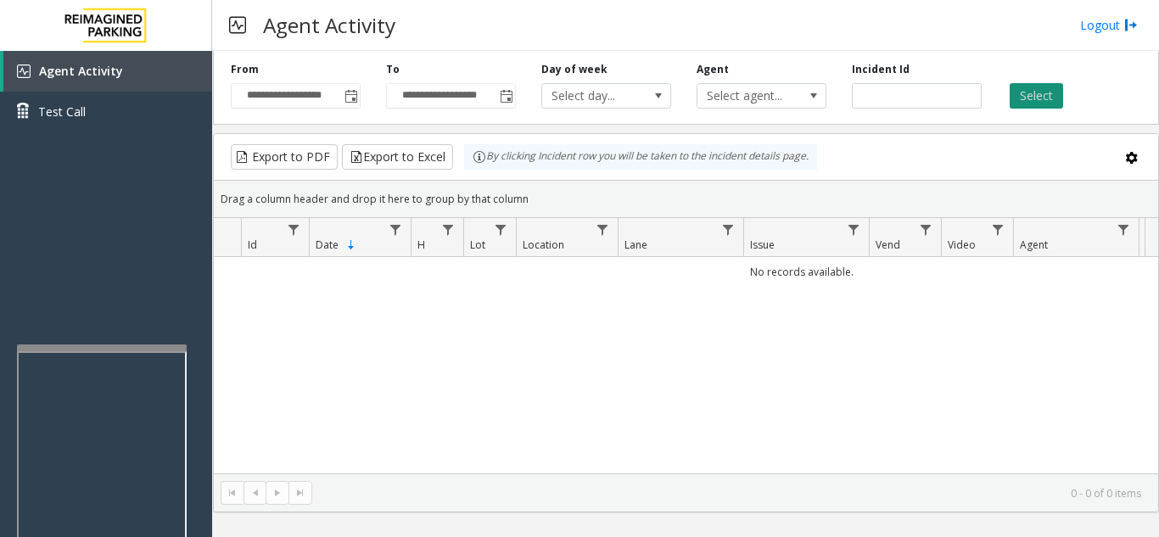
click at [1034, 97] on button "Select" at bounding box center [1035, 95] width 53 height 25
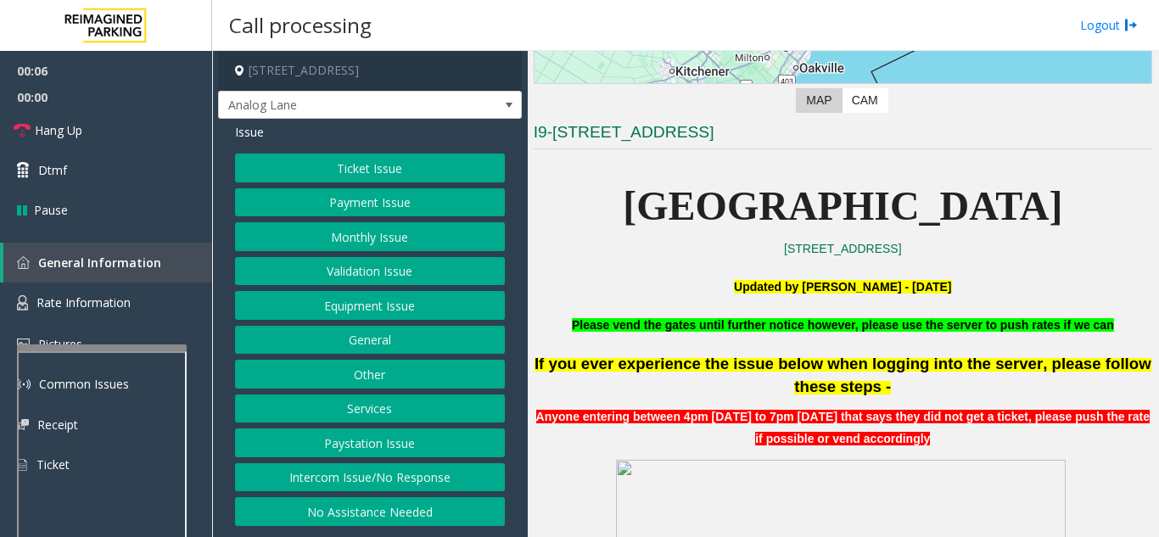
scroll to position [339, 0]
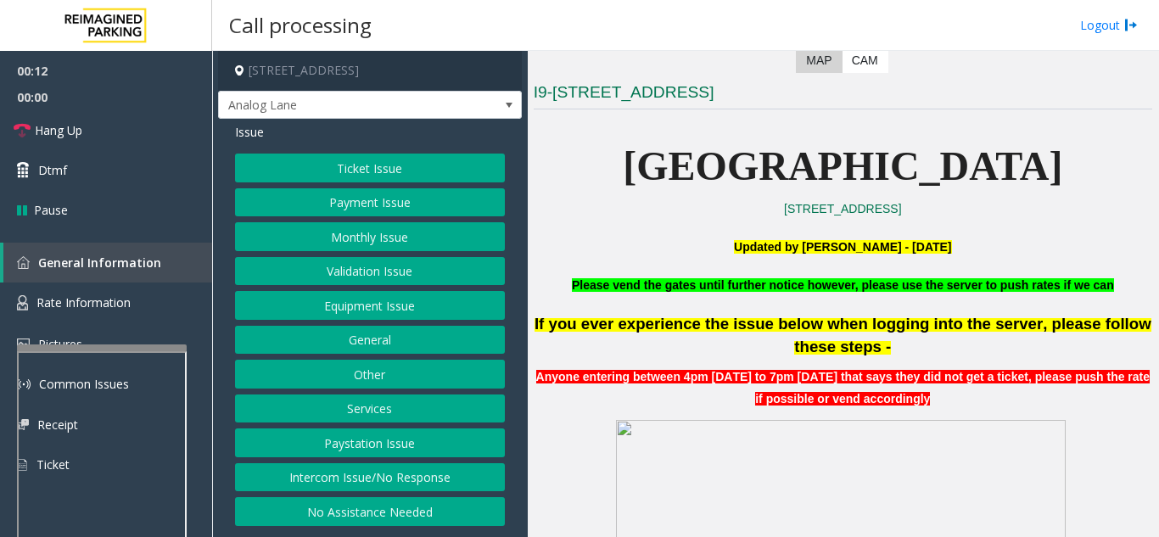
click at [422, 476] on button "Intercom Issue/No Response" at bounding box center [370, 477] width 270 height 29
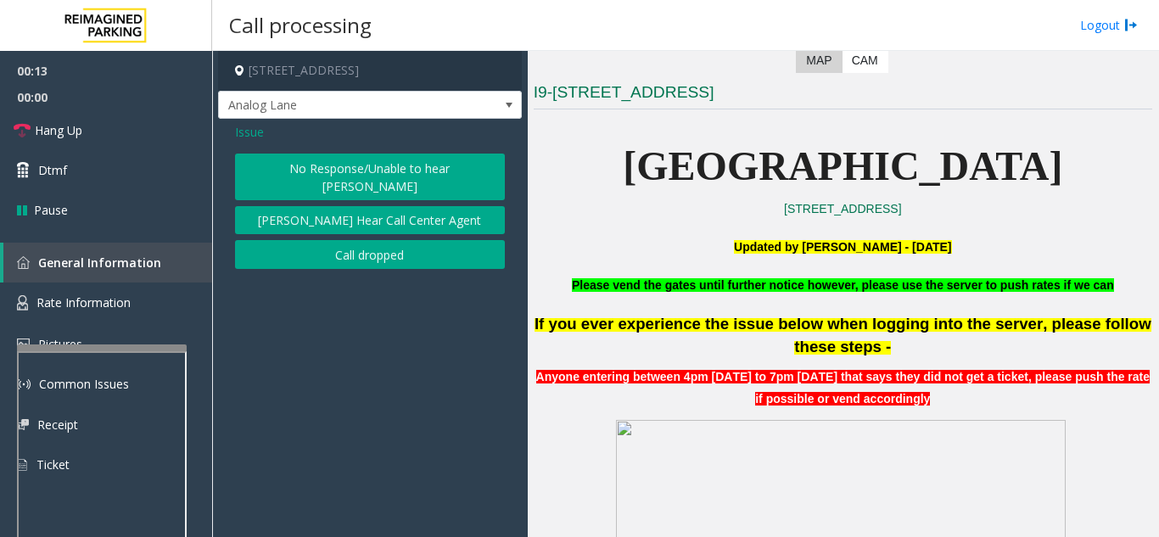
click at [414, 171] on button "No Response/Unable to hear [PERSON_NAME]" at bounding box center [370, 177] width 270 height 47
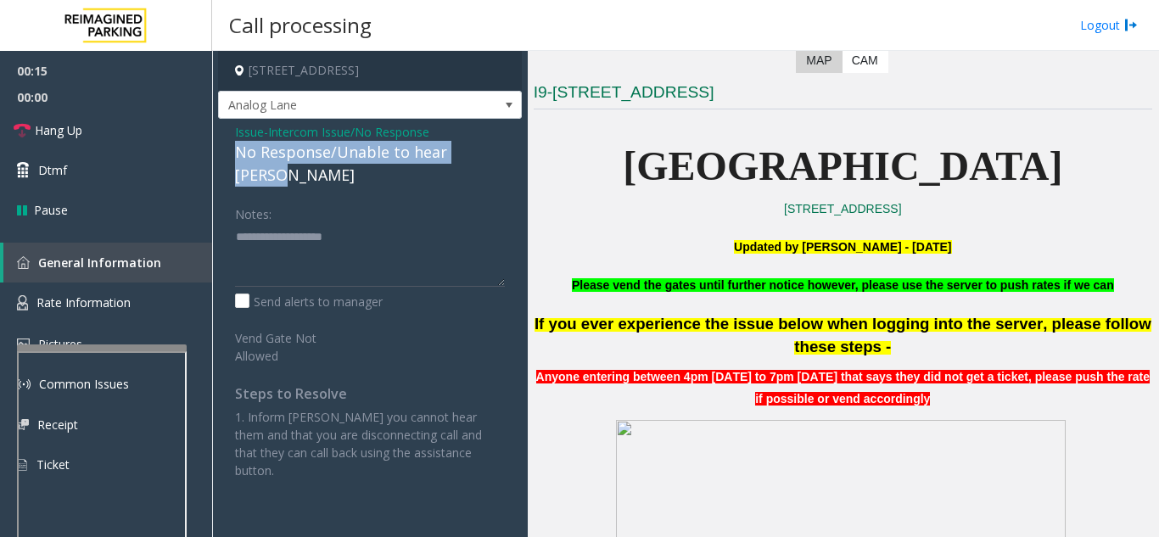
drag, startPoint x: 226, startPoint y: 153, endPoint x: 505, endPoint y: 148, distance: 279.1
click at [505, 148] on div "Issue - Intercom Issue/No Response No Response/Unable to hear parker Notes: Sen…" at bounding box center [370, 307] width 304 height 377
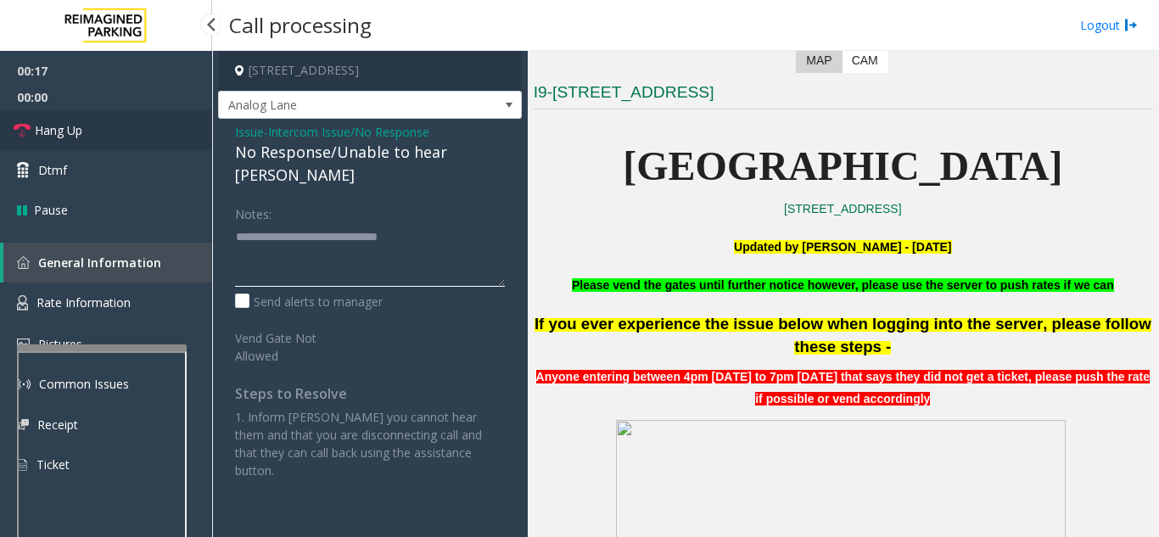
type textarea "**********"
click at [128, 140] on link "Hang Up" at bounding box center [106, 130] width 212 height 40
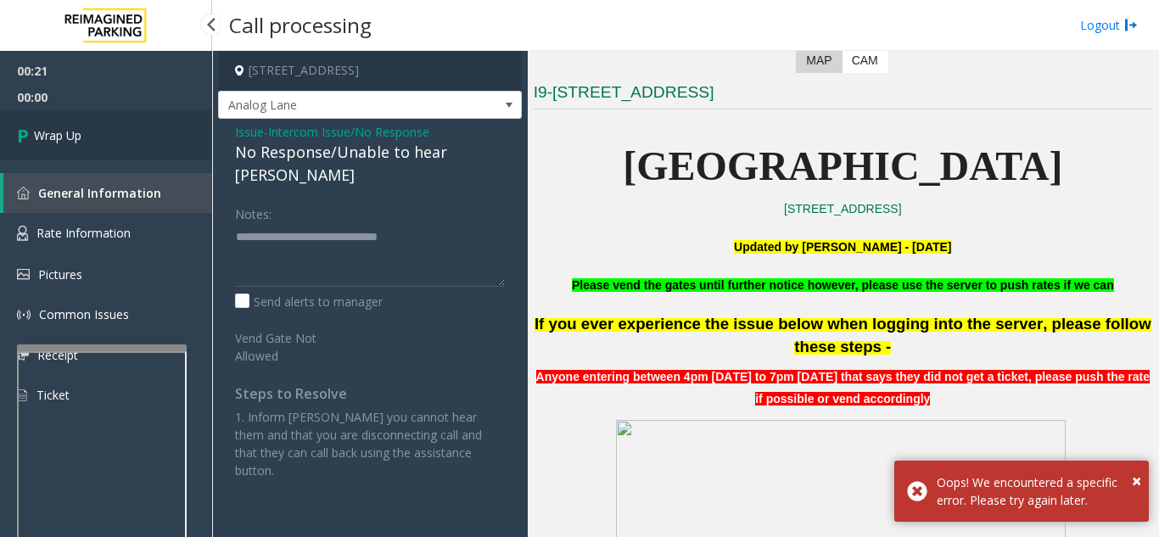
click at [128, 140] on link "Wrap Up" at bounding box center [106, 135] width 212 height 50
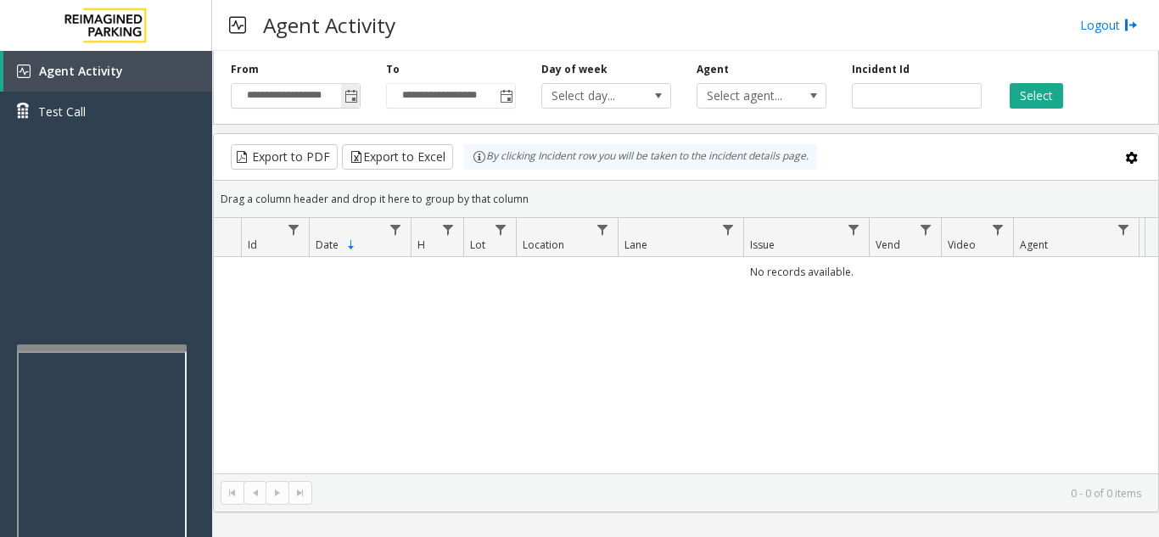
click at [355, 95] on span "Toggle popup" at bounding box center [351, 97] width 14 height 14
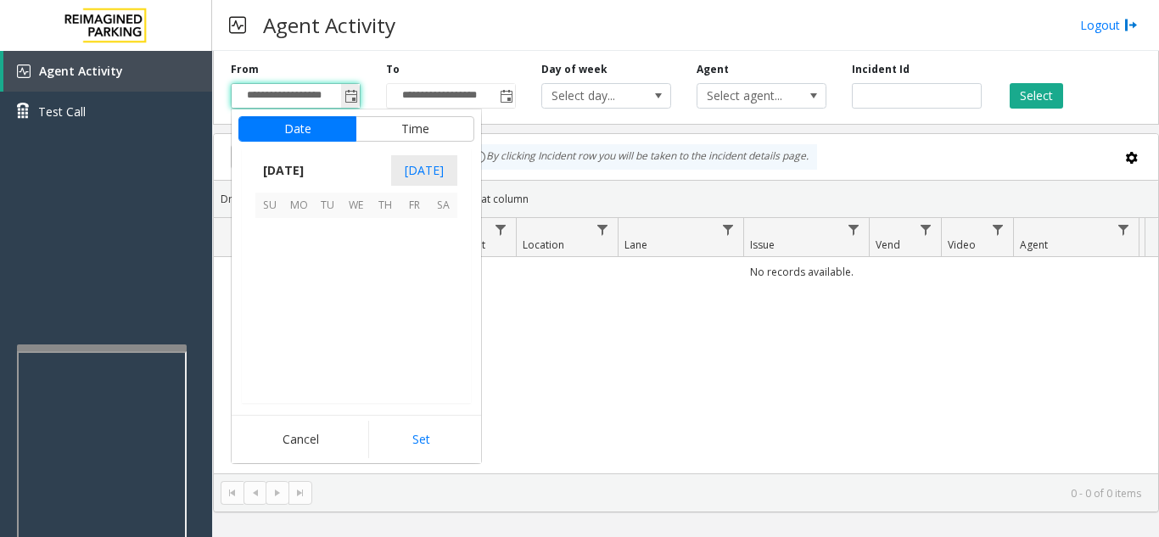
scroll to position [304394, 0]
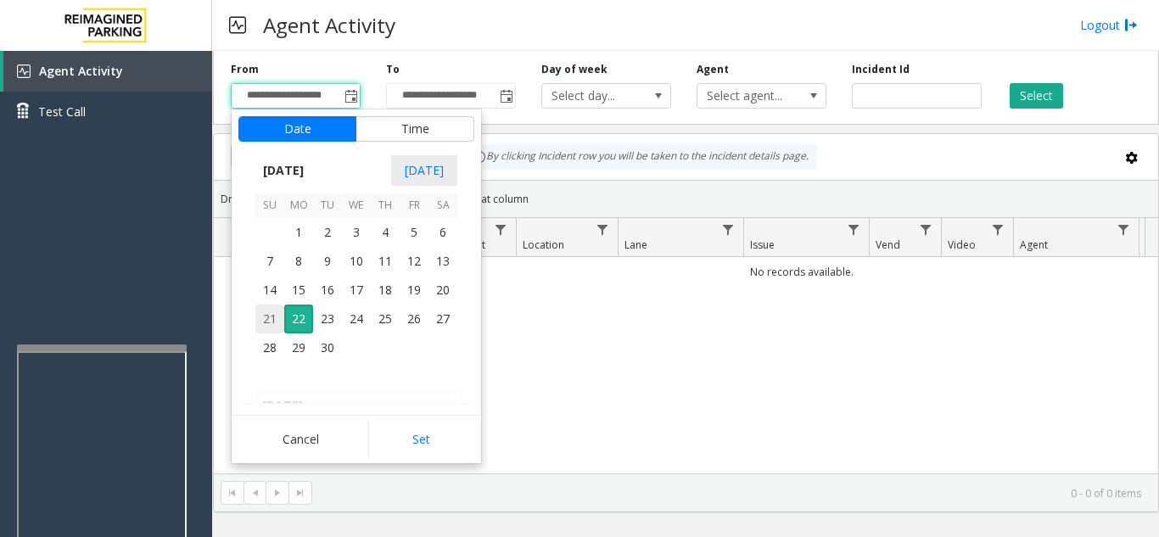
click at [266, 321] on span "21" at bounding box center [269, 318] width 29 height 29
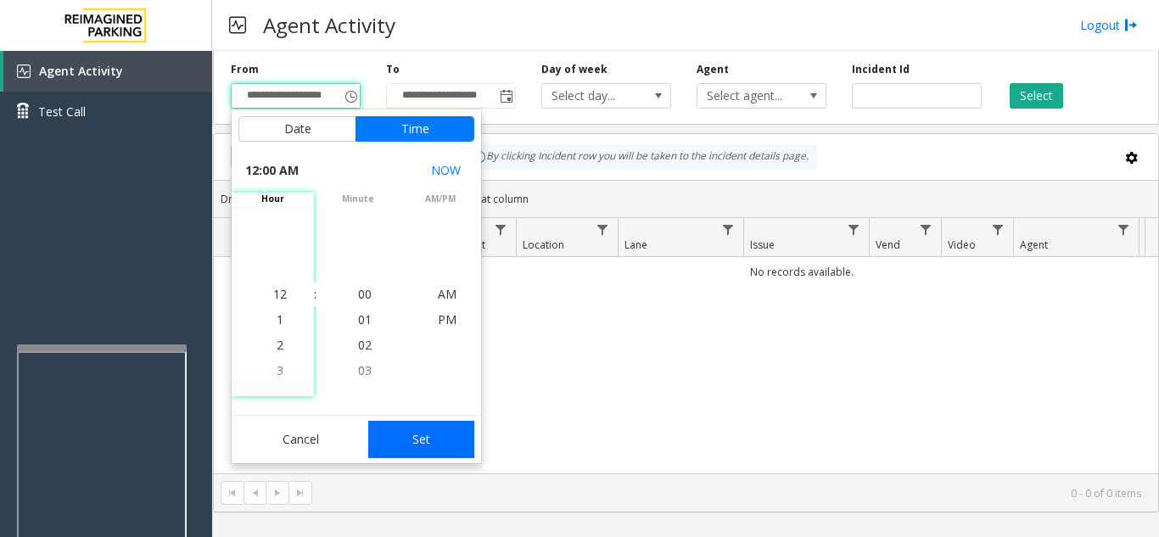
click at [405, 438] on button "Set" at bounding box center [421, 439] width 107 height 37
type input "**********"
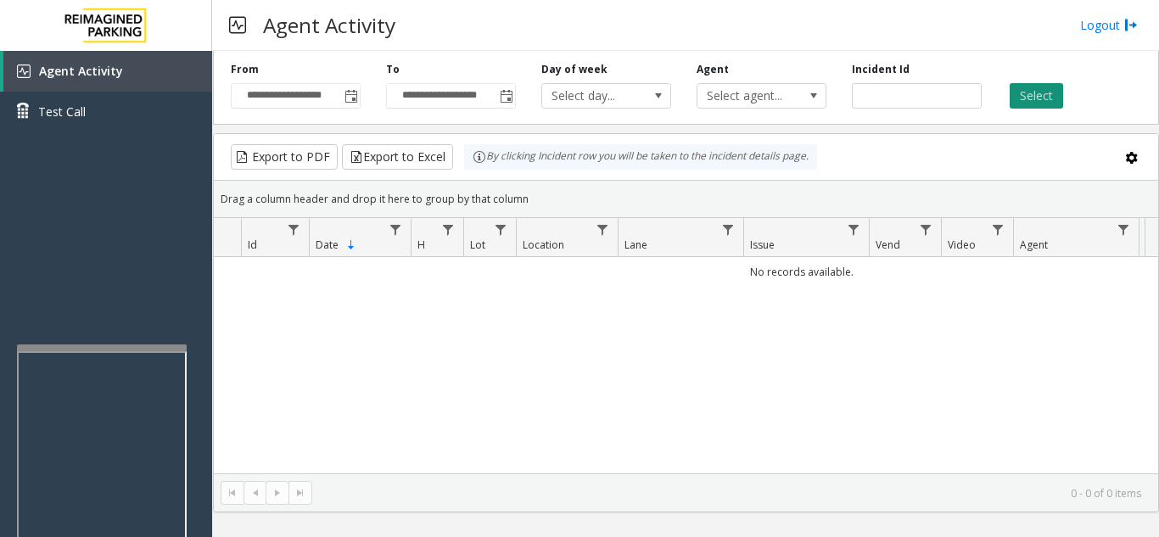
click at [1049, 88] on button "Select" at bounding box center [1035, 95] width 53 height 25
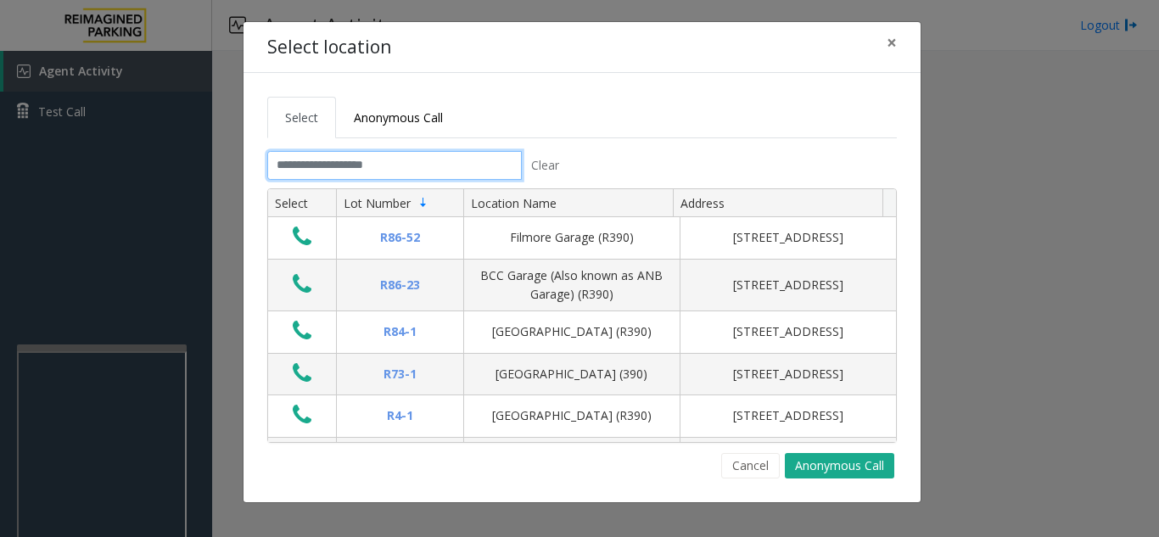
click at [341, 163] on input "text" at bounding box center [394, 165] width 254 height 29
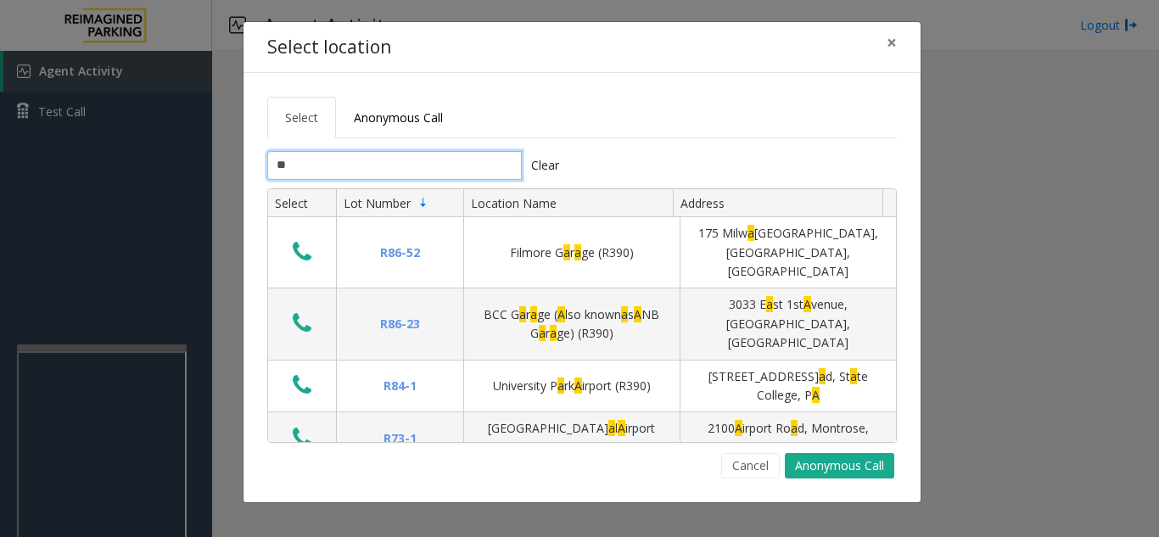
type input "***"
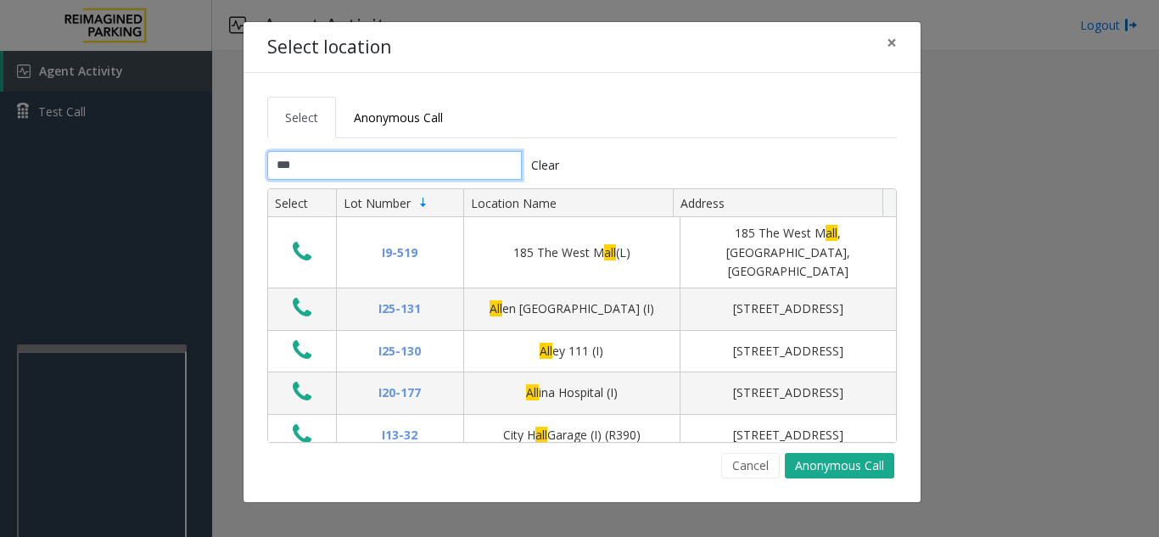
drag, startPoint x: 341, startPoint y: 163, endPoint x: 251, endPoint y: 166, distance: 90.0
click at [251, 166] on div "Select Anonymous Call *** Clear Select Lot Number Location Name Address I9-519 …" at bounding box center [581, 287] width 677 height 429
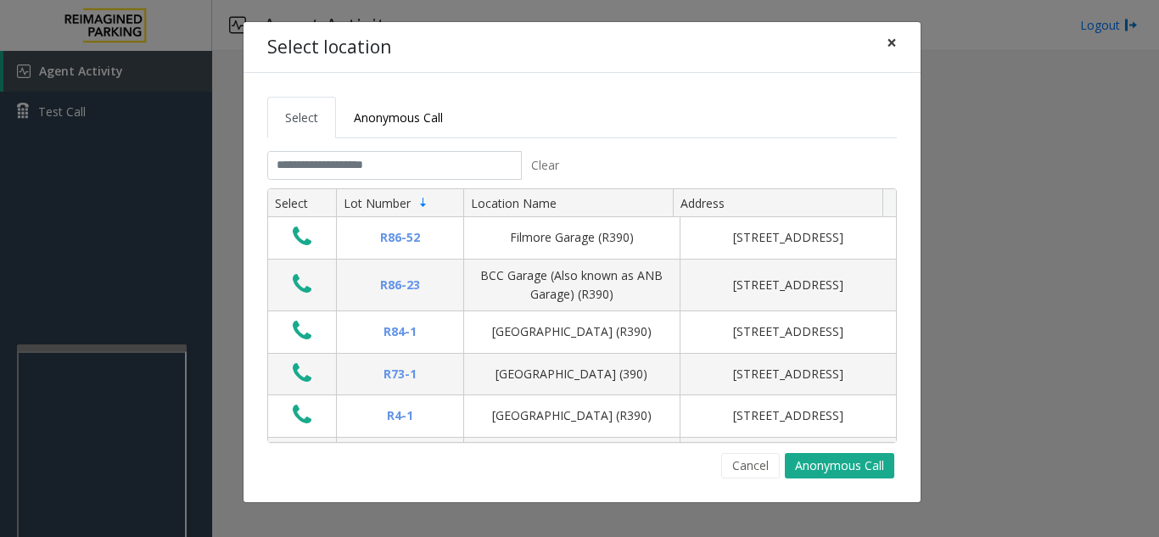
click at [892, 45] on span "×" at bounding box center [891, 43] width 10 height 24
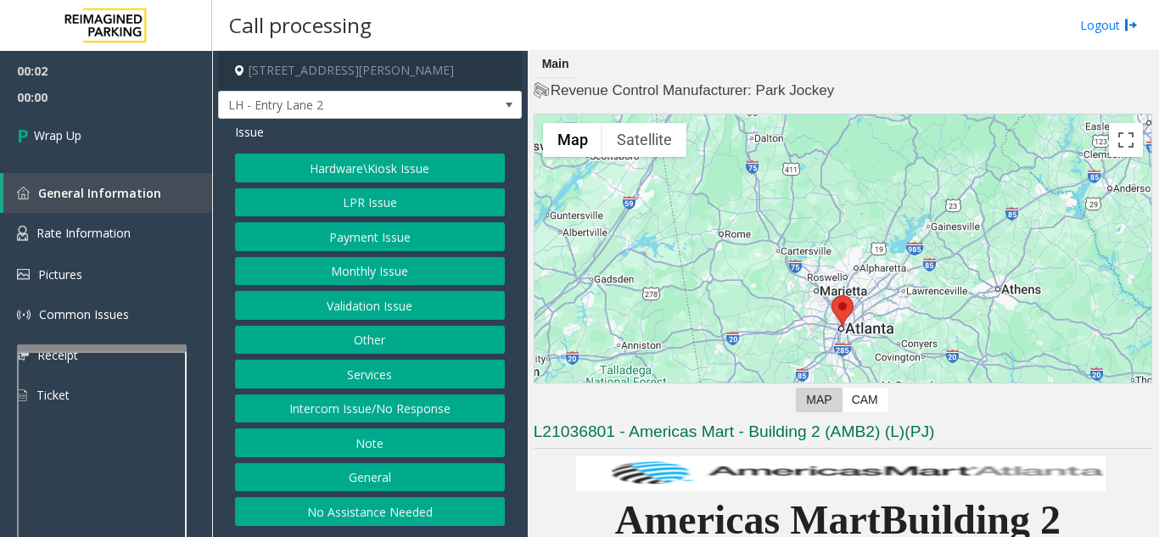
scroll to position [85, 0]
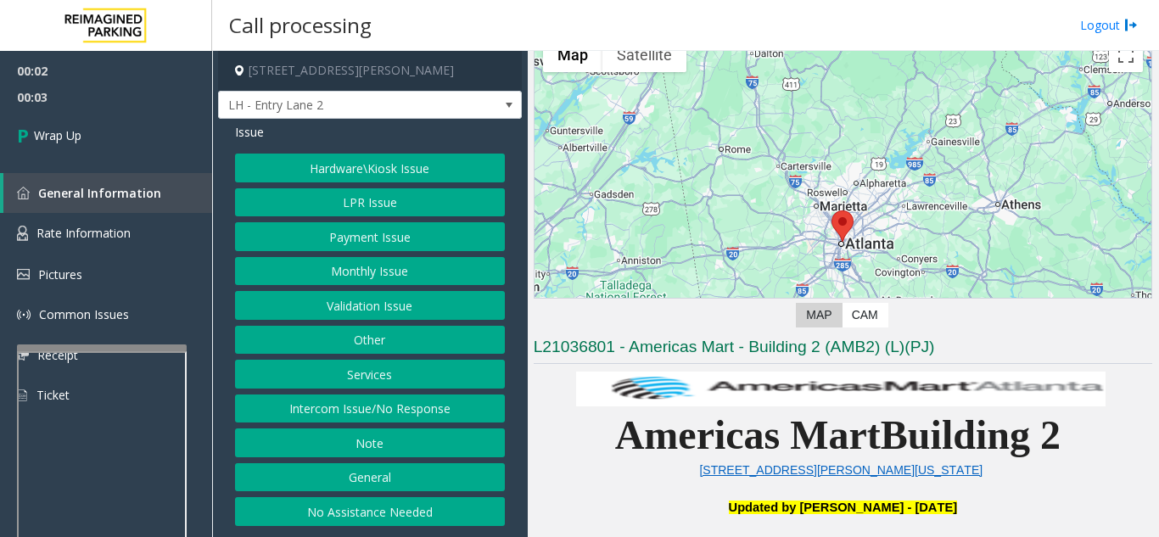
click at [418, 402] on button "Intercom Issue/No Response" at bounding box center [370, 408] width 270 height 29
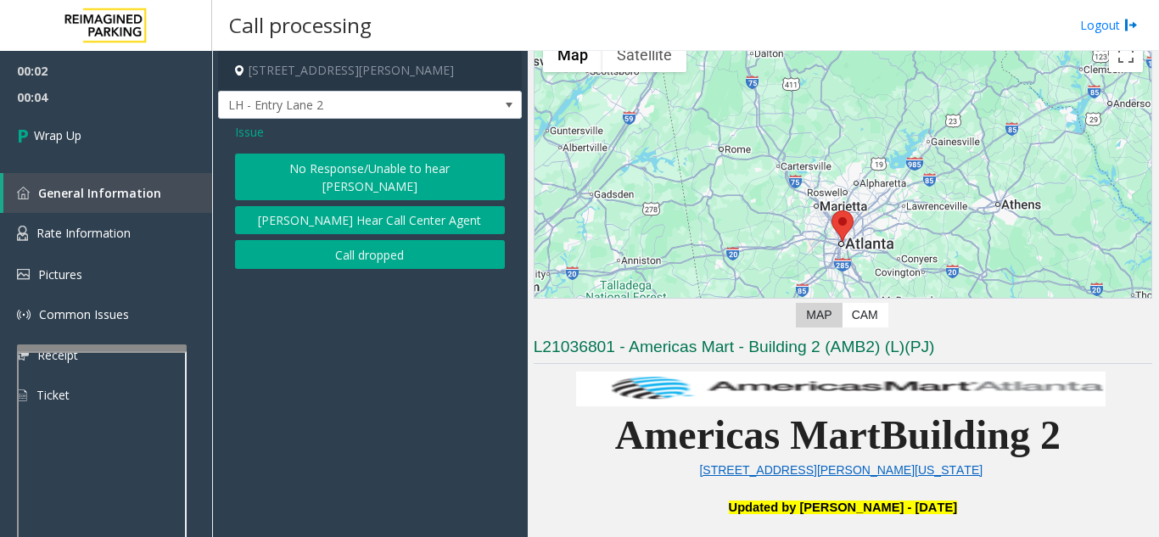
click at [405, 244] on button "Call dropped" at bounding box center [370, 254] width 270 height 29
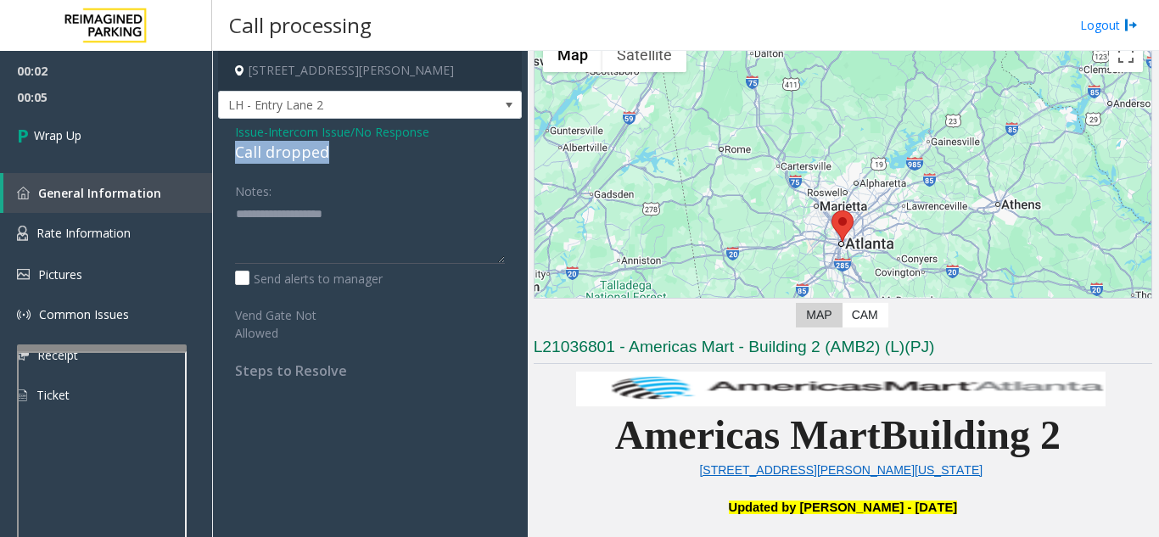
drag, startPoint x: 230, startPoint y: 154, endPoint x: 338, endPoint y: 154, distance: 107.7
click at [339, 154] on div "Issue - Intercom Issue/No Response Call dropped Notes: Send alerts to manager V…" at bounding box center [370, 257] width 304 height 277
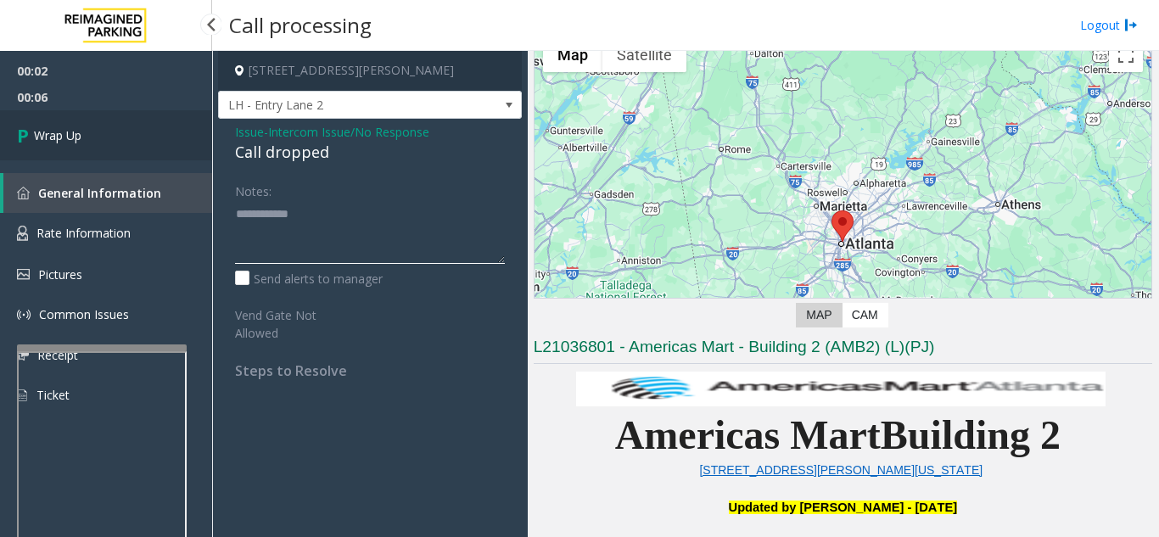
type textarea "**********"
click at [176, 148] on link "Wrap Up" at bounding box center [106, 135] width 212 height 50
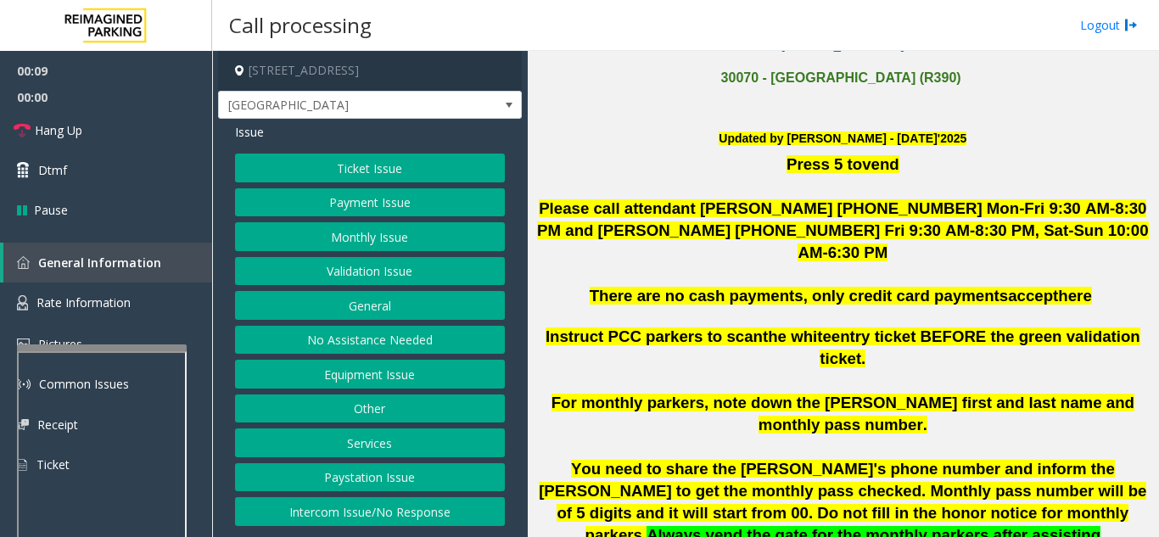
scroll to position [424, 0]
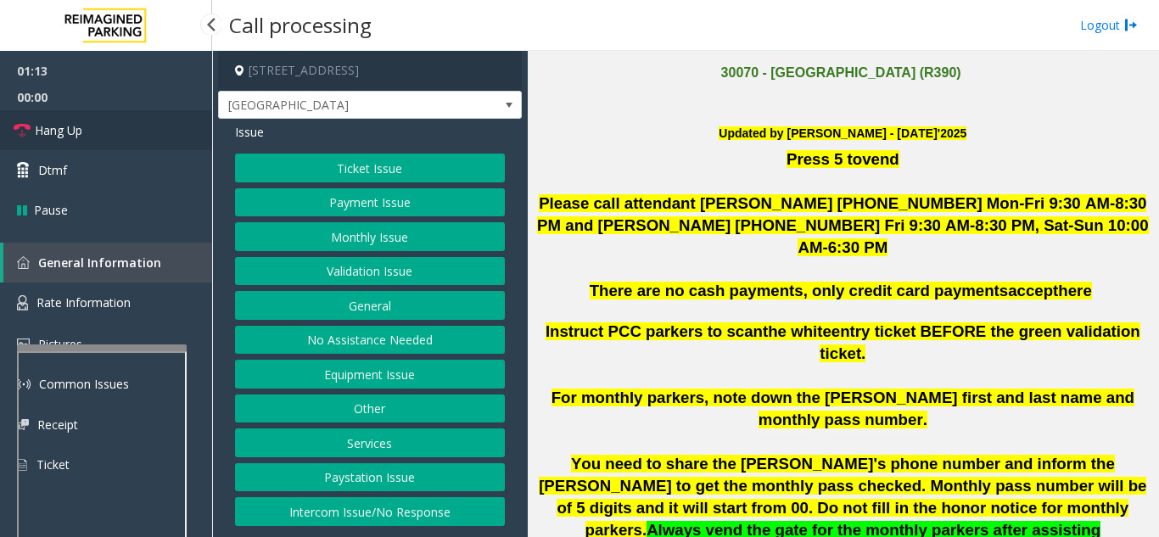
click at [106, 113] on link "Hang Up" at bounding box center [106, 130] width 212 height 40
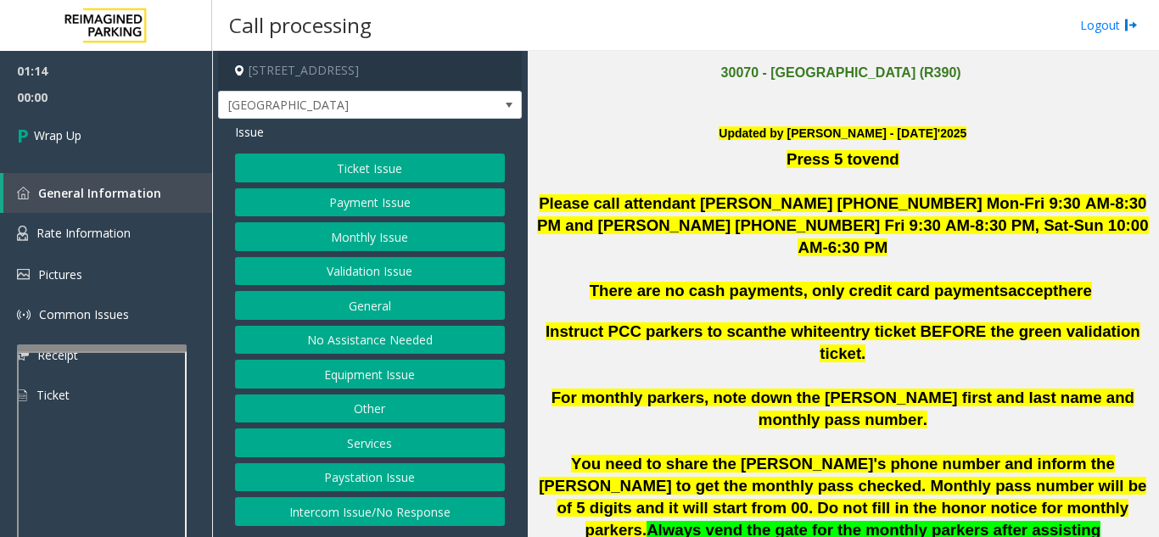
click at [346, 379] on button "Equipment Issue" at bounding box center [370, 374] width 270 height 29
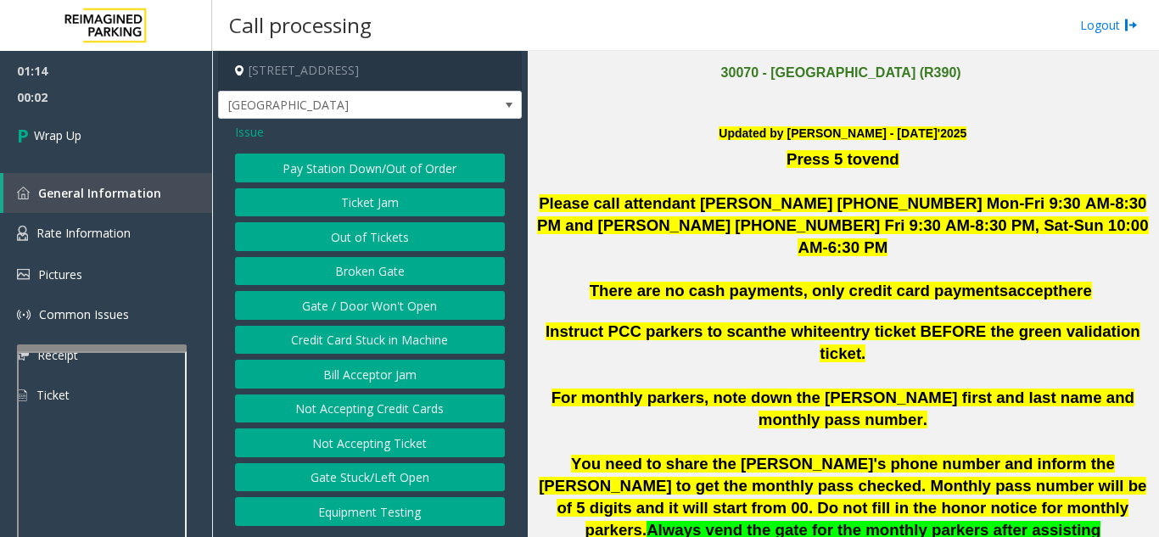
click at [365, 316] on button "Gate / Door Won't Open" at bounding box center [370, 305] width 270 height 29
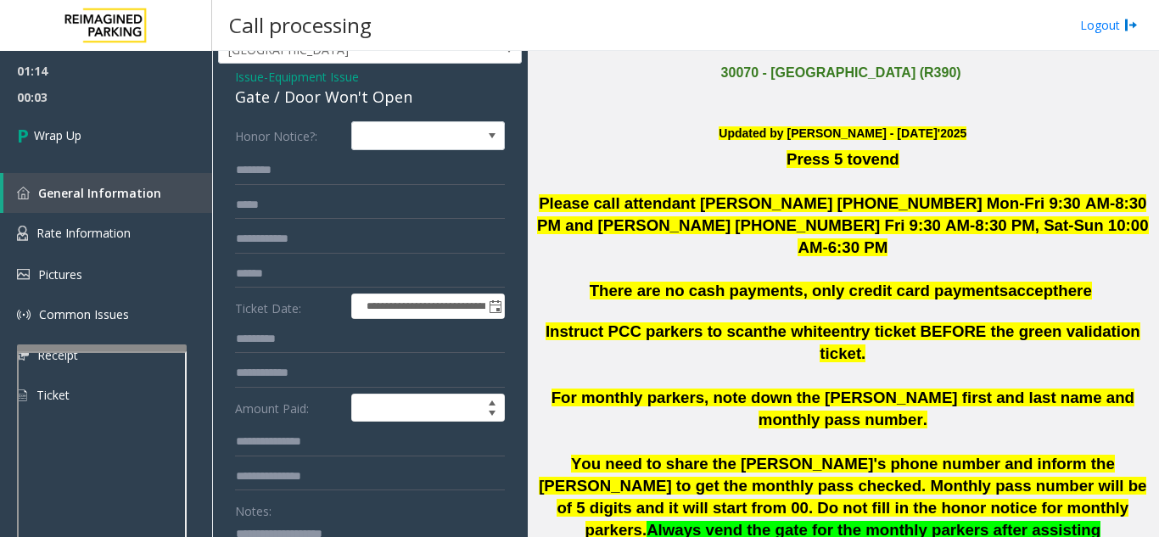
scroll to position [85, 0]
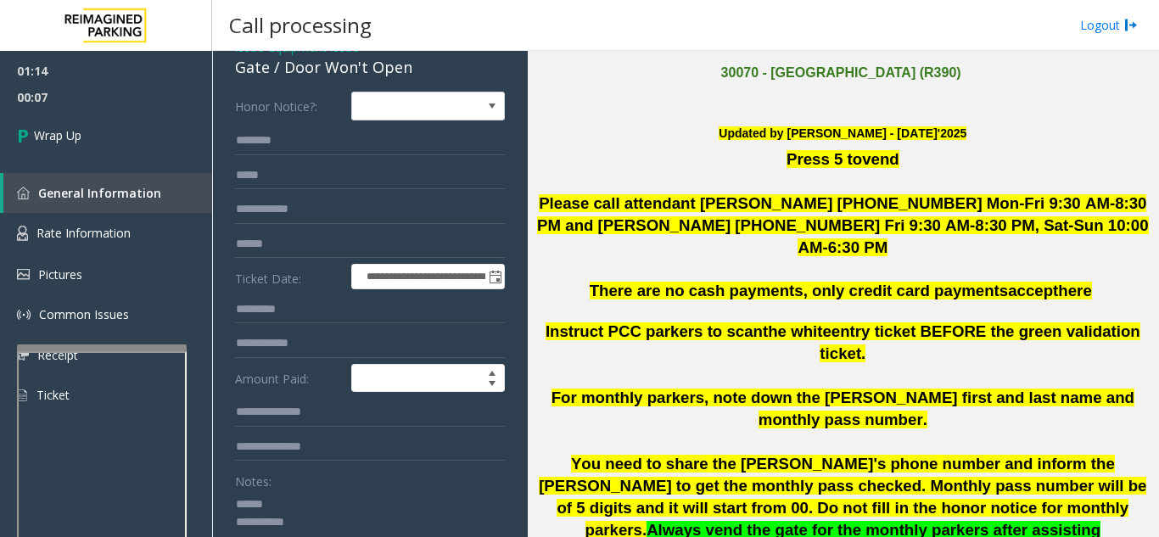
click at [277, 496] on textarea at bounding box center [363, 522] width 257 height 64
drag, startPoint x: 276, startPoint y: 69, endPoint x: 430, endPoint y: 72, distance: 153.5
click at [430, 72] on div "Gate / Door Won't Open" at bounding box center [370, 67] width 270 height 23
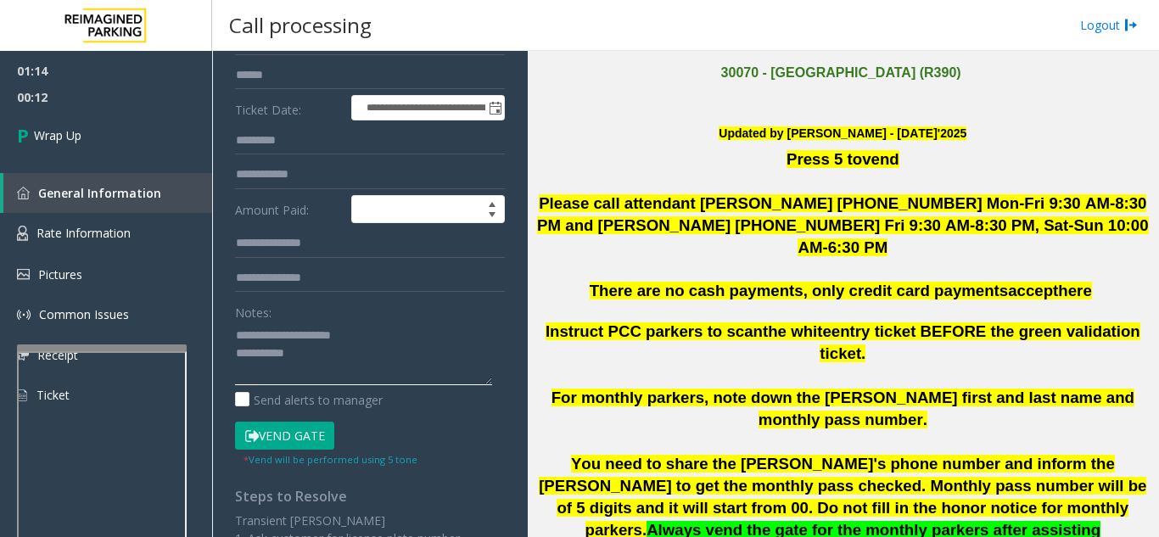
scroll to position [254, 0]
click at [377, 365] on textarea at bounding box center [363, 353] width 257 height 64
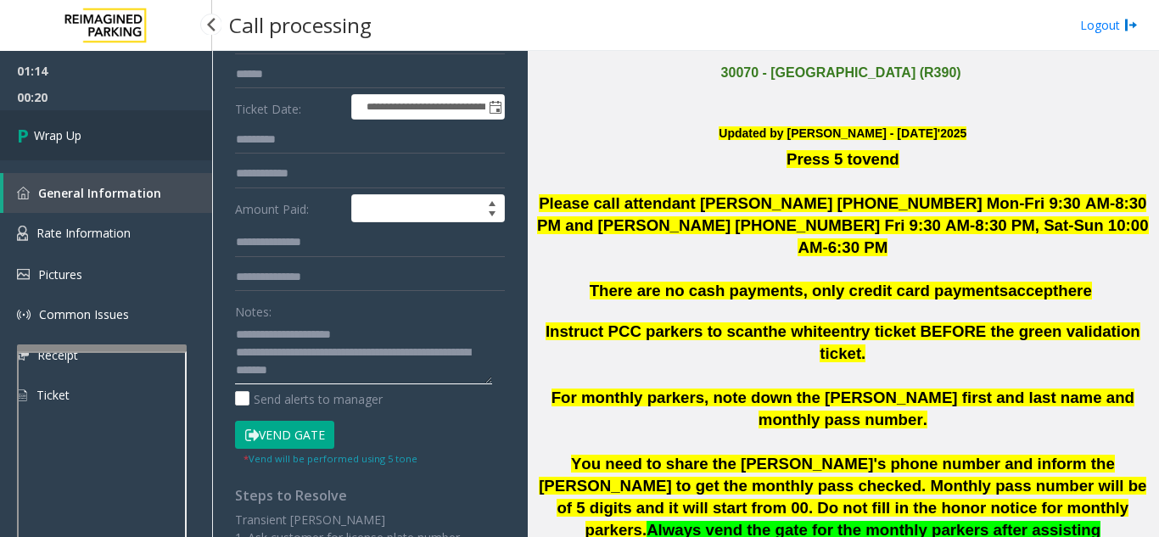
type textarea "**********"
click at [89, 142] on link "Wrap Up" at bounding box center [106, 135] width 212 height 50
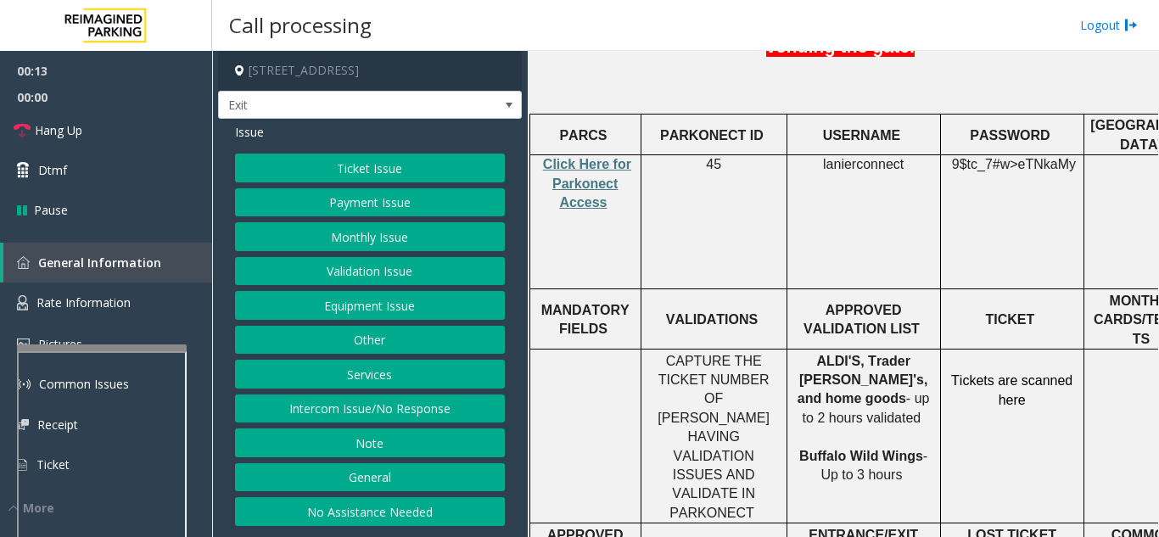
scroll to position [678, 0]
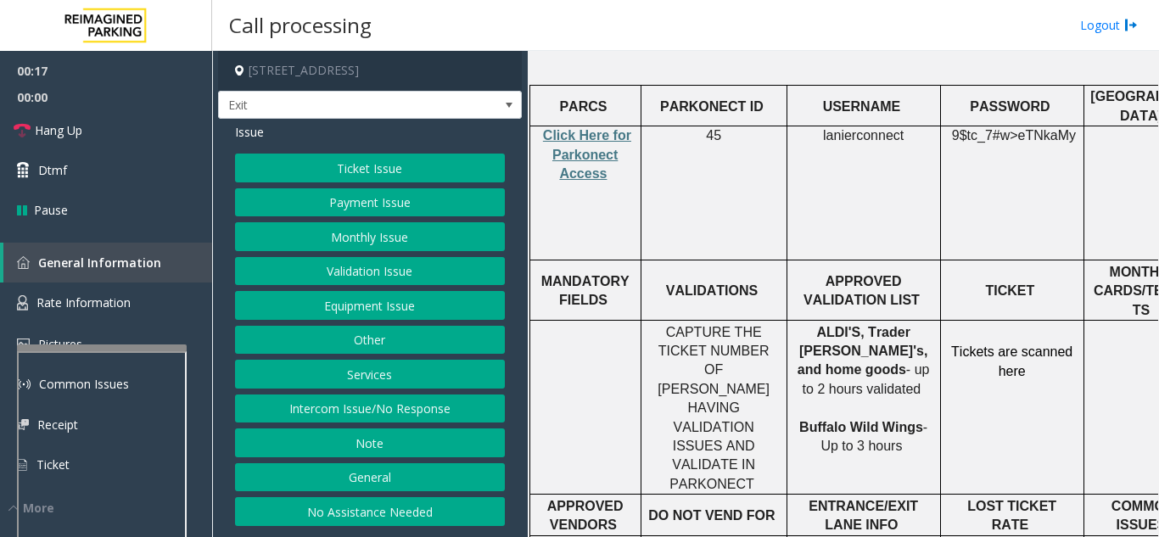
click at [434, 284] on button "Validation Issue" at bounding box center [370, 271] width 270 height 29
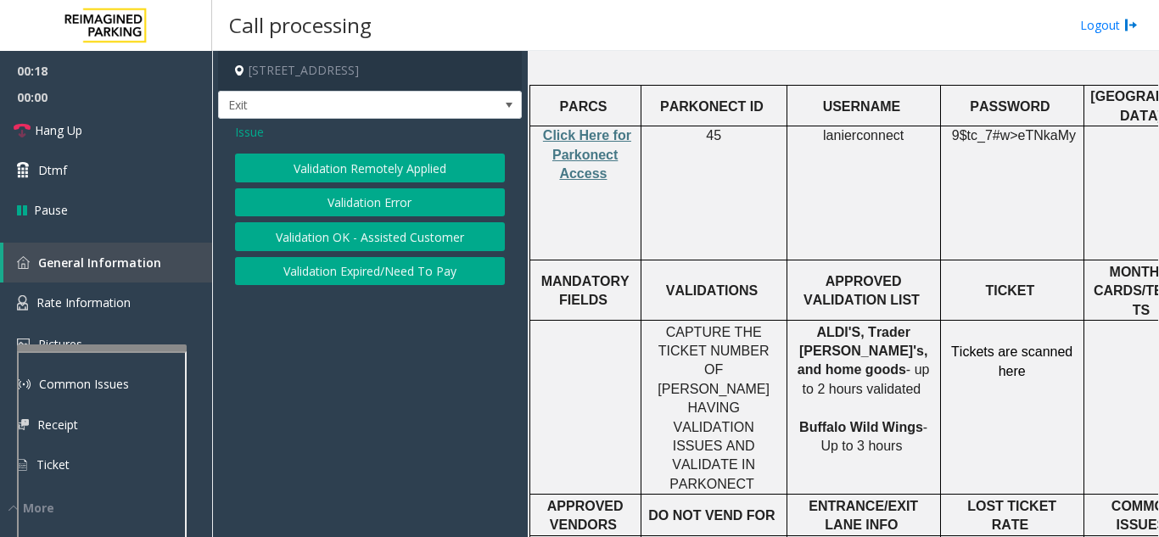
click at [408, 212] on button "Validation Error" at bounding box center [370, 202] width 270 height 29
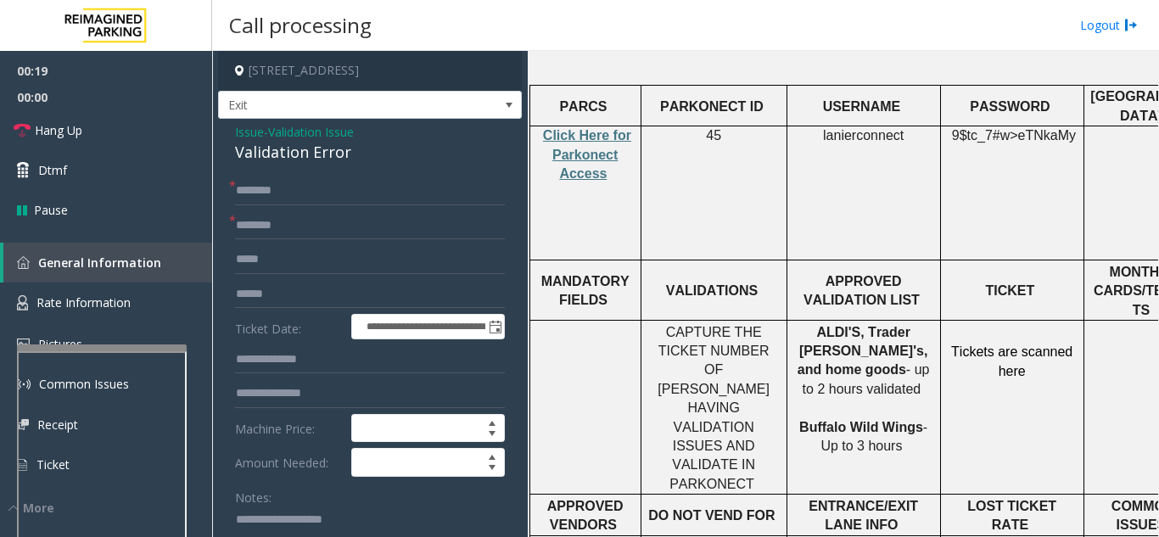
scroll to position [85, 0]
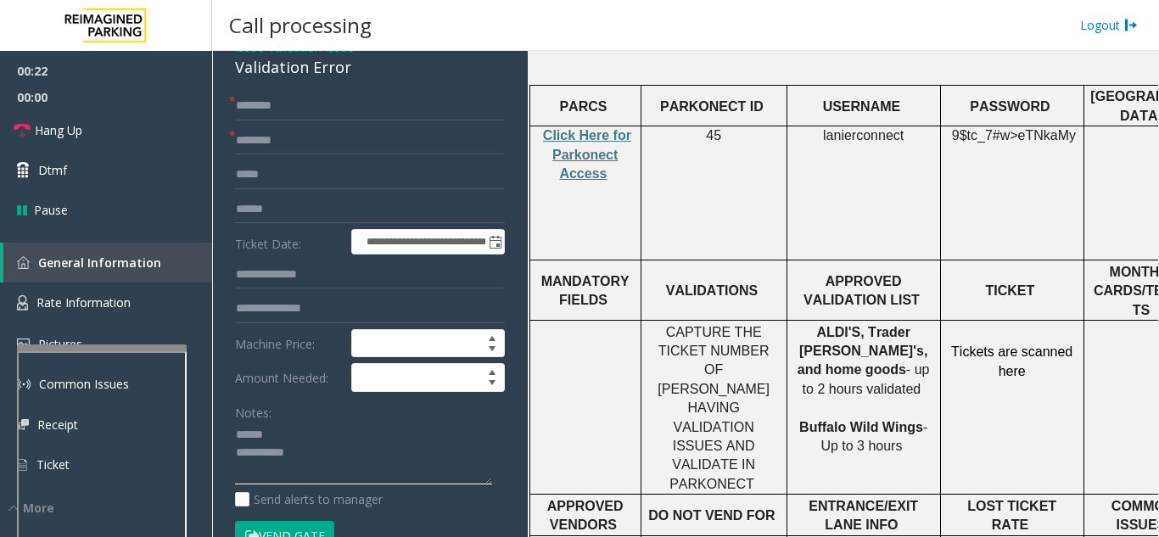
click at [294, 432] on textarea at bounding box center [363, 454] width 257 height 64
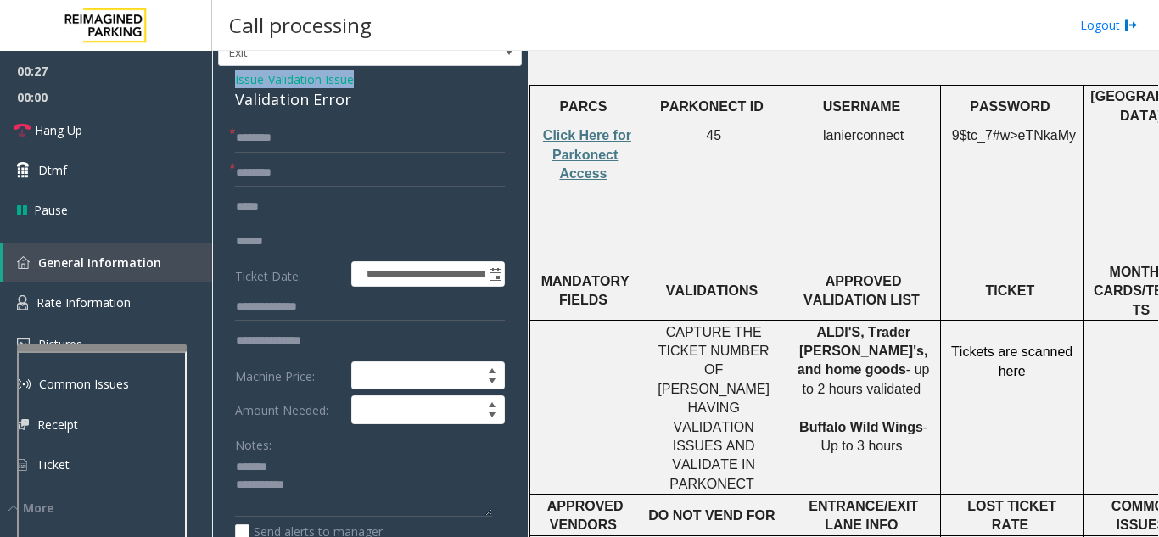
scroll to position [43, 0]
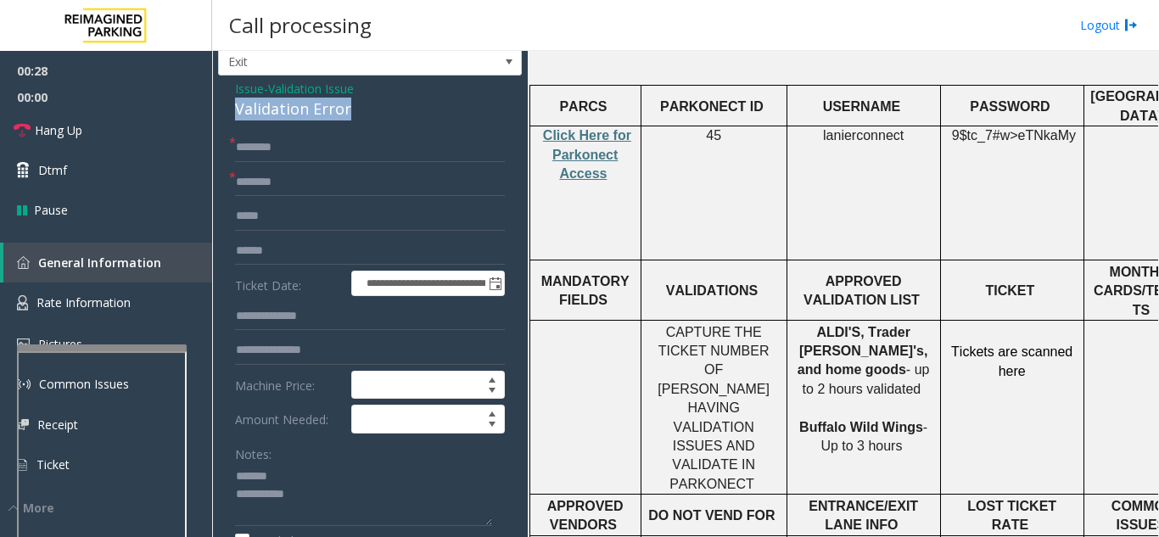
drag, startPoint x: 232, startPoint y: 64, endPoint x: 375, endPoint y: 105, distance: 149.0
type textarea "**********"
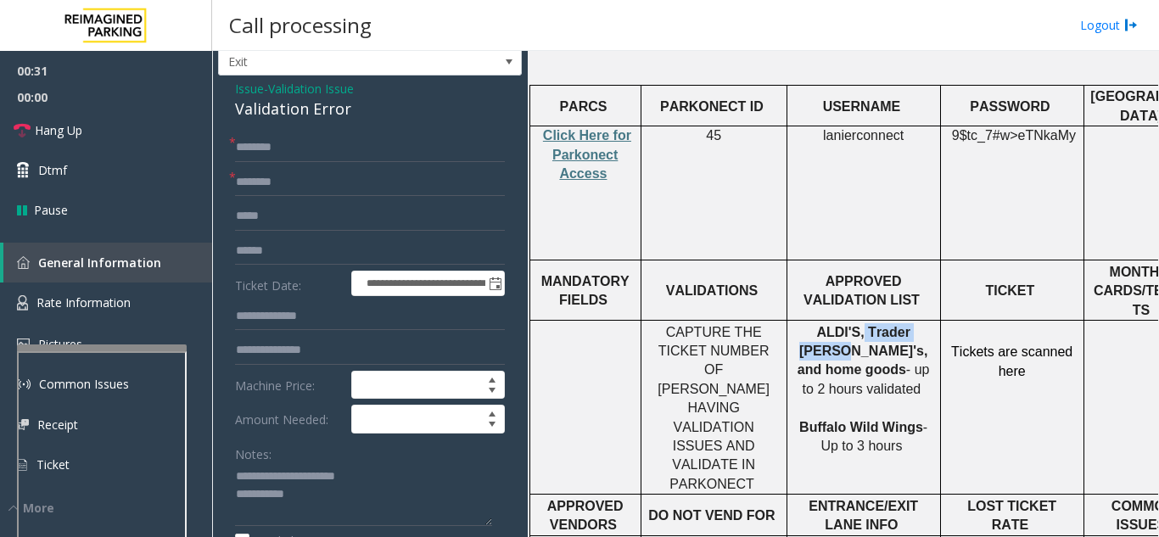
drag, startPoint x: 907, startPoint y: 232, endPoint x: 835, endPoint y: 234, distance: 73.0
click at [835, 325] on span "ALDI'S, Trader Joe's, and home goods" at bounding box center [862, 351] width 130 height 53
type input "**********"
click at [304, 338] on input "text" at bounding box center [370, 350] width 270 height 29
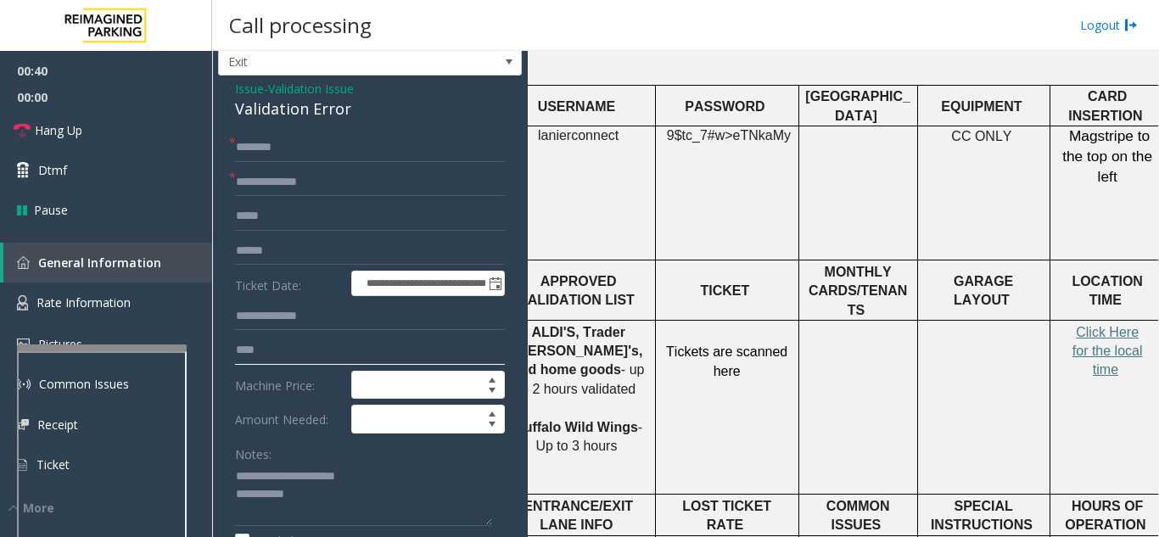
scroll to position [678, 305]
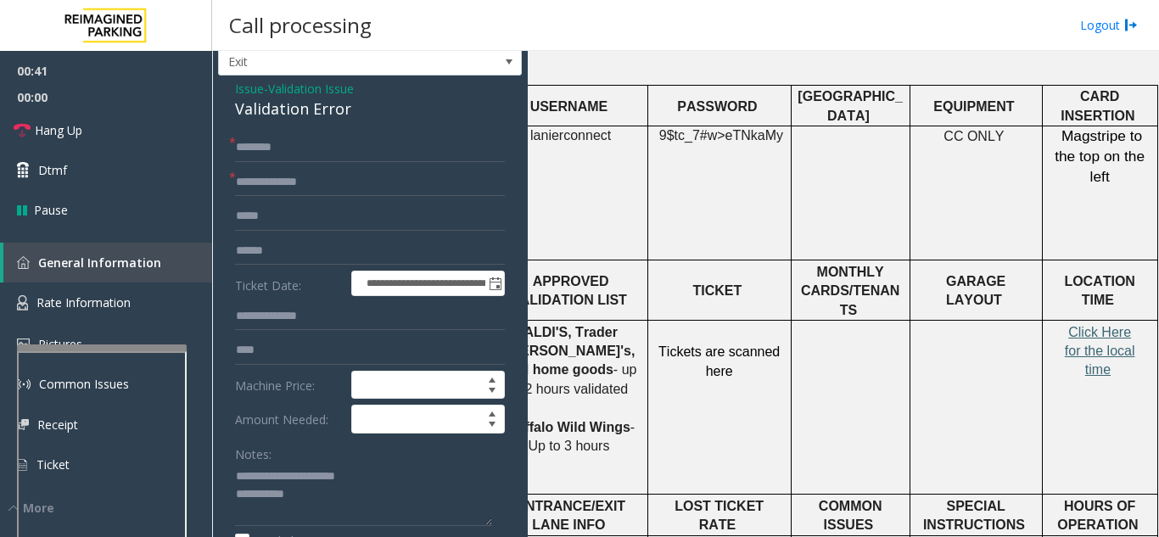
click at [1095, 325] on span "Click Here for the local time" at bounding box center [1099, 351] width 70 height 53
click at [282, 358] on input "***" at bounding box center [370, 350] width 270 height 29
type input "**********"
click at [323, 248] on input "text" at bounding box center [370, 251] width 270 height 29
type input "**********"
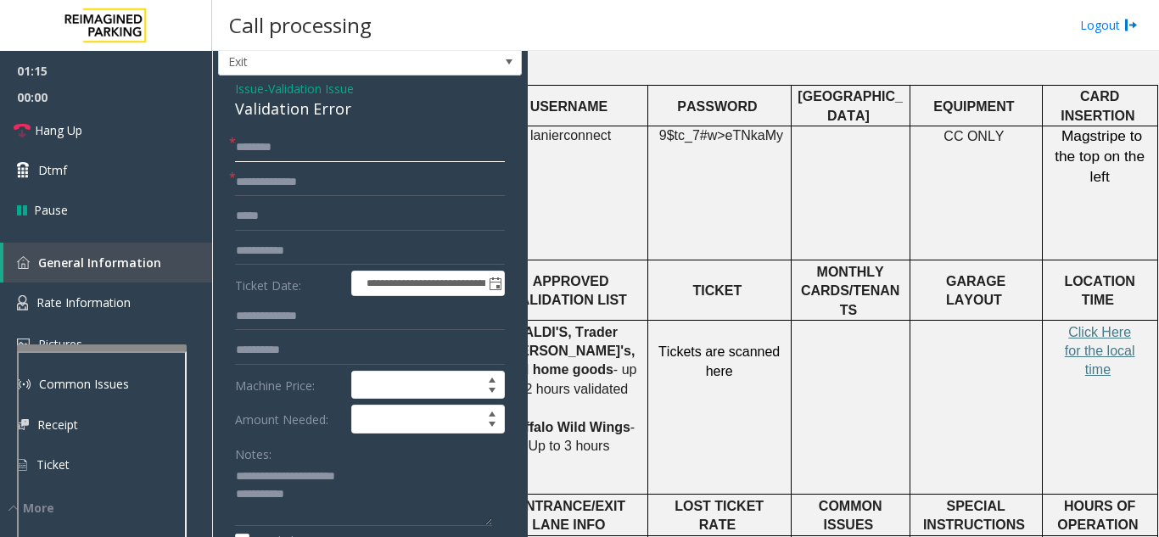
click at [327, 141] on input "text" at bounding box center [370, 147] width 270 height 29
click at [341, 141] on input "text" at bounding box center [370, 147] width 270 height 29
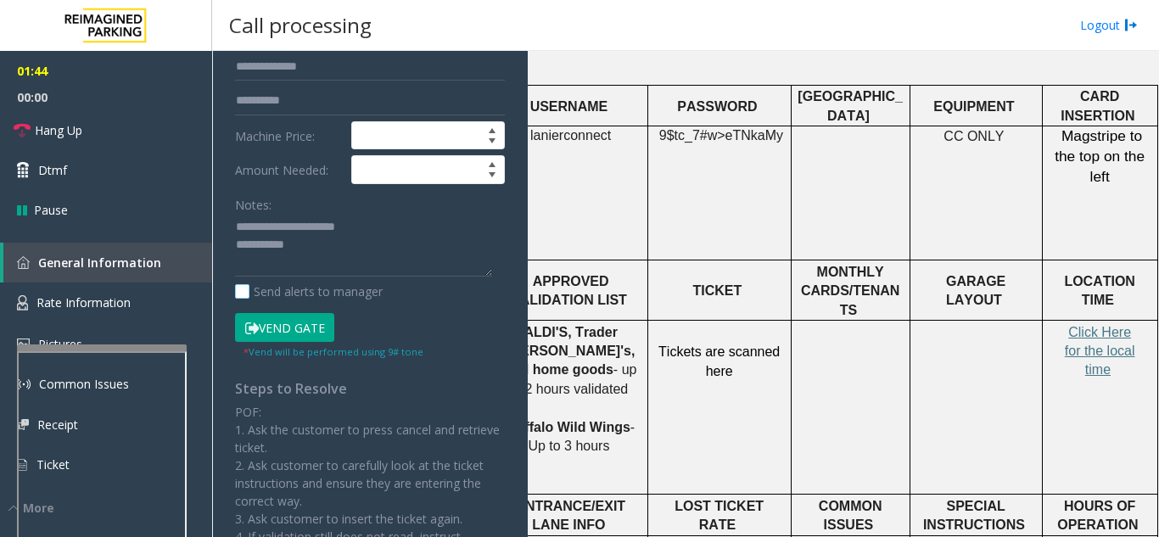
scroll to position [298, 0]
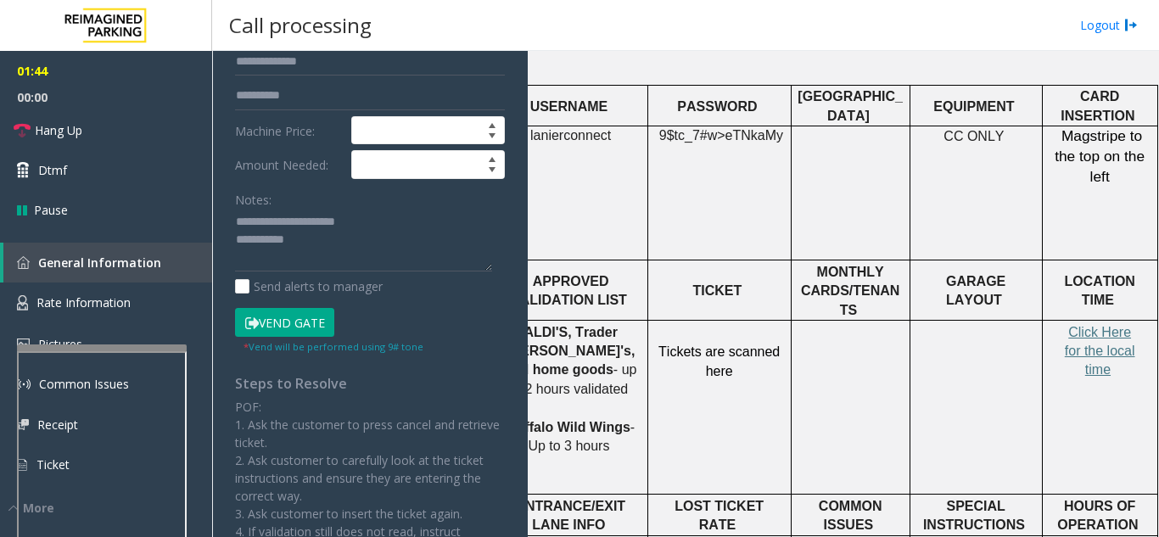
type input "*****"
click at [278, 321] on button "Vend Gate" at bounding box center [284, 322] width 99 height 29
click at [369, 231] on textarea at bounding box center [363, 241] width 257 height 64
click at [309, 240] on textarea at bounding box center [363, 241] width 257 height 64
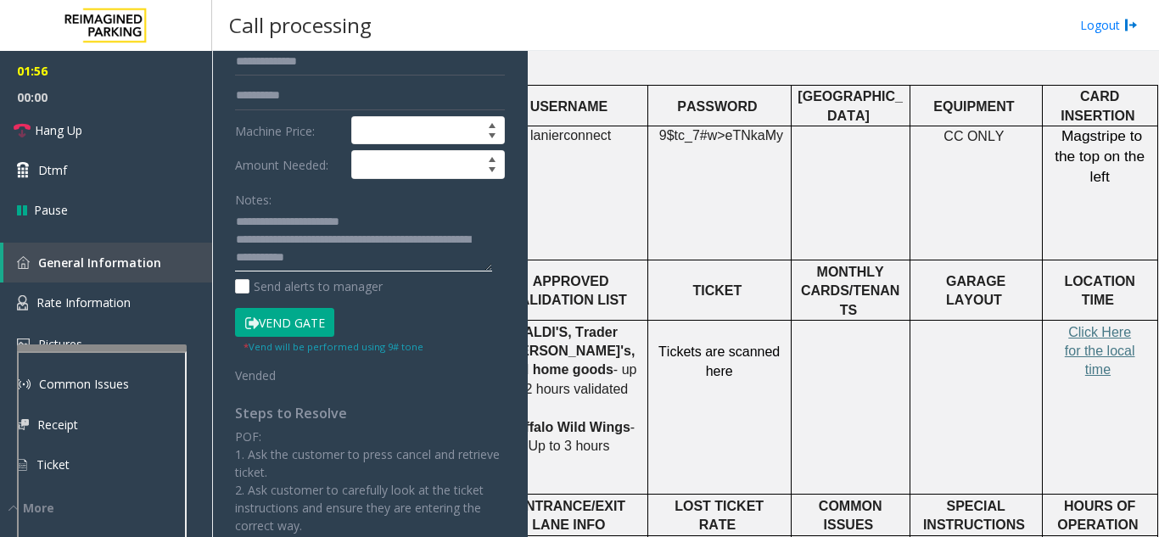
click at [389, 221] on textarea at bounding box center [363, 241] width 257 height 64
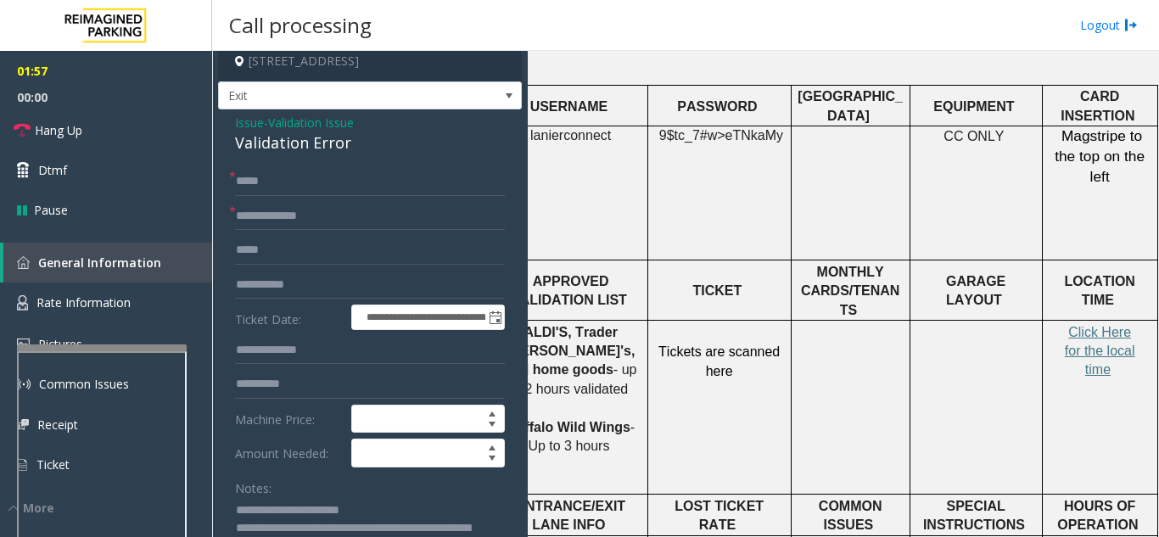
scroll to position [0, 0]
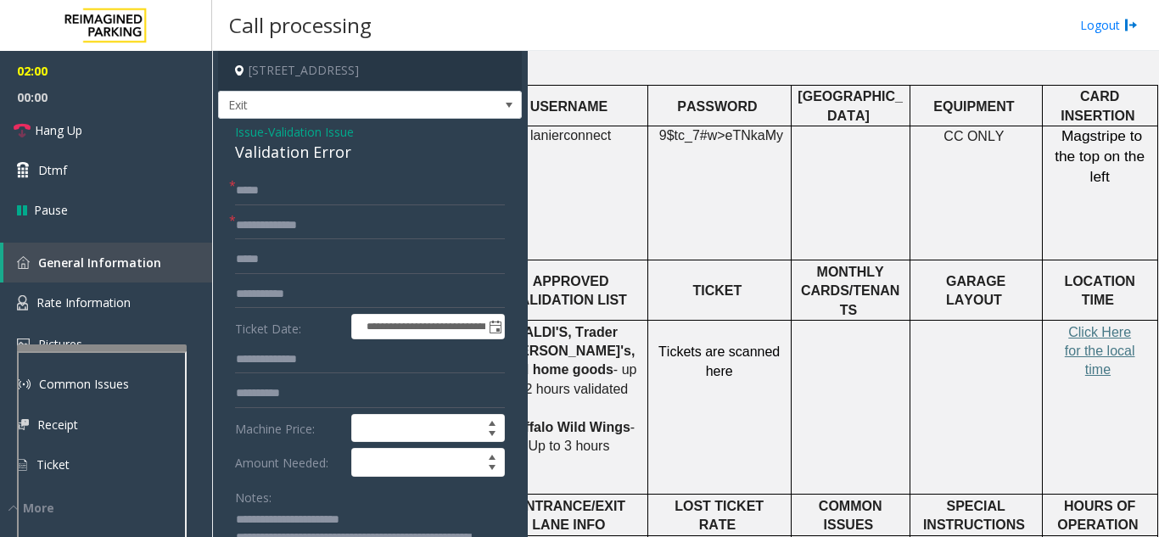
type textarea "**********"
click at [308, 224] on input "**********" at bounding box center [370, 225] width 270 height 29
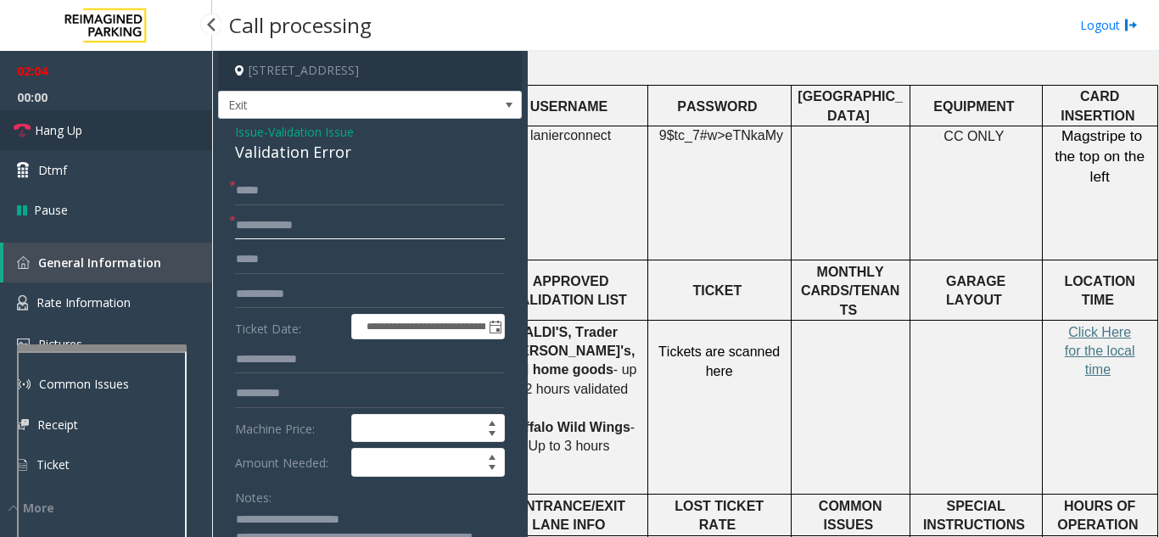
type input "**********"
click at [149, 128] on link "Hang Up" at bounding box center [106, 130] width 212 height 40
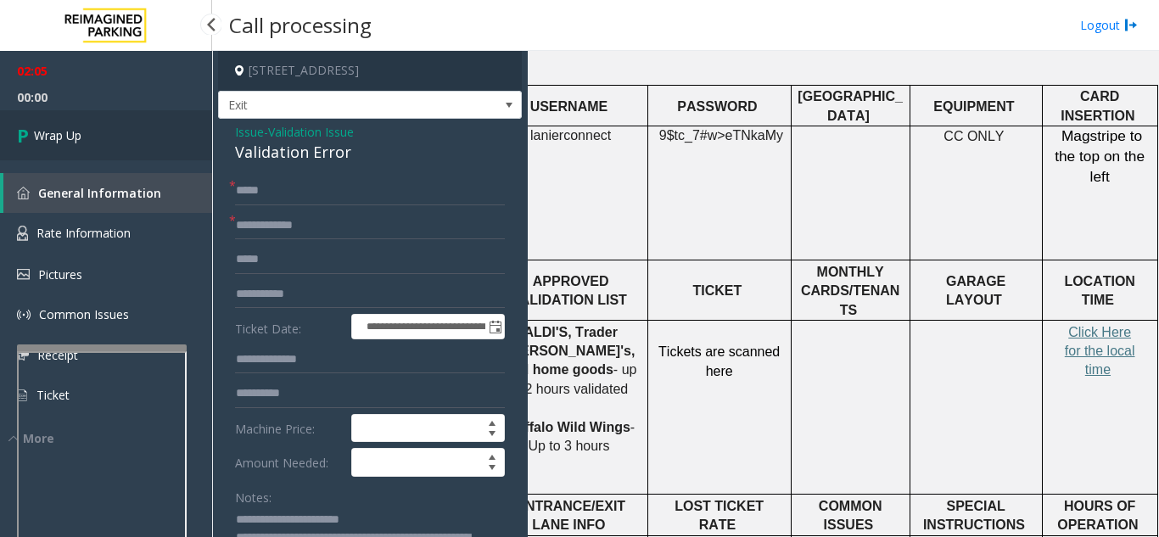
click at [154, 139] on link "Wrap Up" at bounding box center [106, 135] width 212 height 50
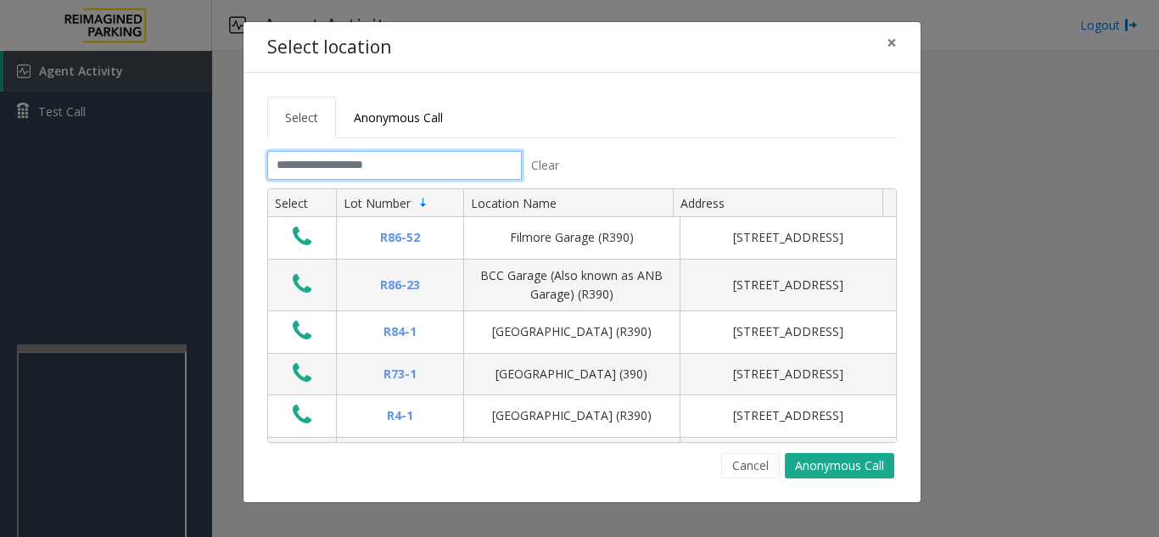
click at [397, 160] on input "text" at bounding box center [394, 165] width 254 height 29
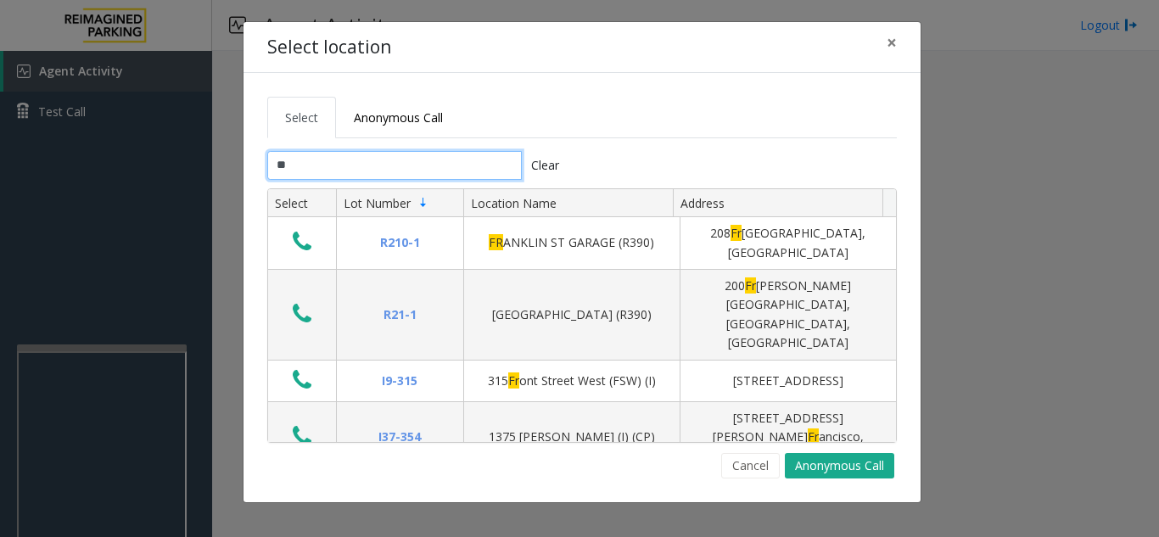
type input "**"
click at [129, 511] on div "Select location × Select Anonymous Call ** Clear Select Lot Number Location Nam…" at bounding box center [579, 268] width 1159 height 537
drag, startPoint x: 103, startPoint y: 347, endPoint x: 111, endPoint y: 316, distance: 32.5
click at [111, 316] on div "Select location × Select Anonymous Call ** Clear Select Lot Number Location Nam…" at bounding box center [579, 268] width 1159 height 537
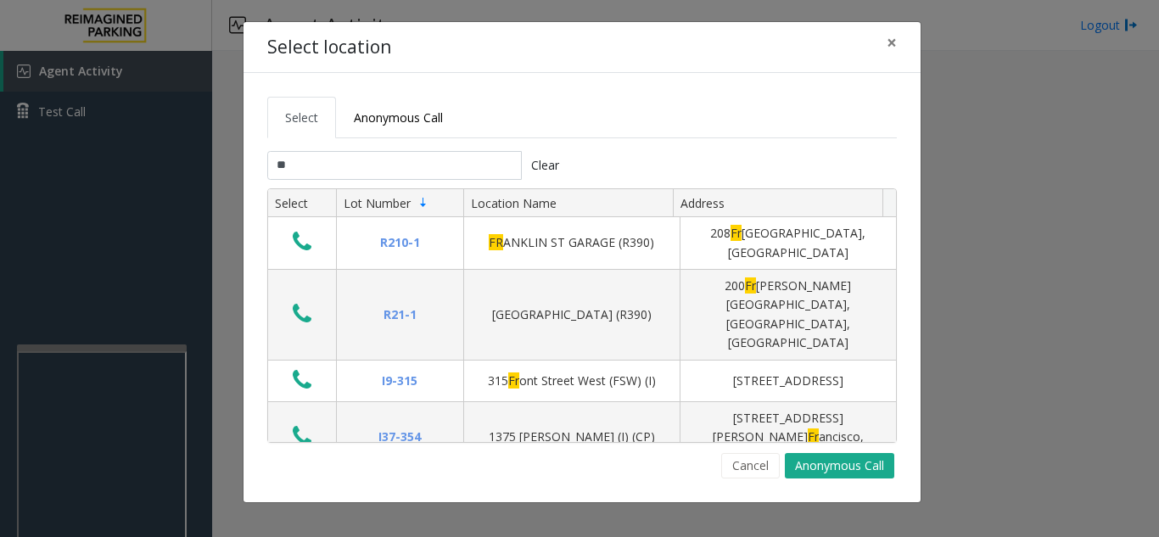
drag, startPoint x: 102, startPoint y: 365, endPoint x: 110, endPoint y: 281, distance: 84.4
click at [110, 281] on div "Select location × Select Anonymous Call ** Clear Select Lot Number Location Nam…" at bounding box center [579, 268] width 1159 height 537
click at [897, 47] on button "×" at bounding box center [891, 43] width 34 height 42
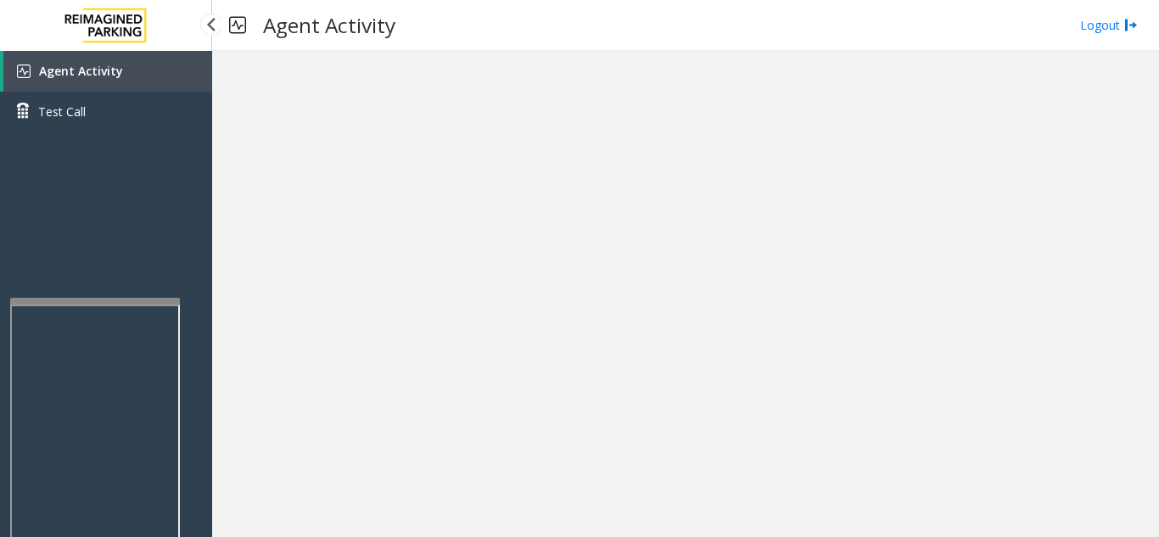
click at [87, 298] on div at bounding box center [95, 301] width 170 height 7
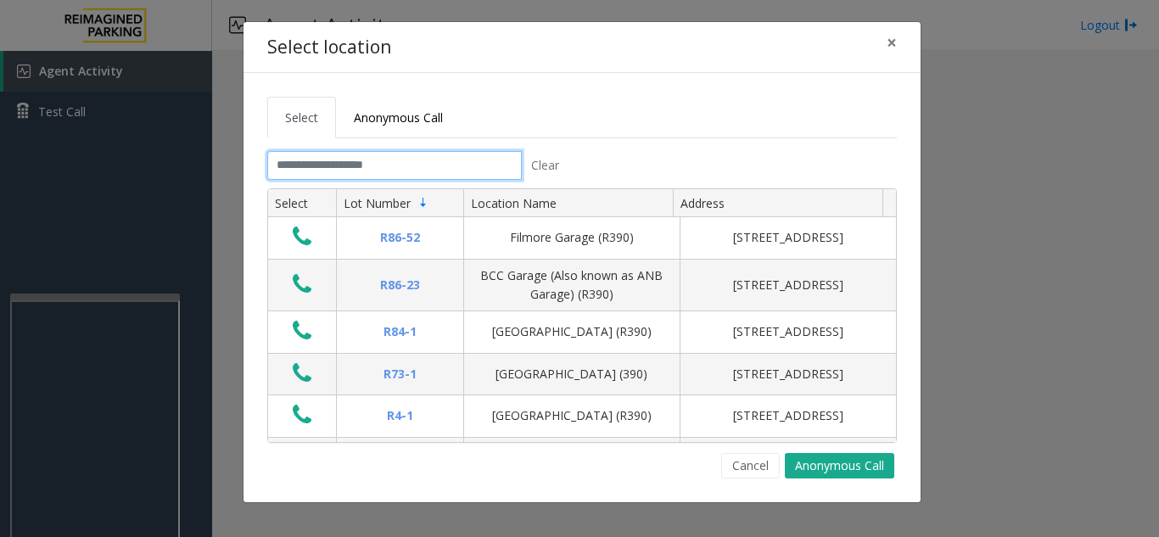
click at [343, 170] on input "text" at bounding box center [394, 165] width 254 height 29
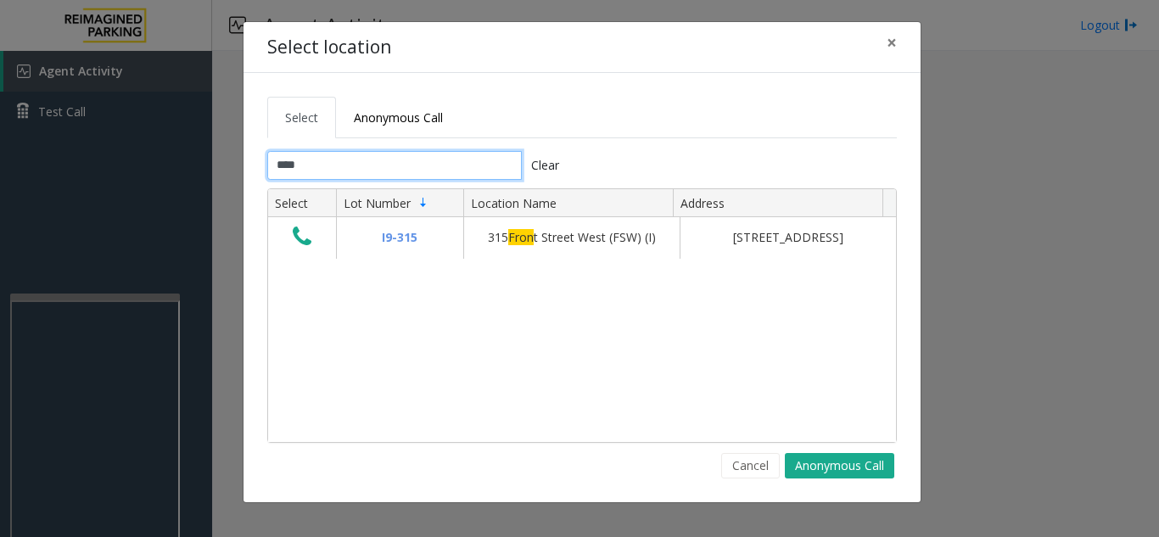
type input "****"
click at [895, 42] on span "×" at bounding box center [891, 43] width 10 height 24
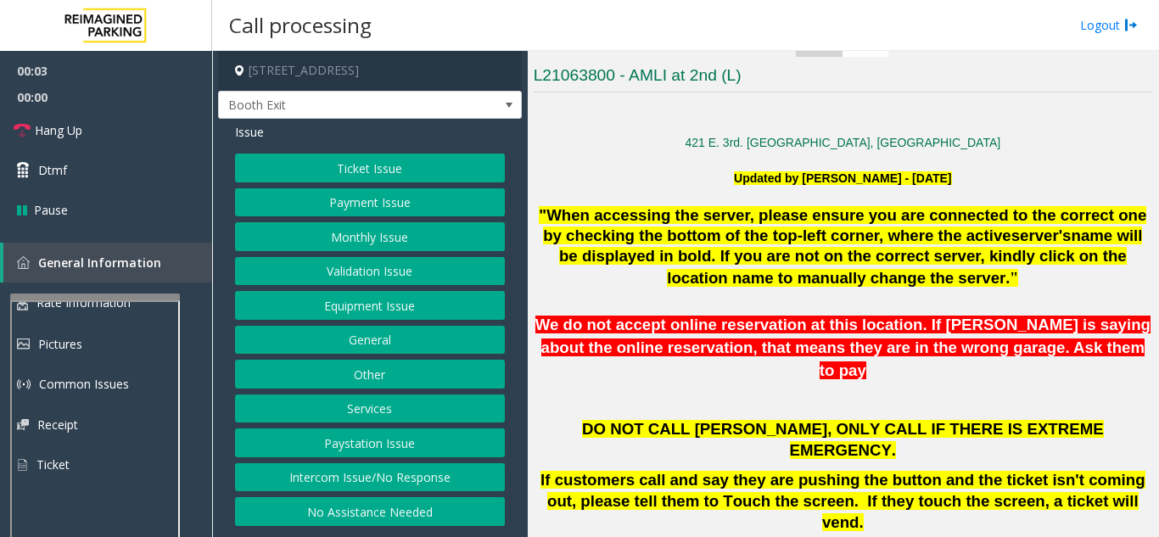
scroll to position [339, 0]
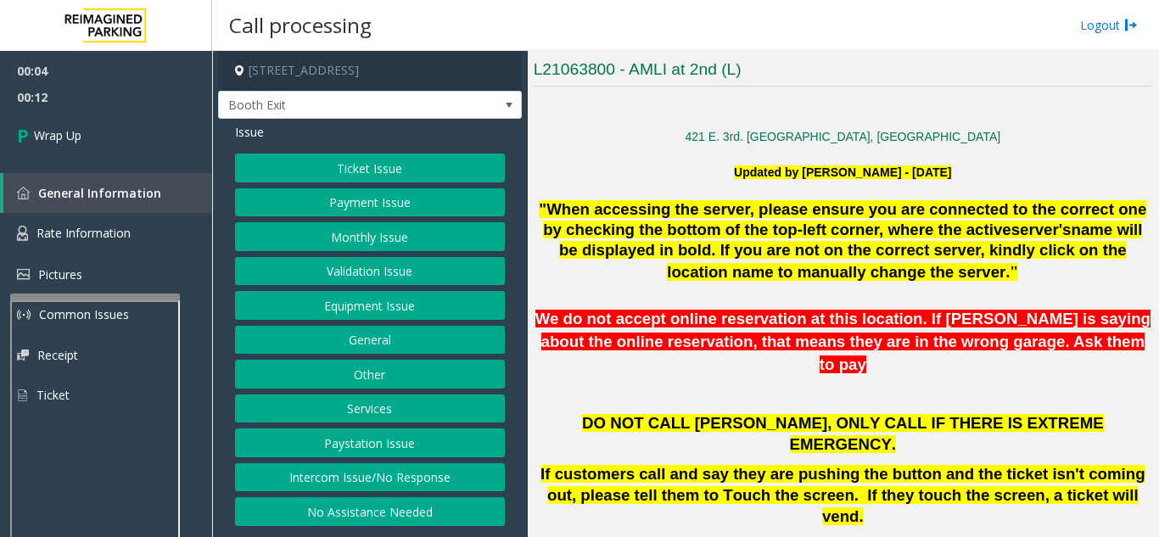
click at [394, 468] on button "Intercom Issue/No Response" at bounding box center [370, 477] width 270 height 29
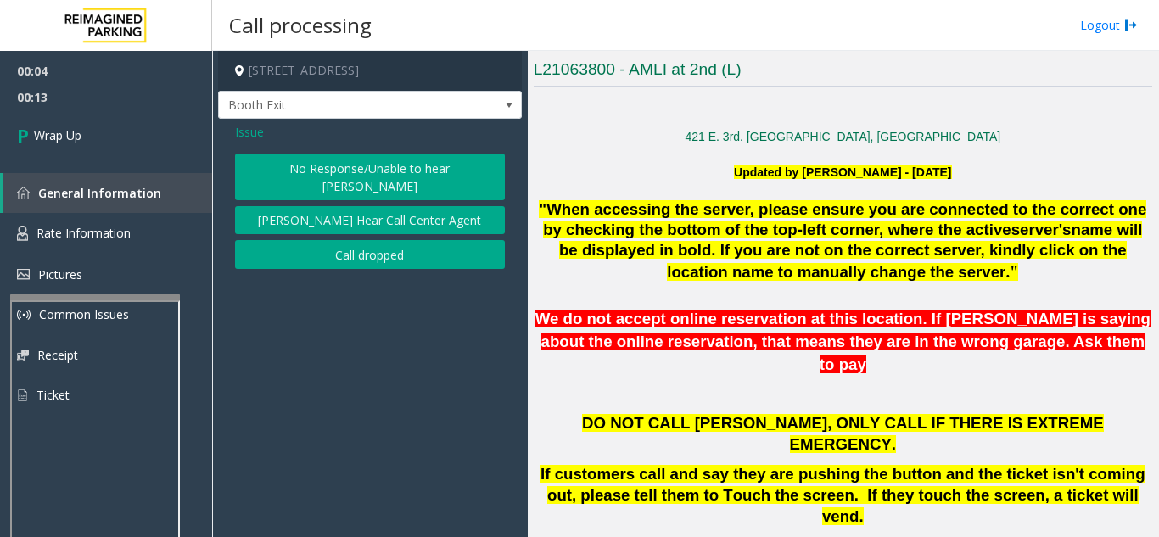
click at [382, 245] on button "Call dropped" at bounding box center [370, 254] width 270 height 29
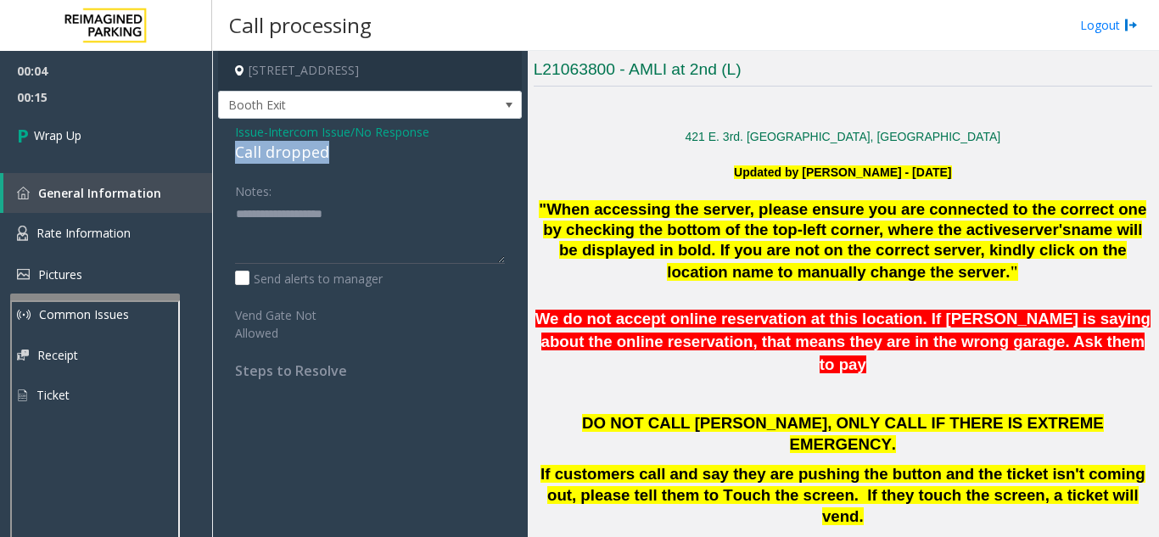
drag, startPoint x: 237, startPoint y: 154, endPoint x: 360, endPoint y: 169, distance: 123.8
click at [360, 169] on div "Issue - Intercom Issue/No Response Call dropped Notes: Send alerts to manager V…" at bounding box center [370, 257] width 304 height 277
click at [317, 202] on textarea at bounding box center [370, 232] width 270 height 64
drag, startPoint x: 345, startPoint y: 157, endPoint x: 237, endPoint y: 159, distance: 108.6
click at [237, 159] on div "Call dropped" at bounding box center [370, 152] width 270 height 23
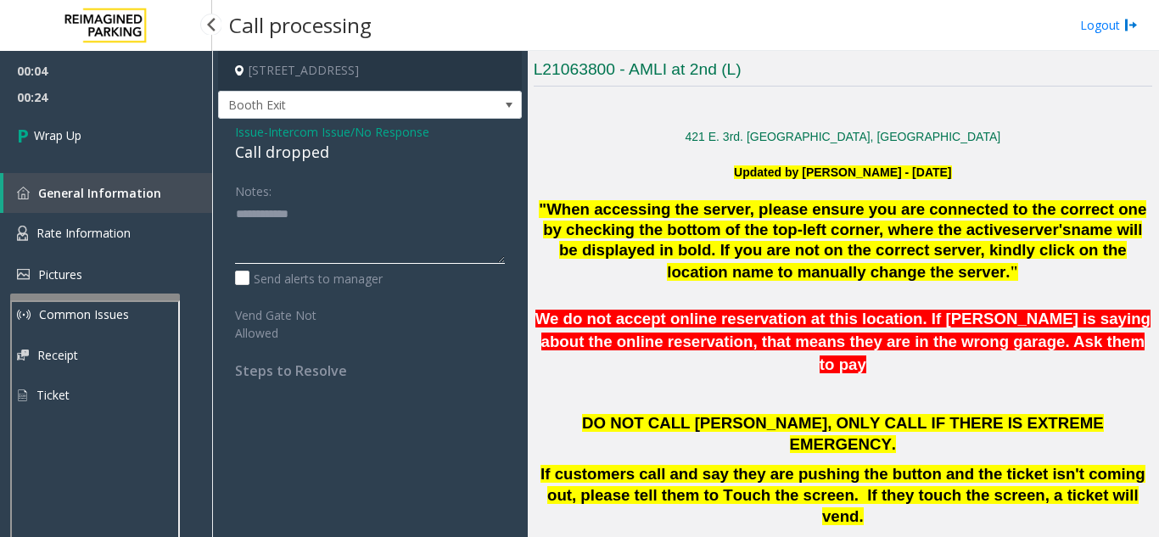
type textarea "**********"
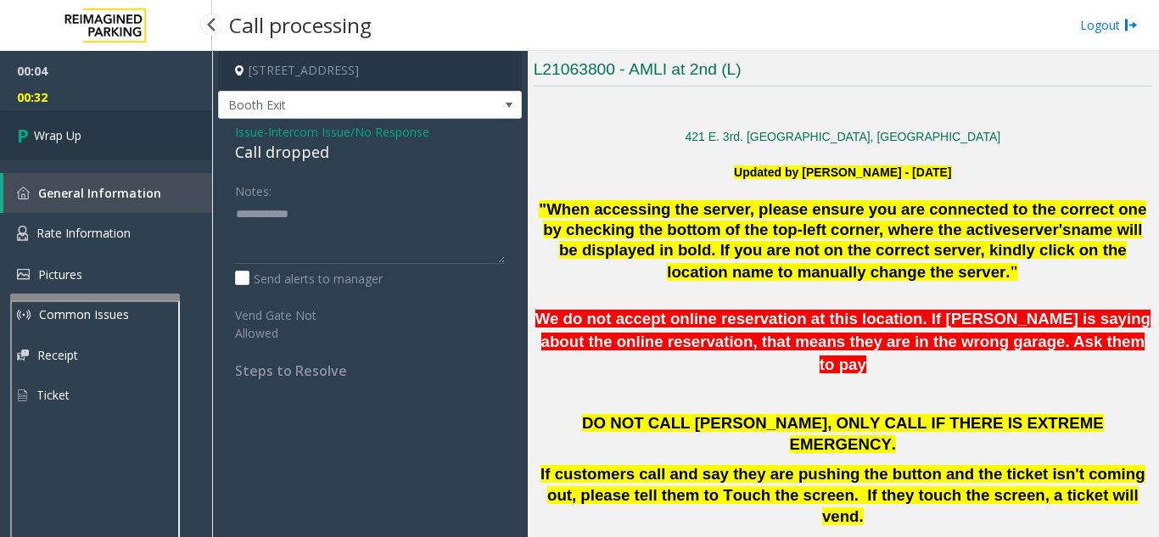
click at [85, 146] on link "Wrap Up" at bounding box center [106, 135] width 212 height 50
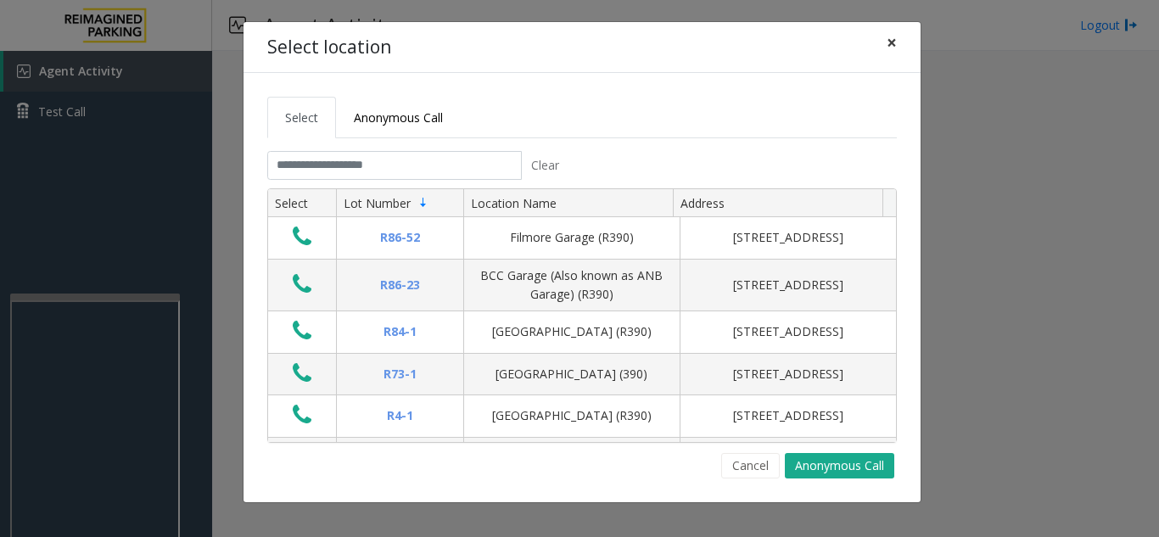
click at [889, 47] on span "×" at bounding box center [891, 43] width 10 height 24
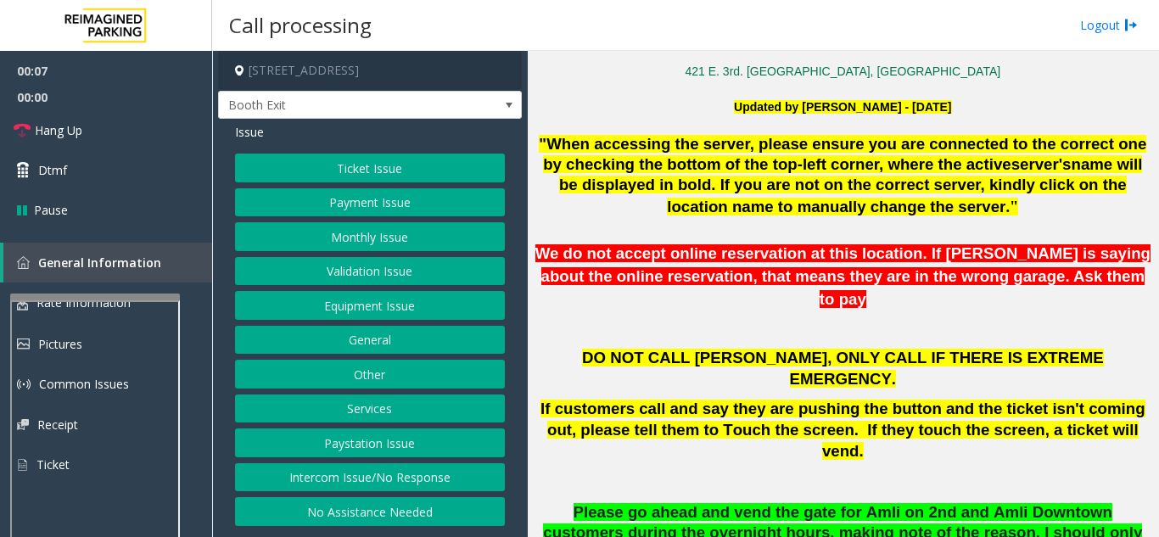
scroll to position [424, 0]
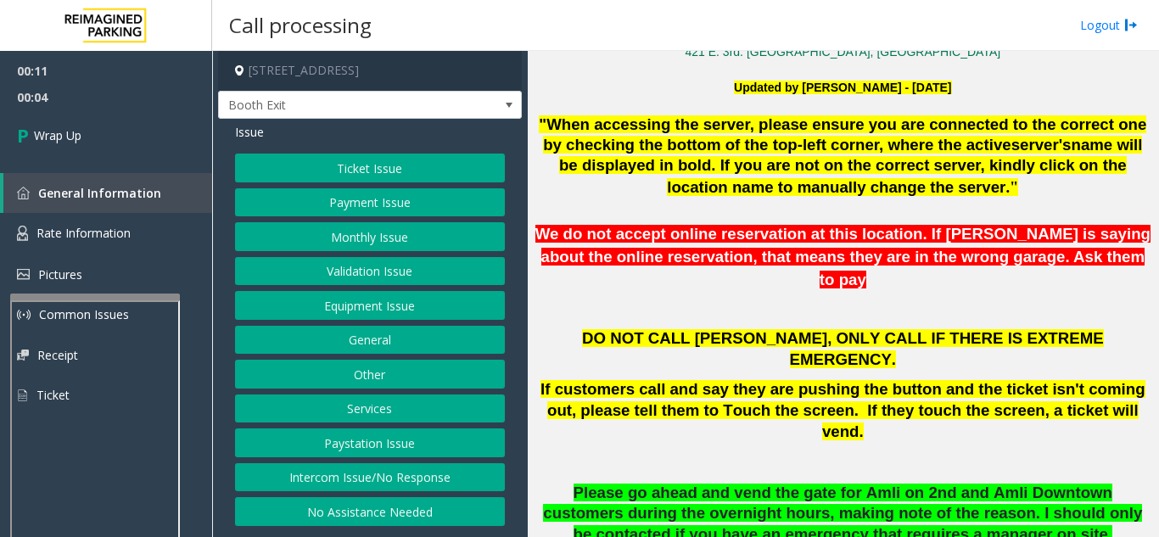
click at [383, 480] on button "Intercom Issue/No Response" at bounding box center [370, 477] width 270 height 29
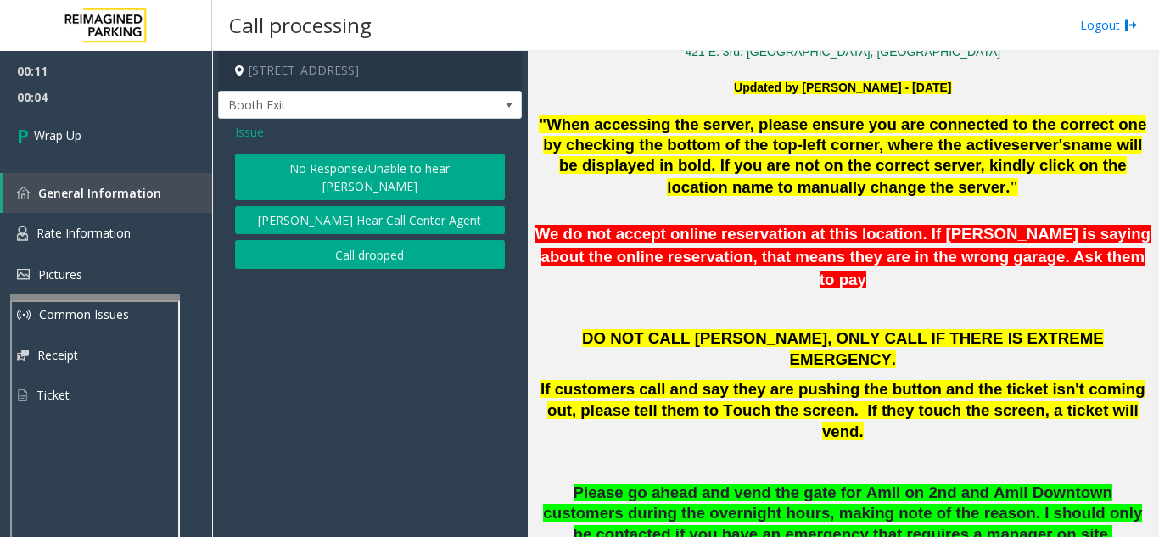
click at [389, 241] on button "Call dropped" at bounding box center [370, 254] width 270 height 29
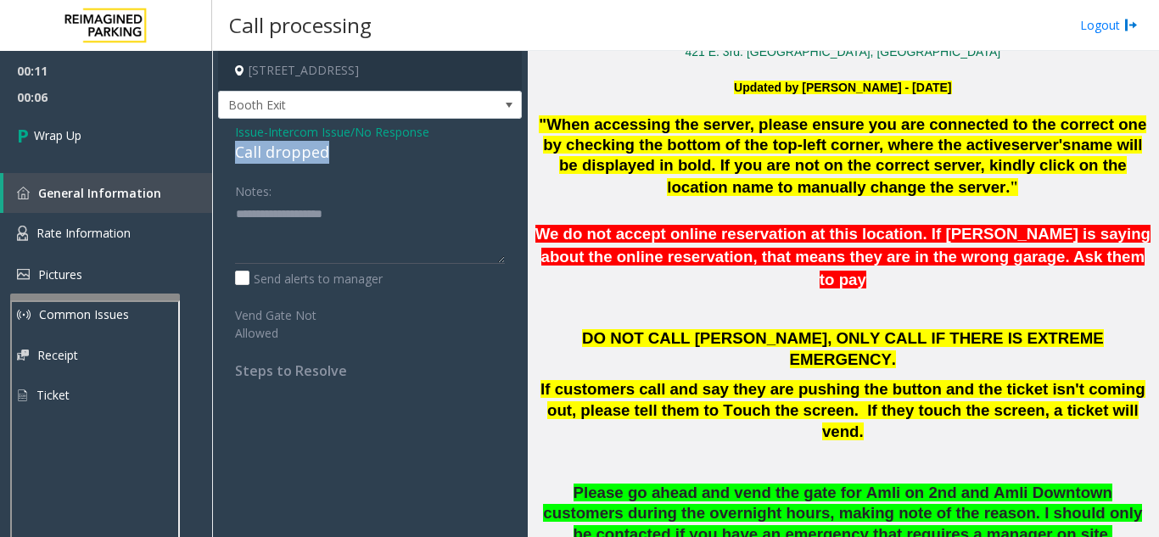
drag, startPoint x: 230, startPoint y: 153, endPoint x: 354, endPoint y: 154, distance: 123.8
click at [354, 154] on div "Issue - Intercom Issue/No Response Call dropped Notes: Send alerts to manager V…" at bounding box center [370, 257] width 304 height 277
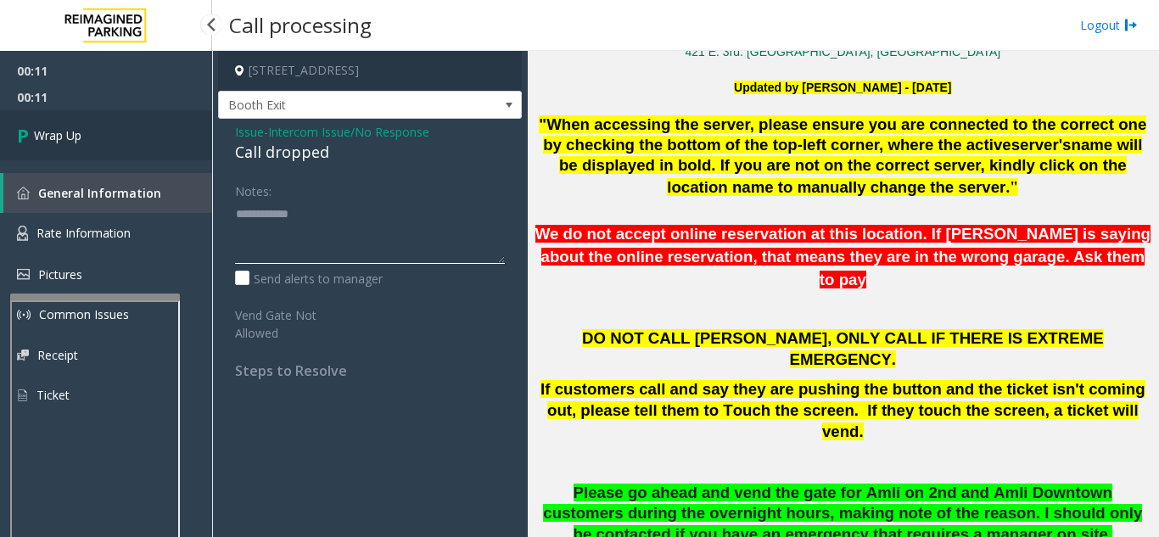
type textarea "**********"
click at [157, 145] on link "Wrap Up" at bounding box center [106, 135] width 212 height 50
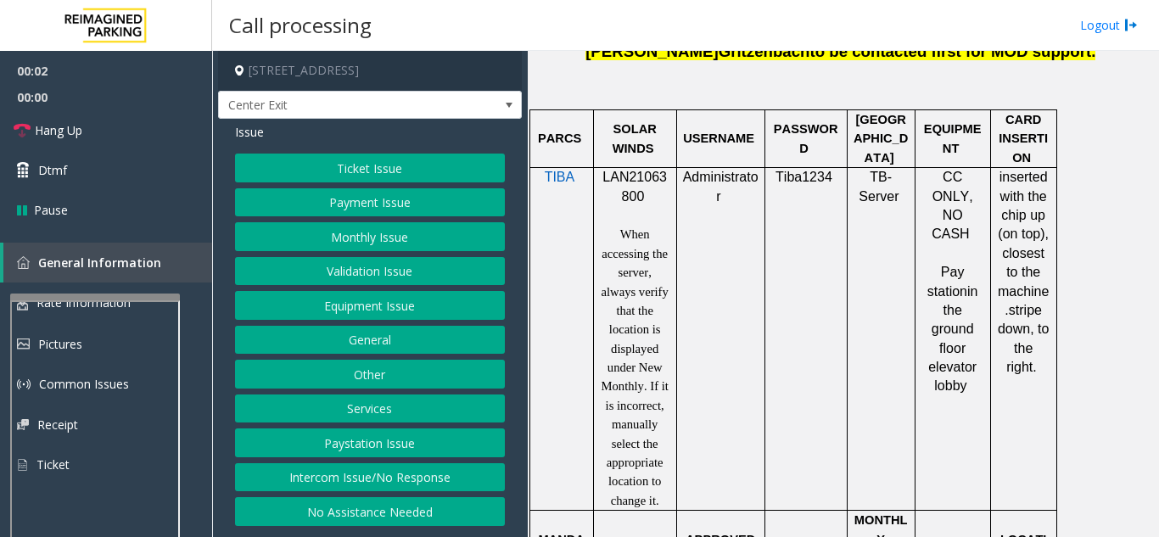
scroll to position [1187, 0]
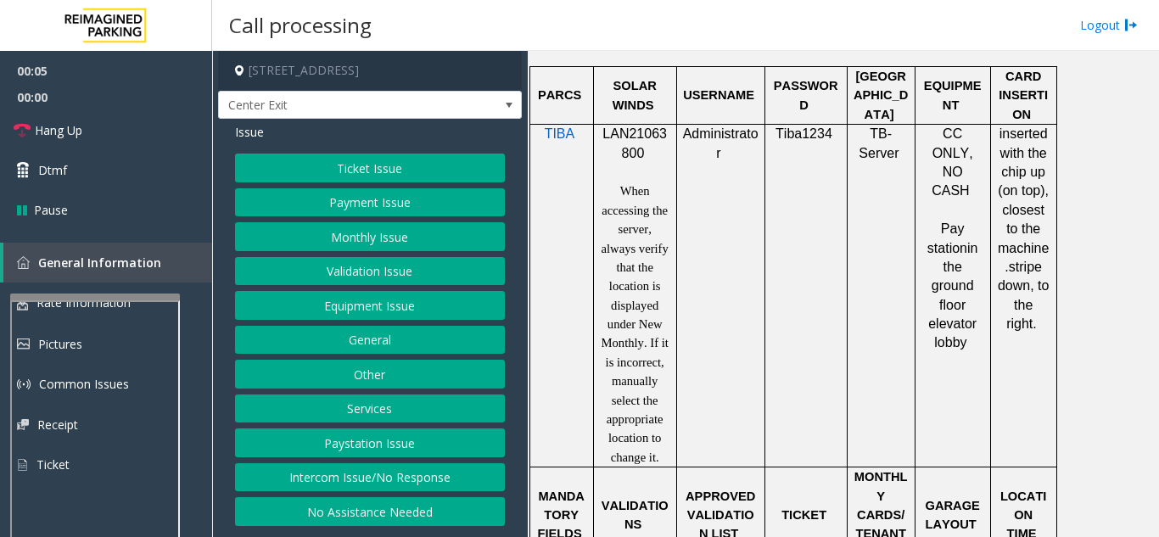
click at [409, 170] on button "Ticket Issue" at bounding box center [370, 168] width 270 height 29
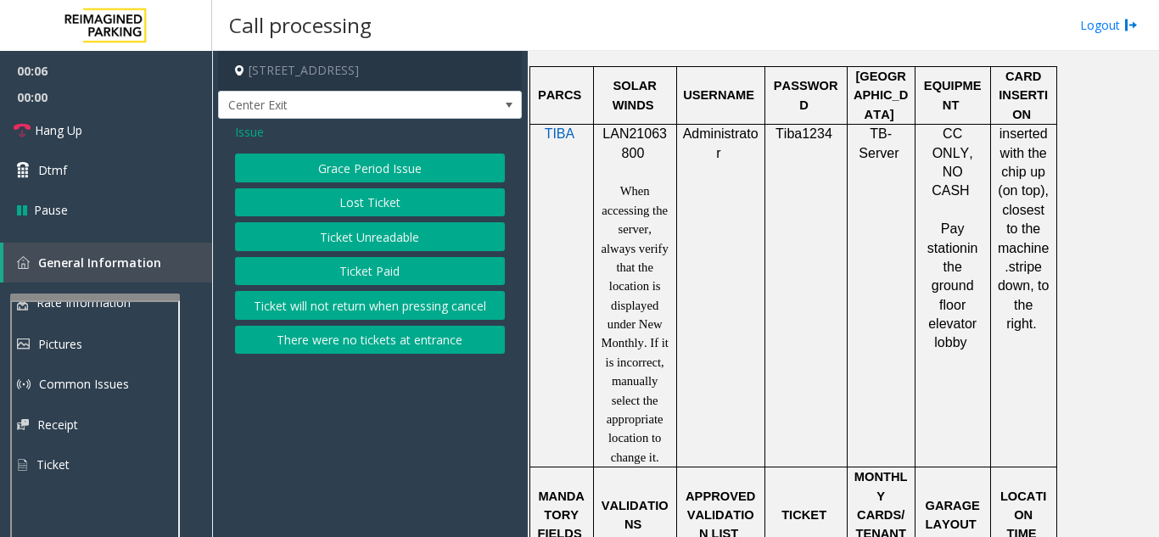
click at [393, 260] on button "Ticket Paid" at bounding box center [370, 271] width 270 height 29
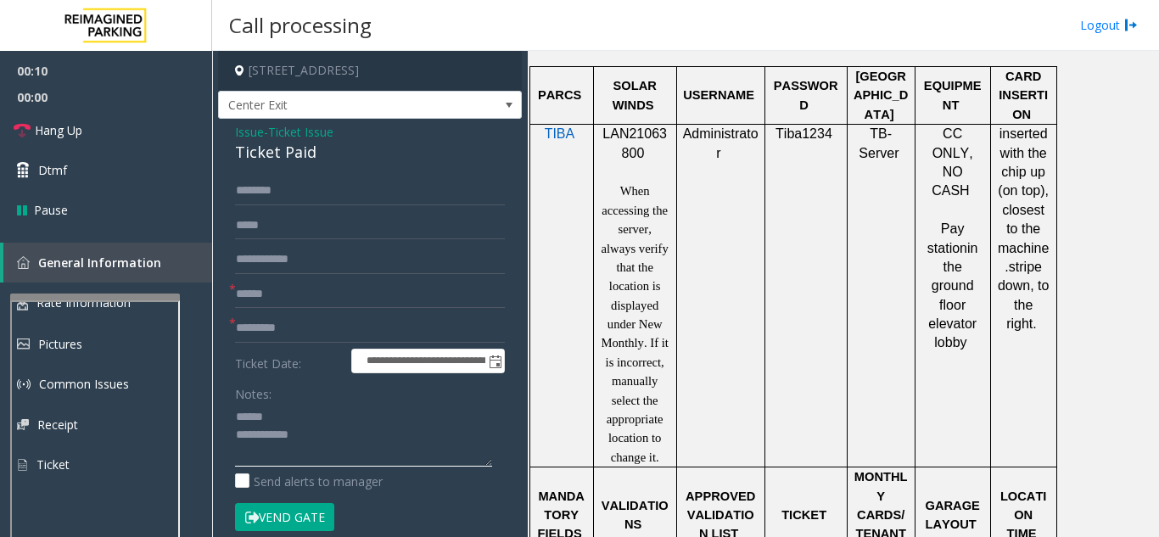
click at [299, 415] on textarea at bounding box center [363, 435] width 257 height 64
drag, startPoint x: 232, startPoint y: 161, endPoint x: 322, endPoint y: 161, distance: 89.9
click at [322, 161] on div "**********" at bounding box center [370, 462] width 304 height 686
click at [331, 332] on input "text" at bounding box center [370, 328] width 270 height 29
click at [358, 436] on textarea at bounding box center [363, 435] width 257 height 64
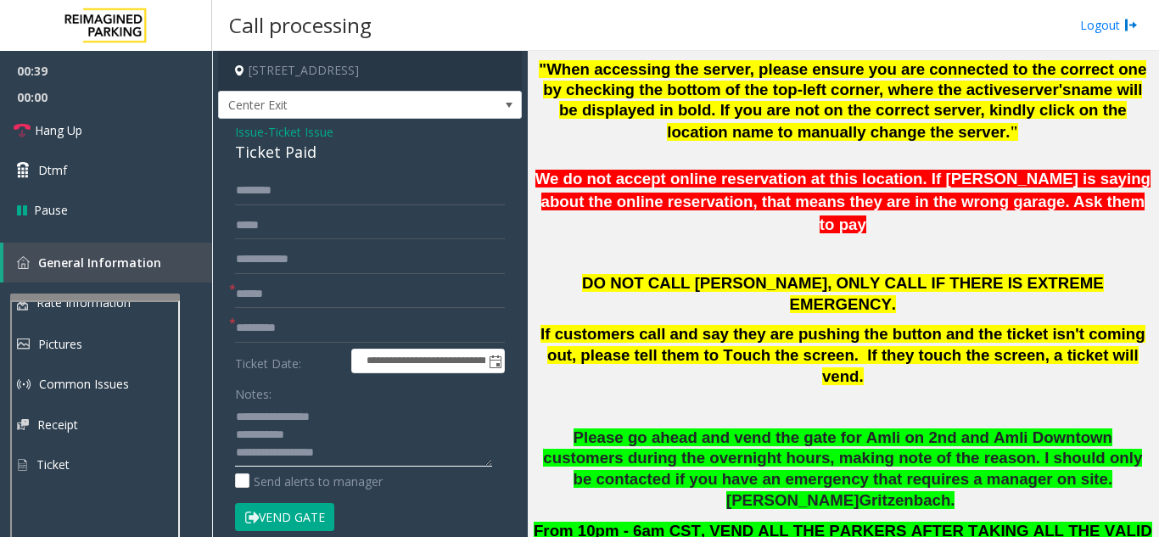
scroll to position [509, 0]
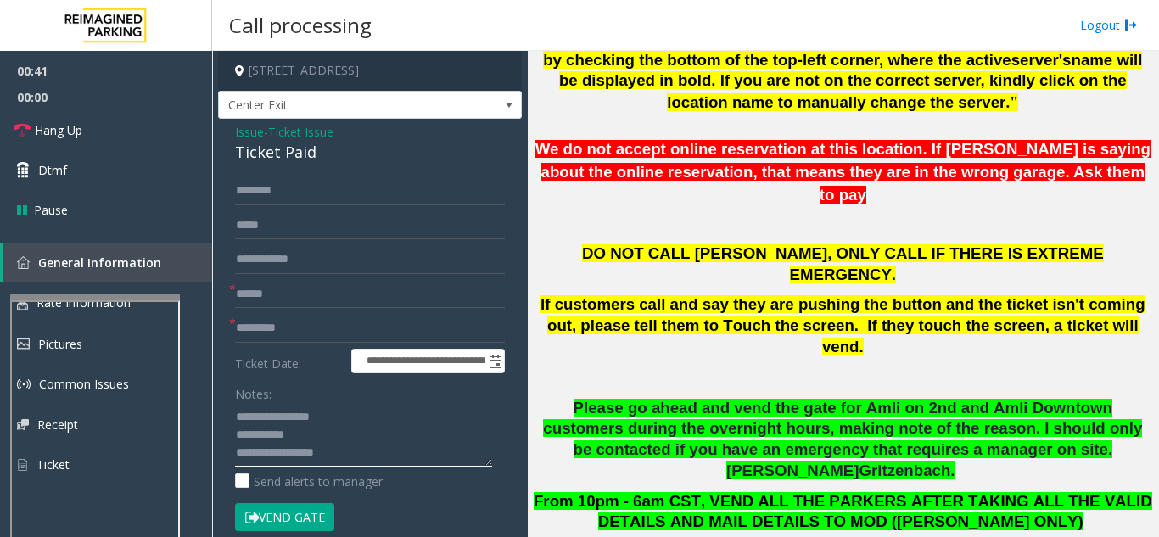
type textarea "**********"
click at [332, 304] on input "text" at bounding box center [370, 294] width 270 height 29
type input "******"
click at [362, 193] on input "text" at bounding box center [370, 190] width 270 height 29
click at [371, 199] on input "***" at bounding box center [370, 190] width 270 height 29
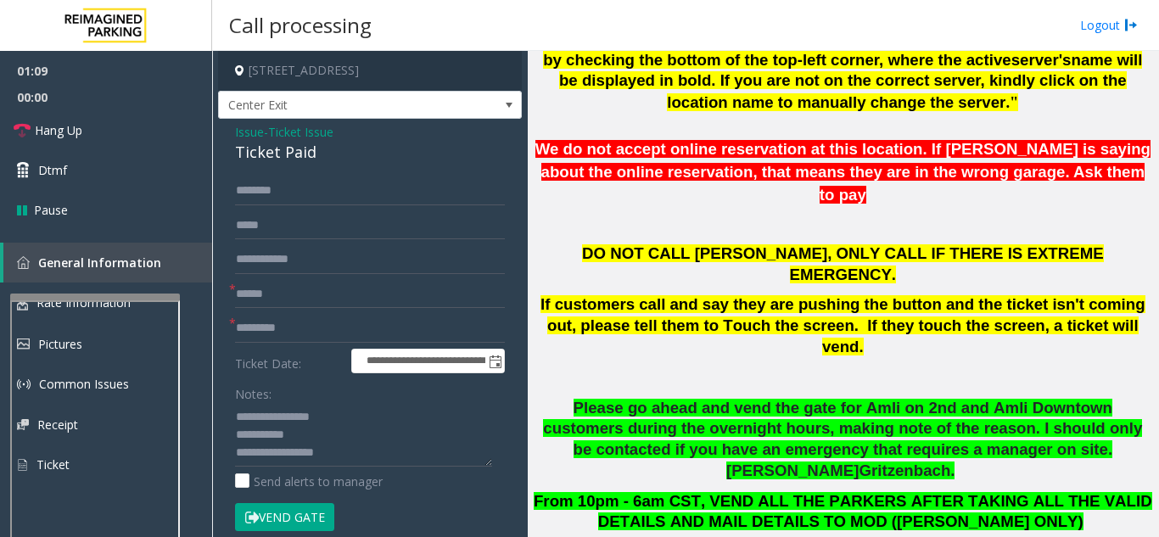
click at [291, 513] on button "Vend Gate" at bounding box center [284, 517] width 99 height 29
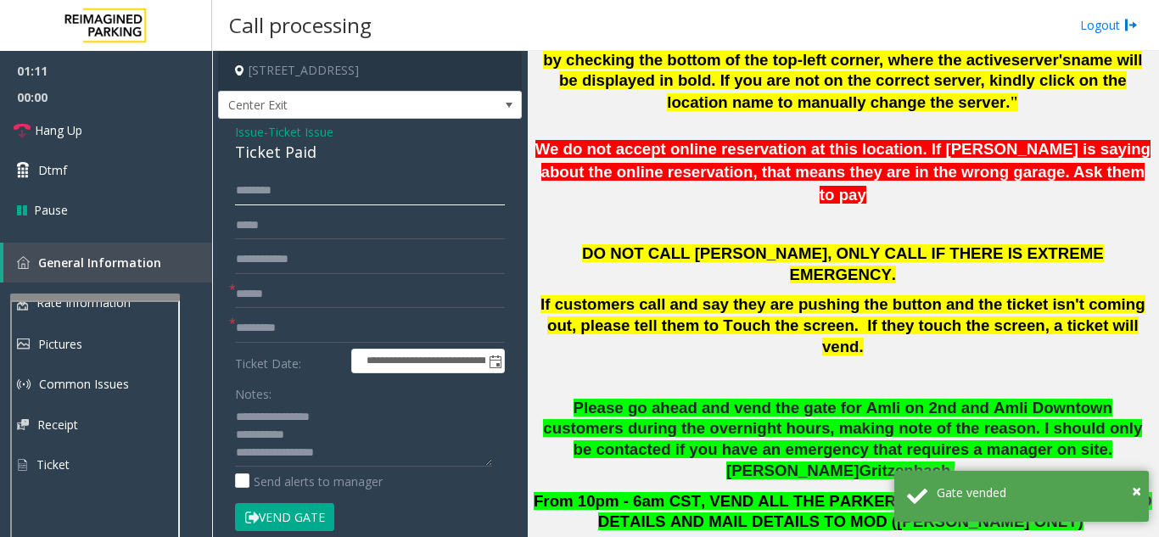
drag, startPoint x: 250, startPoint y: 193, endPoint x: 228, endPoint y: 195, distance: 22.1
click at [228, 195] on div "**********" at bounding box center [369, 496] width 295 height 641
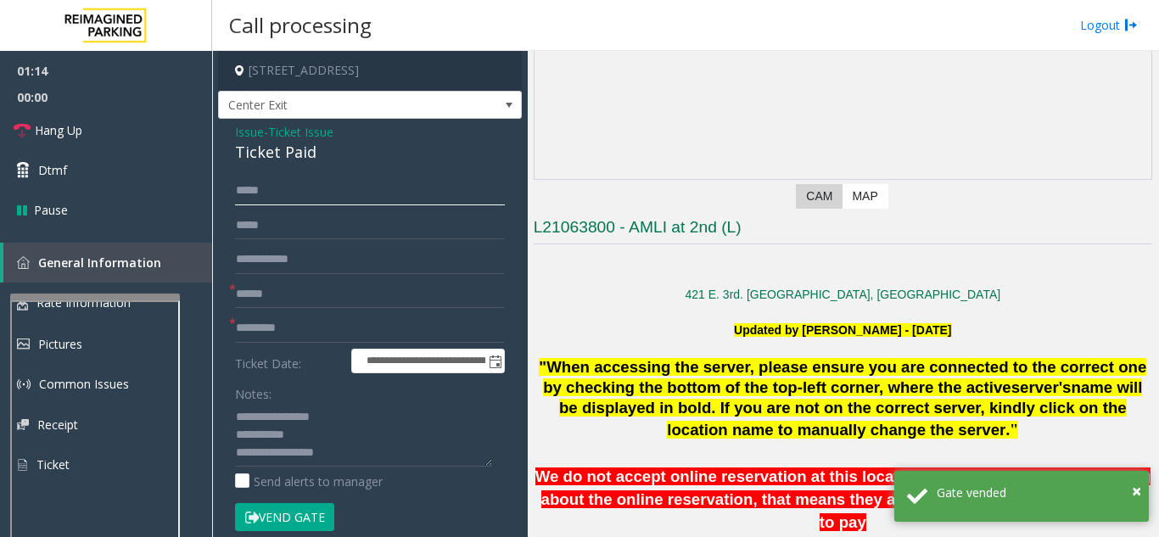
scroll to position [170, 0]
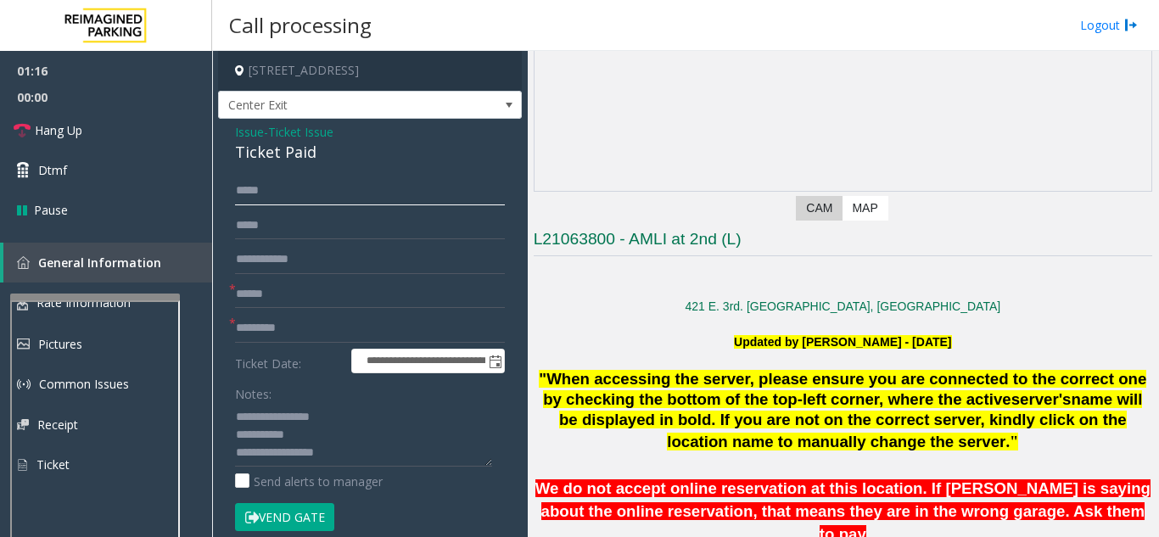
type input "****"
click at [400, 431] on textarea at bounding box center [363, 435] width 257 height 64
click at [92, 138] on link "Hang Up" at bounding box center [106, 130] width 212 height 40
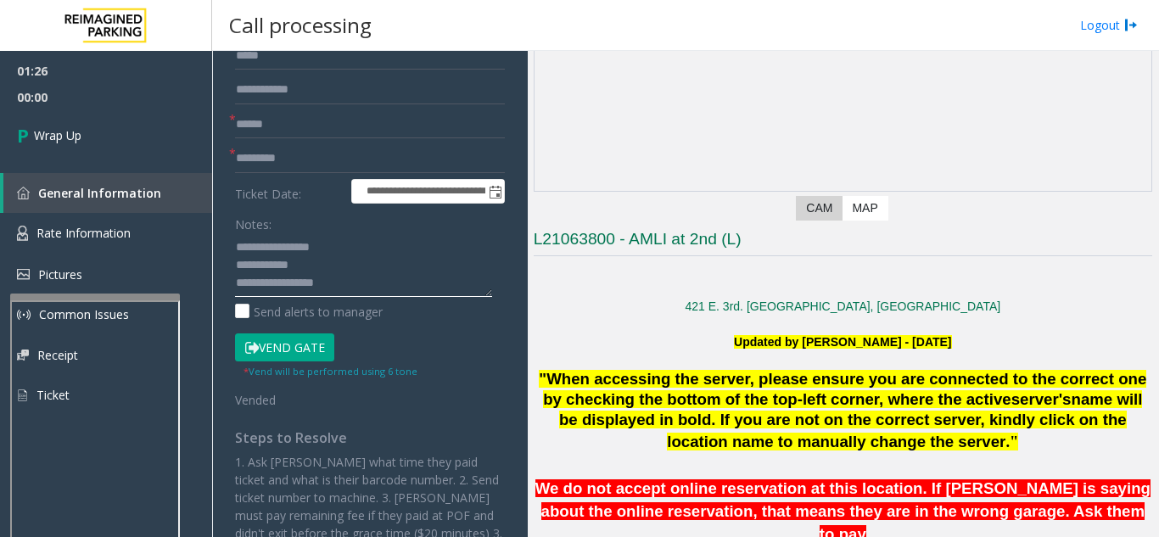
click at [354, 271] on textarea at bounding box center [363, 265] width 257 height 64
type textarea "**********"
click at [281, 181] on label "Ticket Date:" at bounding box center [289, 191] width 116 height 25
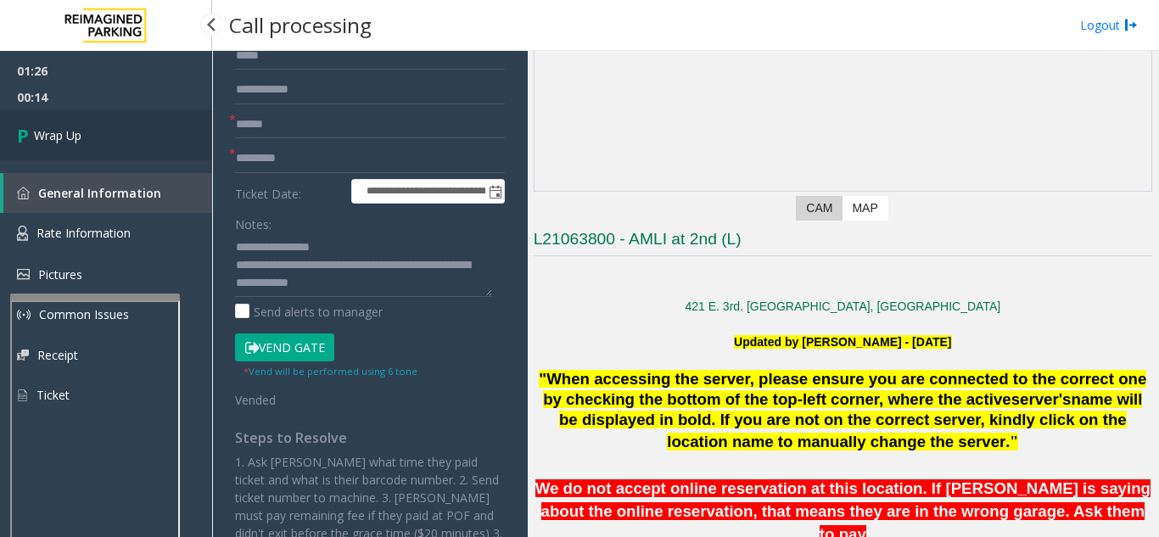
click at [79, 129] on span "Wrap Up" at bounding box center [57, 135] width 47 height 18
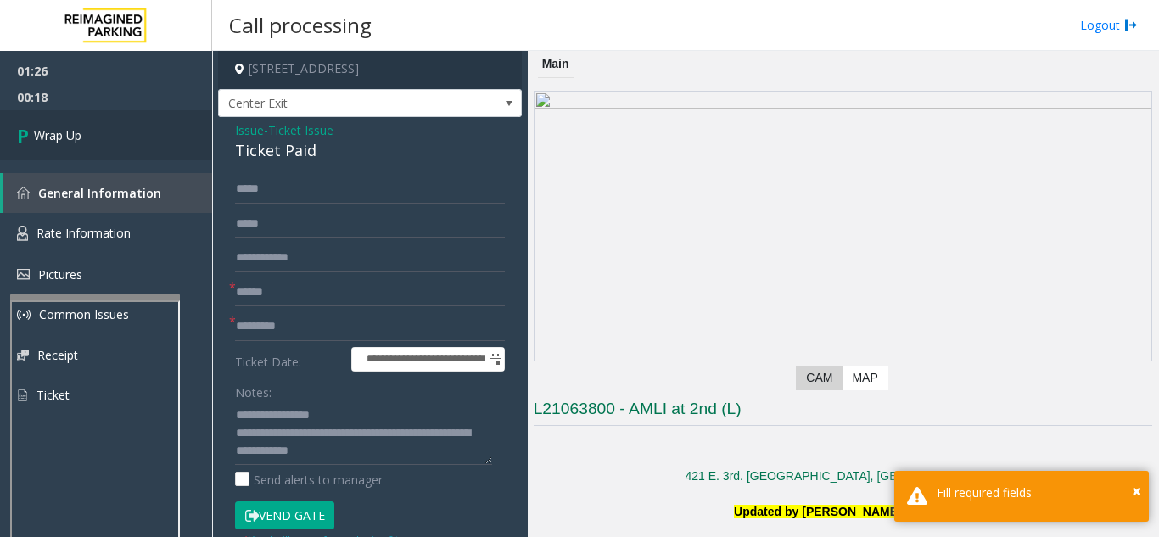
scroll to position [0, 0]
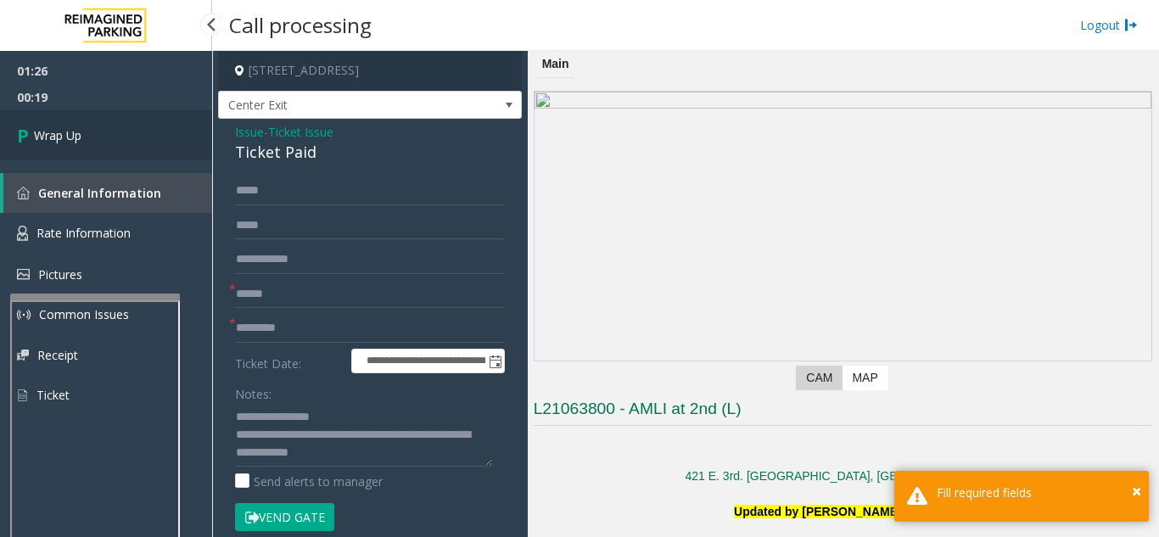
click at [13, 133] on link "Wrap Up" at bounding box center [106, 135] width 212 height 50
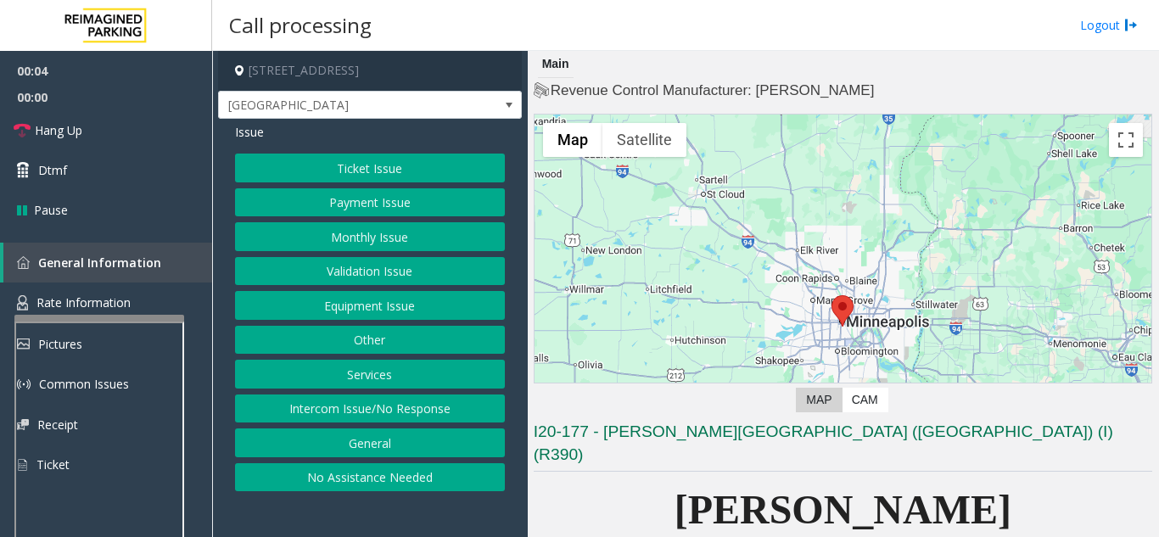
click at [92, 320] on div at bounding box center [99, 318] width 170 height 7
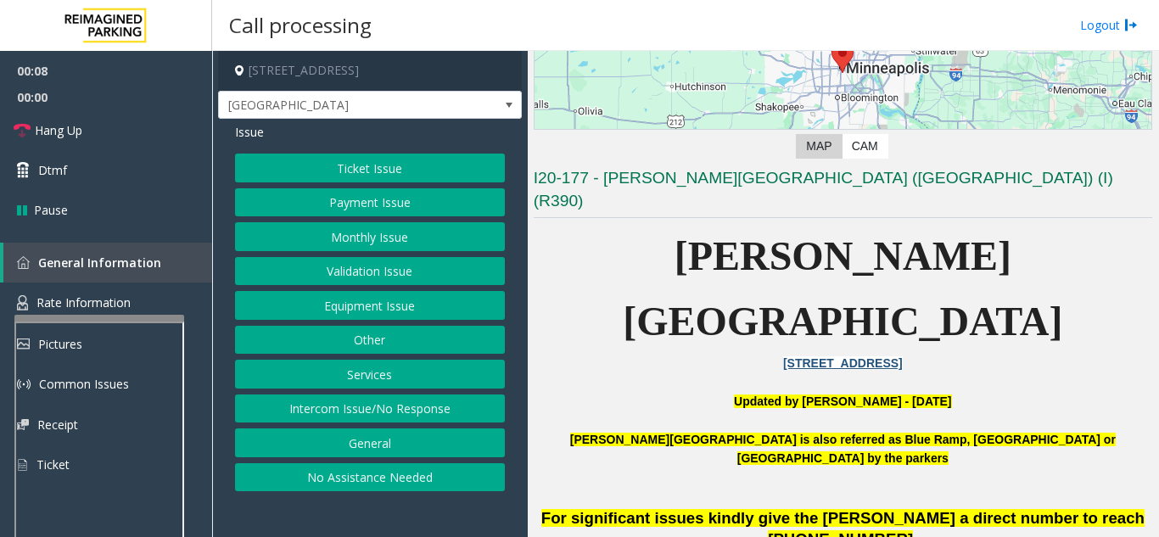
scroll to position [254, 0]
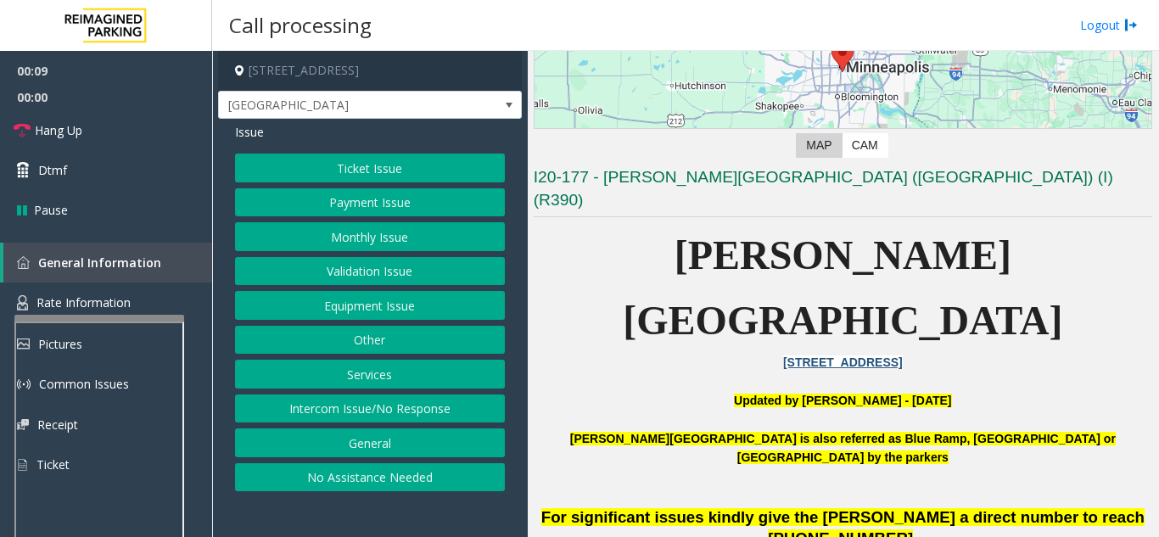
click at [420, 470] on button "No Assistance Needed" at bounding box center [370, 477] width 270 height 29
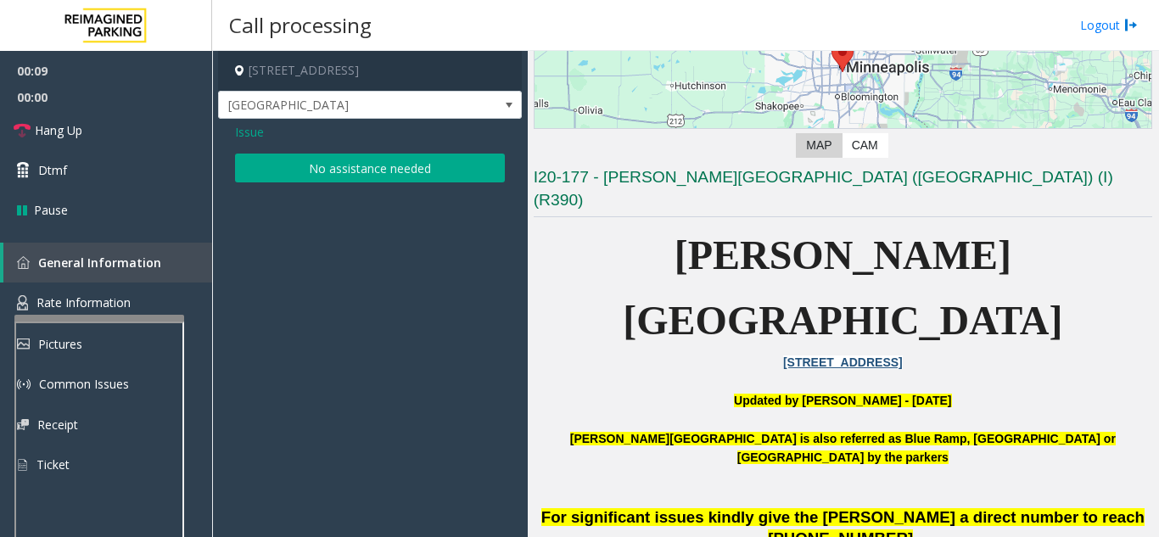
click at [366, 175] on button "No assistance needed" at bounding box center [370, 168] width 270 height 29
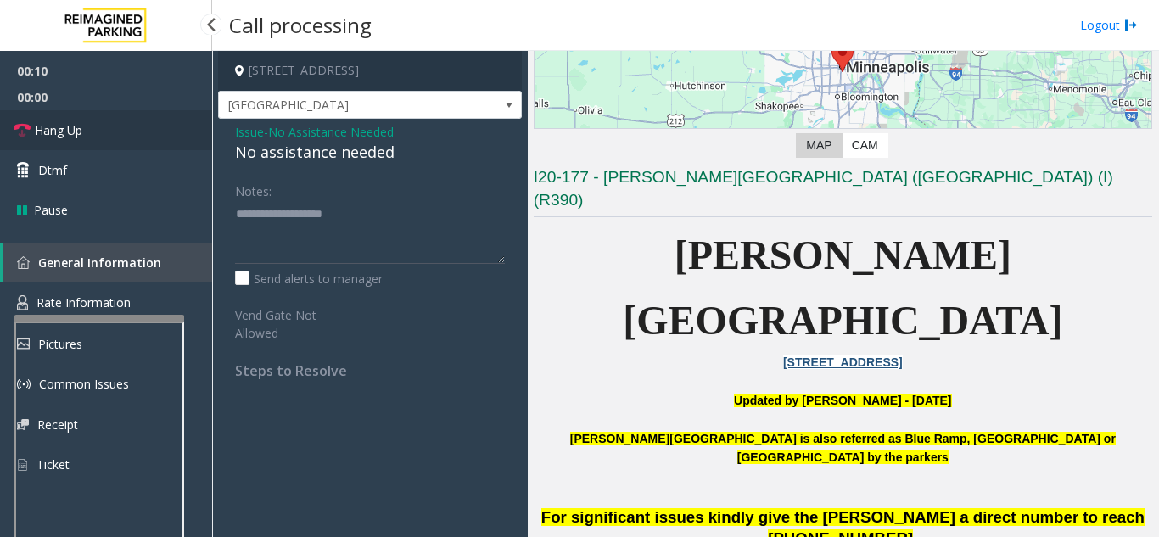
click at [157, 142] on link "Hang Up" at bounding box center [106, 130] width 212 height 40
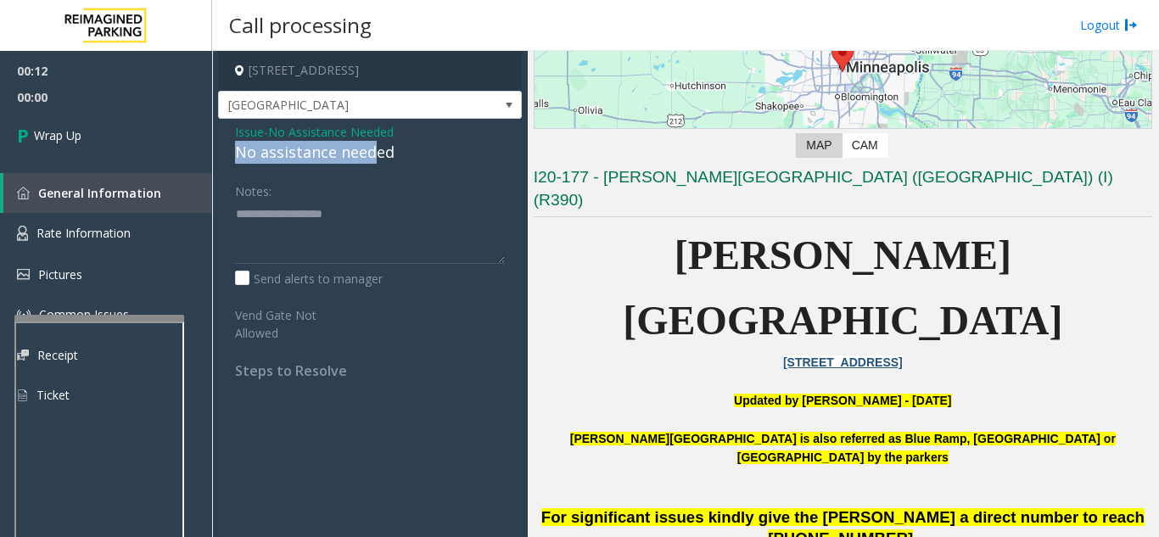
drag, startPoint x: 223, startPoint y: 150, endPoint x: 371, endPoint y: 156, distance: 148.5
click at [371, 156] on div "Issue - No Assistance Needed No assistance needed Notes: Send alerts to manager…" at bounding box center [370, 257] width 304 height 277
click at [327, 189] on div "Notes:" at bounding box center [370, 219] width 270 height 87
drag, startPoint x: 393, startPoint y: 153, endPoint x: 226, endPoint y: 154, distance: 166.2
click at [226, 154] on div "Issue - No Assistance Needed No assistance needed Notes: Send alerts to manager…" at bounding box center [370, 257] width 304 height 277
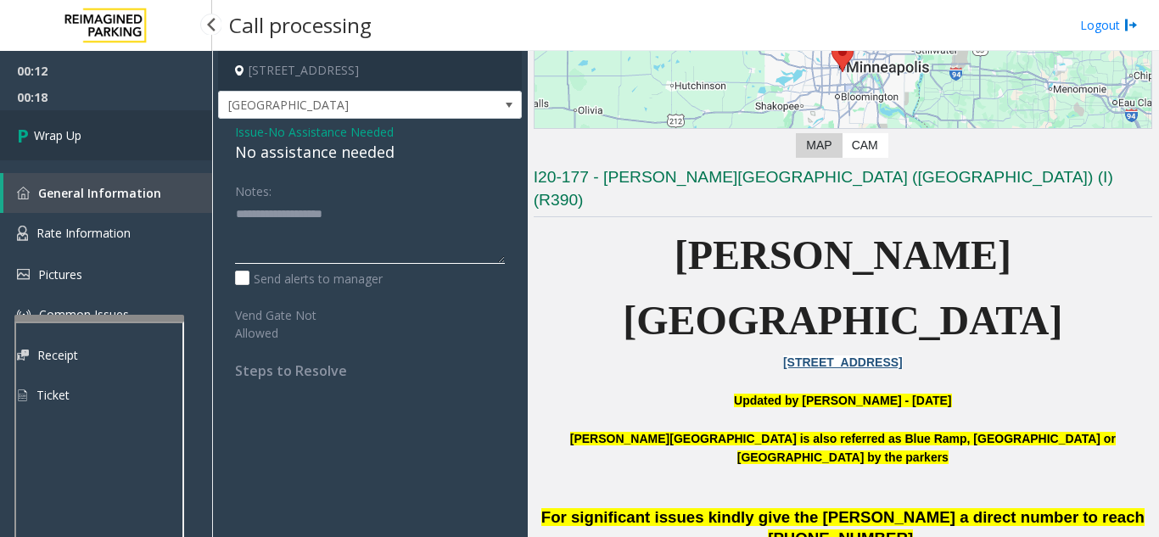
type textarea "**********"
click at [168, 154] on link "Wrap Up" at bounding box center [106, 135] width 212 height 50
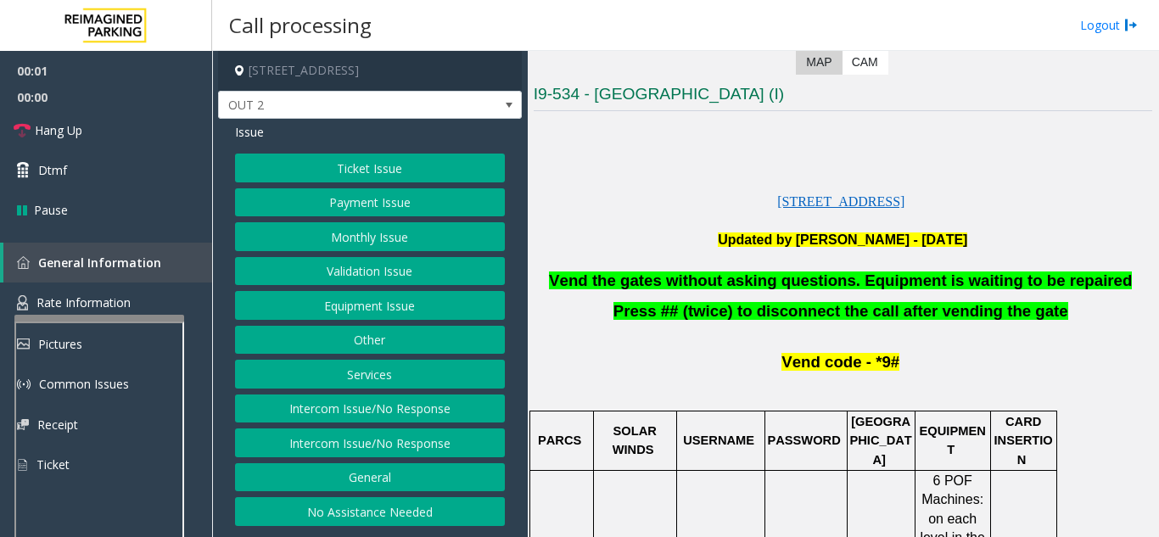
scroll to position [339, 0]
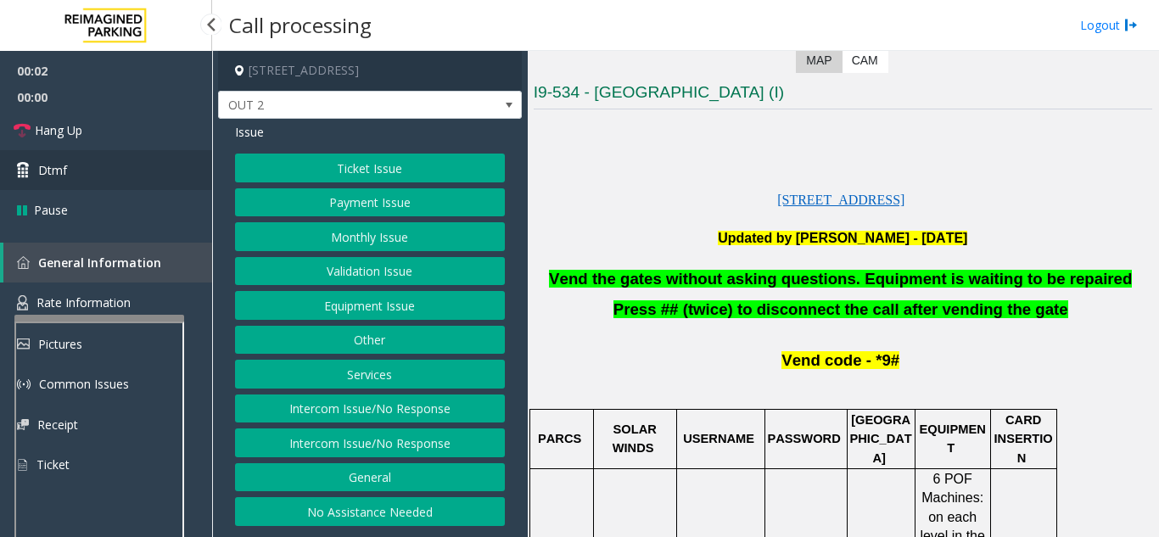
click at [88, 162] on link "Dtmf" at bounding box center [106, 170] width 212 height 40
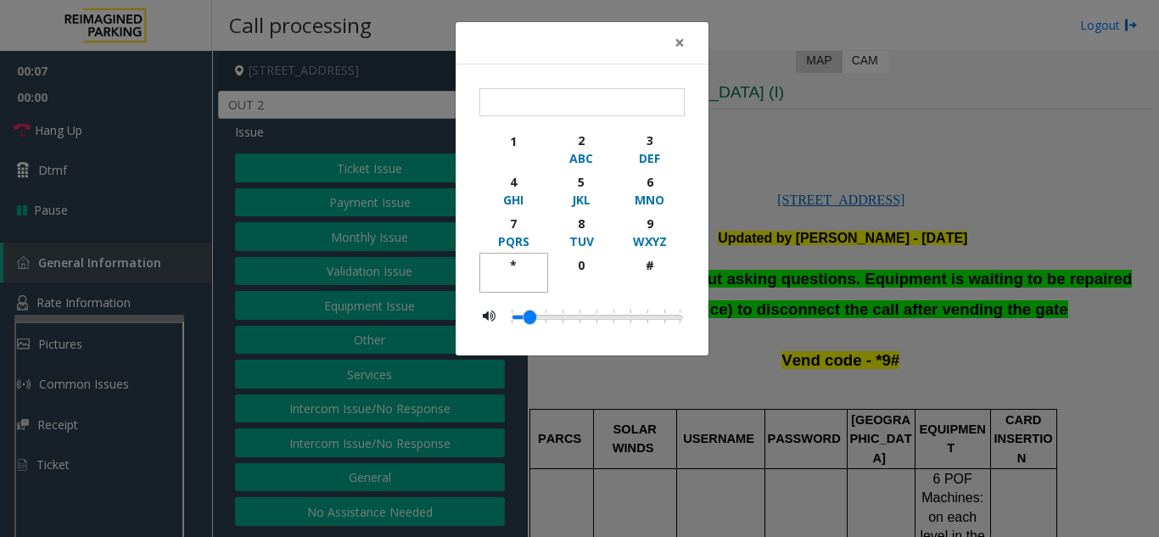
click at [516, 268] on div "*" at bounding box center [513, 265] width 47 height 18
click at [634, 217] on div "9" at bounding box center [649, 224] width 47 height 18
click at [651, 268] on div "#" at bounding box center [649, 265] width 47 height 18
type input "***"
click at [671, 40] on button "×" at bounding box center [679, 43] width 34 height 42
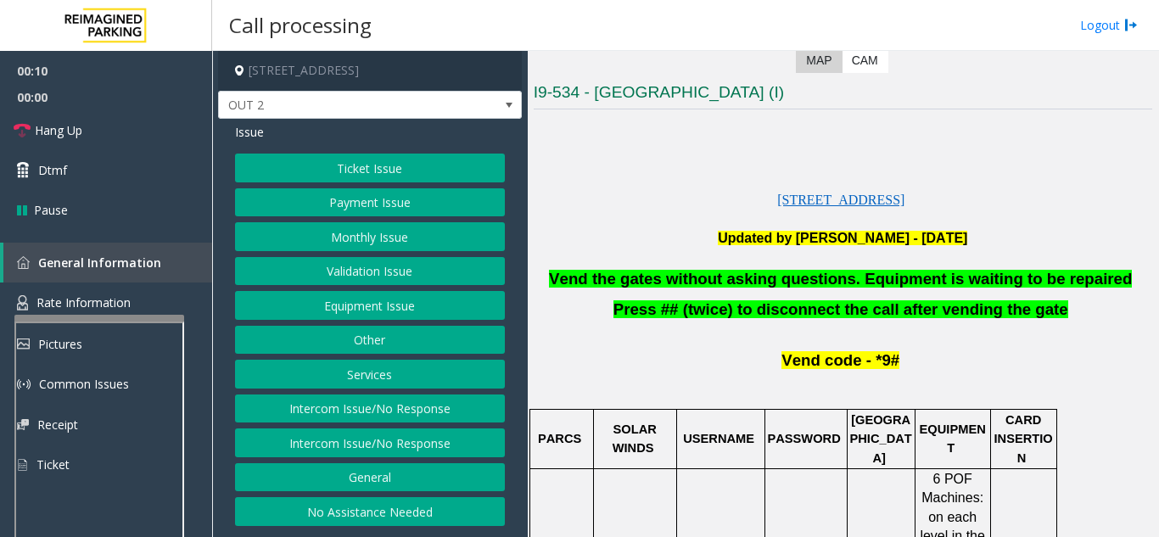
click at [405, 309] on button "Equipment Issue" at bounding box center [370, 305] width 270 height 29
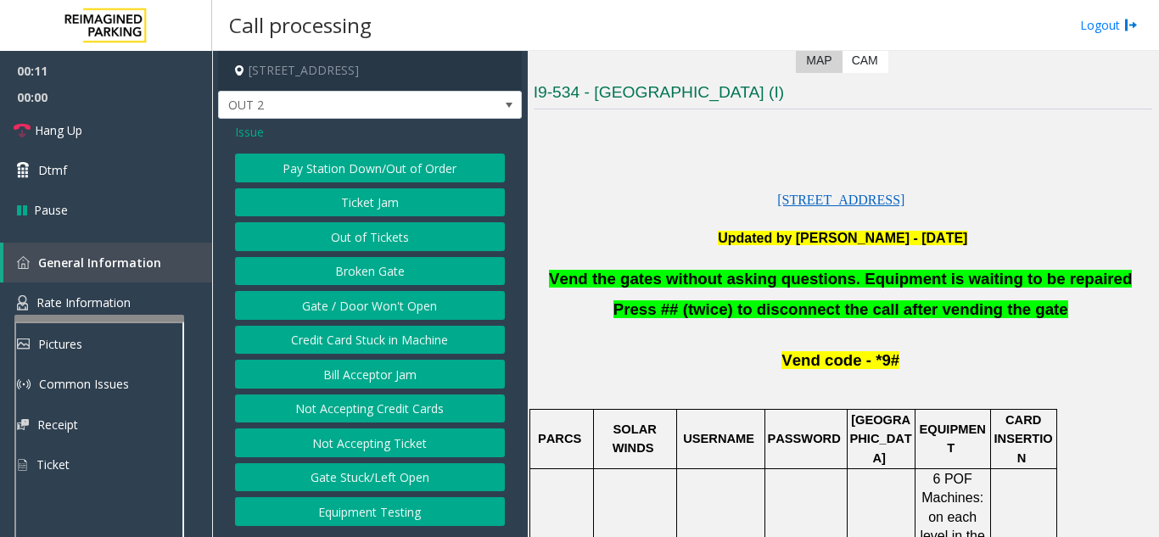
click at [405, 309] on button "Gate / Door Won't Open" at bounding box center [370, 305] width 270 height 29
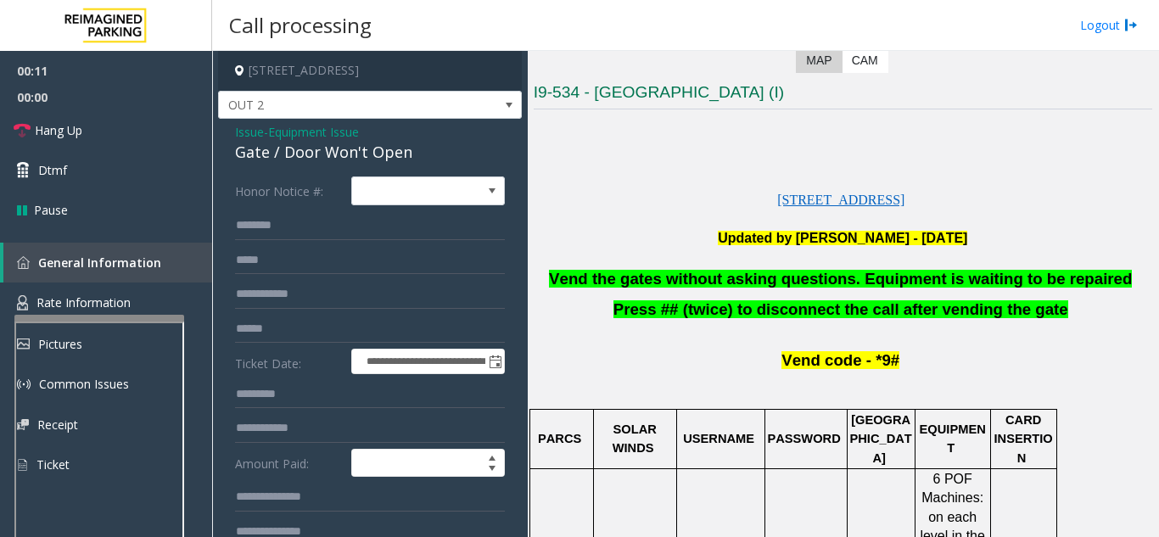
scroll to position [85, 0]
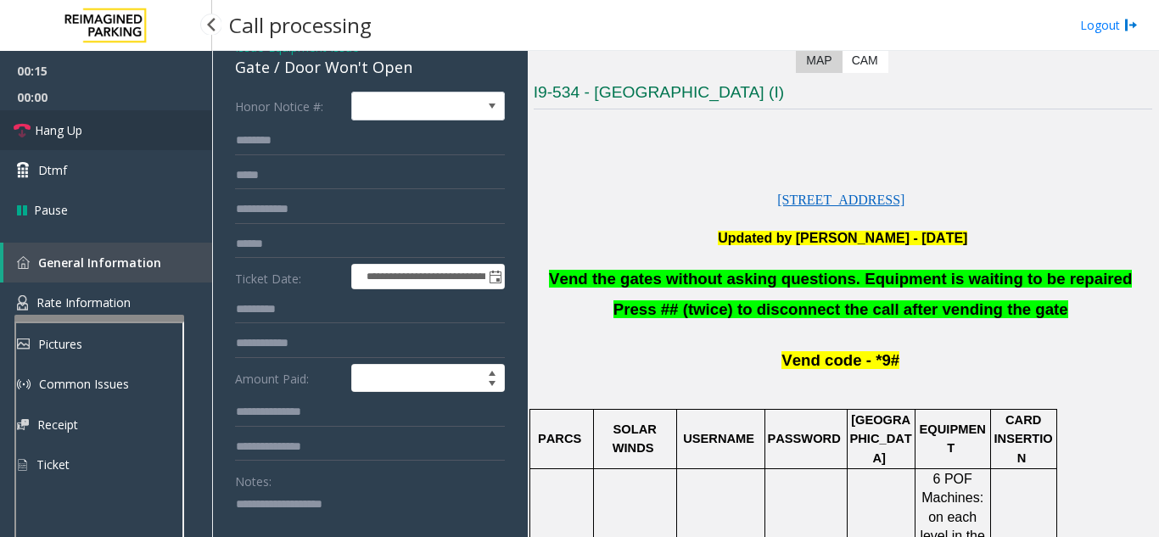
click at [135, 138] on link "Hang Up" at bounding box center [106, 130] width 212 height 40
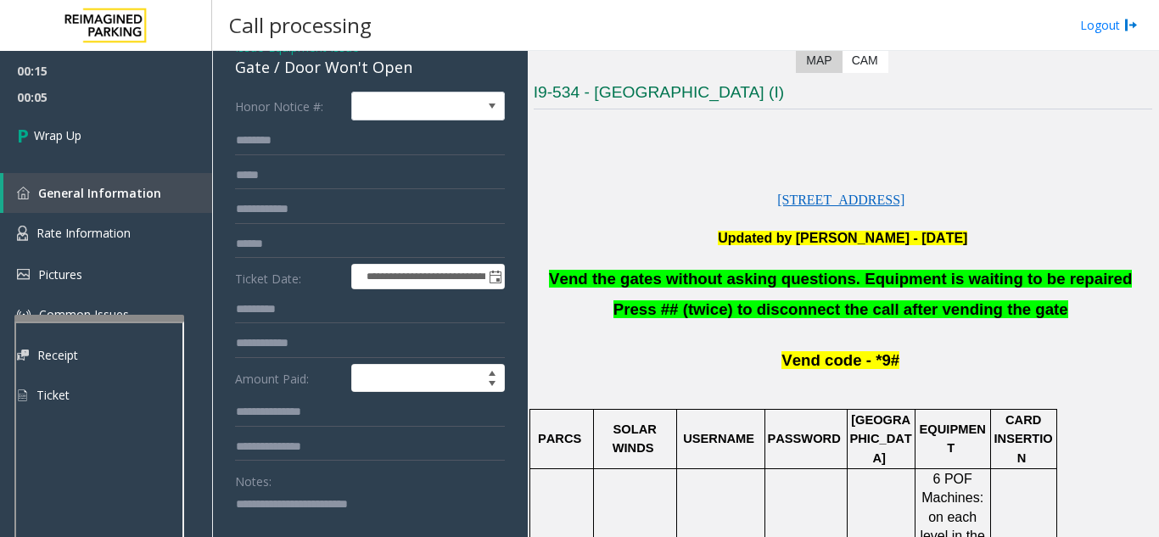
scroll to position [102, 0]
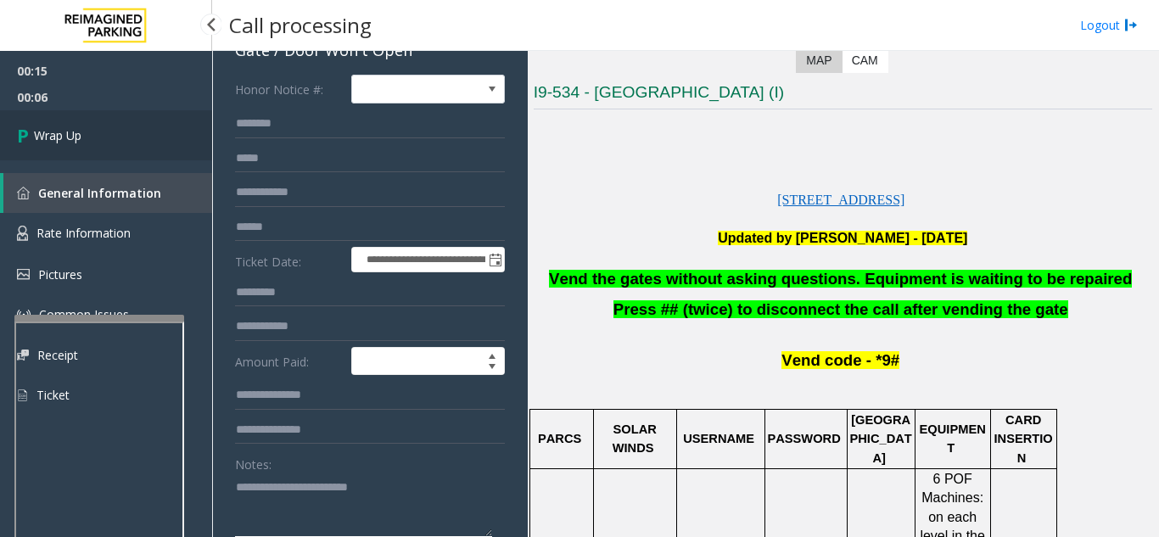
type textarea "**********"
click at [130, 140] on link "Wrap Up" at bounding box center [106, 135] width 212 height 50
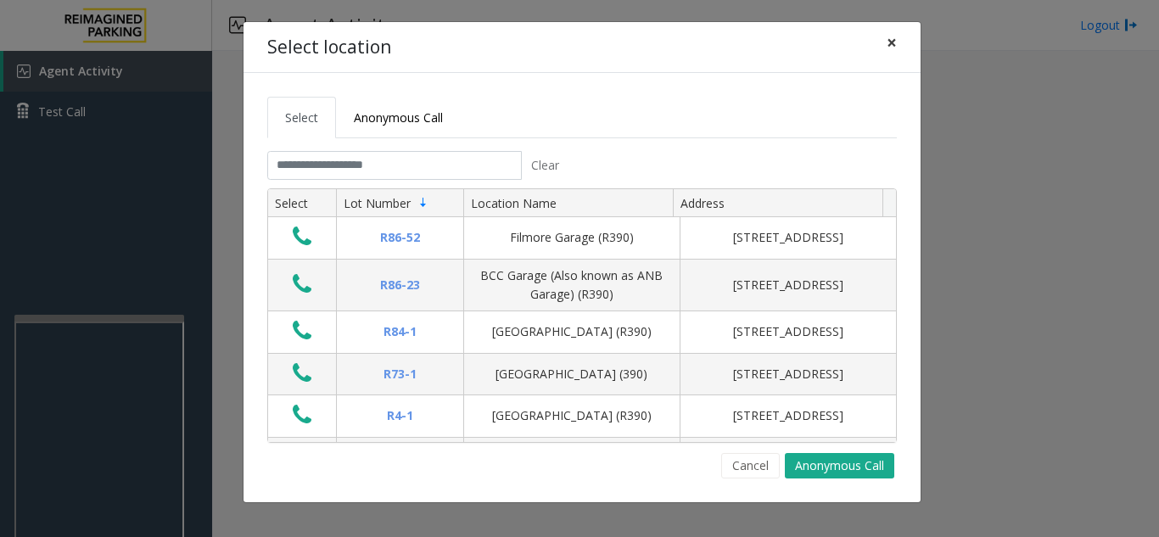
click at [890, 47] on span "×" at bounding box center [891, 43] width 10 height 24
click at [901, 45] on button "×" at bounding box center [891, 43] width 34 height 42
click at [338, 174] on input "text" at bounding box center [394, 165] width 254 height 29
click at [887, 46] on span "×" at bounding box center [891, 43] width 10 height 24
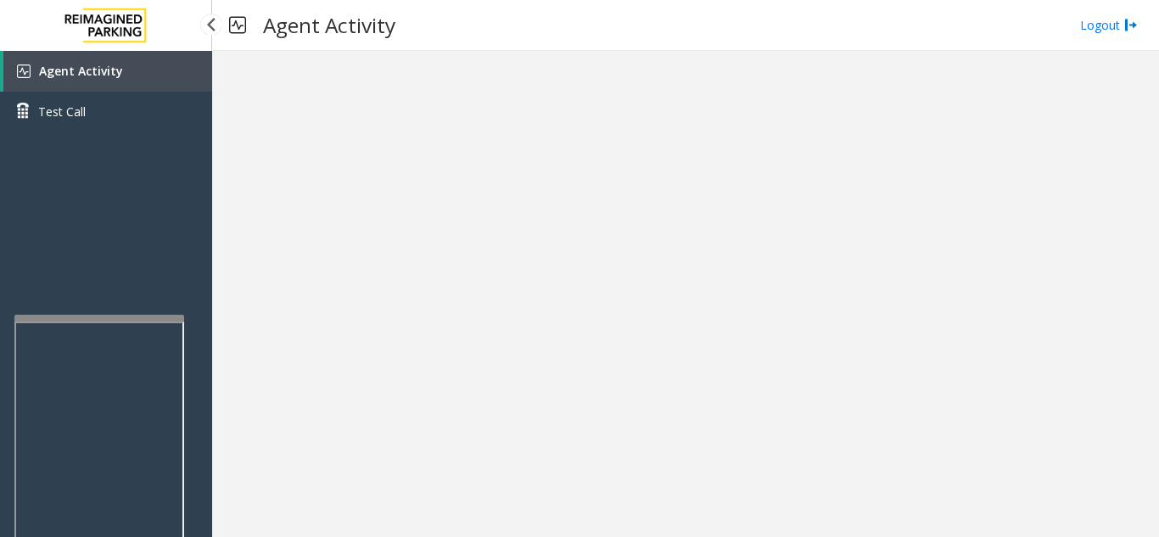
click at [168, 79] on link "Agent Activity" at bounding box center [107, 71] width 209 height 41
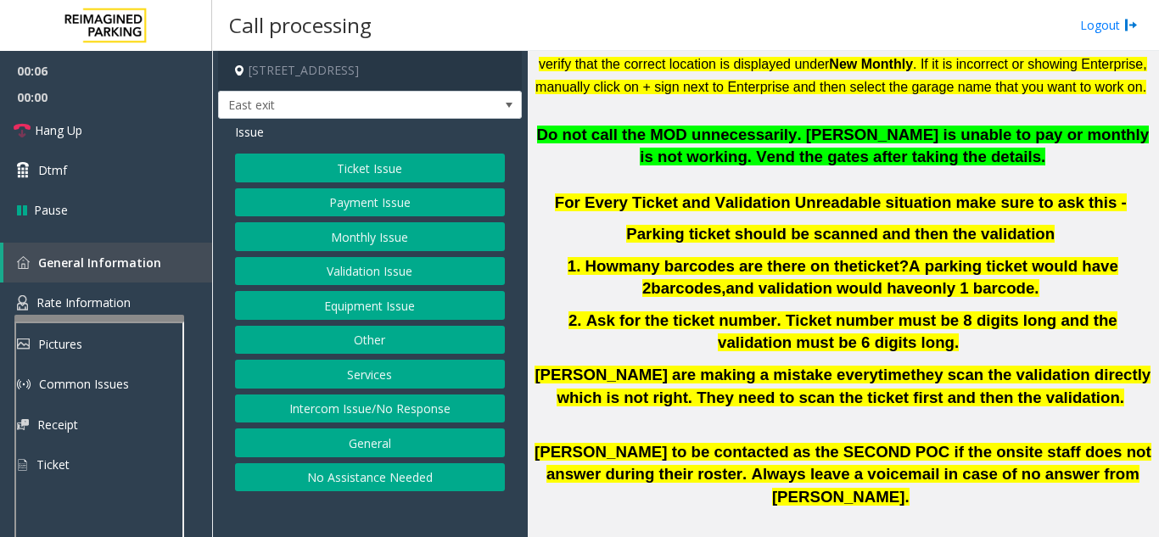
scroll to position [509, 0]
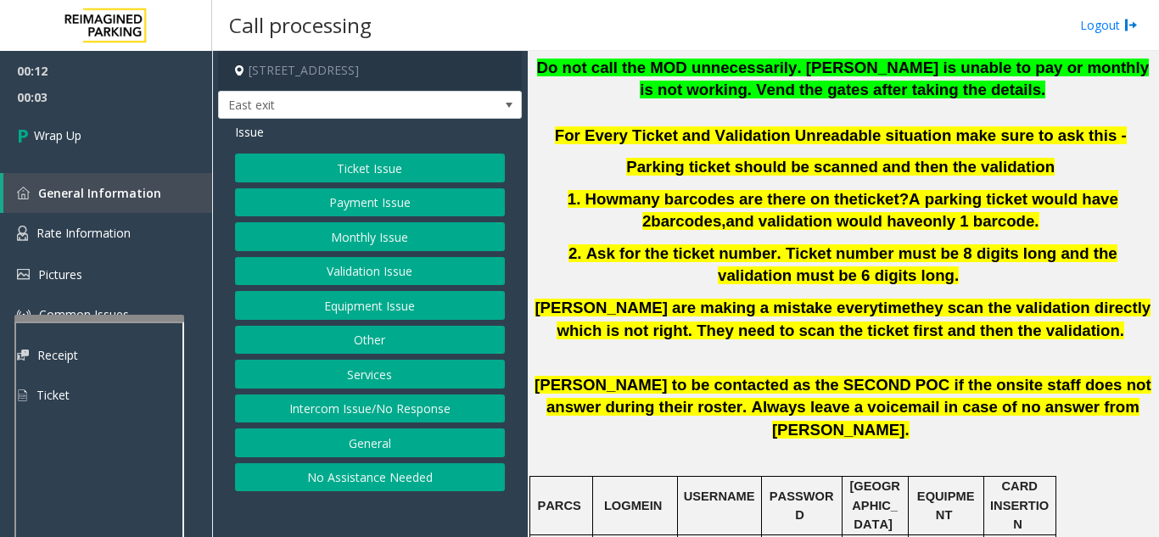
click at [338, 311] on button "Equipment Issue" at bounding box center [370, 305] width 270 height 29
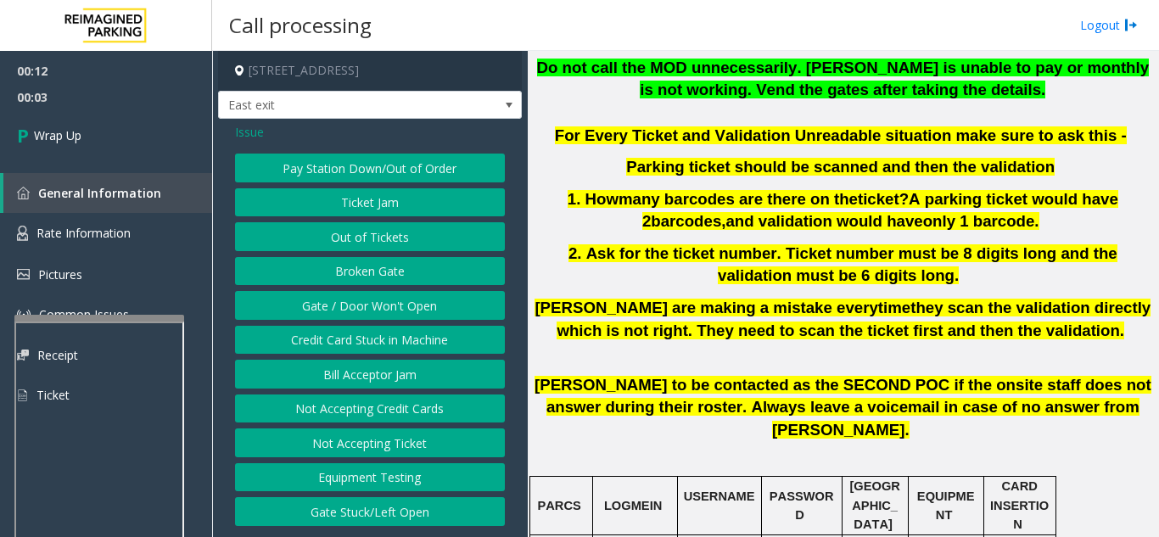
click at [338, 311] on button "Gate / Door Won't Open" at bounding box center [370, 305] width 270 height 29
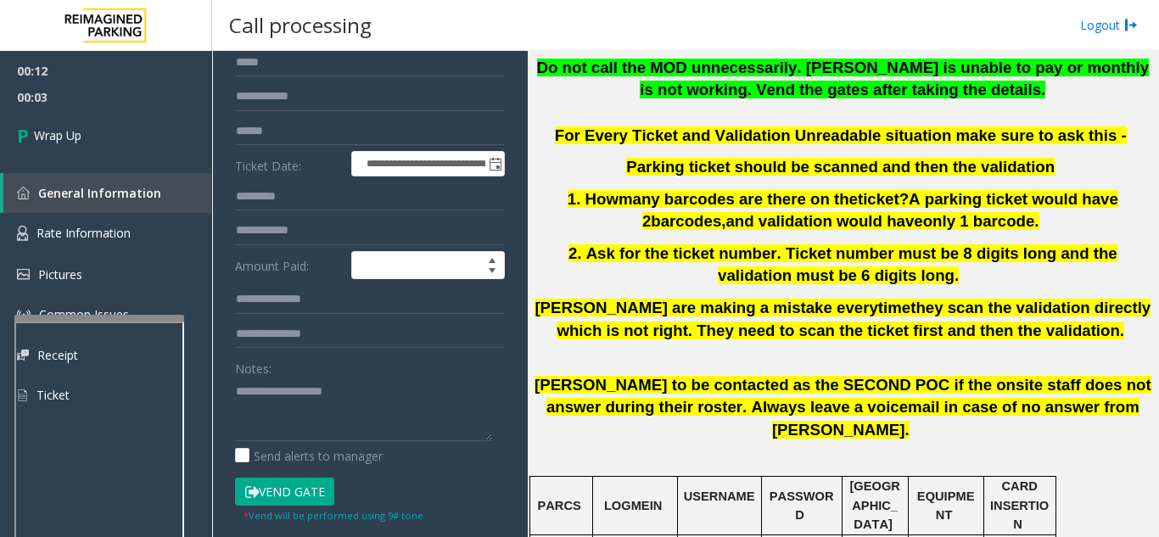
scroll to position [170, 0]
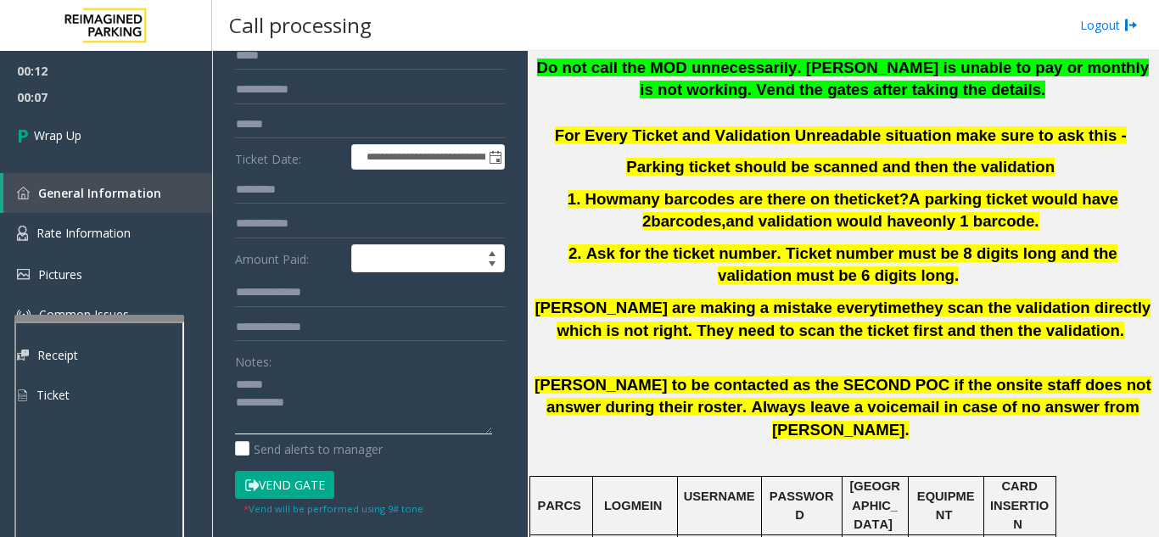
click at [288, 381] on textarea at bounding box center [363, 403] width 257 height 64
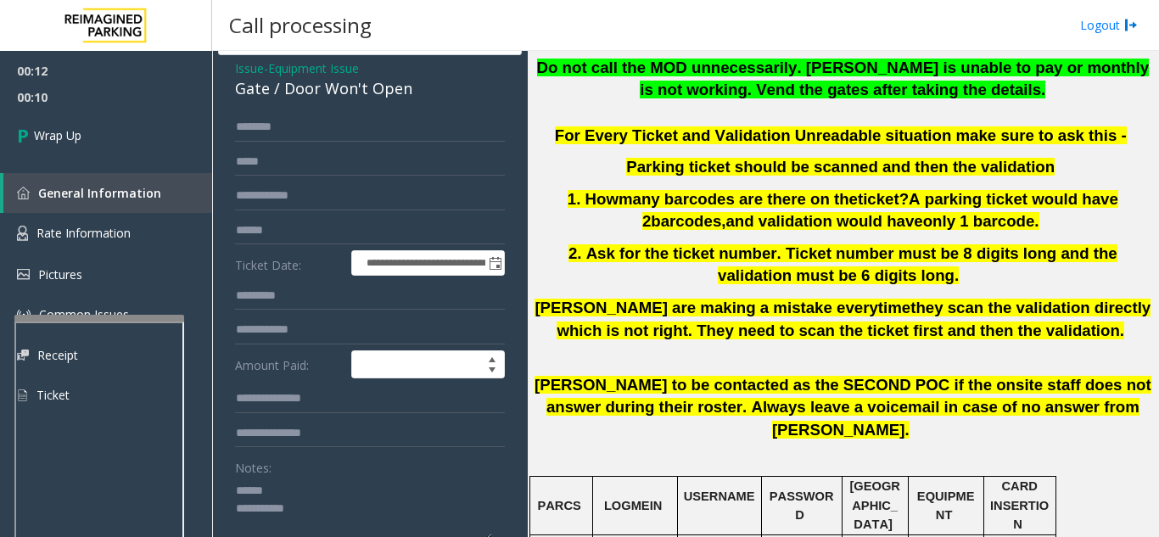
scroll to position [62, 0]
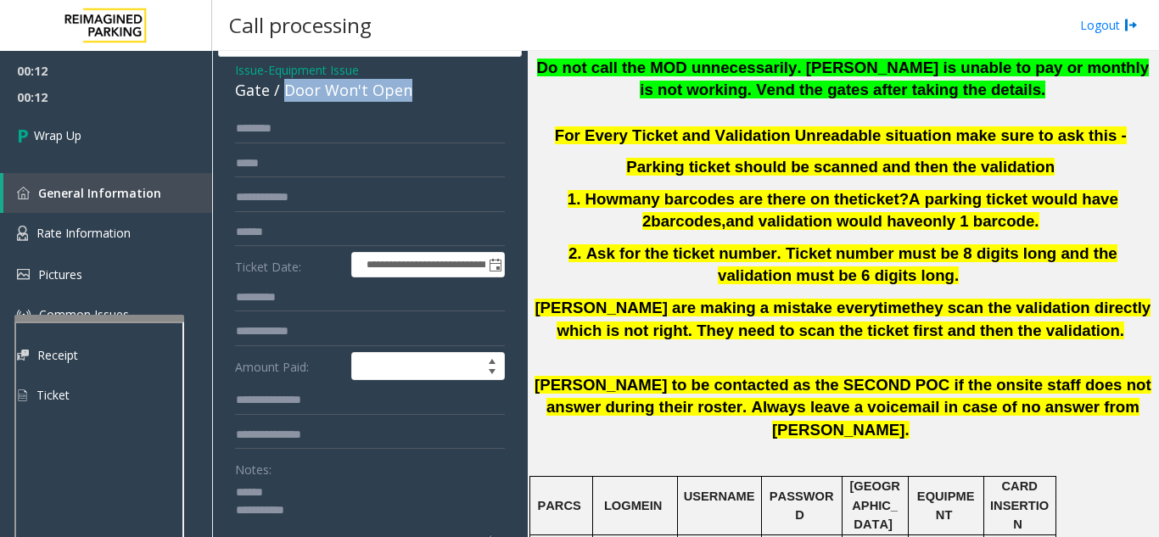
drag, startPoint x: 282, startPoint y: 88, endPoint x: 388, endPoint y: 90, distance: 106.0
click at [421, 88] on div "Gate / Door Won't Open" at bounding box center [370, 90] width 270 height 23
click at [365, 512] on textarea at bounding box center [363, 510] width 257 height 64
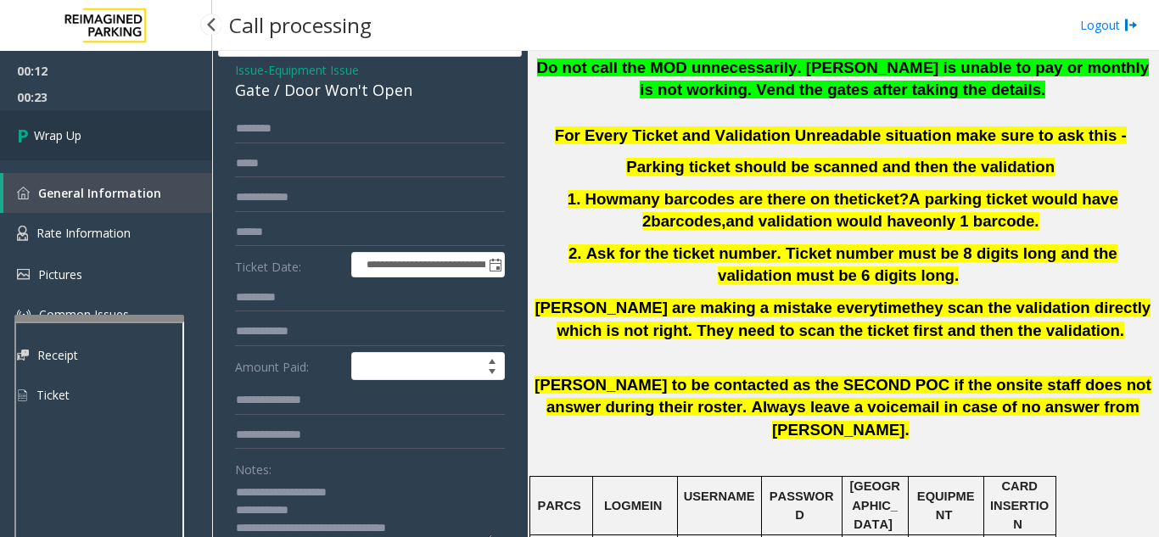
type textarea "**********"
click at [106, 131] on link "Wrap Up" at bounding box center [106, 135] width 212 height 50
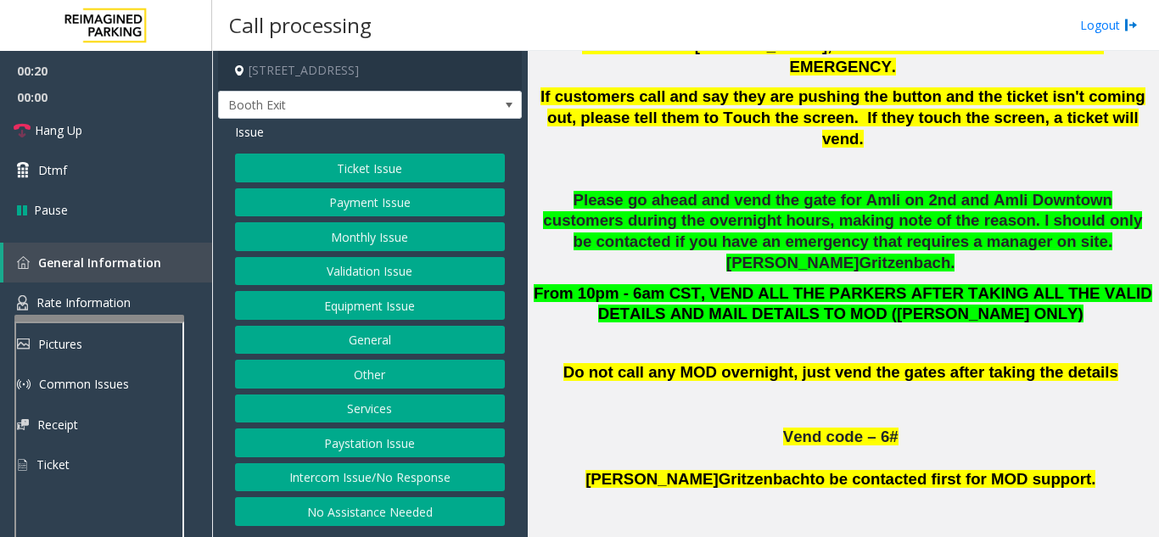
scroll to position [678, 0]
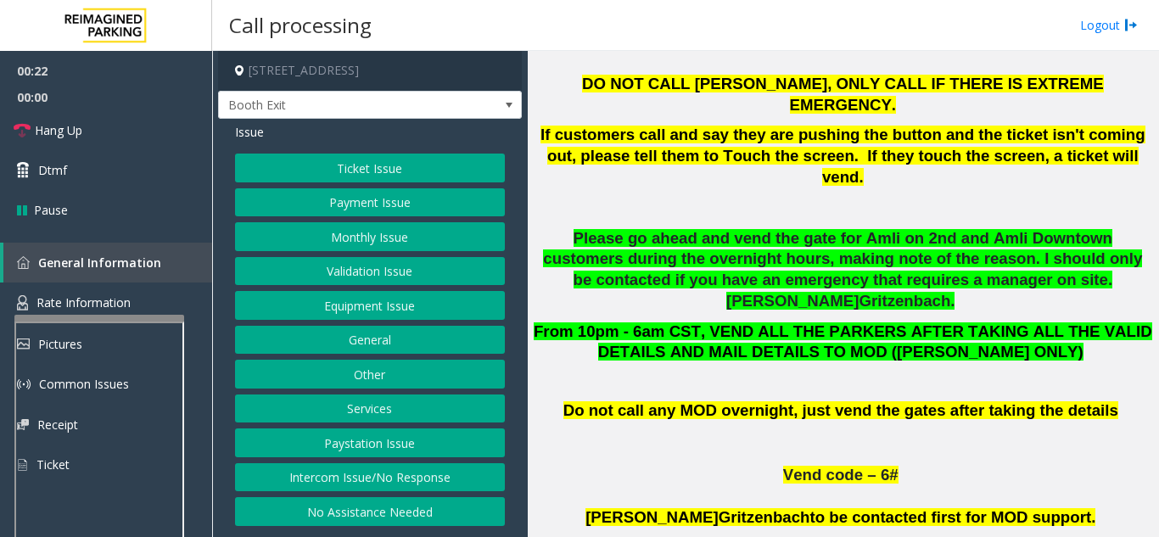
click at [410, 270] on button "Validation Issue" at bounding box center [370, 271] width 270 height 29
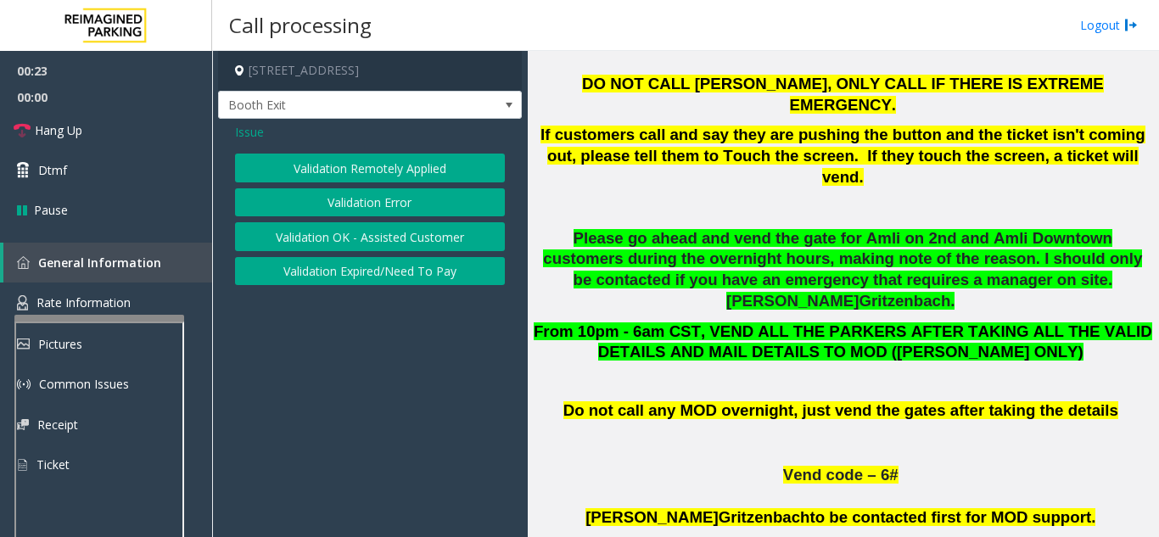
click at [389, 204] on button "Validation Error" at bounding box center [370, 202] width 270 height 29
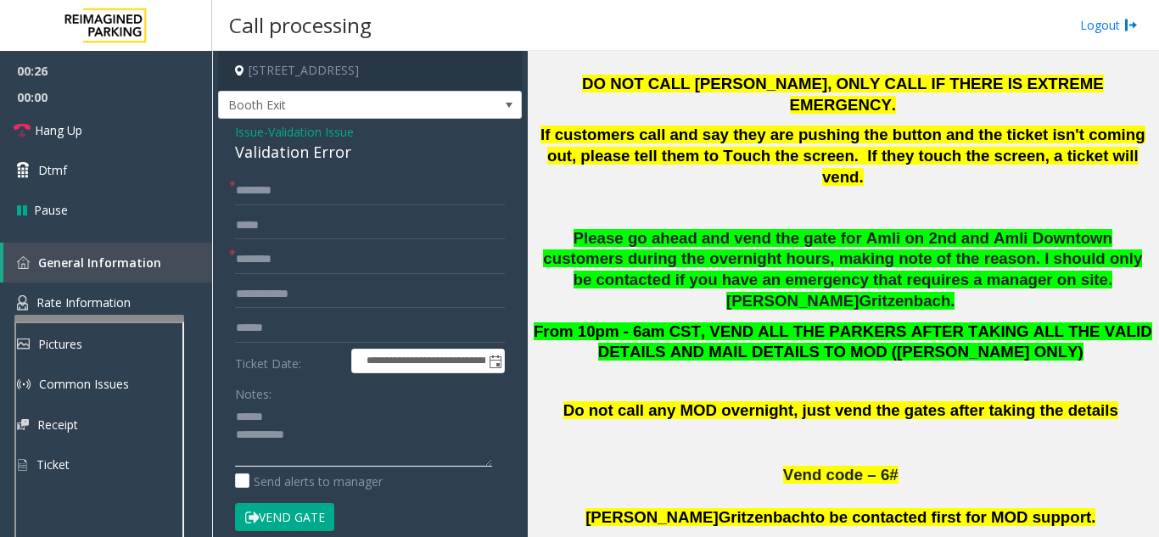
click at [306, 415] on textarea at bounding box center [363, 435] width 257 height 64
drag, startPoint x: 232, startPoint y: 154, endPoint x: 352, endPoint y: 154, distance: 120.4
click at [352, 154] on div "**********" at bounding box center [370, 480] width 304 height 722
click at [365, 434] on textarea at bounding box center [363, 435] width 257 height 64
type textarea "**********"
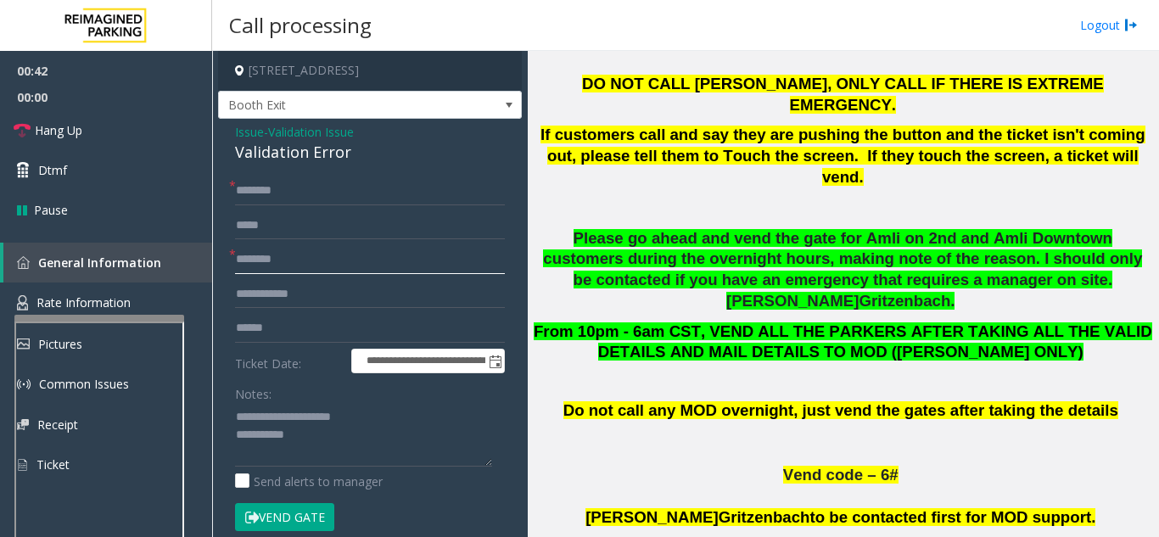
click at [265, 249] on input "text" at bounding box center [370, 259] width 270 height 29
type input "**"
click at [308, 201] on input "text" at bounding box center [370, 190] width 270 height 29
type input "**"
click at [179, 163] on link "Dtmf" at bounding box center [106, 170] width 212 height 40
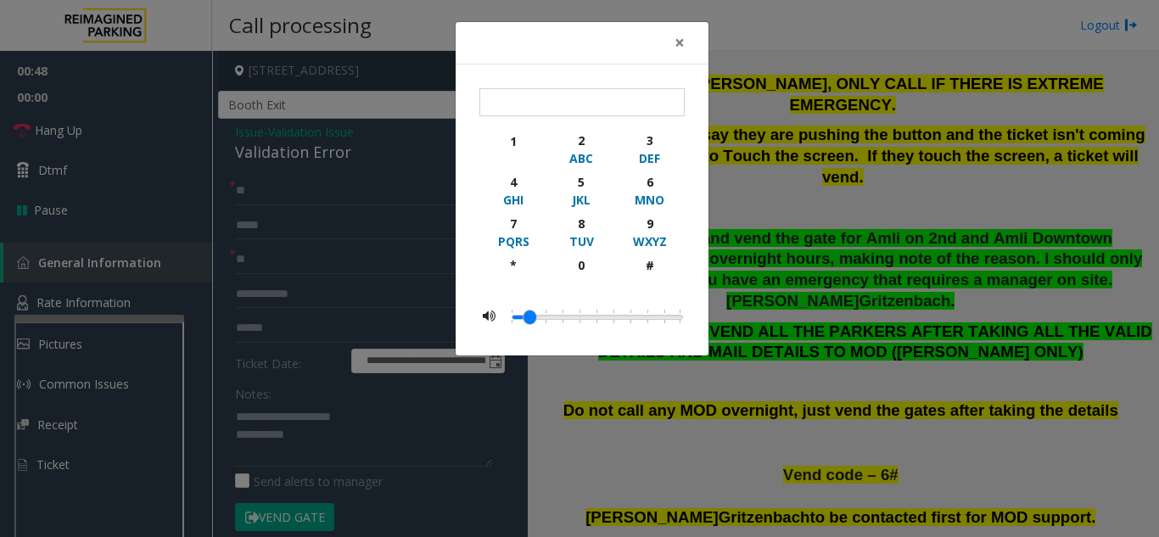
click at [150, 137] on div "× 1 2 ABC 3 DEF 4 GHI 5 JKL 6 MNO 7 PQRS 8 TUV 9 WXYZ * 0 #" at bounding box center [579, 268] width 1159 height 537
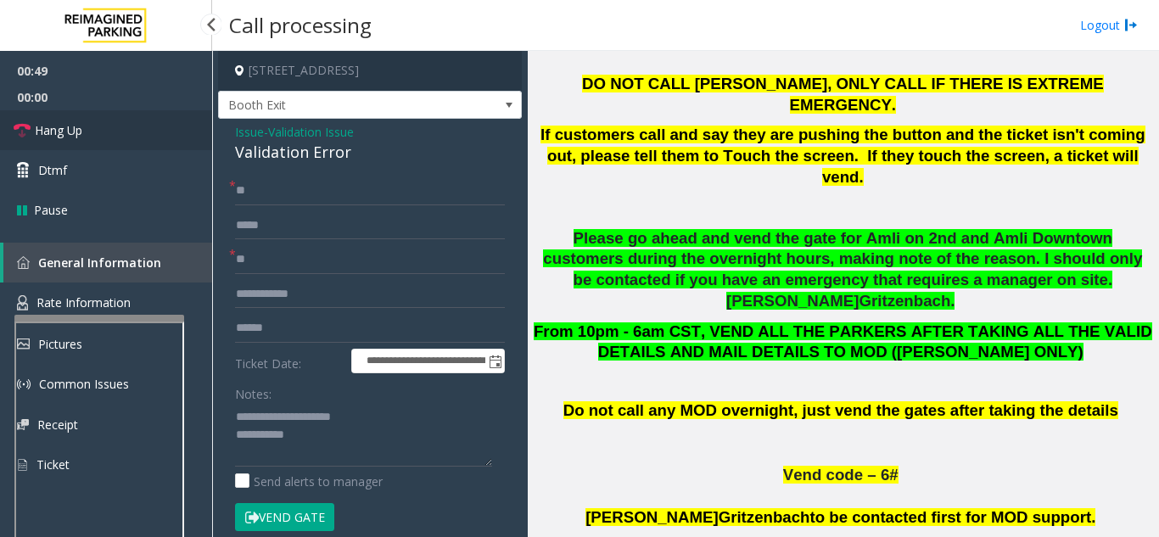
click at [119, 131] on link "Hang Up" at bounding box center [106, 130] width 212 height 40
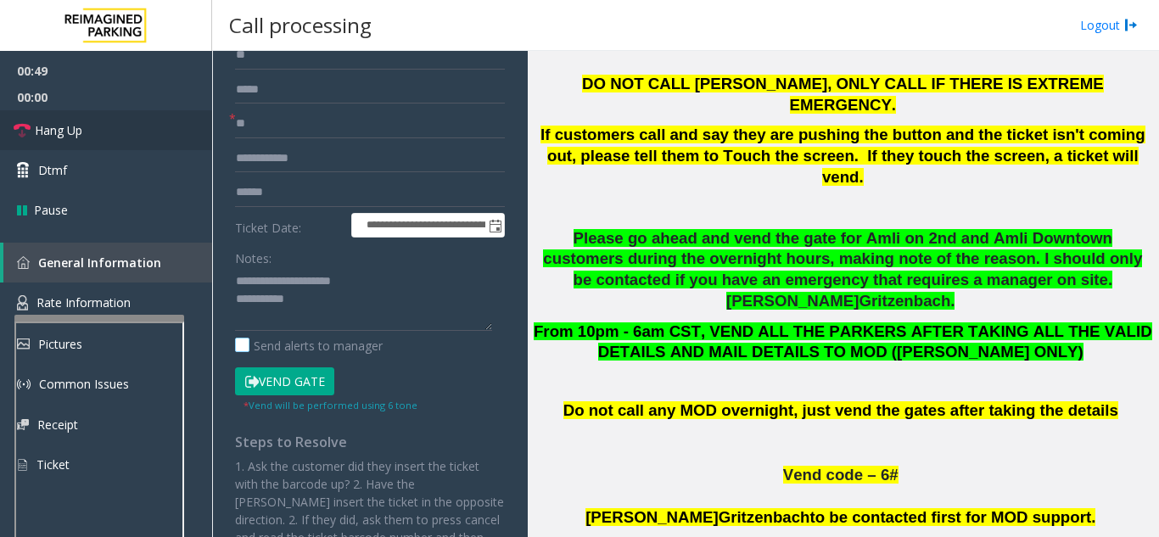
scroll to position [170, 0]
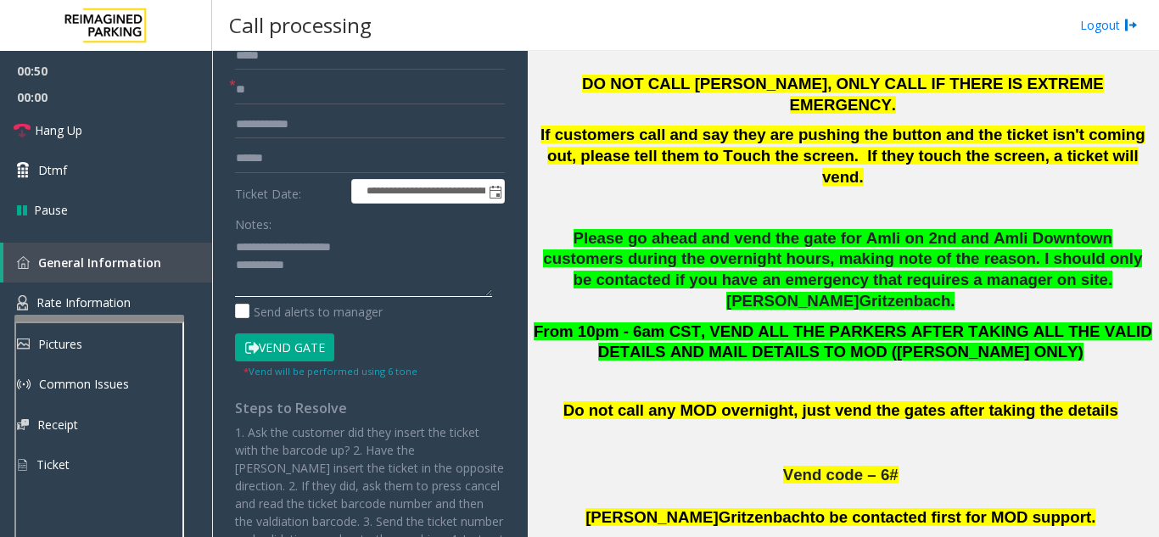
click at [350, 270] on textarea at bounding box center [363, 265] width 257 height 64
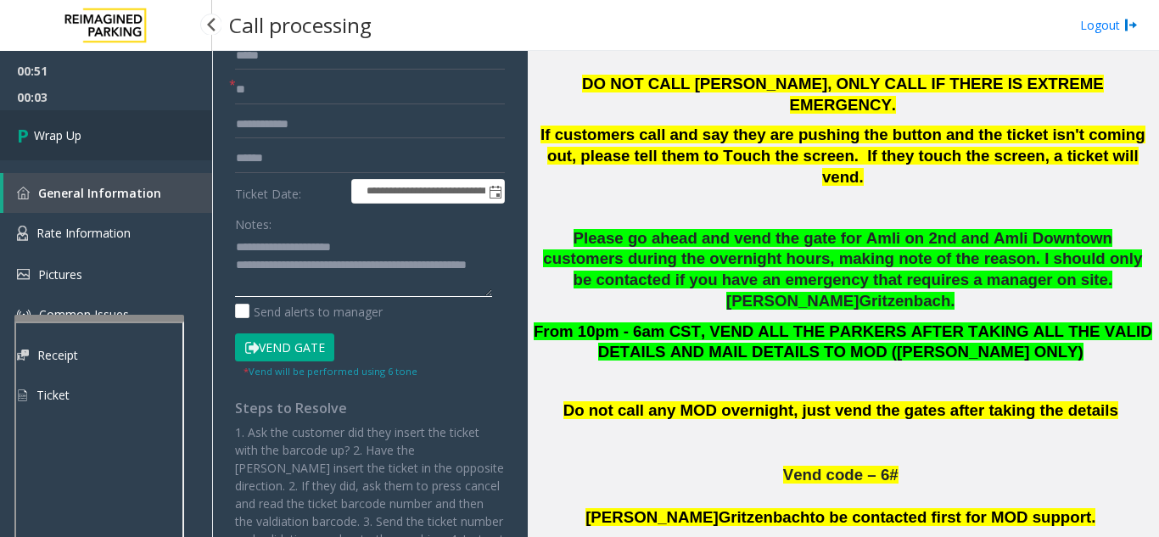
type textarea "**********"
click at [134, 138] on link "Wrap Up" at bounding box center [106, 135] width 212 height 50
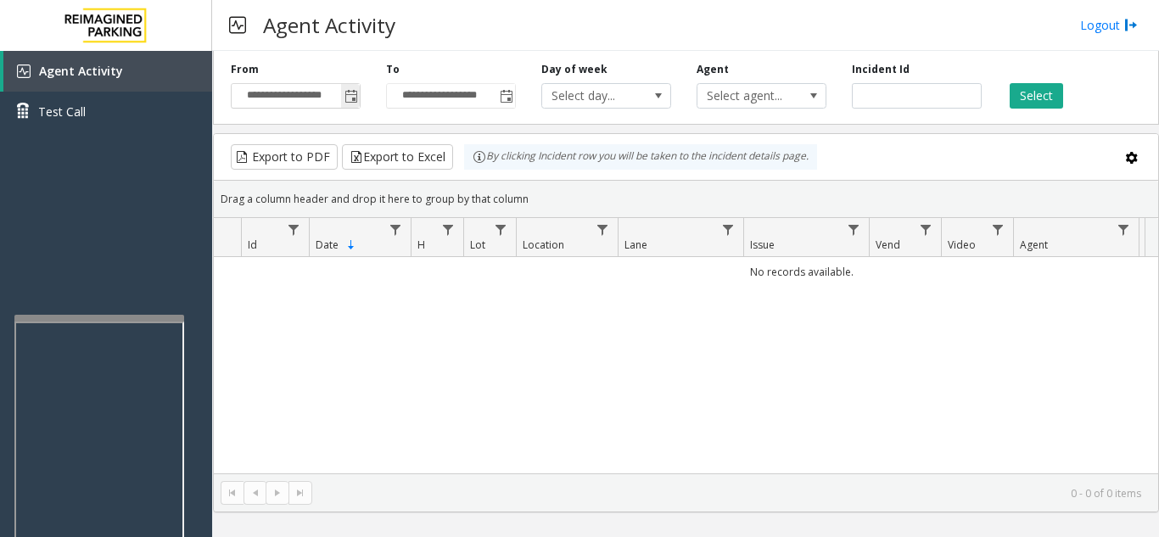
click at [346, 98] on span "Toggle popup" at bounding box center [351, 97] width 14 height 14
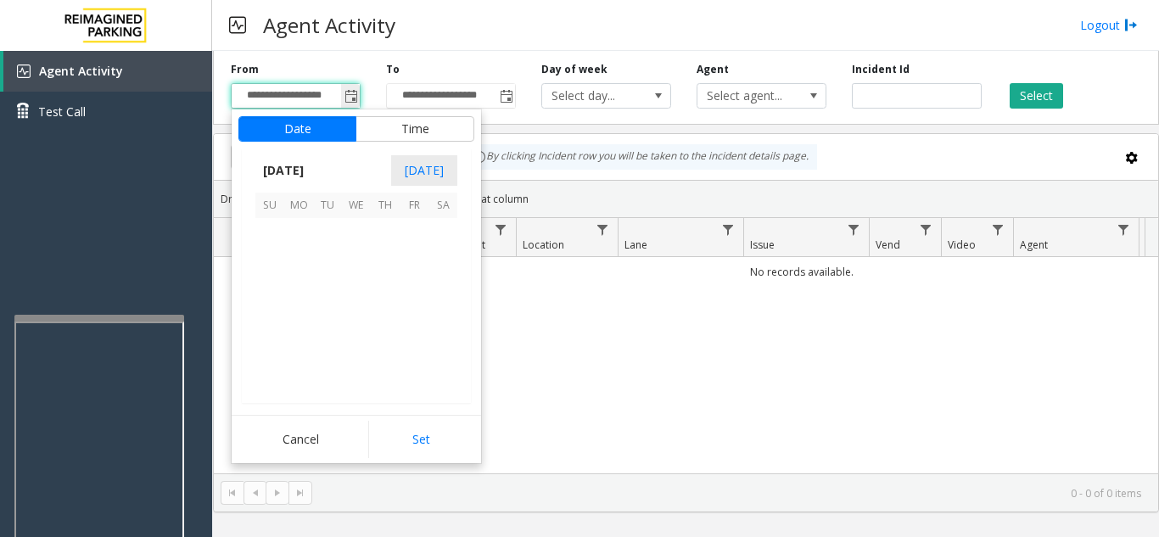
scroll to position [304394, 0]
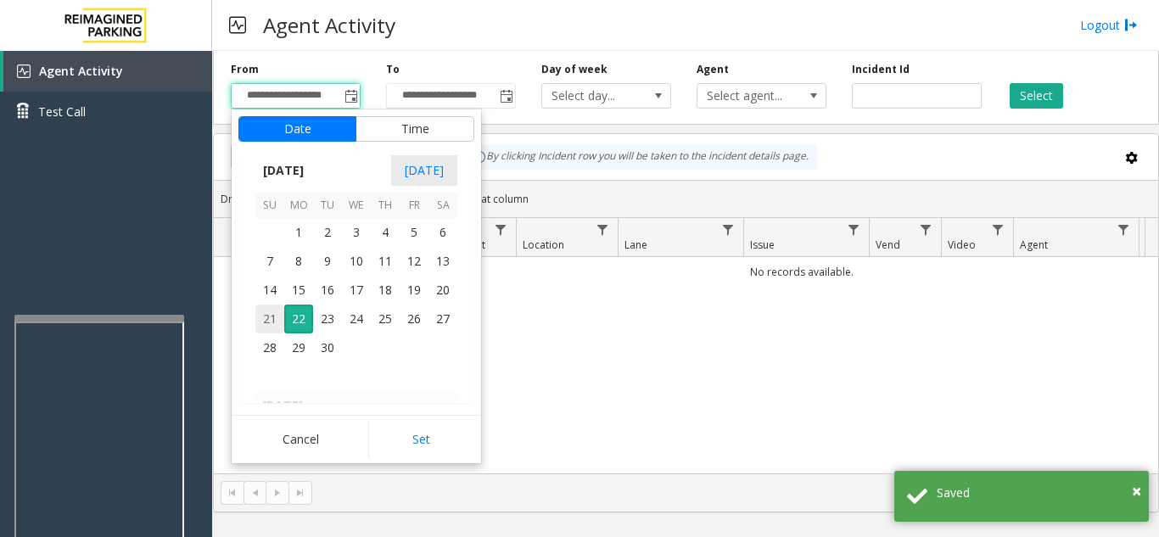
click at [270, 318] on span "21" at bounding box center [269, 318] width 29 height 29
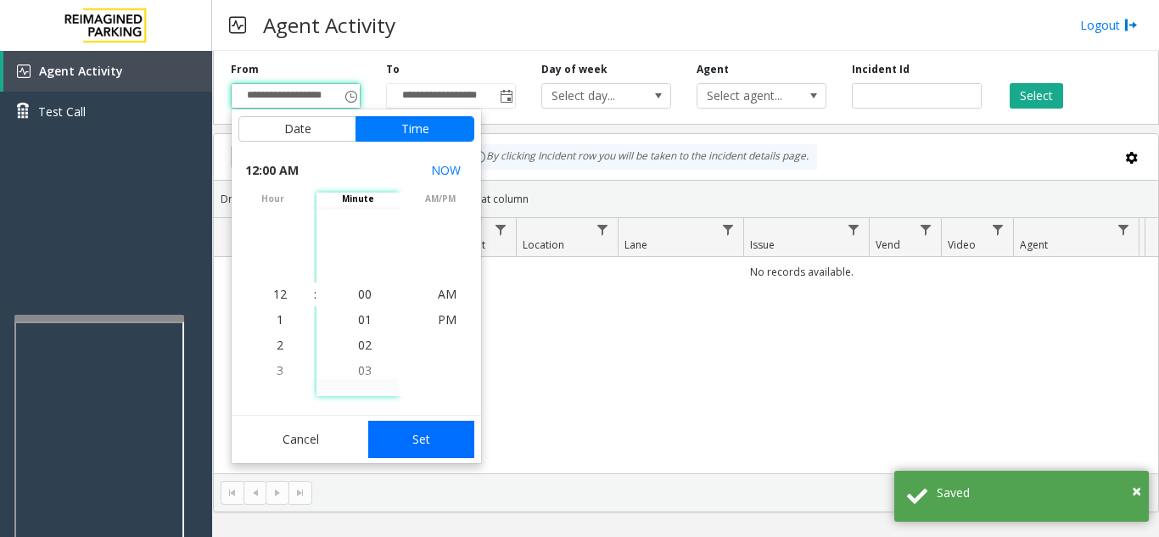
click at [435, 447] on button "Set" at bounding box center [421, 439] width 107 height 37
type input "**********"
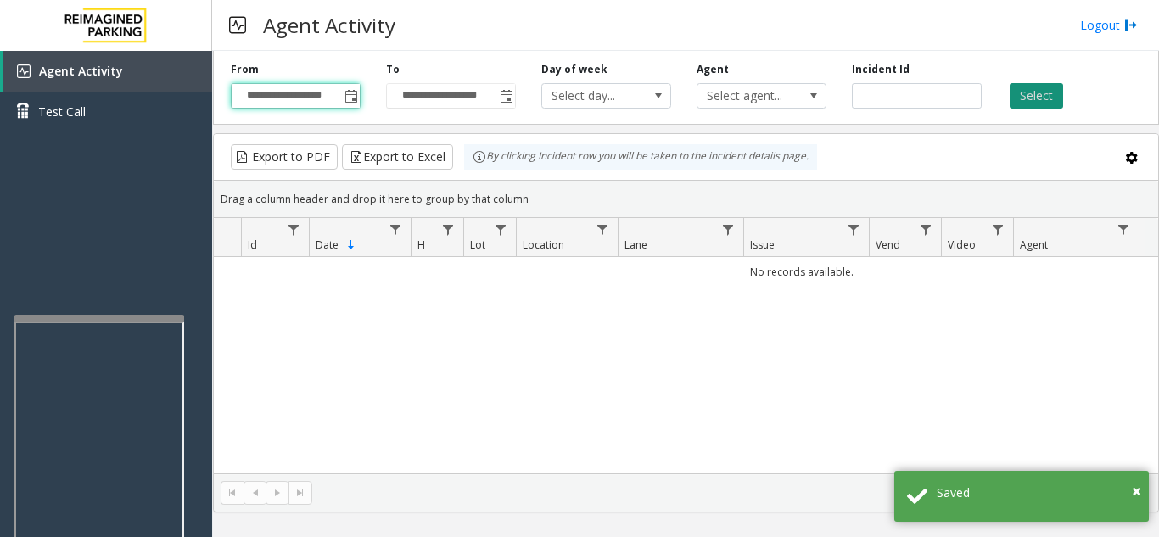
click at [1062, 103] on button "Select" at bounding box center [1035, 95] width 53 height 25
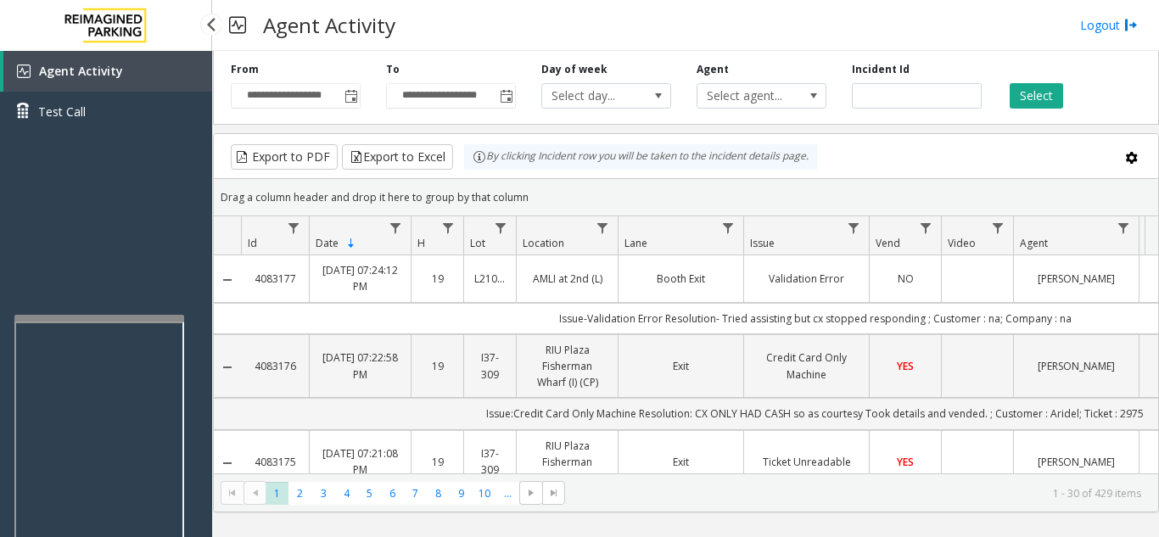
click at [109, 267] on div "Agent Activity Test Call" at bounding box center [106, 319] width 212 height 537
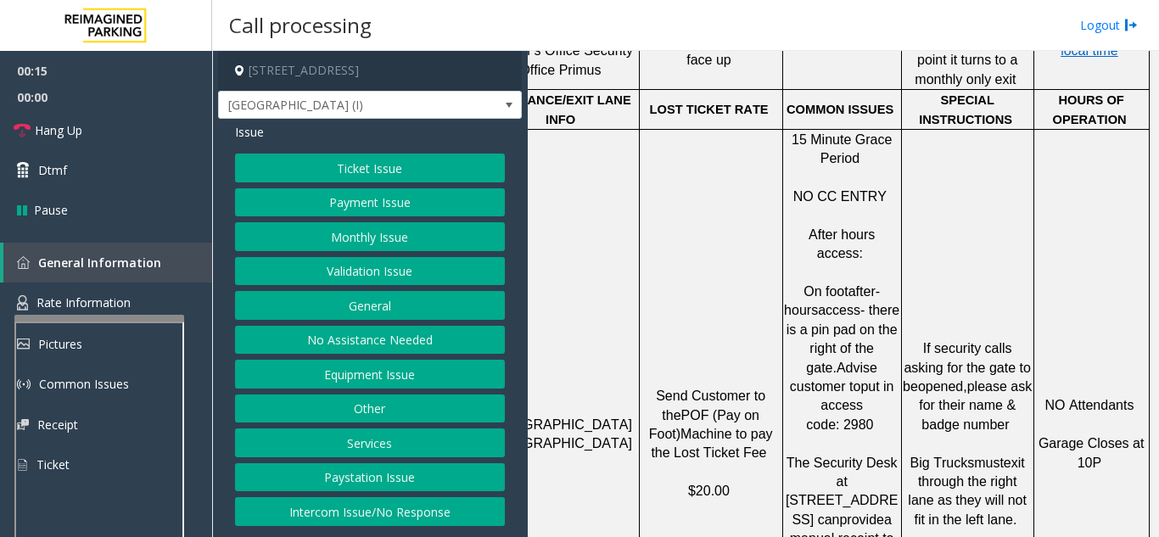
scroll to position [1187, 313]
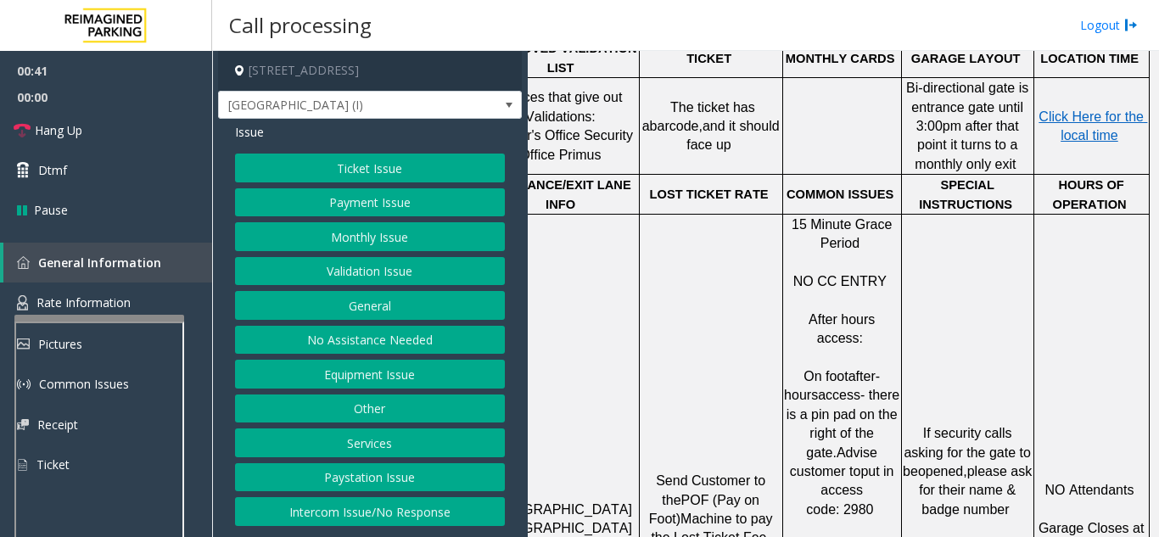
click at [366, 379] on button "Equipment Issue" at bounding box center [370, 374] width 270 height 29
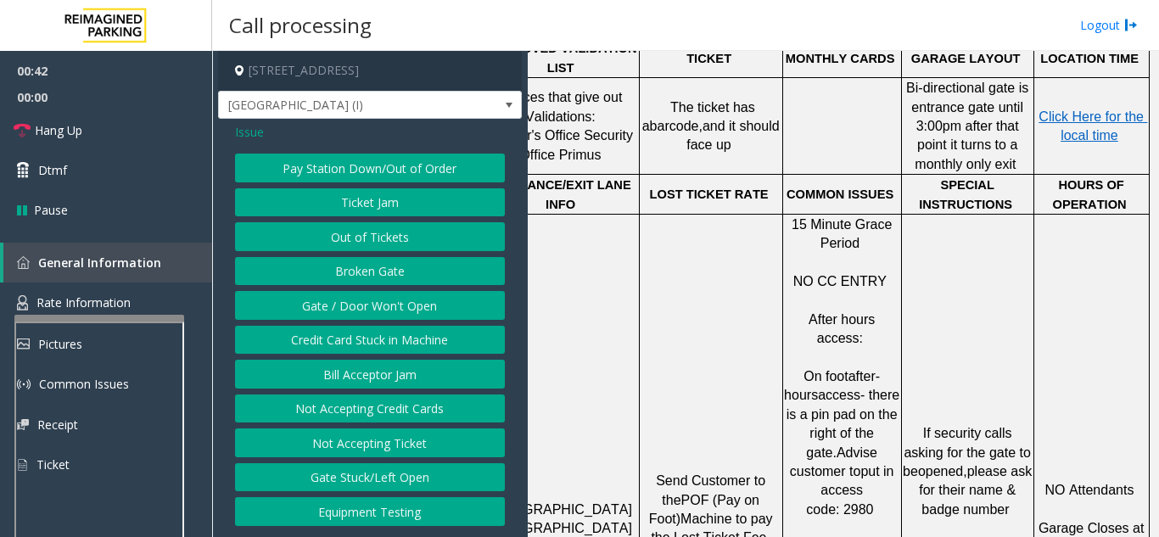
click at [403, 304] on button "Gate / Door Won't Open" at bounding box center [370, 305] width 270 height 29
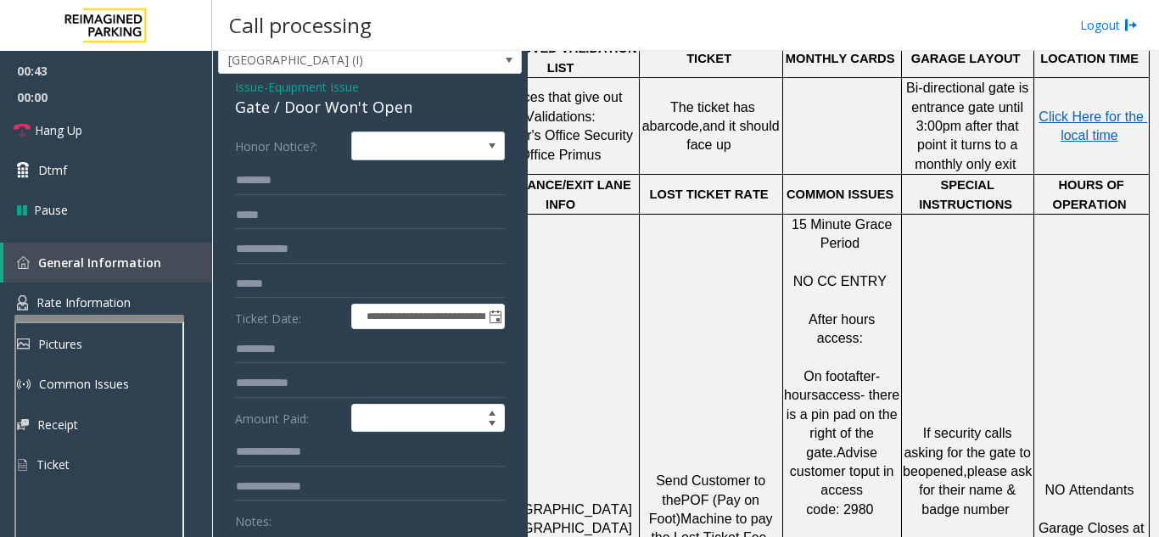
scroll to position [85, 0]
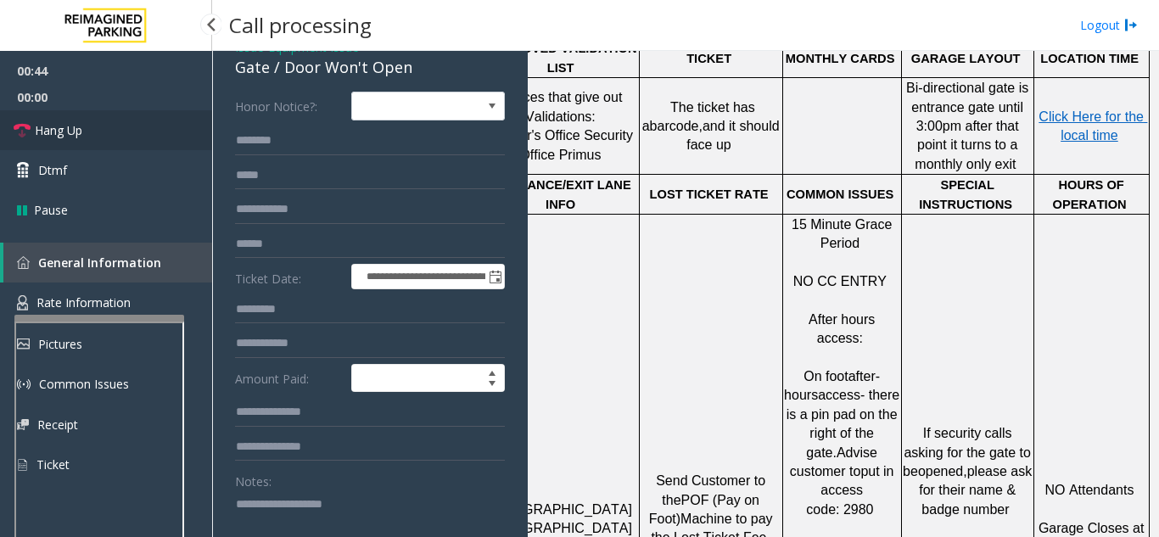
click at [140, 135] on link "Hang Up" at bounding box center [106, 130] width 212 height 40
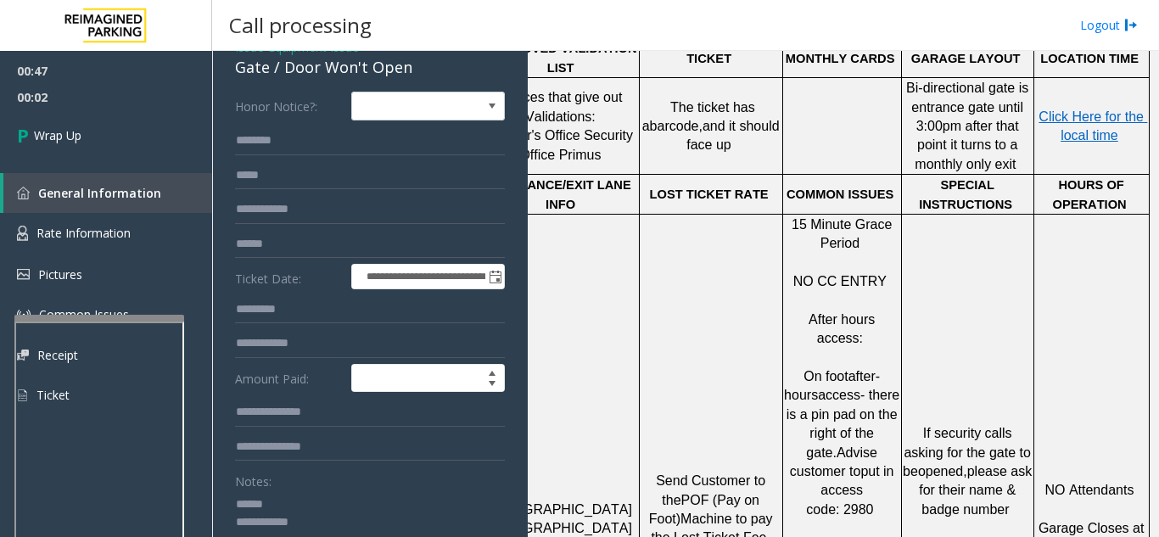
click at [291, 503] on textarea at bounding box center [363, 522] width 257 height 64
drag, startPoint x: 283, startPoint y: 67, endPoint x: 409, endPoint y: 68, distance: 125.5
click at [409, 68] on div "Gate / Door Won't Open" at bounding box center [370, 67] width 270 height 23
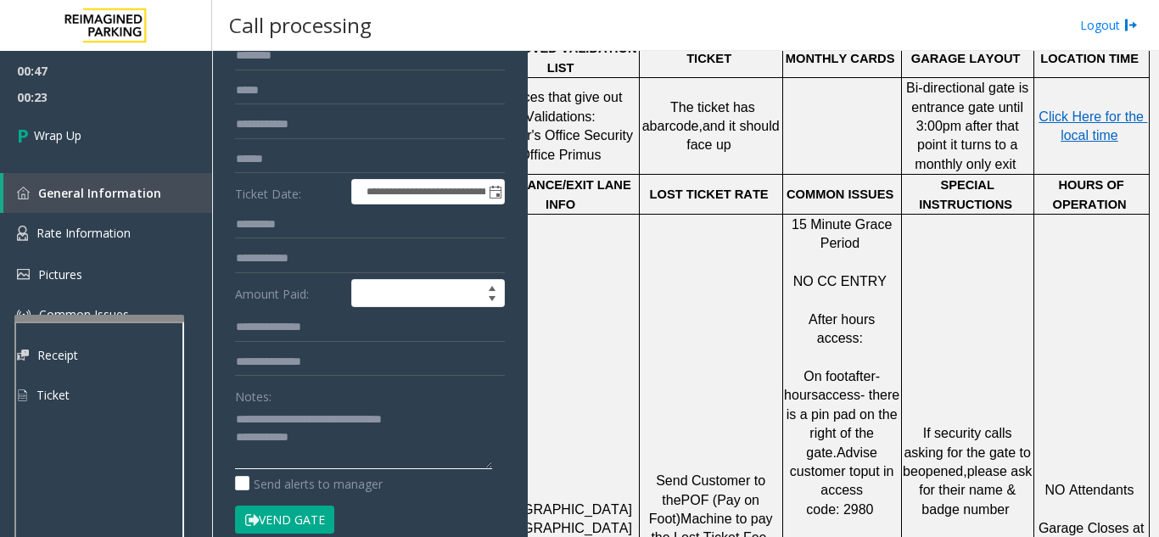
click at [393, 443] on textarea at bounding box center [363, 437] width 257 height 64
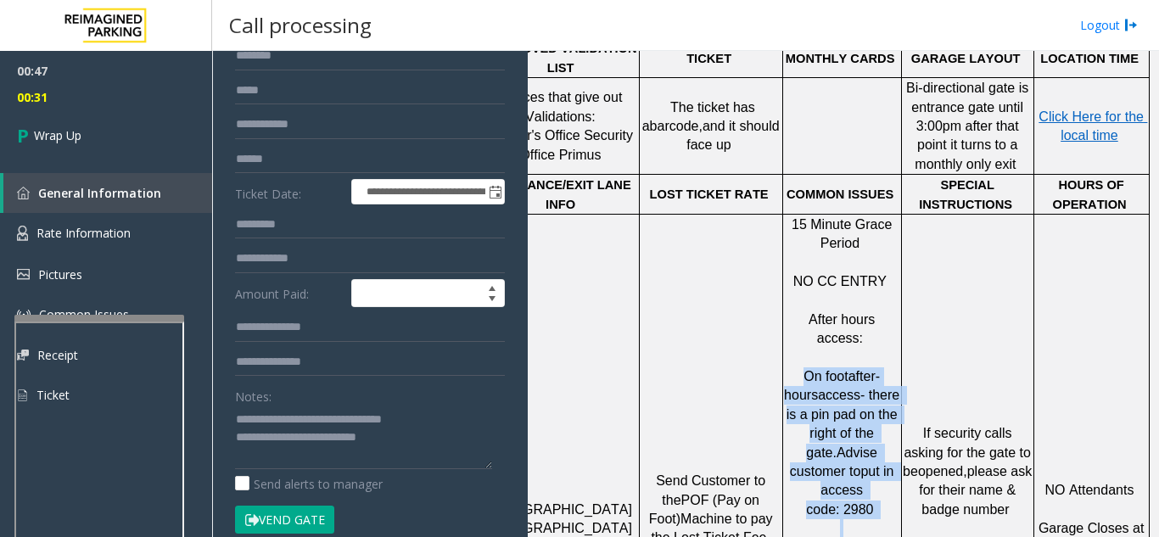
drag, startPoint x: 777, startPoint y: 278, endPoint x: 877, endPoint y: 389, distance: 149.5
click at [877, 389] on p "On foot after-hours access- there is a pin pad on the right of the gate. Advise…" at bounding box center [842, 510] width 116 height 323
copy p "On foot after-hours access- there is a pin pad on the right of the gate. Advise…"
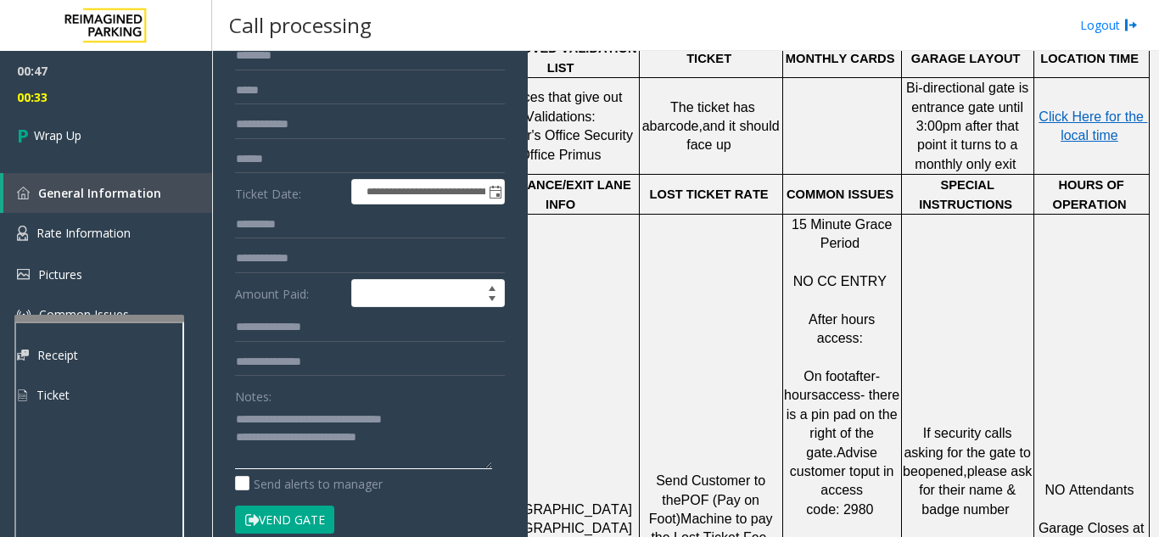
click at [472, 444] on textarea at bounding box center [363, 437] width 257 height 64
paste textarea "**********"
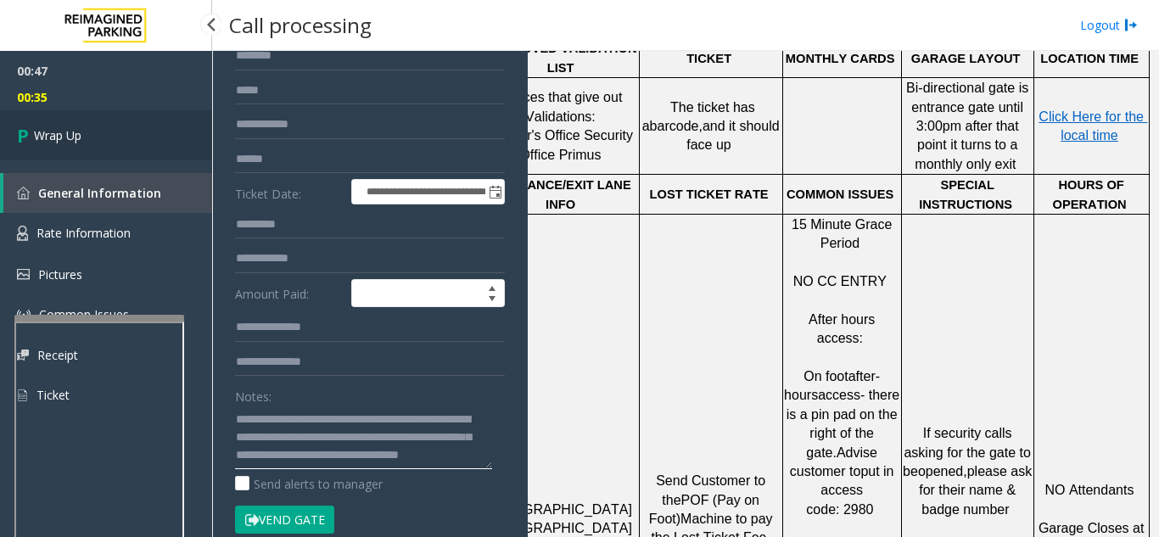
type textarea "**********"
click at [95, 134] on link "Wrap Up" at bounding box center [106, 135] width 212 height 50
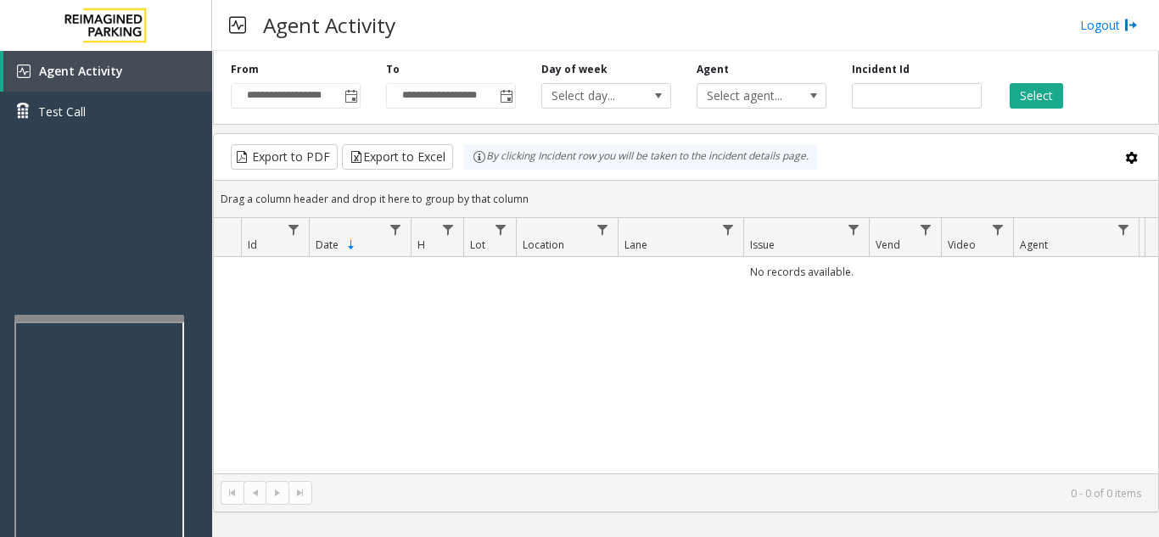
click at [969, 13] on div "Agent Activity Logout" at bounding box center [685, 25] width 947 height 51
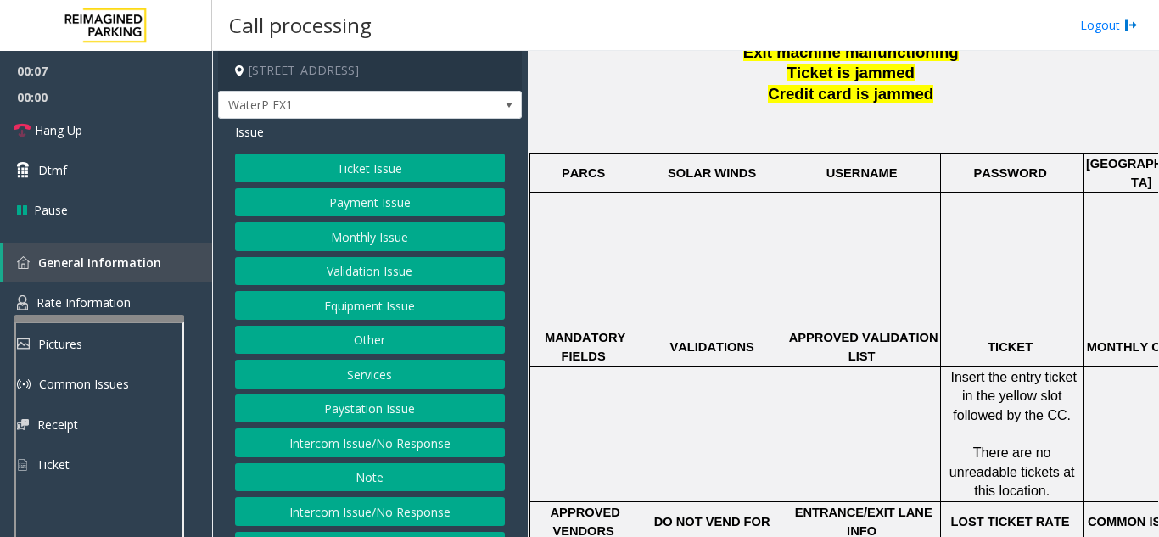
scroll to position [594, 0]
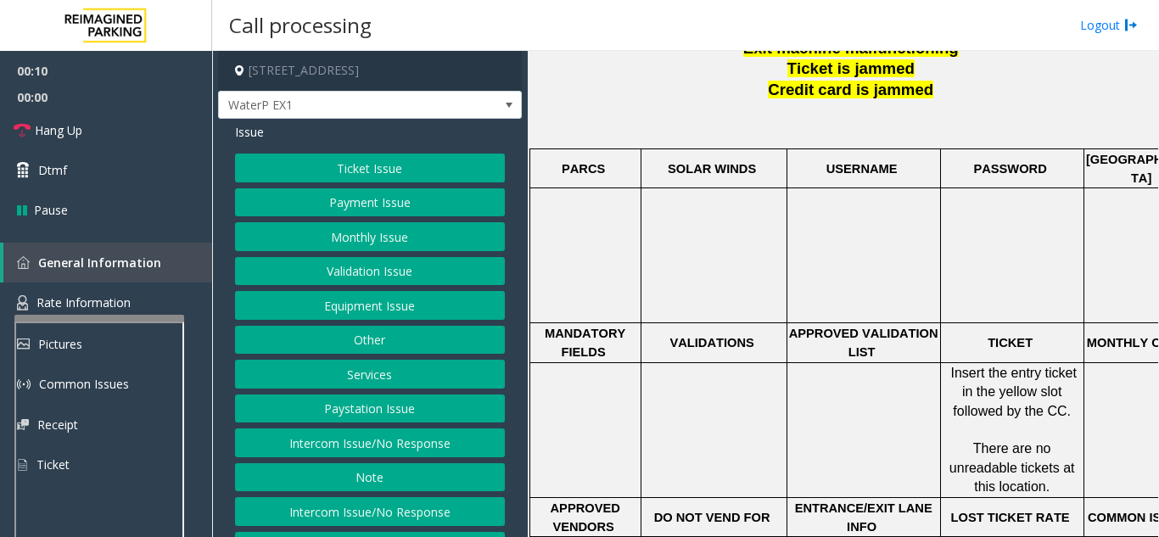
click at [369, 341] on button "Other" at bounding box center [370, 340] width 270 height 29
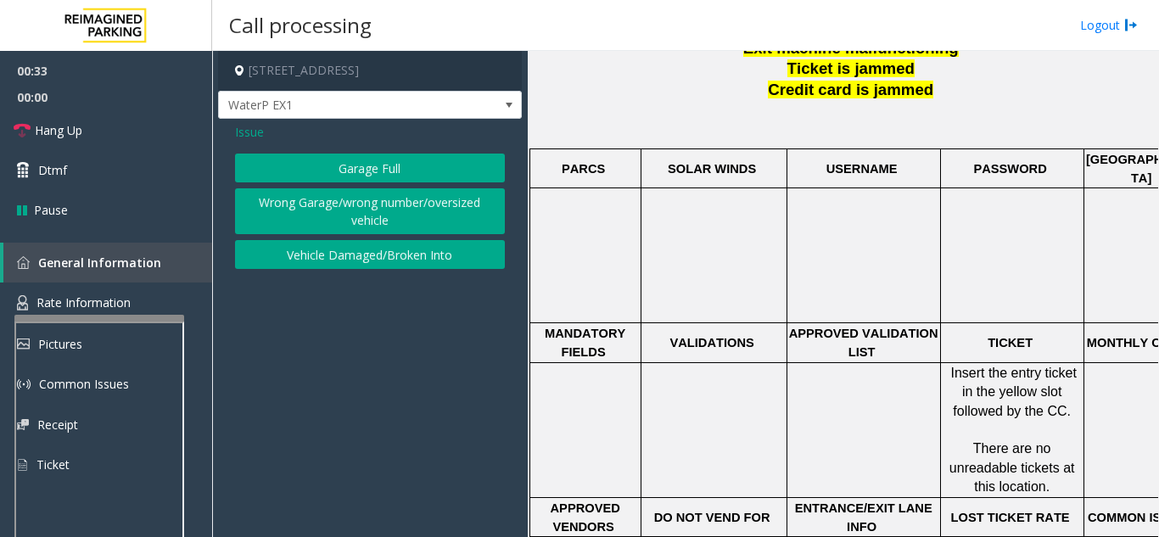
click at [237, 133] on span "Issue" at bounding box center [249, 132] width 29 height 18
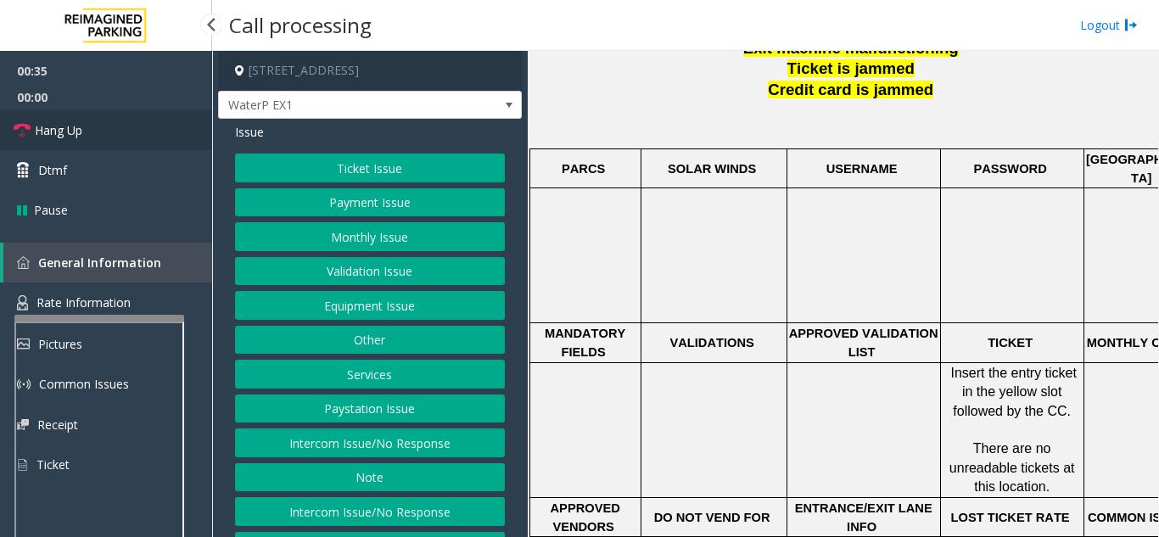
click at [103, 137] on link "Hang Up" at bounding box center [106, 130] width 212 height 40
click at [366, 310] on button "Equipment Issue" at bounding box center [370, 305] width 270 height 29
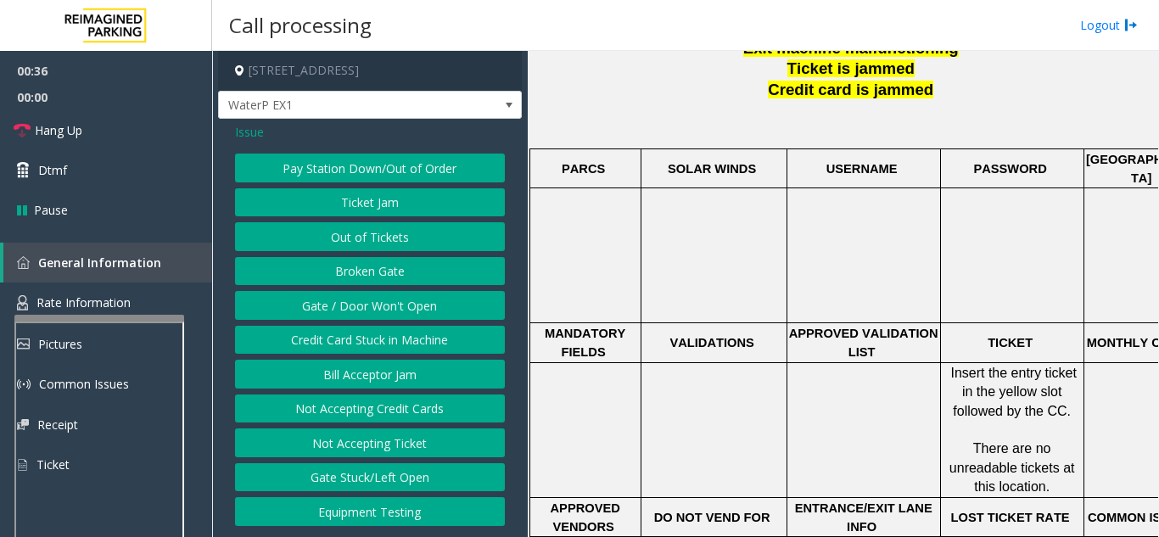
click at [366, 310] on button "Gate / Door Won't Open" at bounding box center [370, 305] width 270 height 29
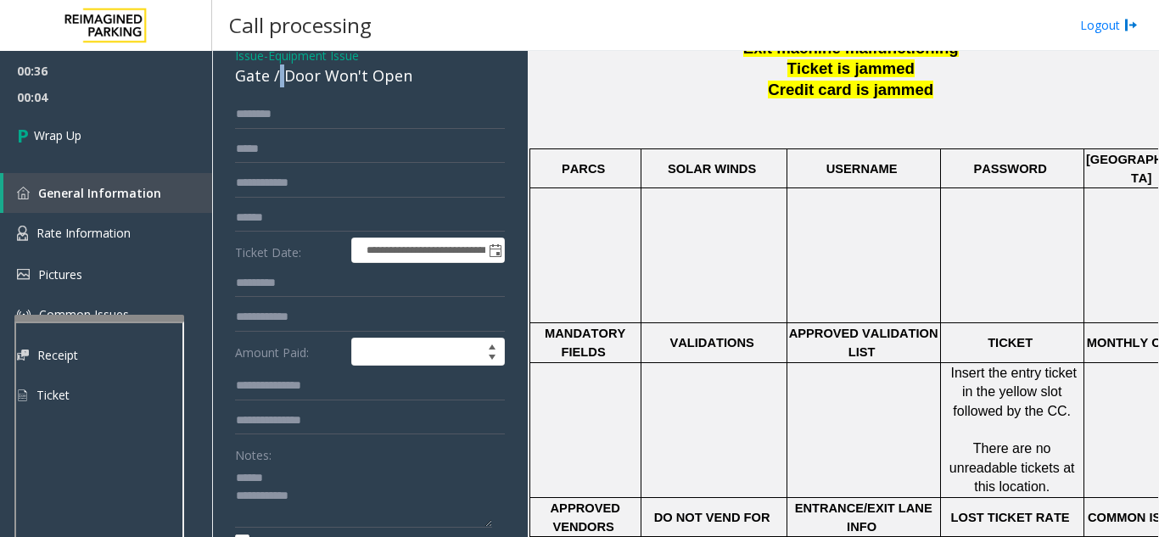
scroll to position [72, 0]
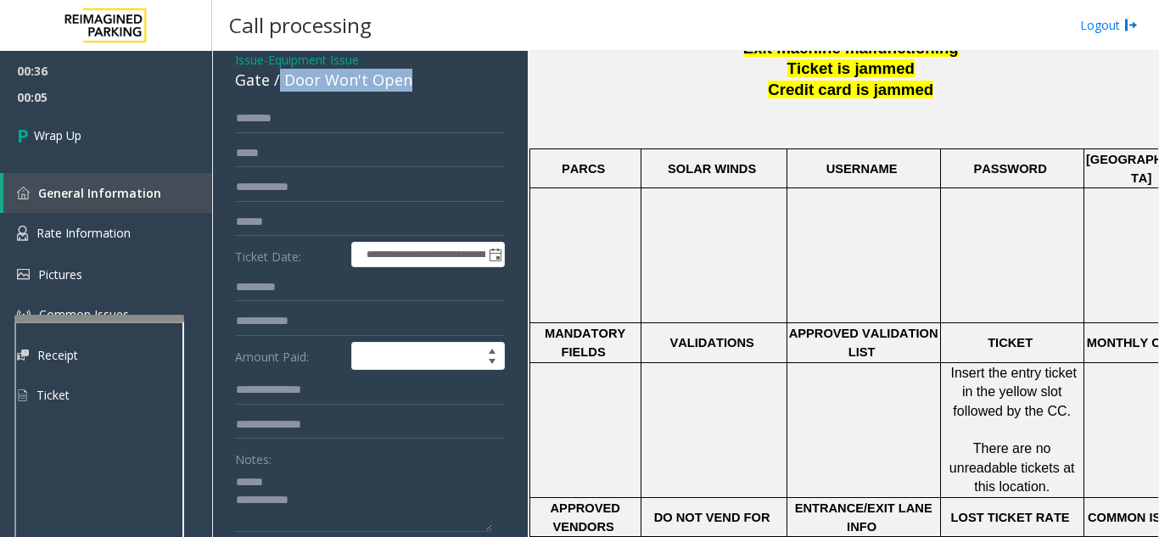
drag, startPoint x: 280, startPoint y: 65, endPoint x: 416, endPoint y: 82, distance: 137.6
click at [416, 82] on div "Gate / Door Won't Open" at bounding box center [370, 80] width 270 height 23
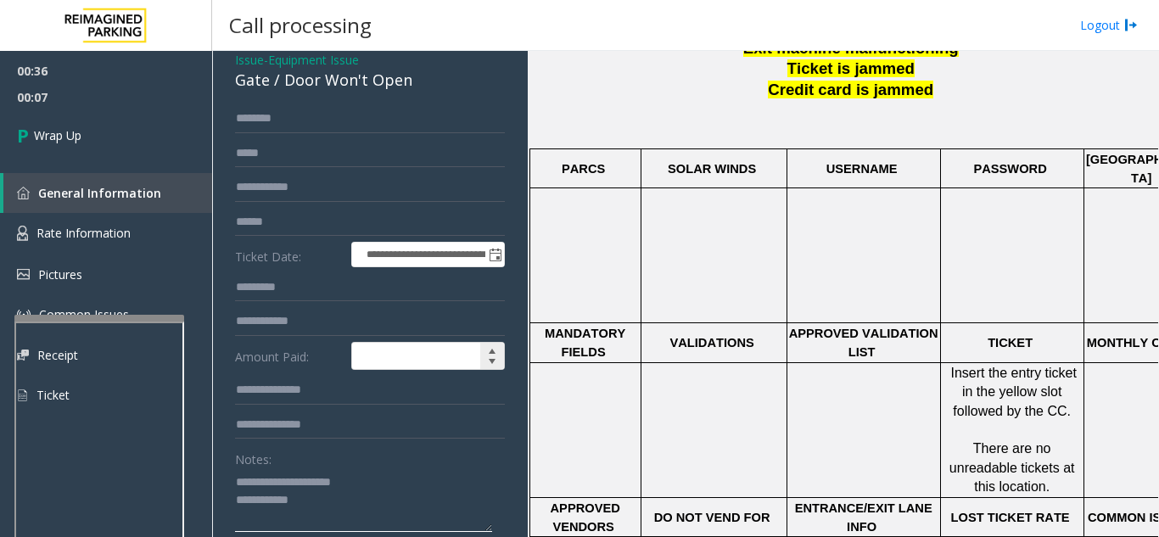
scroll to position [242, 0]
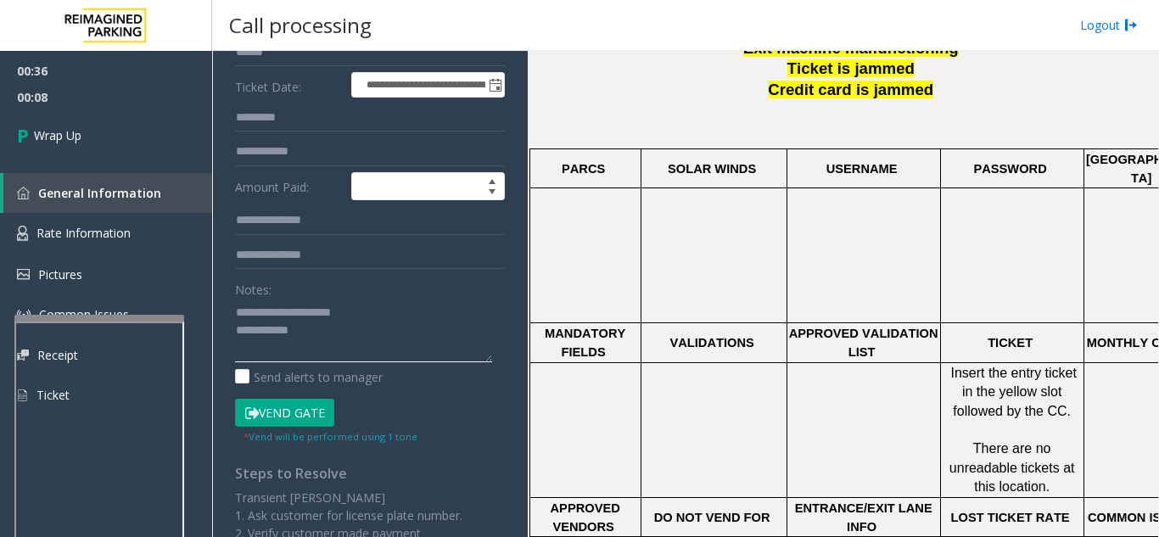
click at [394, 337] on textarea at bounding box center [363, 331] width 257 height 64
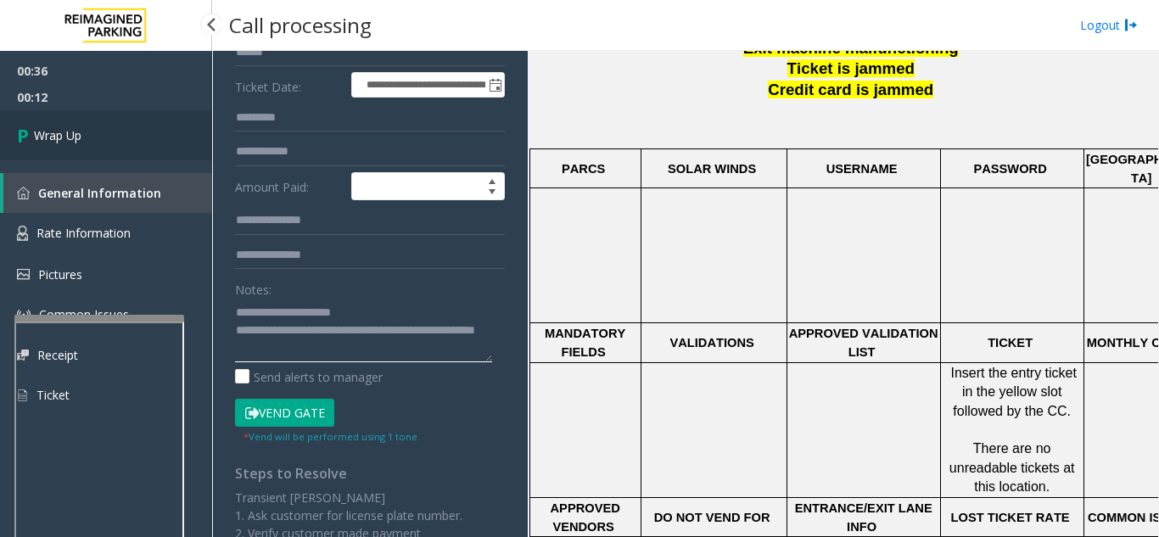
type textarea "**********"
click at [84, 122] on link "Wrap Up" at bounding box center [106, 135] width 212 height 50
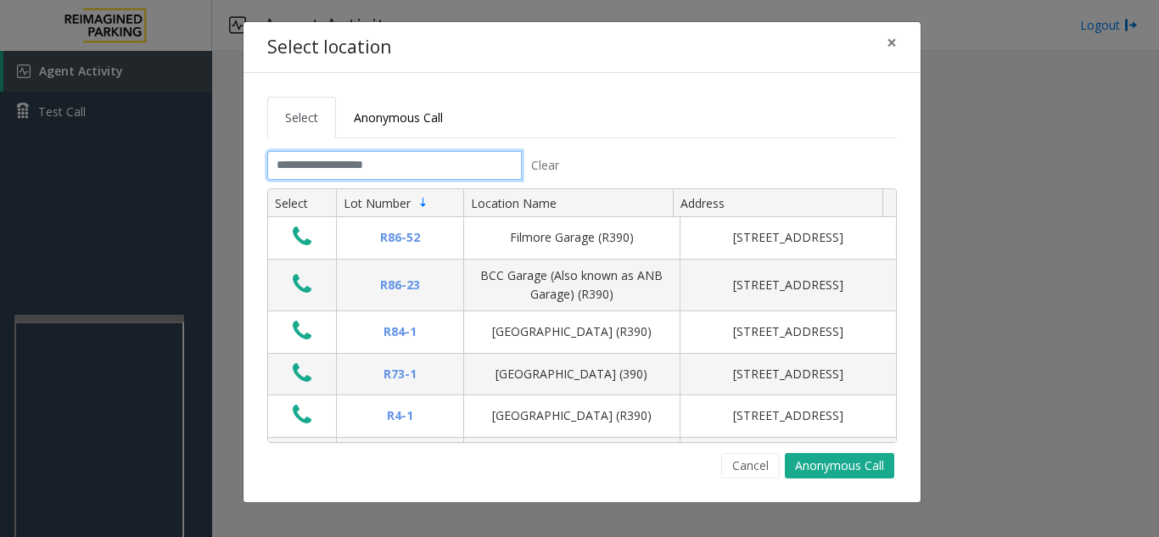
click at [410, 154] on input "text" at bounding box center [394, 165] width 254 height 29
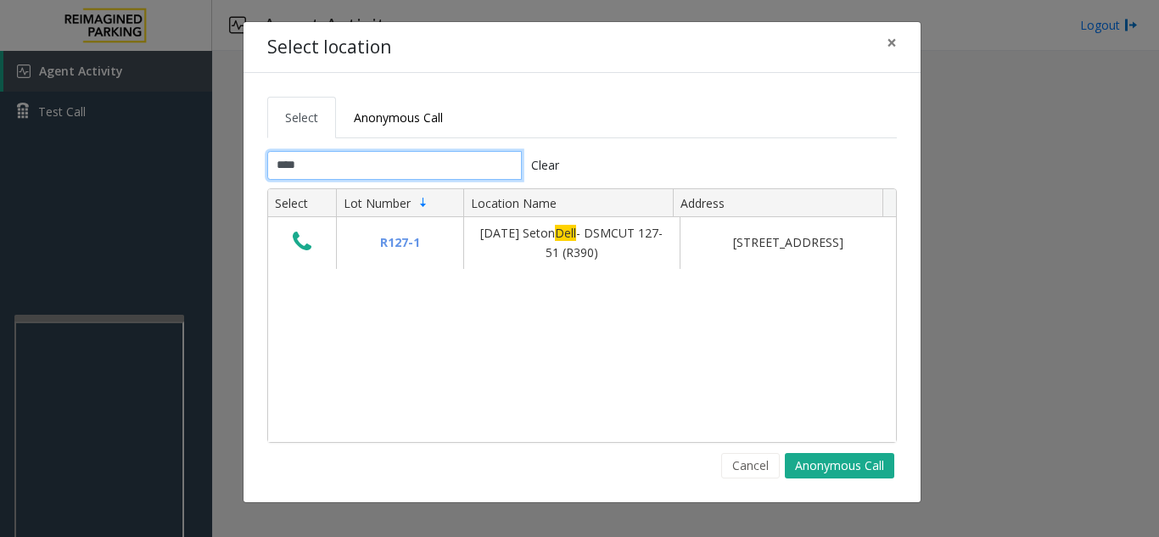
type input "****"
click at [884, 43] on button "×" at bounding box center [891, 43] width 34 height 42
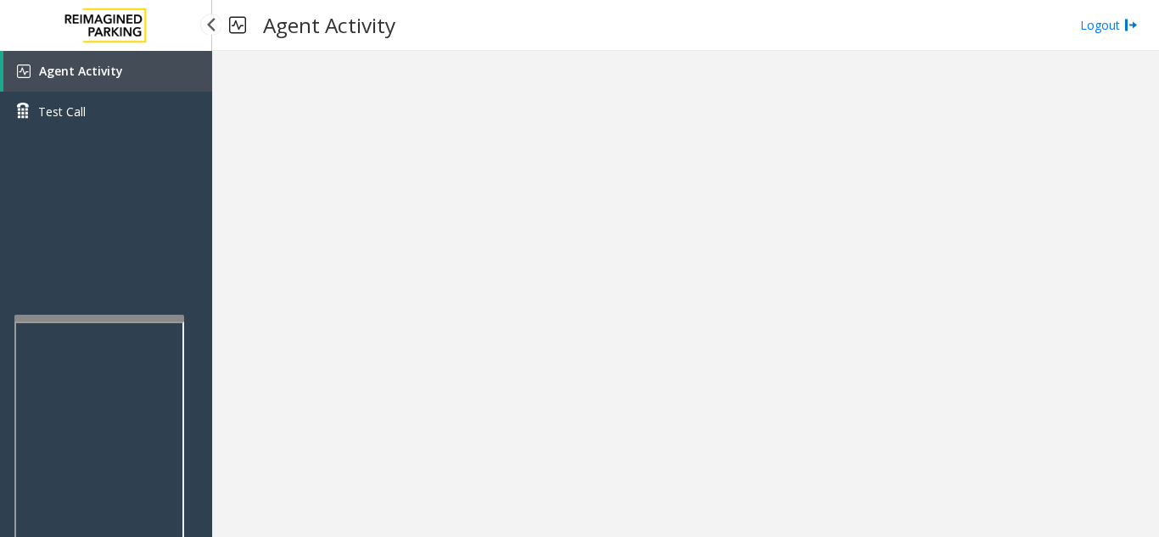
click at [87, 61] on link "Agent Activity" at bounding box center [107, 71] width 209 height 41
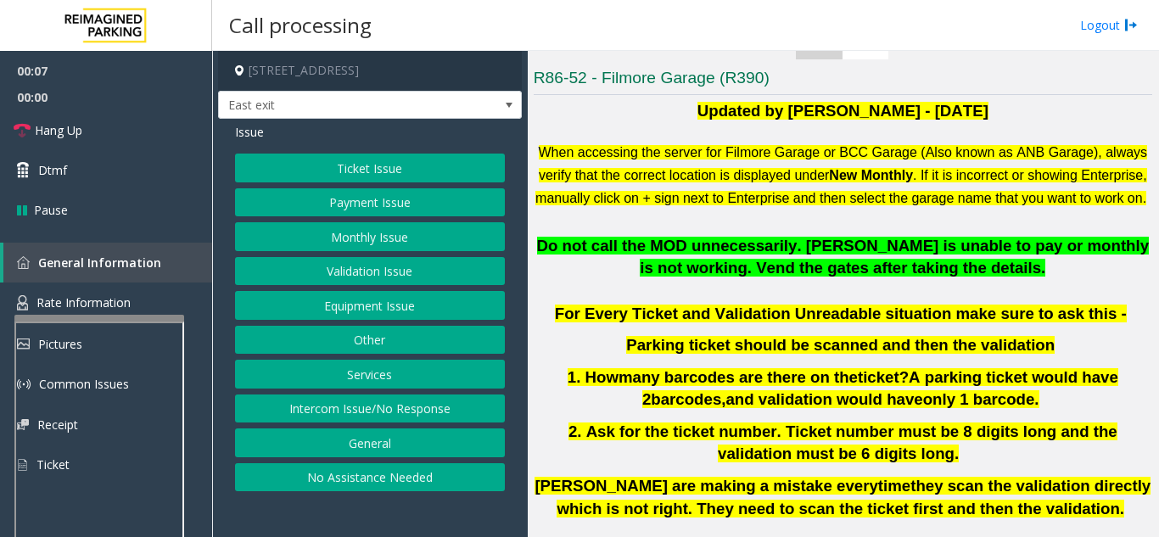
scroll to position [339, 0]
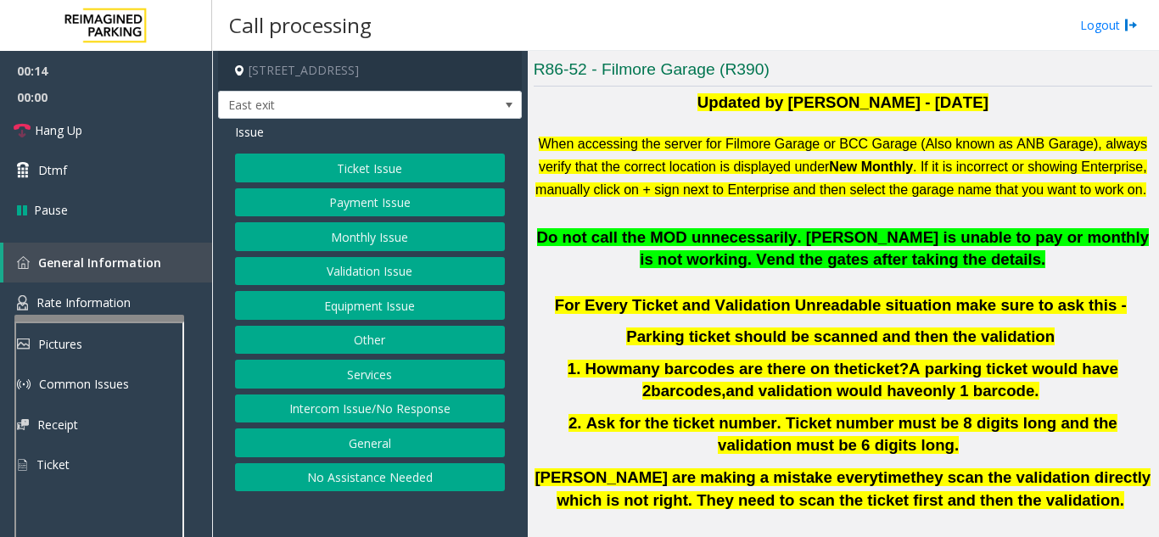
click at [377, 370] on button "Services" at bounding box center [370, 374] width 270 height 29
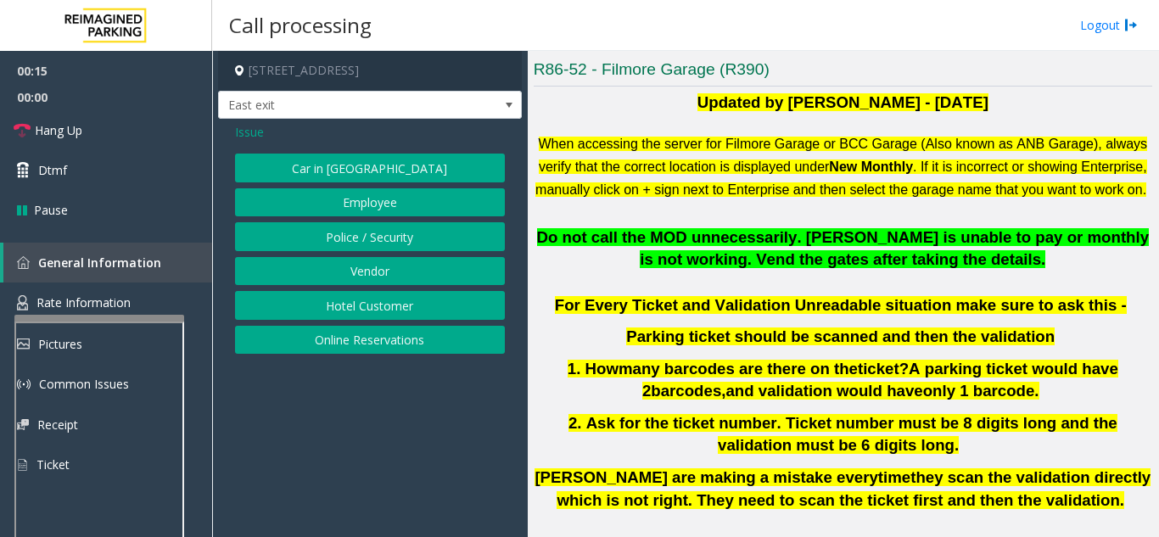
click at [393, 337] on button "Online Reservations" at bounding box center [370, 340] width 270 height 29
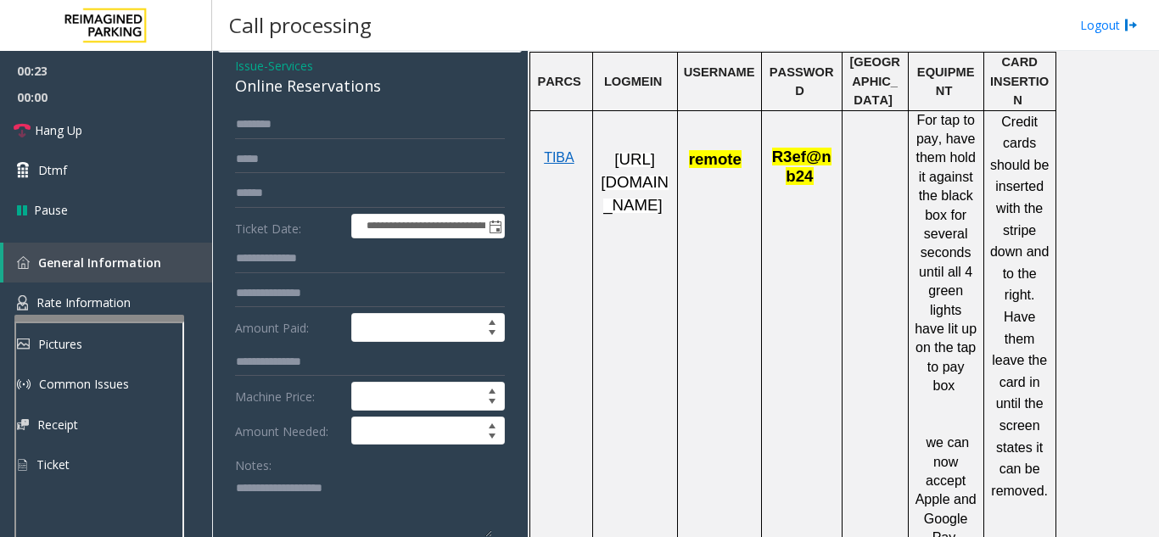
scroll to position [97, 0]
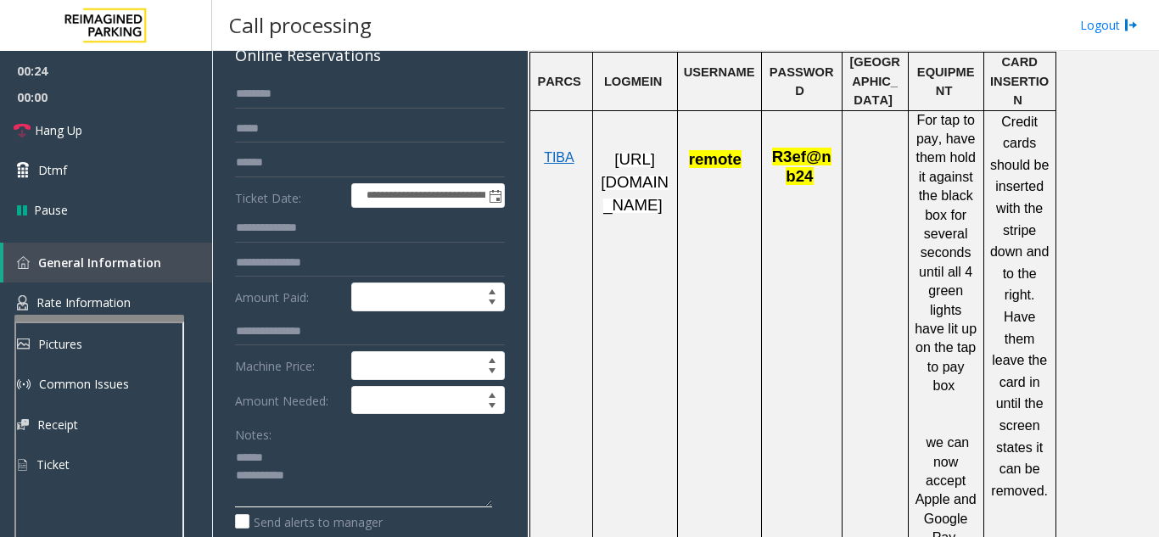
type textarea "**********"
click at [314, 158] on input "text" at bounding box center [370, 162] width 270 height 29
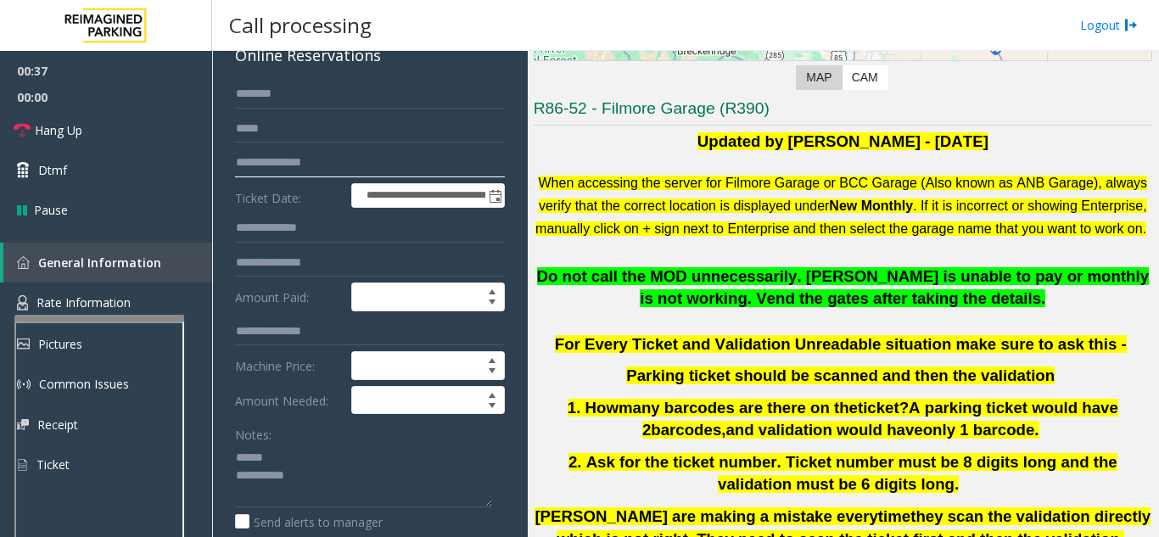
scroll to position [170, 0]
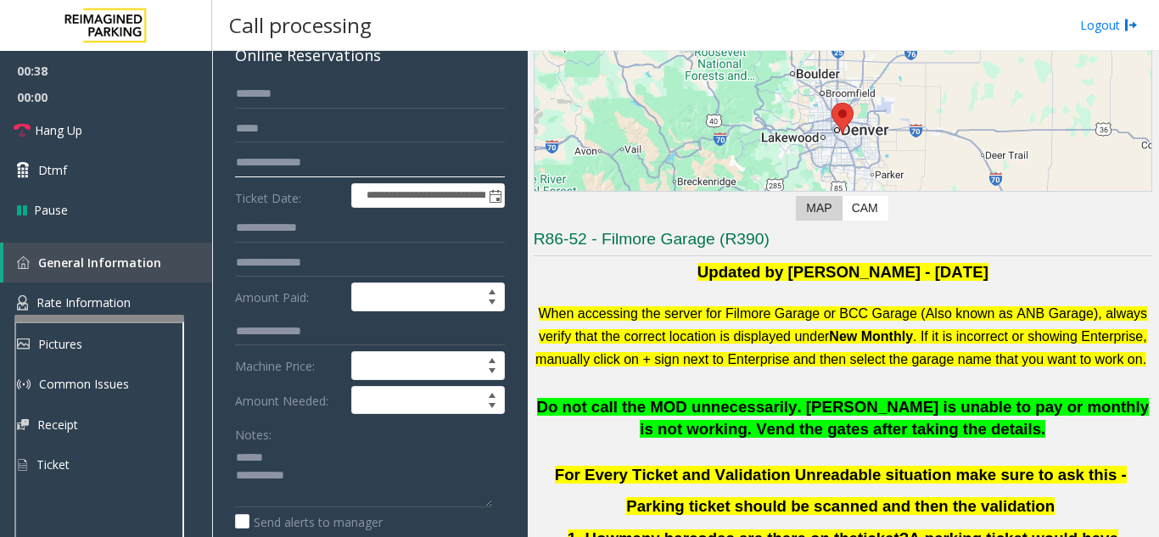
type input "**********"
click at [954, 225] on div "← Move left → Move right ↑ Move up ↓ Move down + Zoom in - Zoom out Home Jump l…" at bounding box center [842, 73] width 618 height 305
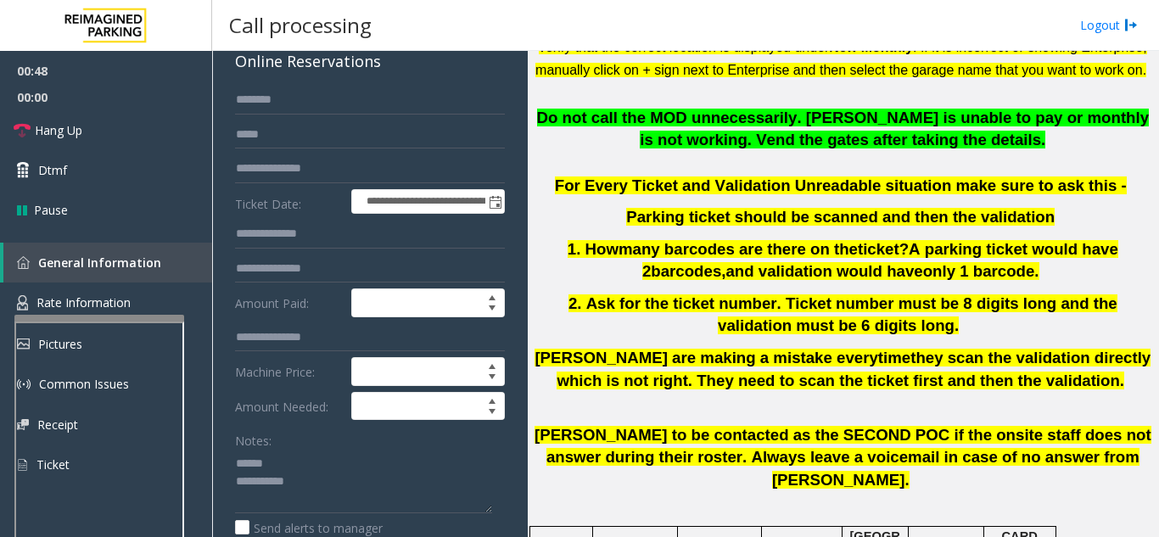
scroll to position [463, 0]
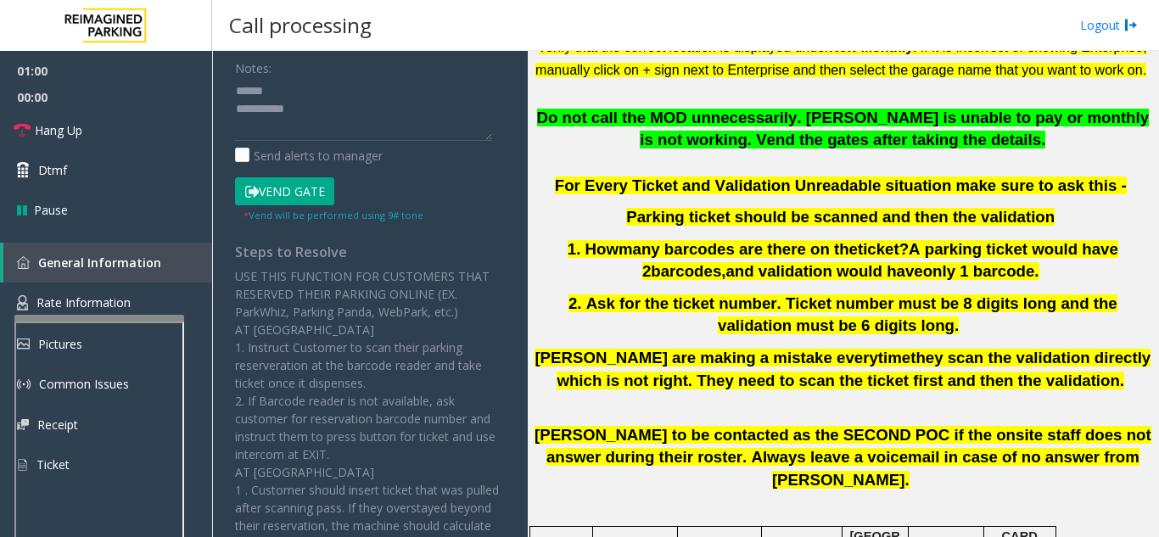
click at [293, 198] on button "Vend Gate" at bounding box center [284, 191] width 99 height 29
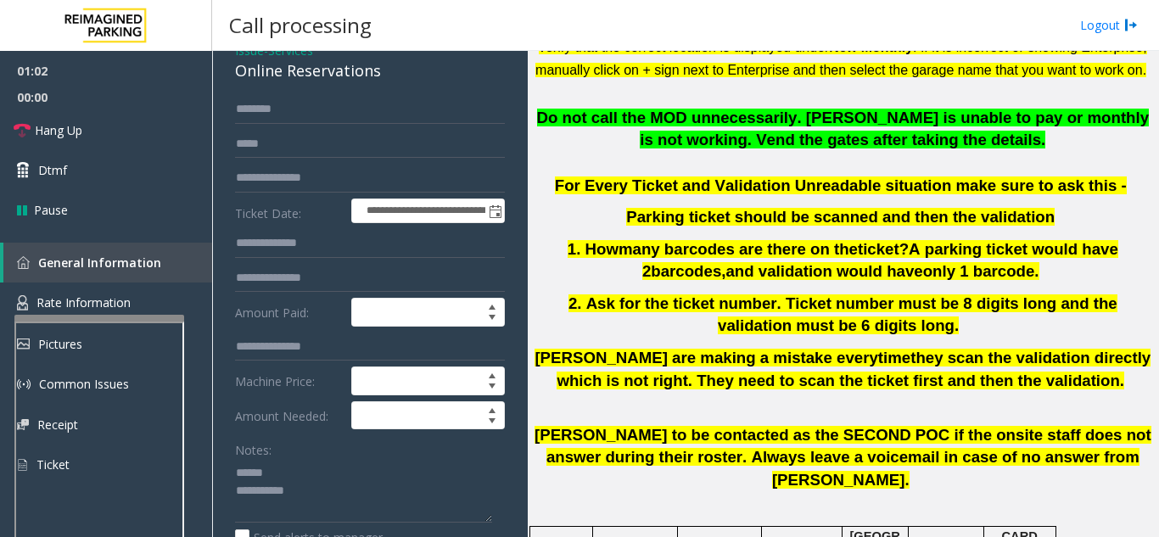
scroll to position [39, 0]
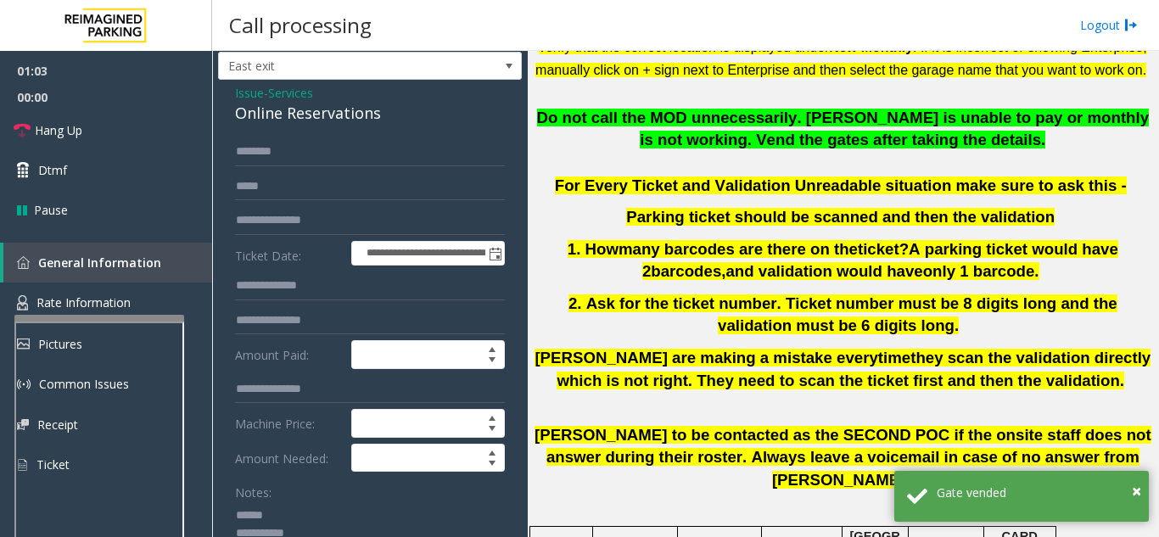
drag, startPoint x: 399, startPoint y: 114, endPoint x: 232, endPoint y: 121, distance: 166.4
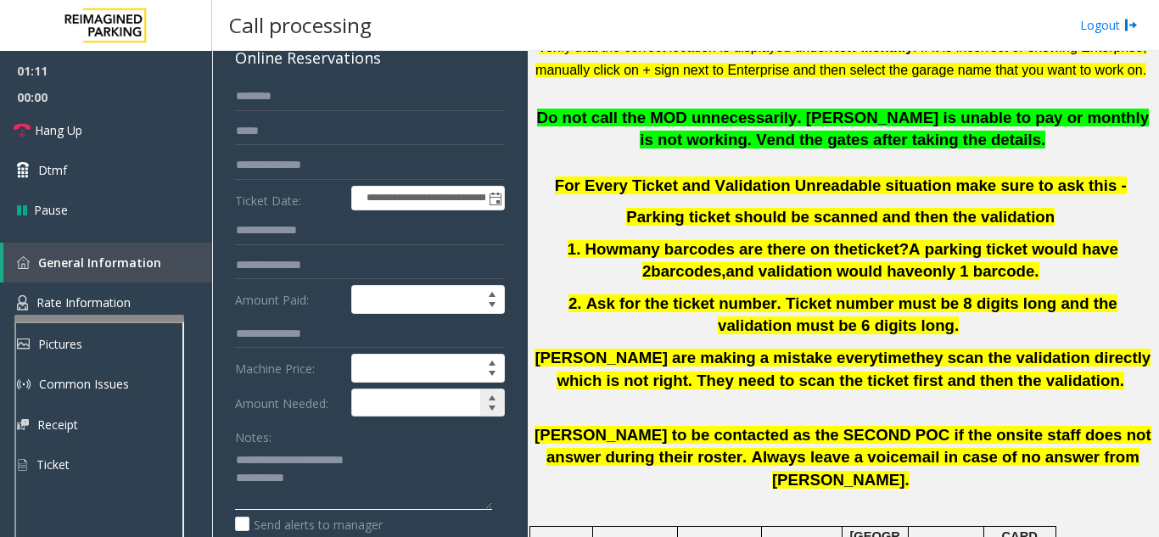
scroll to position [124, 0]
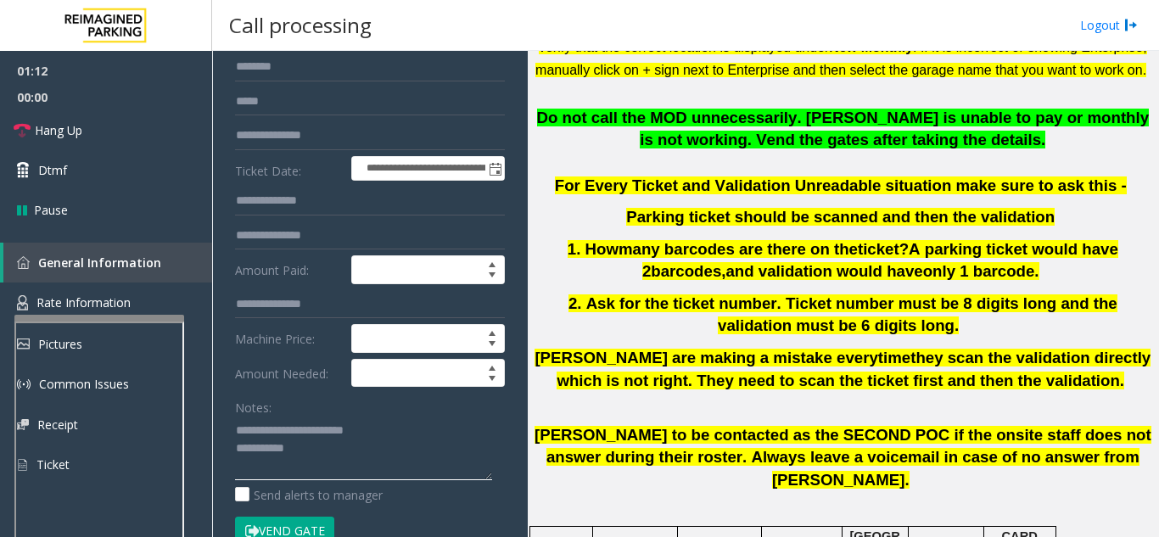
click at [428, 426] on textarea at bounding box center [363, 448] width 257 height 64
click at [111, 114] on link "Hang Up" at bounding box center [106, 130] width 212 height 40
click at [395, 464] on textarea at bounding box center [363, 448] width 257 height 64
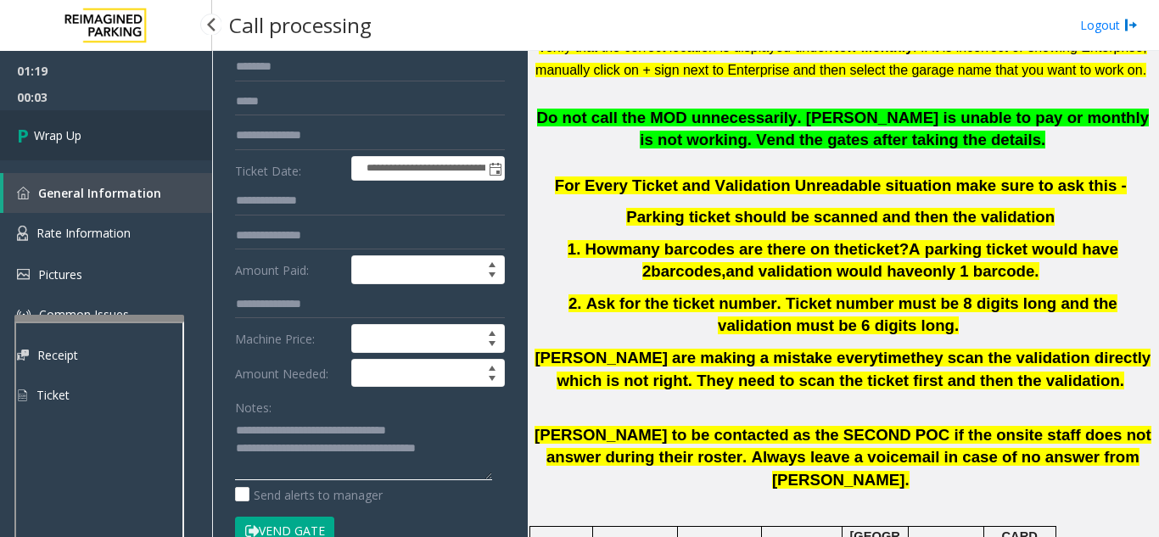
type textarea "**********"
click at [64, 126] on link "Wrap Up" at bounding box center [106, 135] width 212 height 50
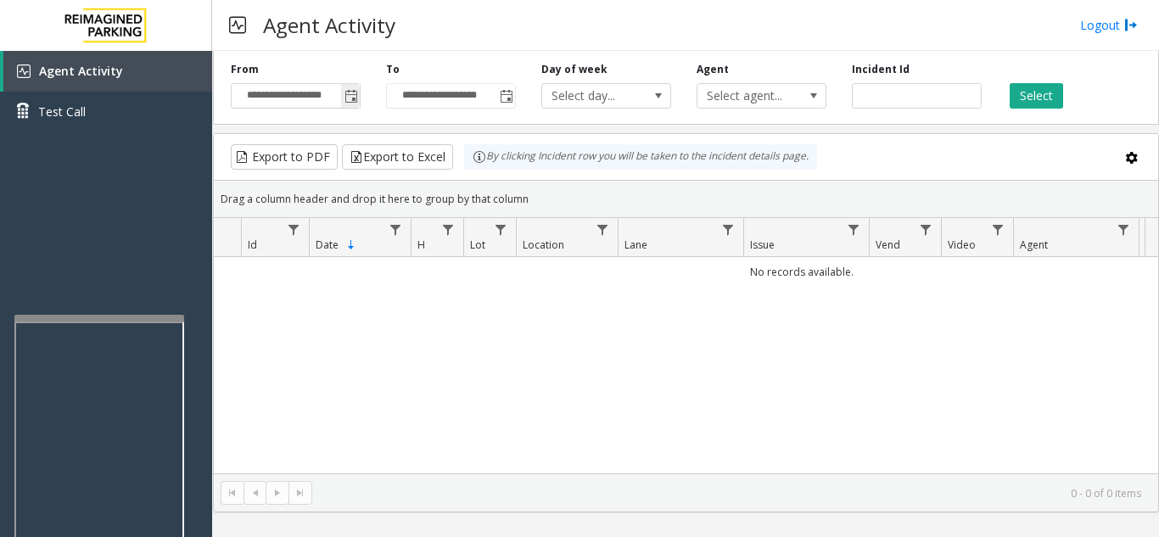
click at [354, 98] on span "Toggle popup" at bounding box center [351, 97] width 14 height 14
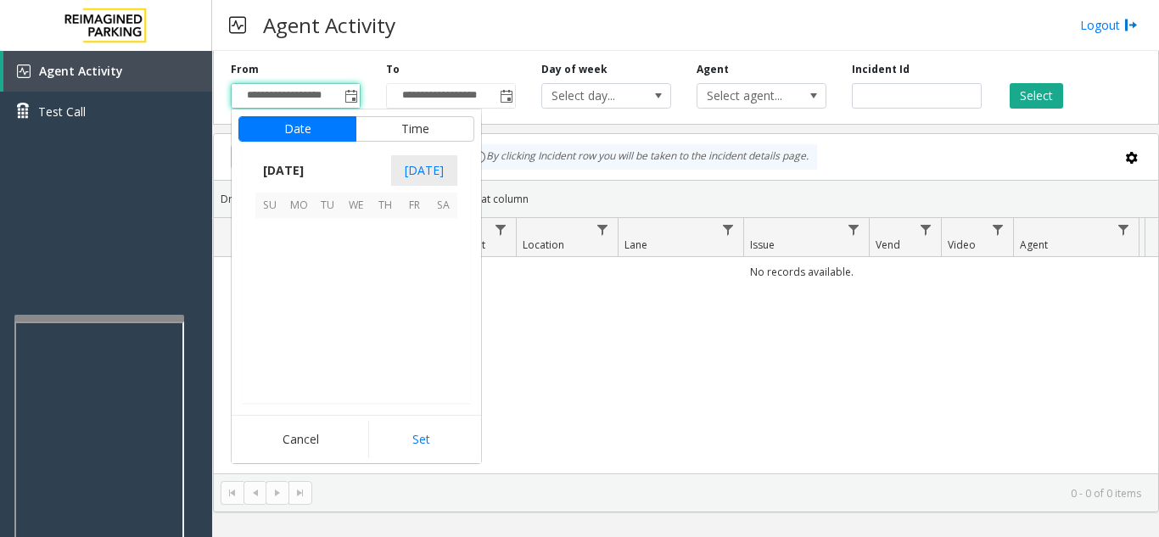
scroll to position [304394, 0]
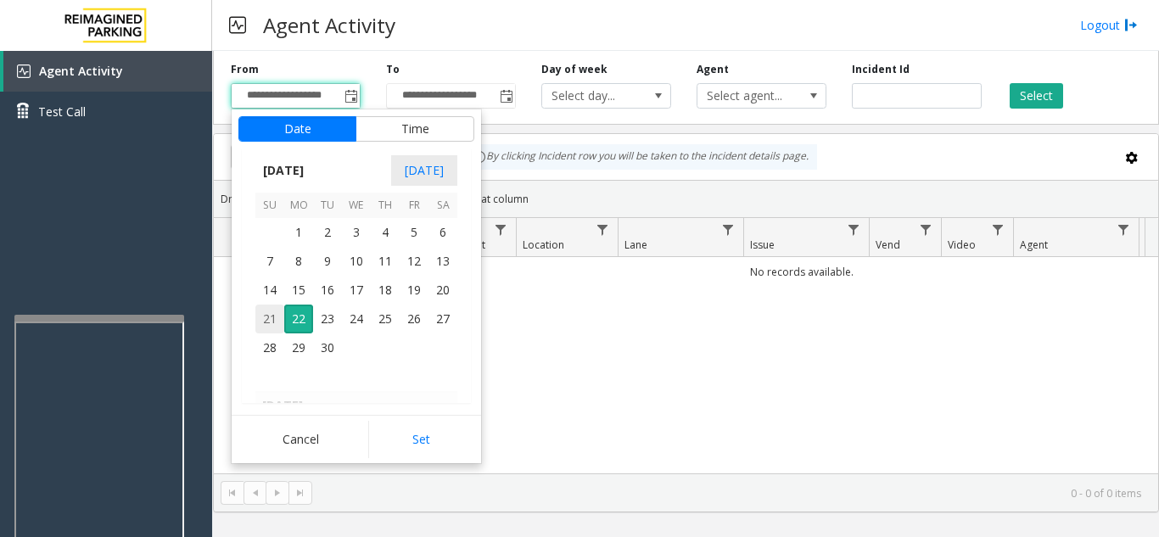
click at [270, 321] on span "21" at bounding box center [269, 318] width 29 height 29
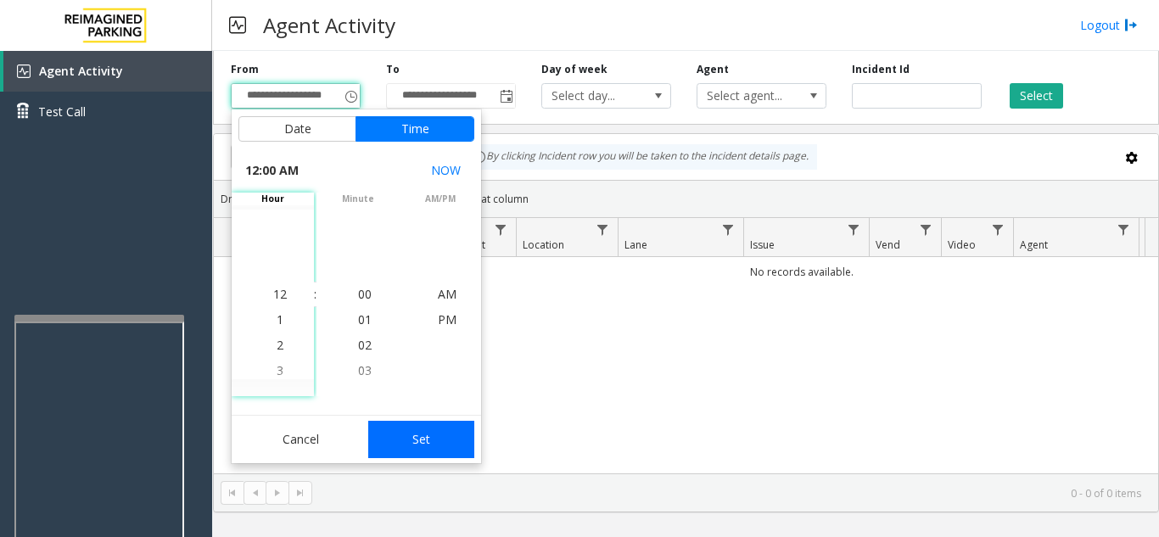
click at [437, 444] on button "Set" at bounding box center [421, 439] width 107 height 37
type input "**********"
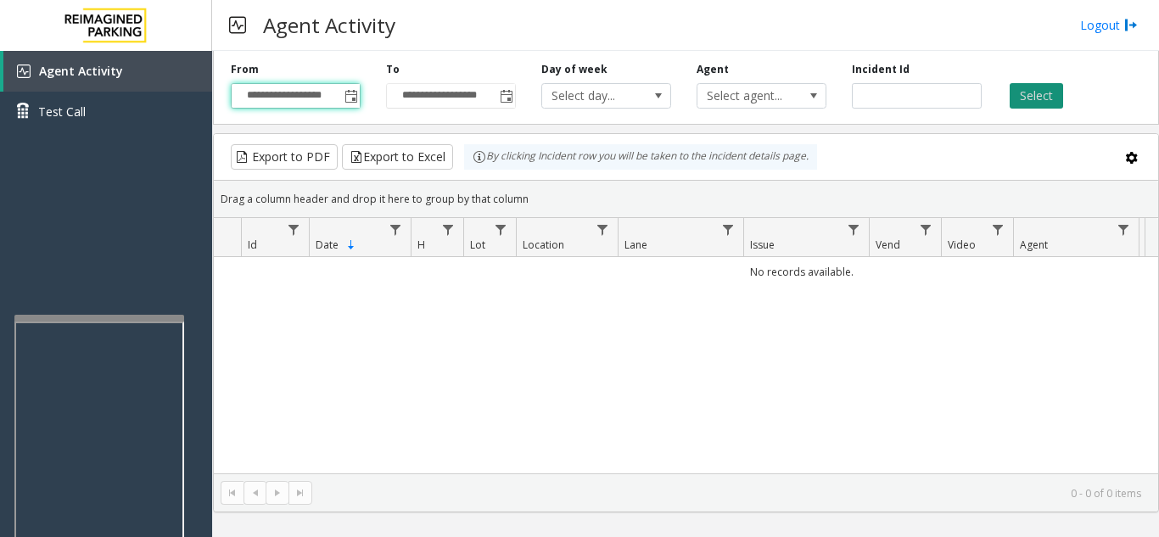
click at [1053, 98] on button "Select" at bounding box center [1035, 95] width 53 height 25
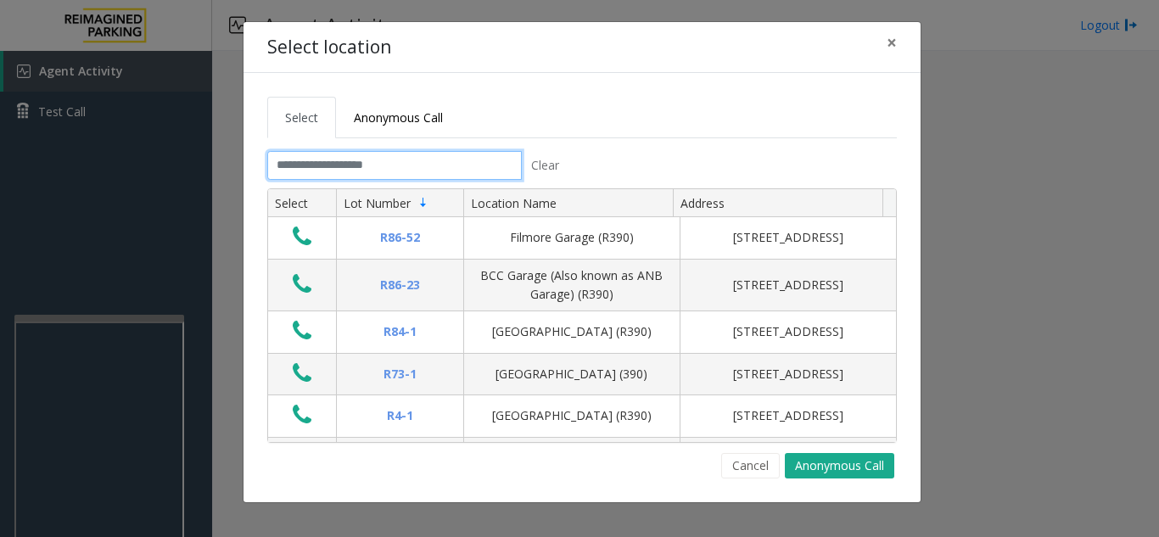
click at [304, 167] on input "text" at bounding box center [394, 165] width 254 height 29
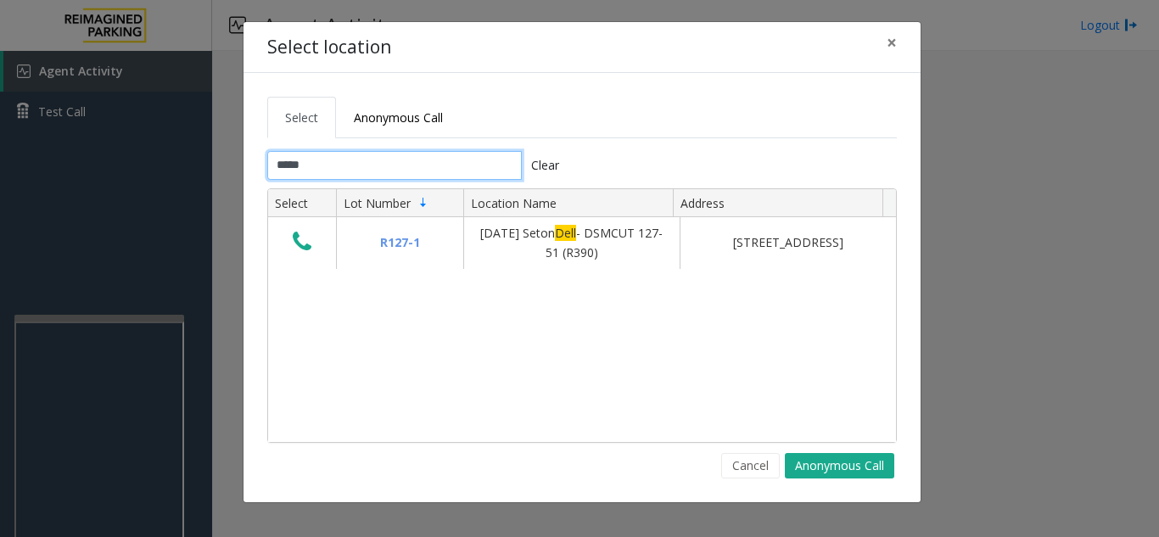
type input "****"
click at [895, 48] on span "×" at bounding box center [891, 43] width 10 height 24
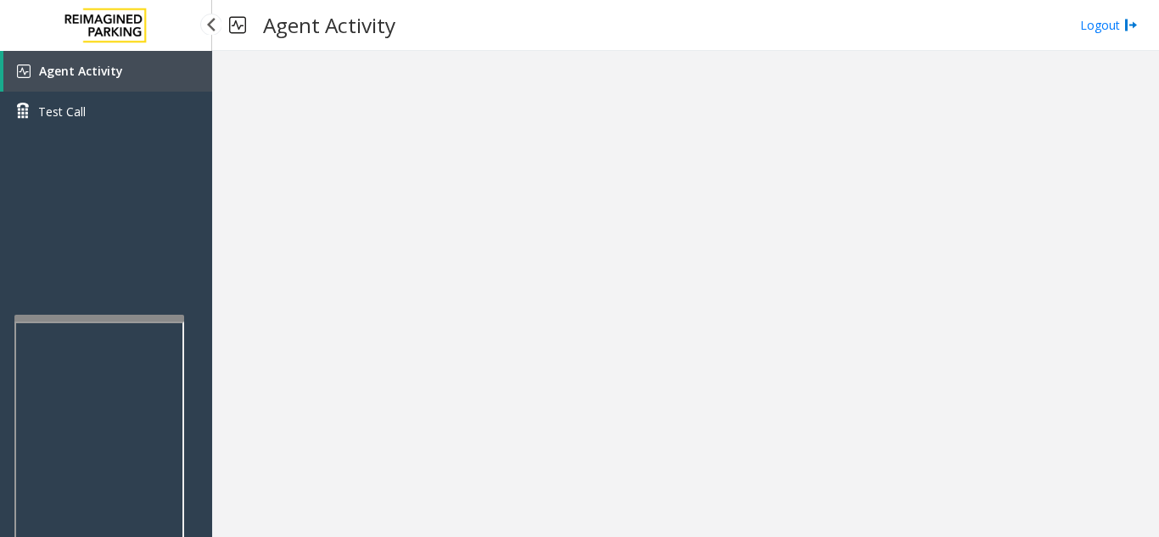
click at [99, 49] on img at bounding box center [106, 25] width 102 height 51
click at [111, 86] on link "Agent Activity" at bounding box center [107, 71] width 209 height 41
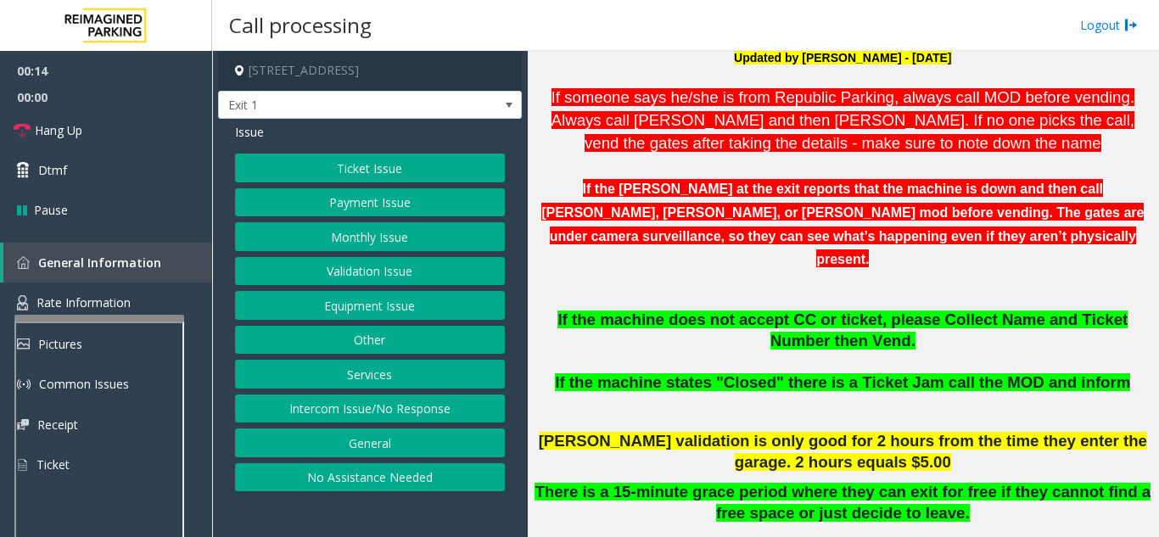
scroll to position [594, 0]
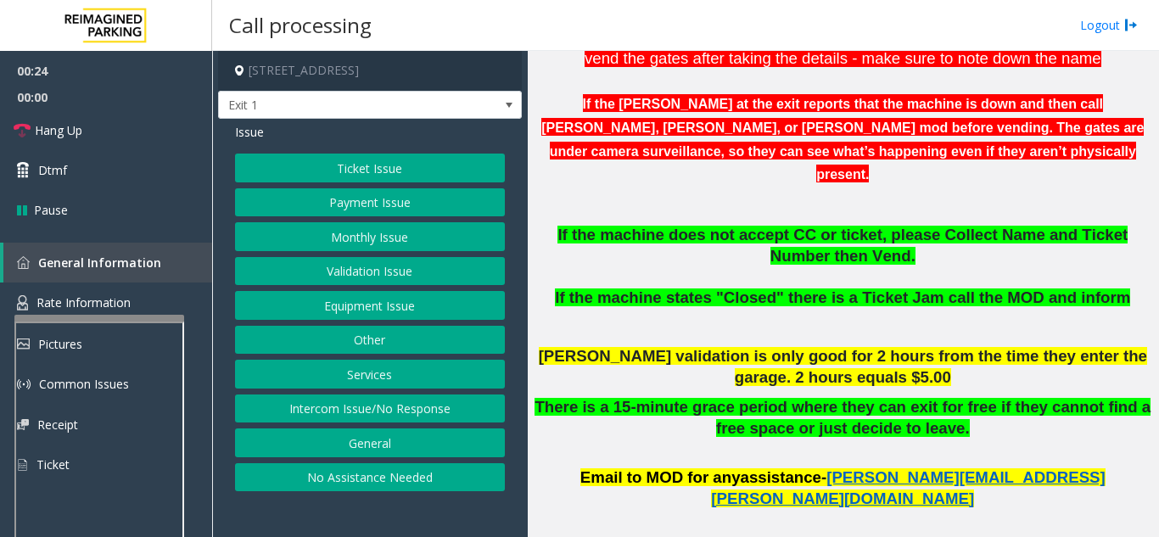
click at [324, 167] on button "Ticket Issue" at bounding box center [370, 168] width 270 height 29
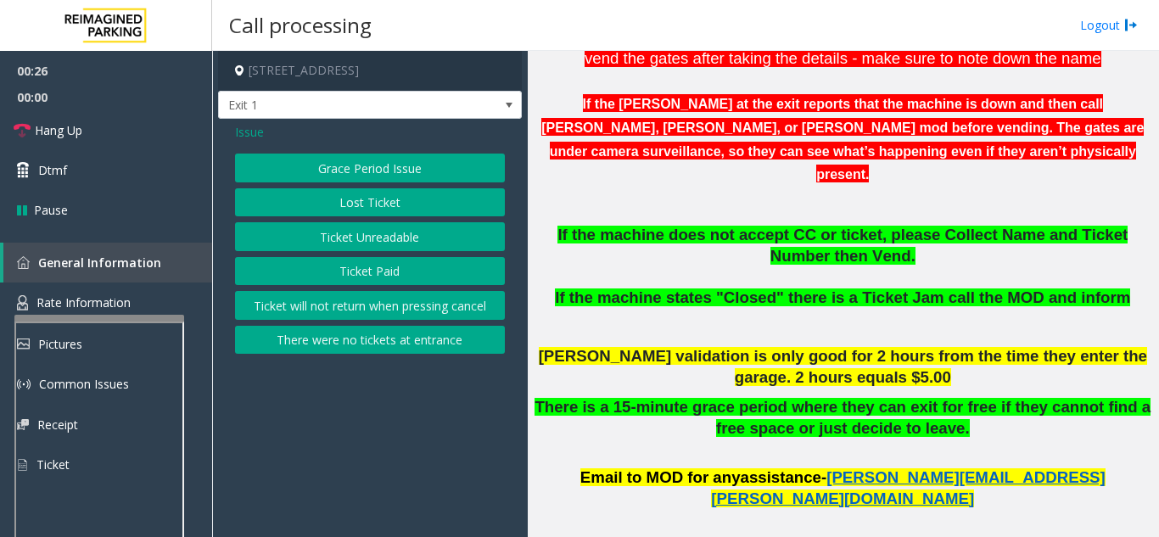
click at [353, 237] on button "Ticket Unreadable" at bounding box center [370, 236] width 270 height 29
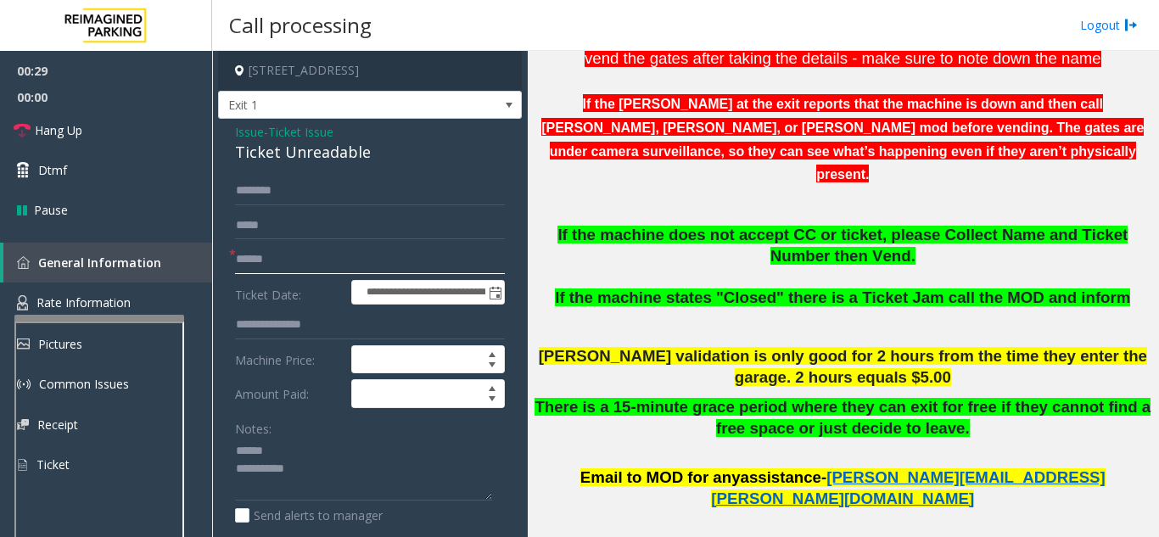
click at [318, 261] on input "text" at bounding box center [370, 259] width 270 height 29
drag, startPoint x: 228, startPoint y: 158, endPoint x: 386, endPoint y: 154, distance: 157.8
click at [386, 154] on div "**********" at bounding box center [370, 533] width 304 height 829
type textarea "**********"
click at [331, 261] on input "text" at bounding box center [370, 259] width 270 height 29
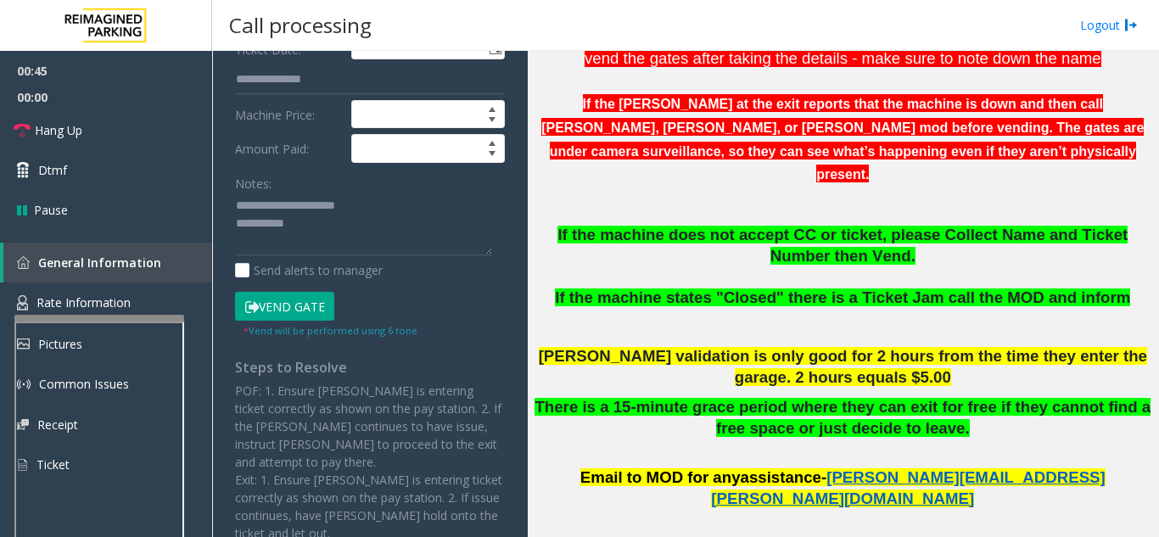
scroll to position [254, 0]
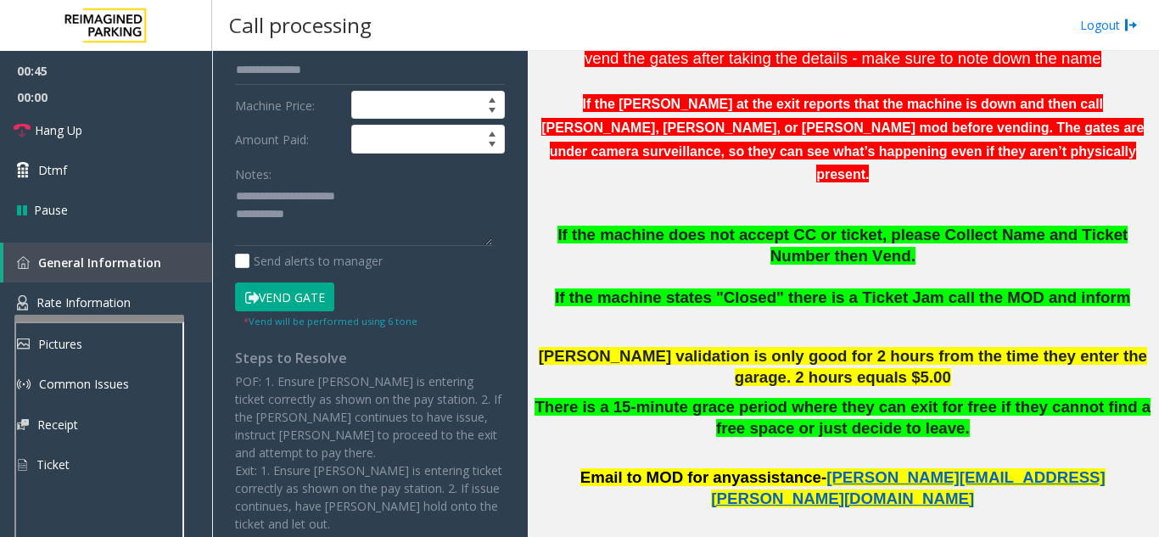
type input "**********"
click at [276, 300] on button "Vend Gate" at bounding box center [284, 296] width 99 height 29
click at [329, 222] on textarea at bounding box center [363, 215] width 257 height 64
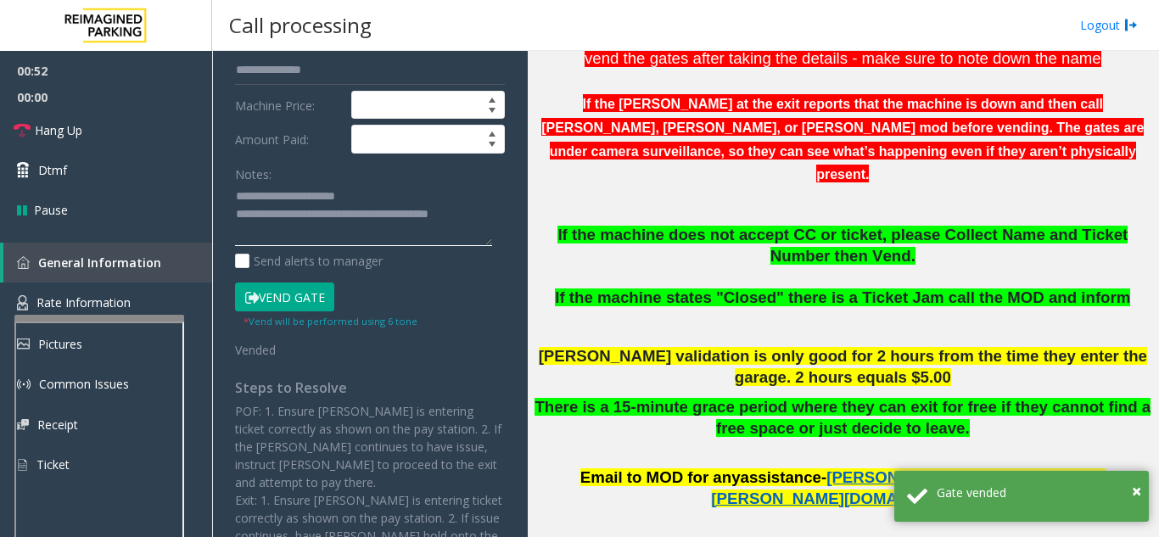
click at [404, 190] on textarea at bounding box center [363, 215] width 257 height 64
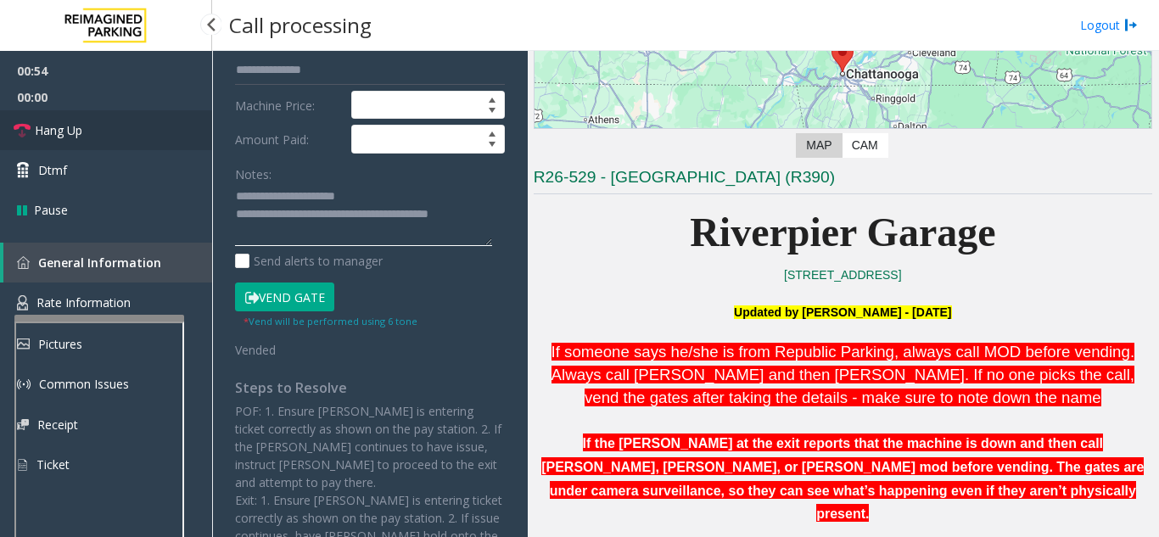
type textarea "**********"
click at [124, 132] on link "Hang Up" at bounding box center [106, 130] width 212 height 40
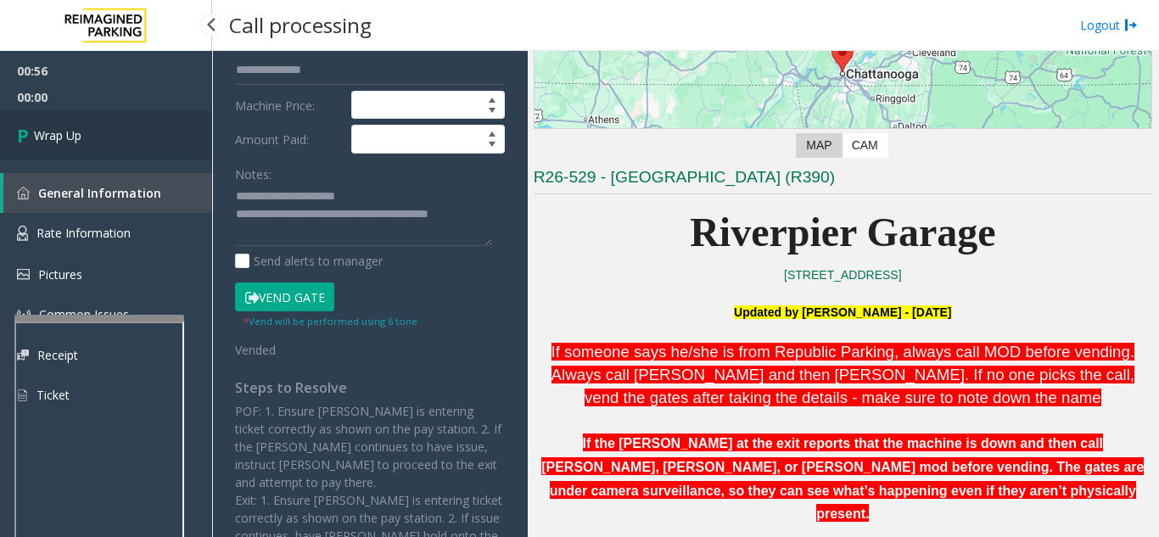
click at [124, 132] on link "Wrap Up" at bounding box center [106, 135] width 212 height 50
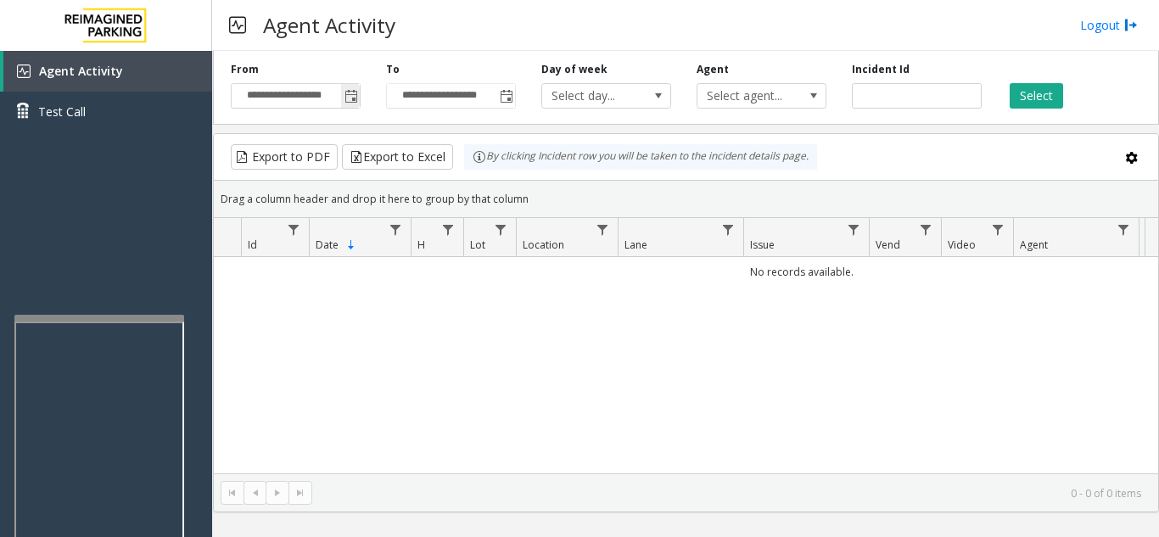
click at [349, 101] on span "Toggle popup" at bounding box center [351, 97] width 14 height 14
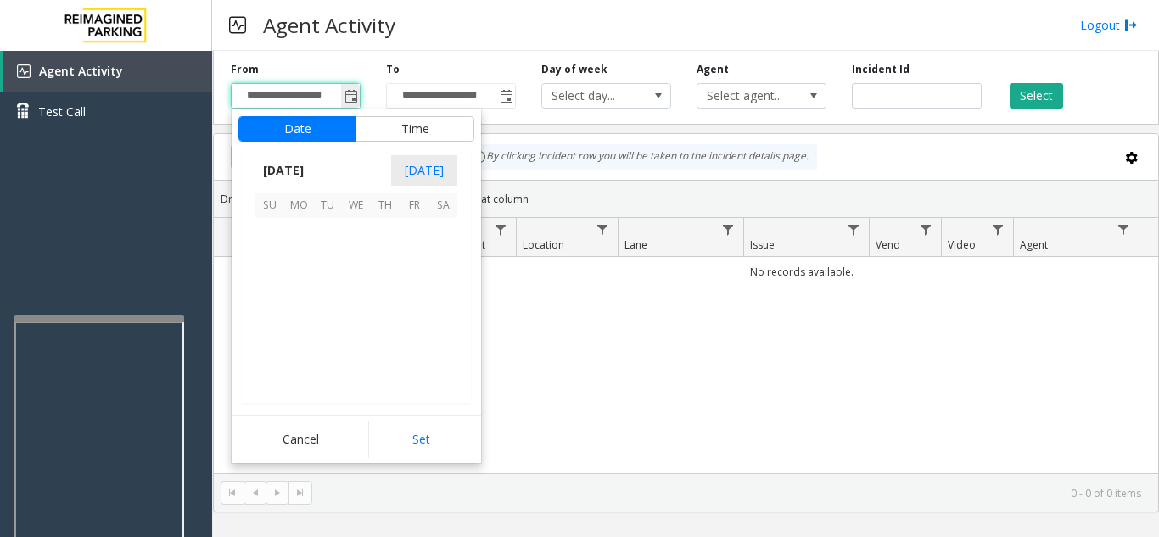
scroll to position [304394, 0]
click at [264, 322] on span "21" at bounding box center [269, 318] width 29 height 29
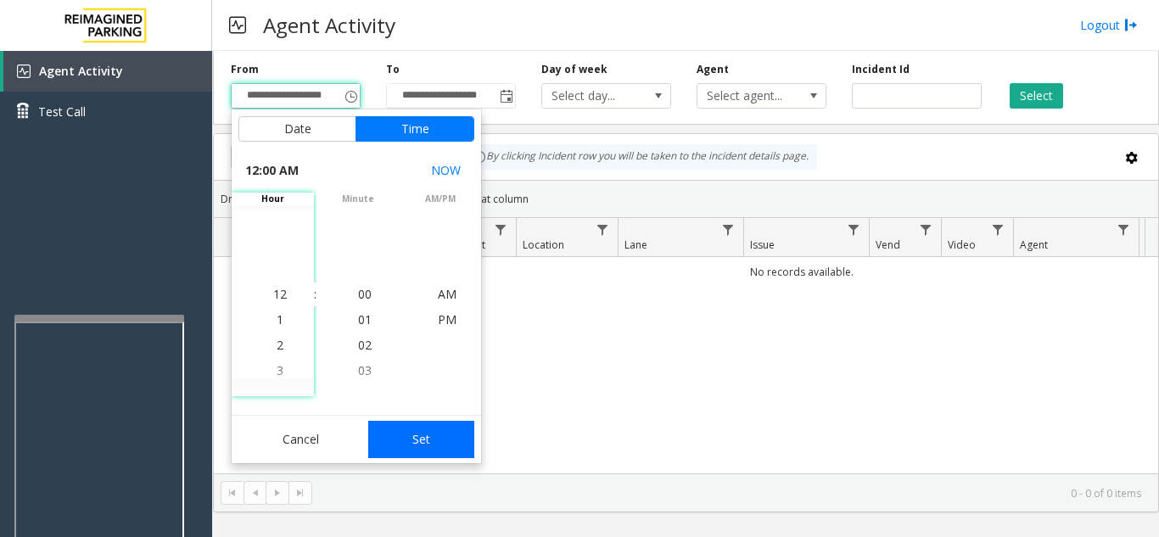
click at [392, 449] on button "Set" at bounding box center [421, 439] width 107 height 37
type input "**********"
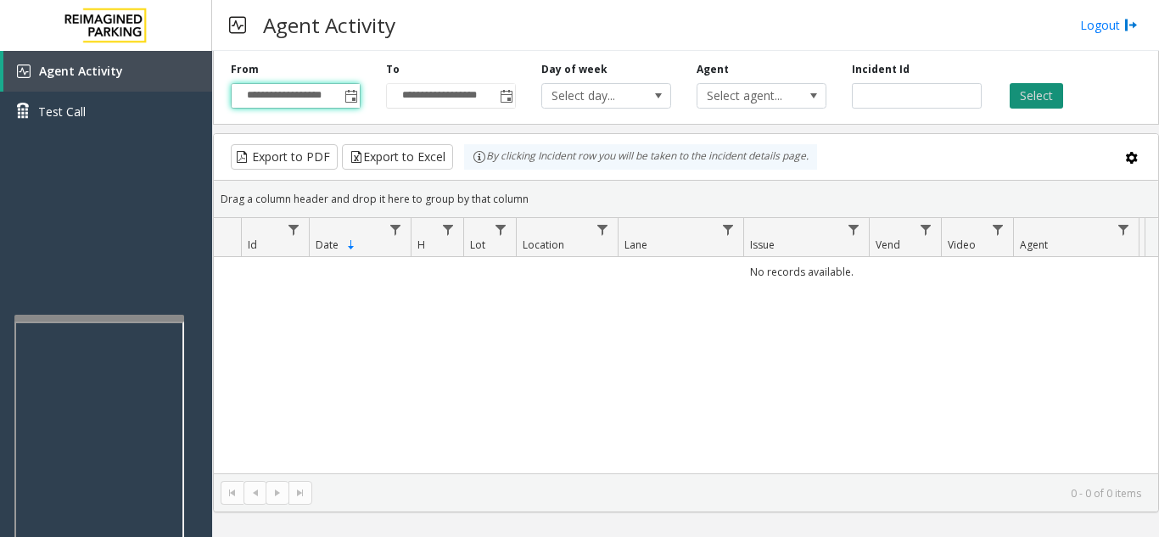
click at [1018, 98] on button "Select" at bounding box center [1035, 95] width 53 height 25
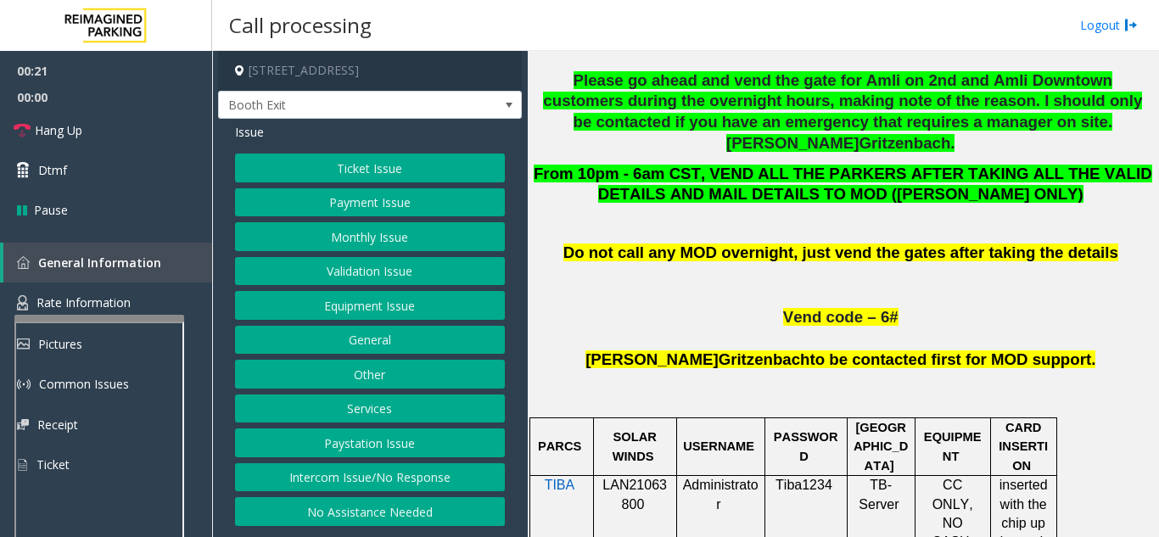
scroll to position [933, 0]
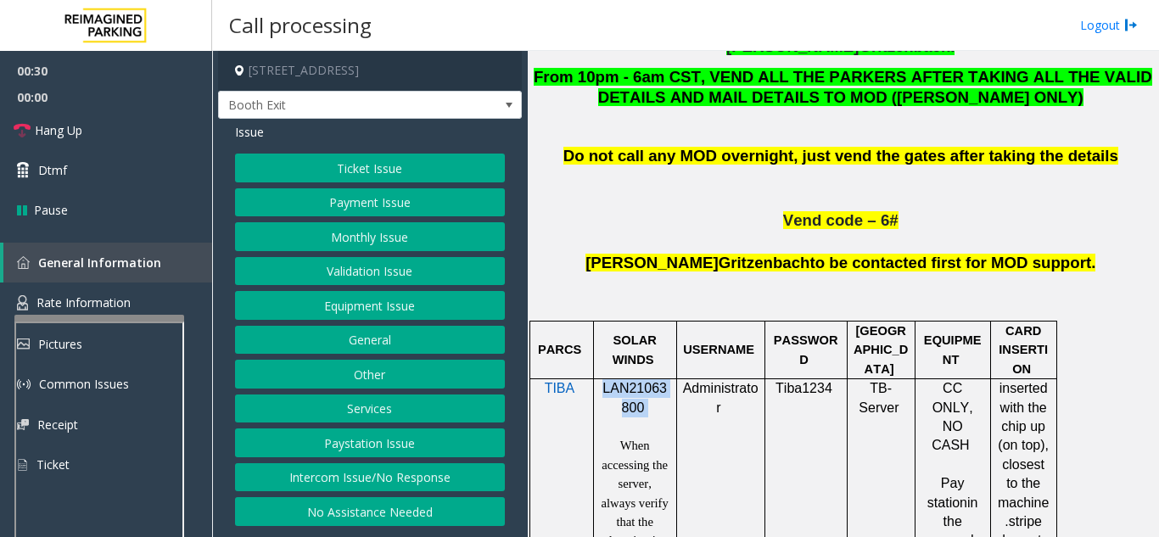
drag, startPoint x: 662, startPoint y: 325, endPoint x: 602, endPoint y: 310, distance: 61.1
click at [602, 379] on p "LAN21063800" at bounding box center [635, 398] width 70 height 38
copy p "LAN21063800"
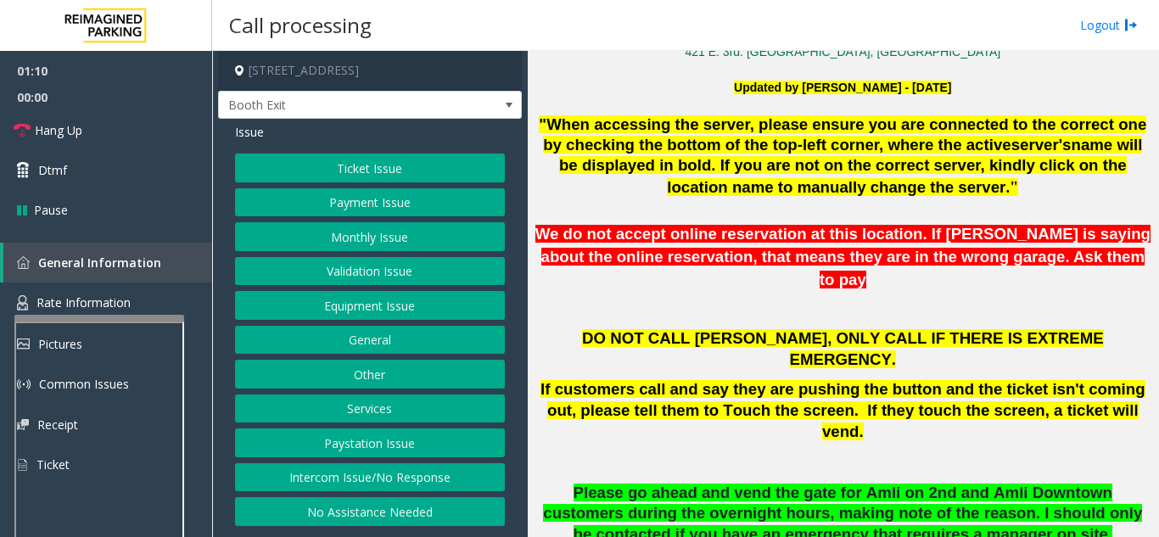
scroll to position [0, 0]
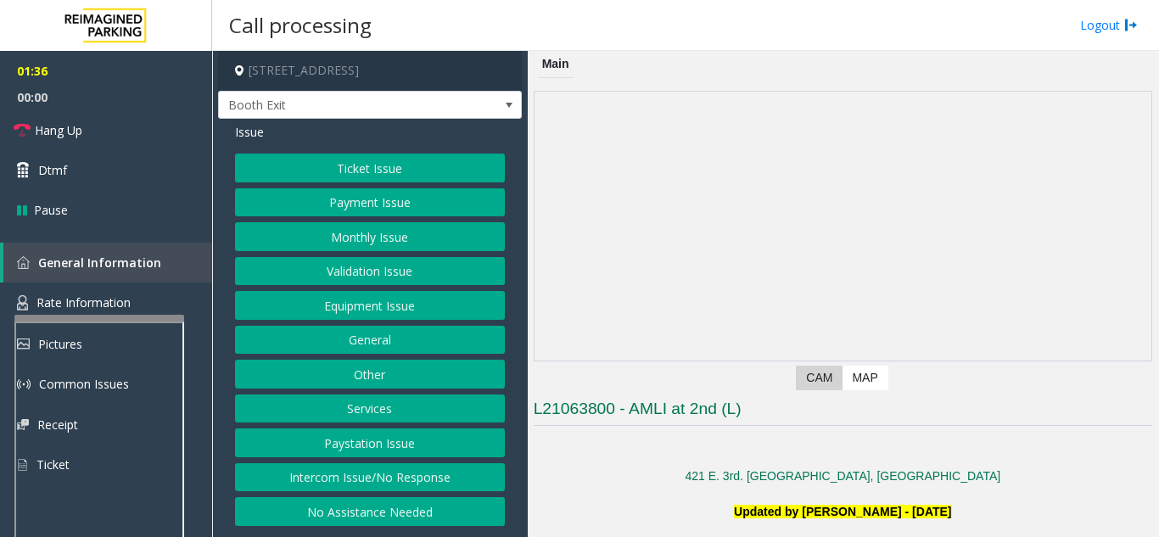
click at [361, 235] on button "Monthly Issue" at bounding box center [370, 236] width 270 height 29
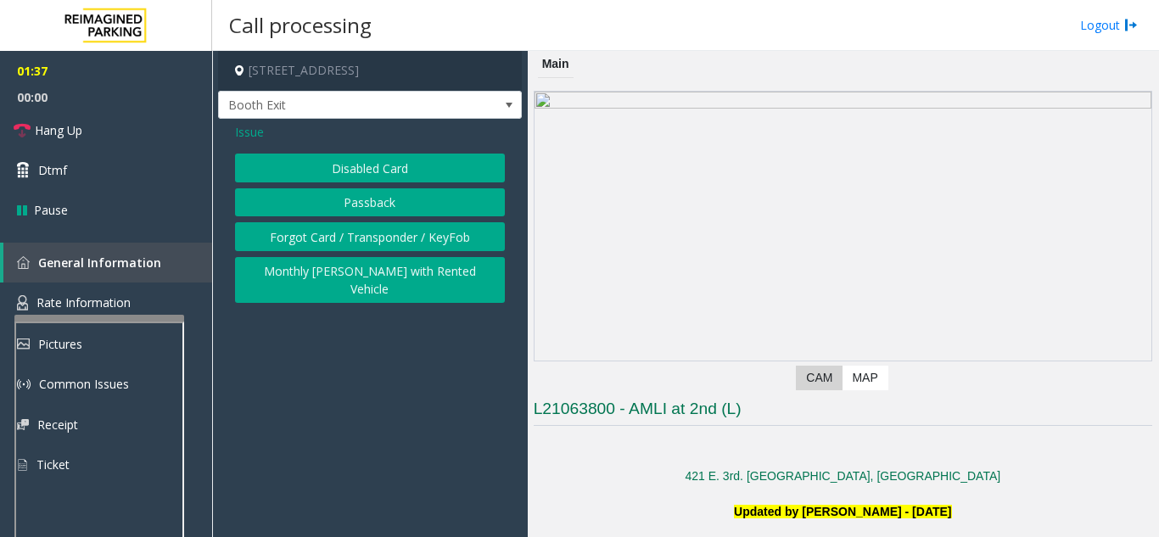
click at [362, 206] on button "Passback" at bounding box center [370, 202] width 270 height 29
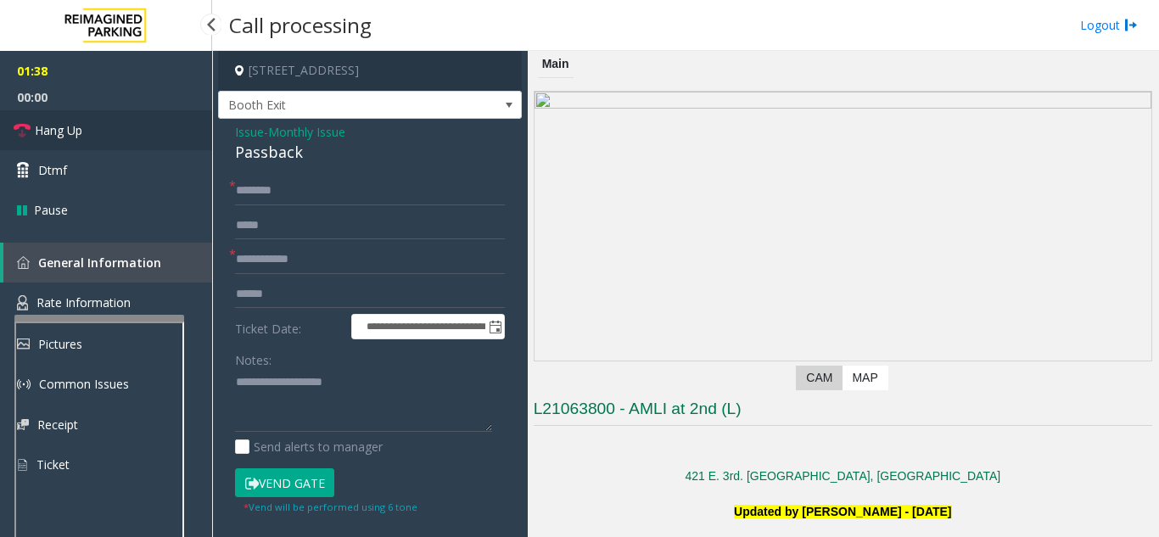
click at [127, 136] on link "Hang Up" at bounding box center [106, 130] width 212 height 40
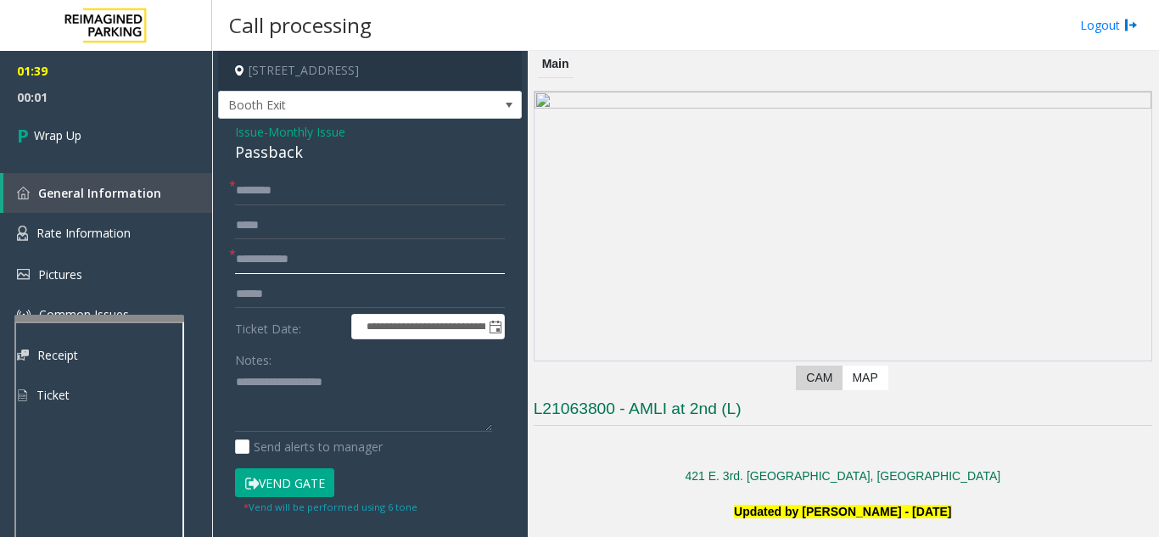
click at [326, 265] on input "text" at bounding box center [370, 259] width 270 height 29
type input "****"
click at [349, 190] on input "text" at bounding box center [370, 190] width 270 height 29
type input "**********"
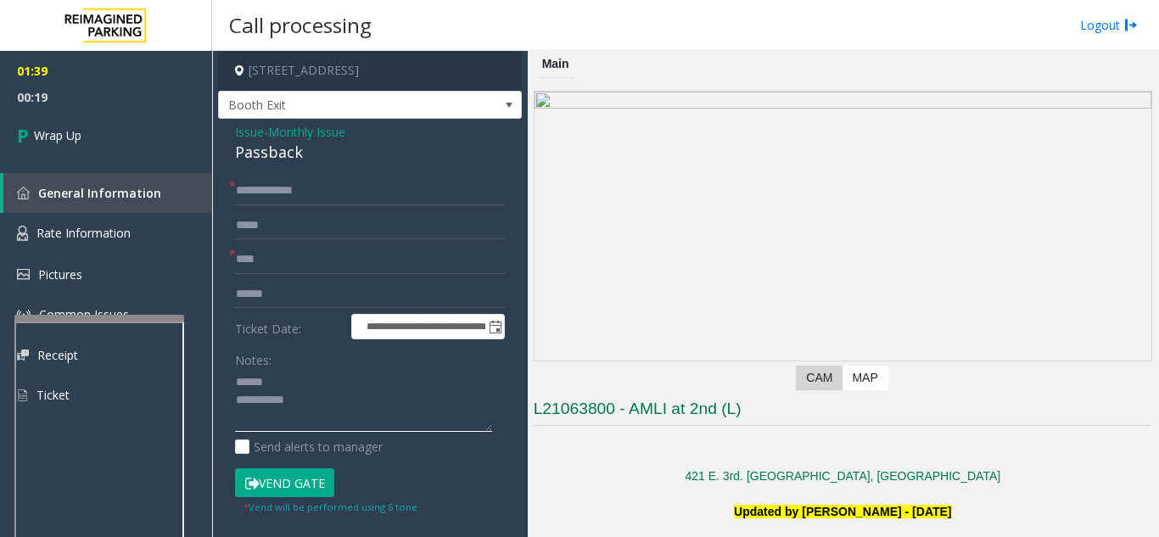
click at [297, 375] on textarea at bounding box center [363, 401] width 257 height 64
drag, startPoint x: 232, startPoint y: 154, endPoint x: 320, endPoint y: 155, distance: 87.4
click at [320, 155] on div "**********" at bounding box center [370, 454] width 304 height 670
click at [309, 410] on textarea at bounding box center [363, 401] width 257 height 64
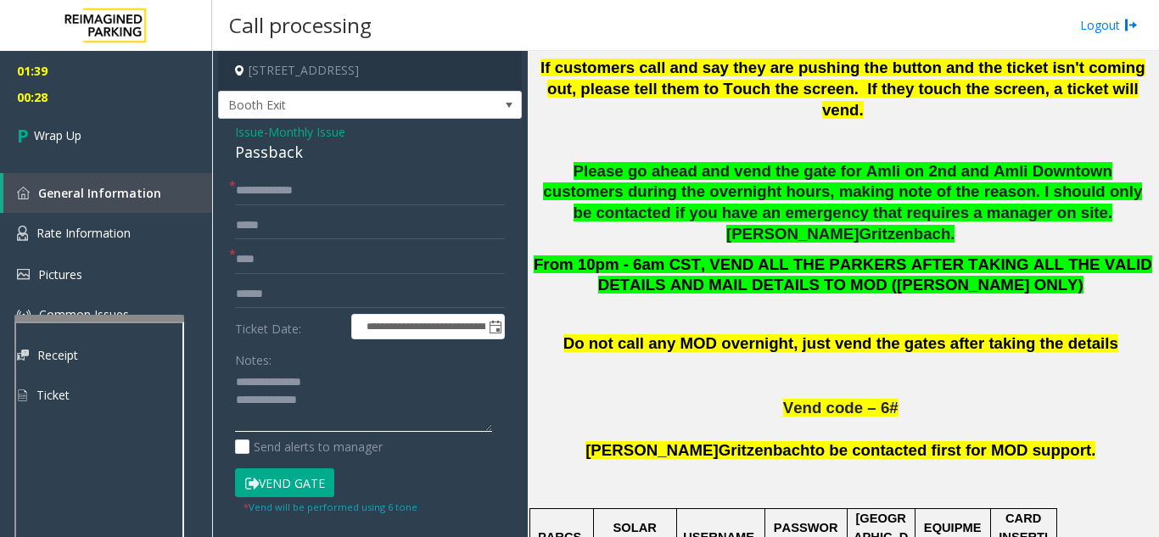
scroll to position [763, 0]
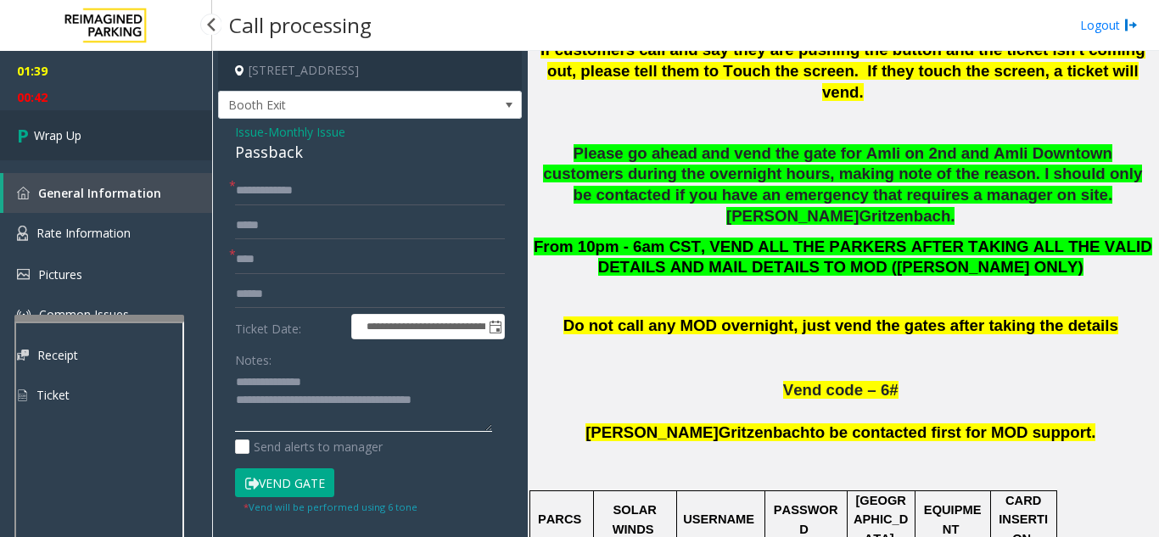
type textarea "**********"
click at [64, 153] on link "Wrap Up" at bounding box center [106, 135] width 212 height 50
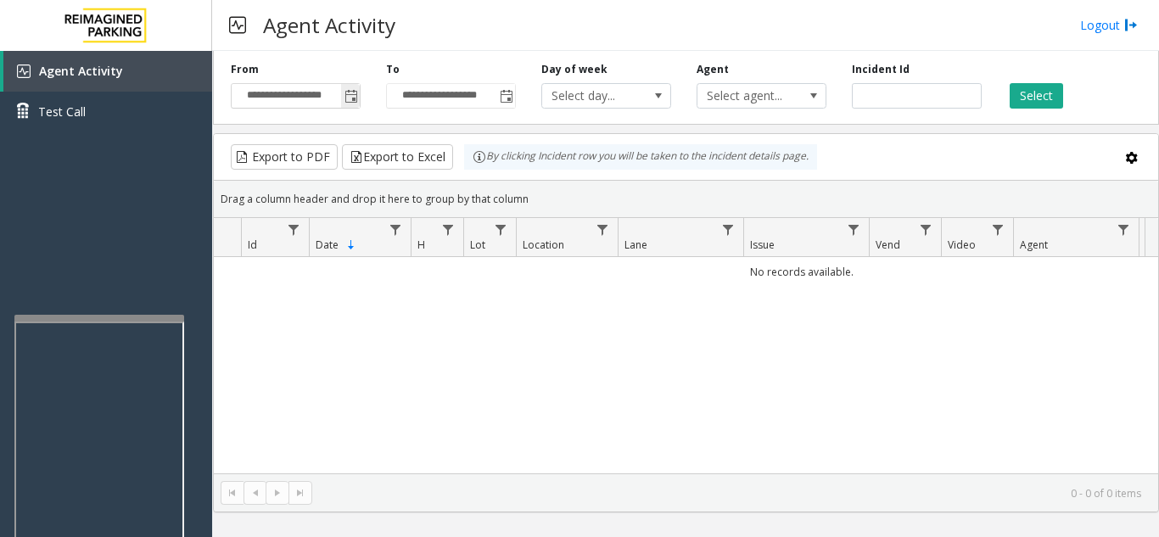
click at [346, 99] on span "Toggle popup" at bounding box center [351, 97] width 14 height 14
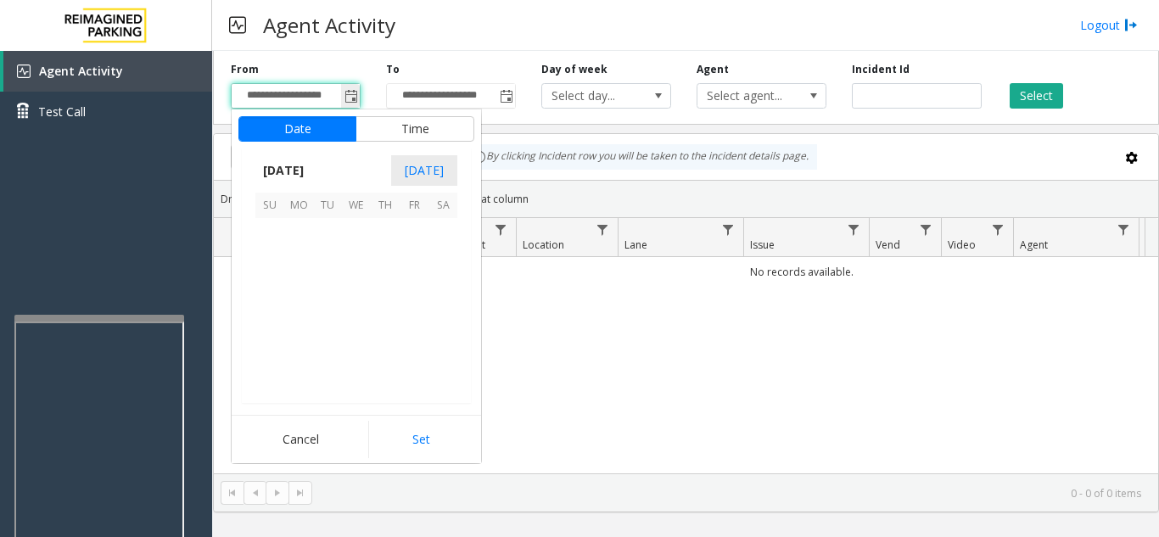
scroll to position [304394, 0]
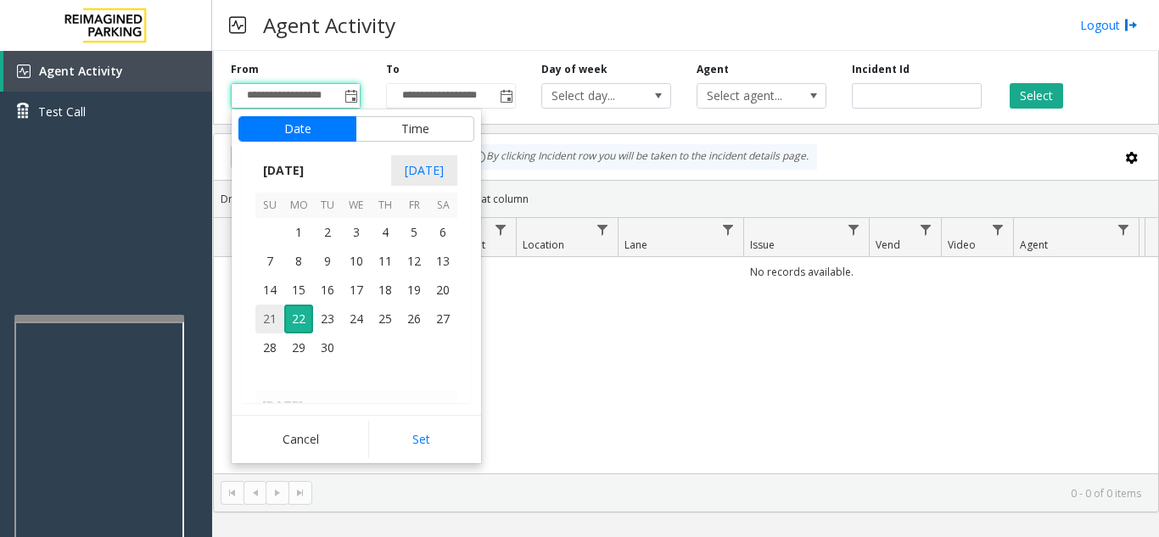
click at [270, 316] on span "21" at bounding box center [269, 318] width 29 height 29
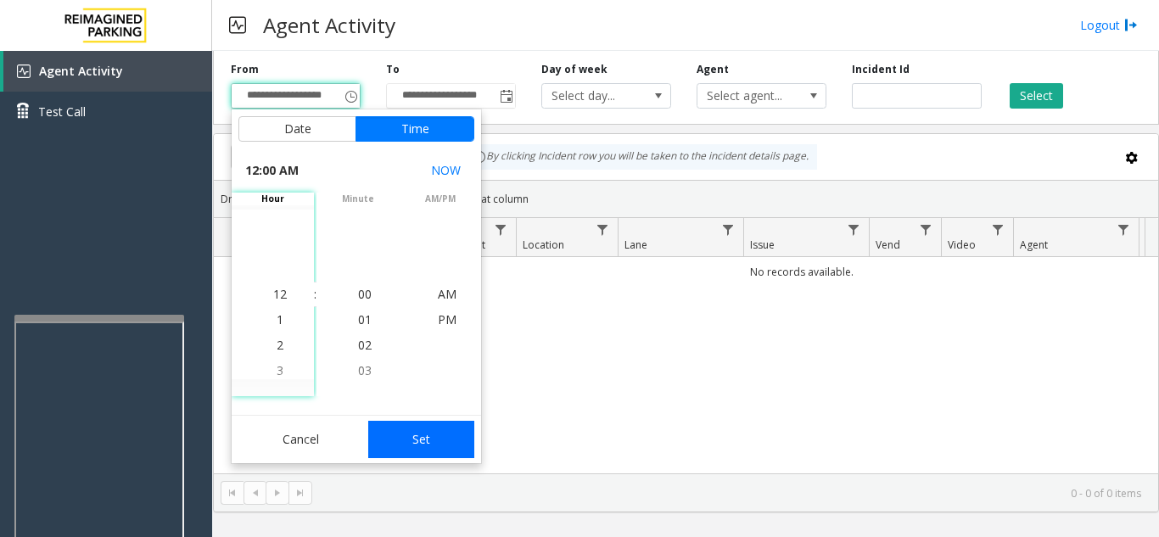
click at [455, 444] on button "Set" at bounding box center [421, 439] width 107 height 37
type input "**********"
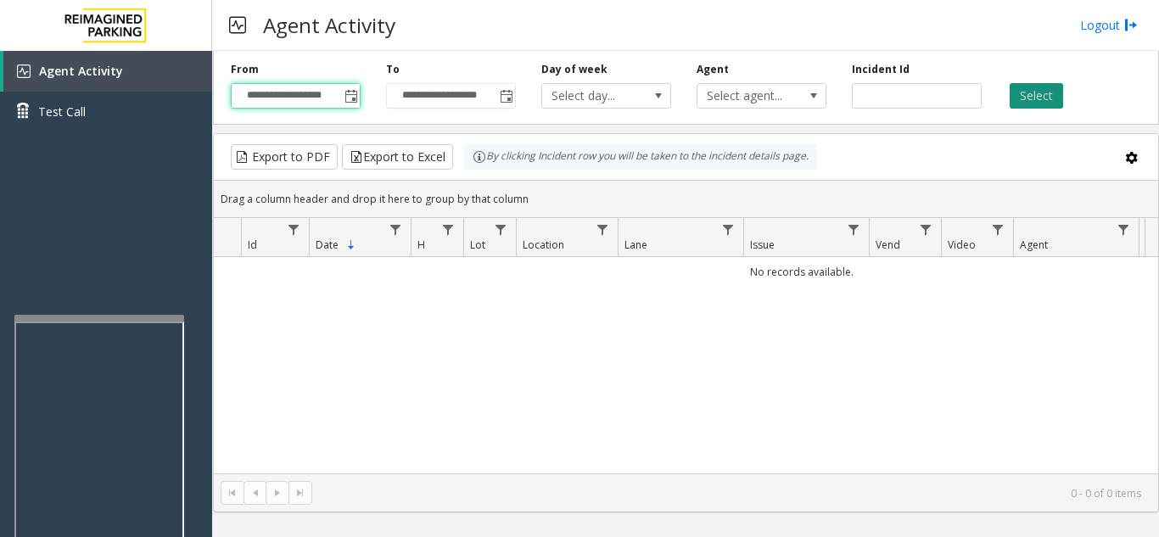
click at [1027, 96] on button "Select" at bounding box center [1035, 95] width 53 height 25
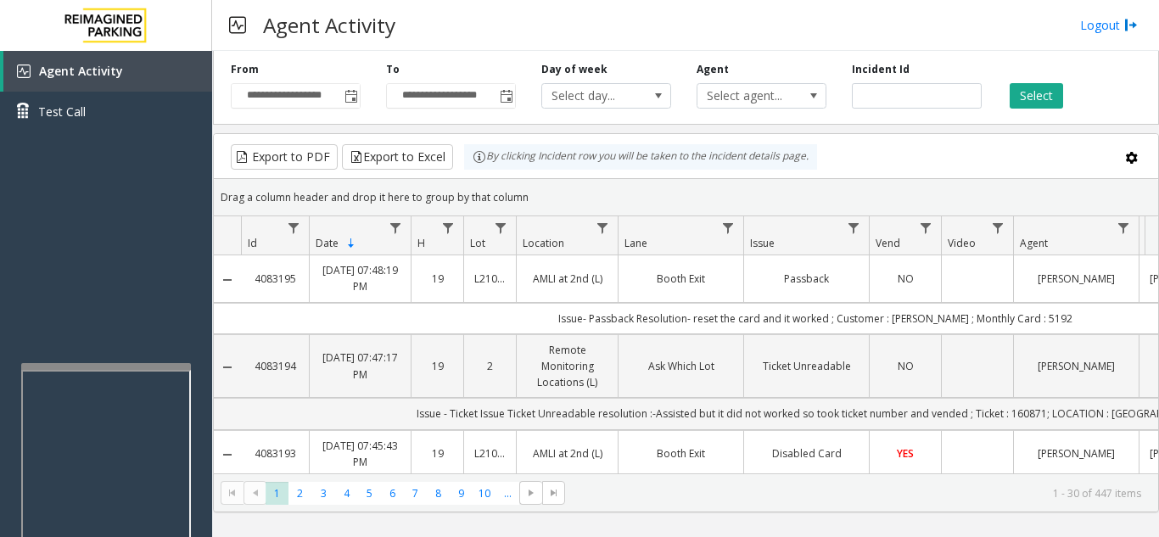
click at [104, 369] on div at bounding box center [106, 366] width 170 height 7
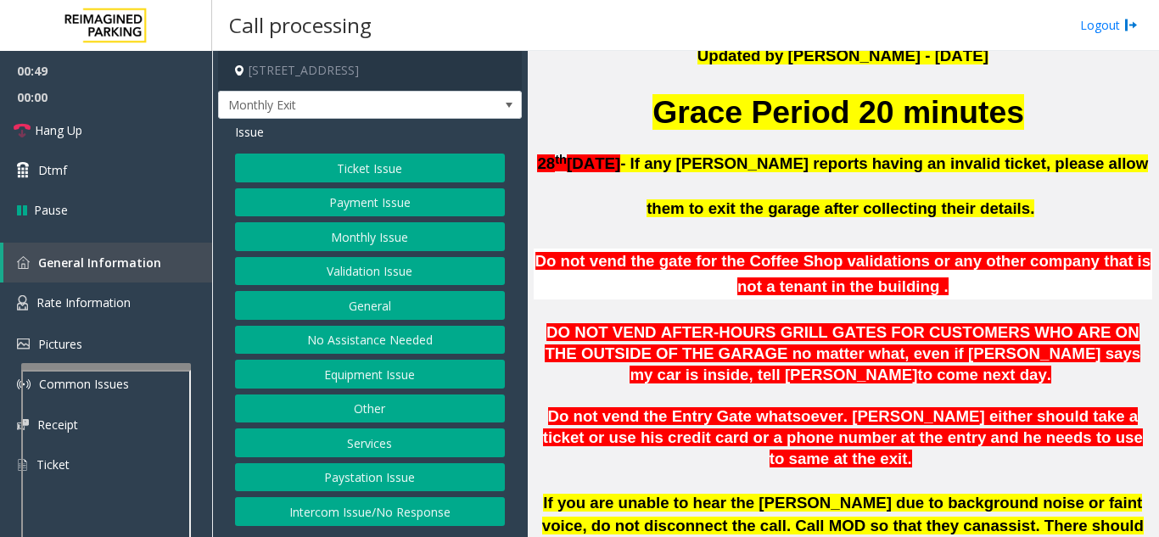
scroll to position [509, 0]
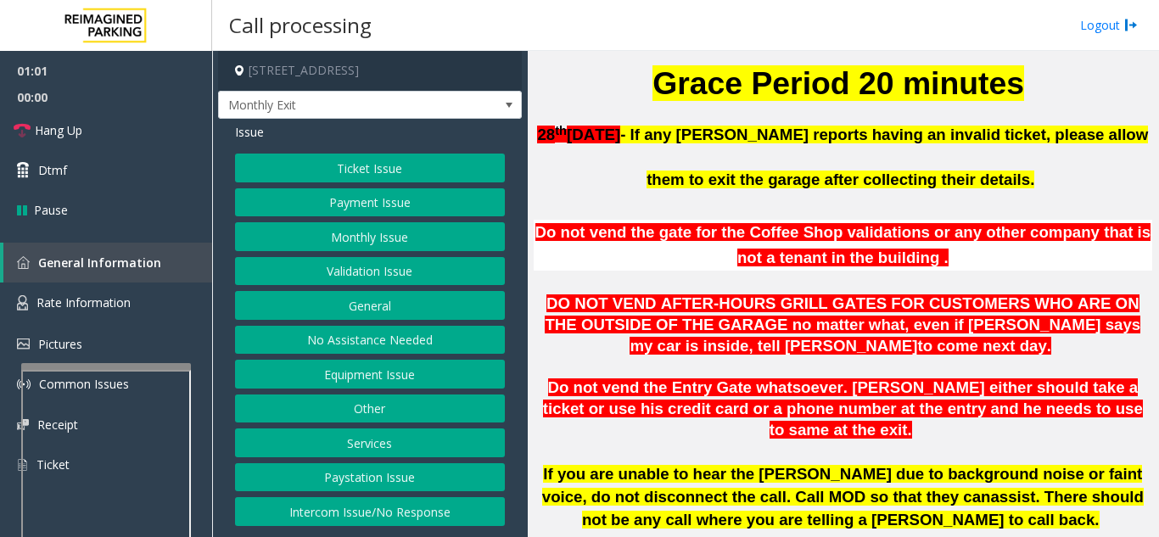
click at [383, 243] on button "Monthly Issue" at bounding box center [370, 236] width 270 height 29
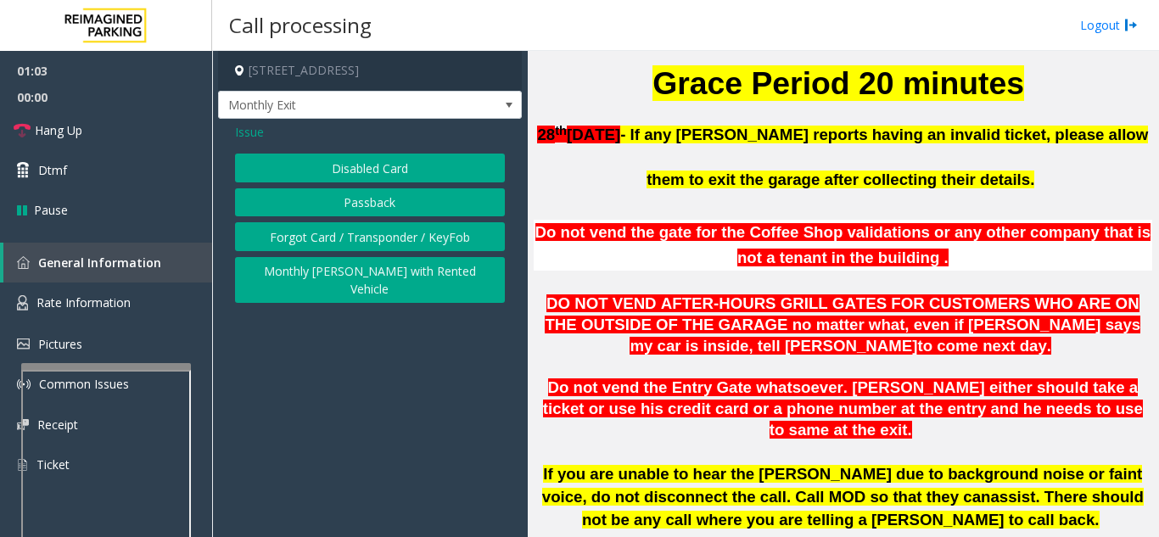
click at [366, 171] on button "Disabled Card" at bounding box center [370, 168] width 270 height 29
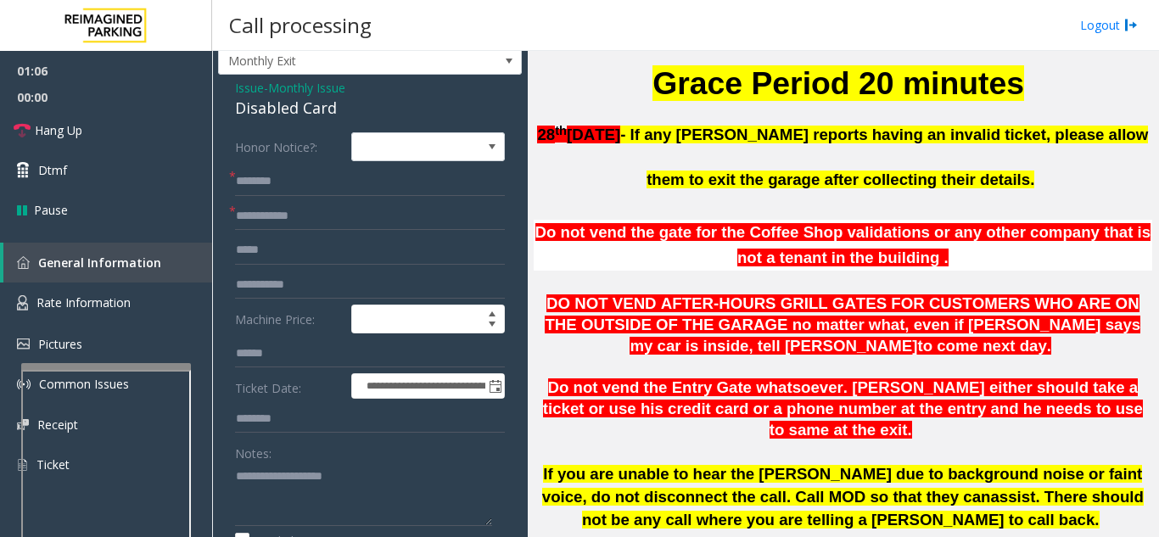
scroll to position [85, 0]
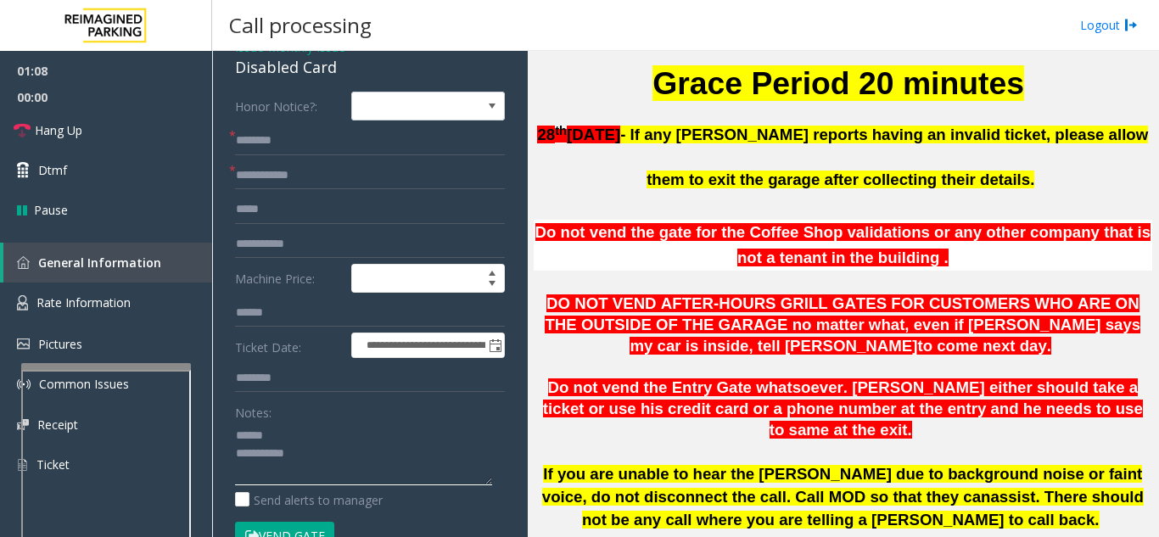
type textarea "**********"
click at [299, 184] on input "text" at bounding box center [370, 175] width 270 height 29
type input "*****"
click at [275, 140] on input "text" at bounding box center [370, 140] width 270 height 29
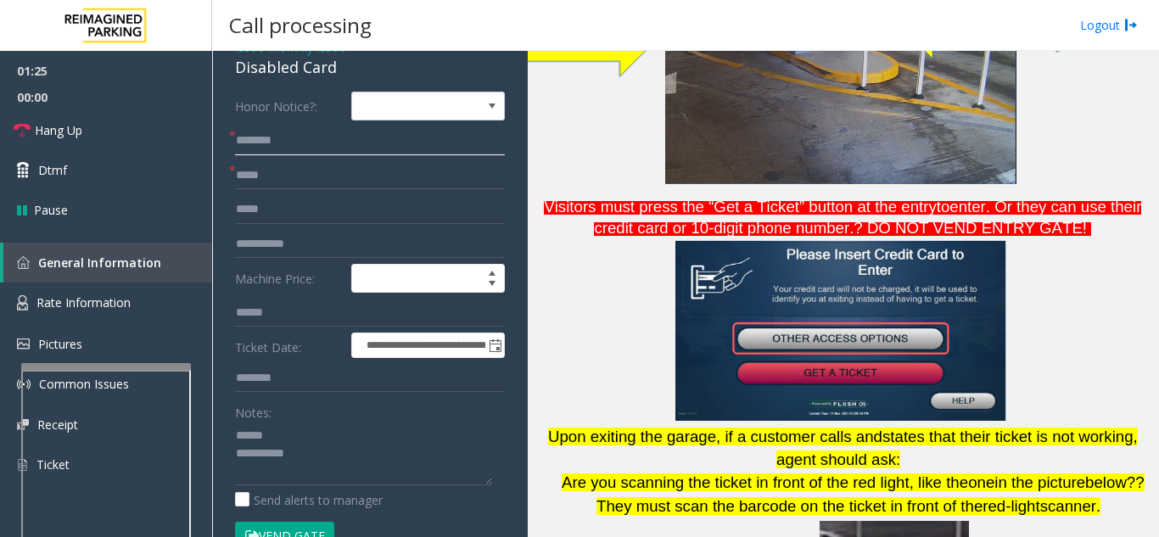
scroll to position [1187, 0]
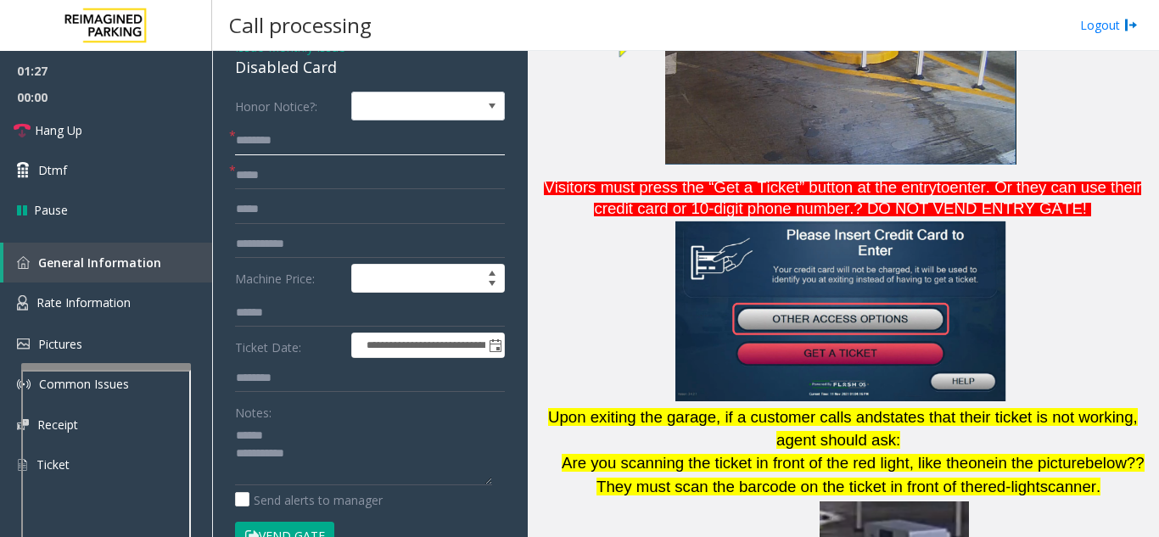
click at [331, 139] on input "text" at bounding box center [370, 140] width 270 height 29
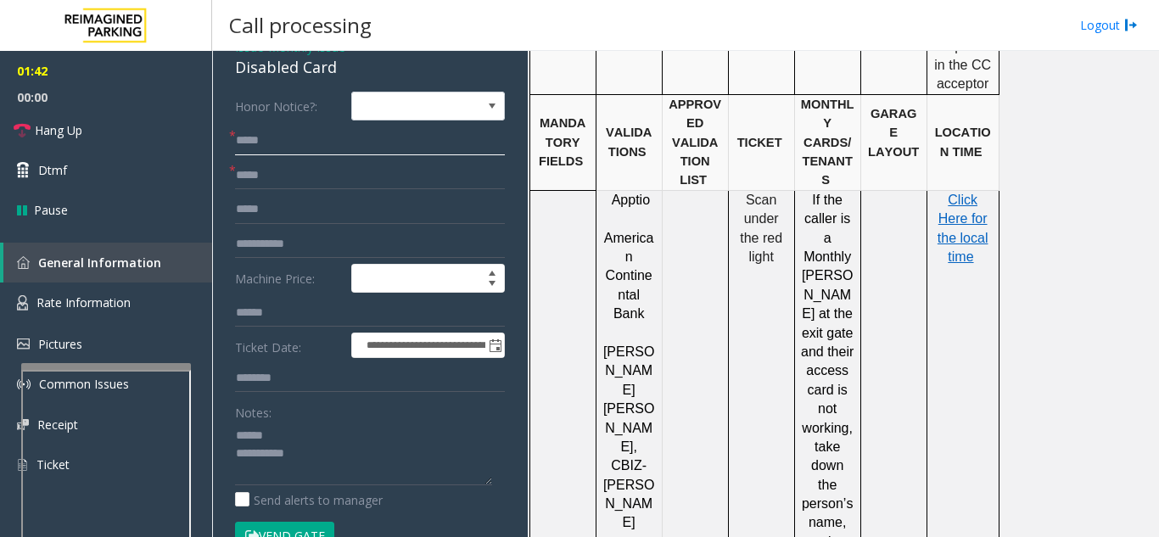
scroll to position [2629, 0]
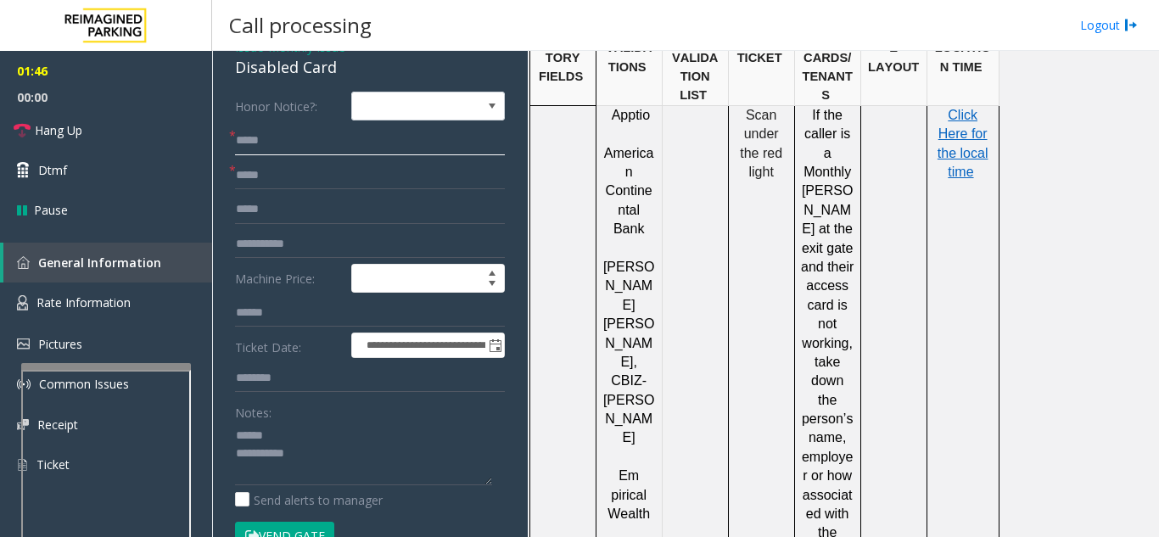
type input "*****"
click at [312, 527] on button "Vend Gate" at bounding box center [284, 536] width 99 height 29
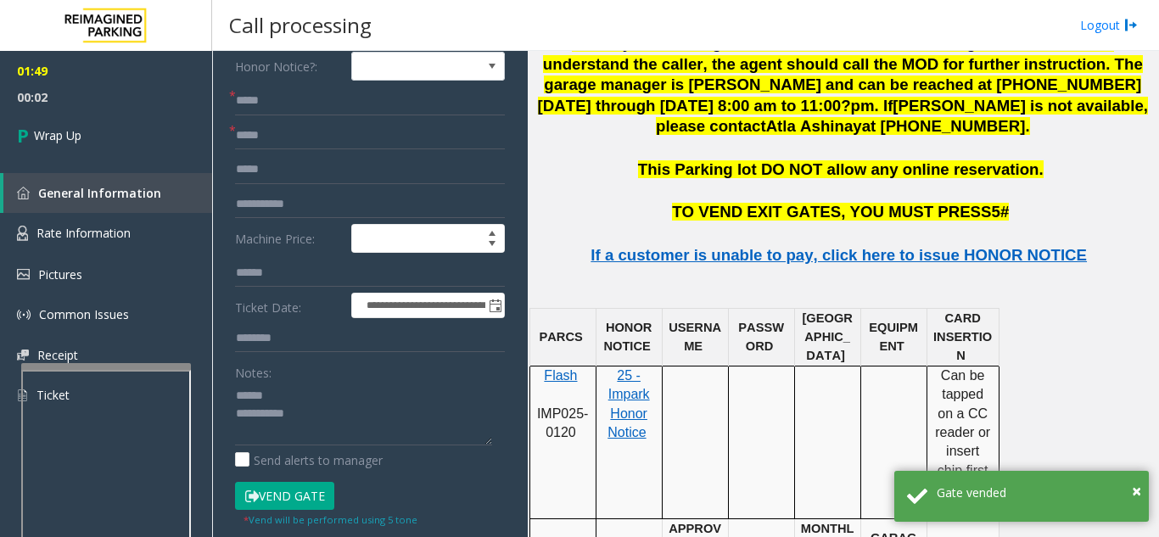
scroll to position [170, 0]
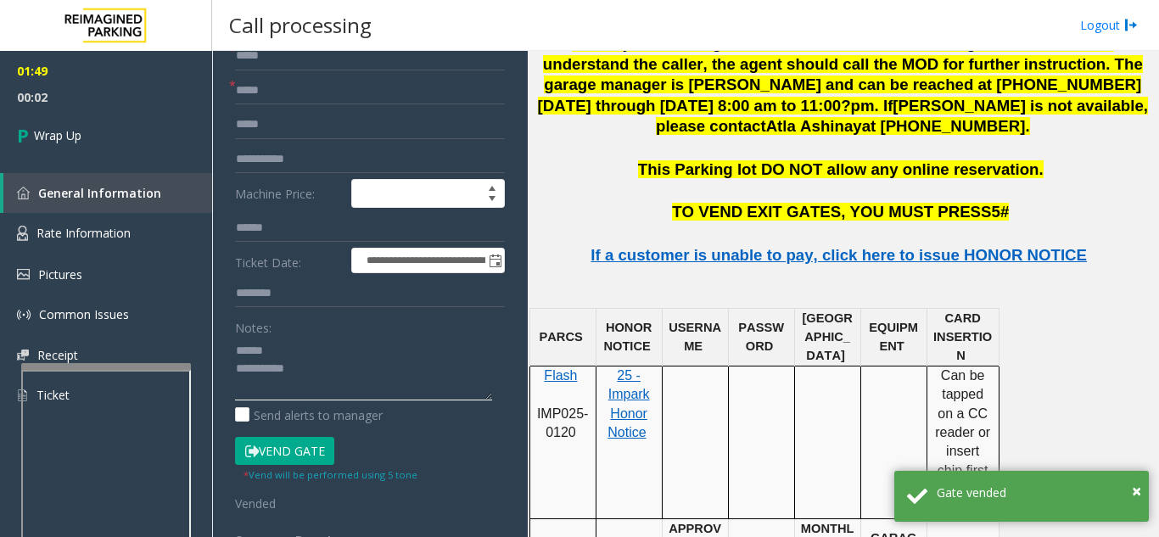
click at [345, 342] on textarea at bounding box center [363, 369] width 257 height 64
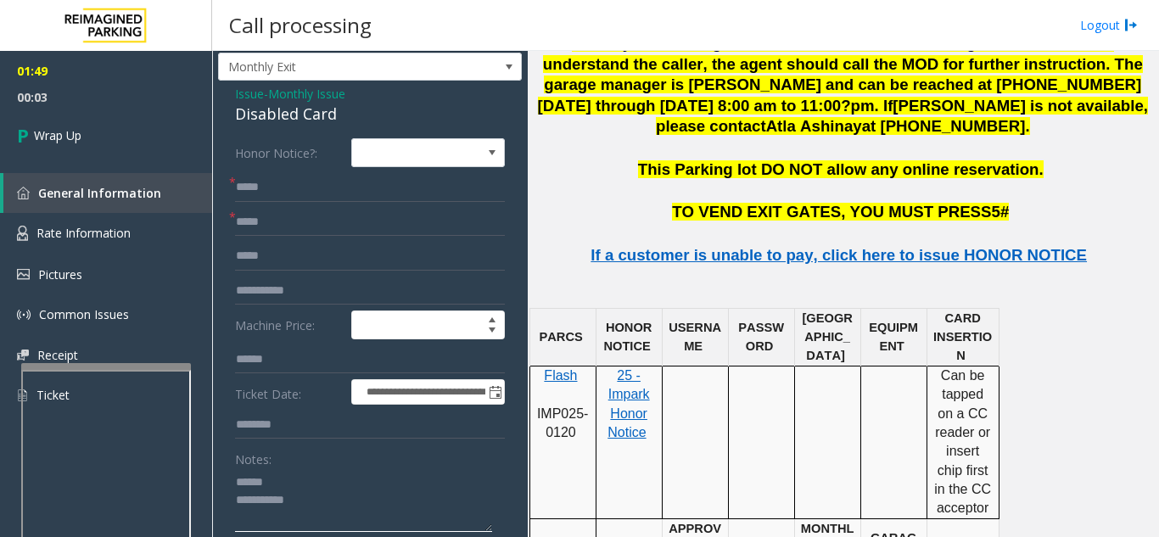
scroll to position [0, 0]
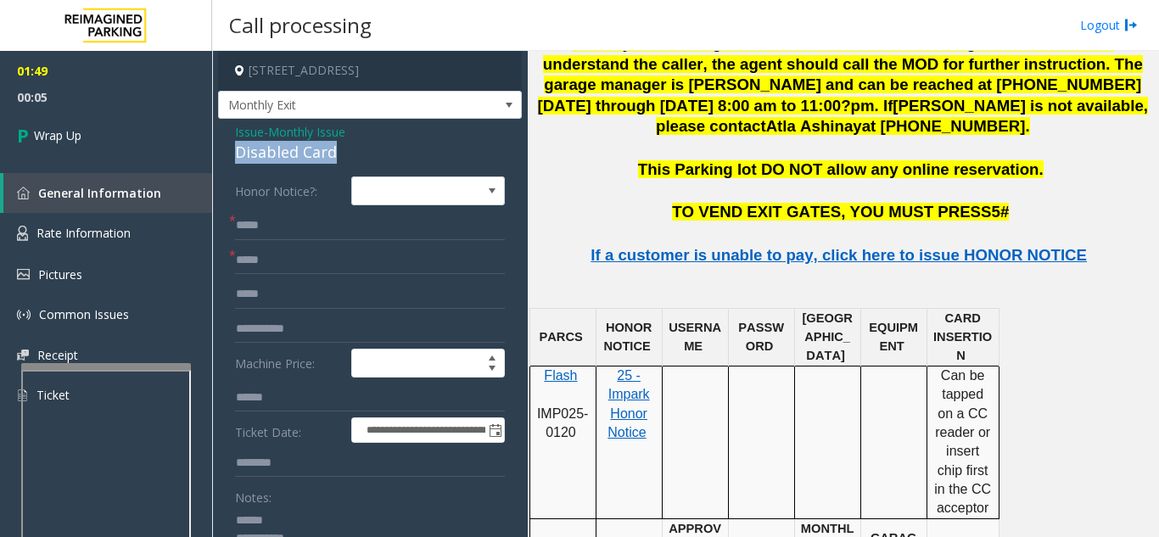
drag, startPoint x: 223, startPoint y: 154, endPoint x: 344, endPoint y: 161, distance: 121.5
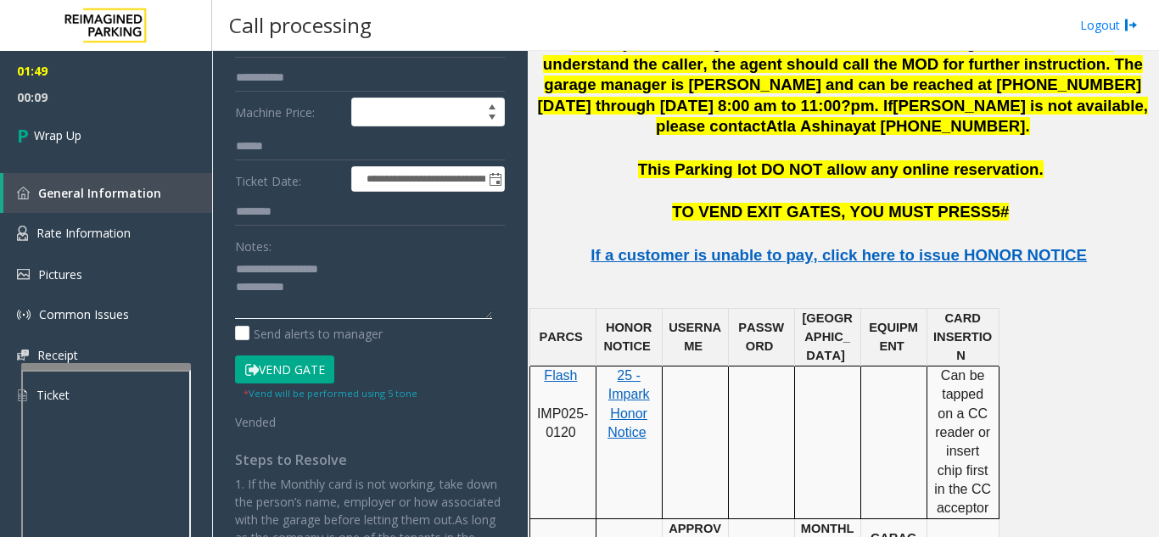
scroll to position [261, 0]
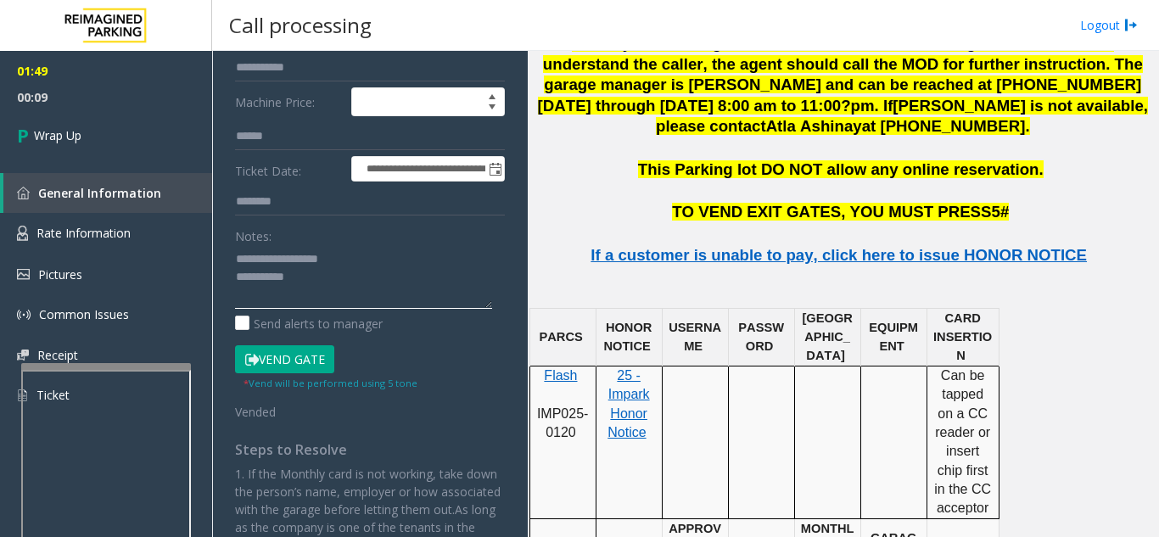
click at [343, 280] on textarea at bounding box center [363, 277] width 257 height 64
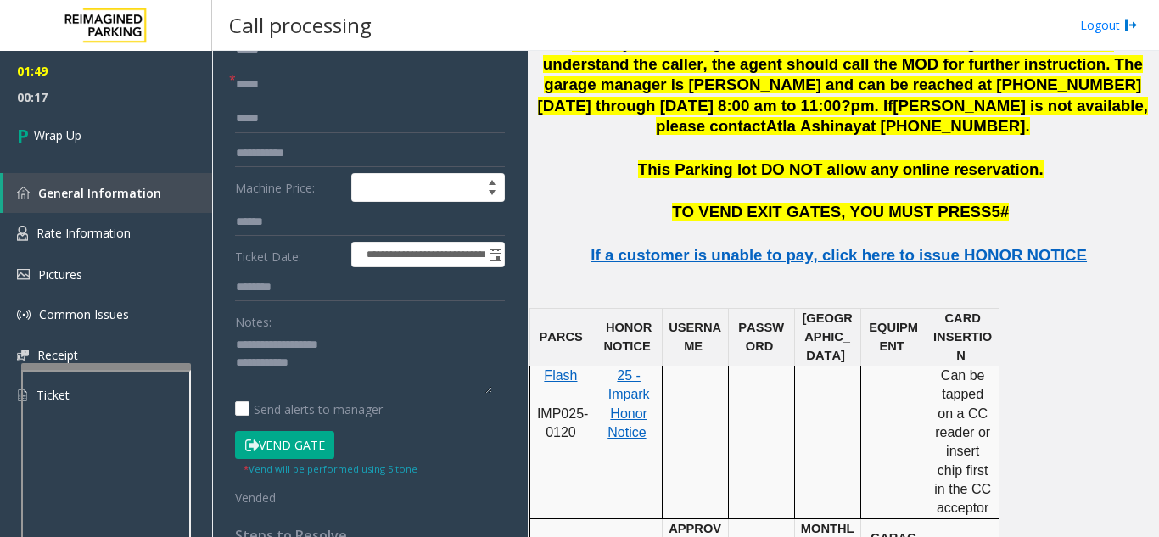
scroll to position [176, 0]
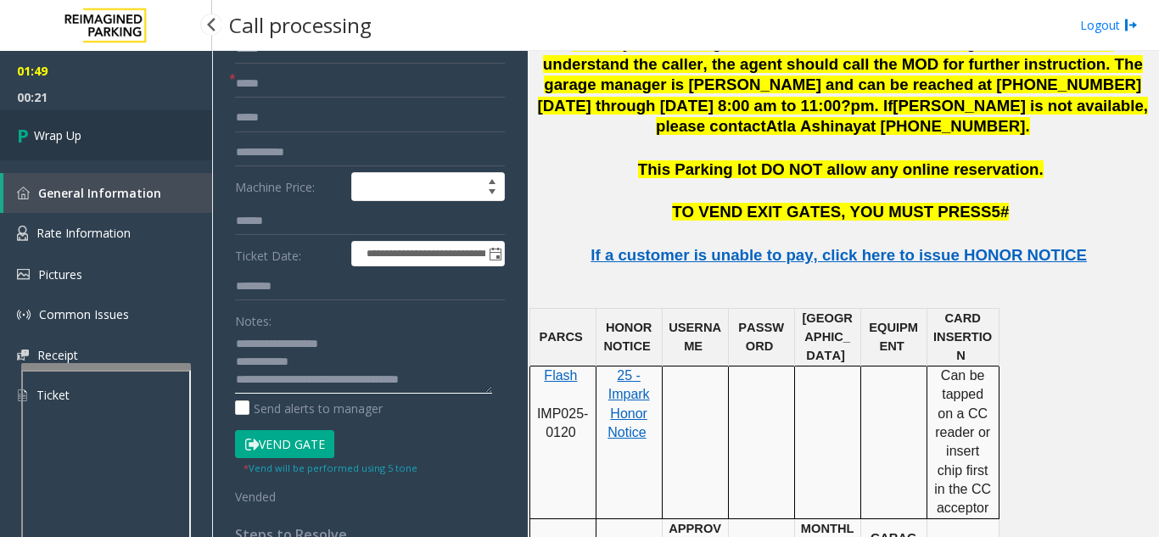
type textarea "**********"
click at [122, 148] on link "Wrap Up" at bounding box center [106, 135] width 212 height 50
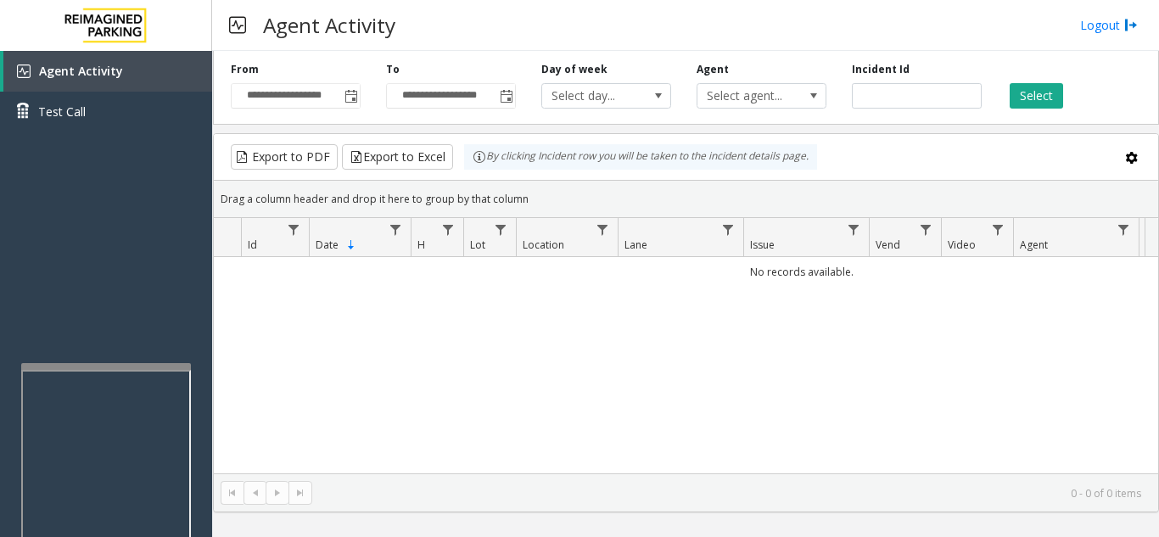
click at [1076, 30] on div "Agent Activity Logout" at bounding box center [685, 25] width 947 height 51
click at [1094, 20] on link "Logout" at bounding box center [1109, 25] width 58 height 18
